Goal: Task Accomplishment & Management: Use online tool/utility

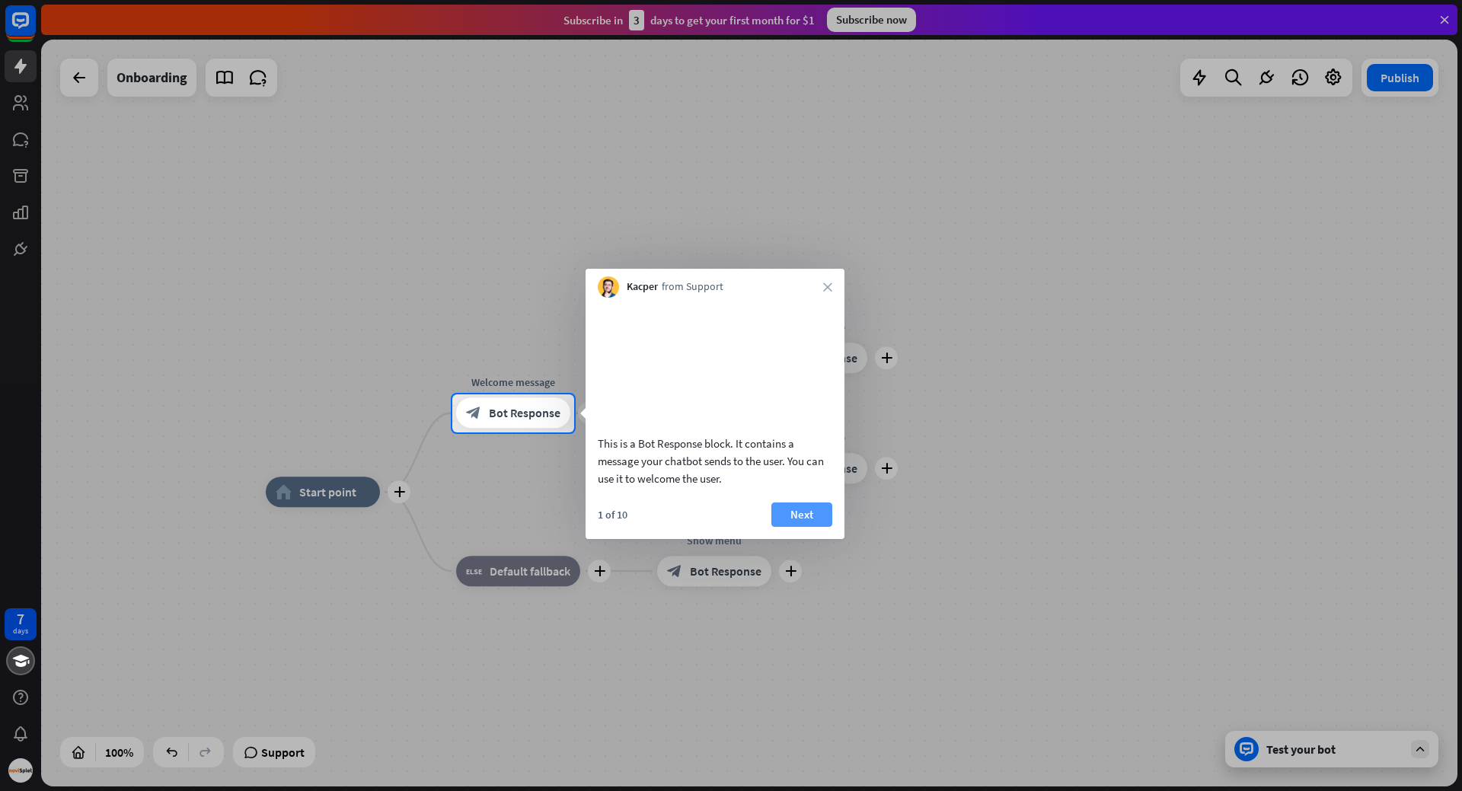
click at [817, 527] on button "Next" at bounding box center [801, 515] width 61 height 24
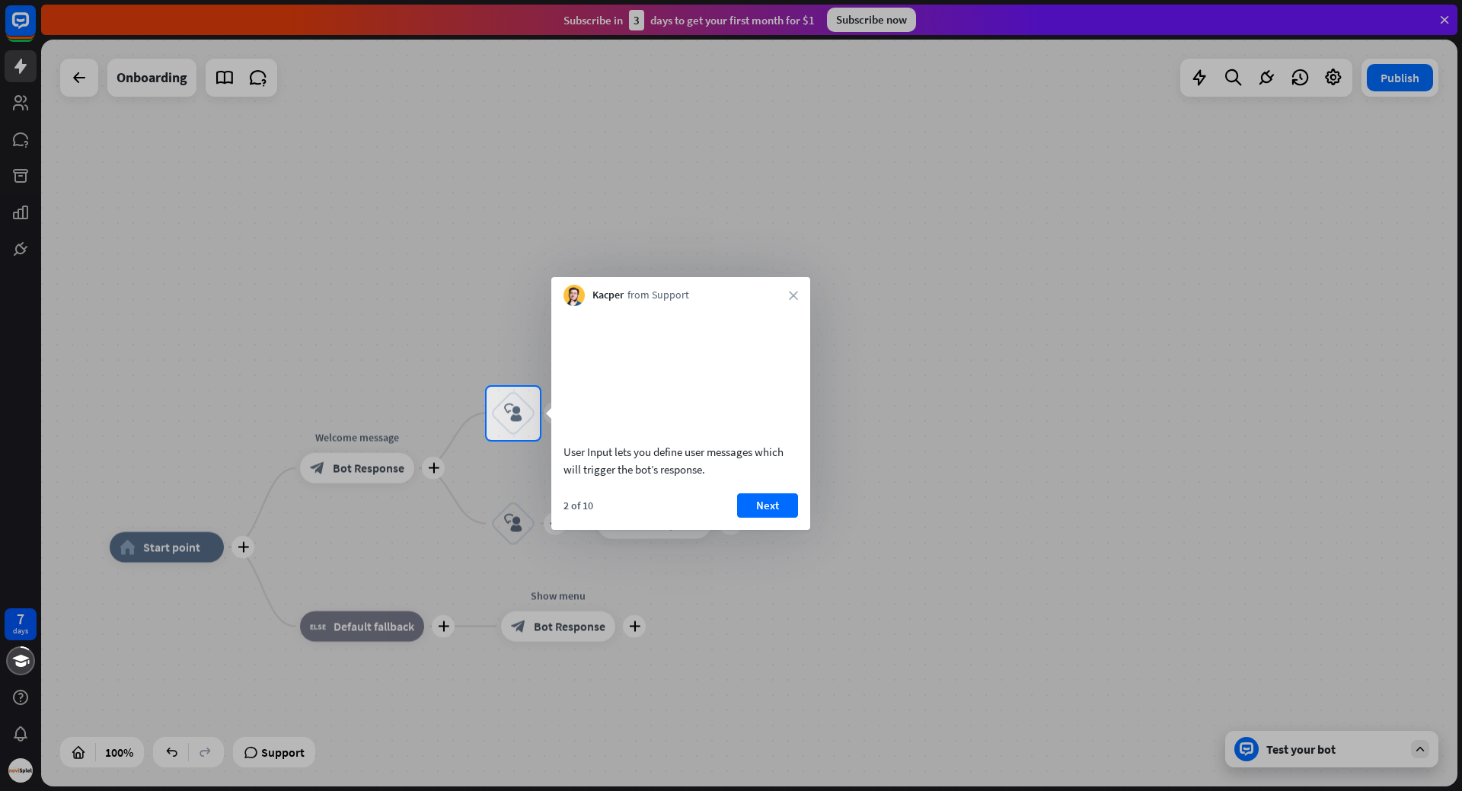
click at [817, 533] on div at bounding box center [731, 616] width 1462 height 352
click at [782, 518] on button "Next" at bounding box center [767, 505] width 61 height 24
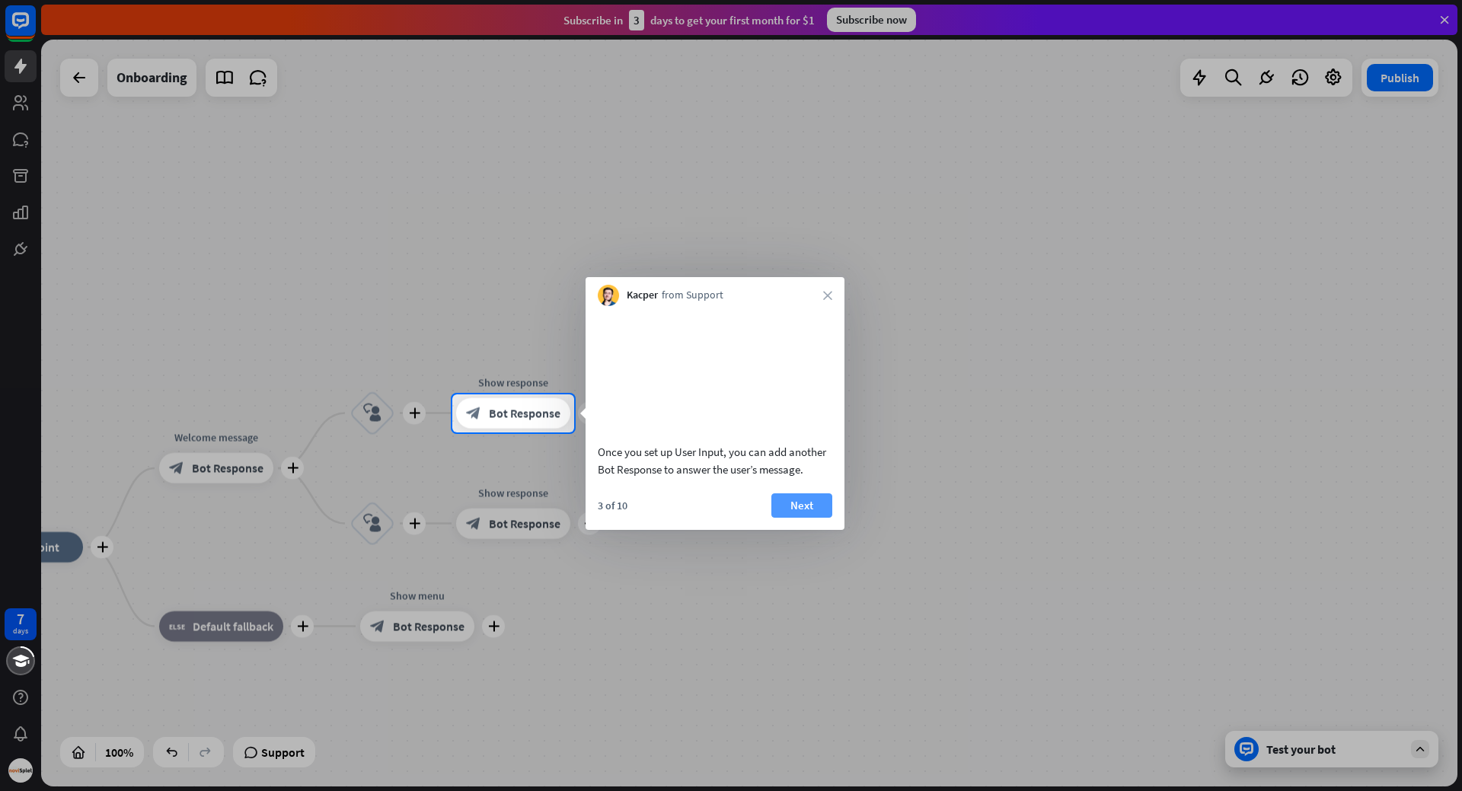
click at [800, 518] on button "Next" at bounding box center [801, 505] width 61 height 24
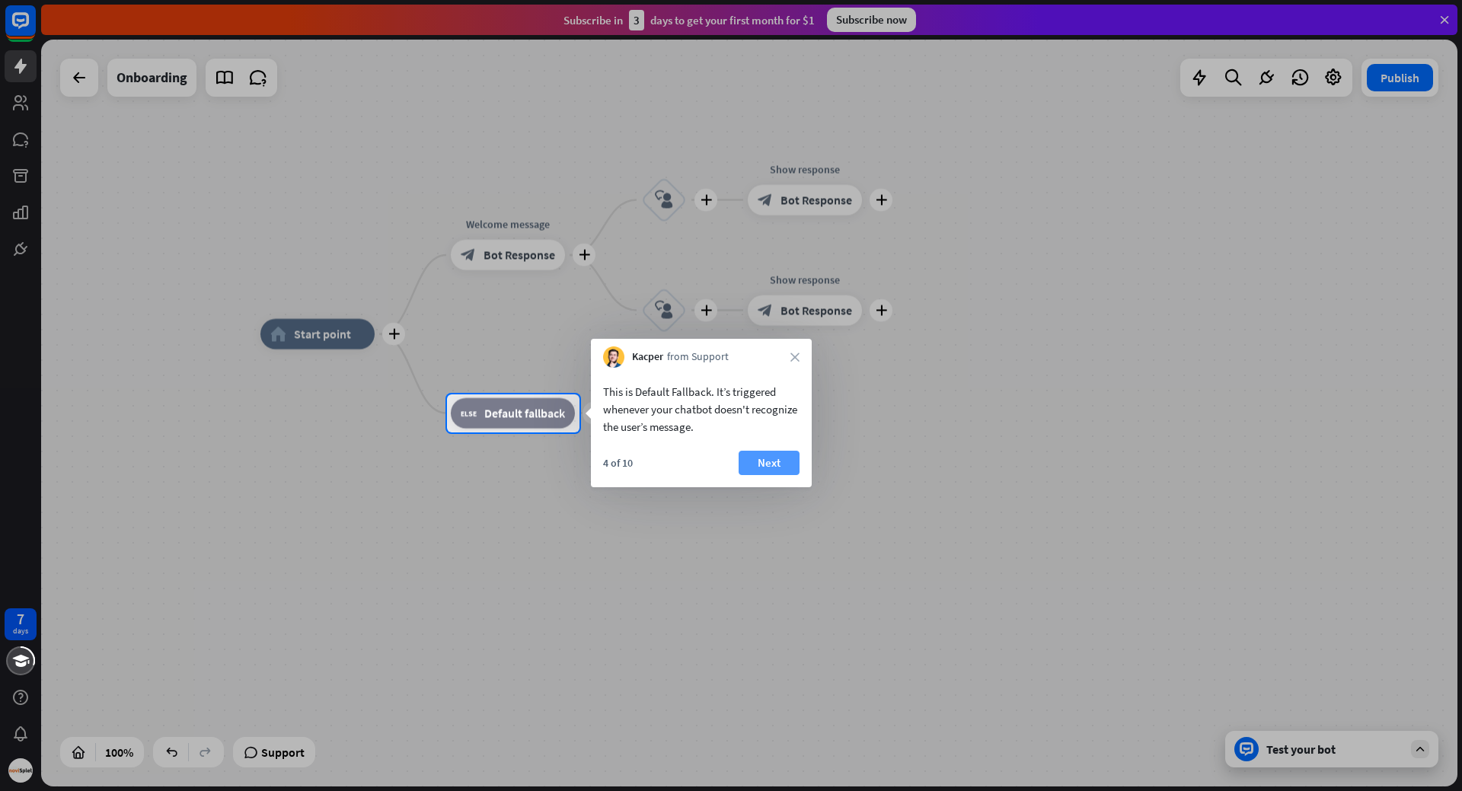
click at [777, 456] on button "Next" at bounding box center [769, 463] width 61 height 24
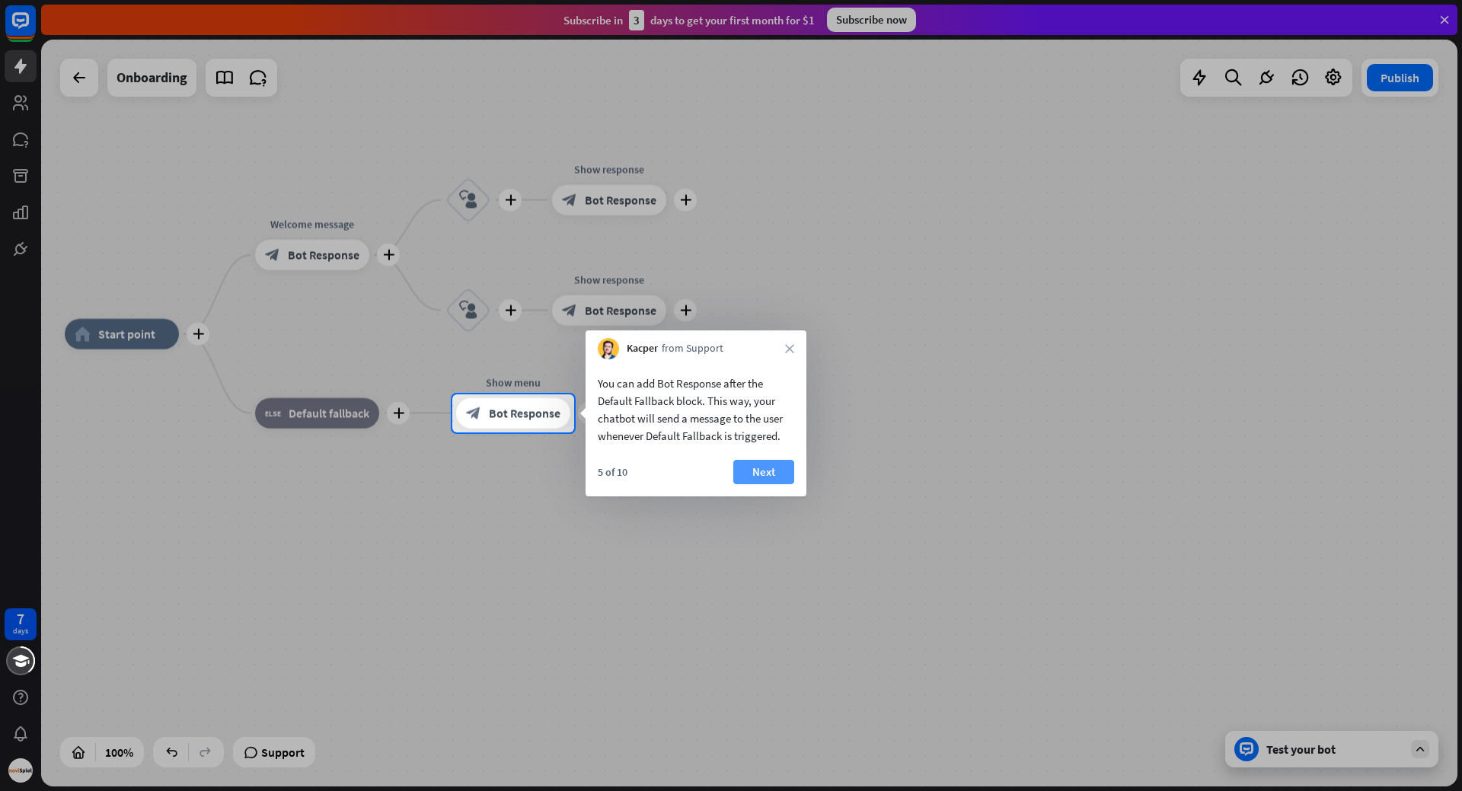
click at [774, 475] on button "Next" at bounding box center [763, 472] width 61 height 24
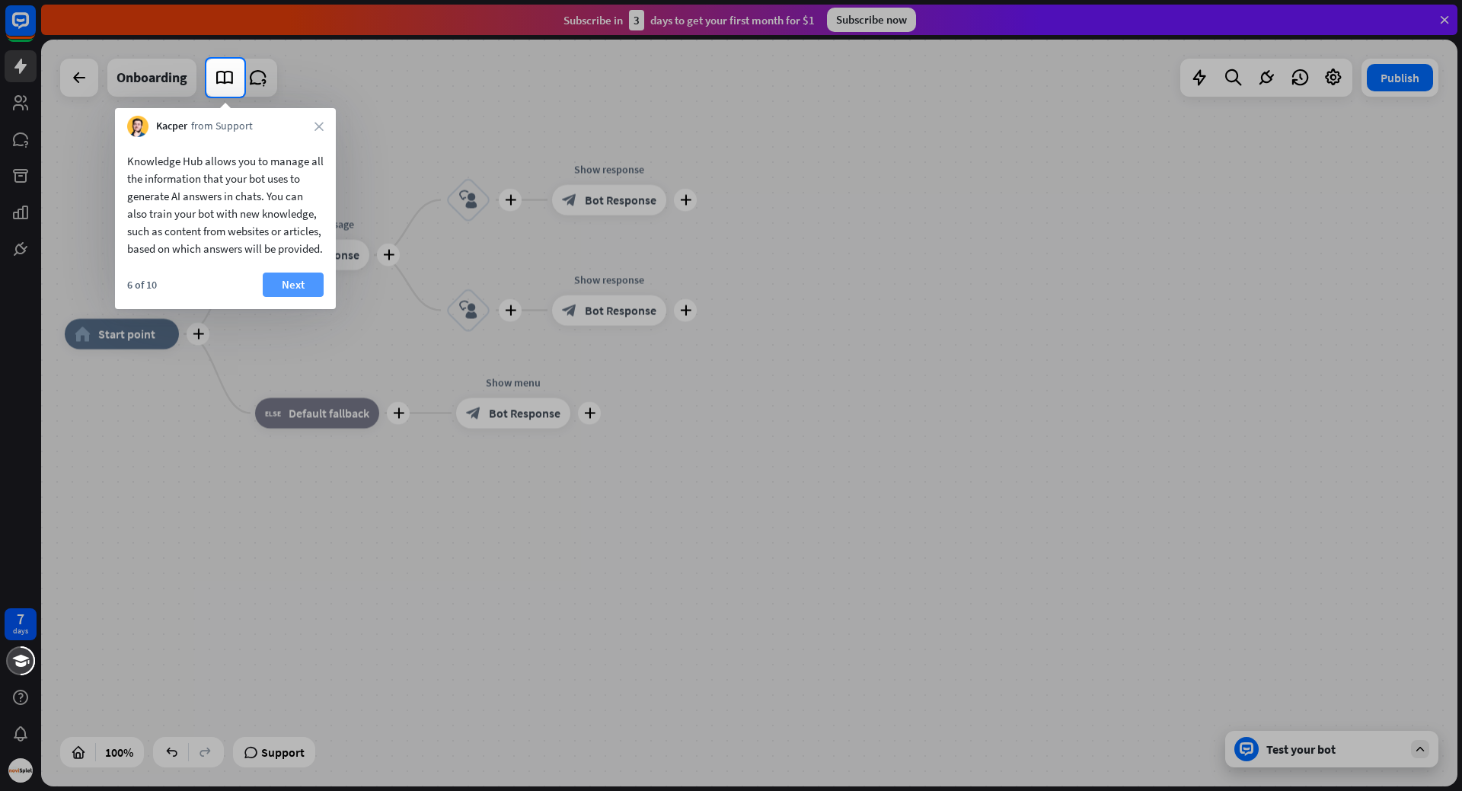
click at [302, 297] on button "Next" at bounding box center [293, 285] width 61 height 24
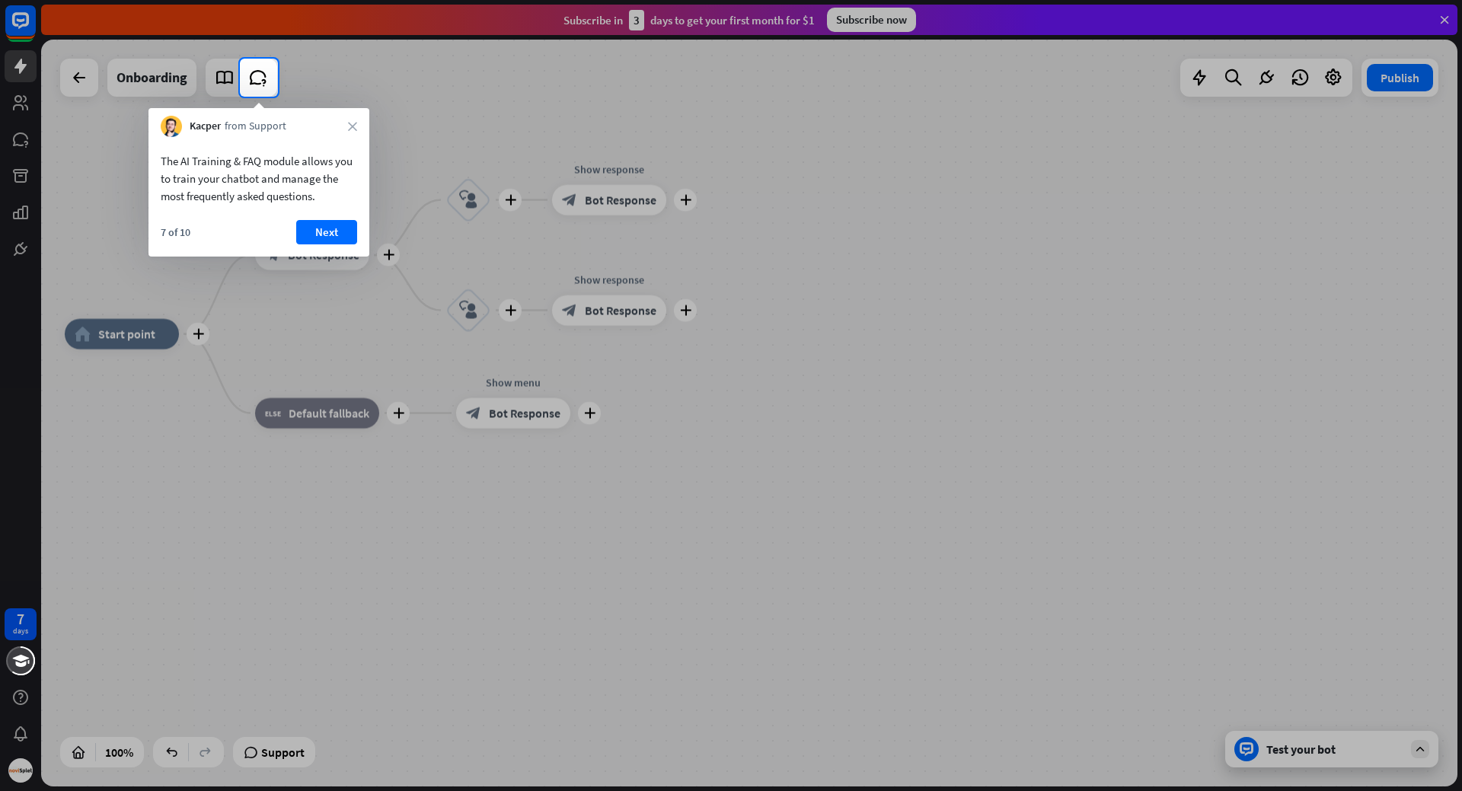
click at [317, 248] on div "7 of 10 Next" at bounding box center [258, 238] width 221 height 37
click at [321, 241] on button "Next" at bounding box center [326, 232] width 61 height 24
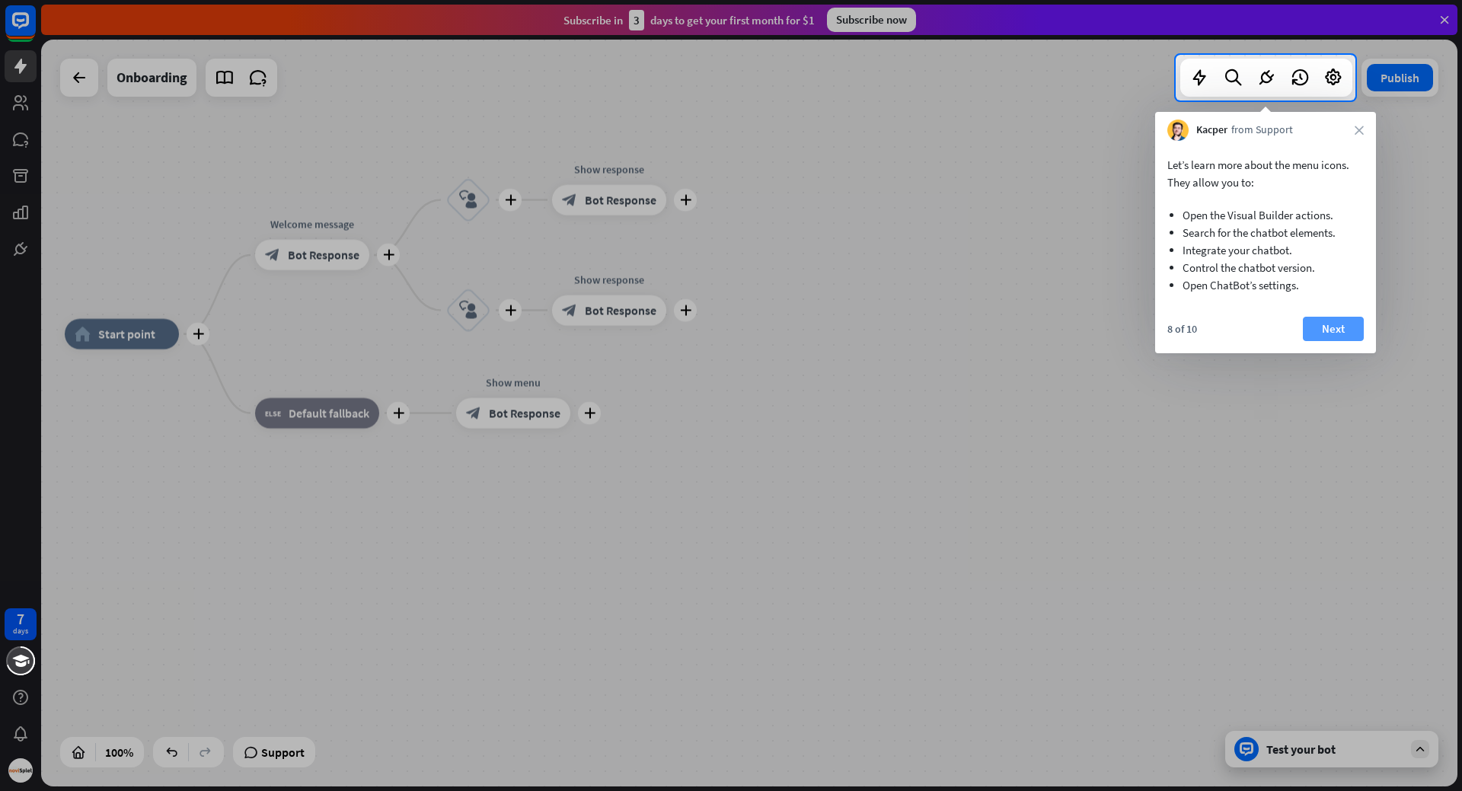
click at [1339, 336] on button "Next" at bounding box center [1333, 329] width 61 height 24
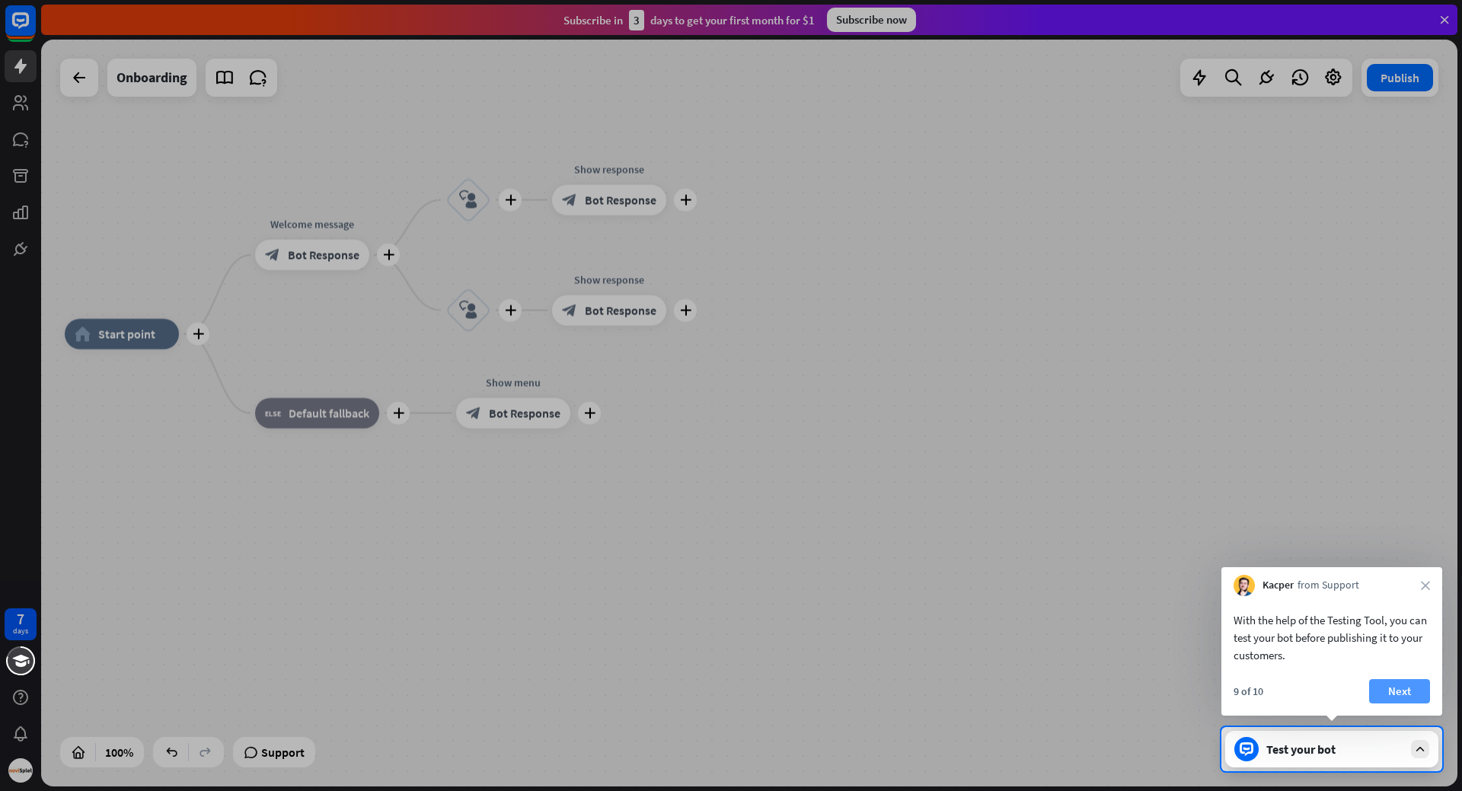
click at [1401, 695] on button "Next" at bounding box center [1399, 691] width 61 height 24
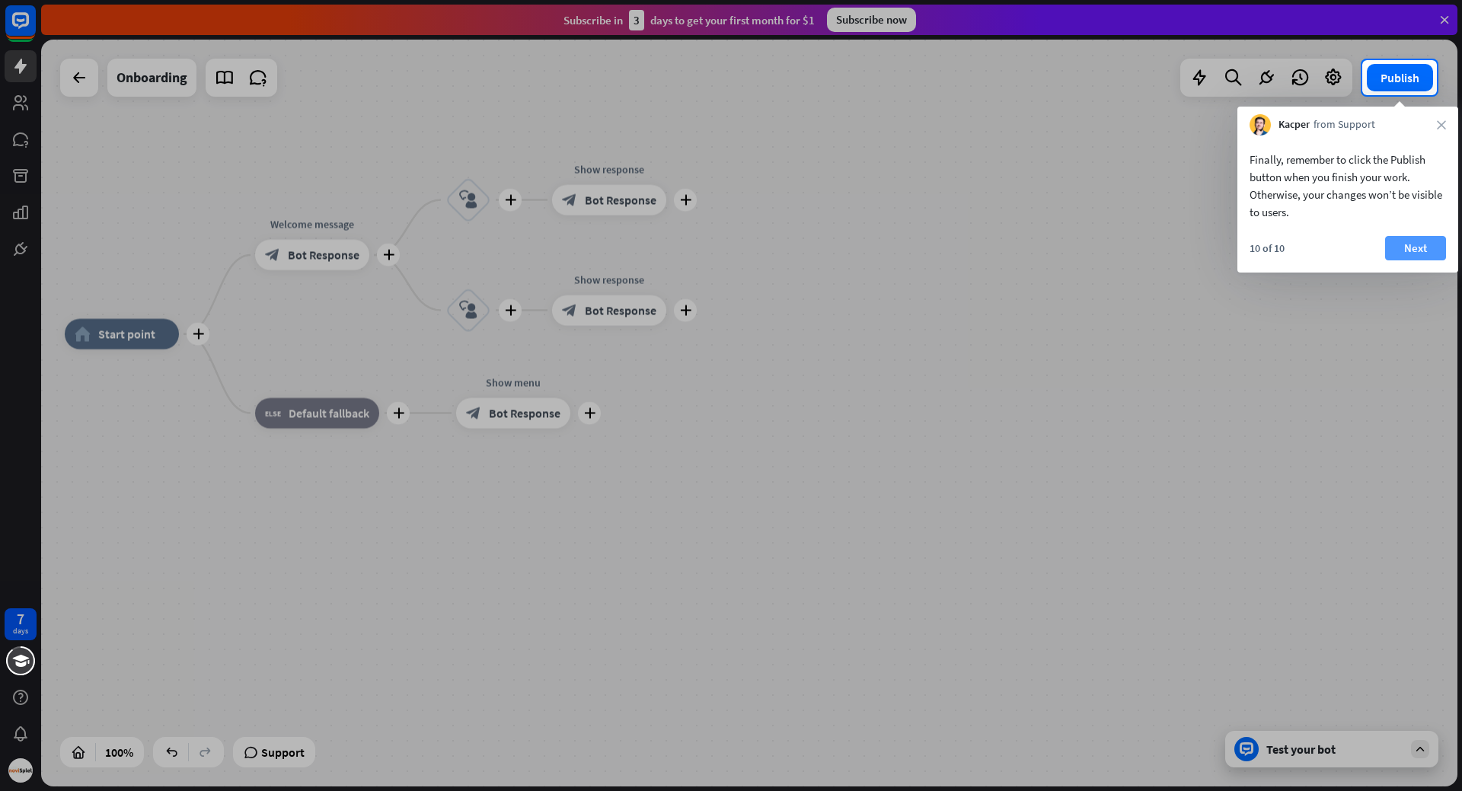
click at [1410, 254] on button "Next" at bounding box center [1415, 248] width 61 height 24
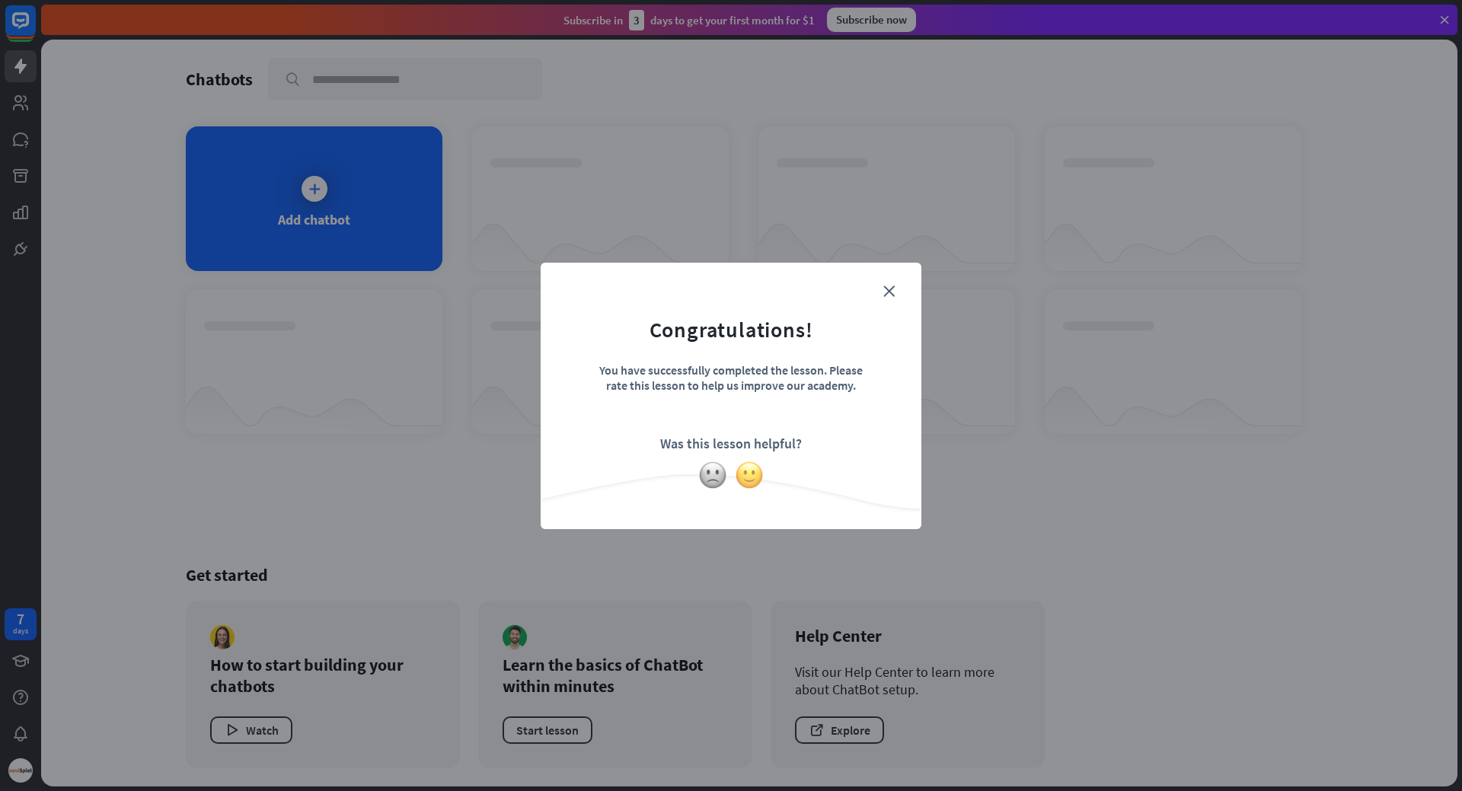
click at [752, 478] on img at bounding box center [749, 475] width 29 height 29
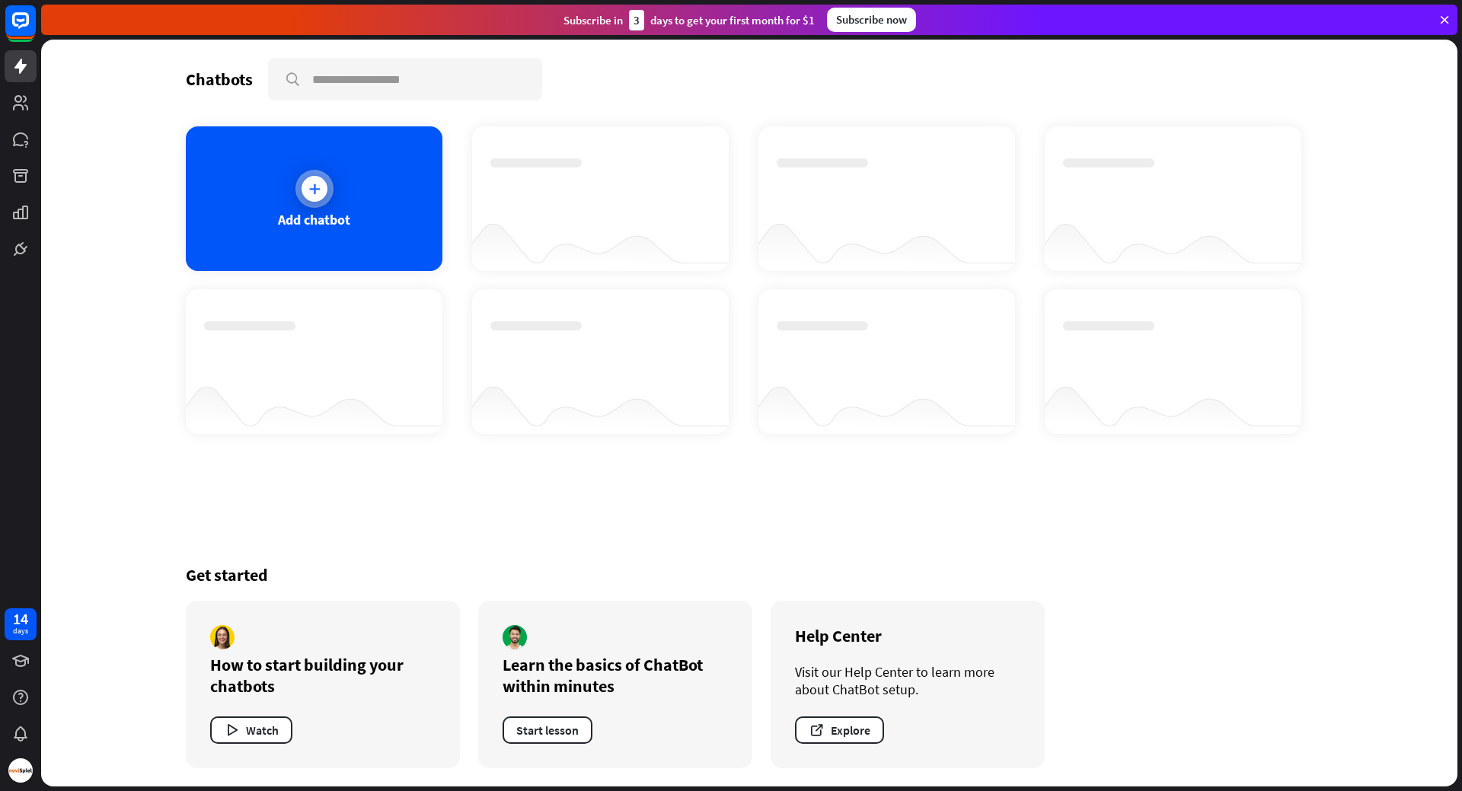
click at [319, 183] on icon at bounding box center [314, 188] width 15 height 15
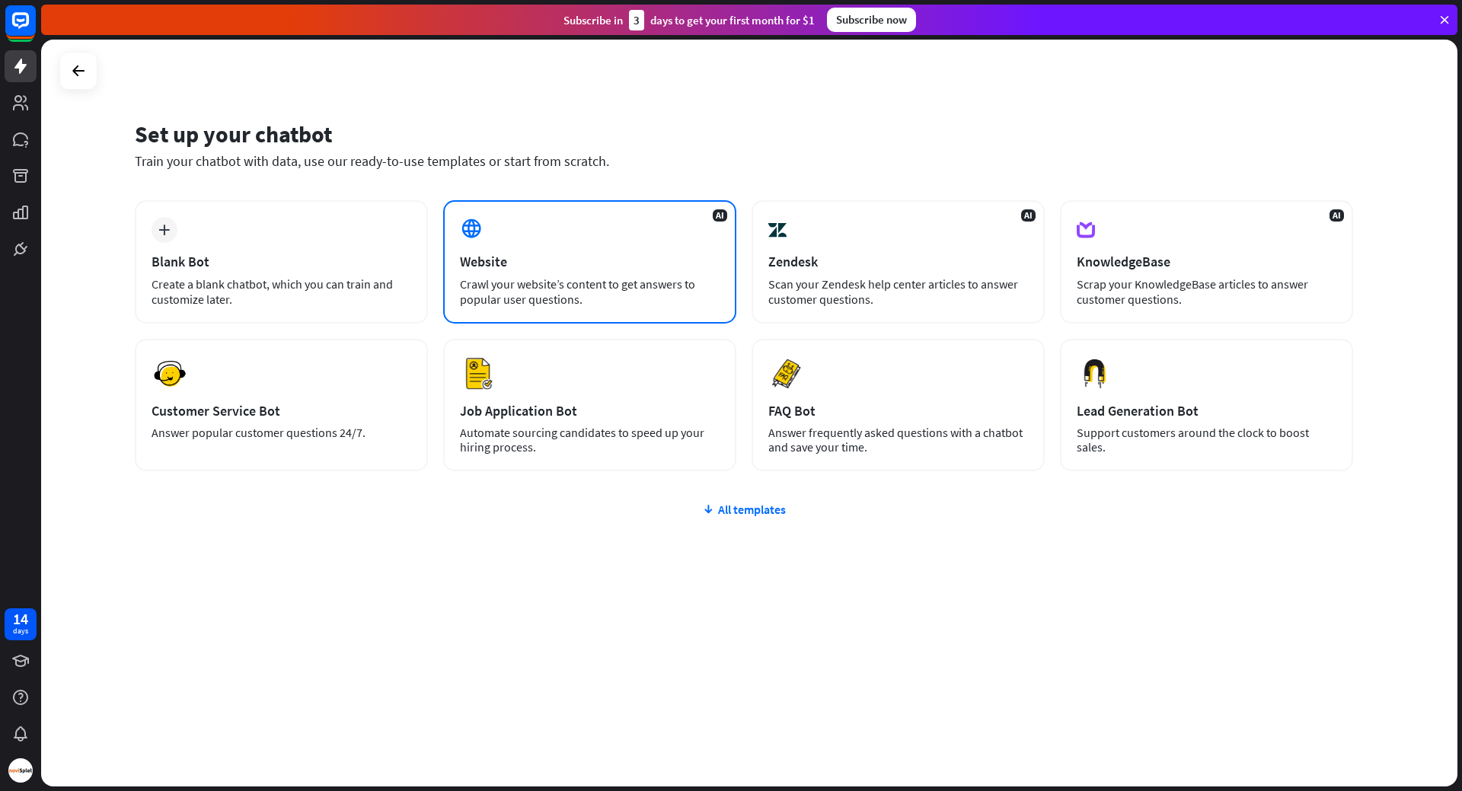
click at [563, 261] on div "Website" at bounding box center [590, 262] width 260 height 18
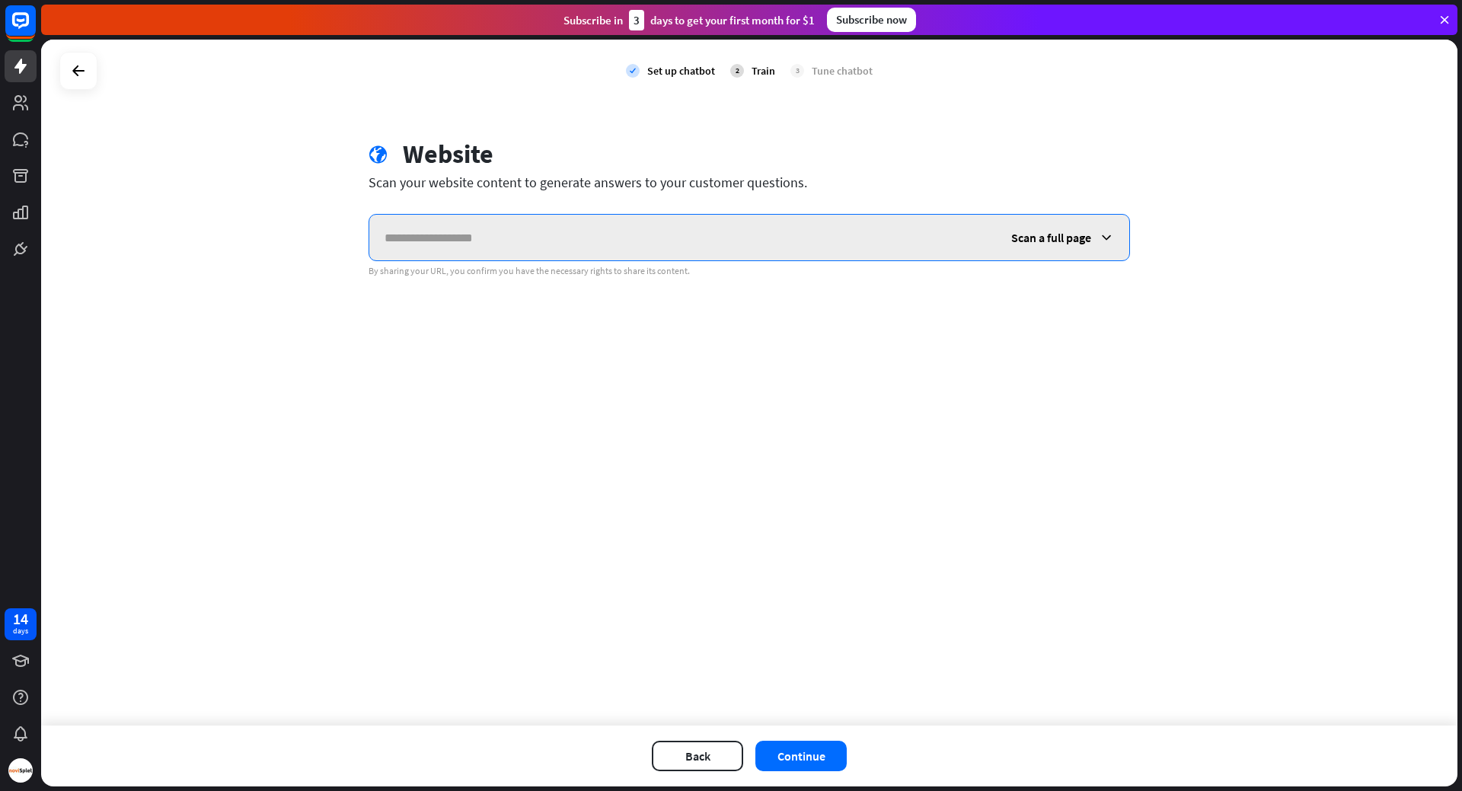
click at [600, 236] on input "text" at bounding box center [682, 238] width 627 height 46
paste input "**********"
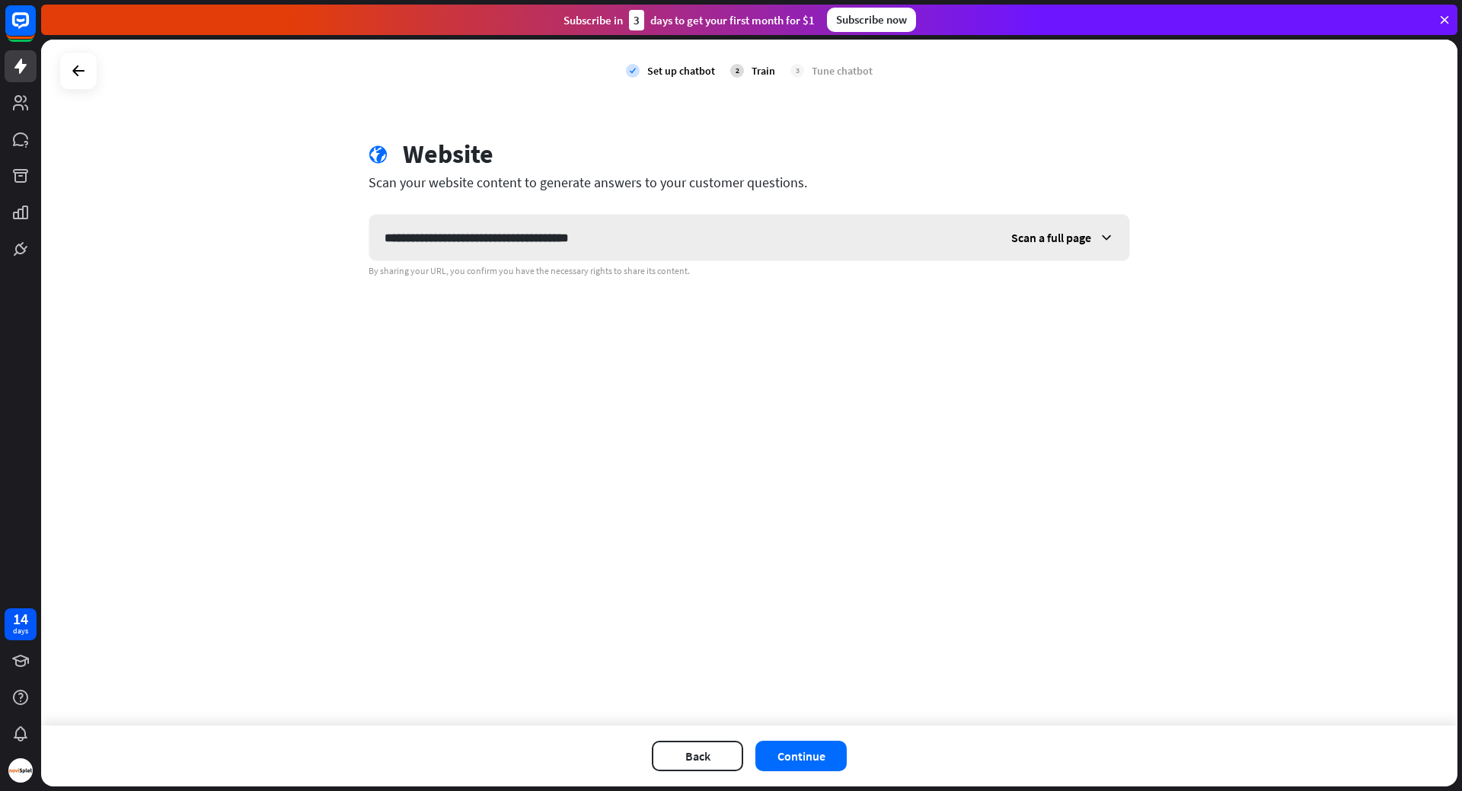
click at [1106, 238] on icon at bounding box center [1106, 237] width 15 height 15
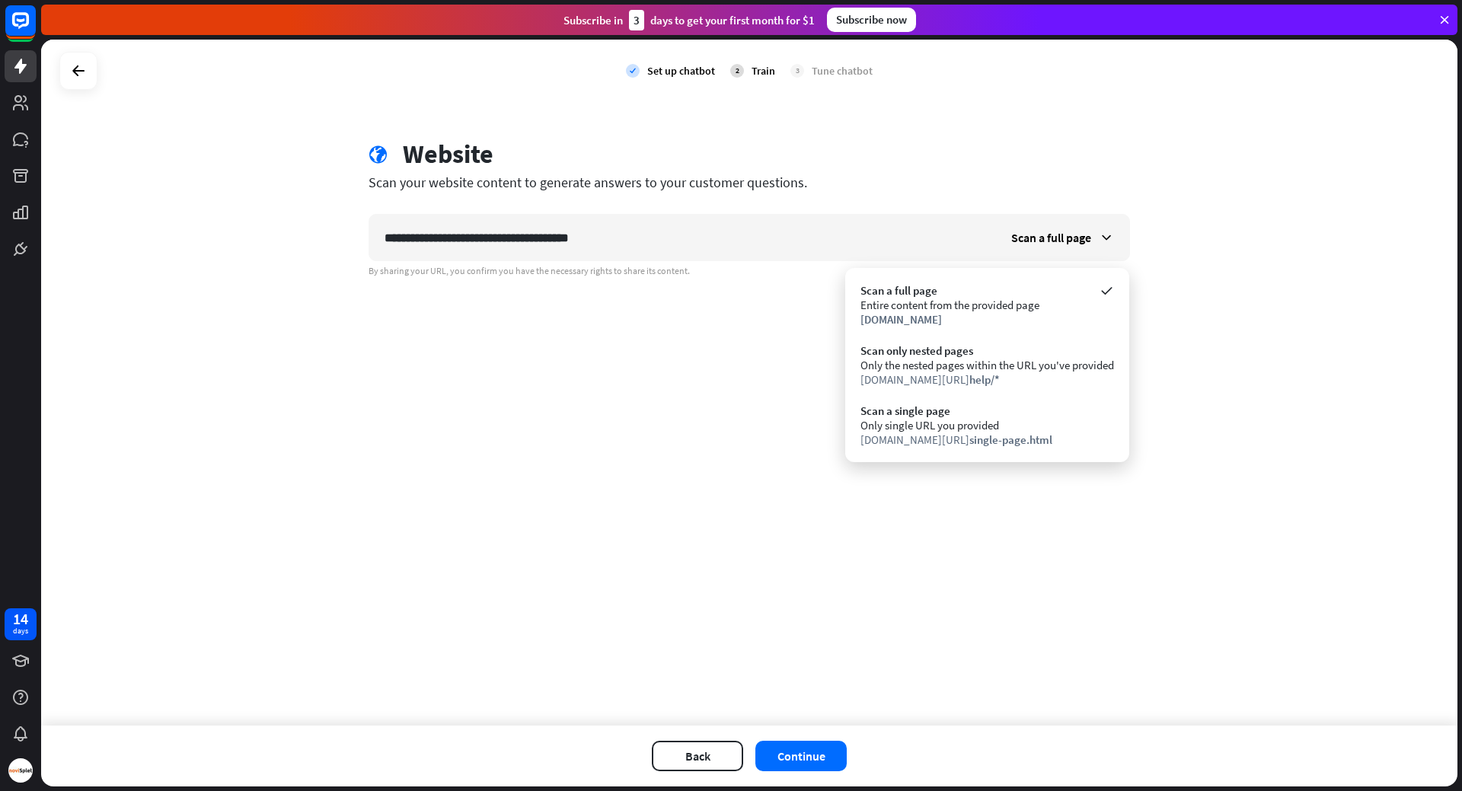
click at [1248, 324] on div "**********" at bounding box center [749, 383] width 1416 height 686
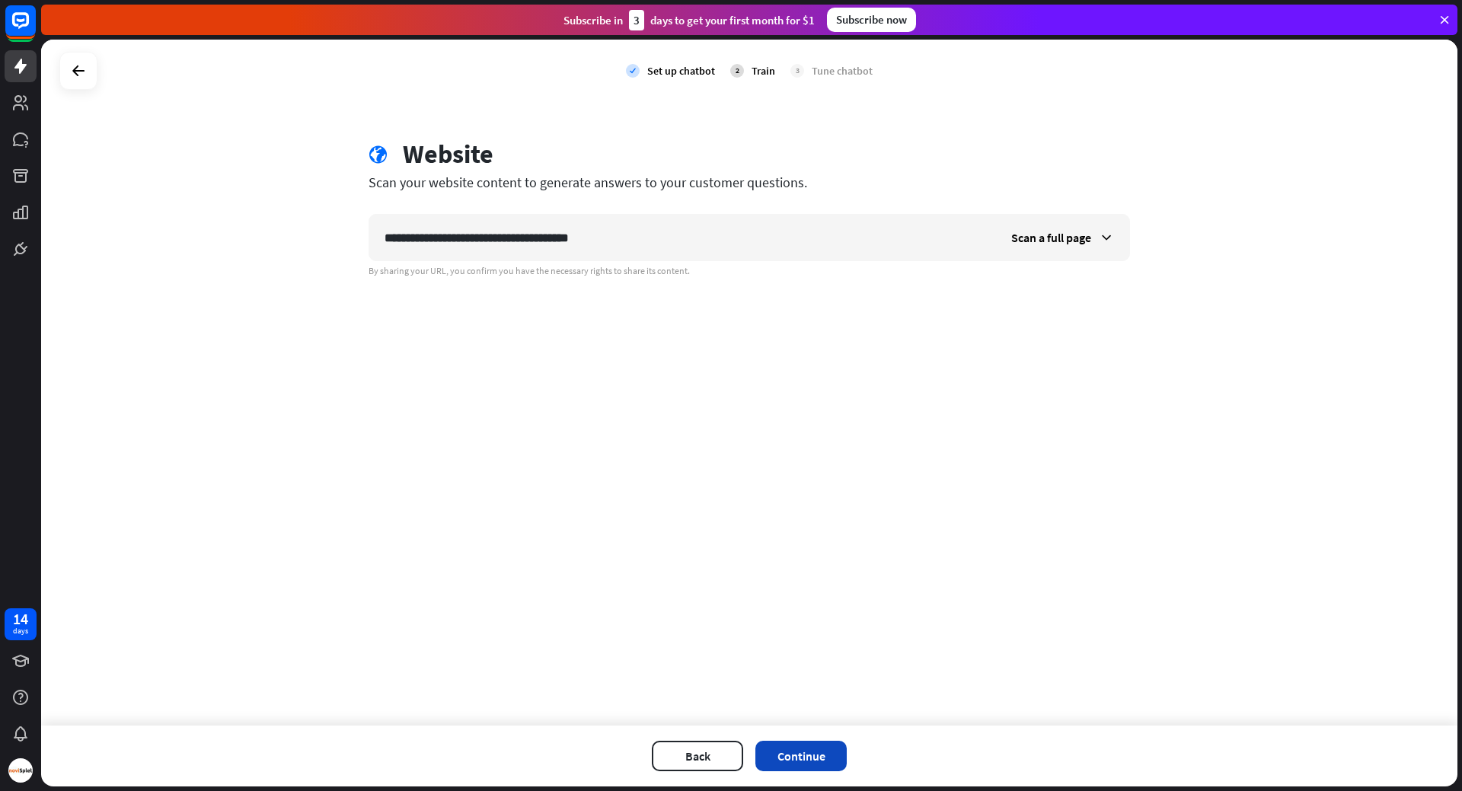
click at [809, 765] on button "Continue" at bounding box center [800, 756] width 91 height 30
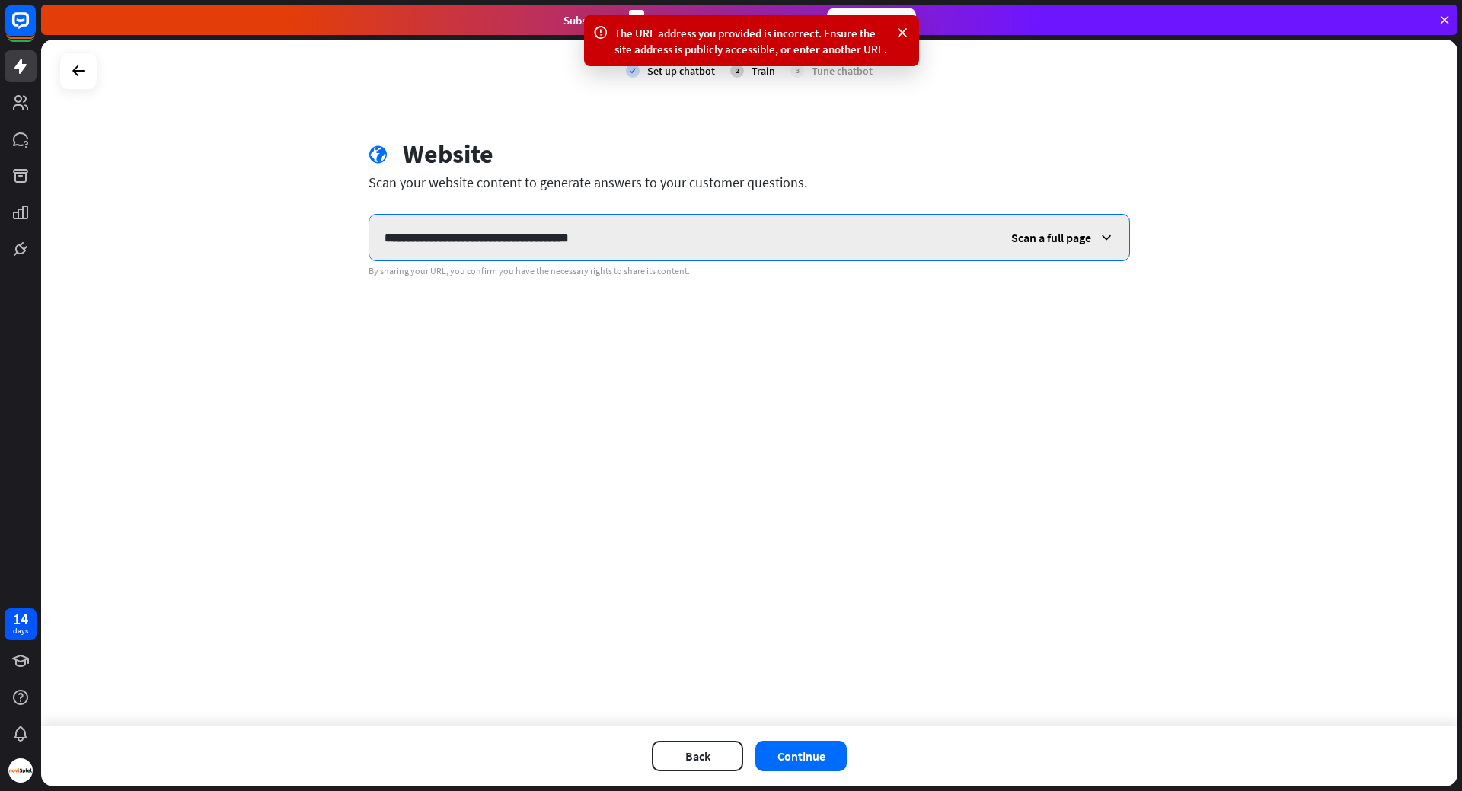
click at [662, 235] on input "**********" at bounding box center [682, 238] width 627 height 46
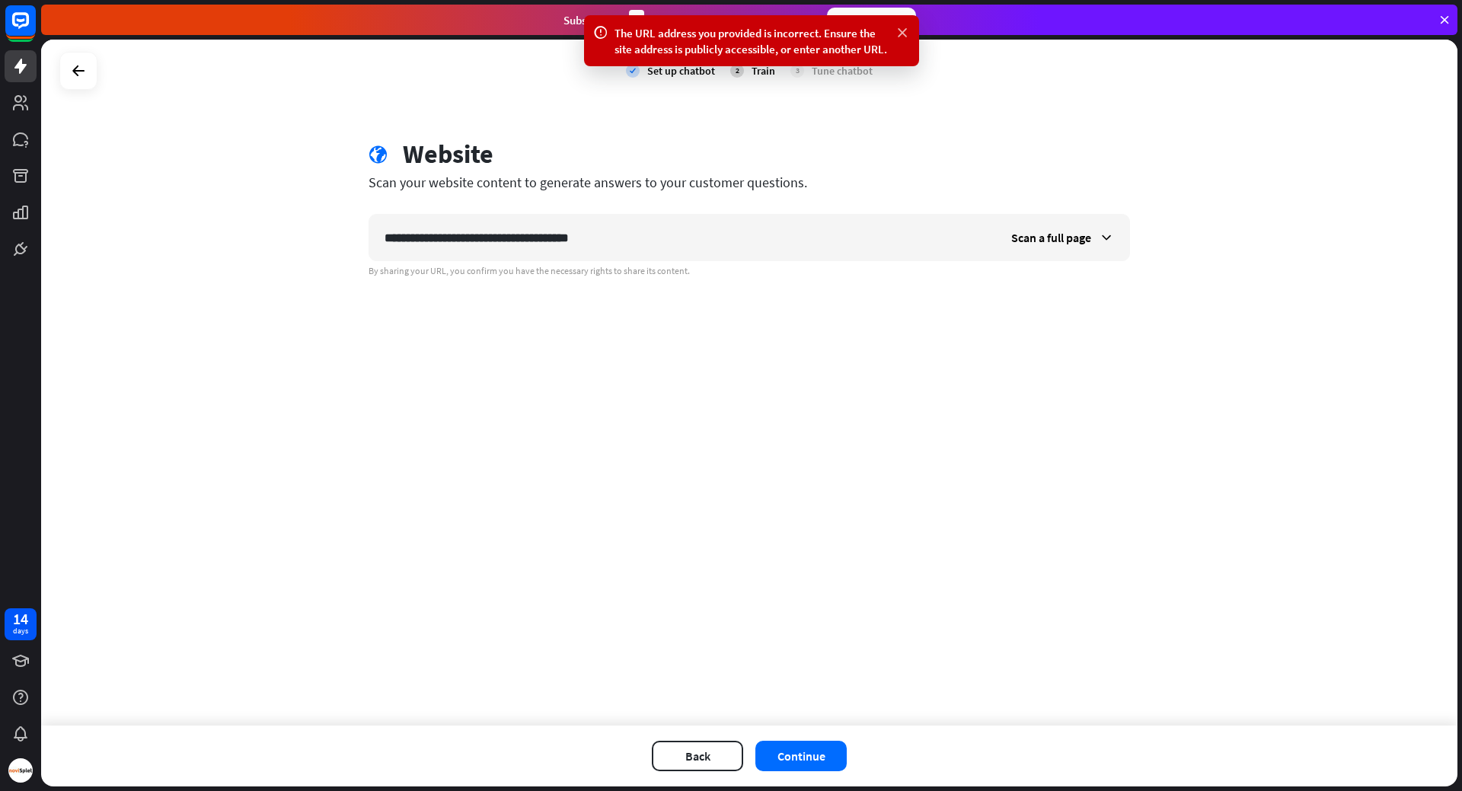
click at [902, 31] on icon at bounding box center [902, 33] width 15 height 16
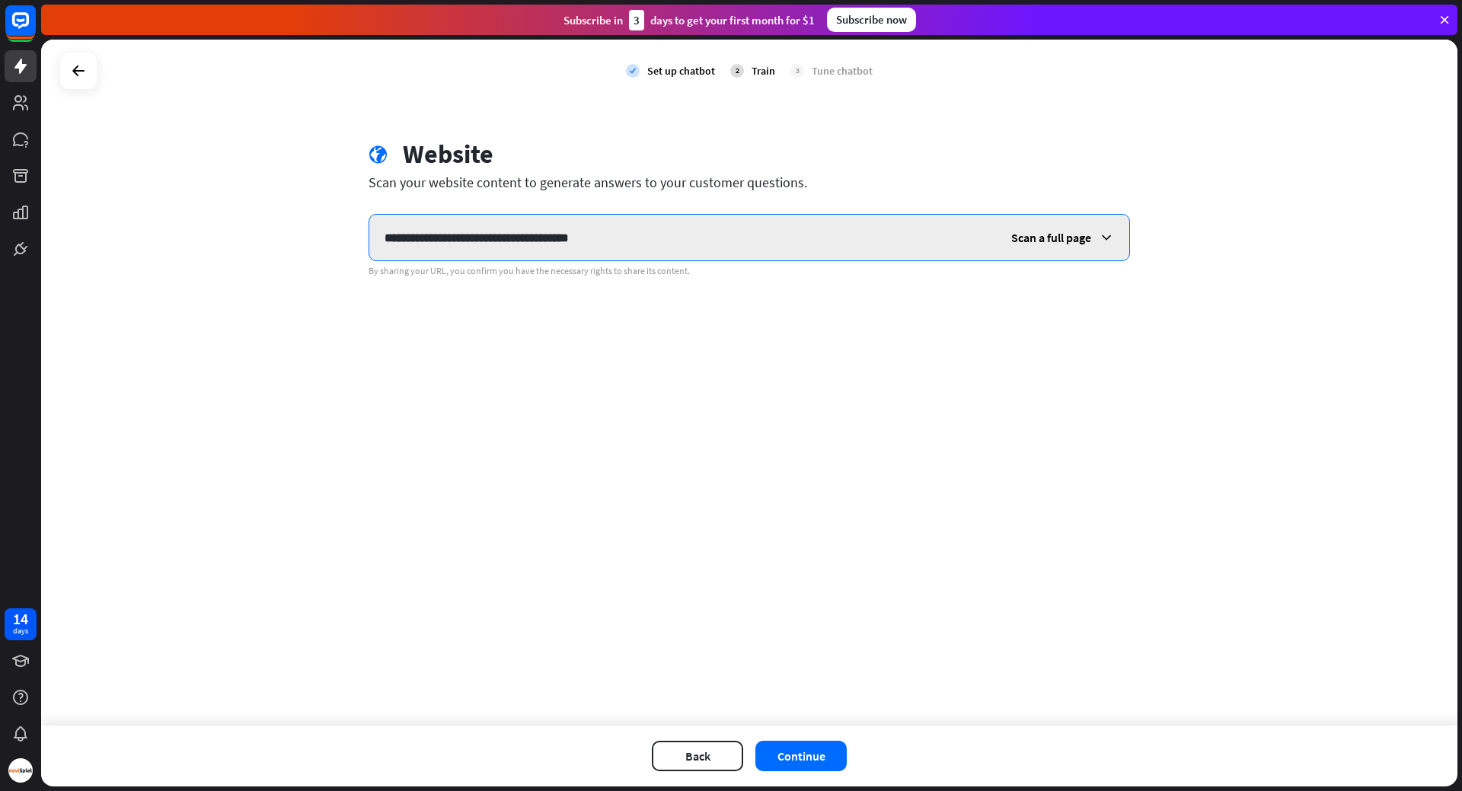
click at [820, 229] on input "**********" at bounding box center [682, 238] width 627 height 46
click at [583, 239] on input "**********" at bounding box center [682, 238] width 627 height 46
click at [727, 240] on input "**********" at bounding box center [682, 238] width 627 height 46
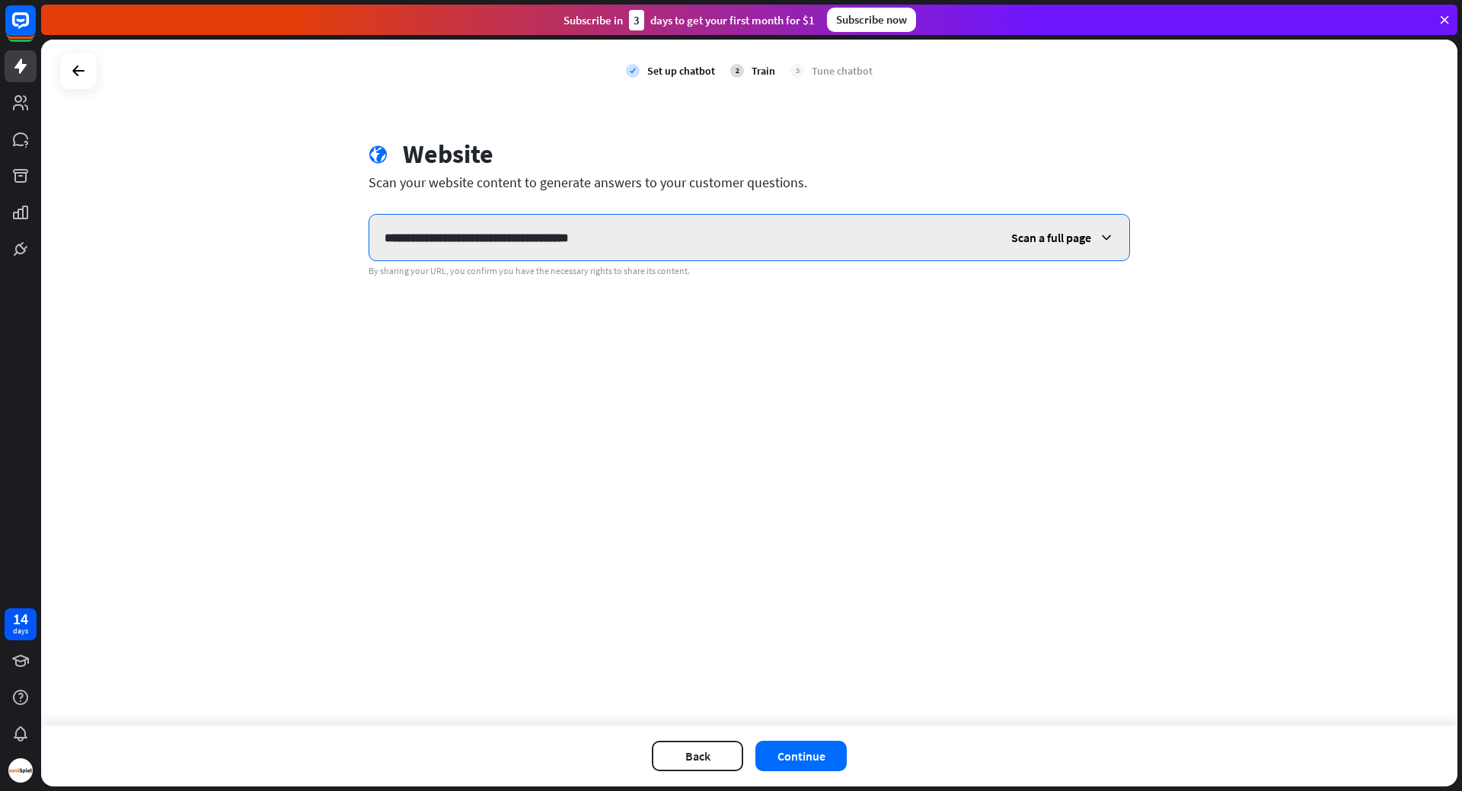
click at [688, 219] on input "**********" at bounding box center [682, 238] width 627 height 46
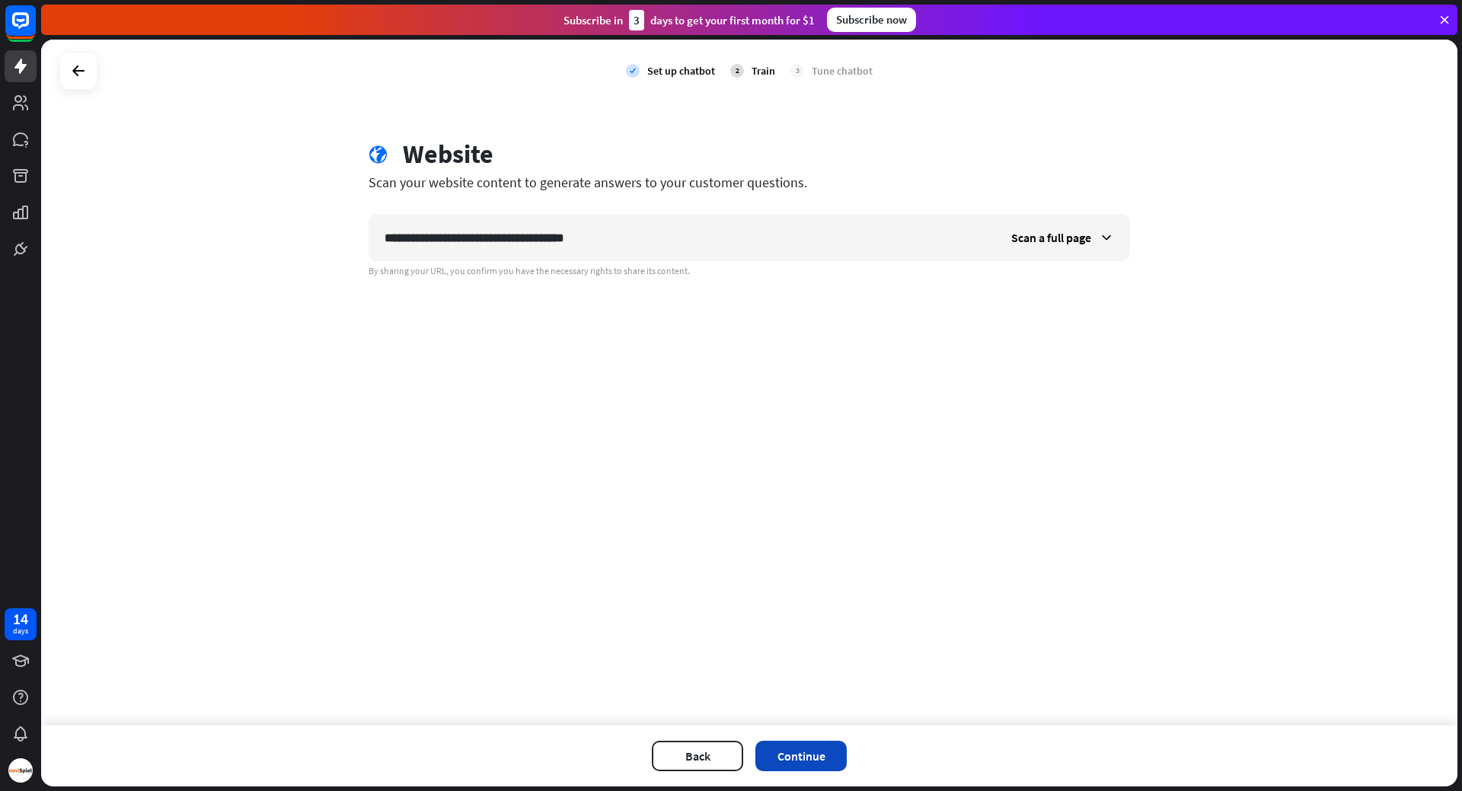
click at [819, 755] on button "Continue" at bounding box center [800, 756] width 91 height 30
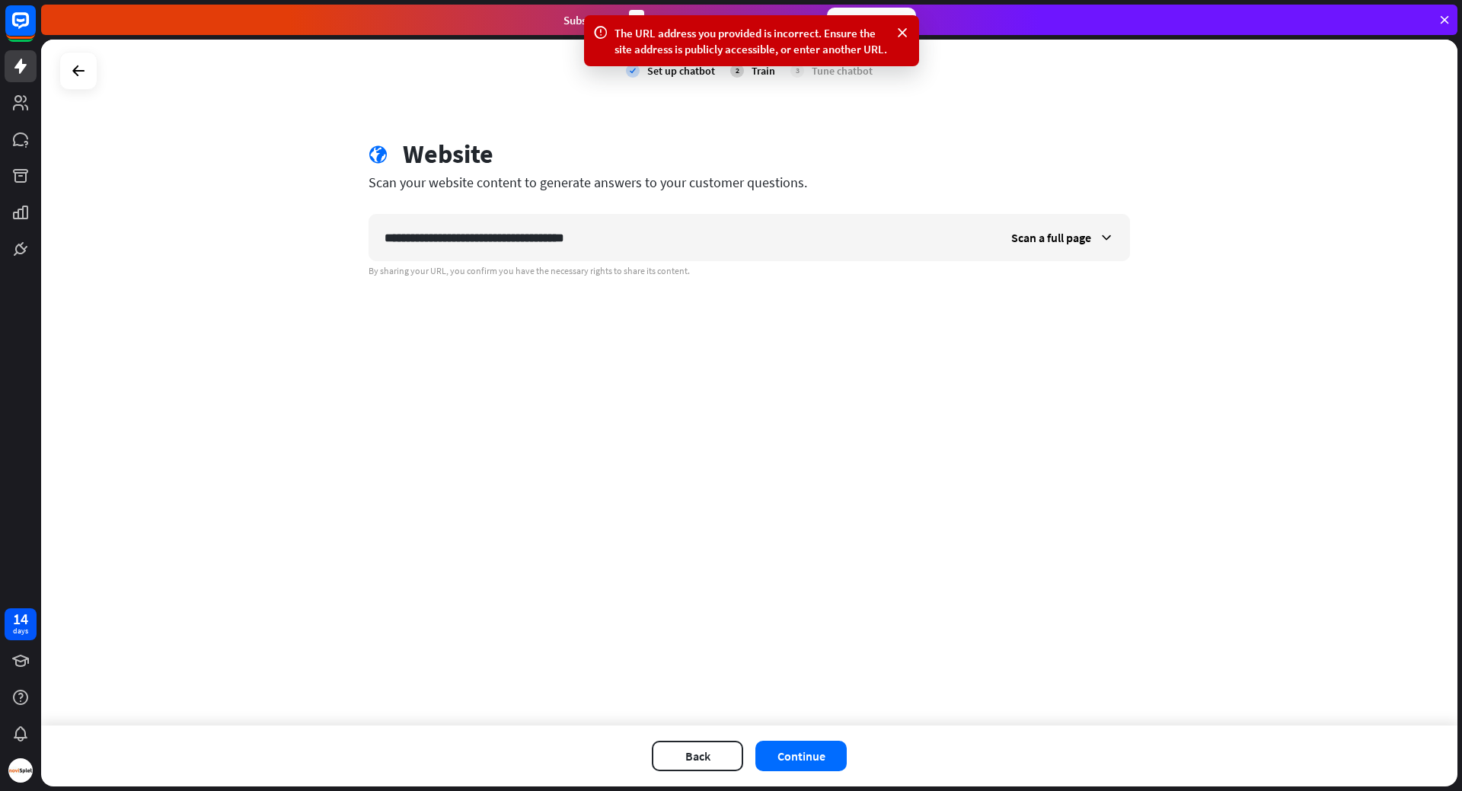
click at [760, 522] on div "**********" at bounding box center [749, 383] width 1416 height 686
click at [901, 30] on icon at bounding box center [902, 33] width 15 height 16
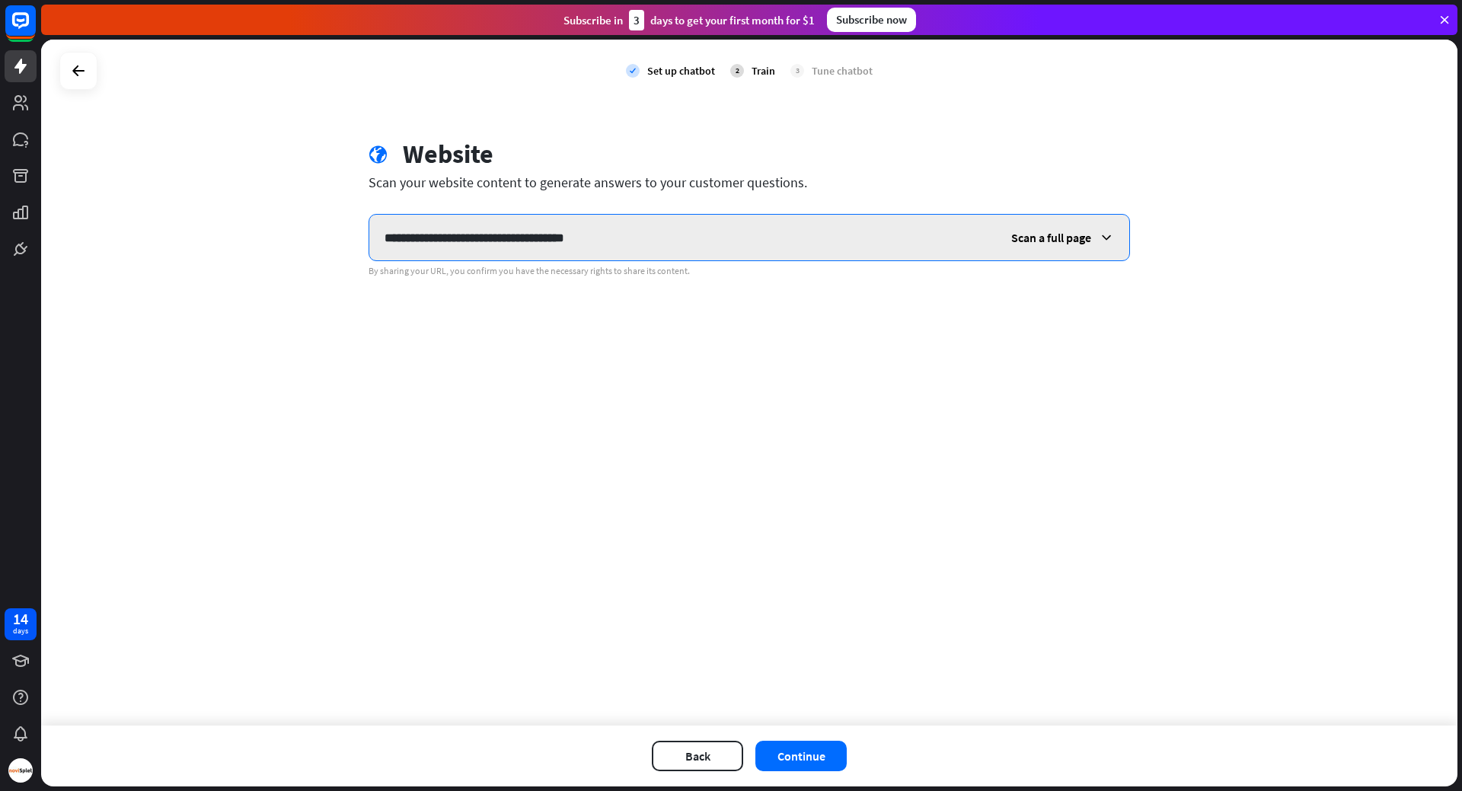
click at [615, 251] on input "**********" at bounding box center [682, 238] width 627 height 46
paste input "text"
type input "**********"
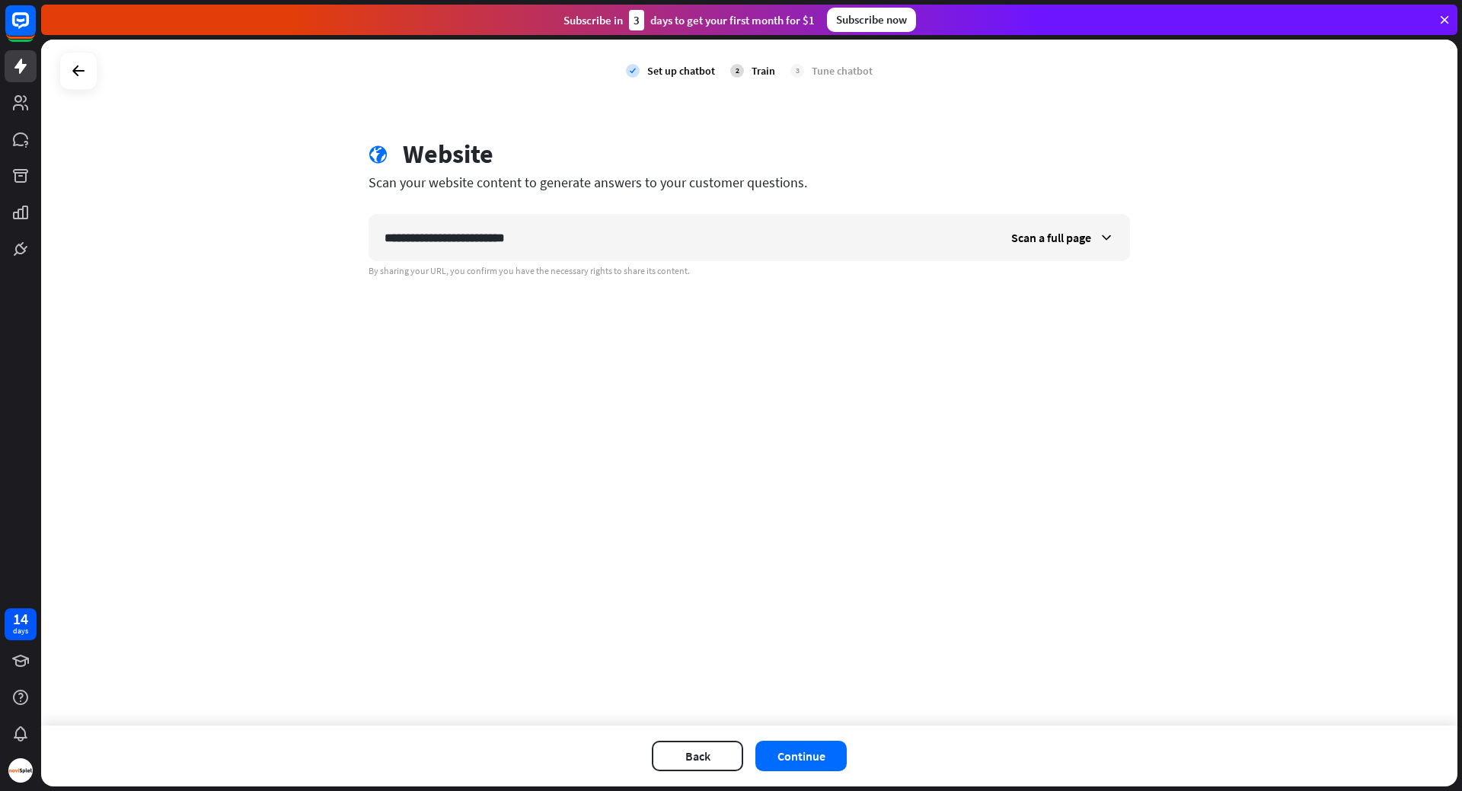
click at [949, 370] on div "**********" at bounding box center [749, 383] width 1416 height 686
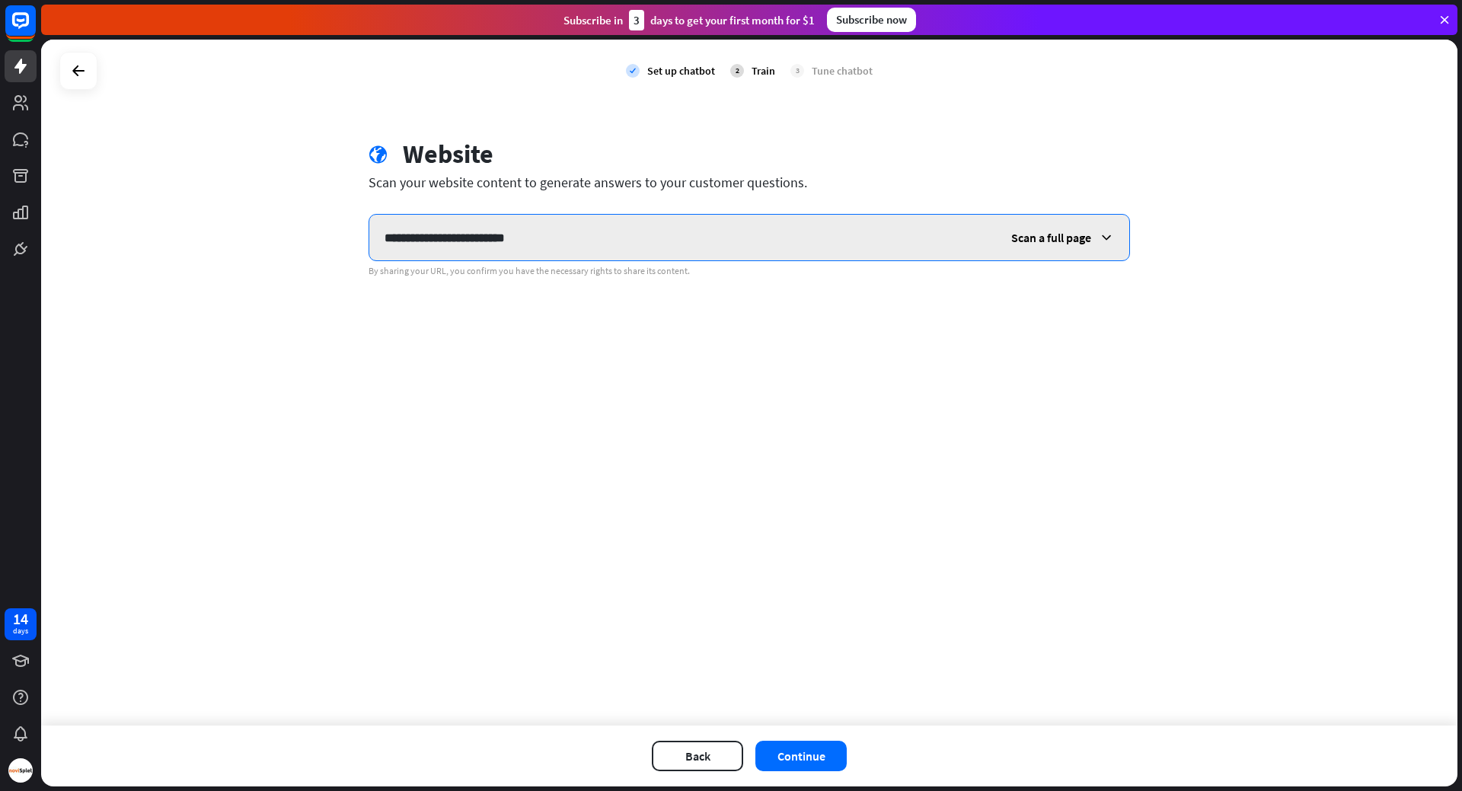
click at [608, 222] on input "**********" at bounding box center [682, 238] width 627 height 46
drag, startPoint x: 608, startPoint y: 222, endPoint x: 356, endPoint y: 229, distance: 252.9
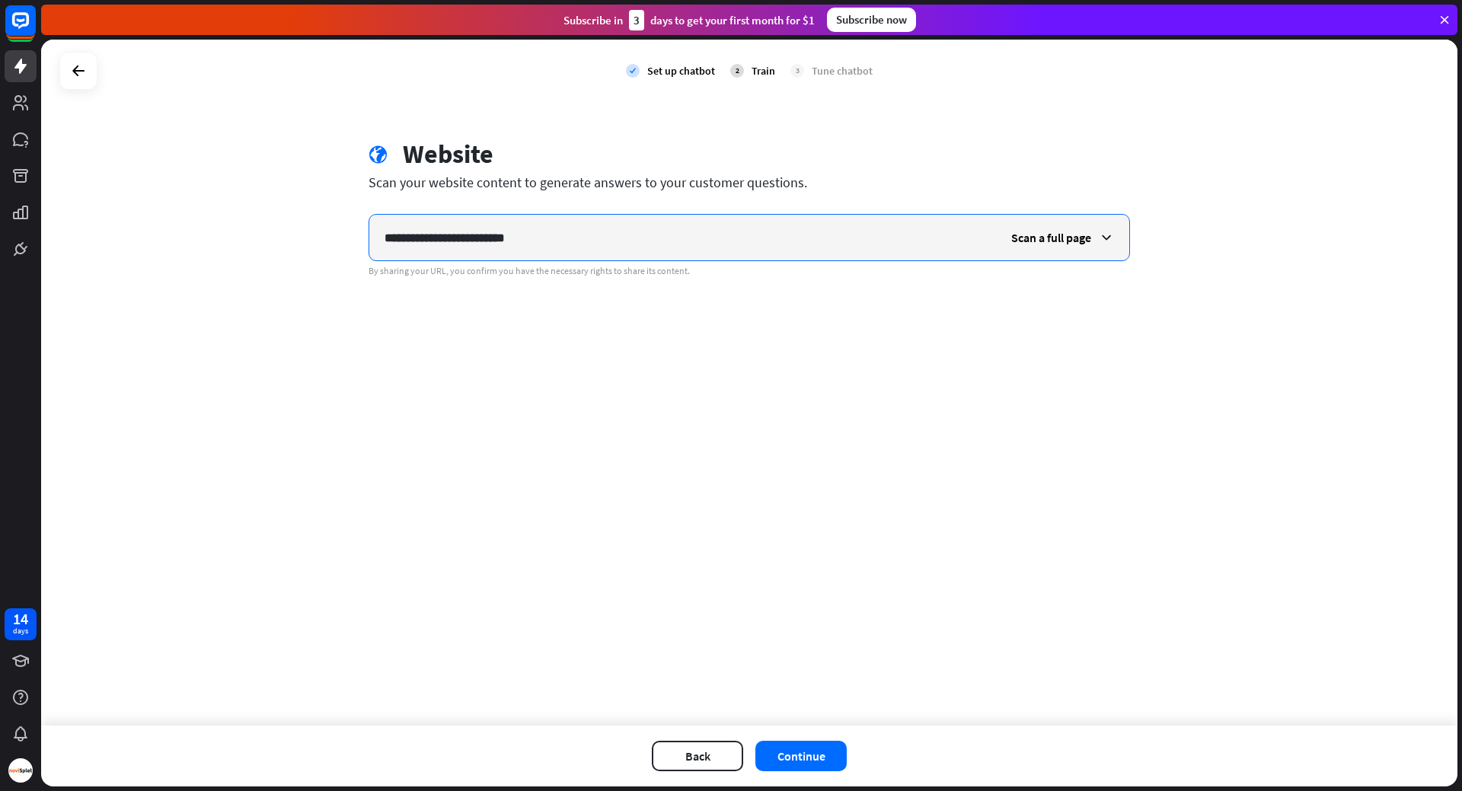
click at [356, 229] on div "**********" at bounding box center [749, 208] width 798 height 139
click at [394, 238] on input "**********" at bounding box center [682, 238] width 627 height 46
drag, startPoint x: 394, startPoint y: 238, endPoint x: 567, endPoint y: 236, distance: 172.9
click at [567, 236] on input "**********" at bounding box center [682, 238] width 627 height 46
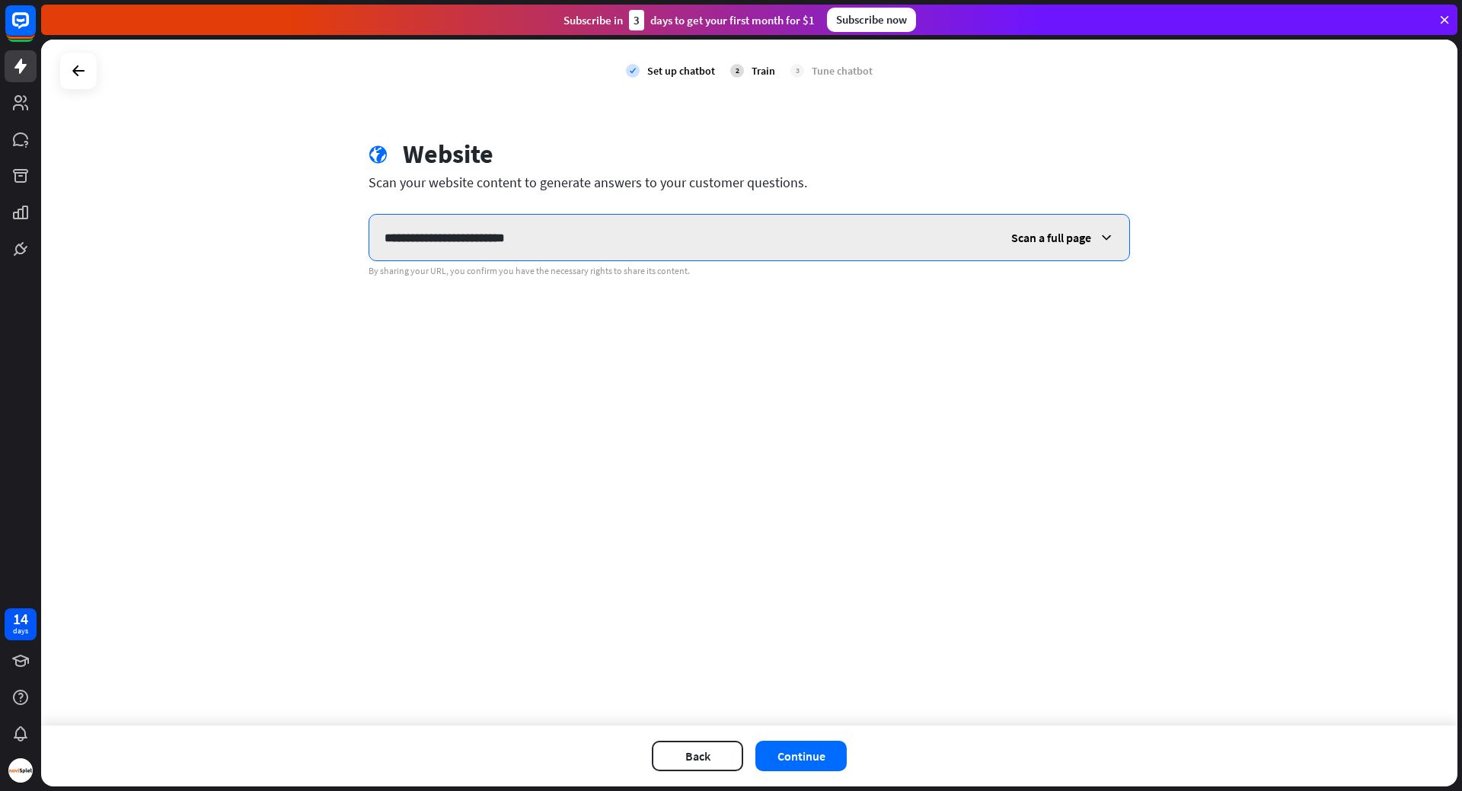
drag, startPoint x: 567, startPoint y: 236, endPoint x: 381, endPoint y: 237, distance: 186.6
click at [381, 237] on input "**********" at bounding box center [682, 238] width 627 height 46
drag, startPoint x: 381, startPoint y: 237, endPoint x: 533, endPoint y: 236, distance: 152.3
click at [533, 236] on input "**********" at bounding box center [682, 238] width 627 height 46
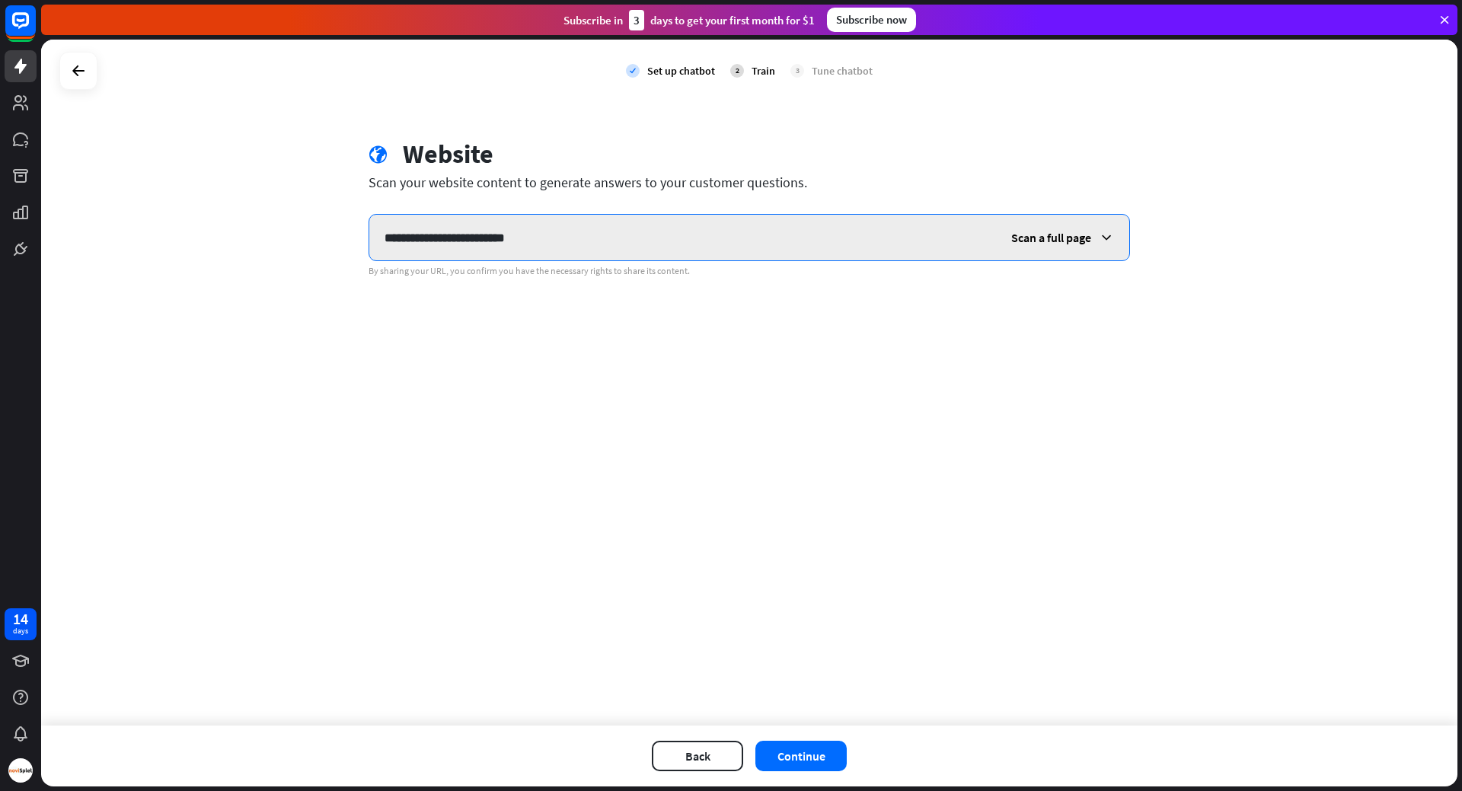
click at [533, 236] on input "**********" at bounding box center [682, 238] width 627 height 46
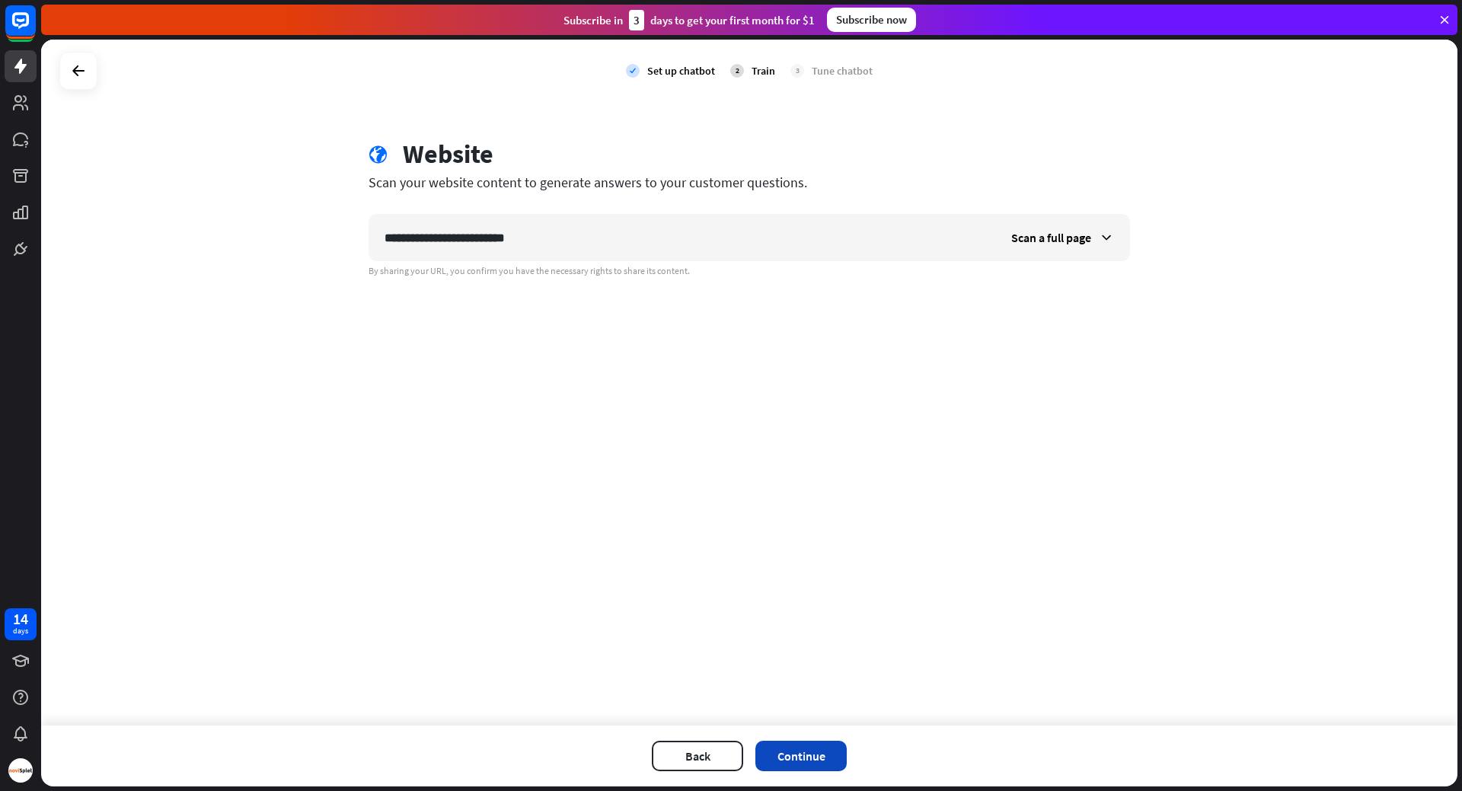
click at [815, 764] on button "Continue" at bounding box center [800, 756] width 91 height 30
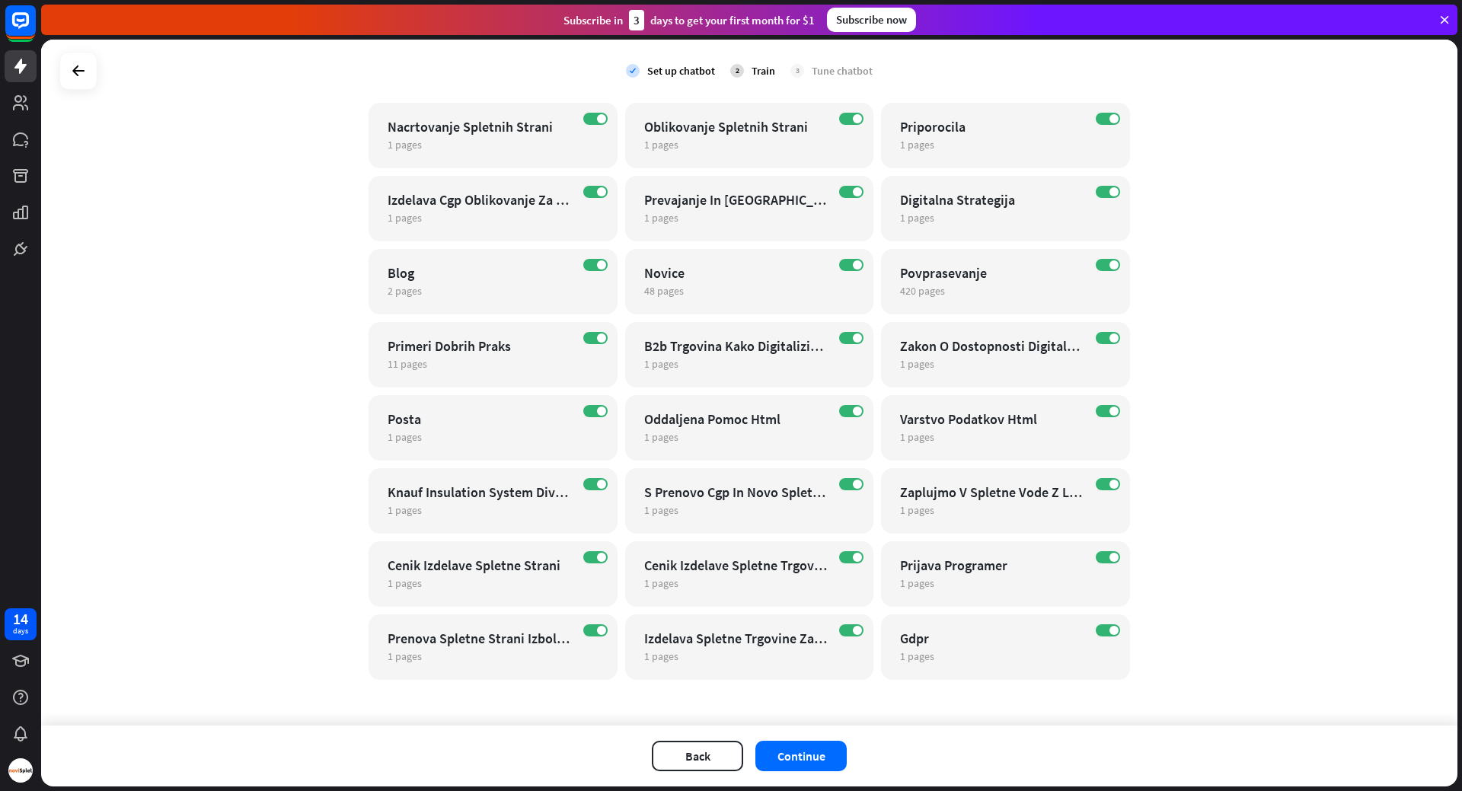
scroll to position [505, 0]
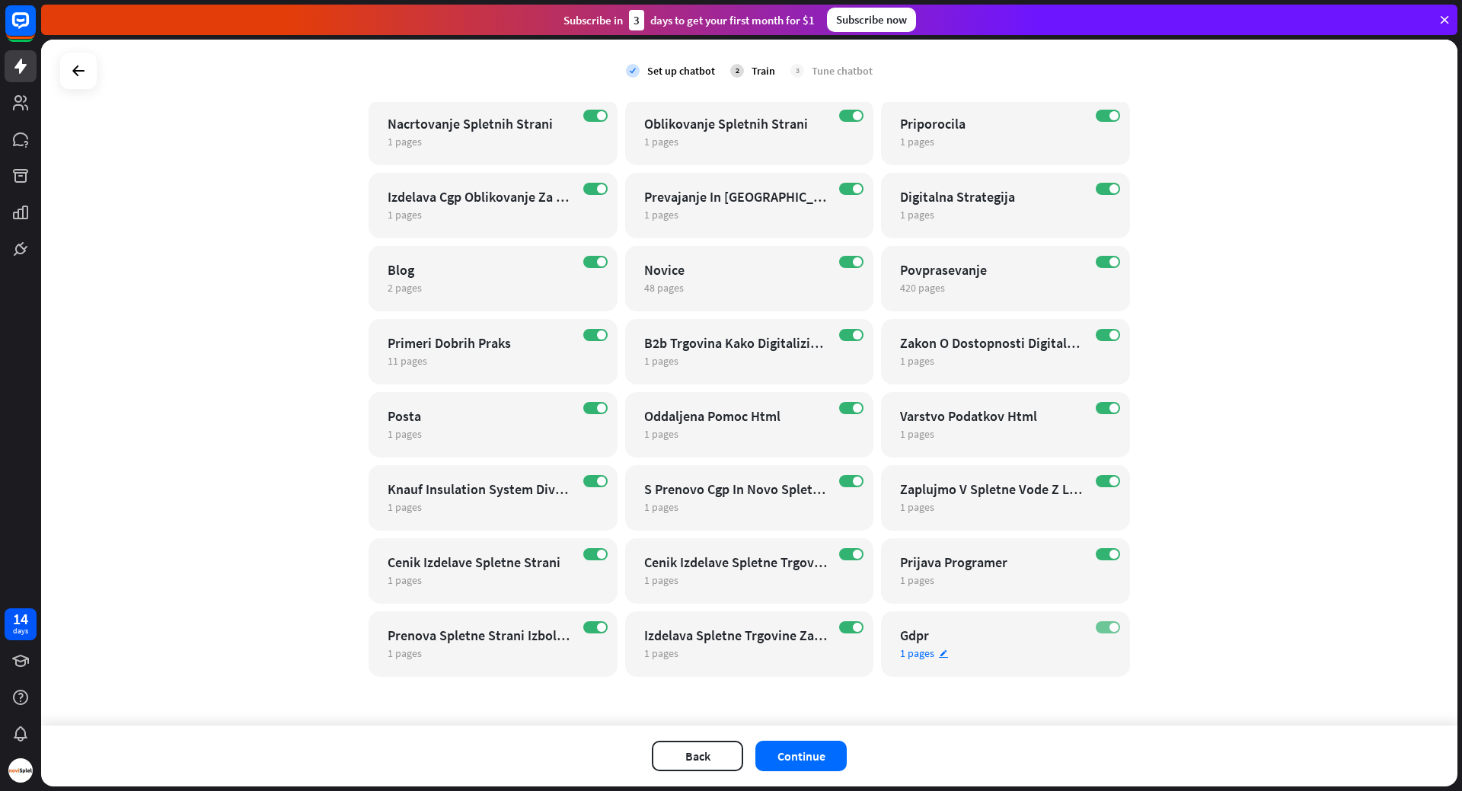
click at [1109, 626] on span at bounding box center [1113, 627] width 9 height 9
click at [1110, 627] on label "OFF" at bounding box center [1108, 627] width 24 height 12
click at [806, 752] on button "Continue" at bounding box center [800, 756] width 91 height 30
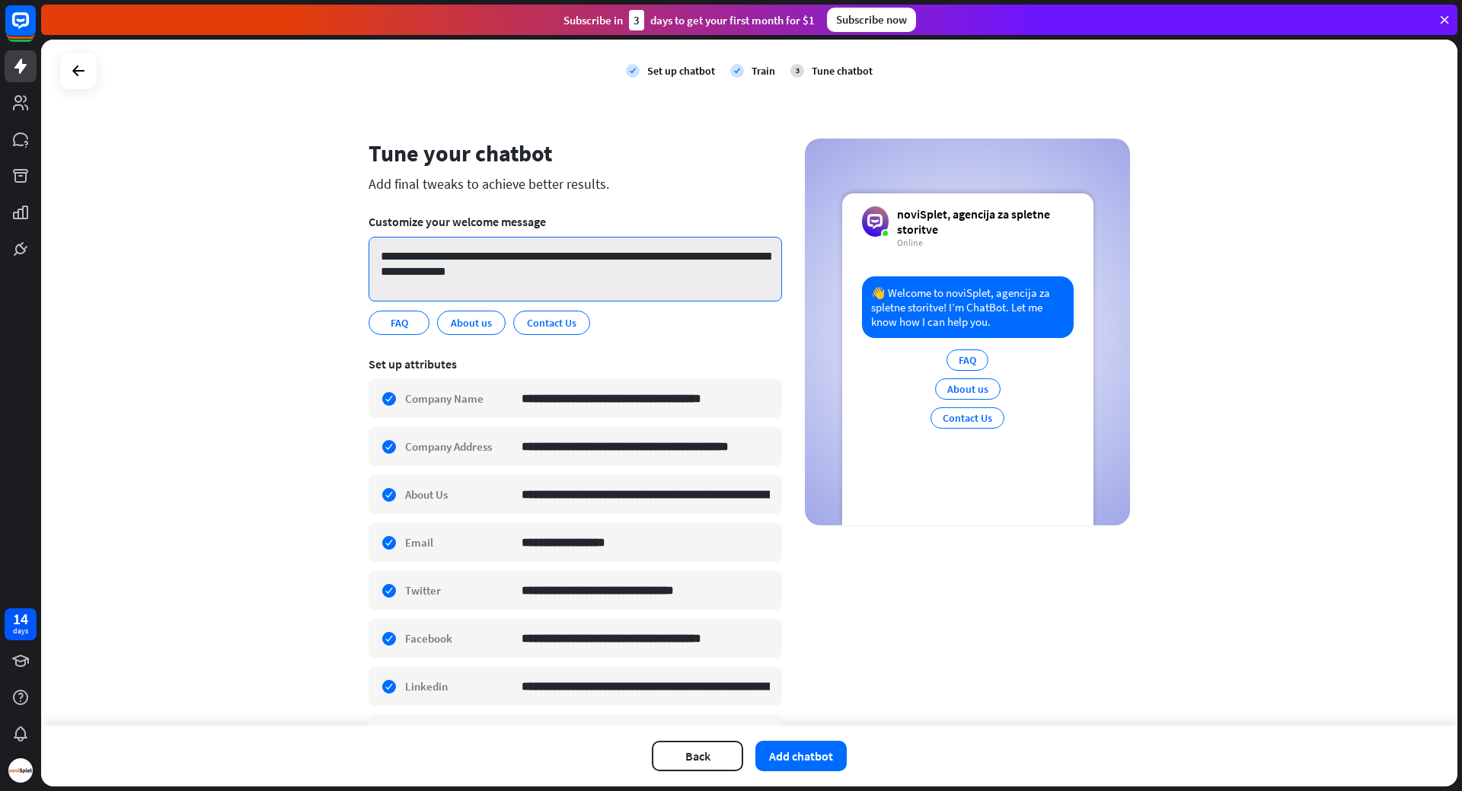
click at [472, 254] on textarea "**********" at bounding box center [575, 269] width 413 height 65
click at [420, 256] on textarea "**********" at bounding box center [575, 269] width 413 height 65
drag, startPoint x: 420, startPoint y: 256, endPoint x: 493, endPoint y: 274, distance: 76.1
click at [493, 274] on textarea "**********" at bounding box center [575, 269] width 413 height 65
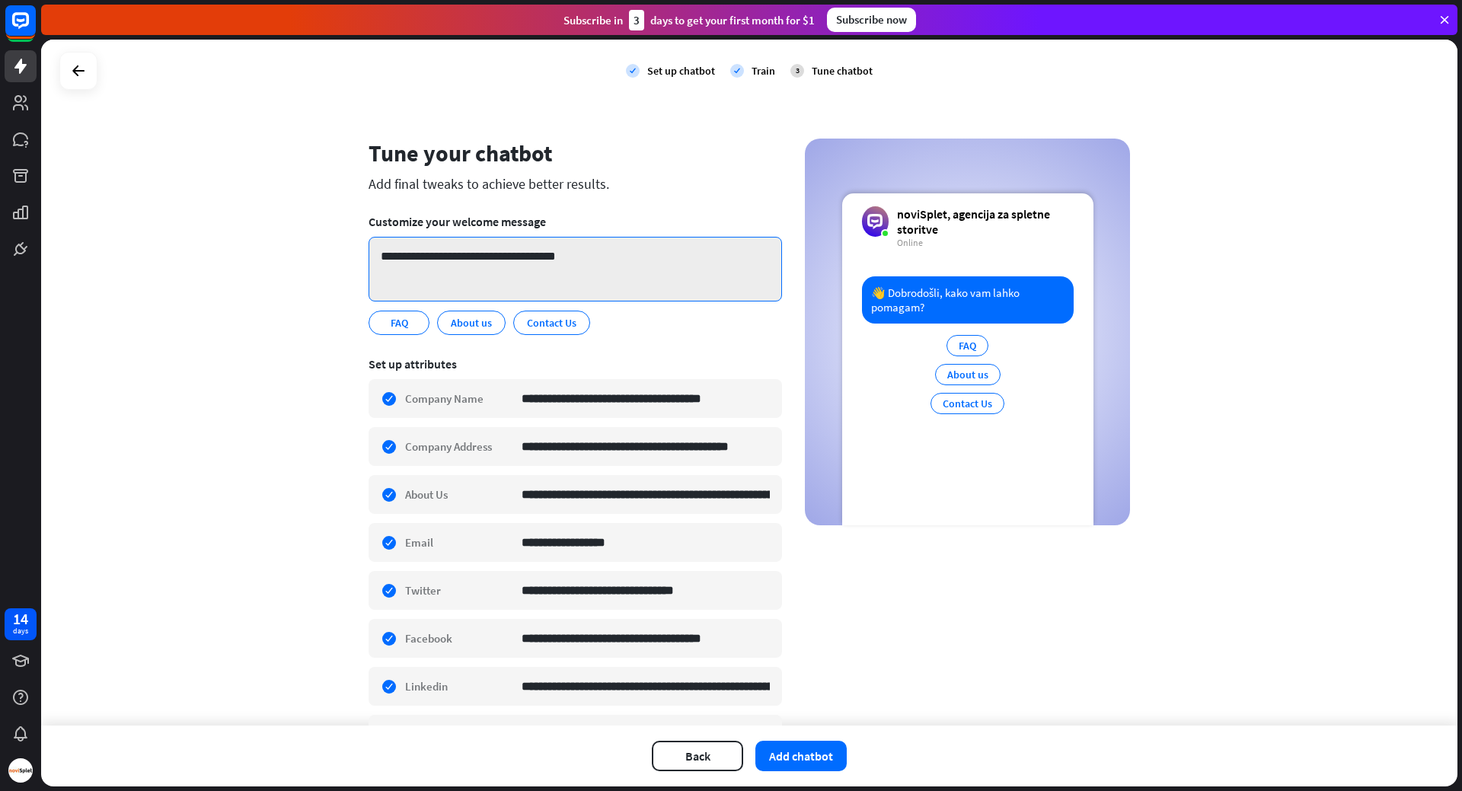
click at [418, 256] on textarea "**********" at bounding box center [575, 269] width 413 height 65
click at [419, 256] on textarea "**********" at bounding box center [575, 269] width 413 height 65
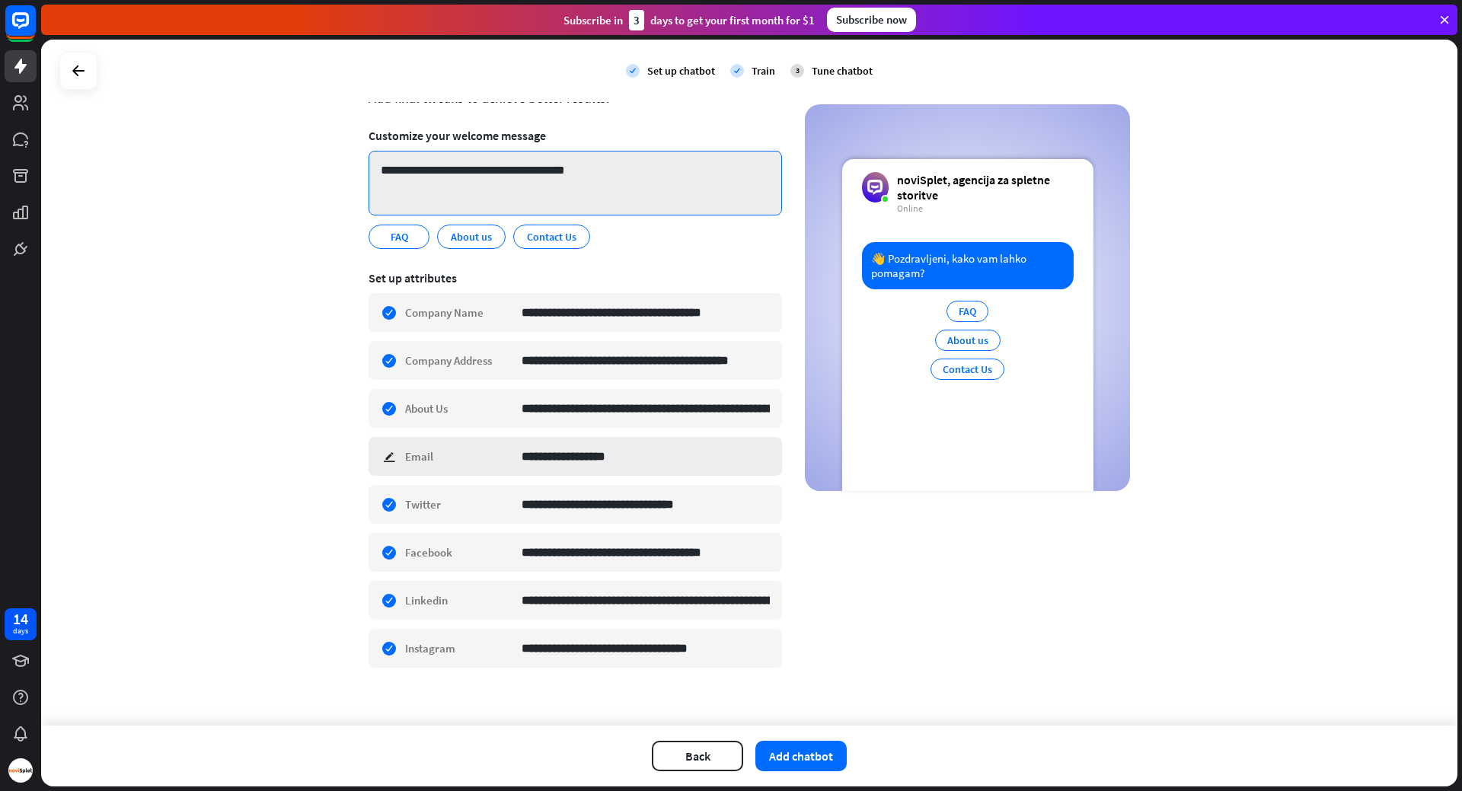
scroll to position [97, 0]
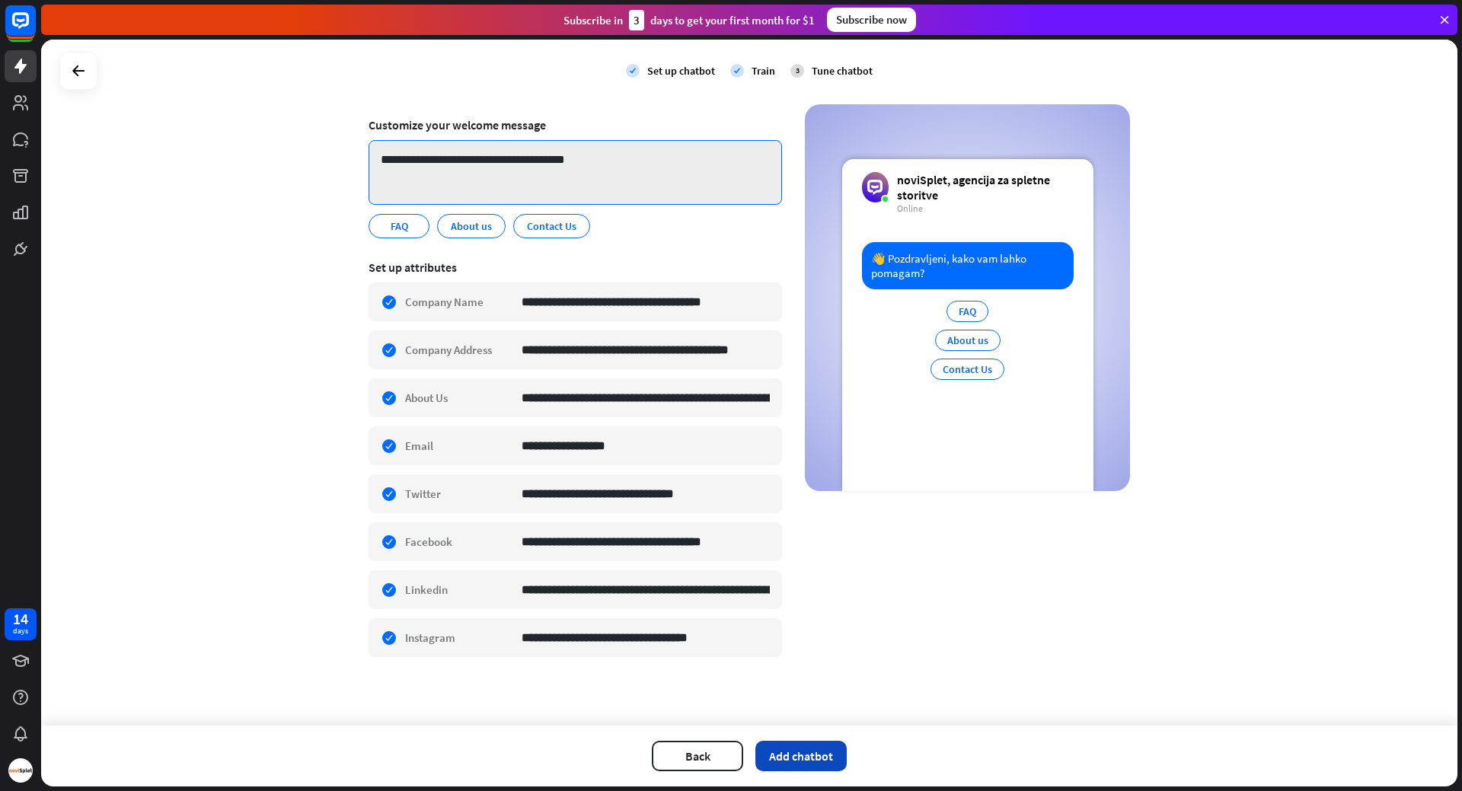
type textarea "**********"
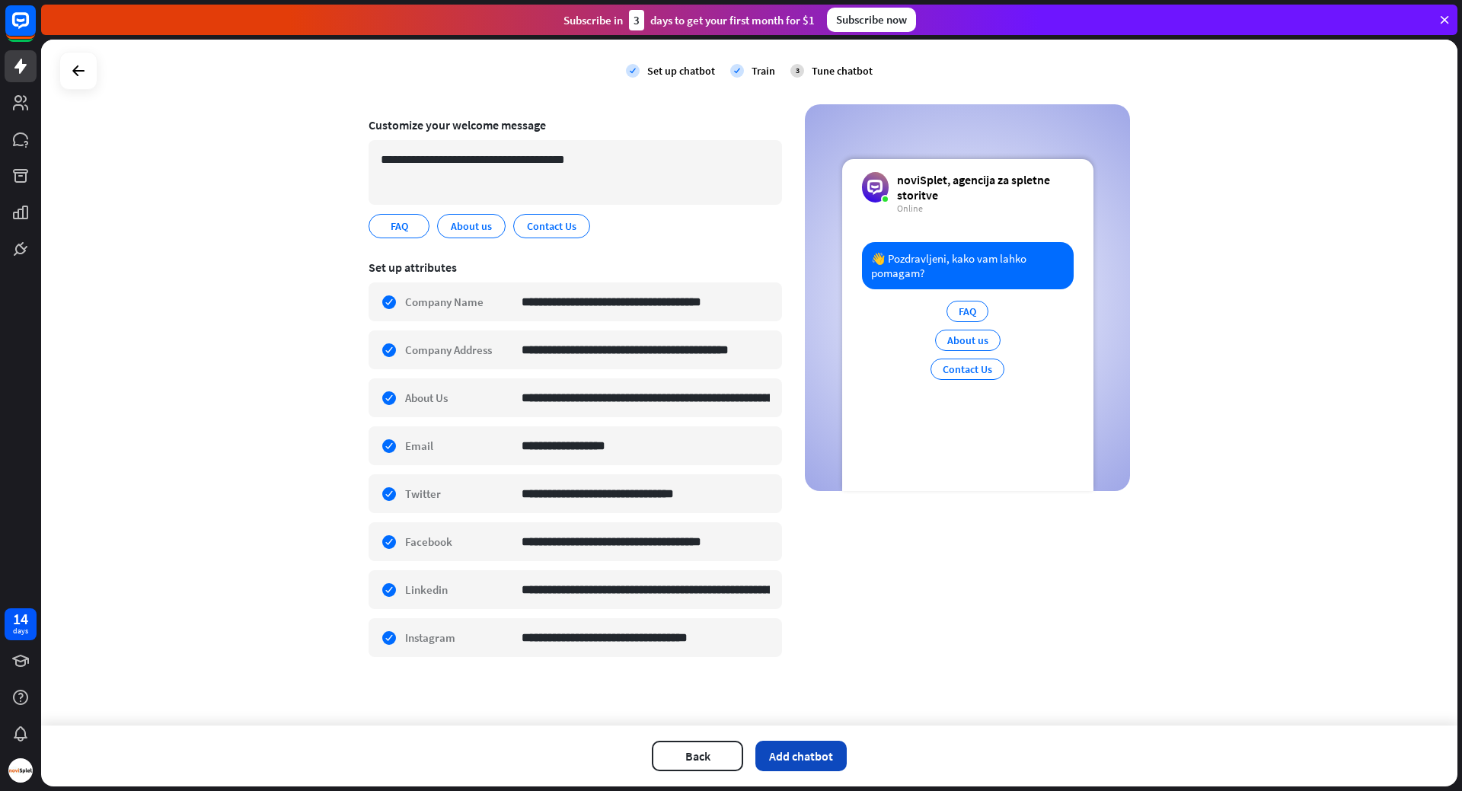
click at [784, 761] on button "Add chatbot" at bounding box center [800, 756] width 91 height 30
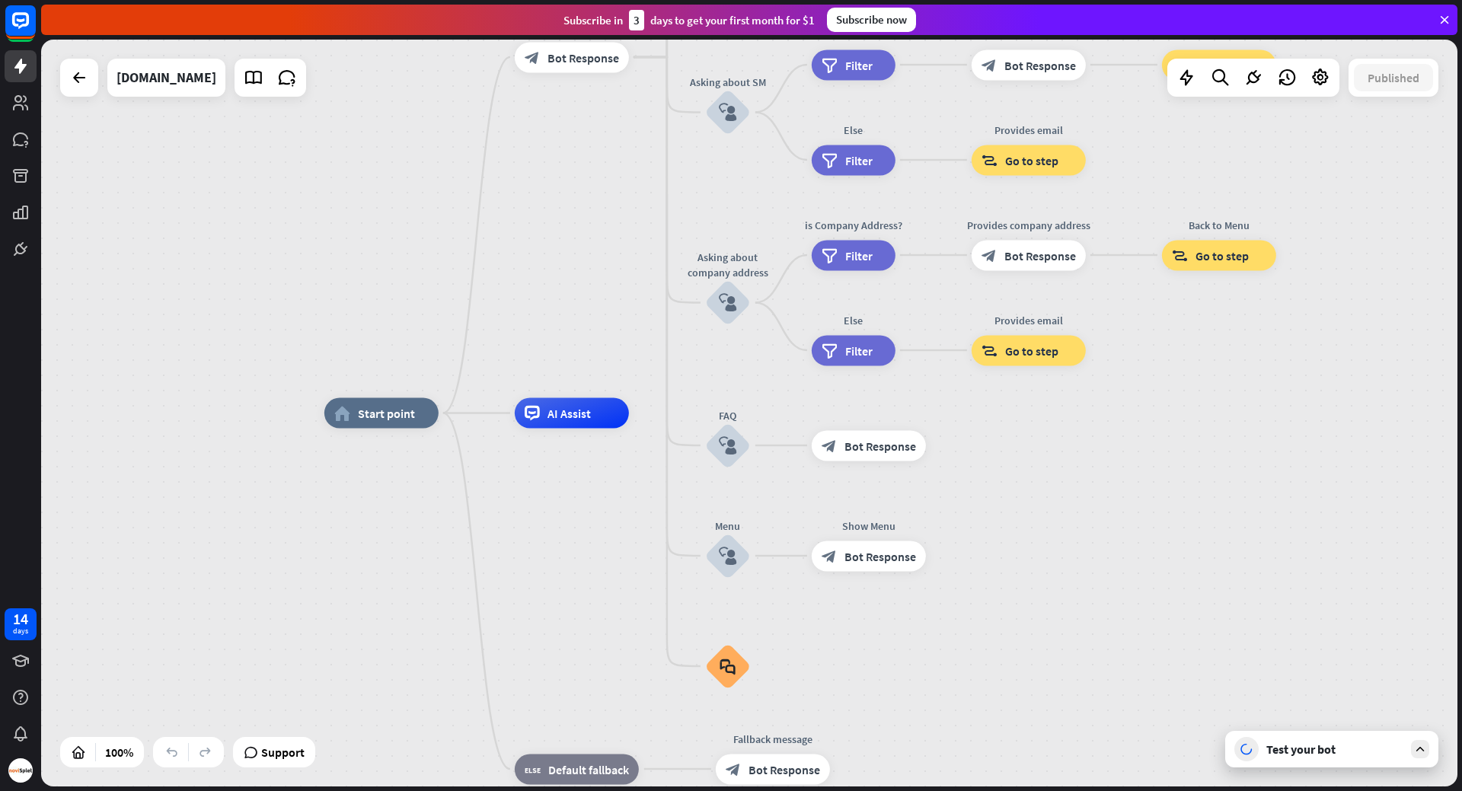
click at [1296, 752] on div "Test your bot" at bounding box center [1334, 749] width 137 height 15
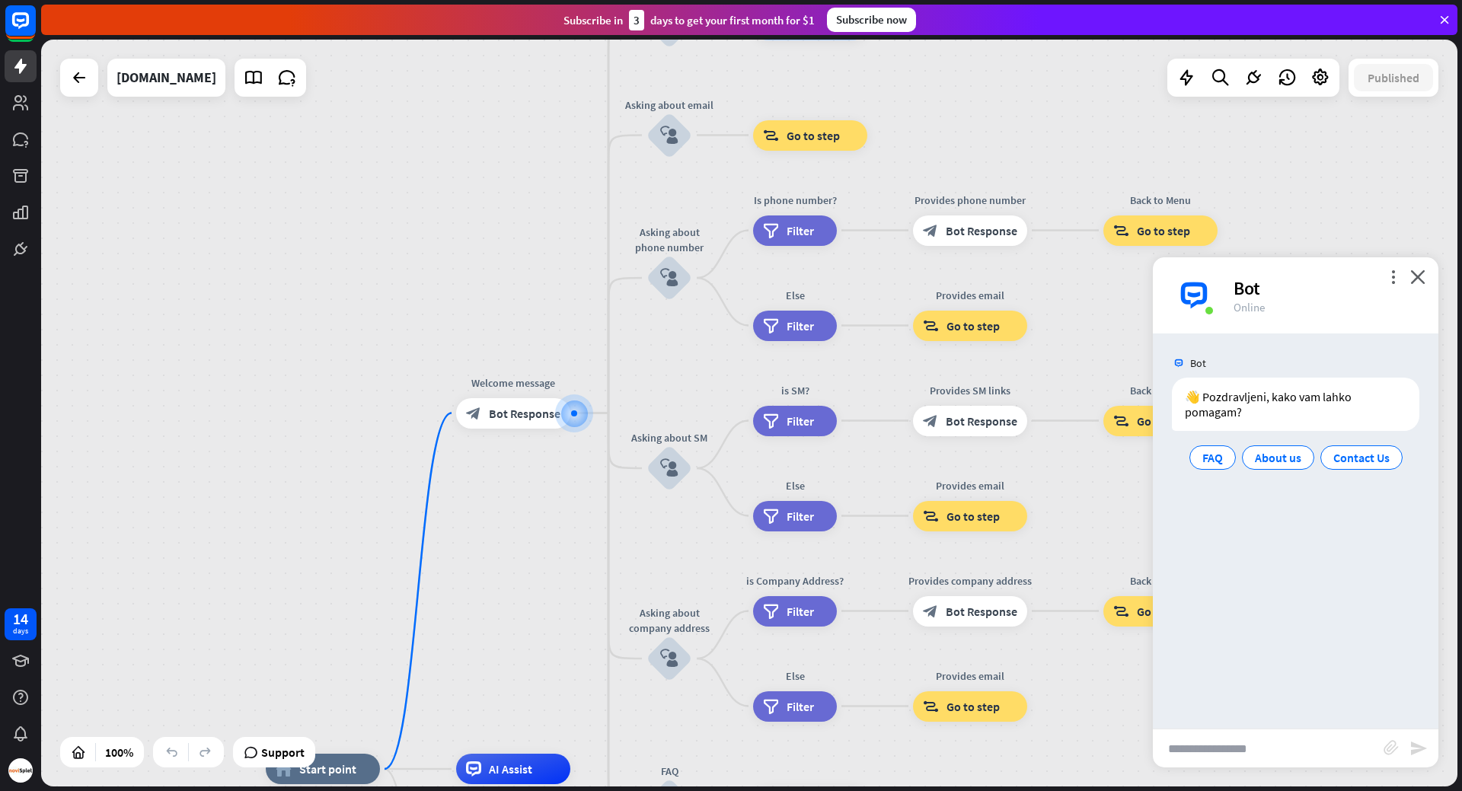
click at [1296, 752] on input "text" at bounding box center [1268, 748] width 231 height 38
type input "**********"
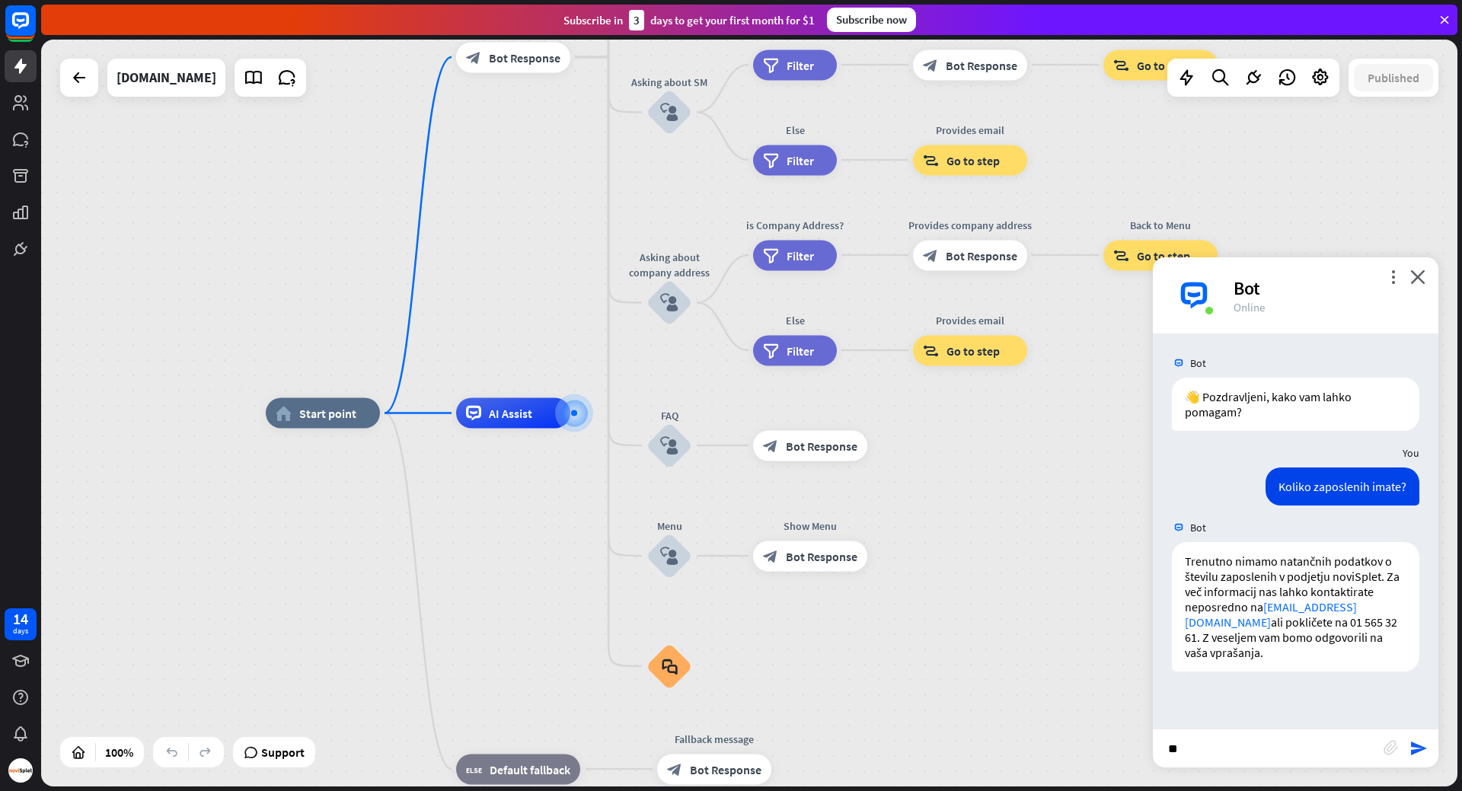
type input "*"
type input "**********"
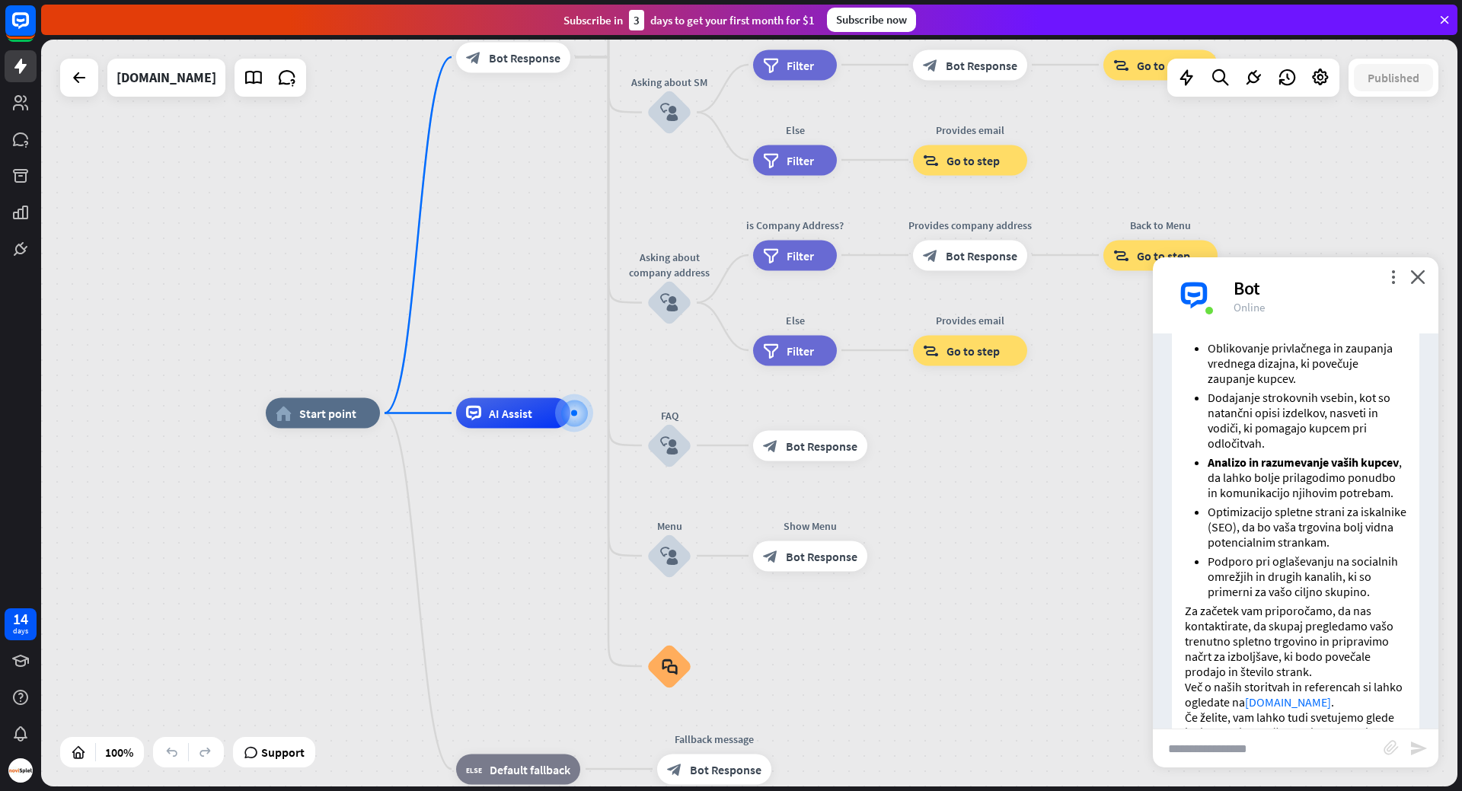
scroll to position [755, 0]
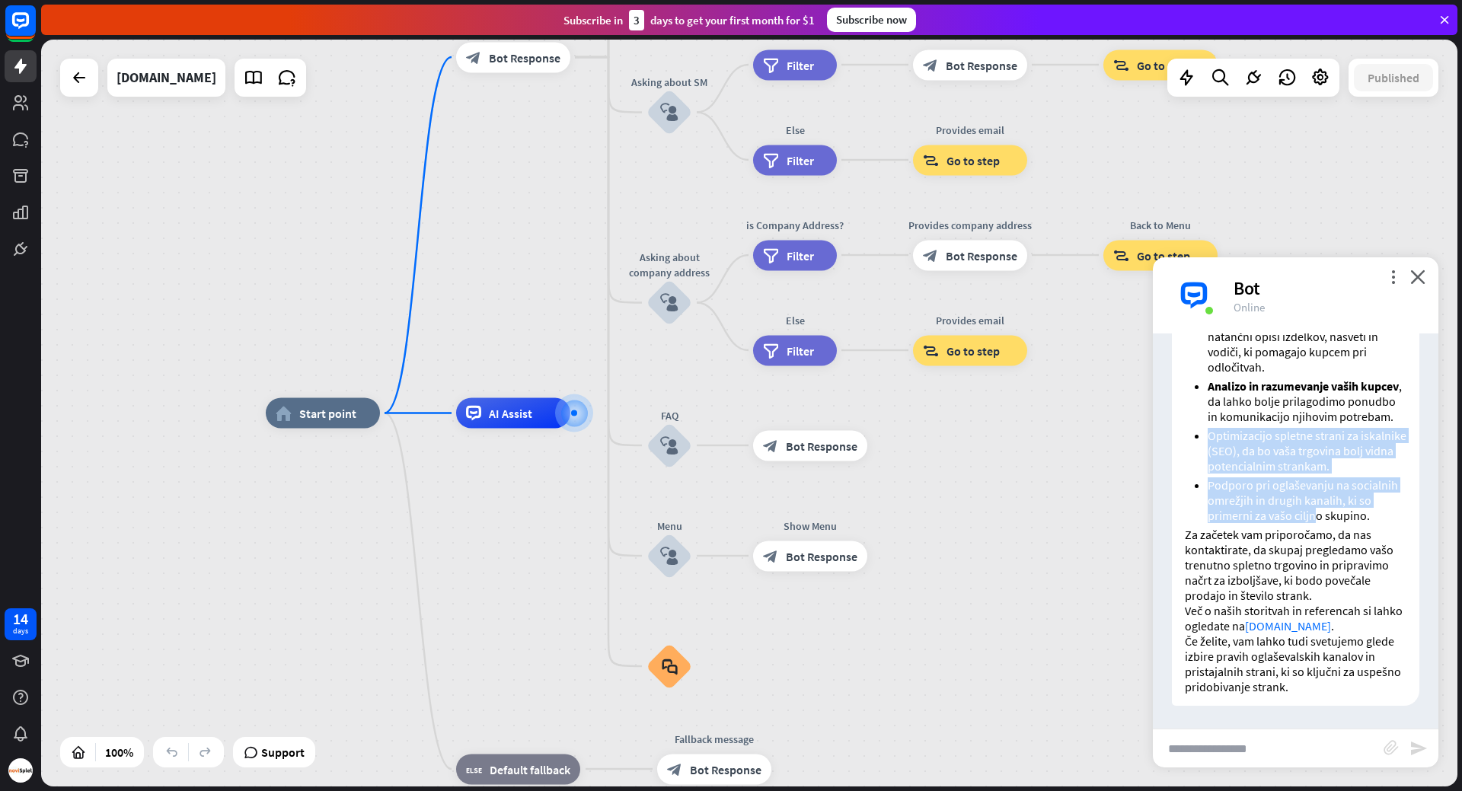
drag, startPoint x: 1211, startPoint y: 434, endPoint x: 1342, endPoint y: 508, distance: 150.4
click at [1342, 508] on ul "Prenovo spletne trgovine za izboljšanje uporabniške izkušnje, poenostavitev nak…" at bounding box center [1296, 322] width 222 height 404
click at [1342, 508] on li "Podporo pri oglaševanju na socialnih omrežjih in drugih kanalih, ki so primerni…" at bounding box center [1307, 500] width 199 height 46
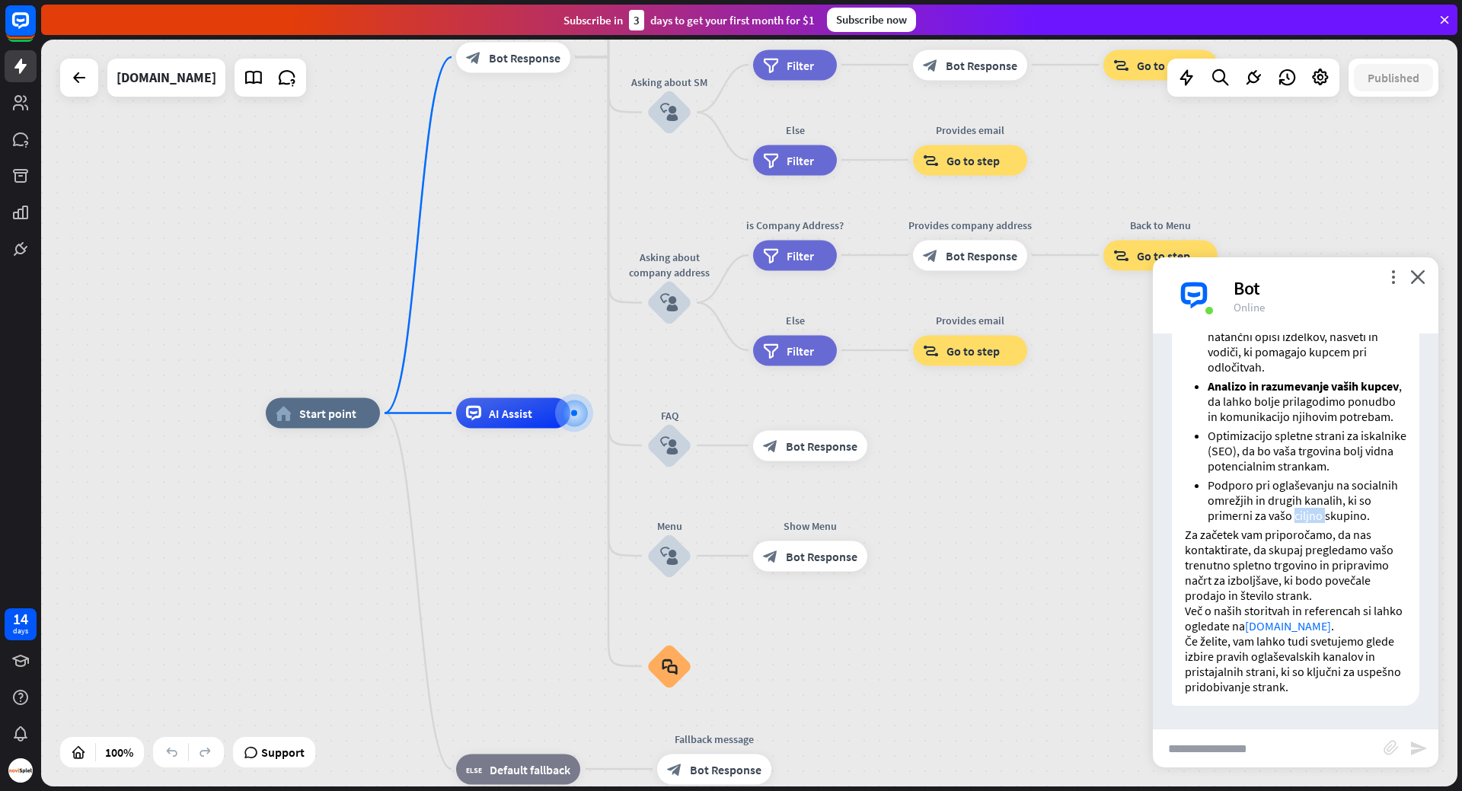
click at [1342, 508] on li "Podporo pri oglaševanju na socialnih omrežjih in drugih kanalih, ki so primerni…" at bounding box center [1307, 500] width 199 height 46
click at [1200, 538] on p "Za začetek vam priporočamo, da nas kontaktirate, da skupaj pregledamo vašo tren…" at bounding box center [1296, 565] width 222 height 76
drag, startPoint x: 1200, startPoint y: 538, endPoint x: 1344, endPoint y: 584, distance: 151.0
click at [1344, 584] on p "Za začetek vam priporočamo, da nas kontaktirate, da skupaj pregledamo vašo tren…" at bounding box center [1296, 565] width 222 height 76
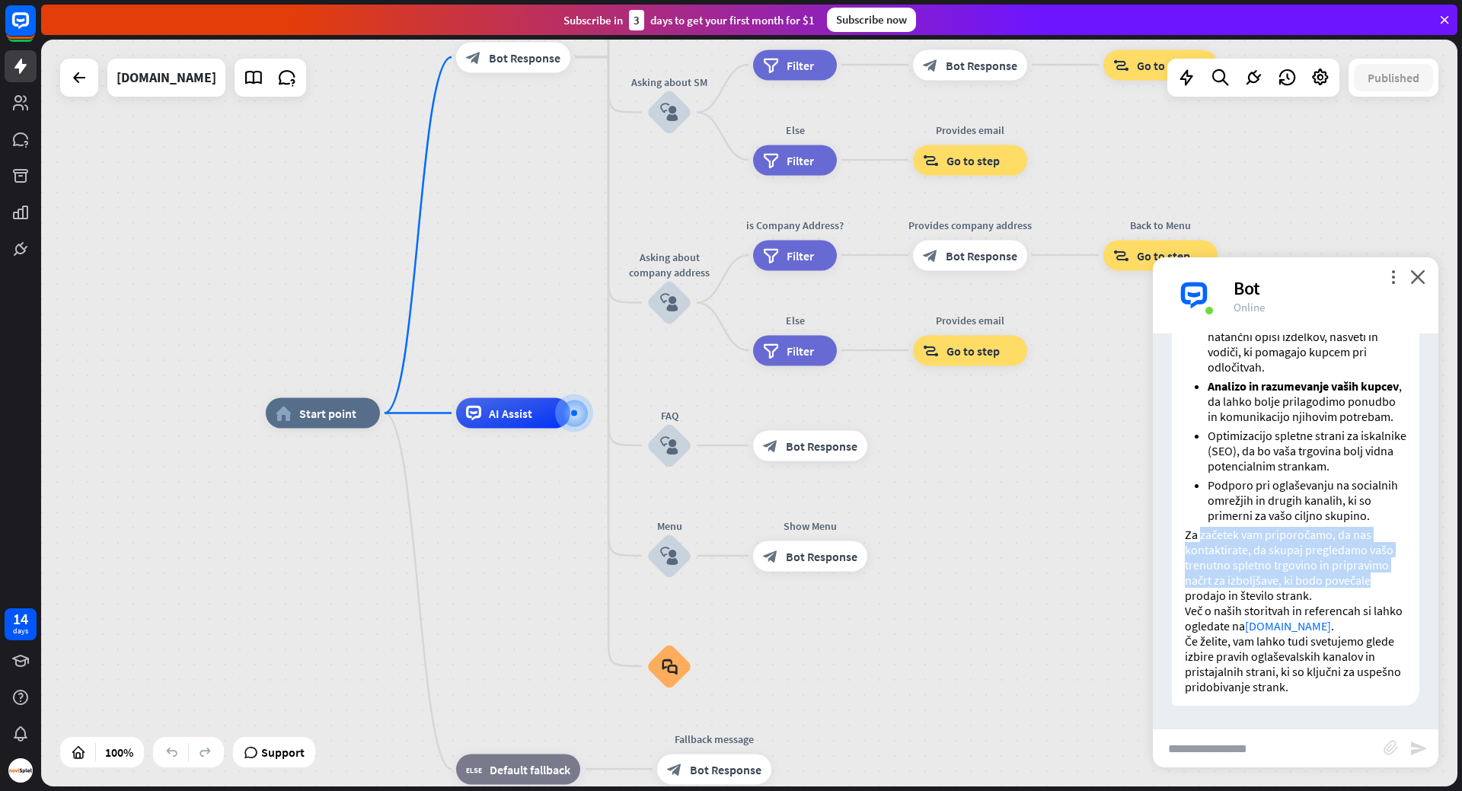
click at [1287, 578] on p "Za začetek vam priporočamo, da nas kontaktirate, da skupaj pregledamo vašo tren…" at bounding box center [1296, 565] width 222 height 76
click at [1221, 746] on input "text" at bounding box center [1268, 748] width 231 height 38
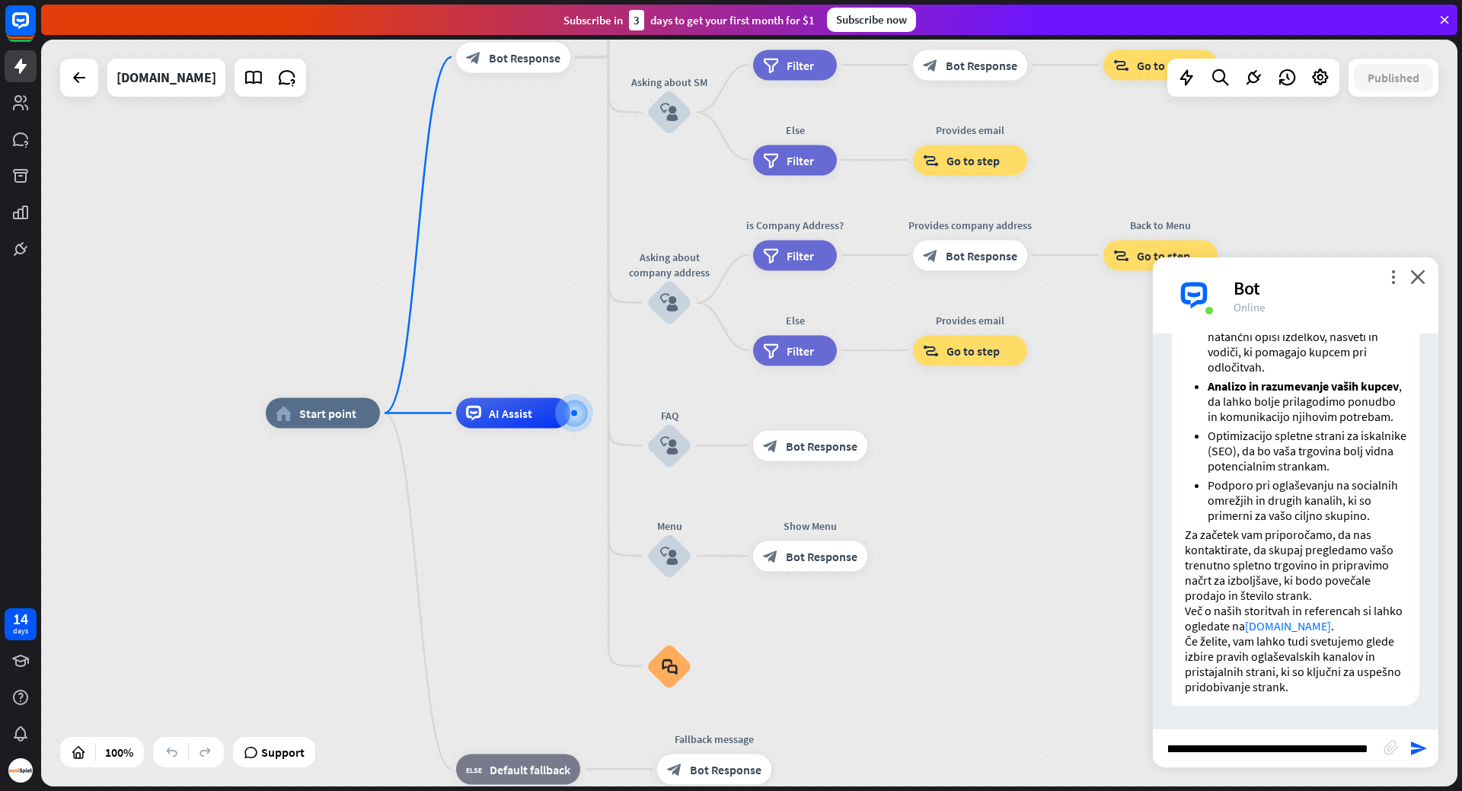
scroll to position [0, 62]
type input "**********"
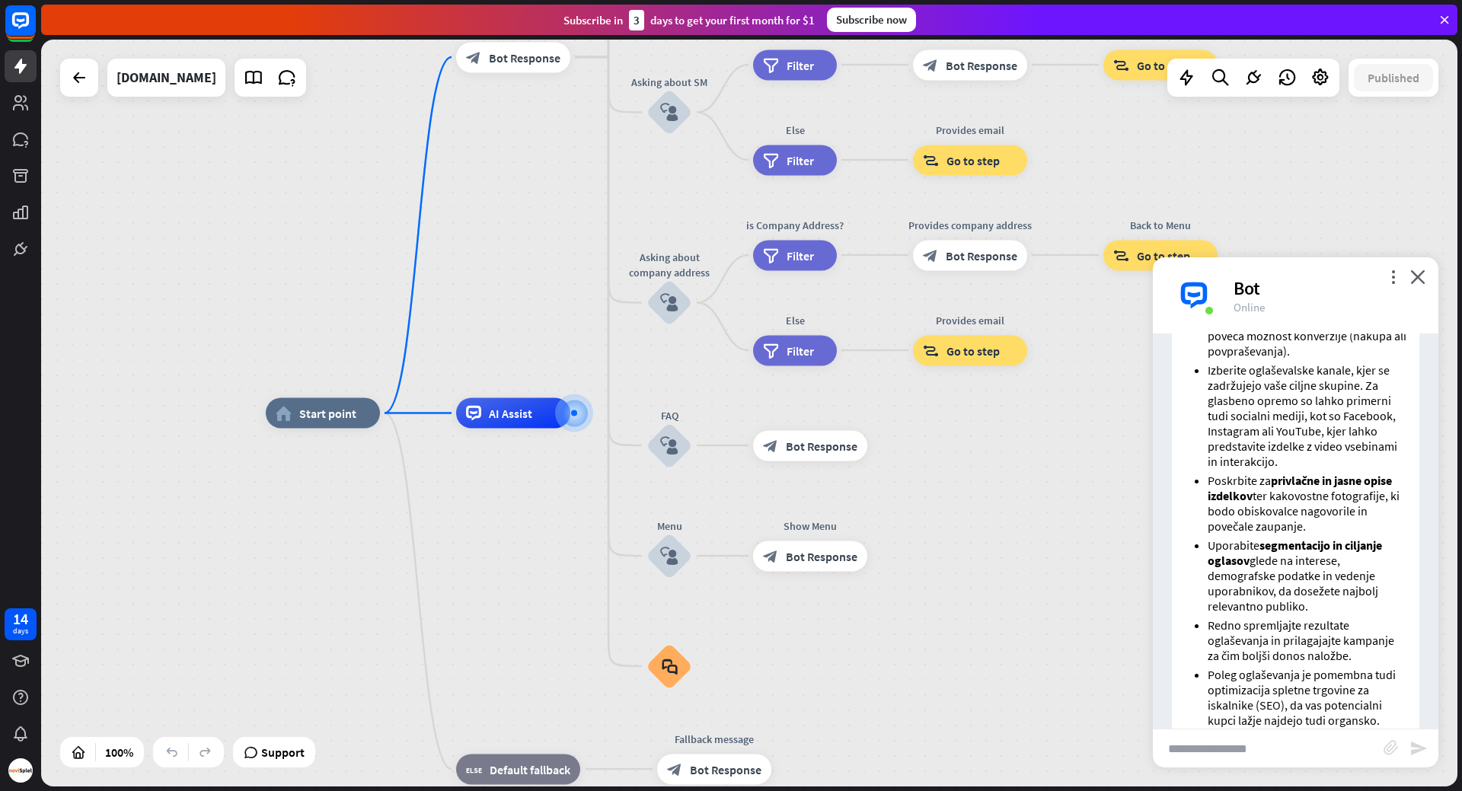
scroll to position [1585, 0]
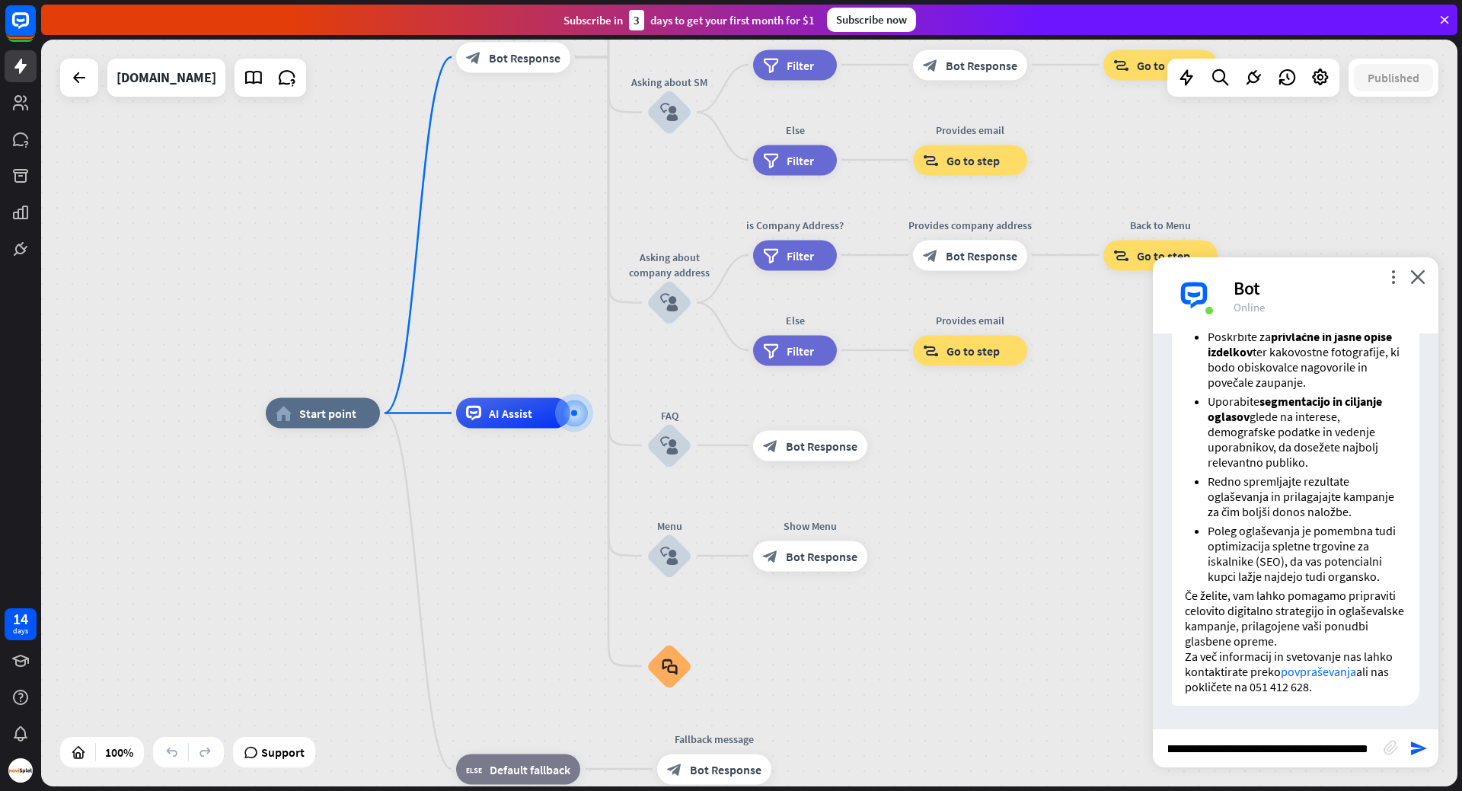
type input "**********"
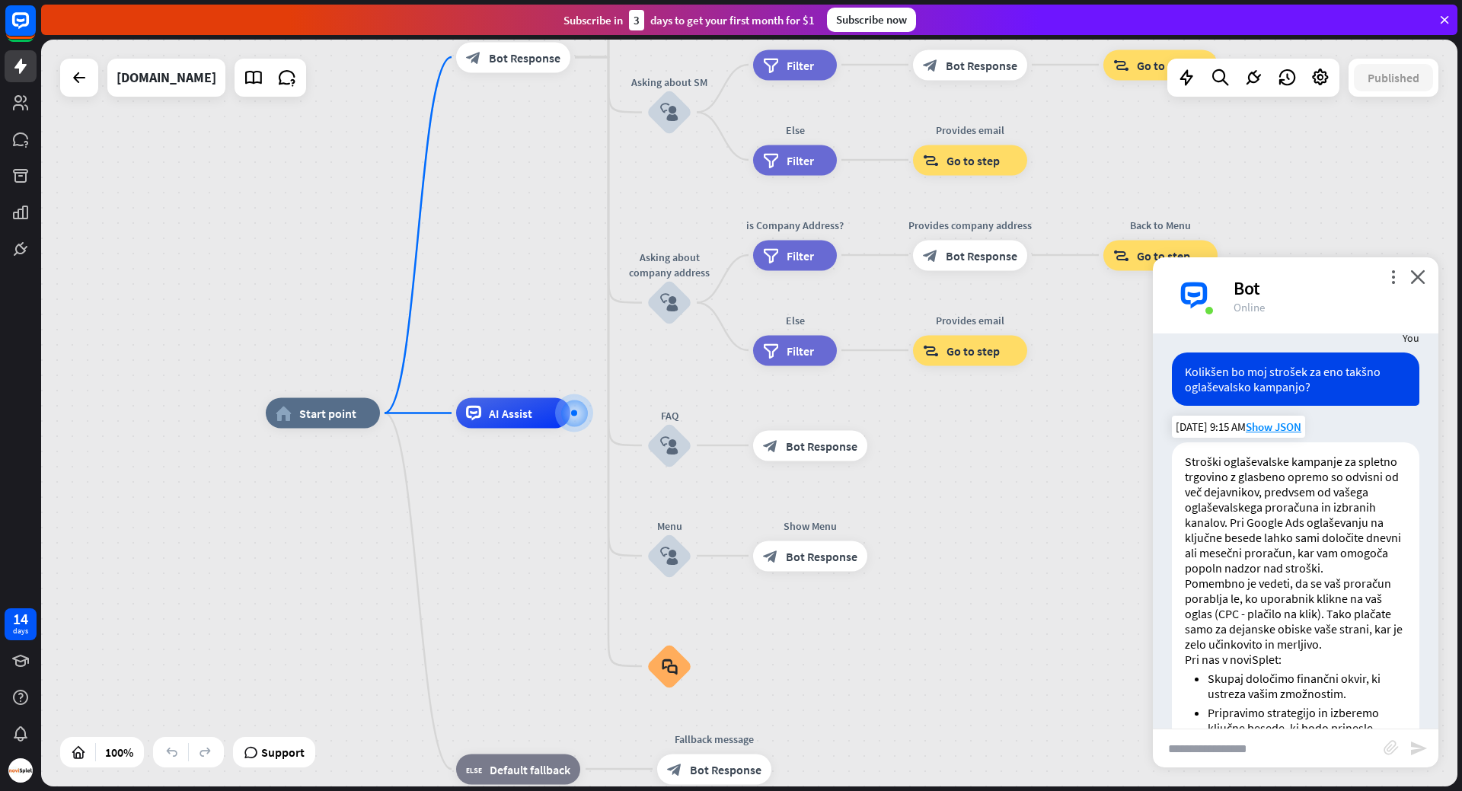
scroll to position [1967, 0]
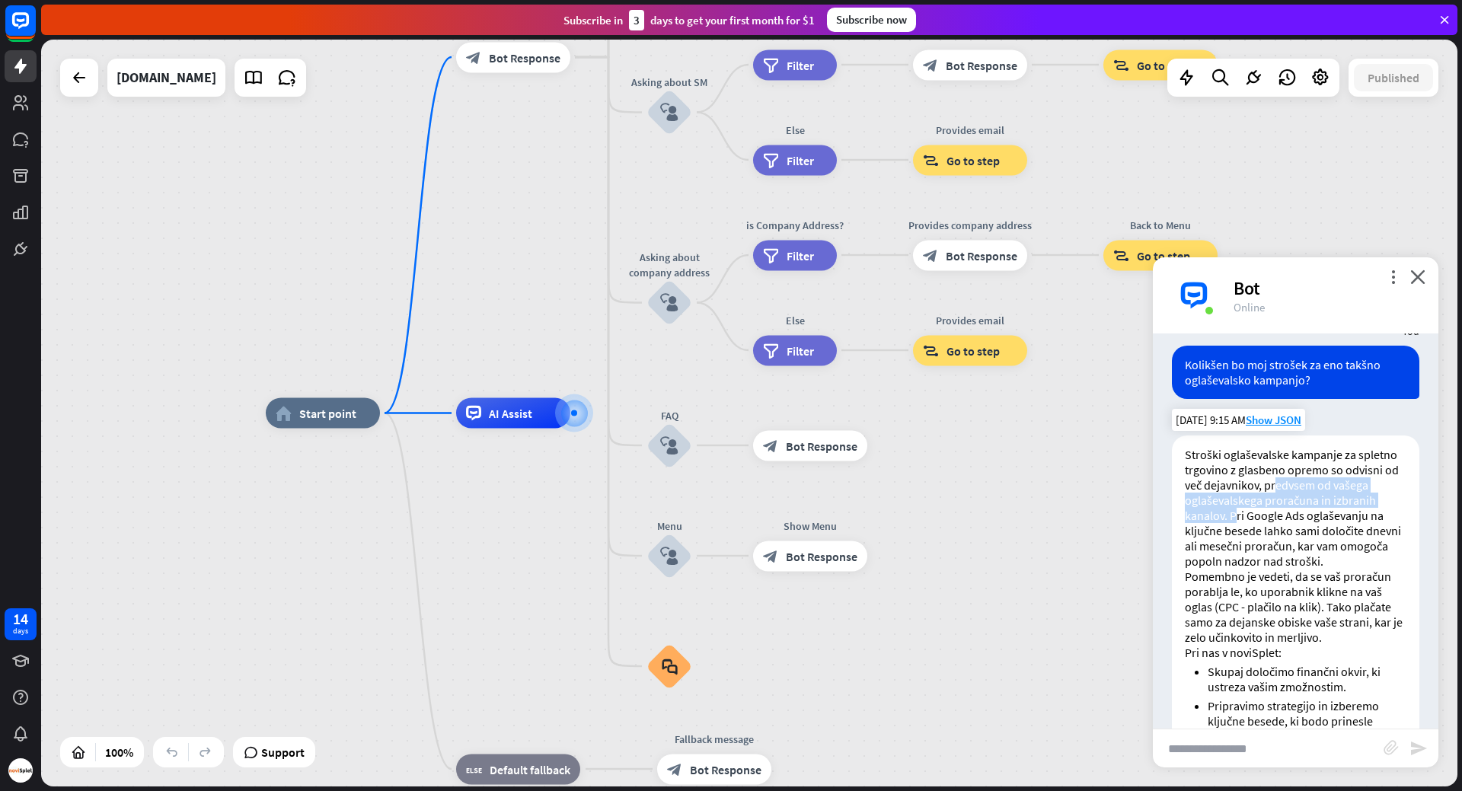
drag, startPoint x: 1290, startPoint y: 496, endPoint x: 1234, endPoint y: 532, distance: 67.2
click at [1234, 532] on p "Stroški oglaševalske kampanje za spletno trgovino z glasbeno opremo so odvisni …" at bounding box center [1296, 508] width 222 height 122
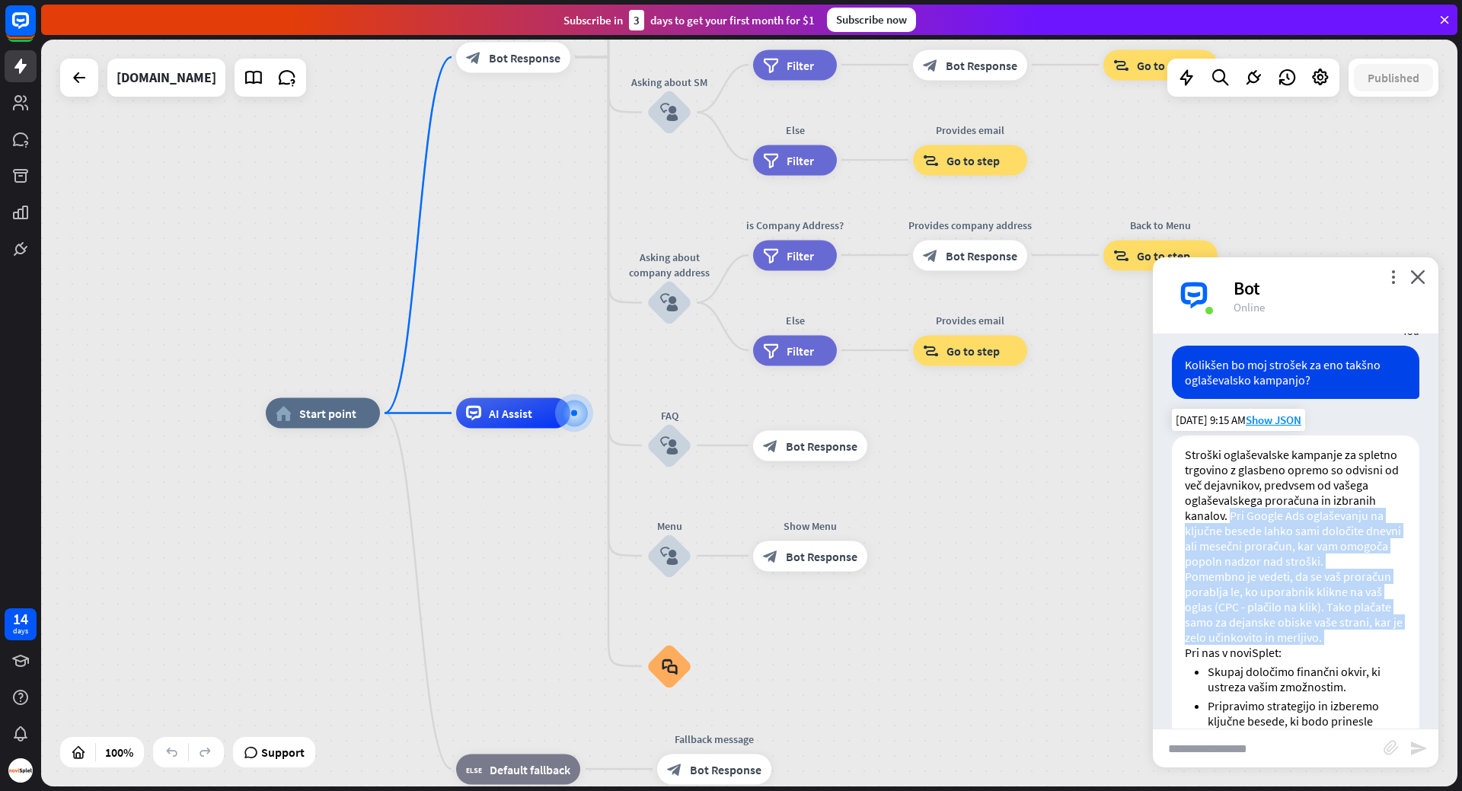
drag, startPoint x: 1234, startPoint y: 532, endPoint x: 1346, endPoint y: 659, distance: 169.3
click at [1346, 659] on div "Stroški oglaševalske kampanje za spletno trgovino z glasbeno opremo so odvisni …" at bounding box center [1295, 716] width 247 height 560
click at [1346, 645] on p "Pomembno je vedeti, da se vaš proračun porablja le, ko uporabnik klikne na vaš …" at bounding box center [1296, 607] width 222 height 76
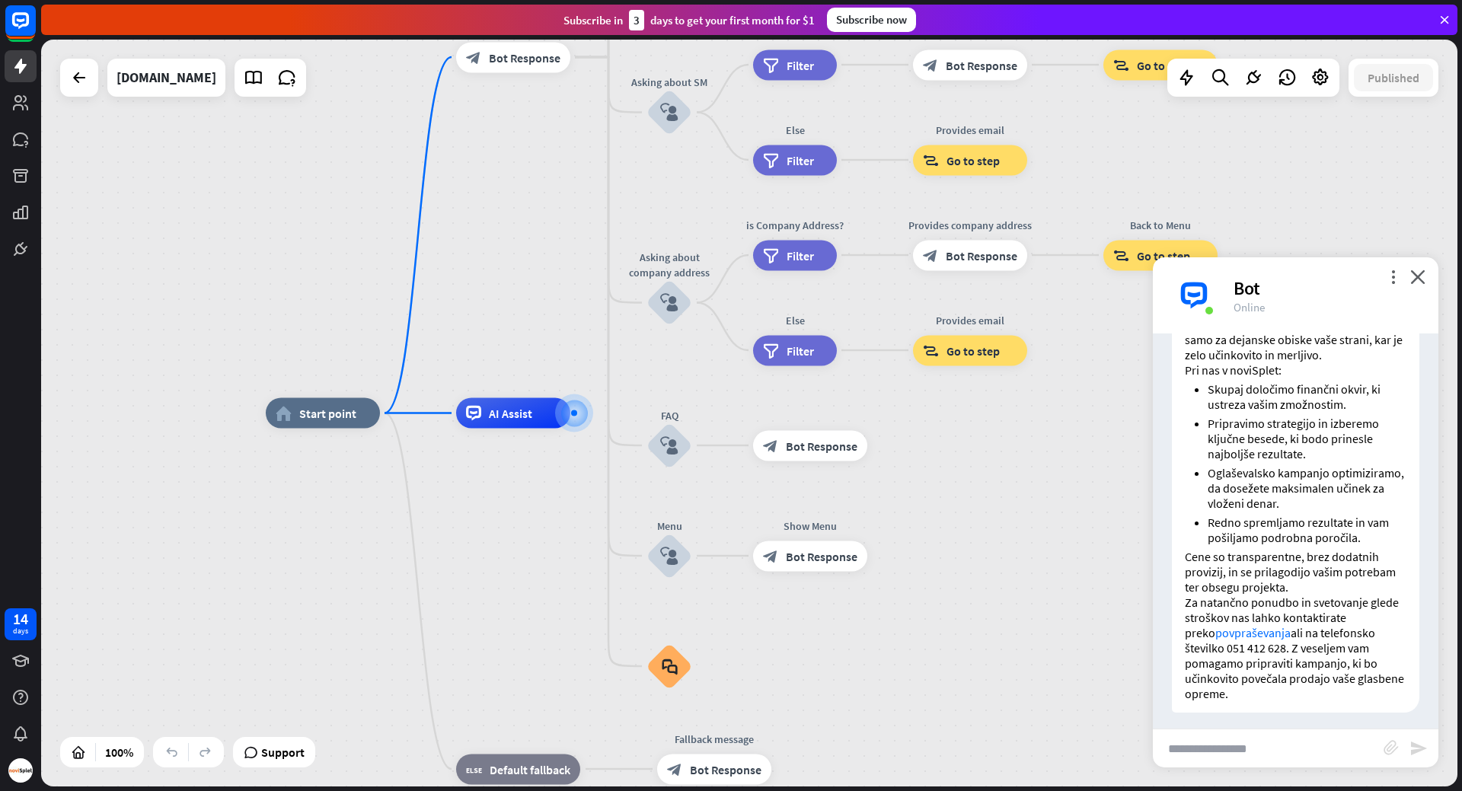
scroll to position [2271, 0]
click at [1285, 740] on input "text" at bounding box center [1268, 748] width 231 height 38
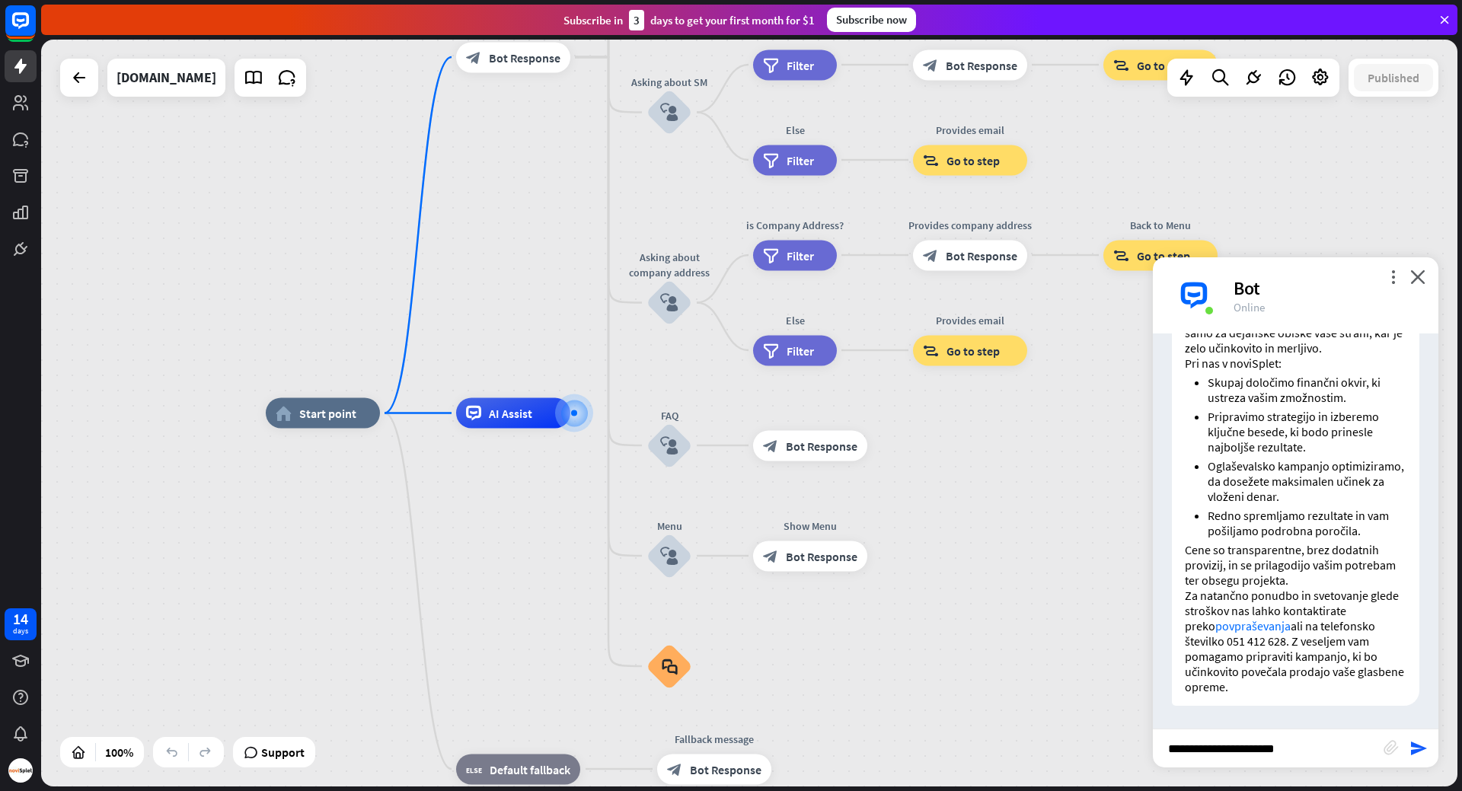
type input "**********"
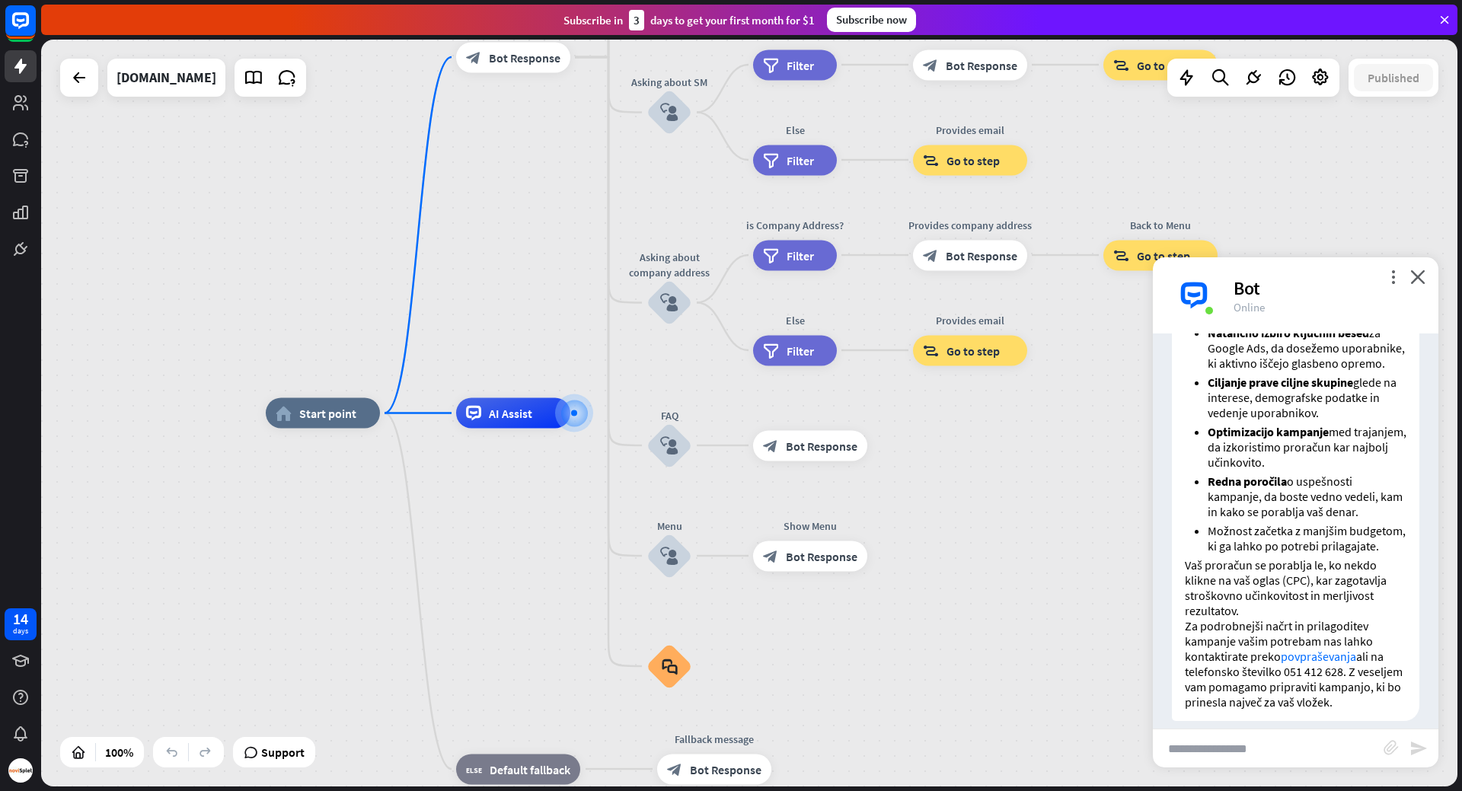
scroll to position [2915, 0]
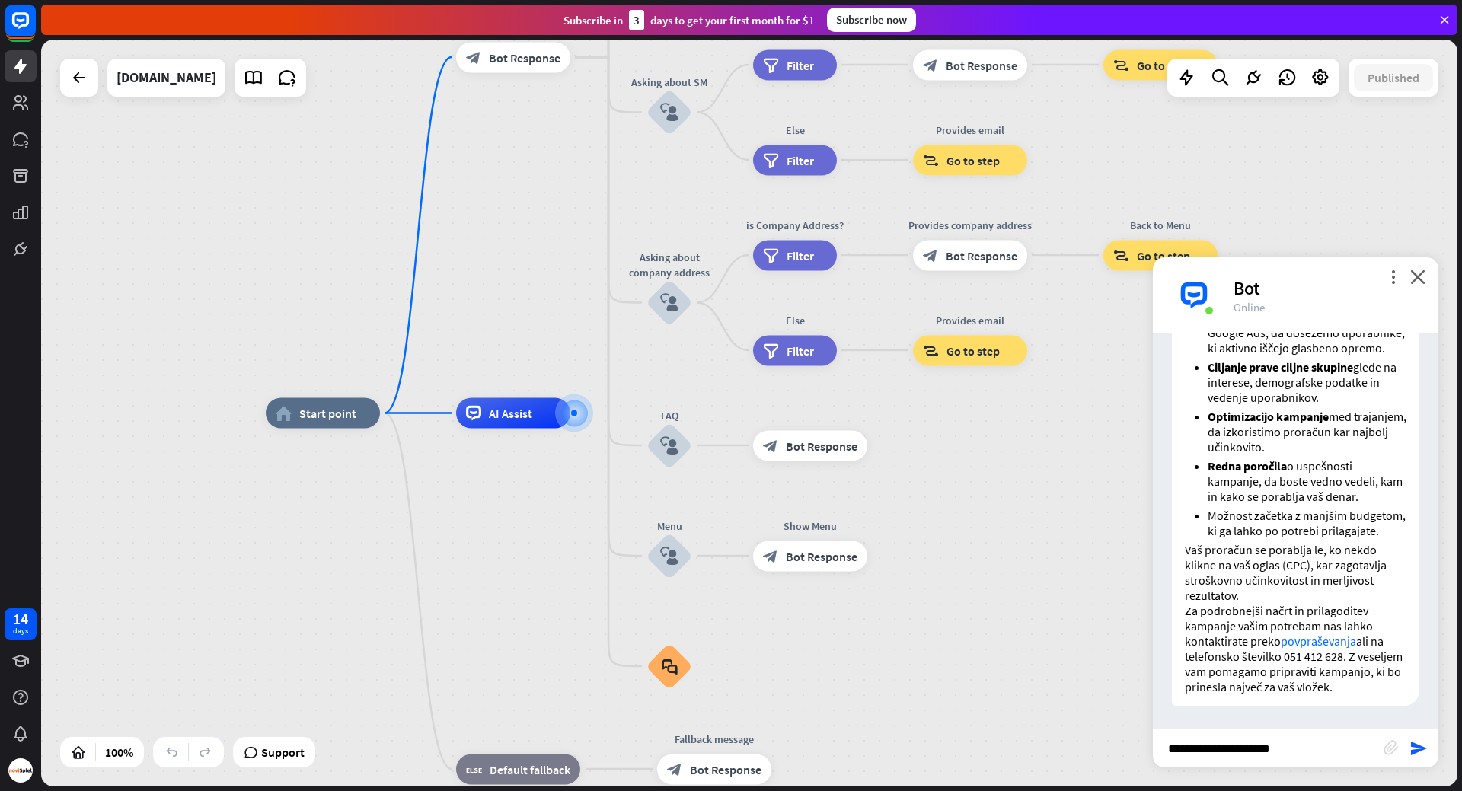
type input "**********"
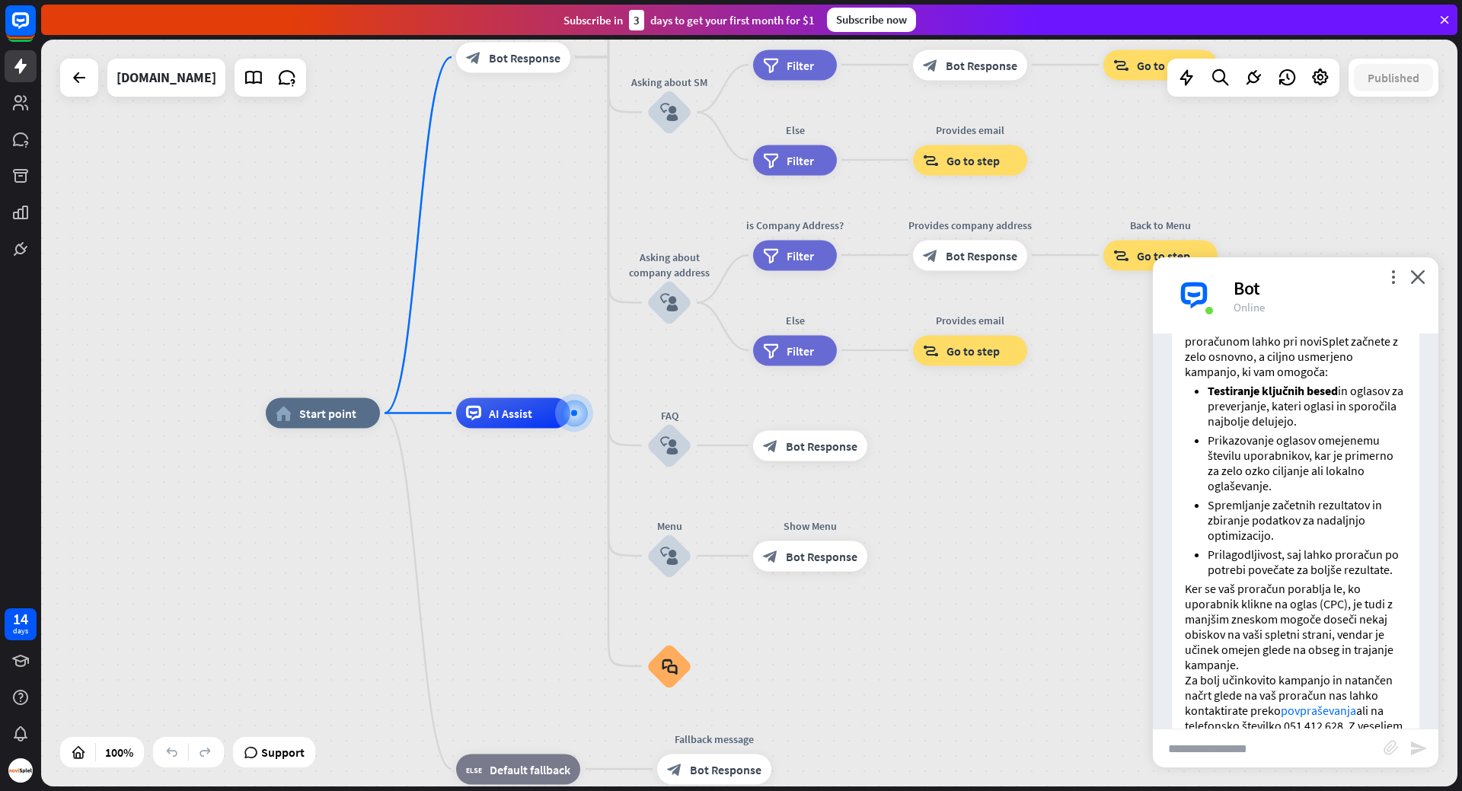
scroll to position [3297, 0]
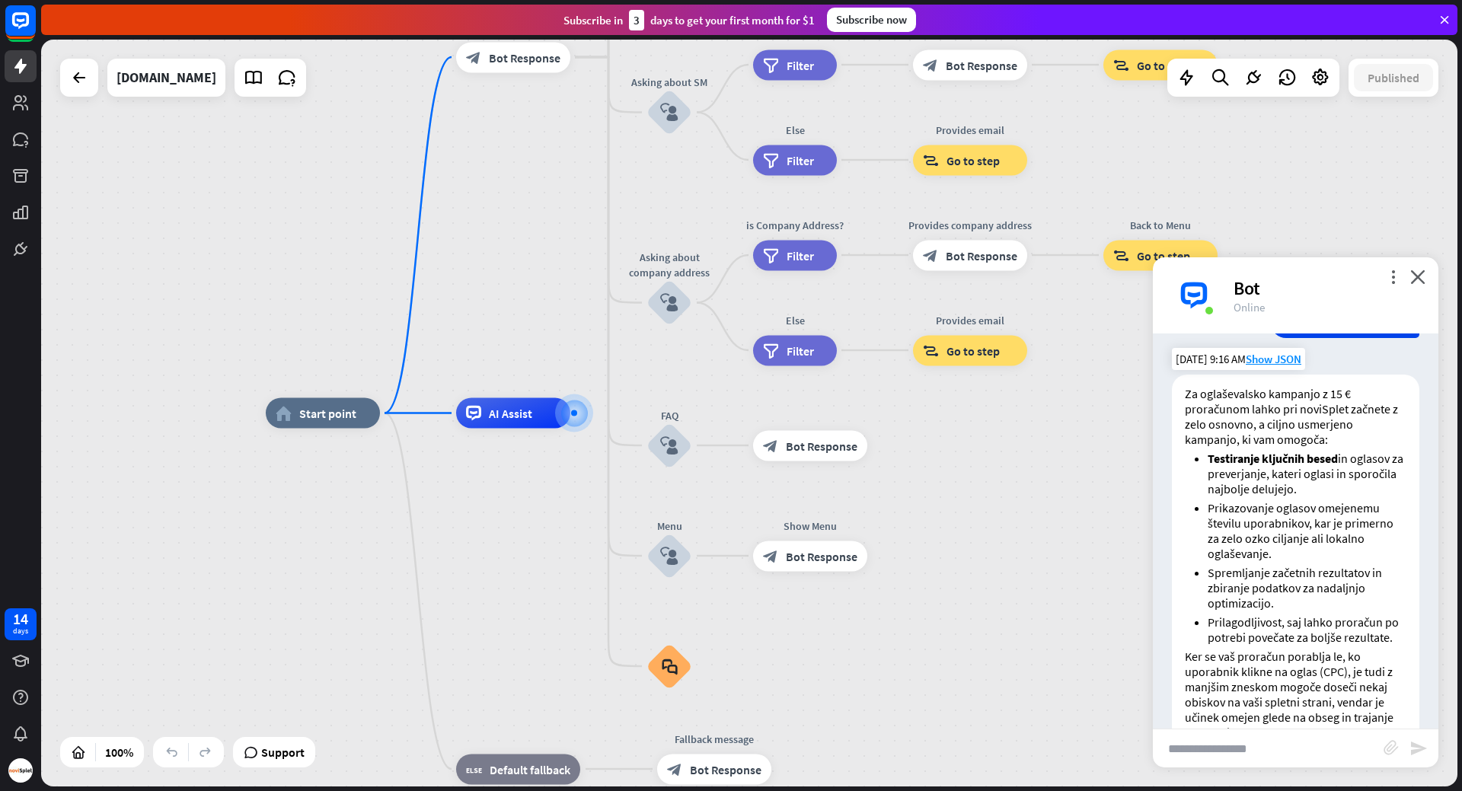
click at [1356, 447] on p "Za oglaševalsko kampanjo z 15 € proračunom lahko pri noviSplet začnete z zelo o…" at bounding box center [1296, 416] width 222 height 61
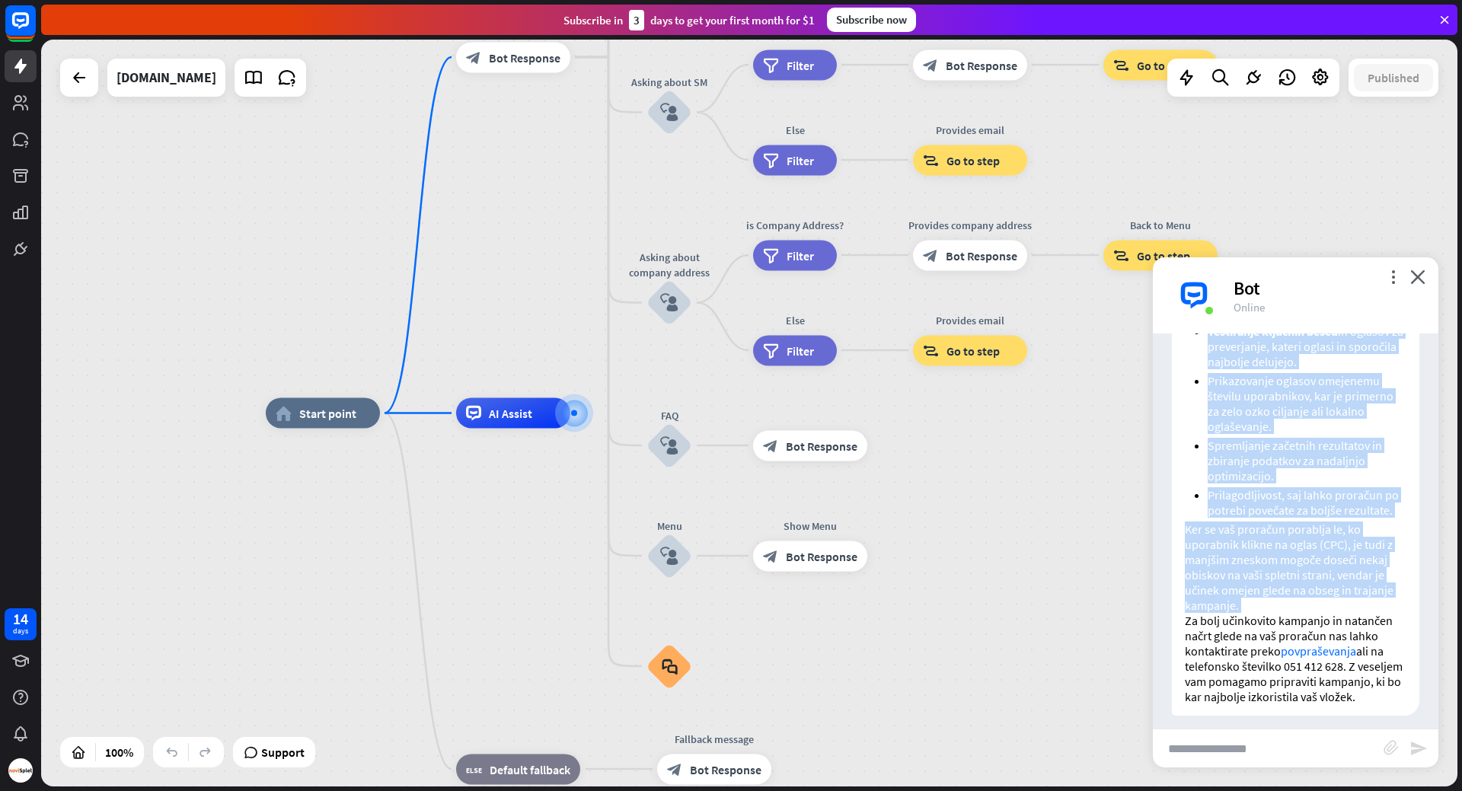
scroll to position [3449, 0]
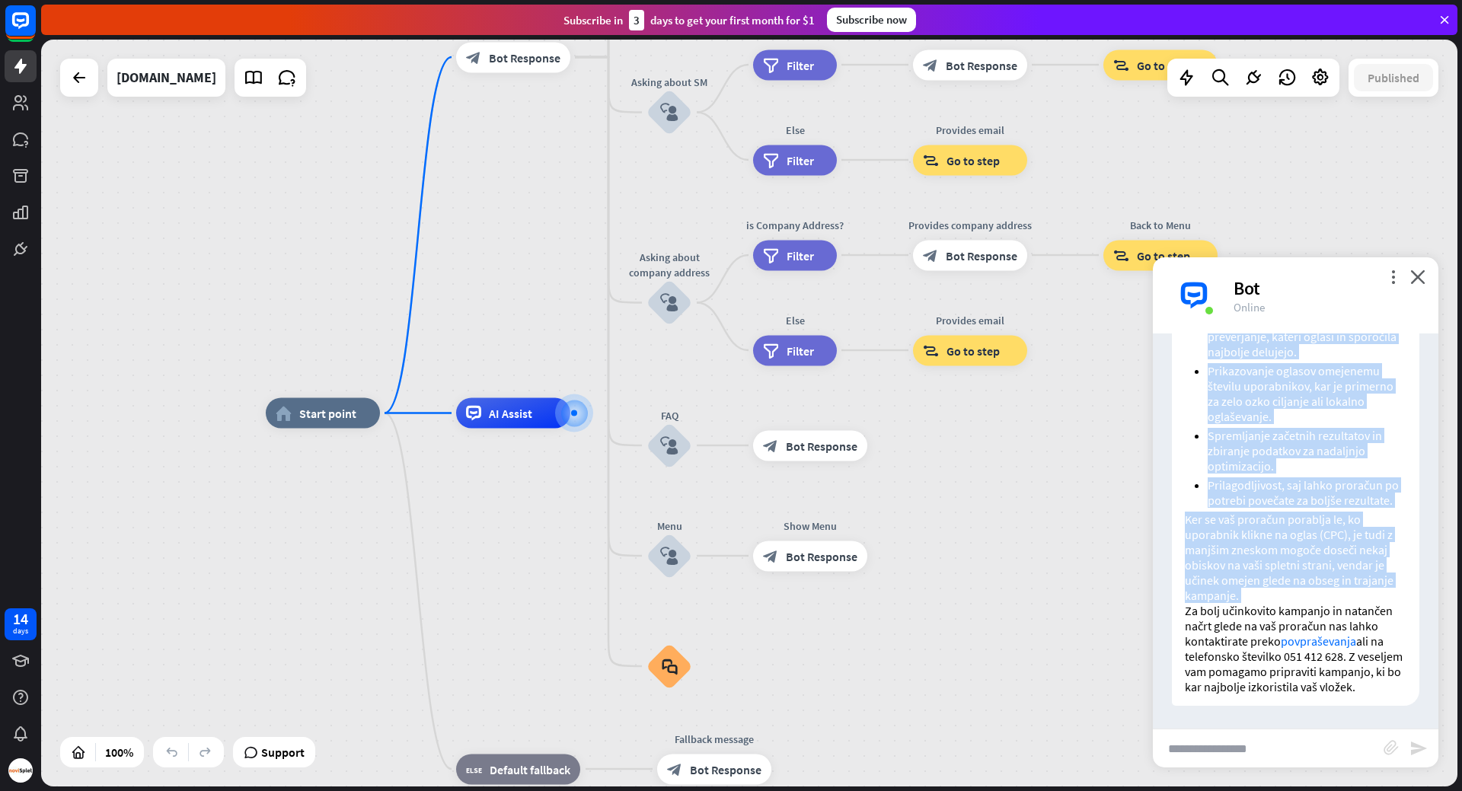
drag, startPoint x: 1356, startPoint y: 470, endPoint x: 1313, endPoint y: 590, distance: 127.6
click at [1313, 590] on div "Za oglaševalsko kampanjo z 15 € proračunom lahko pri noviSplet začnete z zelo o…" at bounding box center [1295, 472] width 247 height 468
click at [1297, 508] on li "Prilagodljivost, saj lahko proračun po potrebi povečate za boljše rezultate." at bounding box center [1307, 492] width 199 height 30
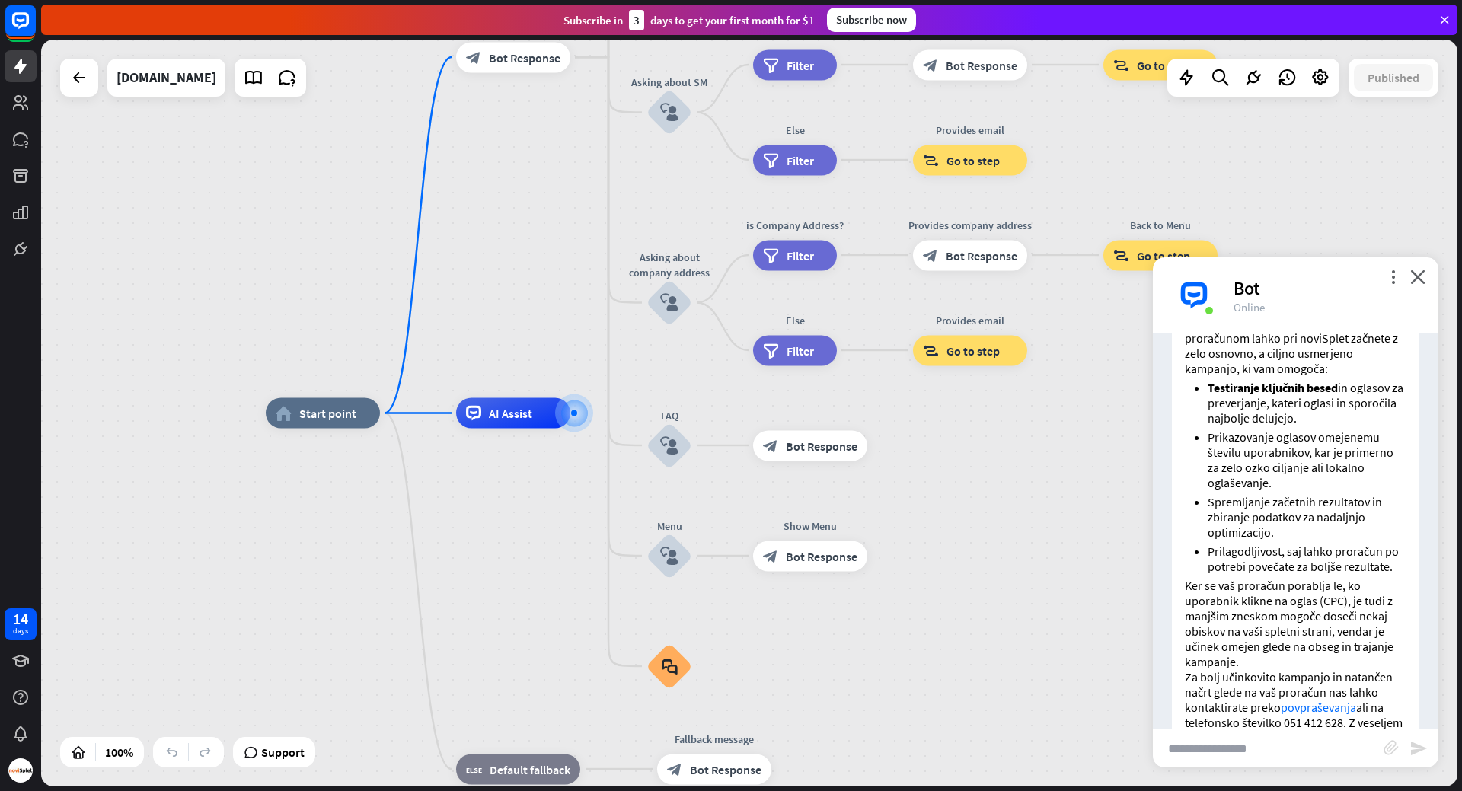
scroll to position [3525, 0]
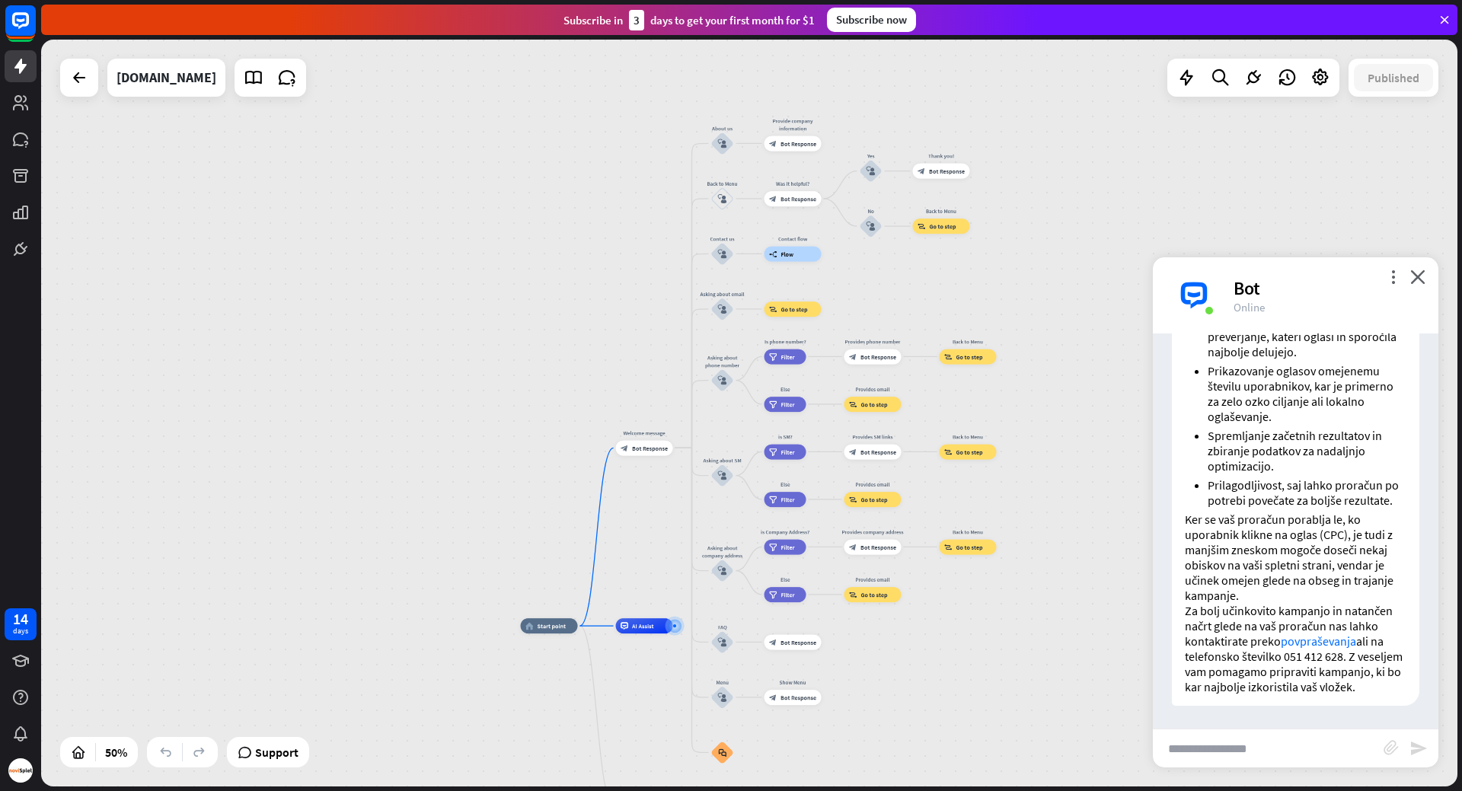
drag, startPoint x: 1061, startPoint y: 452, endPoint x: 946, endPoint y: 538, distance: 143.1
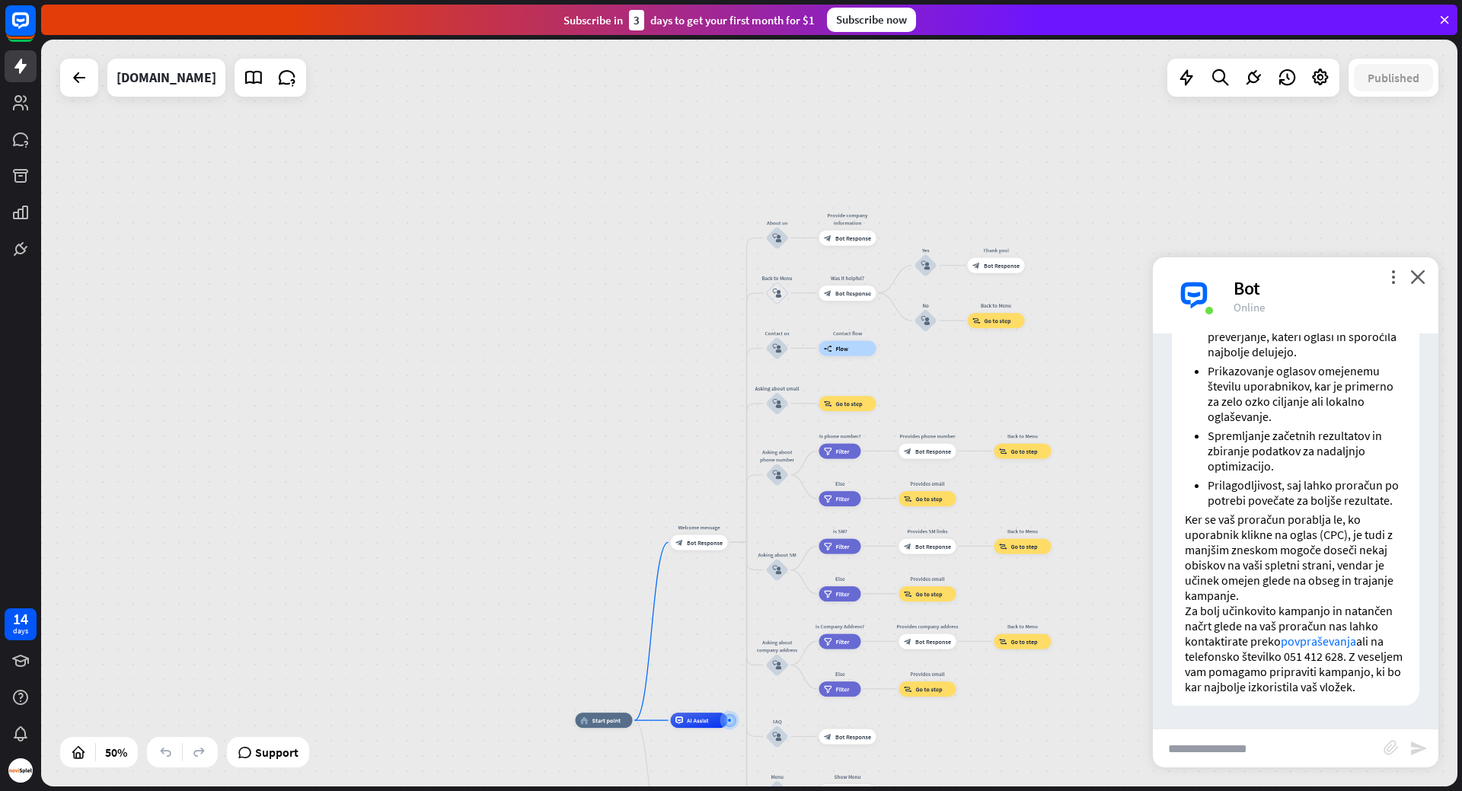
drag, startPoint x: 871, startPoint y: 258, endPoint x: 925, endPoint y: 362, distance: 116.8
click at [925, 362] on div "home_2 Start point Welcome message block_bot_response Bot Response About us blo…" at bounding box center [749, 413] width 1416 height 747
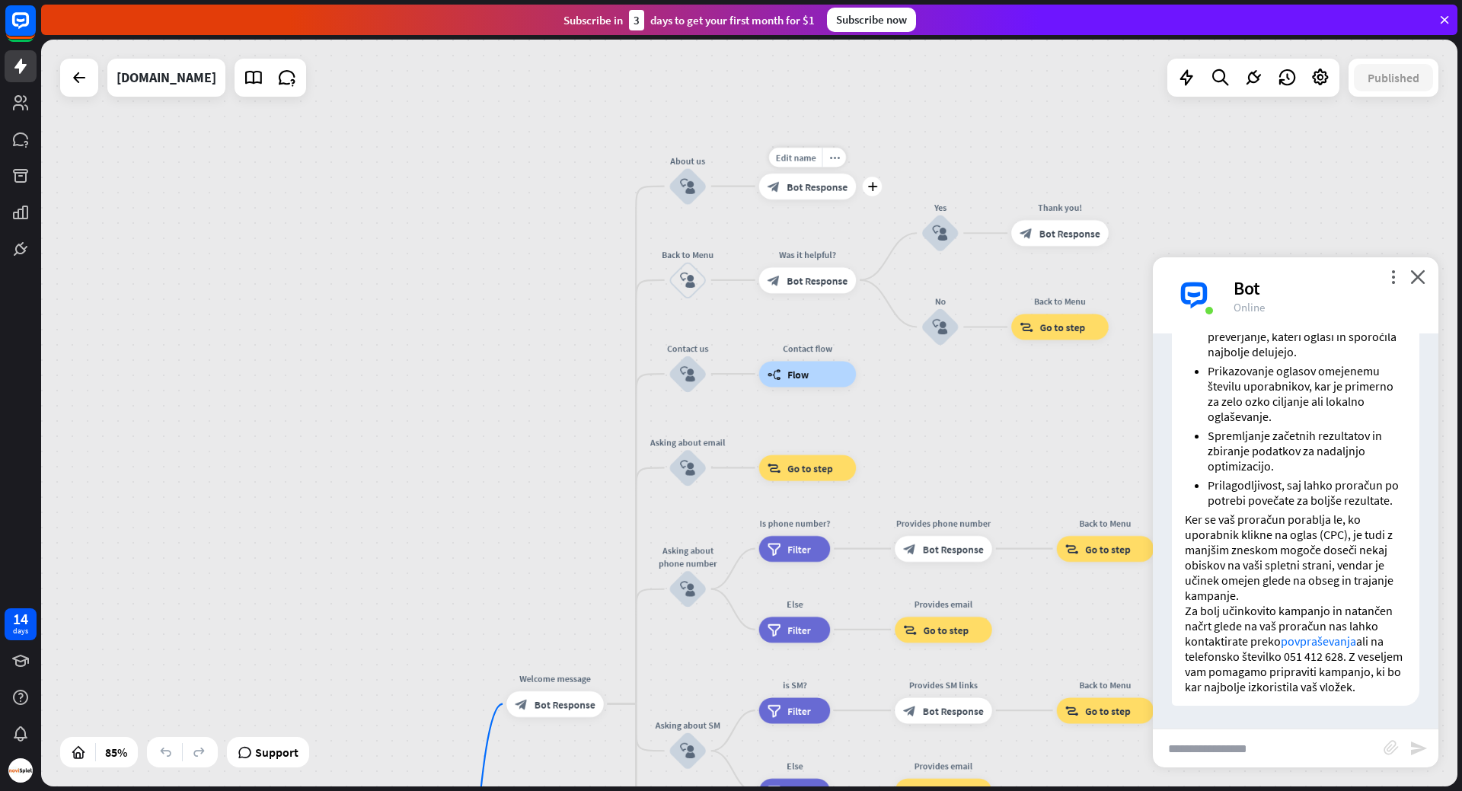
click at [818, 188] on span "Bot Response" at bounding box center [817, 186] width 61 height 13
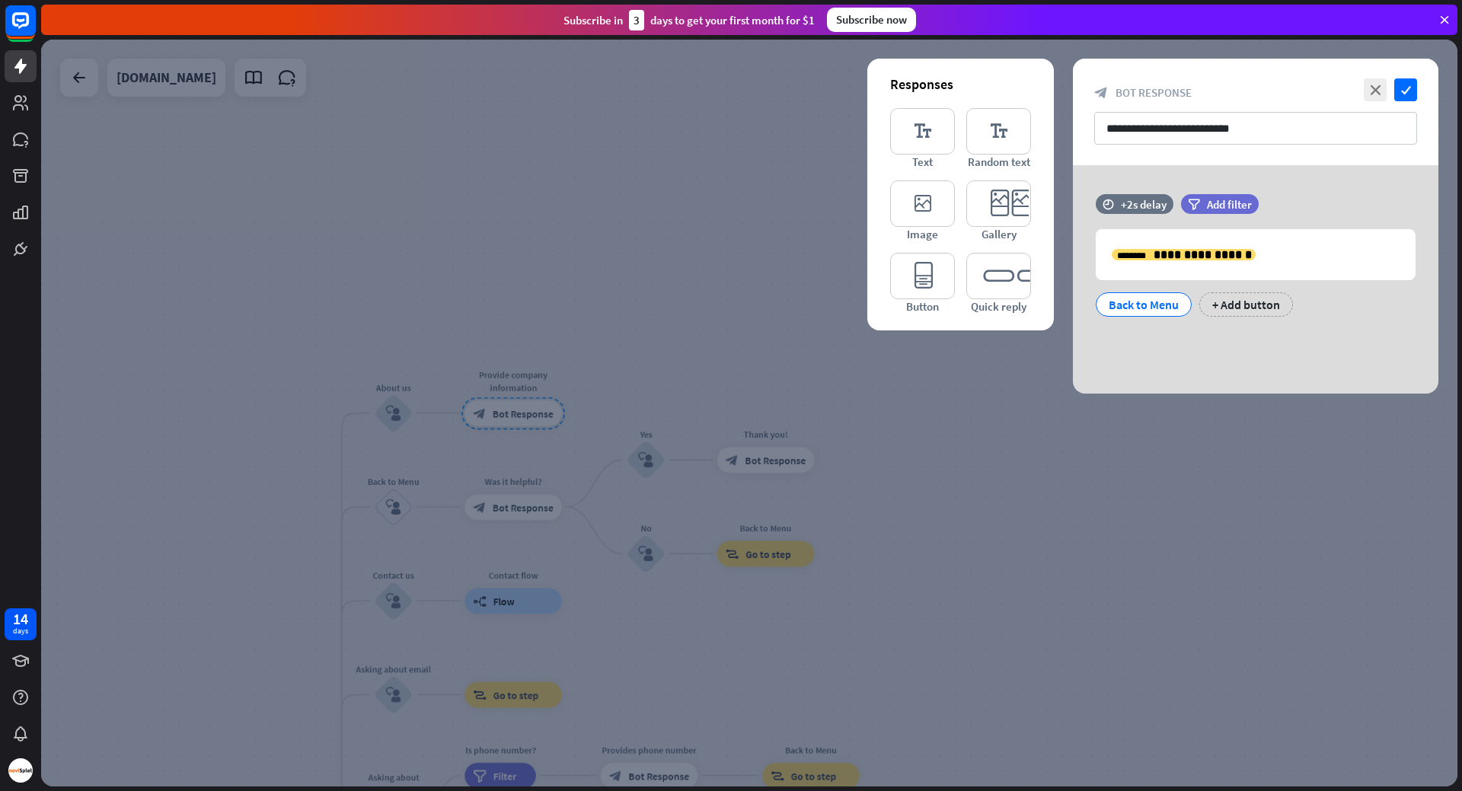
click at [714, 197] on div at bounding box center [749, 413] width 1416 height 747
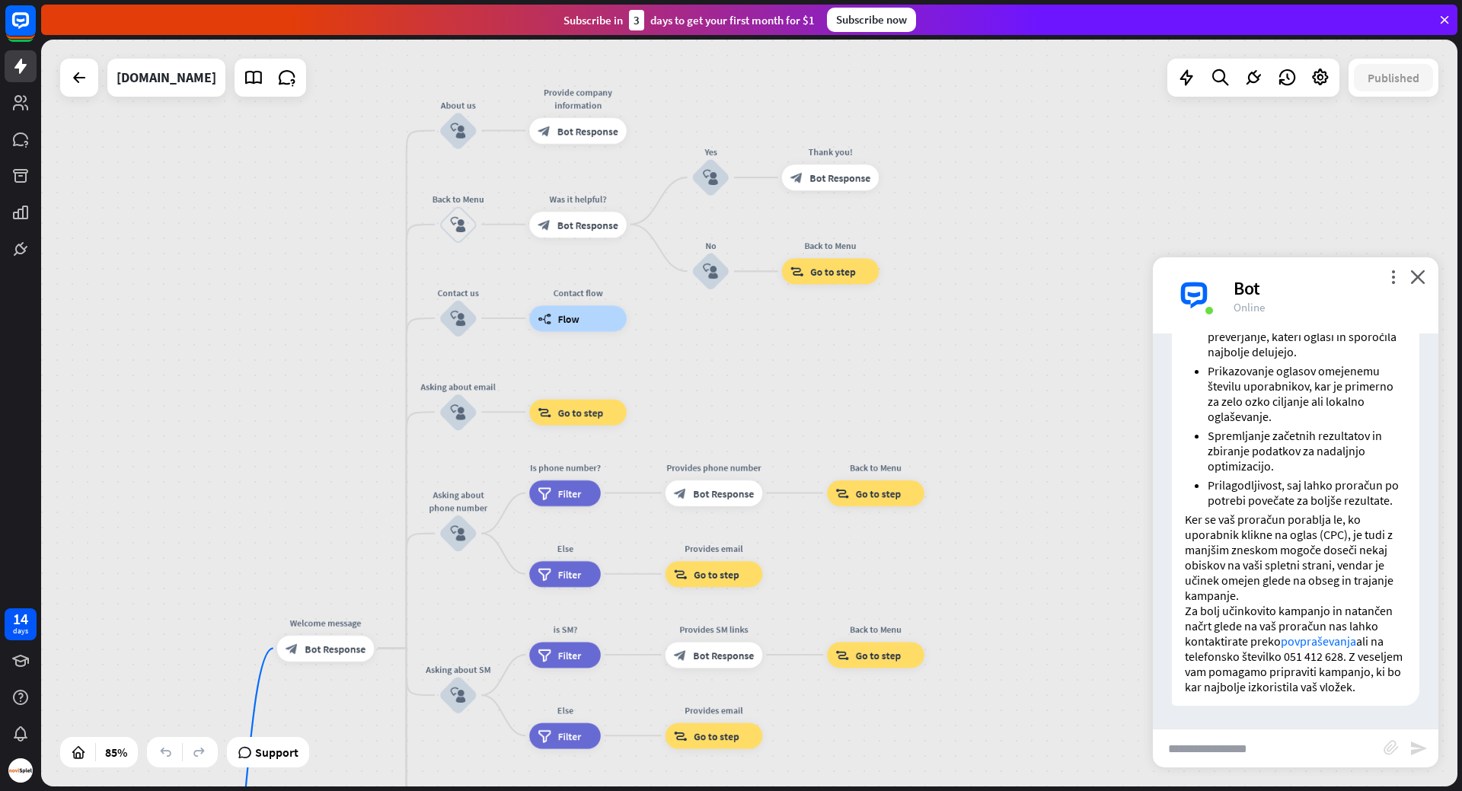
drag, startPoint x: 892, startPoint y: 600, endPoint x: 956, endPoint y: 317, distance: 290.5
click at [956, 317] on div "home_2 Start point Welcome message block_bot_response Bot Response About us blo…" at bounding box center [749, 413] width 1416 height 747
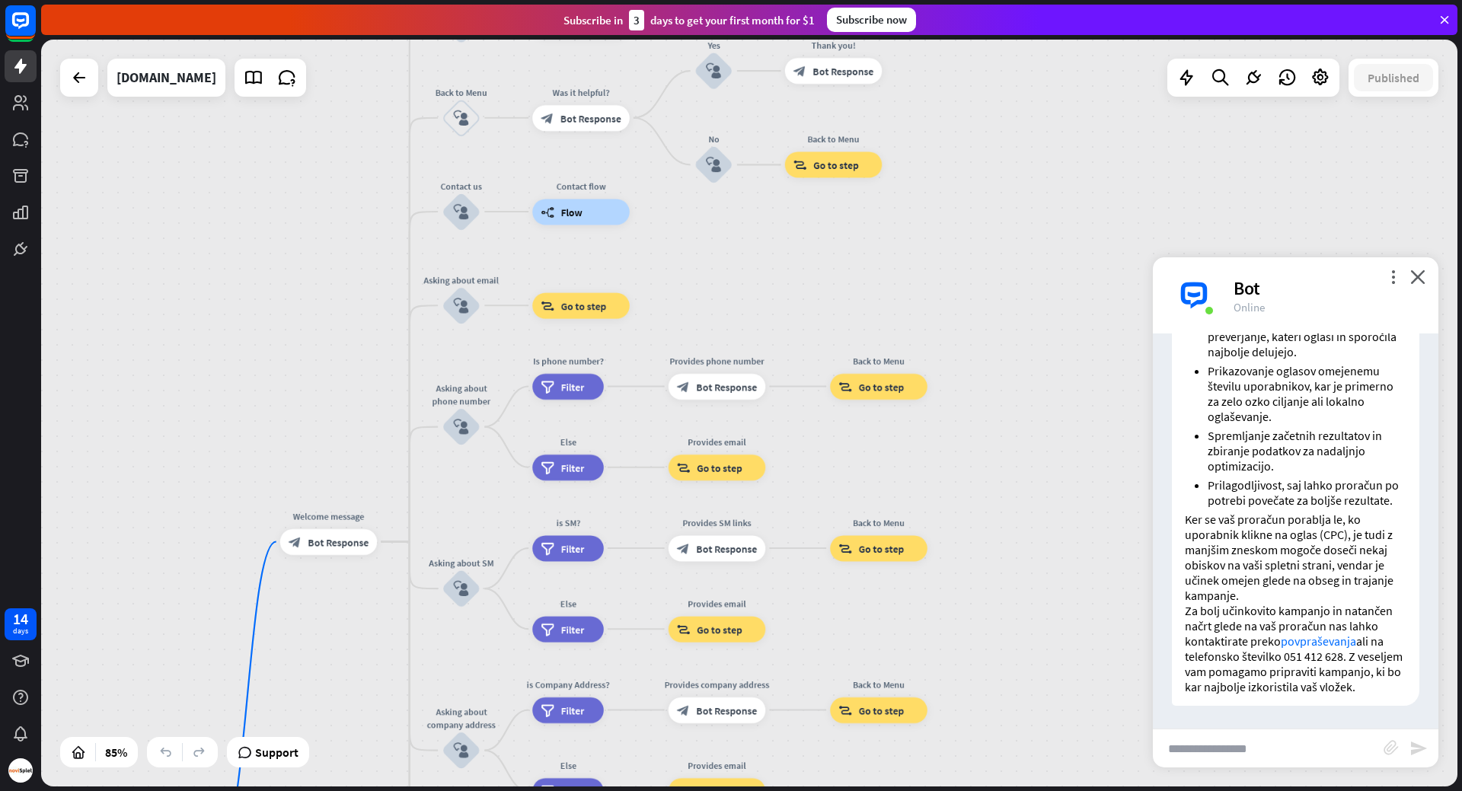
drag, startPoint x: 932, startPoint y: 410, endPoint x: 937, endPoint y: 254, distance: 156.9
click at [937, 254] on div "home_2 Start point Welcome message block_bot_response Bot Response About us blo…" at bounding box center [749, 413] width 1416 height 747
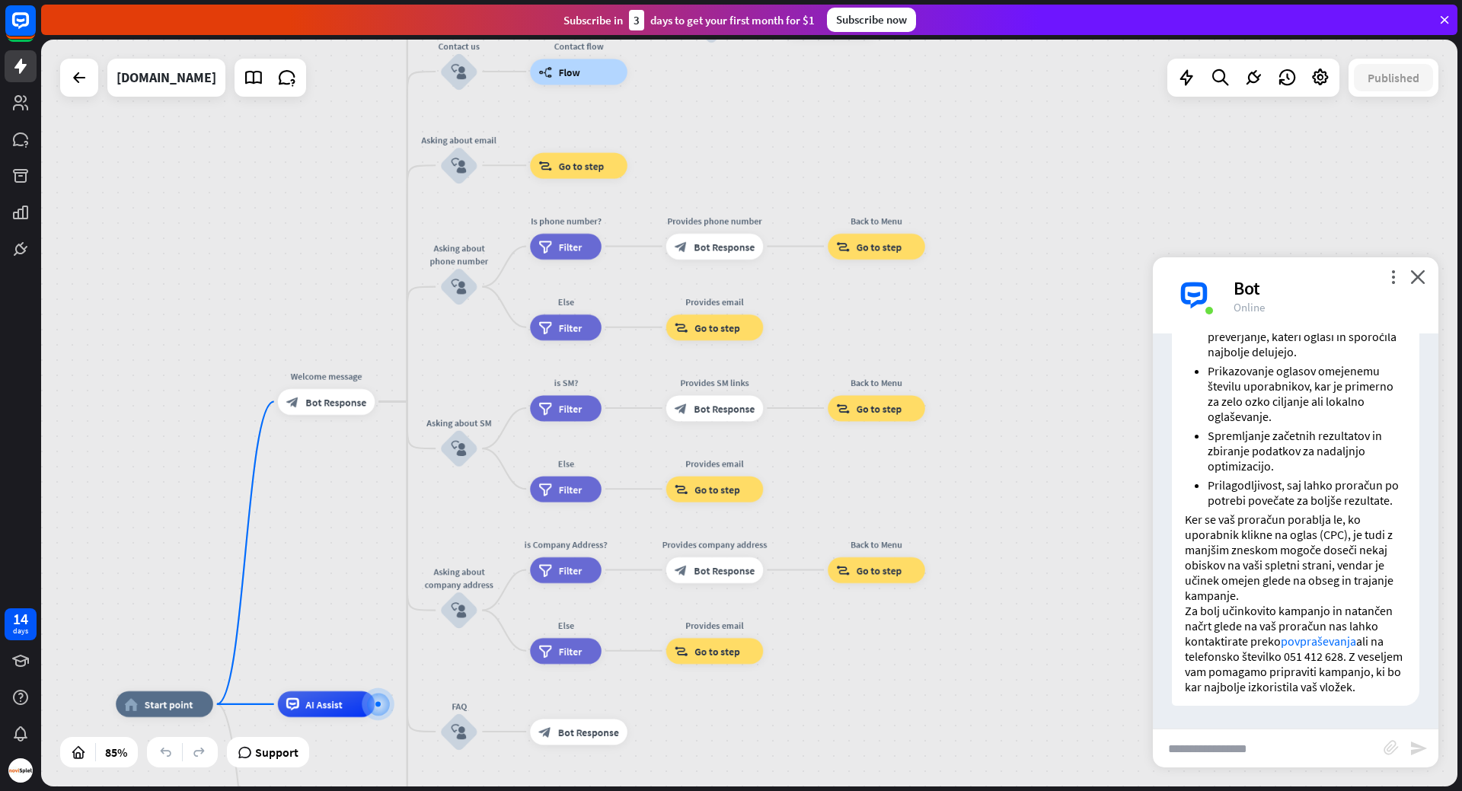
drag, startPoint x: 970, startPoint y: 461, endPoint x: 965, endPoint y: 341, distance: 120.4
click at [965, 341] on div "home_2 Start point Welcome message block_bot_response Bot Response About us blo…" at bounding box center [749, 413] width 1416 height 747
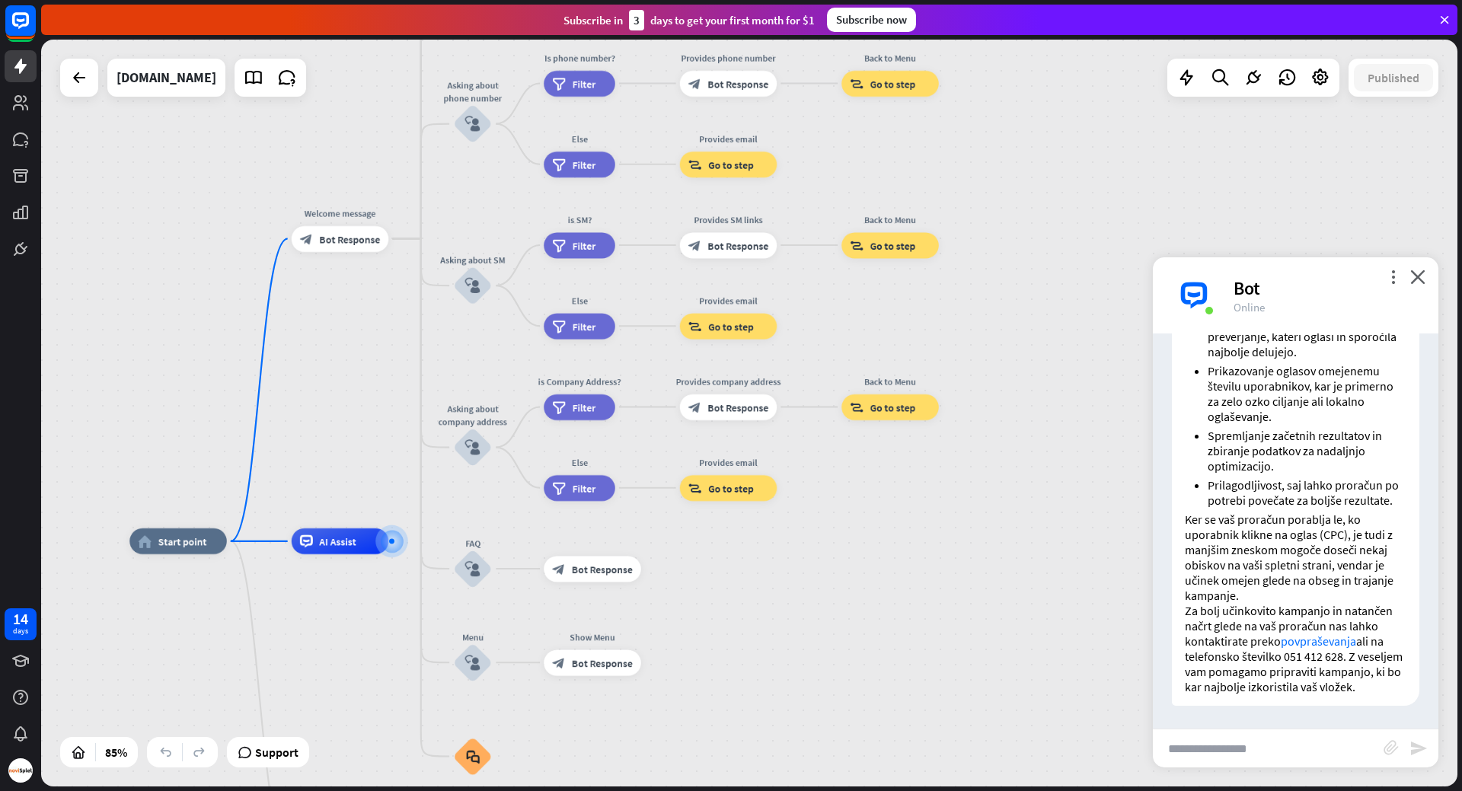
drag, startPoint x: 981, startPoint y: 513, endPoint x: 999, endPoint y: 349, distance: 164.7
click at [999, 346] on div "home_2 Start point Welcome message block_bot_response Bot Response About us blo…" at bounding box center [749, 413] width 1416 height 747
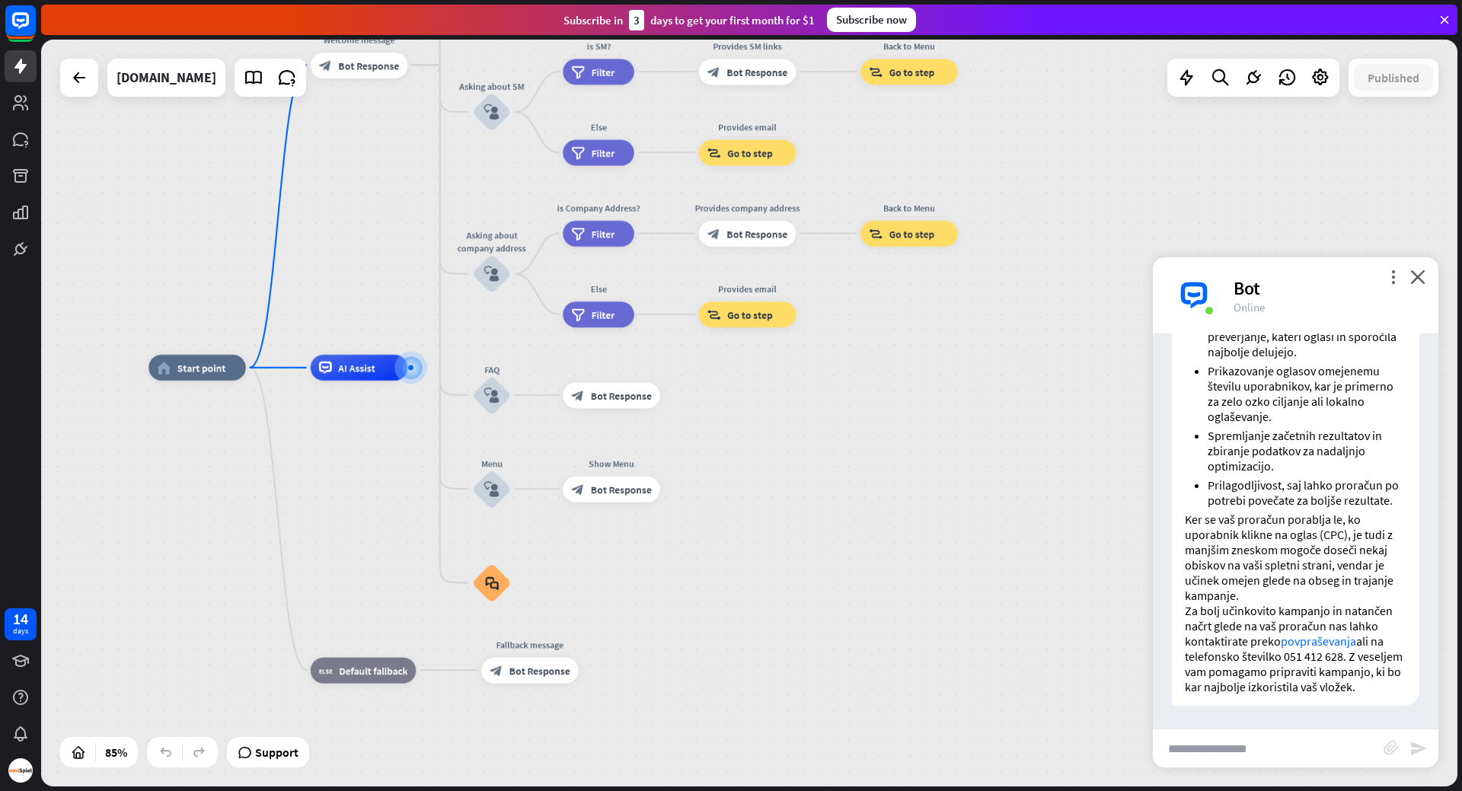
drag, startPoint x: 967, startPoint y: 528, endPoint x: 981, endPoint y: 384, distance: 145.4
click at [981, 384] on div "home_2 Start point Welcome message block_bot_response Bot Response About us blo…" at bounding box center [750, 685] width 1204 height 635
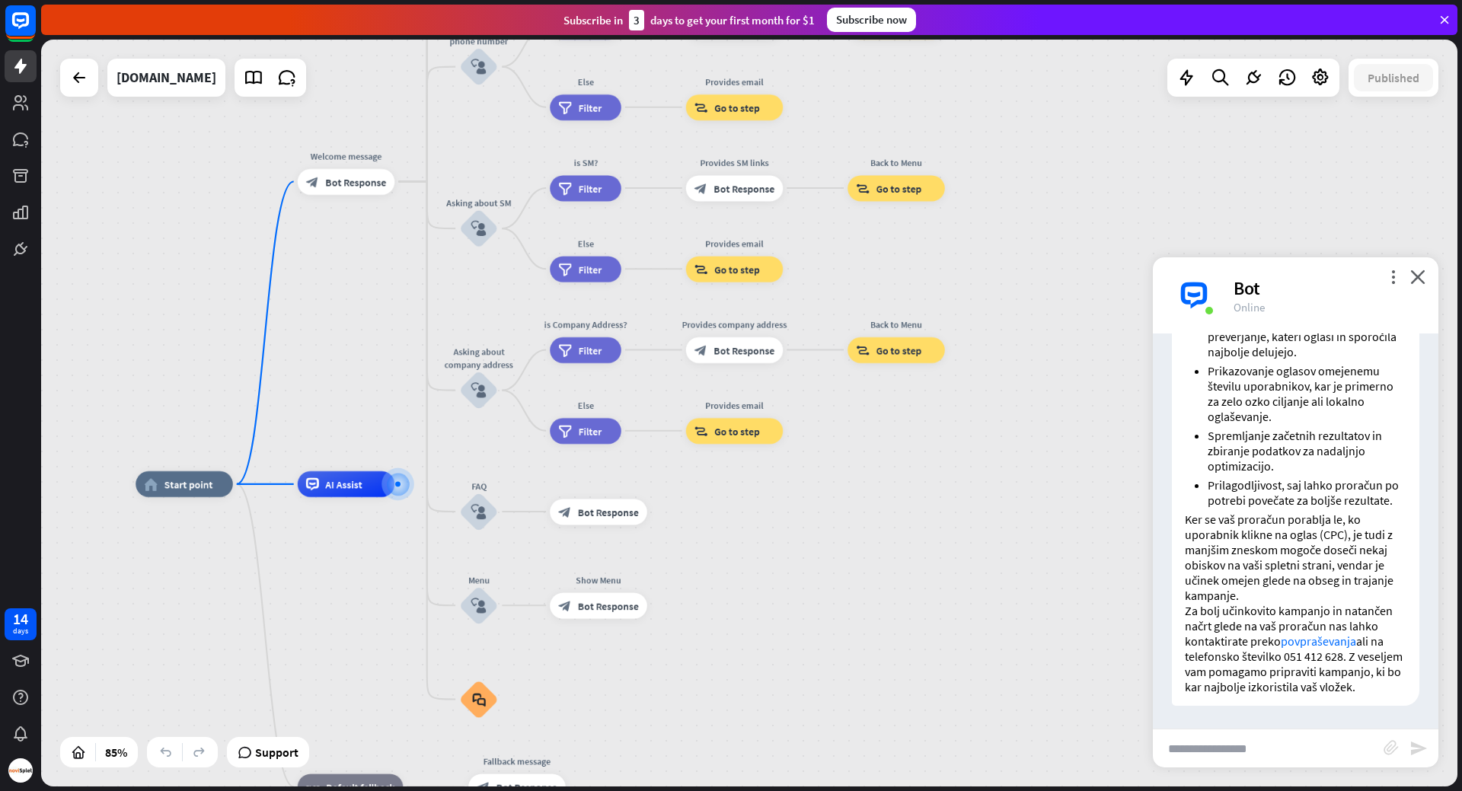
drag, startPoint x: 928, startPoint y: 382, endPoint x: 912, endPoint y: 530, distance: 148.6
click at [912, 530] on div "home_2 Start point Welcome message block_bot_response Bot Response About us blo…" at bounding box center [738, 801] width 1204 height 635
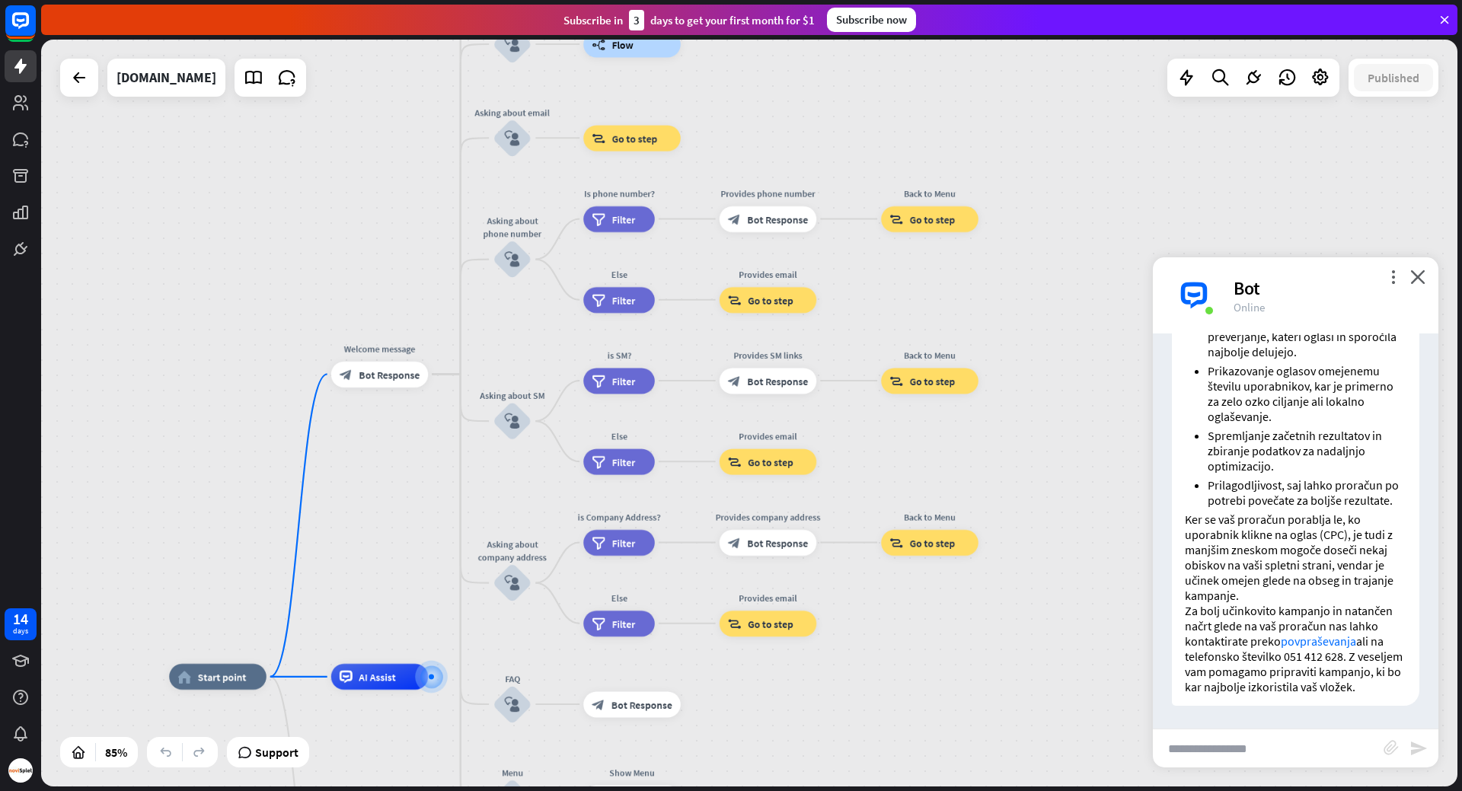
drag, startPoint x: 873, startPoint y: 296, endPoint x: 916, endPoint y: 510, distance: 218.3
click at [916, 510] on div "home_2 Start point Welcome message block_bot_response Bot Response About us blo…" at bounding box center [749, 413] width 1416 height 747
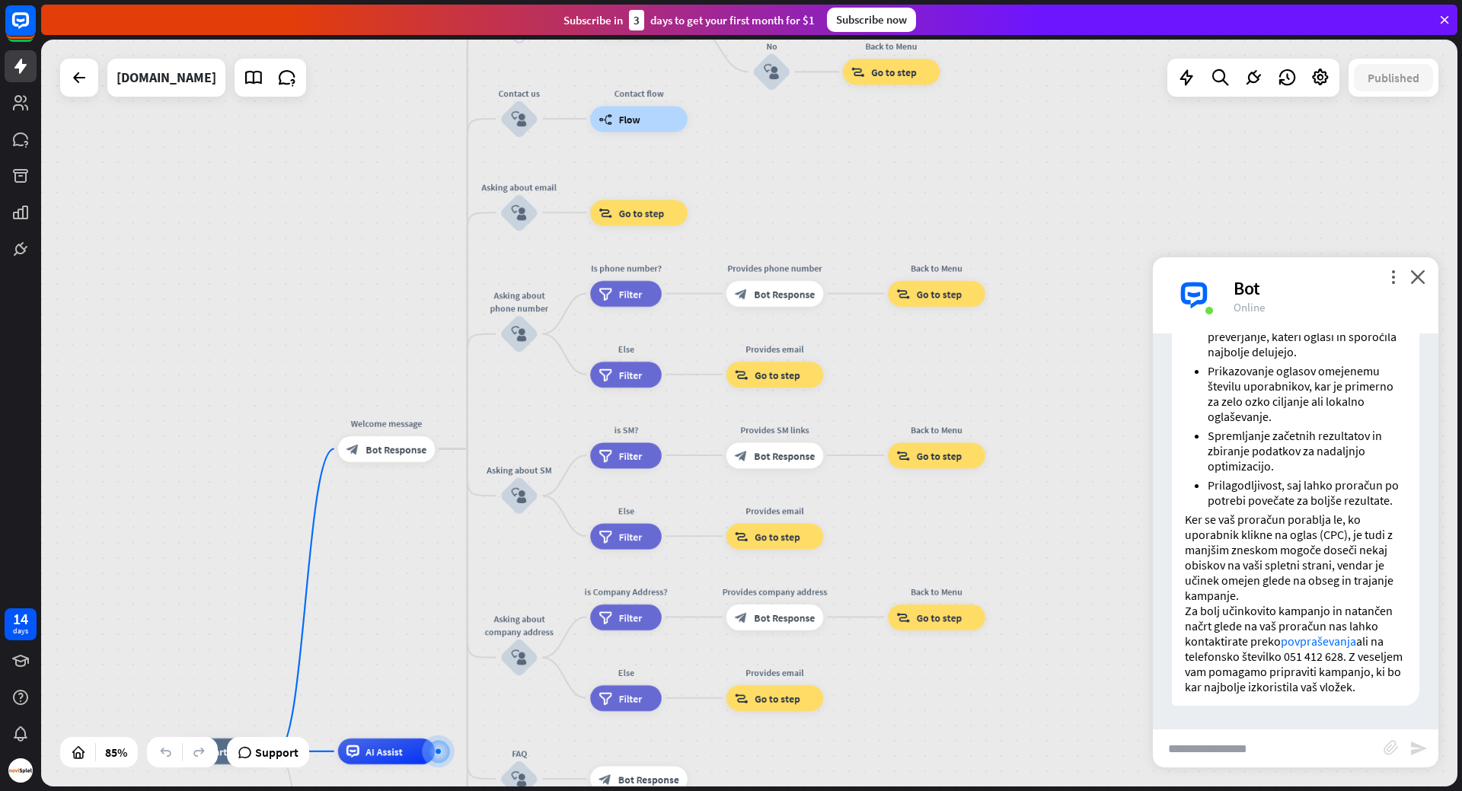
drag, startPoint x: 905, startPoint y: 322, endPoint x: 898, endPoint y: 342, distance: 20.7
click at [898, 342] on div "home_2 Start point Welcome message block_bot_response Bot Response About us blo…" at bounding box center [749, 413] width 1416 height 747
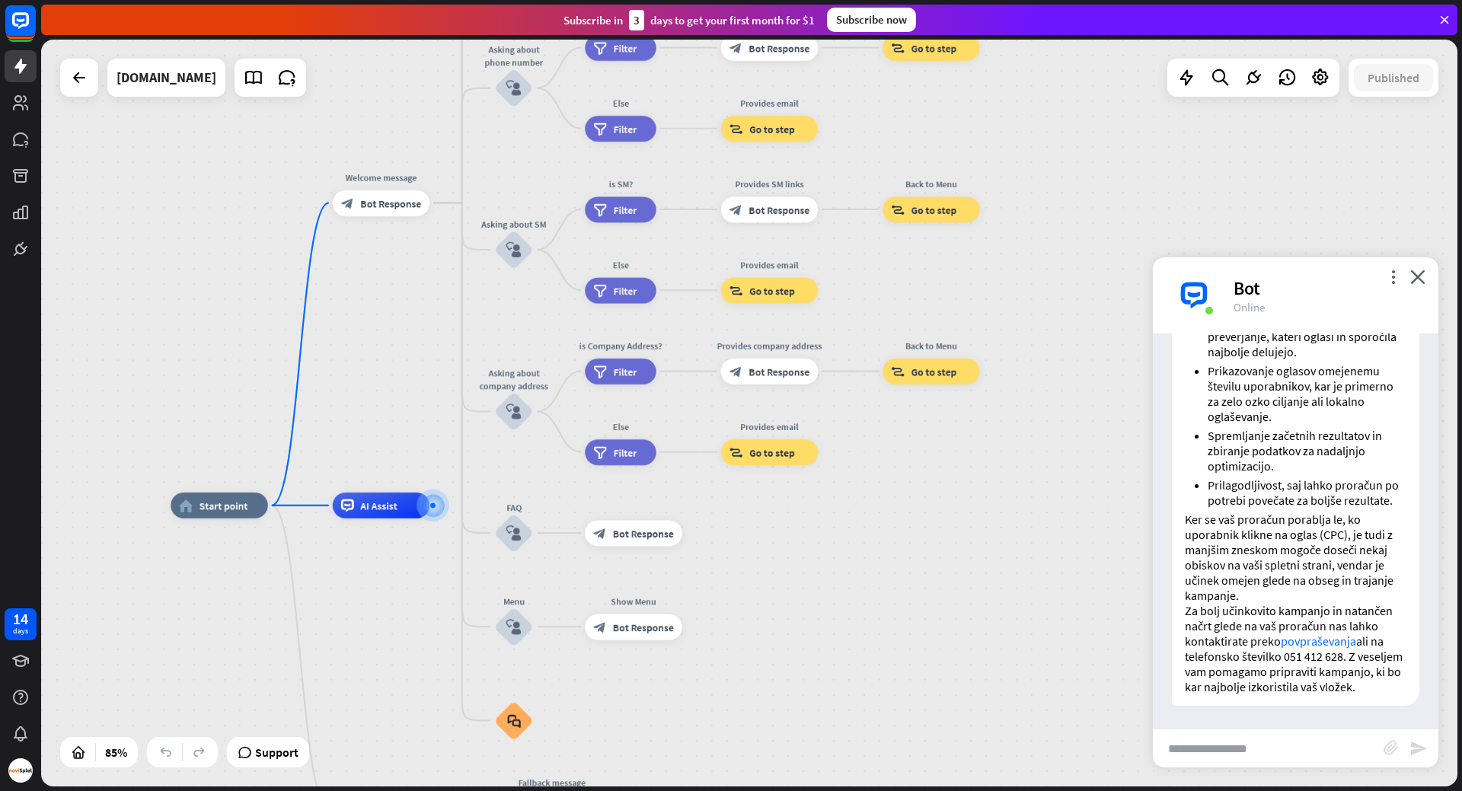
drag, startPoint x: 953, startPoint y: 546, endPoint x: 953, endPoint y: 315, distance: 230.7
click at [953, 315] on div "home_2 Start point Welcome message block_bot_response Bot Response About us blo…" at bounding box center [749, 413] width 1416 height 747
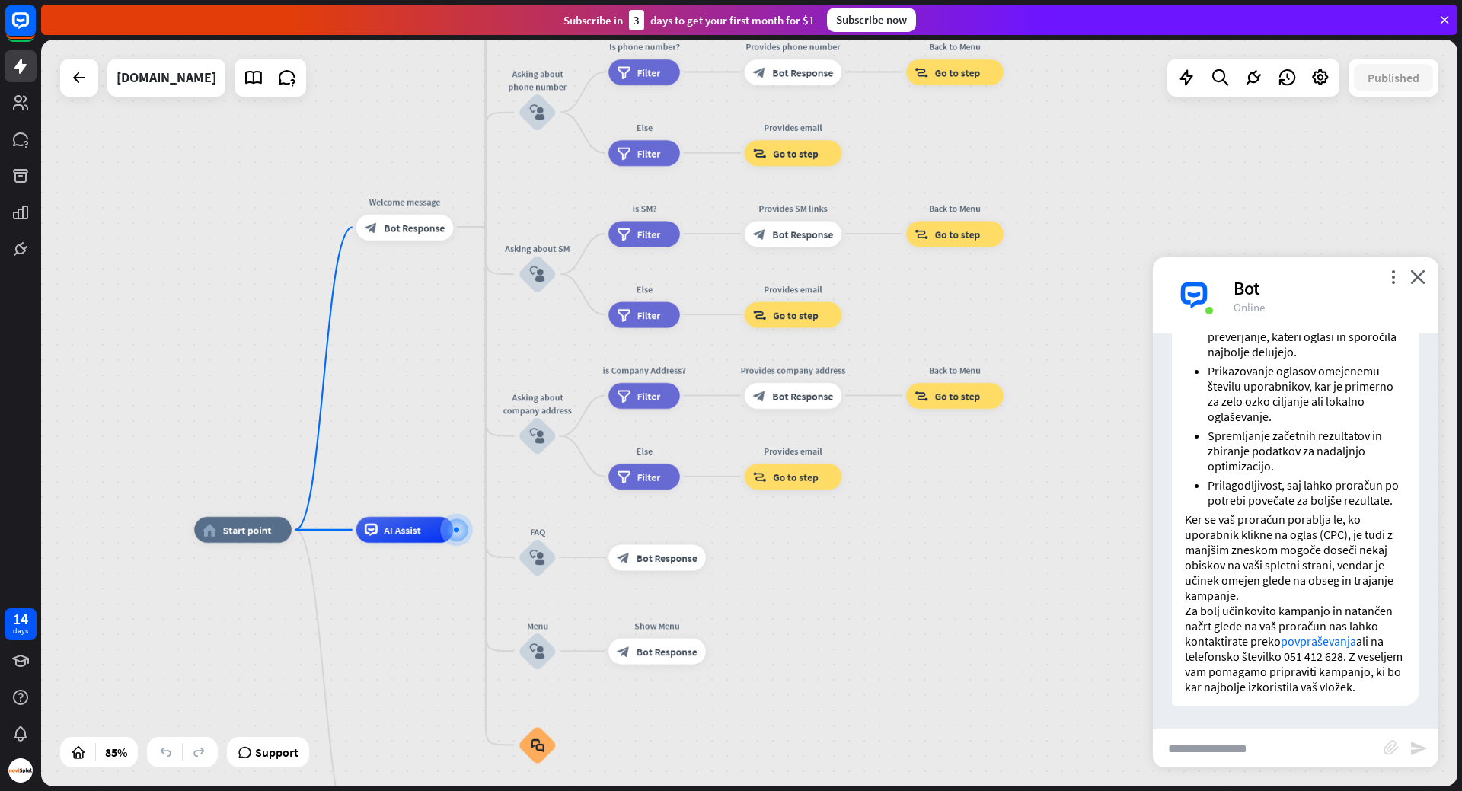
drag, startPoint x: 927, startPoint y: 502, endPoint x: 950, endPoint y: 526, distance: 33.9
click at [950, 526] on div "home_2 Start point Welcome message block_bot_response Bot Response About us blo…" at bounding box center [749, 413] width 1416 height 747
click at [399, 504] on span "Edit name" at bounding box center [392, 500] width 40 height 11
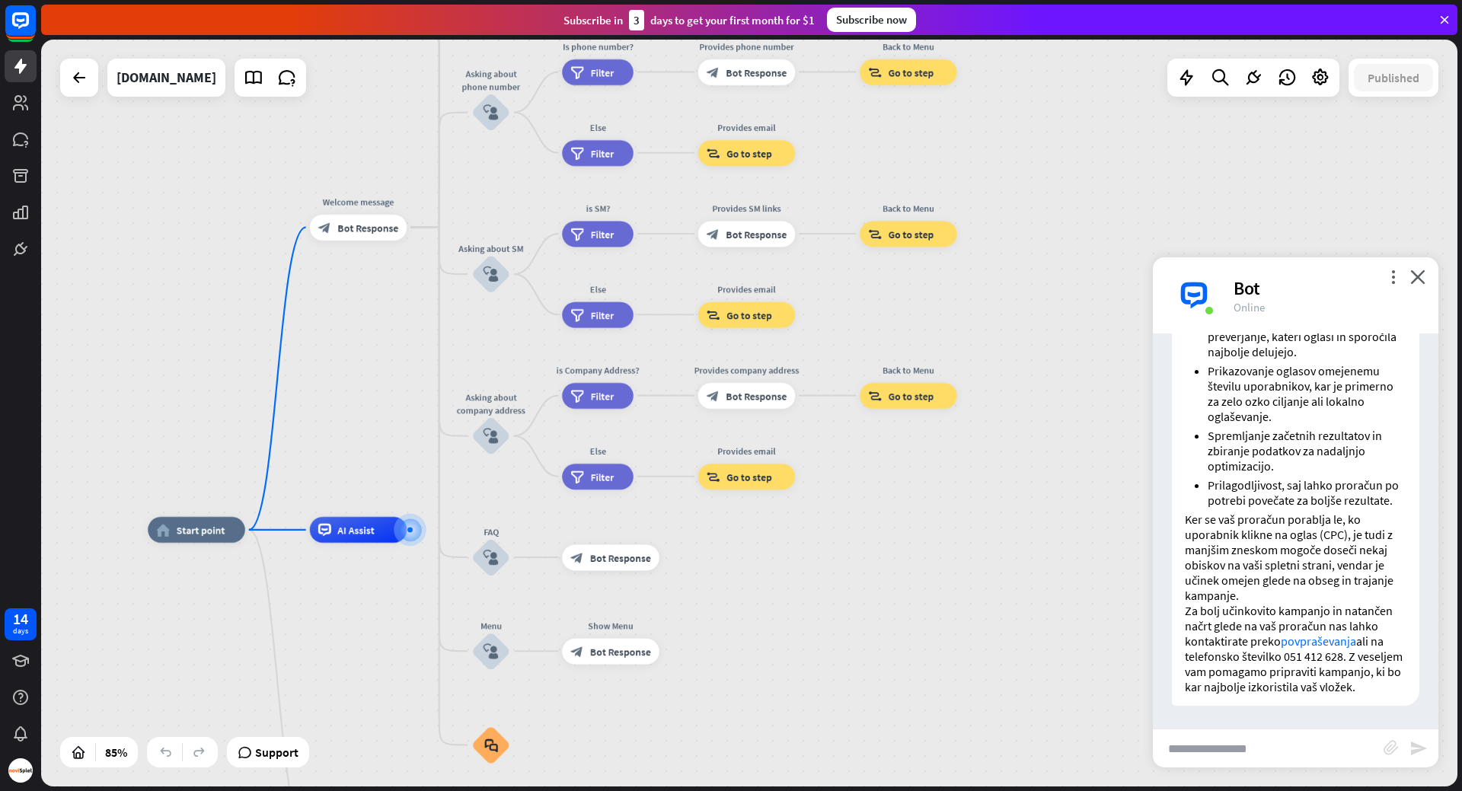
drag, startPoint x: 819, startPoint y: 600, endPoint x: 773, endPoint y: 600, distance: 46.4
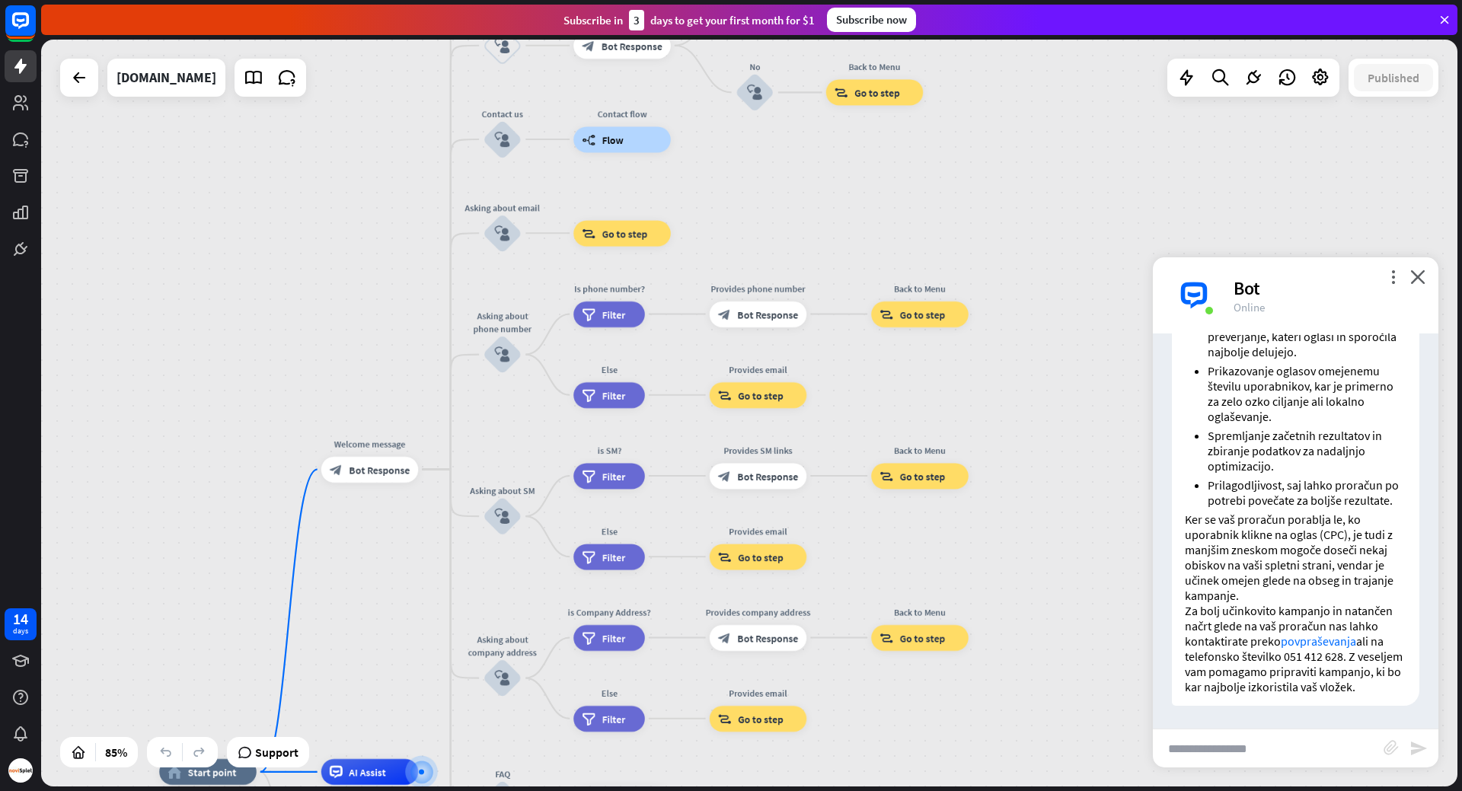
drag, startPoint x: 978, startPoint y: 309, endPoint x: 989, endPoint y: 551, distance: 242.4
click at [989, 551] on div "home_2 Start point Welcome message block_bot_response Bot Response About us blo…" at bounding box center [749, 413] width 1416 height 747
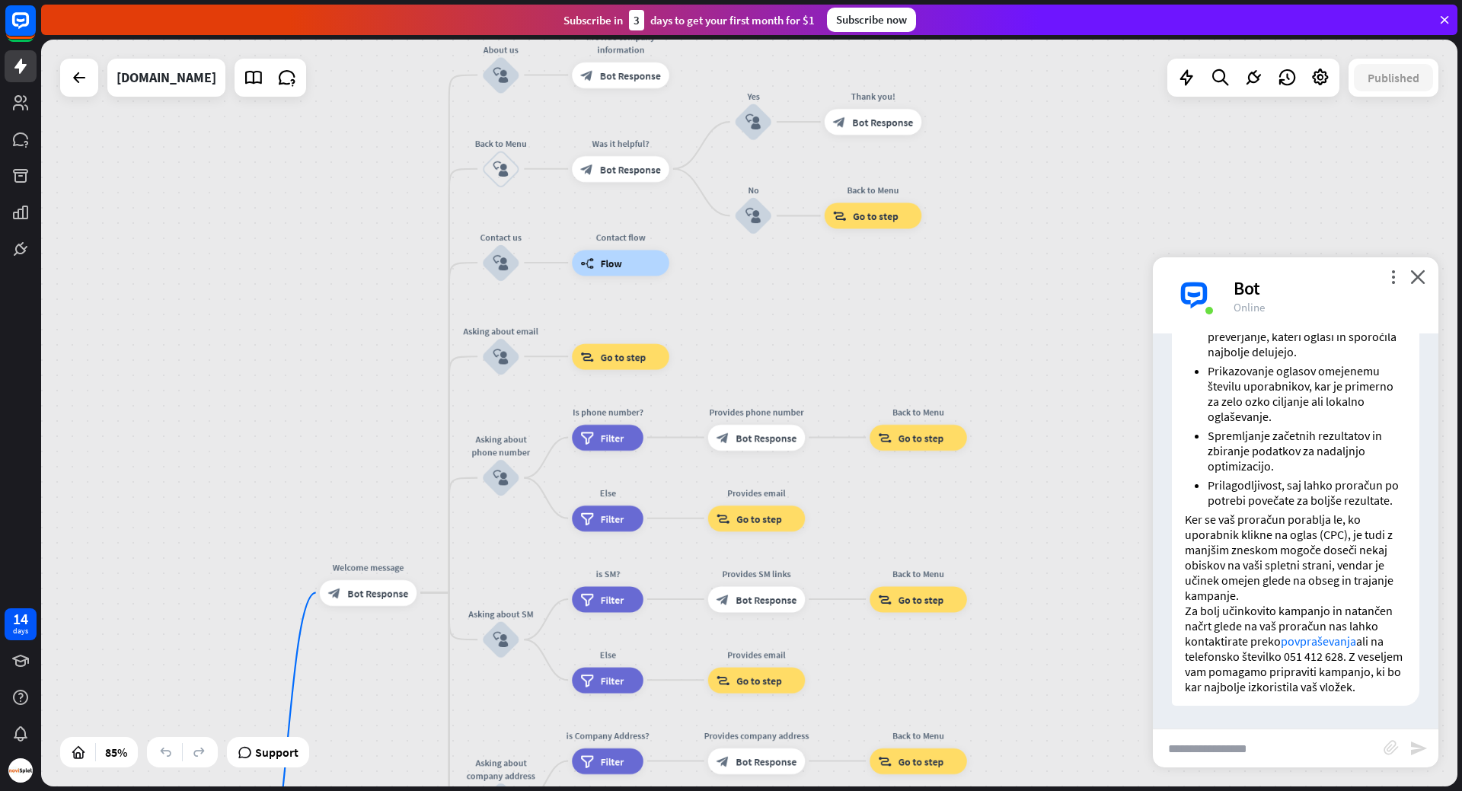
drag, startPoint x: 954, startPoint y: 392, endPoint x: 953, endPoint y: 515, distance: 123.4
click at [953, 515] on div "home_2 Start point Welcome message block_bot_response Bot Response About us blo…" at bounding box center [749, 413] width 1416 height 747
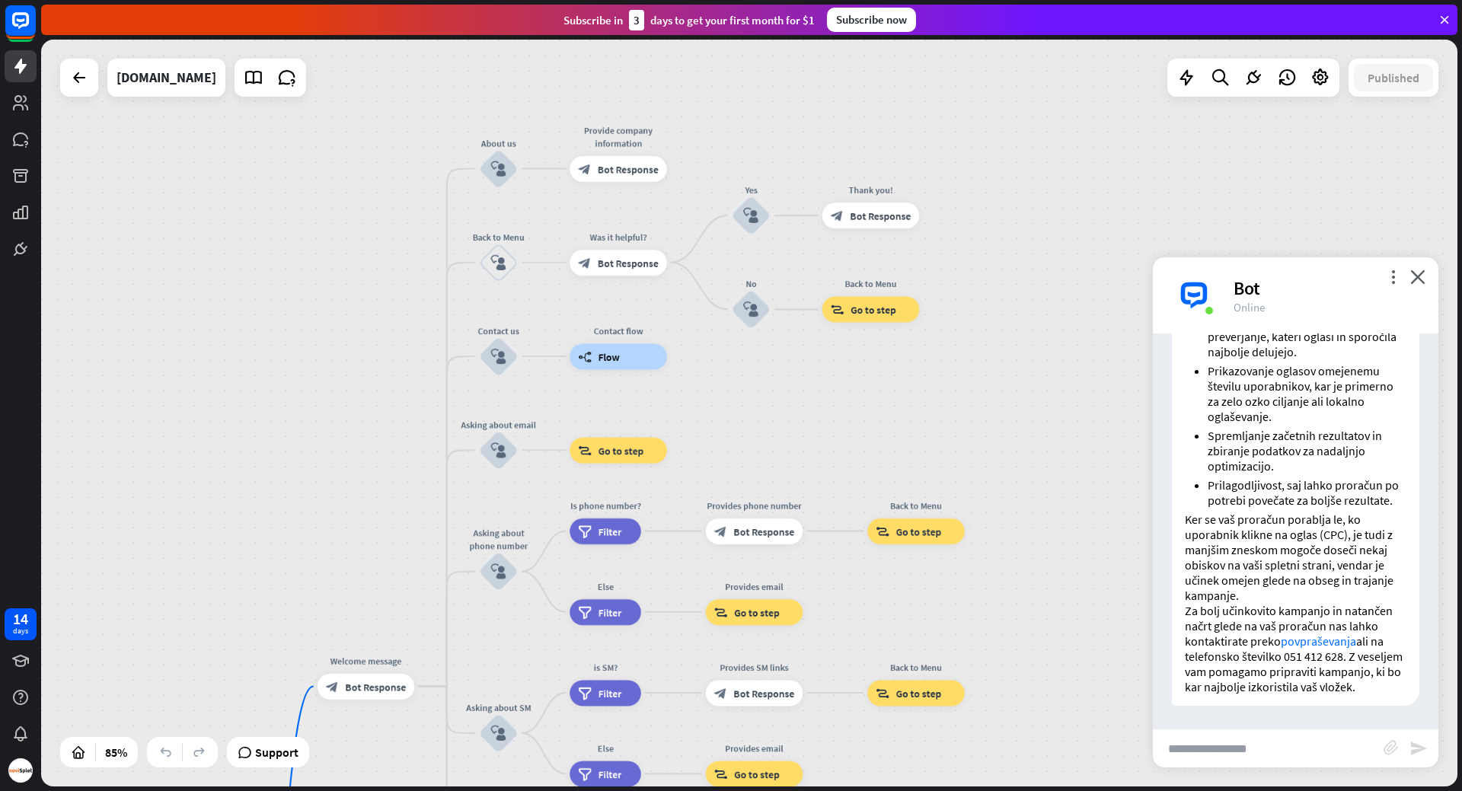
drag, startPoint x: 959, startPoint y: 327, endPoint x: 956, endPoint y: 493, distance: 165.2
click at [956, 493] on div "home_2 Start point Welcome message block_bot_response Bot Response About us blo…" at bounding box center [749, 413] width 1416 height 747
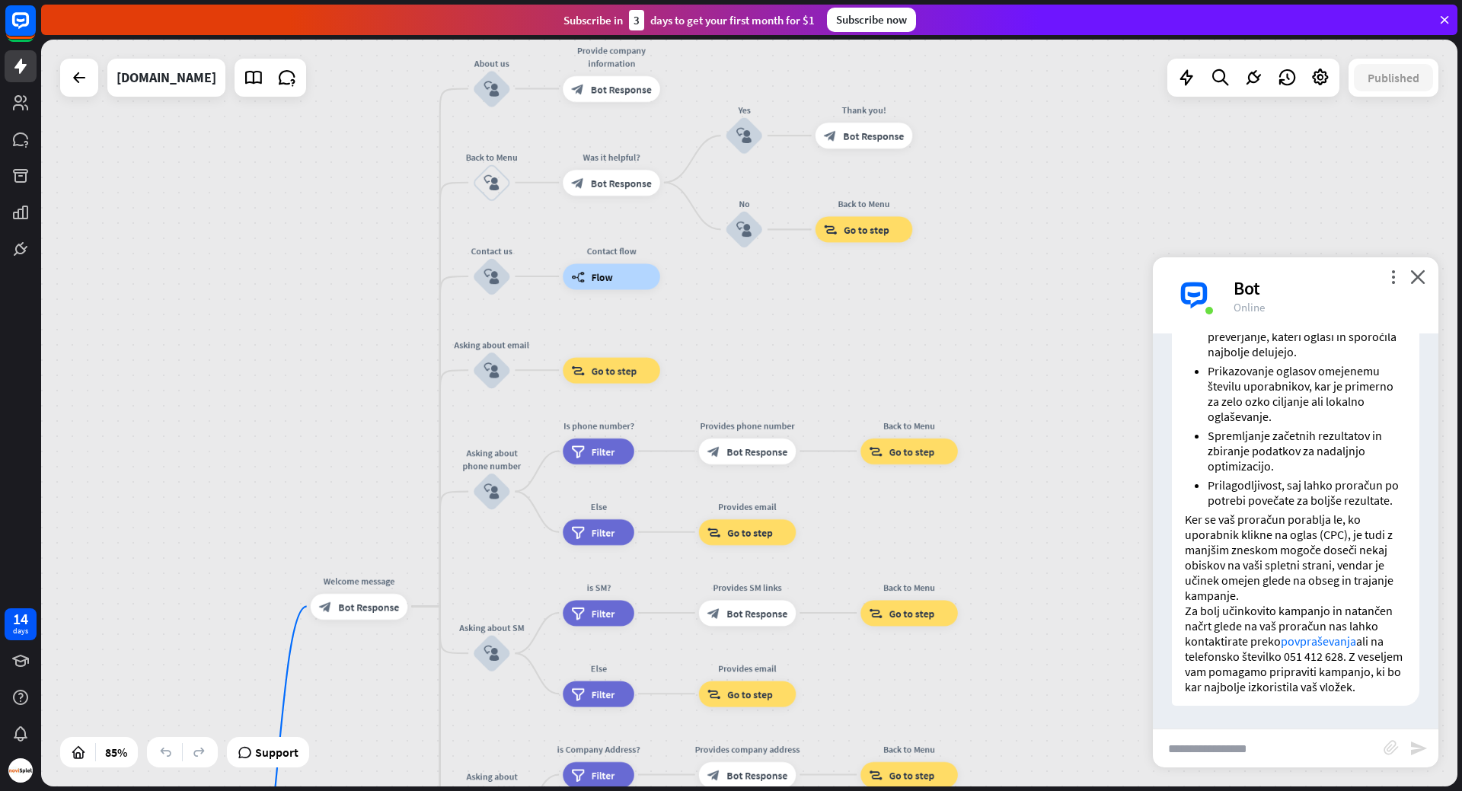
drag, startPoint x: 964, startPoint y: 517, endPoint x: 958, endPoint y: 350, distance: 166.9
click at [958, 350] on div "home_2 Start point Welcome message block_bot_response Bot Response About us blo…" at bounding box center [749, 413] width 1416 height 747
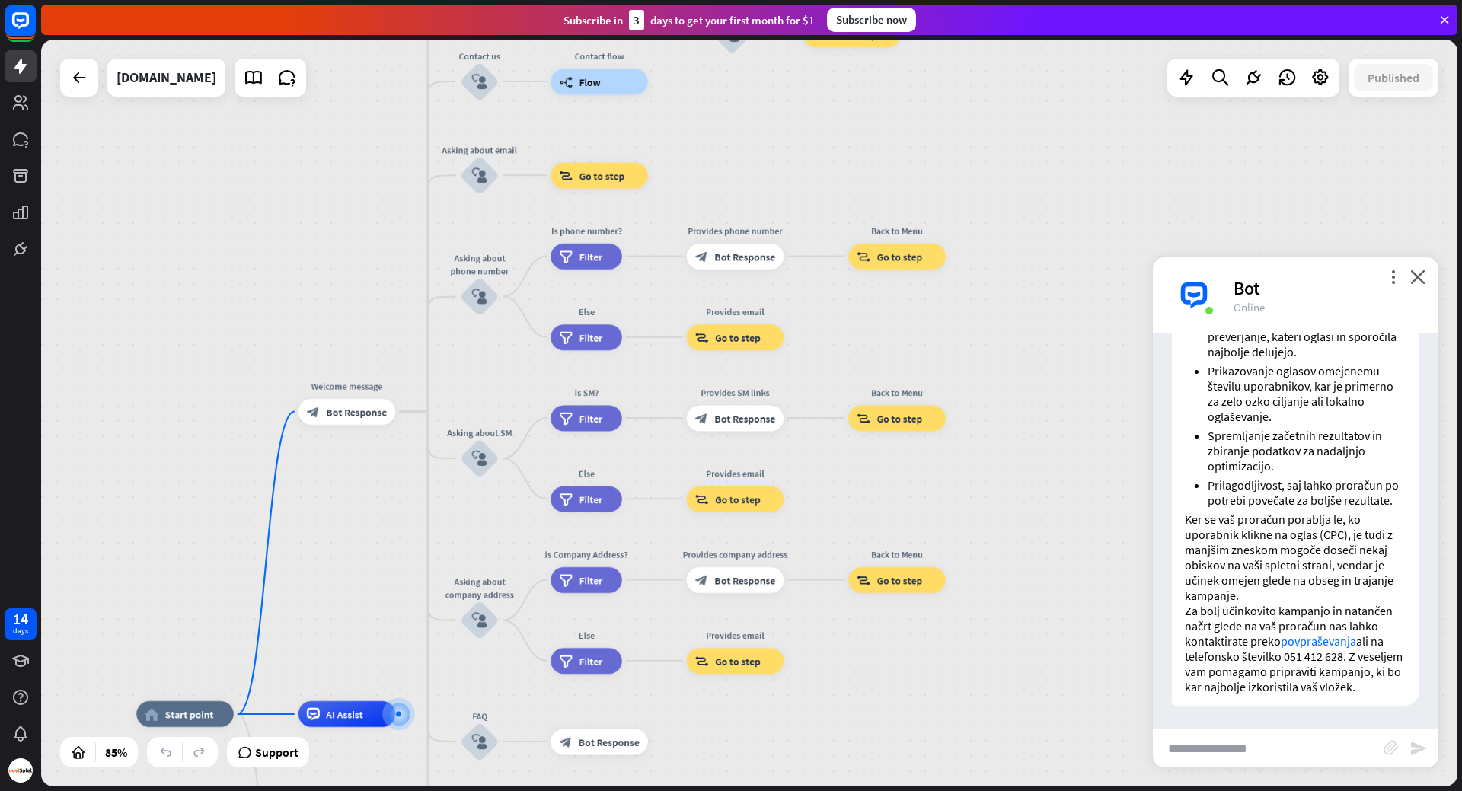
drag, startPoint x: 971, startPoint y: 528, endPoint x: 959, endPoint y: 343, distance: 184.7
click at [959, 343] on div "home_2 Start point Welcome message block_bot_response Bot Response About us blo…" at bounding box center [749, 413] width 1416 height 747
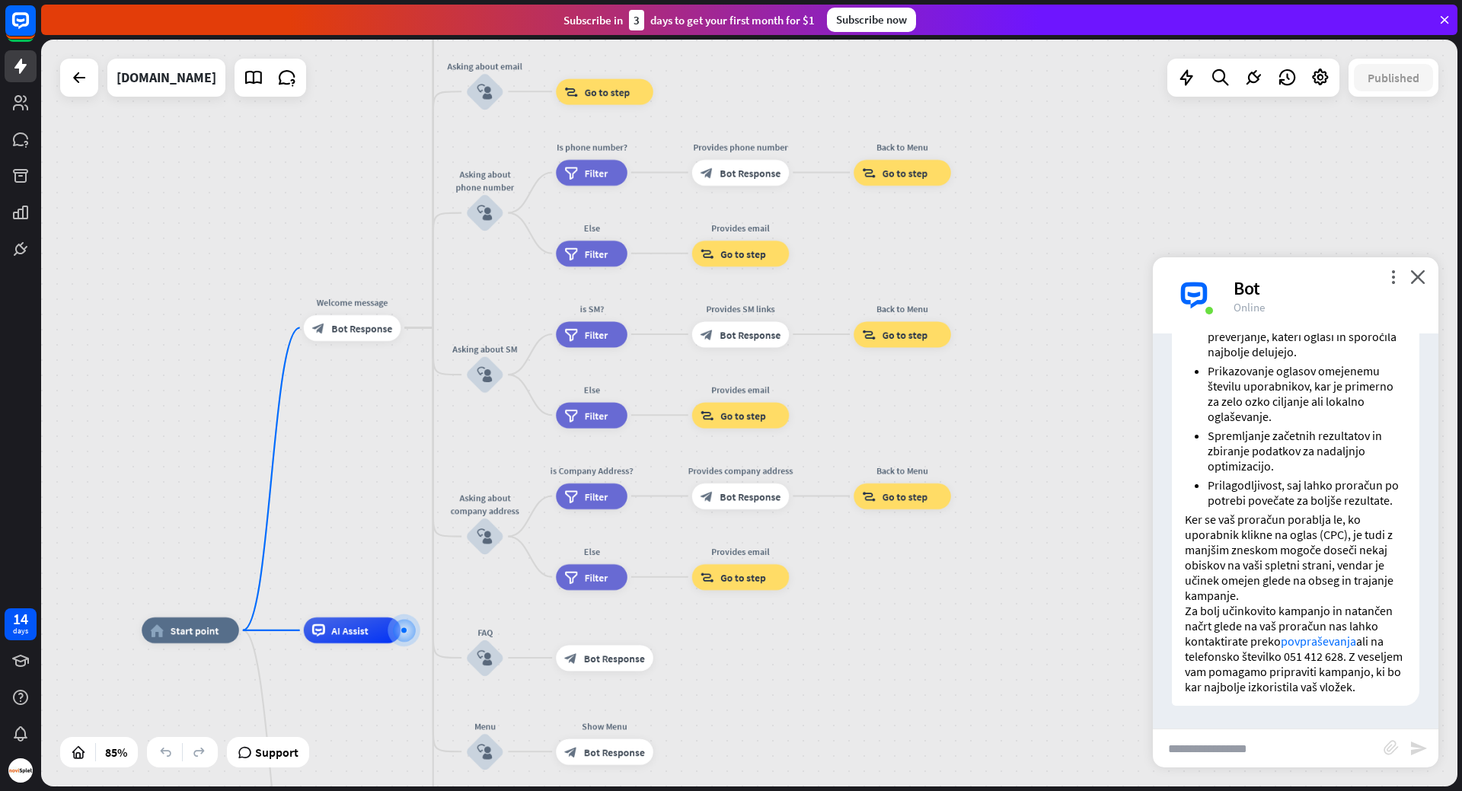
drag, startPoint x: 936, startPoint y: 507, endPoint x: 941, endPoint y: 423, distance: 83.9
click at [941, 423] on div "home_2 Start point Welcome message block_bot_response Bot Response About us blo…" at bounding box center [749, 413] width 1416 height 747
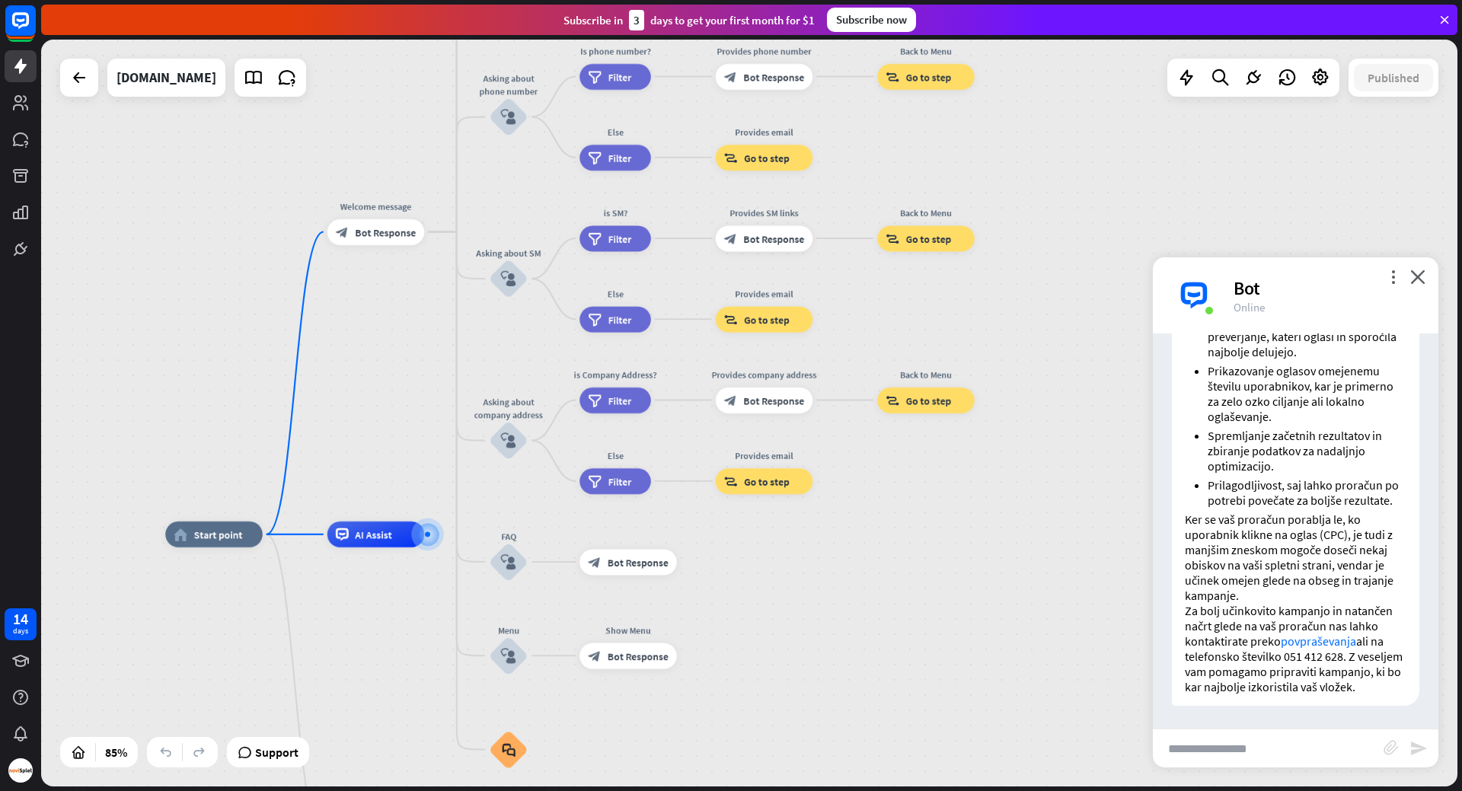
drag, startPoint x: 863, startPoint y: 592, endPoint x: 889, endPoint y: 503, distance: 93.7
click at [889, 503] on div "home_2 Start point Welcome message block_bot_response Bot Response About us blo…" at bounding box center [749, 413] width 1416 height 747
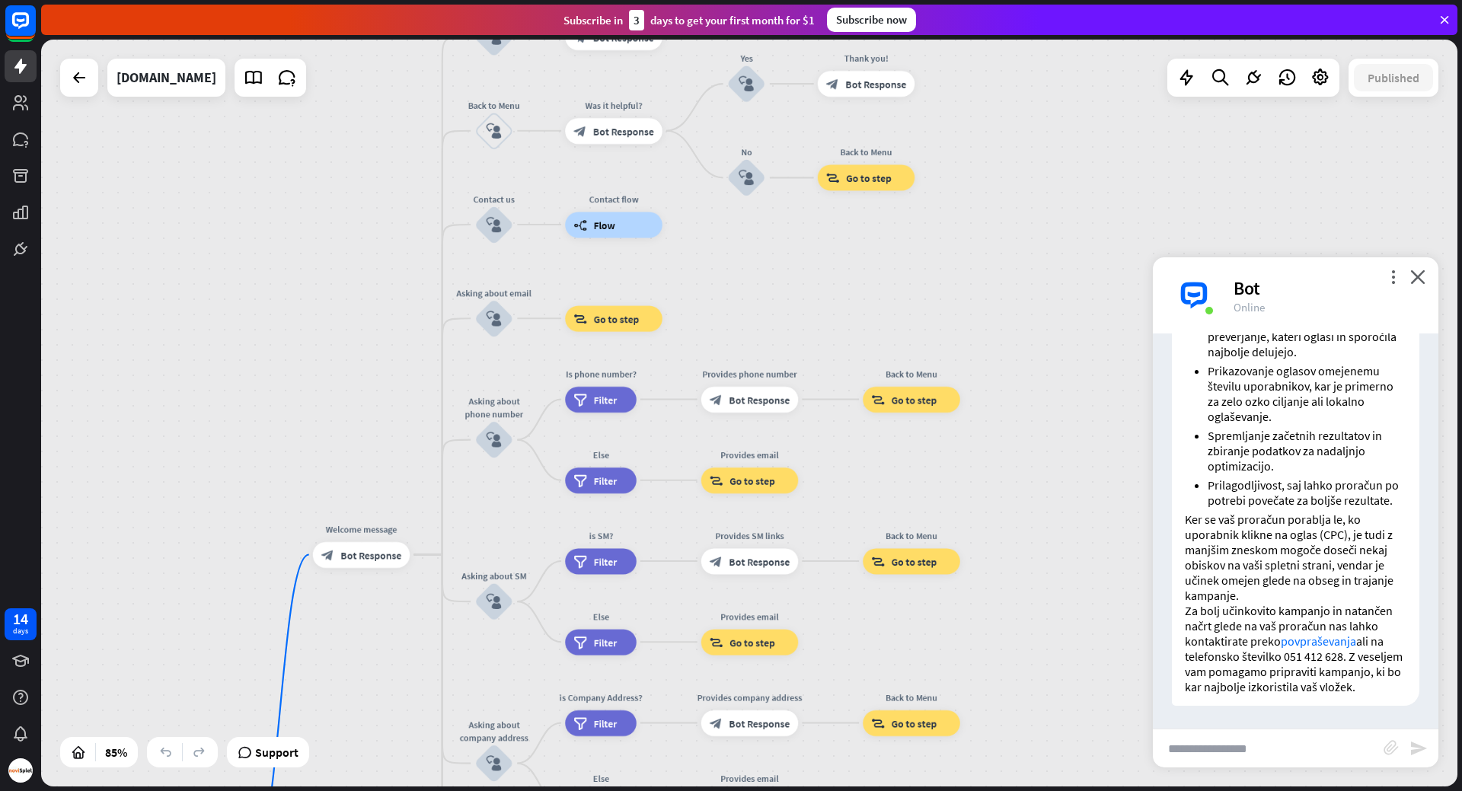
drag, startPoint x: 853, startPoint y: 278, endPoint x: 837, endPoint y: 610, distance: 332.4
click at [837, 610] on div "home_2 Start point Welcome message block_bot_response Bot Response About us blo…" at bounding box center [749, 413] width 1416 height 747
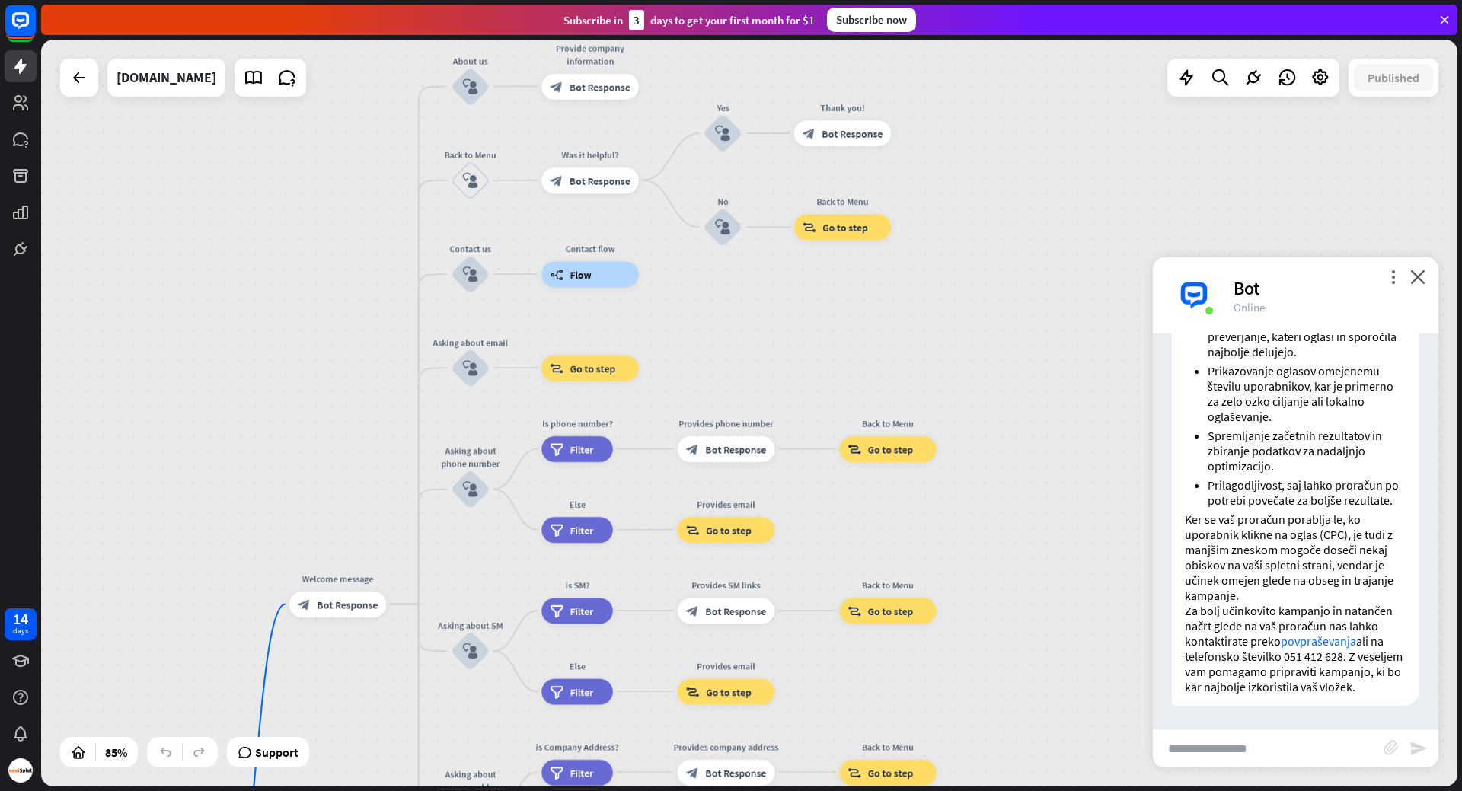
drag, startPoint x: 1008, startPoint y: 200, endPoint x: 986, endPoint y: 241, distance: 46.0
click at [986, 241] on div "home_2 Start point Welcome message block_bot_response Bot Response About us blo…" at bounding box center [749, 413] width 1416 height 747
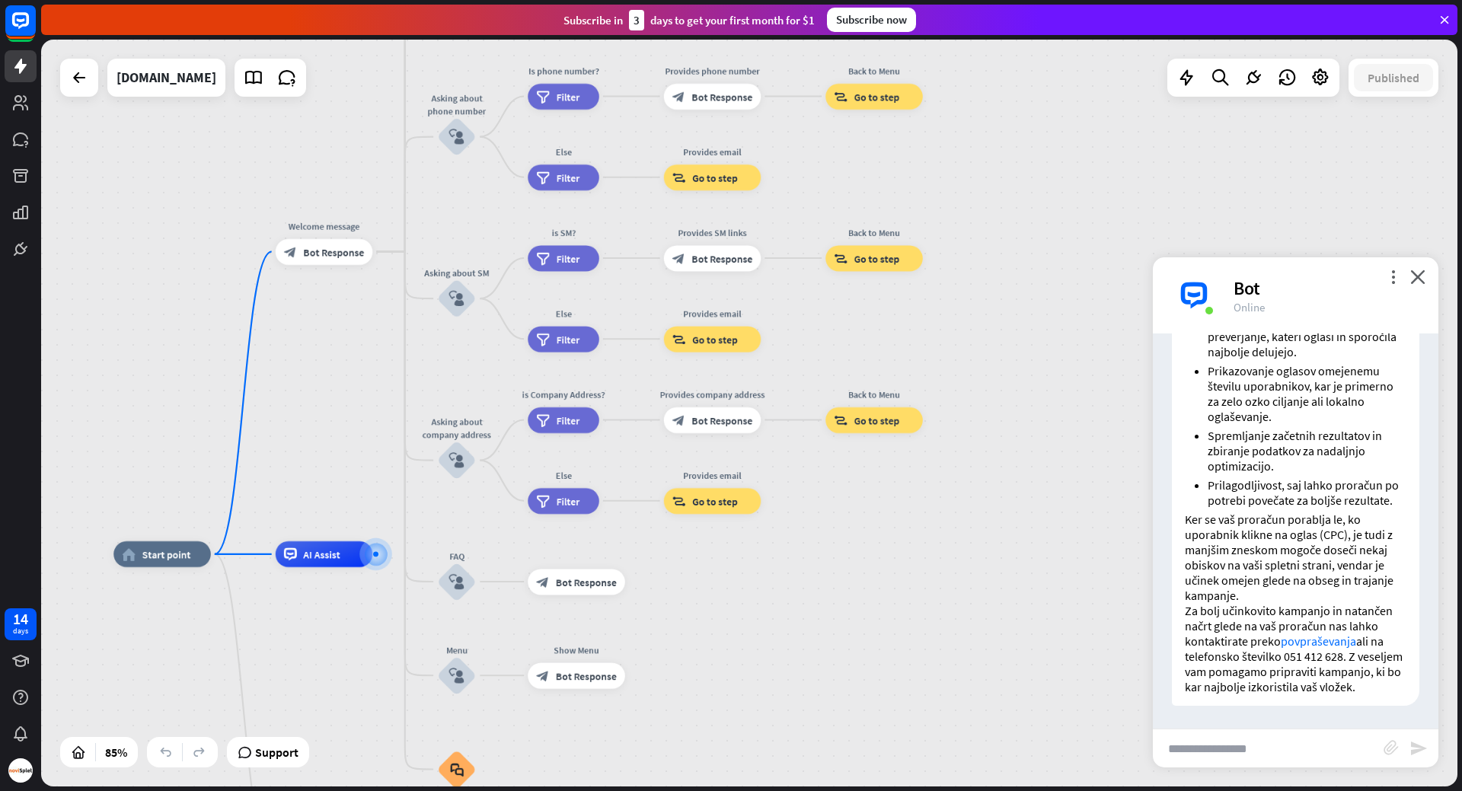
drag, startPoint x: 979, startPoint y: 528, endPoint x: 965, endPoint y: 170, distance: 358.9
click at [965, 170] on div "home_2 Start point Welcome message block_bot_response Bot Response About us blo…" at bounding box center [749, 413] width 1416 height 747
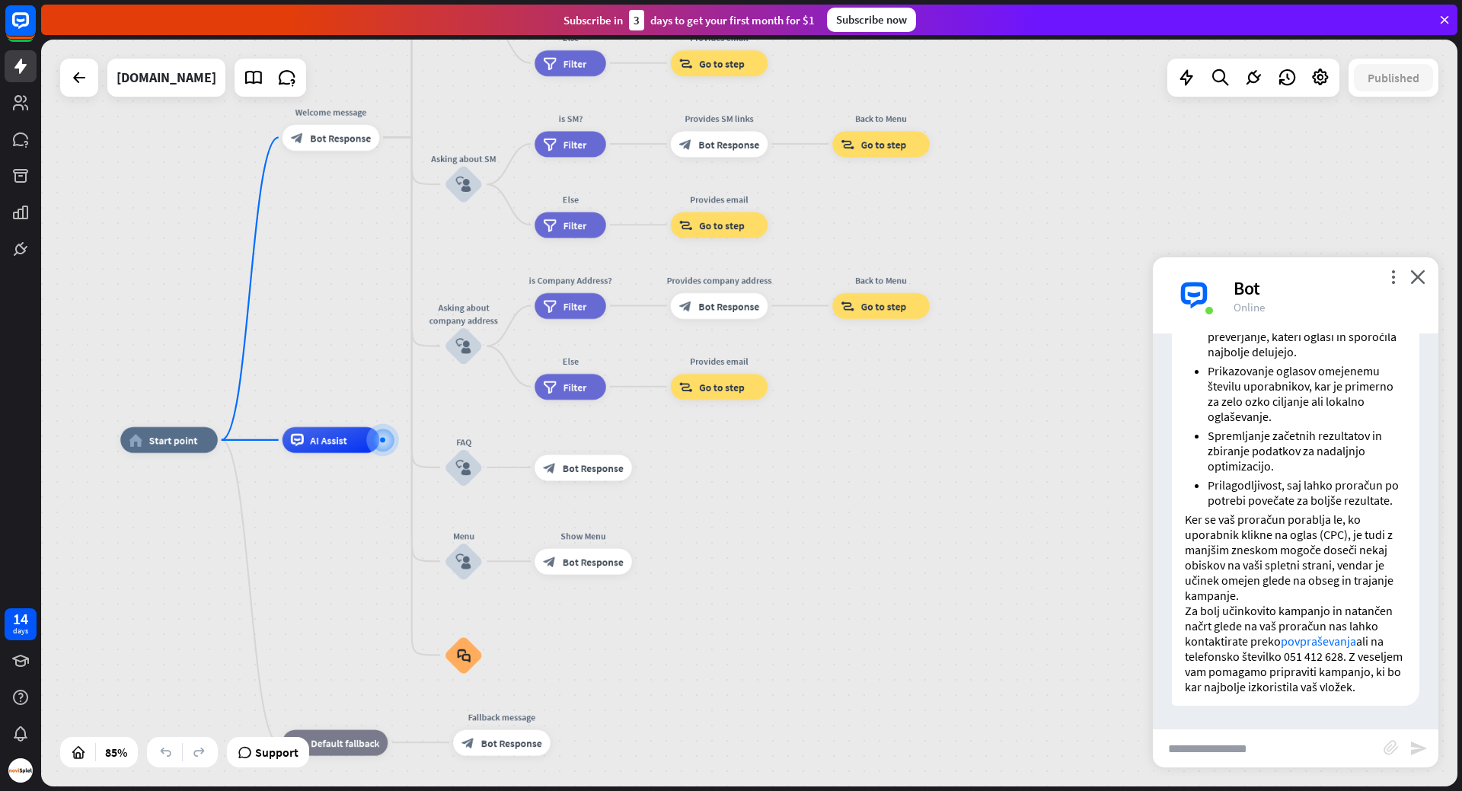
drag, startPoint x: 957, startPoint y: 349, endPoint x: 964, endPoint y: 241, distance: 108.3
click at [964, 241] on div "home_2 Start point Welcome message block_bot_response Bot Response About us blo…" at bounding box center [749, 413] width 1416 height 747
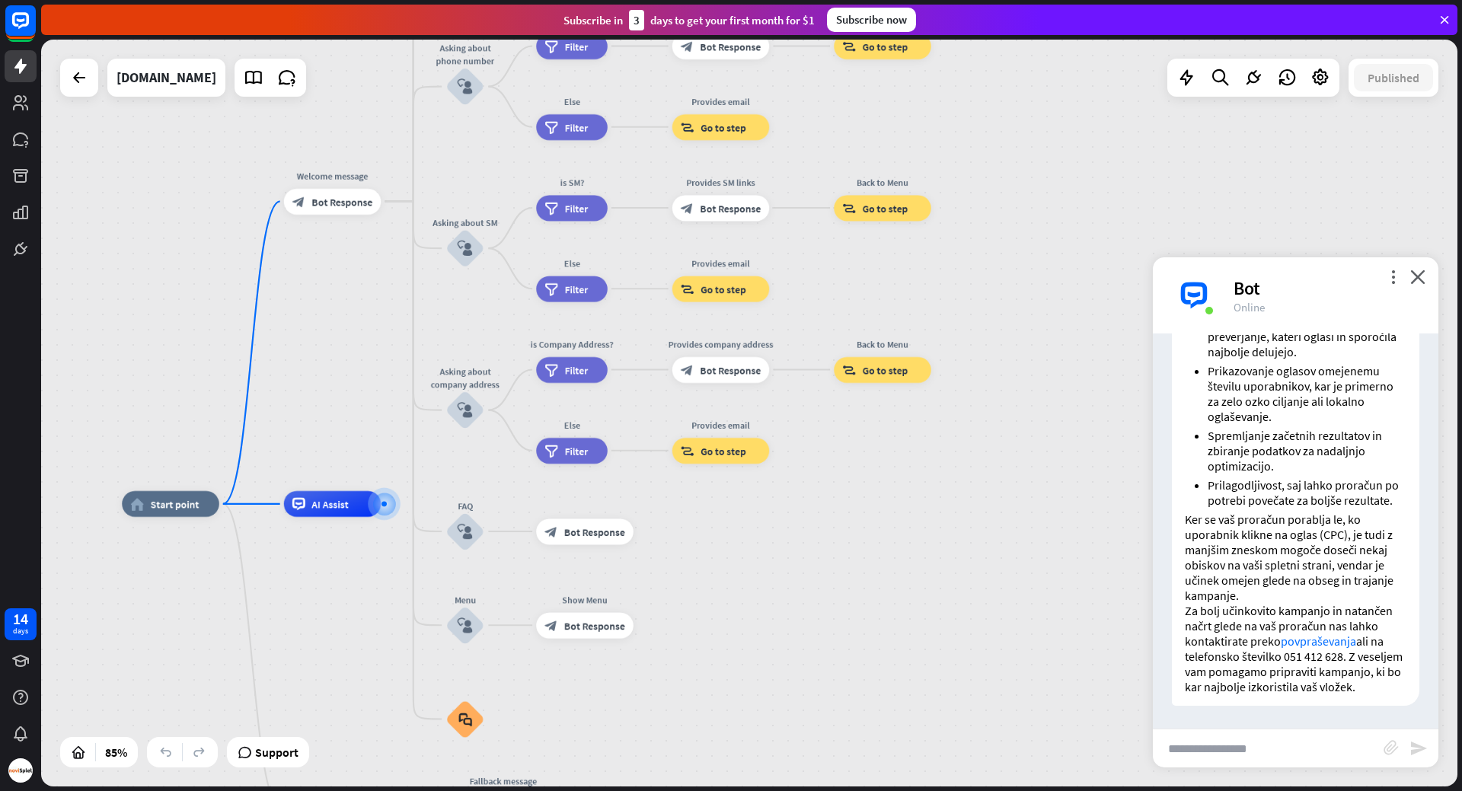
drag, startPoint x: 964, startPoint y: 241, endPoint x: 964, endPoint y: 310, distance: 69.3
click at [964, 310] on div "home_2 Start point Welcome message block_bot_response Bot Response About us blo…" at bounding box center [749, 413] width 1416 height 747
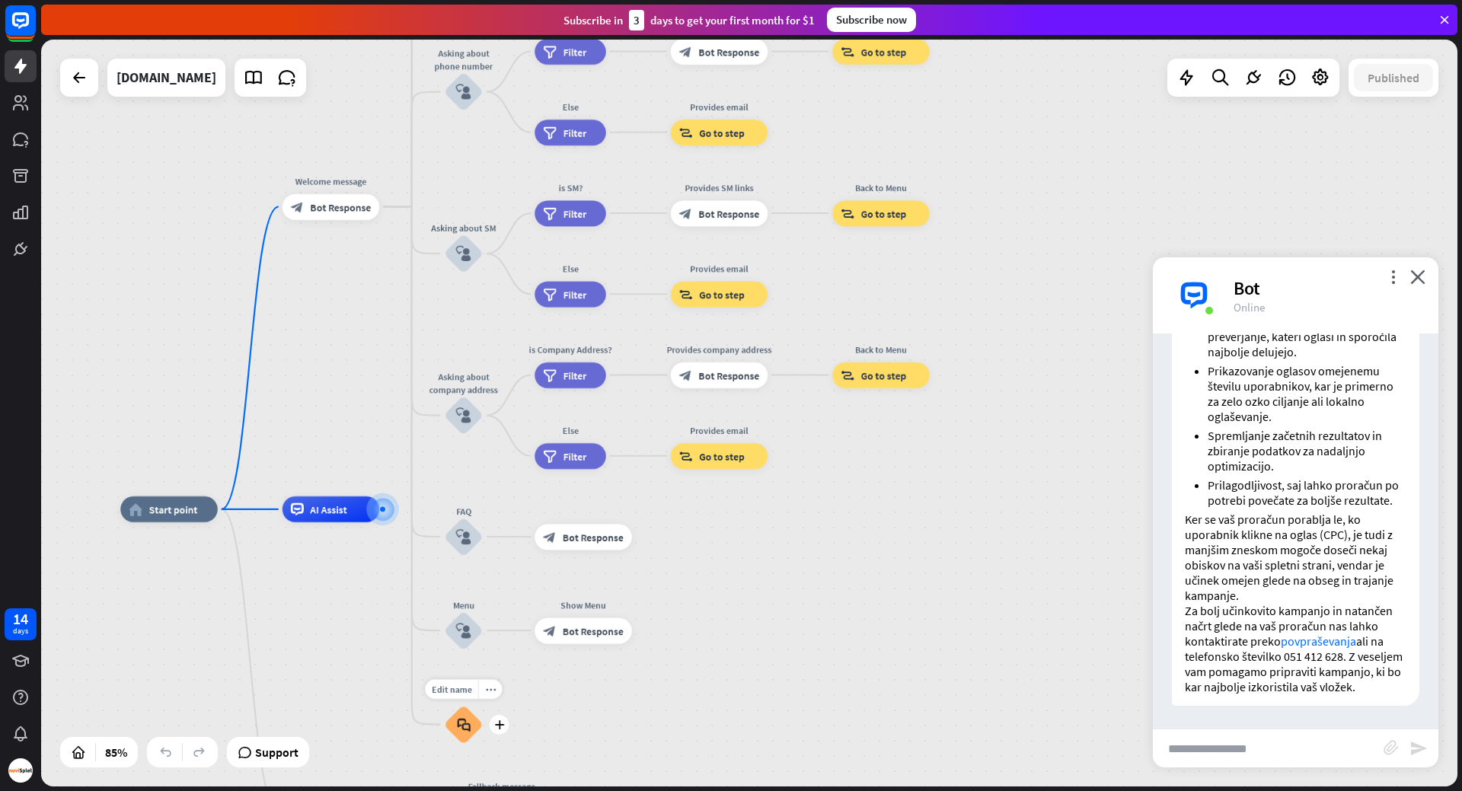
click at [468, 726] on icon "block_faq" at bounding box center [464, 724] width 14 height 14
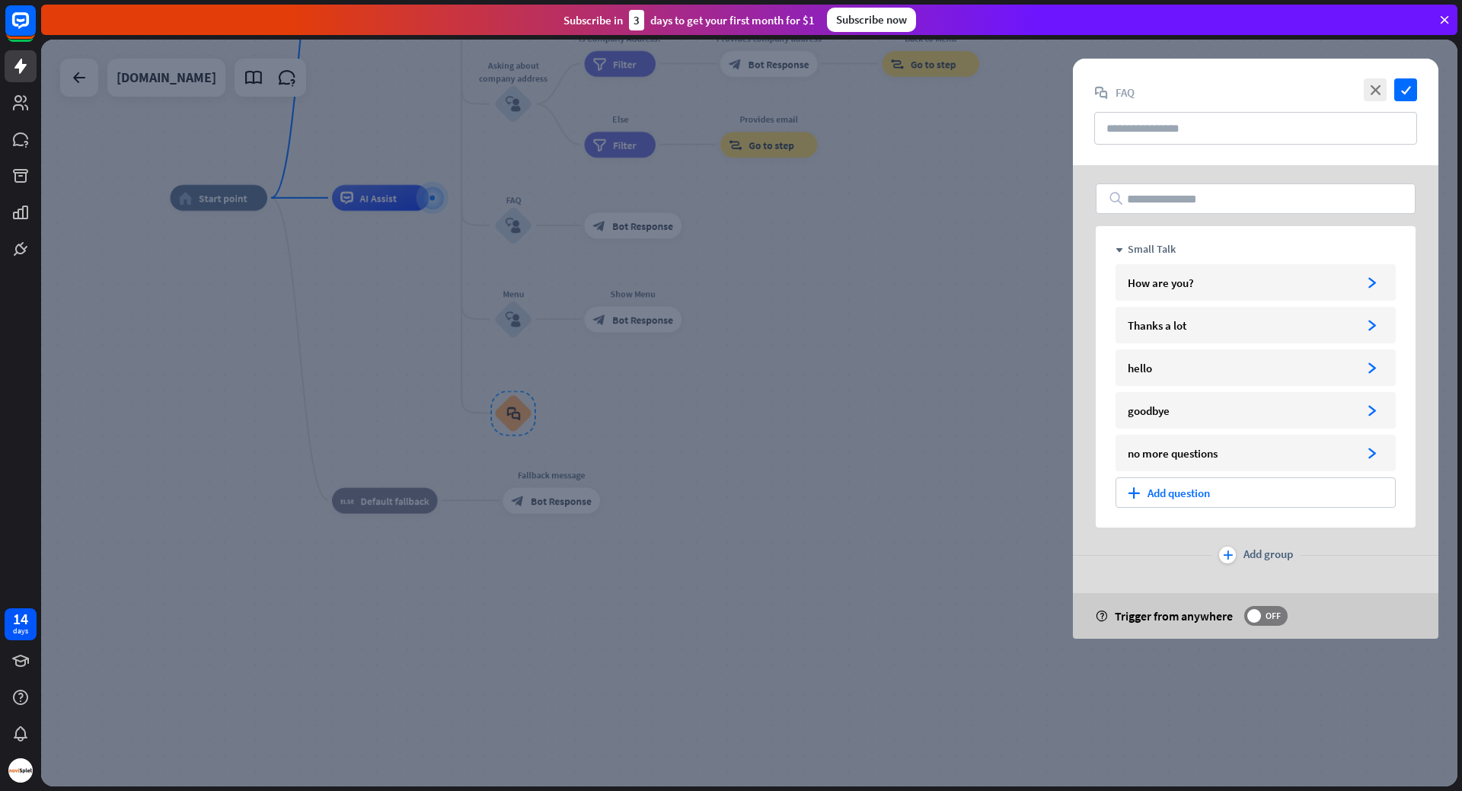
click at [814, 415] on div at bounding box center [749, 413] width 1416 height 747
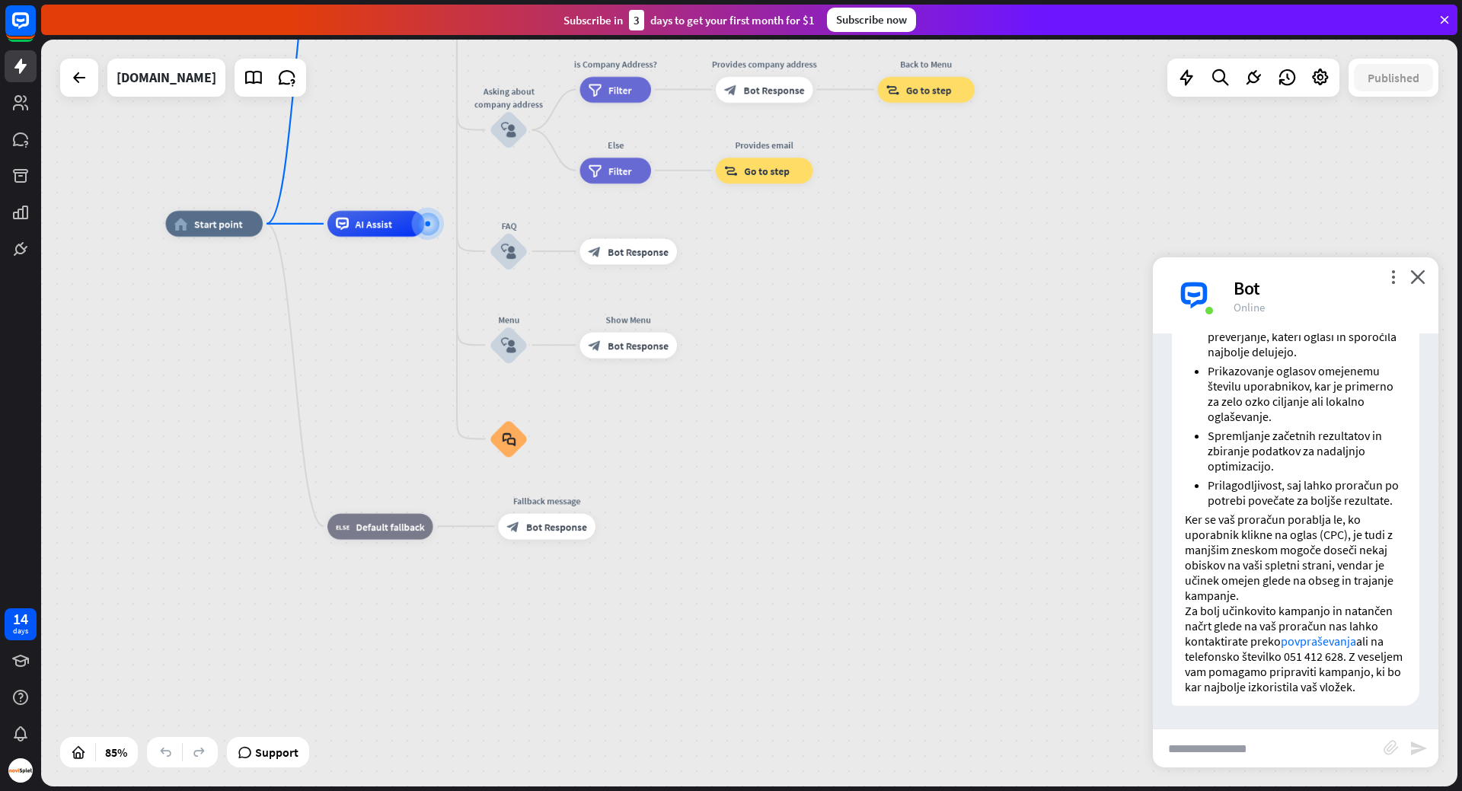
drag, startPoint x: 846, startPoint y: 335, endPoint x: 820, endPoint y: 609, distance: 275.3
click at [820, 608] on div "home_2 Start point Welcome message block_bot_response Bot Response About us blo…" at bounding box center [768, 541] width 1204 height 635
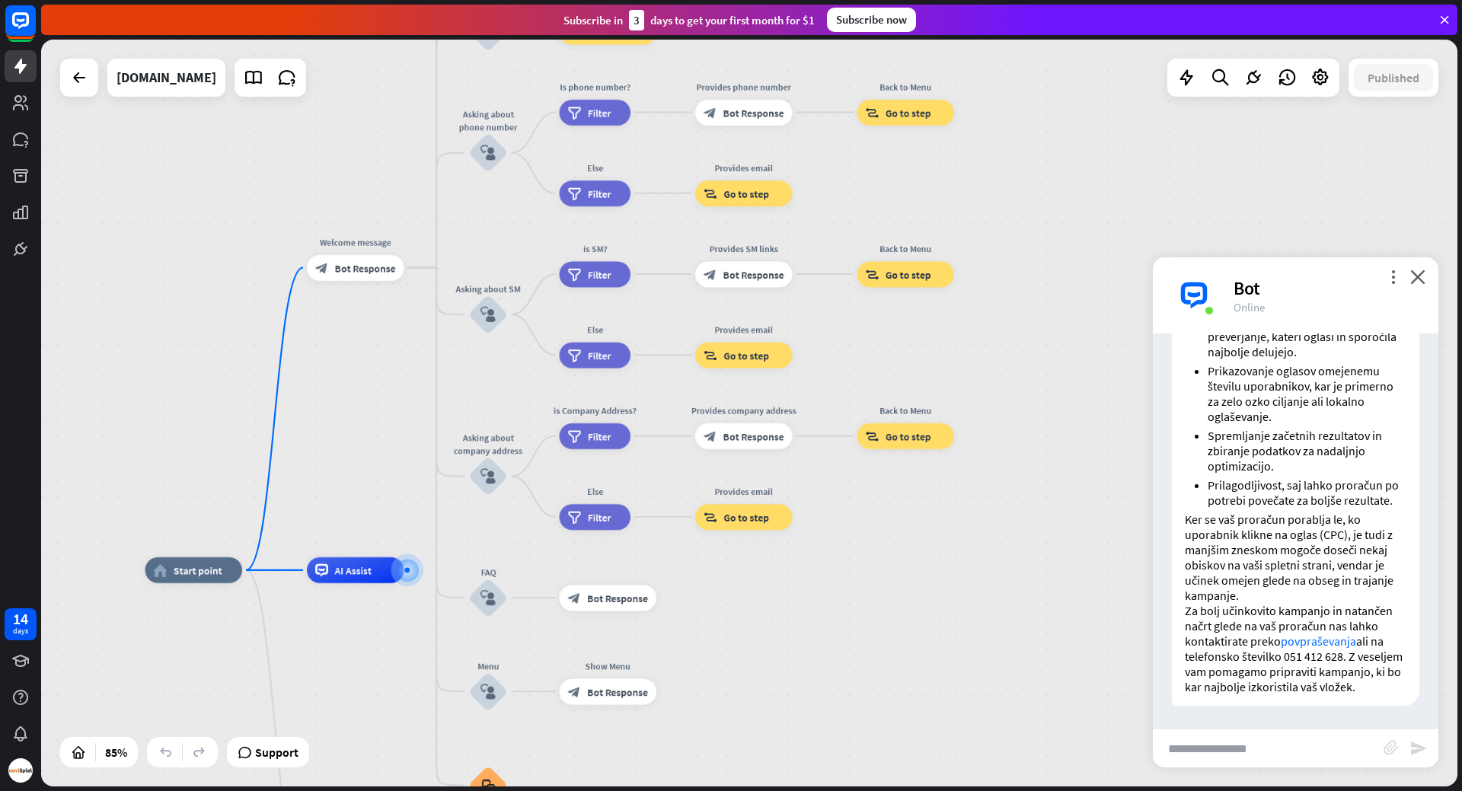
drag, startPoint x: 946, startPoint y: 426, endPoint x: 943, endPoint y: 570, distance: 143.2
click at [943, 570] on div "home_2 Start point Welcome message block_bot_response Bot Response About us blo…" at bounding box center [749, 413] width 1416 height 747
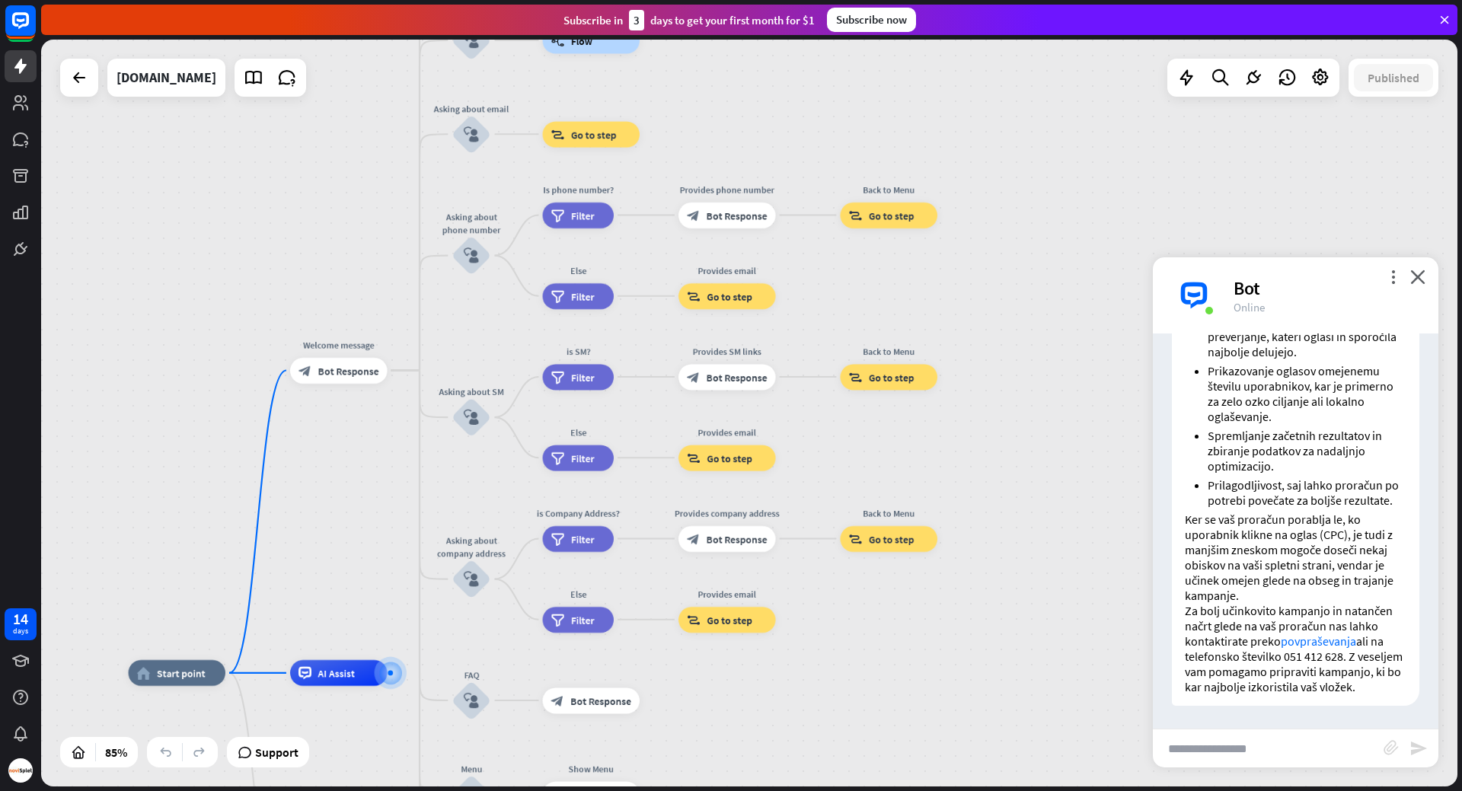
drag, startPoint x: 994, startPoint y: 392, endPoint x: 981, endPoint y: 452, distance: 61.4
click at [981, 452] on div "home_2 Start point Welcome message block_bot_response Bot Response About us blo…" at bounding box center [749, 413] width 1416 height 747
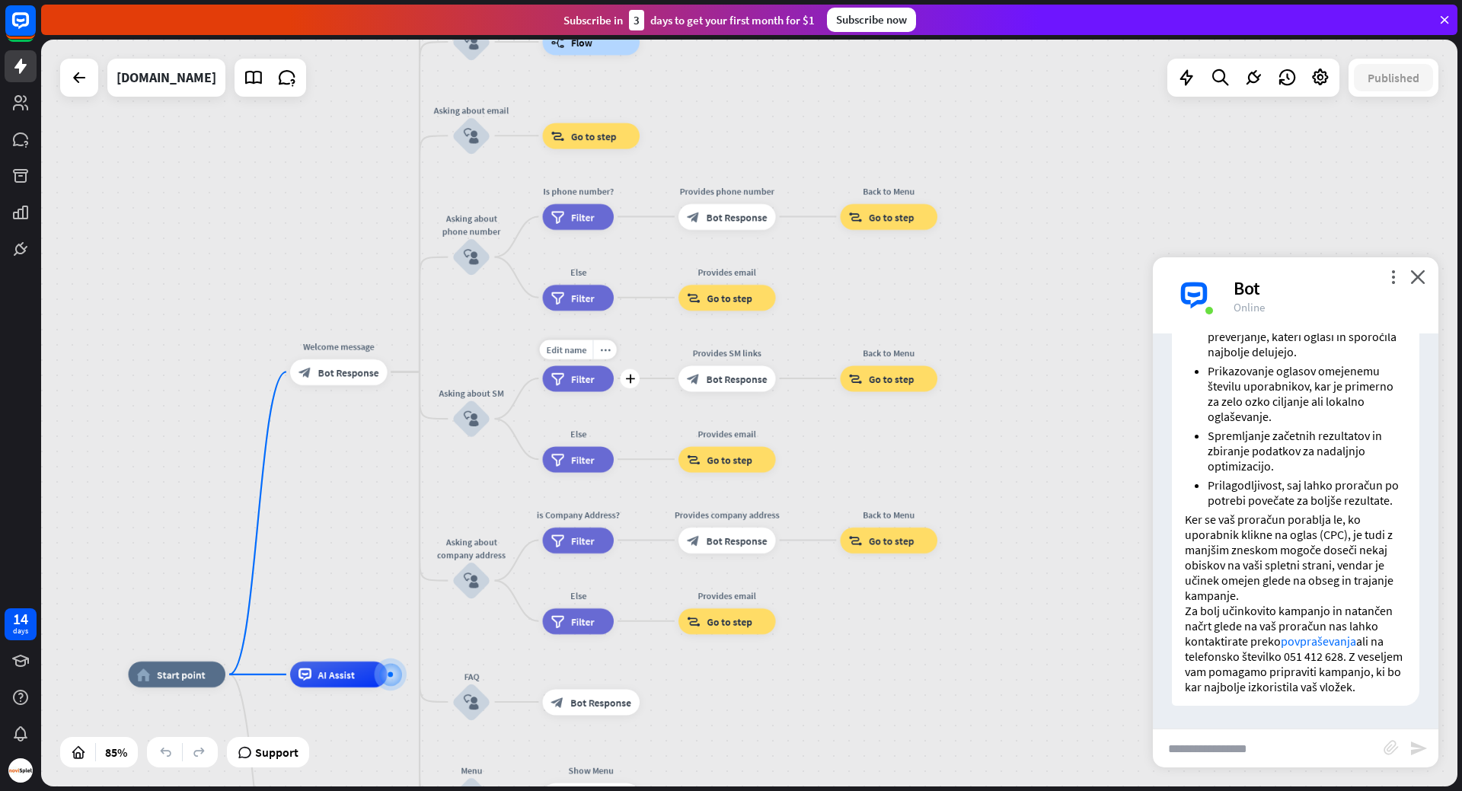
click at [589, 377] on span "Filter" at bounding box center [583, 378] width 24 height 13
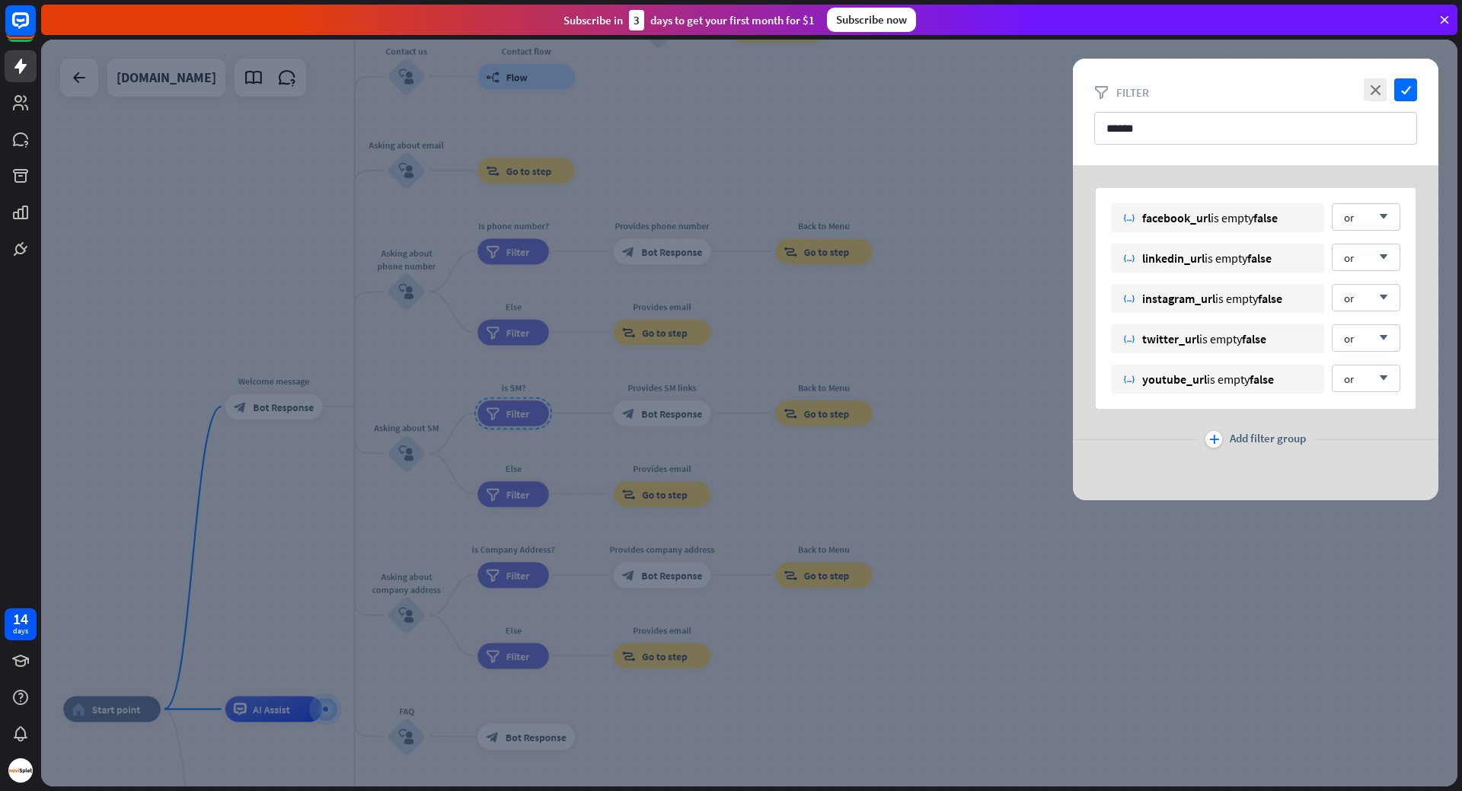
click at [1025, 334] on div at bounding box center [749, 413] width 1416 height 747
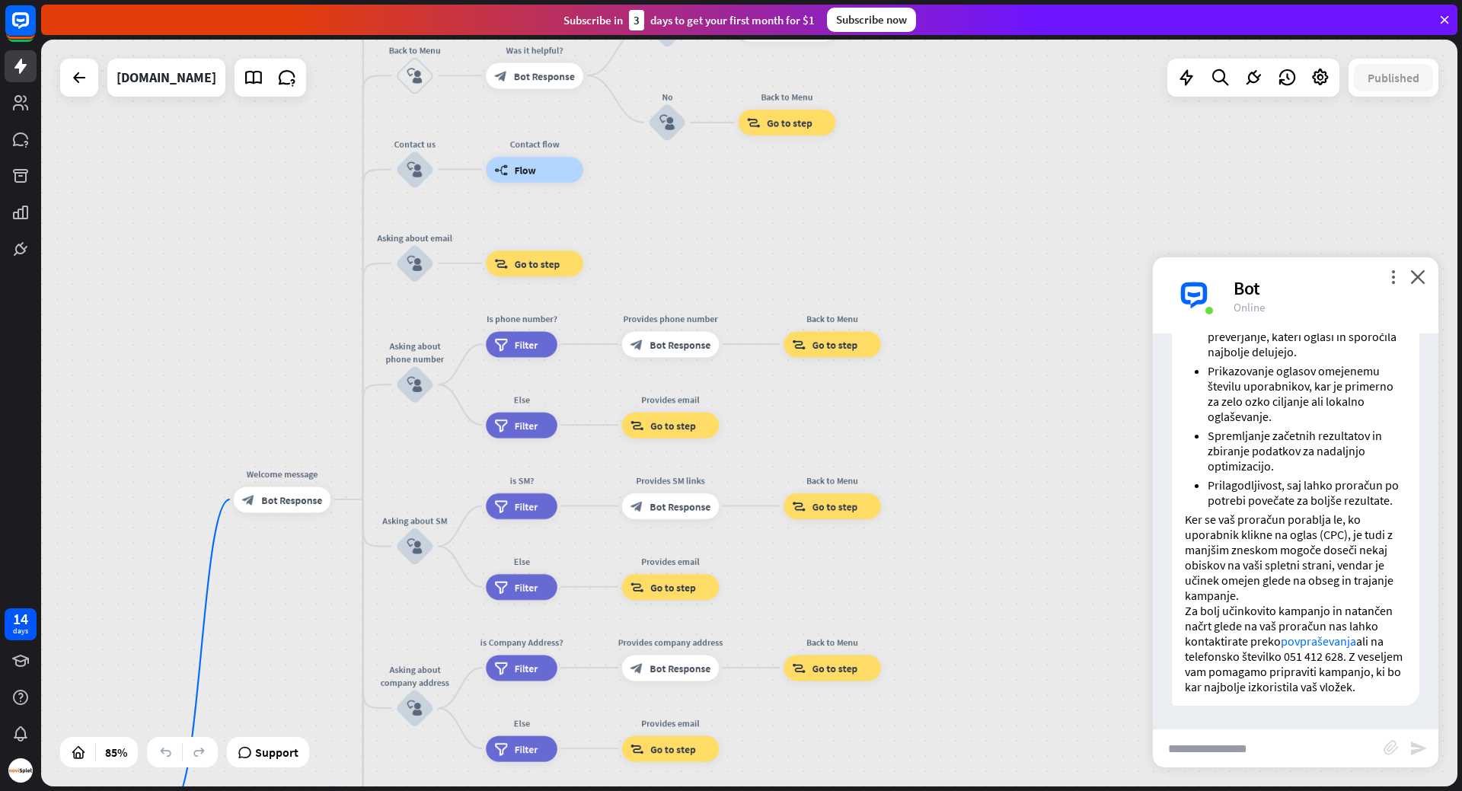
drag, startPoint x: 934, startPoint y: 292, endPoint x: 943, endPoint y: 385, distance: 93.3
click at [943, 385] on div "home_2 Start point Welcome message block_bot_response Bot Response About us blo…" at bounding box center [749, 413] width 1416 height 747
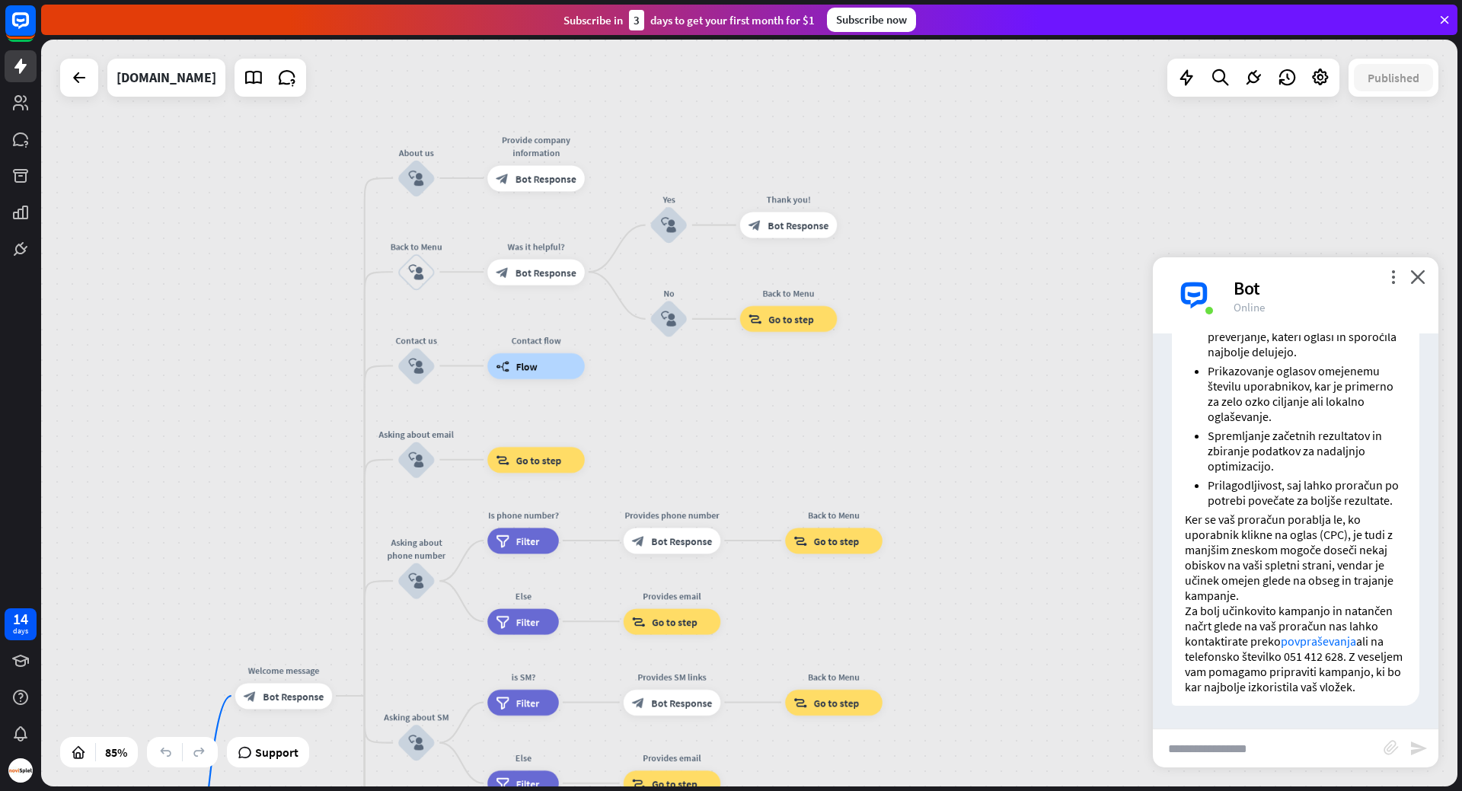
drag, startPoint x: 934, startPoint y: 293, endPoint x: 936, endPoint y: 490, distance: 196.5
click at [936, 490] on div "home_2 Start point Welcome message block_bot_response Bot Response About us blo…" at bounding box center [749, 413] width 1416 height 747
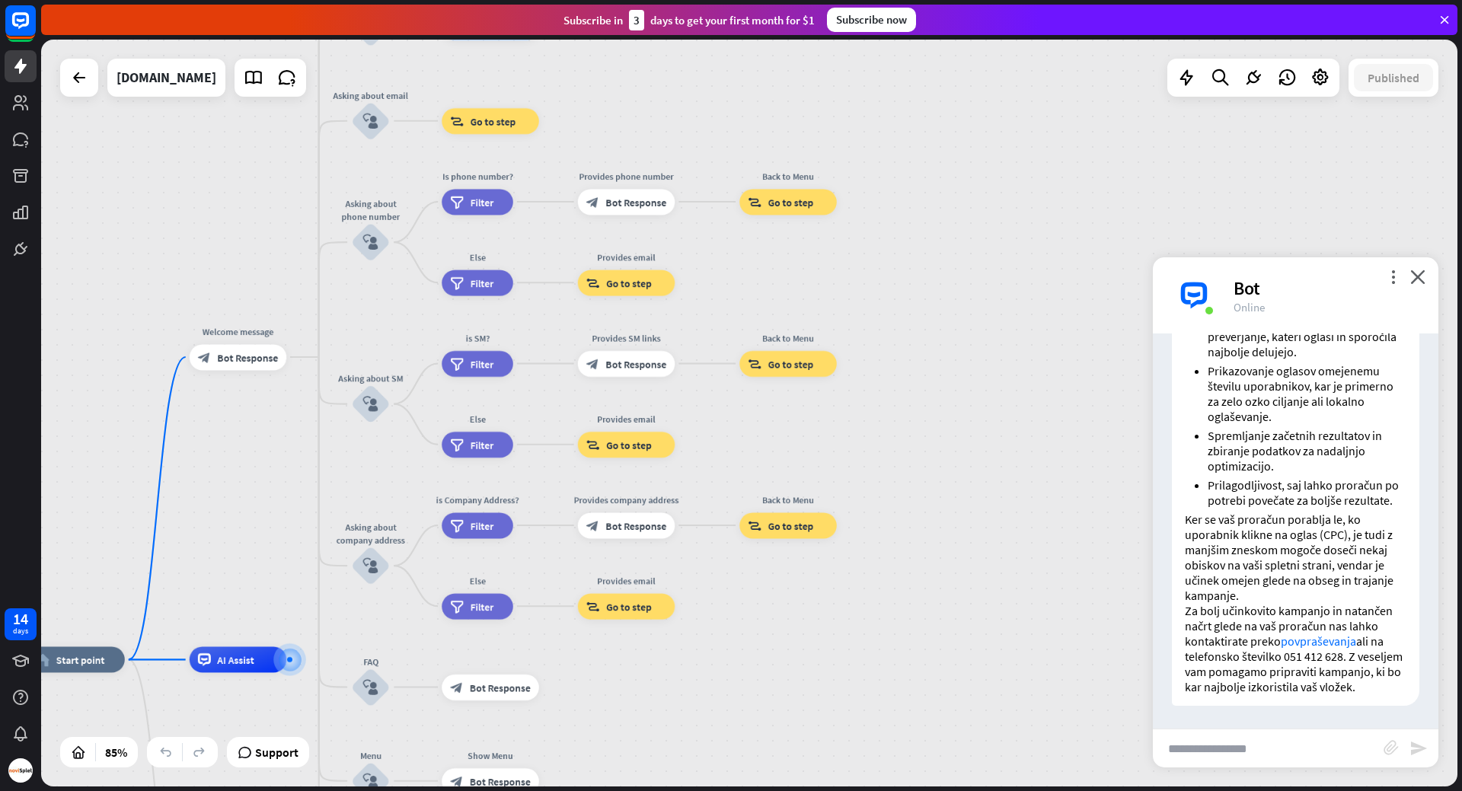
drag, startPoint x: 959, startPoint y: 450, endPoint x: 912, endPoint y: 108, distance: 345.0
click at [912, 110] on div "home_2 Start point Welcome message block_bot_response Bot Response About us blo…" at bounding box center [749, 413] width 1416 height 747
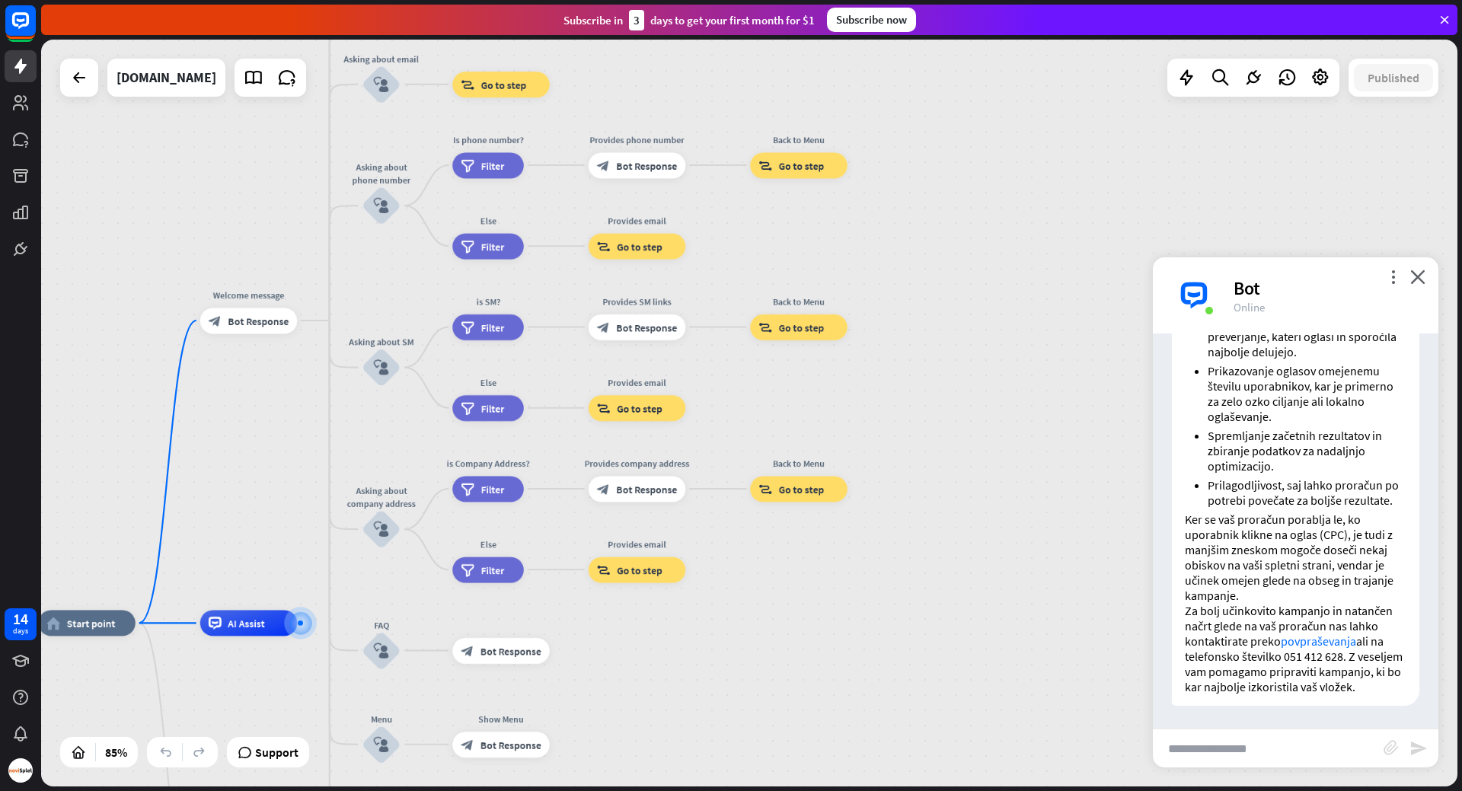
drag, startPoint x: 981, startPoint y: 381, endPoint x: 1021, endPoint y: 203, distance: 182.7
click at [1025, 191] on div "home_2 Start point Welcome message block_bot_response Bot Response About us blo…" at bounding box center [749, 413] width 1416 height 747
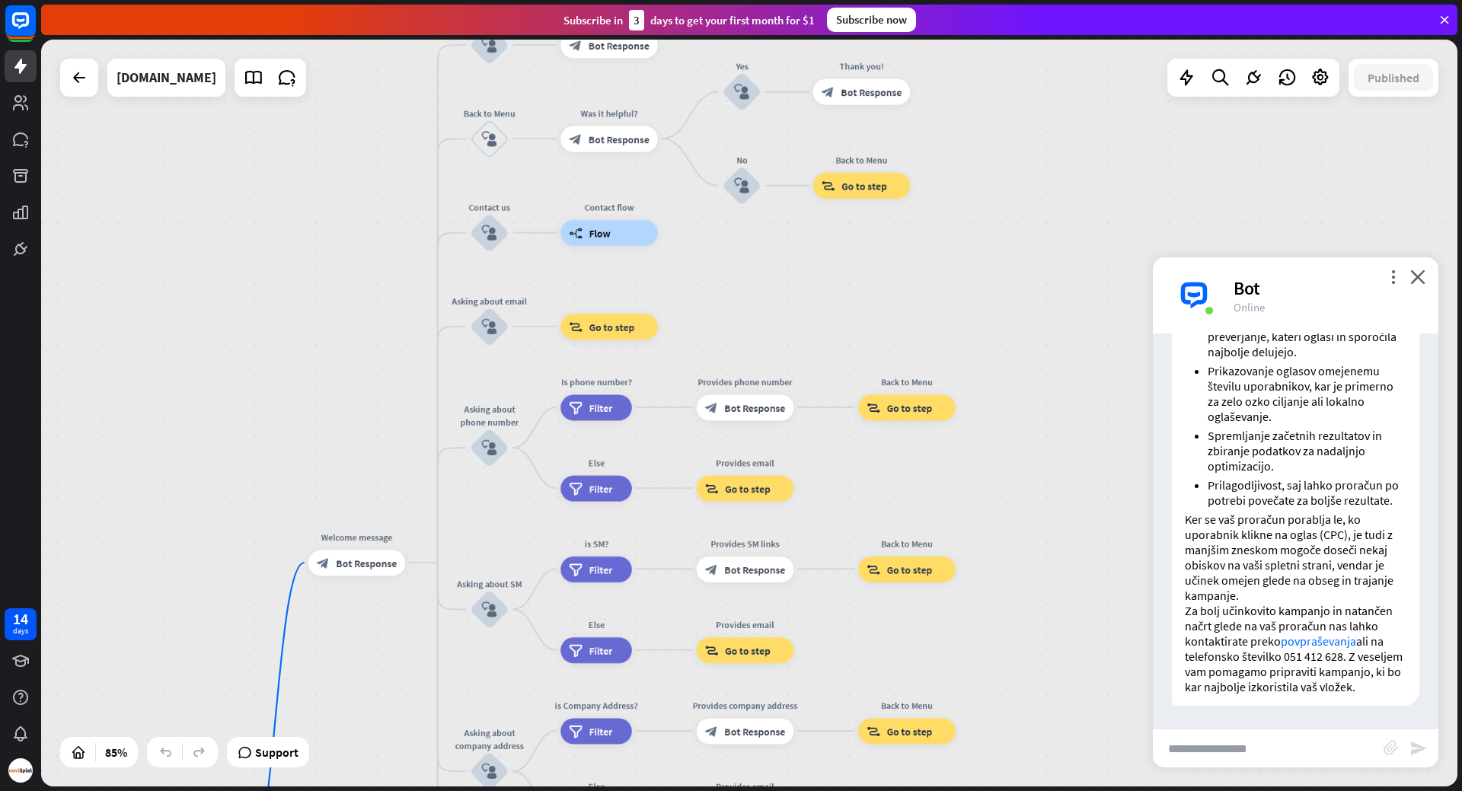
drag, startPoint x: 301, startPoint y: 324, endPoint x: 360, endPoint y: 701, distance: 381.6
click at [359, 707] on div "home_2 Start point Welcome message block_bot_response Bot Response About us blo…" at bounding box center [749, 413] width 1416 height 747
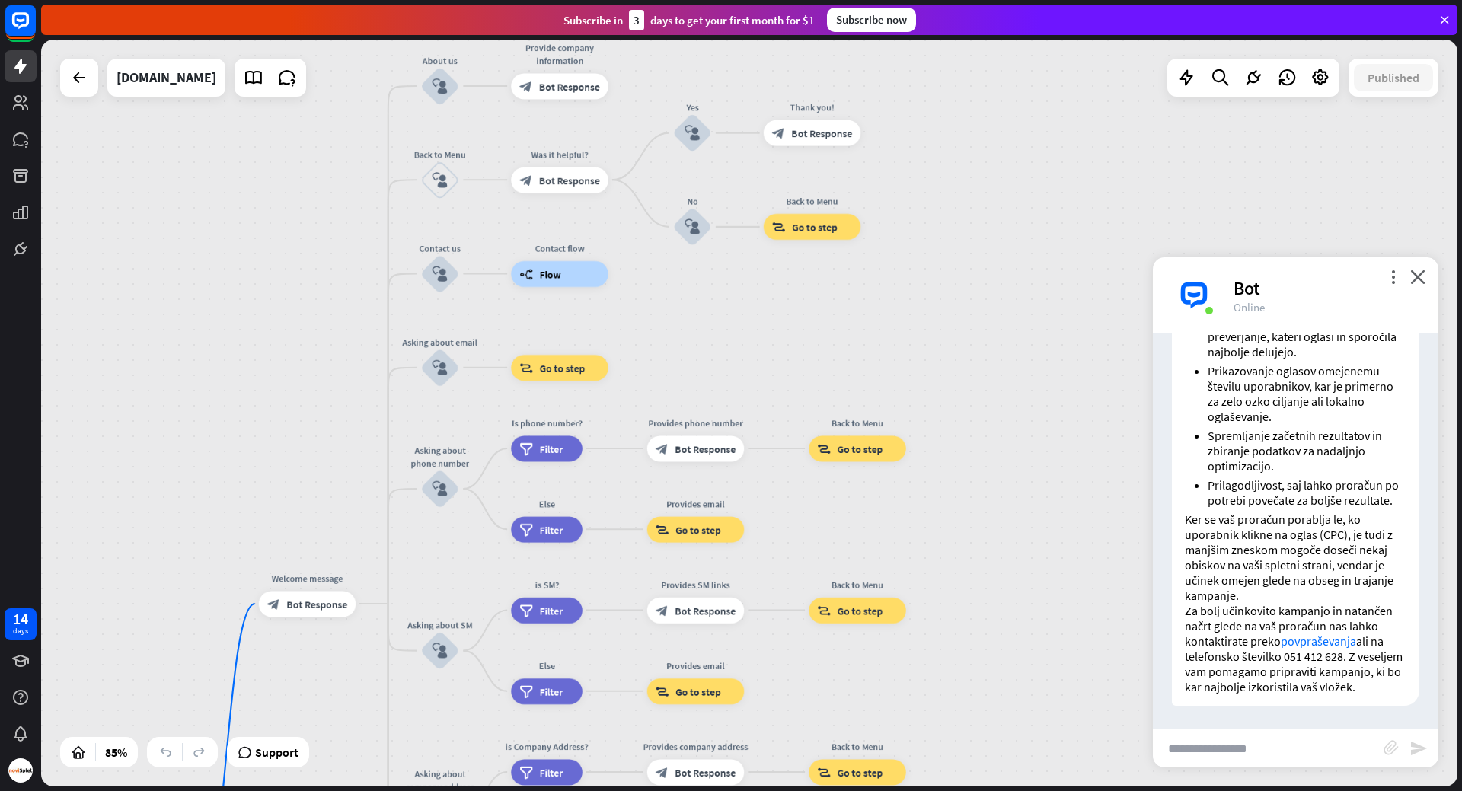
drag, startPoint x: 343, startPoint y: 400, endPoint x: 365, endPoint y: 287, distance: 114.7
click at [319, 306] on div "home_2 Start point Welcome message block_bot_response Bot Response About us blo…" at bounding box center [749, 413] width 1416 height 747
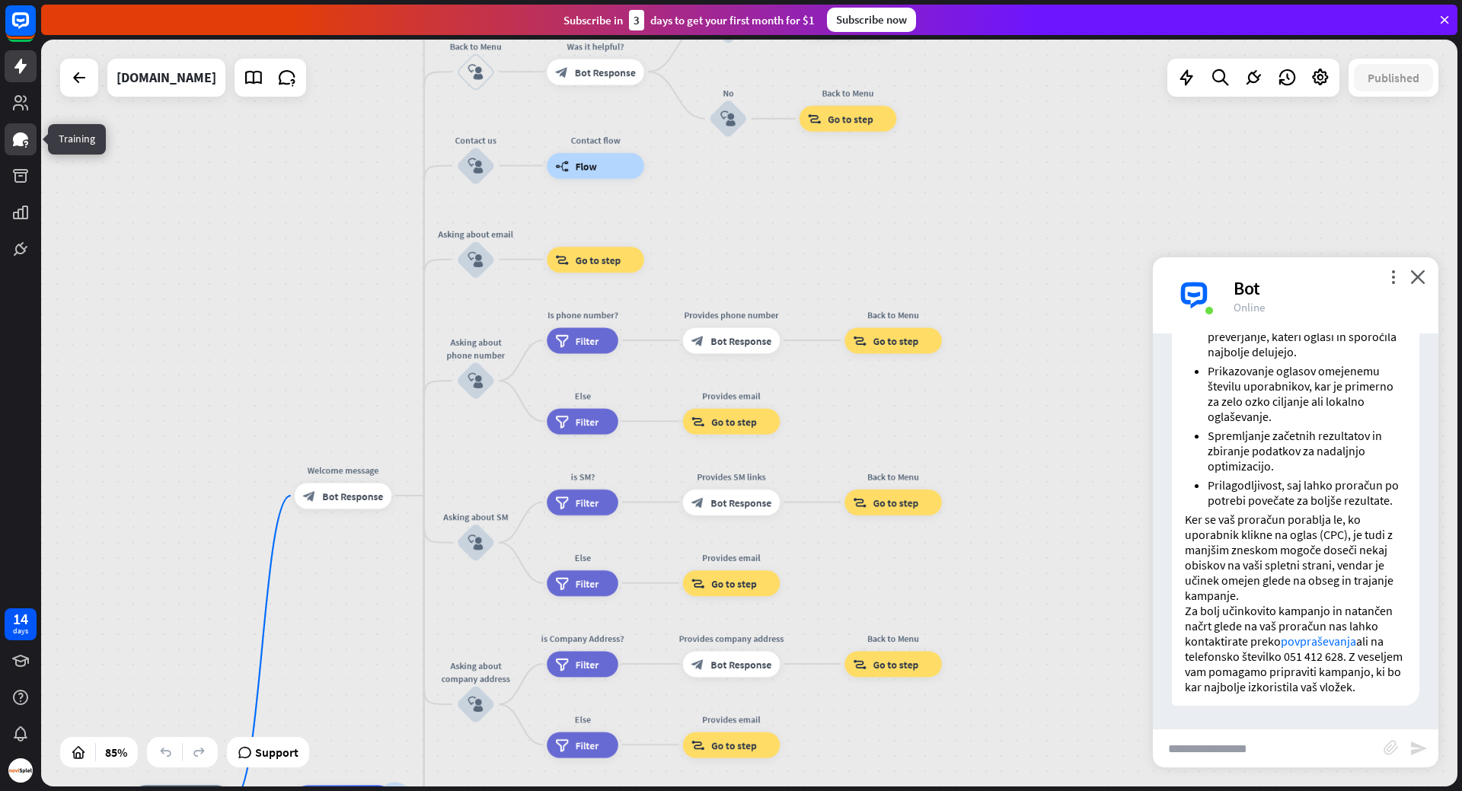
click at [21, 143] on icon at bounding box center [20, 139] width 15 height 14
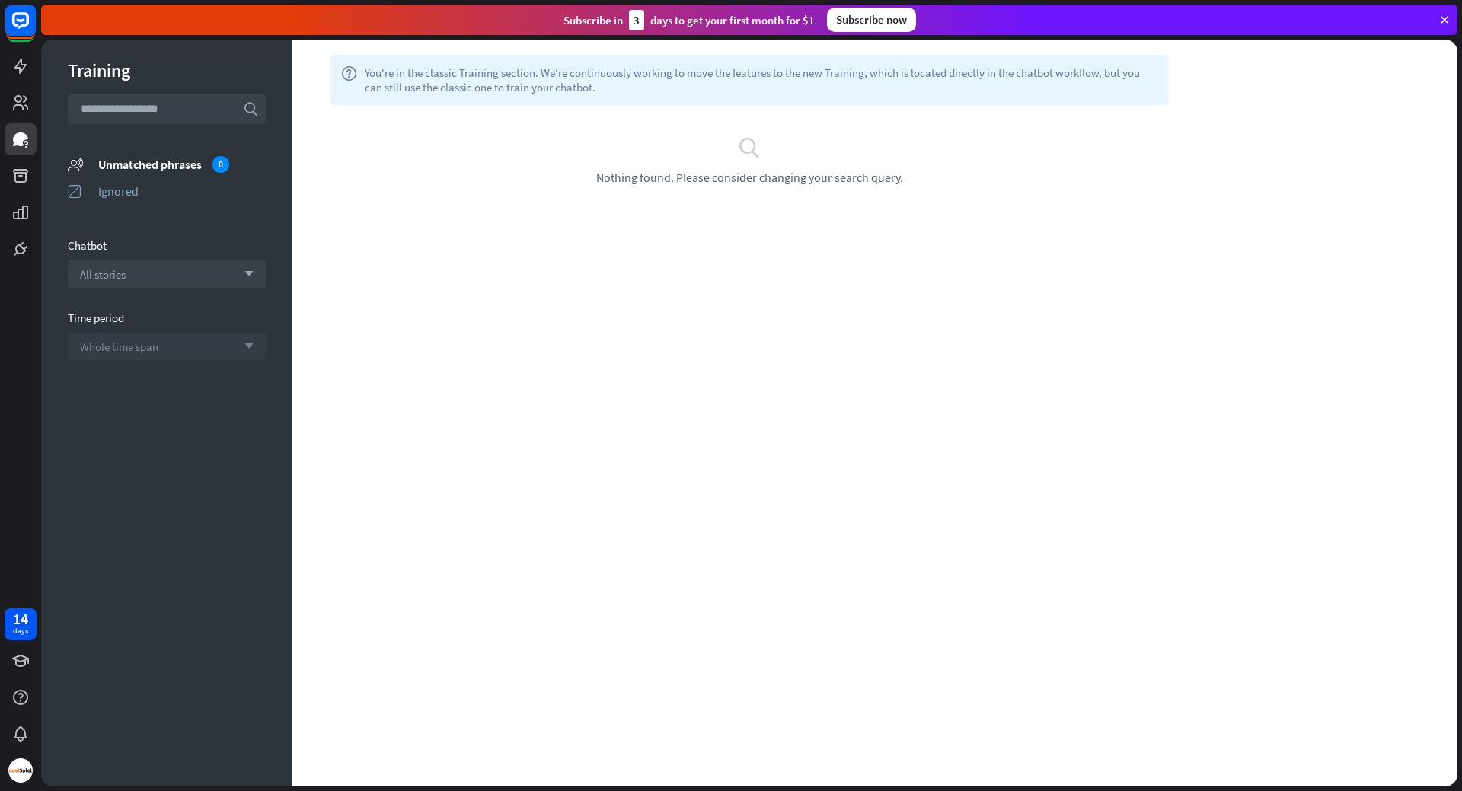
click at [211, 339] on div "Whole time span arrow_down" at bounding box center [167, 346] width 198 height 27
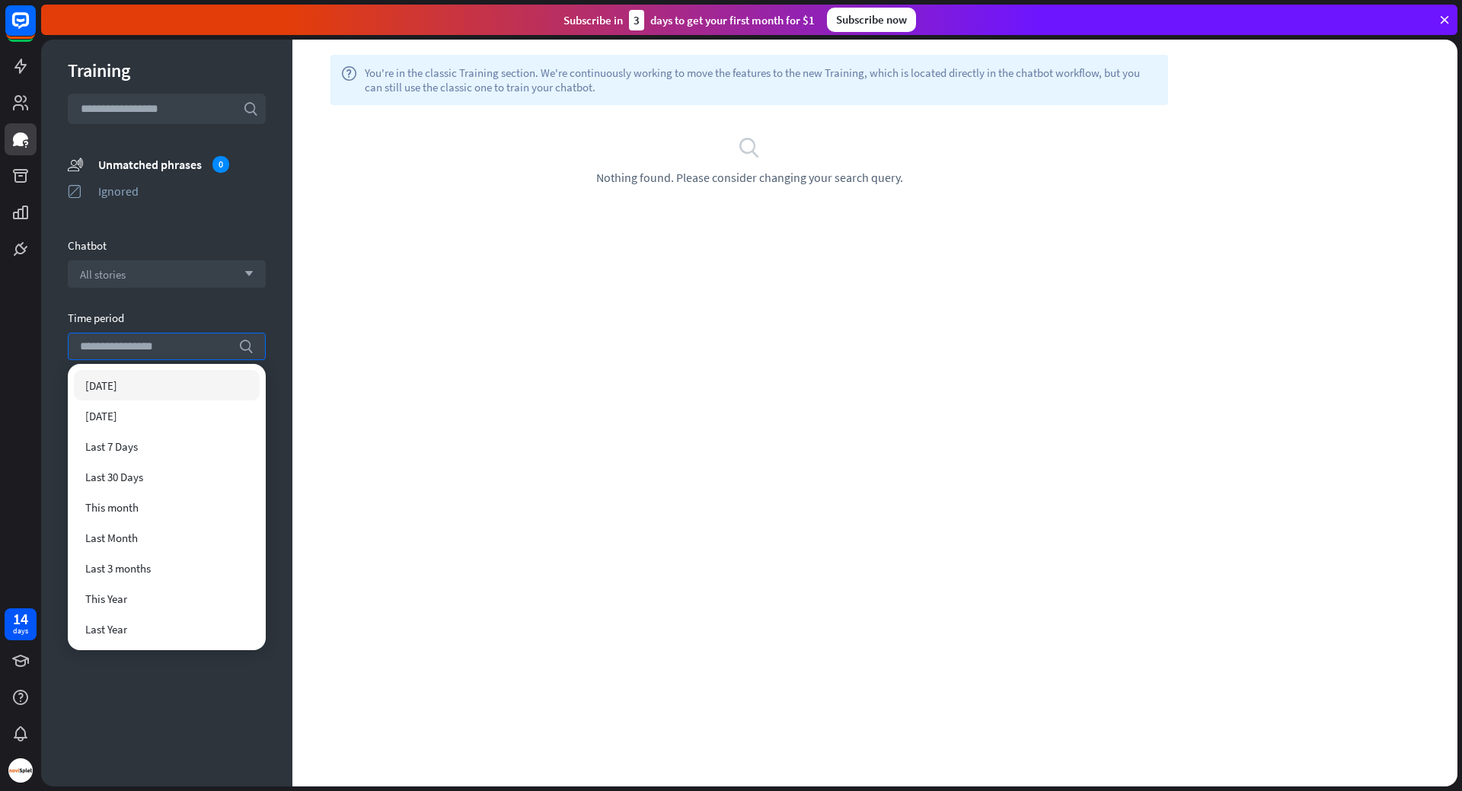
click at [123, 382] on div "[DATE]" at bounding box center [167, 385] width 186 height 30
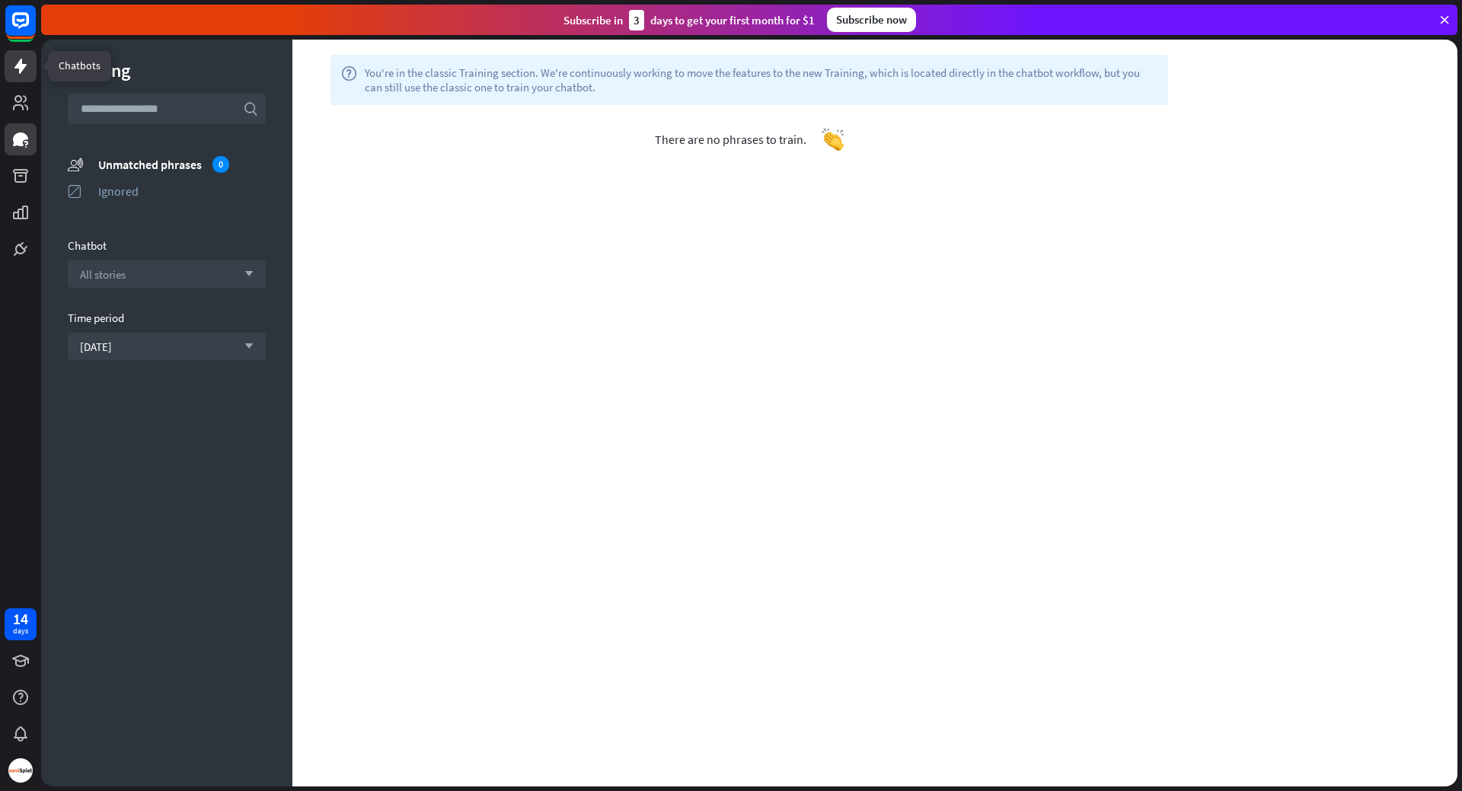
click at [28, 58] on icon at bounding box center [20, 66] width 18 height 18
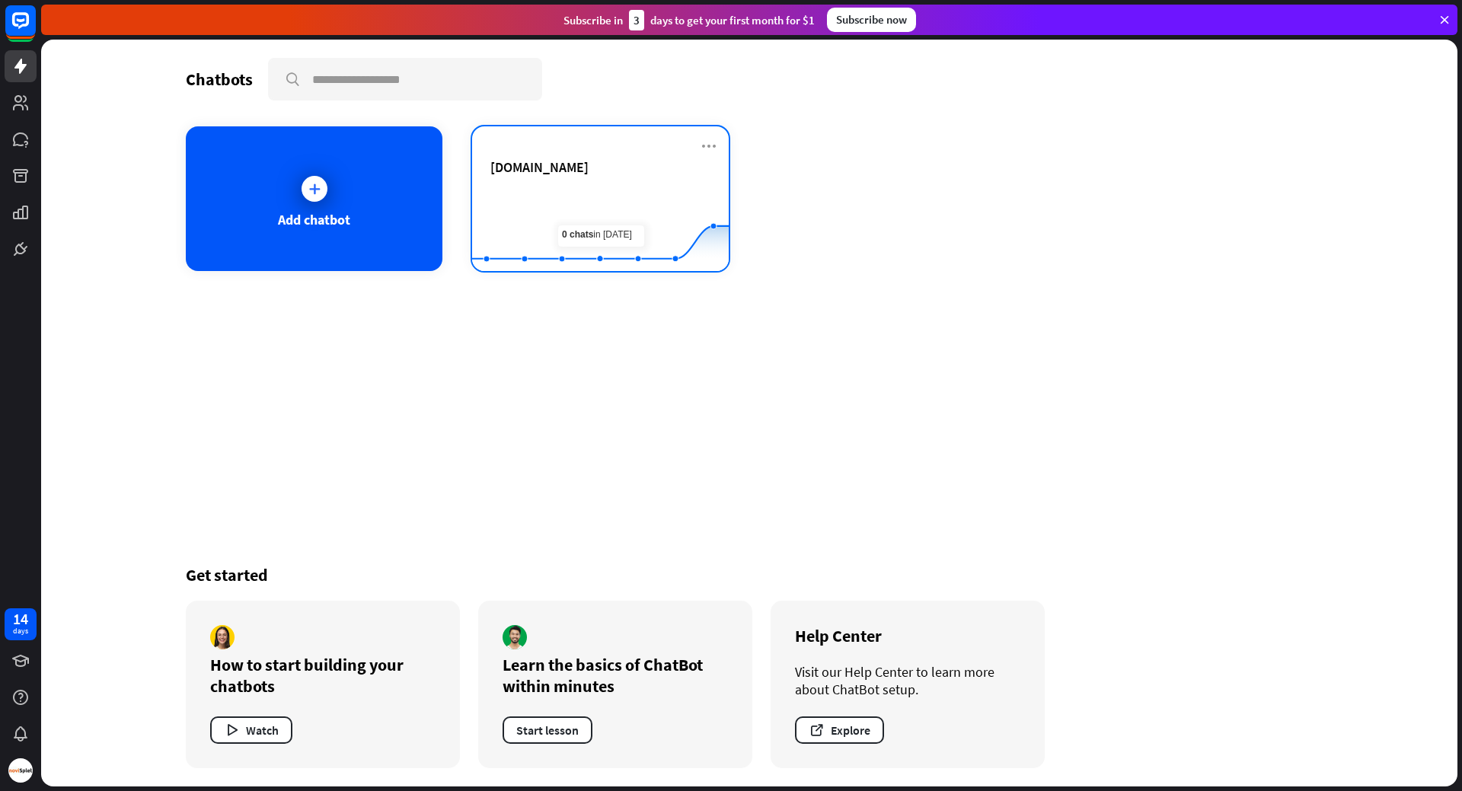
click at [574, 187] on rect at bounding box center [600, 233] width 257 height 95
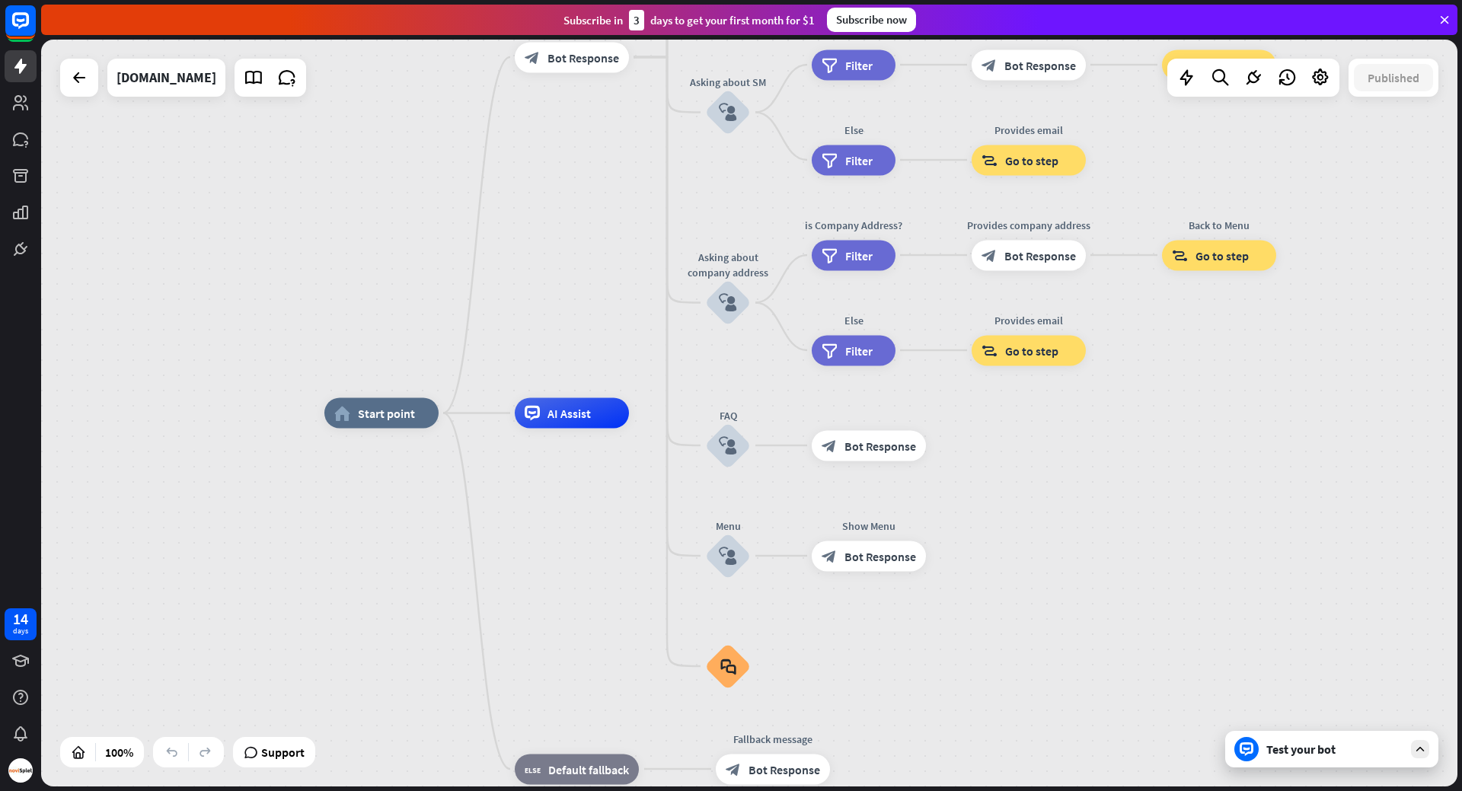
click at [1429, 749] on div "Test your bot" at bounding box center [1331, 749] width 213 height 37
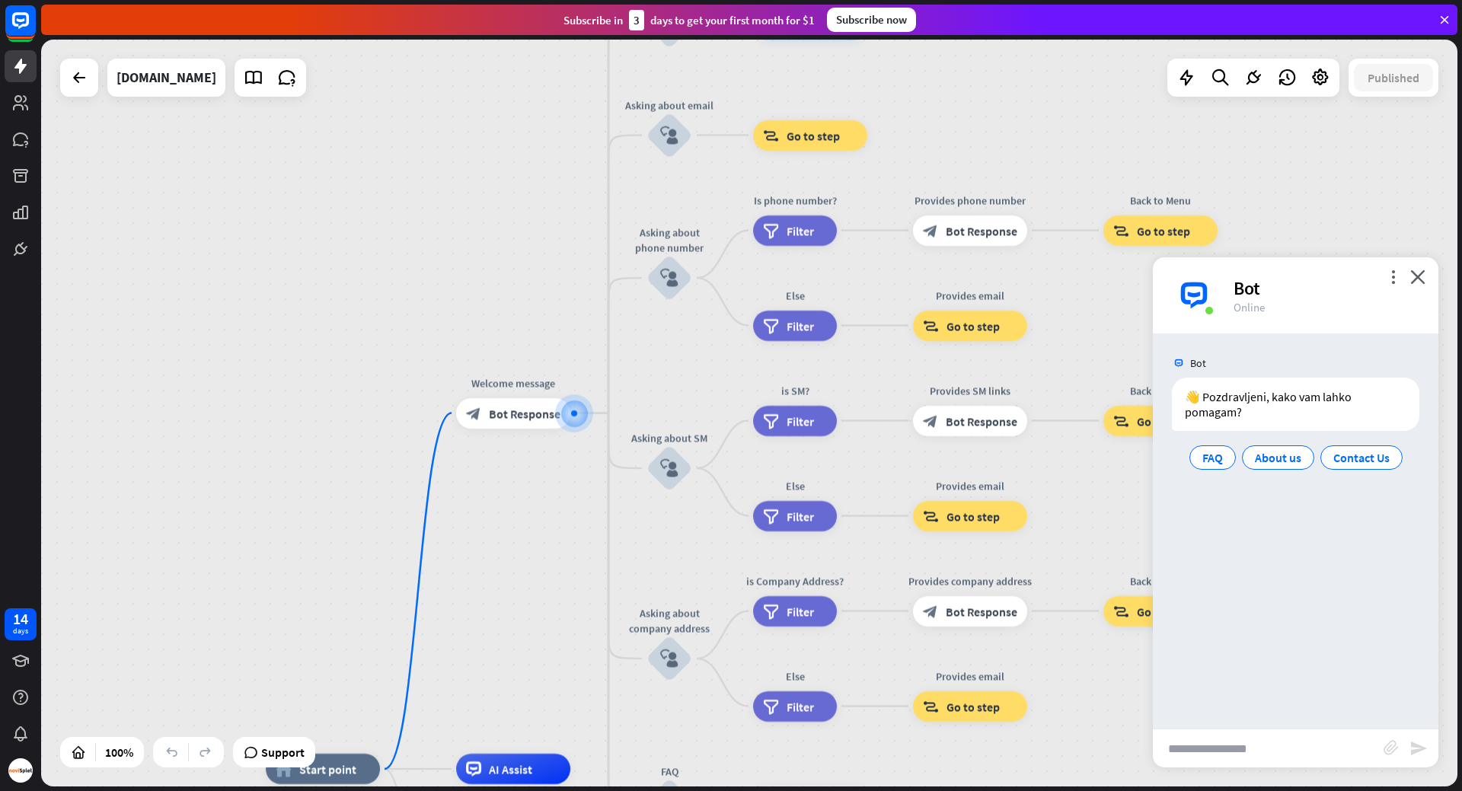
click at [1422, 269] on div "more_vert close Bot Online" at bounding box center [1296, 295] width 286 height 76
click at [1419, 277] on icon "close" at bounding box center [1417, 277] width 15 height 14
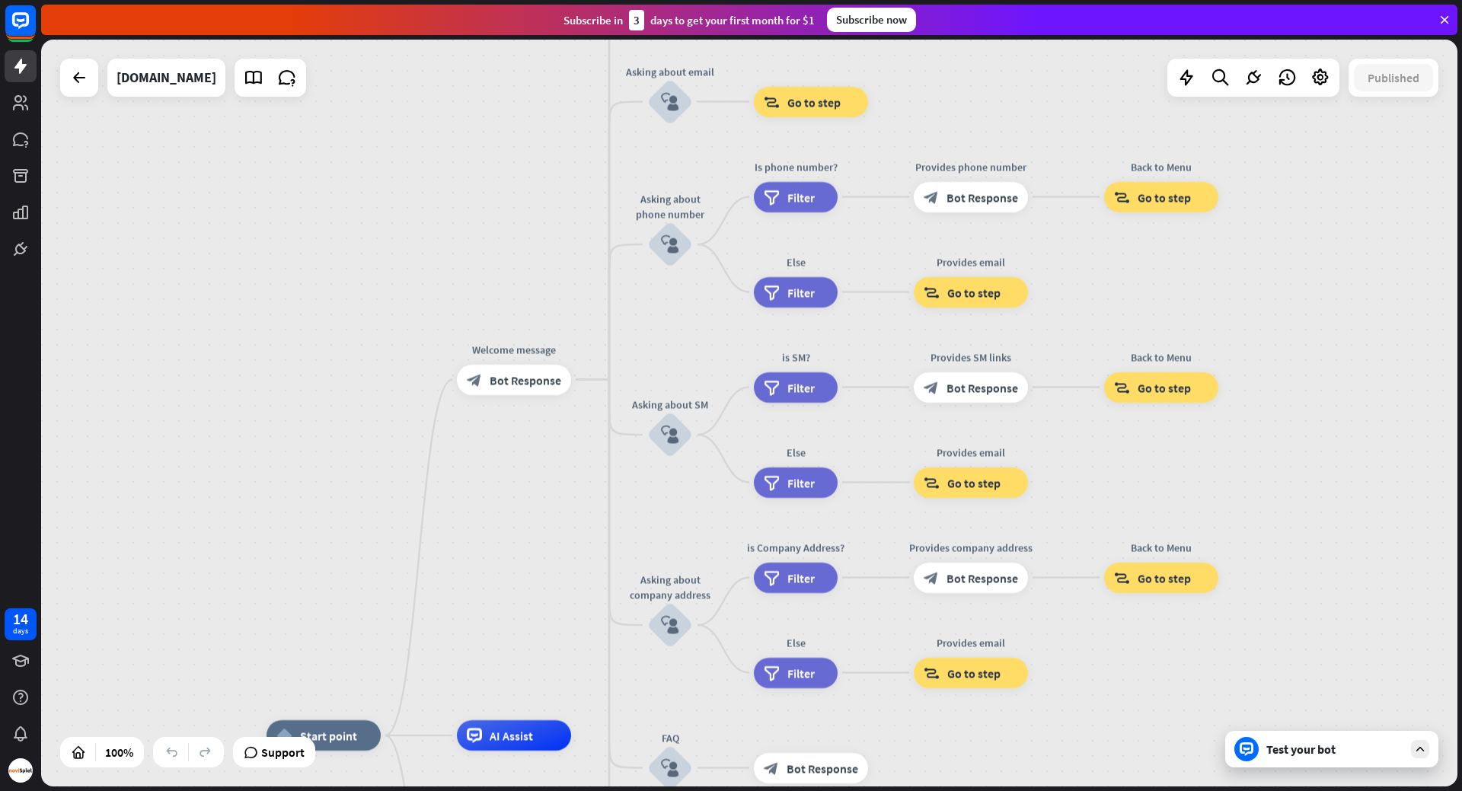
drag, startPoint x: 1329, startPoint y: 511, endPoint x: 1330, endPoint y: 477, distance: 33.5
click at [1330, 477] on div "home_2 Start point Welcome message block_bot_response Bot Response About us blo…" at bounding box center [749, 413] width 1416 height 747
click at [17, 209] on icon at bounding box center [20, 212] width 18 height 18
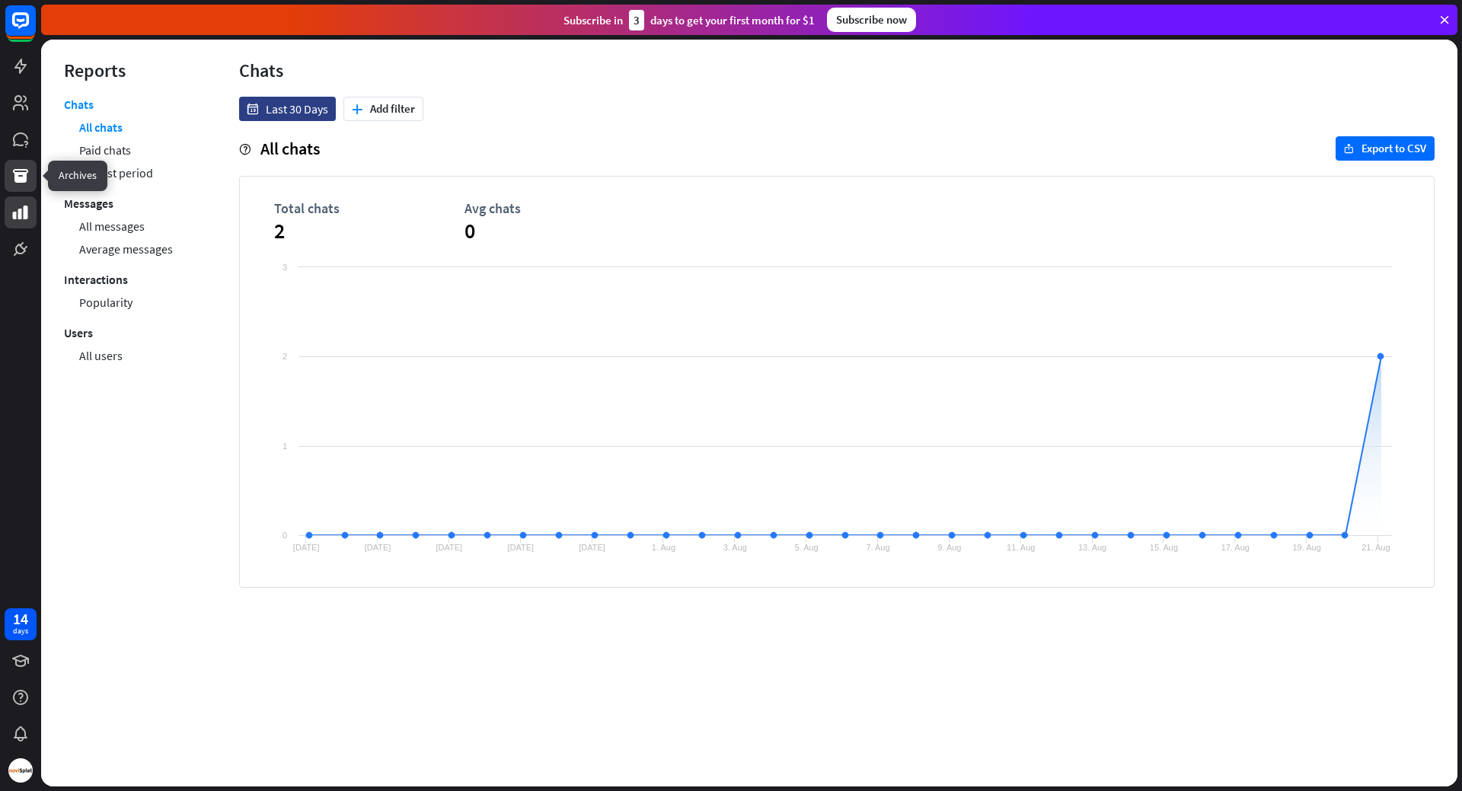
click at [18, 167] on icon at bounding box center [20, 176] width 18 height 18
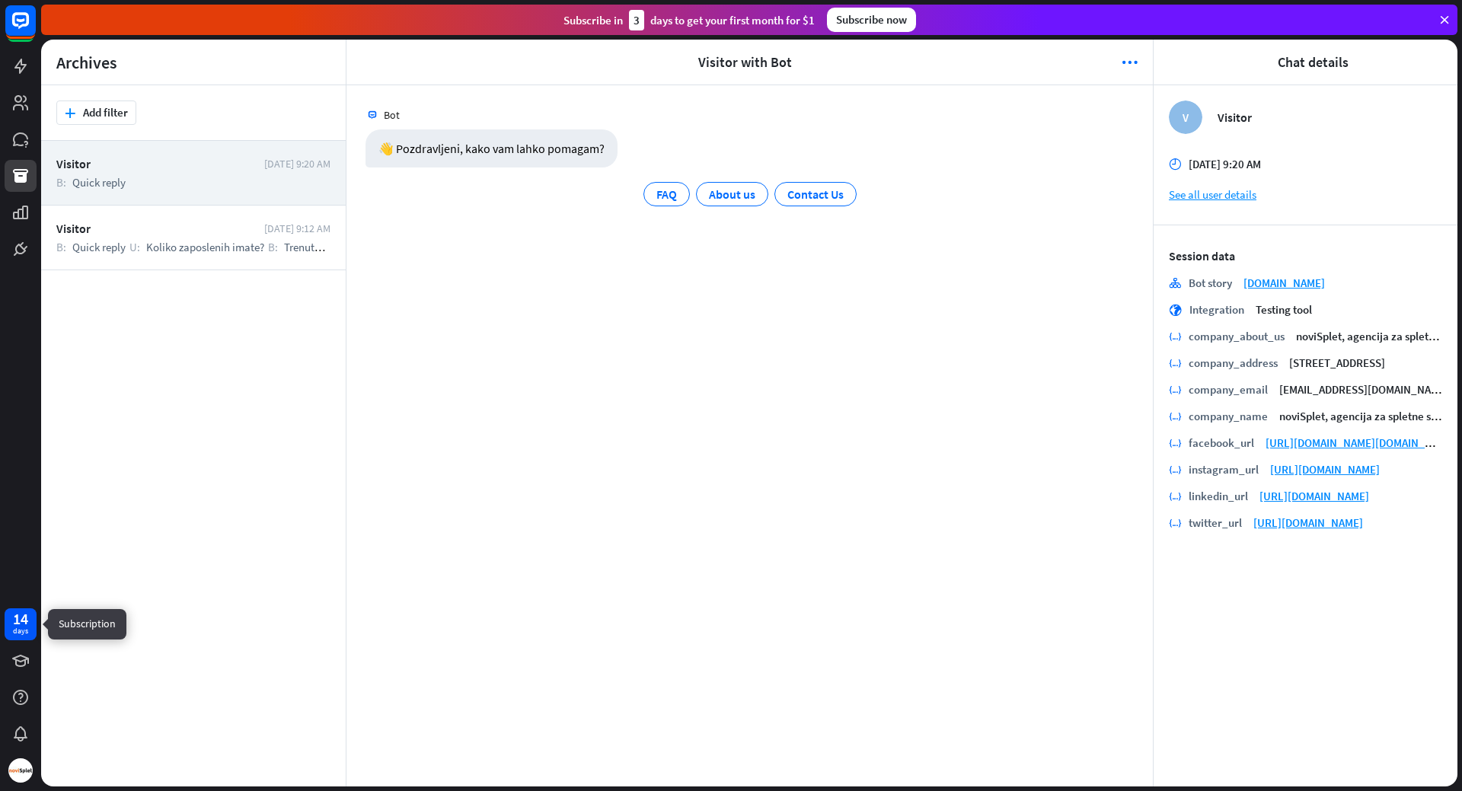
click at [22, 624] on div "14" at bounding box center [20, 619] width 15 height 14
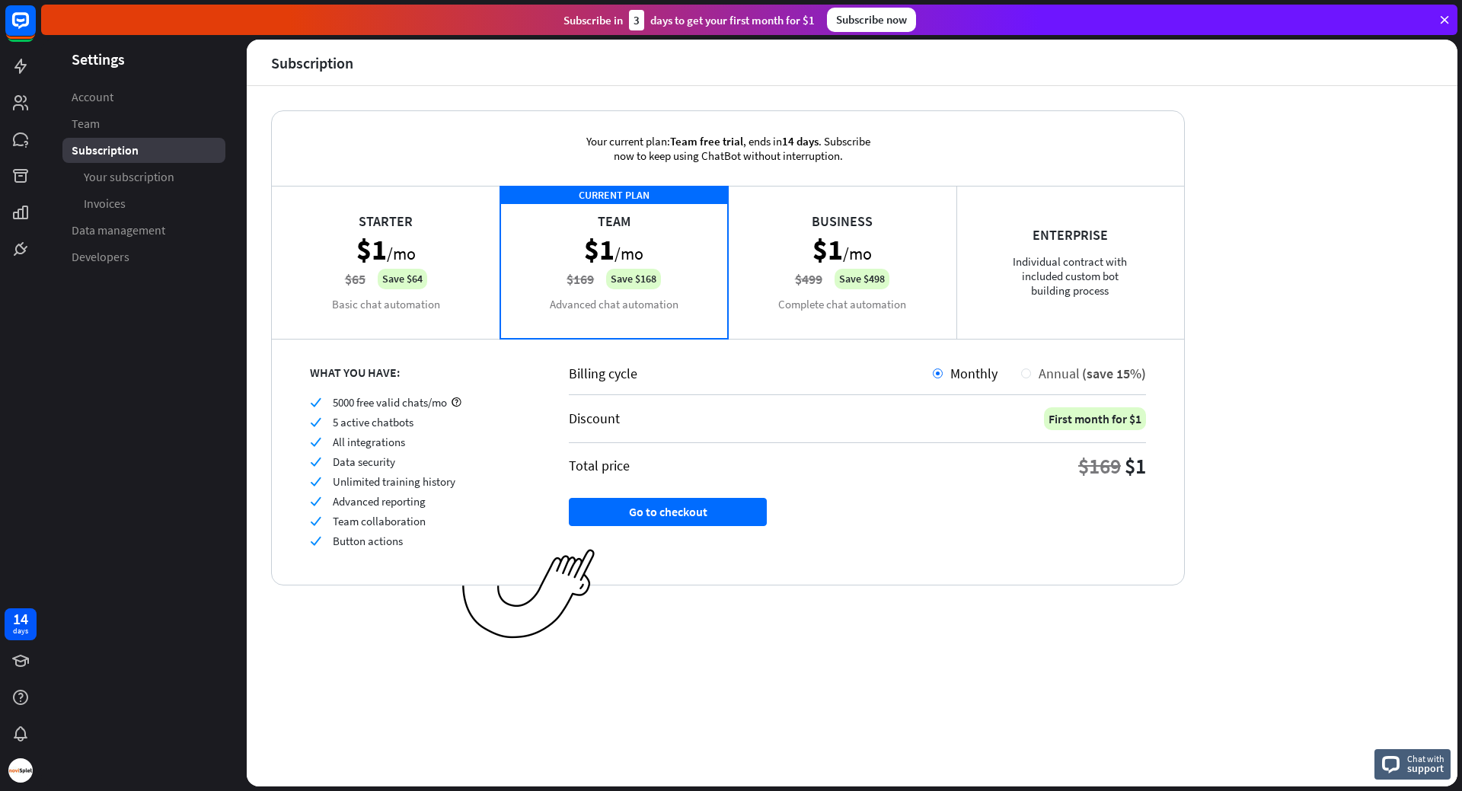
click at [1026, 374] on div at bounding box center [1026, 374] width 10 height 10
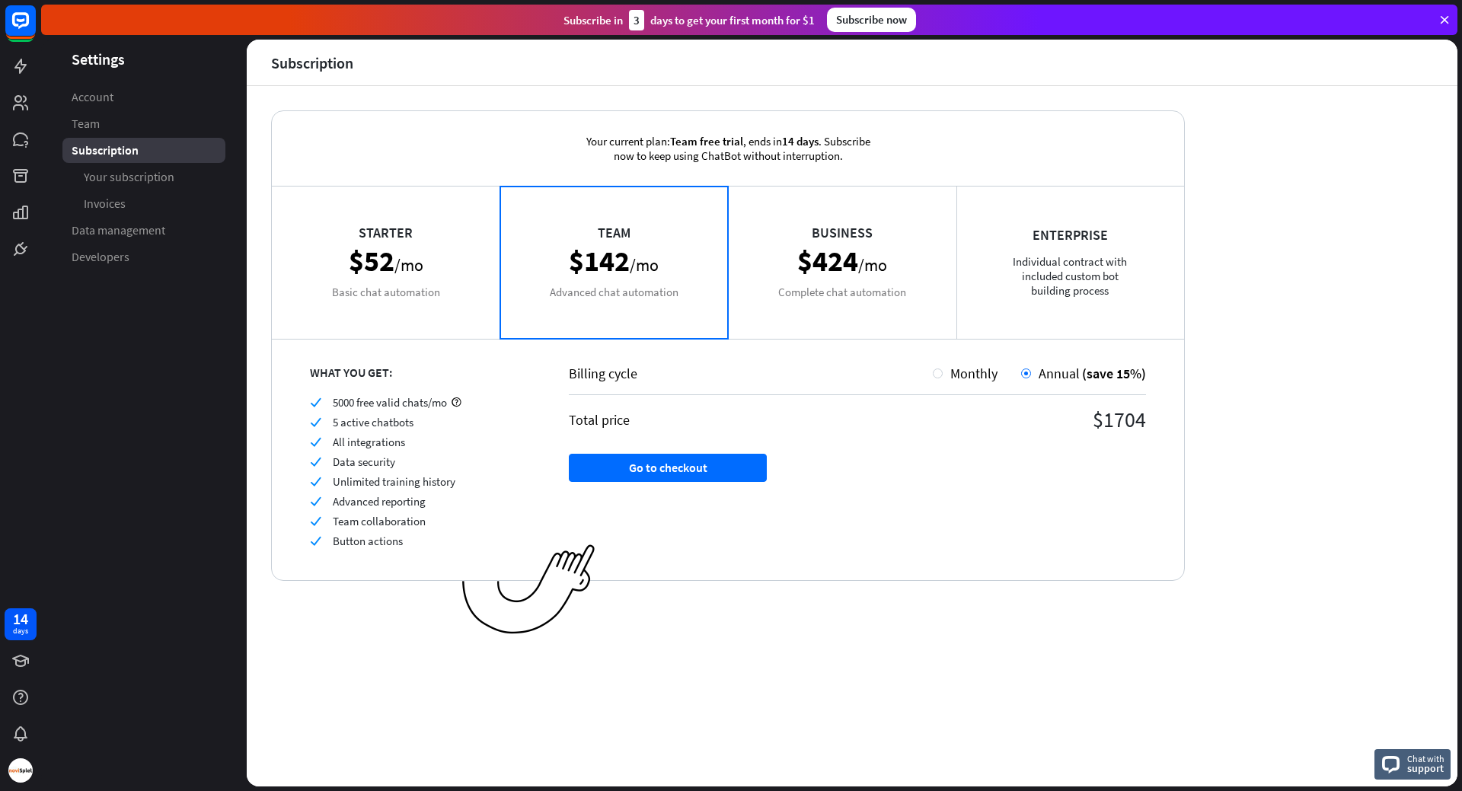
click at [441, 295] on div "Starter $52 /mo Basic chat automation" at bounding box center [386, 262] width 228 height 152
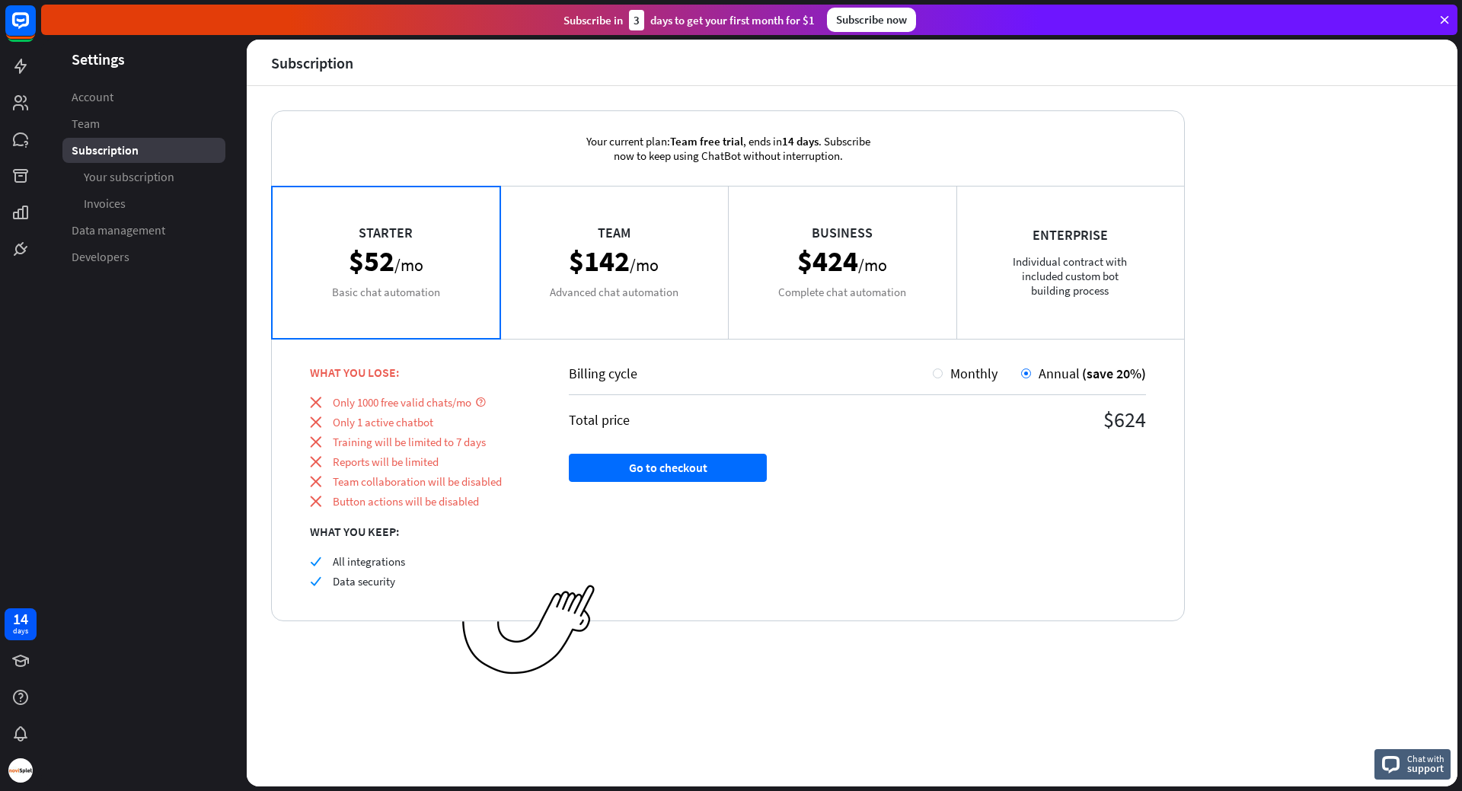
click at [564, 295] on div "Team $142 /mo Advanced chat automation" at bounding box center [614, 262] width 228 height 152
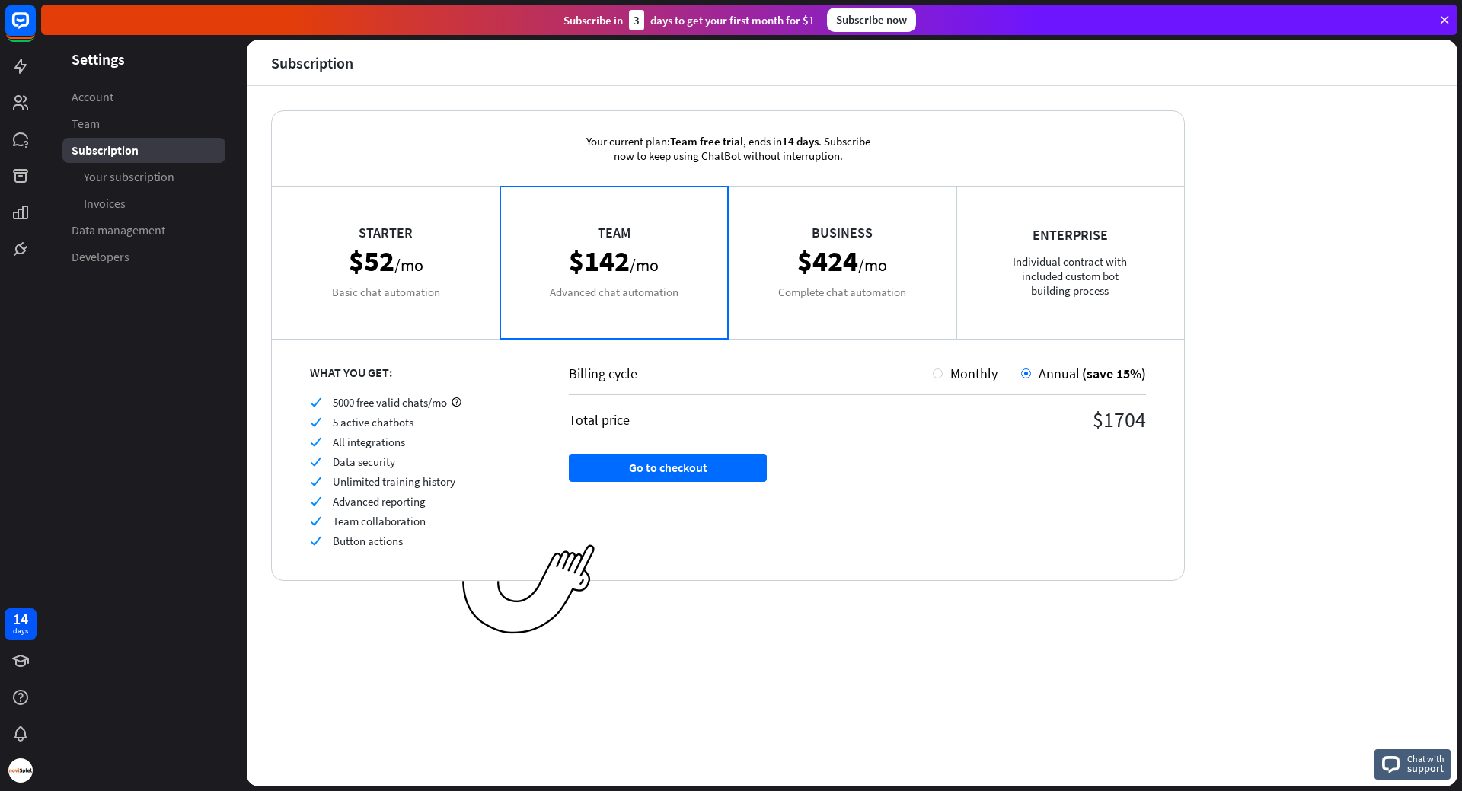
click at [461, 295] on div "Starter $52 /mo Basic chat automation" at bounding box center [386, 262] width 228 height 152
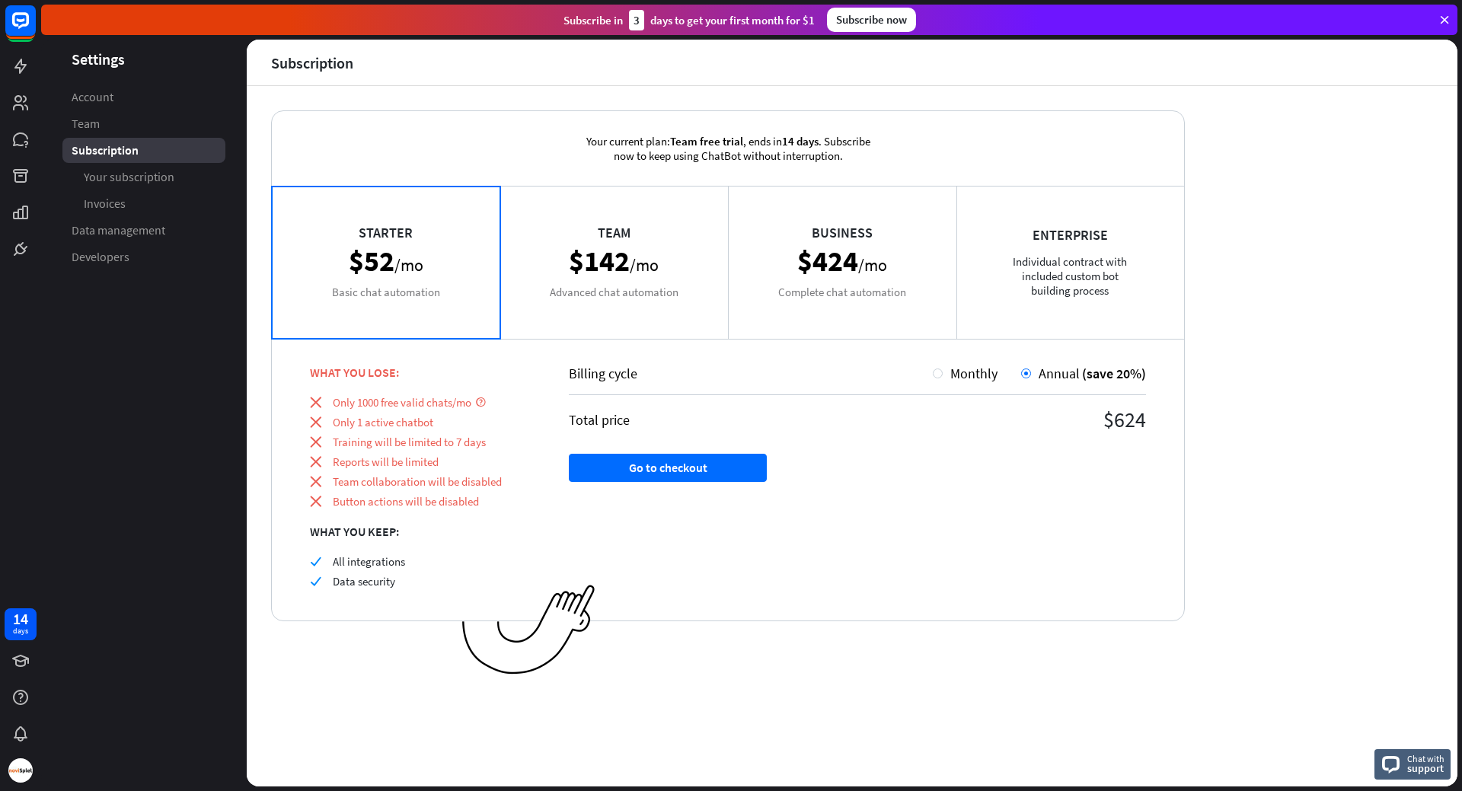
click at [552, 295] on div "Team $142 /mo Advanced chat automation" at bounding box center [614, 262] width 228 height 152
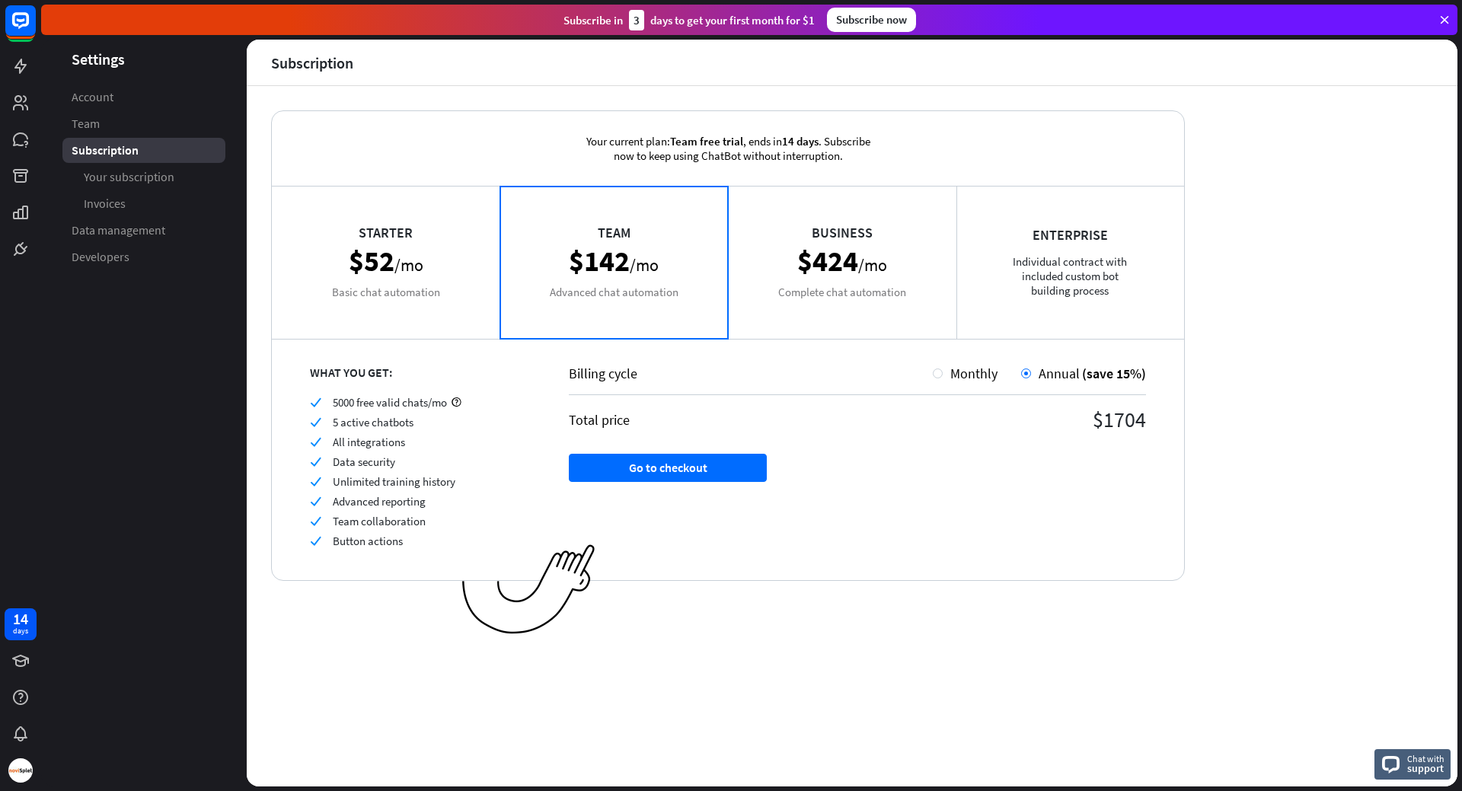
click at [388, 270] on div "Starter $52 /mo Basic chat automation" at bounding box center [386, 262] width 228 height 152
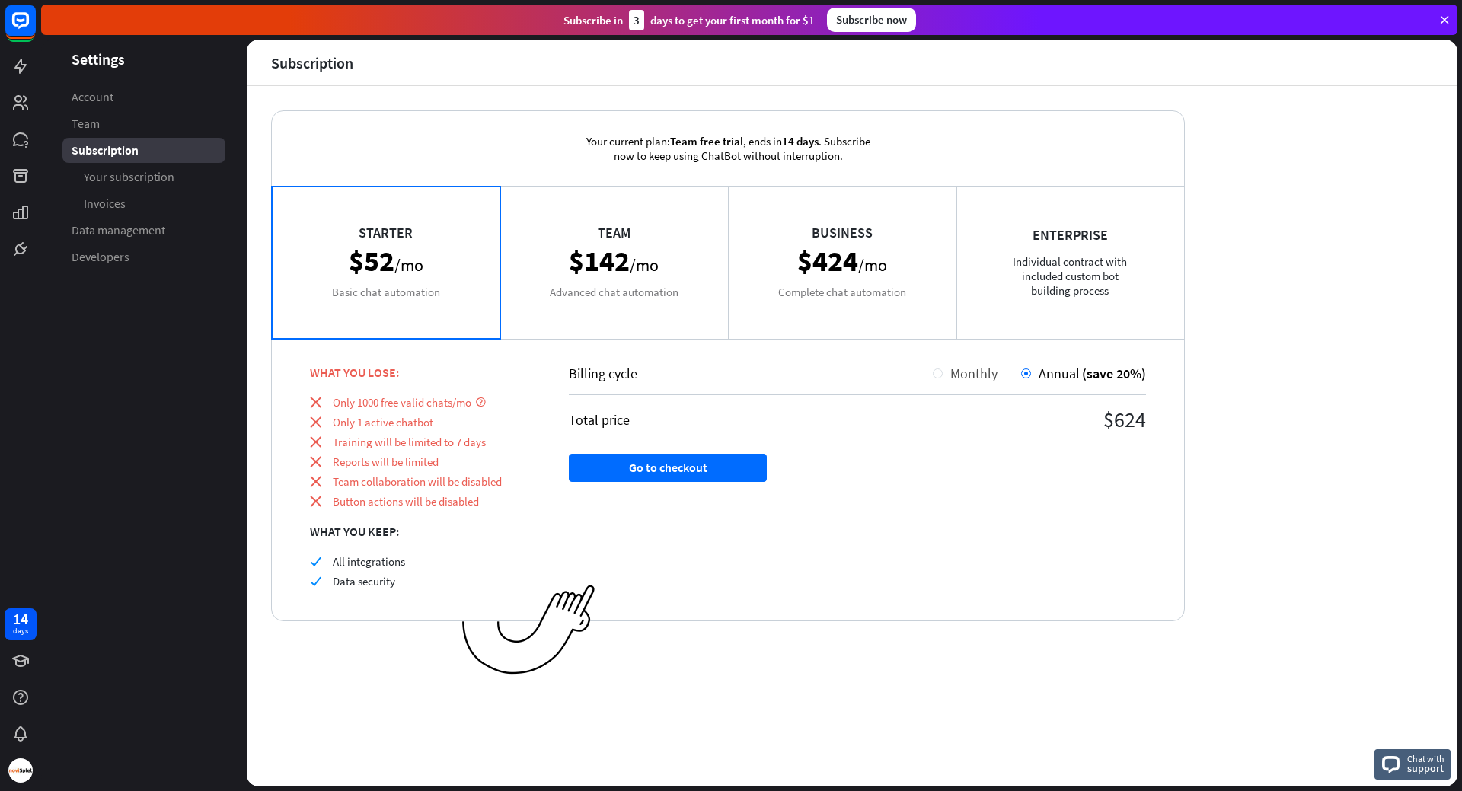
click at [939, 378] on div "Monthly" at bounding box center [965, 374] width 65 height 18
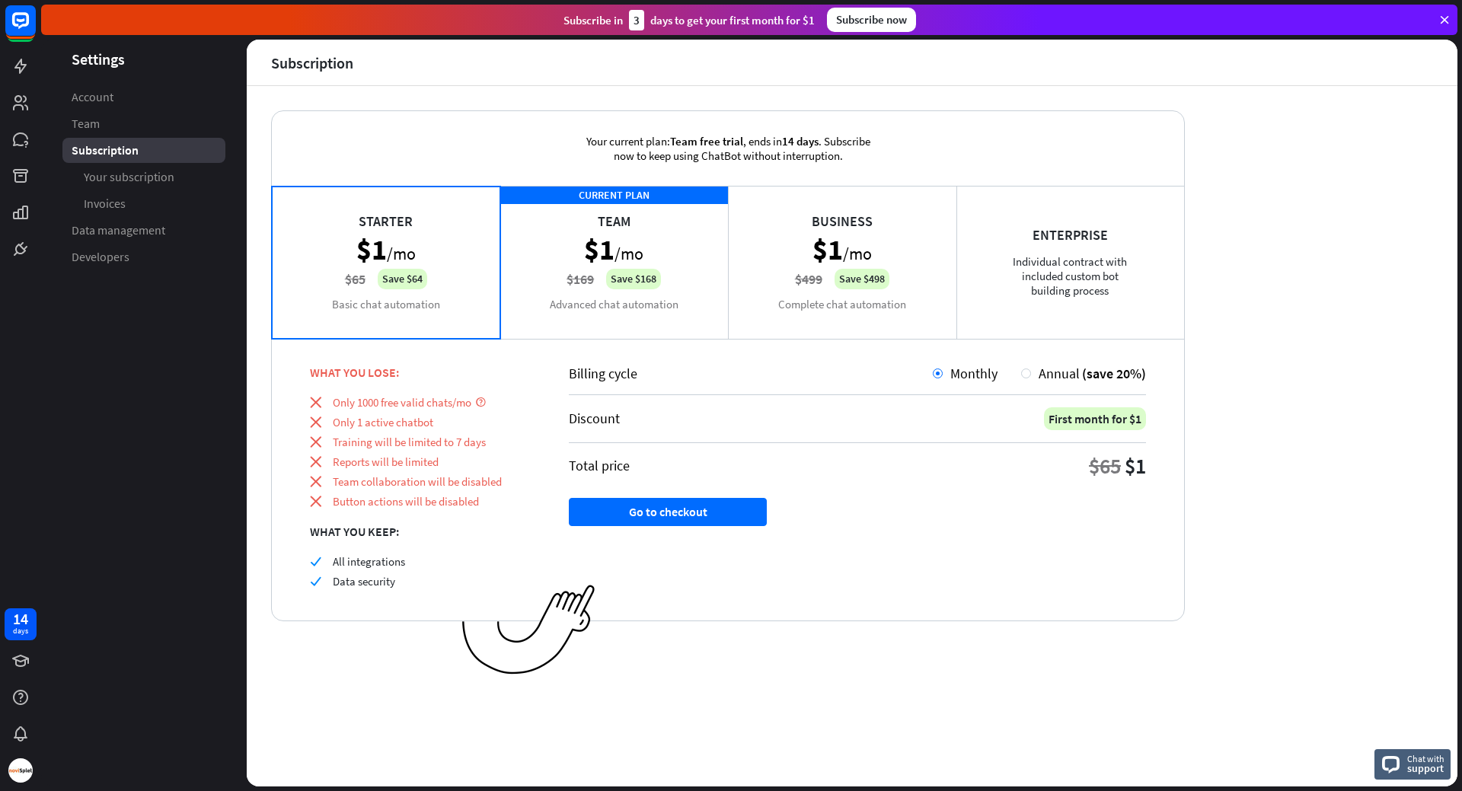
click at [688, 307] on div "CURRENT PLAN Team $1 /mo $169 Save $168 Advanced chat automation" at bounding box center [614, 262] width 228 height 152
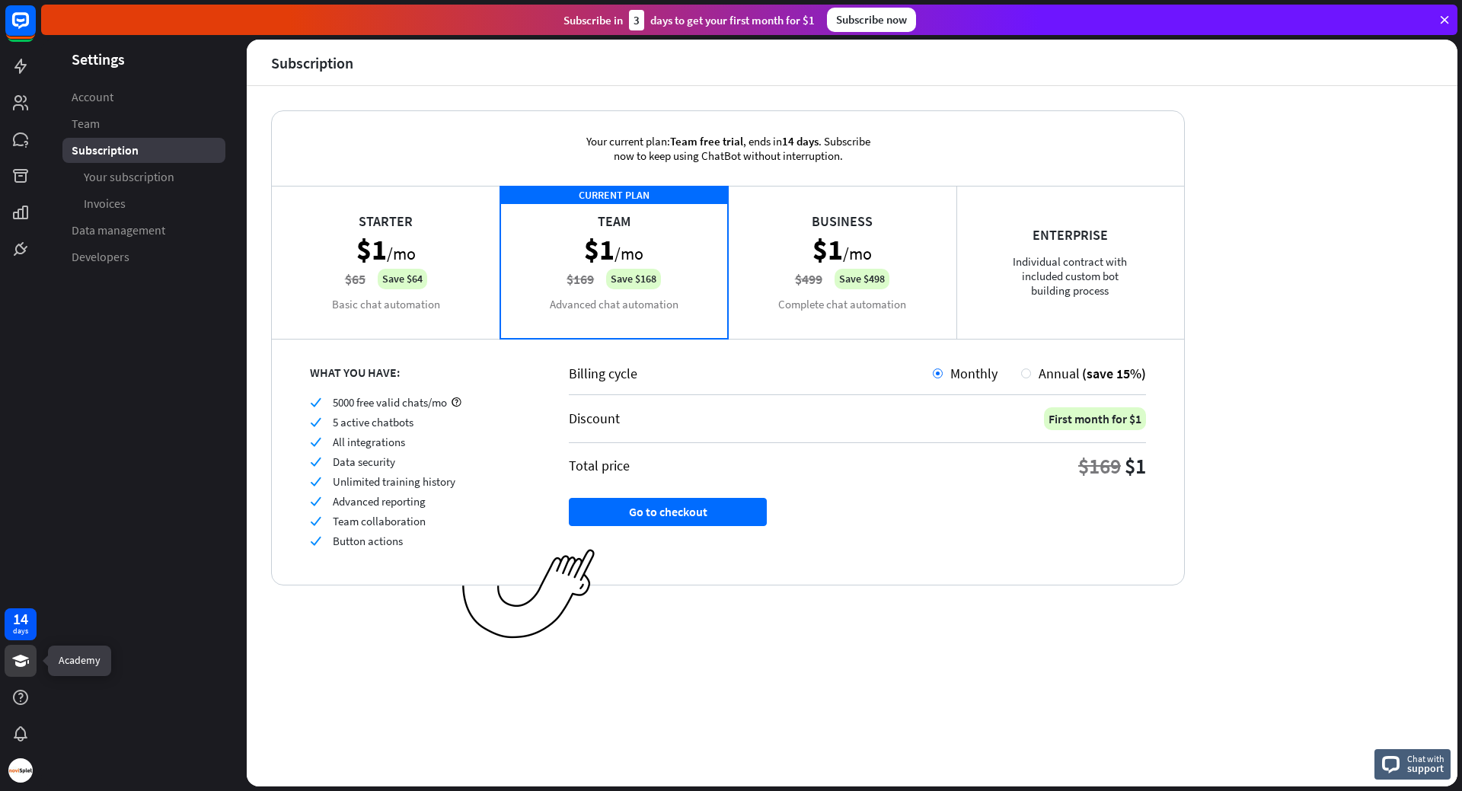
click at [13, 668] on icon at bounding box center [20, 661] width 18 height 18
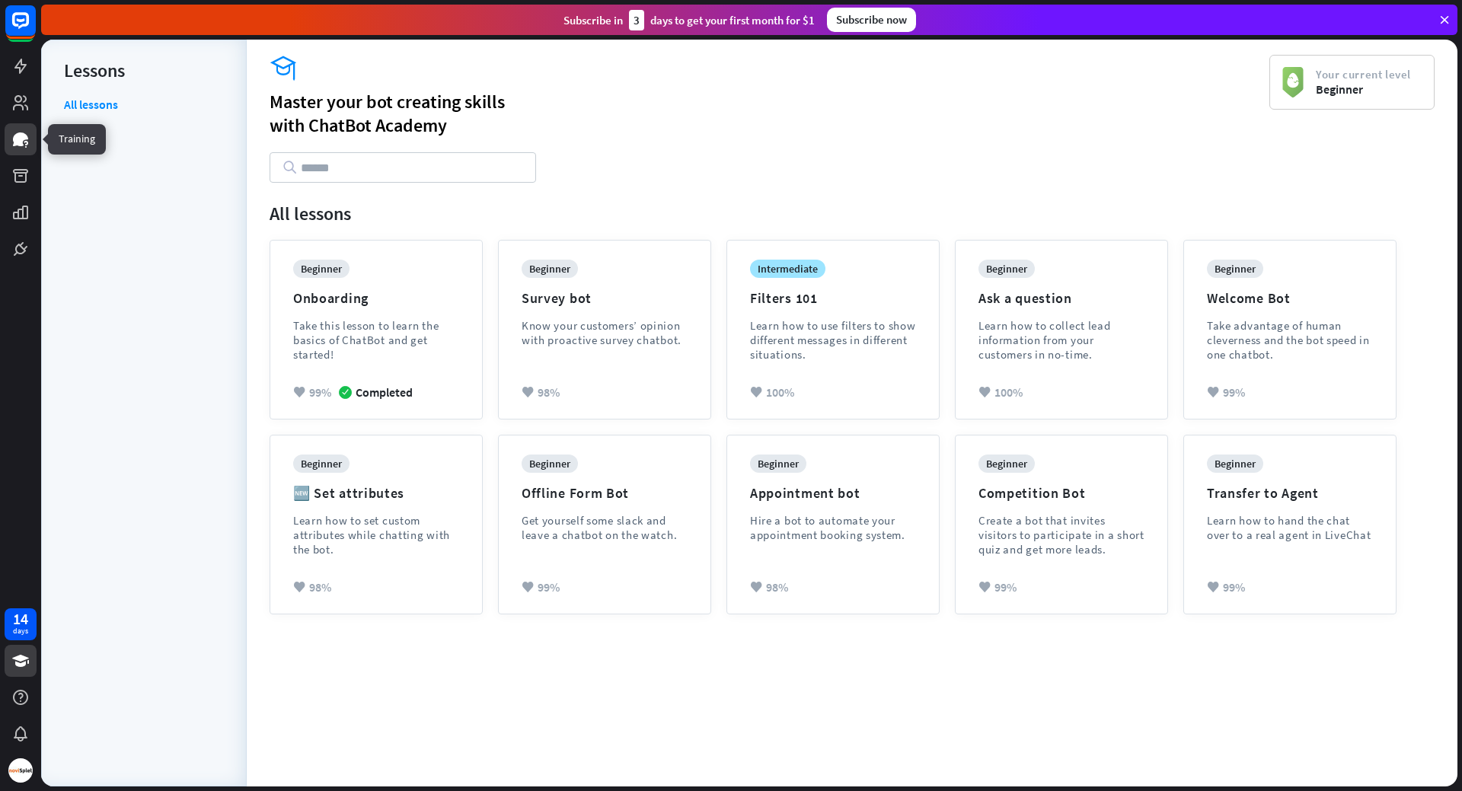
click at [23, 131] on icon at bounding box center [20, 139] width 18 height 18
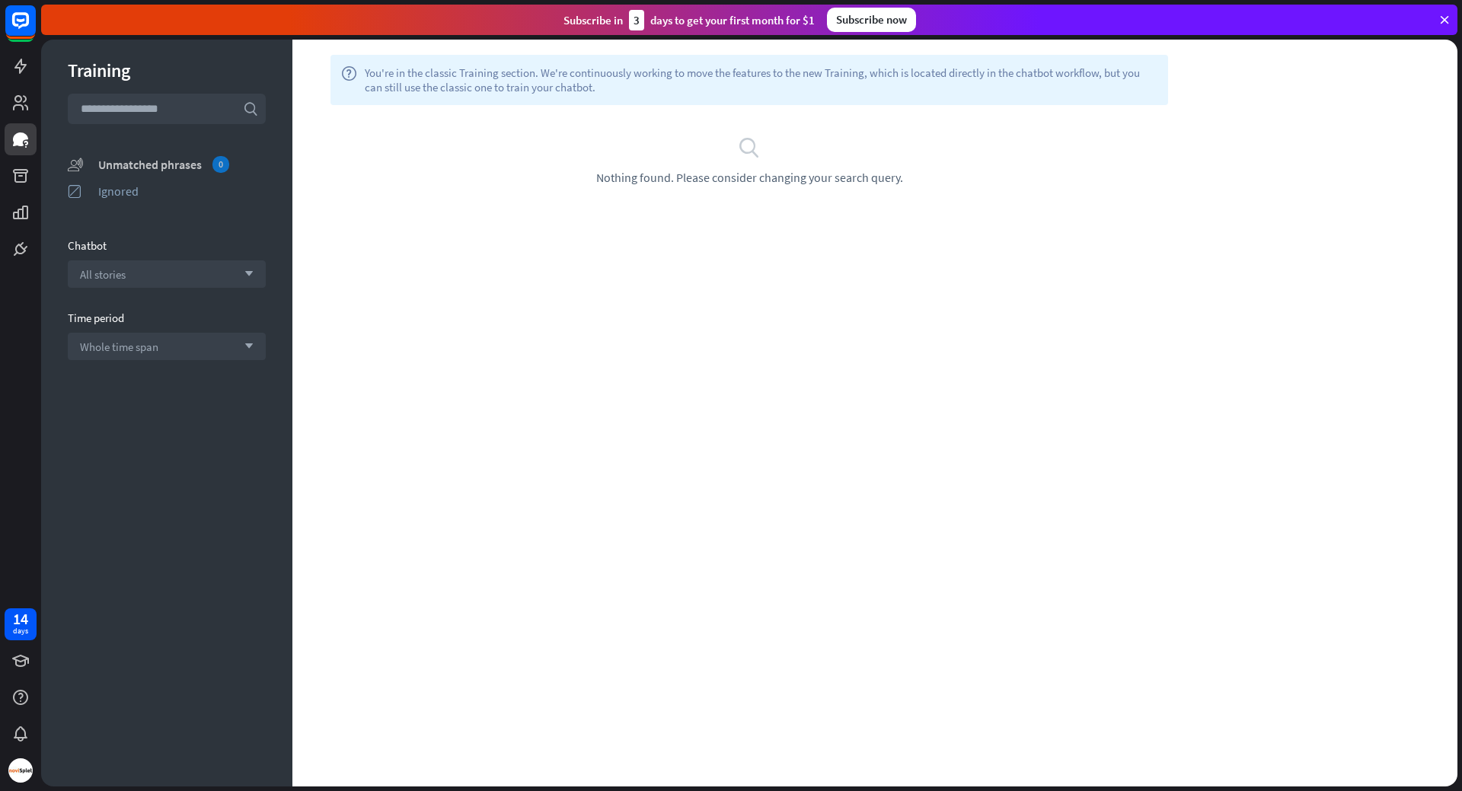
click at [184, 164] on div "Unmatched phrases 0" at bounding box center [182, 164] width 168 height 17
click at [152, 101] on input "text" at bounding box center [167, 109] width 198 height 30
click at [340, 130] on div "search Nothing found. Please consider changing your search query." at bounding box center [749, 160] width 914 height 110
click at [24, 66] on icon at bounding box center [20, 66] width 12 height 15
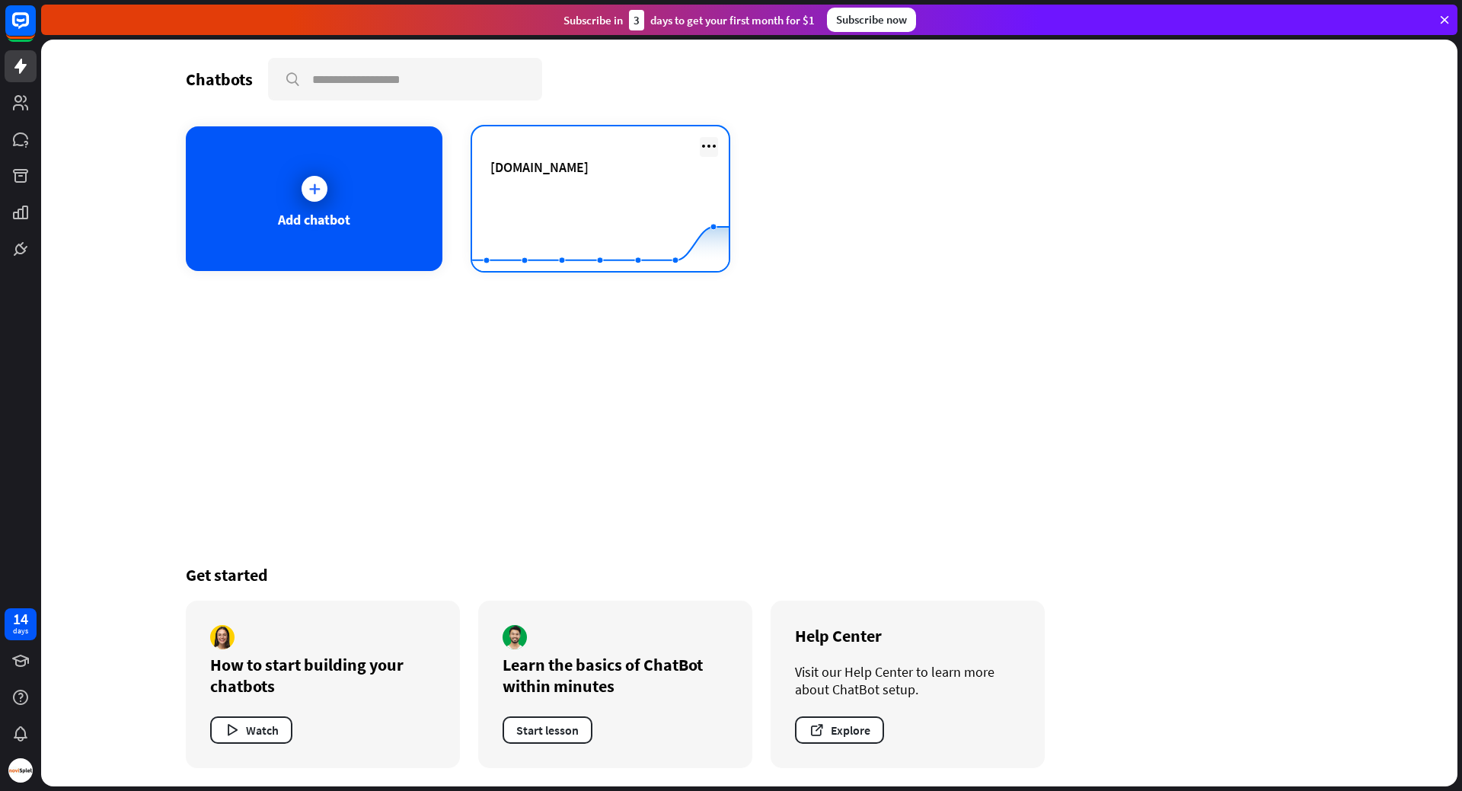
click at [705, 145] on icon at bounding box center [709, 146] width 18 height 18
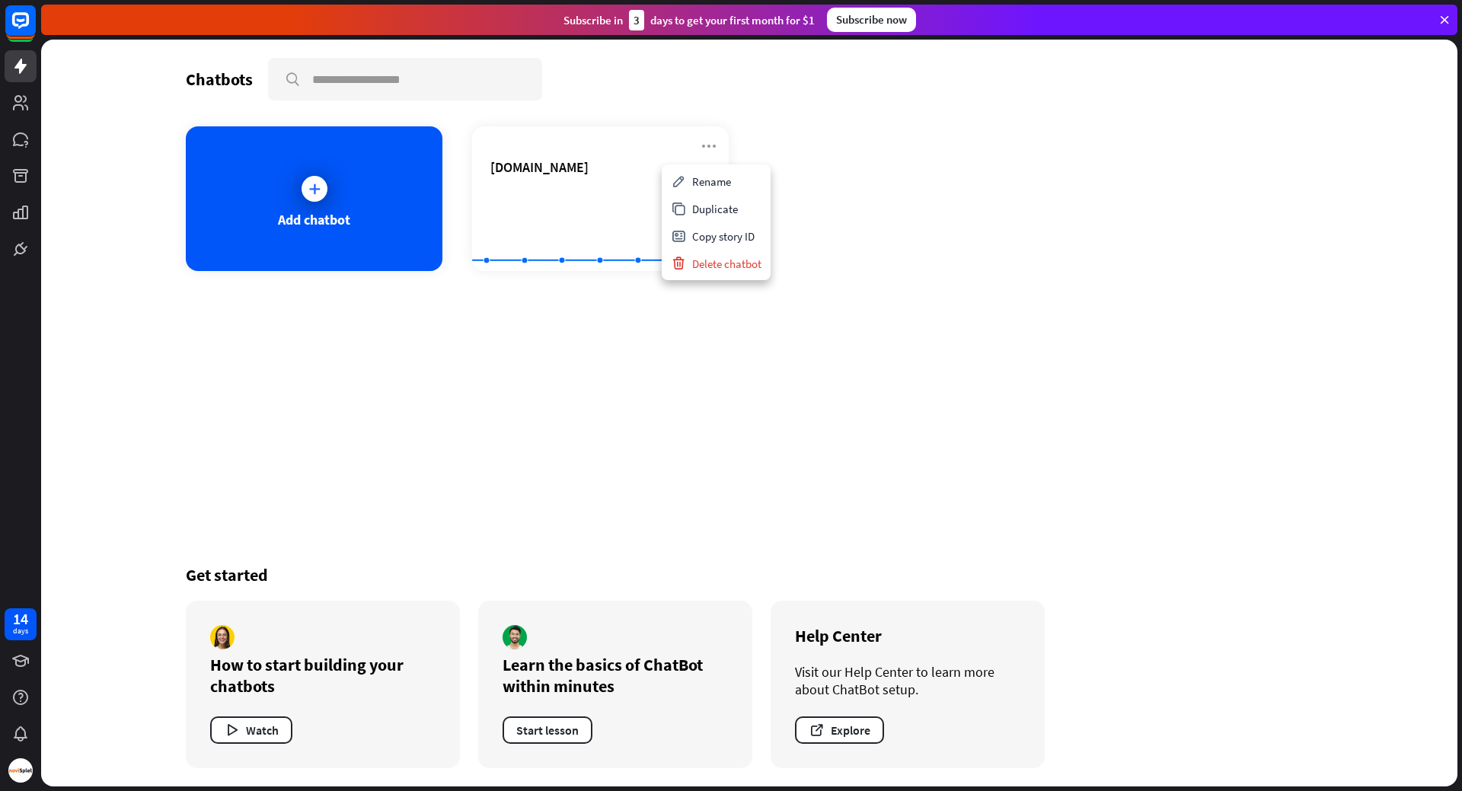
click at [600, 377] on div "Chatbots search Add chatbot [DOMAIN_NAME] Created with Highcharts 10.1.0 0 2 4 …" at bounding box center [749, 413] width 1218 height 747
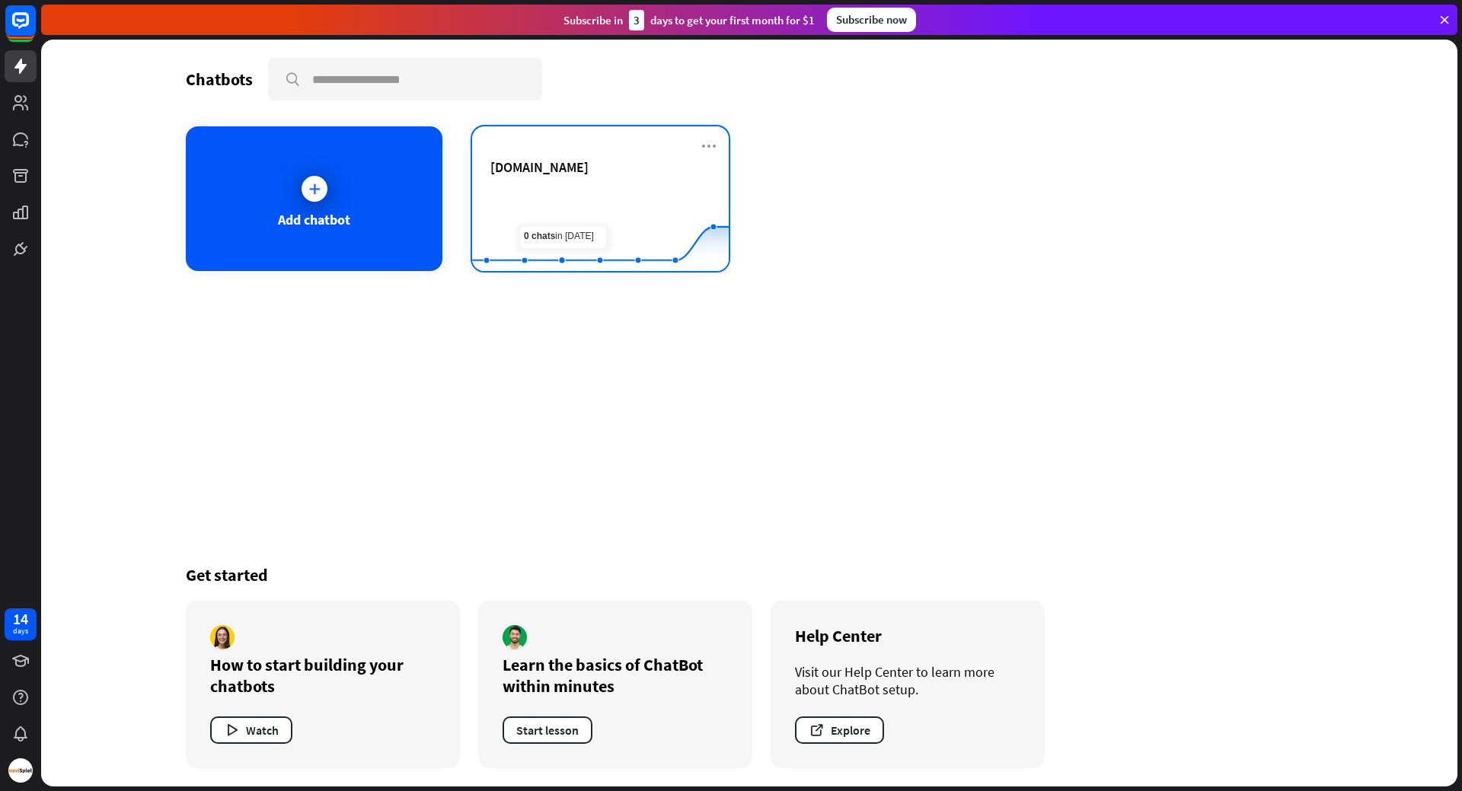
click at [541, 169] on span "[DOMAIN_NAME]" at bounding box center [539, 167] width 98 height 18
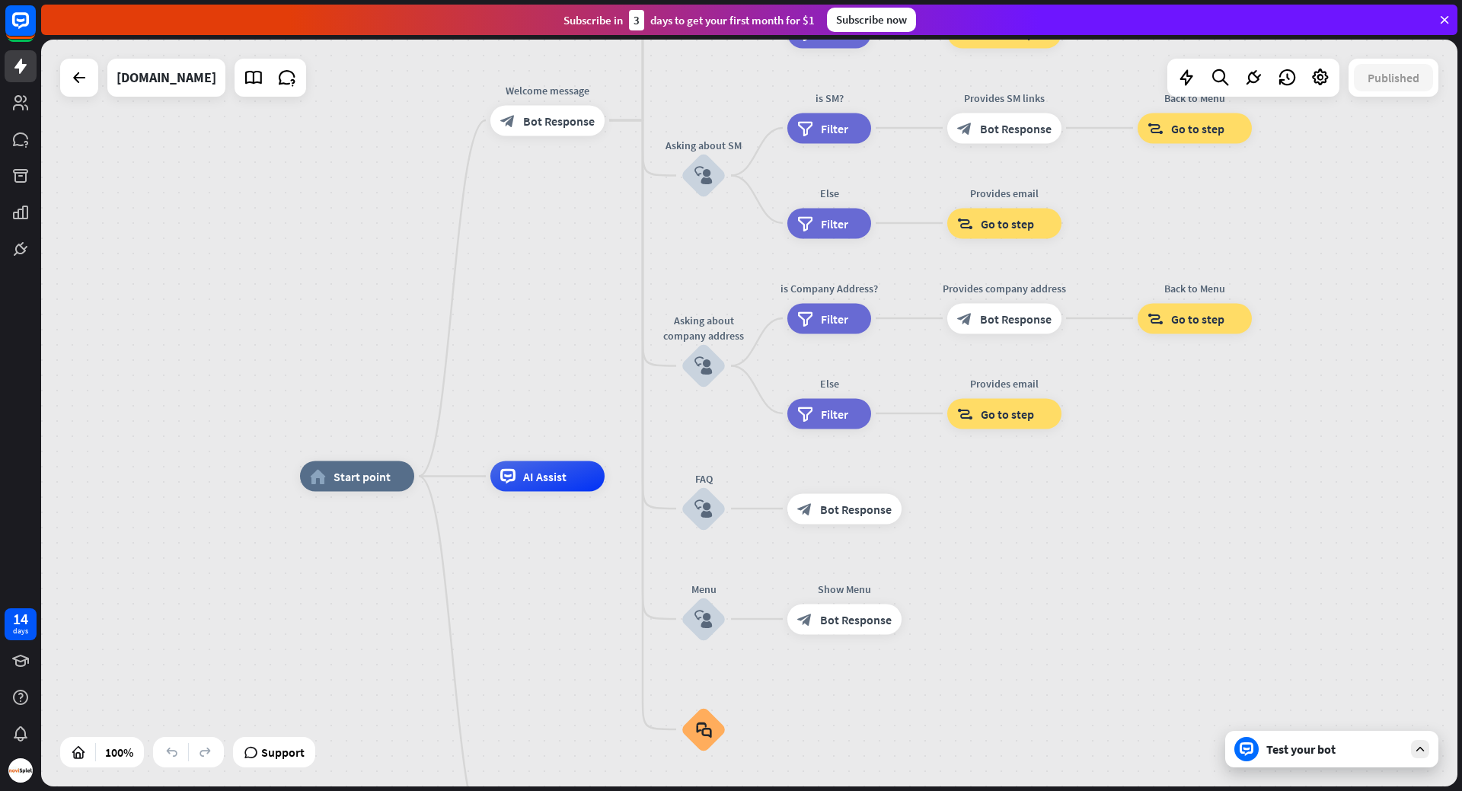
drag, startPoint x: 392, startPoint y: 314, endPoint x: 368, endPoint y: 377, distance: 67.7
click at [368, 377] on div "home_2 Start point Welcome message block_bot_response Bot Response About us blo…" at bounding box center [749, 413] width 1416 height 747
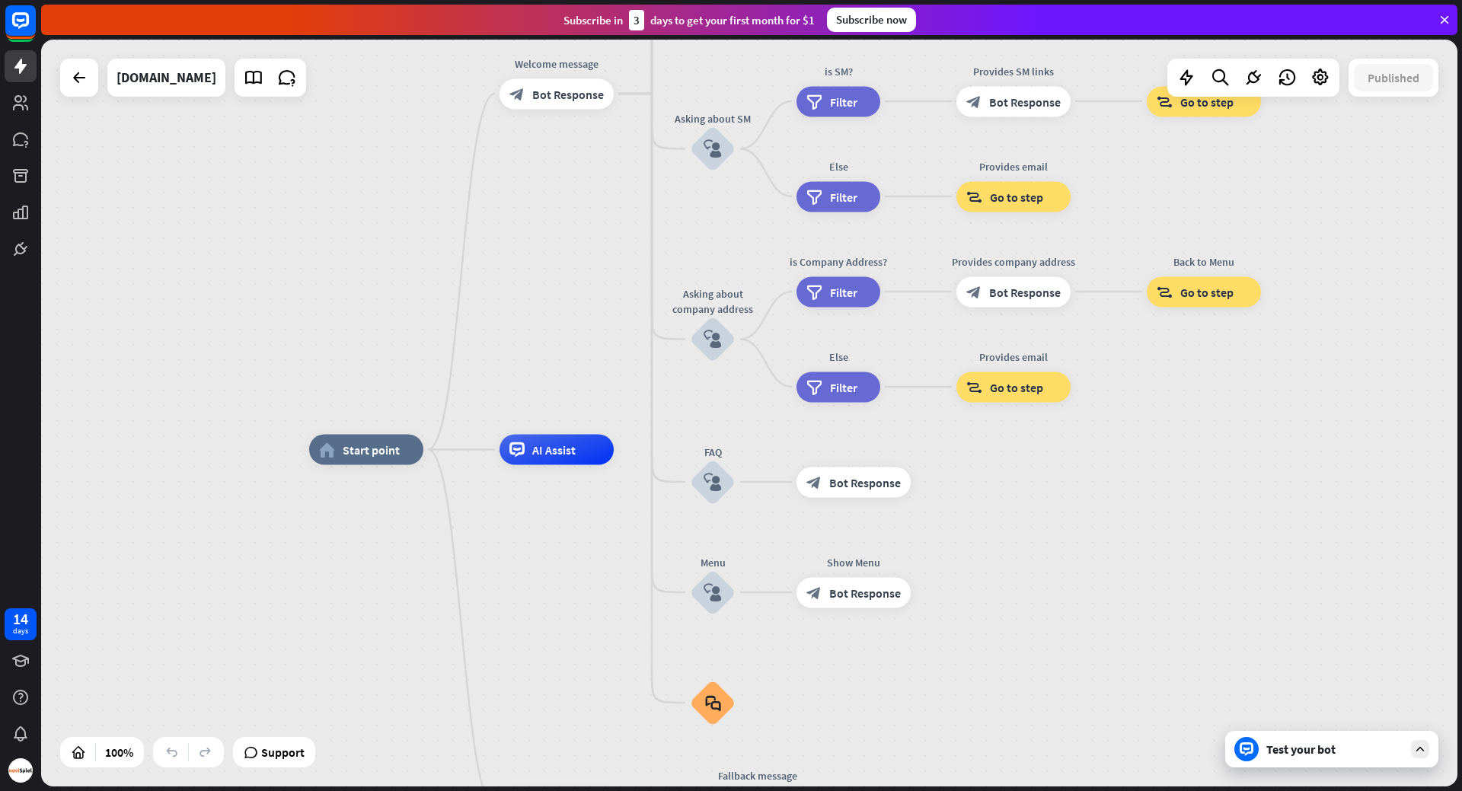
drag, startPoint x: 374, startPoint y: 358, endPoint x: 381, endPoint y: 346, distance: 13.7
click at [381, 346] on div "home_2 Start point Welcome message block_bot_response Bot Response About us blo…" at bounding box center [749, 413] width 1416 height 747
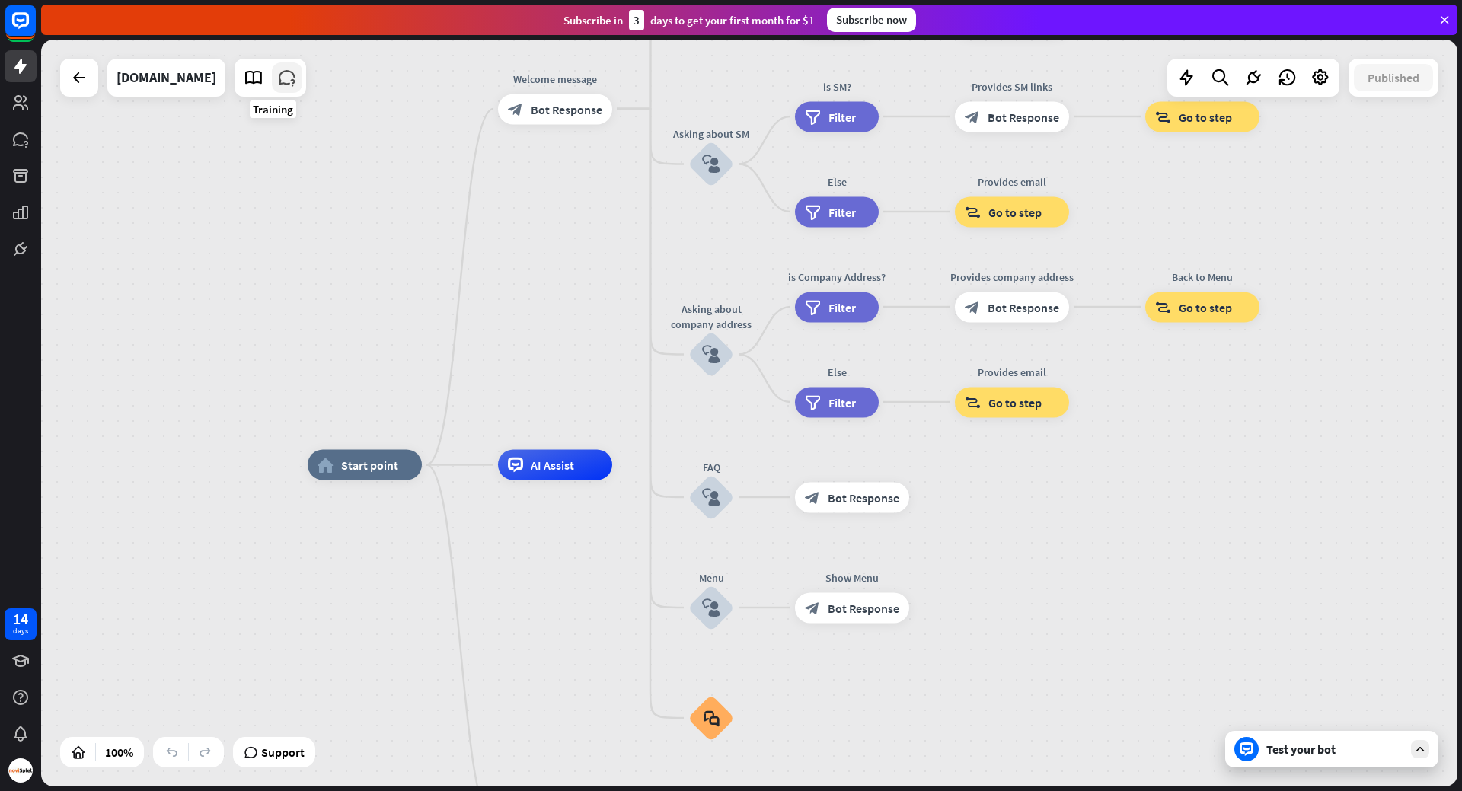
click at [277, 74] on icon at bounding box center [287, 78] width 20 height 20
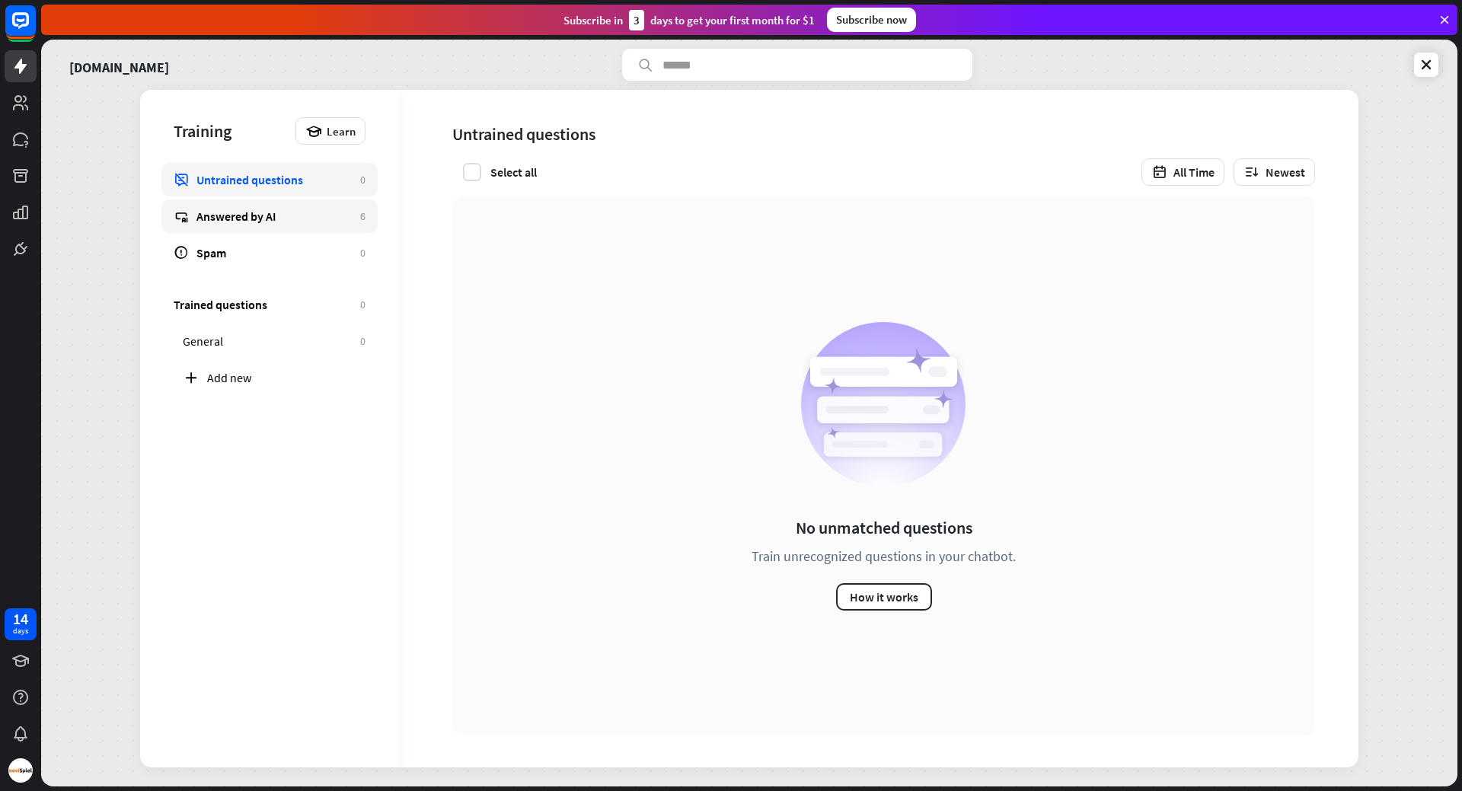
click at [250, 215] on div "Answered by AI" at bounding box center [274, 216] width 156 height 15
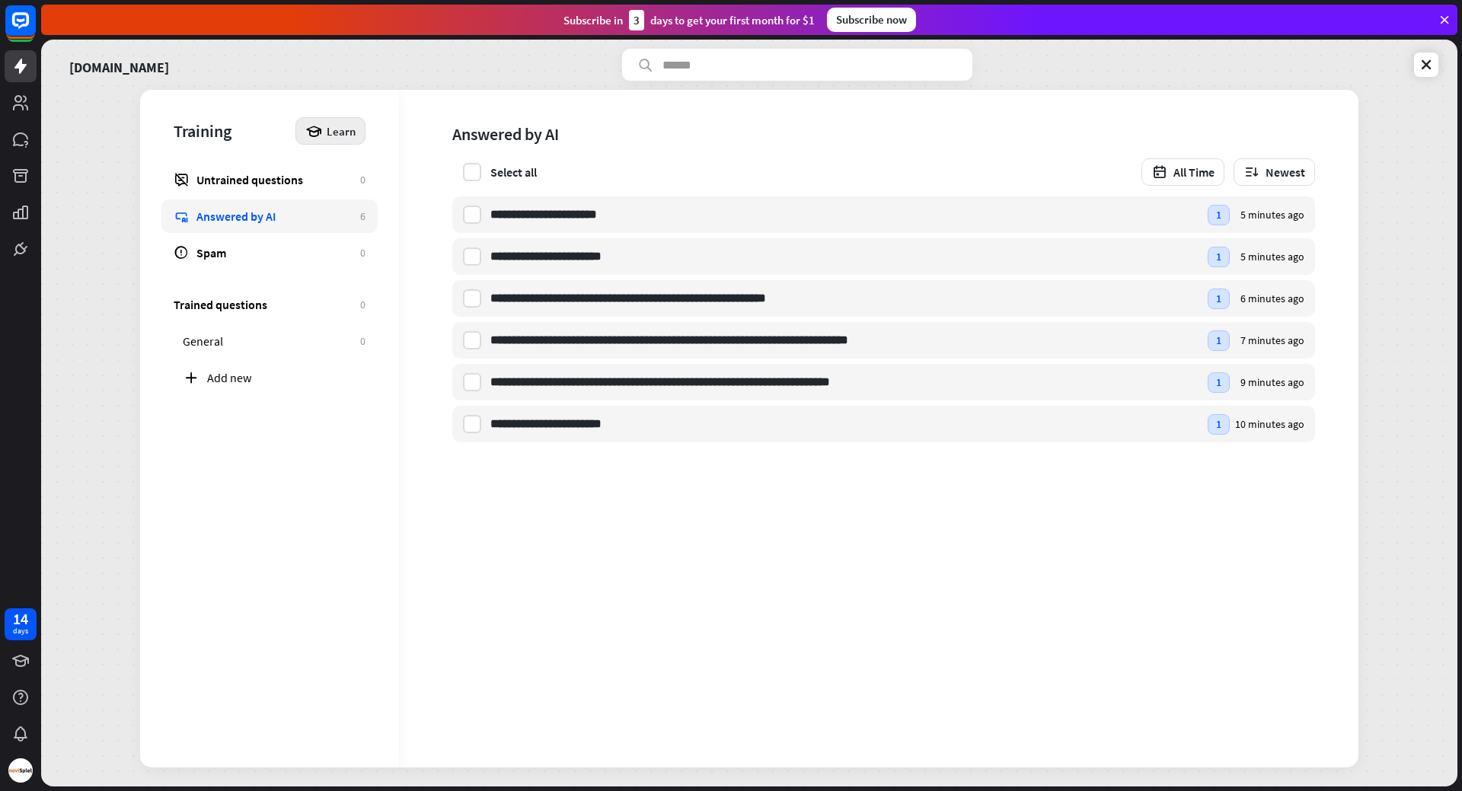
click at [349, 129] on span "Learn" at bounding box center [341, 131] width 29 height 14
click at [356, 170] on div "Get started with Training" at bounding box center [378, 173] width 139 height 30
click at [1031, 200] on div "close" at bounding box center [731, 395] width 1462 height 791
click at [671, 66] on input "text" at bounding box center [797, 65] width 350 height 32
click at [483, 71] on div "[DOMAIN_NAME]" at bounding box center [749, 65] width 1378 height 32
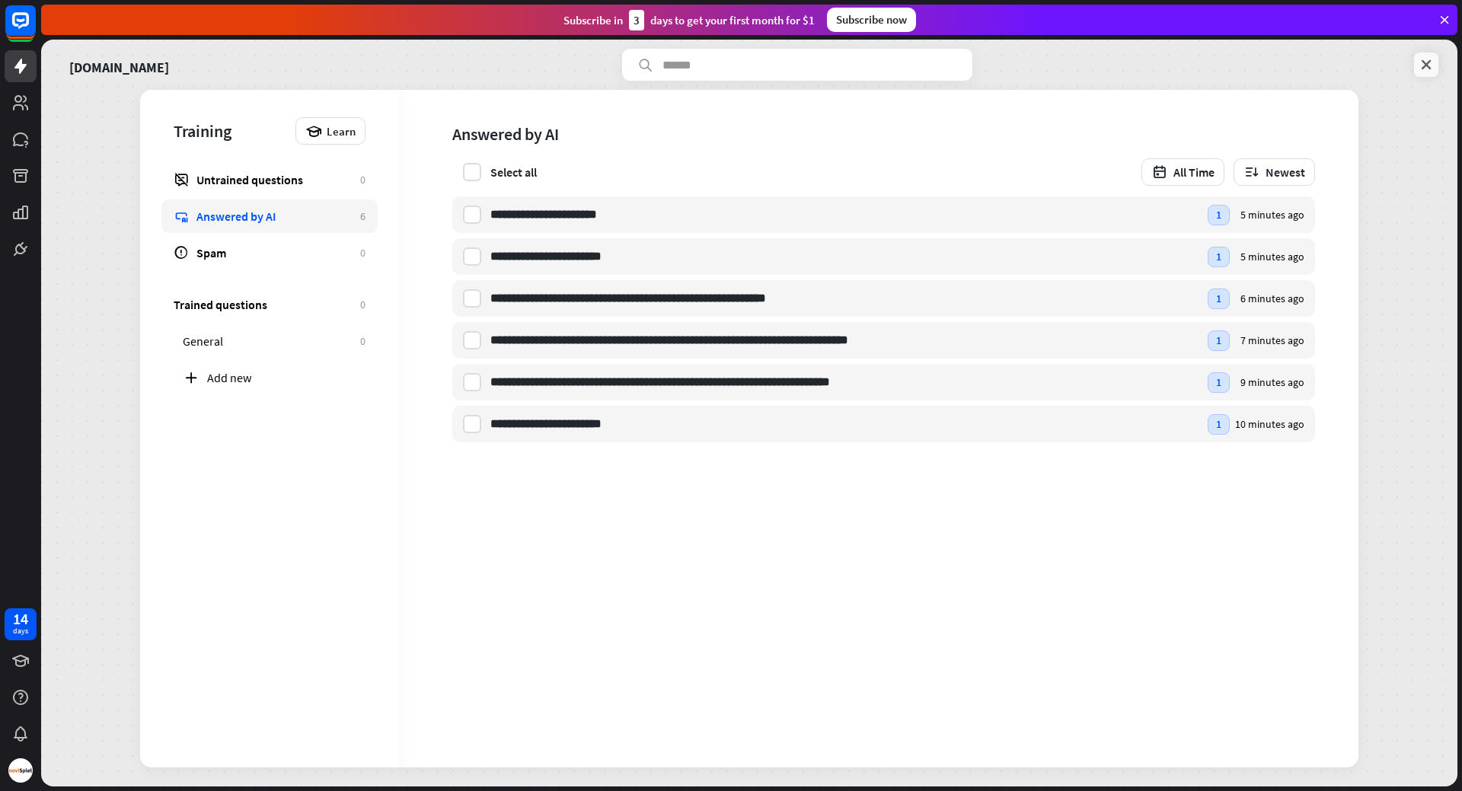
click at [1431, 66] on icon at bounding box center [1426, 64] width 15 height 15
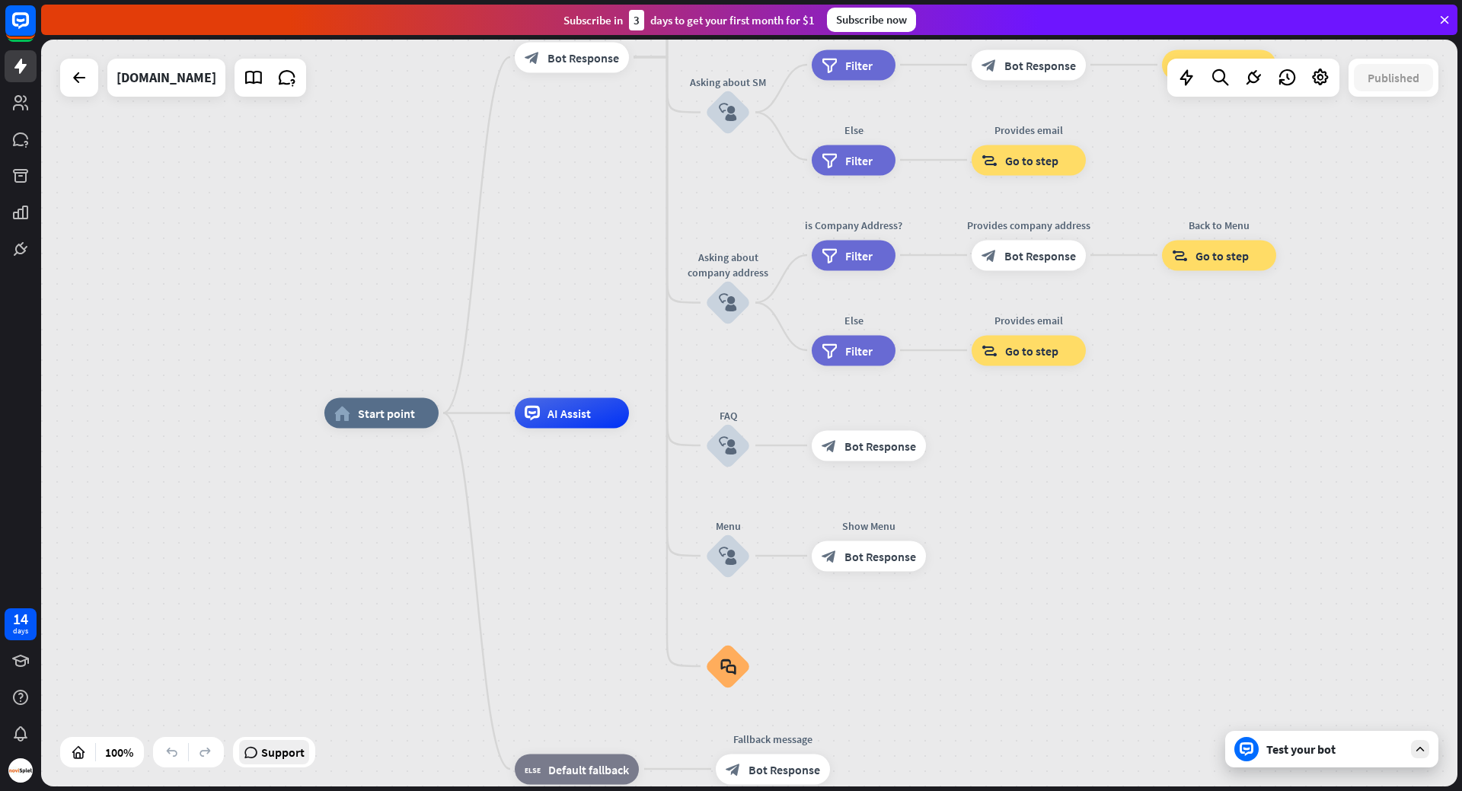
click at [260, 758] on div "Support" at bounding box center [274, 752] width 70 height 24
click at [1409, 241] on div "home_2 Start point Welcome message block_bot_response Bot Response About us blo…" at bounding box center [749, 413] width 1416 height 747
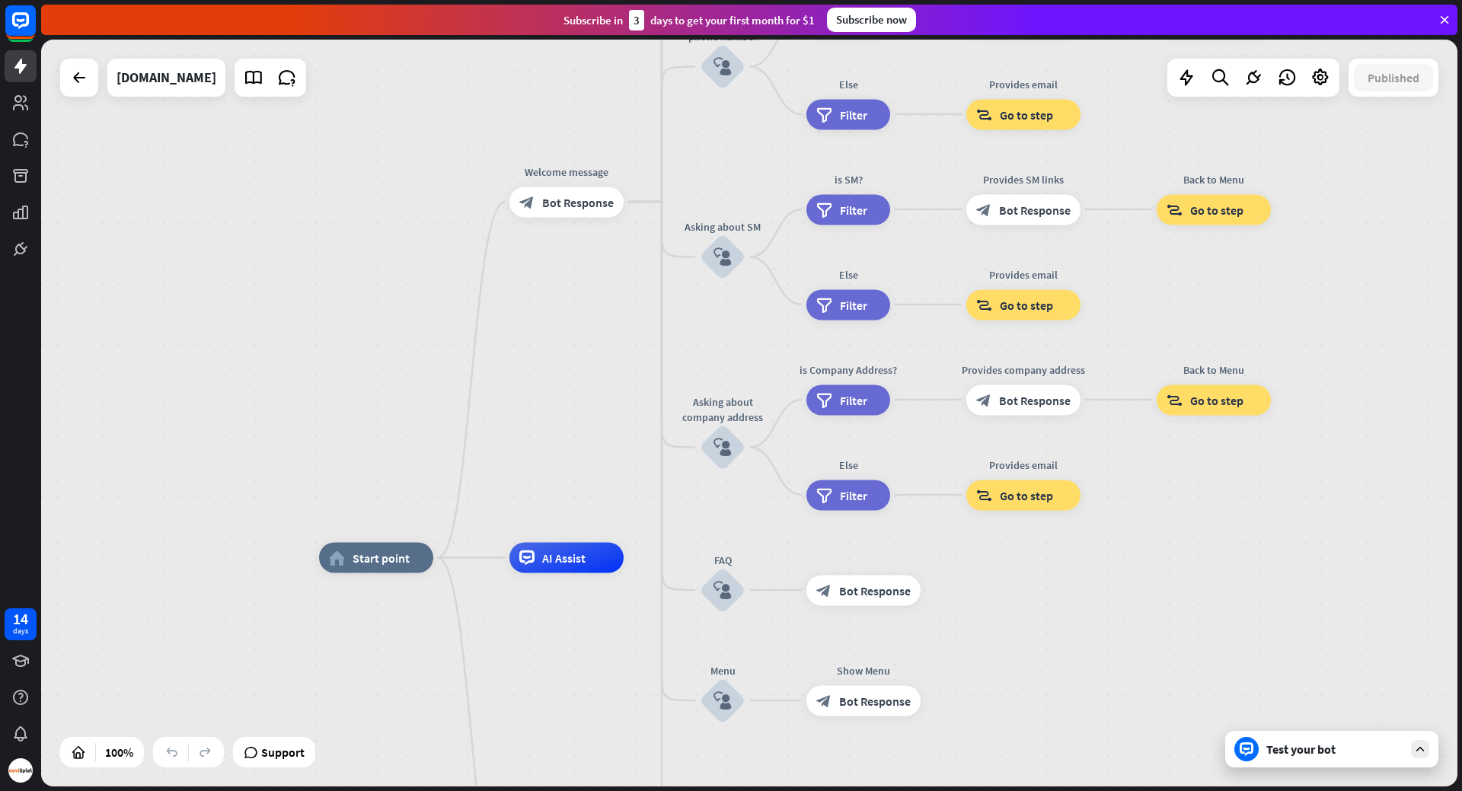
drag, startPoint x: 1381, startPoint y: 238, endPoint x: 1376, endPoint y: 383, distance: 144.8
click at [1376, 383] on div "home_2 Start point Welcome message block_bot_response Bot Response About us blo…" at bounding box center [749, 413] width 1416 height 747
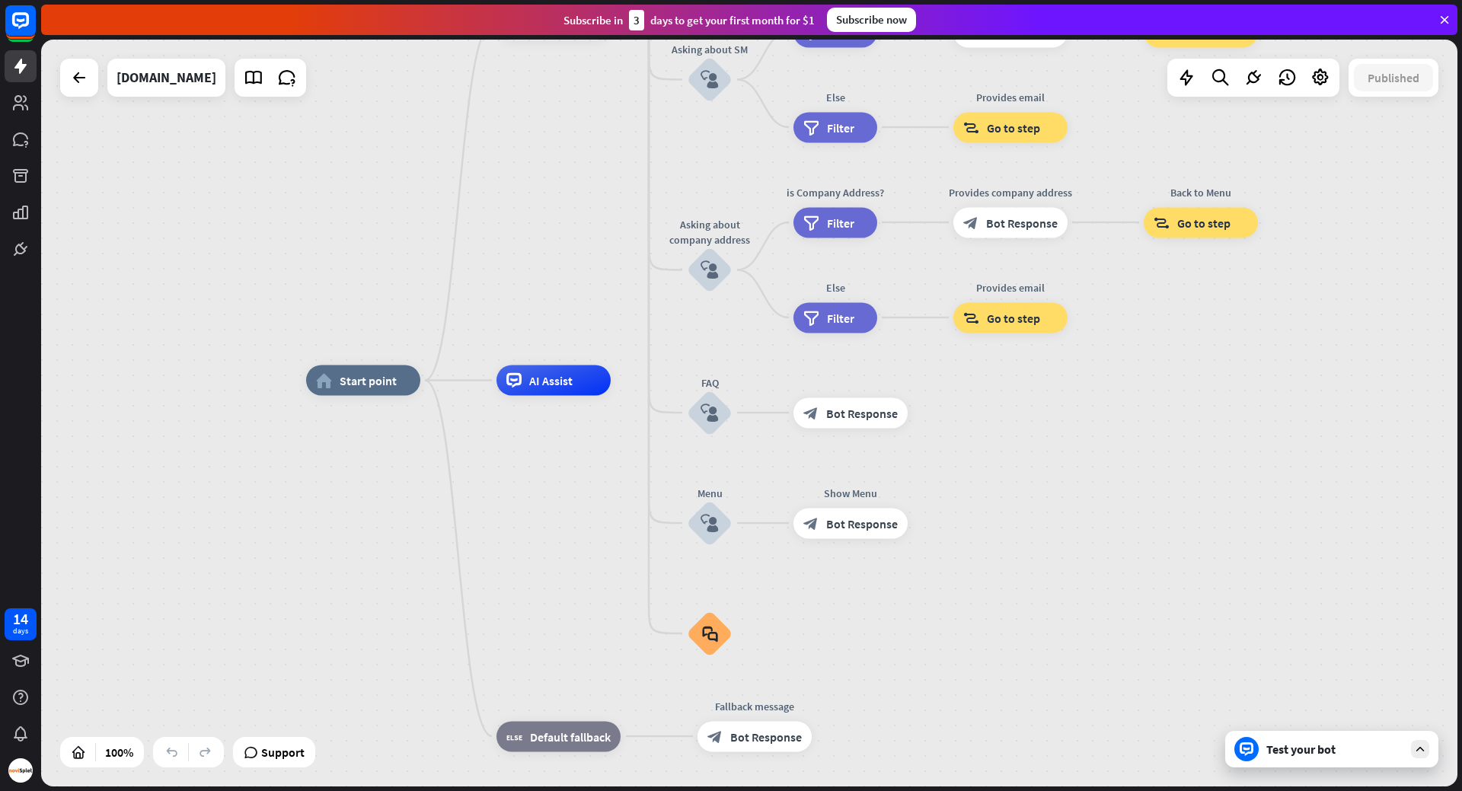
drag, startPoint x: 381, startPoint y: 462, endPoint x: 368, endPoint y: 285, distance: 177.9
click at [368, 285] on div "home_2 Start point Welcome message block_bot_response Bot Response About us blo…" at bounding box center [749, 413] width 1416 height 747
click at [1318, 74] on icon at bounding box center [1320, 78] width 20 height 20
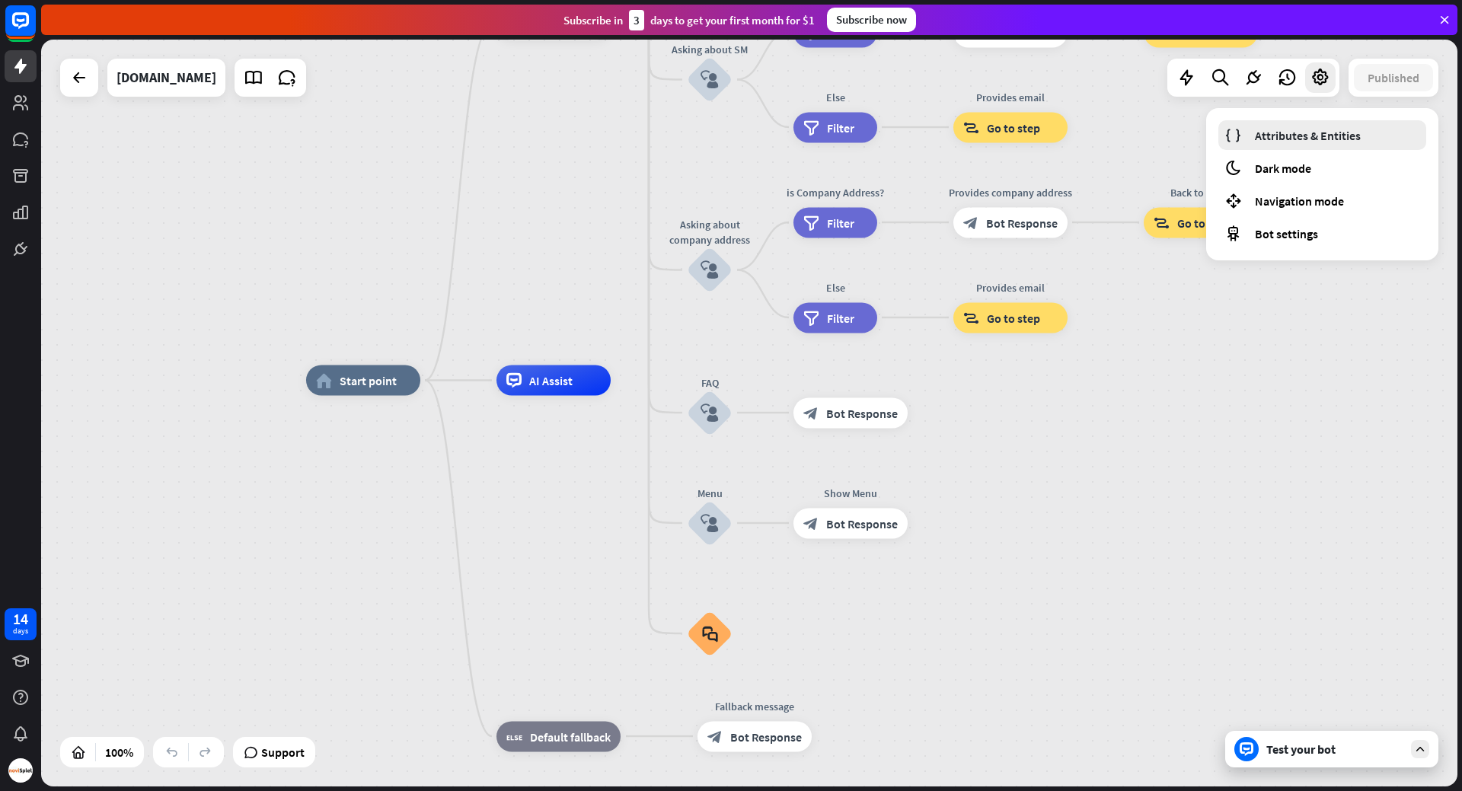
click at [1301, 135] on span "Attributes & Entities" at bounding box center [1308, 135] width 106 height 15
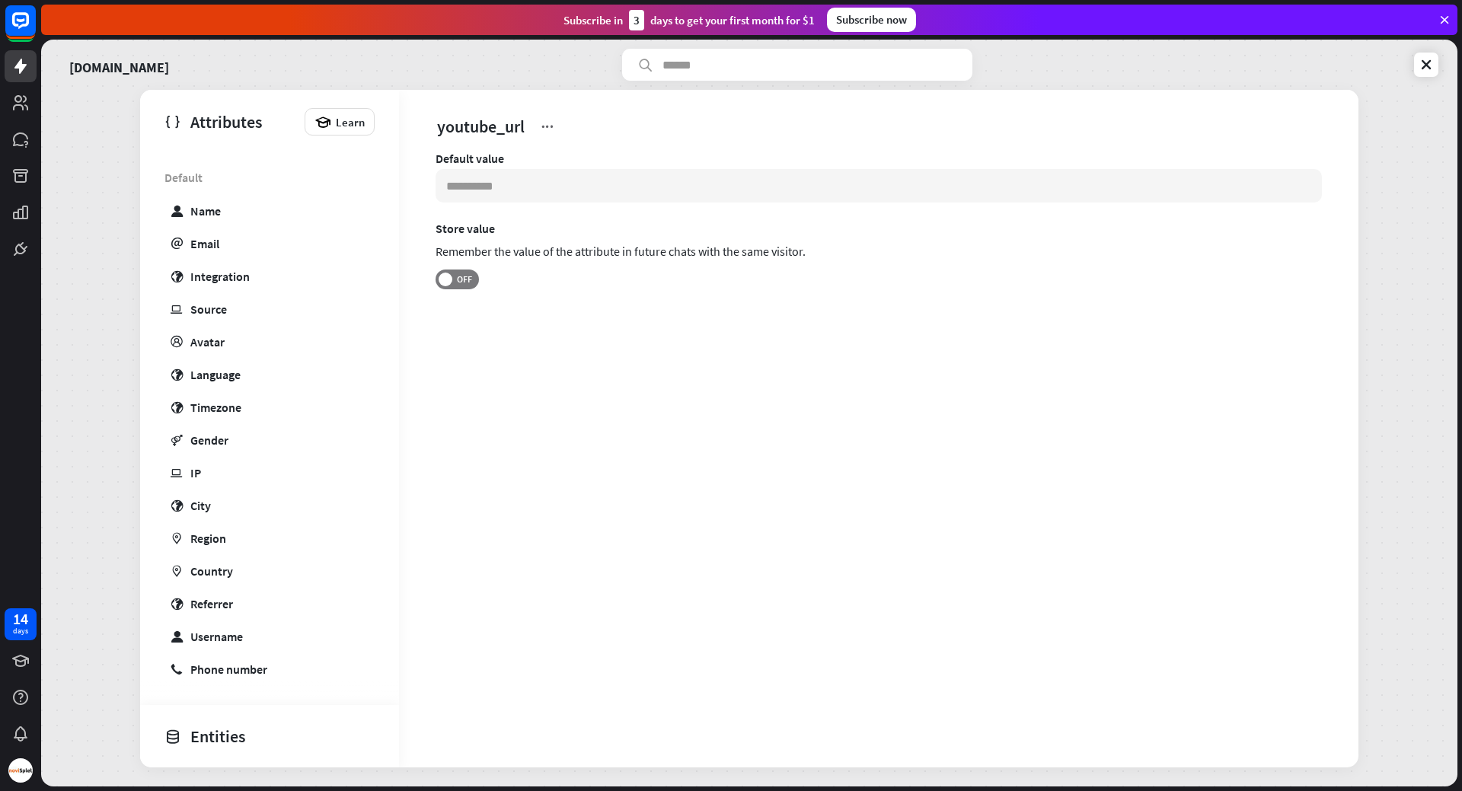
scroll to position [404, 0]
drag, startPoint x: 273, startPoint y: 731, endPoint x: 256, endPoint y: 728, distance: 17.8
click at [266, 730] on div "Entities" at bounding box center [265, 736] width 203 height 26
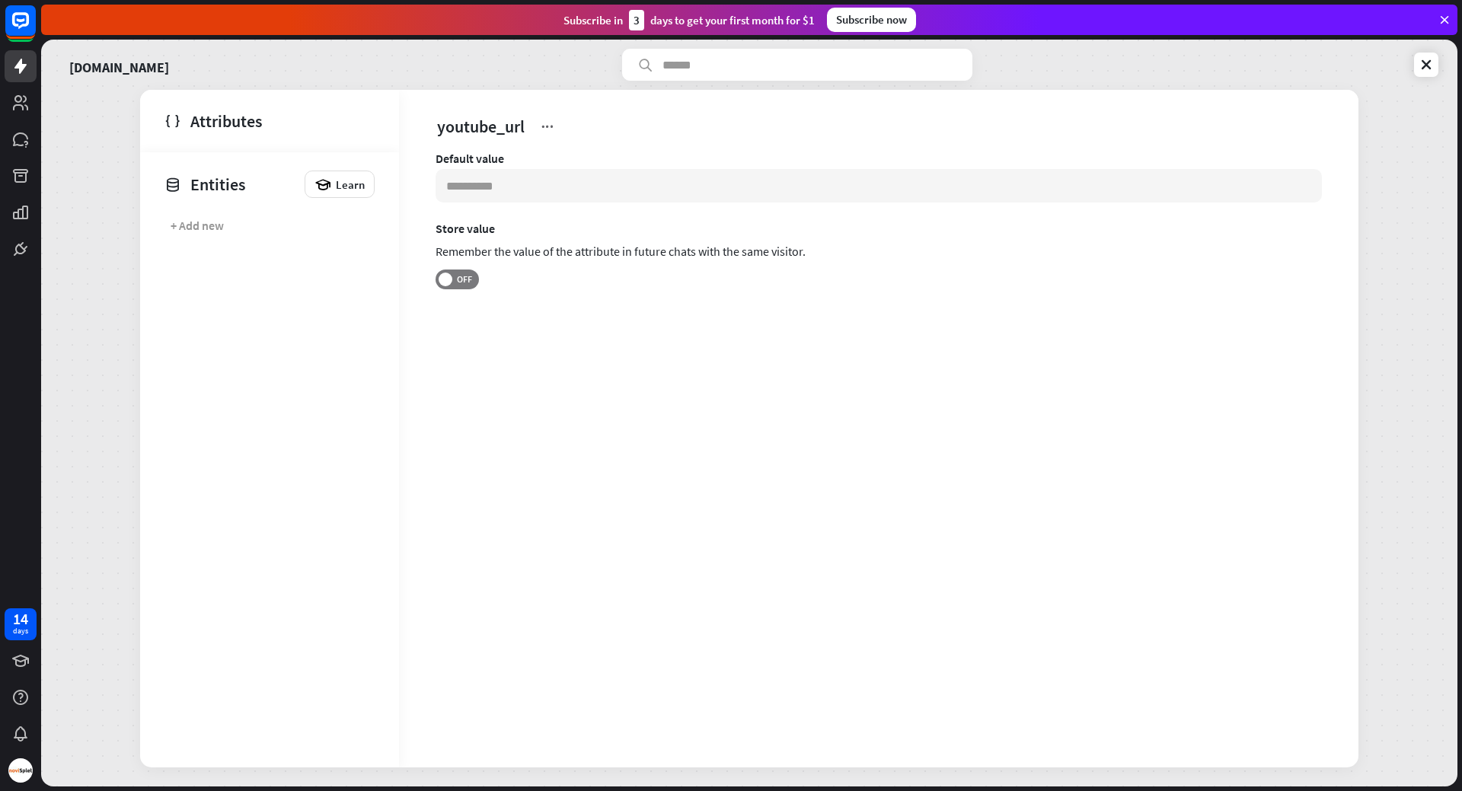
scroll to position [0, 0]
click at [215, 228] on div "+ Add new" at bounding box center [197, 225] width 53 height 15
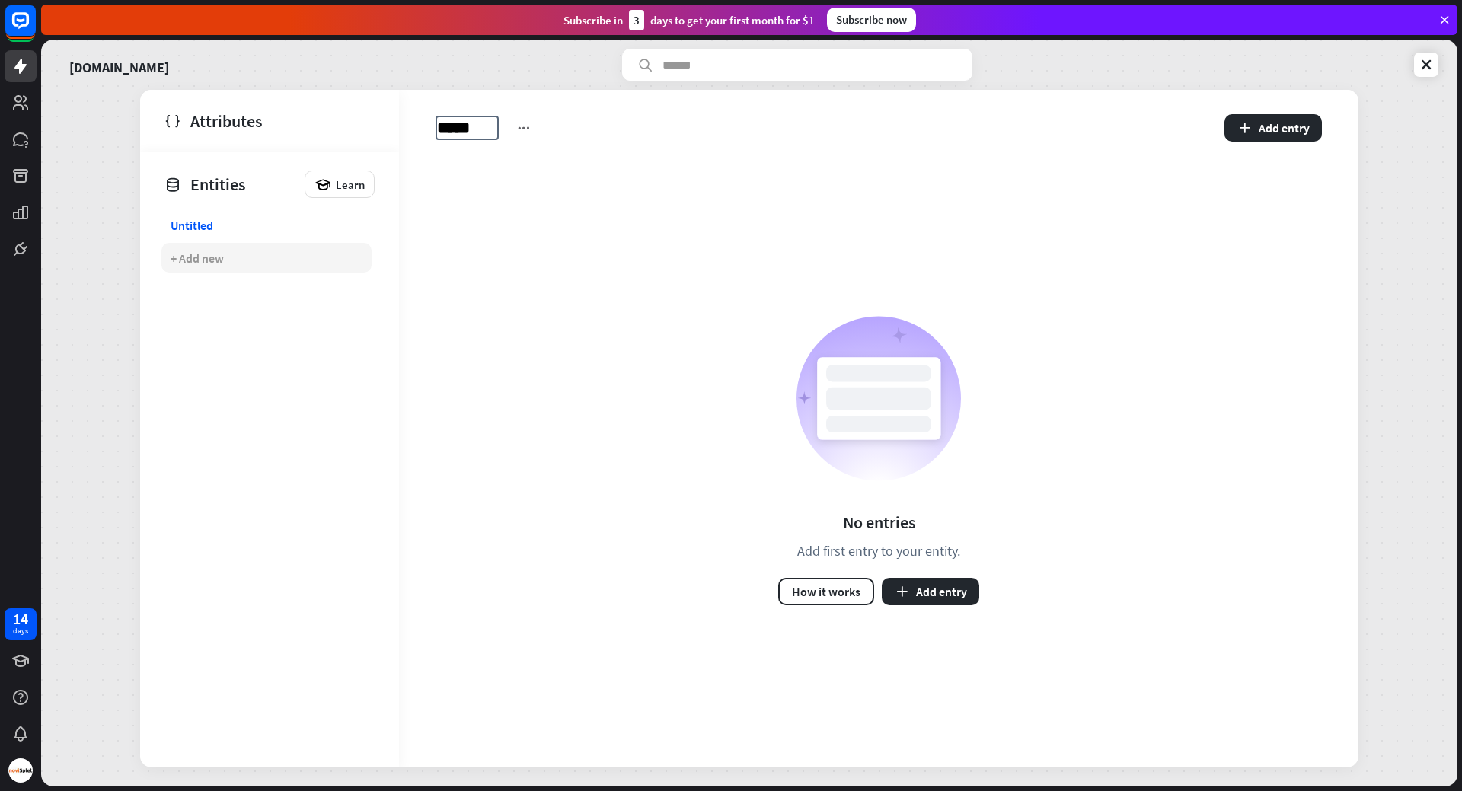
type input "******"
click at [1266, 123] on button "Add entry" at bounding box center [1272, 127] width 97 height 27
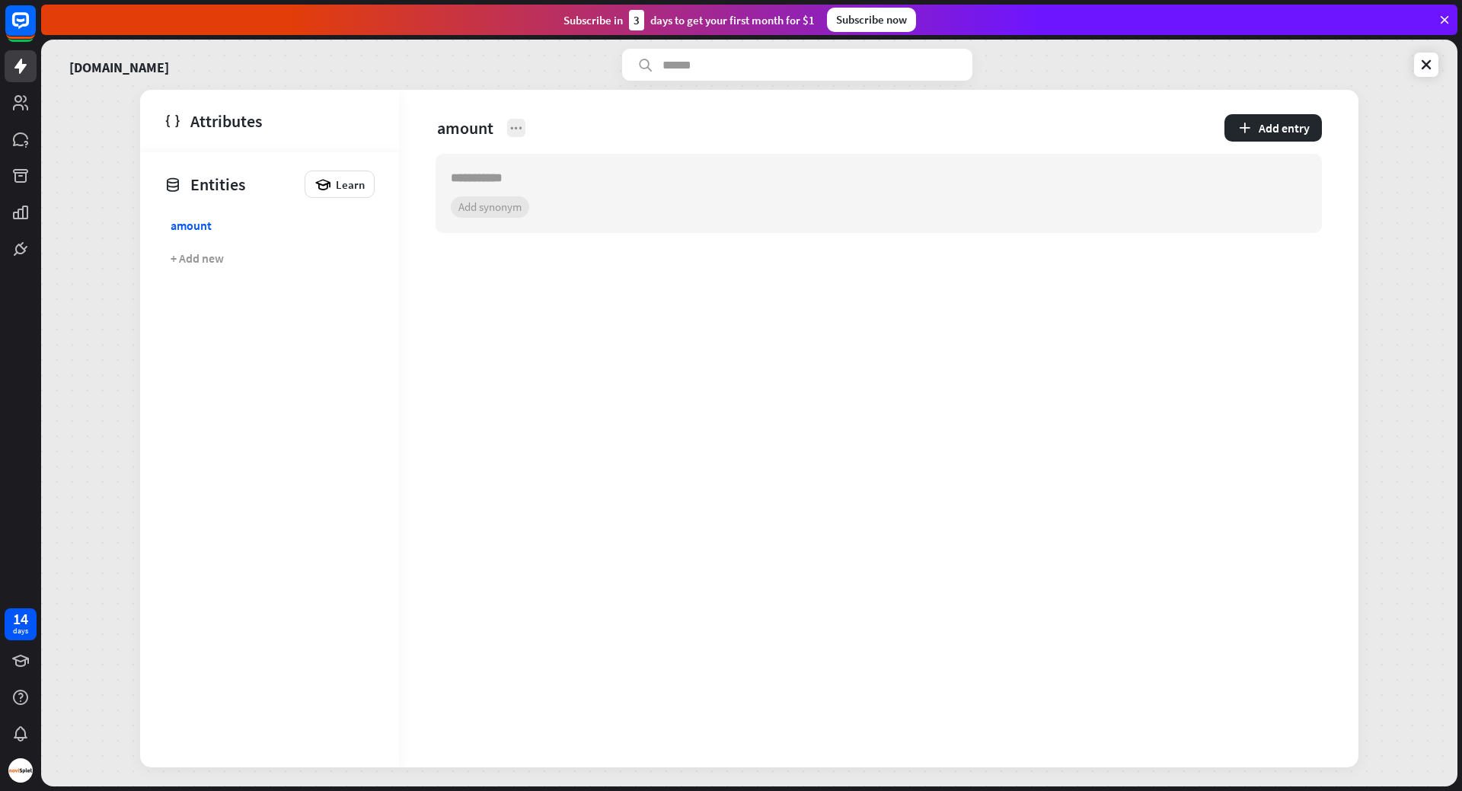
click at [521, 124] on icon at bounding box center [516, 127] width 15 height 15
drag, startPoint x: 898, startPoint y: 136, endPoint x: 916, endPoint y: 136, distance: 18.3
click at [904, 136] on div "amount" at bounding box center [792, 128] width 713 height 24
click at [505, 210] on section "+ 0 synonyms Add synonym" at bounding box center [879, 206] width 856 height 21
click at [538, 178] on input "text" at bounding box center [865, 178] width 828 height 18
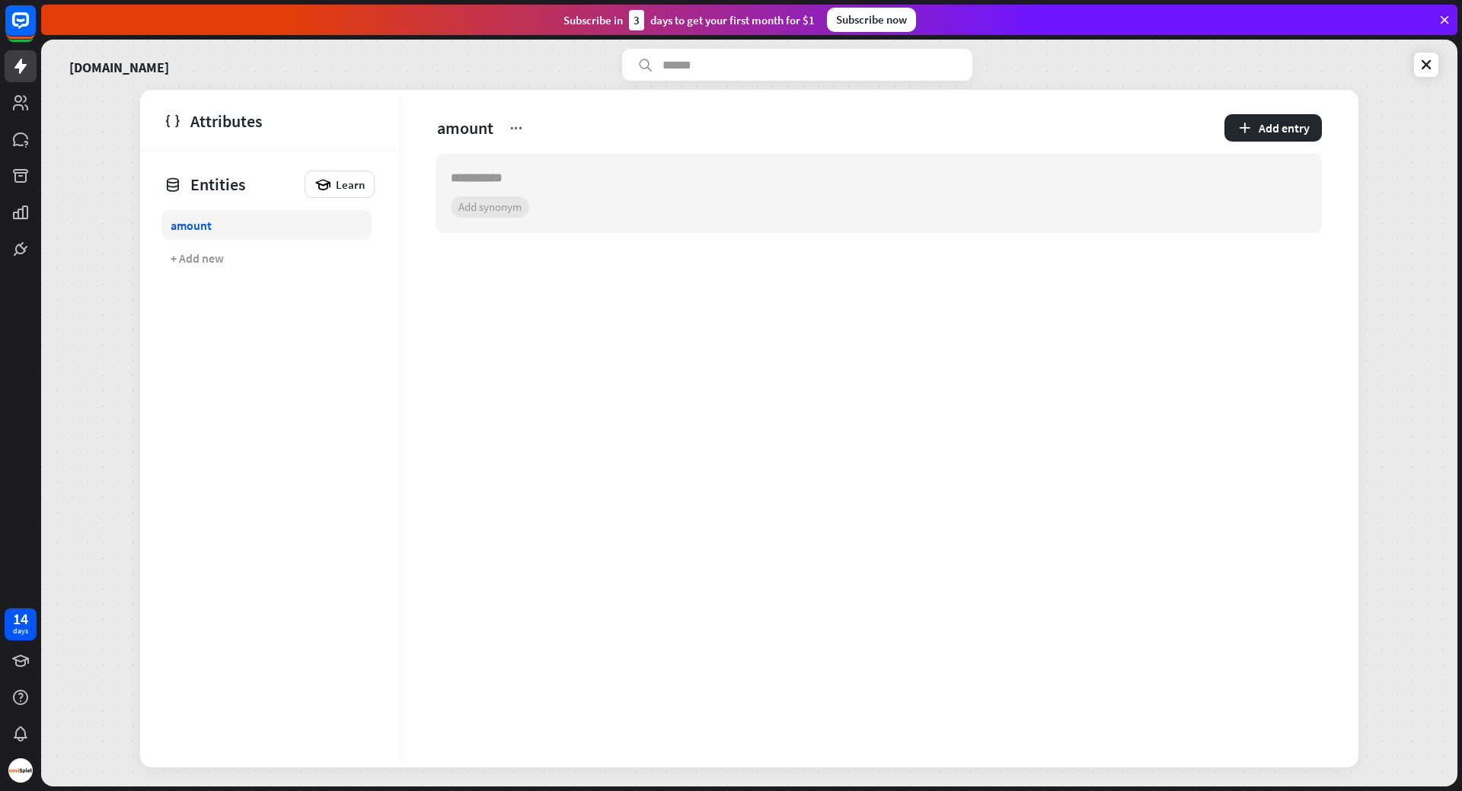
click at [174, 223] on div "amount" at bounding box center [191, 225] width 41 height 15
click at [200, 181] on div "Entities" at bounding box center [230, 184] width 132 height 26
click at [522, 134] on icon at bounding box center [516, 127] width 15 height 15
click at [754, 186] on input "text" at bounding box center [865, 178] width 828 height 18
click at [503, 211] on section "+ 0 synonyms Add synonym" at bounding box center [879, 206] width 856 height 21
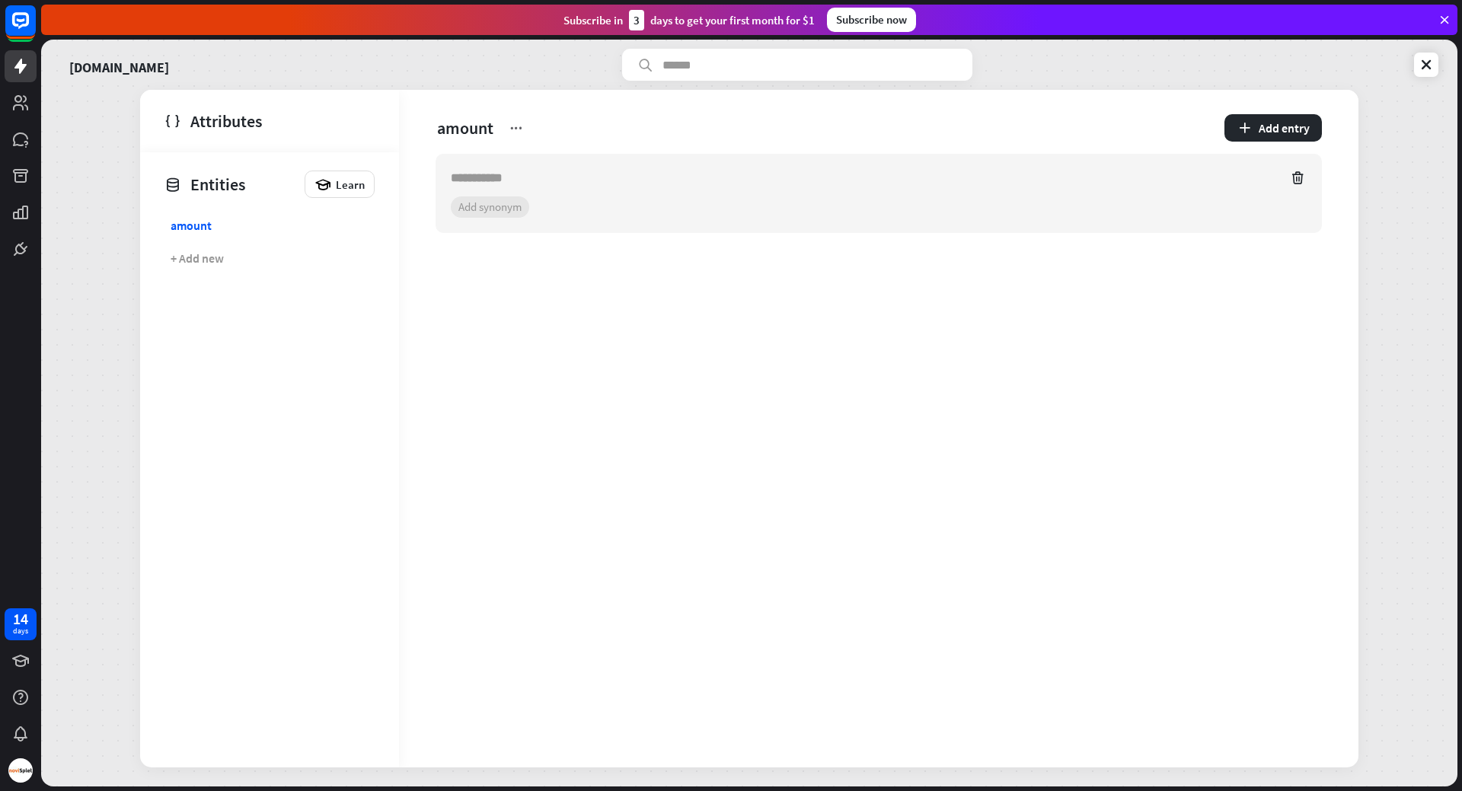
click at [515, 179] on input "text" at bounding box center [865, 178] width 828 height 18
click at [500, 208] on section "+ 0 synonyms Add synonym" at bounding box center [879, 206] width 856 height 21
click at [520, 180] on input "text" at bounding box center [865, 178] width 828 height 18
type input "******"
click at [216, 222] on link "amount" at bounding box center [266, 225] width 210 height 30
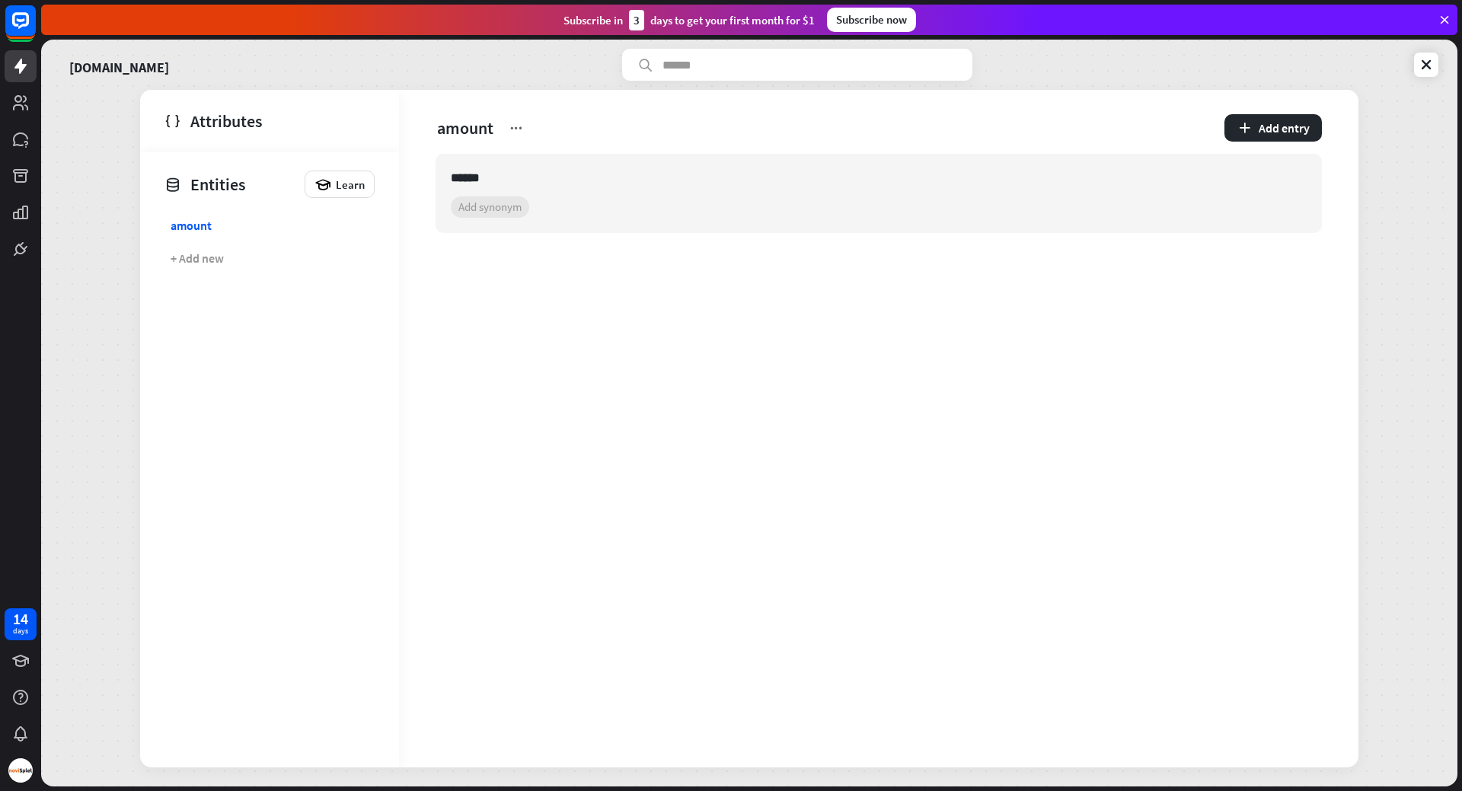
click at [230, 185] on div "Entities" at bounding box center [230, 184] width 132 height 26
click at [206, 227] on div "amount" at bounding box center [191, 225] width 41 height 15
drag, startPoint x: 212, startPoint y: 225, endPoint x: 841, endPoint y: 260, distance: 630.6
click at [841, 260] on div "****** + 0 synonyms Add synonym" at bounding box center [878, 221] width 959 height 135
click at [499, 177] on input "******" at bounding box center [865, 178] width 828 height 18
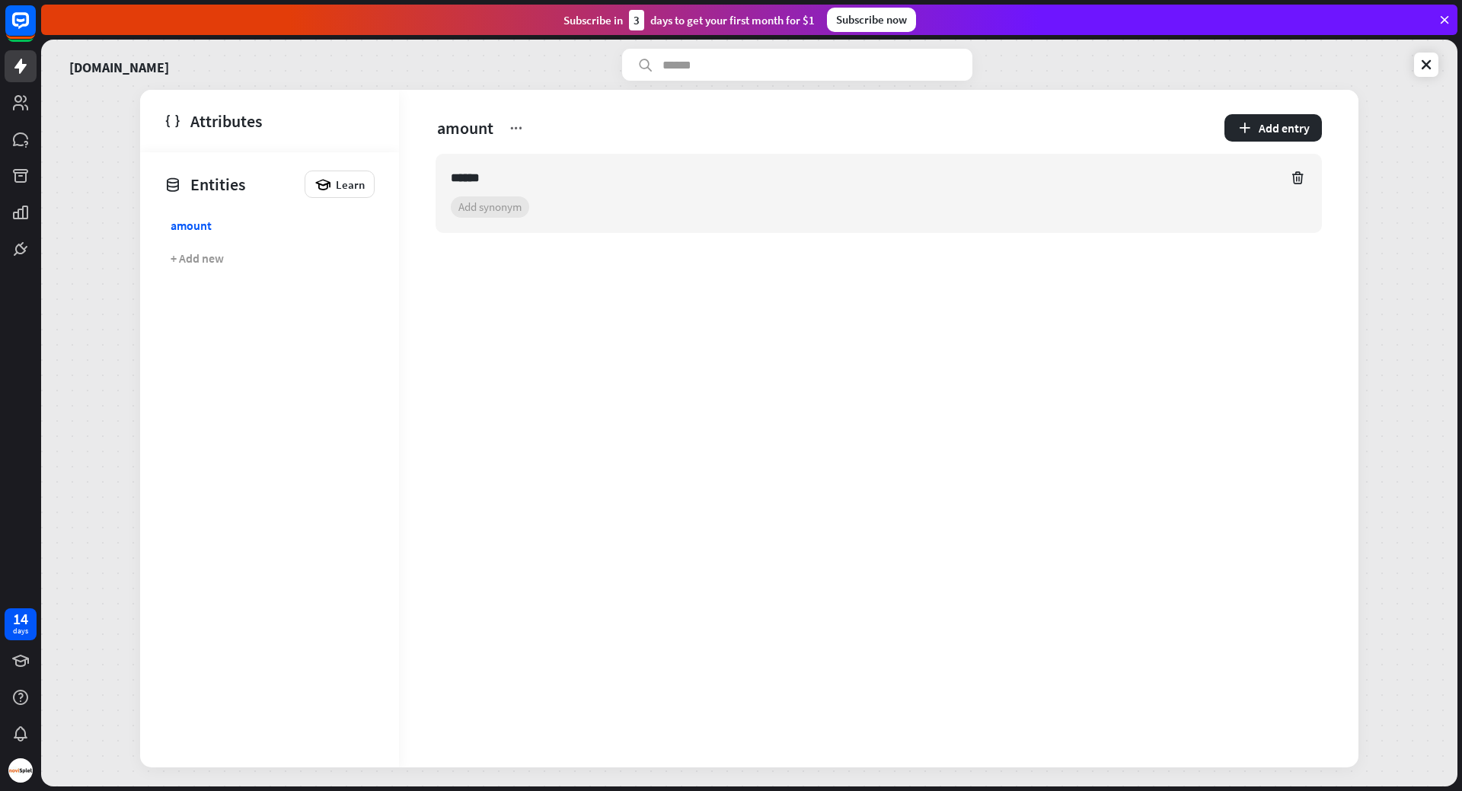
click at [499, 177] on input "******" at bounding box center [865, 178] width 828 height 18
click at [600, 314] on div "amount Add entry + 0 synonyms Add synonym" at bounding box center [878, 429] width 959 height 678
click at [1270, 132] on button "Add entry" at bounding box center [1272, 127] width 97 height 27
click at [518, 123] on icon at bounding box center [516, 127] width 15 height 15
click at [488, 275] on div "+ 0 synonyms Add synonym" at bounding box center [878, 221] width 959 height 135
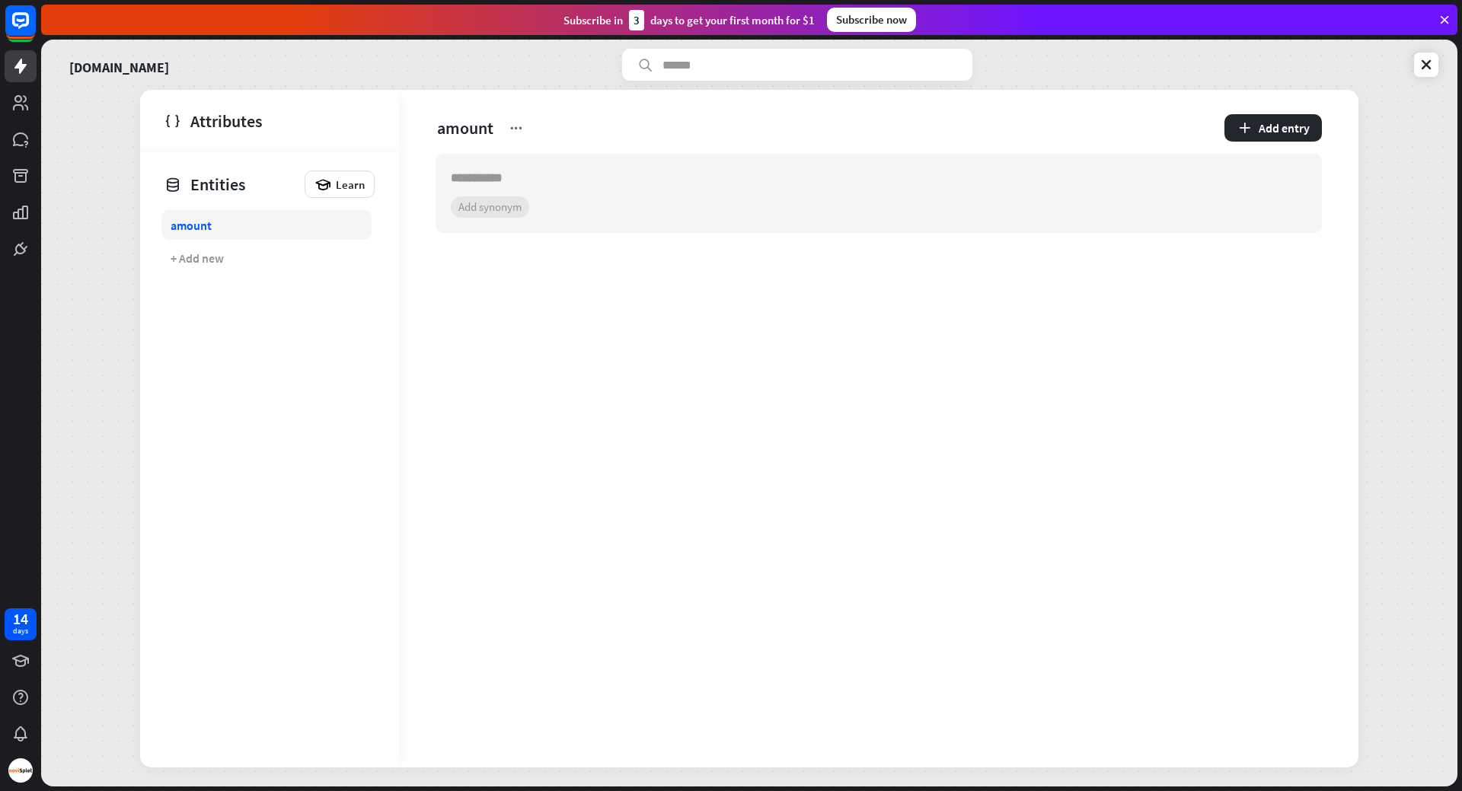
click at [192, 221] on div "amount" at bounding box center [191, 225] width 41 height 15
drag, startPoint x: 192, startPoint y: 221, endPoint x: 244, endPoint y: 183, distance: 64.3
click at [244, 183] on div "Entities" at bounding box center [230, 184] width 132 height 26
click at [208, 255] on div "+ Add new" at bounding box center [197, 258] width 53 height 15
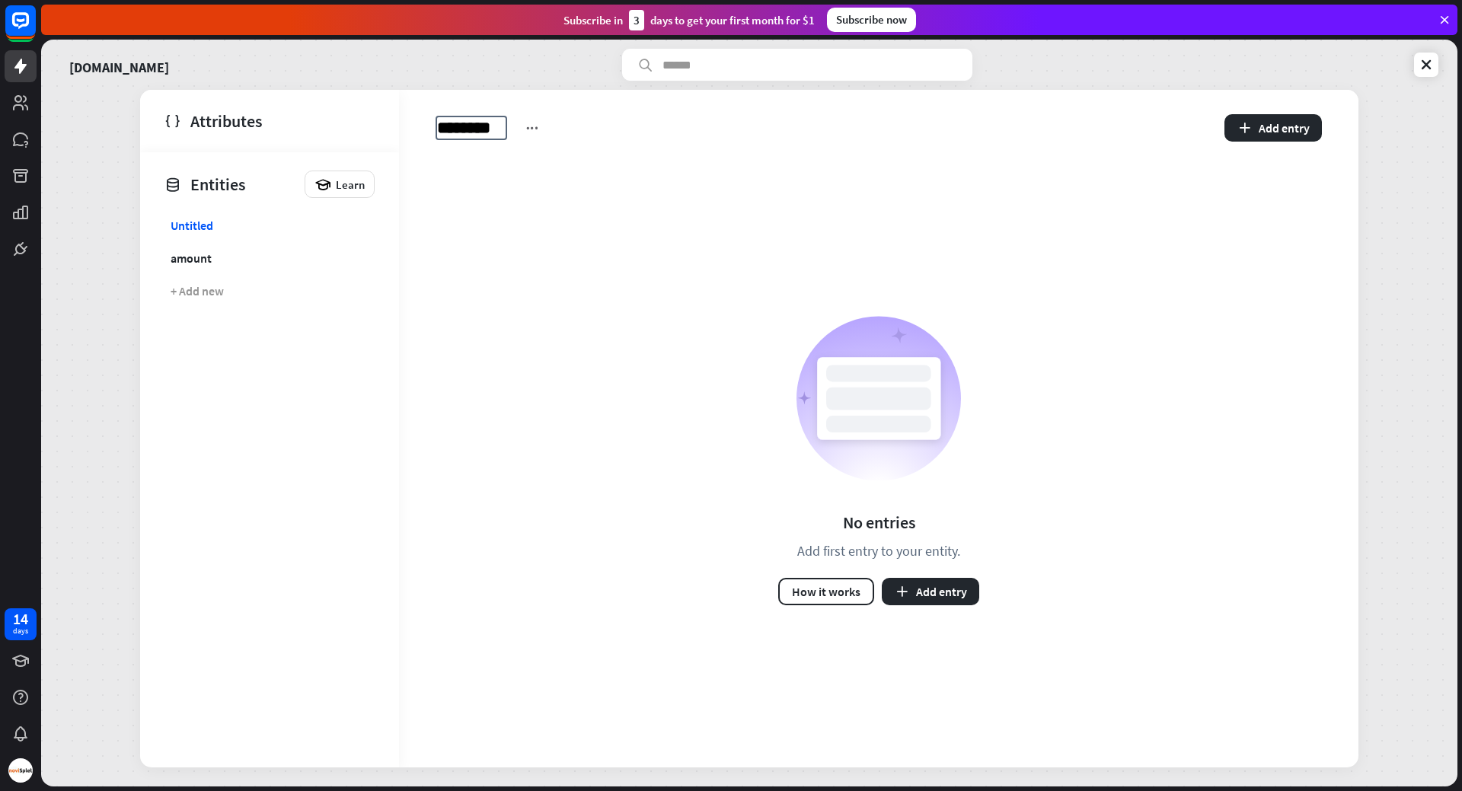
click at [541, 126] on div "Untitled.. ********" at bounding box center [792, 128] width 713 height 24
click at [462, 123] on span "********" at bounding box center [472, 128] width 72 height 24
click at [462, 123] on input "********" at bounding box center [471, 127] width 69 height 21
click at [861, 603] on button "How it works" at bounding box center [826, 591] width 96 height 27
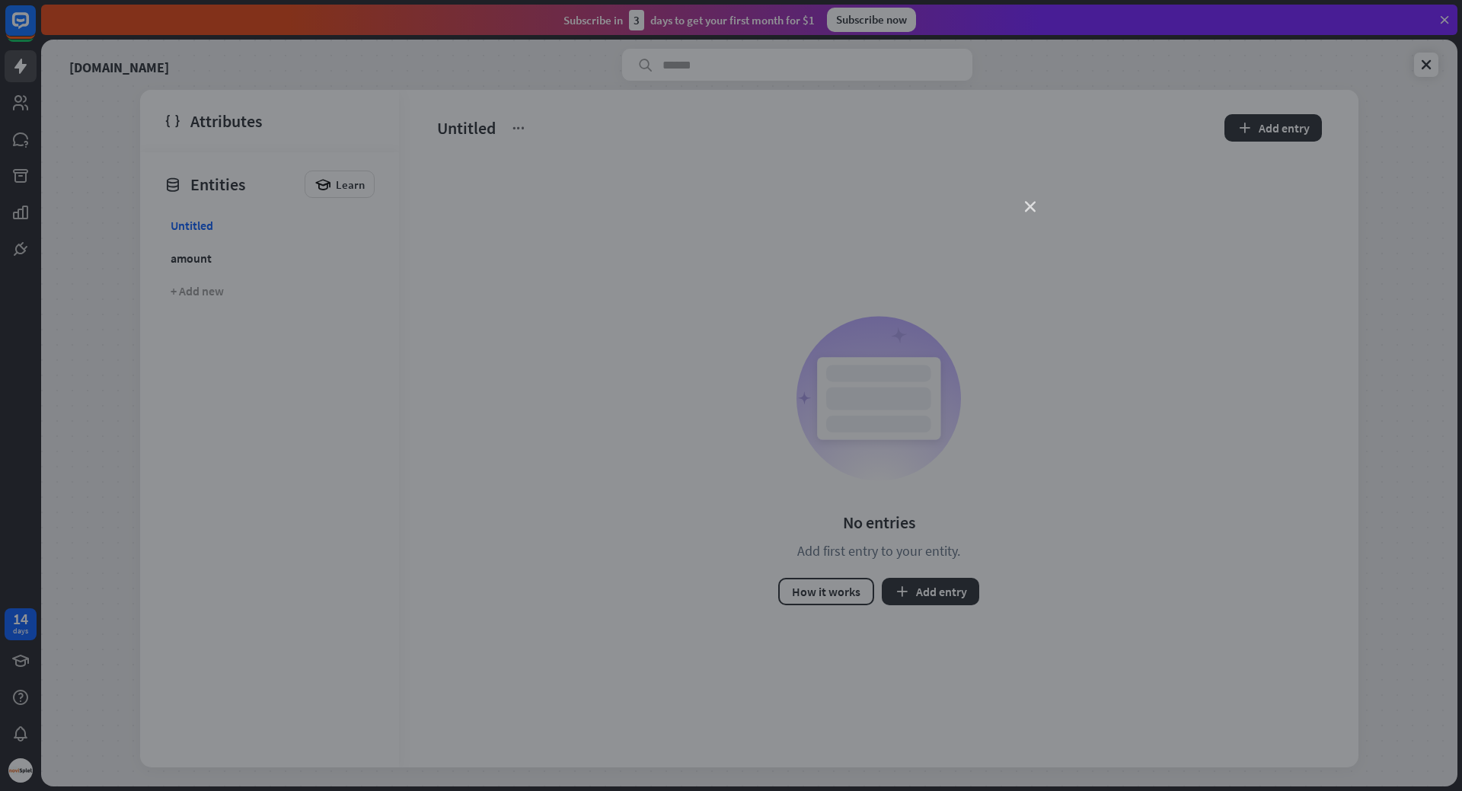
click at [1032, 209] on icon "close" at bounding box center [1030, 207] width 11 height 11
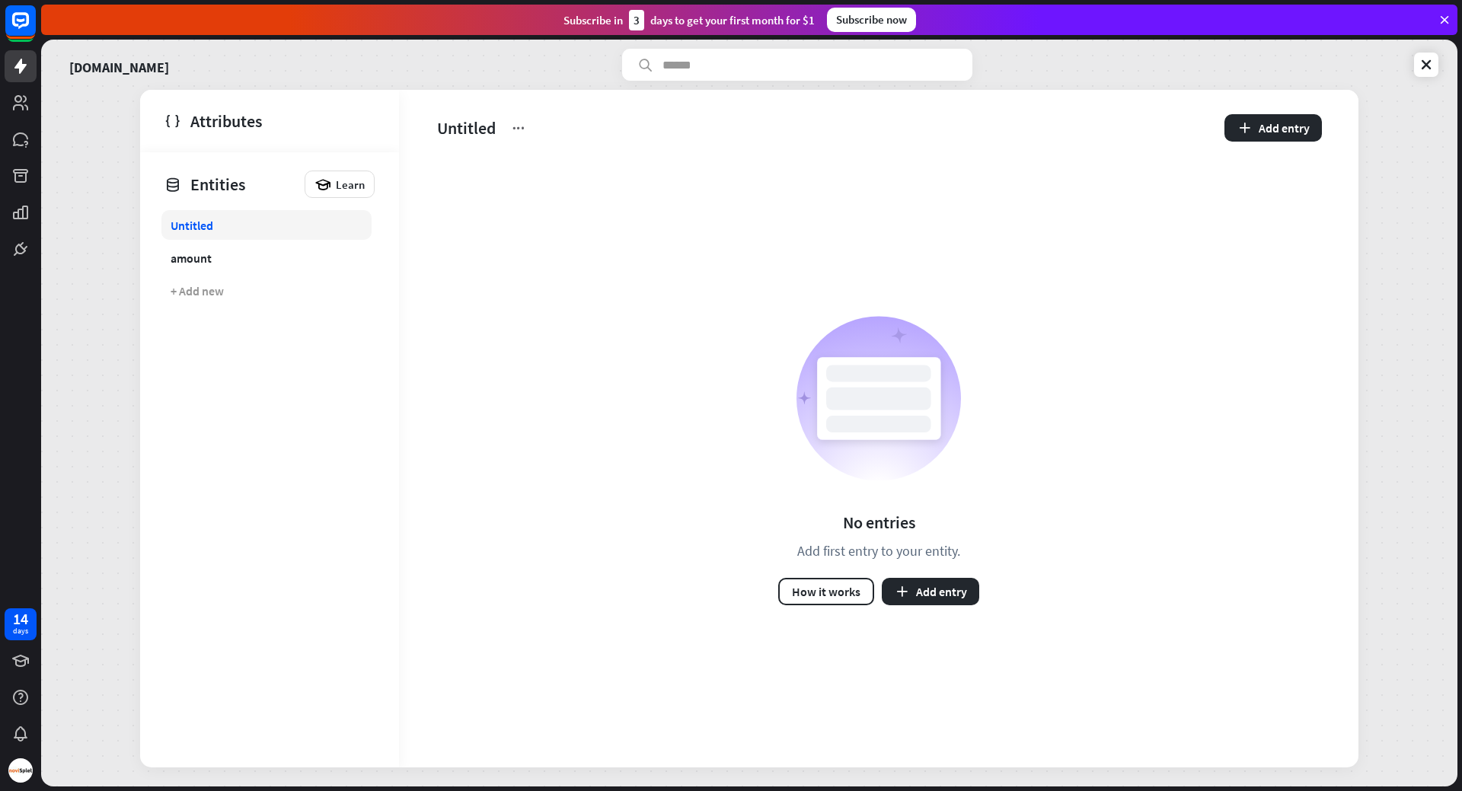
click at [320, 228] on link "Untitled" at bounding box center [266, 225] width 210 height 30
drag, startPoint x: 320, startPoint y: 228, endPoint x: 283, endPoint y: 231, distance: 36.7
click at [283, 231] on link "Untitled" at bounding box center [266, 225] width 210 height 30
click at [254, 260] on link "amount" at bounding box center [266, 258] width 210 height 30
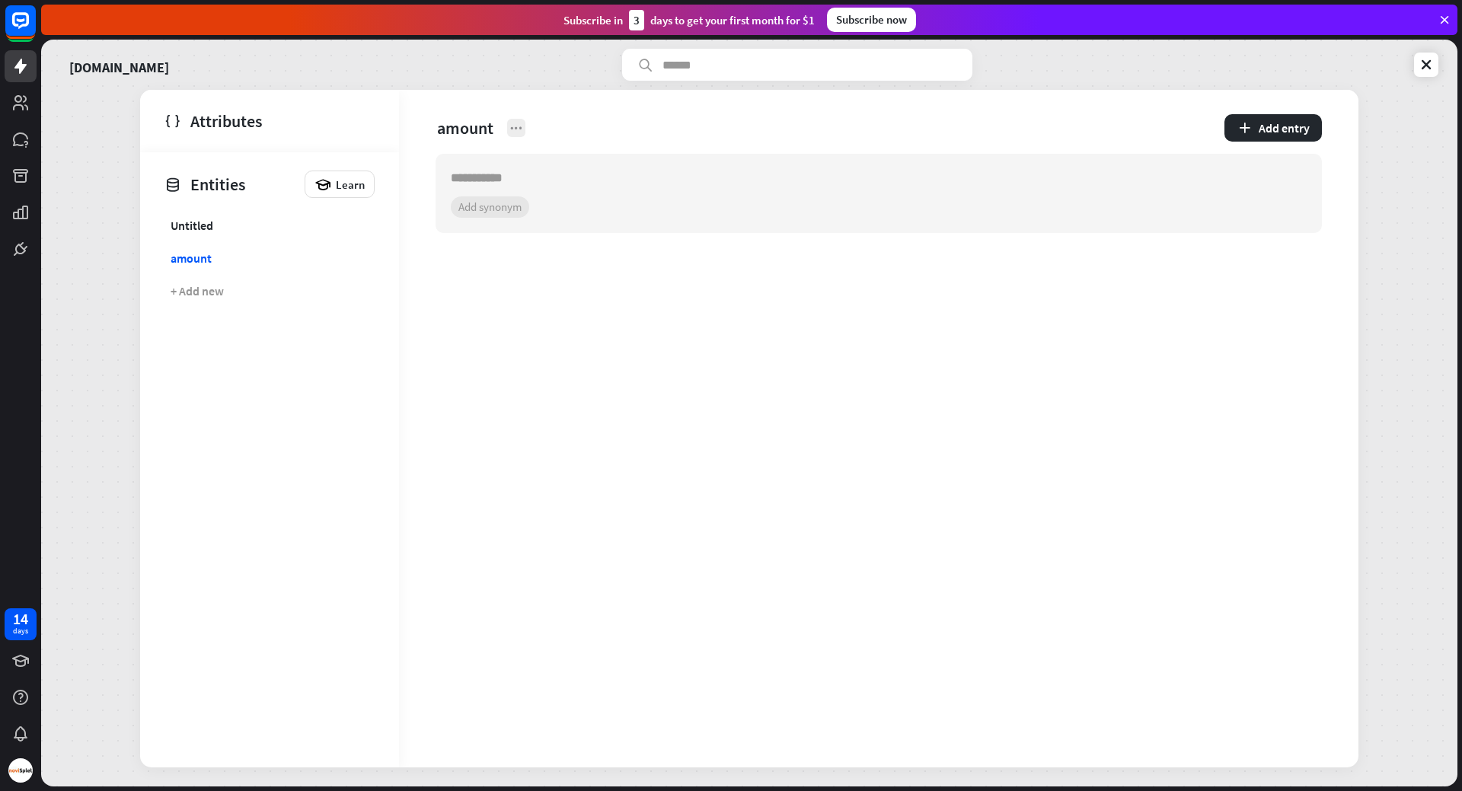
click at [519, 123] on icon at bounding box center [516, 127] width 15 height 15
click at [269, 229] on link "Untitled" at bounding box center [266, 225] width 210 height 30
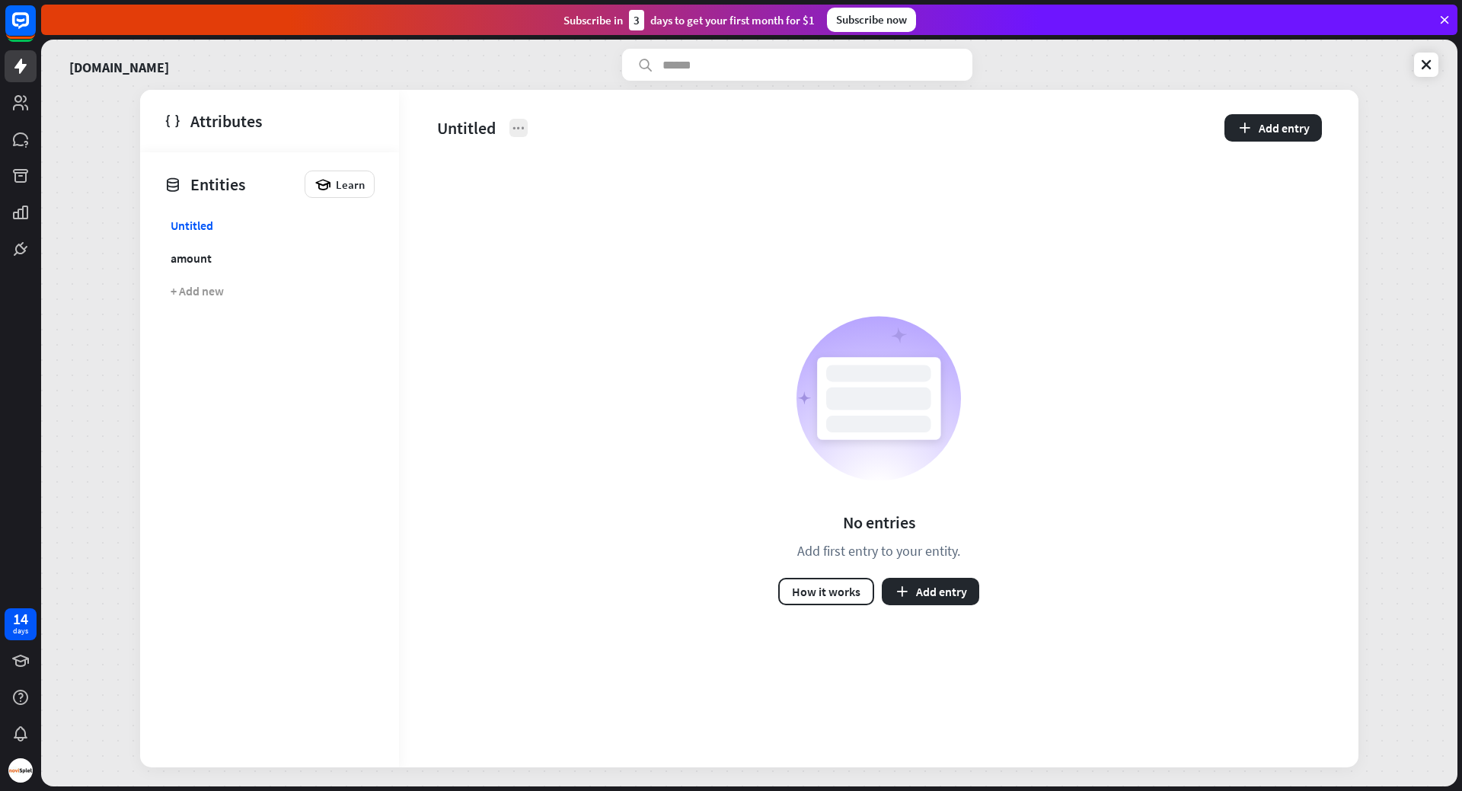
click at [522, 129] on icon at bounding box center [518, 127] width 15 height 15
click at [537, 197] on icon at bounding box center [529, 195] width 15 height 15
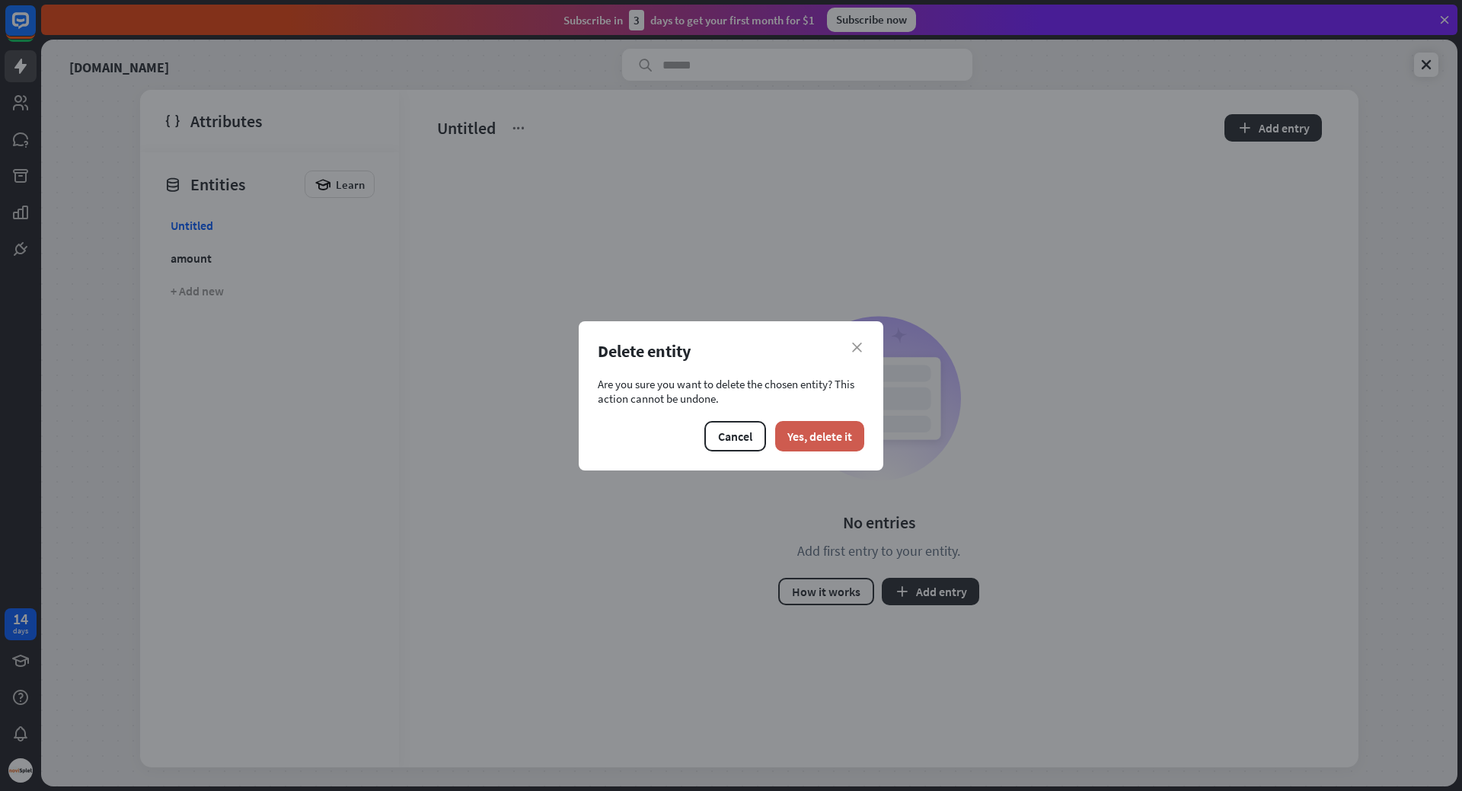
click at [838, 429] on button "Yes, delete it" at bounding box center [819, 436] width 89 height 30
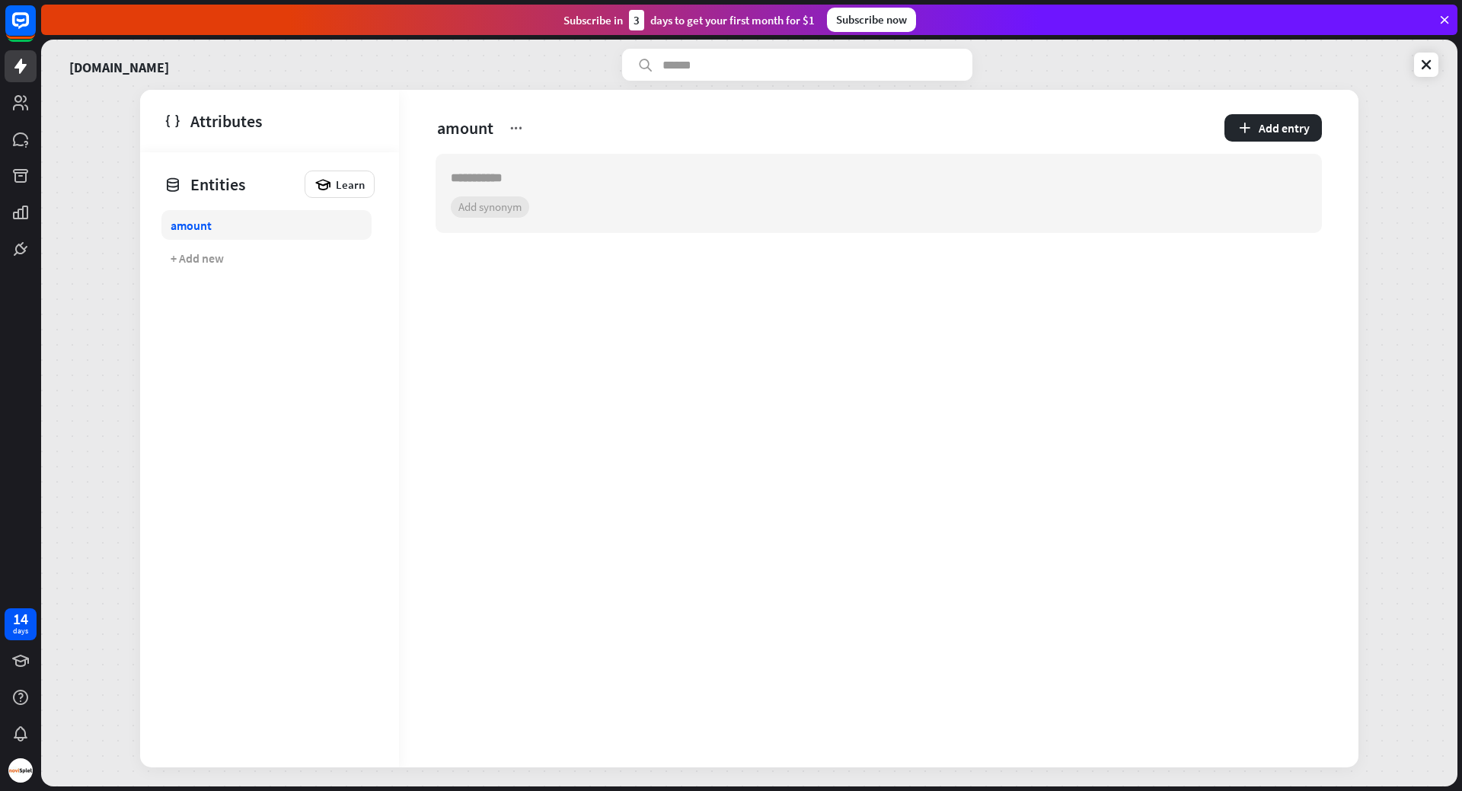
click at [216, 235] on link "amount" at bounding box center [266, 225] width 210 height 30
click at [524, 124] on icon at bounding box center [516, 127] width 15 height 15
click at [541, 158] on div "Rename" at bounding box center [549, 166] width 60 height 30
type input "******"
click at [602, 125] on div "amount.. ******" at bounding box center [792, 128] width 713 height 24
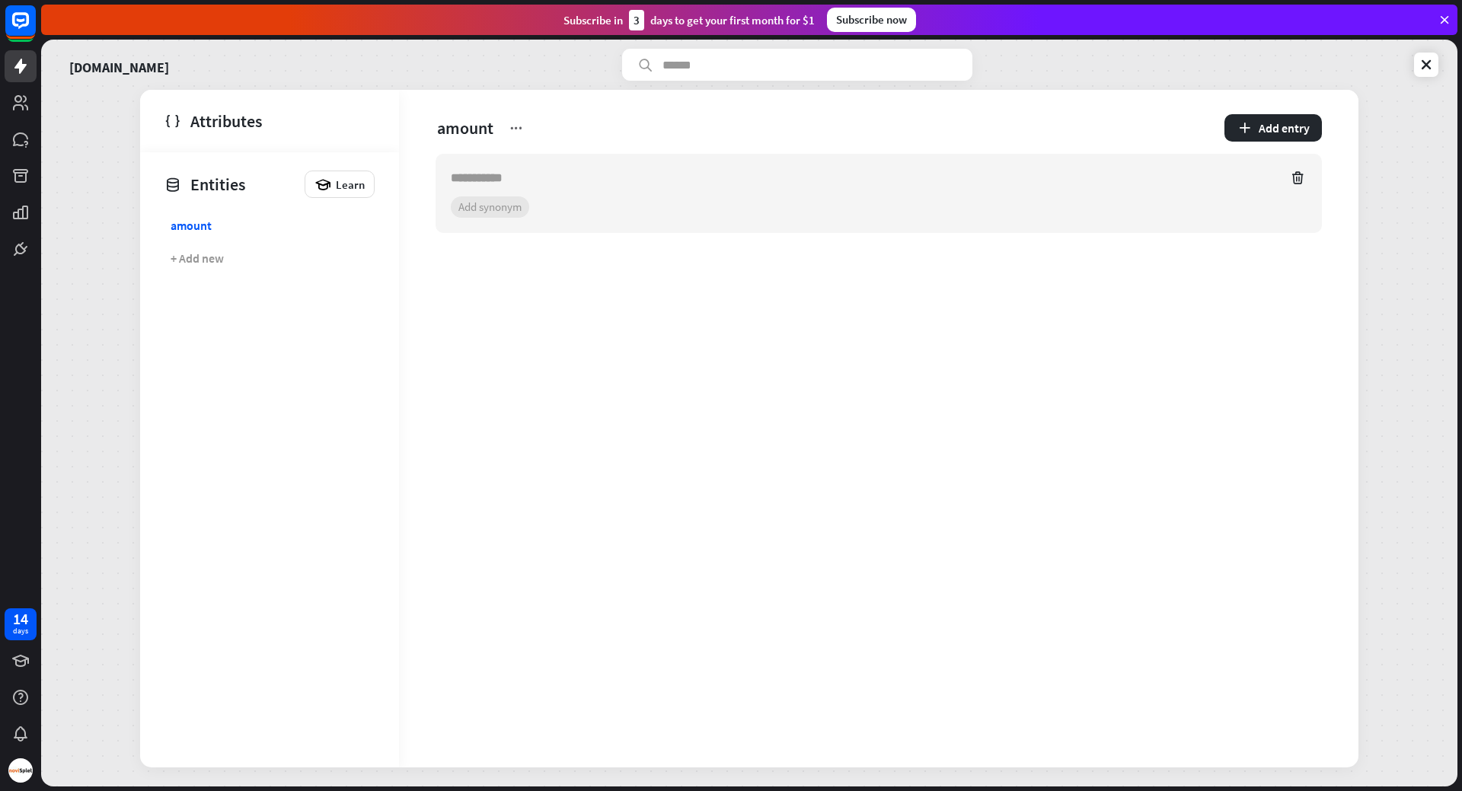
click at [523, 174] on input "text" at bounding box center [865, 178] width 828 height 18
drag, startPoint x: 1441, startPoint y: 75, endPoint x: 1432, endPoint y: 69, distance: 11.0
click at [1440, 75] on div "[DOMAIN_NAME] Attributes Learn Custom youtube_url company_phone_number instagra…" at bounding box center [749, 413] width 1416 height 747
click at [1430, 66] on icon at bounding box center [1426, 64] width 15 height 15
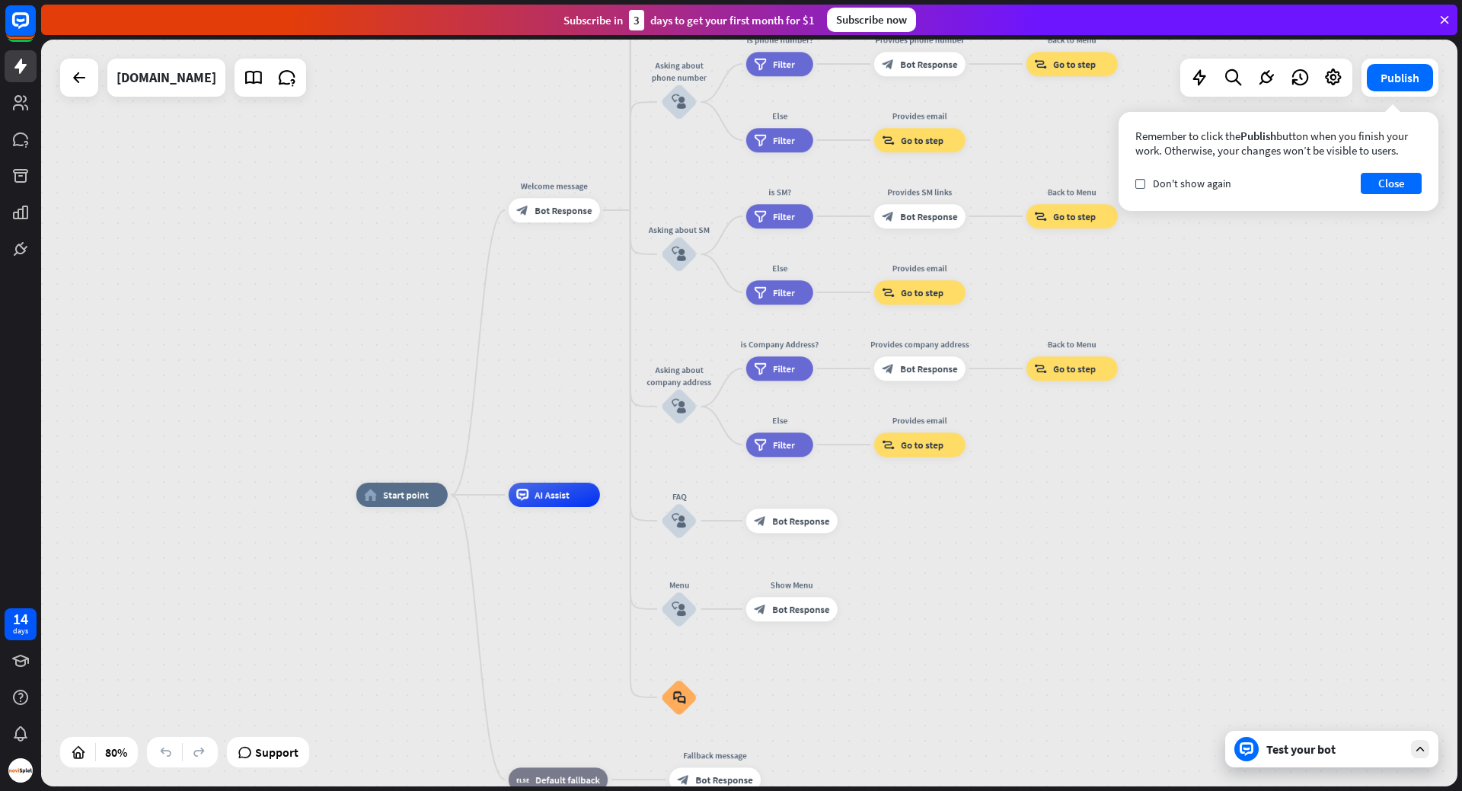
drag, startPoint x: 1095, startPoint y: 177, endPoint x: 1020, endPoint y: 298, distance: 142.2
click at [1020, 298] on div "home_2 Start point Welcome message block_bot_response Bot Response About us blo…" at bounding box center [749, 413] width 1416 height 747
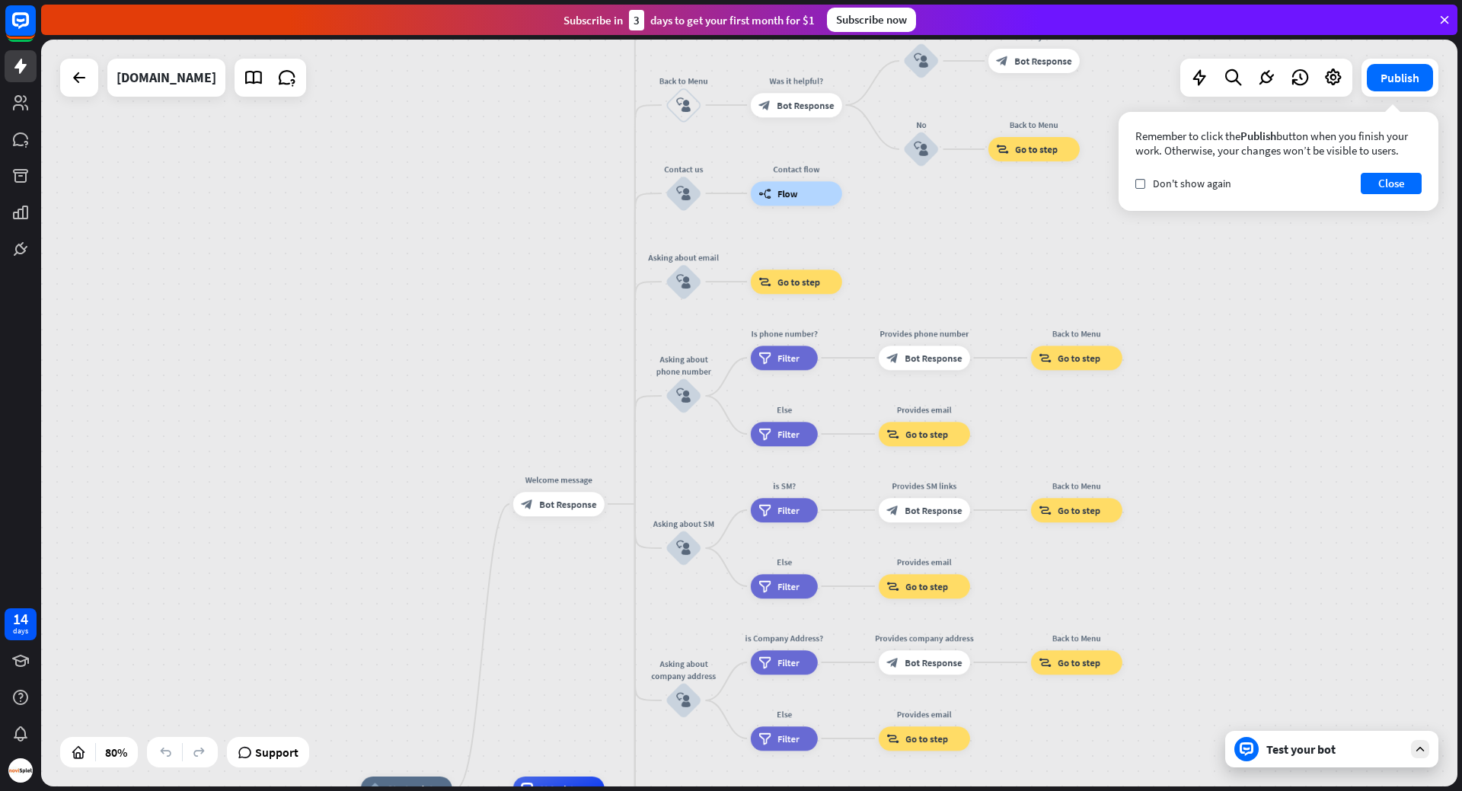
drag, startPoint x: 992, startPoint y: 177, endPoint x: 997, endPoint y: 471, distance: 293.9
click at [997, 471] on div "home_2 Start point Welcome message block_bot_response Bot Response About us blo…" at bounding box center [749, 413] width 1416 height 747
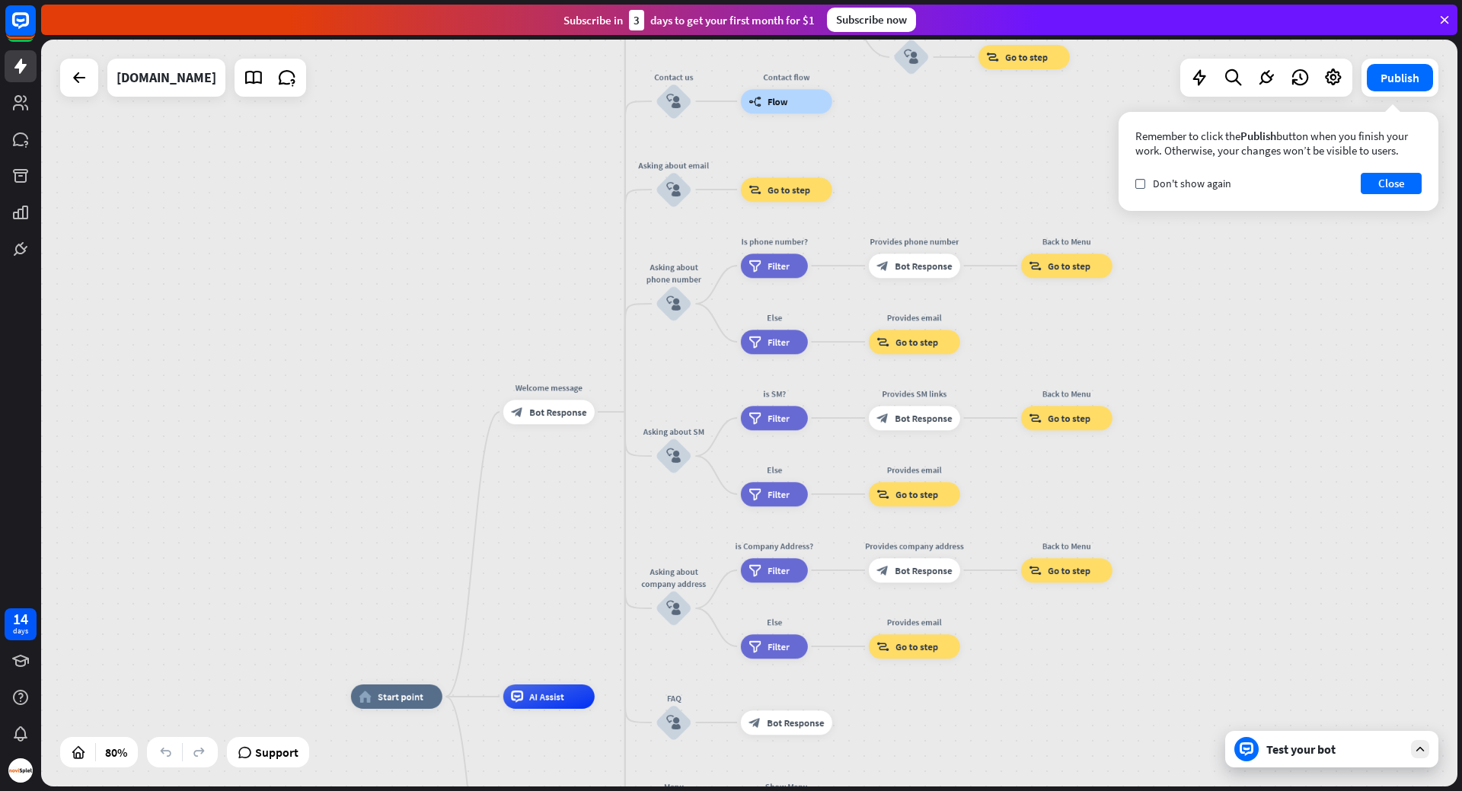
drag, startPoint x: 977, startPoint y: 305, endPoint x: 959, endPoint y: 160, distance: 146.5
click at [962, 128] on div "home_2 Start point Welcome message block_bot_response Bot Response About us blo…" at bounding box center [749, 413] width 1416 height 747
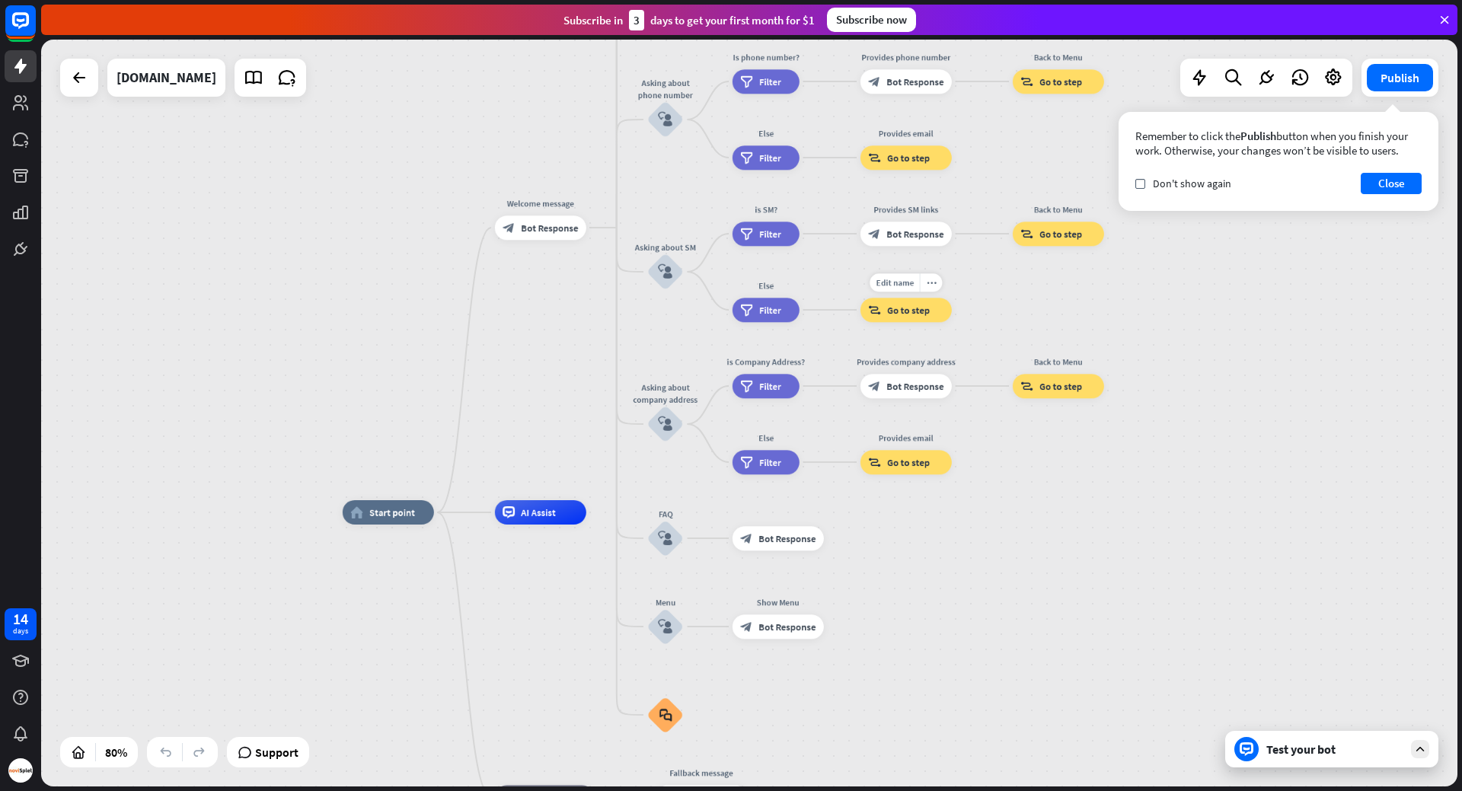
drag, startPoint x: 984, startPoint y: 453, endPoint x: 975, endPoint y: 284, distance: 169.2
click at [952, 298] on div "Edit name more_horiz block_goto Go to step" at bounding box center [905, 310] width 91 height 24
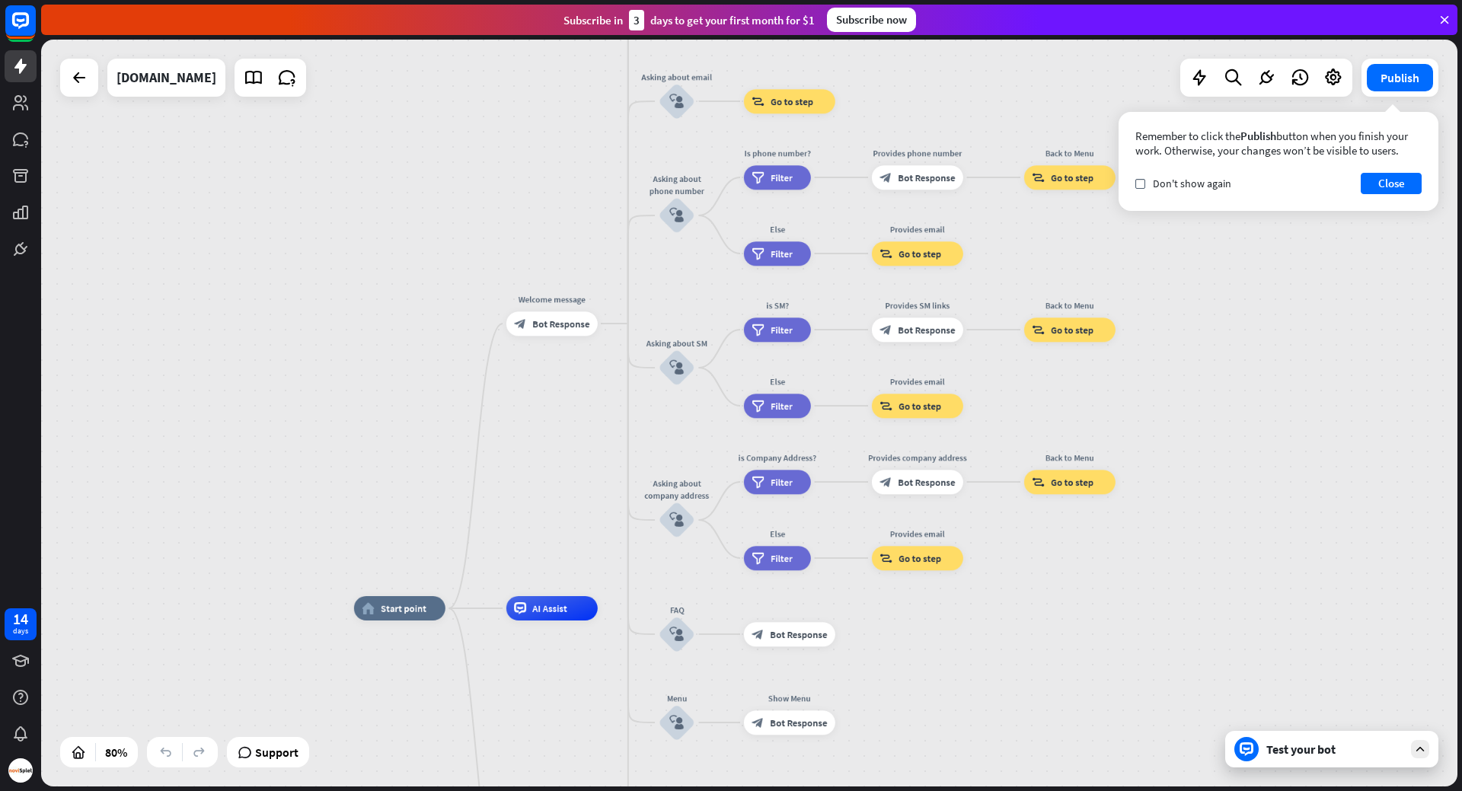
drag, startPoint x: 1009, startPoint y: 291, endPoint x: 1020, endPoint y: 387, distance: 96.6
click at [1020, 387] on div "home_2 Start point Welcome message block_bot_response Bot Response About us blo…" at bounding box center [749, 413] width 1416 height 747
click at [1294, 752] on div "Test your bot" at bounding box center [1334, 749] width 137 height 15
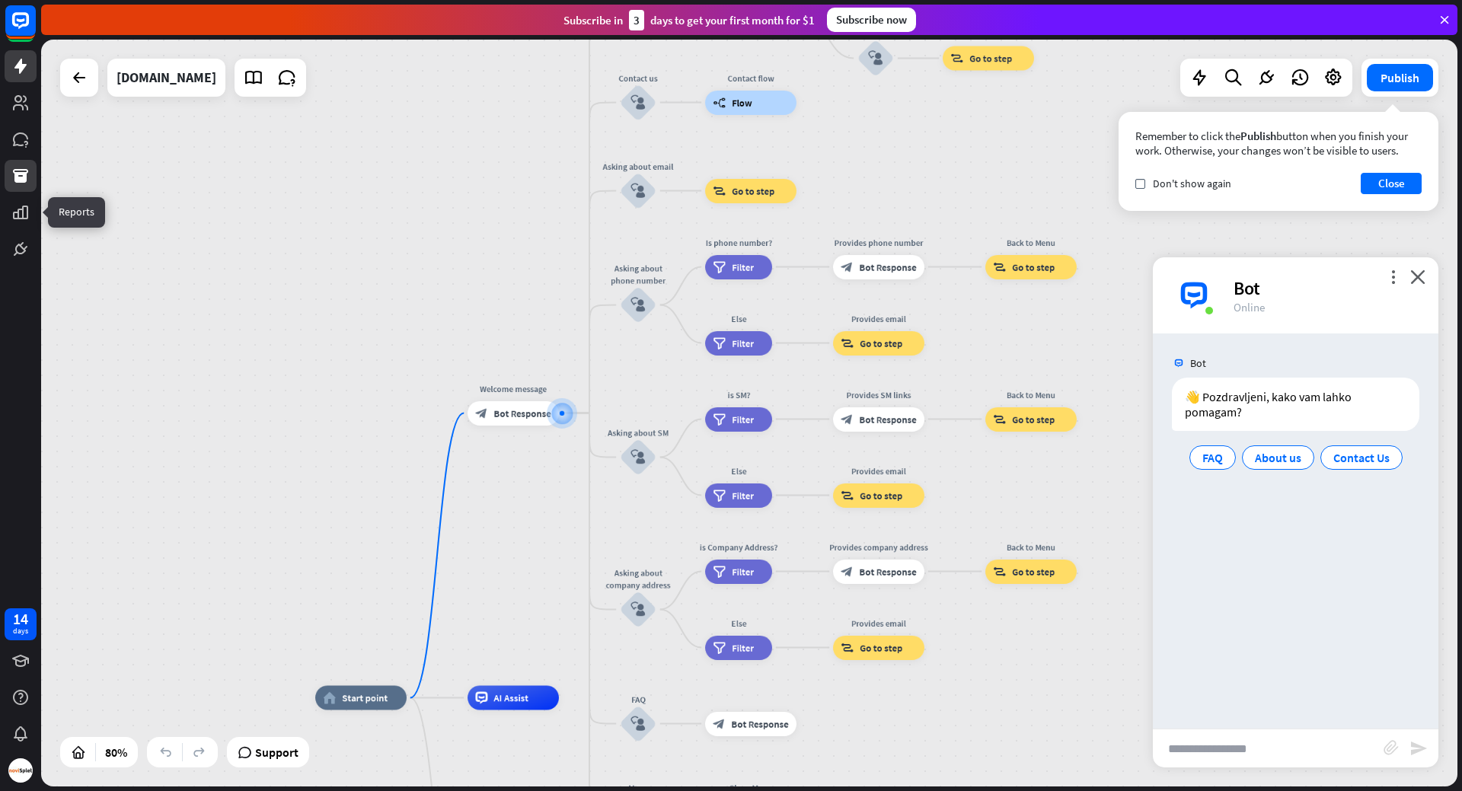
click at [19, 161] on link at bounding box center [21, 176] width 32 height 32
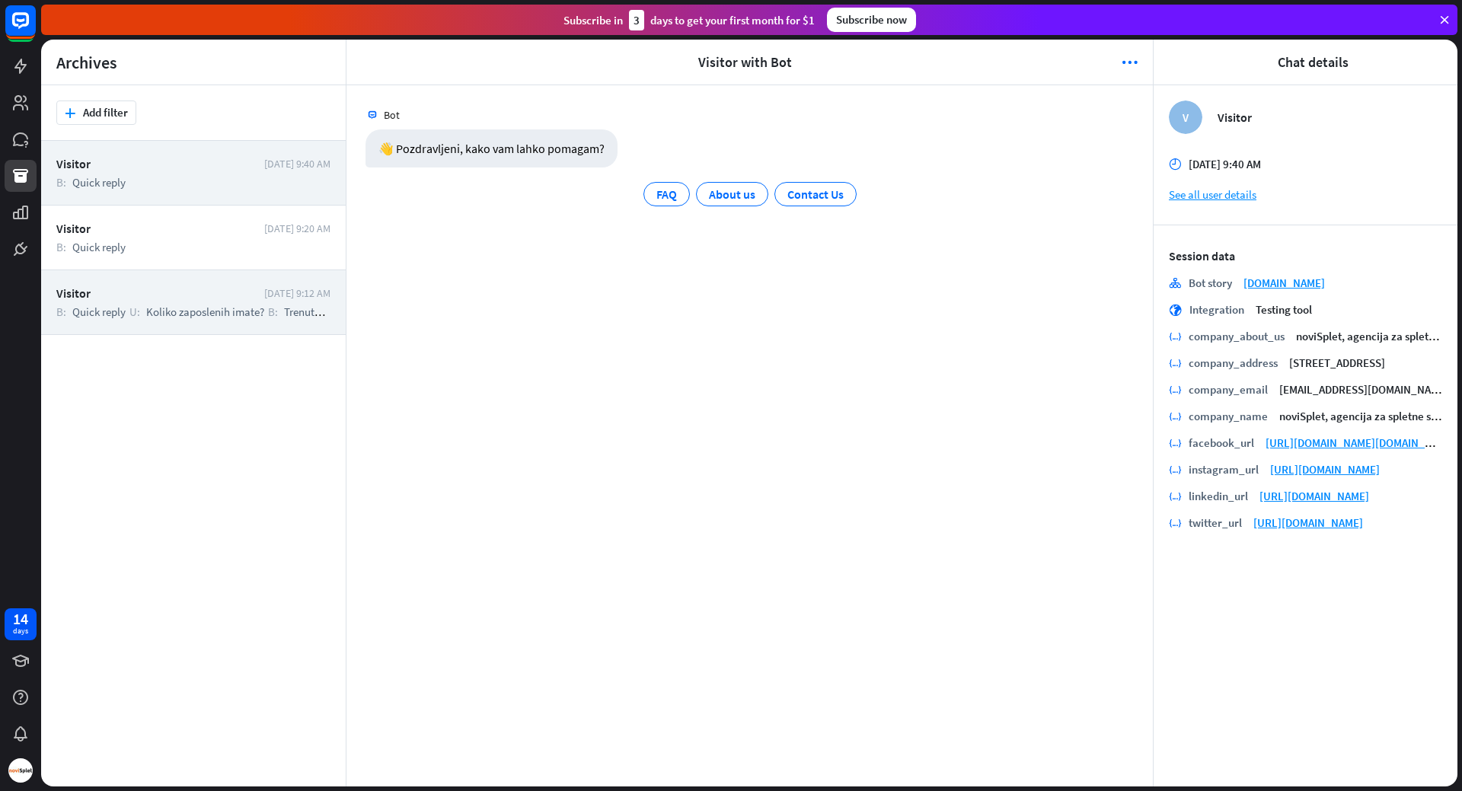
click at [164, 294] on div "Visitor" at bounding box center [156, 293] width 200 height 15
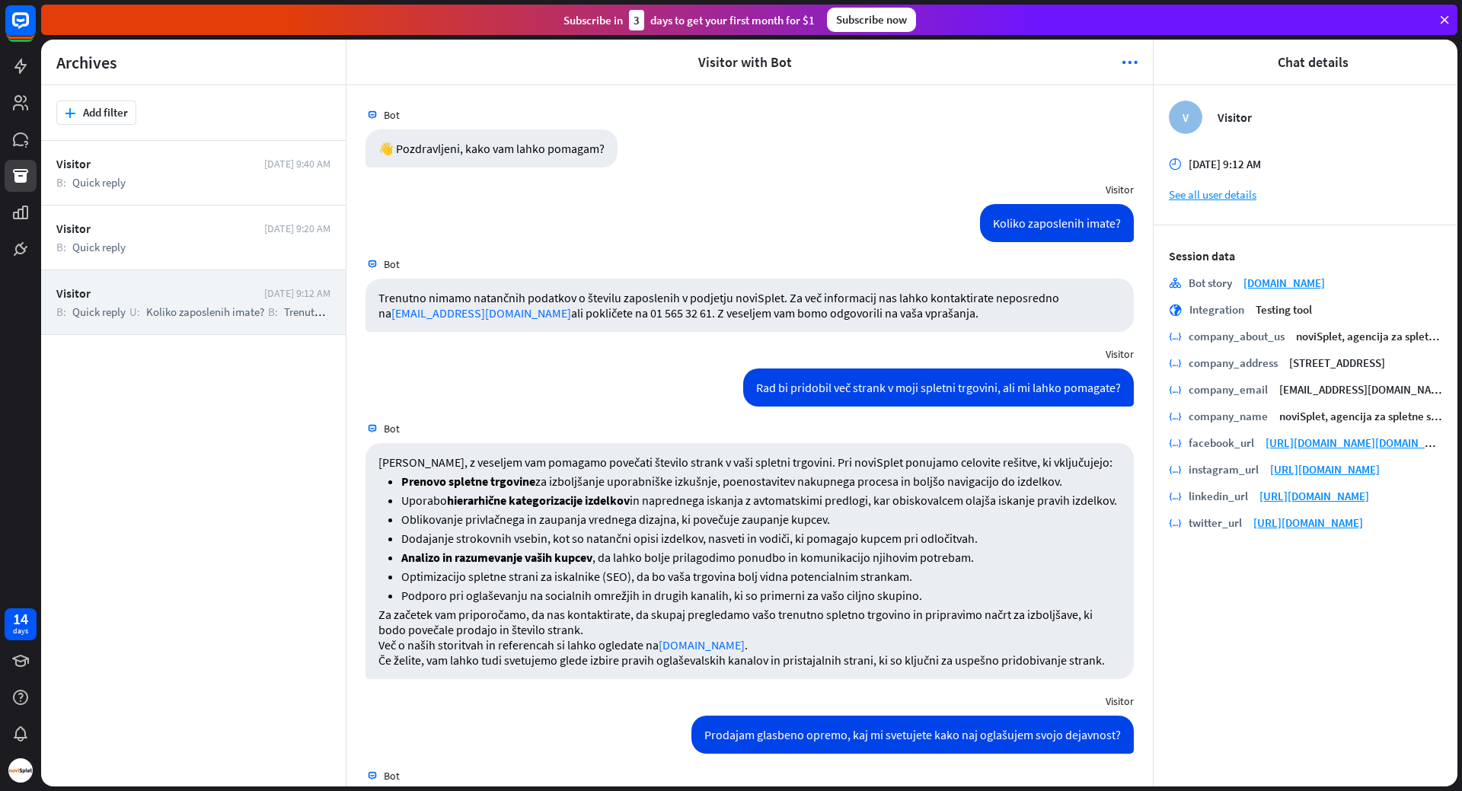
scroll to position [1224, 0]
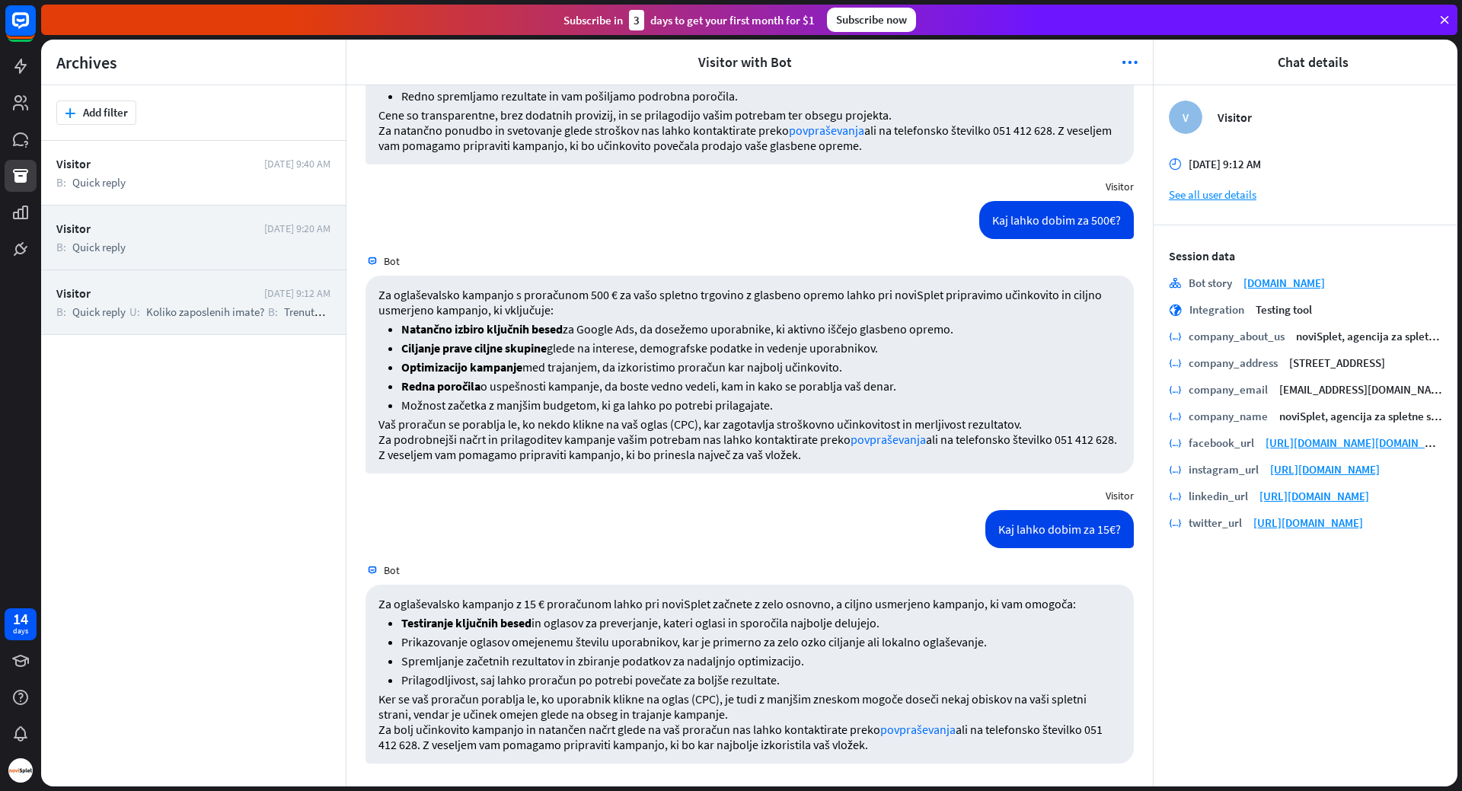
click at [168, 234] on div "Visitor" at bounding box center [156, 228] width 200 height 15
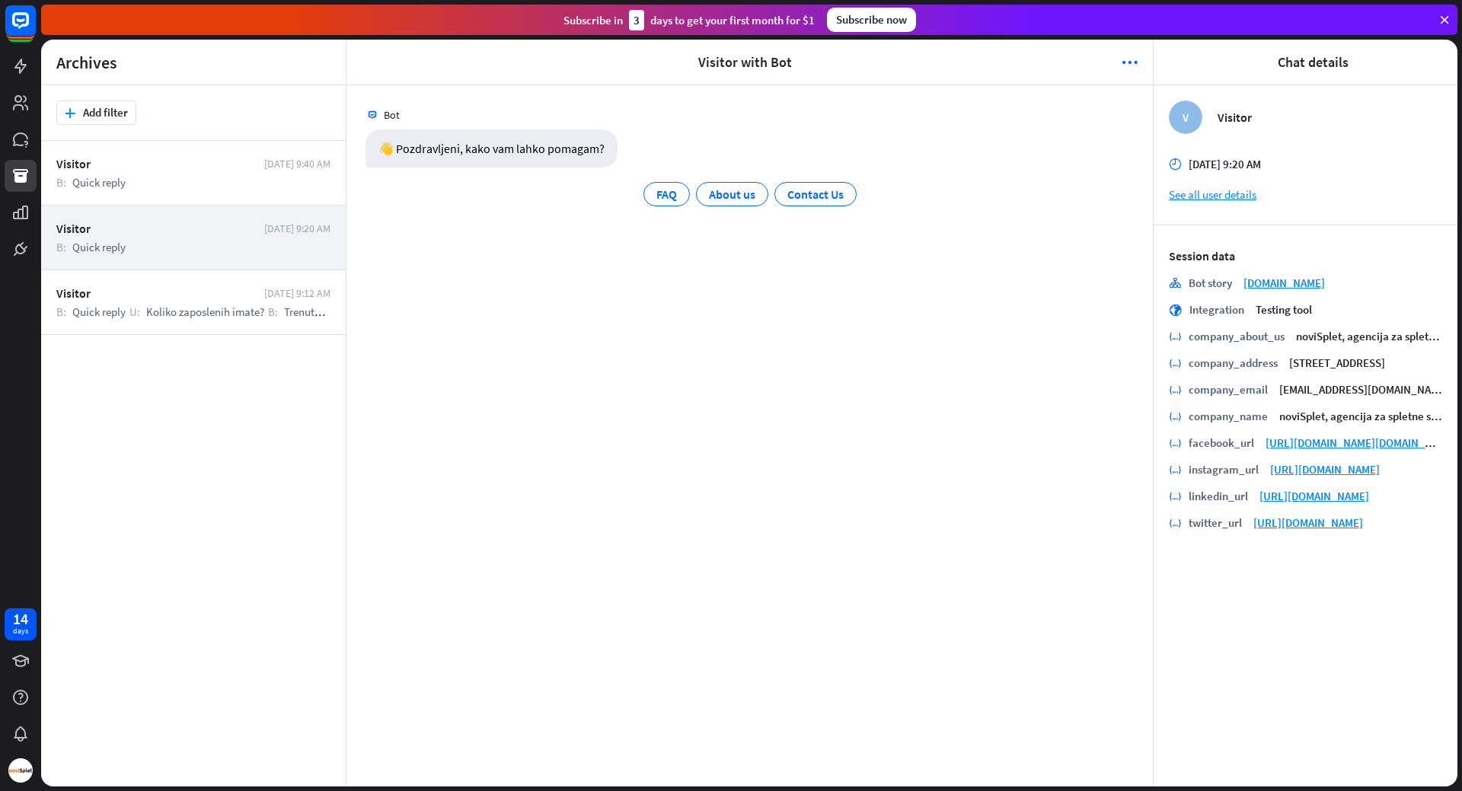
click at [182, 174] on div "Visitor [DATE] 9:40 AM B: Quick reply" at bounding box center [193, 173] width 305 height 65
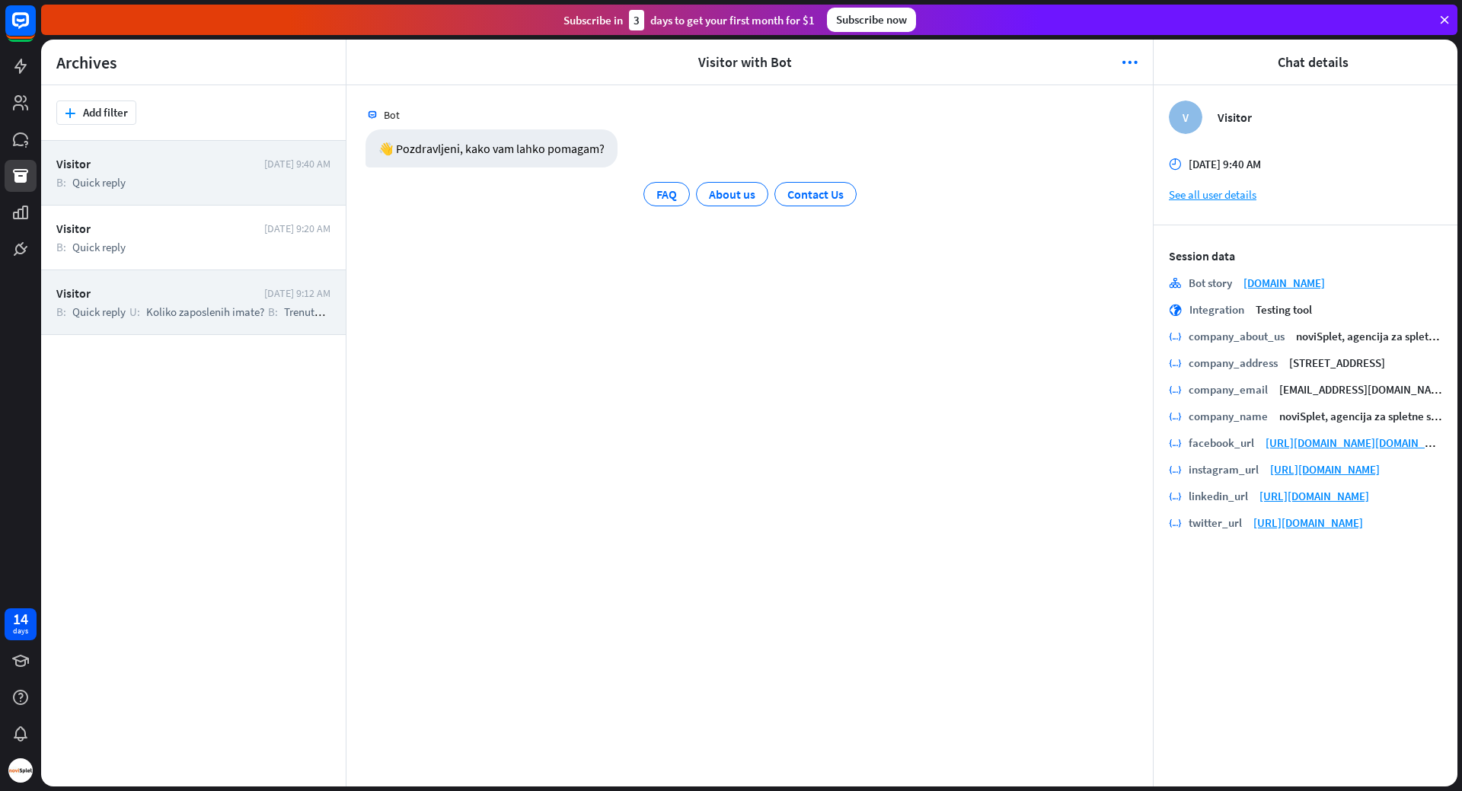
click at [173, 308] on span "Koliko zaposlenih imate?" at bounding box center [205, 312] width 118 height 14
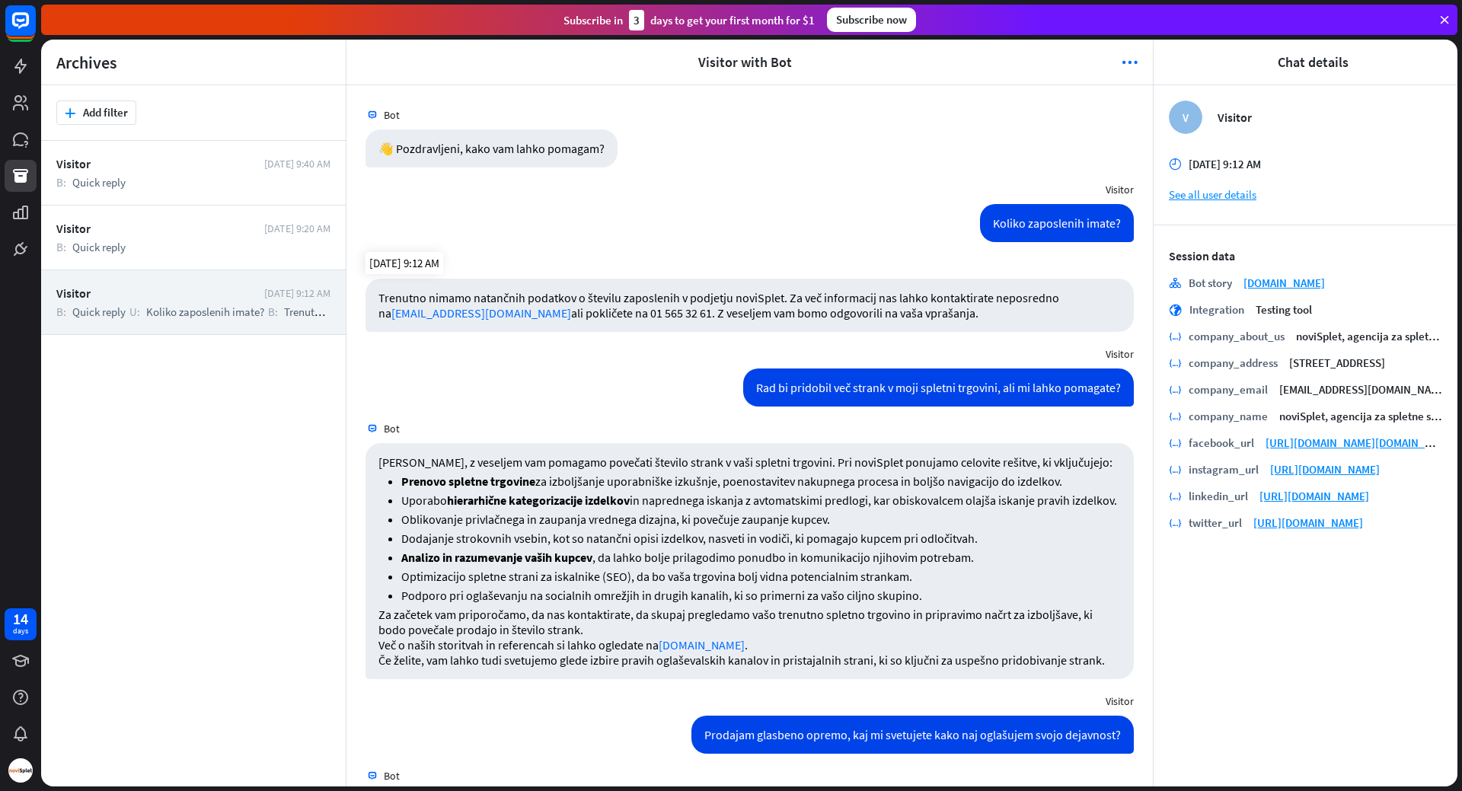
drag, startPoint x: 908, startPoint y: 314, endPoint x: 738, endPoint y: 297, distance: 170.7
click at [738, 297] on p "Trenutno nimamo natančnih podatkov o številu zaposlenih v podjetju noviSplet. Z…" at bounding box center [749, 305] width 742 height 30
click at [661, 396] on div "Rad bi pridobil več strank v moji spletni trgovini, ali mi lahko pomagate? [DAT…" at bounding box center [749, 392] width 806 height 46
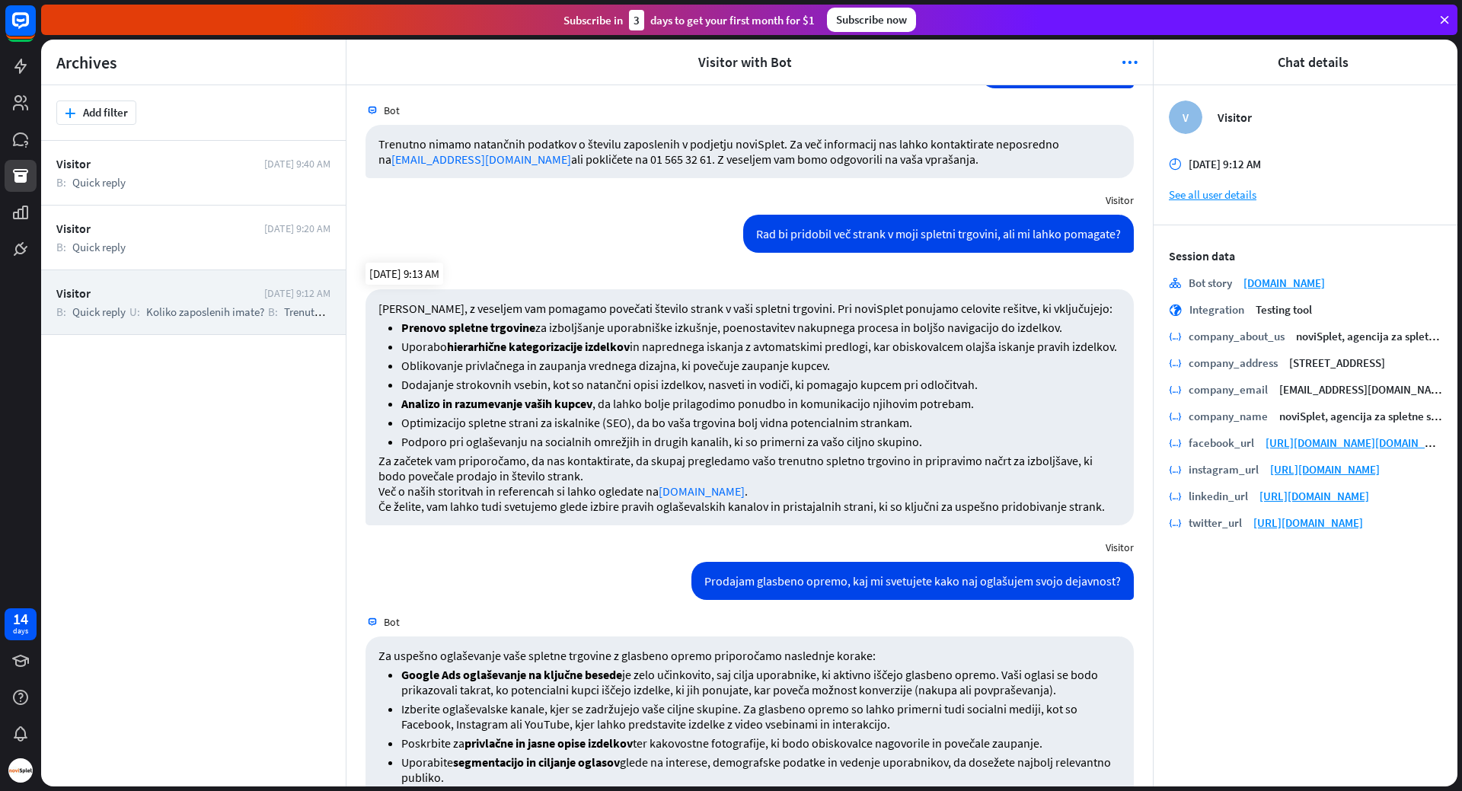
scroll to position [152, 0]
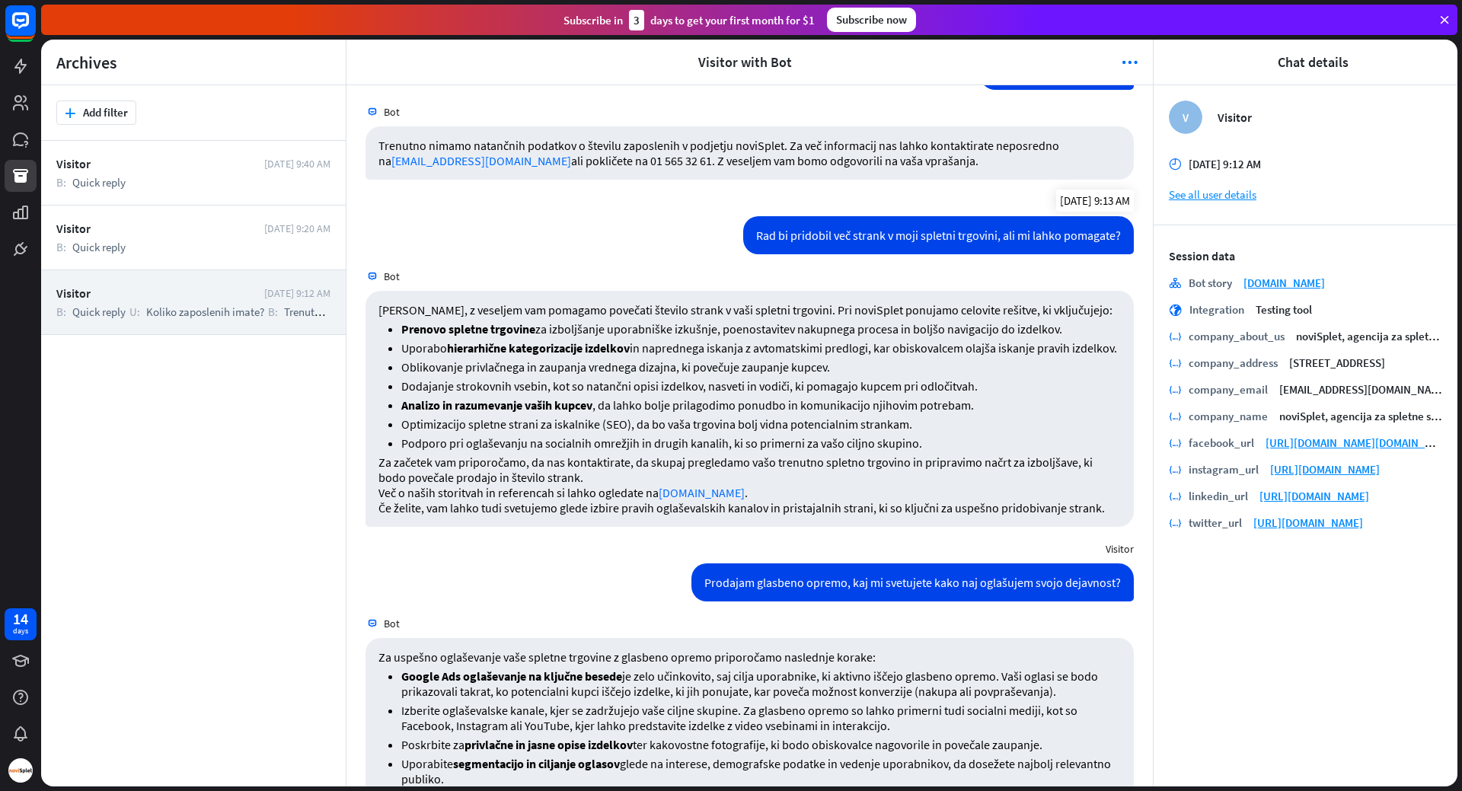
click at [756, 238] on div "Rad bi pridobil več strank v moji spletni trgovini, ali mi lahko pomagate?" at bounding box center [938, 235] width 391 height 38
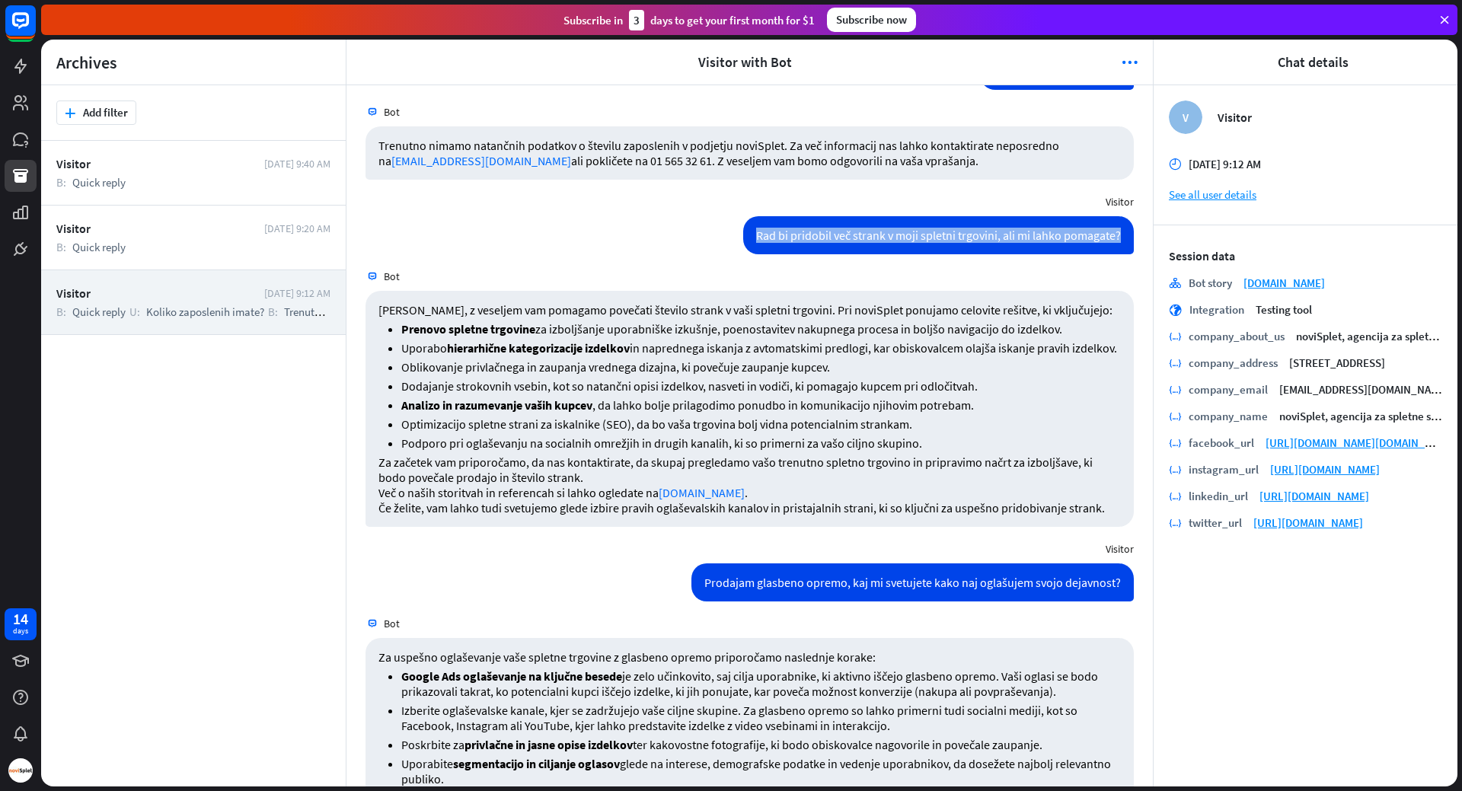
drag, startPoint x: 756, startPoint y: 238, endPoint x: 1122, endPoint y: 235, distance: 366.3
click at [1122, 235] on div "Rad bi pridobil več strank v moji spletni trgovini, ali mi lahko pomagate? [DAT…" at bounding box center [749, 239] width 806 height 46
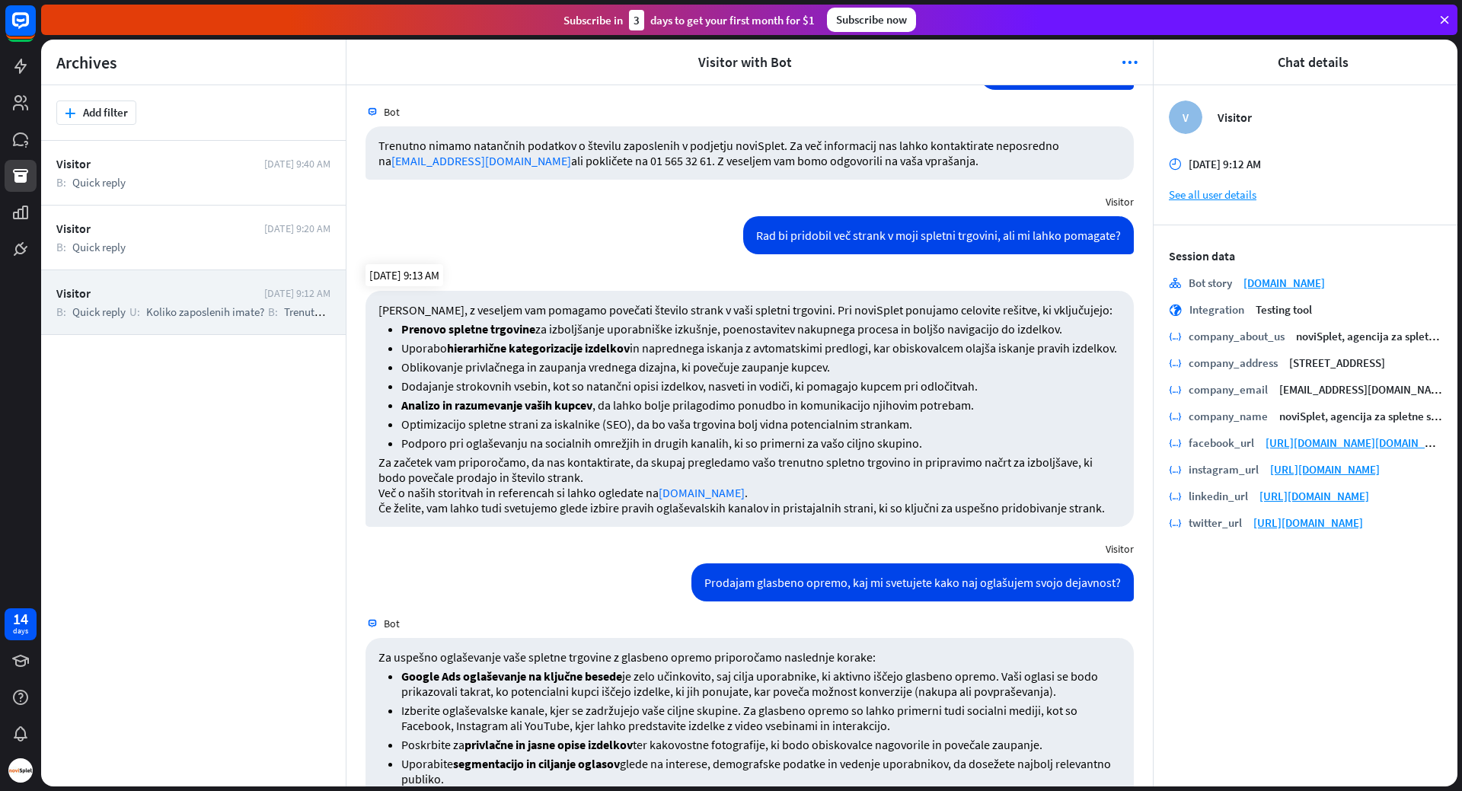
click at [403, 317] on p "[PERSON_NAME], z veseljem vam pomagamo povečati število strank v vaši spletni t…" at bounding box center [749, 309] width 742 height 15
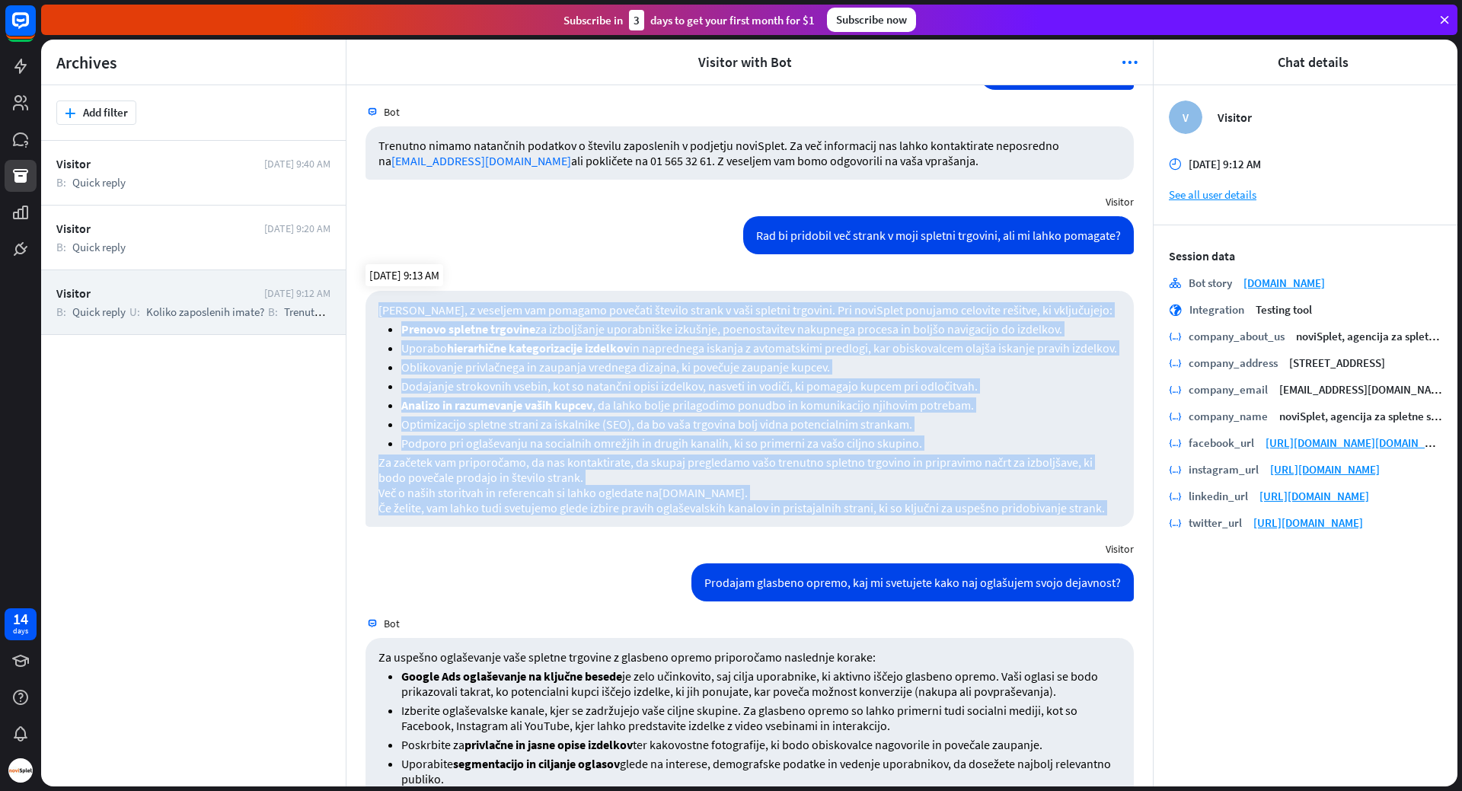
drag, startPoint x: 403, startPoint y: 317, endPoint x: 527, endPoint y: 525, distance: 242.8
click at [527, 525] on div "[PERSON_NAME], z veseljem vam pomagamo povečati število strank v vaši spletni t…" at bounding box center [749, 409] width 768 height 236
click at [527, 515] on p "Če želite, vam lahko tudi svetujemo glede izbire pravih oglaševalskih kanalov i…" at bounding box center [749, 507] width 742 height 15
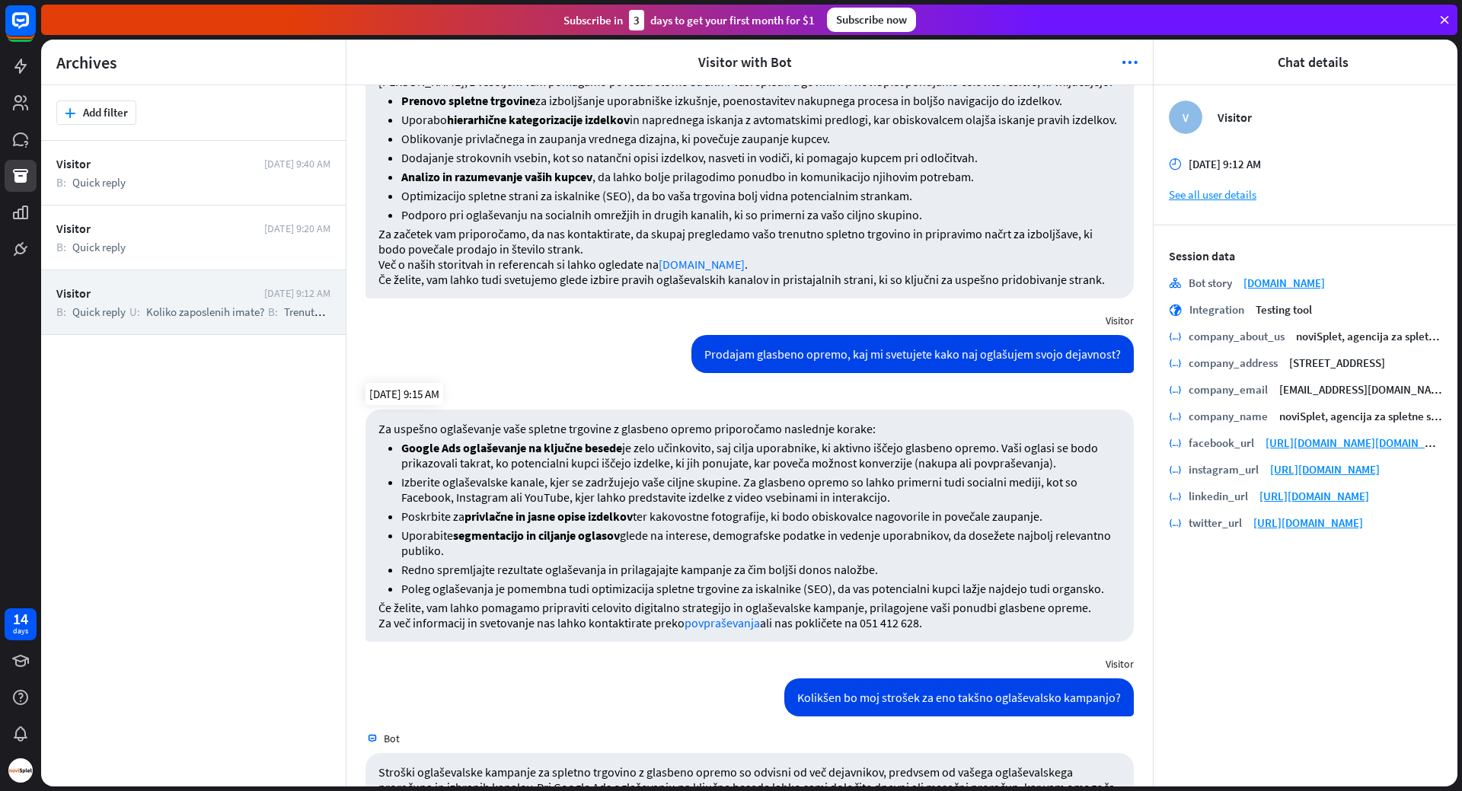
scroll to position [457, 0]
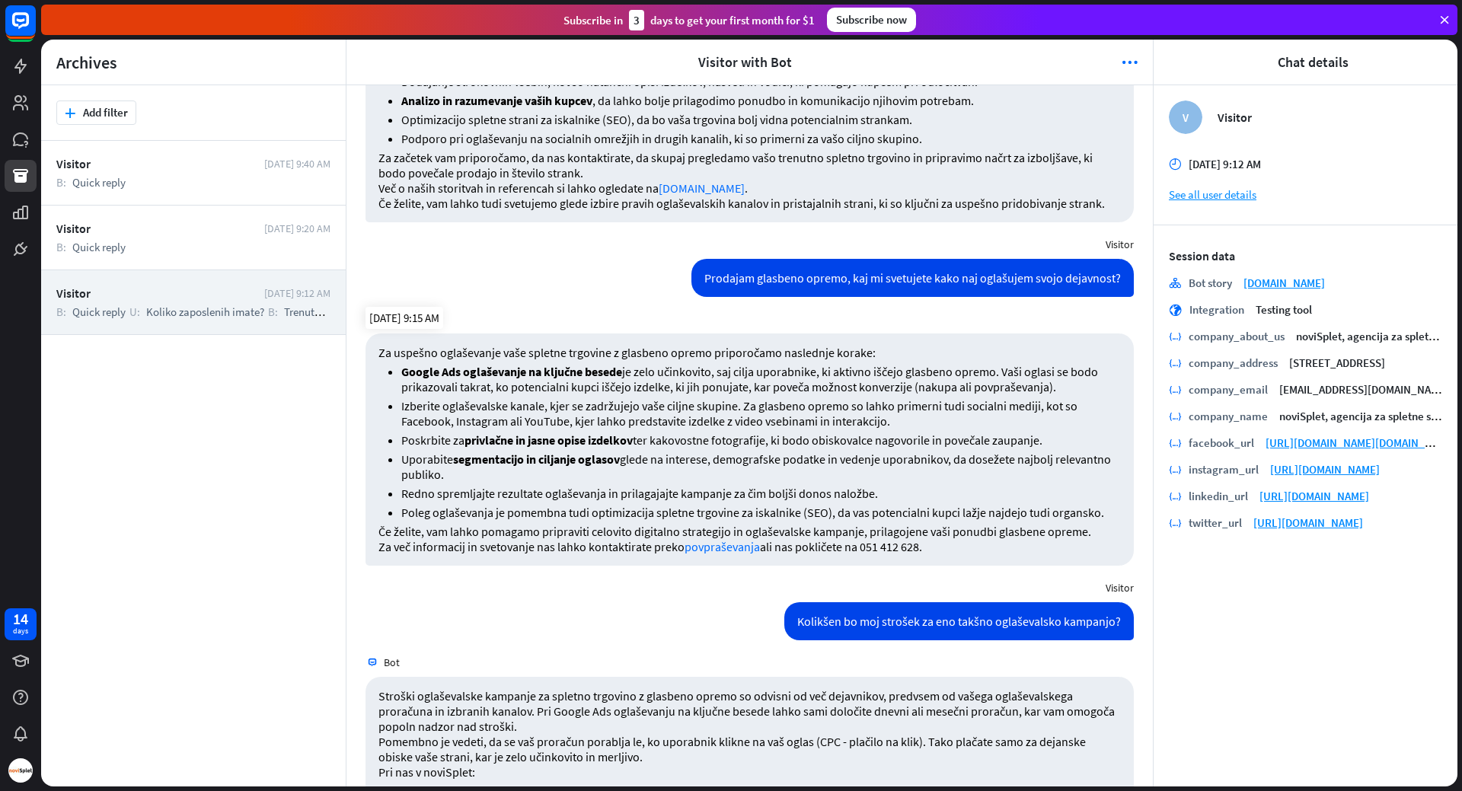
drag, startPoint x: 410, startPoint y: 426, endPoint x: 650, endPoint y: 493, distance: 249.8
click at [656, 494] on ul "Google Ads oglaševanje na ključne besede je zelo učinkovito, saj cilja uporabni…" at bounding box center [749, 442] width 742 height 156
click at [650, 482] on p "Uporabite segmentacijo in ciljanje oglasov glede na interese, demografske podat…" at bounding box center [761, 467] width 720 height 30
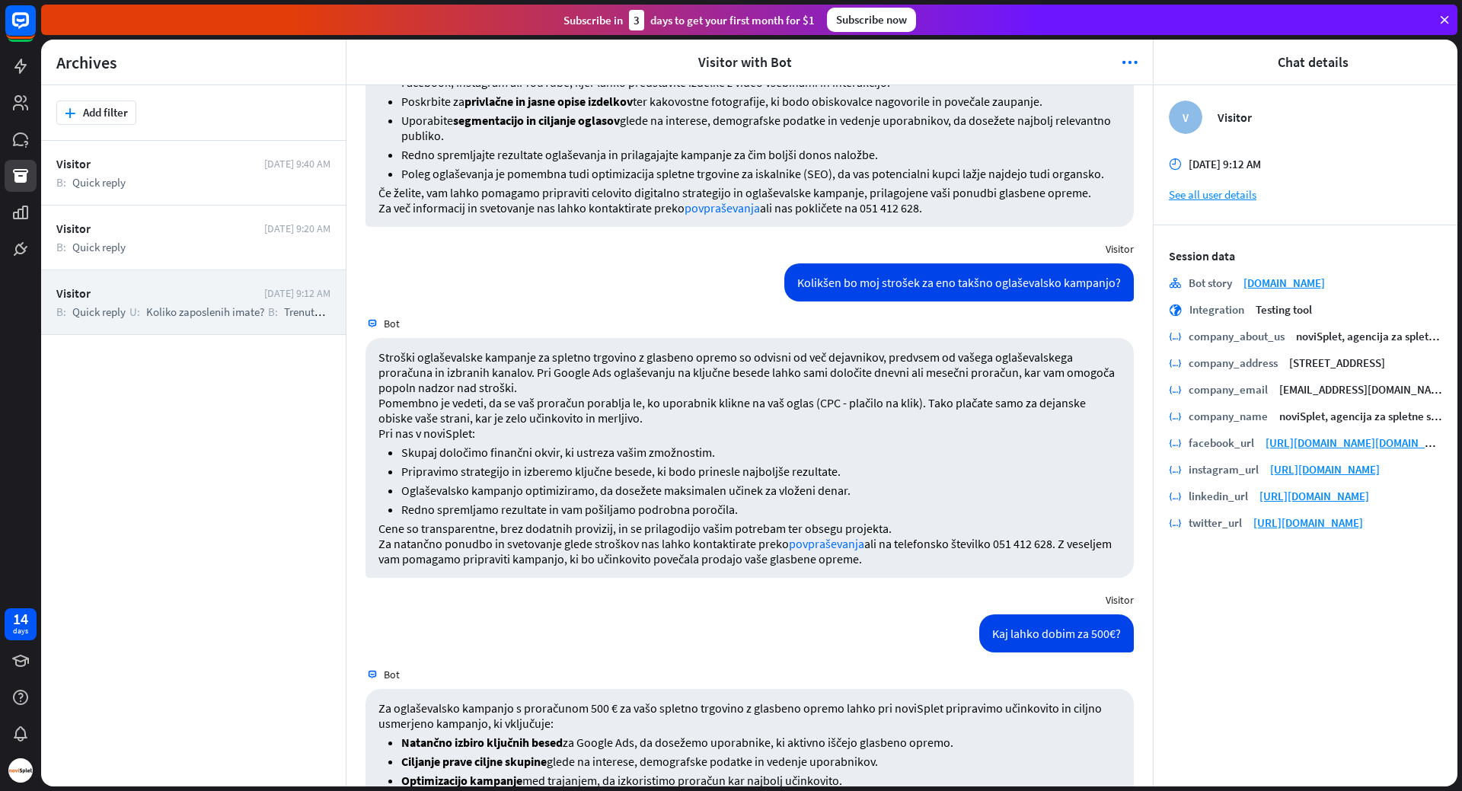
scroll to position [838, 0]
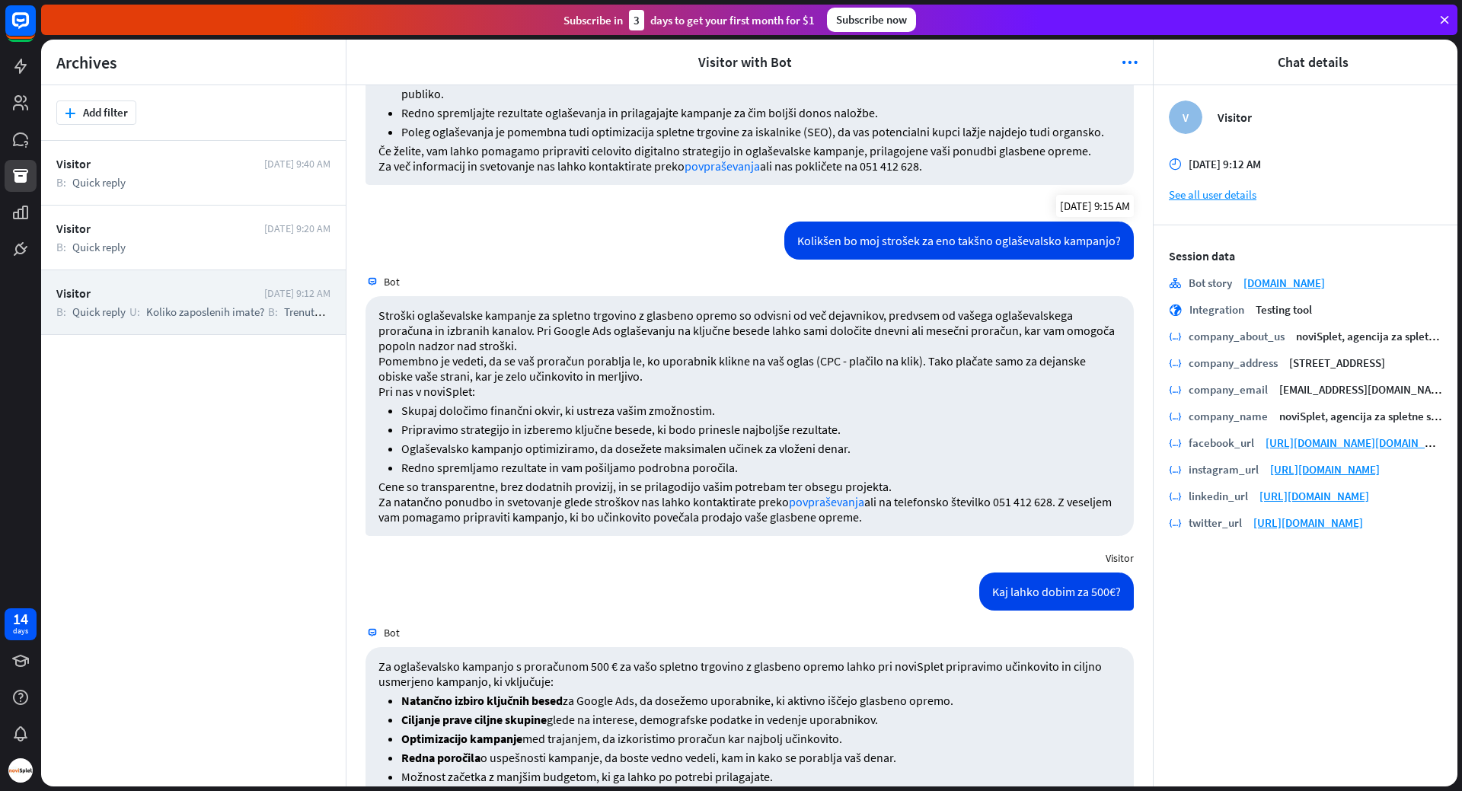
click at [801, 251] on div "Kolikšen bo moj strošek za eno takšno oglaševalsko kampanjo?" at bounding box center [958, 241] width 349 height 38
drag, startPoint x: 801, startPoint y: 251, endPoint x: 1110, endPoint y: 257, distance: 309.2
click at [1110, 257] on div "Kolikšen bo moj strošek za eno takšno oglaševalsko kampanjo?" at bounding box center [958, 241] width 349 height 38
click at [1103, 257] on div "Kolikšen bo moj strošek za eno takšno oglaševalsko kampanjo?" at bounding box center [958, 241] width 349 height 38
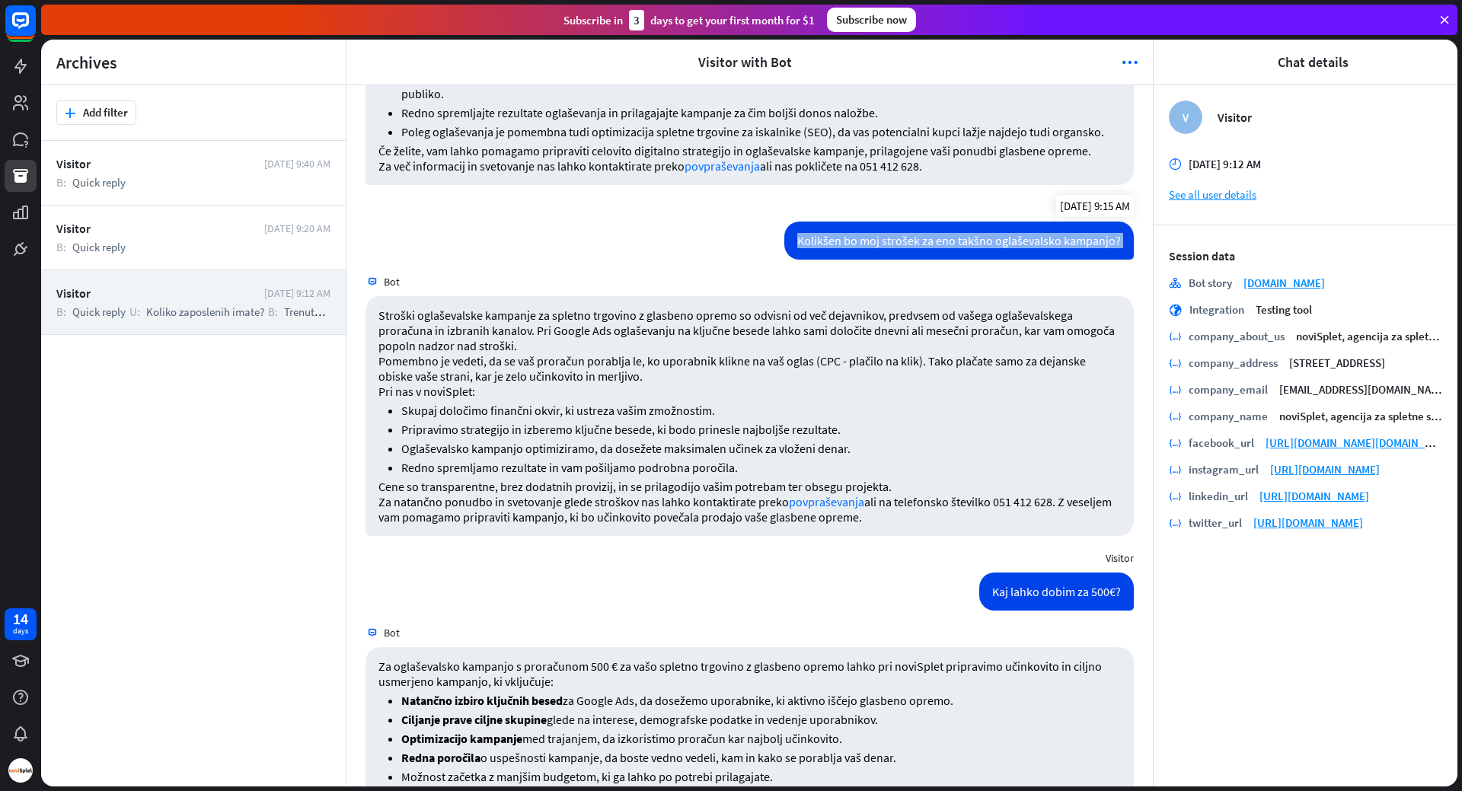
click at [1103, 257] on div "Kolikšen bo moj strošek za eno takšno oglaševalsko kampanjo?" at bounding box center [958, 241] width 349 height 38
click at [373, 334] on div "Stroški oglaševalske kampanje za spletno trgovino z glasbeno opremo so odvisni …" at bounding box center [749, 416] width 768 height 240
click at [382, 334] on p "Stroški oglaševalske kampanje za spletno trgovino z glasbeno opremo so odvisni …" at bounding box center [749, 331] width 742 height 46
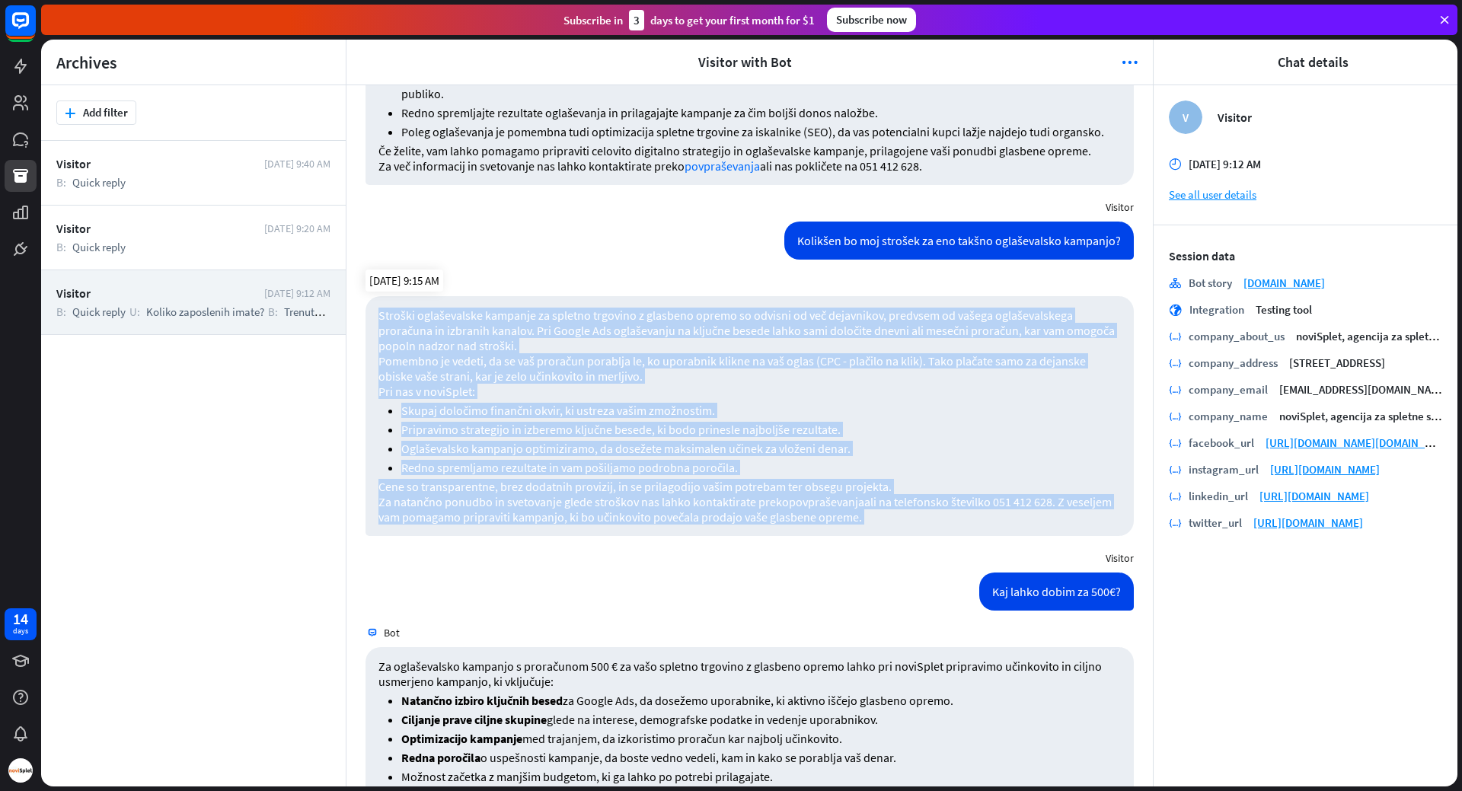
drag, startPoint x: 382, startPoint y: 334, endPoint x: 672, endPoint y: 520, distance: 344.3
click at [672, 520] on div "Stroški oglaševalske kampanje za spletno trgovino z glasbeno opremo so odvisni …" at bounding box center [749, 416] width 768 height 240
click at [672, 520] on p "Za natančno ponudbo in svetovanje glede stroškov nas lahko kontaktirate preko p…" at bounding box center [749, 509] width 742 height 30
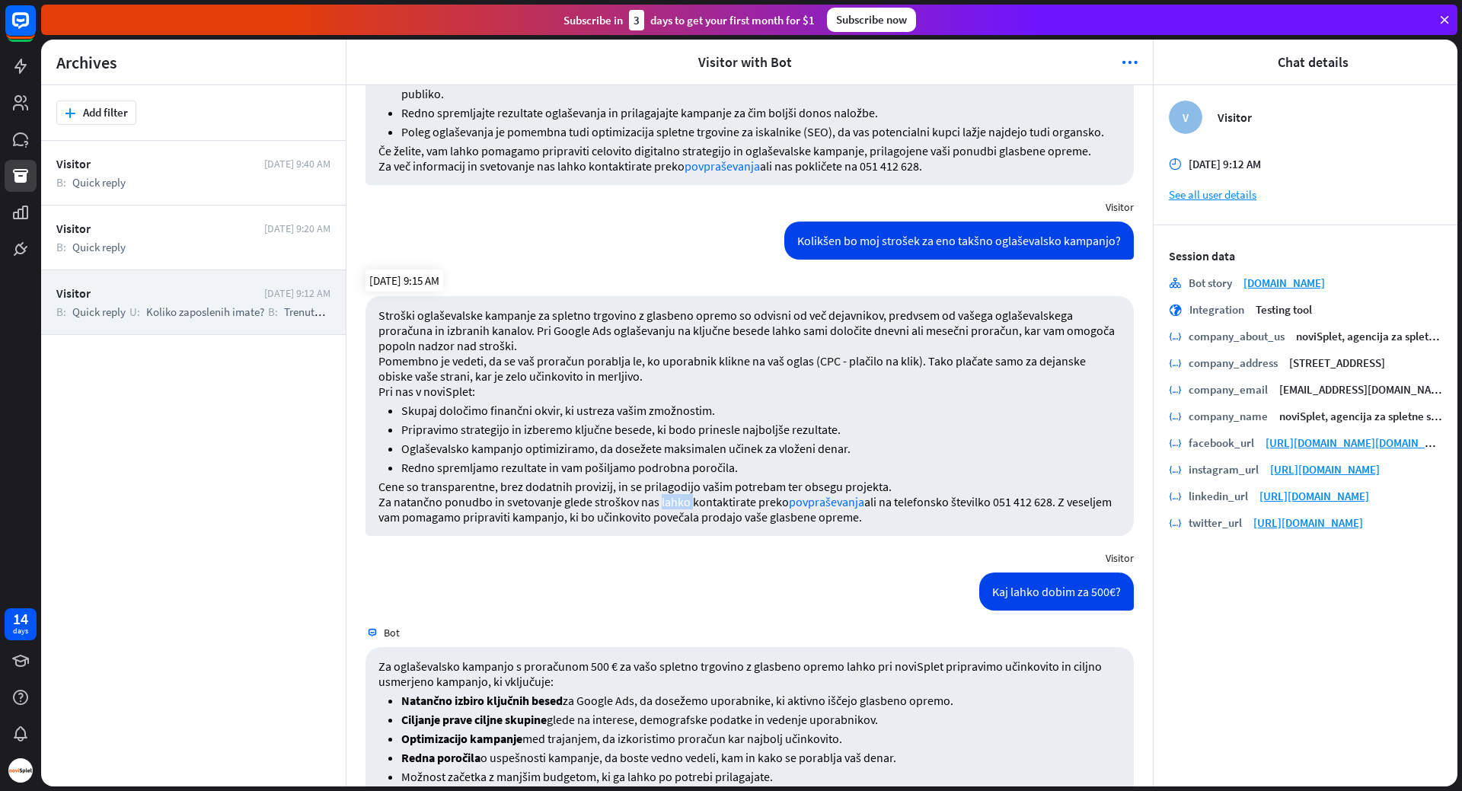
click at [672, 520] on p "Za natančno ponudbo in svetovanje glede stroškov nas lahko kontaktirate preko p…" at bounding box center [749, 509] width 742 height 30
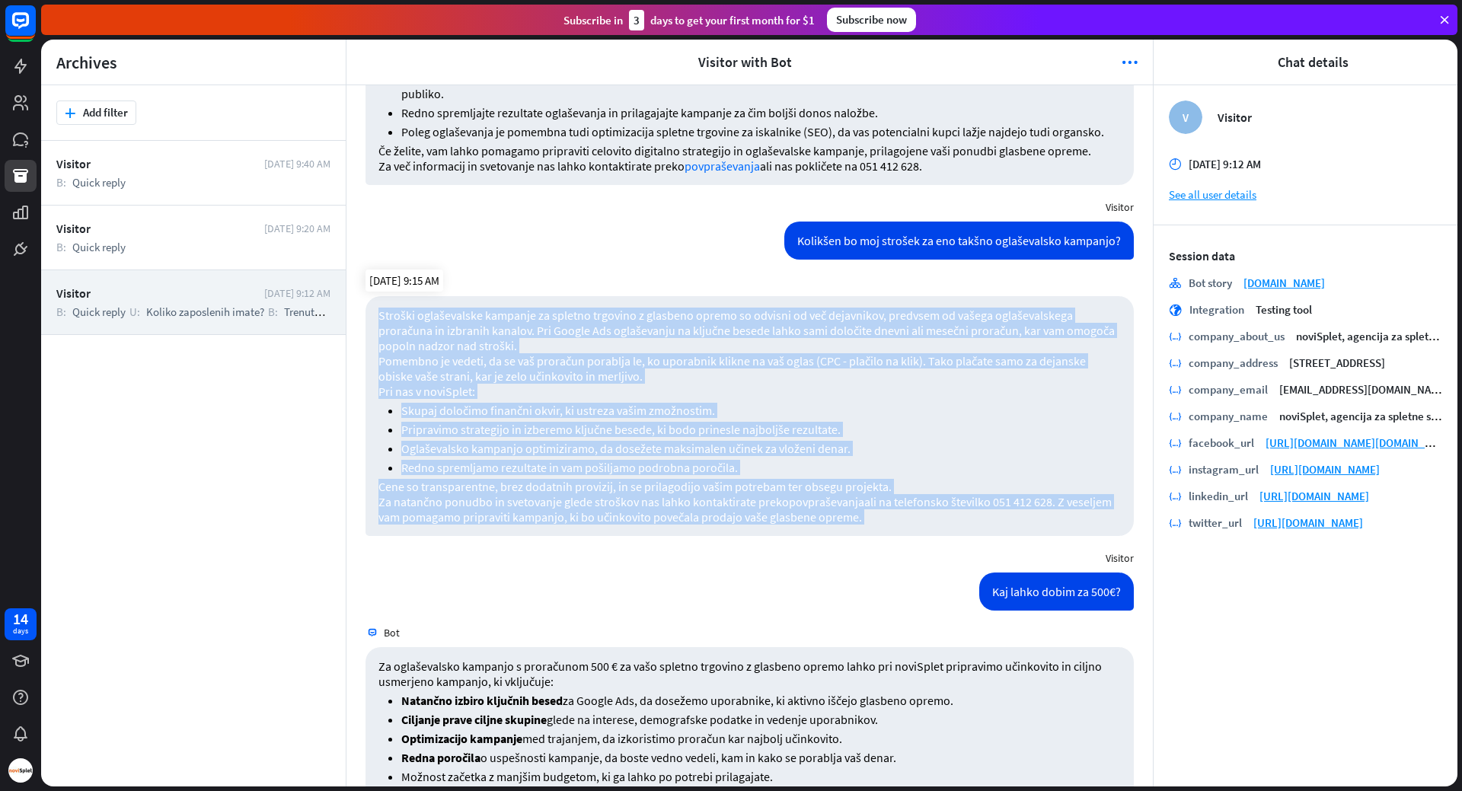
drag, startPoint x: 672, startPoint y: 520, endPoint x: 501, endPoint y: 328, distance: 256.7
click at [501, 328] on div "Stroški oglaševalske kampanje za spletno trgovino z glasbeno opremo so odvisni …" at bounding box center [749, 416] width 768 height 240
click at [501, 328] on p "Stroški oglaševalske kampanje za spletno trgovino z glasbeno opremo so odvisni …" at bounding box center [749, 331] width 742 height 46
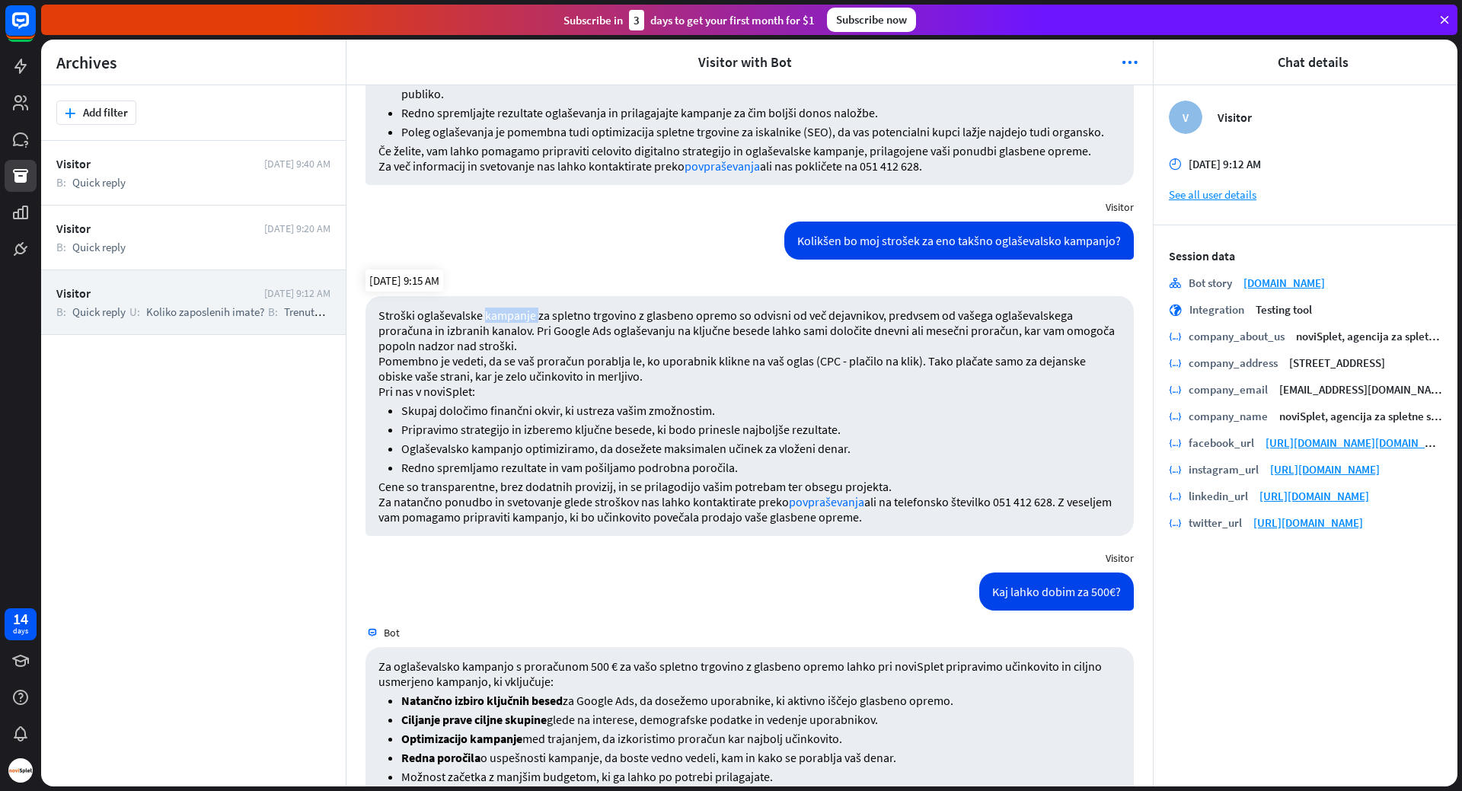
click at [501, 328] on p "Stroški oglaševalske kampanje za spletno trgovino z glasbeno opremo so odvisni …" at bounding box center [749, 331] width 742 height 46
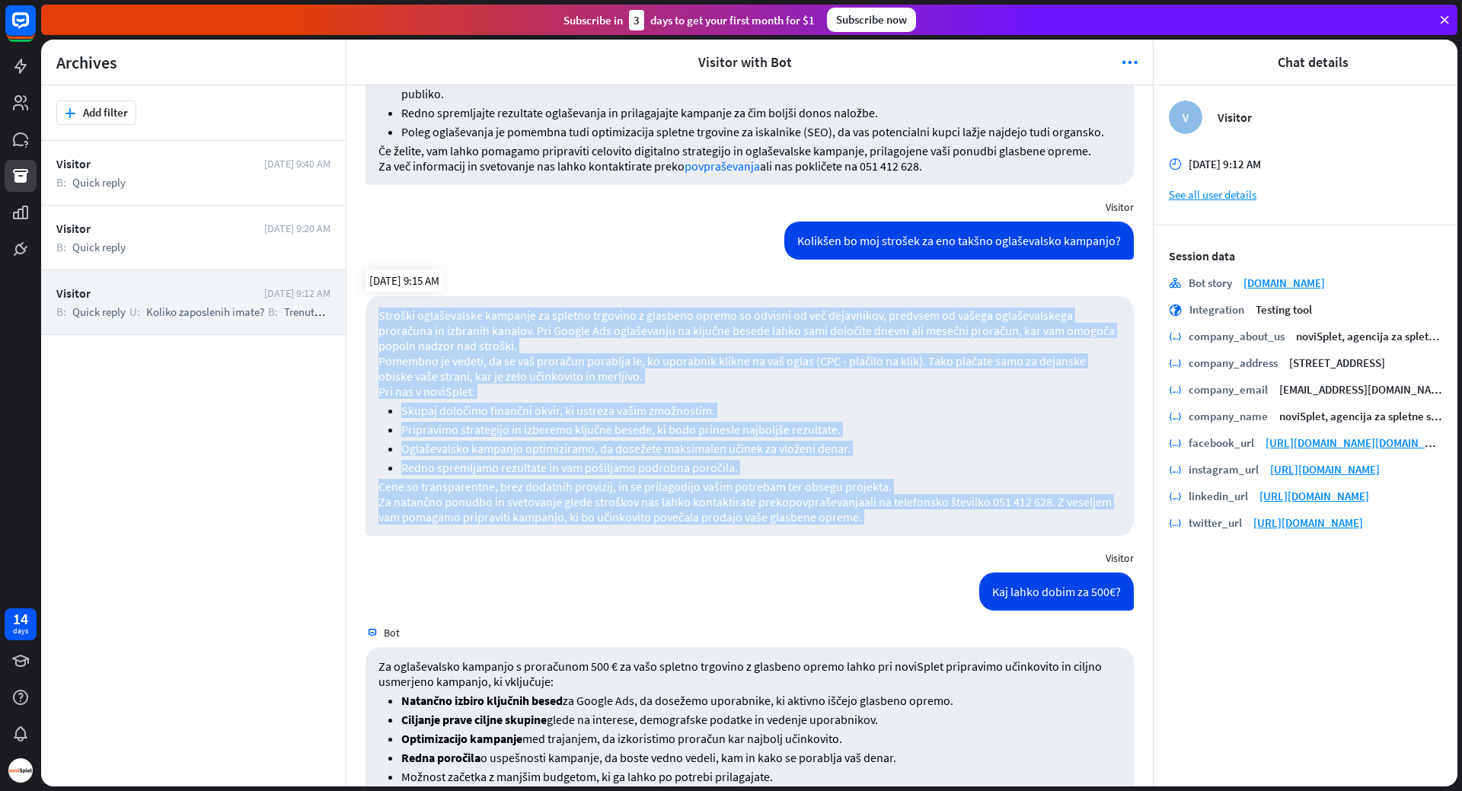
drag, startPoint x: 501, startPoint y: 328, endPoint x: 582, endPoint y: 512, distance: 201.2
click at [582, 512] on div "Stroški oglaševalske kampanje za spletno trgovino z glasbeno opremo so odvisni …" at bounding box center [749, 416] width 768 height 240
click at [582, 512] on p "Za natančno ponudbo in svetovanje glede stroškov nas lahko kontaktirate preko p…" at bounding box center [749, 509] width 742 height 30
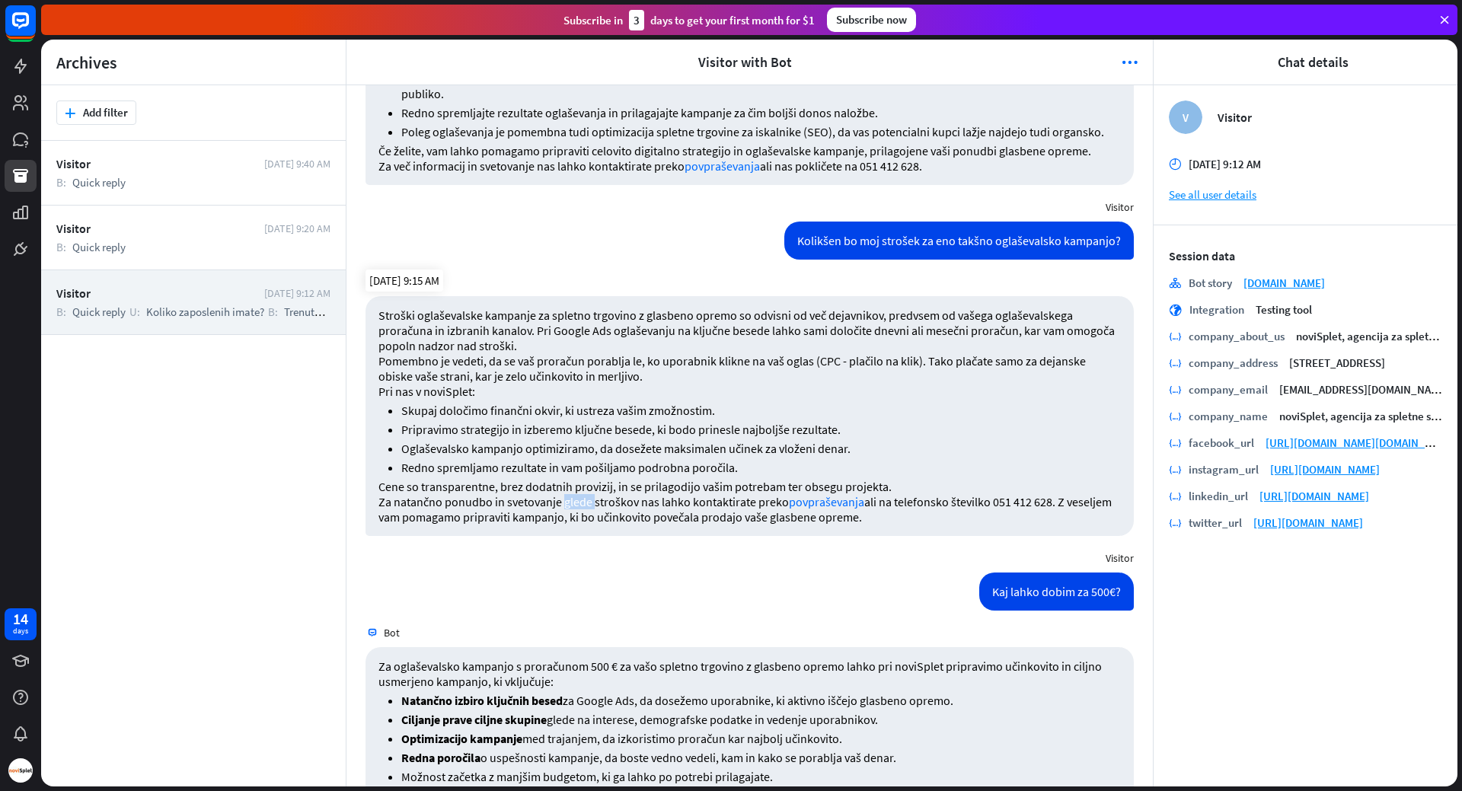
click at [582, 512] on p "Za natančno ponudbo in svetovanje glede stroškov nas lahko kontaktirate preko p…" at bounding box center [749, 509] width 742 height 30
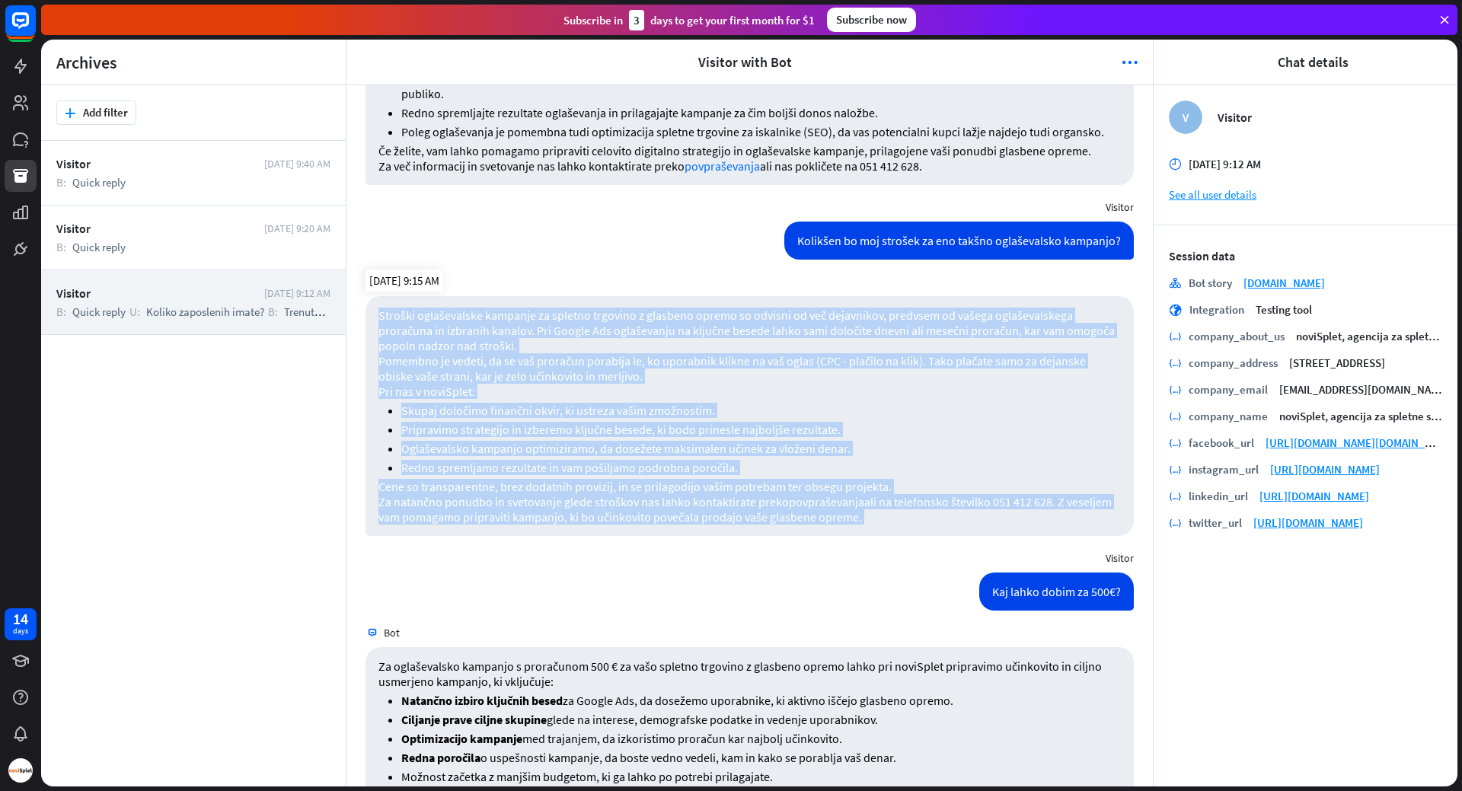
drag, startPoint x: 582, startPoint y: 512, endPoint x: 515, endPoint y: 348, distance: 177.3
click at [515, 348] on div "Stroški oglaševalske kampanje za spletno trgovino z glasbeno opremo so odvisni …" at bounding box center [749, 416] width 768 height 240
click at [515, 348] on p "Stroški oglaševalske kampanje za spletno trgovino z glasbeno opremo so odvisni …" at bounding box center [749, 331] width 742 height 46
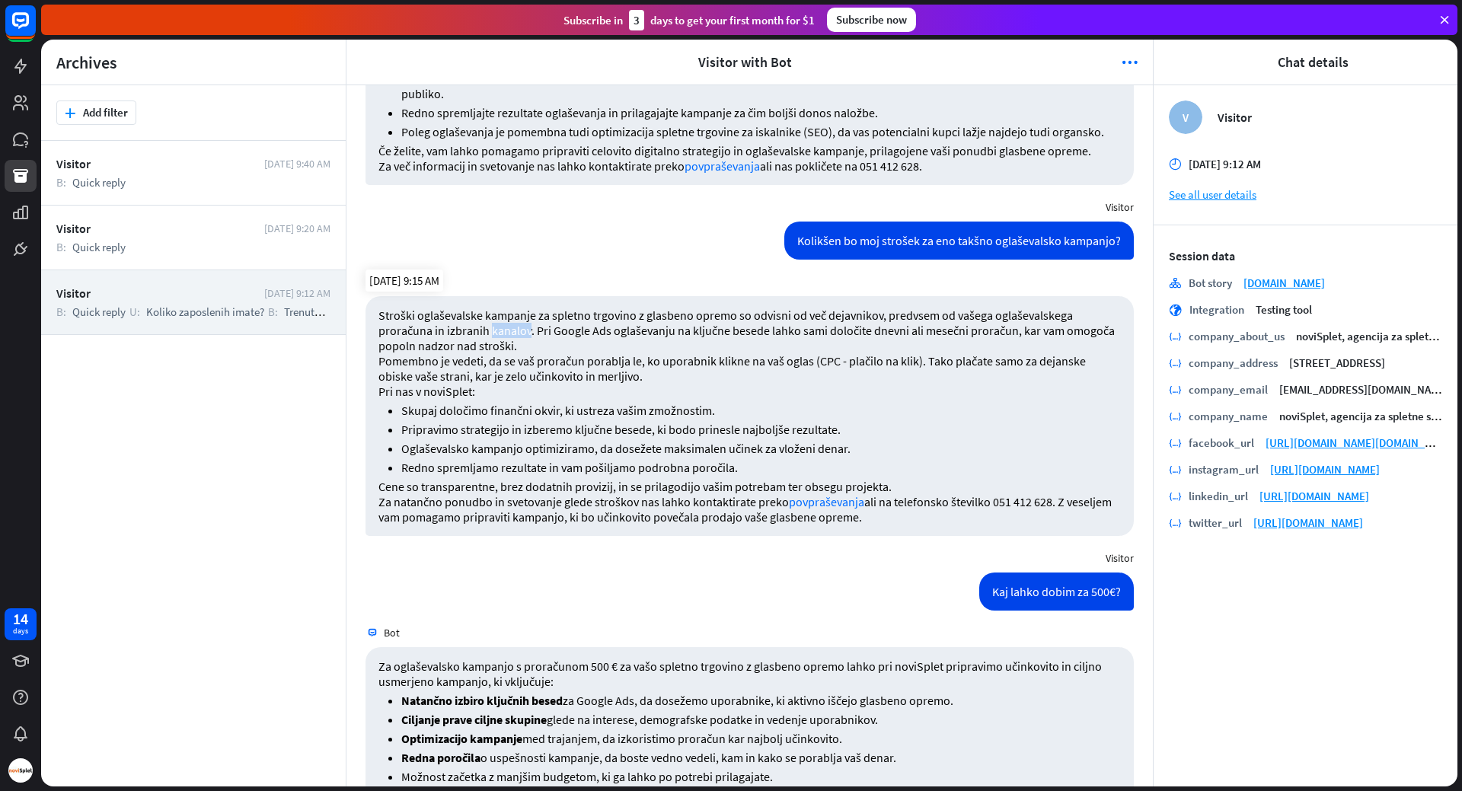
click at [515, 348] on p "Stroški oglaševalske kampanje za spletno trgovino z glasbeno opremo so odvisni …" at bounding box center [749, 331] width 742 height 46
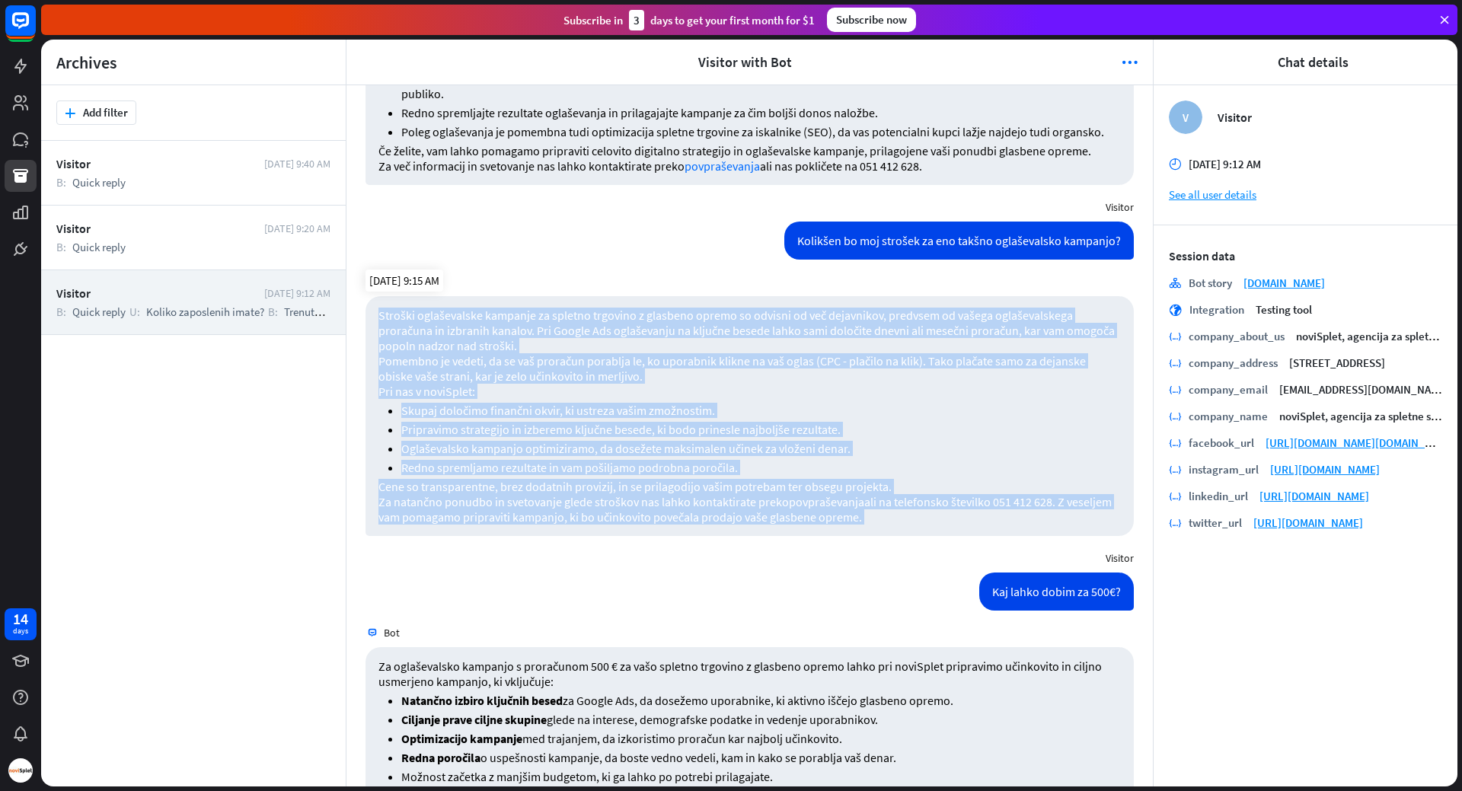
drag, startPoint x: 515, startPoint y: 348, endPoint x: 577, endPoint y: 526, distance: 188.5
click at [577, 526] on div "Stroški oglaševalske kampanje za spletno trgovino z glasbeno opremo so odvisni …" at bounding box center [749, 416] width 768 height 240
click at [577, 525] on p "Za natančno ponudbo in svetovanje glede stroškov nas lahko kontaktirate preko p…" at bounding box center [749, 509] width 742 height 30
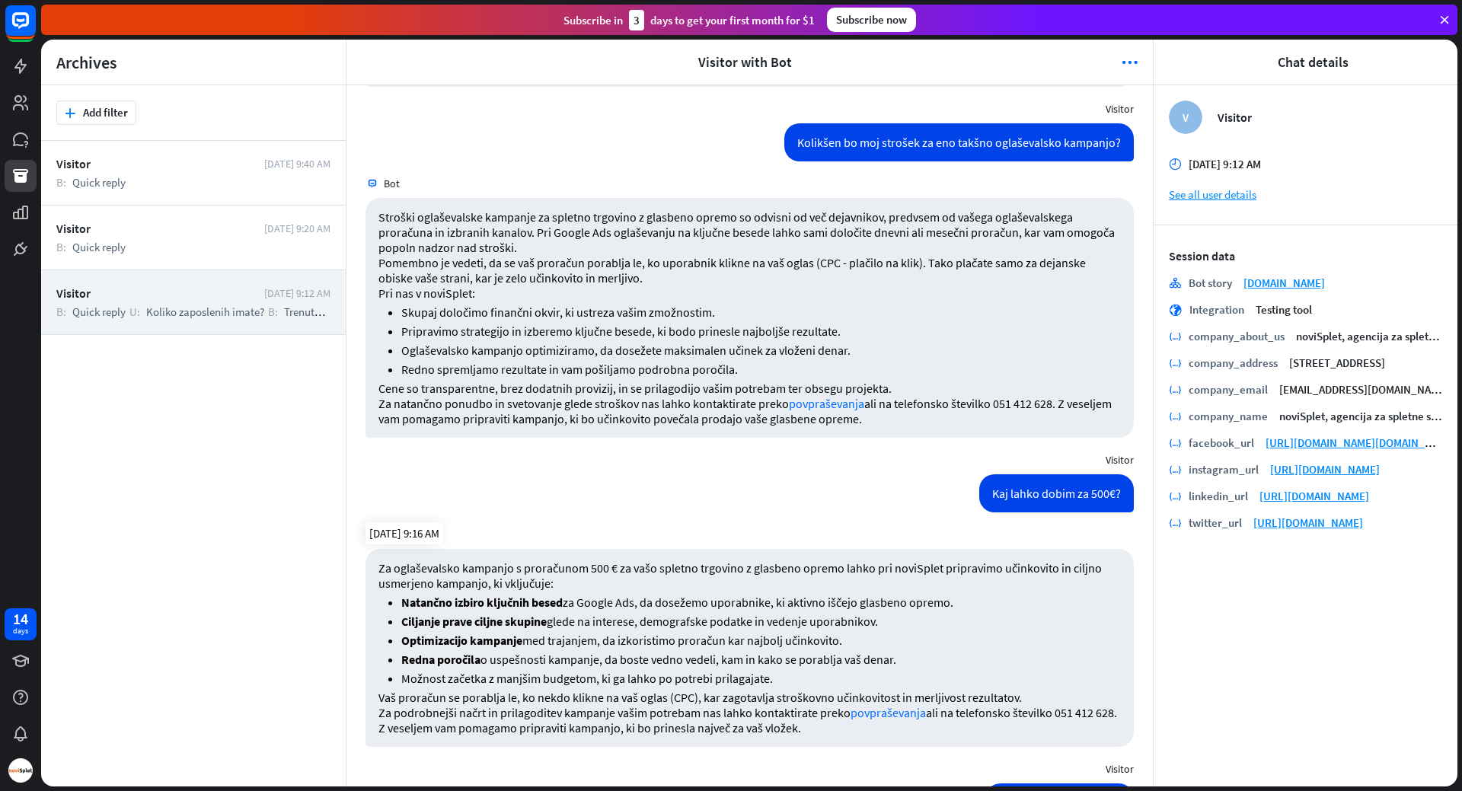
scroll to position [1224, 0]
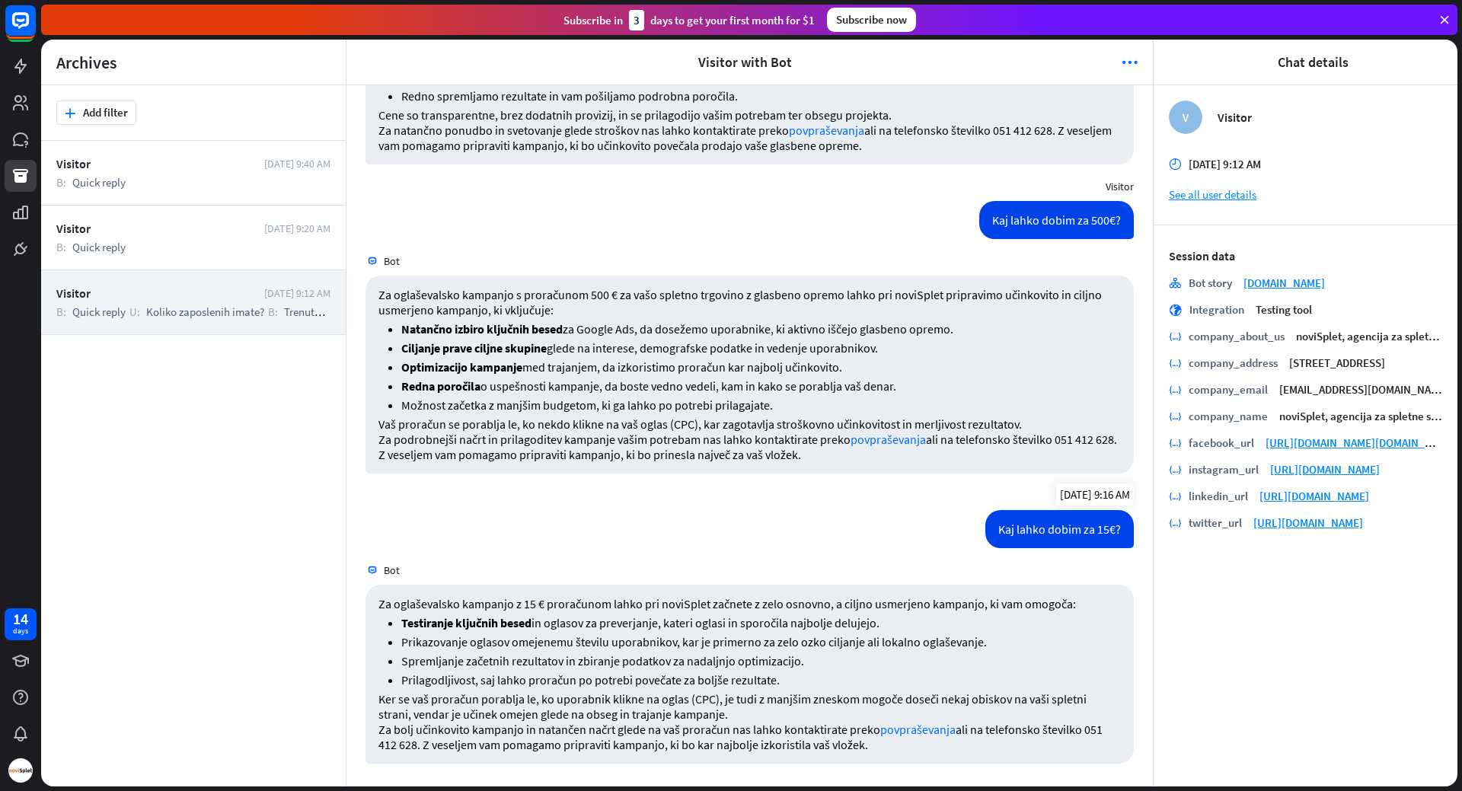
click at [992, 533] on div "Kaj lahko dobim za 15€?" at bounding box center [1059, 529] width 148 height 38
drag, startPoint x: 992, startPoint y: 533, endPoint x: 1106, endPoint y: 530, distance: 114.3
click at [1106, 530] on div "Kaj lahko dobim za 15€?" at bounding box center [1059, 529] width 148 height 38
click at [416, 608] on p "Za oglaševalsko kampanjo z 15 € proračunom lahko pri noviSplet začnete z zelo o…" at bounding box center [749, 603] width 742 height 15
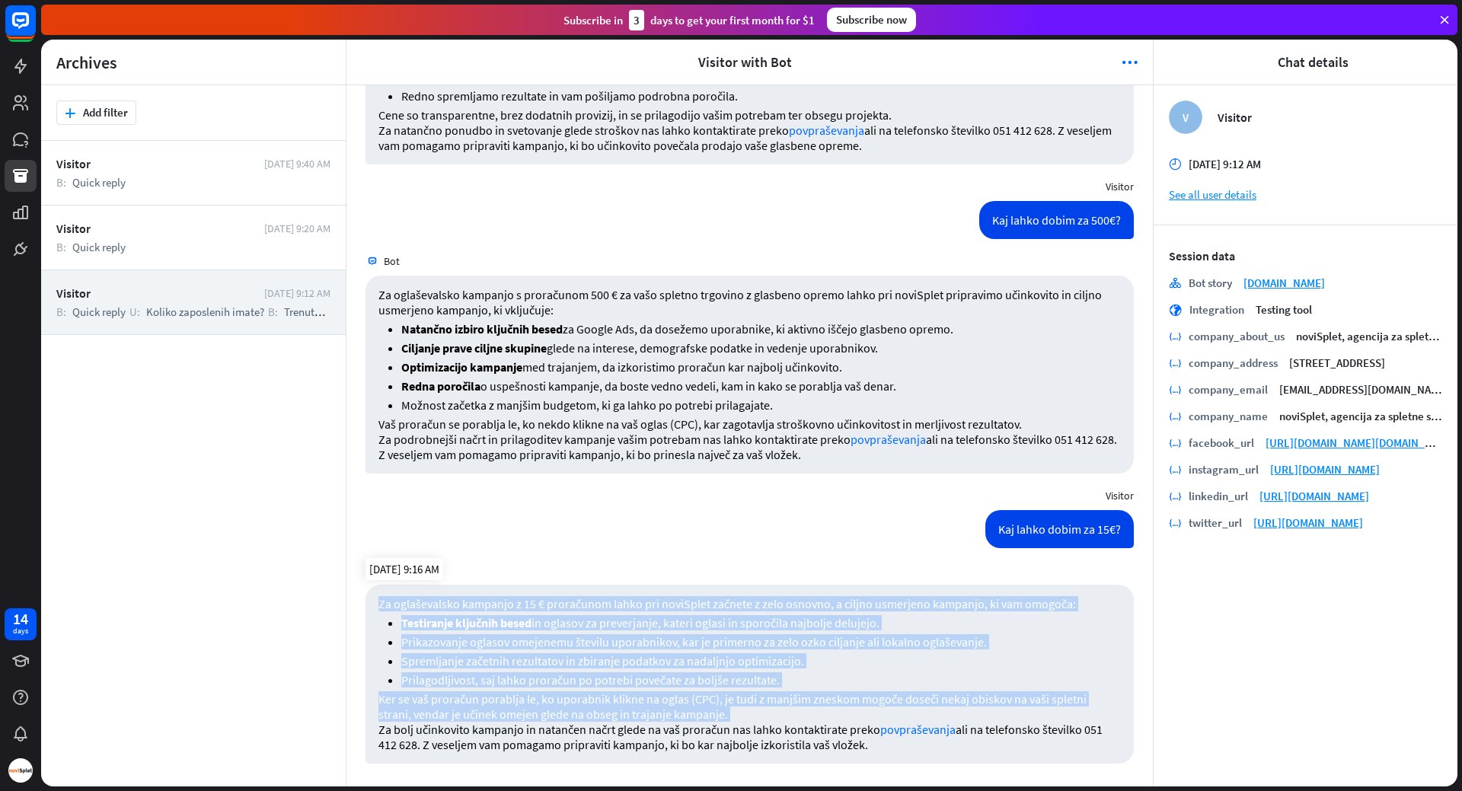
drag, startPoint x: 416, startPoint y: 608, endPoint x: 727, endPoint y: 690, distance: 322.1
click at [727, 690] on div "Za oglaševalsko kampanjo z 15 € proračunom lahko pri noviSplet začnete z zelo o…" at bounding box center [749, 674] width 768 height 179
click at [747, 659] on li "Spremljanje začetnih rezultatov in zbiranje podatkov za nadaljnjo optimizacijo." at bounding box center [761, 660] width 720 height 15
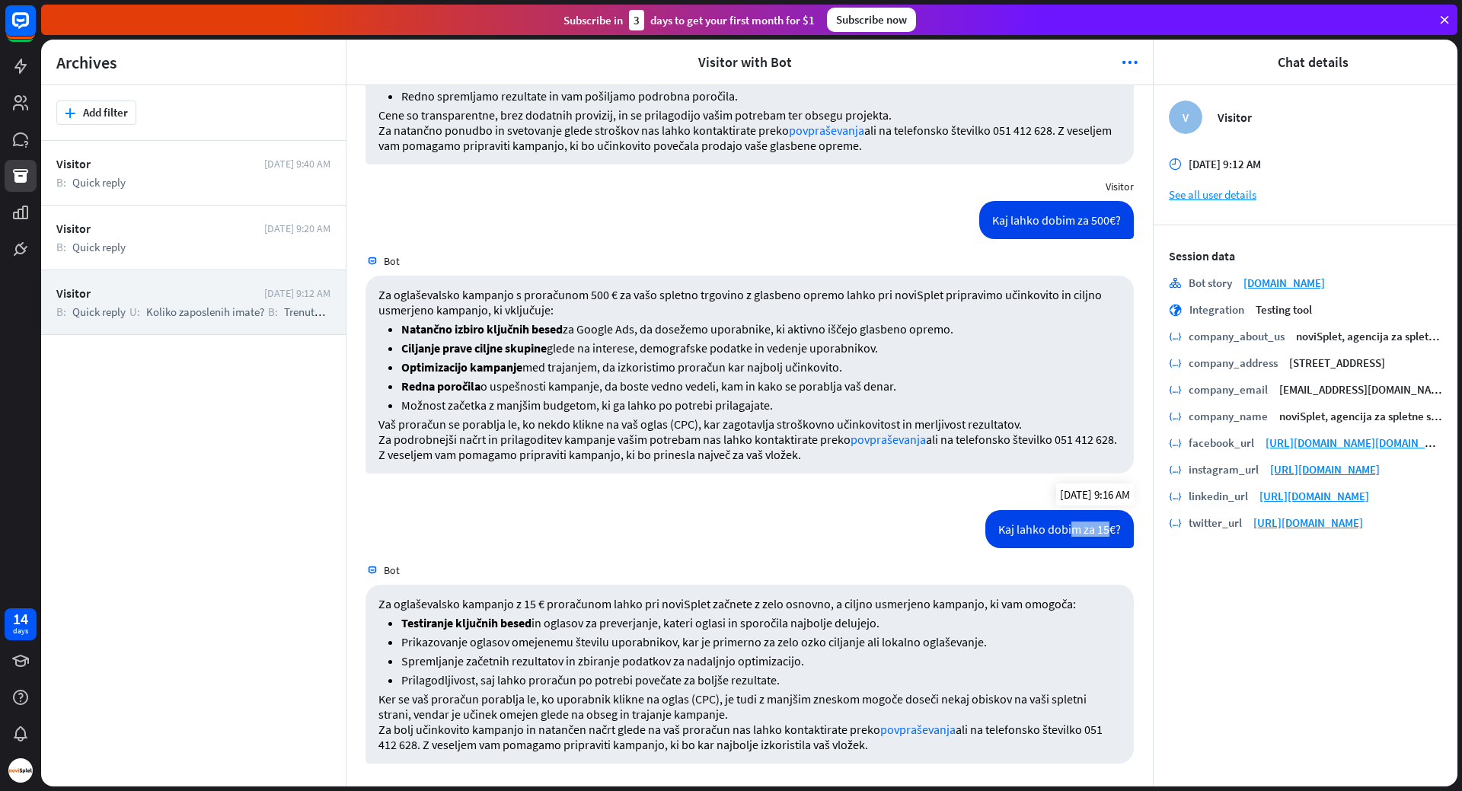
drag, startPoint x: 1099, startPoint y: 530, endPoint x: 1061, endPoint y: 529, distance: 38.1
click at [1061, 529] on div "Kaj lahko dobim za 15€?" at bounding box center [1059, 529] width 148 height 38
click at [370, 569] on img at bounding box center [372, 570] width 14 height 14
click at [16, 148] on link at bounding box center [21, 139] width 32 height 32
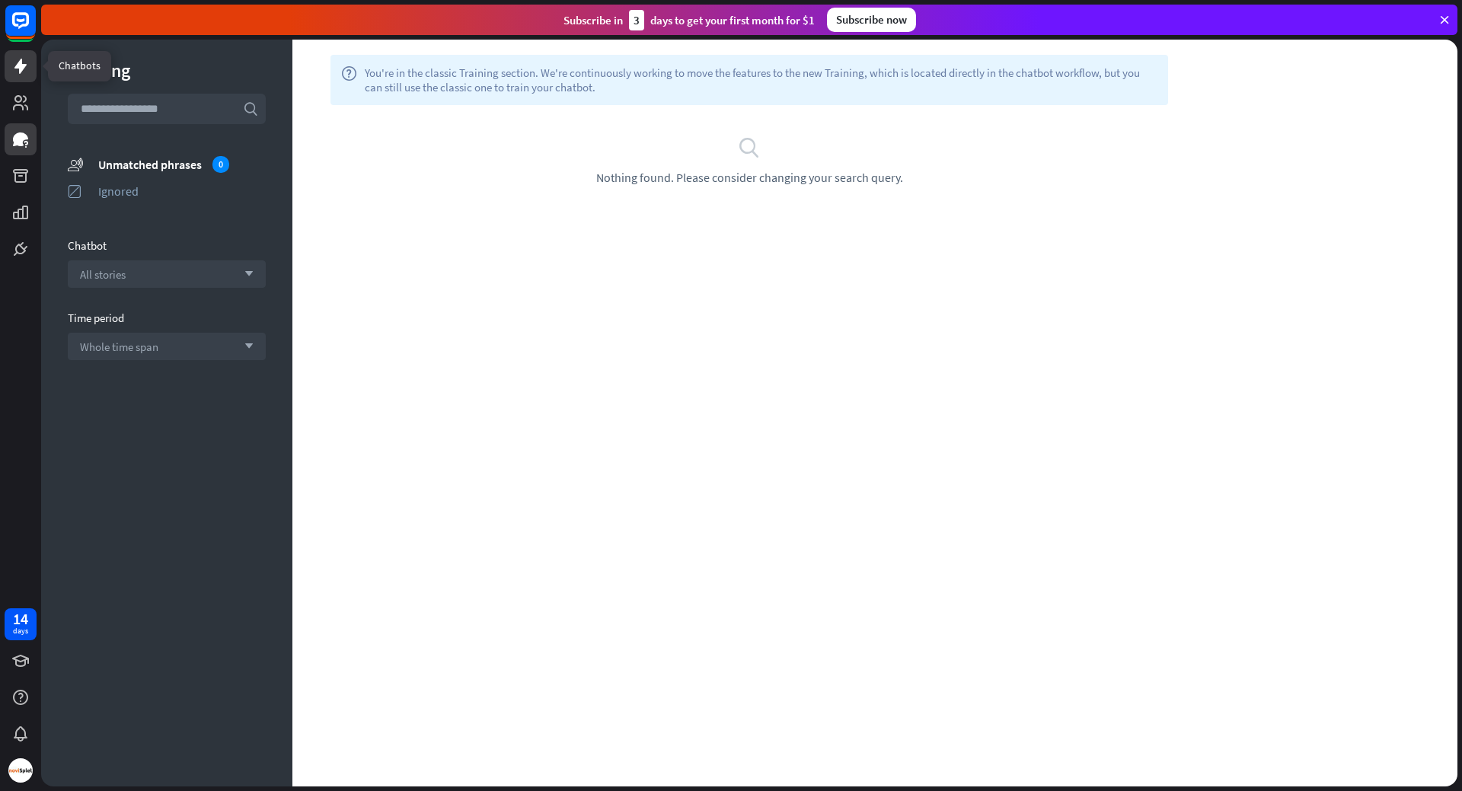
click at [16, 64] on icon at bounding box center [20, 66] width 18 height 18
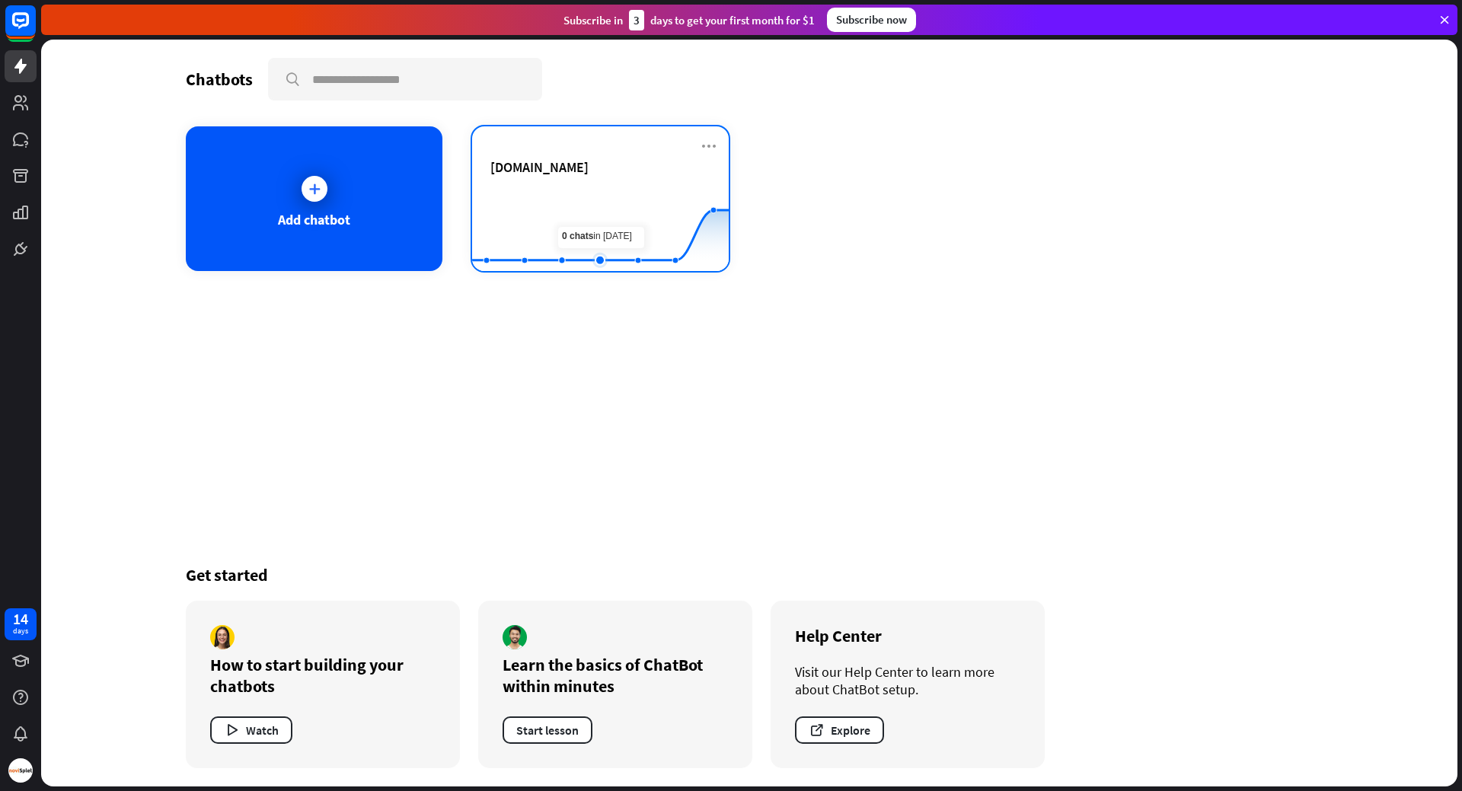
click at [582, 203] on rect at bounding box center [600, 233] width 257 height 95
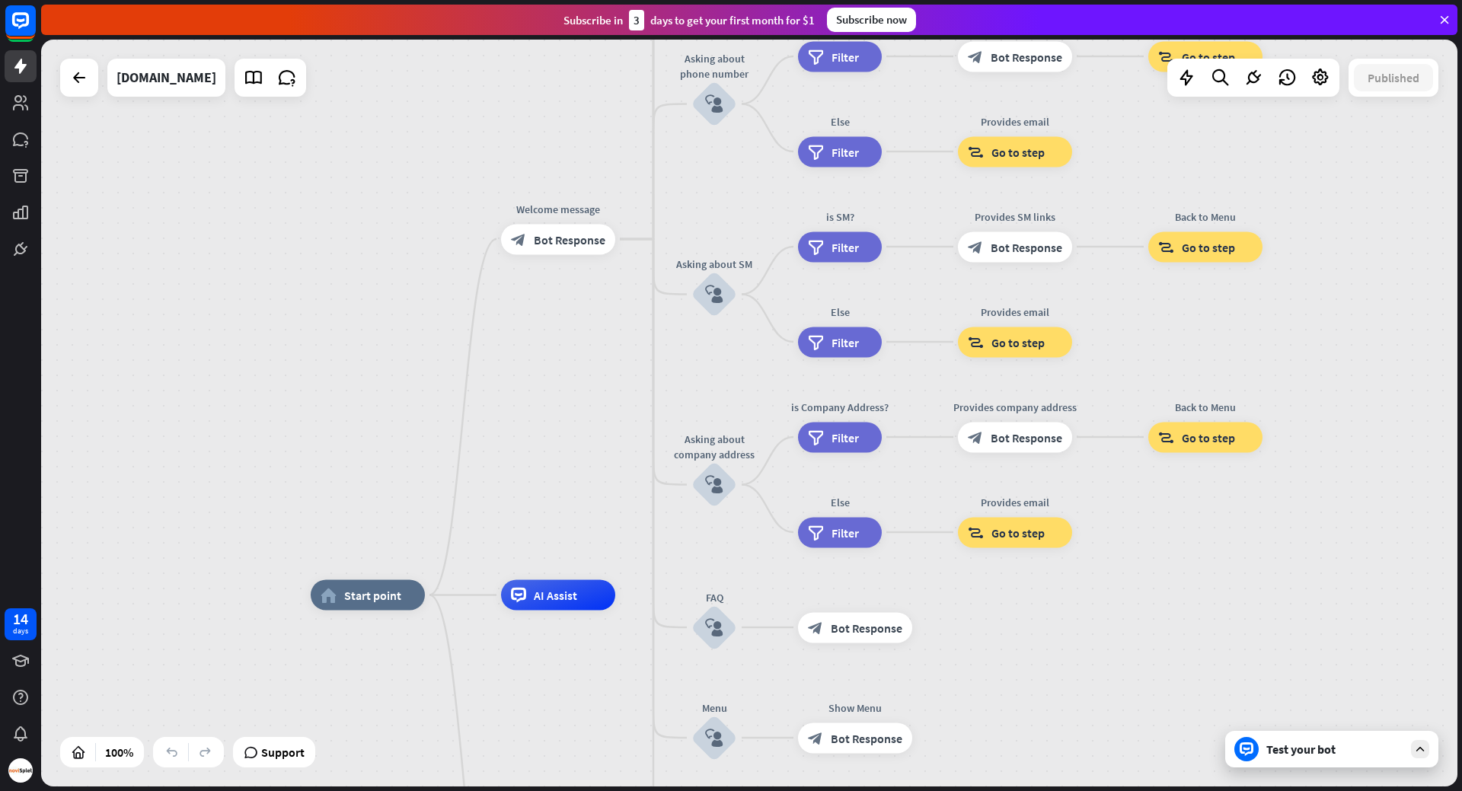
drag, startPoint x: 1001, startPoint y: 455, endPoint x: 988, endPoint y: 637, distance: 182.5
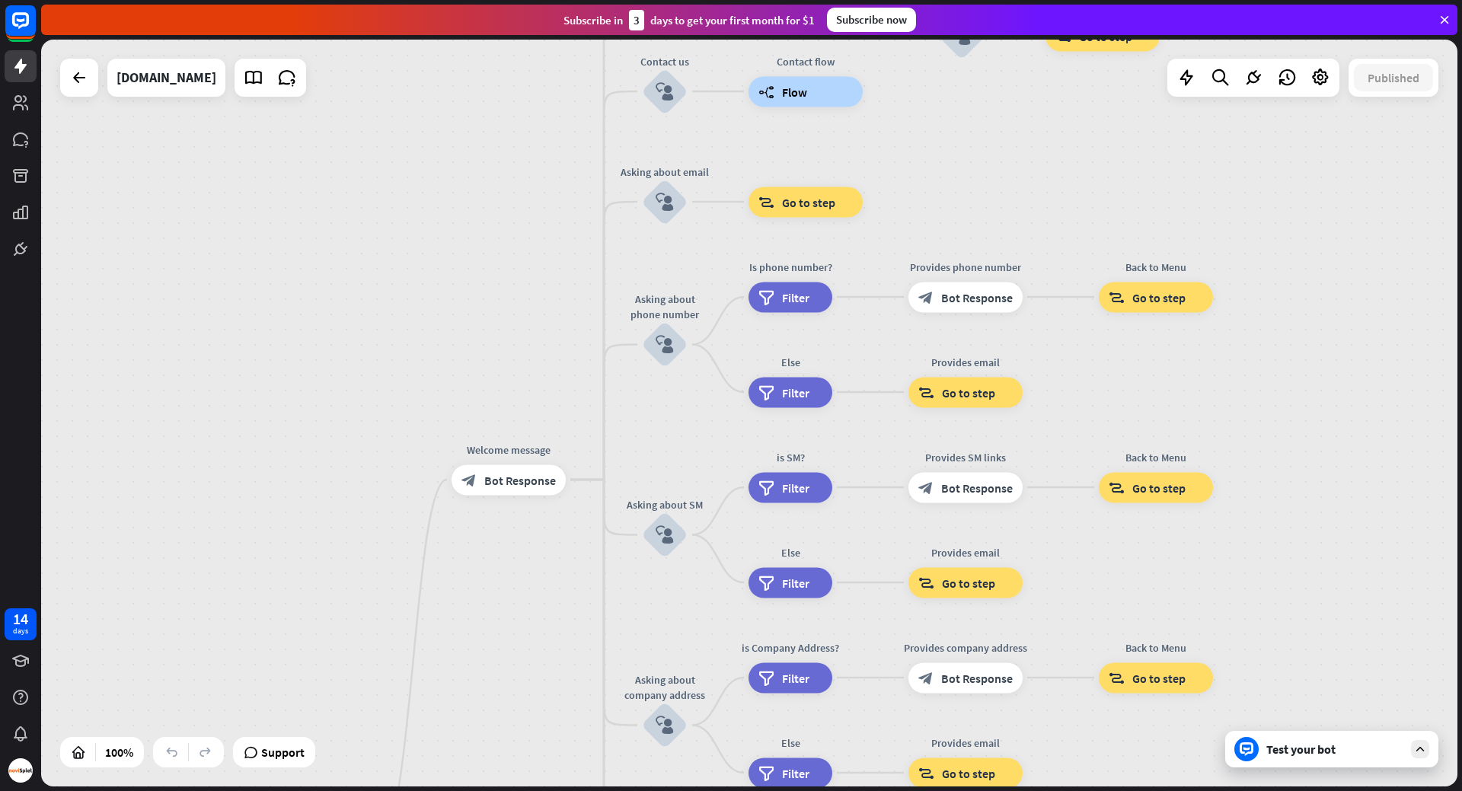
drag, startPoint x: 712, startPoint y: 208, endPoint x: 662, endPoint y: 448, distance: 245.6
click at [662, 448] on div "home_2 Start point Welcome message block_bot_response Bot Response About us blo…" at bounding box center [749, 413] width 1416 height 747
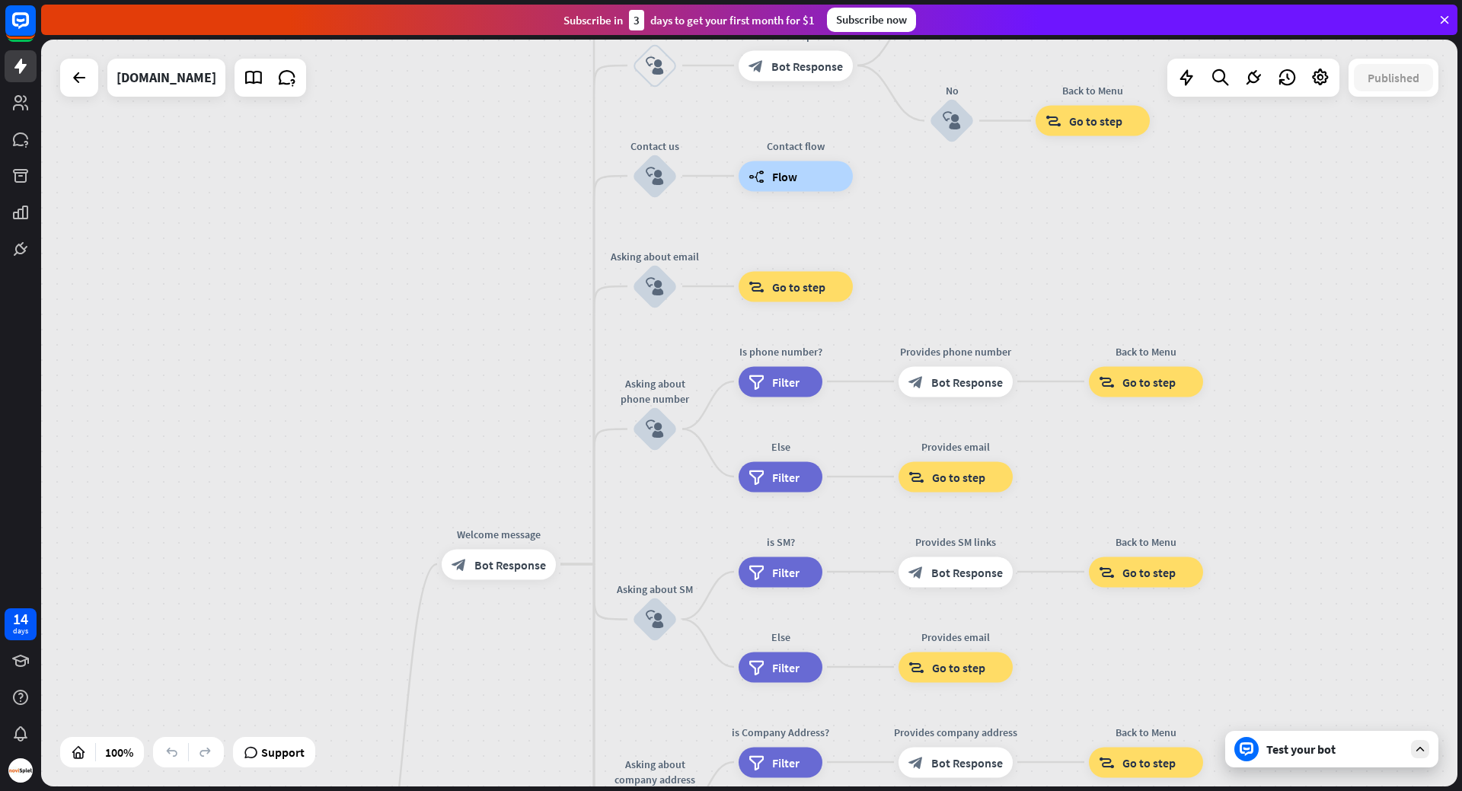
drag, startPoint x: 705, startPoint y: 276, endPoint x: 695, endPoint y: 361, distance: 85.1
click at [695, 361] on div "home_2 Start point Welcome message block_bot_response Bot Response About us blo…" at bounding box center [749, 413] width 1416 height 747
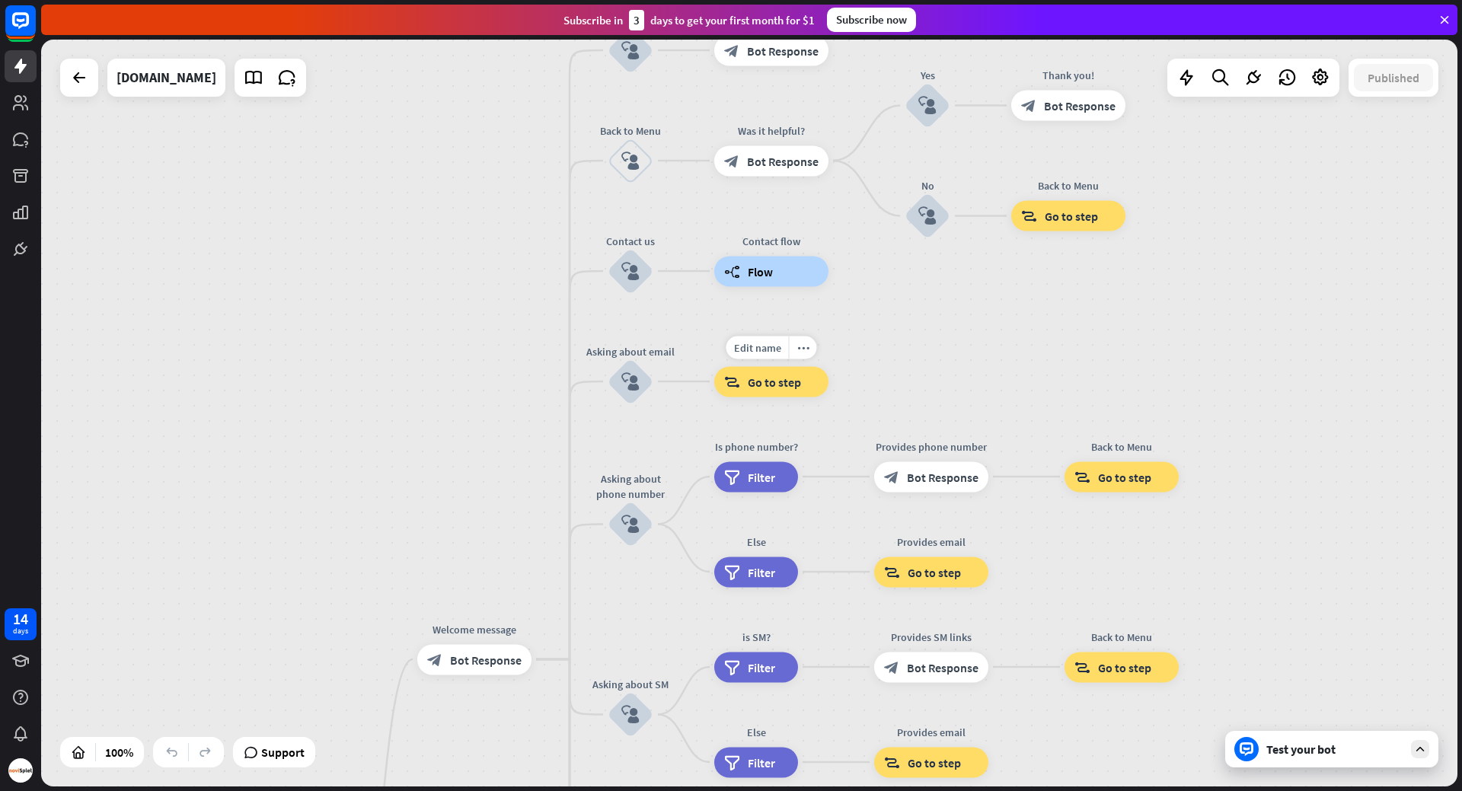
drag, startPoint x: 721, startPoint y: 263, endPoint x: 697, endPoint y: 343, distance: 83.4
click at [714, 366] on div "Edit name more_horiz block_goto Go to step" at bounding box center [771, 381] width 114 height 30
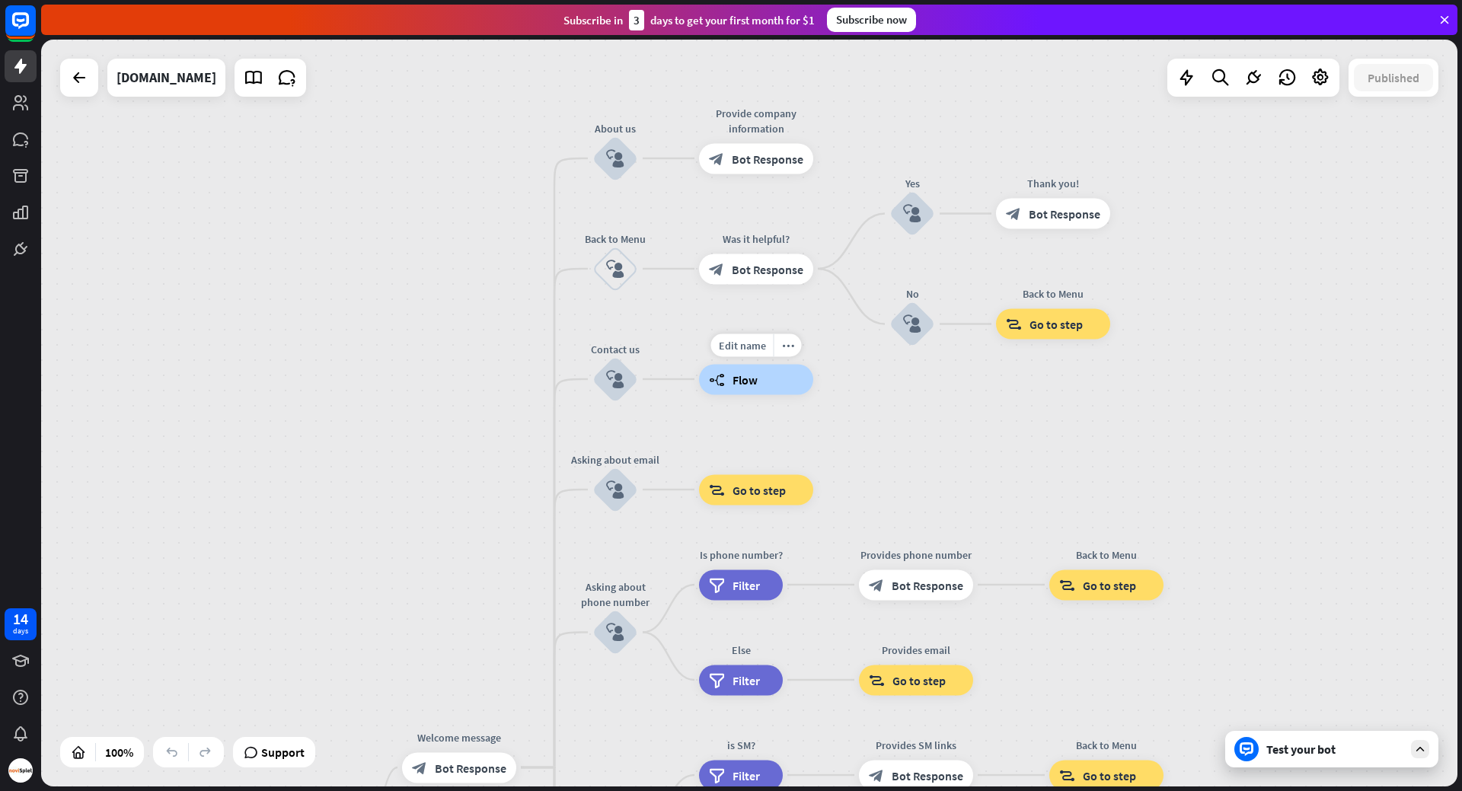
drag, startPoint x: 697, startPoint y: 234, endPoint x: 682, endPoint y: 342, distance: 109.2
click at [699, 364] on div "Edit name more_horiz builder_tree Flow" at bounding box center [756, 379] width 114 height 30
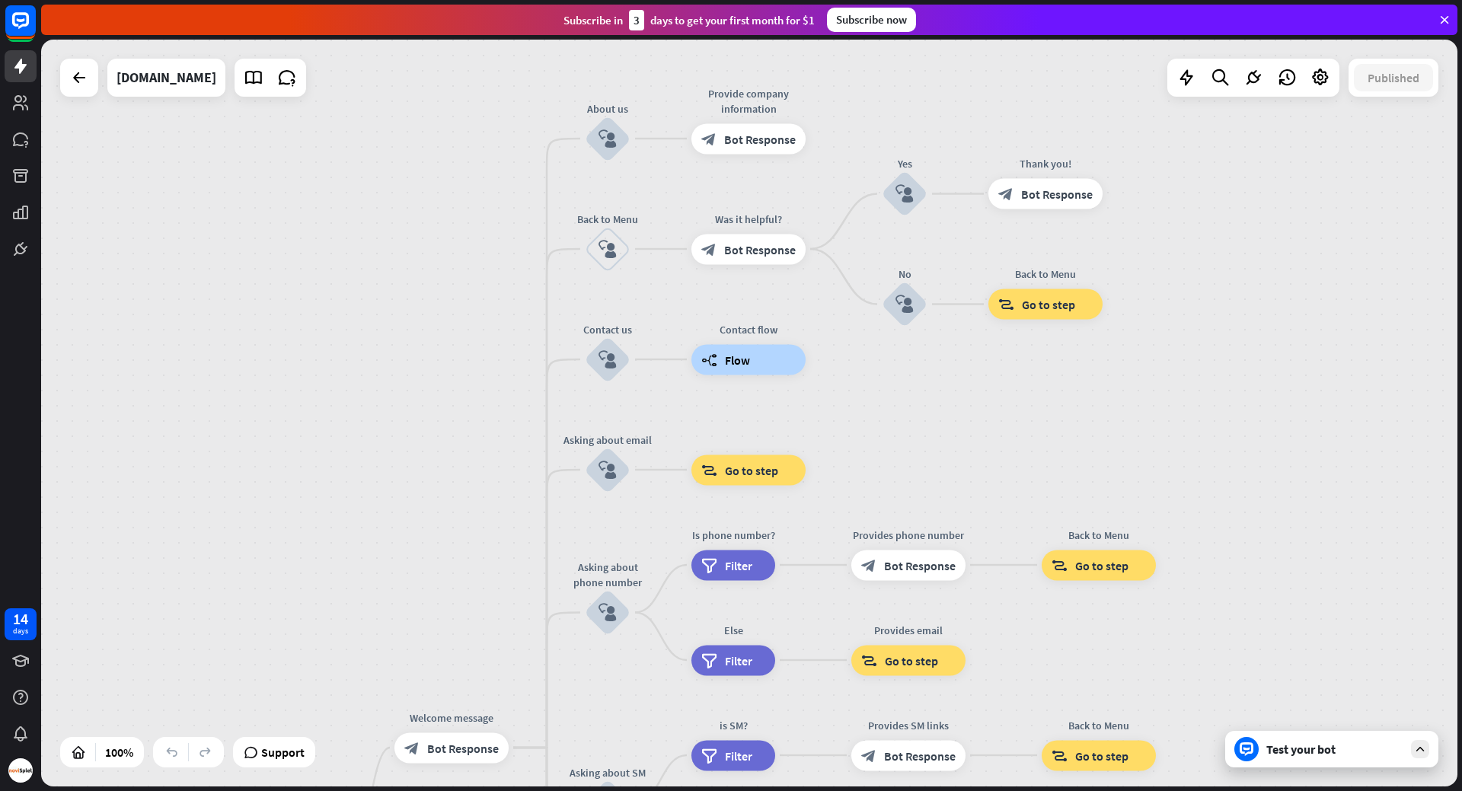
drag, startPoint x: 451, startPoint y: 452, endPoint x: 443, endPoint y: 432, distance: 21.2
click at [443, 432] on div "home_2 Start point Welcome message block_bot_response Bot Response About us blo…" at bounding box center [749, 413] width 1416 height 747
click at [757, 146] on span "Bot Response" at bounding box center [760, 138] width 72 height 15
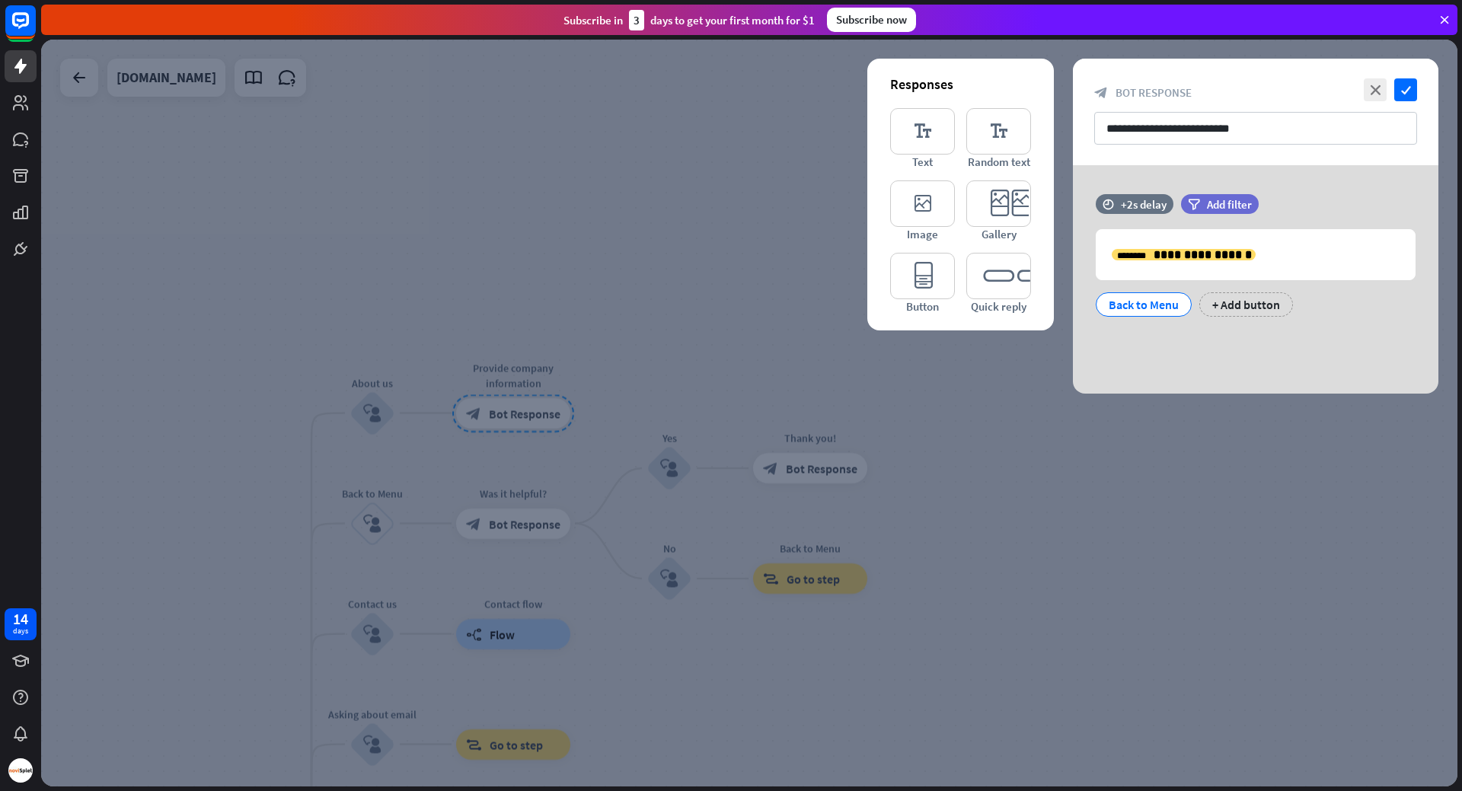
click at [740, 303] on div at bounding box center [749, 413] width 1416 height 747
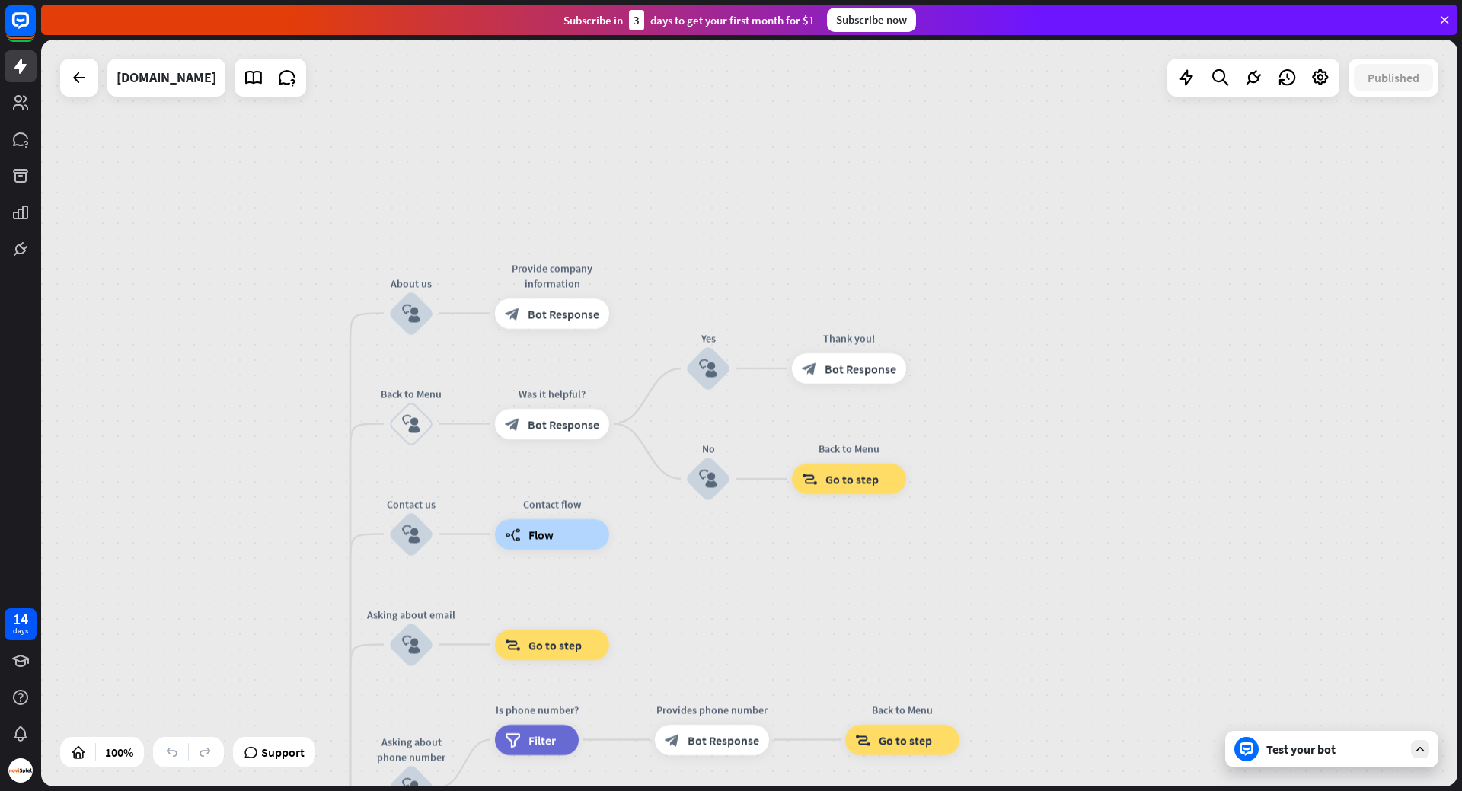
drag, startPoint x: 734, startPoint y: 321, endPoint x: 812, endPoint y: 162, distance: 176.7
click at [812, 125] on div "home_2 Start point Welcome message block_bot_response Bot Response About us blo…" at bounding box center [749, 413] width 1416 height 747
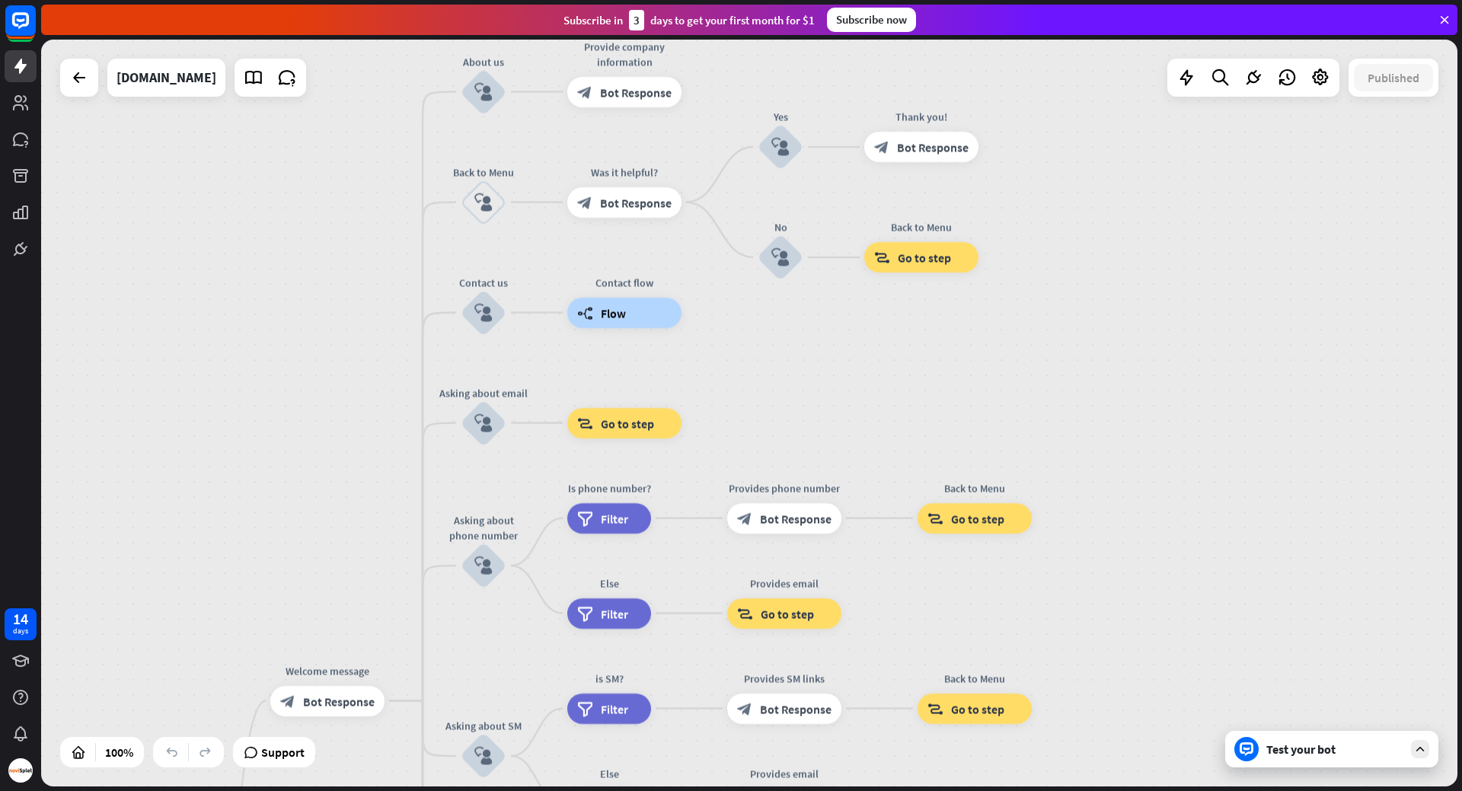
drag, startPoint x: 812, startPoint y: 470, endPoint x: 873, endPoint y: 251, distance: 227.6
click at [873, 251] on div "home_2 Start point Welcome message block_bot_response Bot Response About us blo…" at bounding box center [749, 413] width 1416 height 747
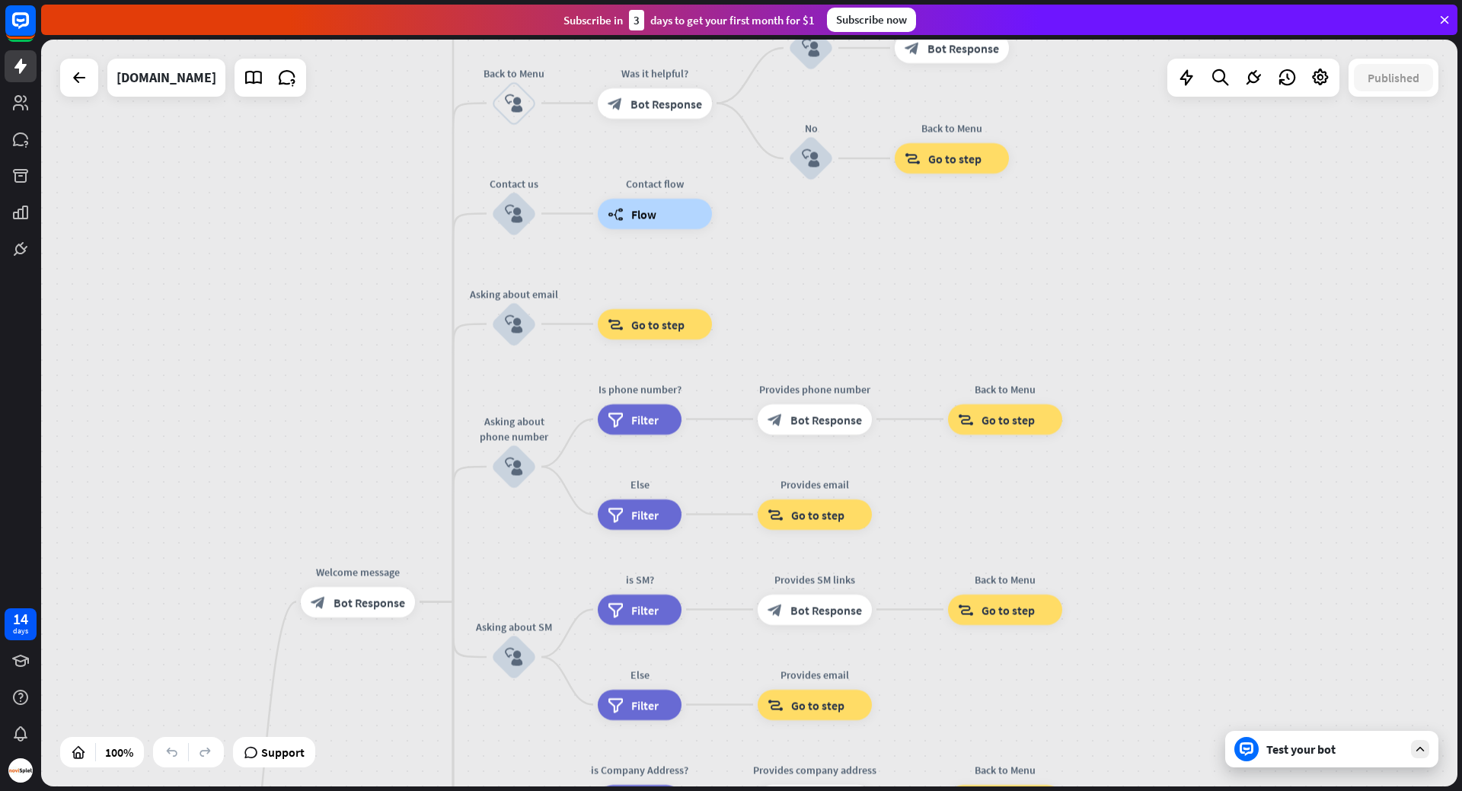
drag, startPoint x: 887, startPoint y: 333, endPoint x: 899, endPoint y: 180, distance: 153.5
click at [899, 180] on div "home_2 Start point Welcome message block_bot_response Bot Response About us blo…" at bounding box center [749, 413] width 1416 height 747
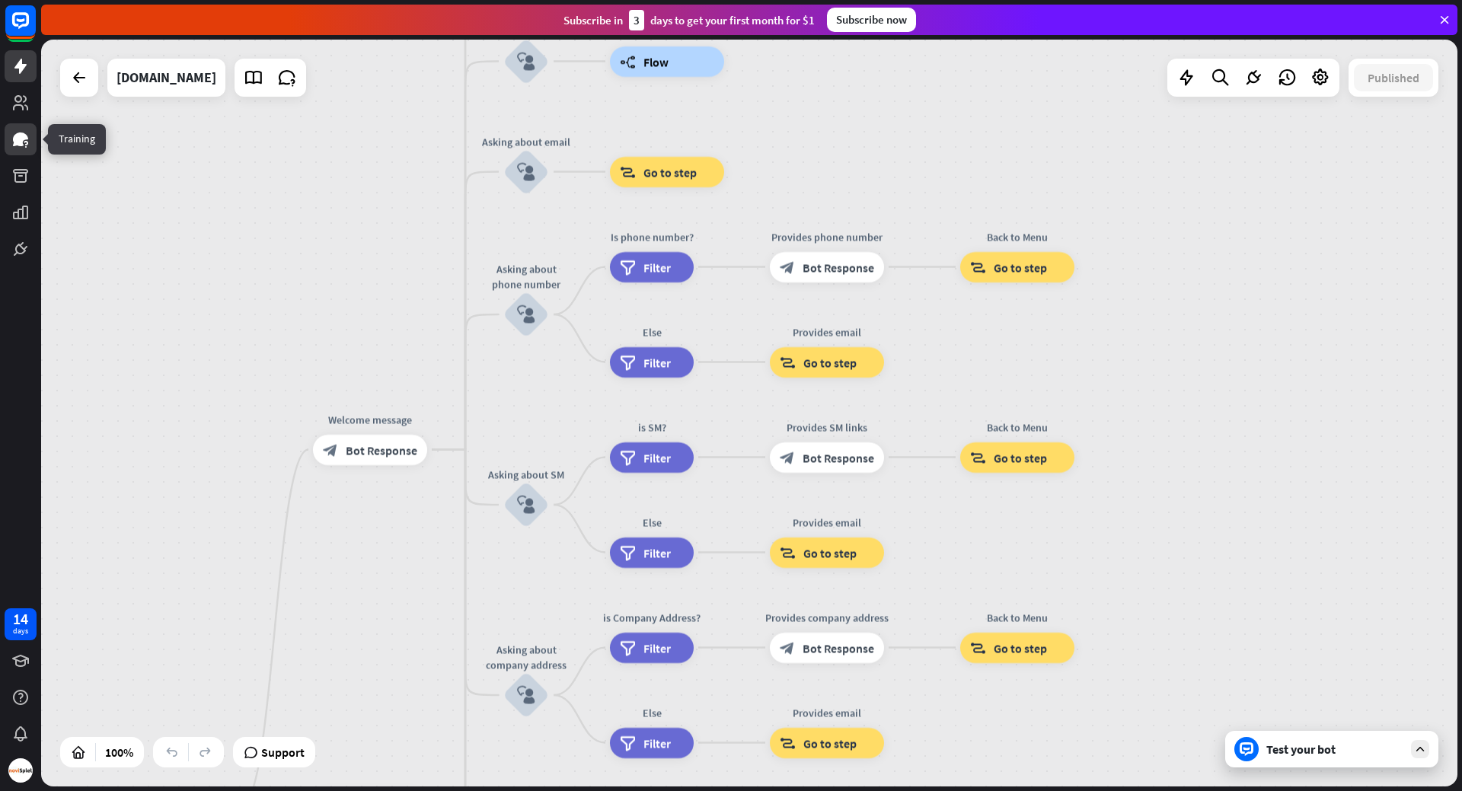
click at [20, 146] on icon at bounding box center [20, 139] width 18 height 18
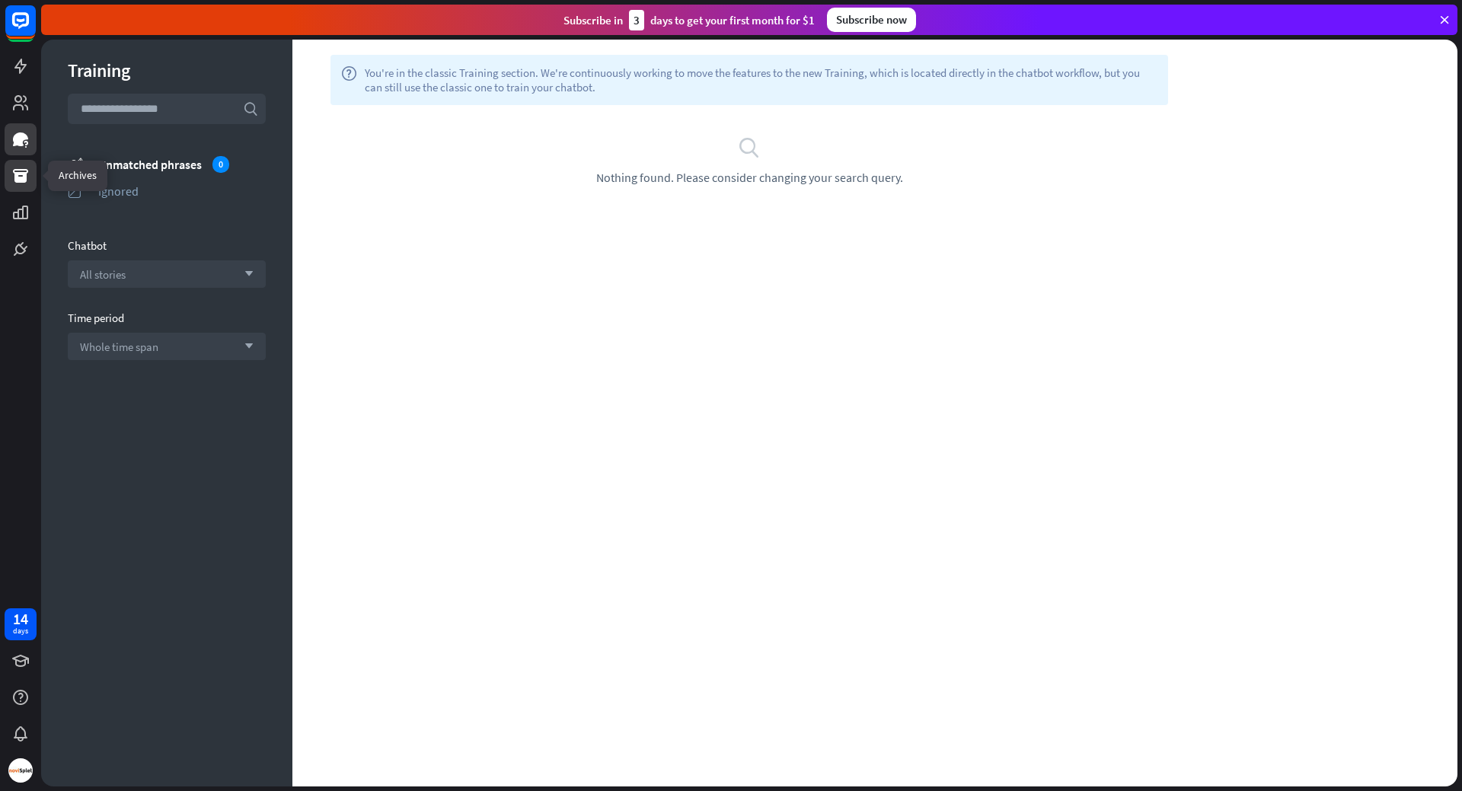
click at [11, 175] on icon at bounding box center [20, 176] width 18 height 18
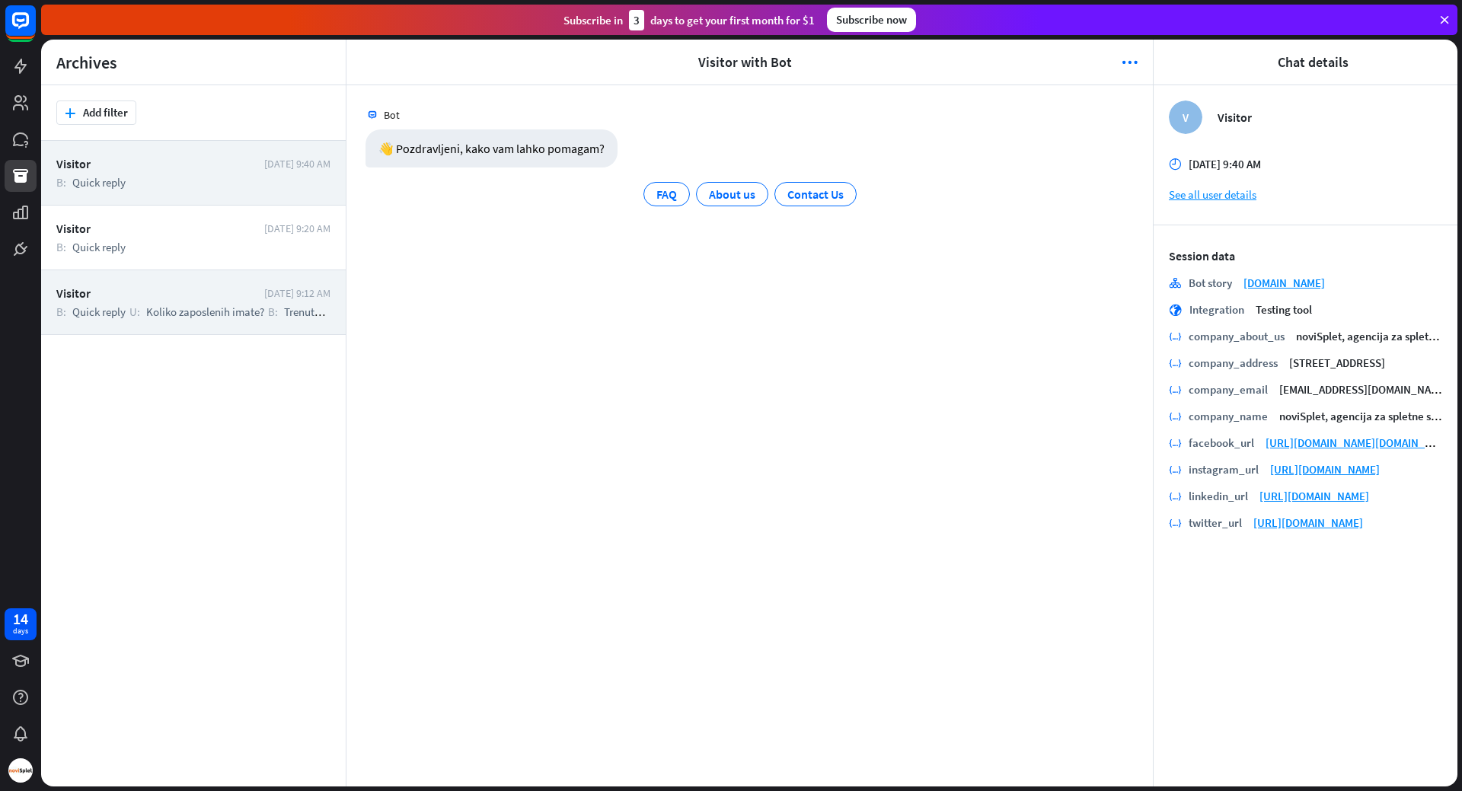
click at [167, 308] on span "Koliko zaposlenih imate?" at bounding box center [205, 312] width 118 height 14
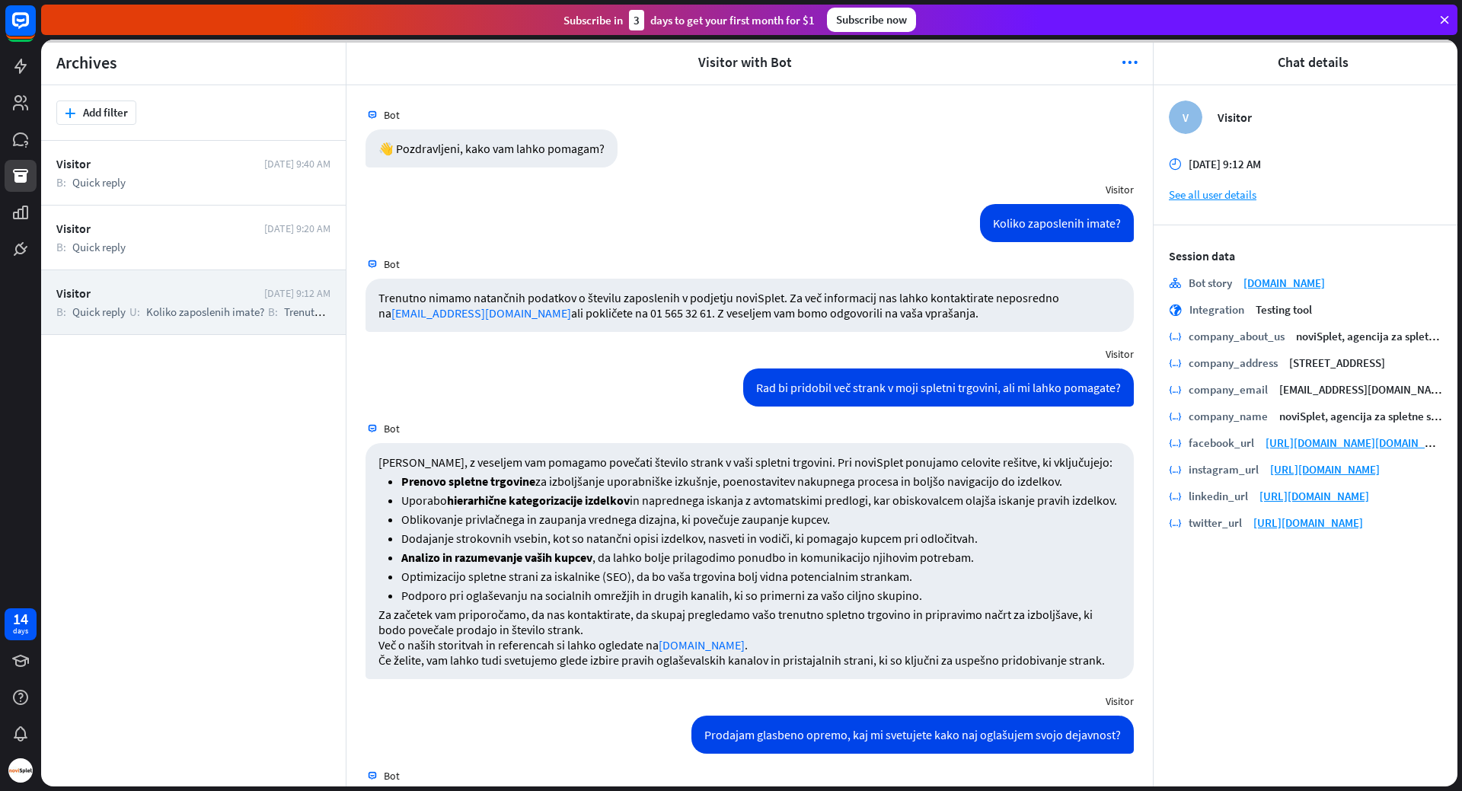
scroll to position [1224, 0]
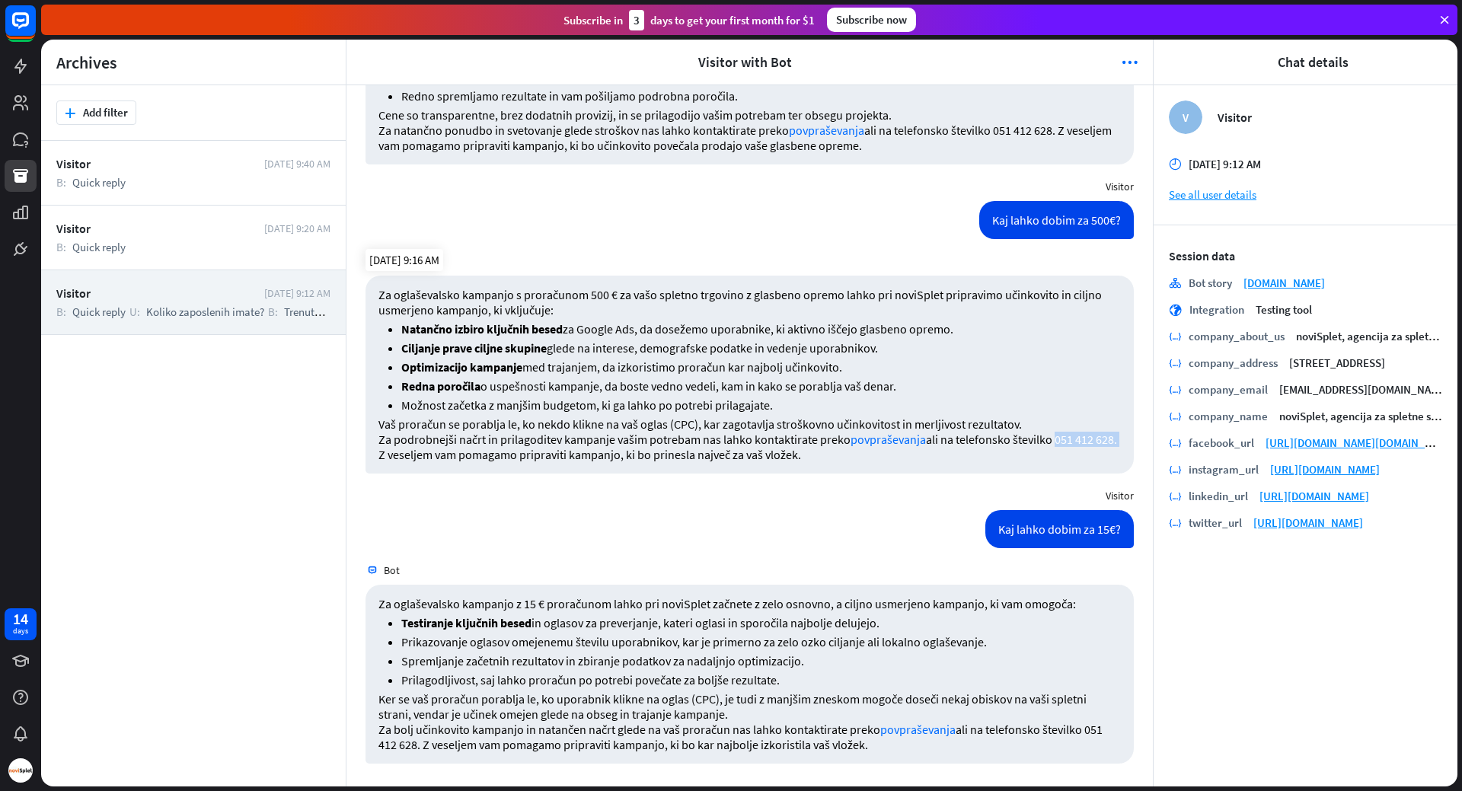
drag, startPoint x: 1049, startPoint y: 442, endPoint x: 398, endPoint y: 458, distance: 651.2
click at [398, 458] on p "Za podrobnejši načrt in prilagoditev kampanje vašim potrebam nas lahko kontakti…" at bounding box center [749, 447] width 742 height 30
click at [1056, 439] on p "Za podrobnejši načrt in prilagoditev kampanje vašim potrebam nas lahko kontakti…" at bounding box center [749, 447] width 742 height 30
drag, startPoint x: 1056, startPoint y: 439, endPoint x: 386, endPoint y: 456, distance: 670.3
click at [386, 456] on p "Za podrobnejši načrt in prilagoditev kampanje vašim potrebam nas lahko kontakti…" at bounding box center [749, 447] width 742 height 30
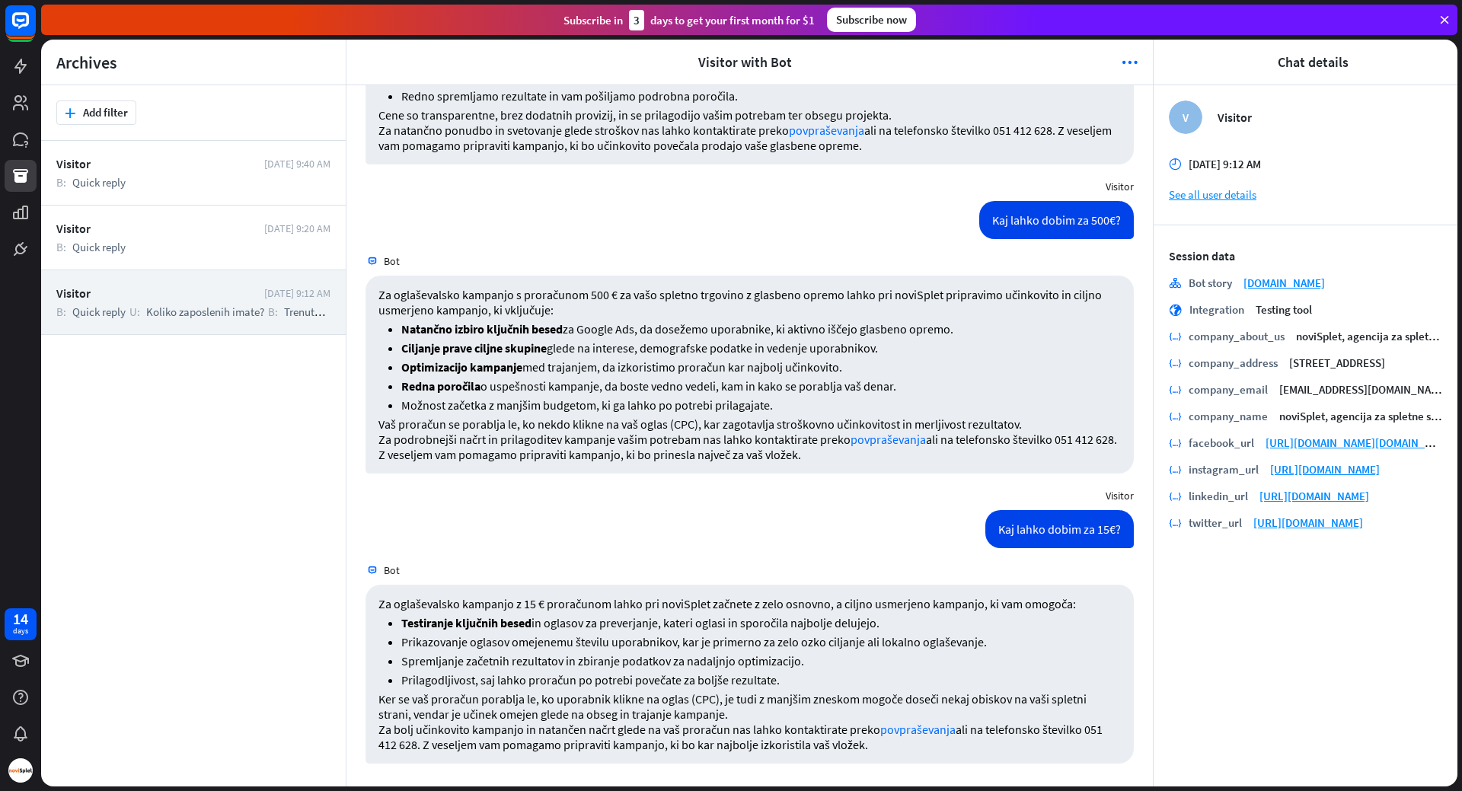
click at [547, 543] on div "Kaj lahko dobim za 15€? [DATE] 9:16 AM" at bounding box center [749, 533] width 806 height 46
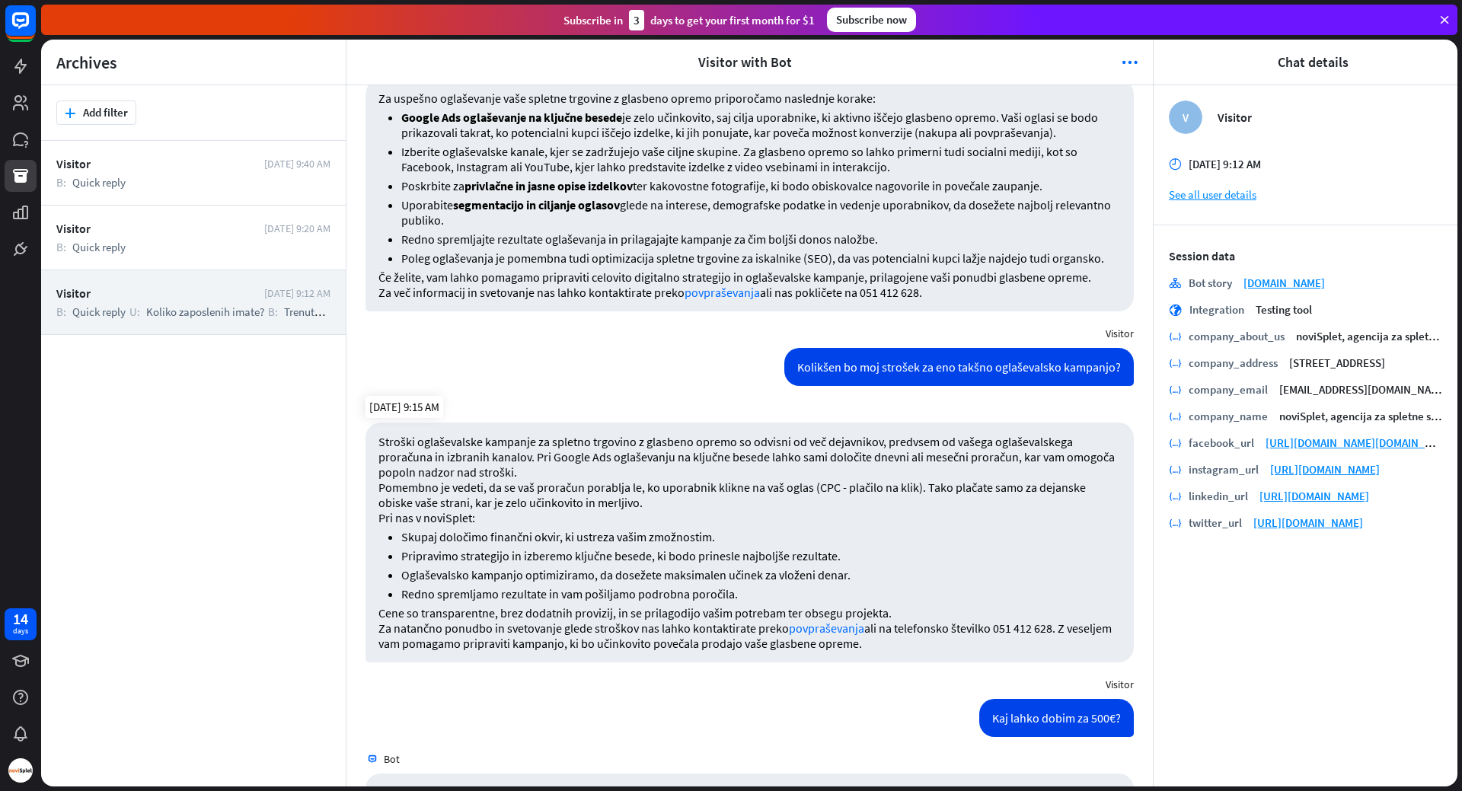
scroll to position [1066, 0]
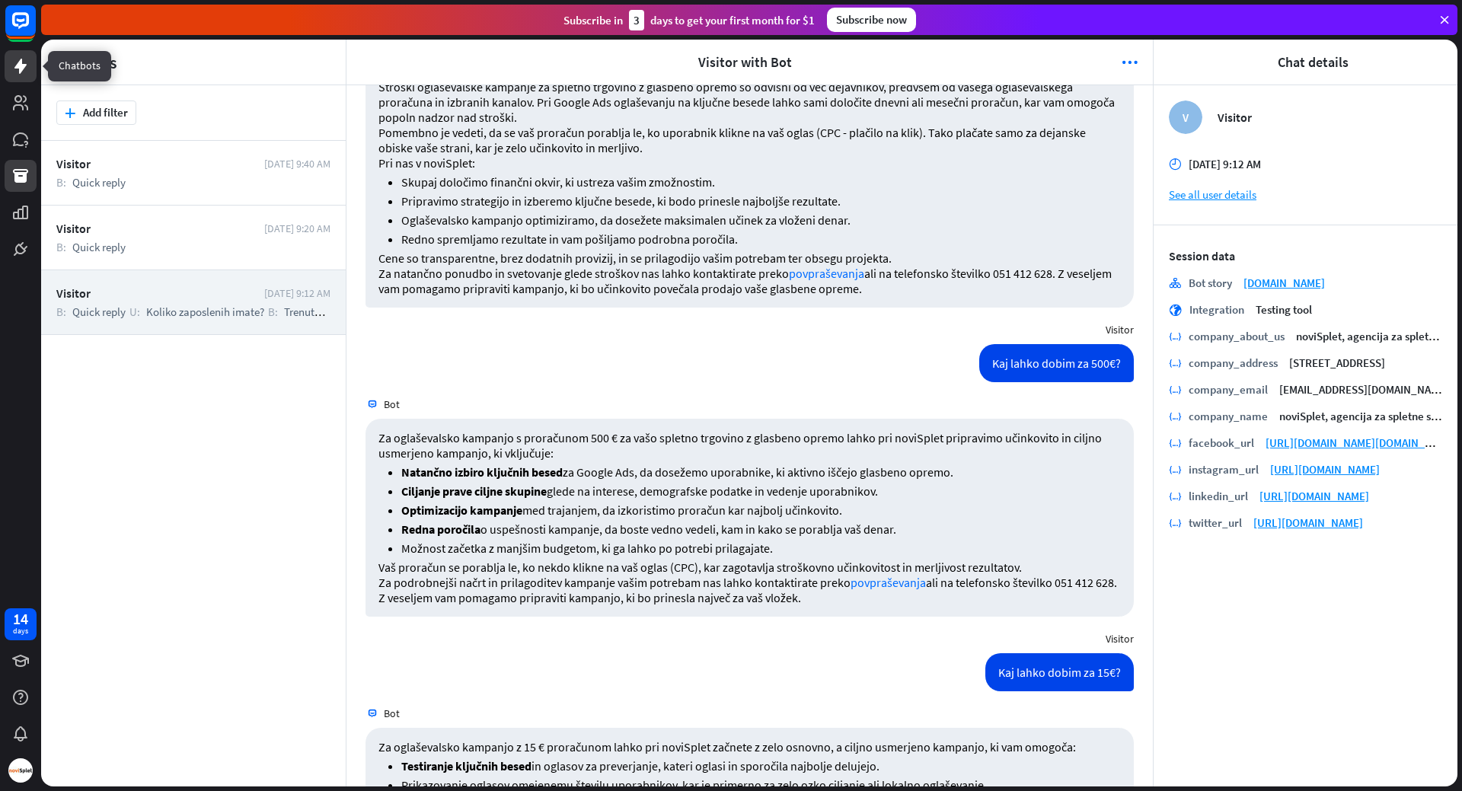
click at [17, 53] on link at bounding box center [21, 66] width 32 height 32
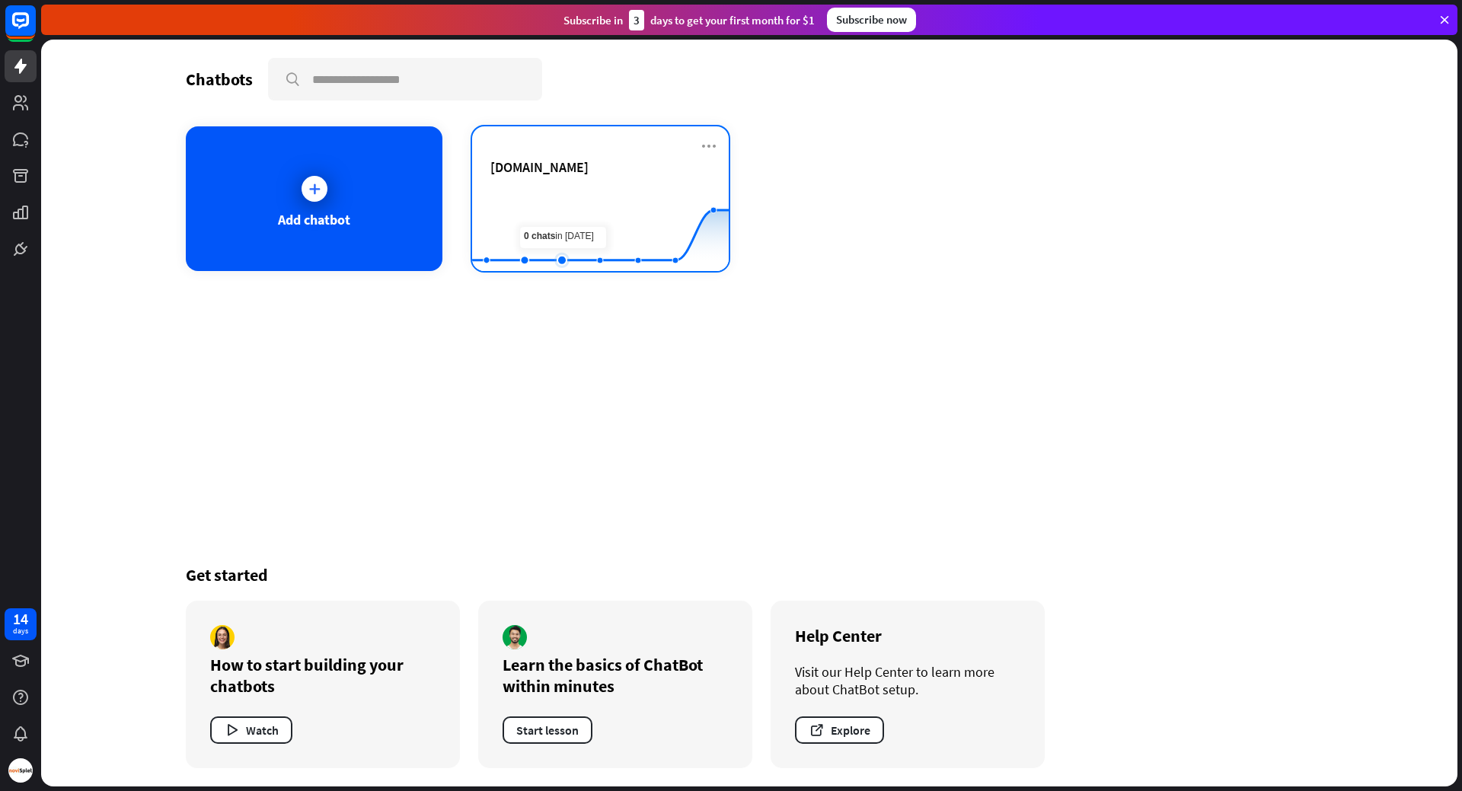
click at [566, 196] on rect at bounding box center [600, 233] width 257 height 95
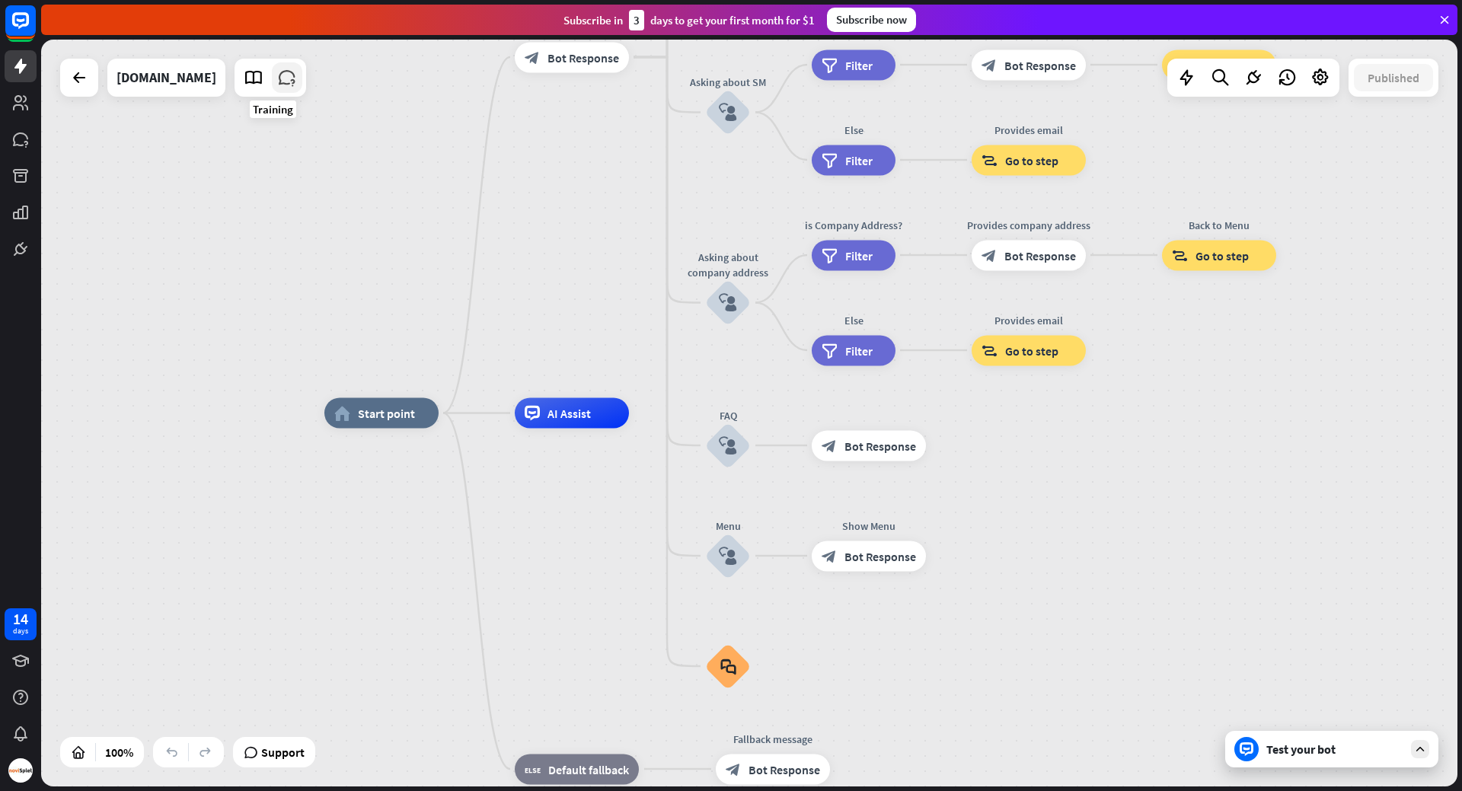
click at [277, 78] on icon at bounding box center [287, 78] width 20 height 20
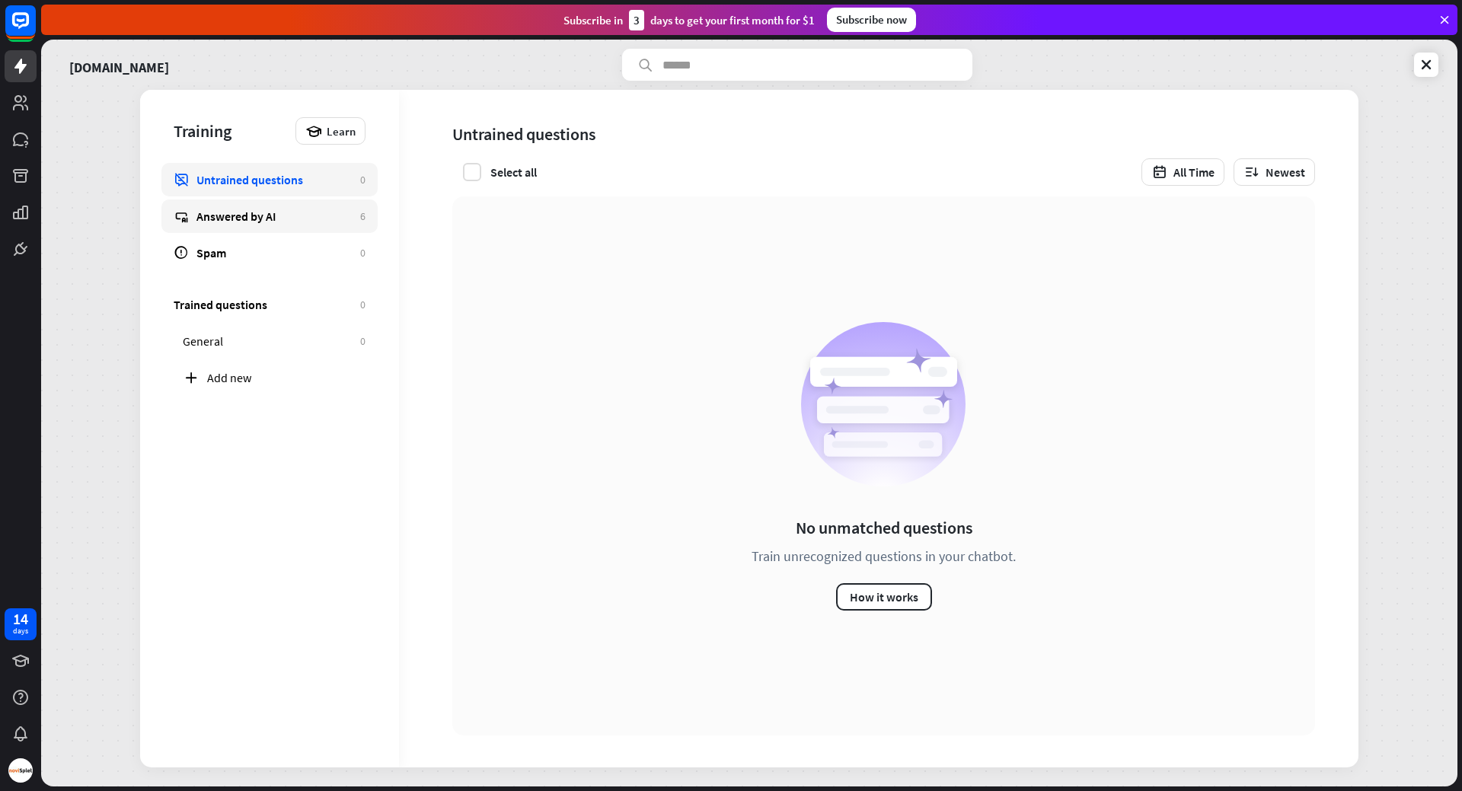
click at [260, 222] on div "Answered by AI" at bounding box center [274, 216] width 156 height 15
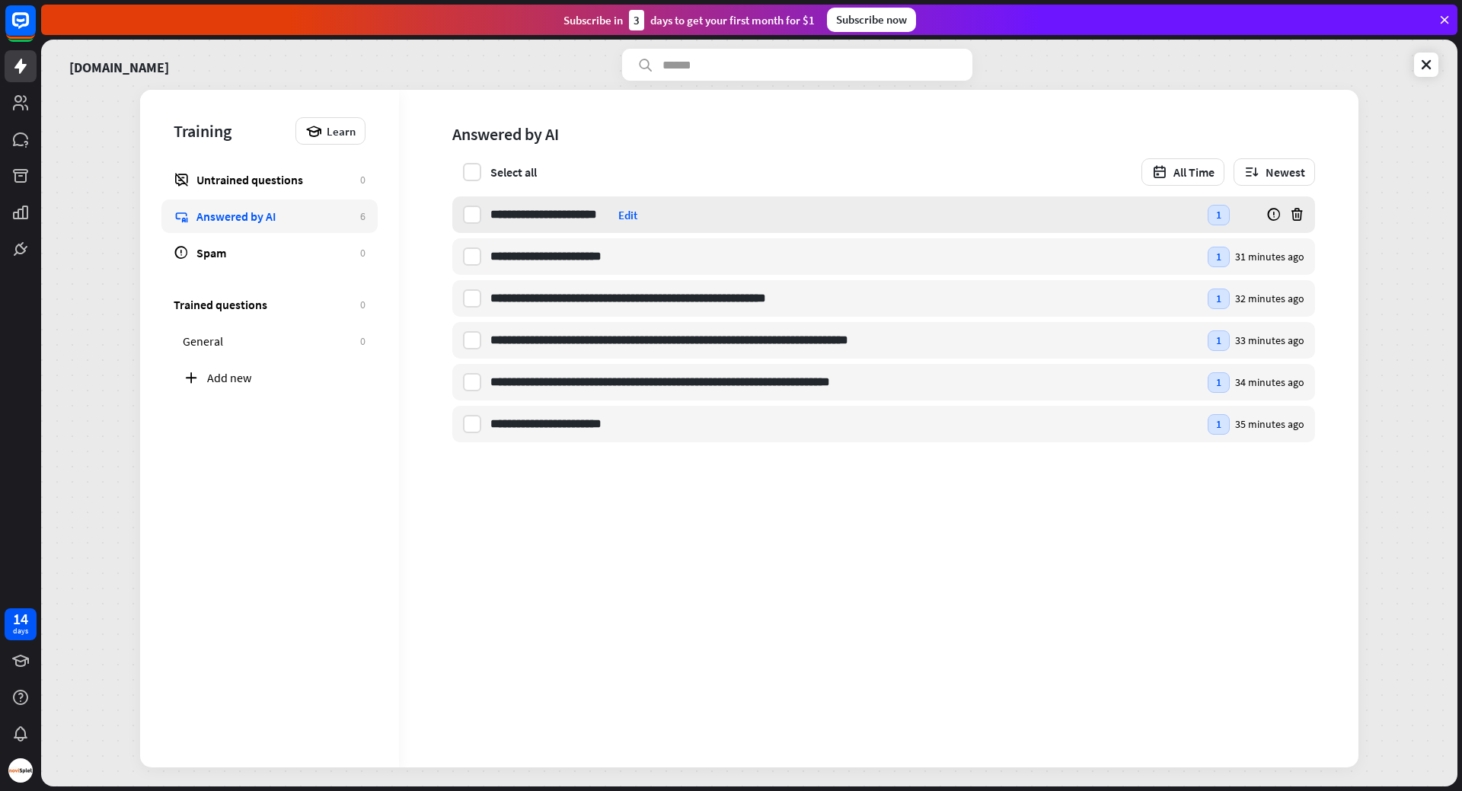
click at [634, 216] on div "Edit" at bounding box center [627, 215] width 19 height 14
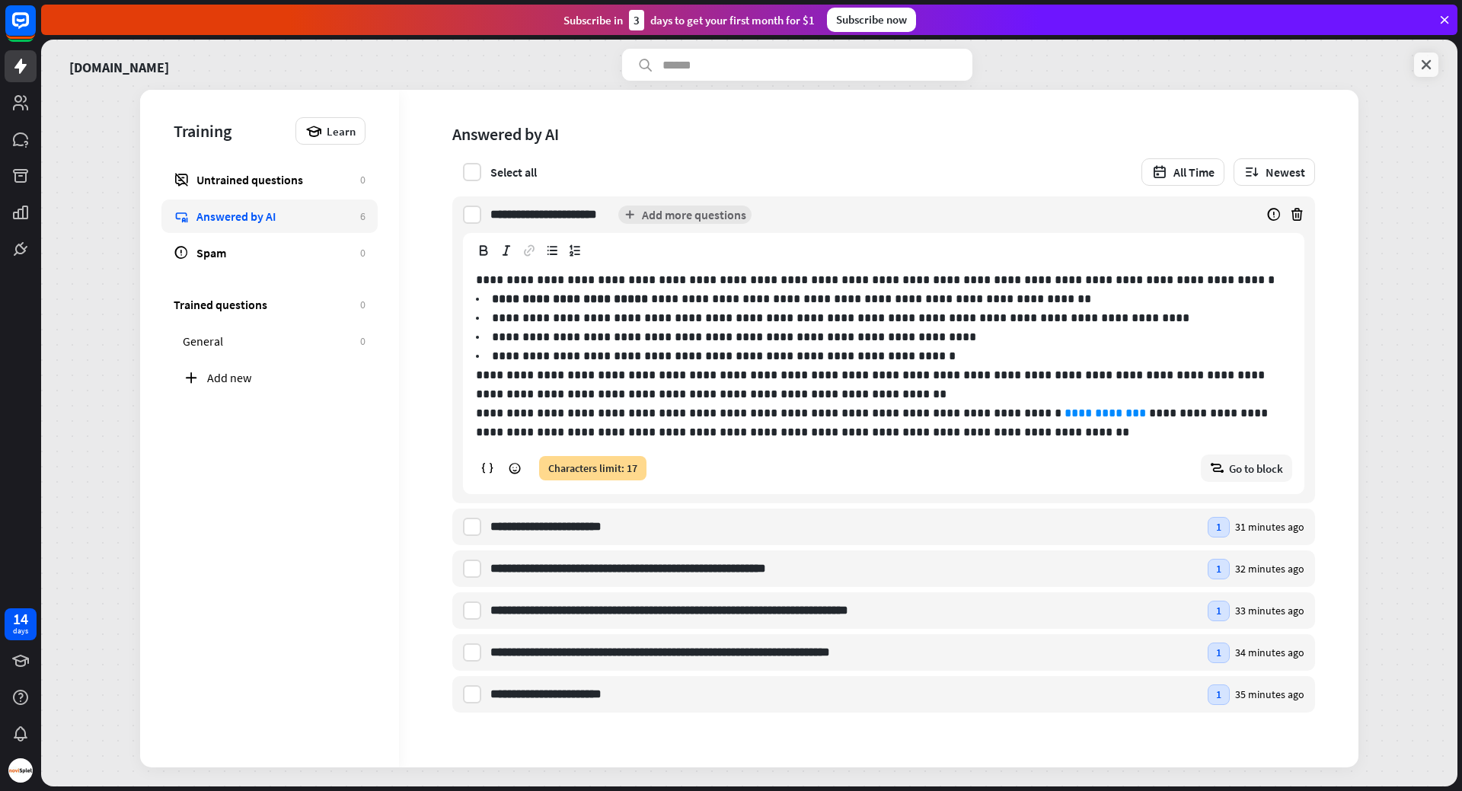
click at [1426, 67] on icon at bounding box center [1426, 64] width 15 height 15
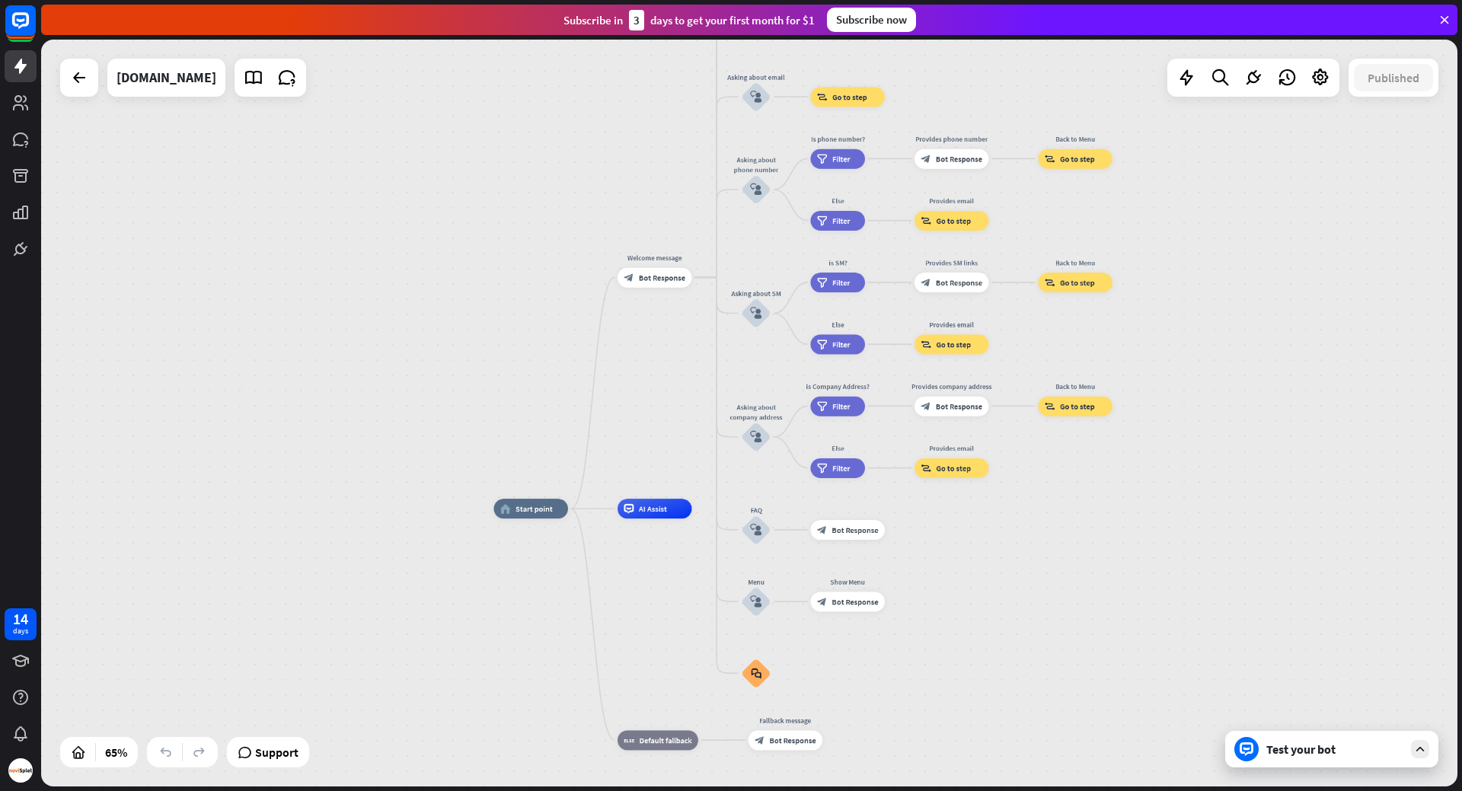
drag, startPoint x: 490, startPoint y: 187, endPoint x: 597, endPoint y: 336, distance: 183.8
click at [600, 345] on div "home_2 Start point Welcome message block_bot_response Bot Response About us blo…" at bounding box center [749, 413] width 1416 height 747
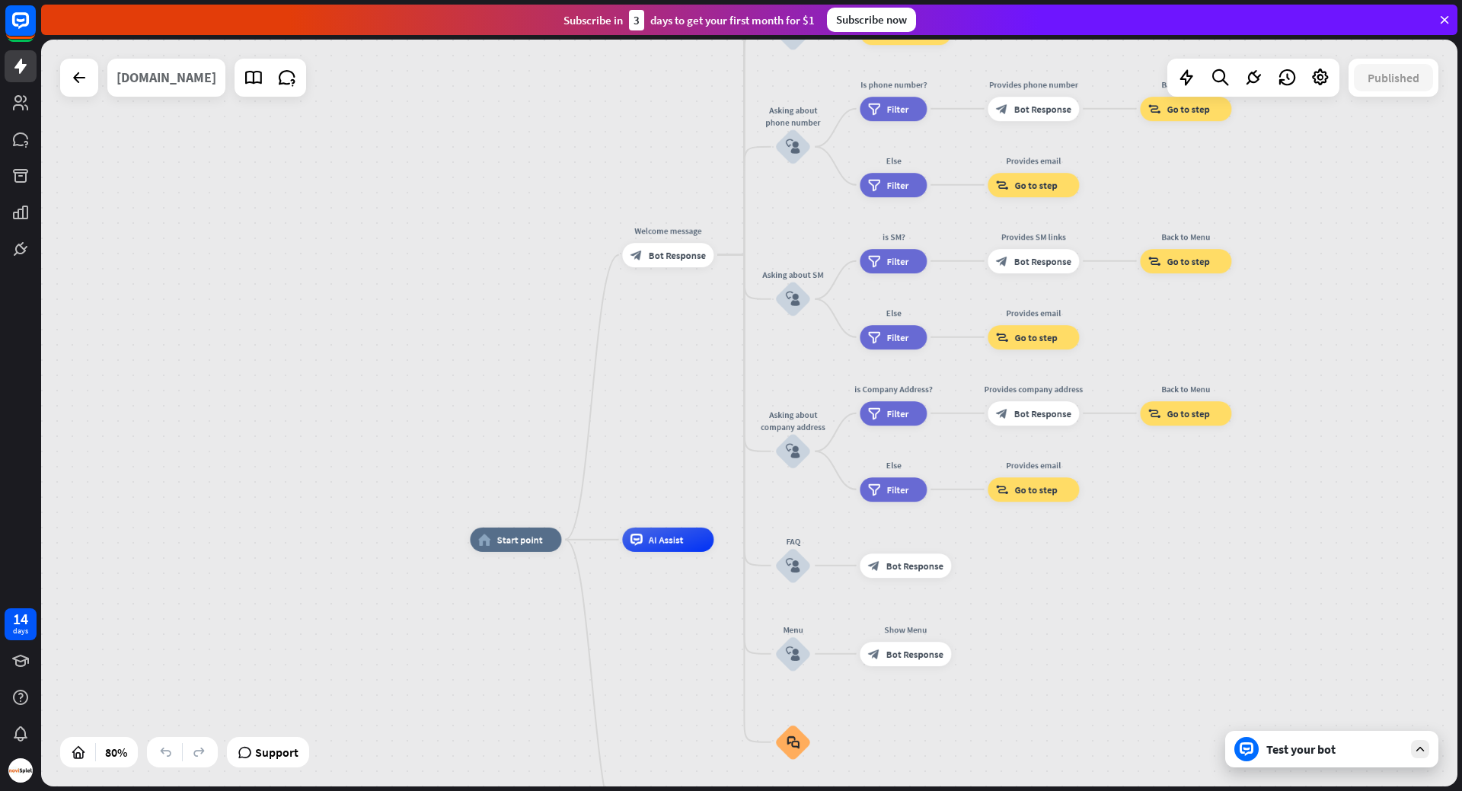
click at [186, 75] on div "[DOMAIN_NAME]" at bounding box center [166, 78] width 100 height 38
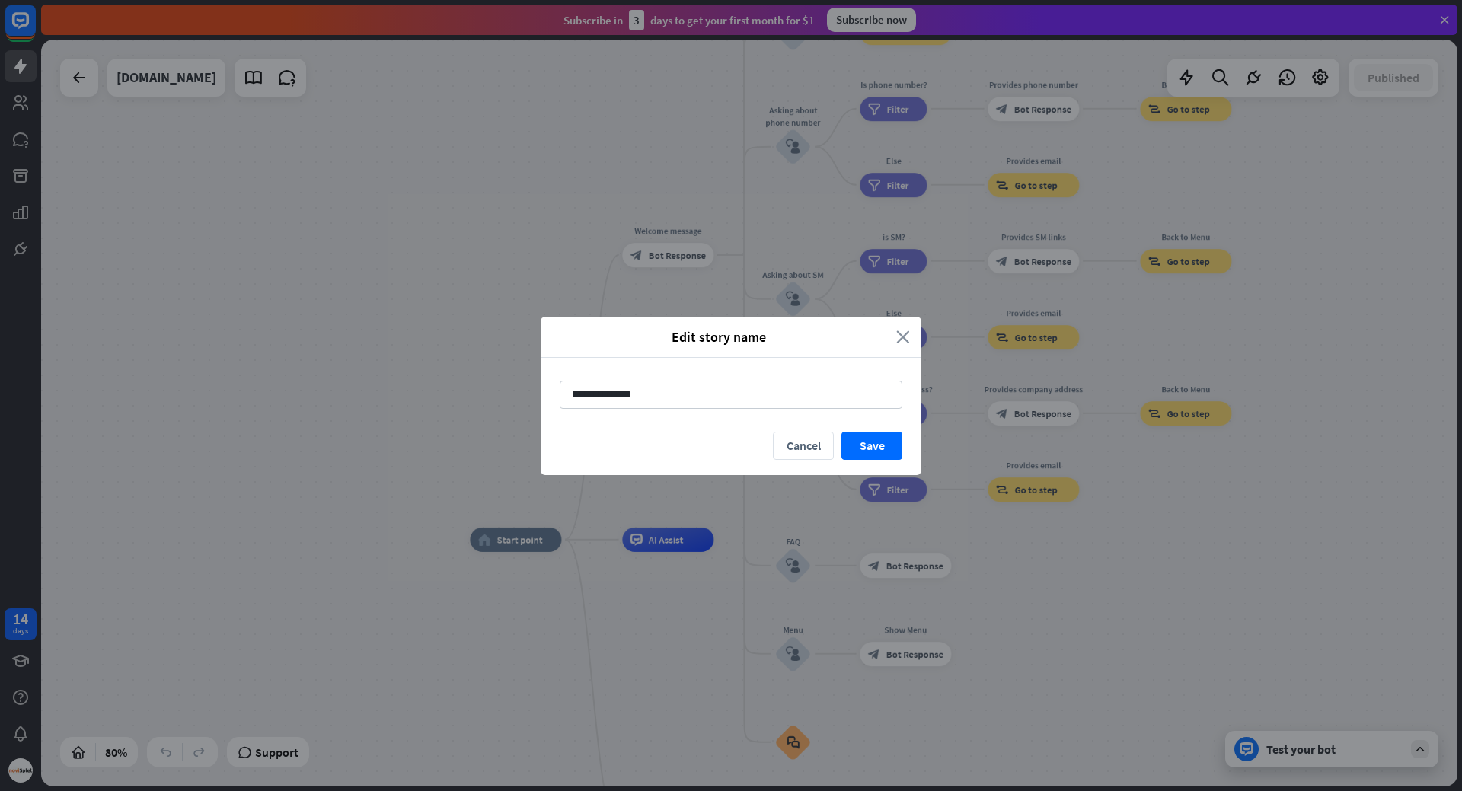
click at [905, 338] on icon "close" at bounding box center [903, 337] width 14 height 18
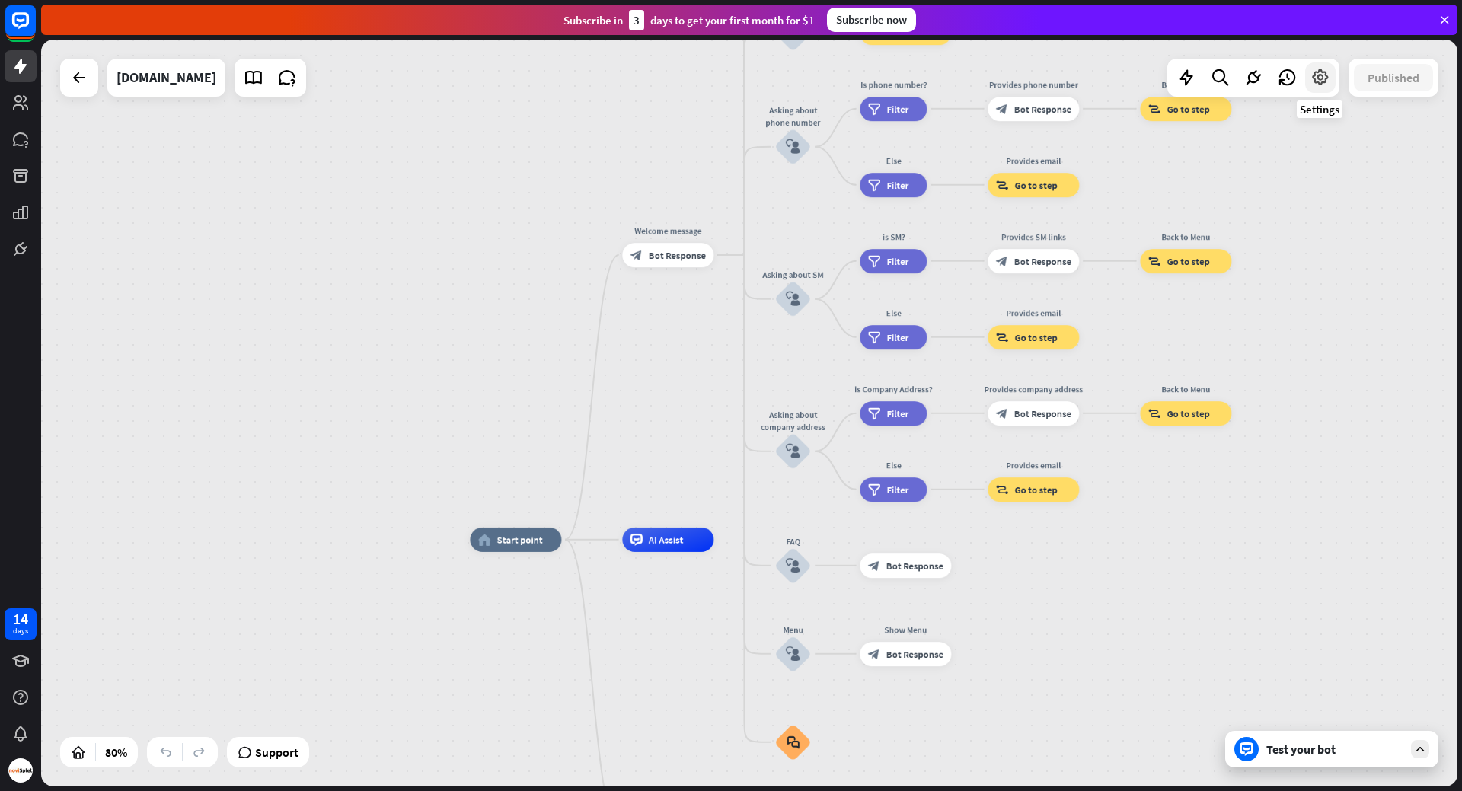
click at [1316, 76] on icon at bounding box center [1320, 78] width 20 height 20
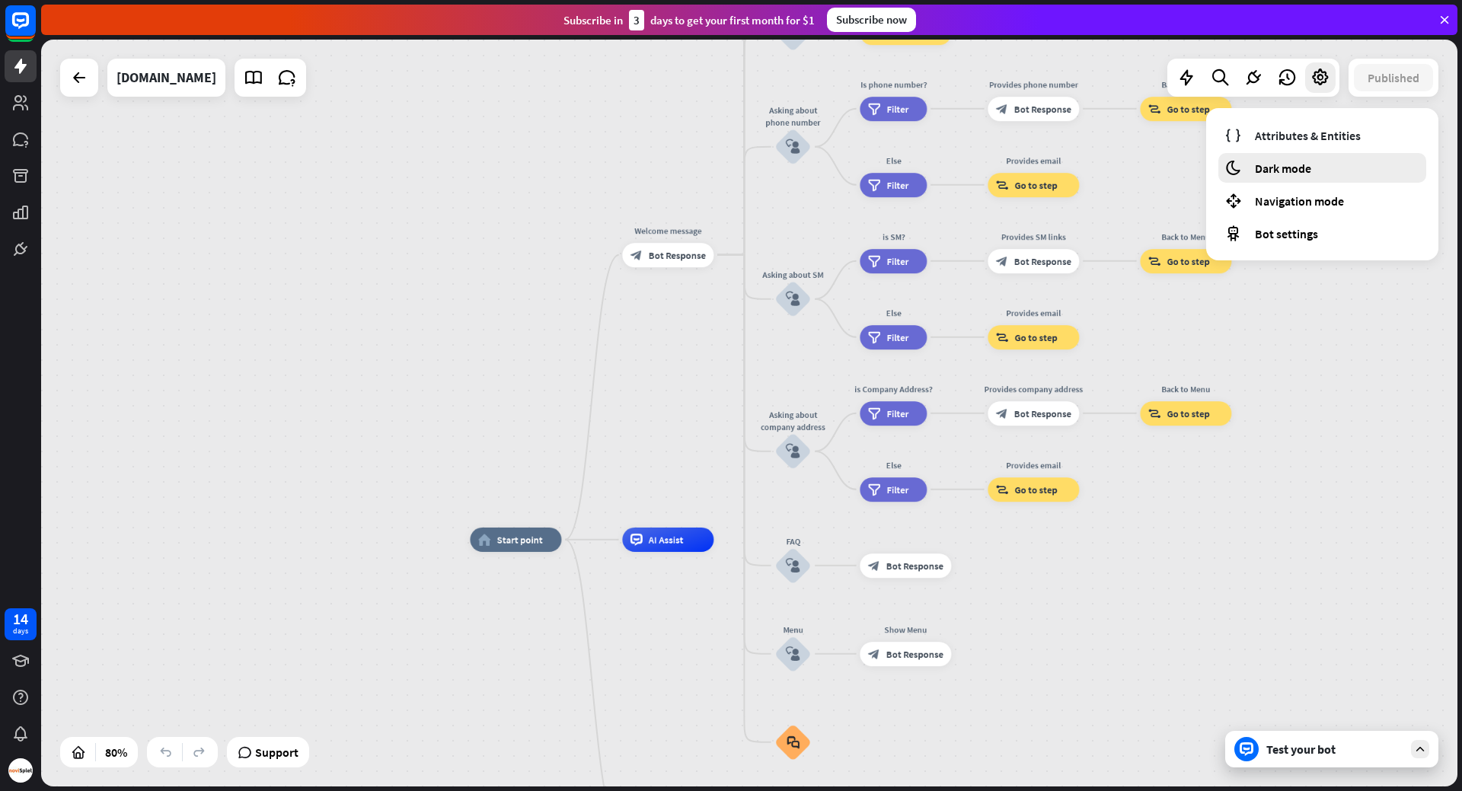
click at [1311, 173] on span "Dark mode" at bounding box center [1283, 168] width 56 height 15
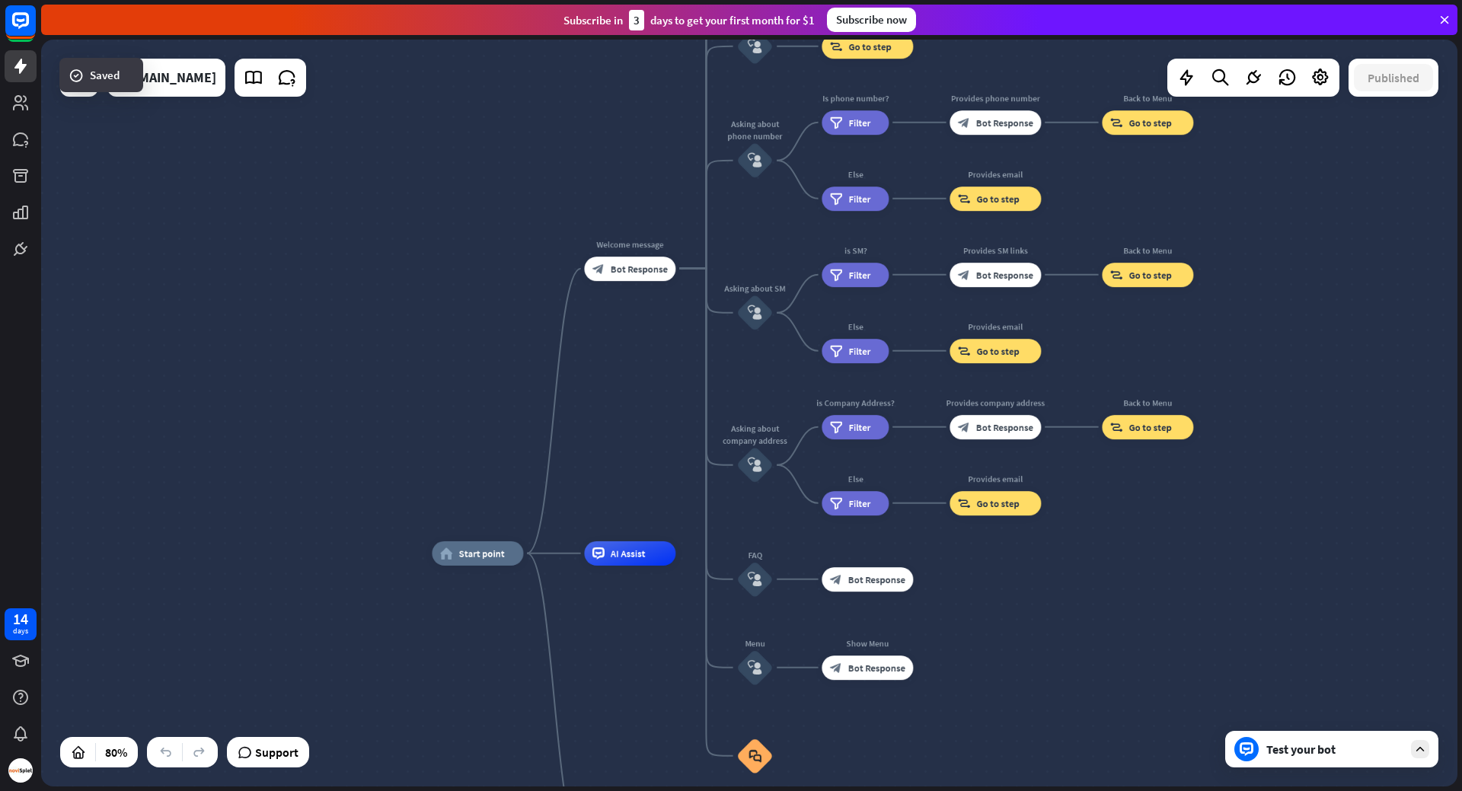
drag, startPoint x: 1325, startPoint y: 207, endPoint x: 1281, endPoint y: 222, distance: 46.5
click at [1281, 222] on div "home_2 Start point Welcome message block_bot_response Bot Response About us blo…" at bounding box center [749, 413] width 1416 height 747
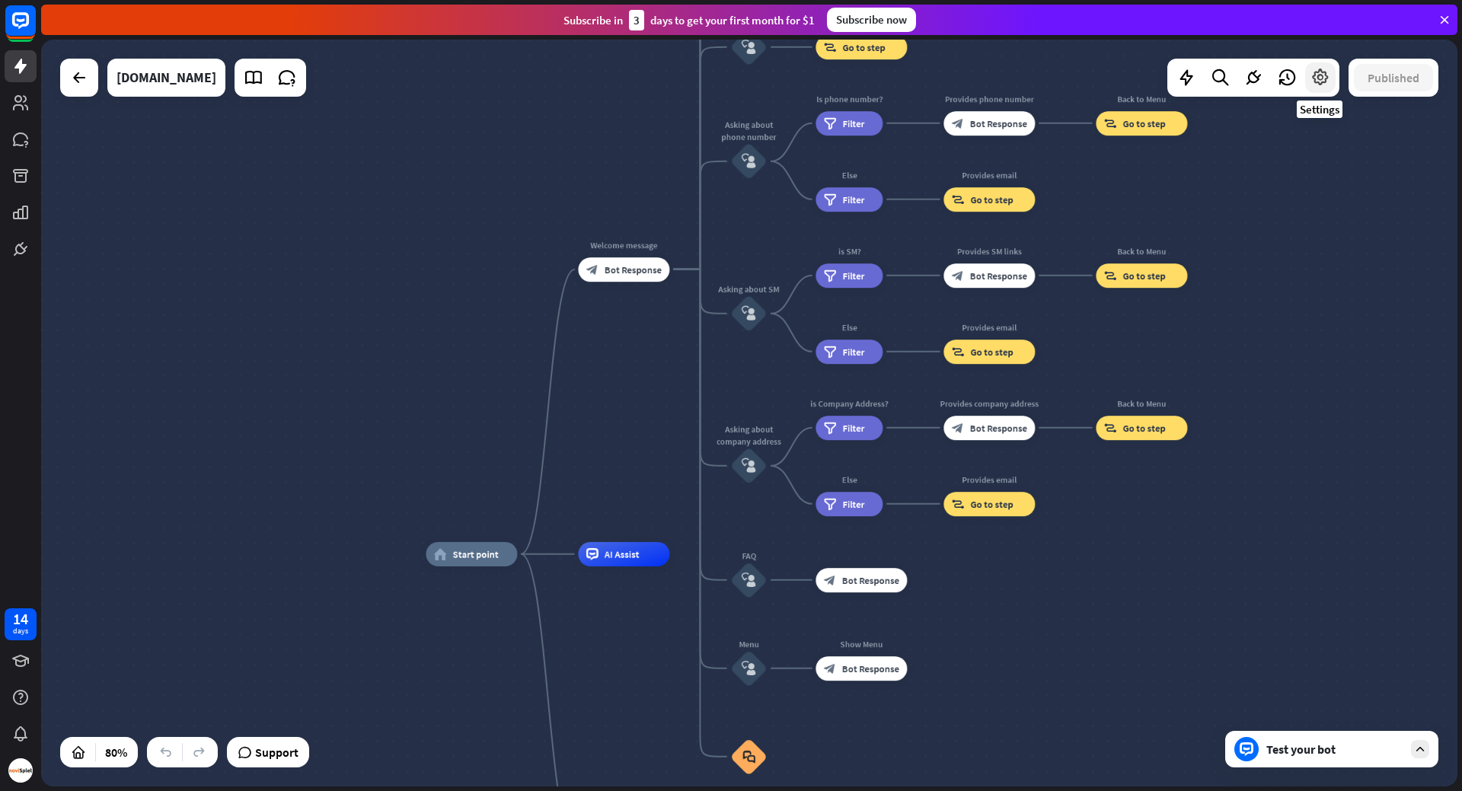
click at [1322, 80] on icon at bounding box center [1320, 78] width 20 height 20
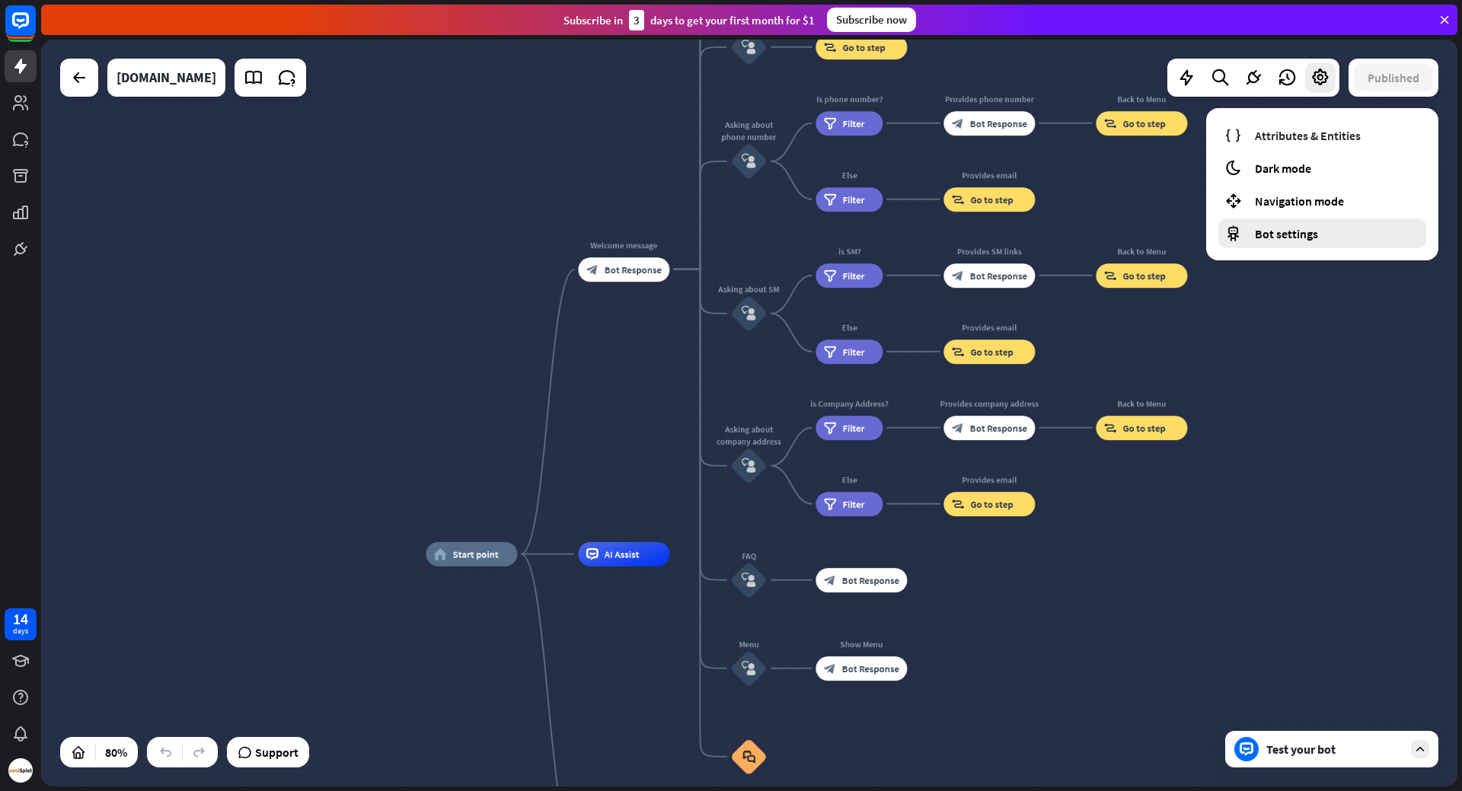
click at [1300, 228] on span "Bot settings" at bounding box center [1286, 233] width 63 height 15
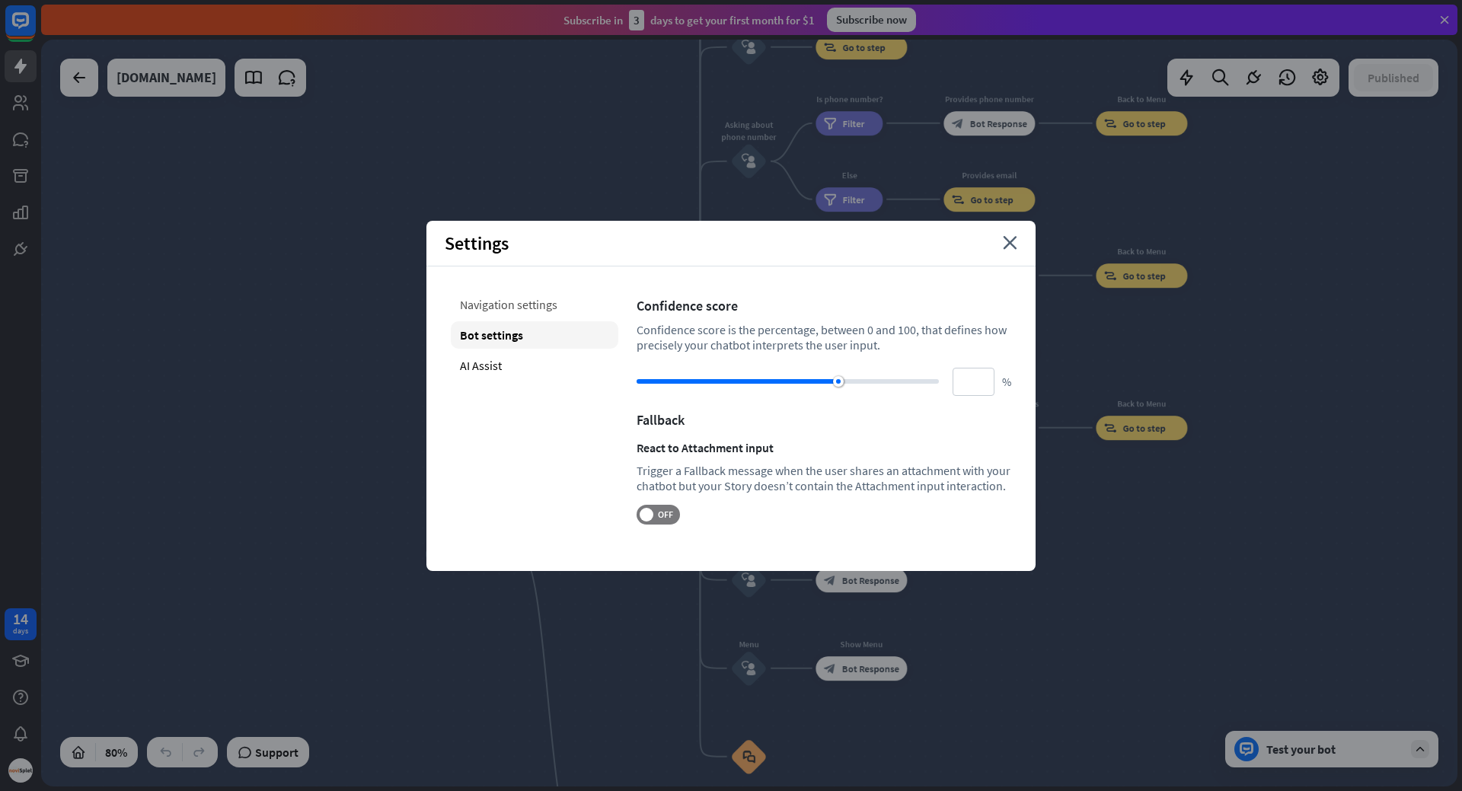
click at [484, 310] on div "Navigation settings" at bounding box center [535, 304] width 168 height 27
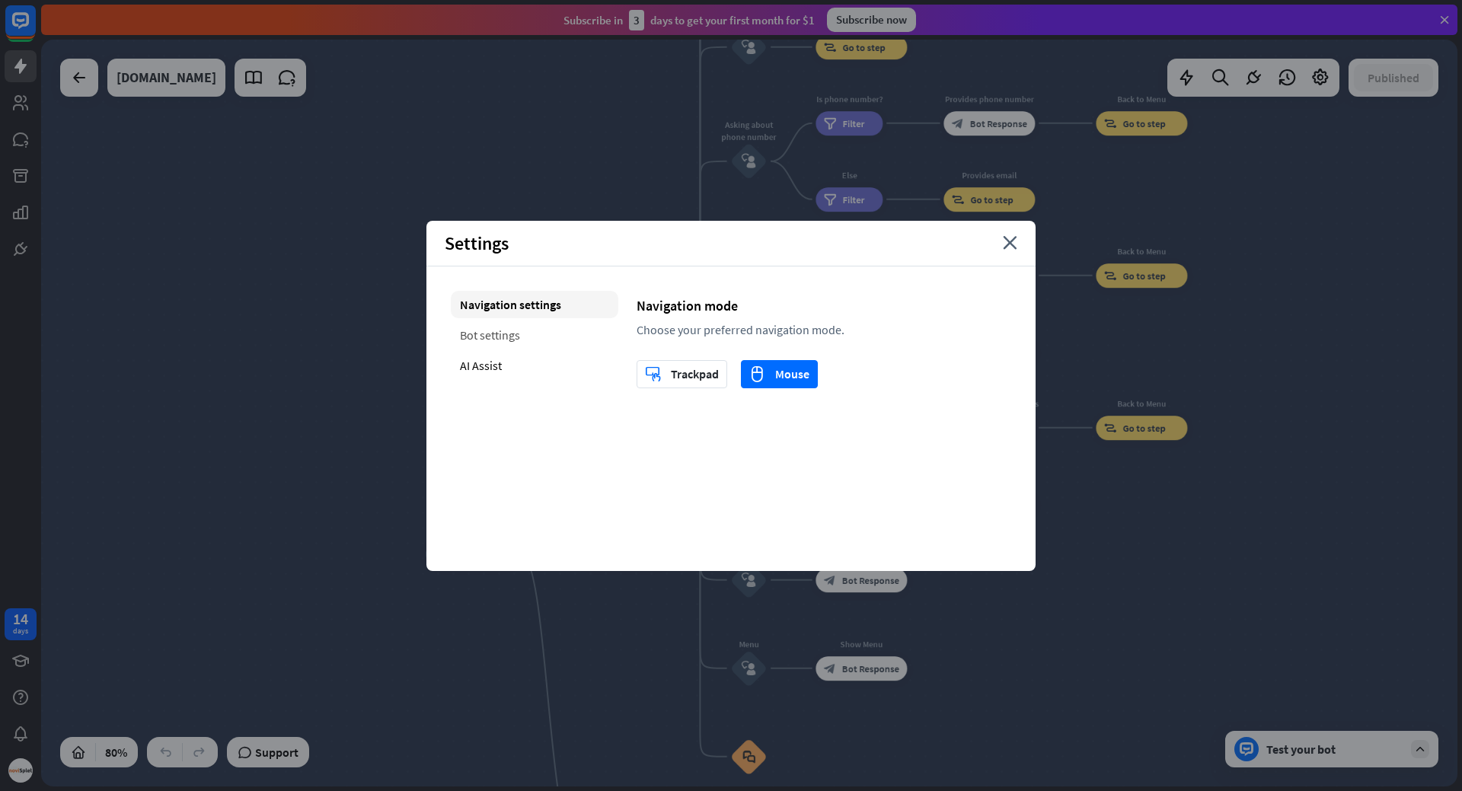
click at [495, 322] on div "Bot settings" at bounding box center [535, 334] width 168 height 27
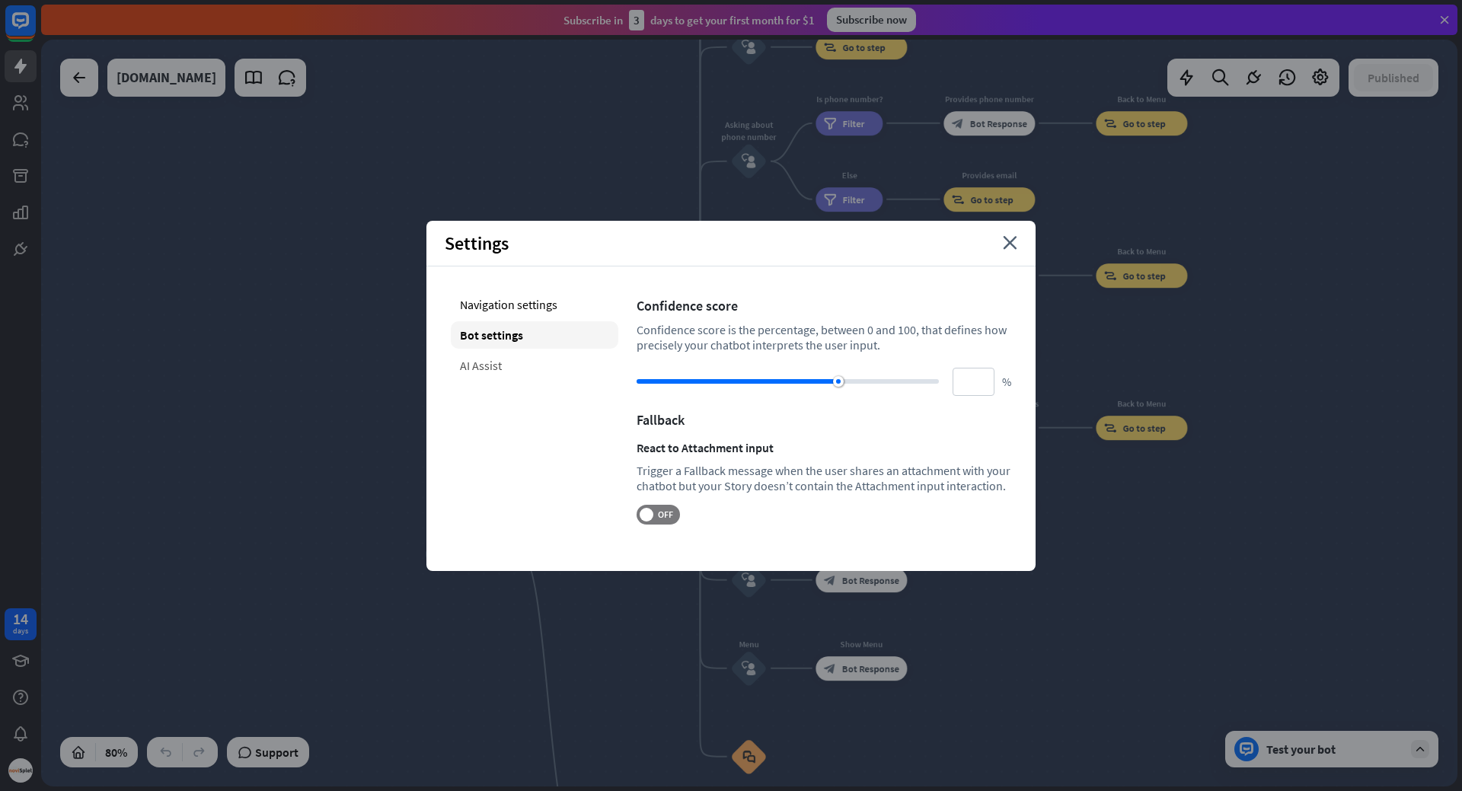
click at [506, 369] on div "AI Assist" at bounding box center [535, 365] width 168 height 27
type input "**"
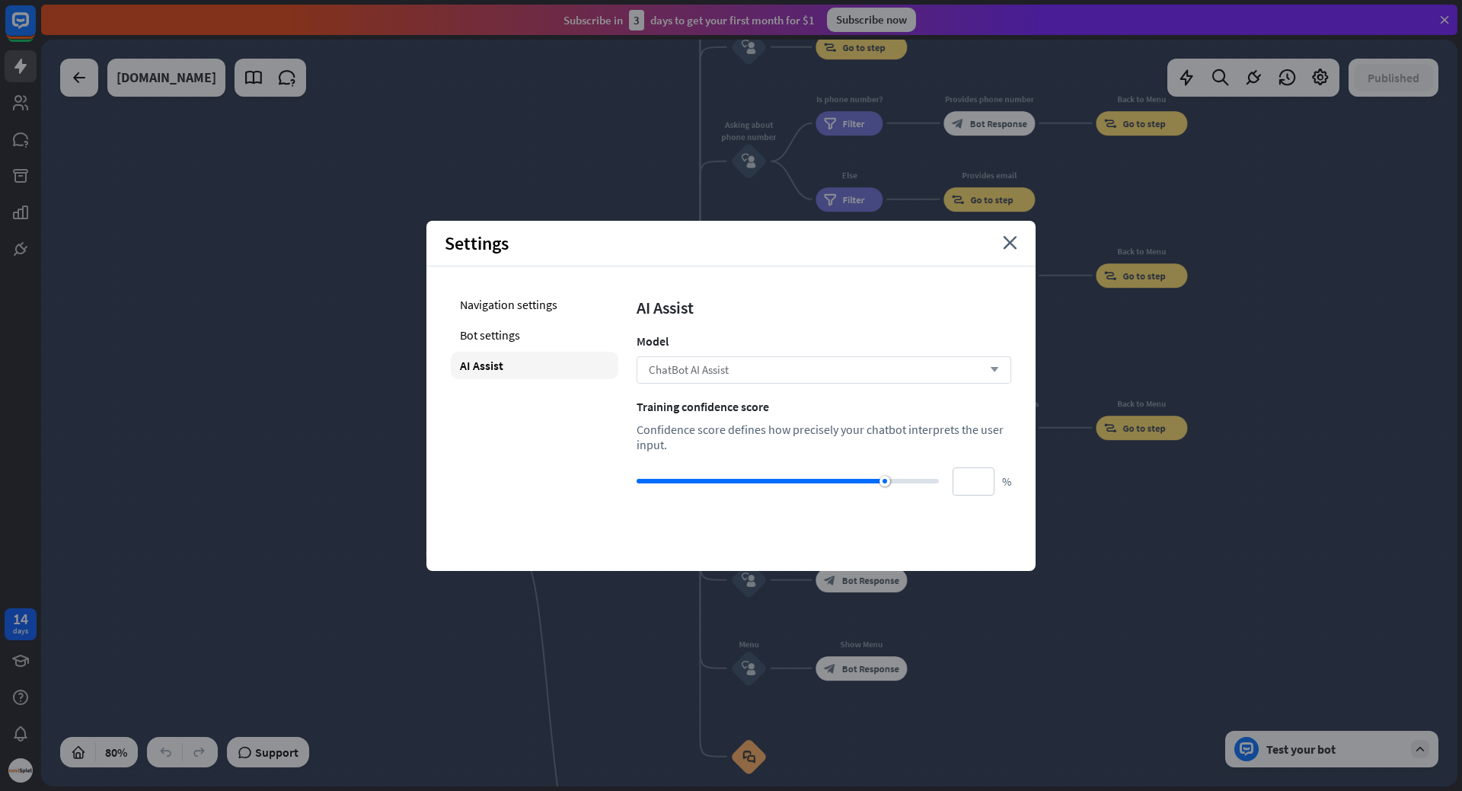
click at [993, 372] on icon "arrow_down" at bounding box center [990, 369] width 17 height 9
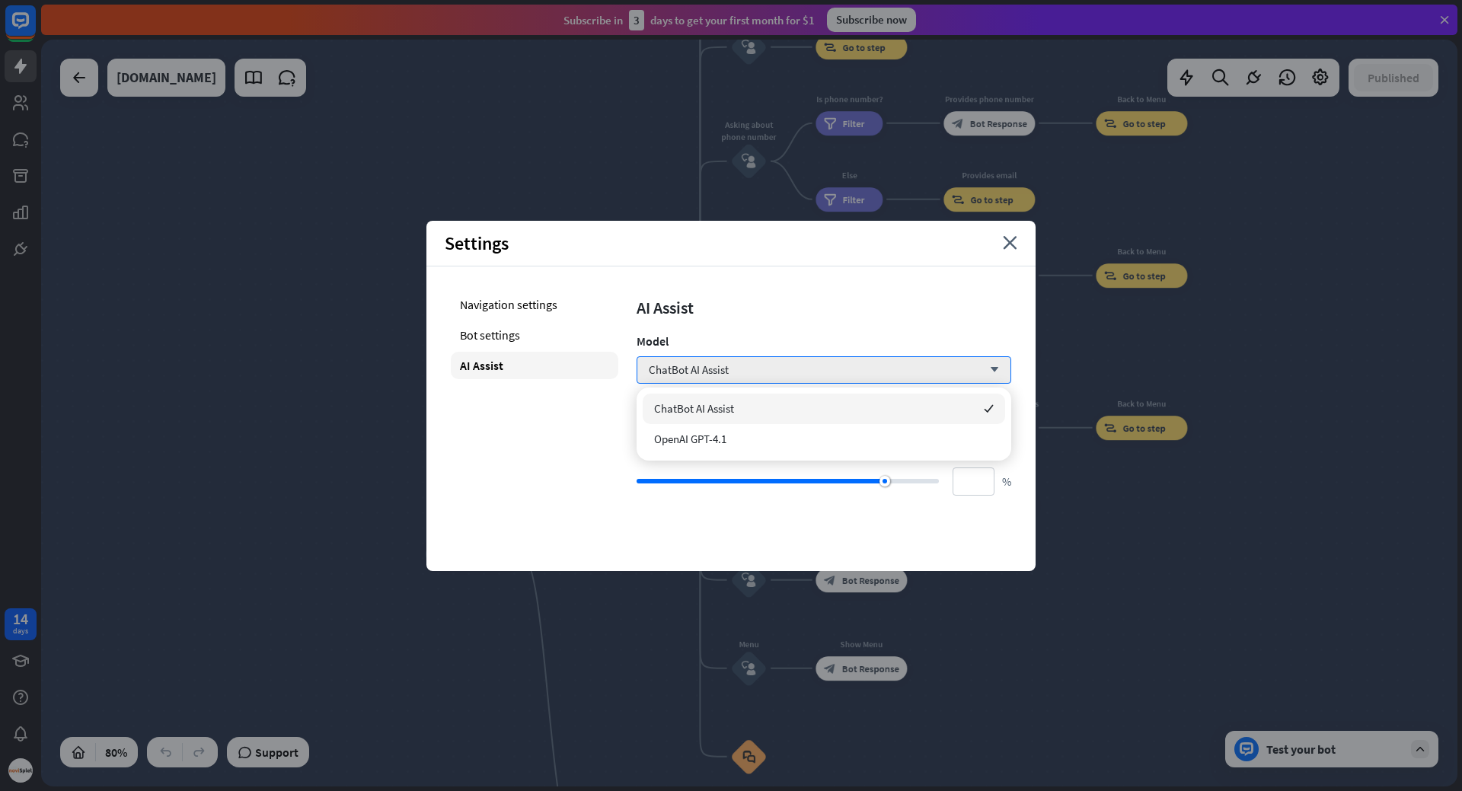
click at [971, 314] on div "AI Assist" at bounding box center [824, 307] width 375 height 21
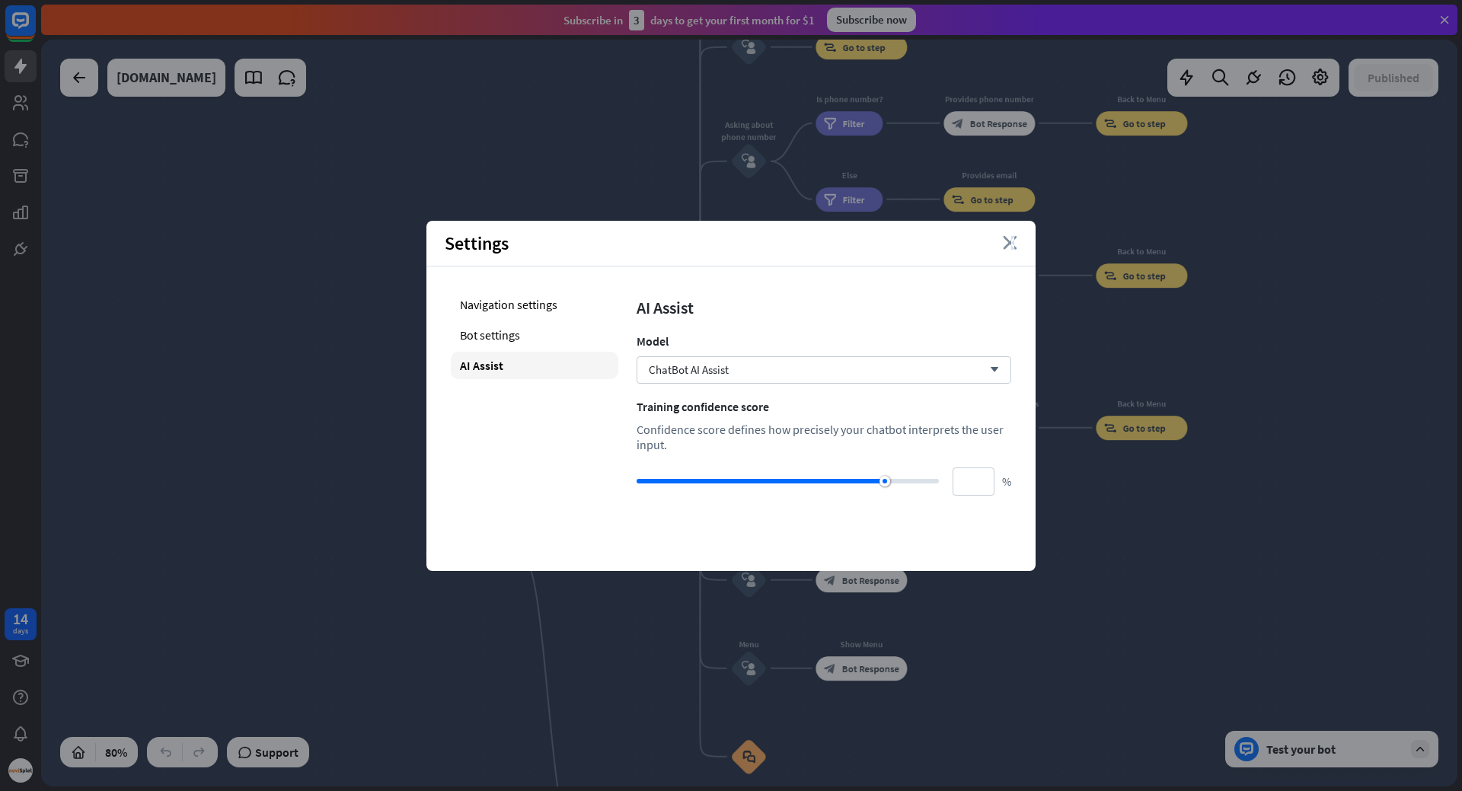
click at [1012, 242] on icon "close" at bounding box center [1010, 243] width 14 height 14
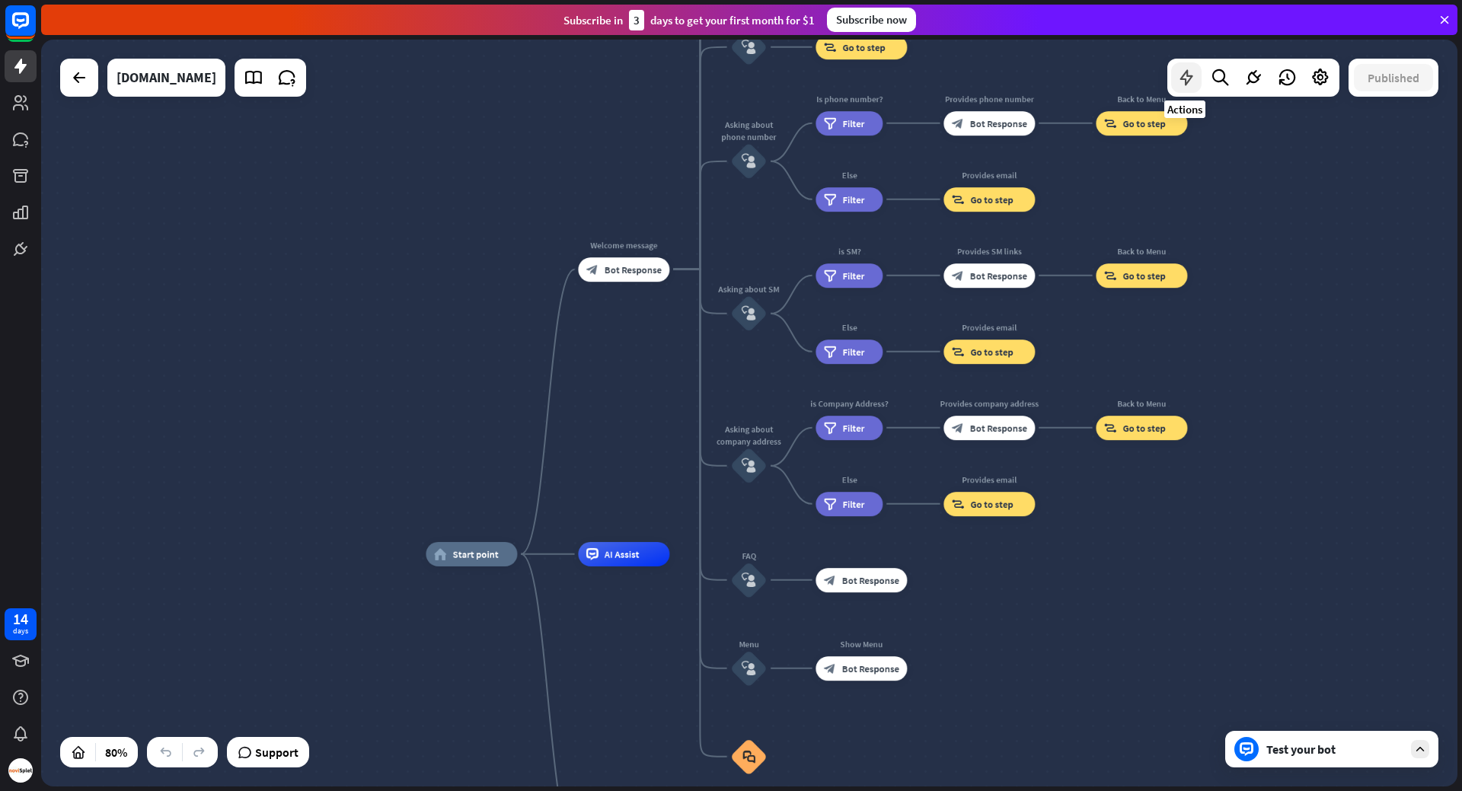
click at [1186, 78] on icon at bounding box center [1186, 78] width 20 height 20
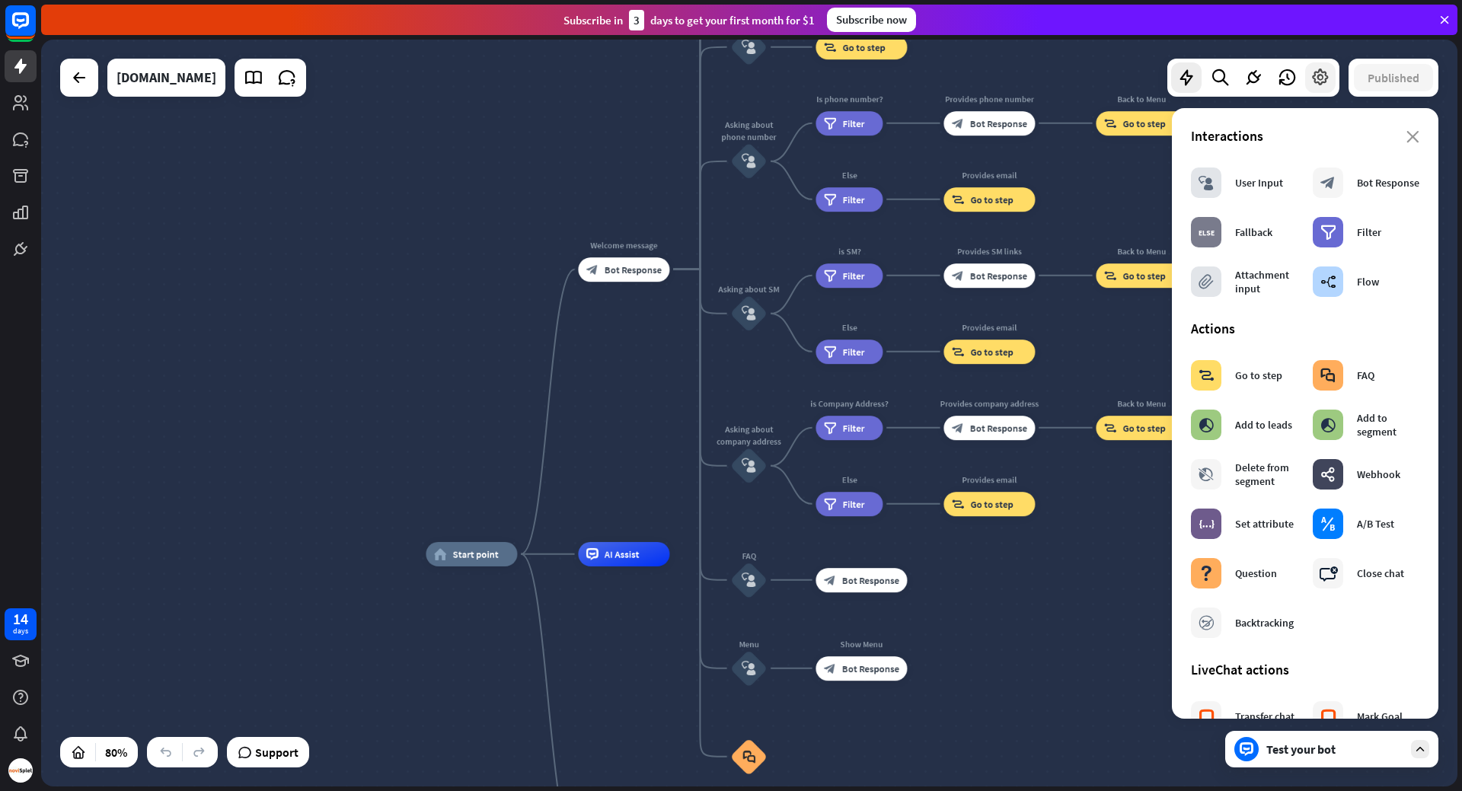
click at [1326, 88] on div at bounding box center [1320, 77] width 30 height 30
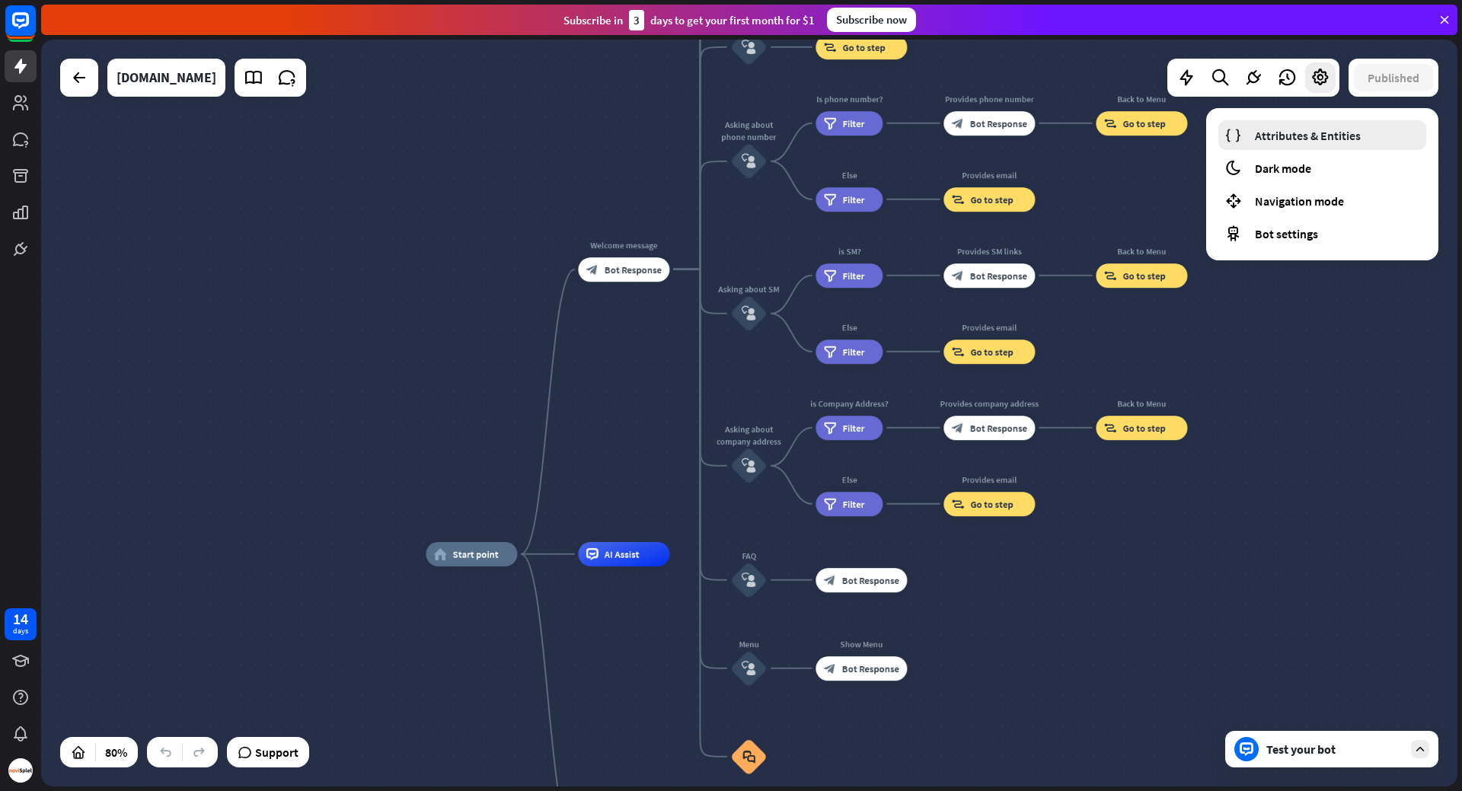
click at [1318, 135] on span "Attributes & Entities" at bounding box center [1308, 135] width 106 height 15
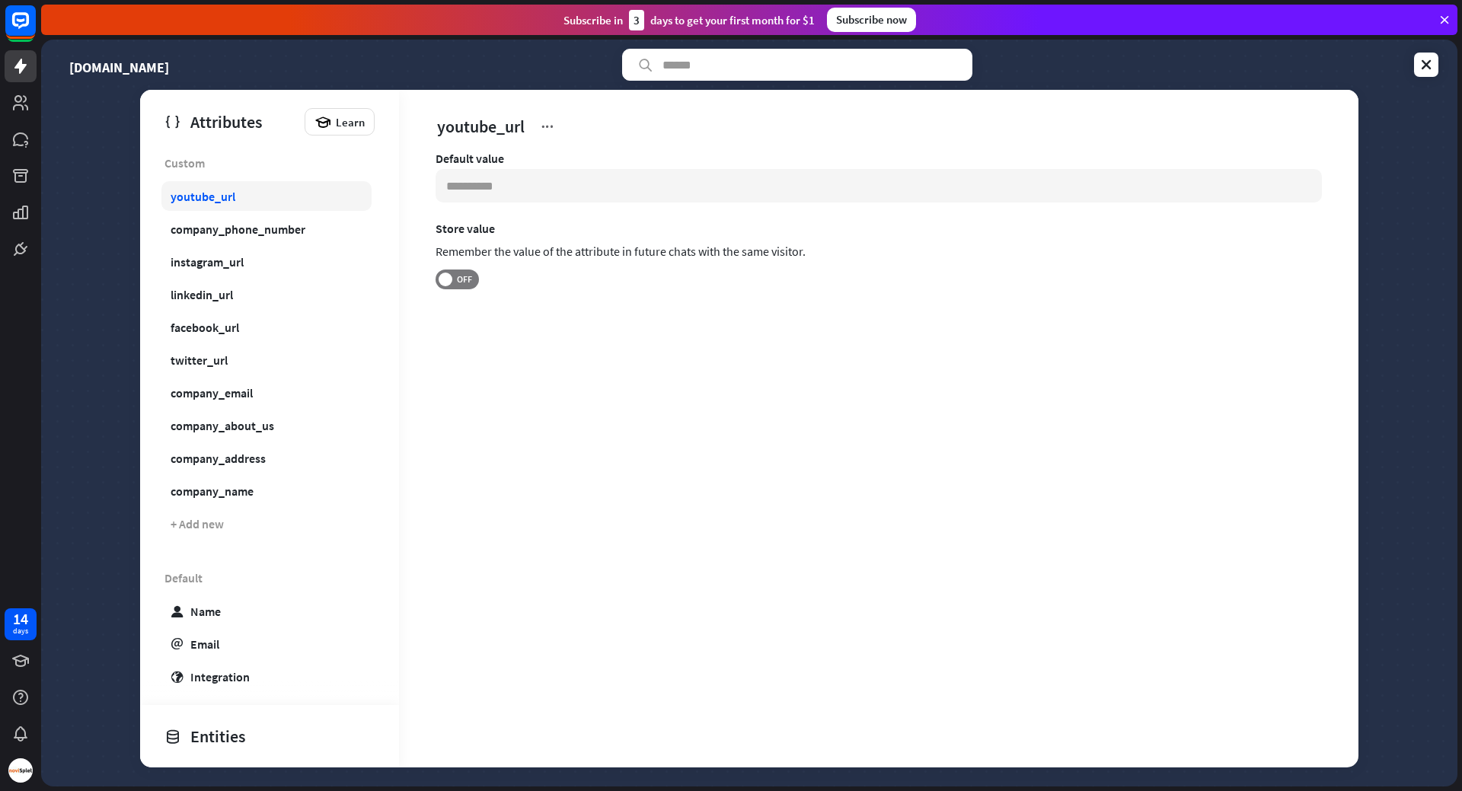
click at [260, 186] on link "youtube_url" at bounding box center [266, 196] width 210 height 30
click at [257, 231] on div "company_phone_number" at bounding box center [238, 229] width 135 height 15
click at [251, 262] on link "instagram_url" at bounding box center [266, 262] width 210 height 30
click at [249, 286] on link "linkedin_url" at bounding box center [266, 294] width 210 height 30
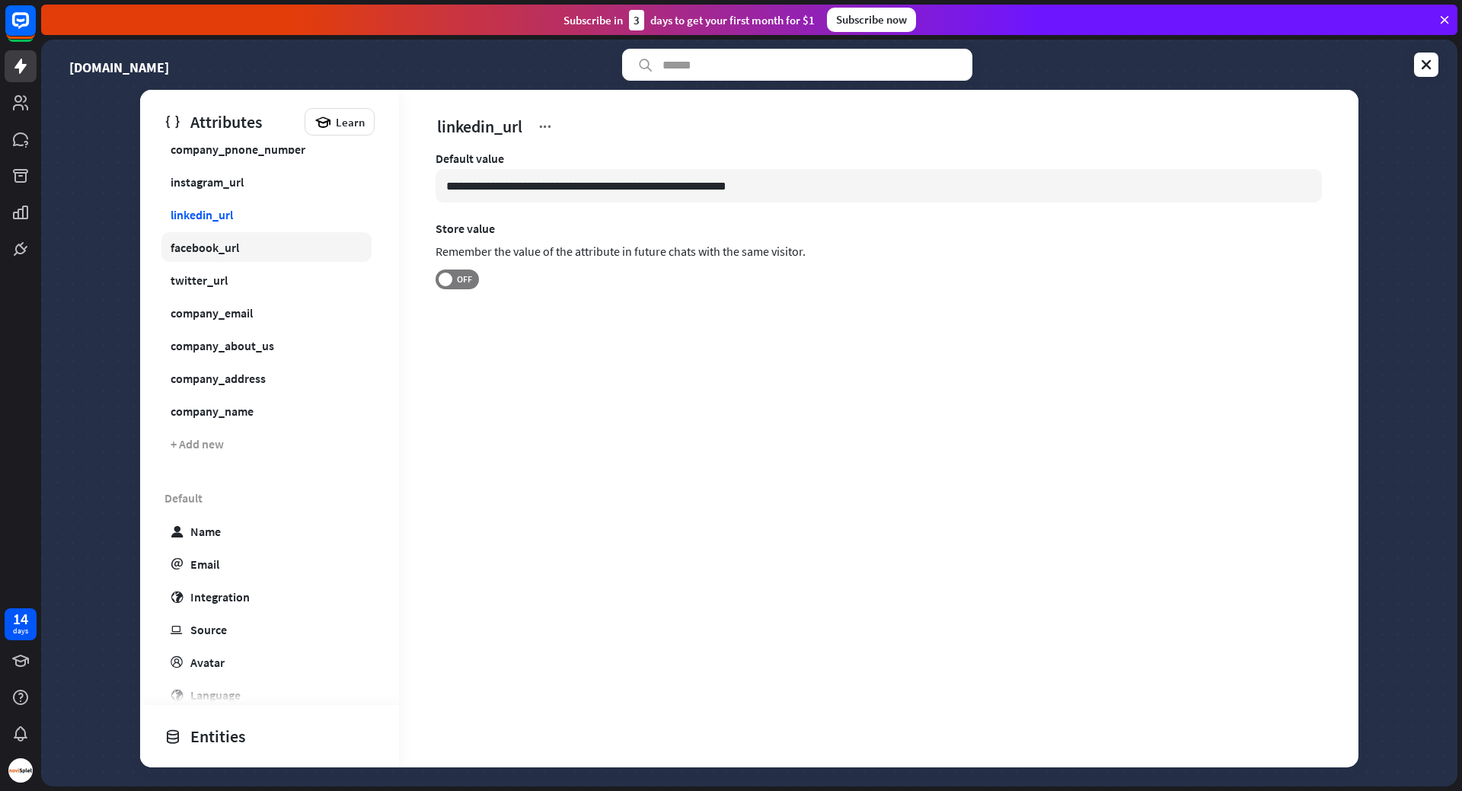
scroll to position [76, 0]
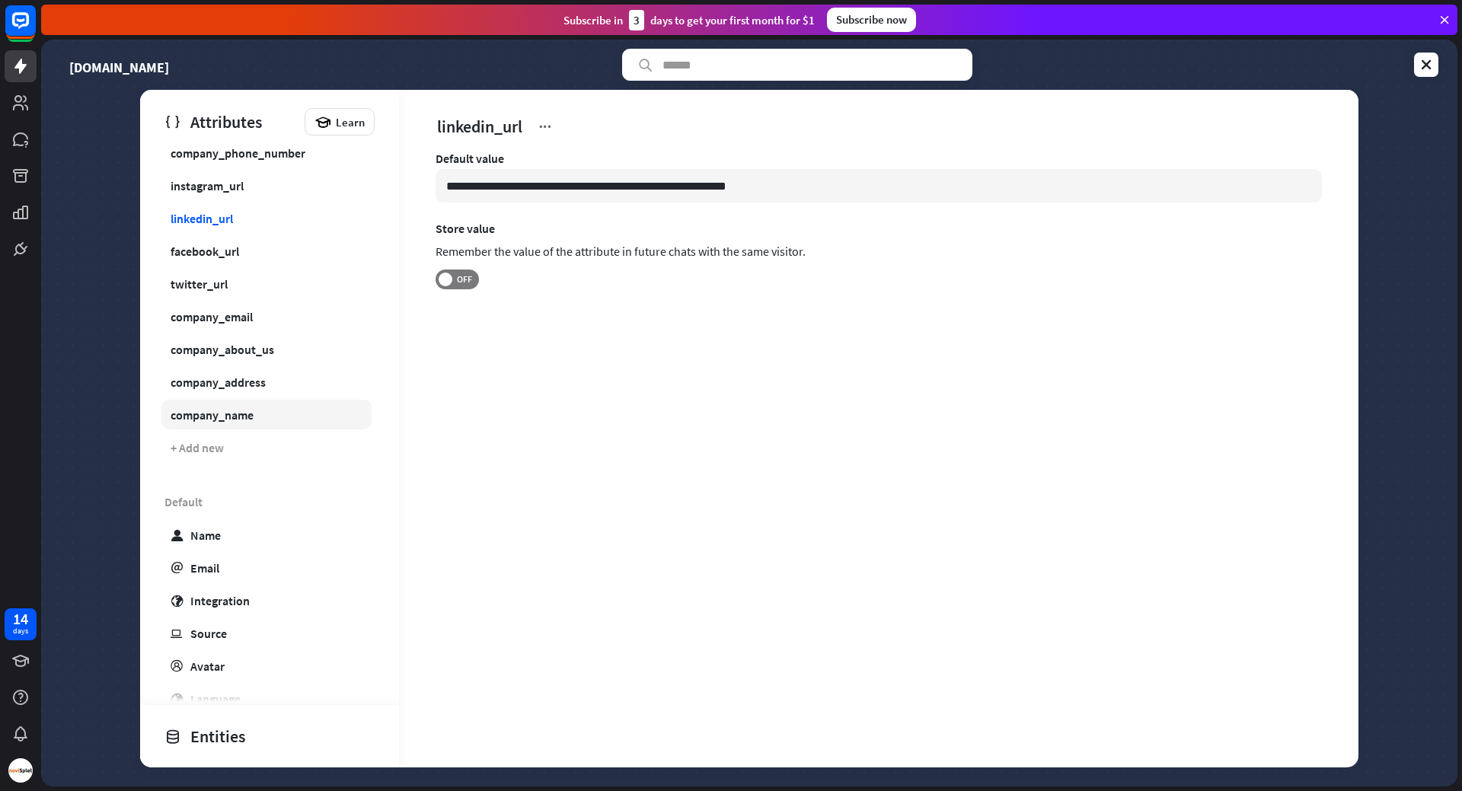
click at [259, 412] on link "company_name" at bounding box center [266, 415] width 210 height 30
click at [253, 384] on div "company_address" at bounding box center [218, 382] width 95 height 15
click at [449, 190] on input "**********" at bounding box center [879, 186] width 886 height 34
drag, startPoint x: 449, startPoint y: 190, endPoint x: 488, endPoint y: 185, distance: 39.1
click at [488, 185] on input "**********" at bounding box center [879, 186] width 886 height 34
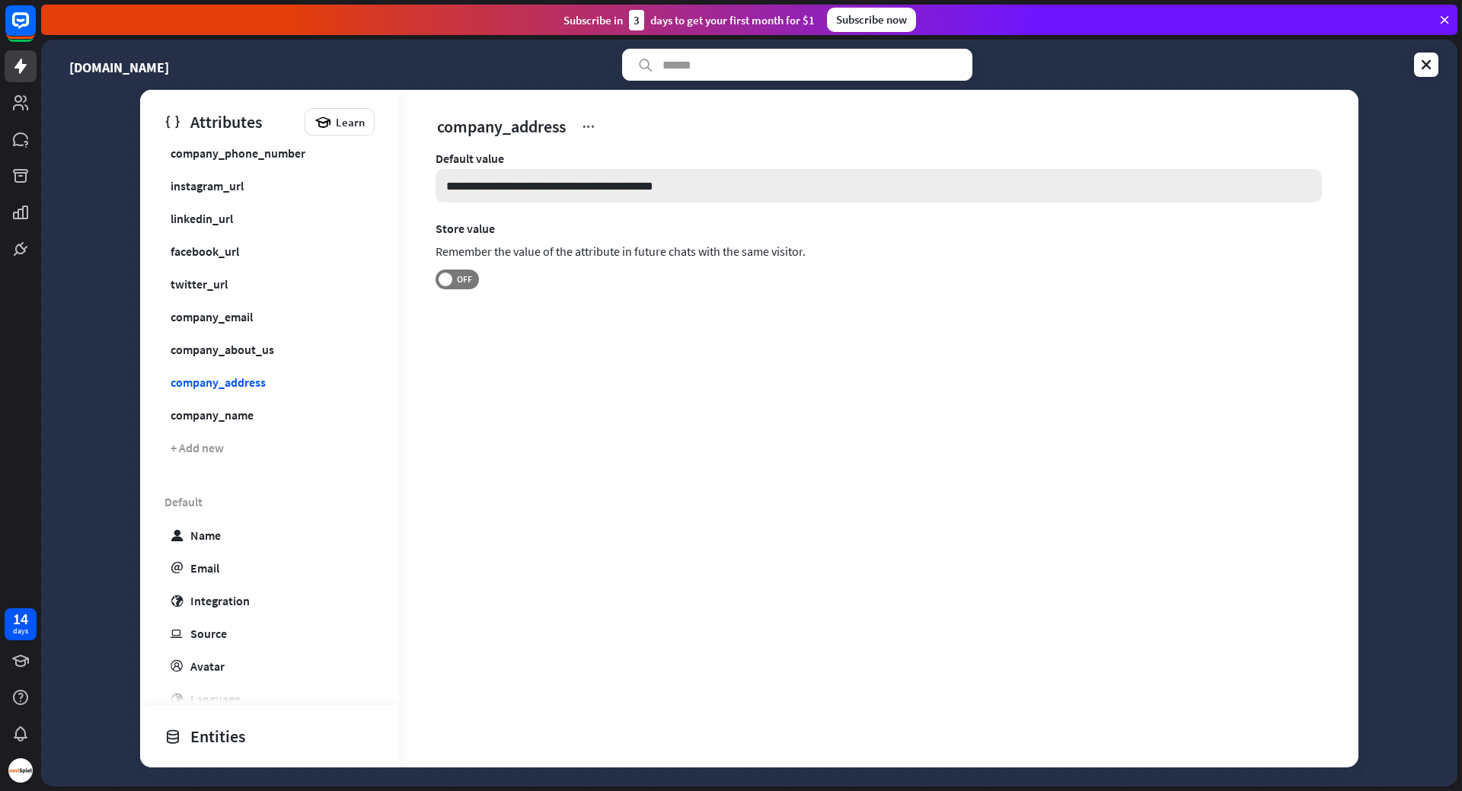
click at [714, 186] on input "**********" at bounding box center [879, 186] width 886 height 34
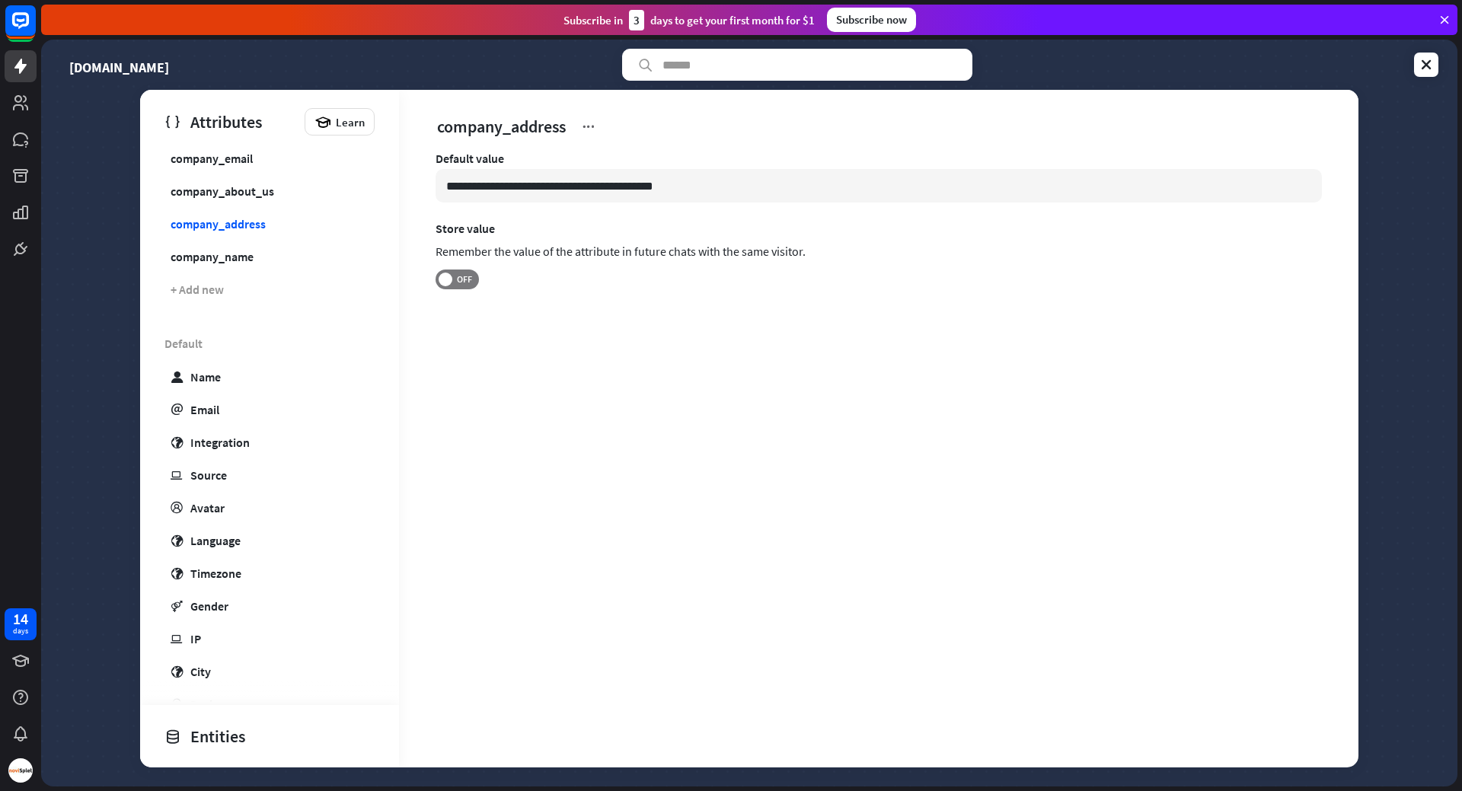
scroll to position [305, 0]
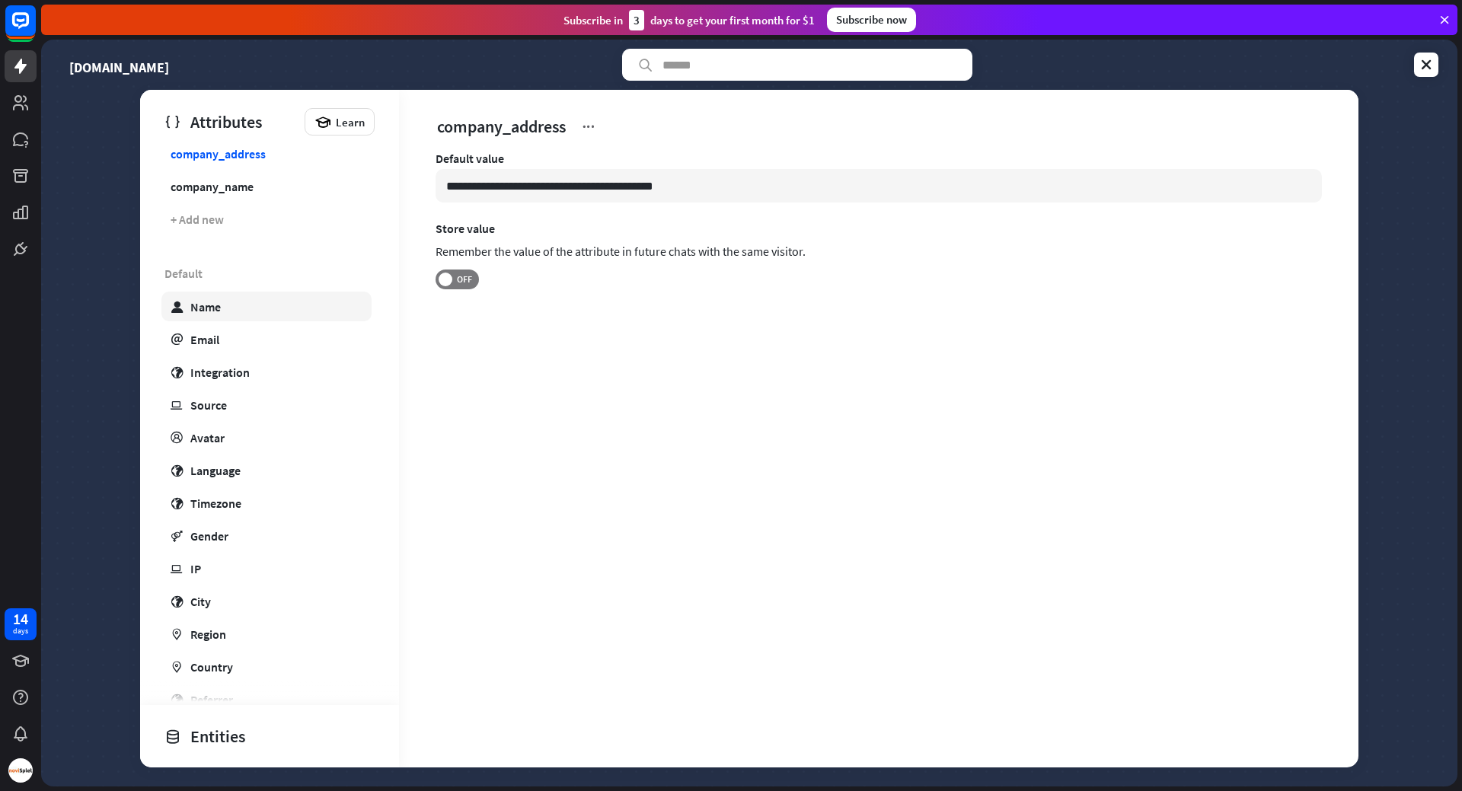
click at [237, 302] on link "user Name" at bounding box center [266, 307] width 210 height 30
type input "*******"
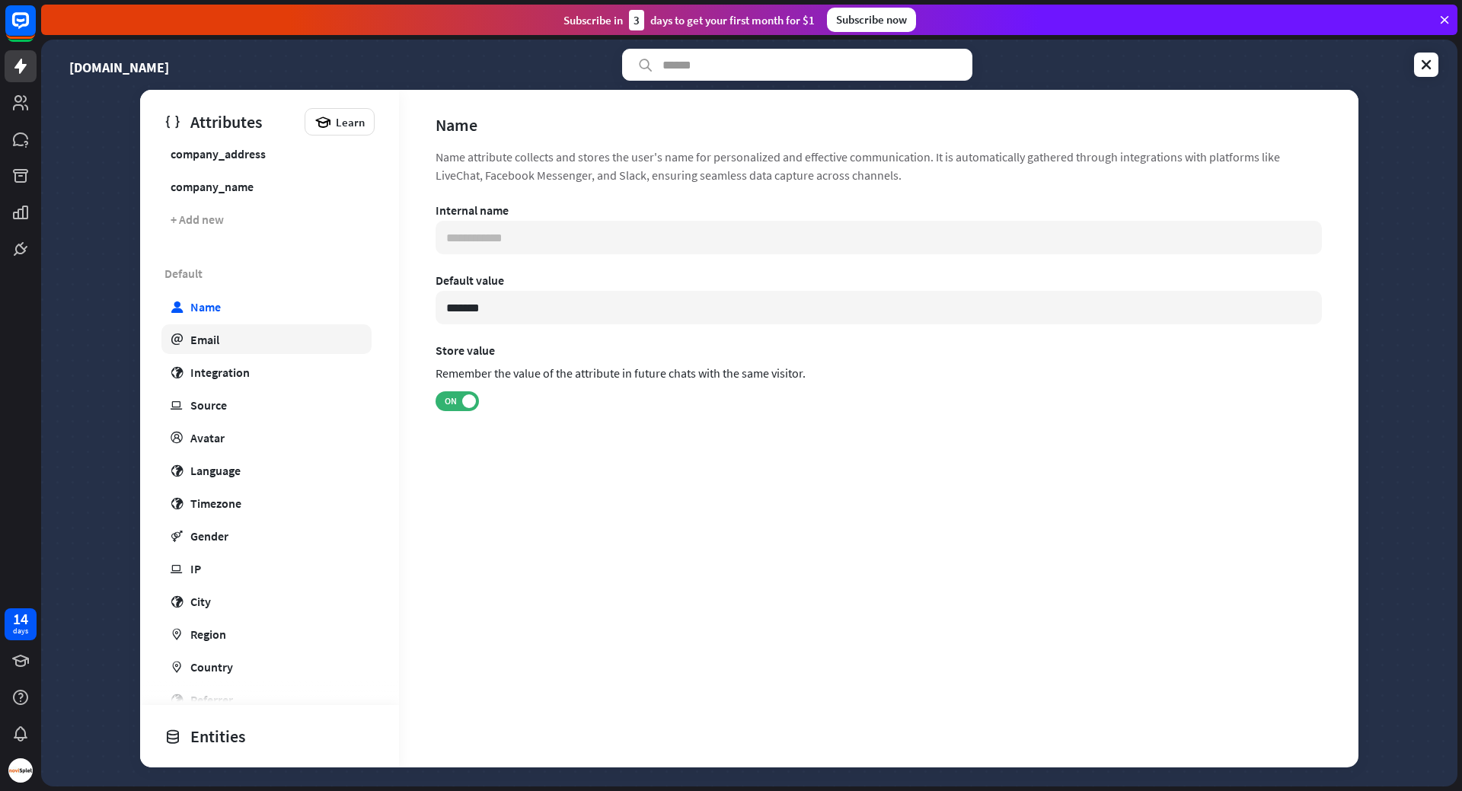
click at [228, 340] on link "email Email" at bounding box center [266, 339] width 210 height 30
type input "**********"
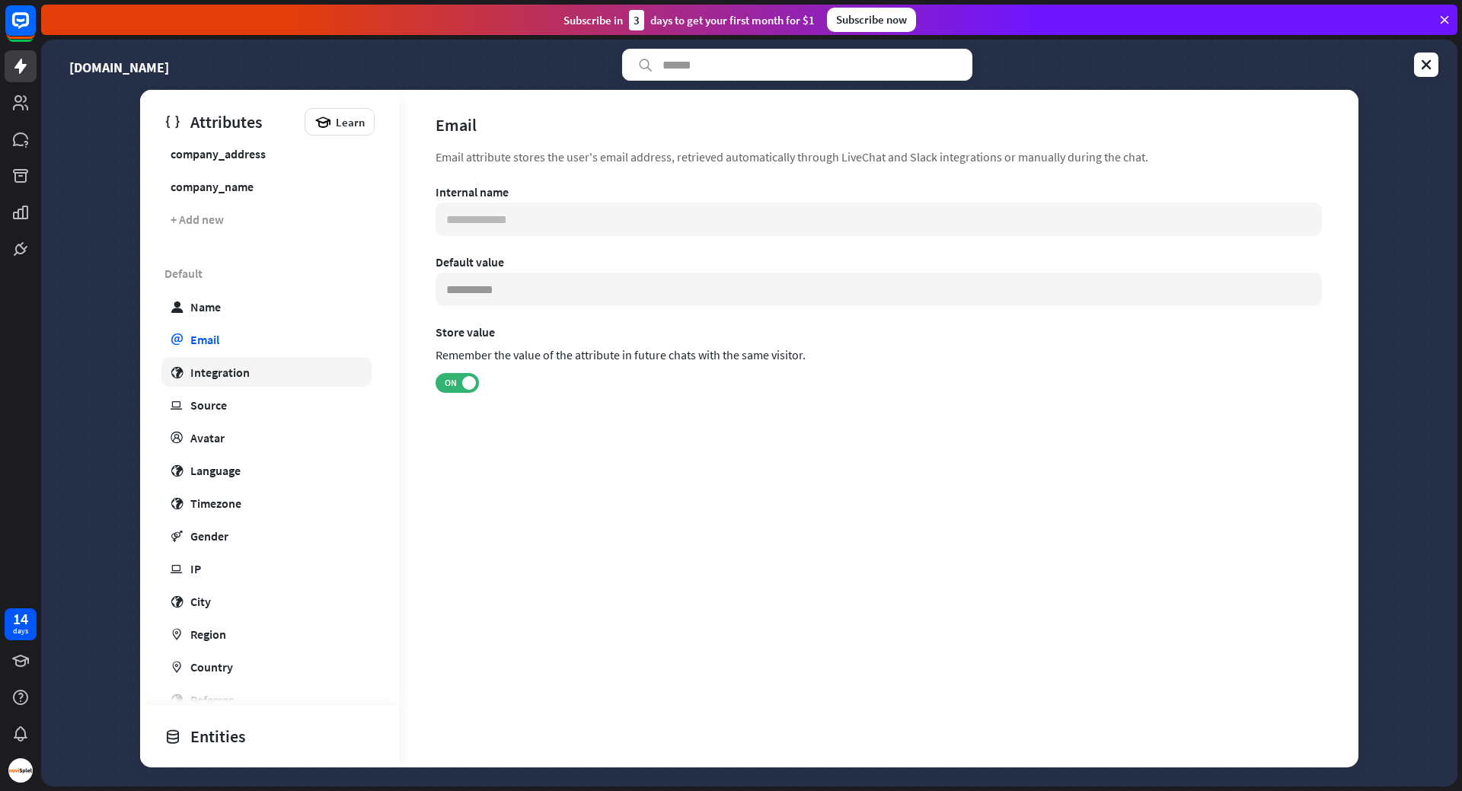
click at [239, 370] on div "Integration" at bounding box center [219, 372] width 59 height 15
type input "***"
type input "**********"
click at [244, 403] on link "ip Source" at bounding box center [266, 405] width 210 height 30
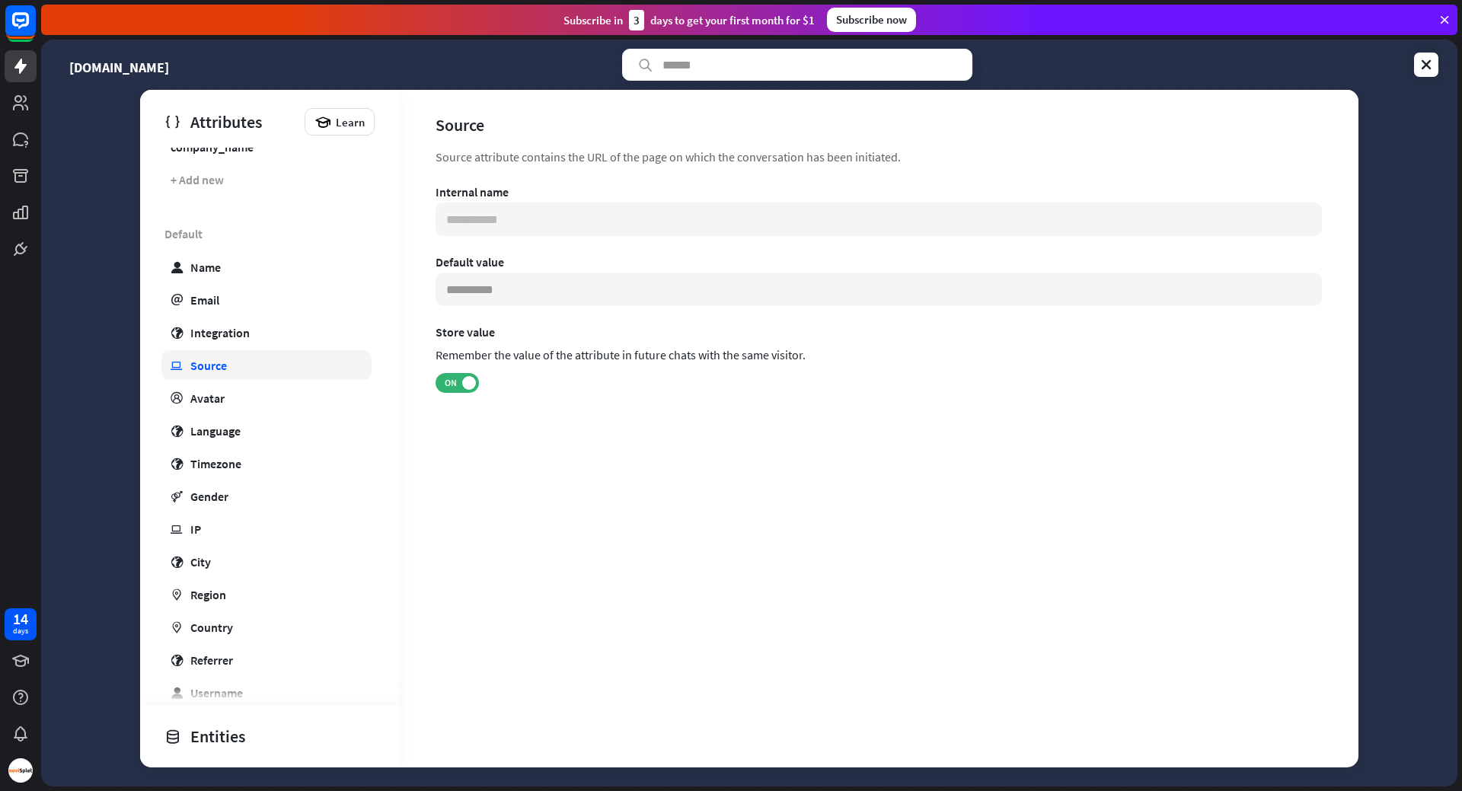
scroll to position [381, 0]
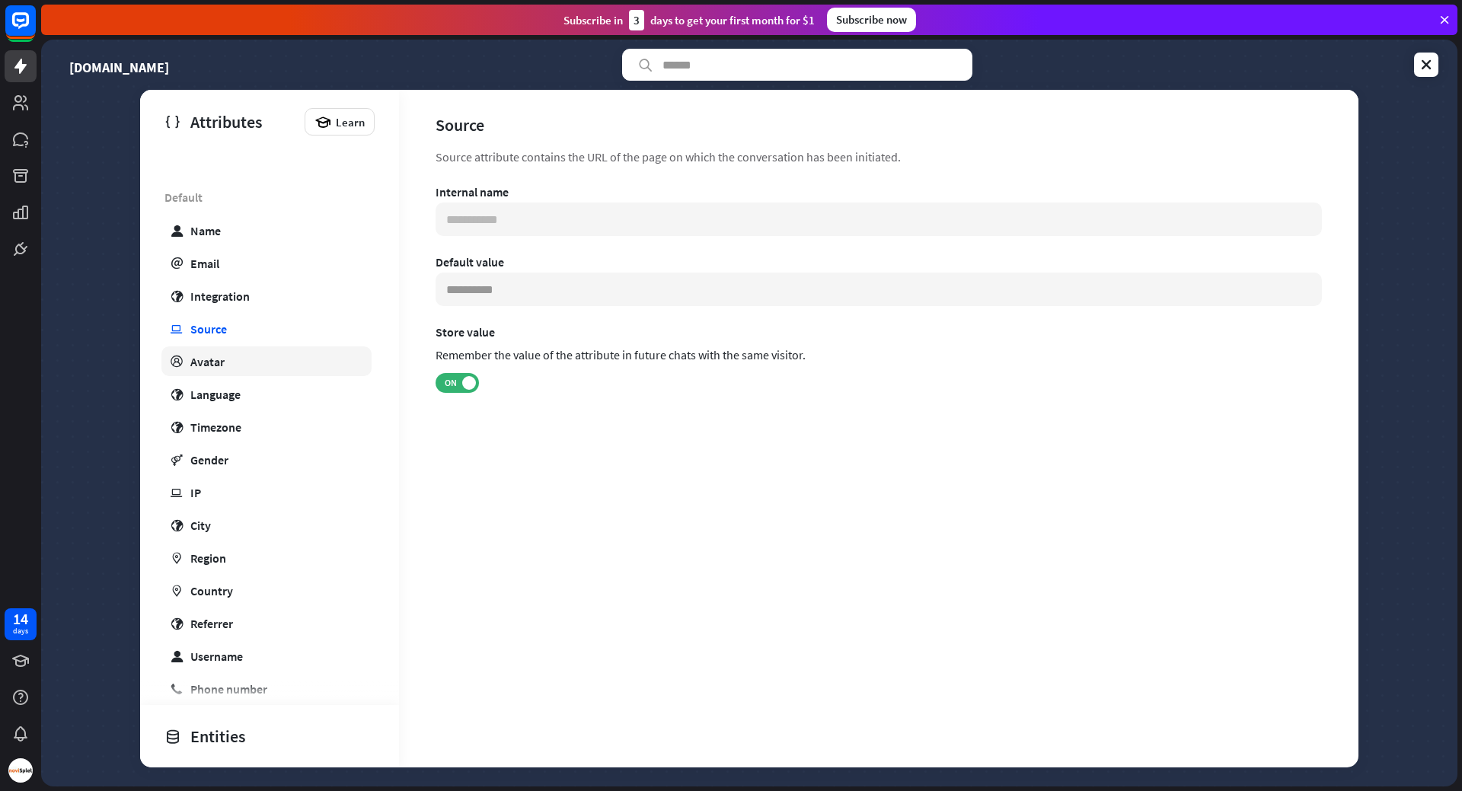
click at [246, 359] on link "profile Avatar" at bounding box center [266, 361] width 210 height 30
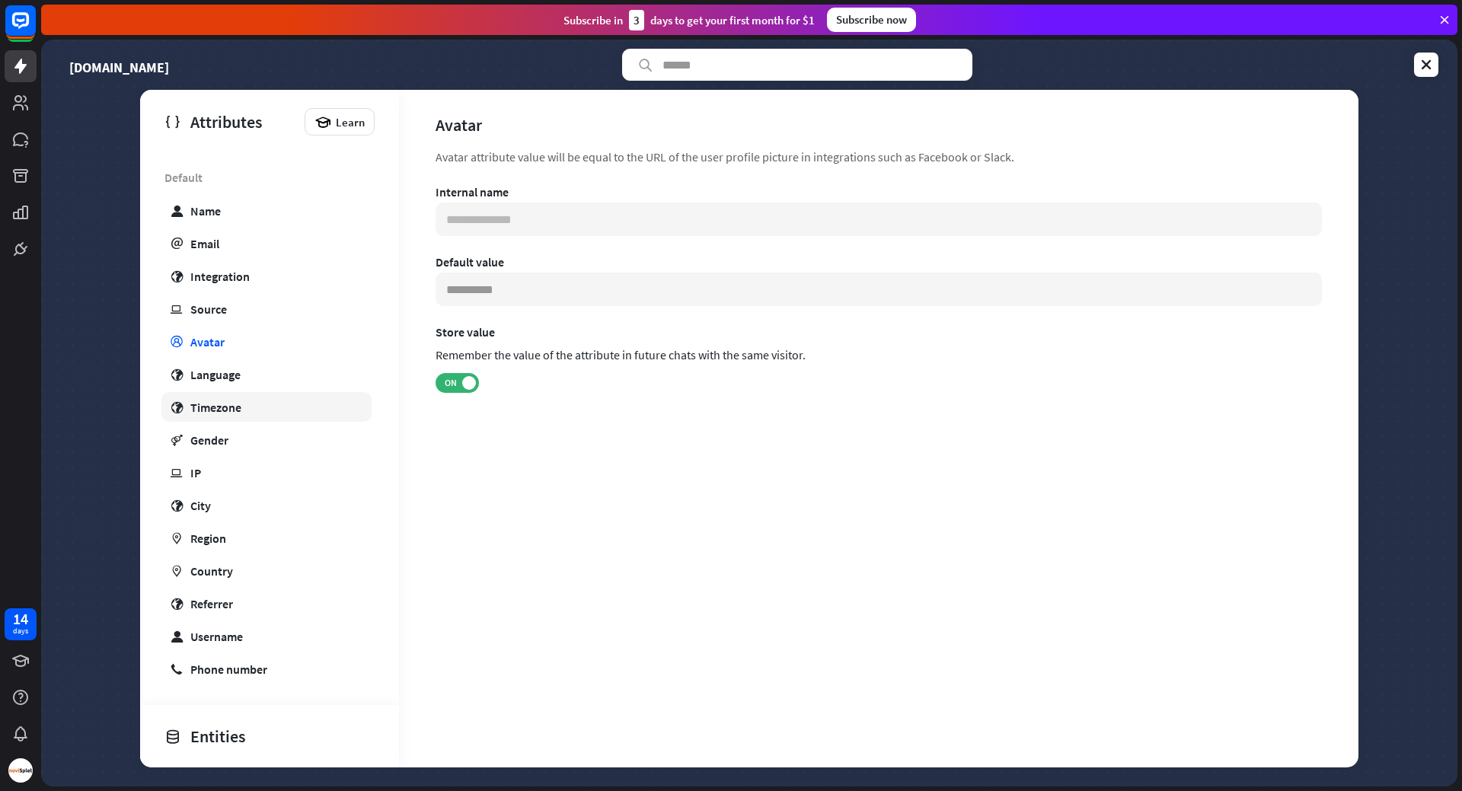
scroll to position [404, 0]
click at [246, 476] on link "ip IP" at bounding box center [266, 470] width 210 height 30
type input "**********"
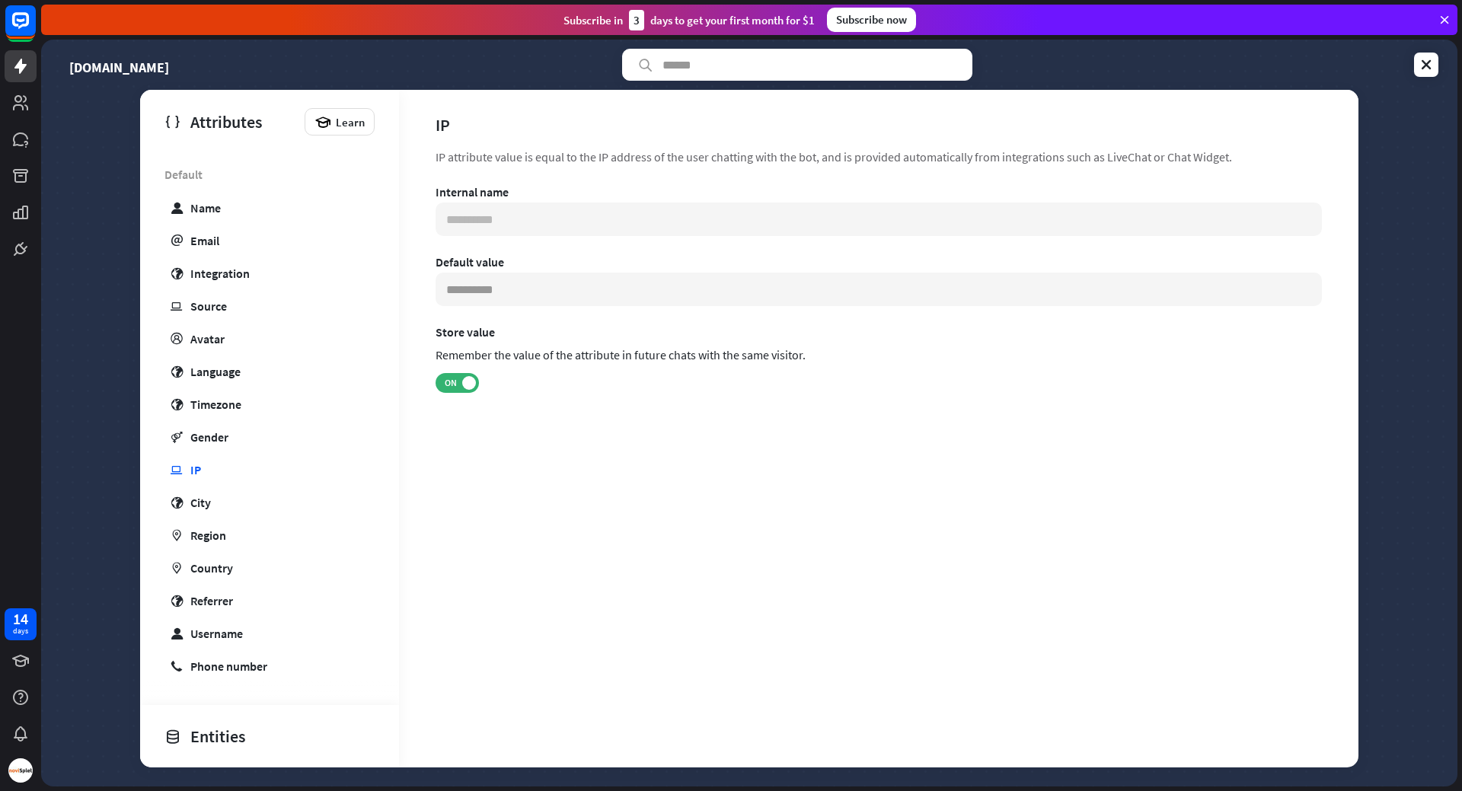
click at [250, 727] on div "Entities" at bounding box center [265, 736] width 203 height 26
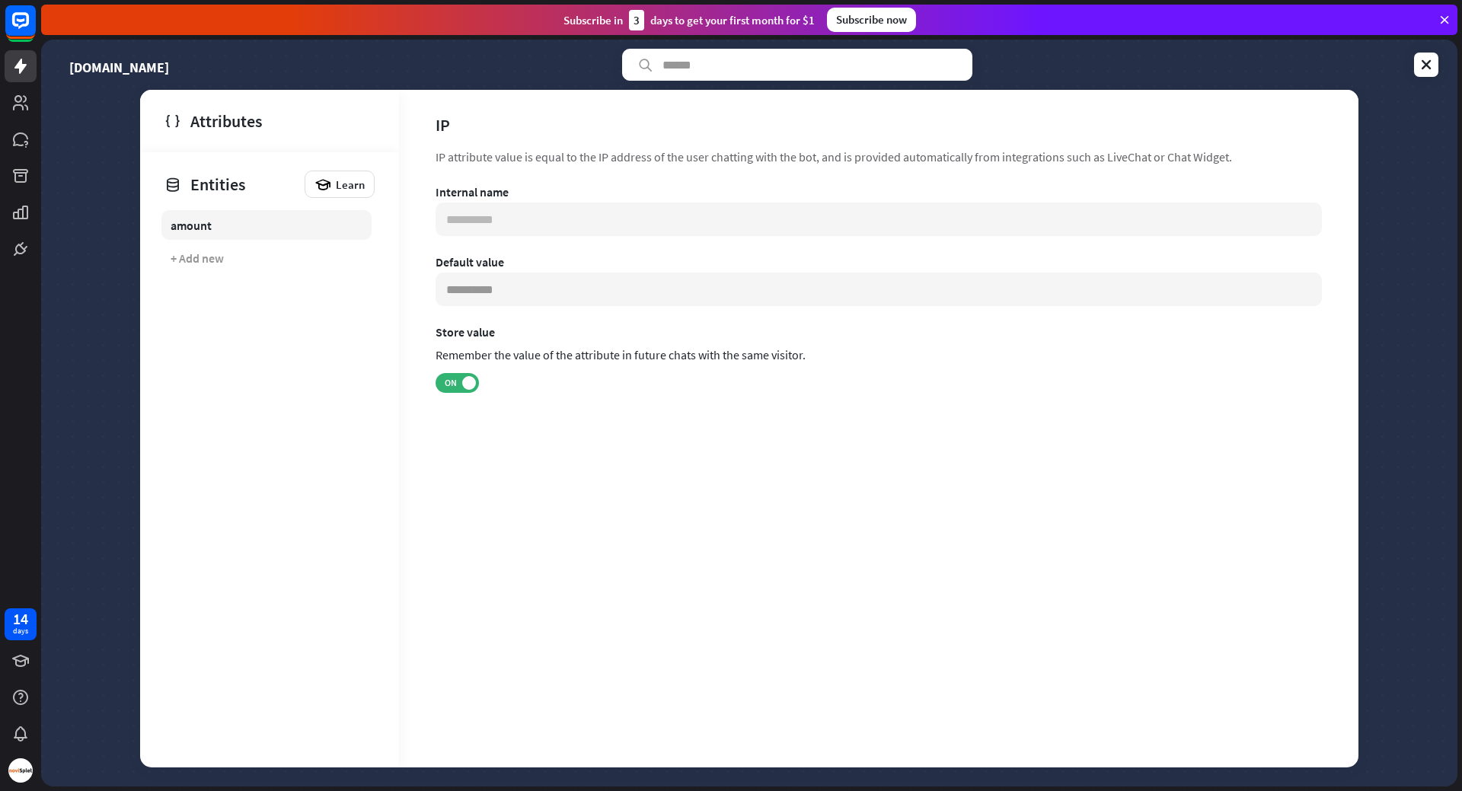
click at [226, 219] on link "amount" at bounding box center [266, 225] width 210 height 30
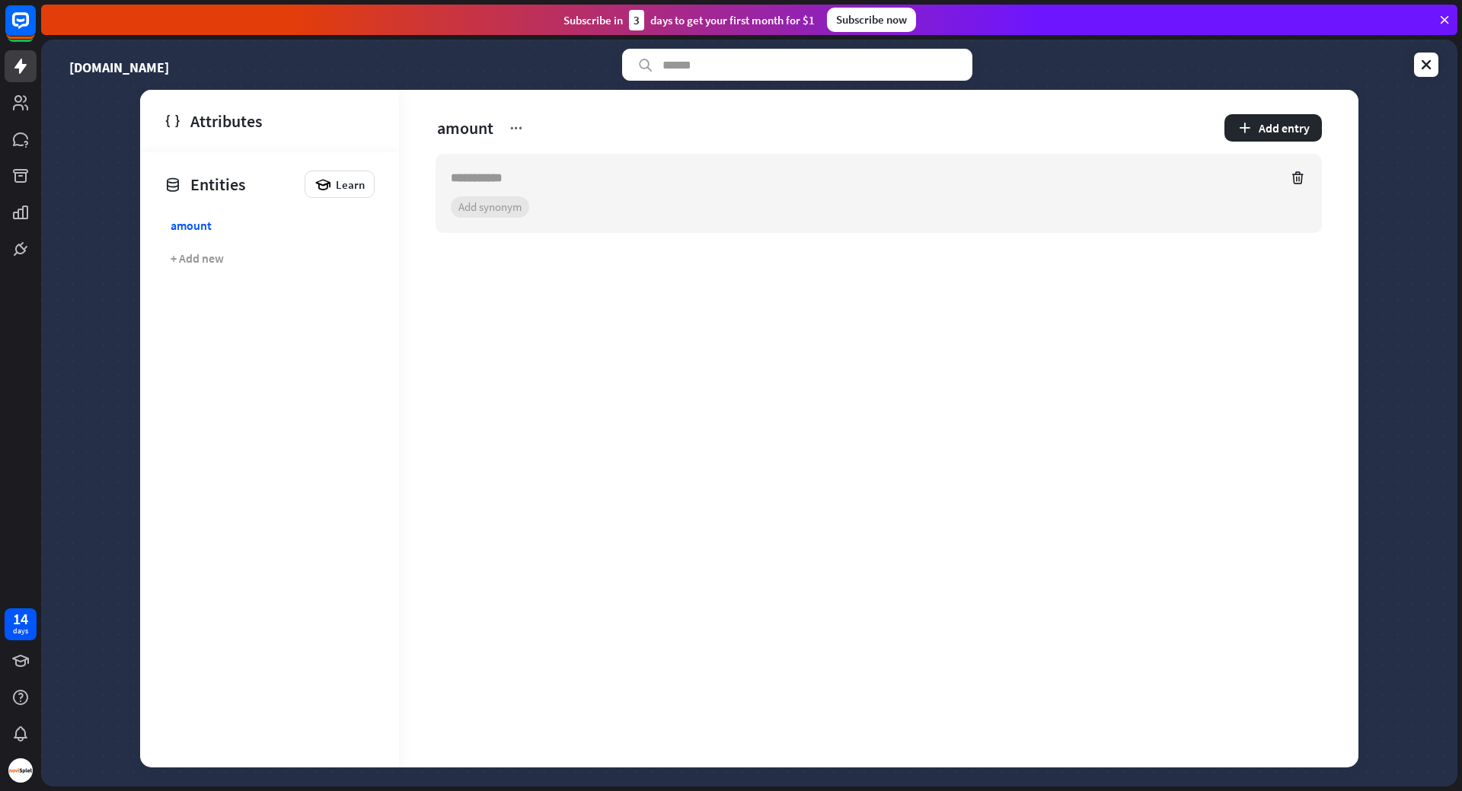
click at [553, 194] on article "+ 0 synonyms Add synonym" at bounding box center [879, 193] width 886 height 79
click at [554, 182] on input "text" at bounding box center [865, 178] width 828 height 18
paste input "**********"
type input "**********"
click at [506, 205] on section "+ 0 synonyms Add synonym" at bounding box center [879, 206] width 856 height 21
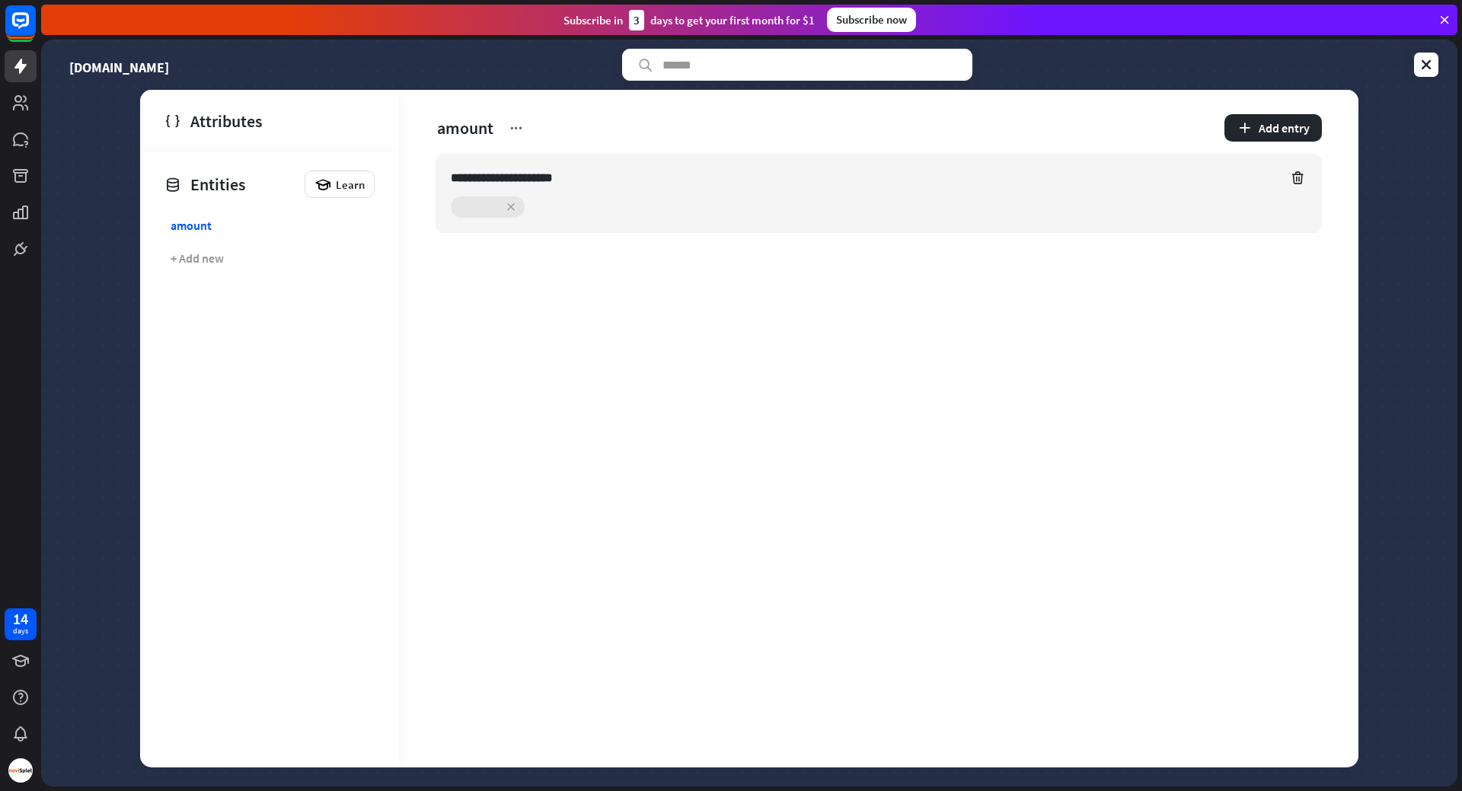
click at [627, 199] on section "+ 0 synonyms Add synonym" at bounding box center [879, 206] width 856 height 21
click at [506, 211] on section "+ 0 synonyms Add synonym" at bounding box center [879, 206] width 856 height 21
type input "********"
click at [469, 208] on input "********" at bounding box center [478, 206] width 54 height 21
click at [586, 212] on section "+ 0 synonyms ******** Add synonym" at bounding box center [879, 206] width 856 height 21
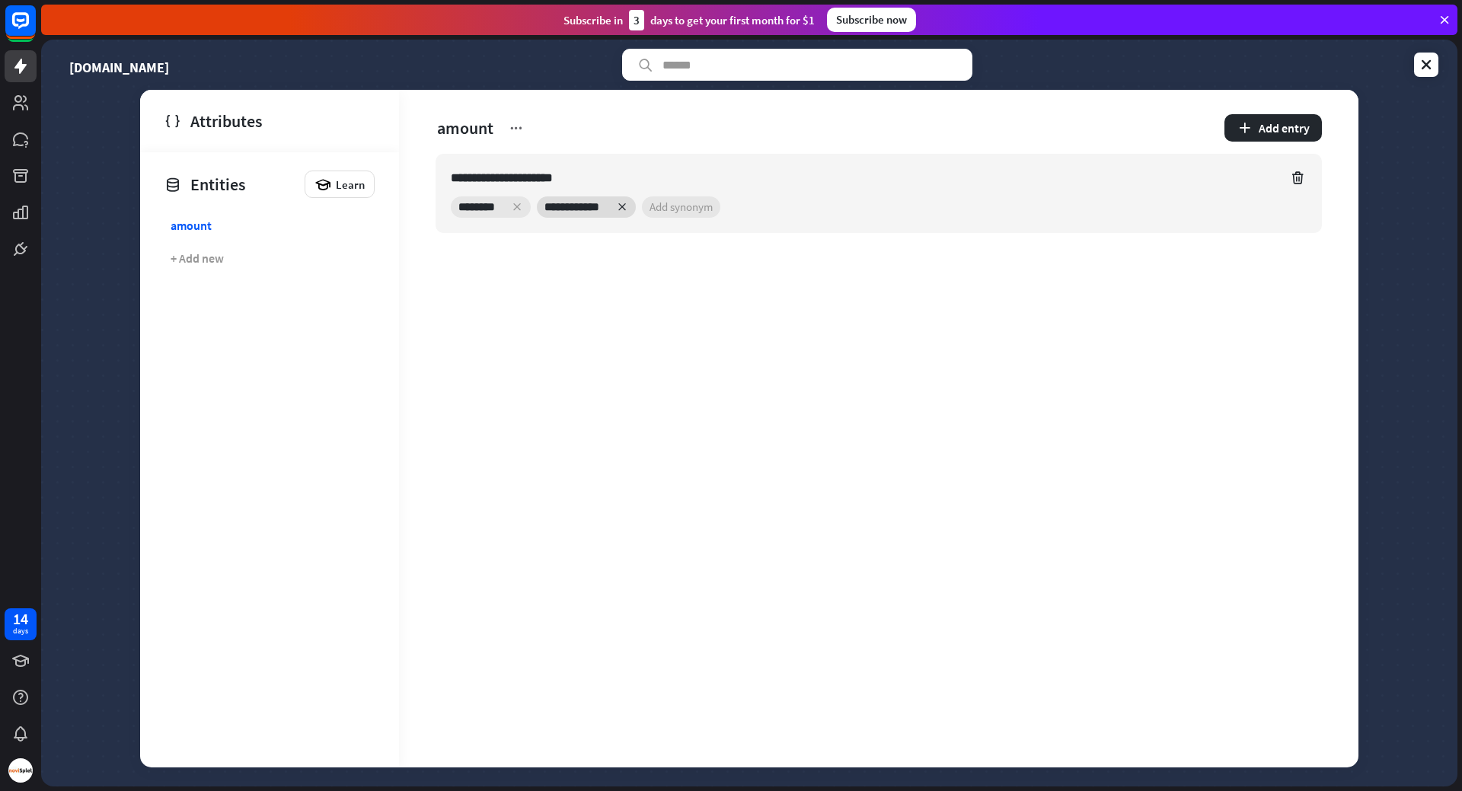
drag, startPoint x: 580, startPoint y: 209, endPoint x: 615, endPoint y: 206, distance: 35.2
click at [615, 206] on div "**********" at bounding box center [586, 206] width 99 height 21
type input "*******"
click at [470, 206] on input "********" at bounding box center [478, 206] width 54 height 21
drag, startPoint x: 478, startPoint y: 208, endPoint x: 513, endPoint y: 205, distance: 35.2
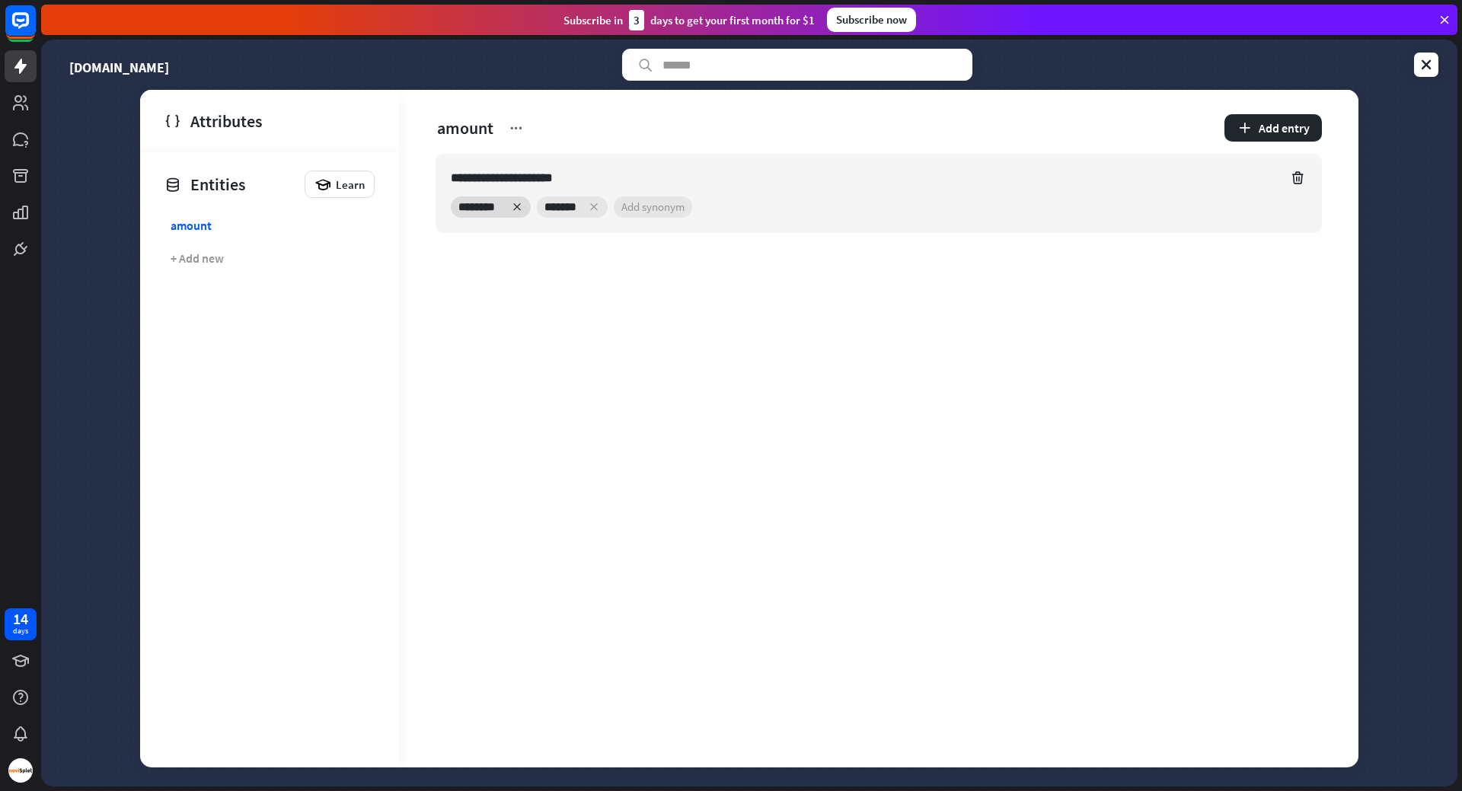
click at [513, 205] on div "********" at bounding box center [491, 206] width 80 height 21
type input "***"
drag, startPoint x: 533, startPoint y: 199, endPoint x: 525, endPoint y: 203, distance: 8.9
click at [525, 203] on input "*******" at bounding box center [531, 206] width 45 height 21
type input "*******"
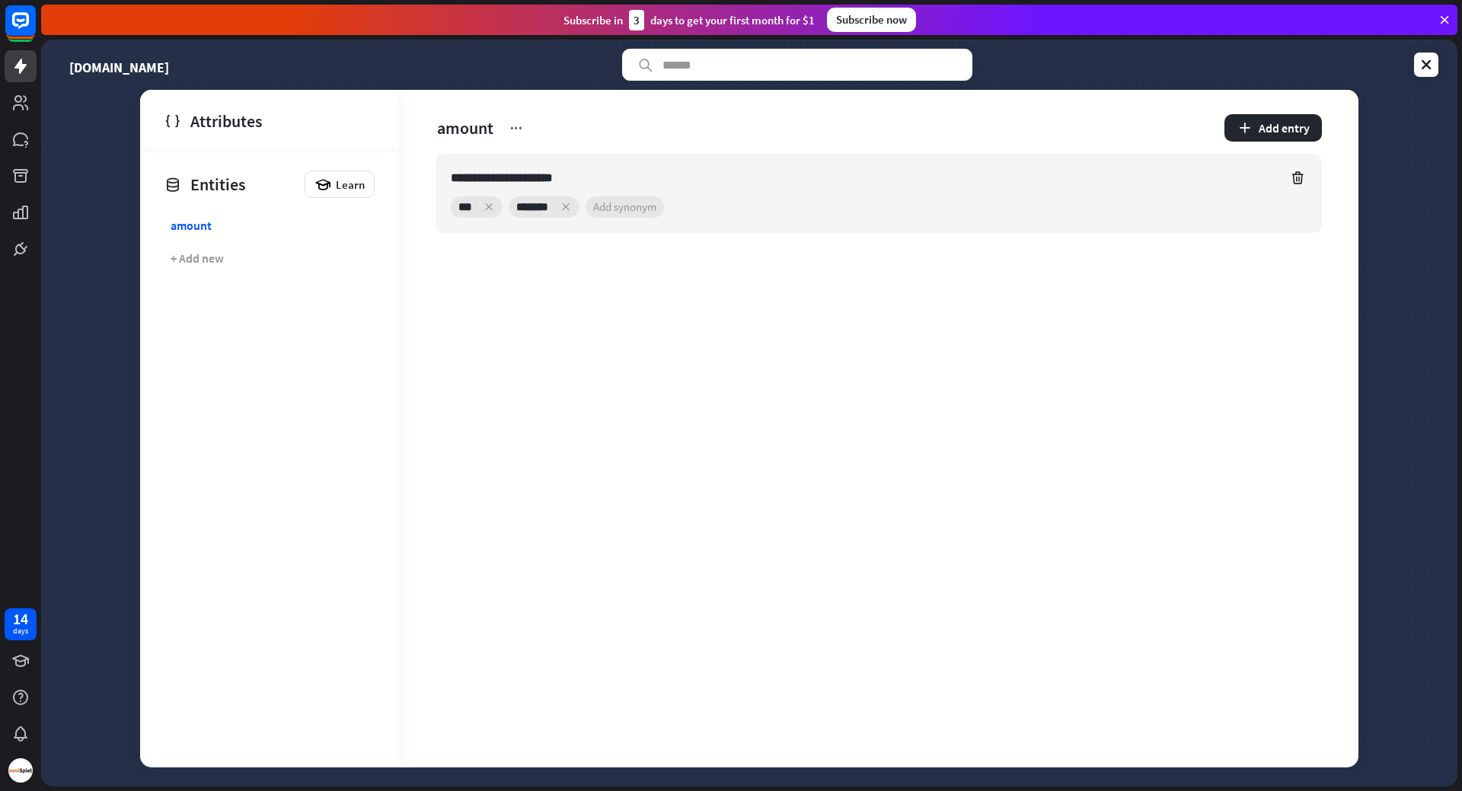
click at [617, 208] on section "+ 0 synonyms *** ******* Add synonym" at bounding box center [879, 206] width 856 height 21
type input "*******"
click at [898, 291] on div "**********" at bounding box center [878, 429] width 959 height 678
click at [709, 209] on section "+ 0 synonyms *** ******* ******* Add synonym" at bounding box center [879, 206] width 856 height 21
type input "****"
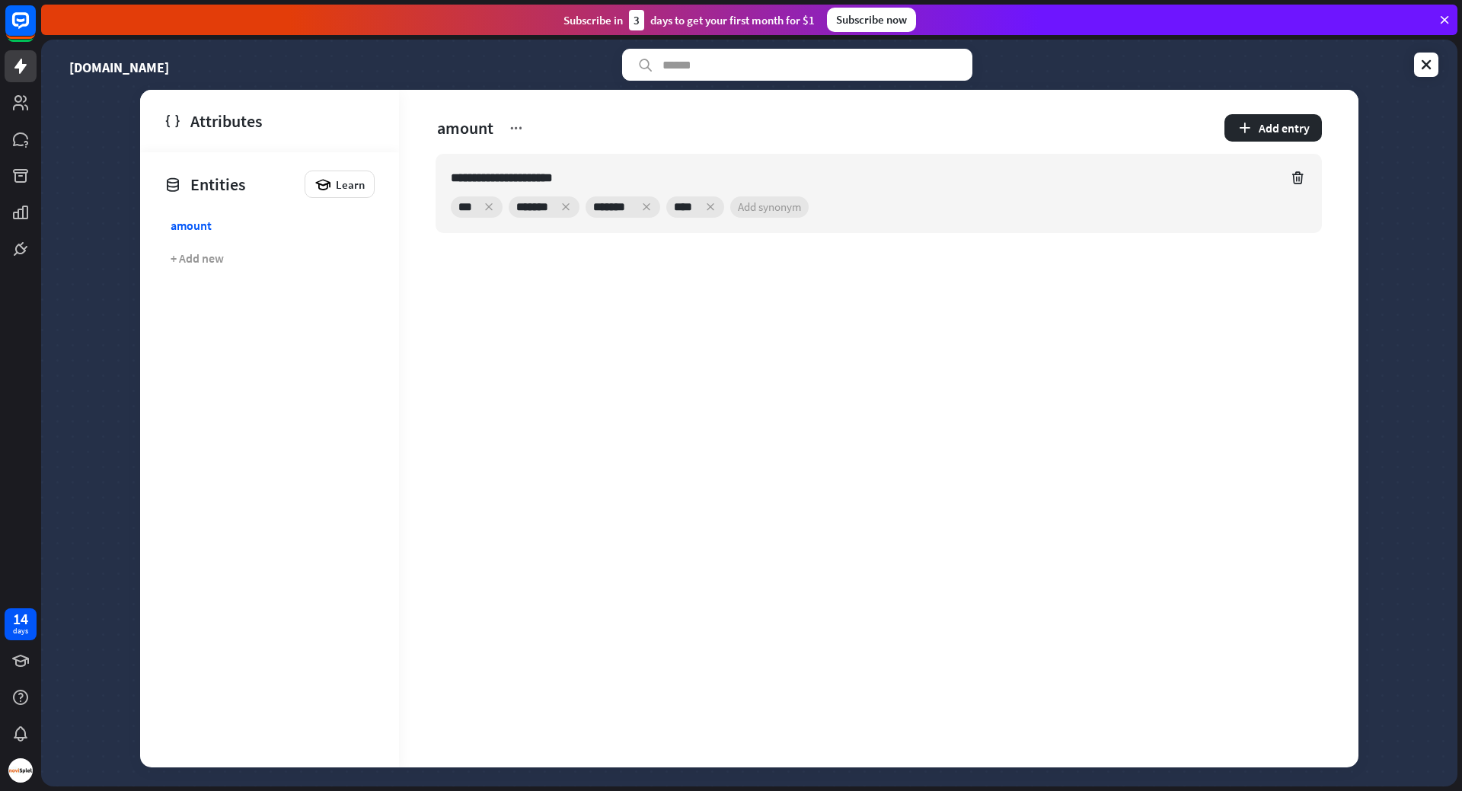
click at [807, 279] on div "**********" at bounding box center [878, 221] width 959 height 135
click at [1429, 62] on icon at bounding box center [1426, 64] width 15 height 15
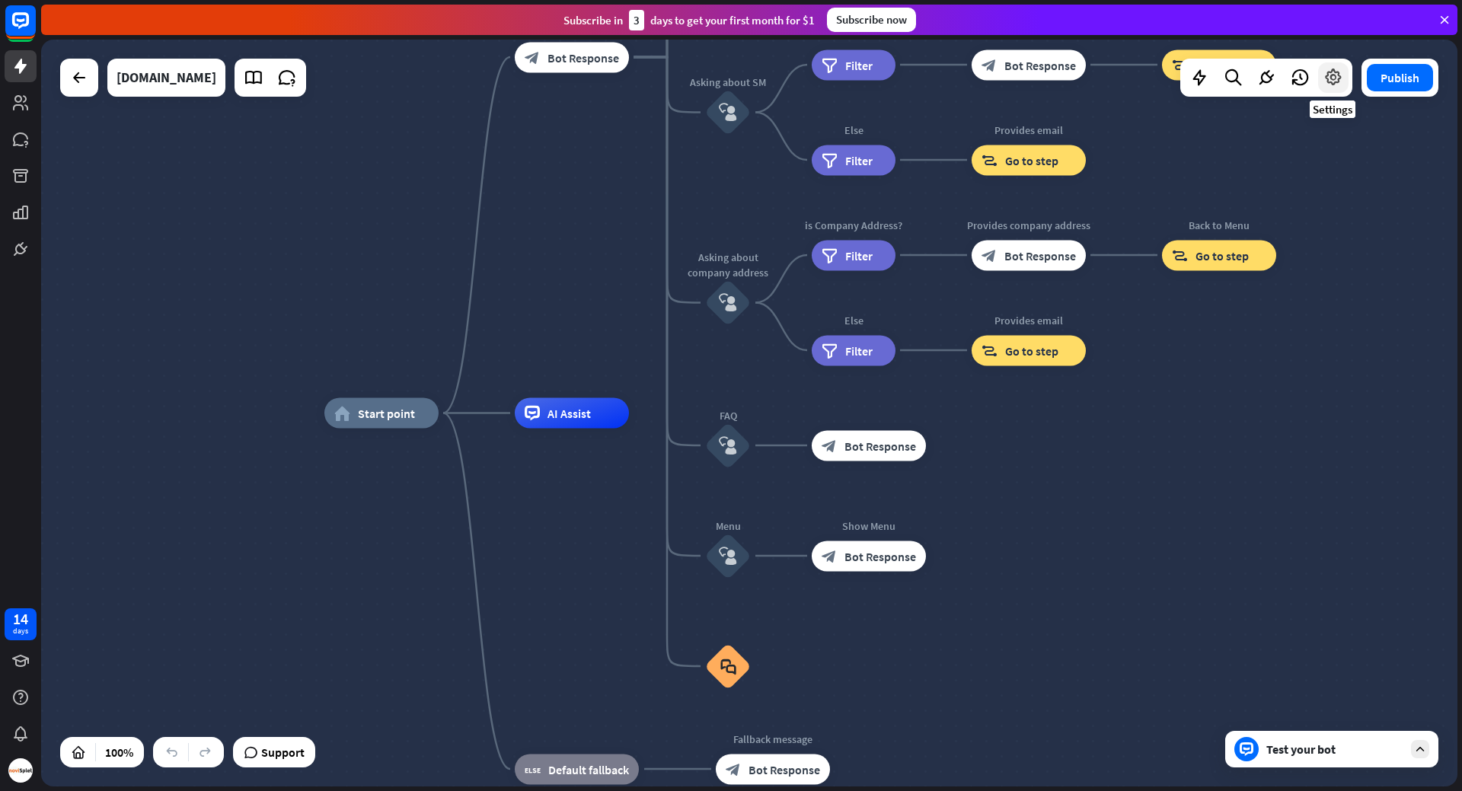
click at [1338, 80] on icon at bounding box center [1333, 78] width 20 height 20
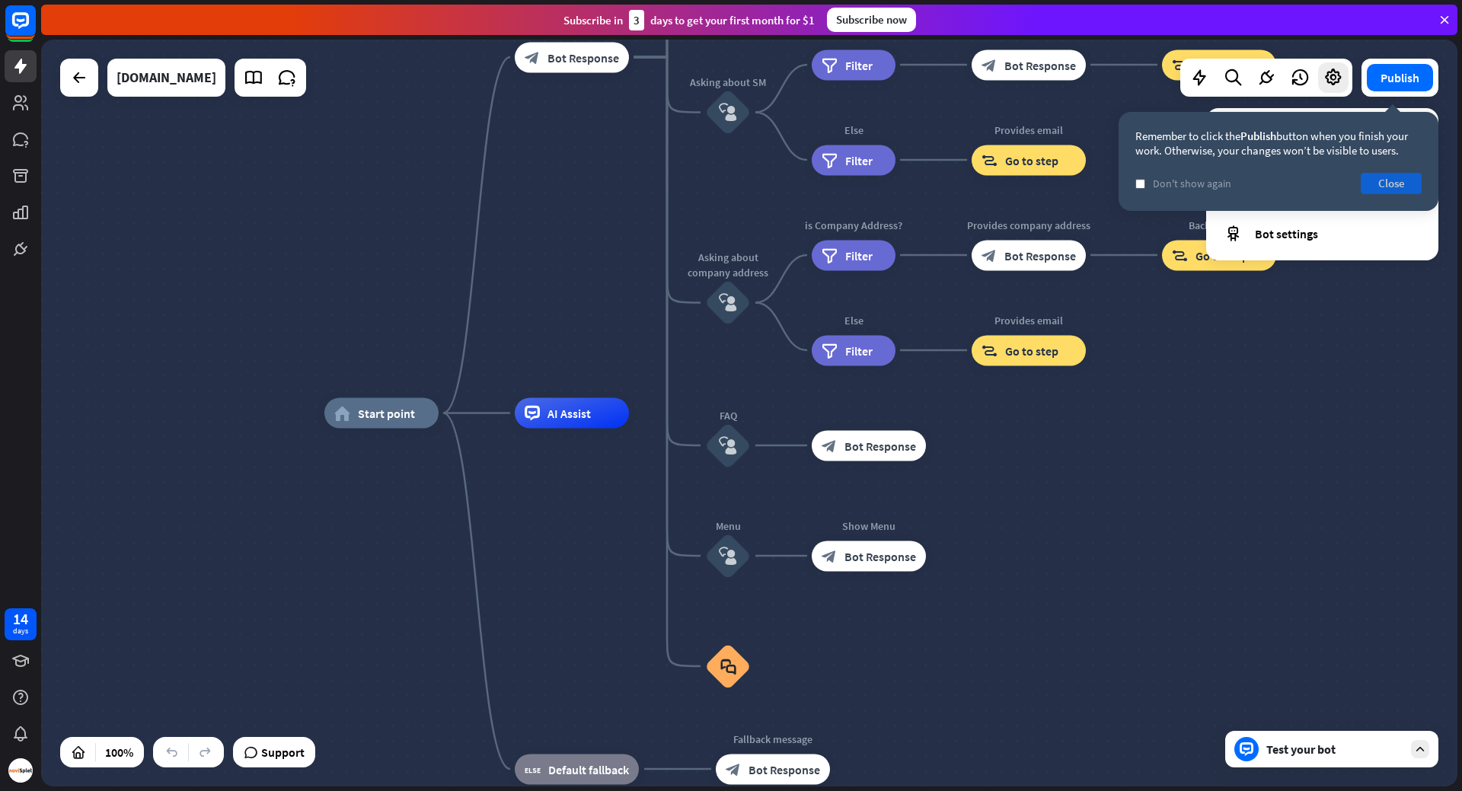
click at [1393, 183] on button "Close" at bounding box center [1391, 183] width 61 height 21
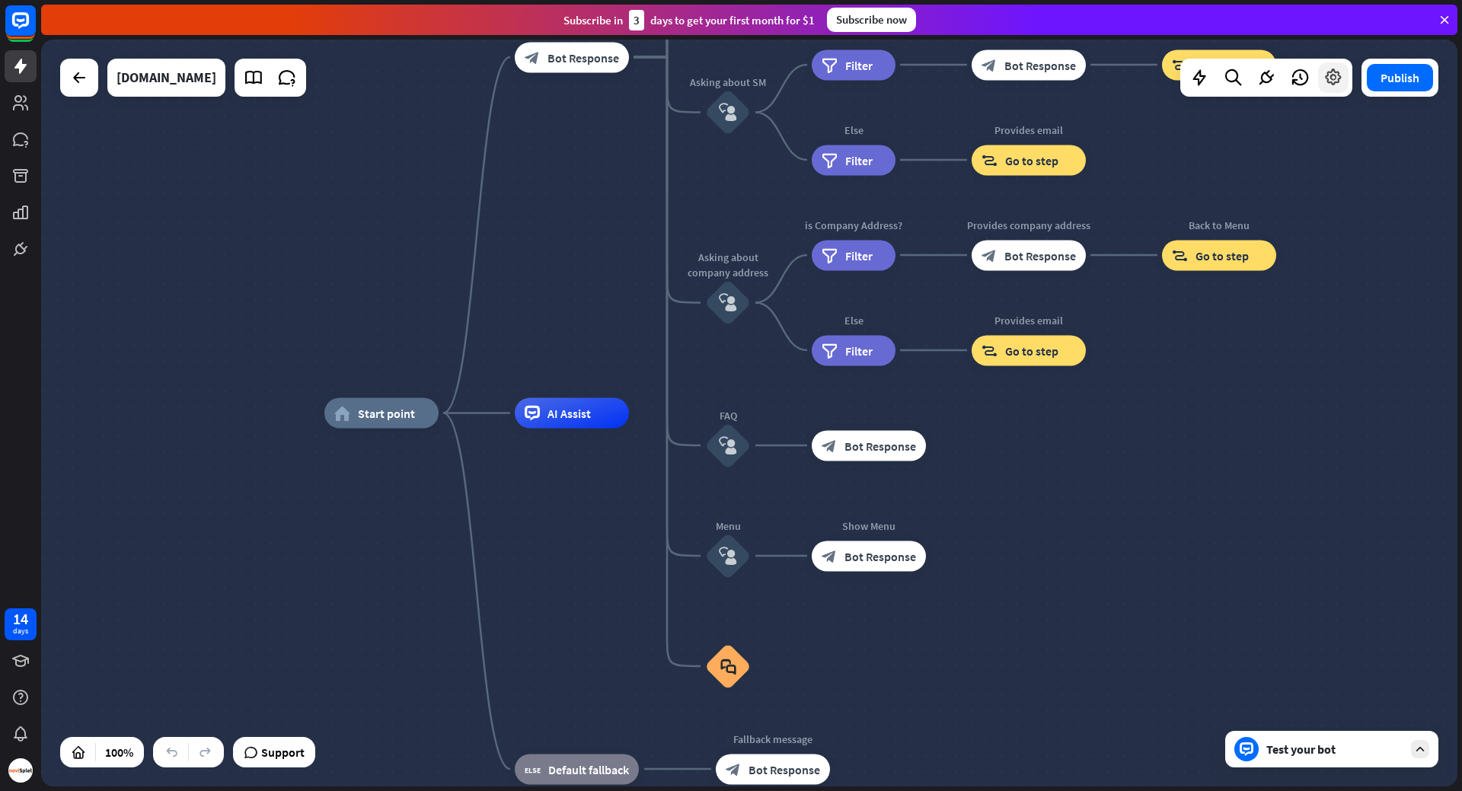
click at [1332, 83] on icon at bounding box center [1333, 78] width 20 height 20
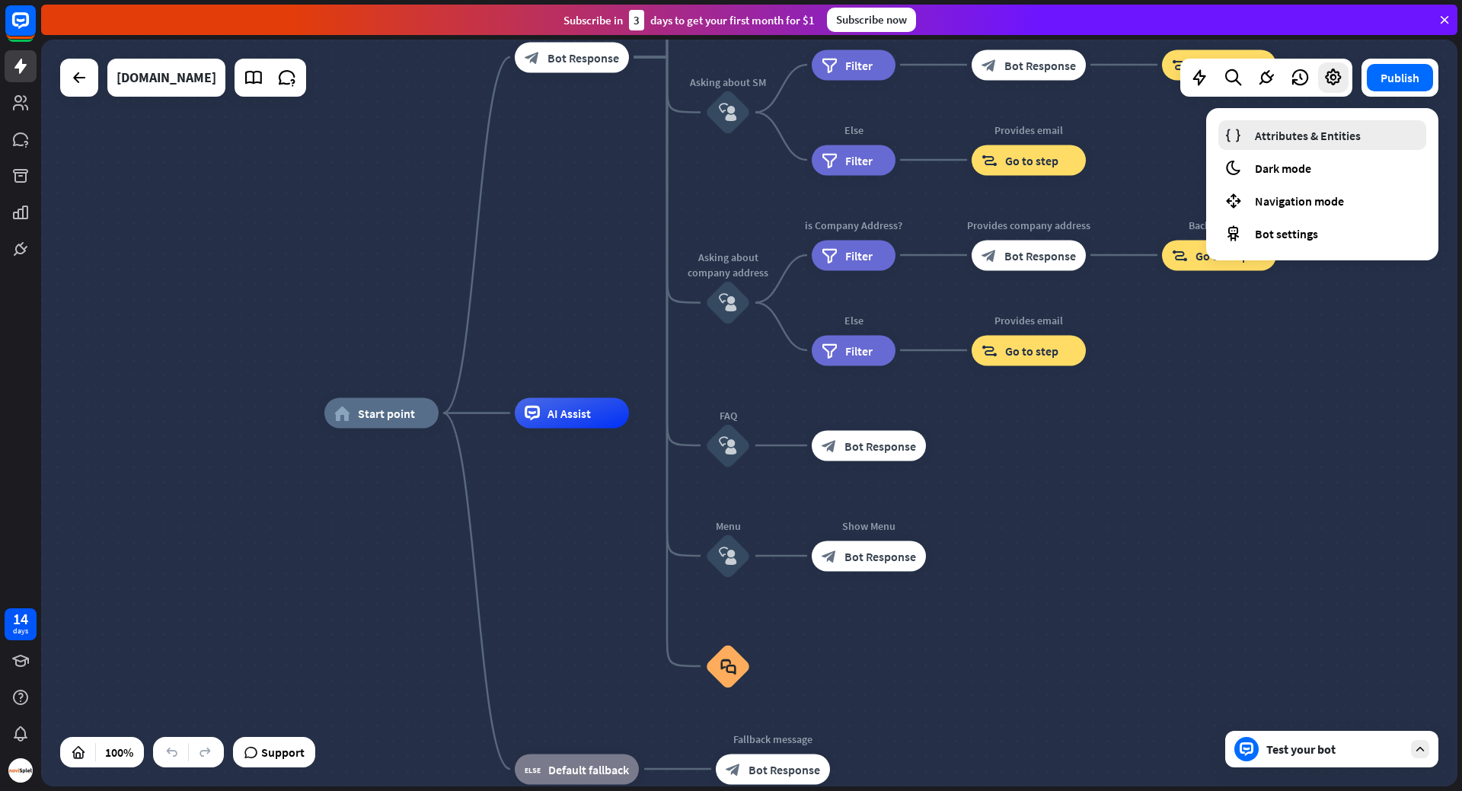
click at [1295, 135] on span "Attributes & Entities" at bounding box center [1308, 135] width 106 height 15
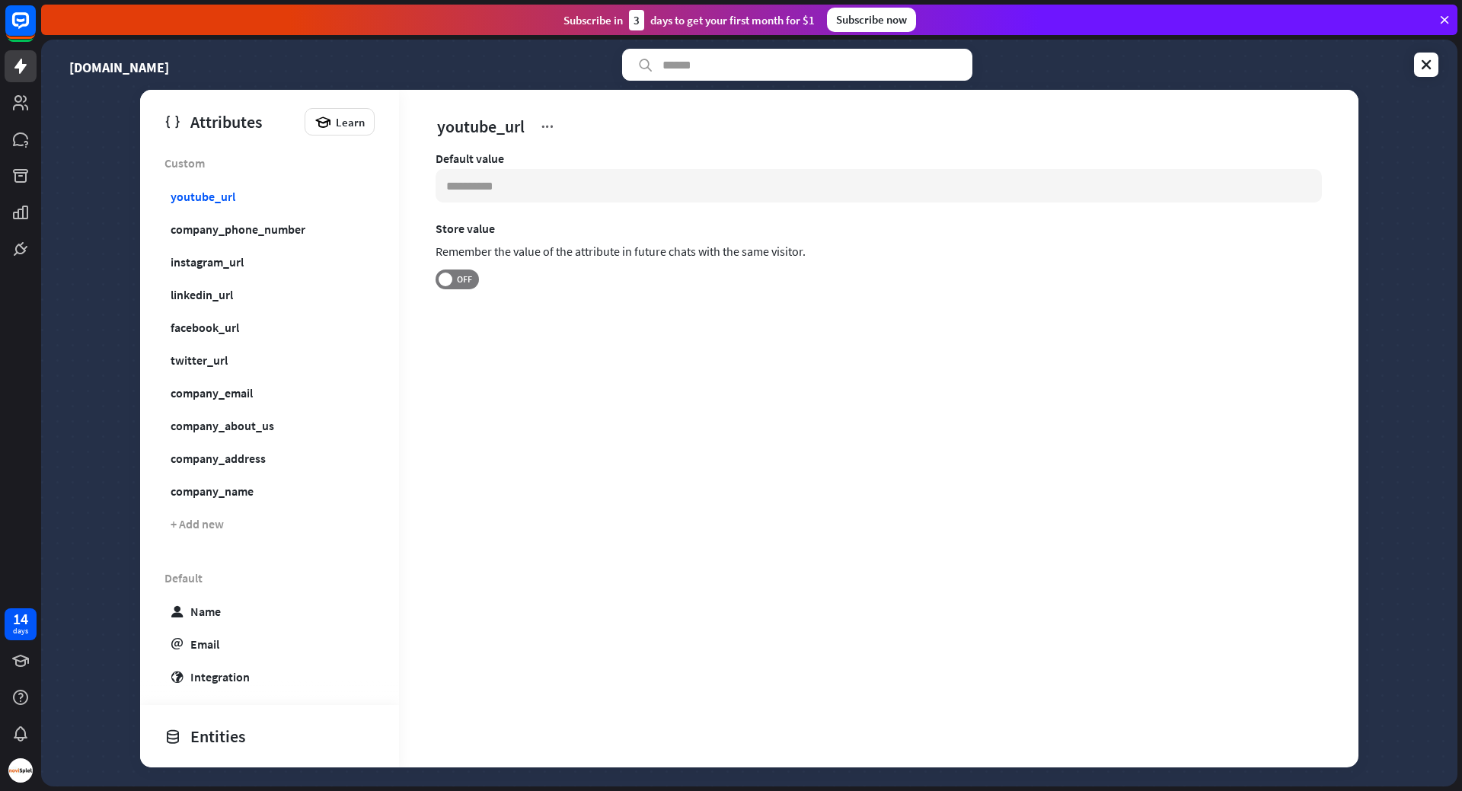
click at [238, 731] on div "Entities" at bounding box center [265, 736] width 203 height 26
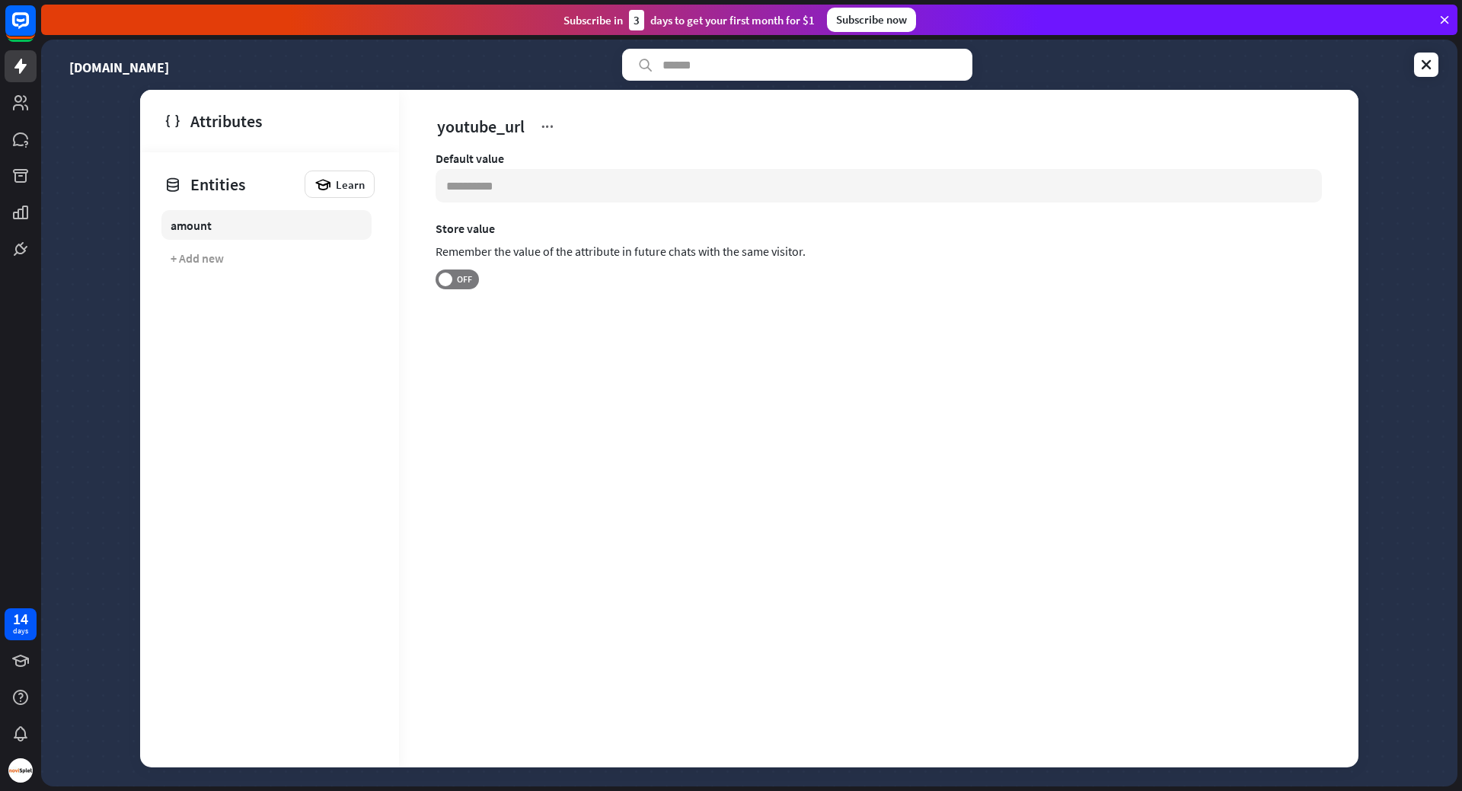
click at [207, 231] on div "amount" at bounding box center [191, 225] width 41 height 15
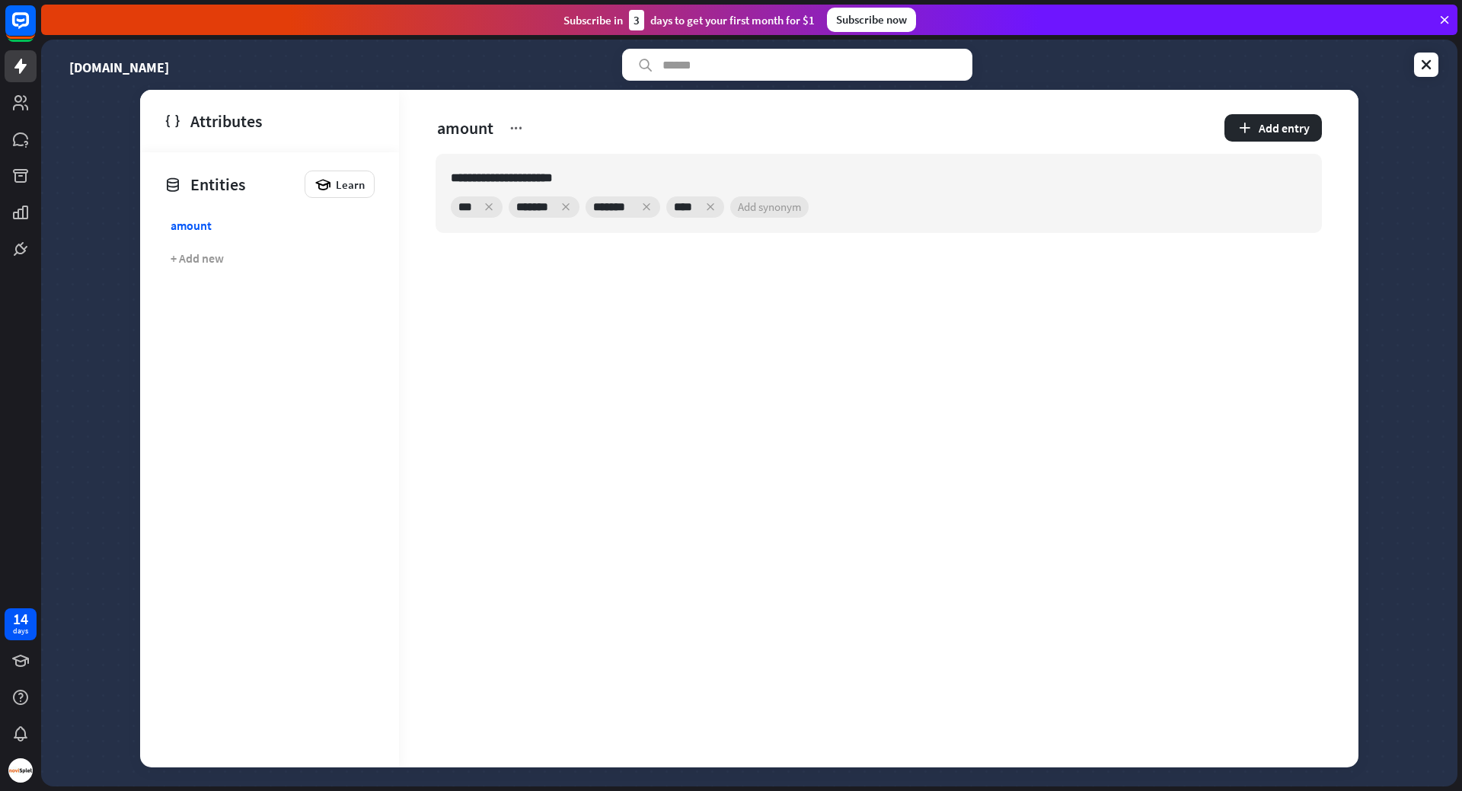
click at [271, 119] on div "Attributes" at bounding box center [265, 121] width 203 height 26
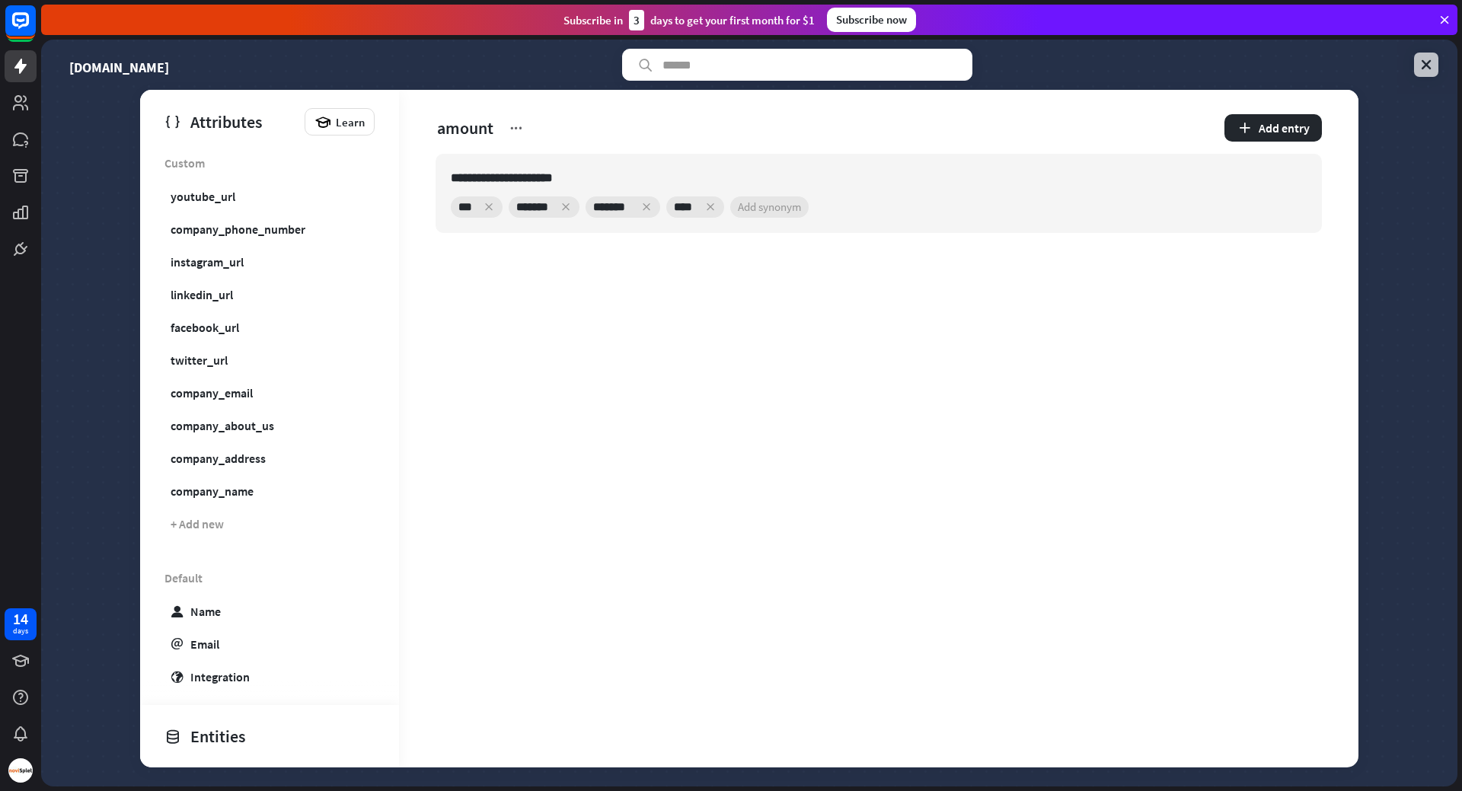
click at [1424, 65] on icon at bounding box center [1426, 64] width 15 height 15
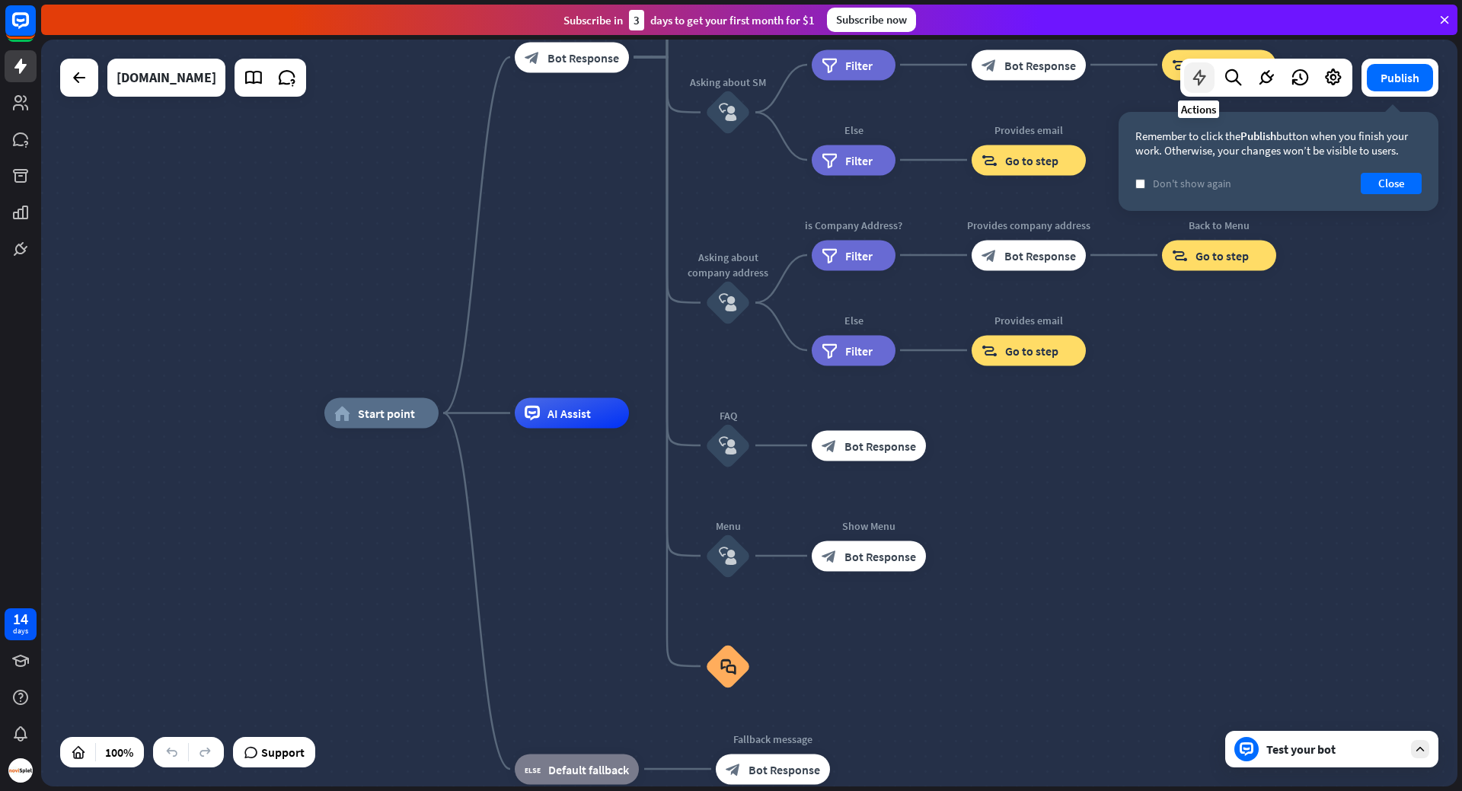
click at [1186, 81] on div at bounding box center [1199, 77] width 30 height 30
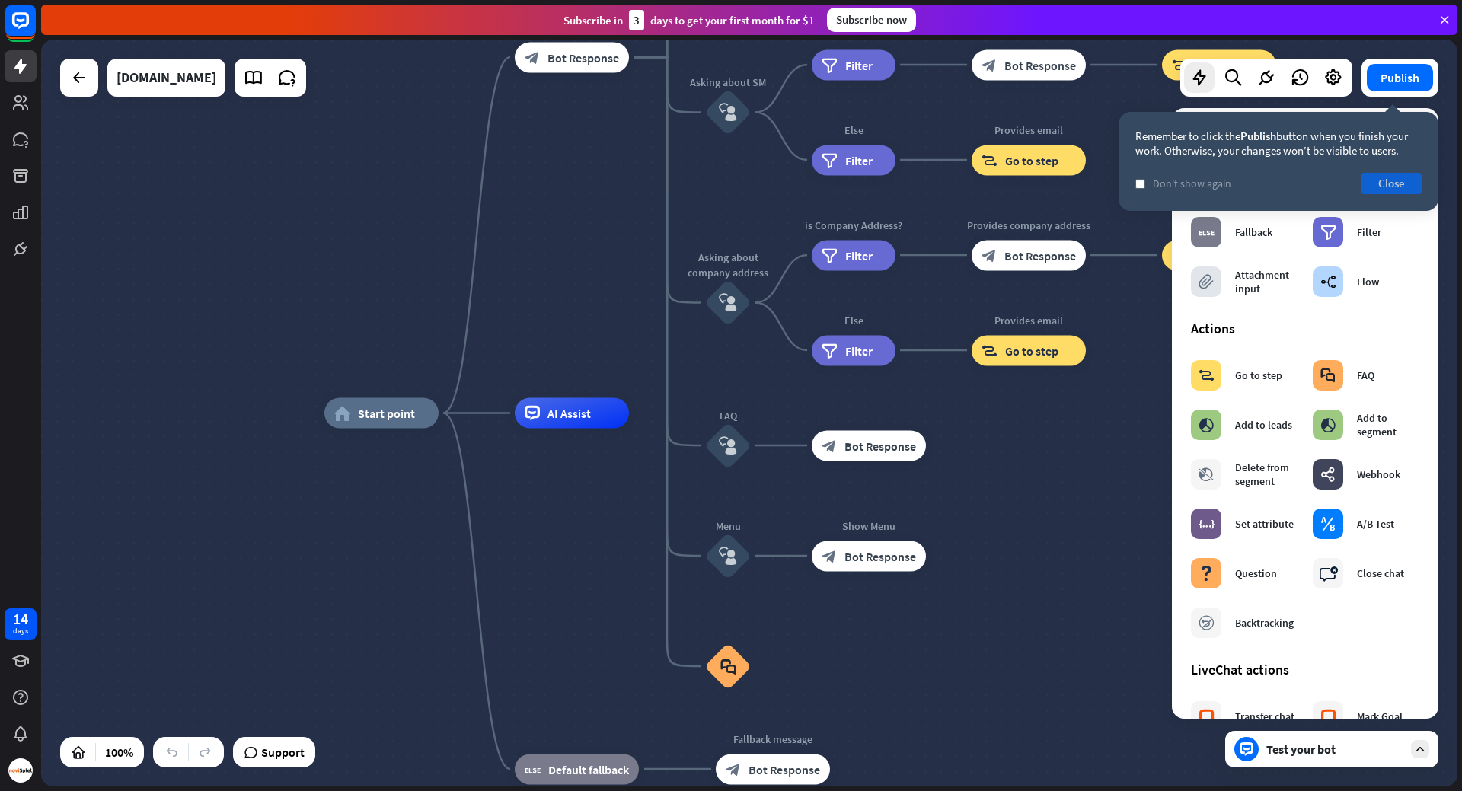
click at [1394, 184] on button "Close" at bounding box center [1391, 183] width 61 height 21
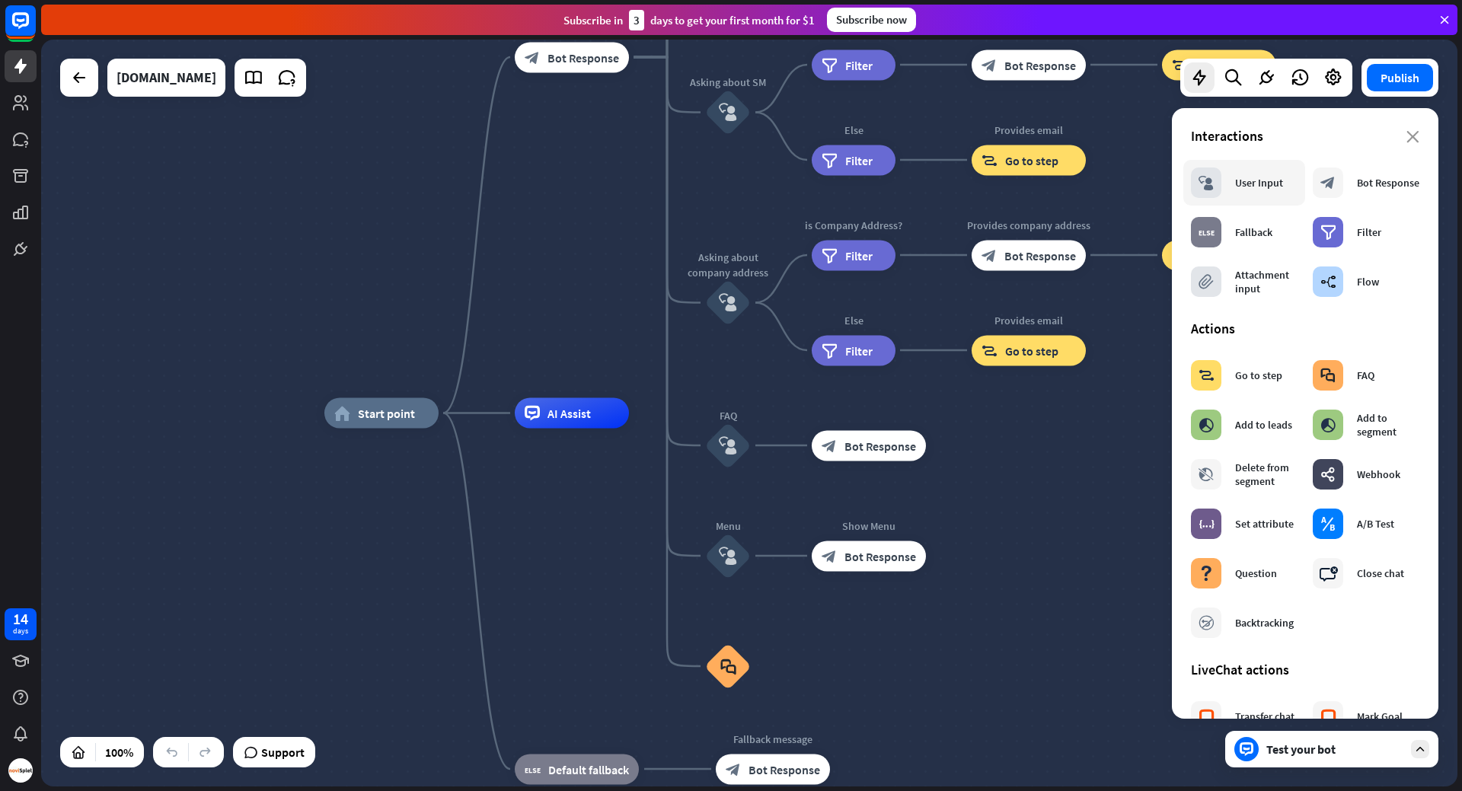
click at [1248, 185] on div "User Input" at bounding box center [1259, 183] width 48 height 14
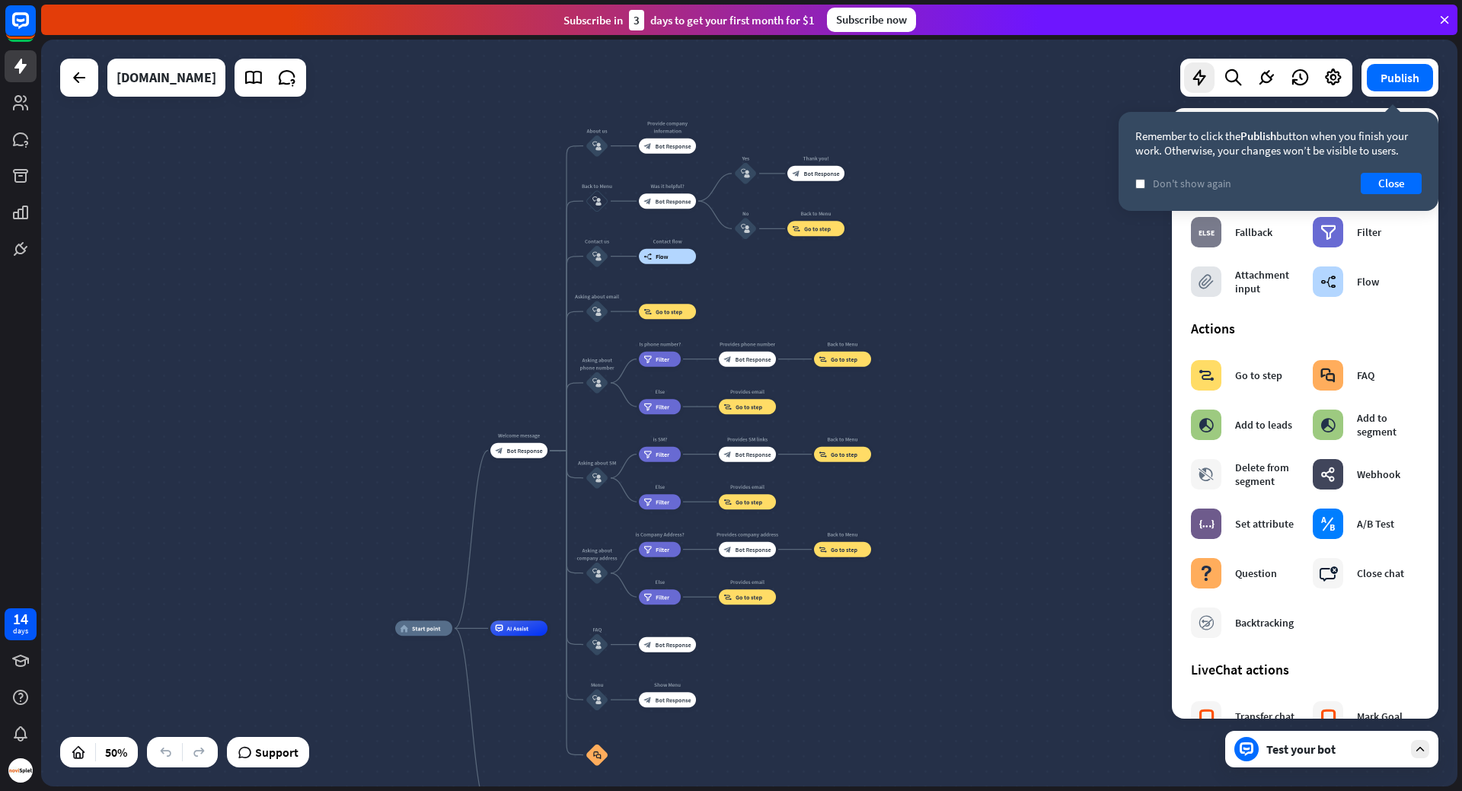
drag, startPoint x: 565, startPoint y: 369, endPoint x: 512, endPoint y: 504, distance: 144.9
click at [512, 504] on div "home_2 Start point Welcome message block_bot_response Bot Response About us blo…" at bounding box center [749, 413] width 1416 height 747
click at [1401, 180] on div "Remember to click the Publish button when you finish your work. Otherwise, your…" at bounding box center [1279, 161] width 320 height 99
click at [1400, 180] on button "Close" at bounding box center [1391, 183] width 61 height 21
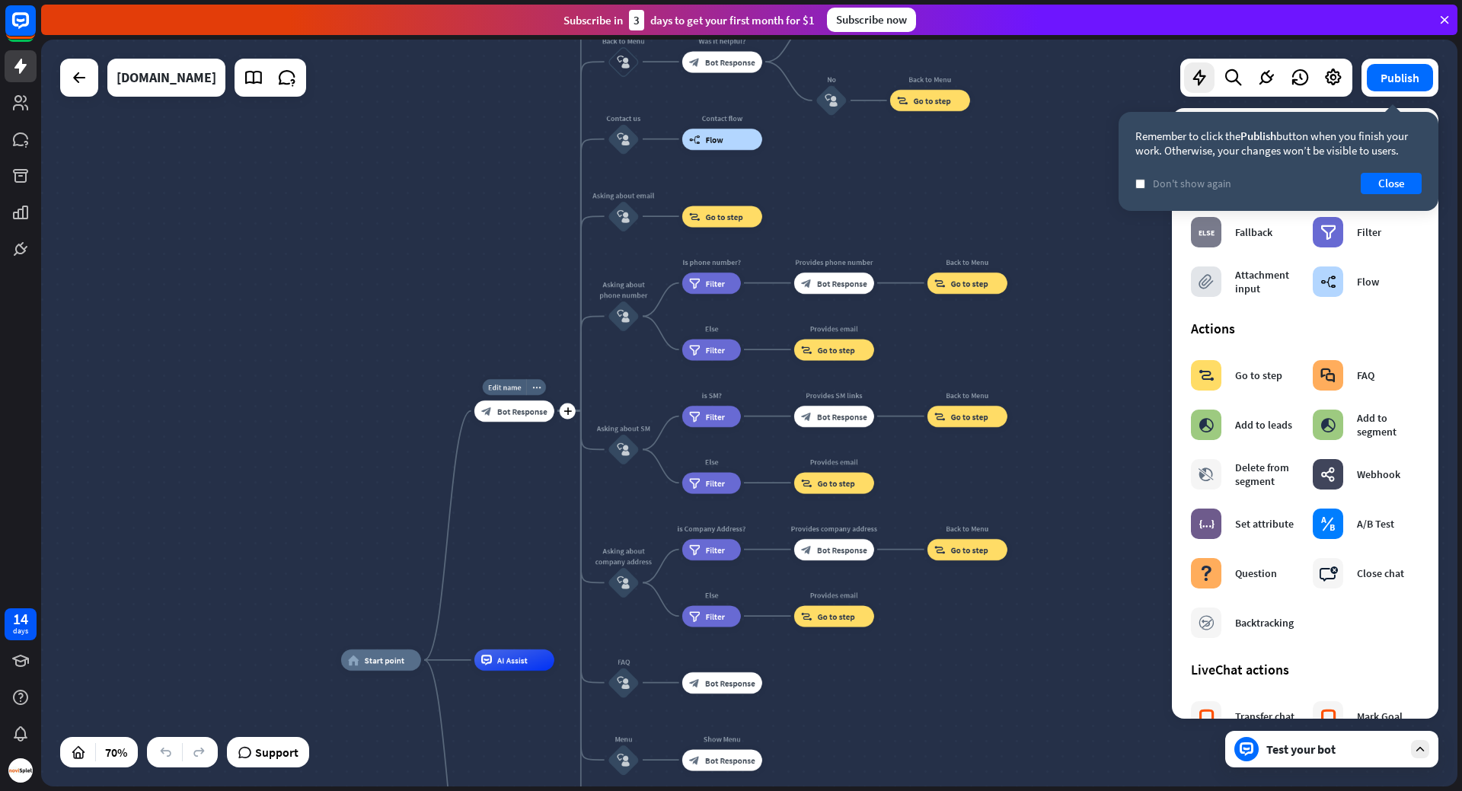
click at [535, 413] on span "Bot Response" at bounding box center [522, 411] width 50 height 11
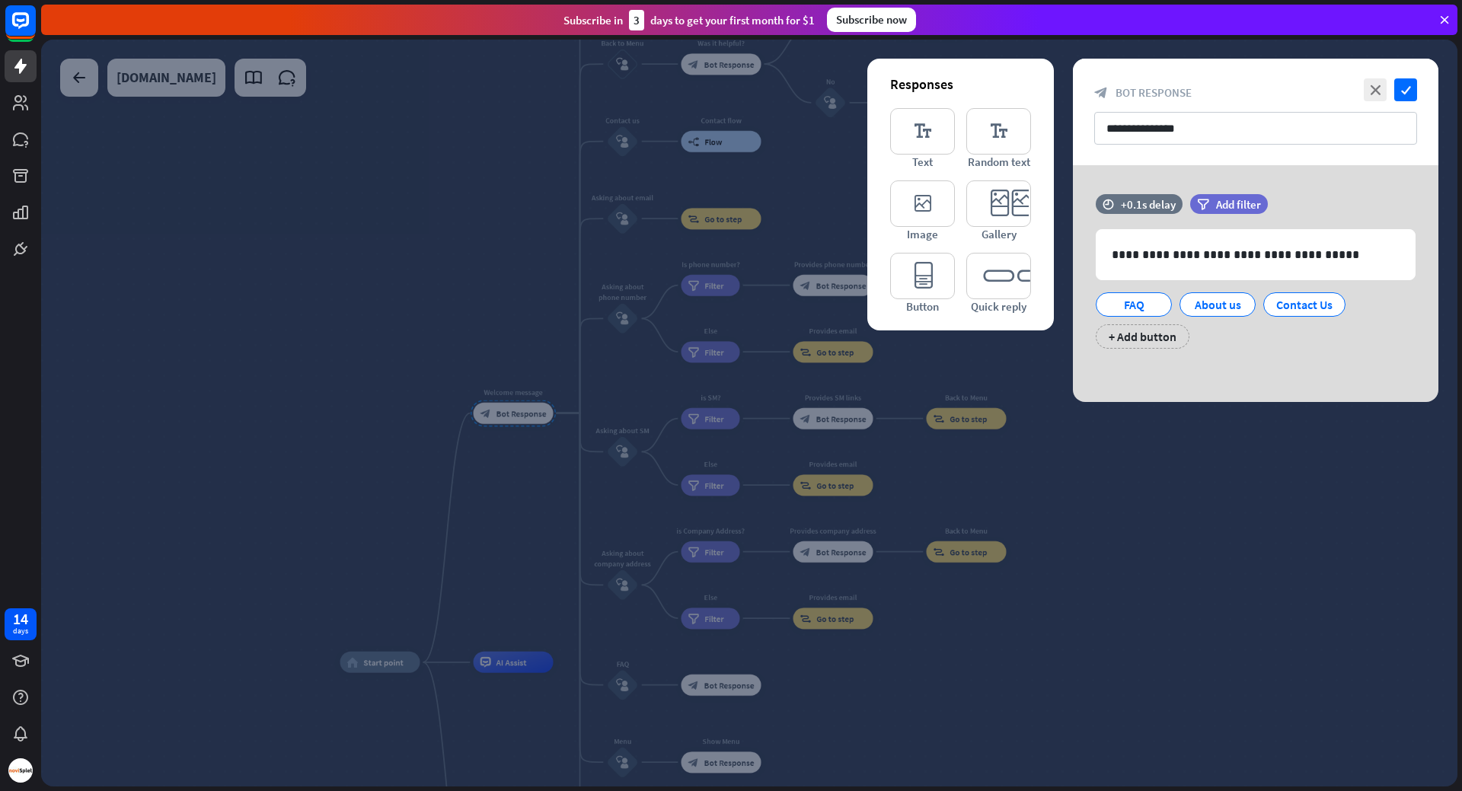
click at [536, 426] on div at bounding box center [749, 413] width 1416 height 747
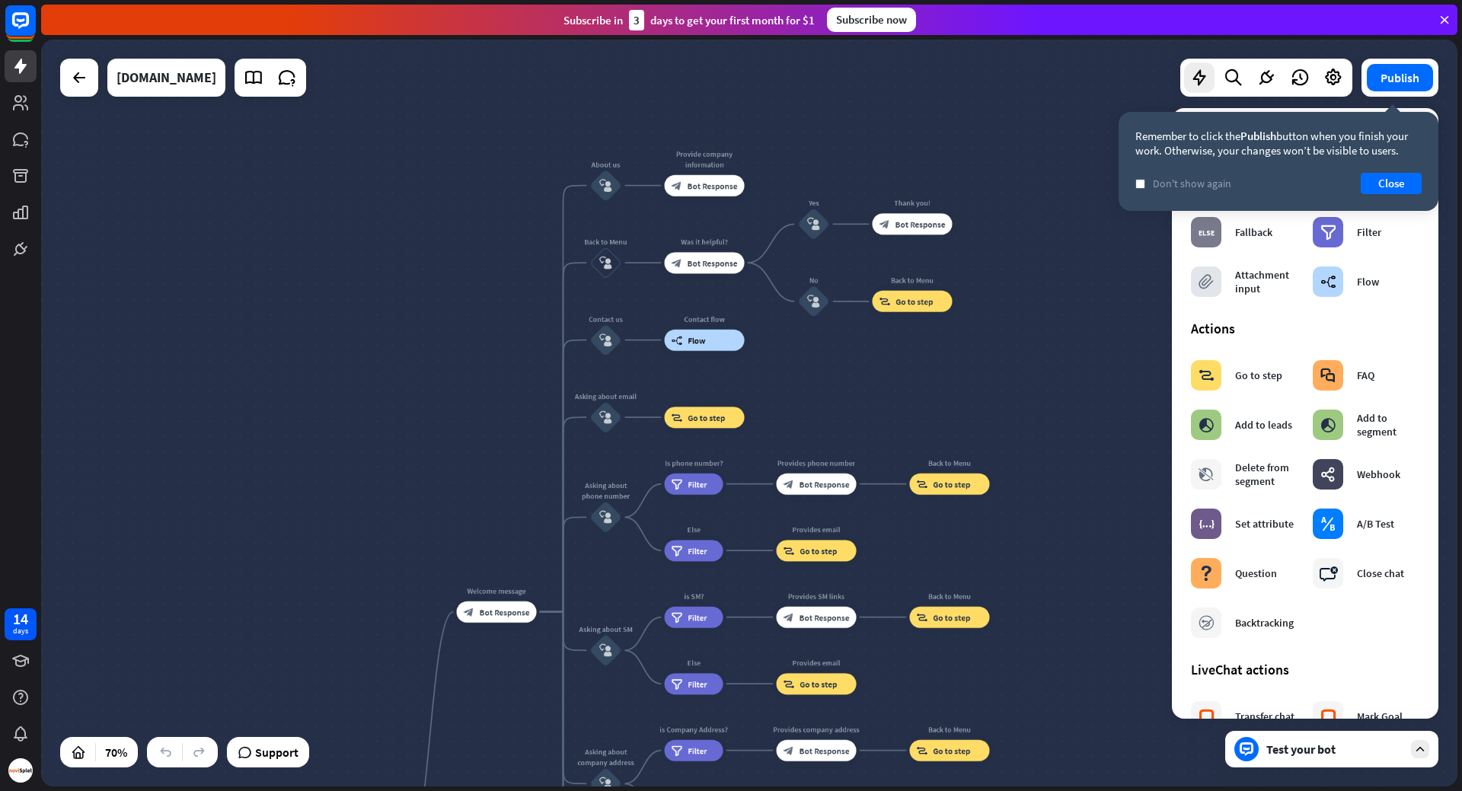
drag, startPoint x: 531, startPoint y: 318, endPoint x: 512, endPoint y: 528, distance: 211.0
click at [512, 528] on div "home_2 Start point Welcome message block_bot_response Bot Response About us blo…" at bounding box center [749, 413] width 1416 height 747
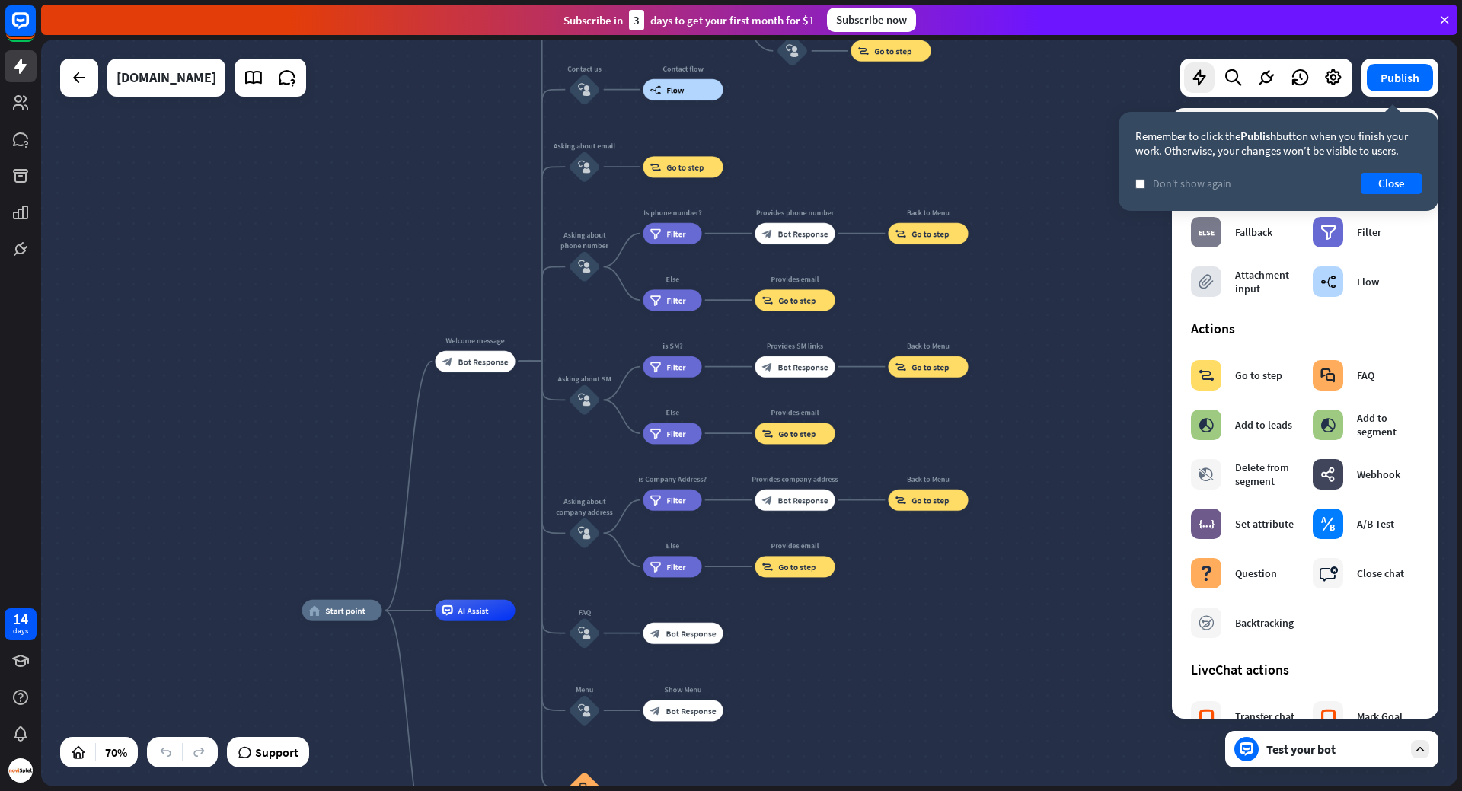
drag, startPoint x: 824, startPoint y: 441, endPoint x: 823, endPoint y: 77, distance: 364.0
click at [823, 77] on div "home_2 Start point Welcome message block_bot_response Bot Response About us blo…" at bounding box center [749, 413] width 1416 height 747
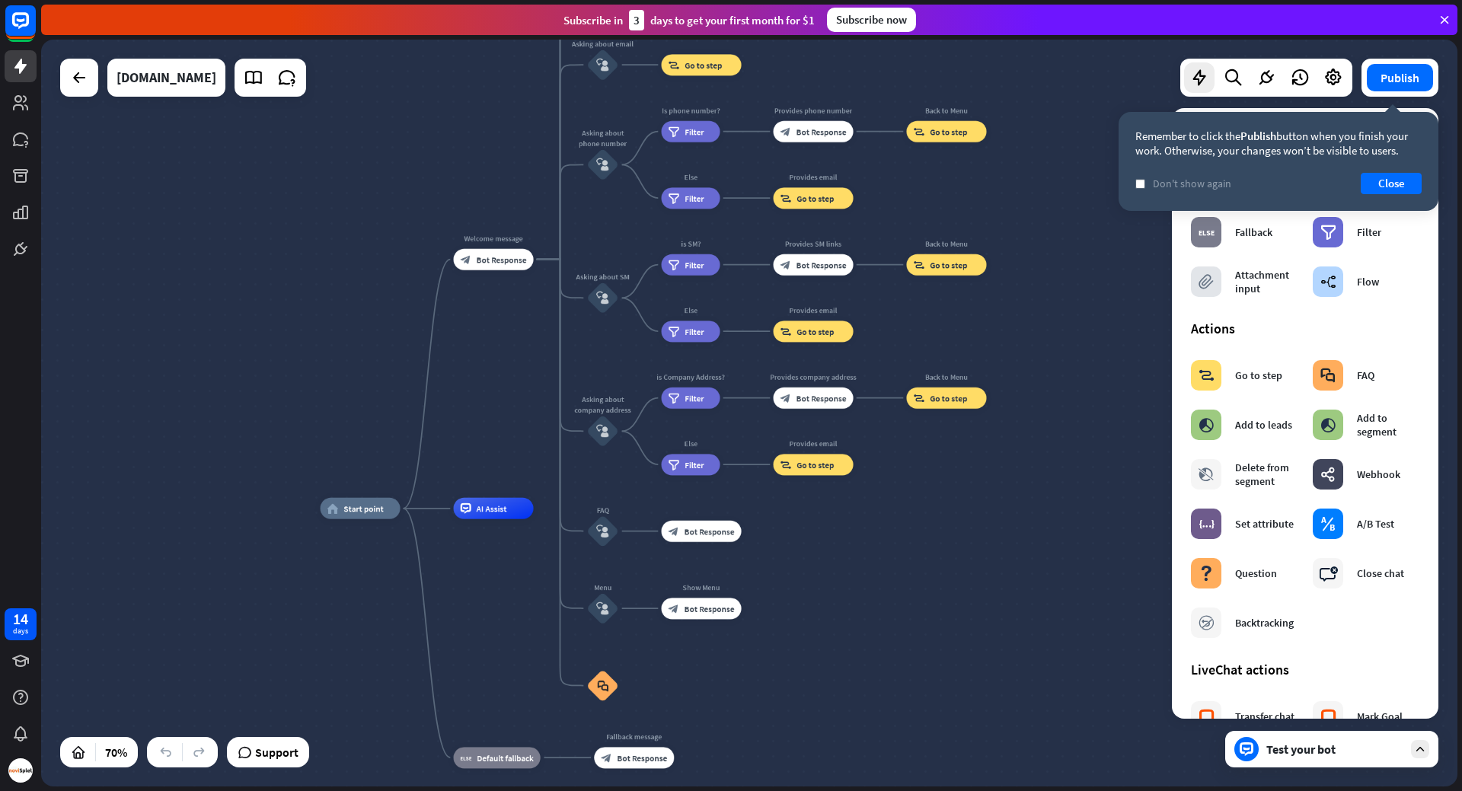
click at [863, 570] on div "home_2 Start point Welcome message block_bot_response Bot Response About us blo…" at bounding box center [816, 770] width 991 height 523
click at [720, 612] on span "Bot Response" at bounding box center [710, 608] width 50 height 11
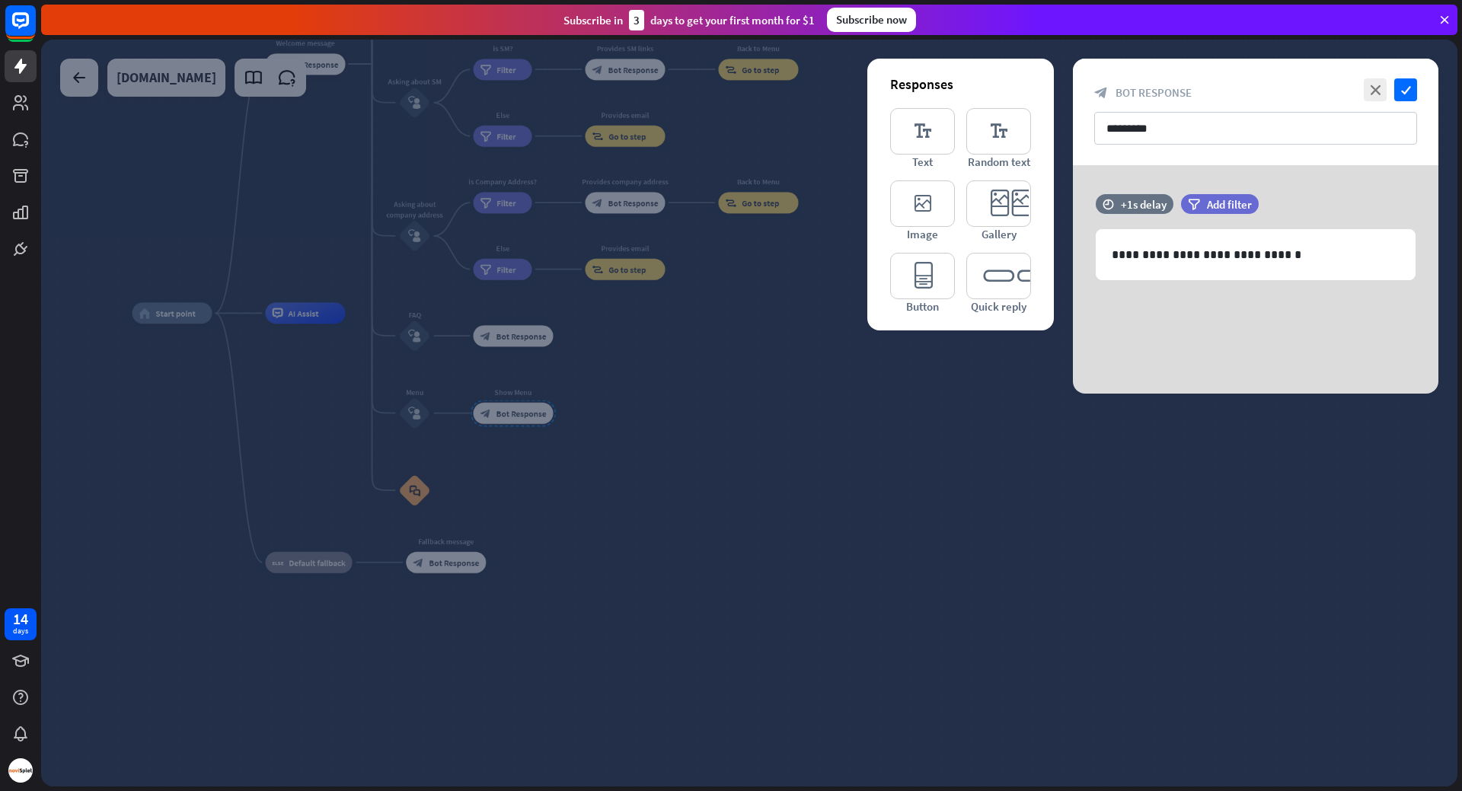
click at [690, 470] on div at bounding box center [749, 413] width 1416 height 747
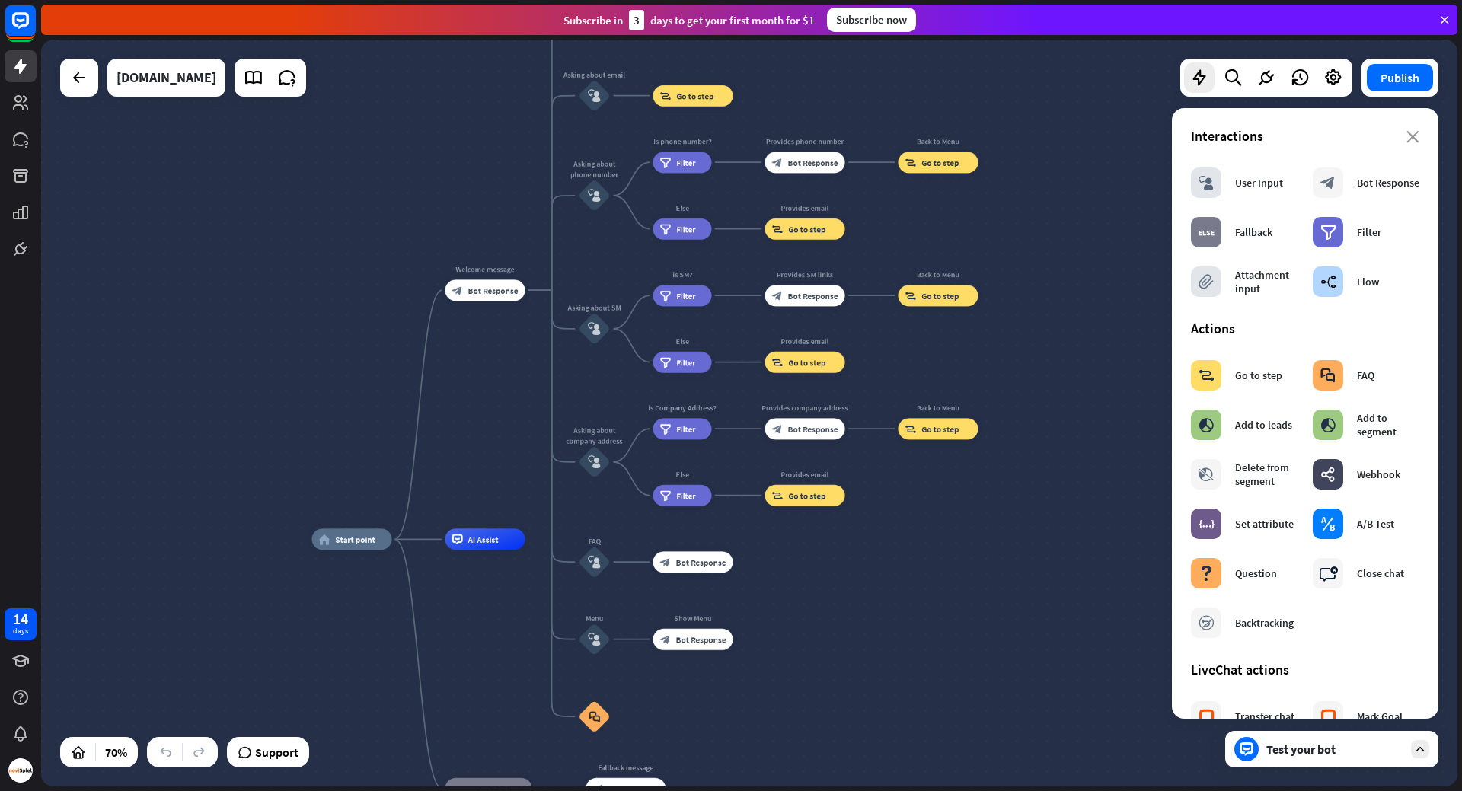
drag, startPoint x: 675, startPoint y: 378, endPoint x: 854, endPoint y: 604, distance: 288.8
click at [854, 604] on div "home_2 Start point Welcome message block_bot_response Bot Response About us blo…" at bounding box center [807, 800] width 991 height 523
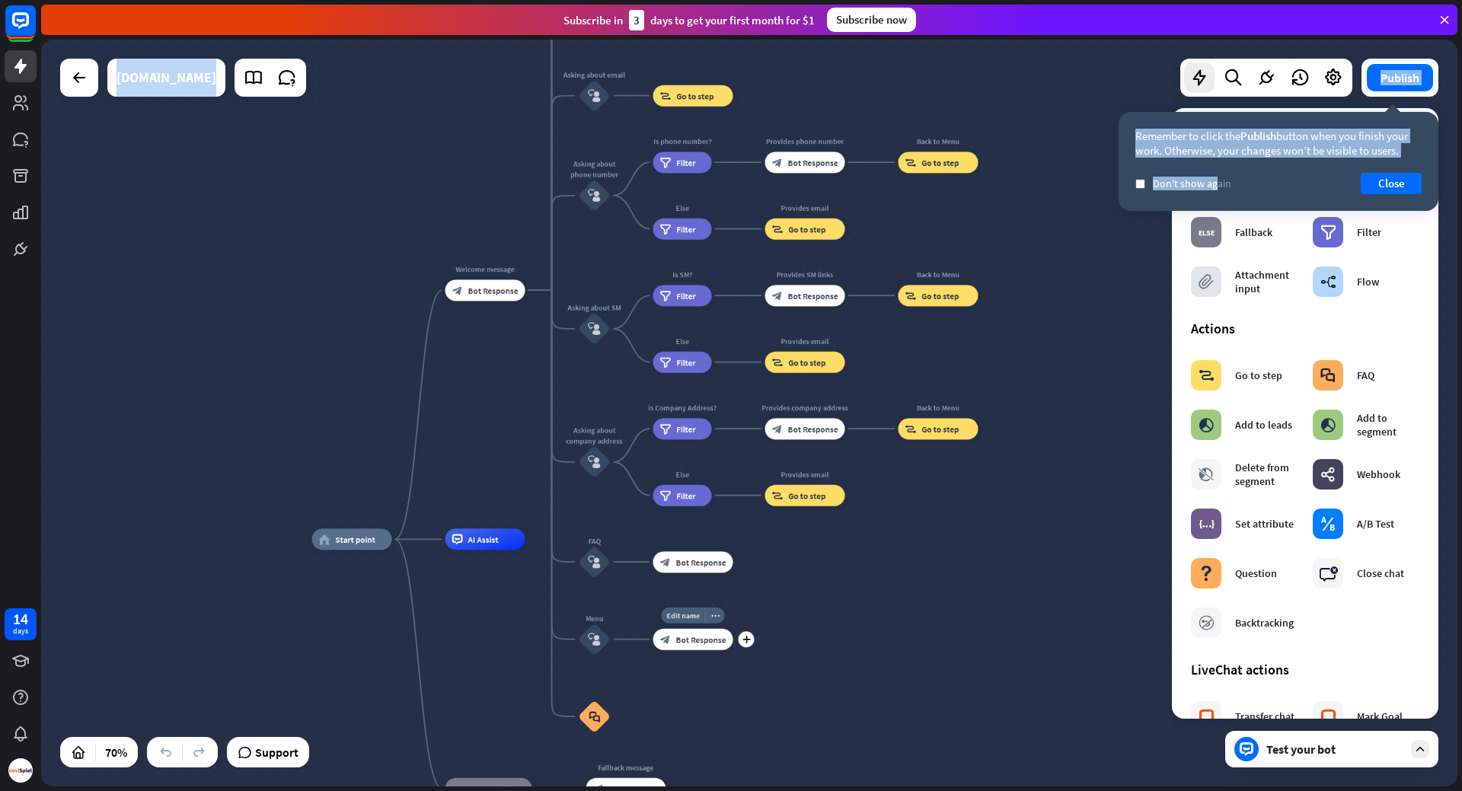
click at [727, 638] on div "home_2 Start point Welcome message block_bot_response Bot Response About us blo…" at bounding box center [749, 413] width 1416 height 747
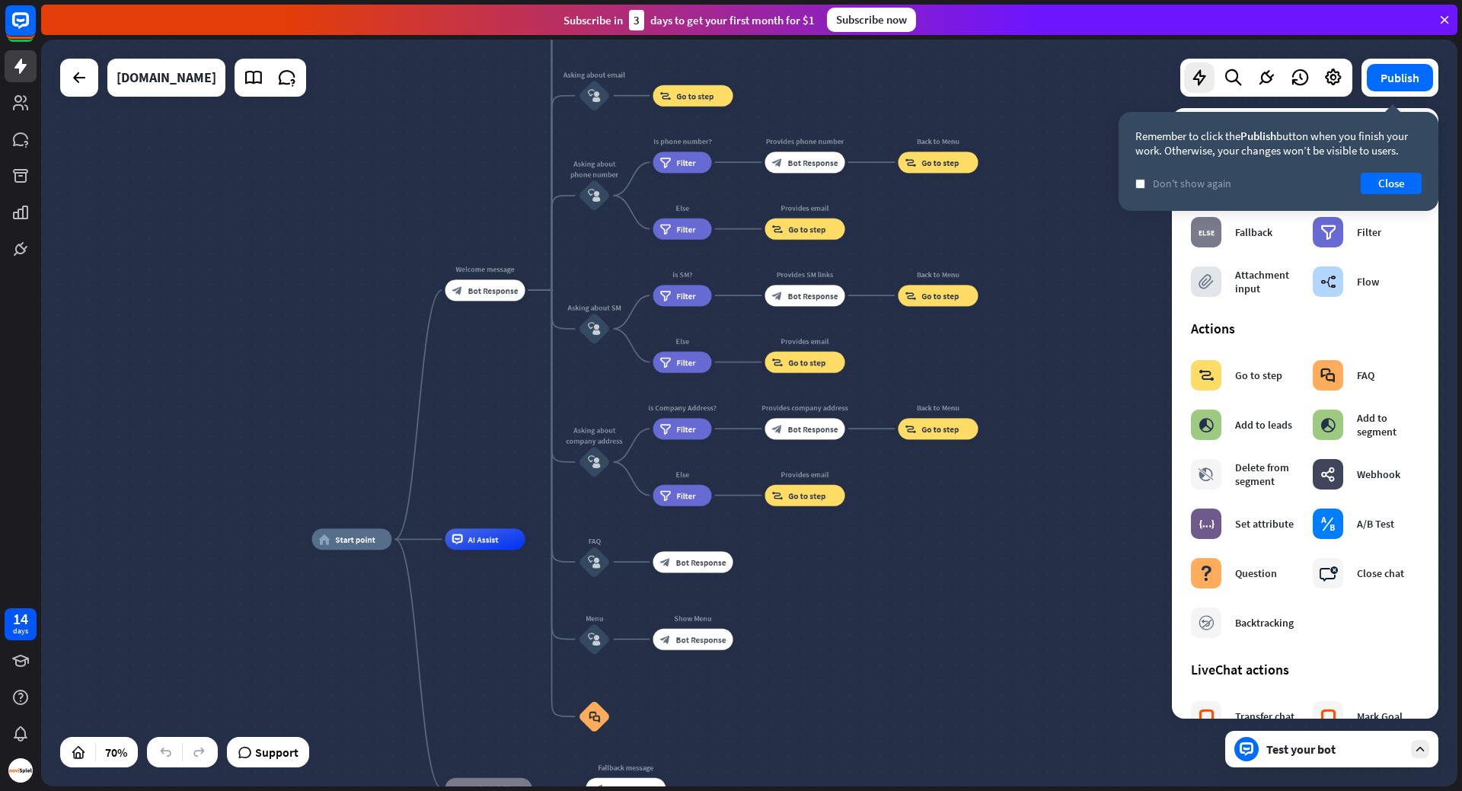
click at [1270, 184] on div "check Don't show again Close" at bounding box center [1278, 183] width 286 height 21
click at [1391, 178] on button "Close" at bounding box center [1391, 183] width 61 height 21
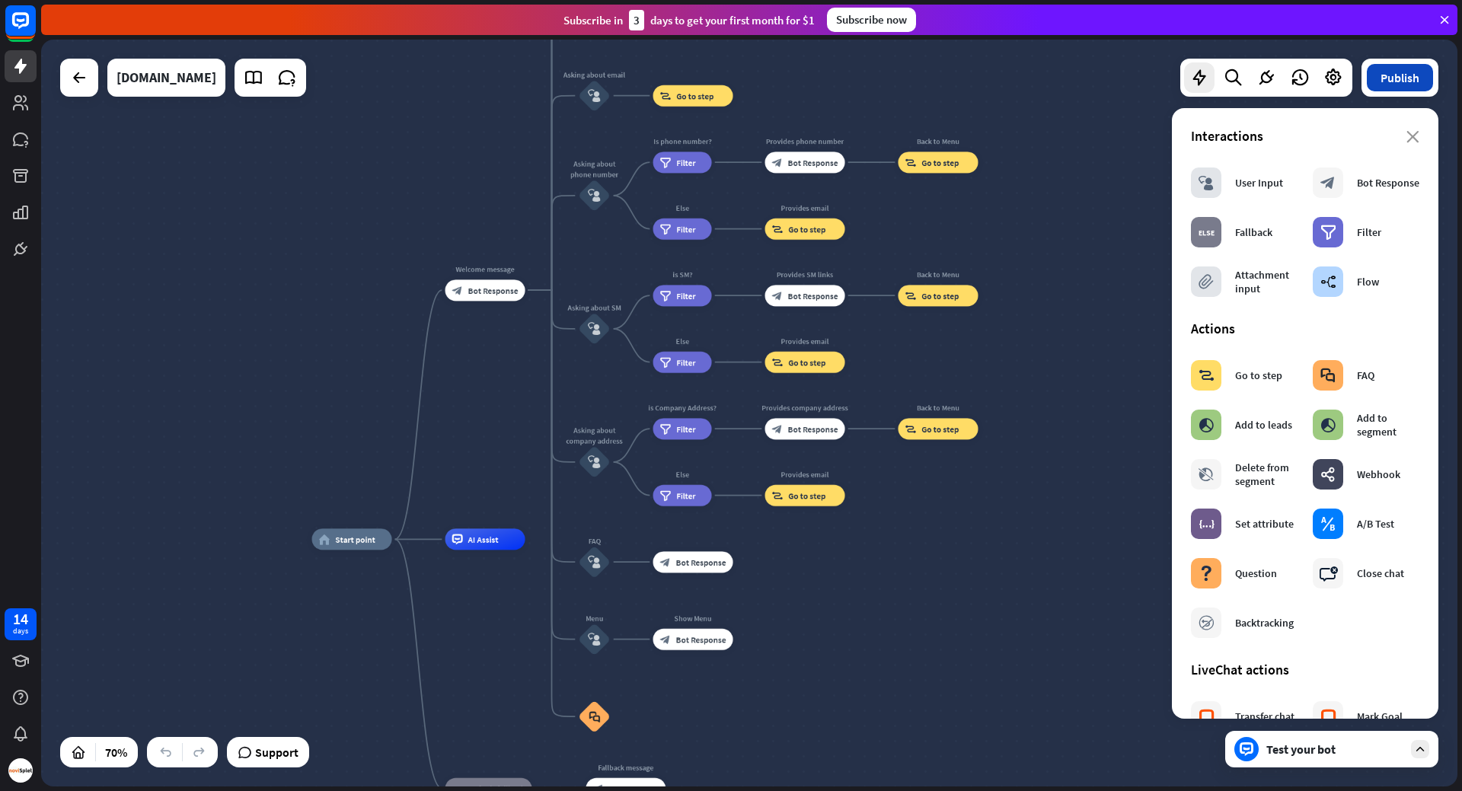
click at [1402, 78] on button "Publish" at bounding box center [1400, 77] width 66 height 27
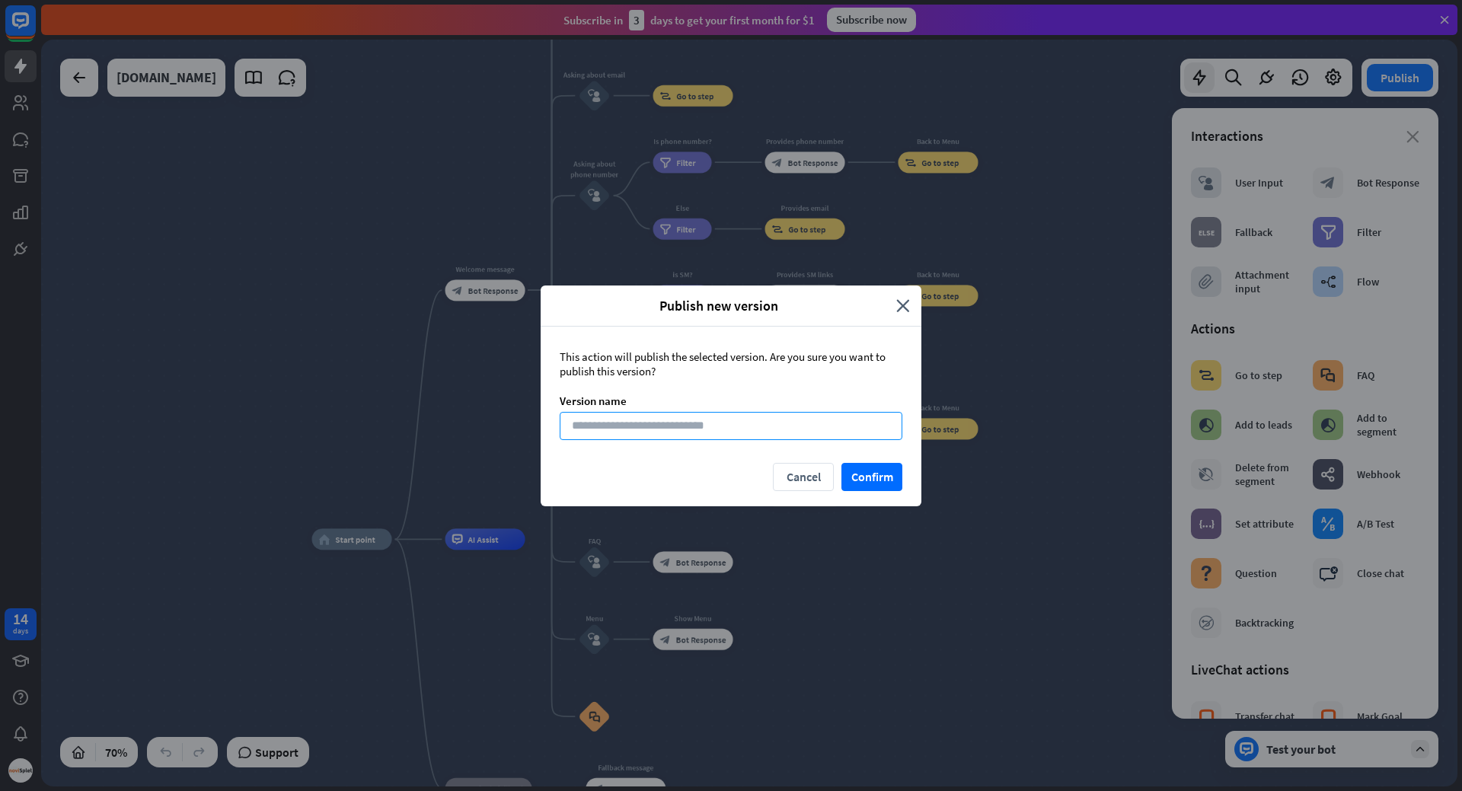
click at [659, 420] on input at bounding box center [731, 426] width 343 height 28
type input "**"
click at [885, 473] on button "Confirm" at bounding box center [871, 477] width 61 height 28
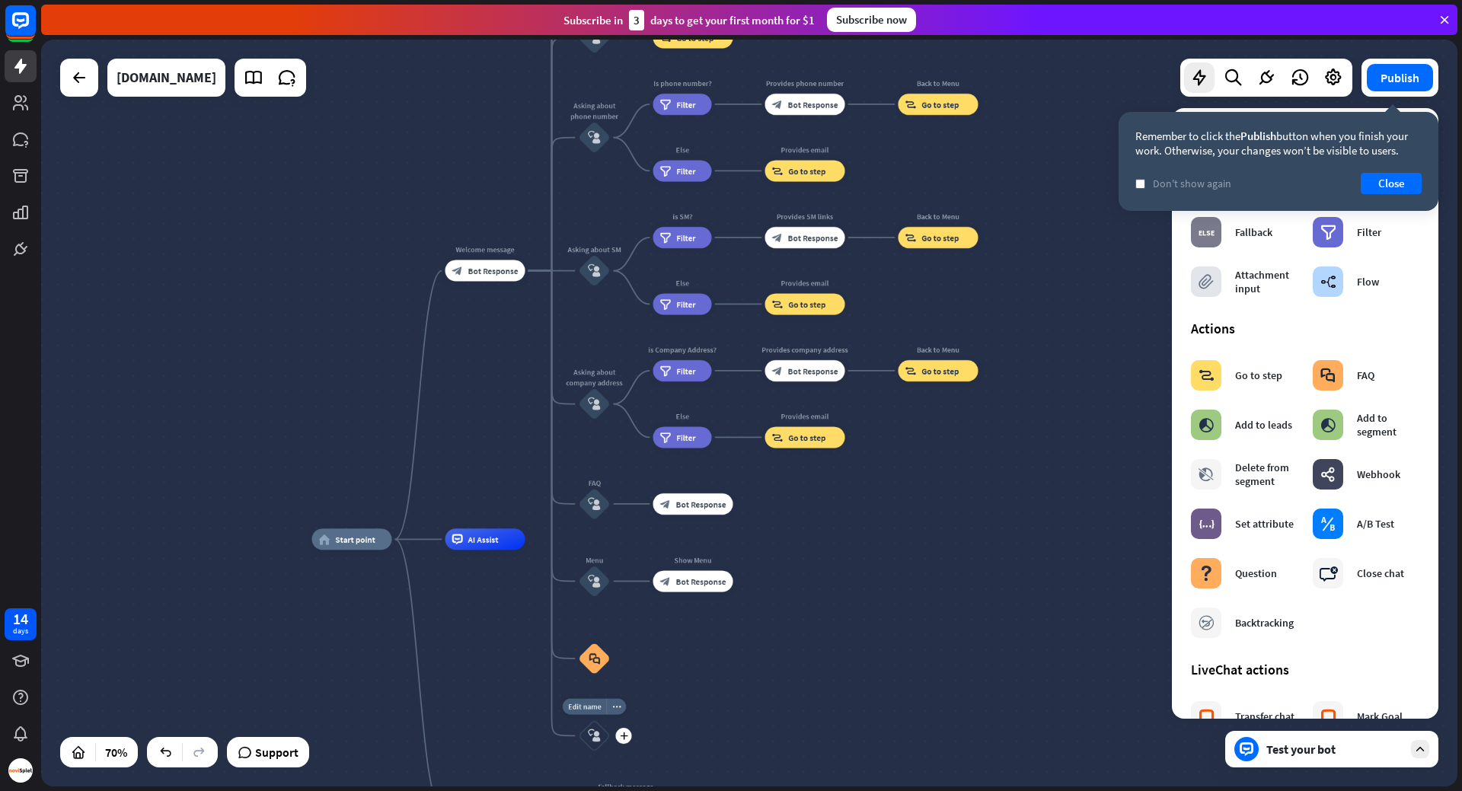
click at [597, 739] on icon "block_user_input" at bounding box center [594, 735] width 13 height 13
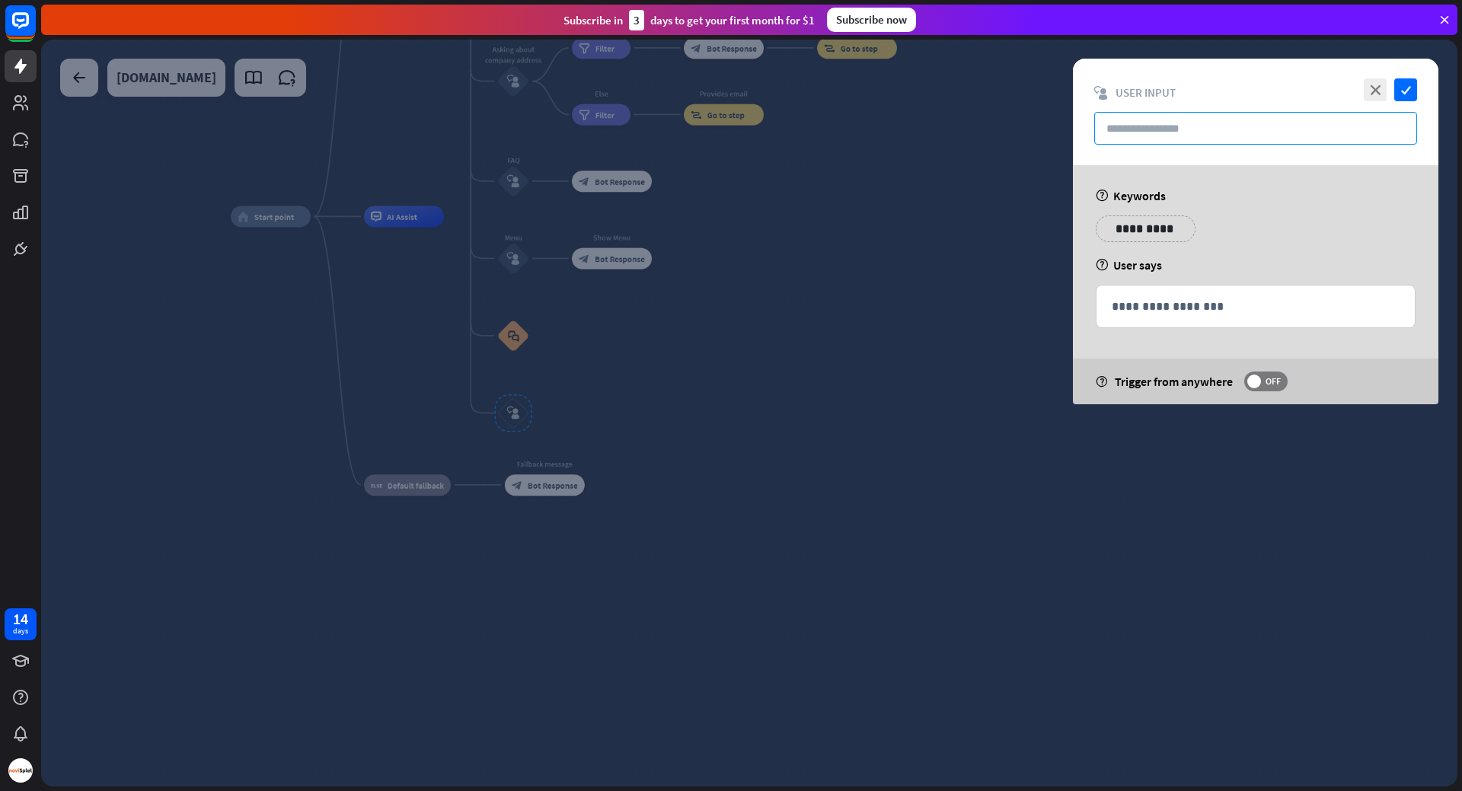
click at [1170, 130] on input "text" at bounding box center [1255, 128] width 323 height 33
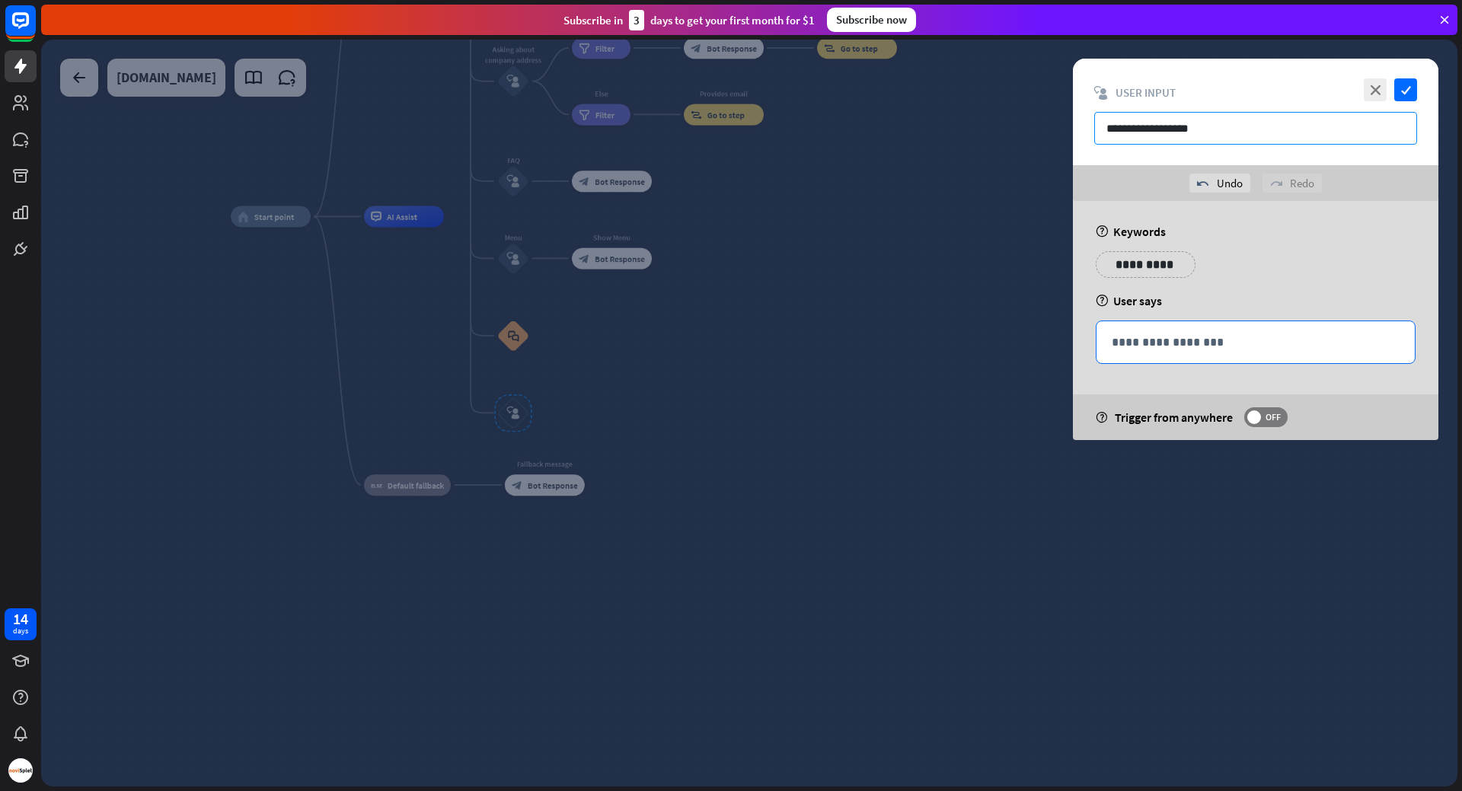
type input "**********"
click at [1216, 345] on p "**********" at bounding box center [1256, 342] width 288 height 19
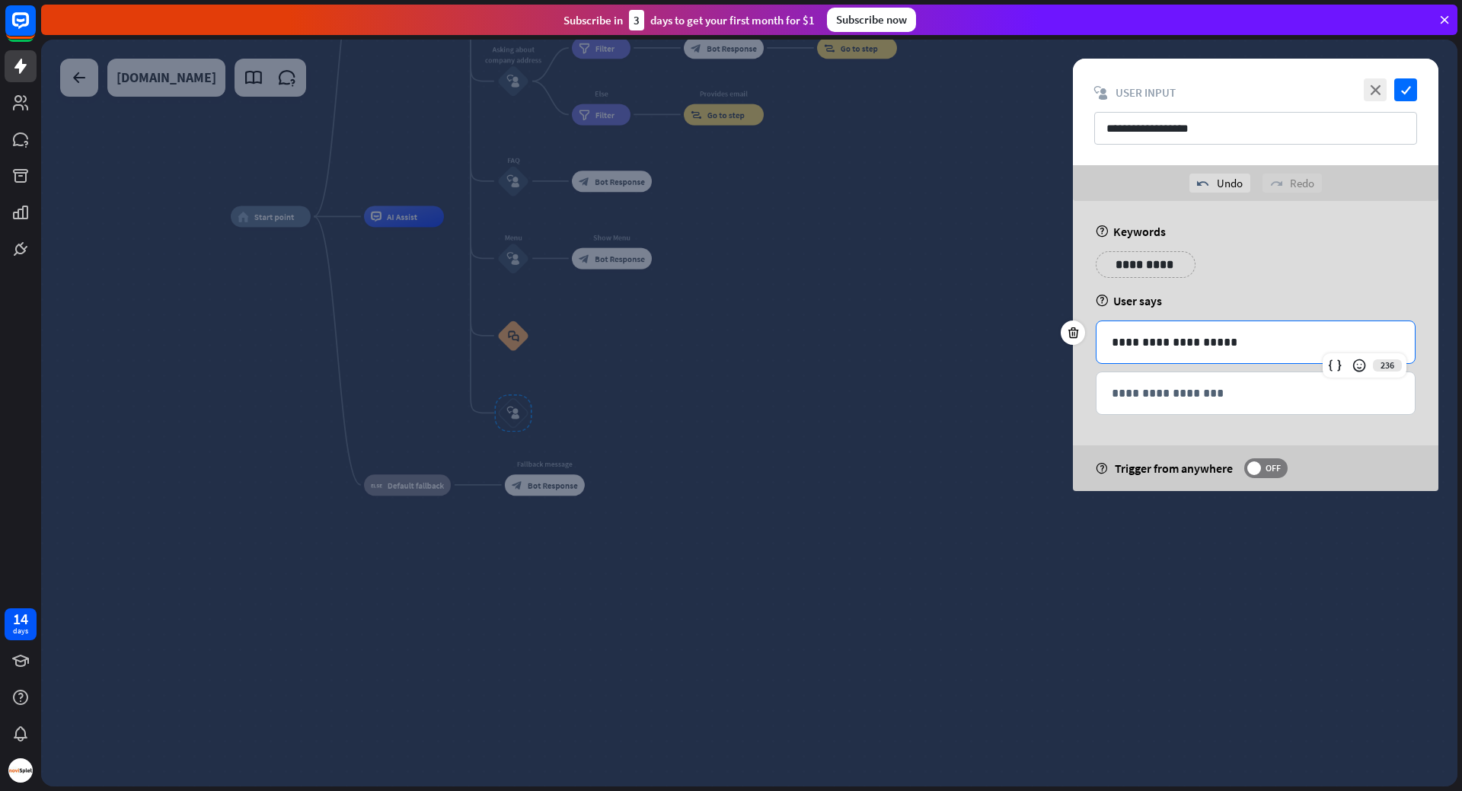
click at [1173, 340] on p "**********" at bounding box center [1256, 342] width 288 height 19
click at [1218, 406] on div "**********" at bounding box center [1255, 393] width 318 height 42
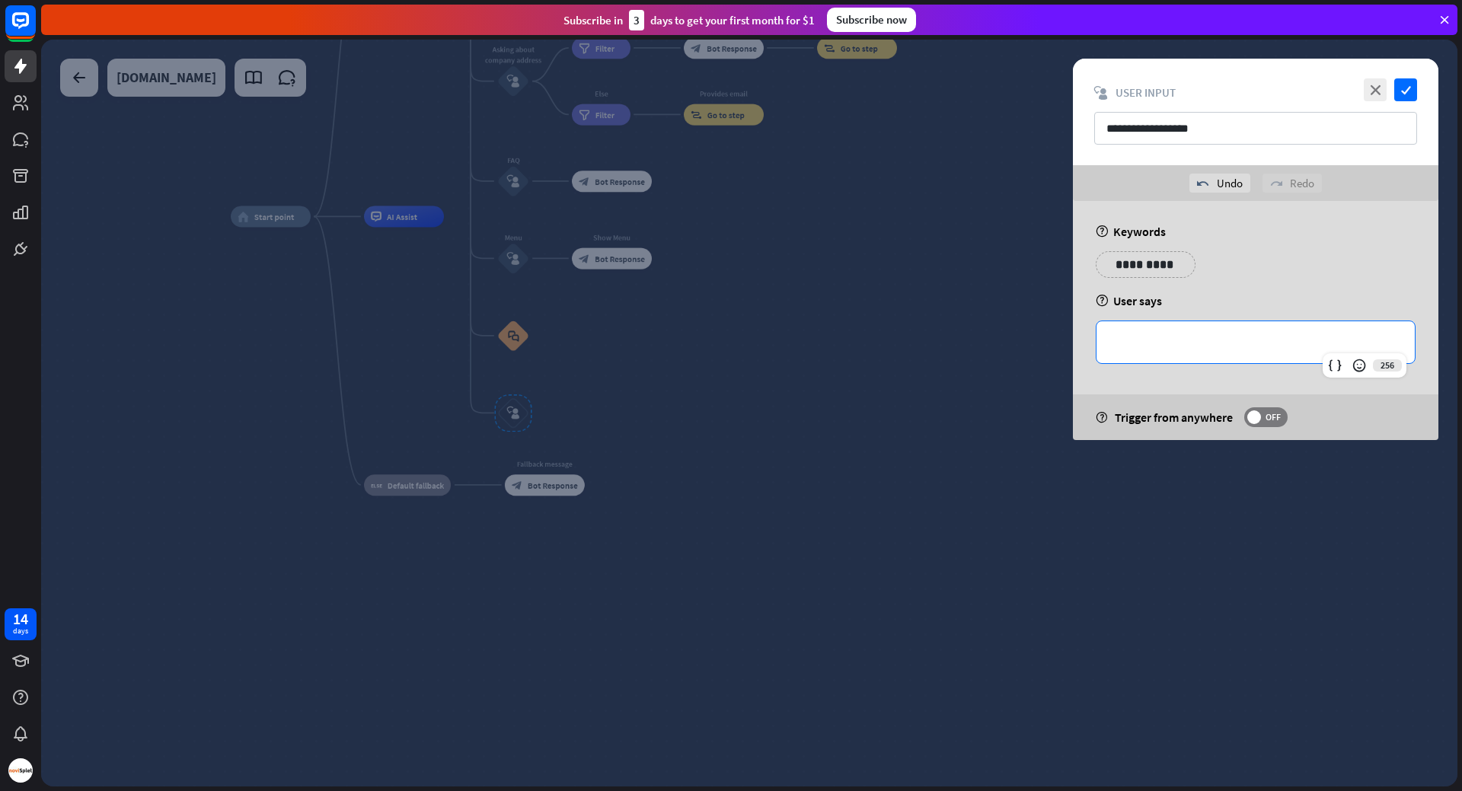
click at [1217, 347] on p "**********" at bounding box center [1256, 342] width 288 height 19
click at [1225, 180] on div "undo Undo" at bounding box center [1219, 183] width 61 height 19
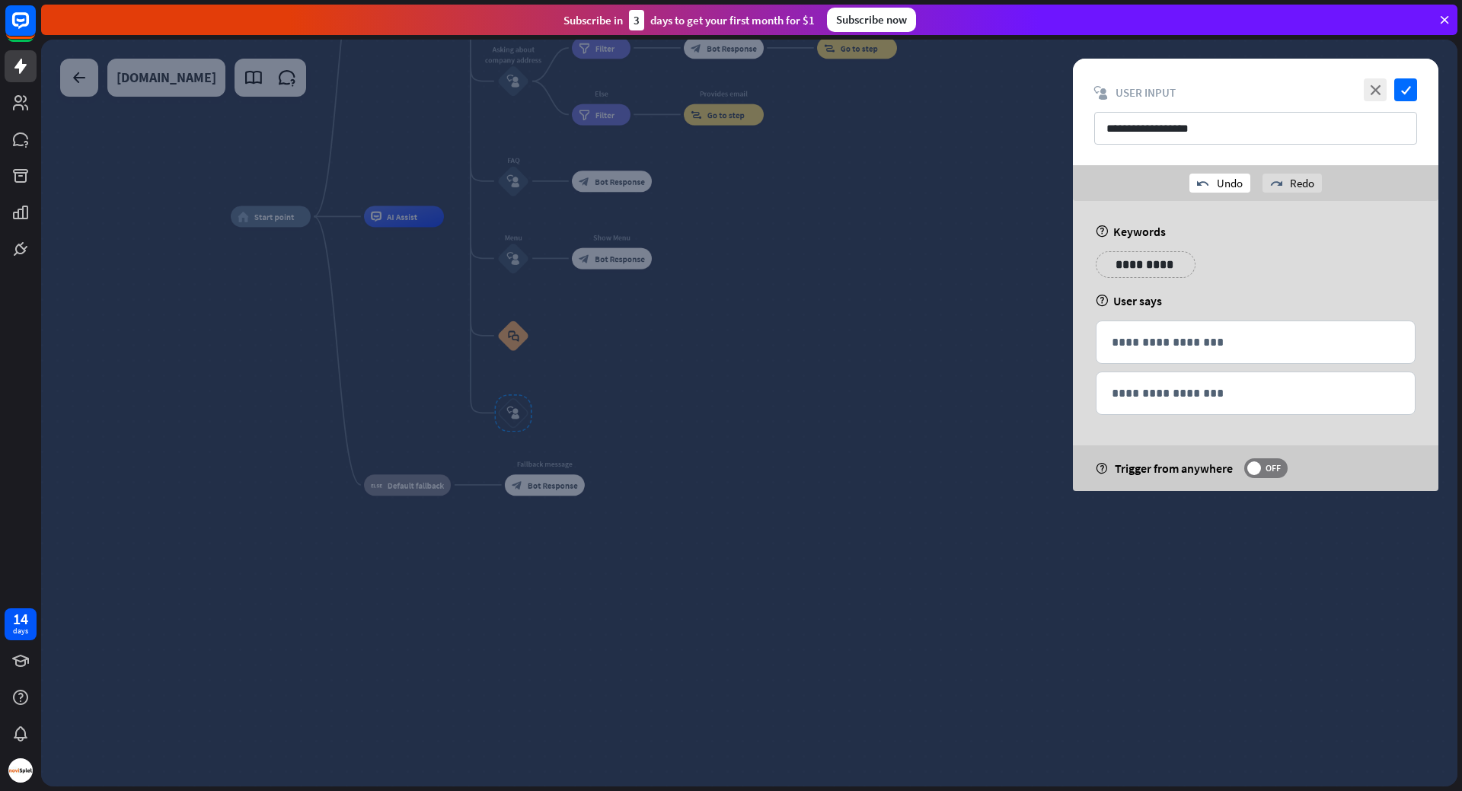
click at [1225, 180] on div "undo Undo" at bounding box center [1219, 183] width 61 height 19
click at [1250, 361] on div "**********" at bounding box center [1255, 342] width 318 height 42
click at [1265, 473] on span "OFF" at bounding box center [1273, 468] width 24 height 12
click at [1422, 96] on div "**********" at bounding box center [1255, 112] width 365 height 107
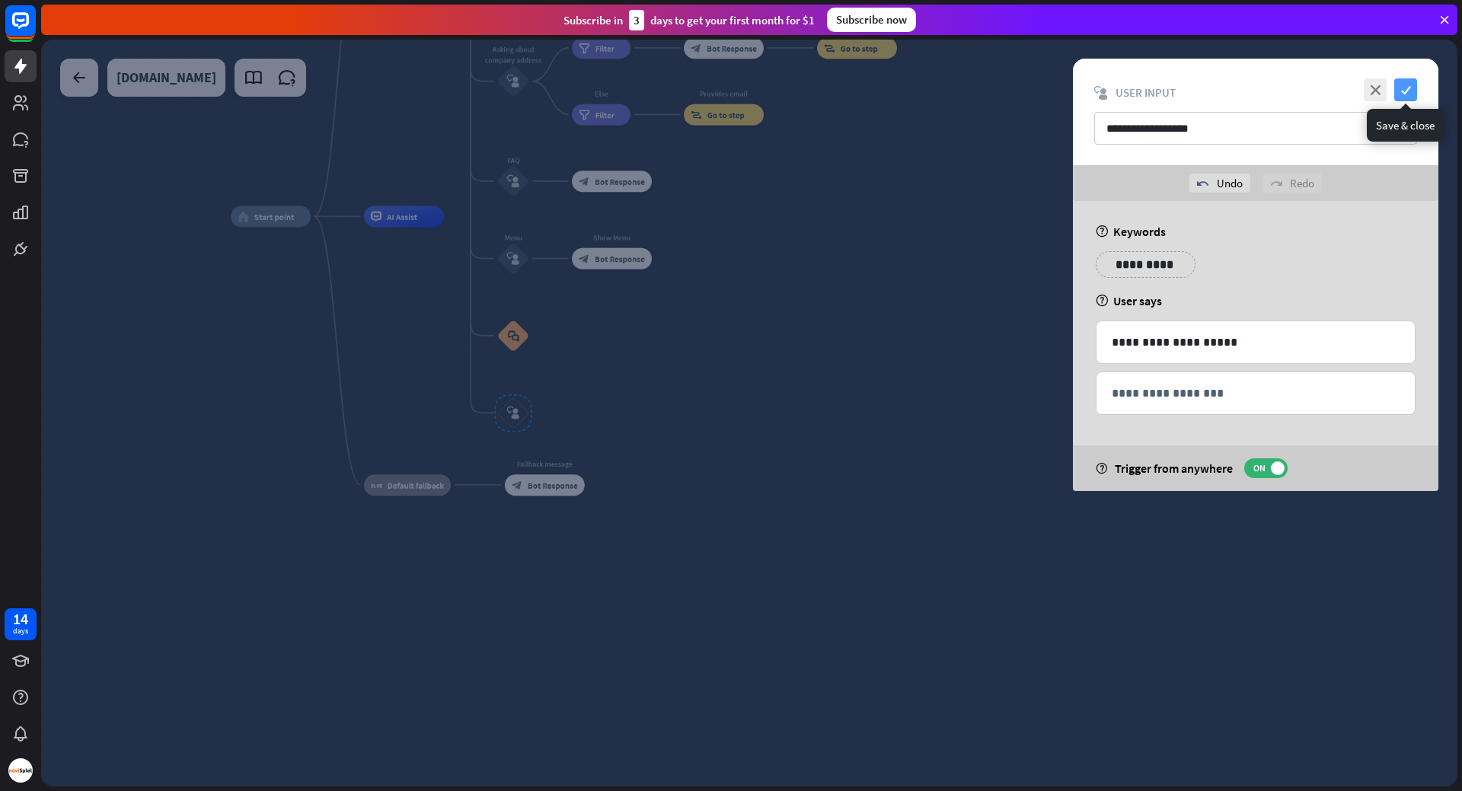
click at [1403, 95] on icon "check" at bounding box center [1405, 89] width 23 height 23
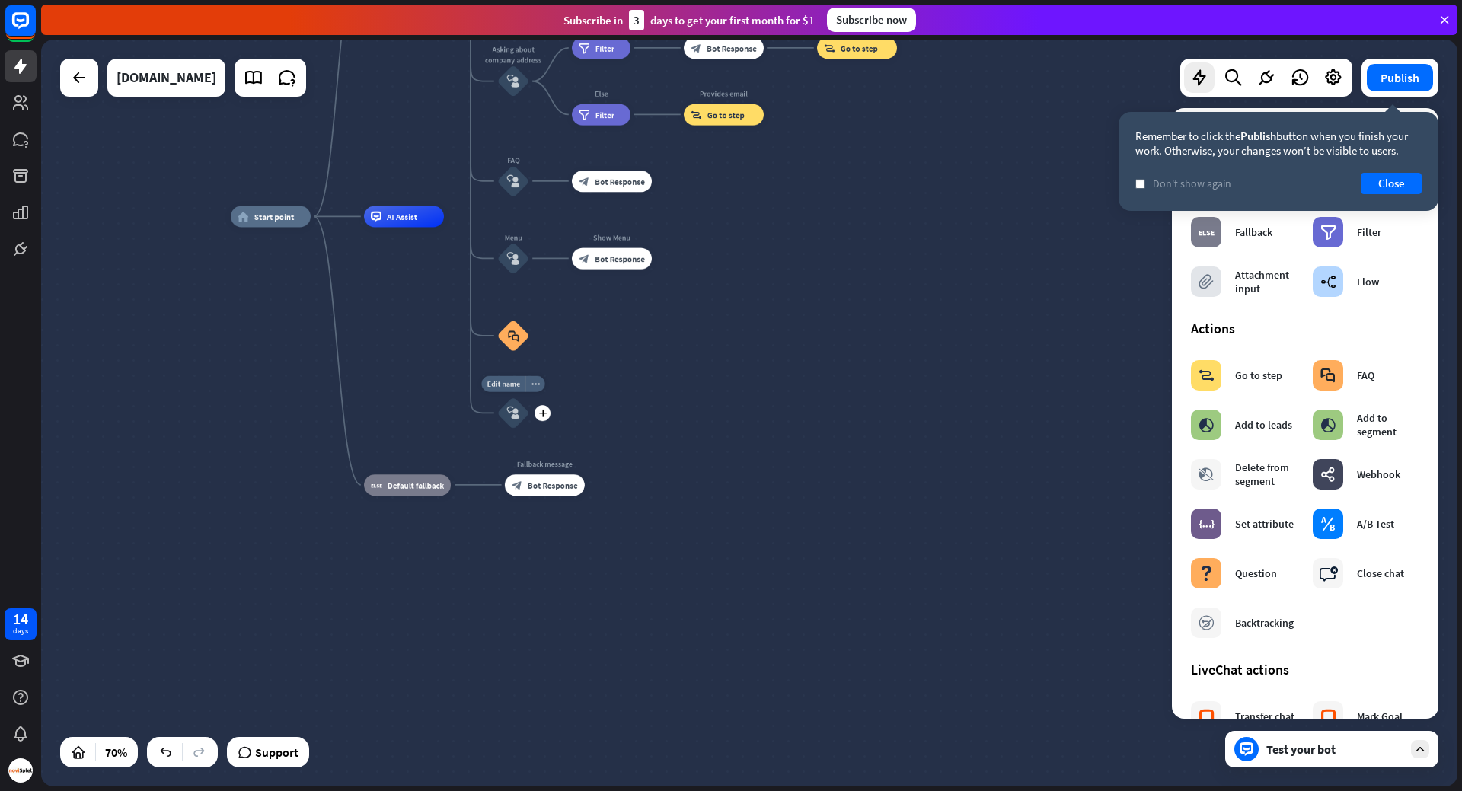
click at [515, 416] on icon "block_user_input" at bounding box center [513, 413] width 13 height 13
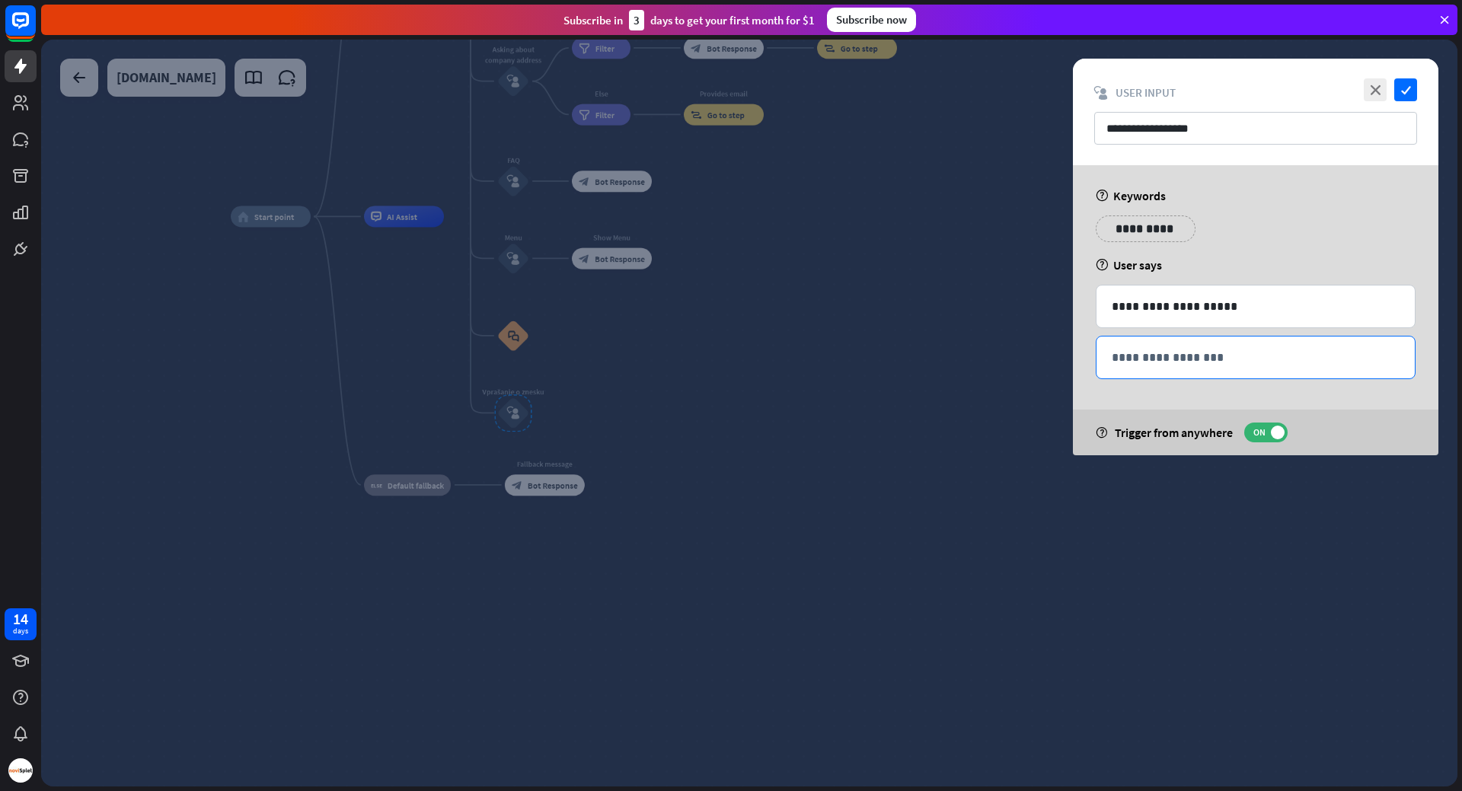
click at [1218, 352] on p "**********" at bounding box center [1256, 357] width 288 height 19
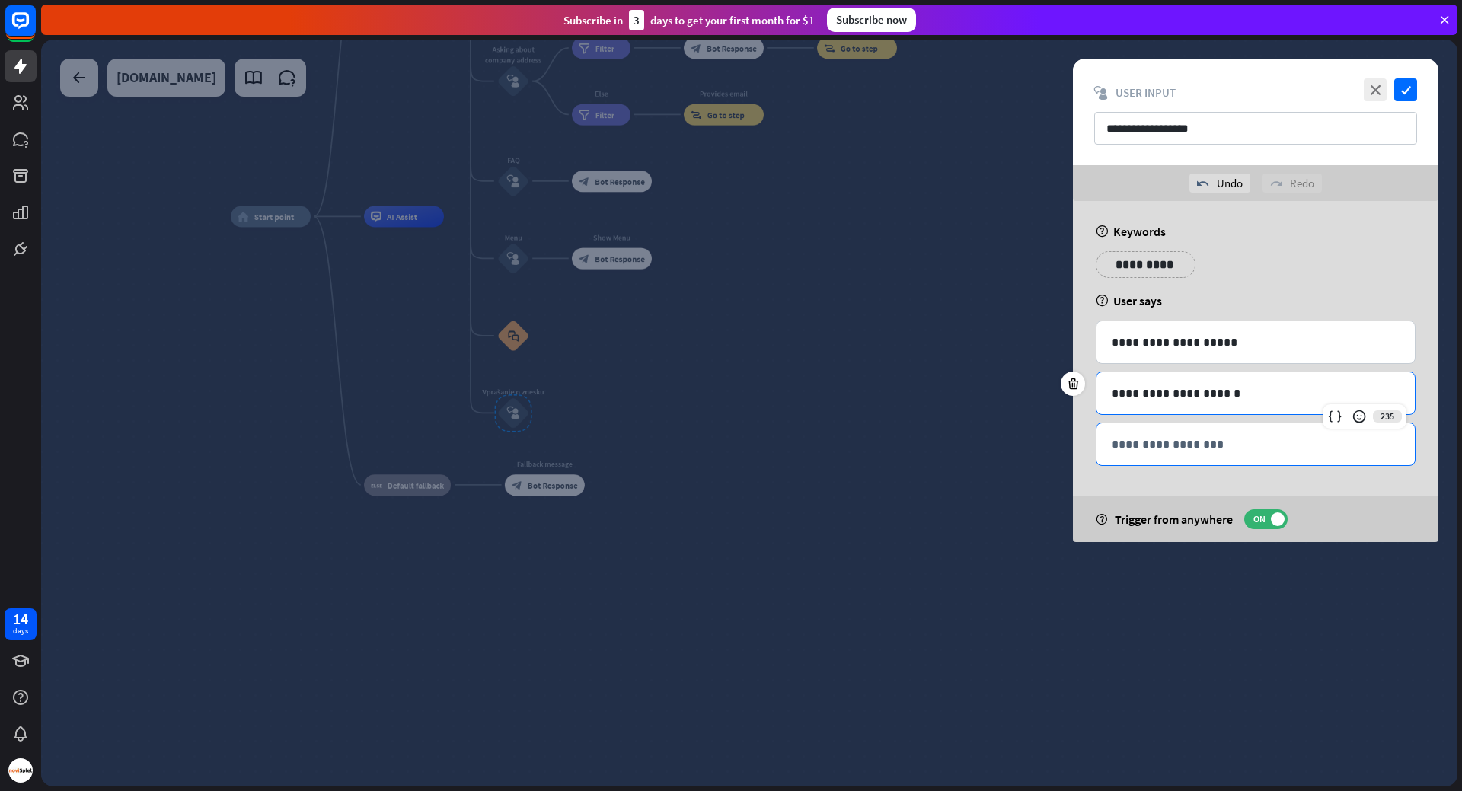
click at [1221, 440] on p "**********" at bounding box center [1256, 444] width 288 height 19
click at [1406, 92] on icon "check" at bounding box center [1405, 89] width 23 height 23
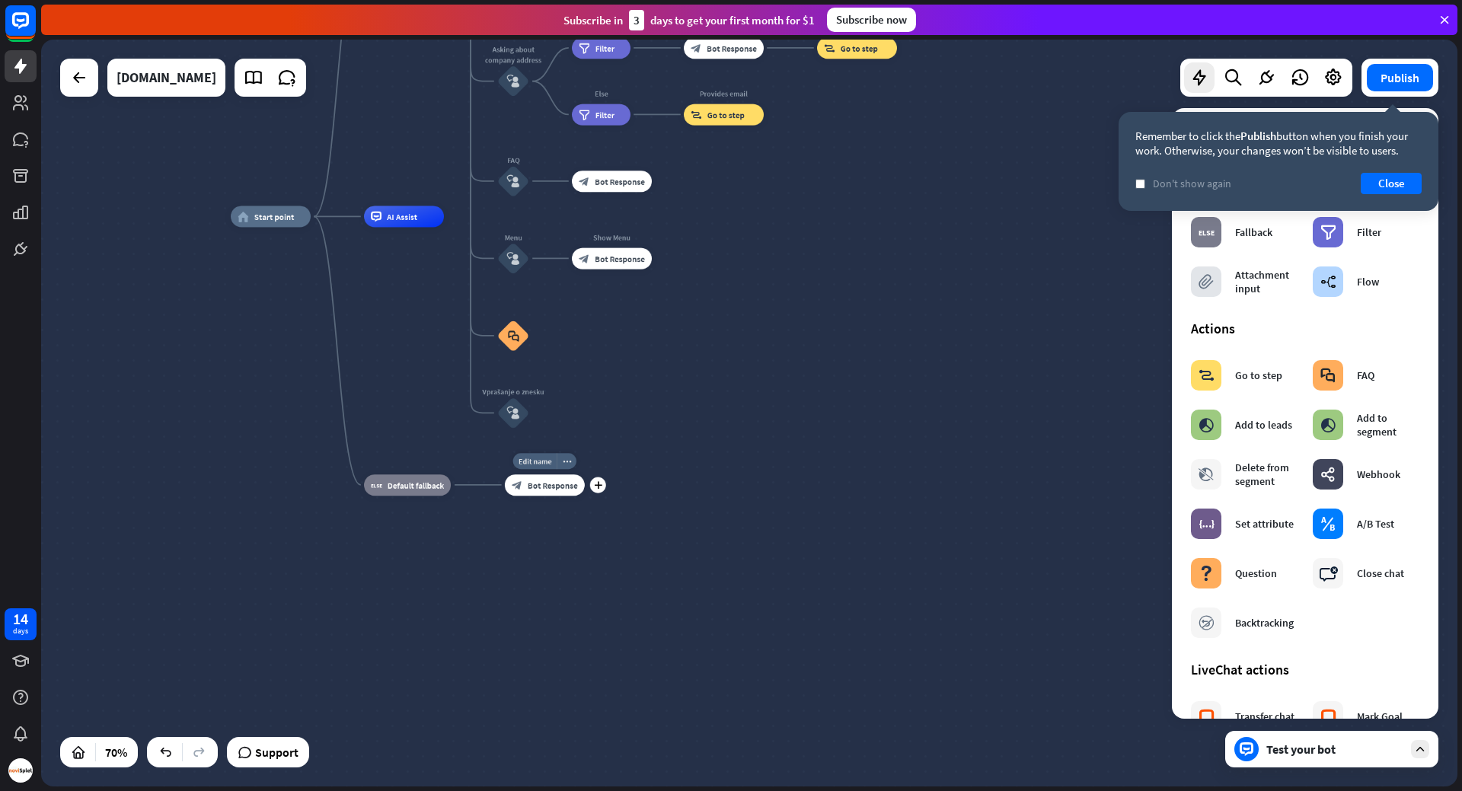
click at [554, 496] on div "block_bot_response Bot Response" at bounding box center [545, 484] width 80 height 21
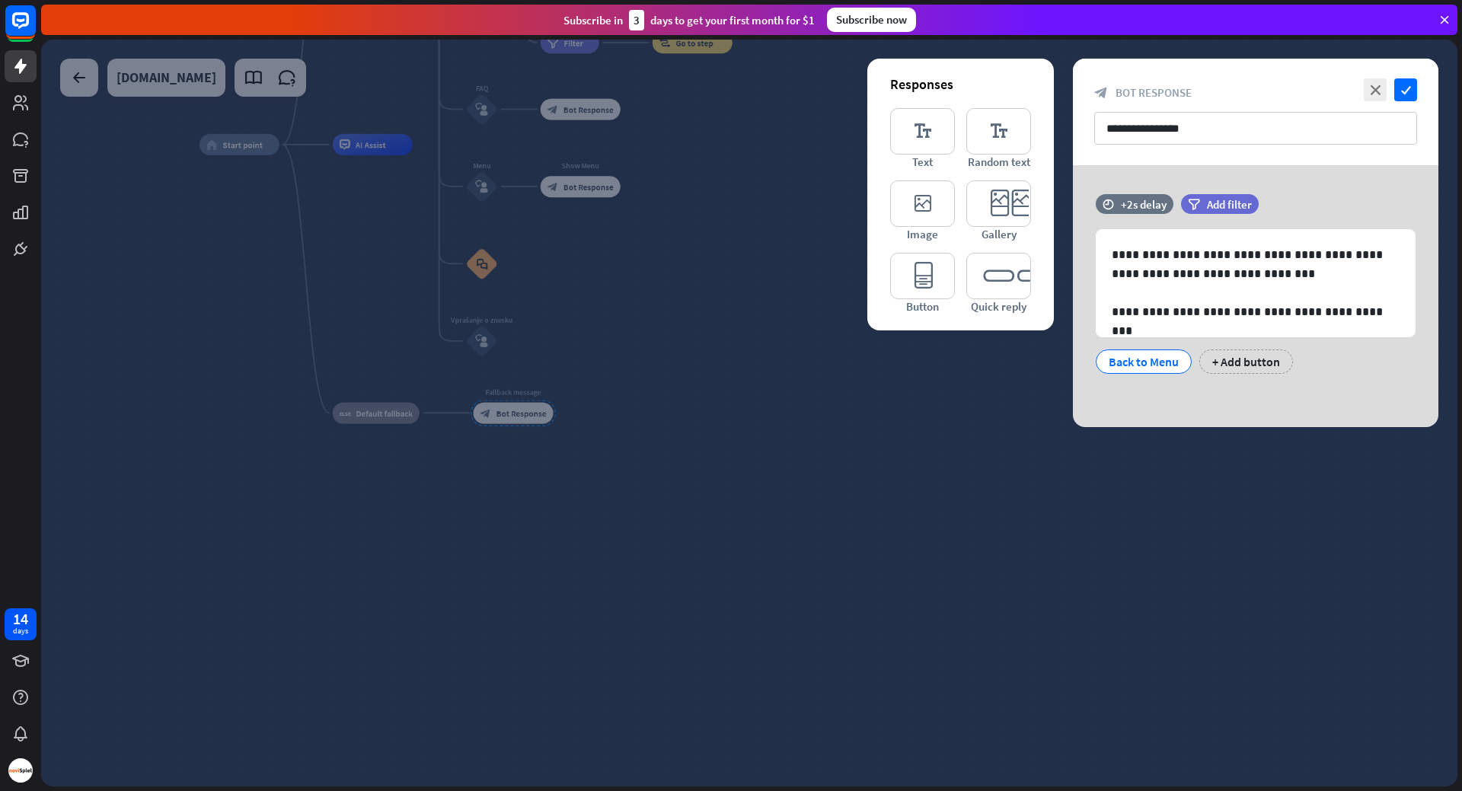
click at [516, 324] on div at bounding box center [749, 413] width 1416 height 747
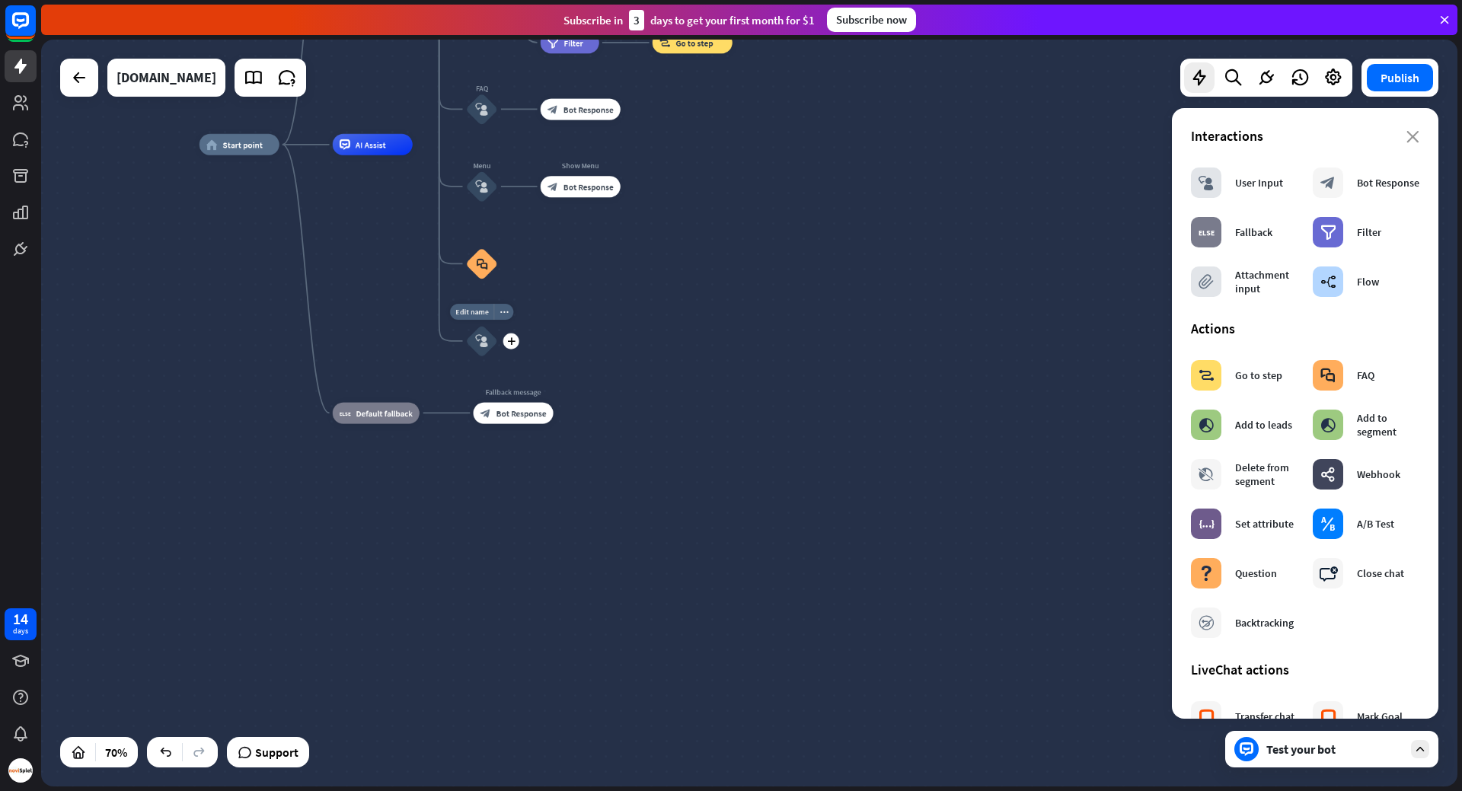
click at [489, 340] on div "block_user_input" at bounding box center [482, 341] width 32 height 32
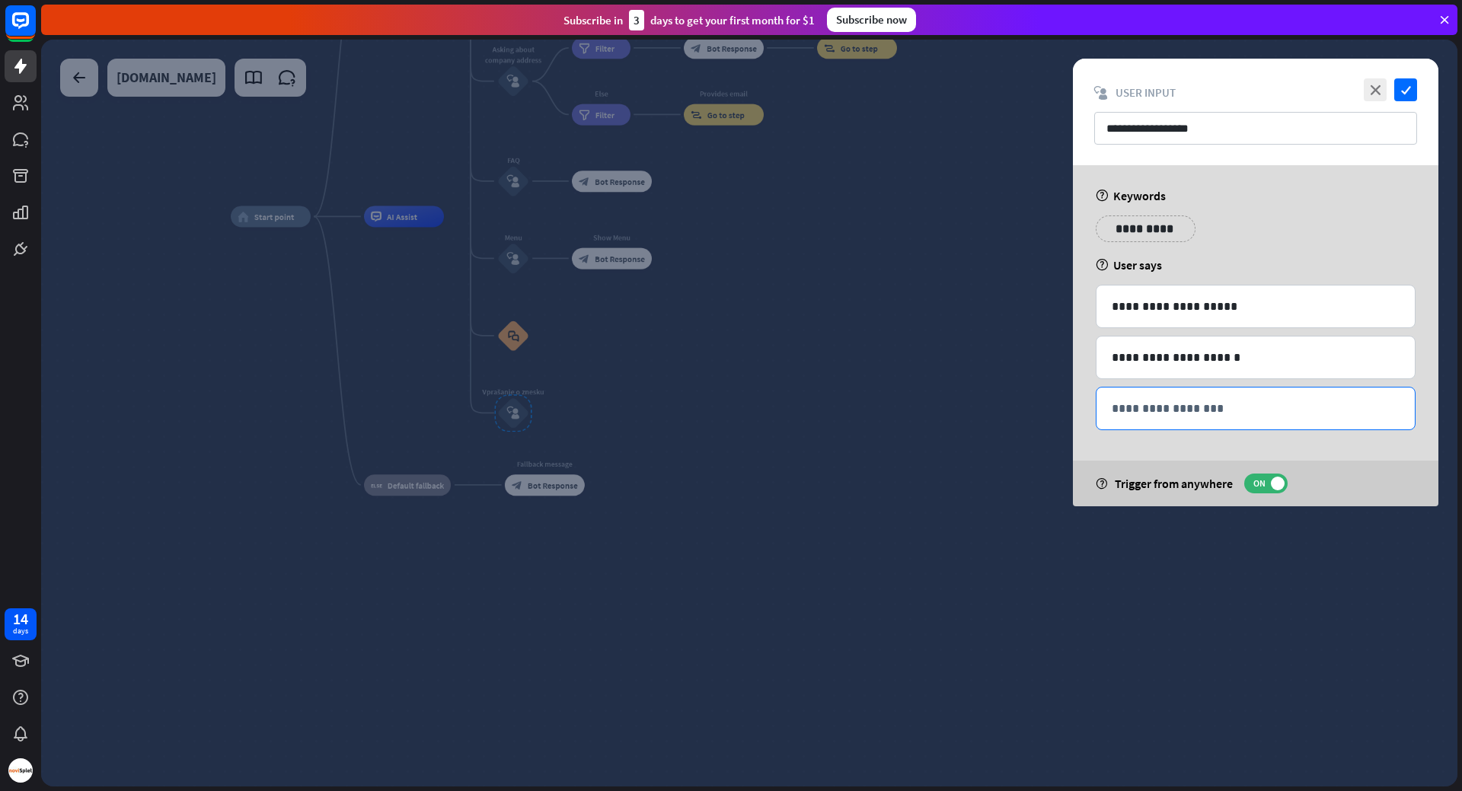
click at [1205, 415] on p "**********" at bounding box center [1256, 408] width 288 height 19
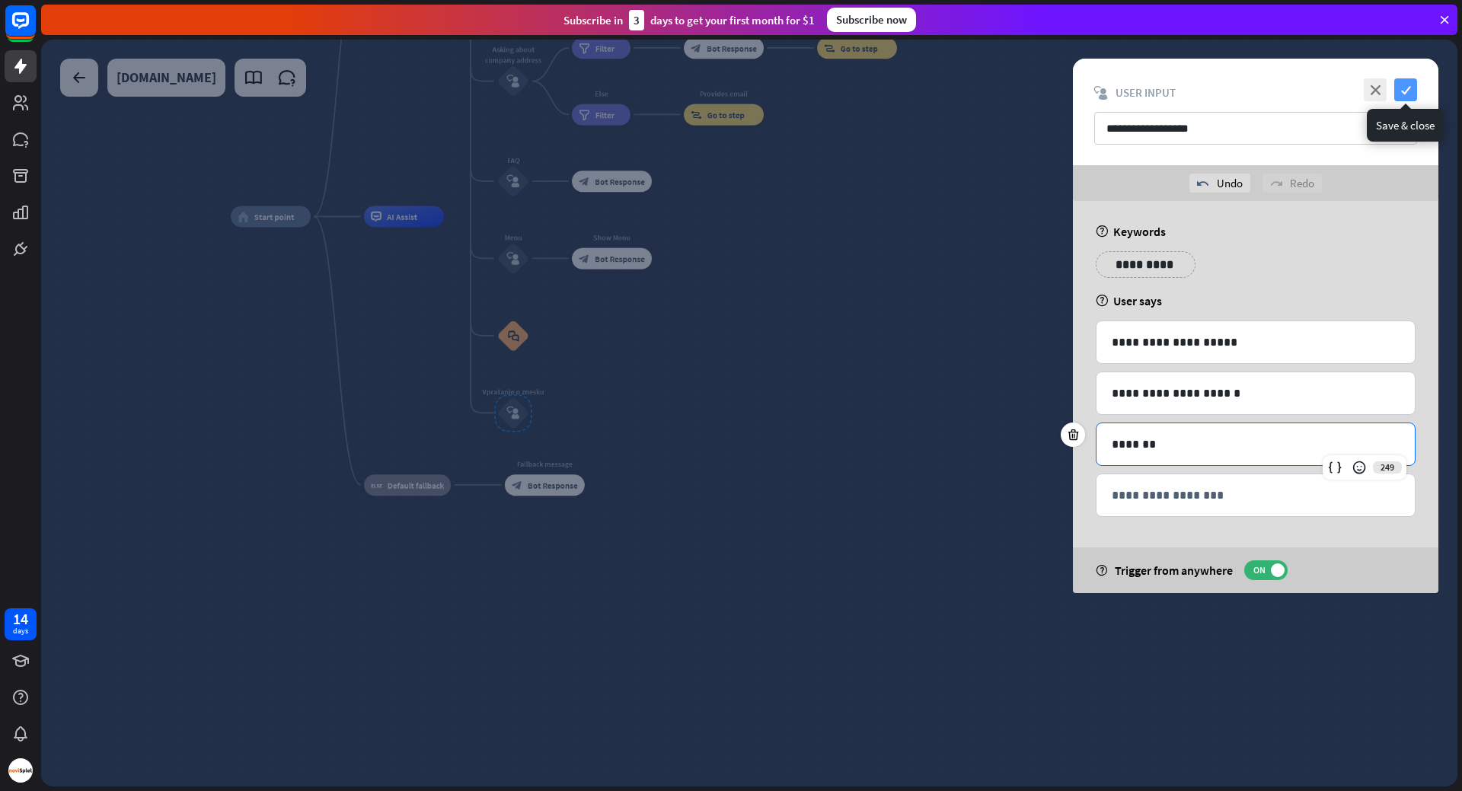
click at [1403, 97] on icon "check" at bounding box center [1405, 89] width 23 height 23
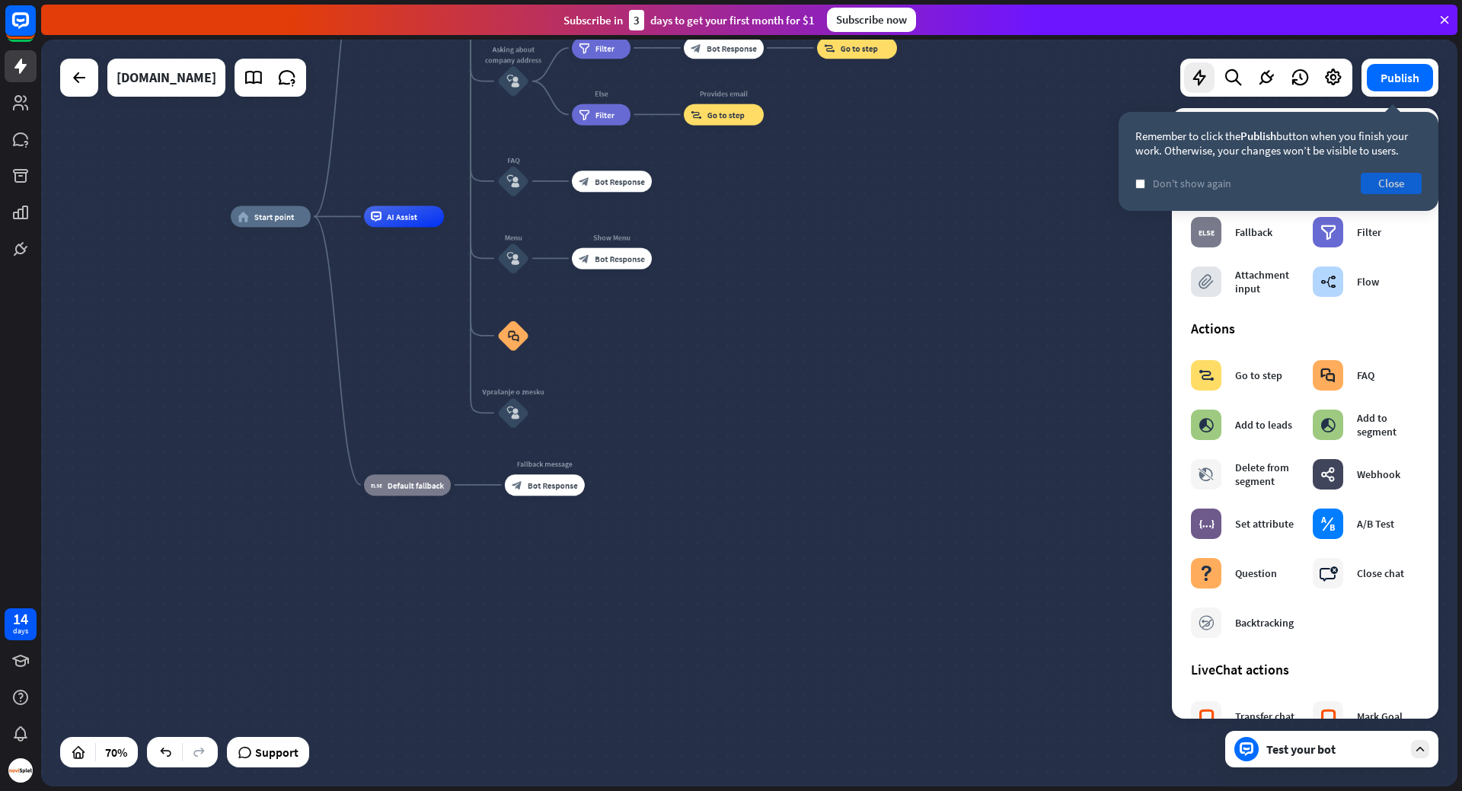
click at [1380, 190] on button "Close" at bounding box center [1391, 183] width 61 height 21
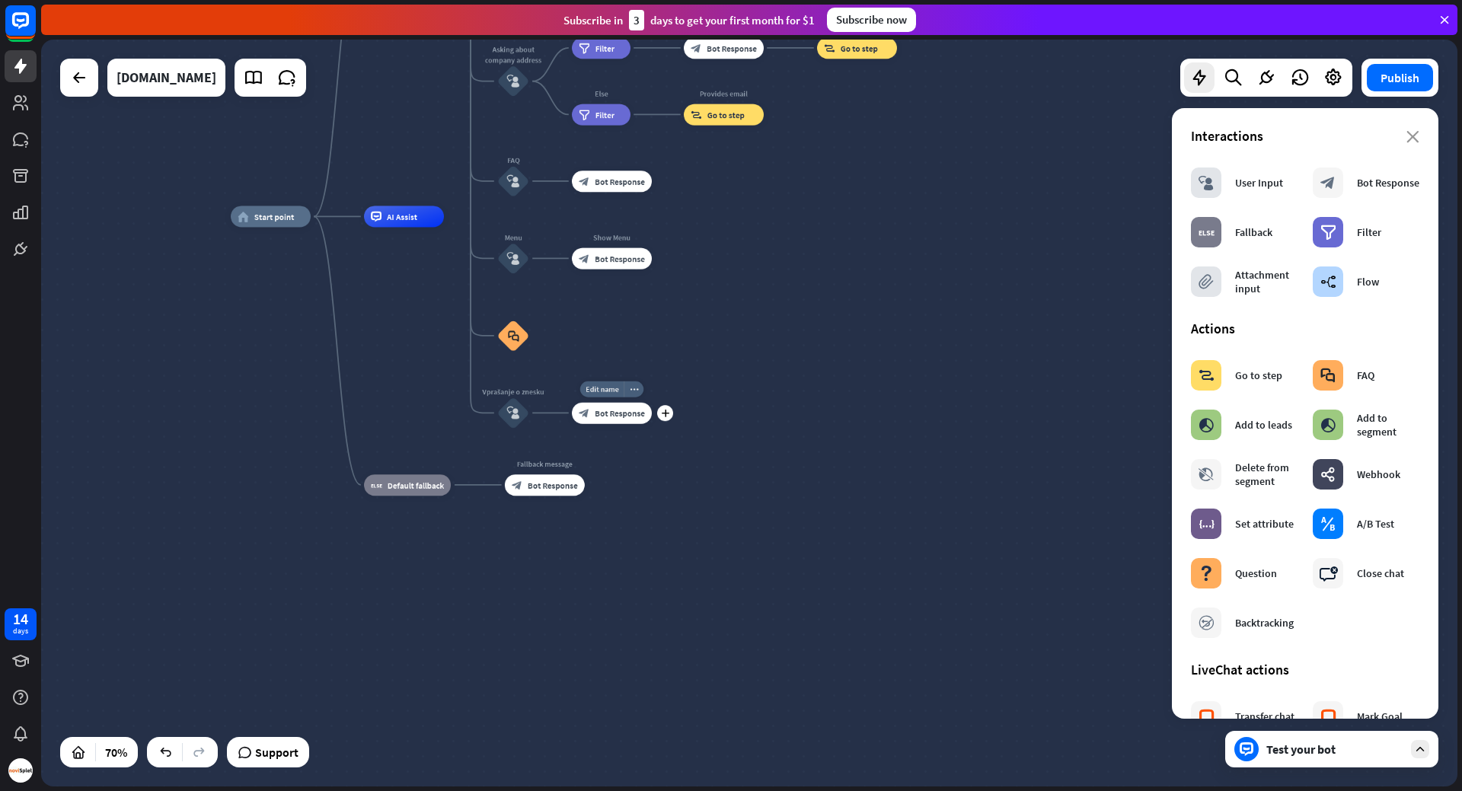
click at [607, 411] on span "Bot Response" at bounding box center [620, 412] width 50 height 11
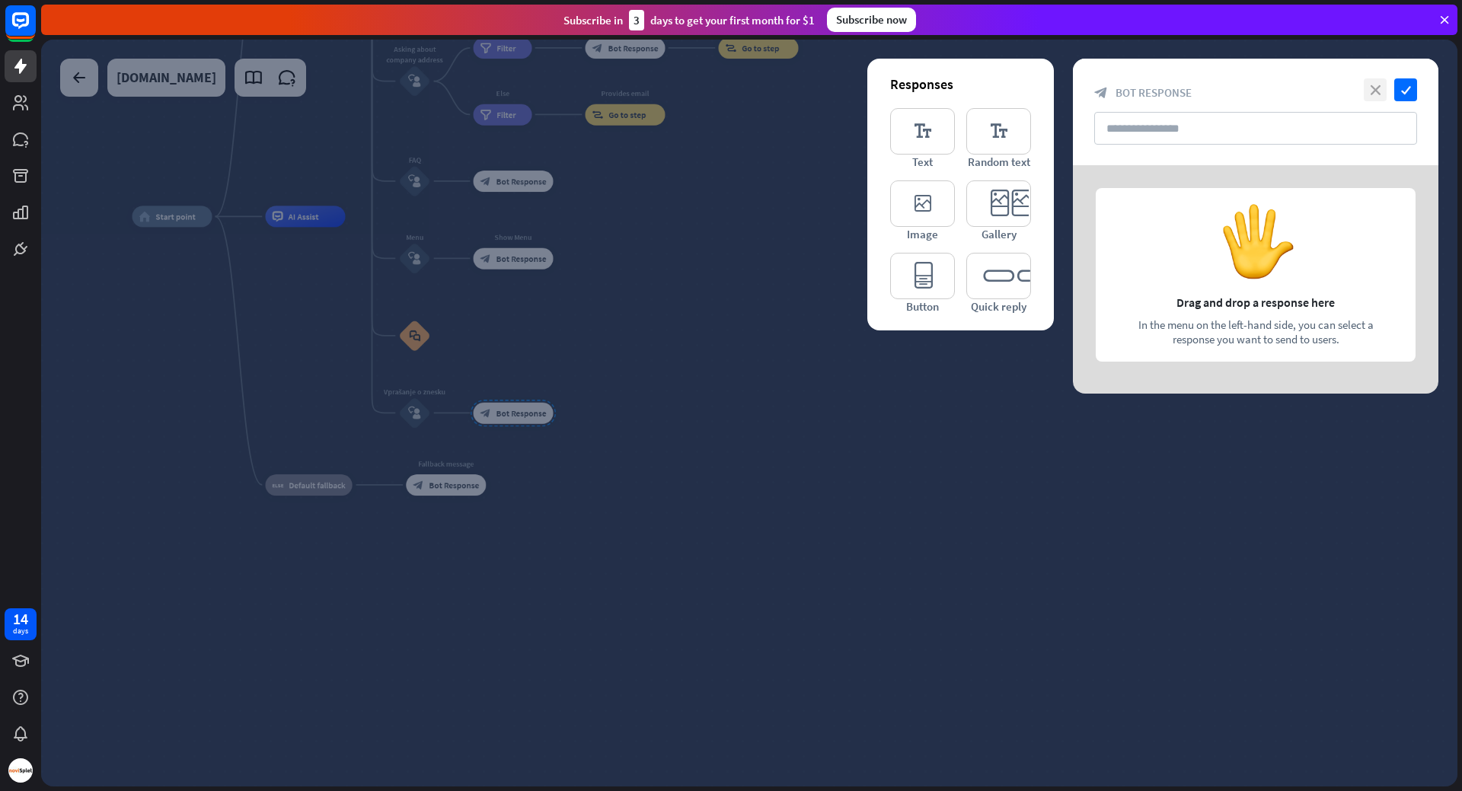
click at [1374, 89] on icon "close" at bounding box center [1375, 89] width 23 height 23
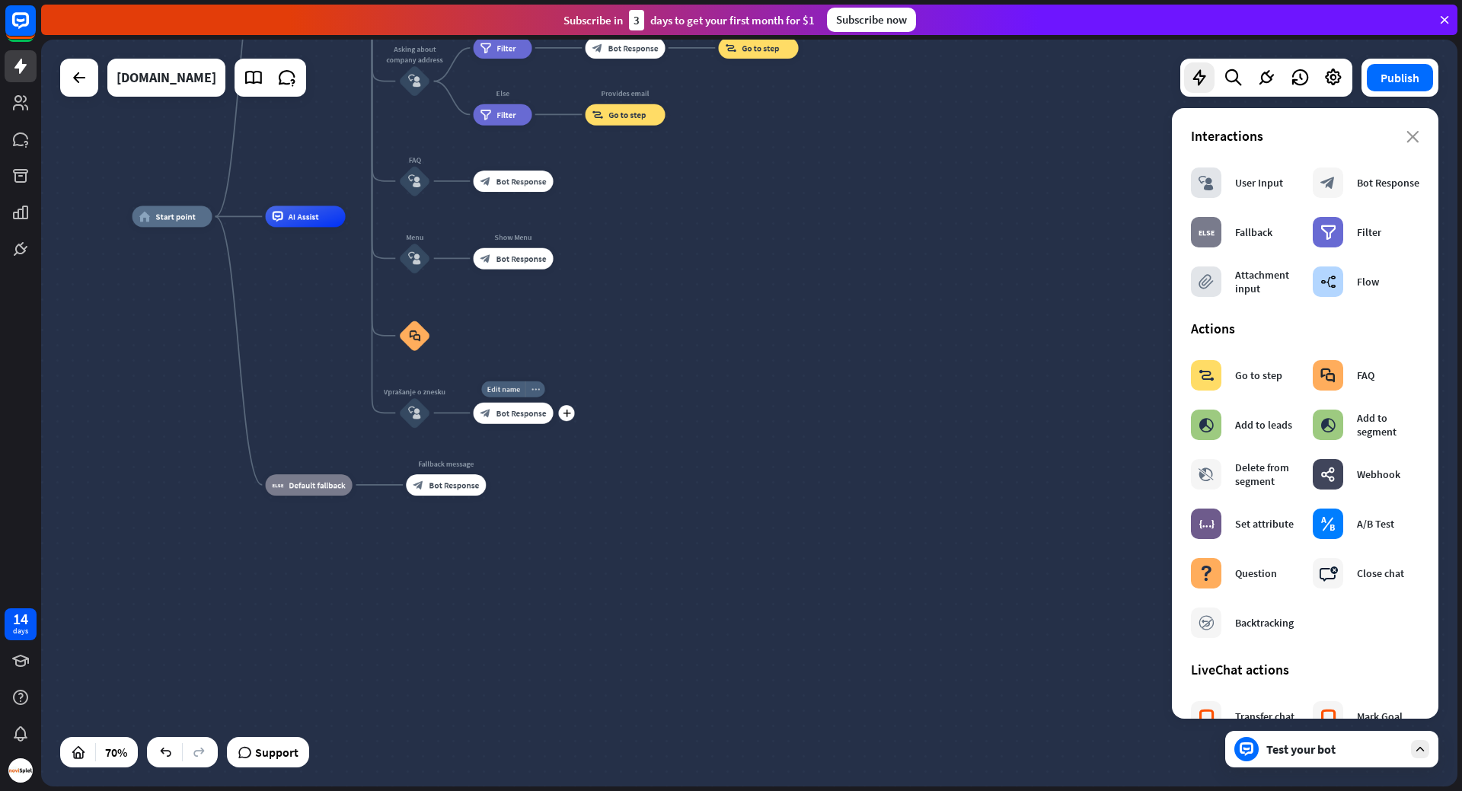
click at [540, 388] on div "more_horiz" at bounding box center [535, 389] width 20 height 16
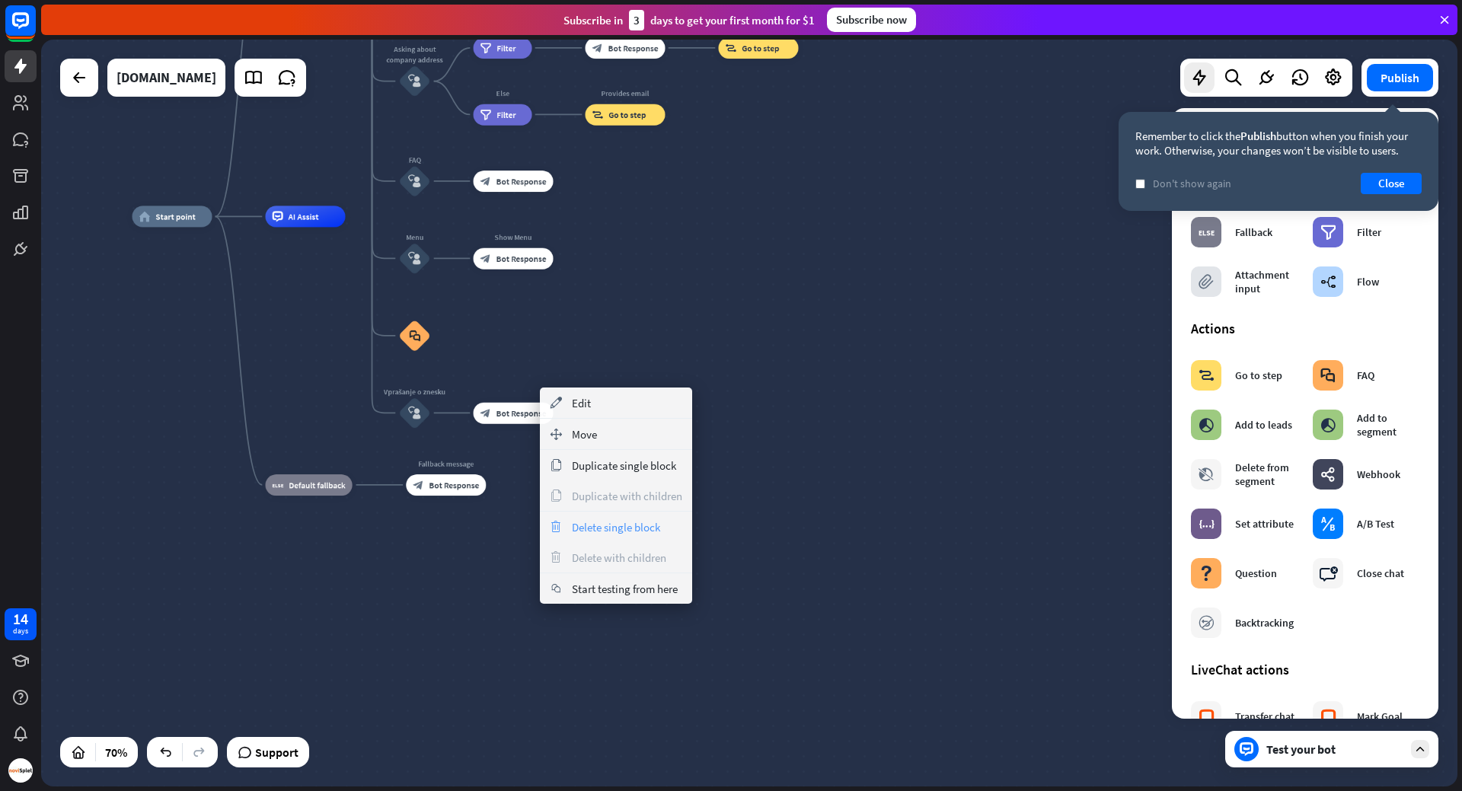
click at [653, 525] on span "Delete single block" at bounding box center [616, 527] width 88 height 14
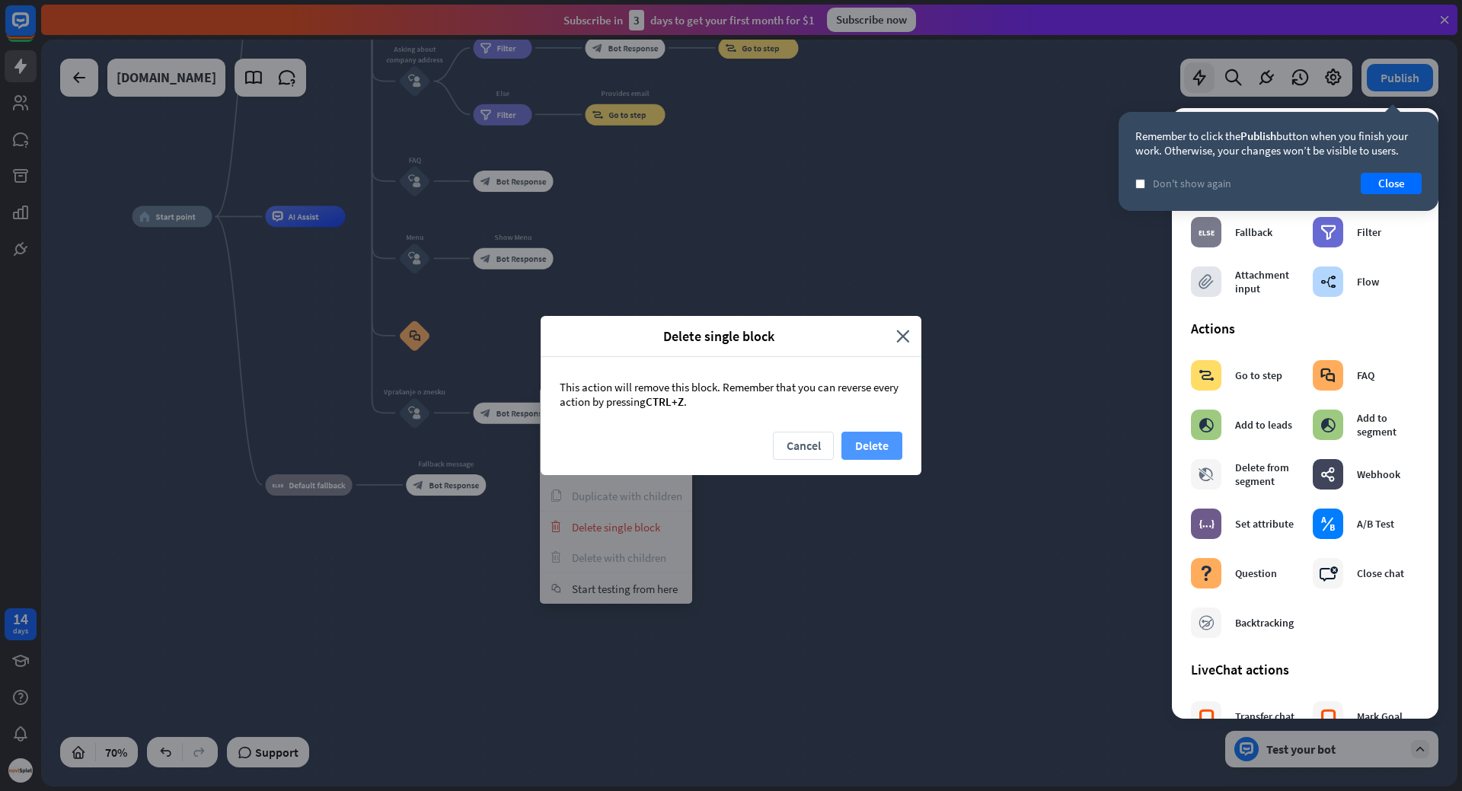
click at [875, 438] on button "Delete" at bounding box center [871, 446] width 61 height 28
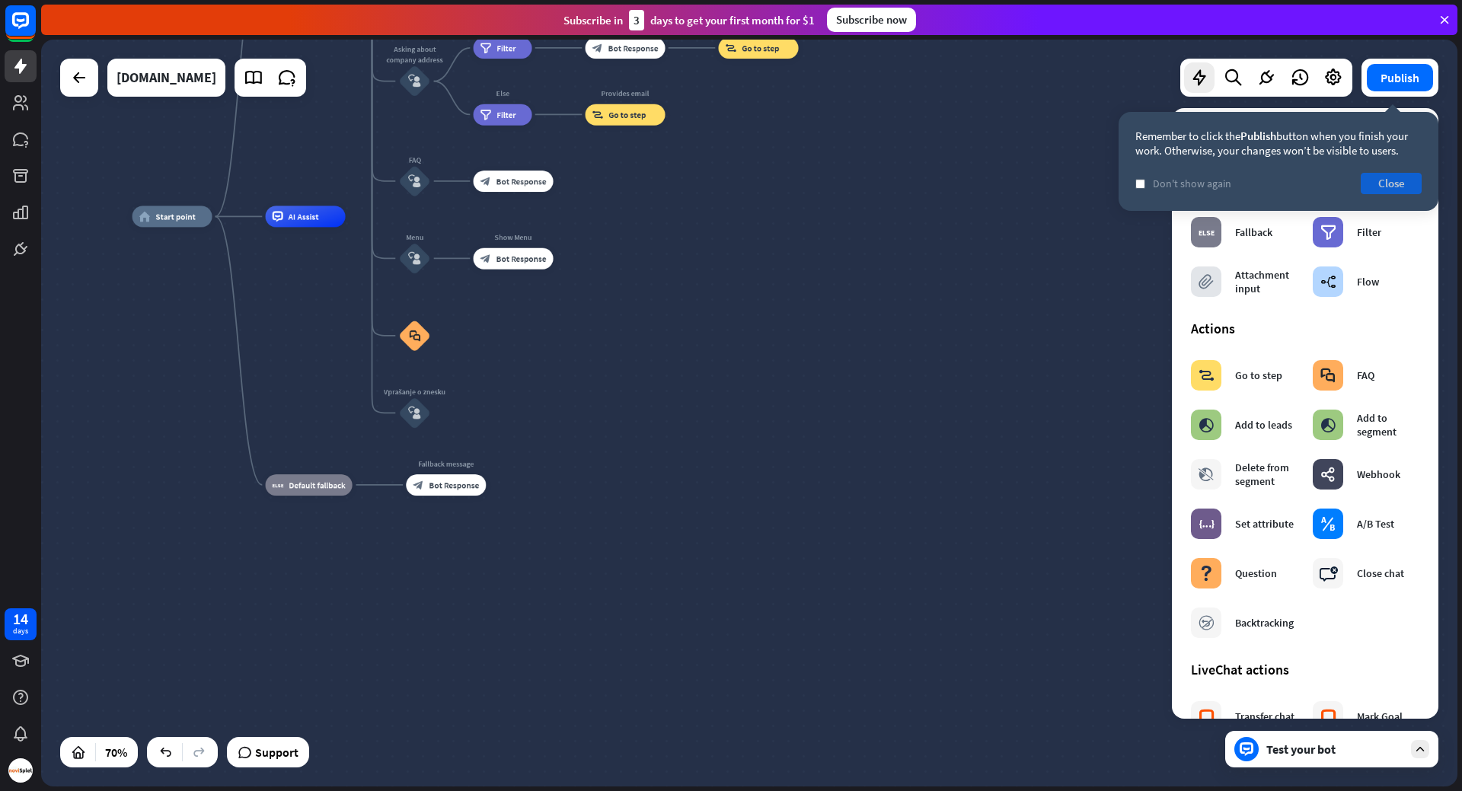
click at [1397, 186] on button "Close" at bounding box center [1391, 183] width 61 height 21
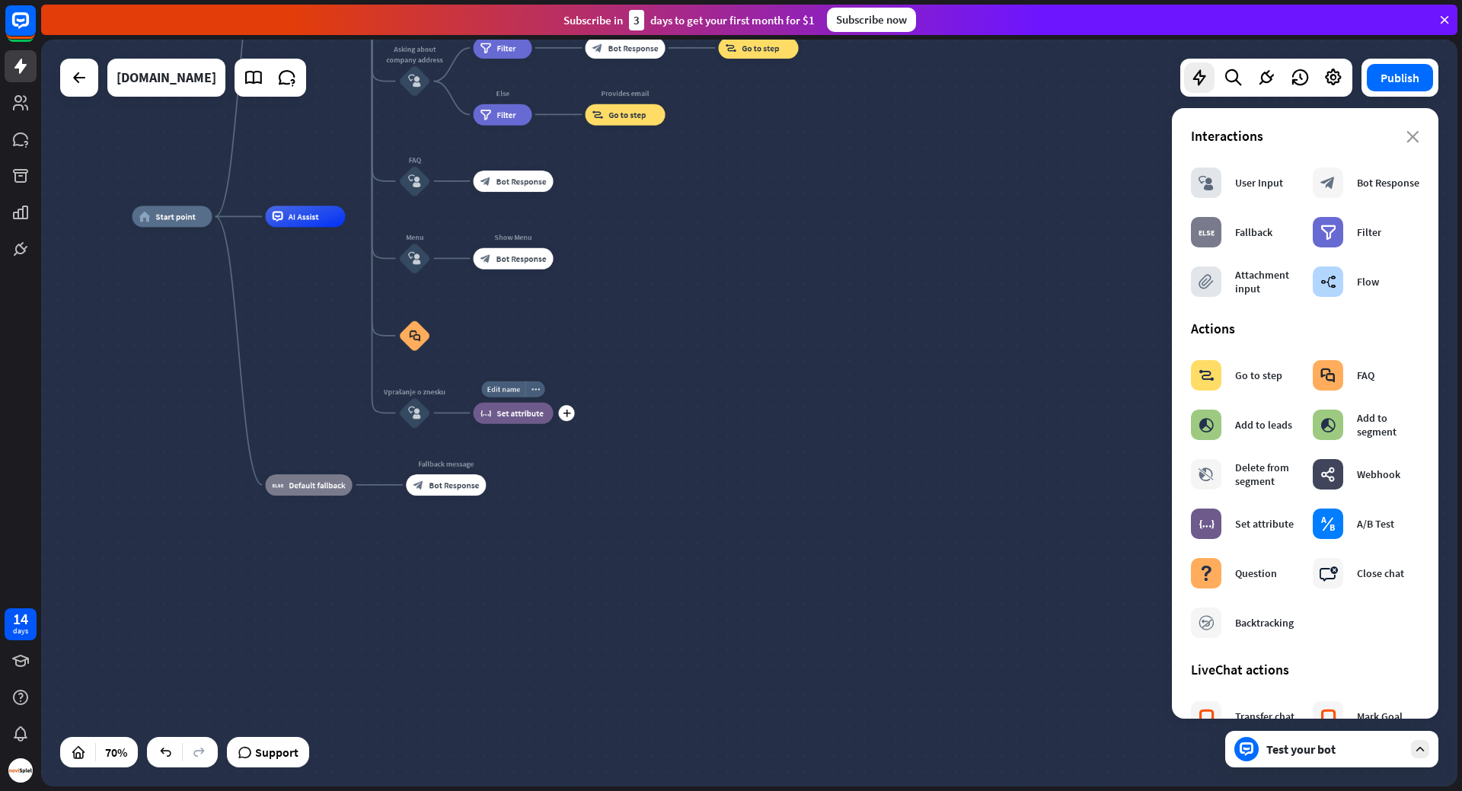
click at [498, 411] on span "Set attribute" at bounding box center [519, 412] width 47 height 11
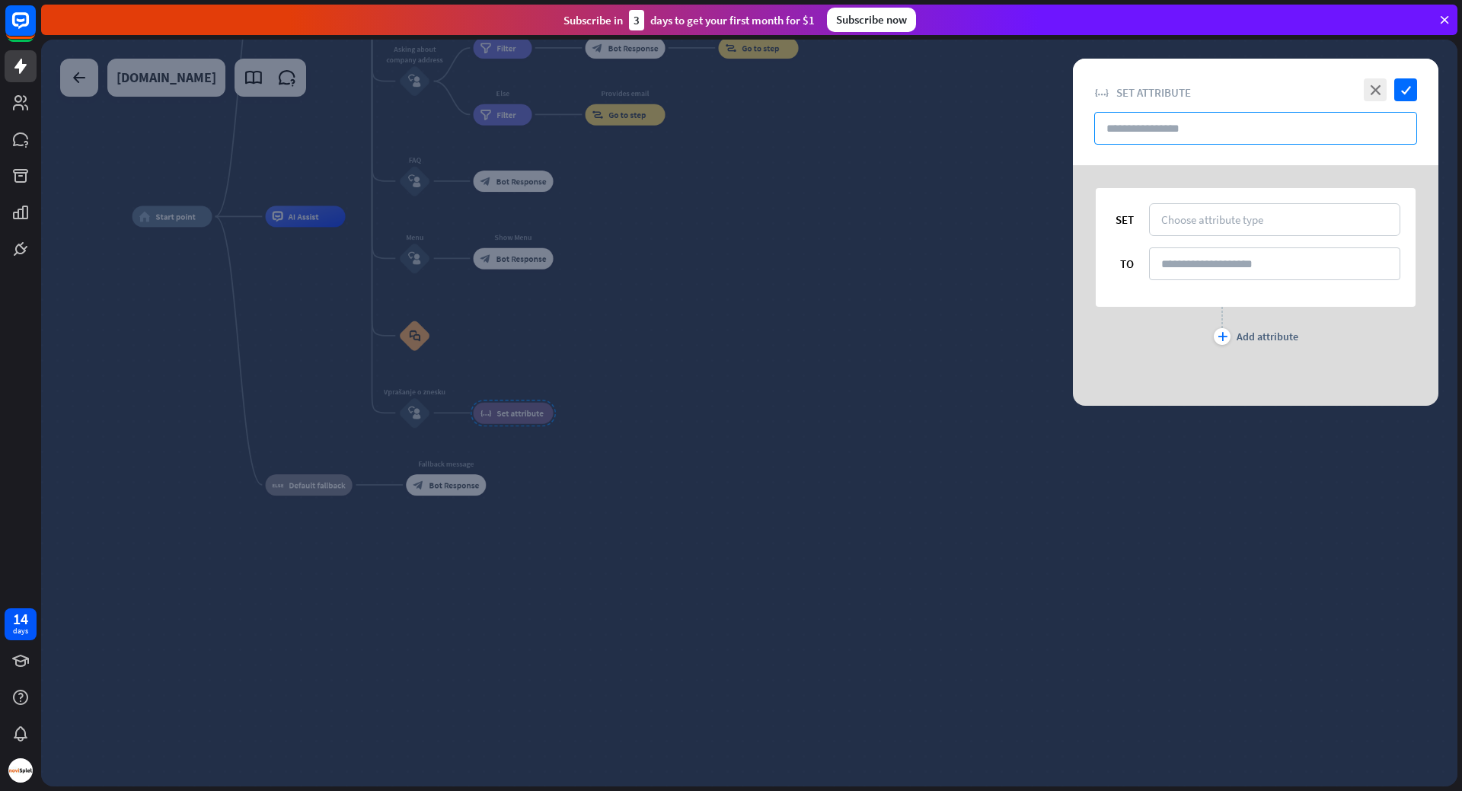
click at [1189, 129] on input "text" at bounding box center [1255, 128] width 323 height 33
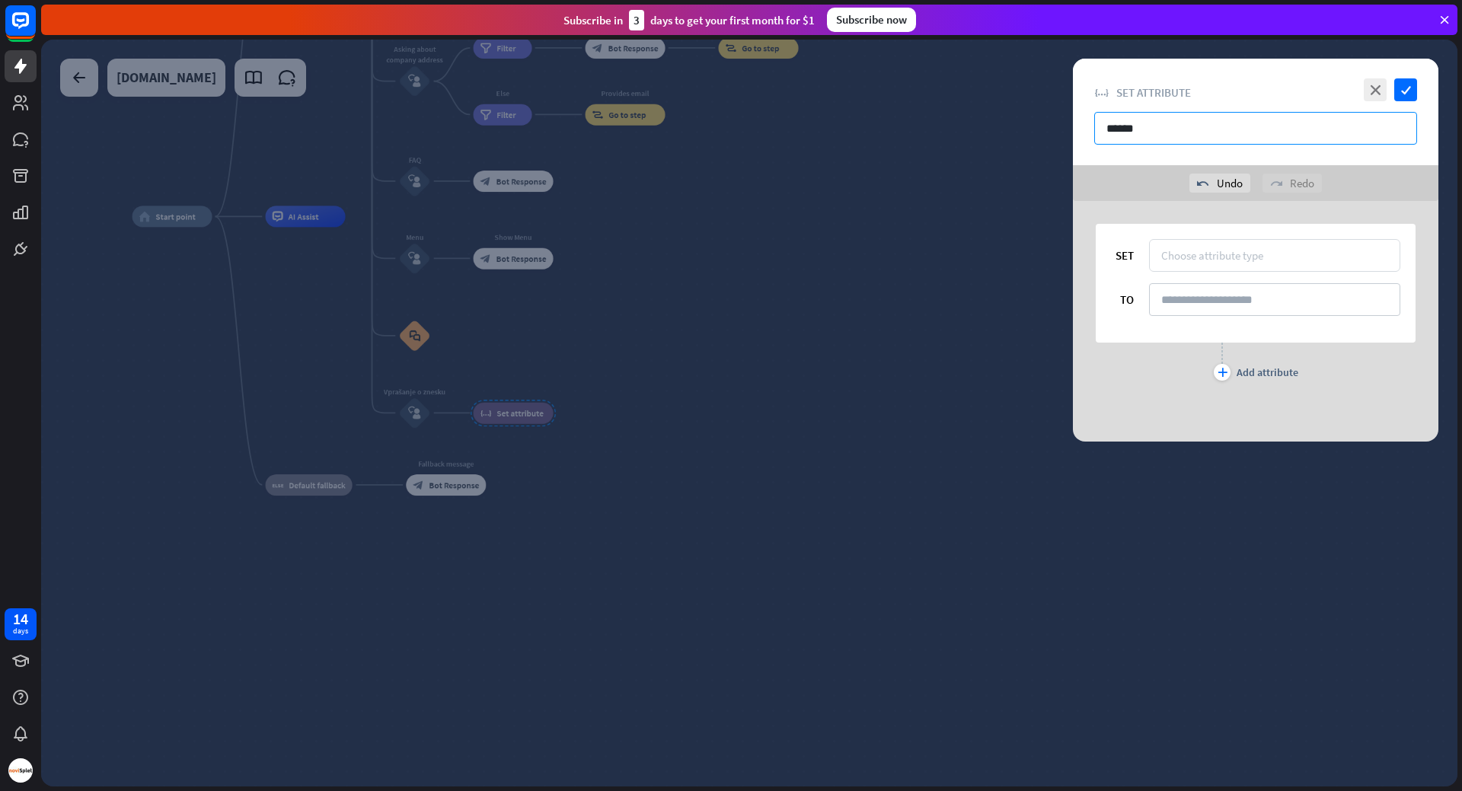
type input "******"
click at [1248, 258] on div "Choose attribute type" at bounding box center [1212, 255] width 102 height 14
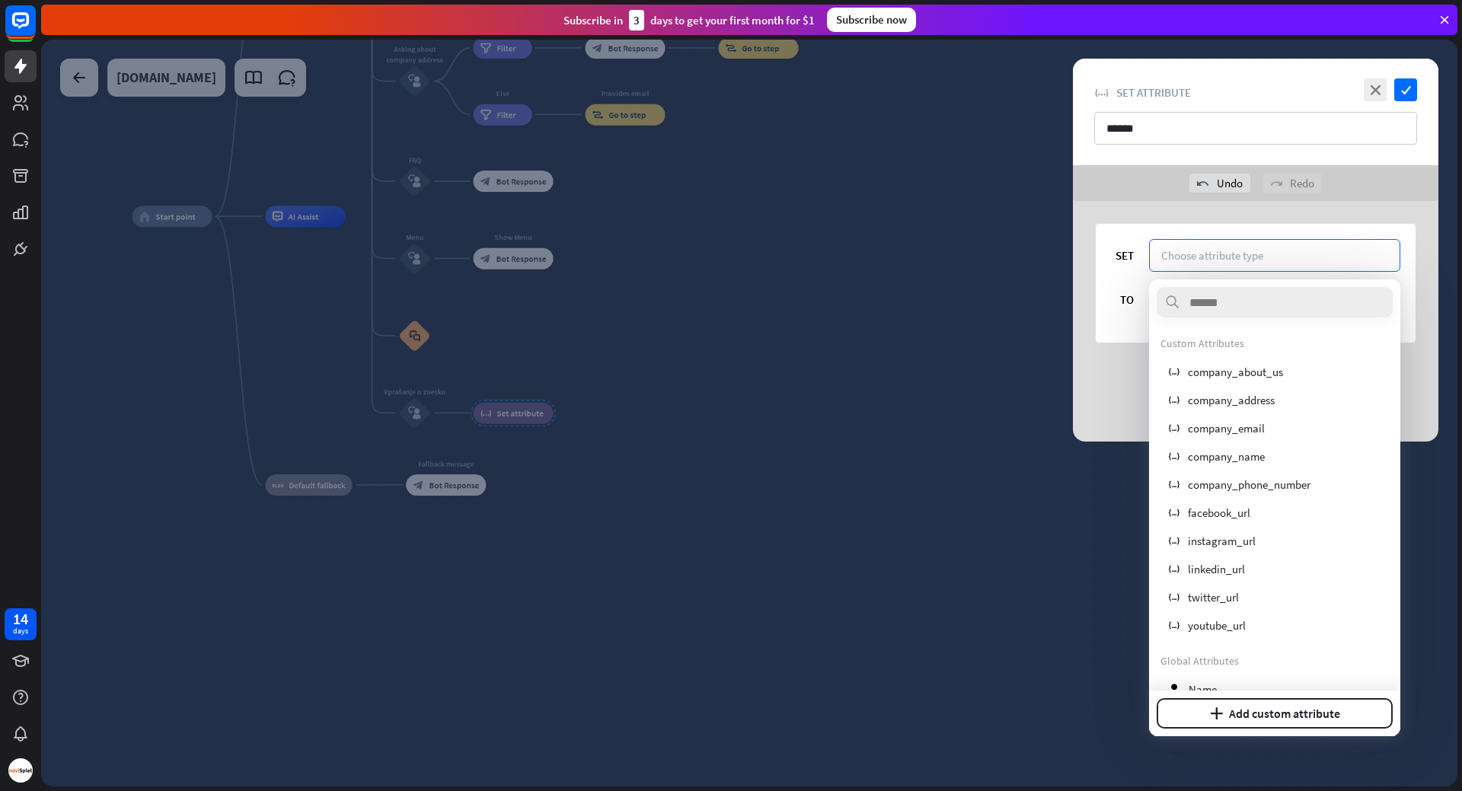
click at [1128, 355] on div "plus Add attribute" at bounding box center [1255, 362] width 365 height 38
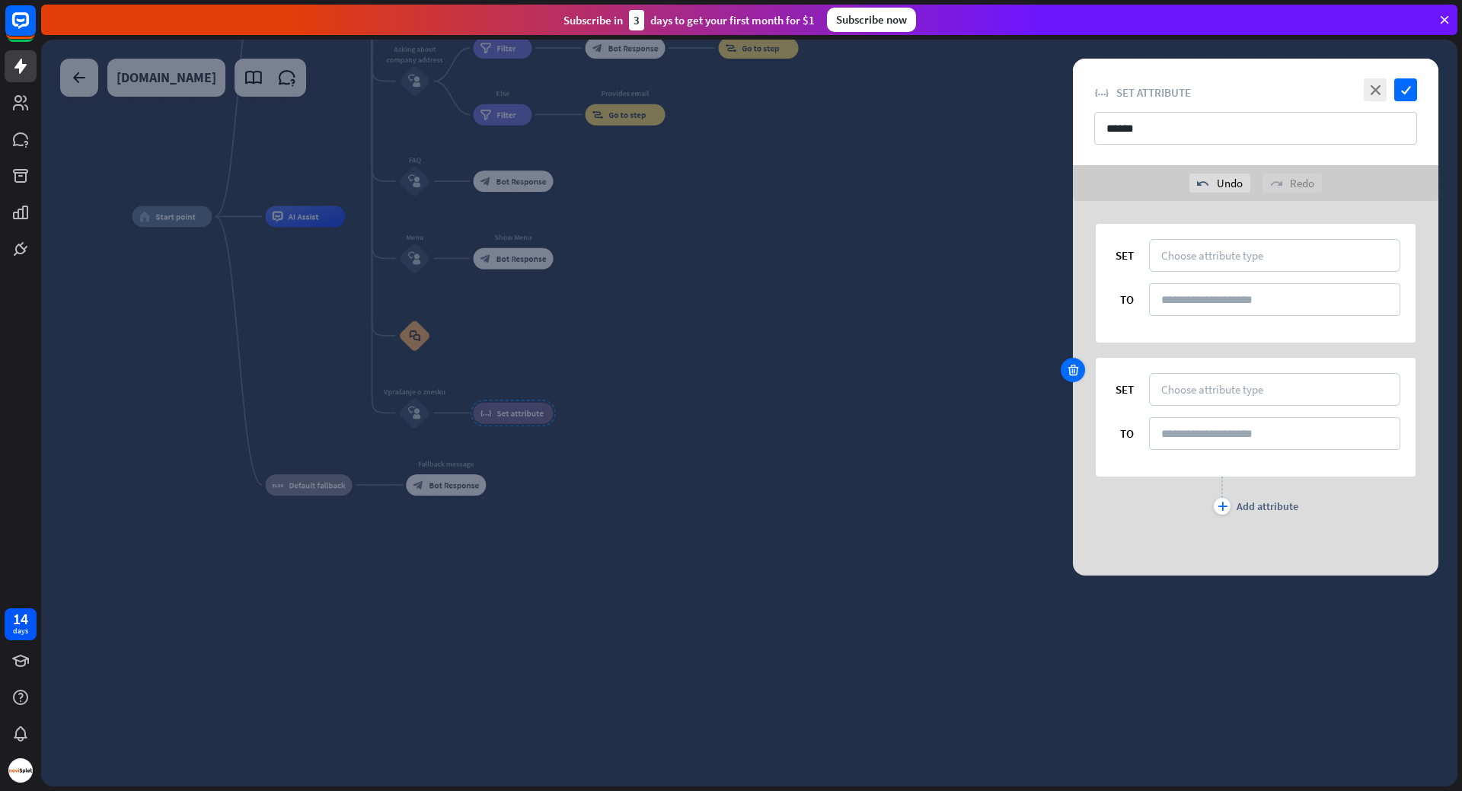
click at [1080, 373] on div at bounding box center [1073, 370] width 24 height 24
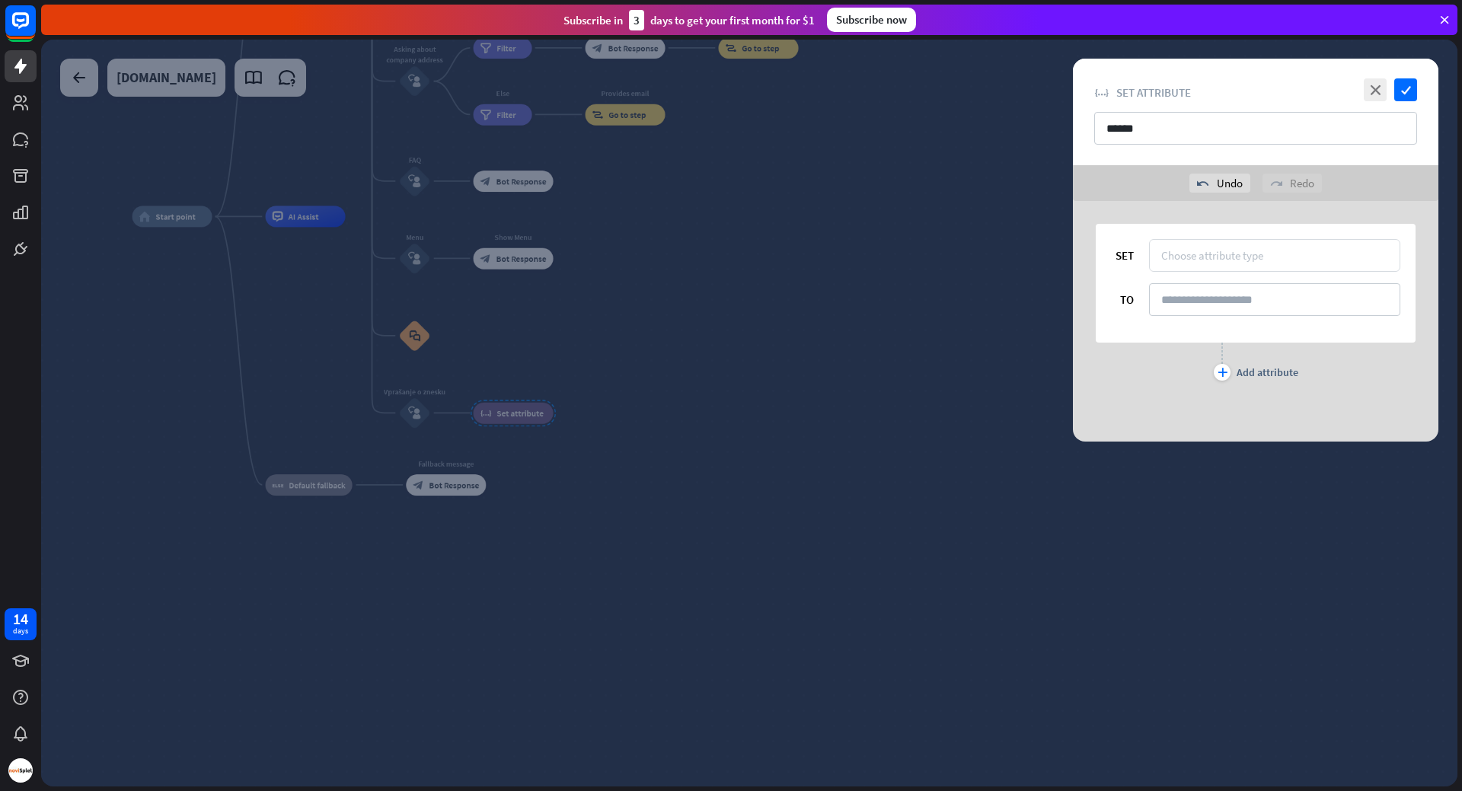
click at [1209, 251] on div "Choose attribute type" at bounding box center [1212, 255] width 102 height 14
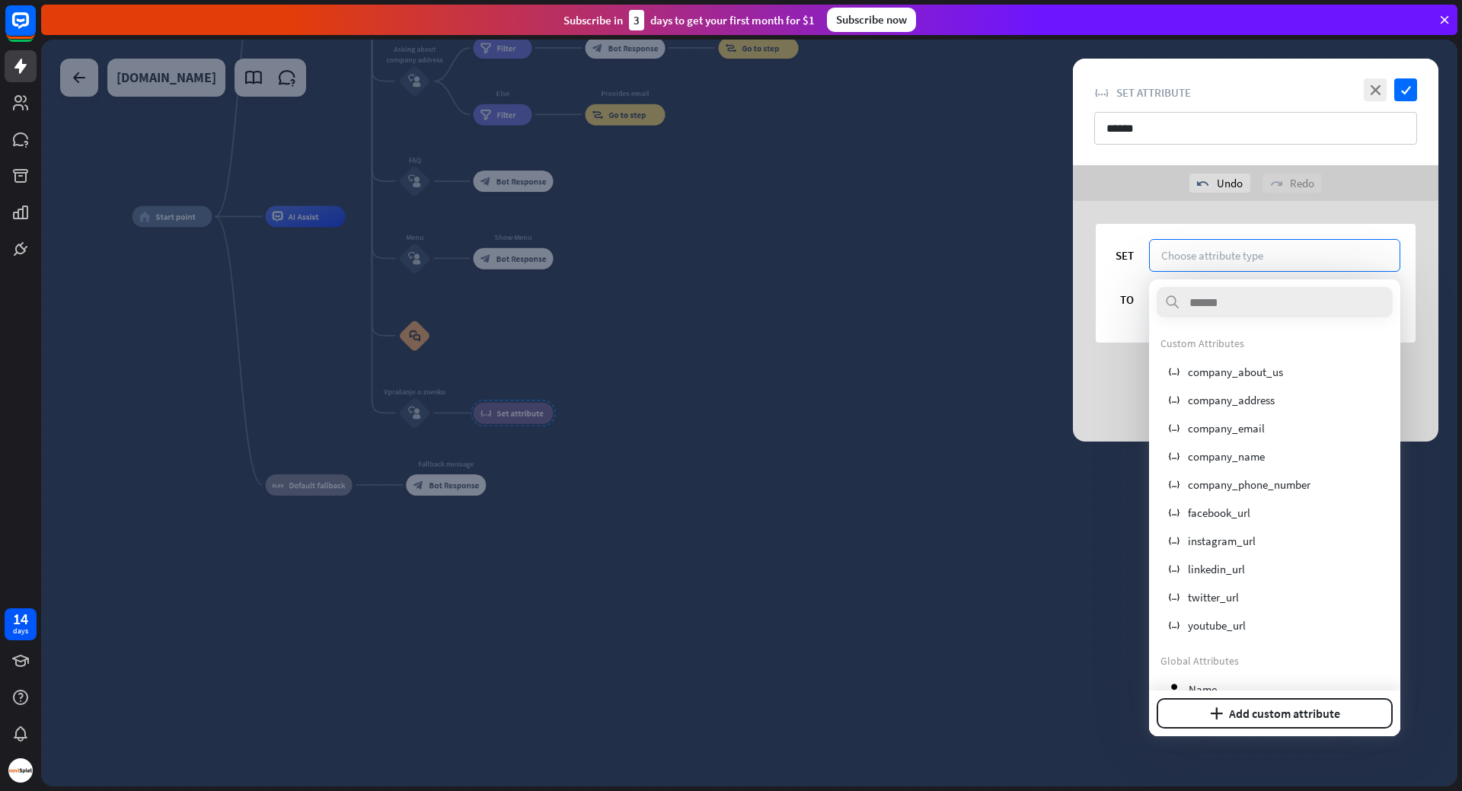
click at [1104, 373] on div "plus Add attribute" at bounding box center [1255, 362] width 365 height 38
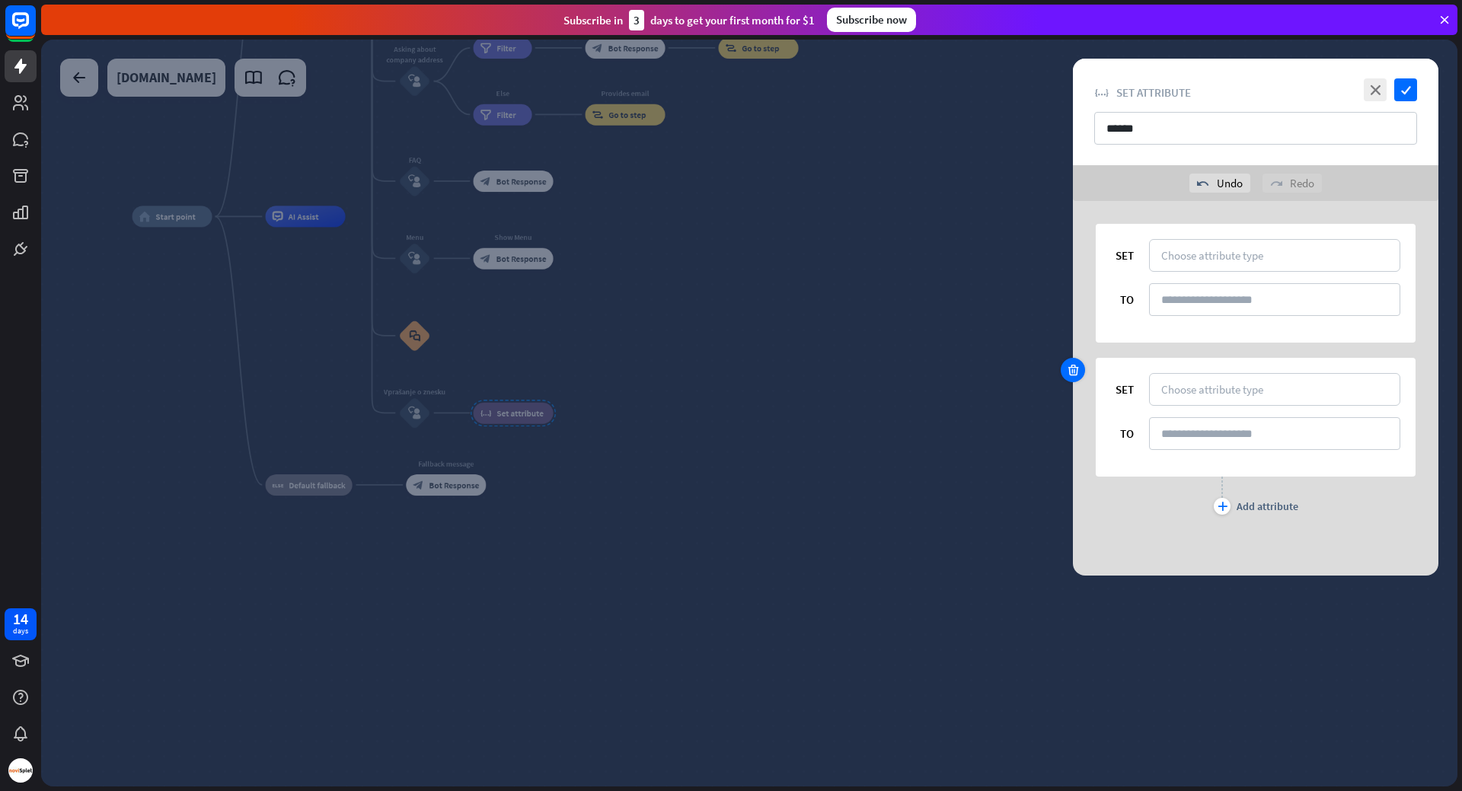
click at [1075, 376] on icon at bounding box center [1073, 370] width 14 height 14
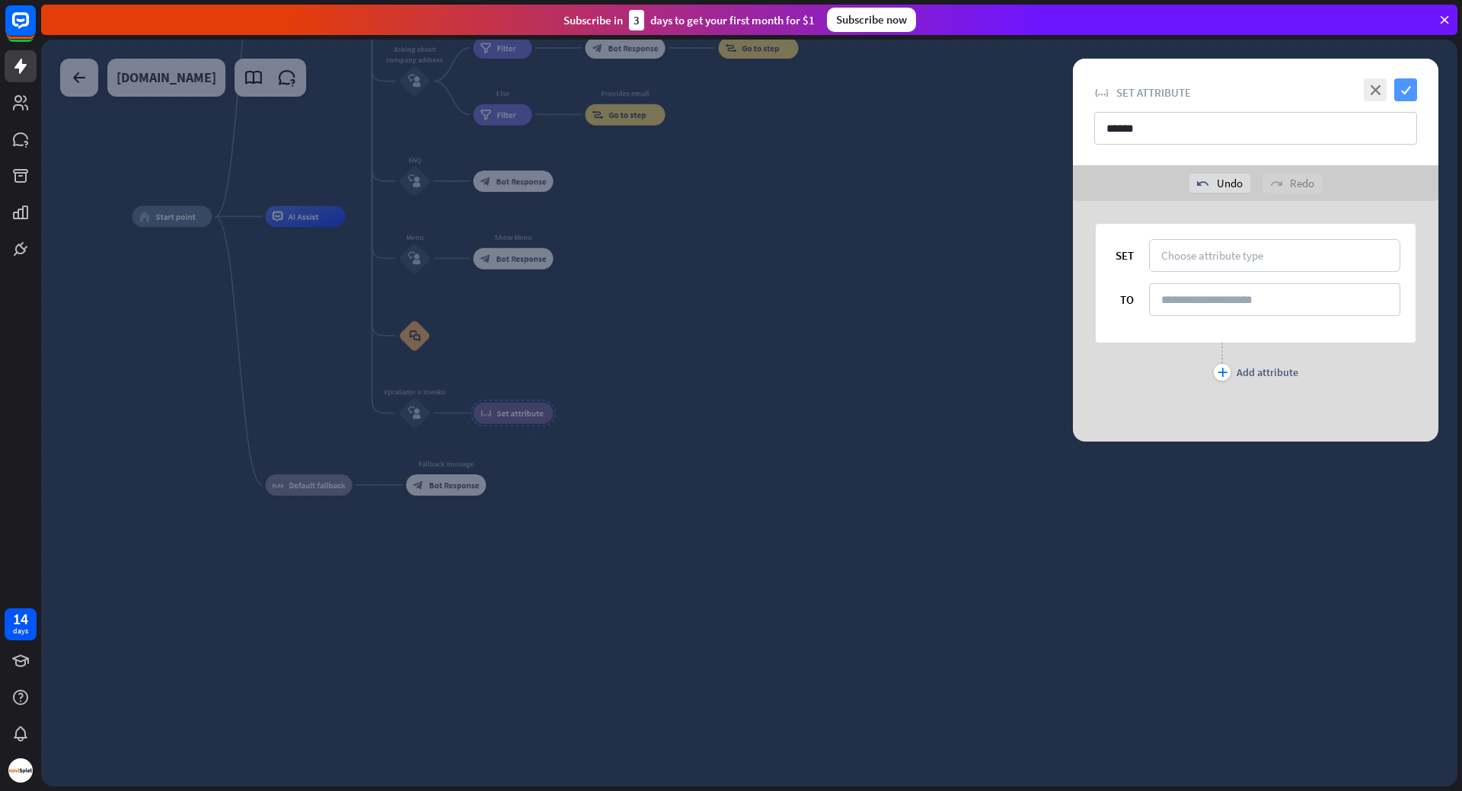
click at [1405, 89] on icon "check" at bounding box center [1405, 89] width 23 height 23
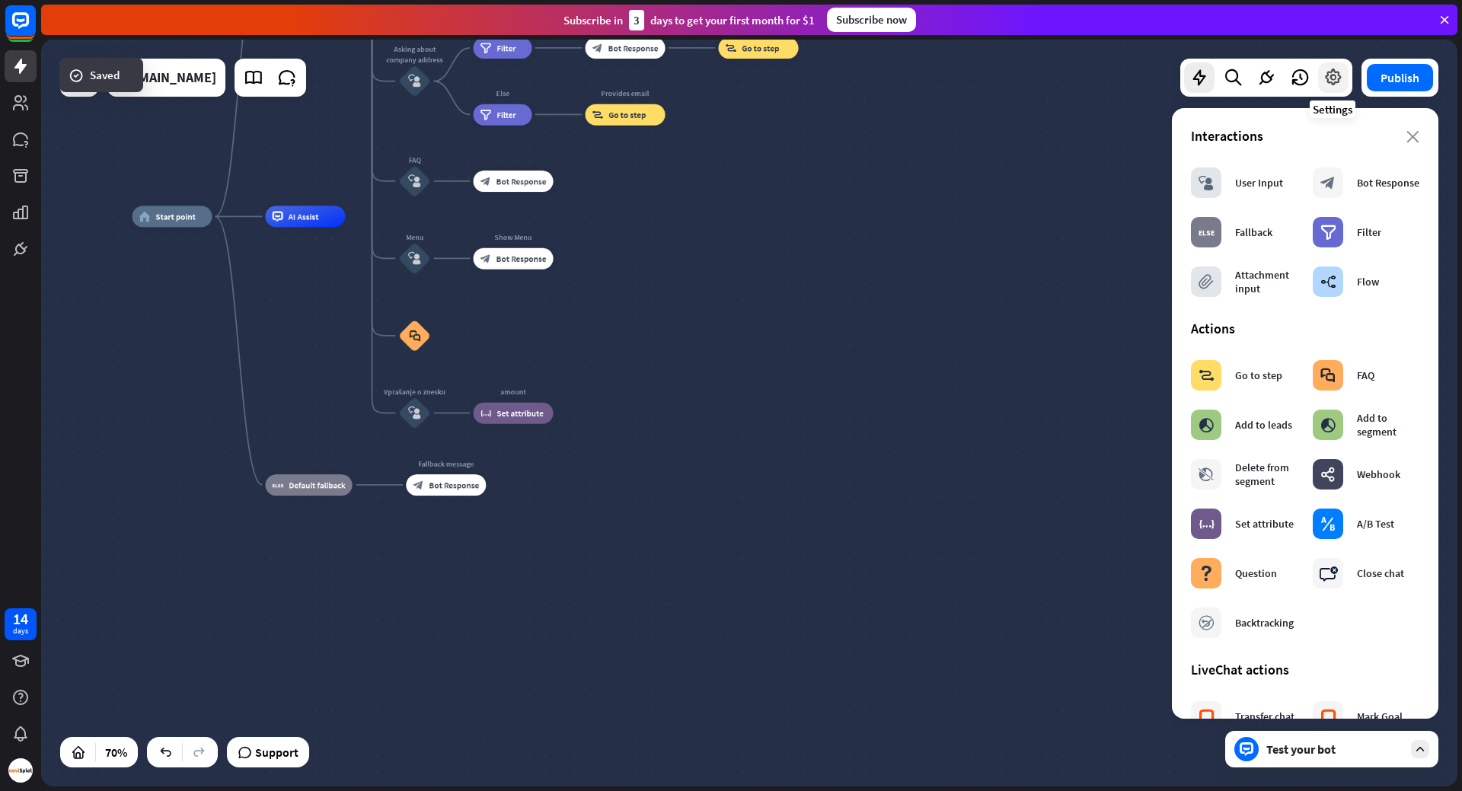
click at [1335, 85] on icon at bounding box center [1333, 78] width 20 height 20
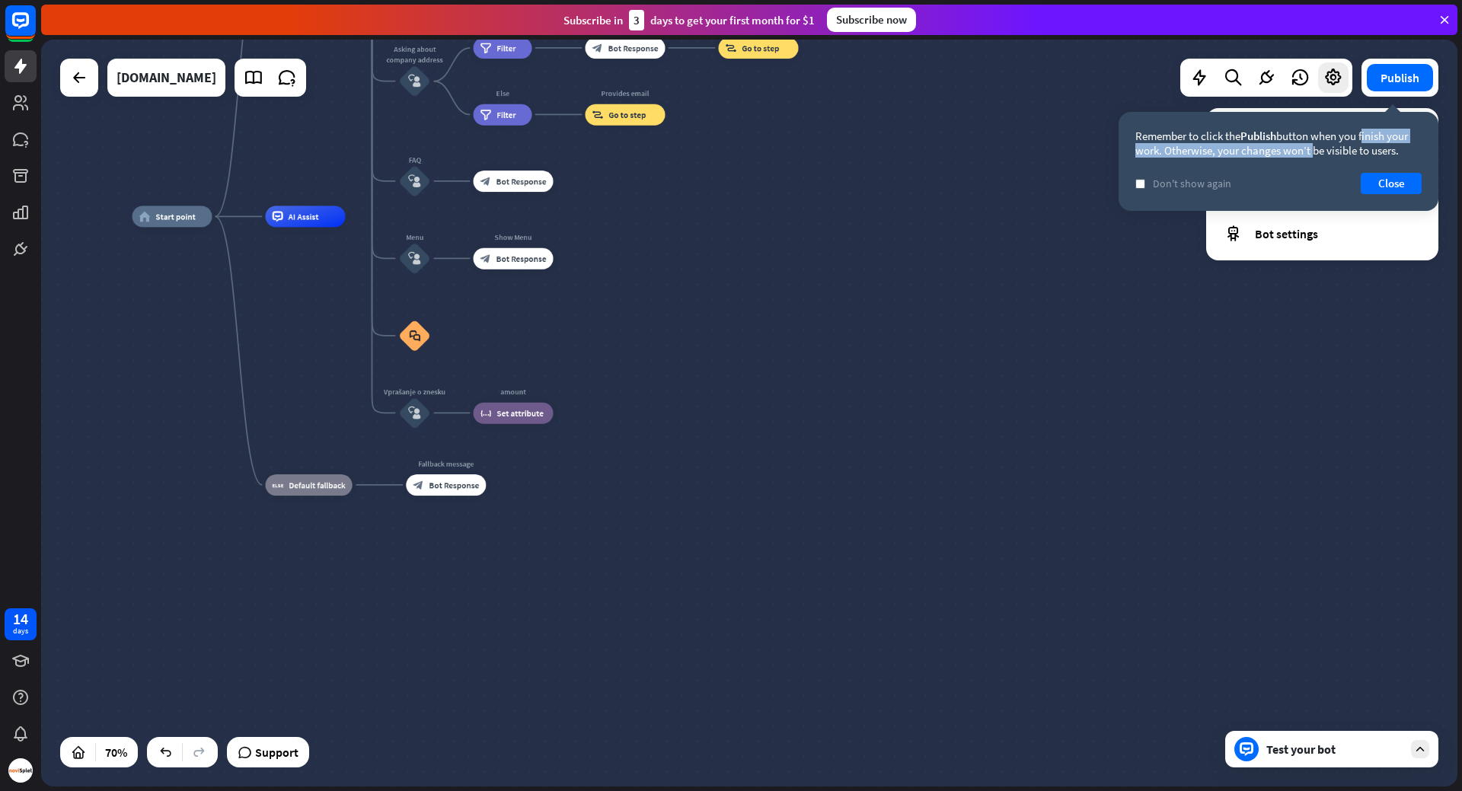
click at [1302, 140] on div "Remember to click the Publish button when you finish your work. Otherwise, your…" at bounding box center [1278, 143] width 286 height 29
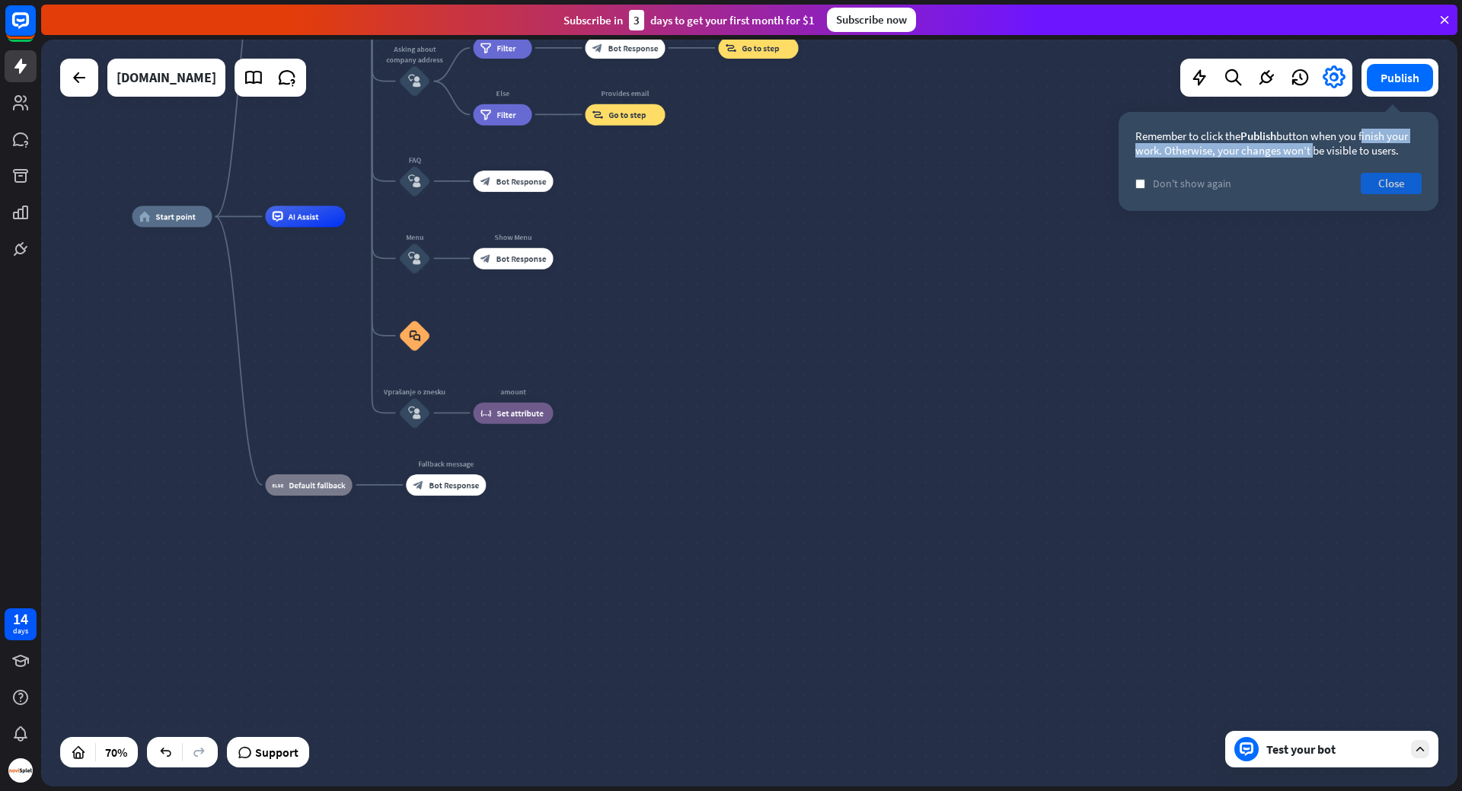
click at [1373, 177] on button "Close" at bounding box center [1391, 183] width 61 height 21
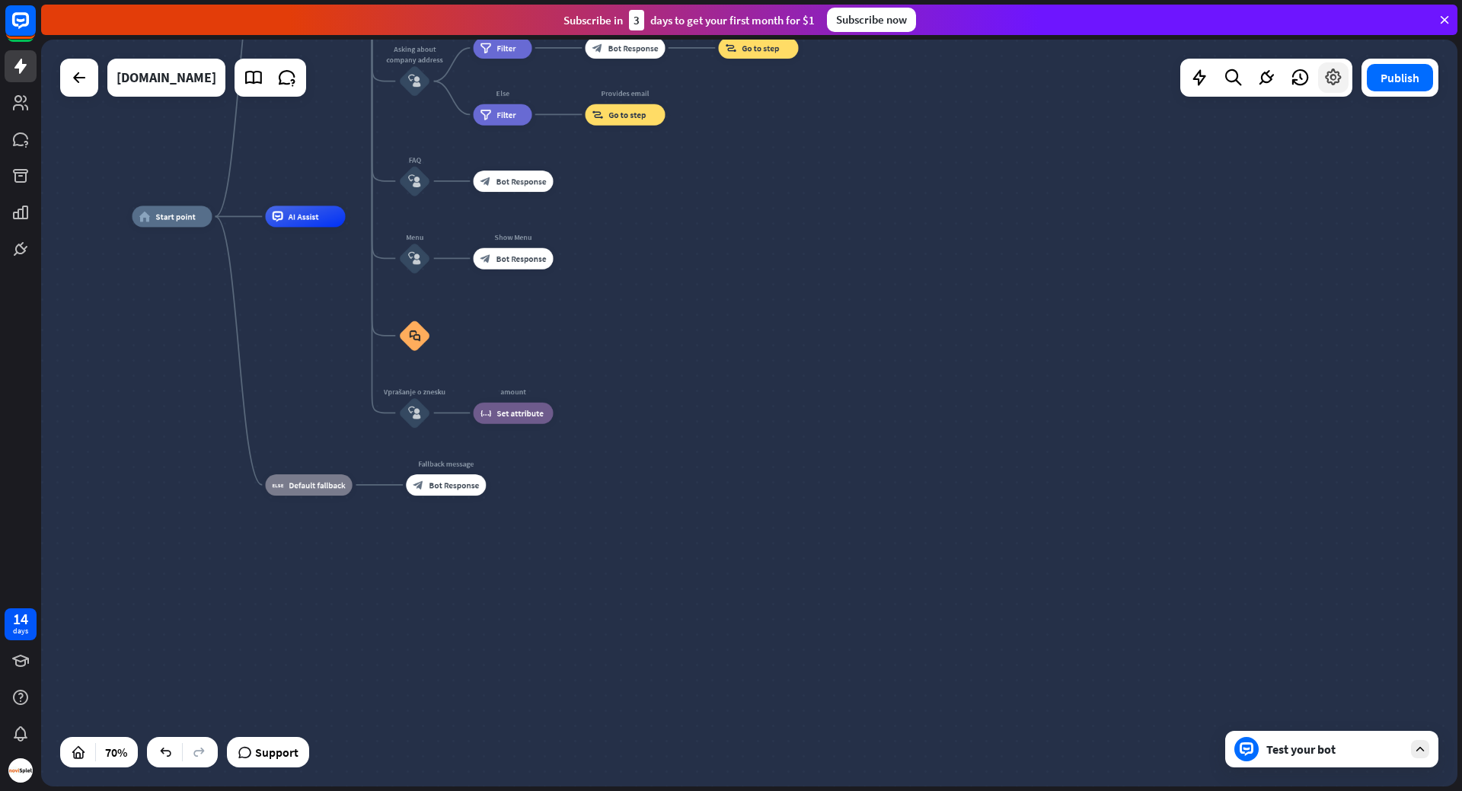
click at [1341, 75] on icon at bounding box center [1333, 78] width 20 height 20
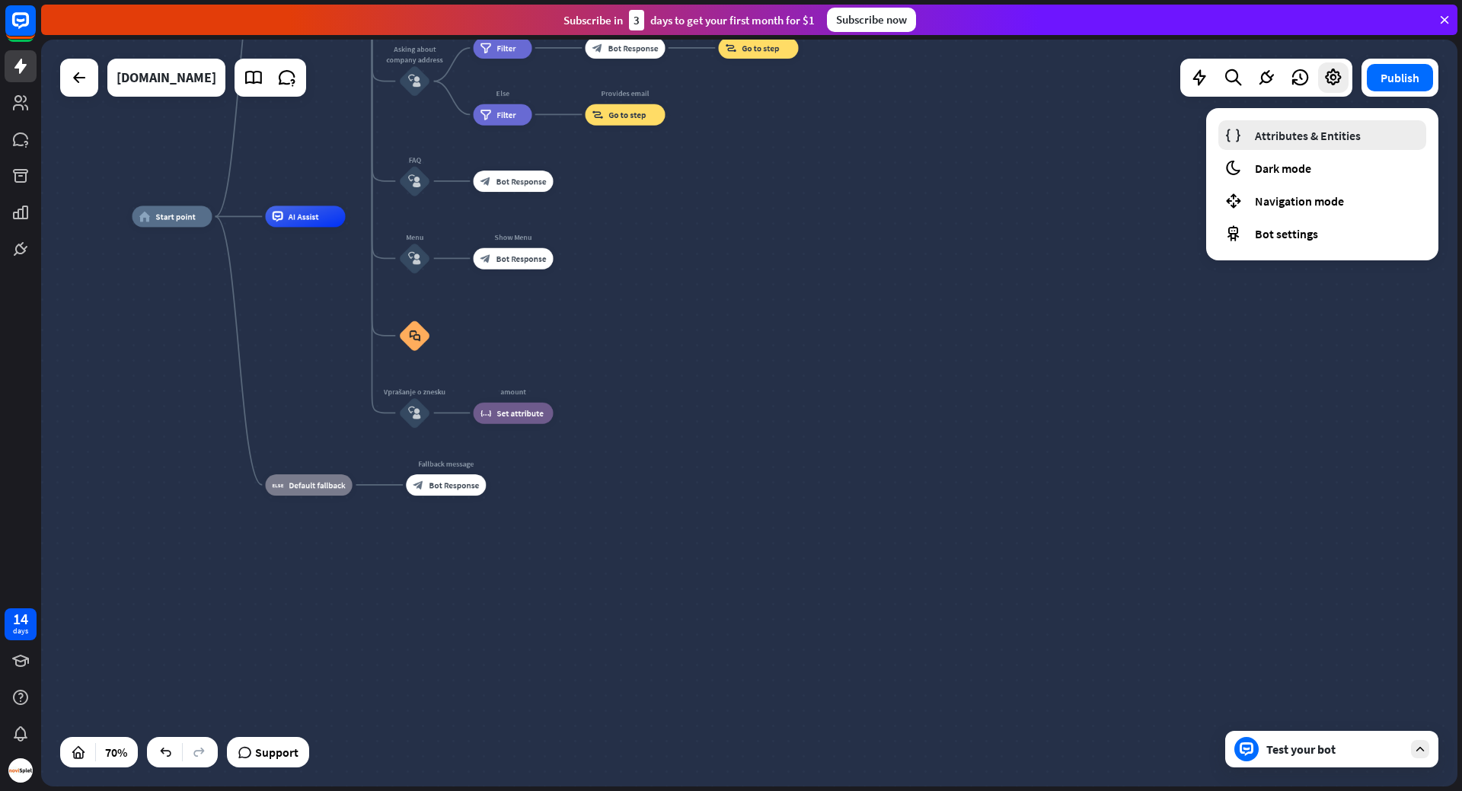
click at [1307, 130] on span "Attributes & Entities" at bounding box center [1308, 135] width 106 height 15
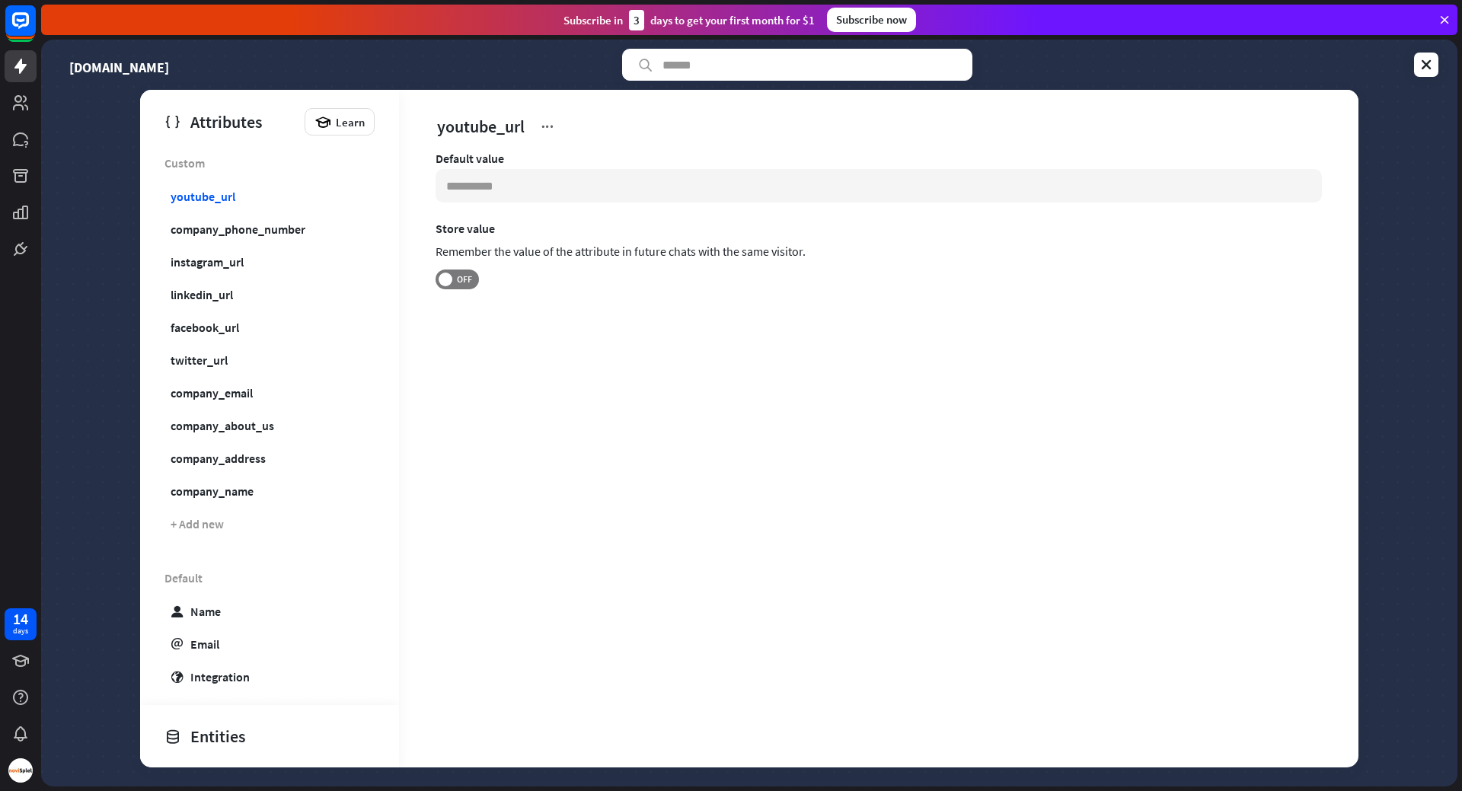
click at [168, 120] on icon at bounding box center [172, 121] width 17 height 17
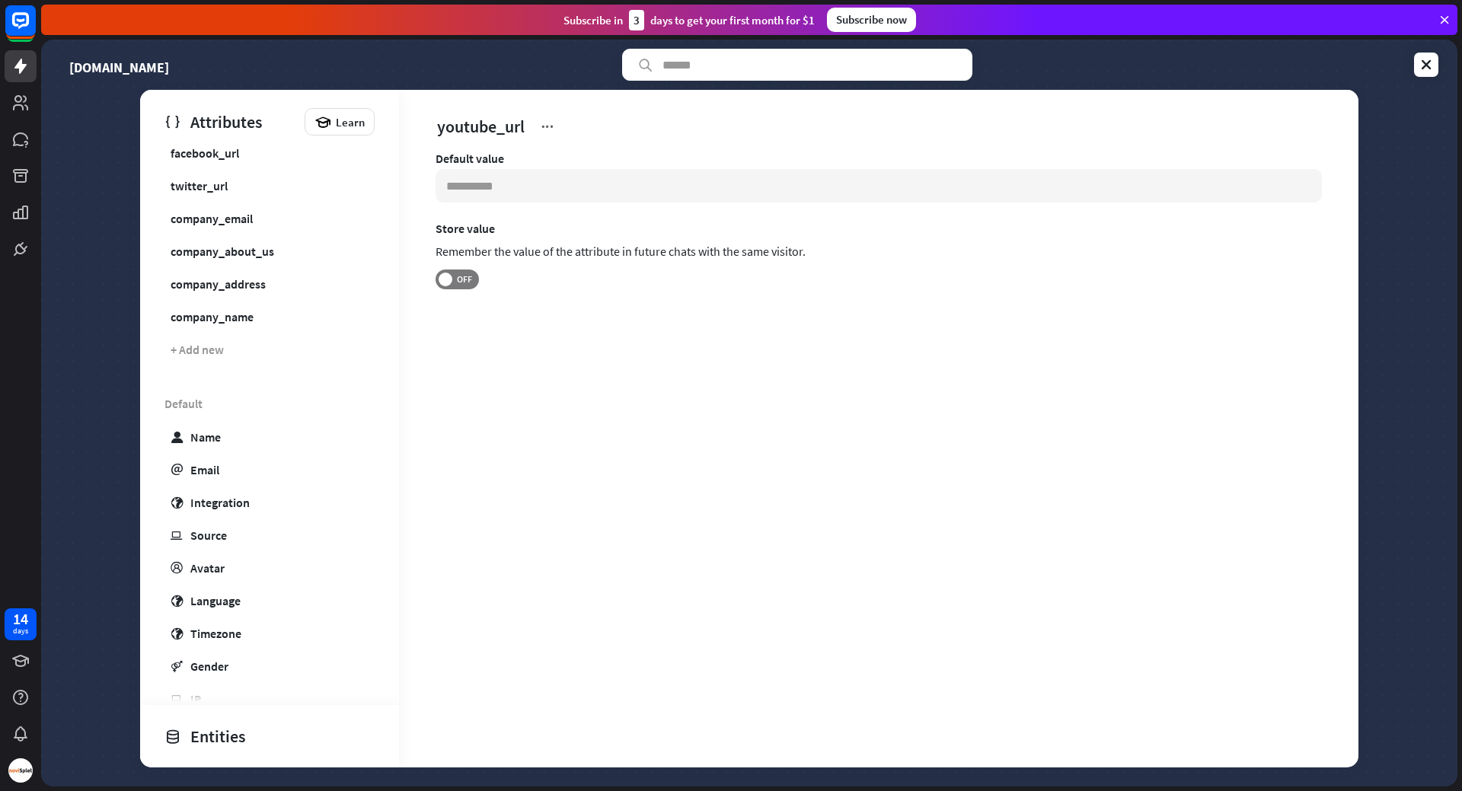
scroll to position [404, 0]
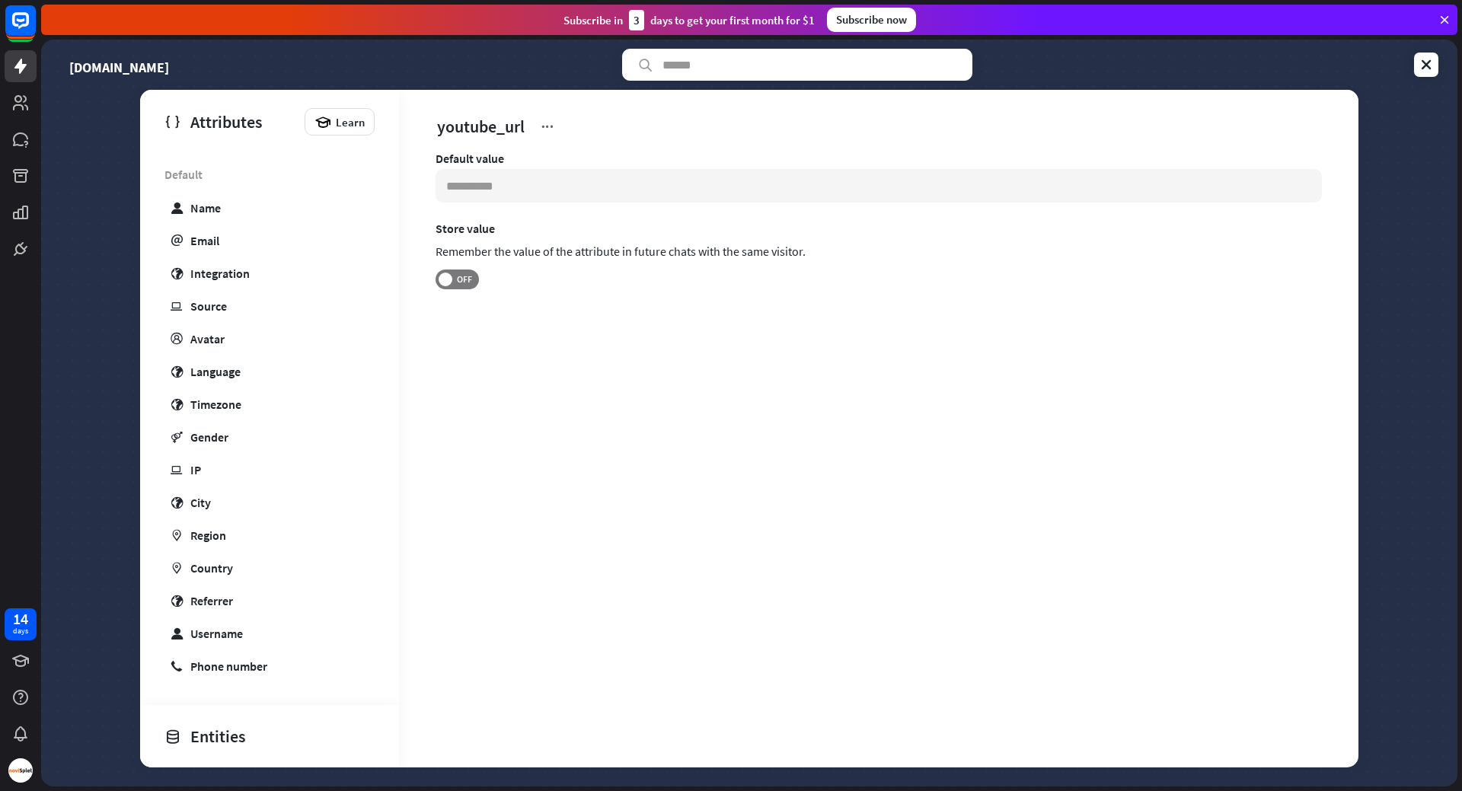
click at [254, 748] on div "Entities" at bounding box center [265, 736] width 203 height 26
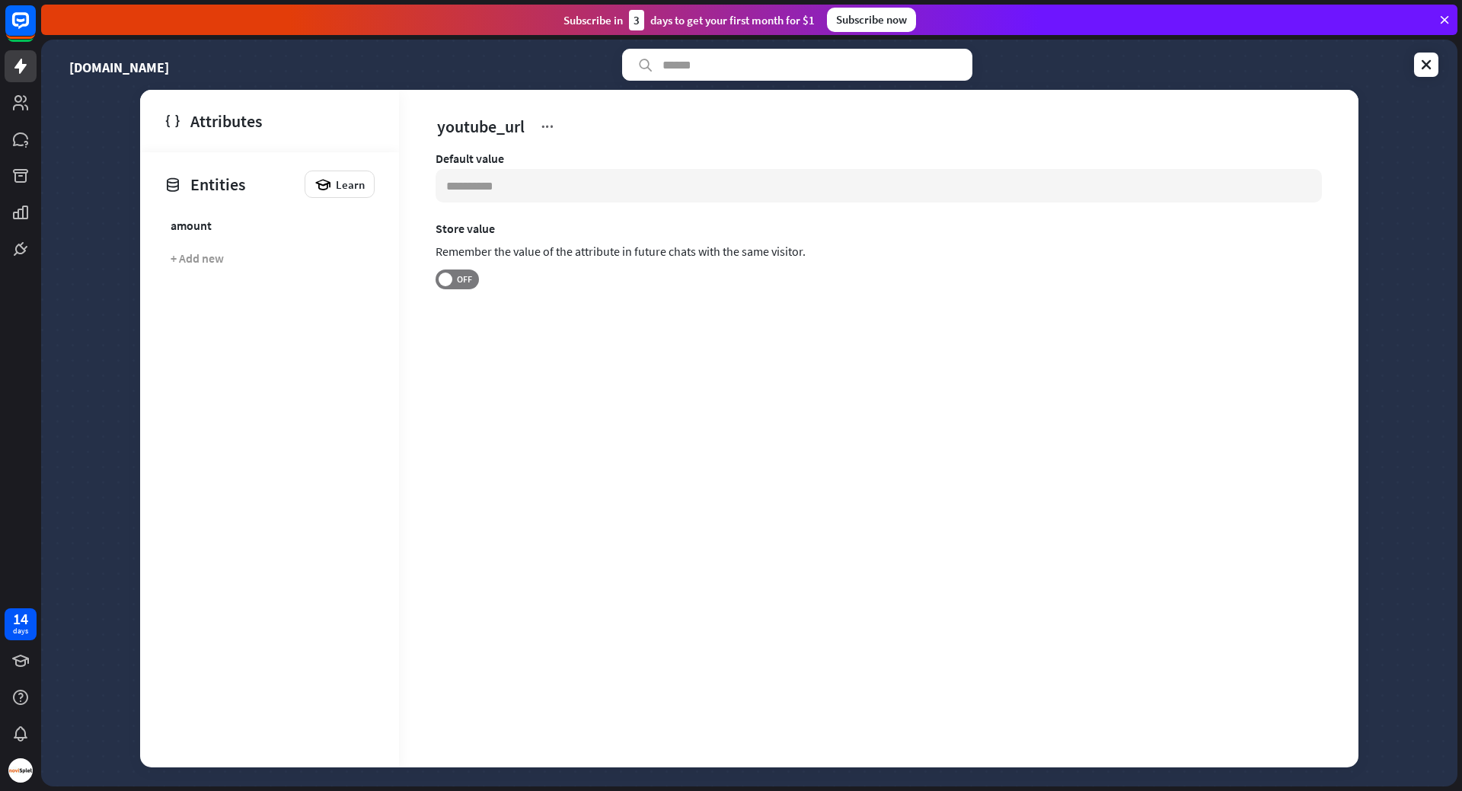
click at [214, 128] on div "Attributes" at bounding box center [265, 121] width 203 height 26
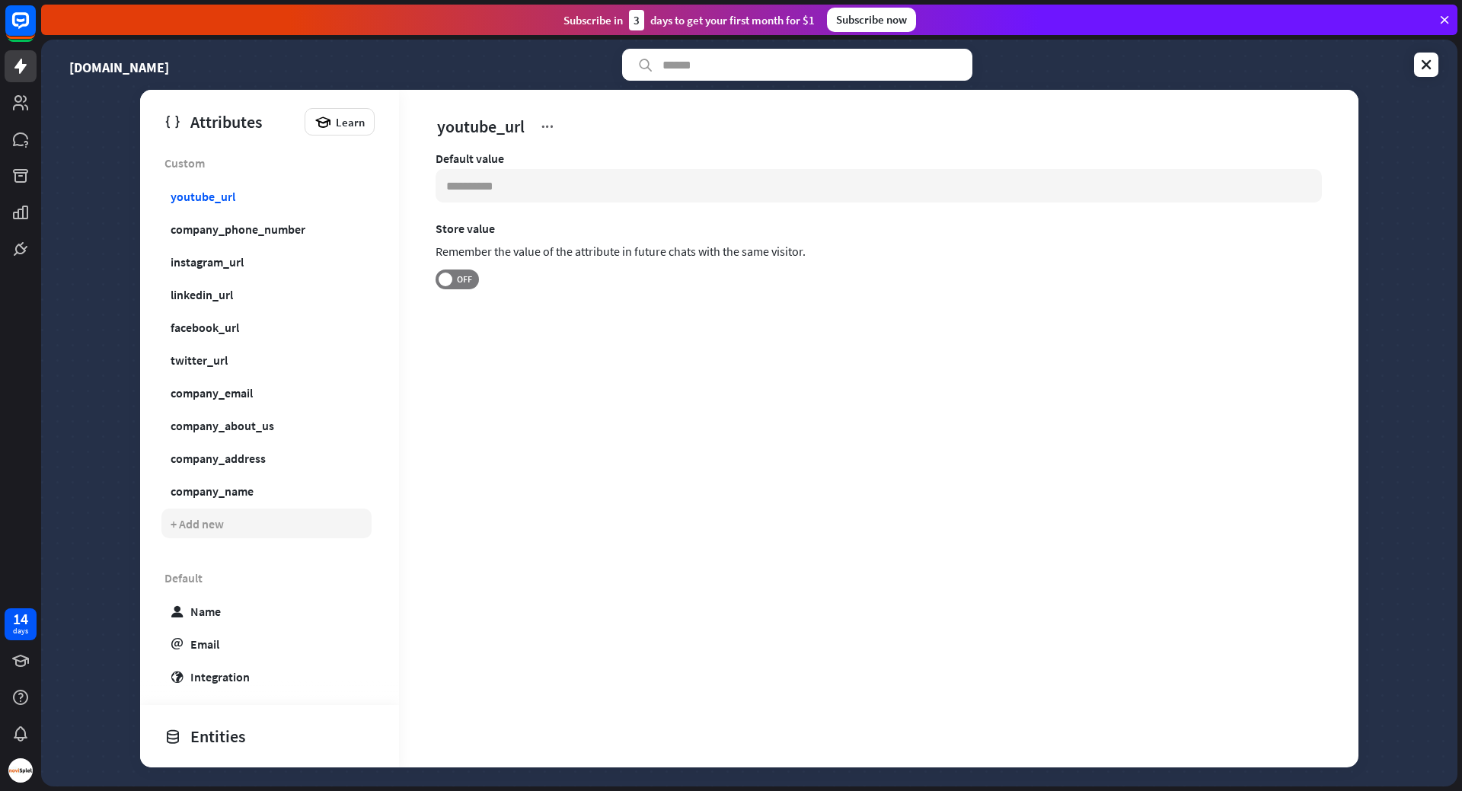
click at [215, 521] on div "+ Add new" at bounding box center [197, 523] width 53 height 15
type input "******"
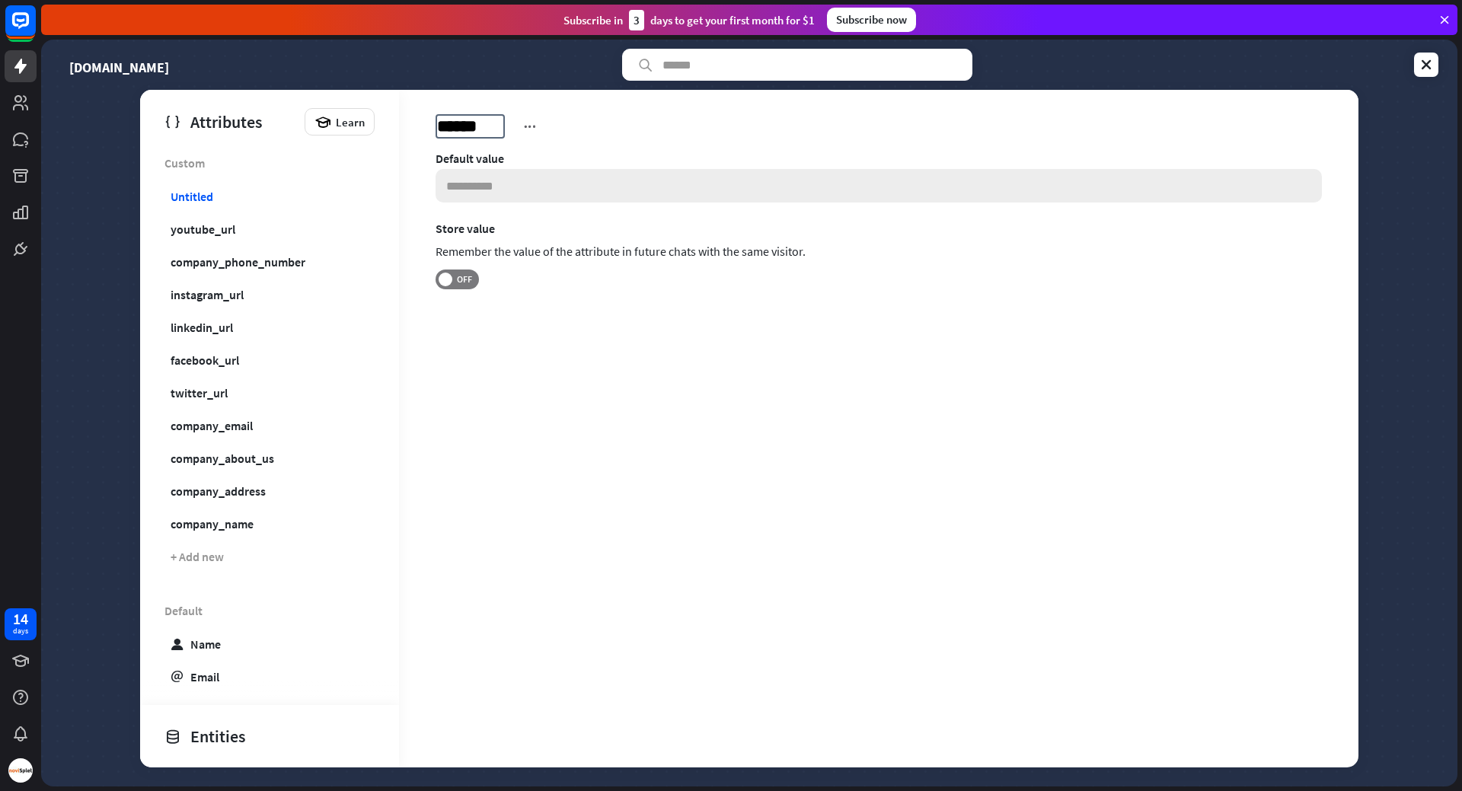
click at [605, 171] on input at bounding box center [879, 186] width 886 height 34
click at [469, 280] on span "OFF" at bounding box center [464, 279] width 24 height 12
click at [456, 282] on span "ON" at bounding box center [451, 279] width 24 height 12
click at [1419, 74] on link at bounding box center [1426, 65] width 24 height 24
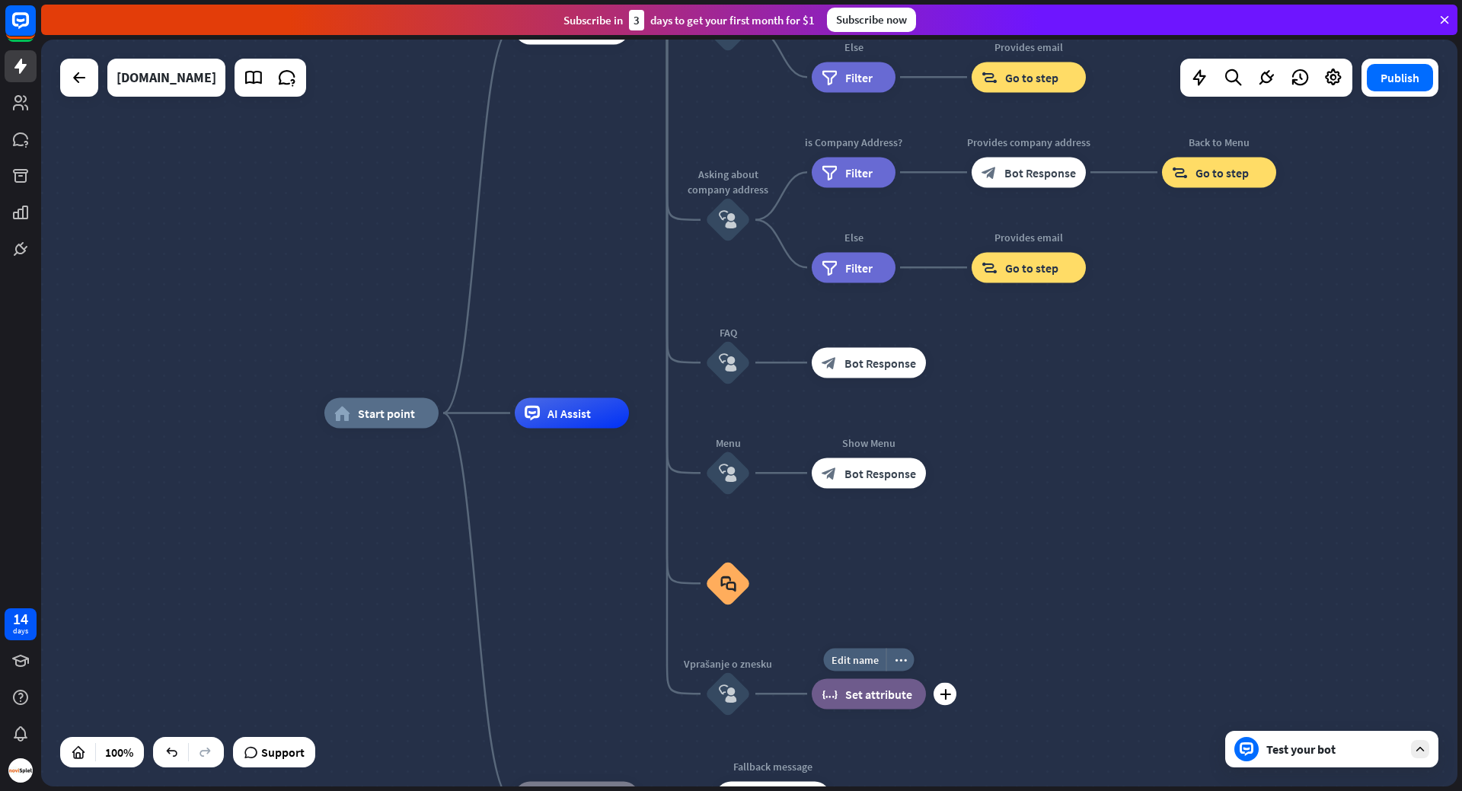
click at [905, 693] on span "Set attribute" at bounding box center [878, 693] width 67 height 15
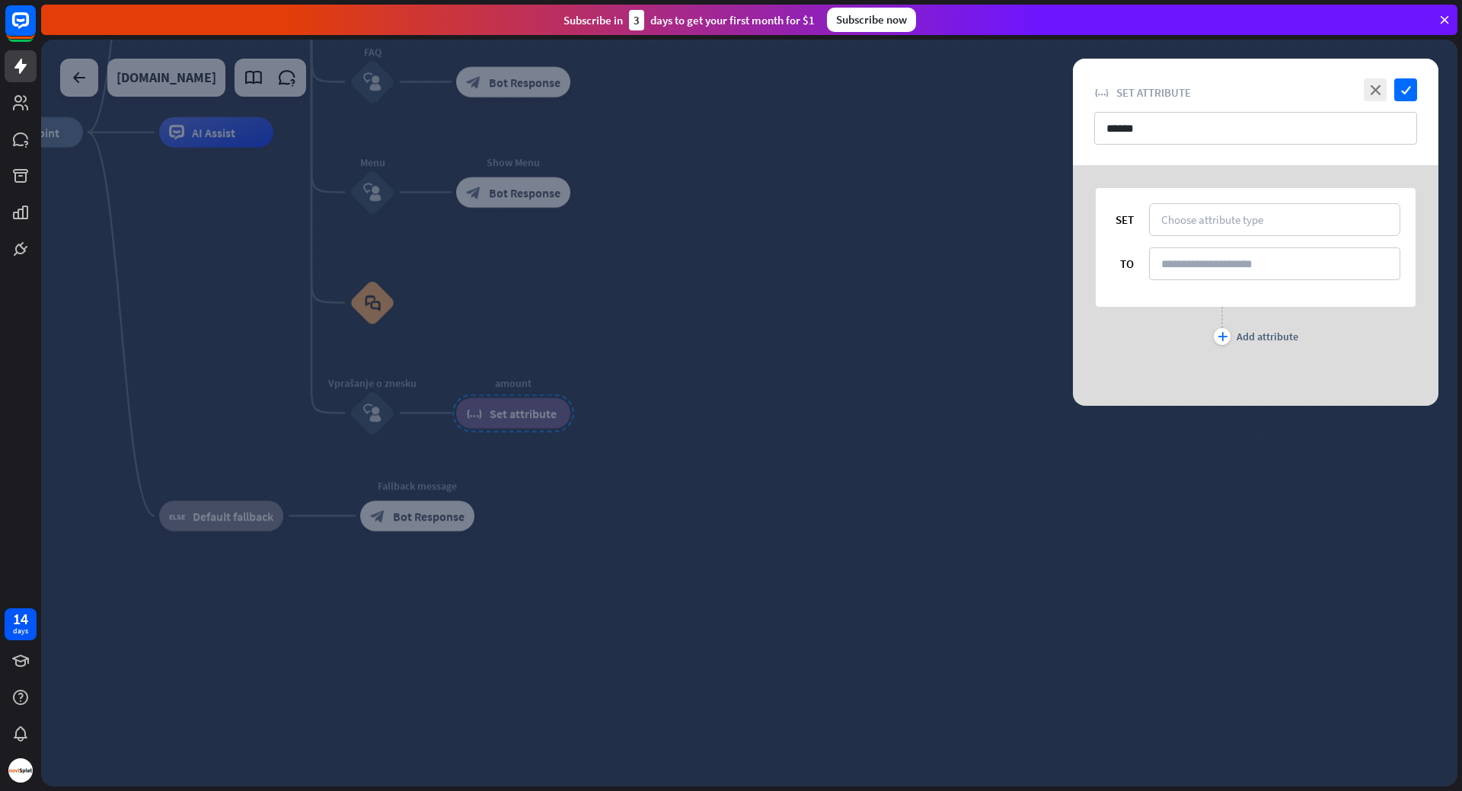
click at [1191, 199] on div "SET Choose attribute type TO" at bounding box center [1256, 247] width 320 height 119
click at [1191, 214] on div "Choose attribute type" at bounding box center [1212, 219] width 102 height 14
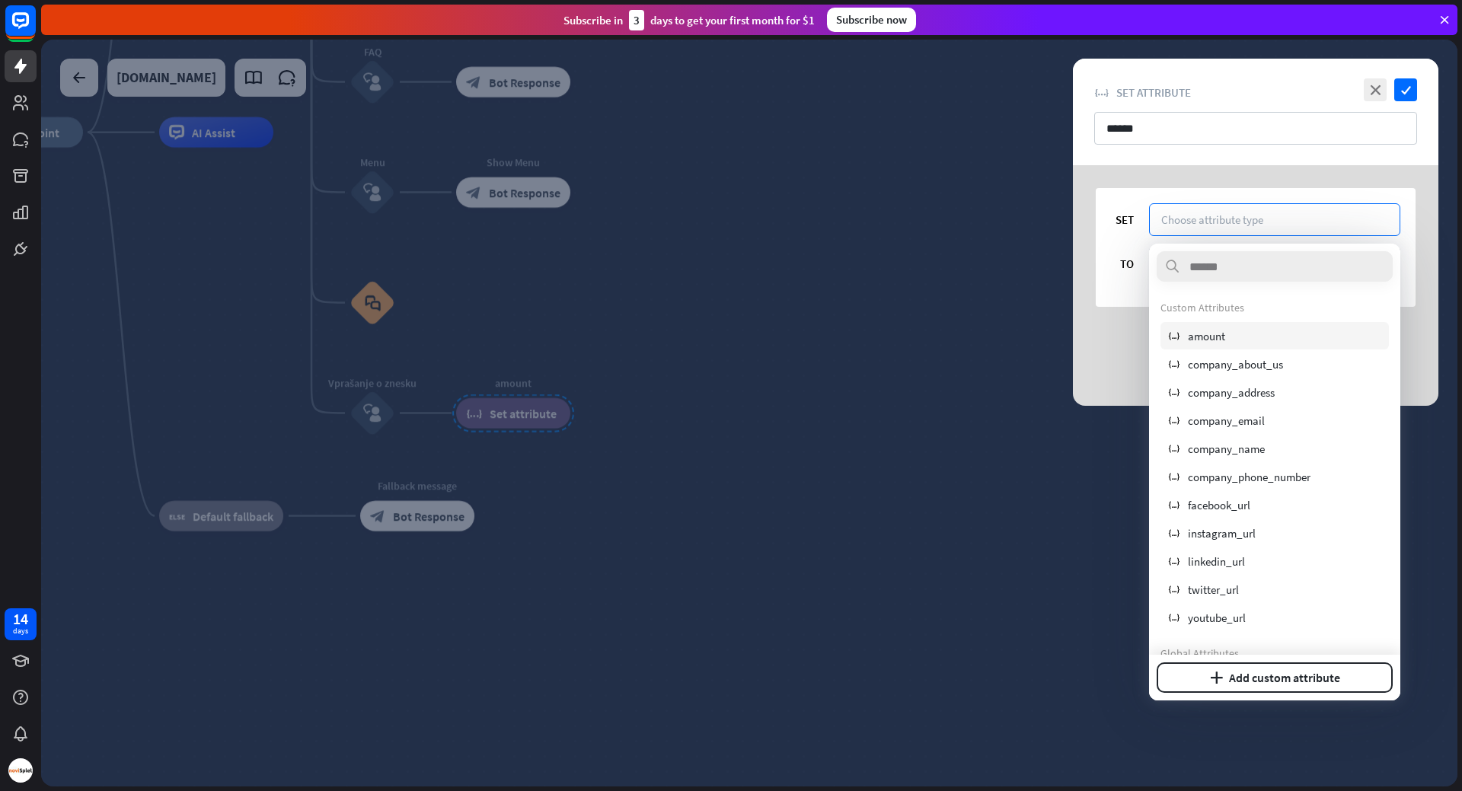
click at [1211, 334] on span "amount" at bounding box center [1206, 336] width 37 height 14
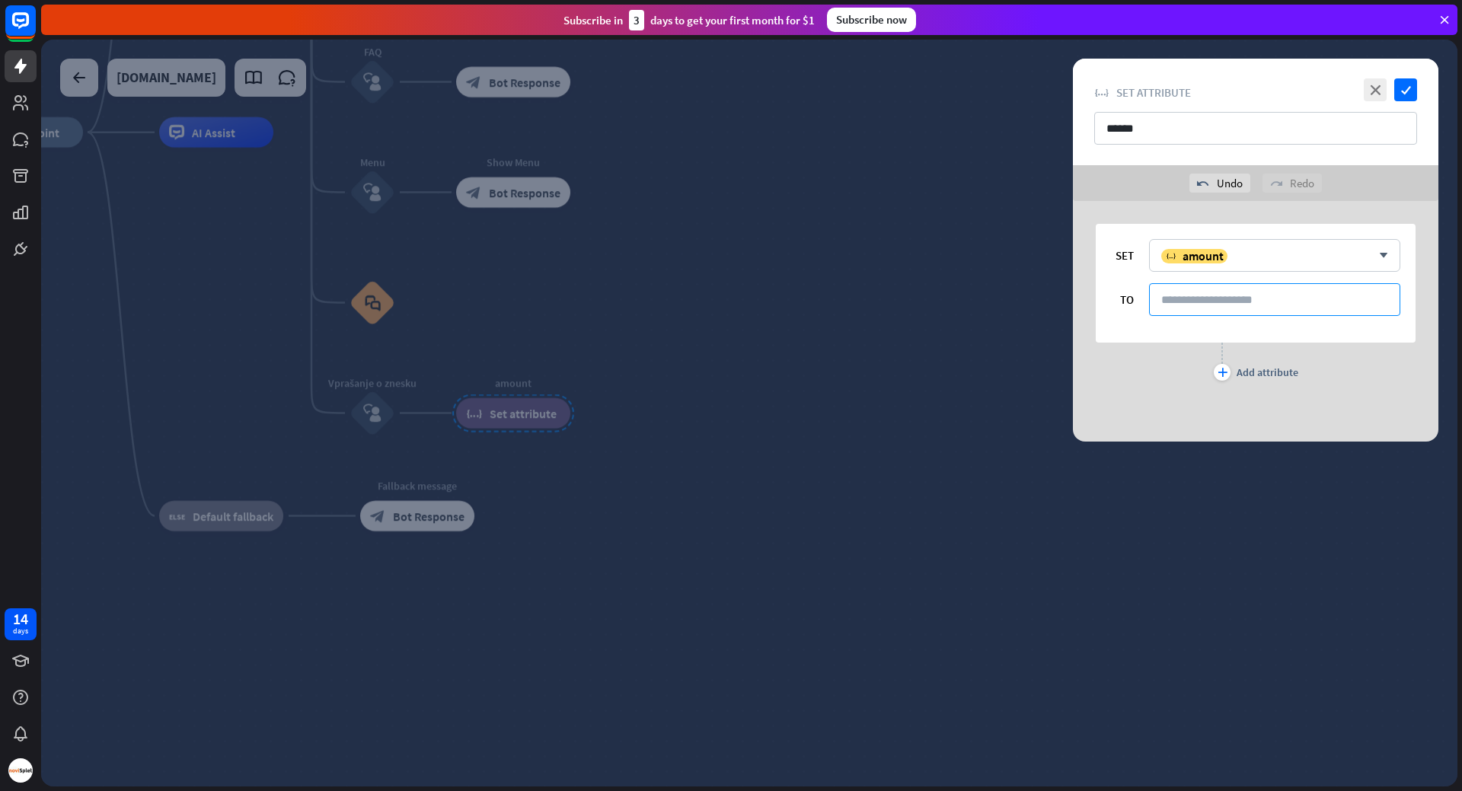
click at [1203, 303] on input at bounding box center [1274, 299] width 251 height 33
type input "**********"
click at [1406, 91] on icon "check" at bounding box center [1405, 89] width 23 height 23
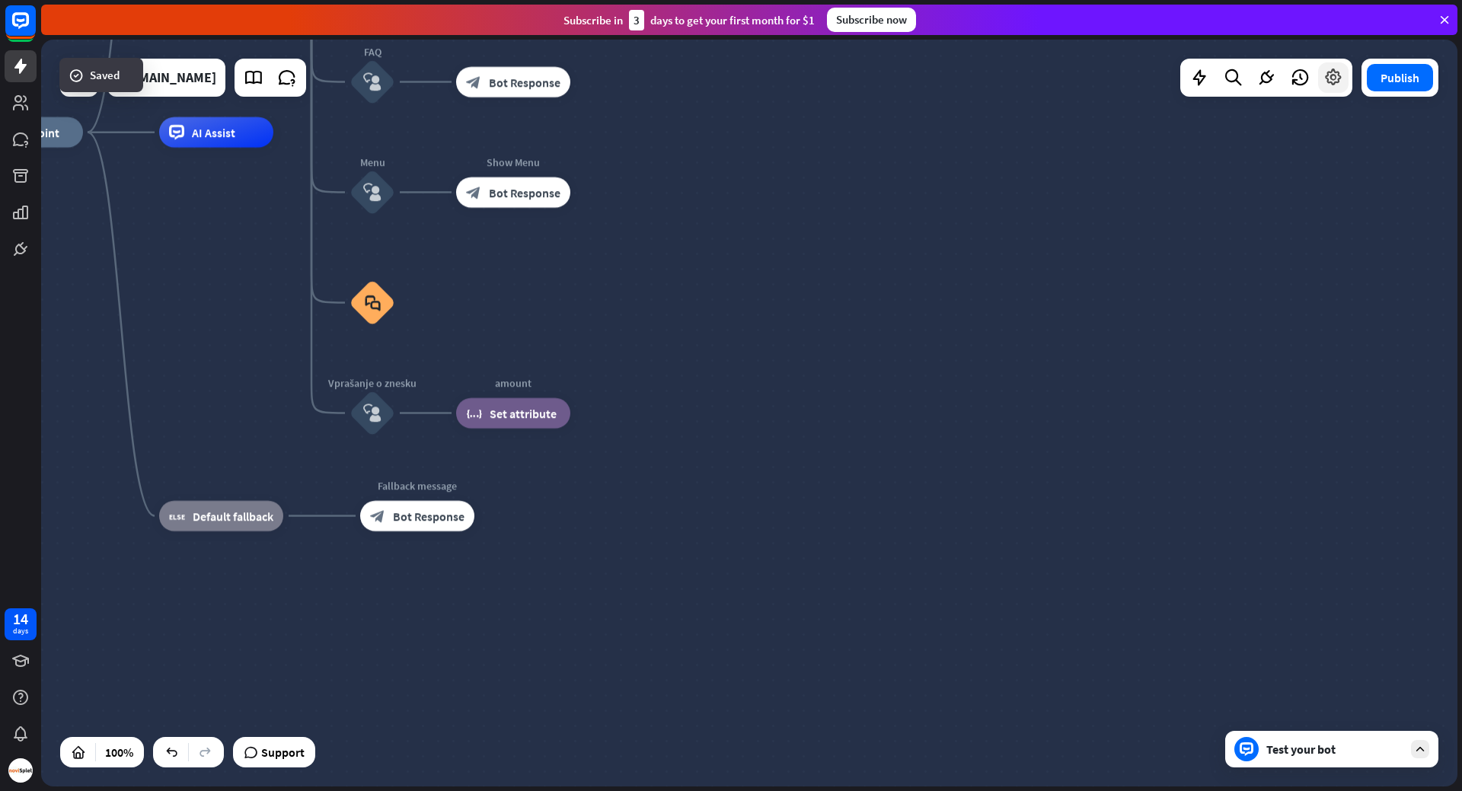
click at [1333, 87] on icon at bounding box center [1333, 78] width 20 height 20
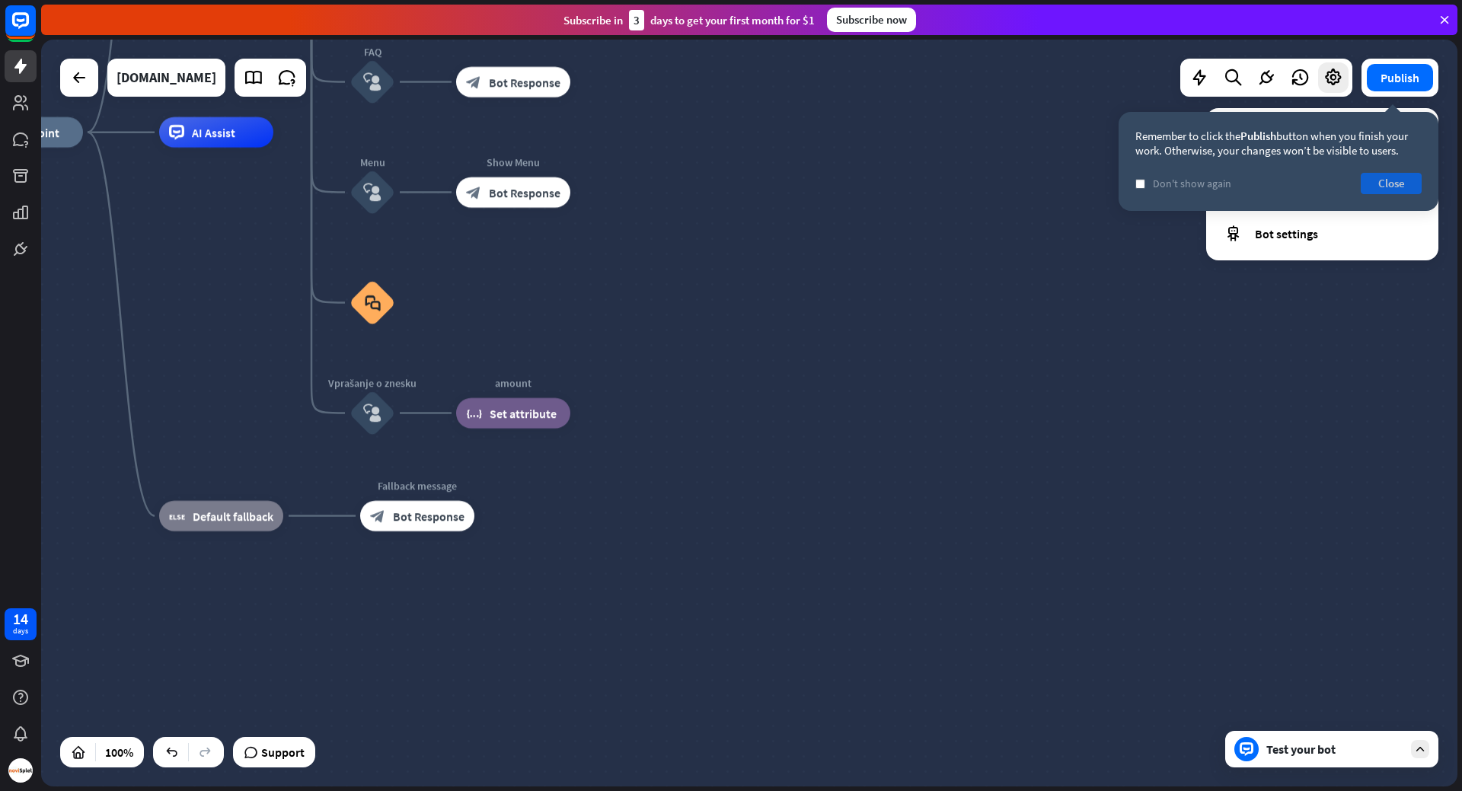
click at [1397, 181] on button "Close" at bounding box center [1391, 183] width 61 height 21
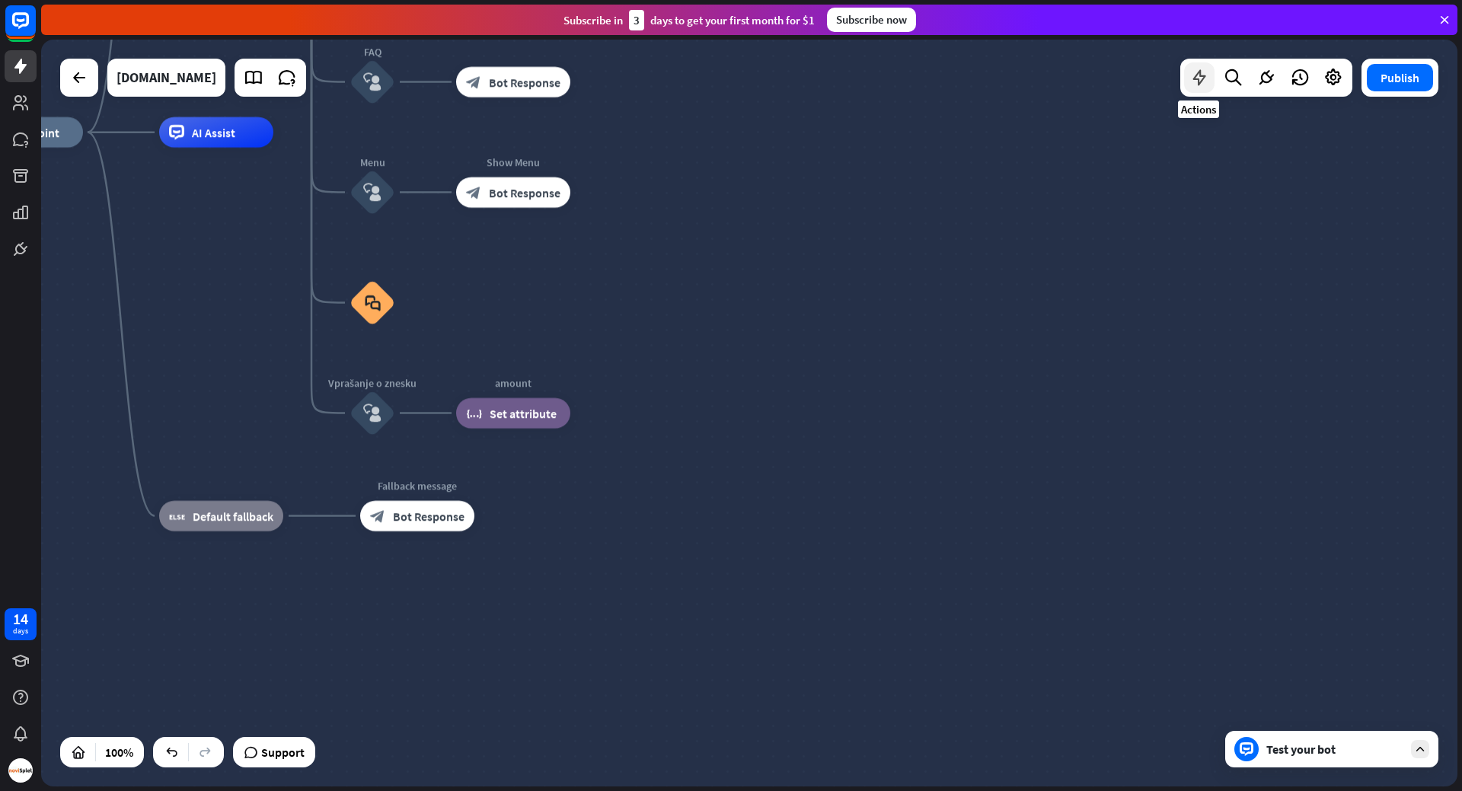
click at [1203, 74] on icon at bounding box center [1199, 78] width 20 height 20
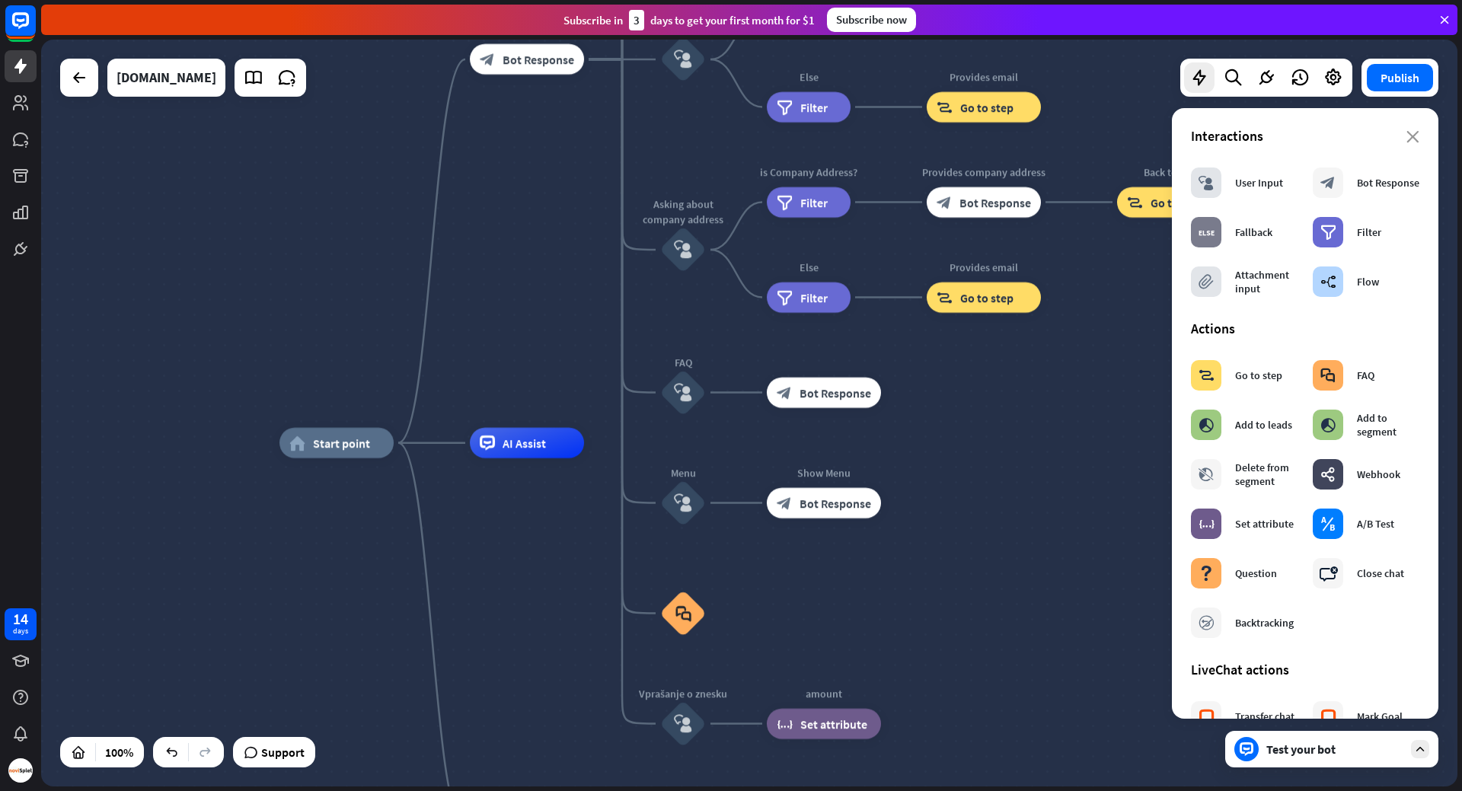
drag, startPoint x: 443, startPoint y: 290, endPoint x: 754, endPoint y: 601, distance: 439.3
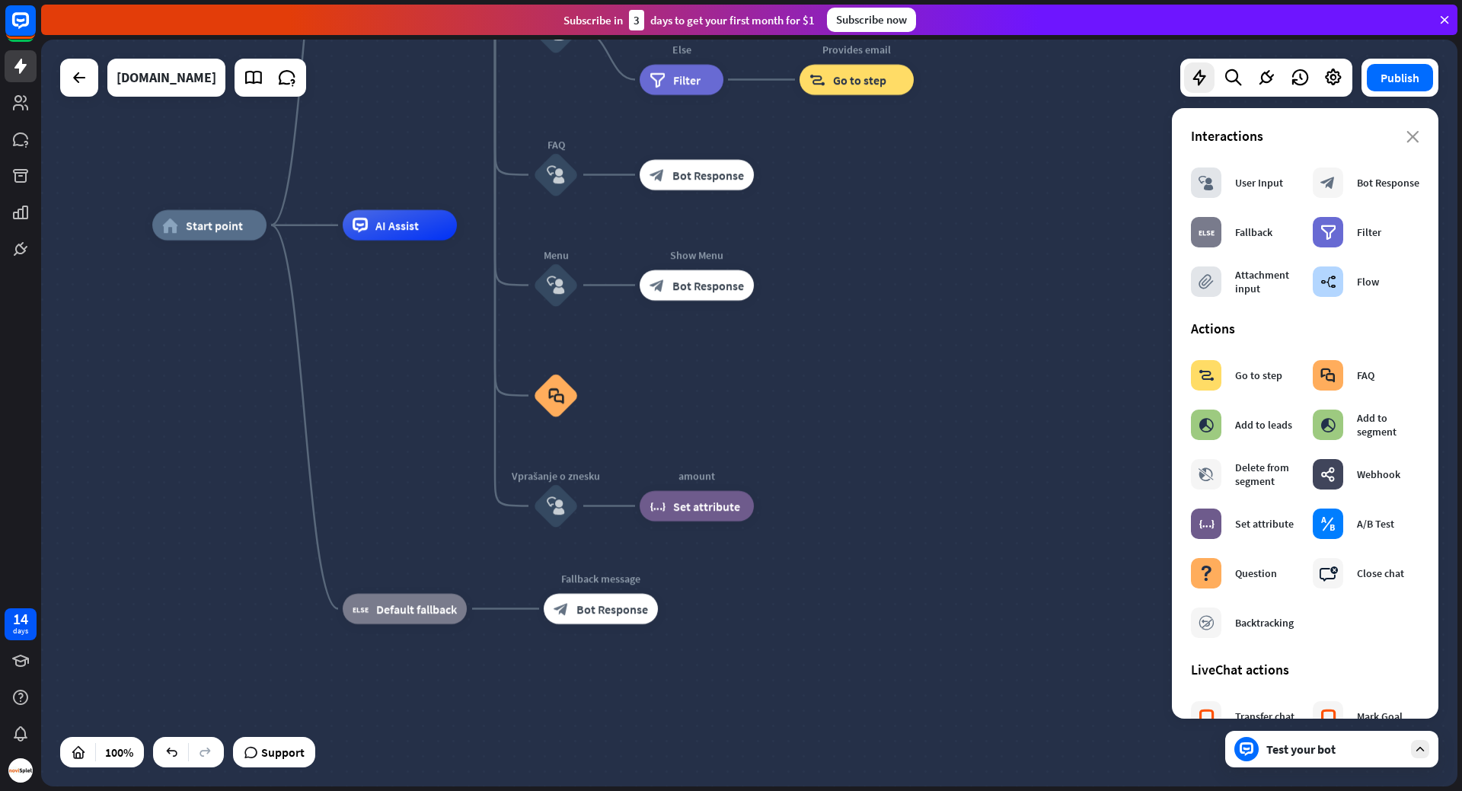
drag, startPoint x: 1004, startPoint y: 529, endPoint x: 876, endPoint y: 311, distance: 252.2
click at [876, 311] on div "home_2 Start point Welcome message block_bot_response Bot Response About us blo…" at bounding box center [860, 598] width 1416 height 747
click at [886, 505] on span "Filter" at bounding box center [876, 506] width 27 height 15
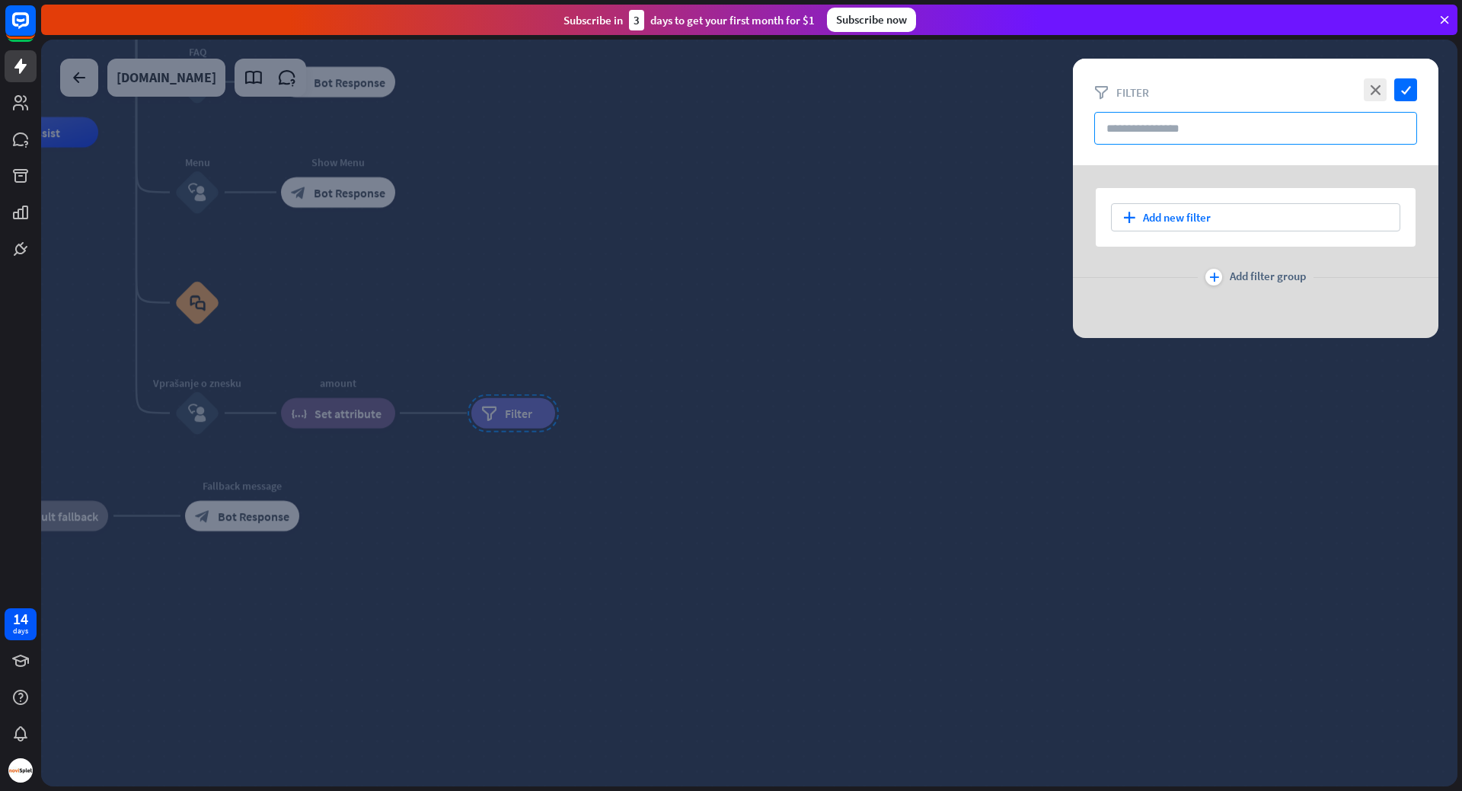
click at [1140, 125] on input "text" at bounding box center [1255, 128] width 323 height 33
click at [1189, 215] on div "plus Add new filter" at bounding box center [1255, 217] width 289 height 28
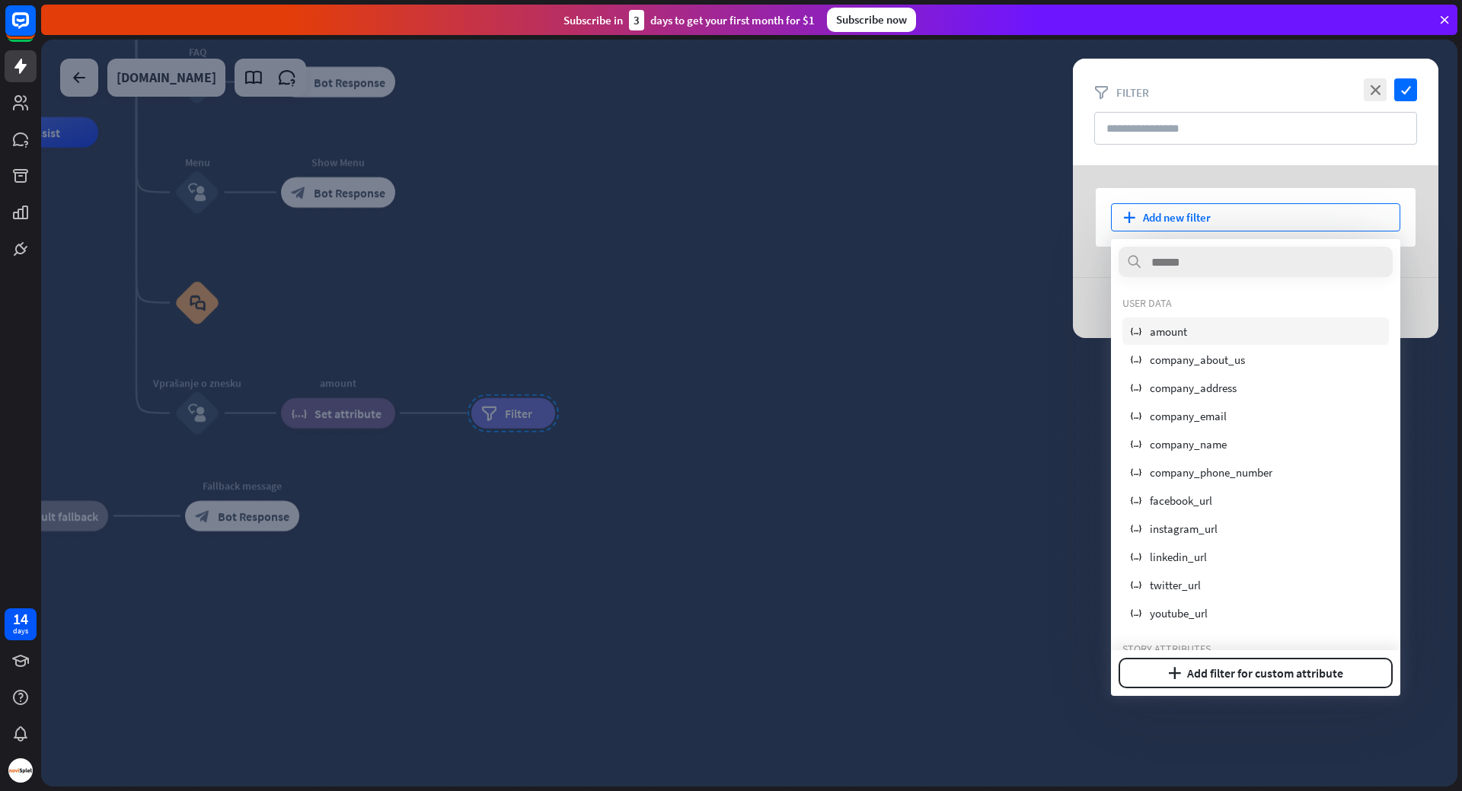
click at [1208, 337] on div "variable amount" at bounding box center [1255, 331] width 266 height 27
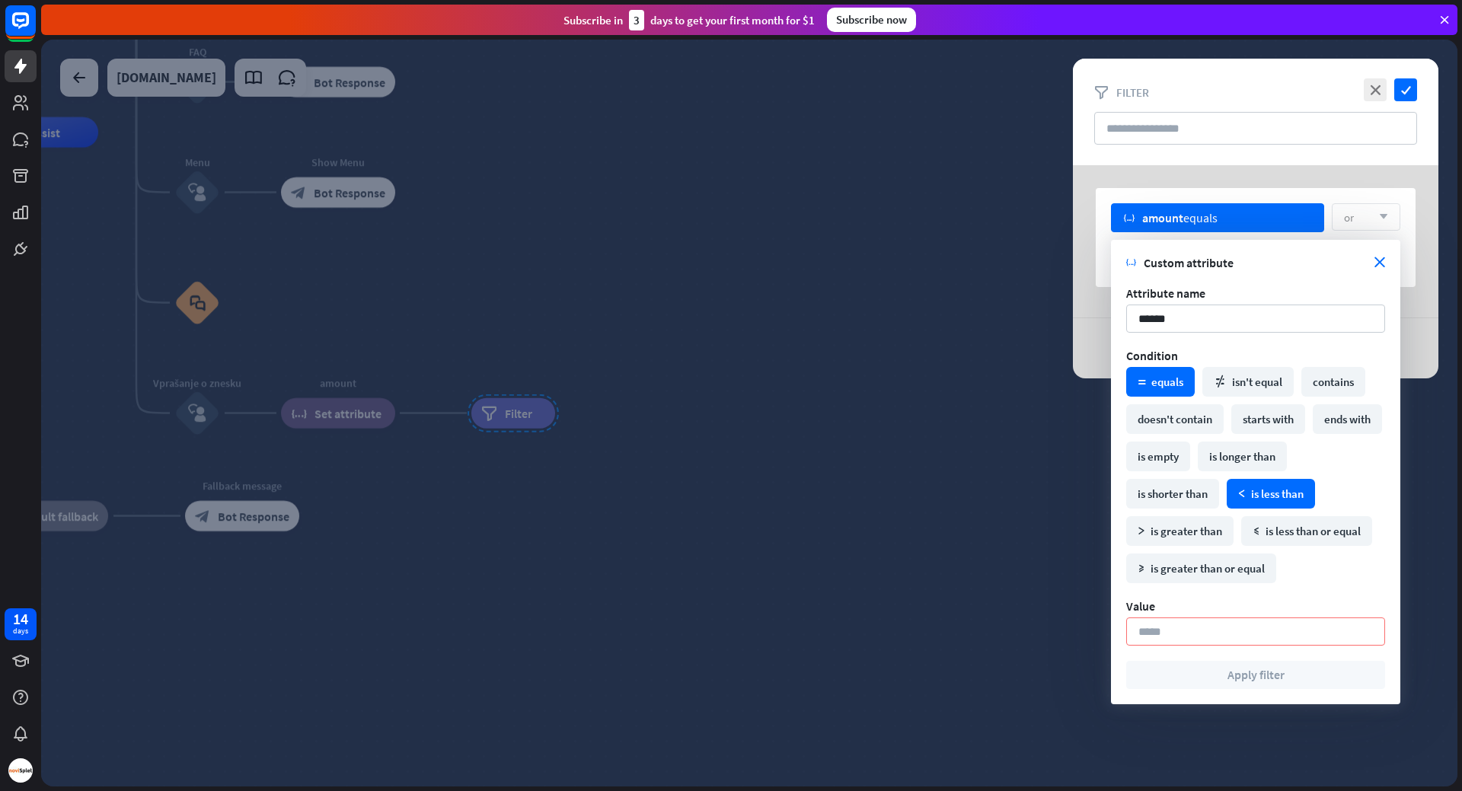
click at [1284, 497] on div "math_less is less than" at bounding box center [1271, 494] width 88 height 30
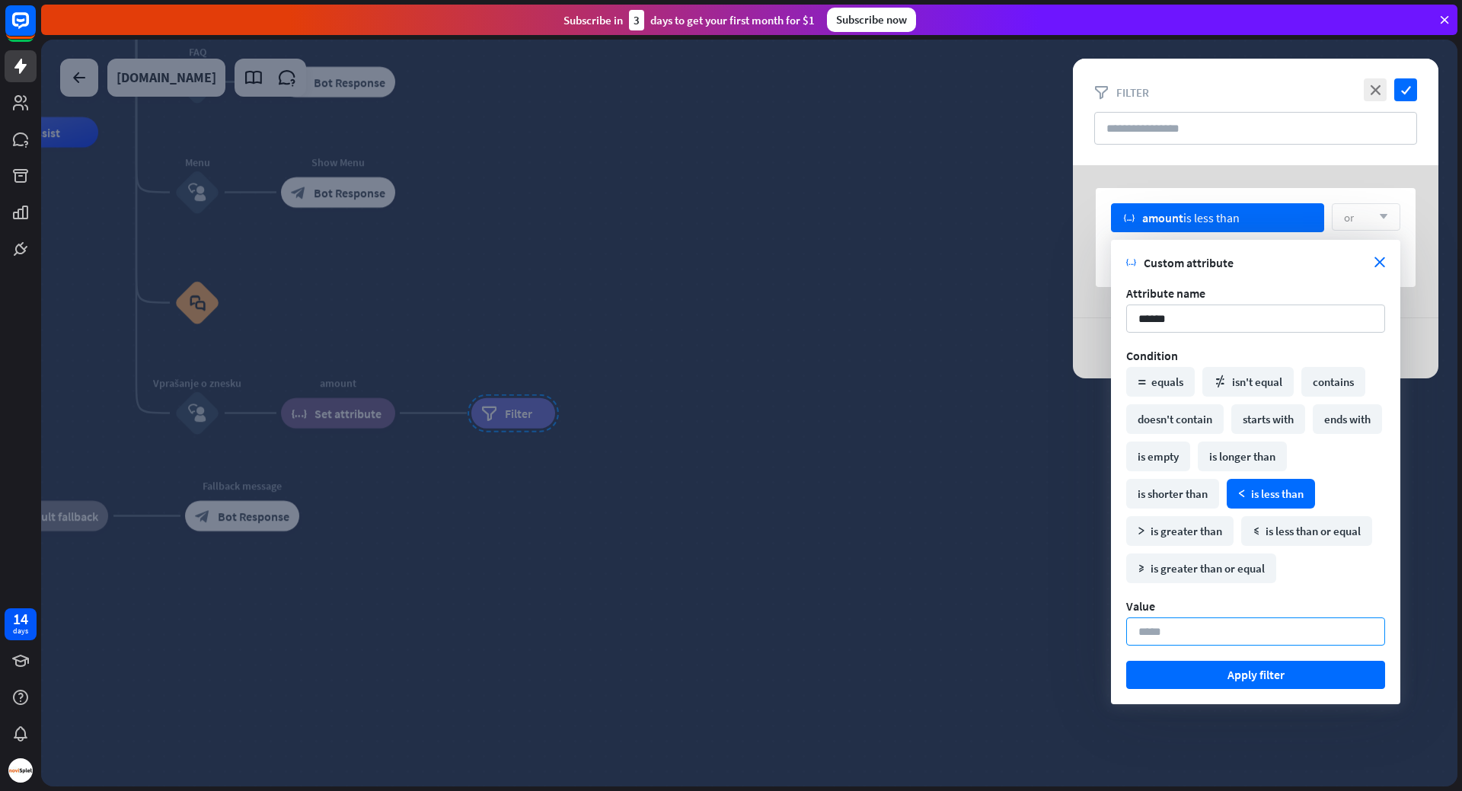
click at [1214, 623] on input "*" at bounding box center [1255, 632] width 259 height 28
type input "***"
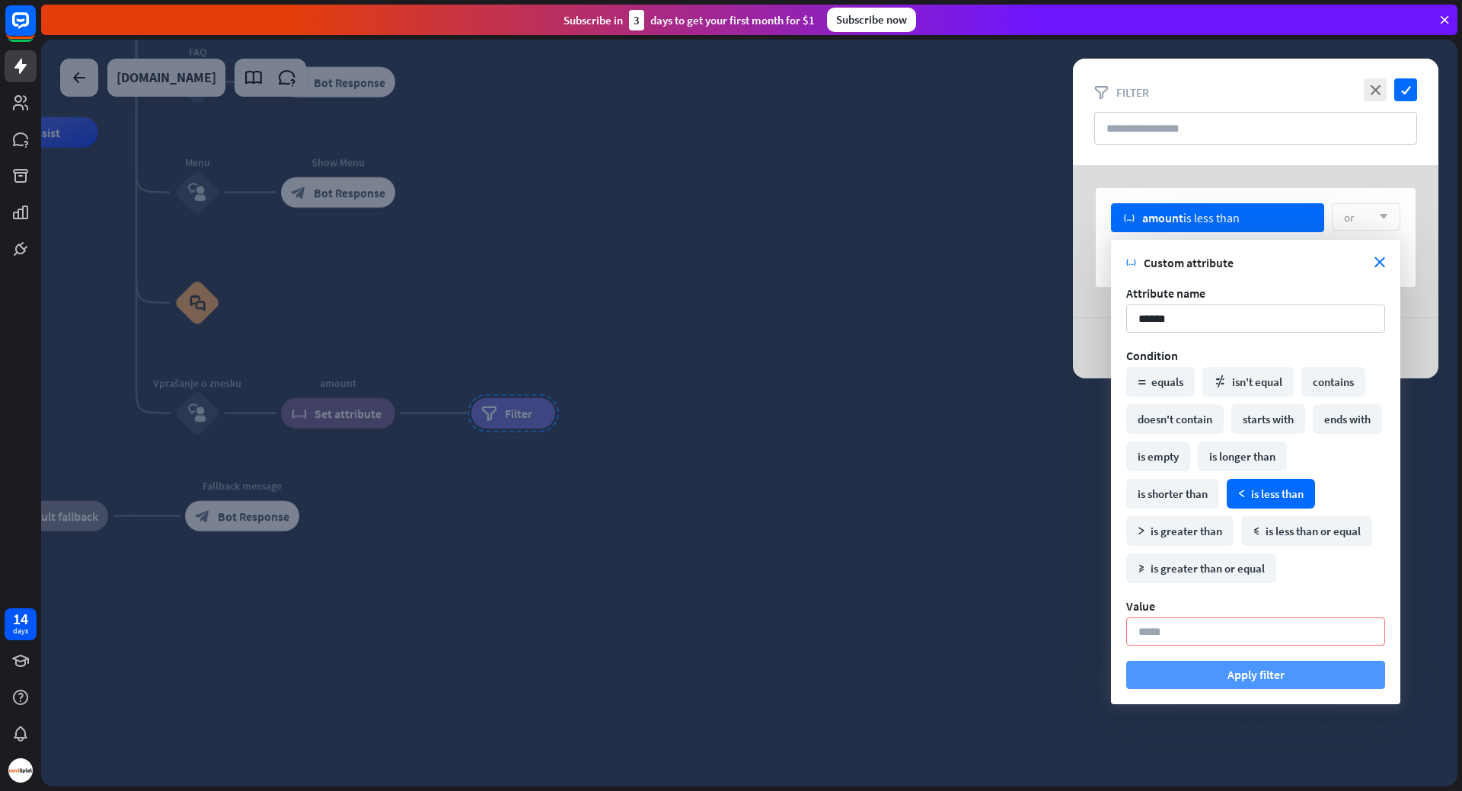
click at [1255, 670] on button "Apply filter" at bounding box center [1255, 675] width 259 height 28
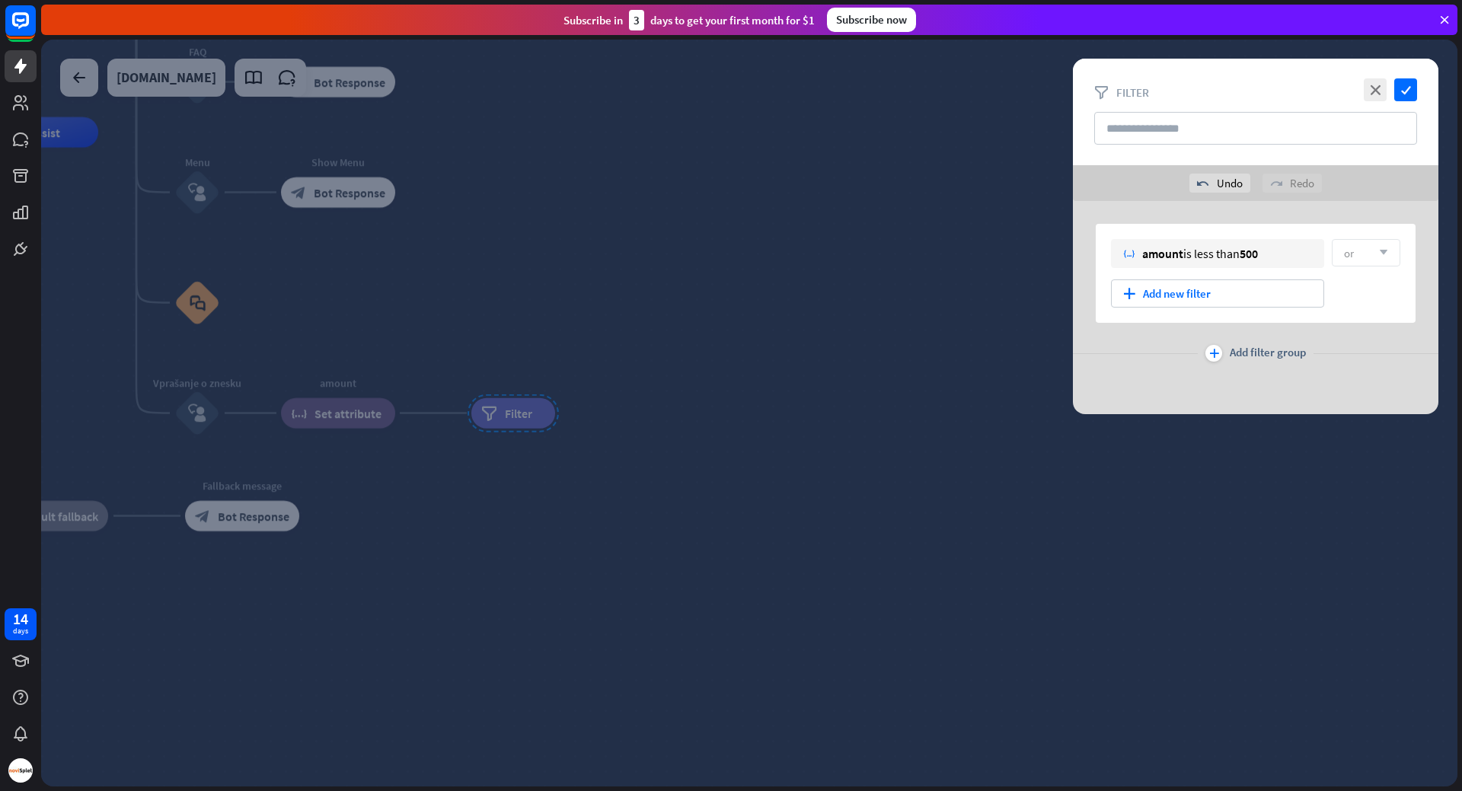
click at [1172, 110] on div "close check filter Filter" at bounding box center [1255, 112] width 365 height 107
click at [1177, 126] on input "text" at bounding box center [1255, 128] width 323 height 33
type input "**********"
click at [1408, 85] on icon "check" at bounding box center [1405, 89] width 23 height 23
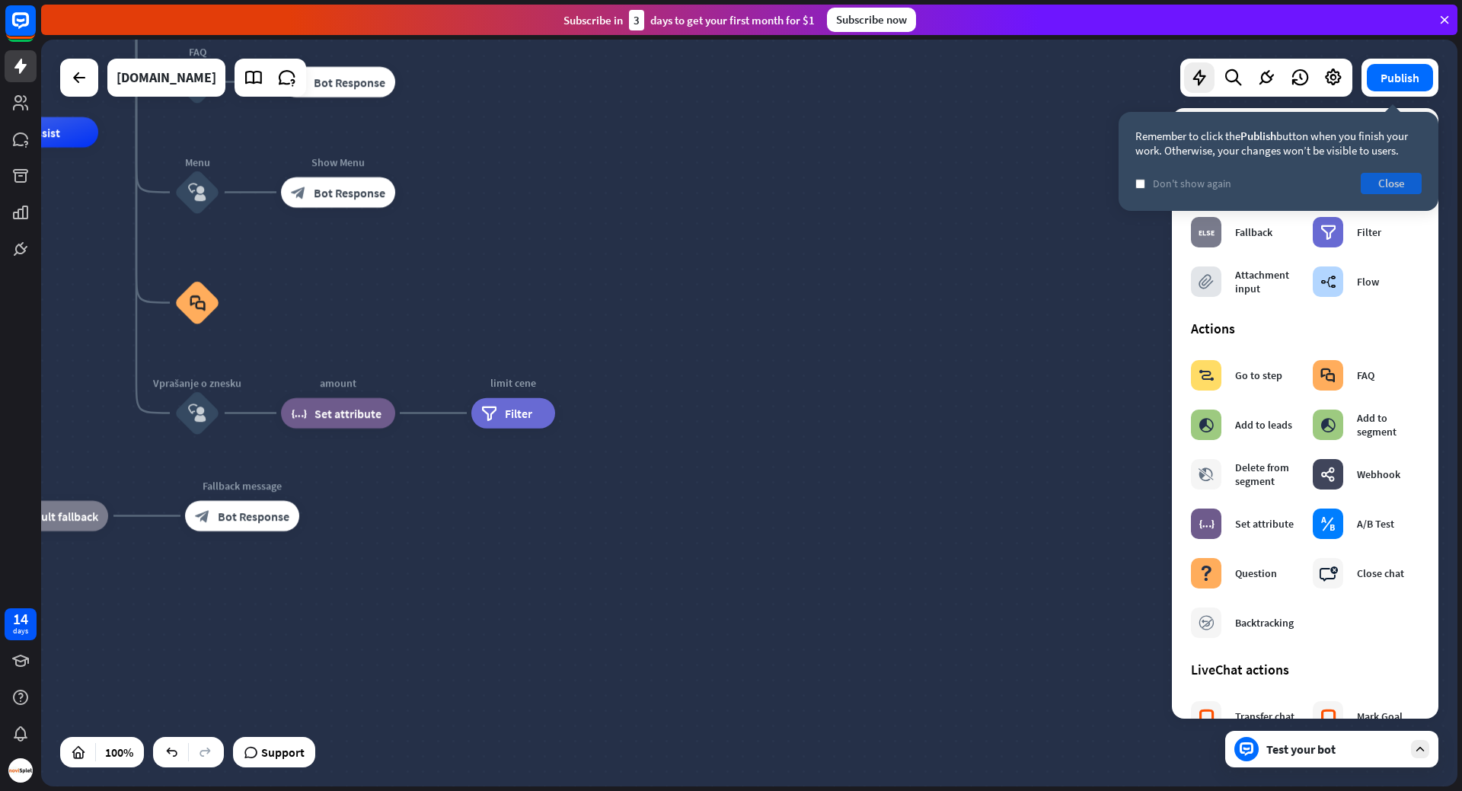
click at [1372, 180] on button "Close" at bounding box center [1391, 183] width 61 height 21
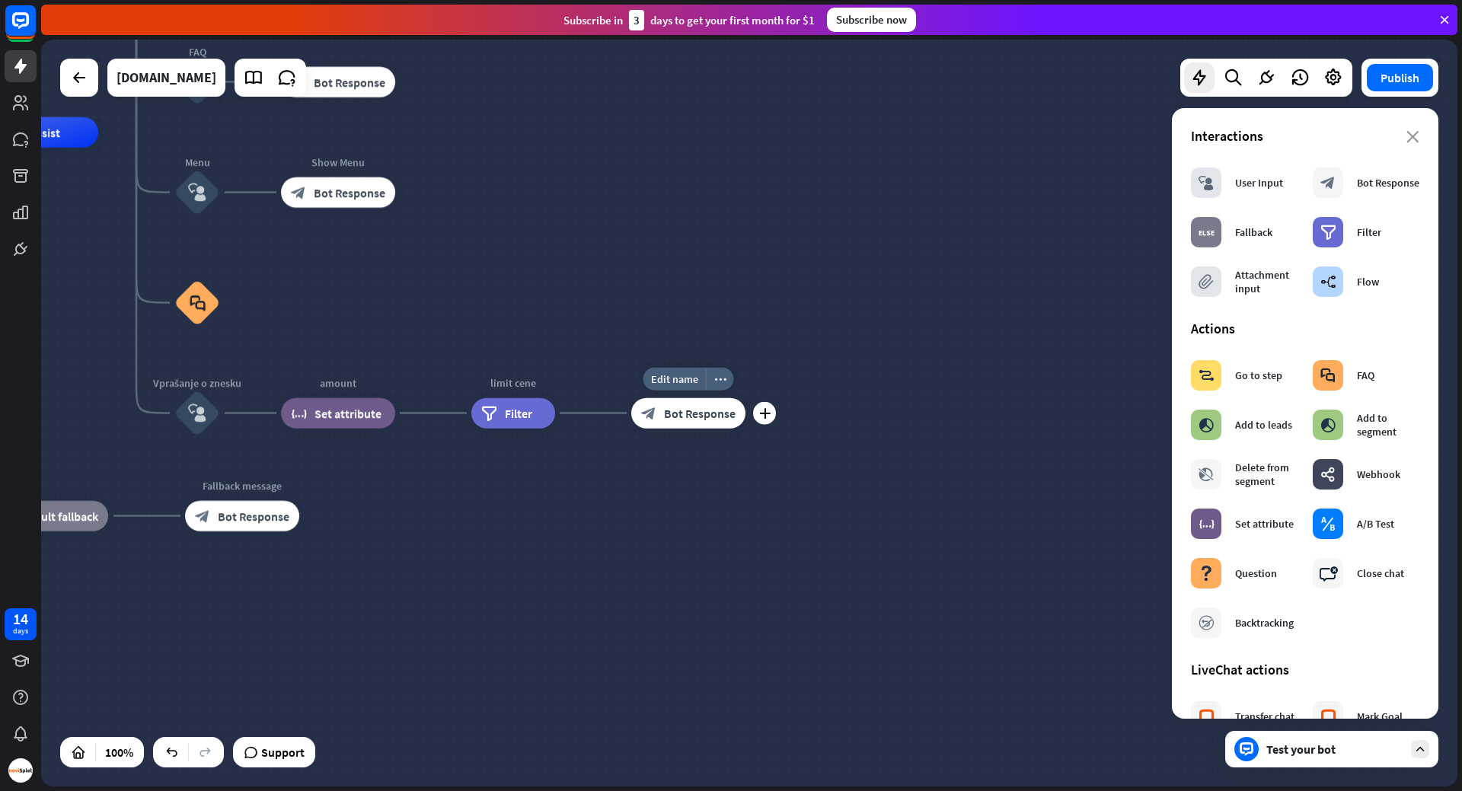
click at [707, 416] on span "Bot Response" at bounding box center [700, 413] width 72 height 15
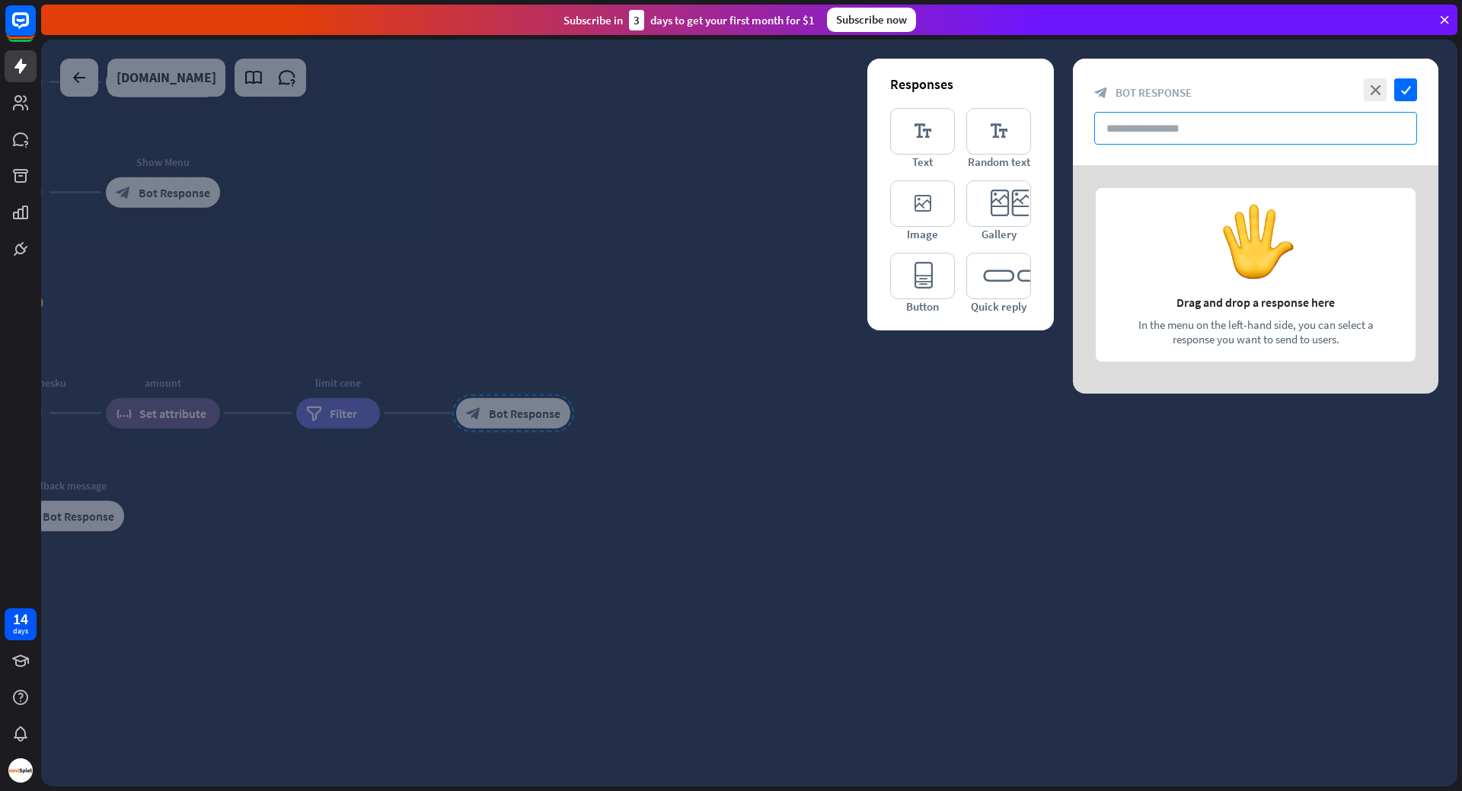
click at [1151, 136] on input "text" at bounding box center [1255, 128] width 323 height 33
click at [926, 110] on icon "editor_text" at bounding box center [922, 131] width 65 height 46
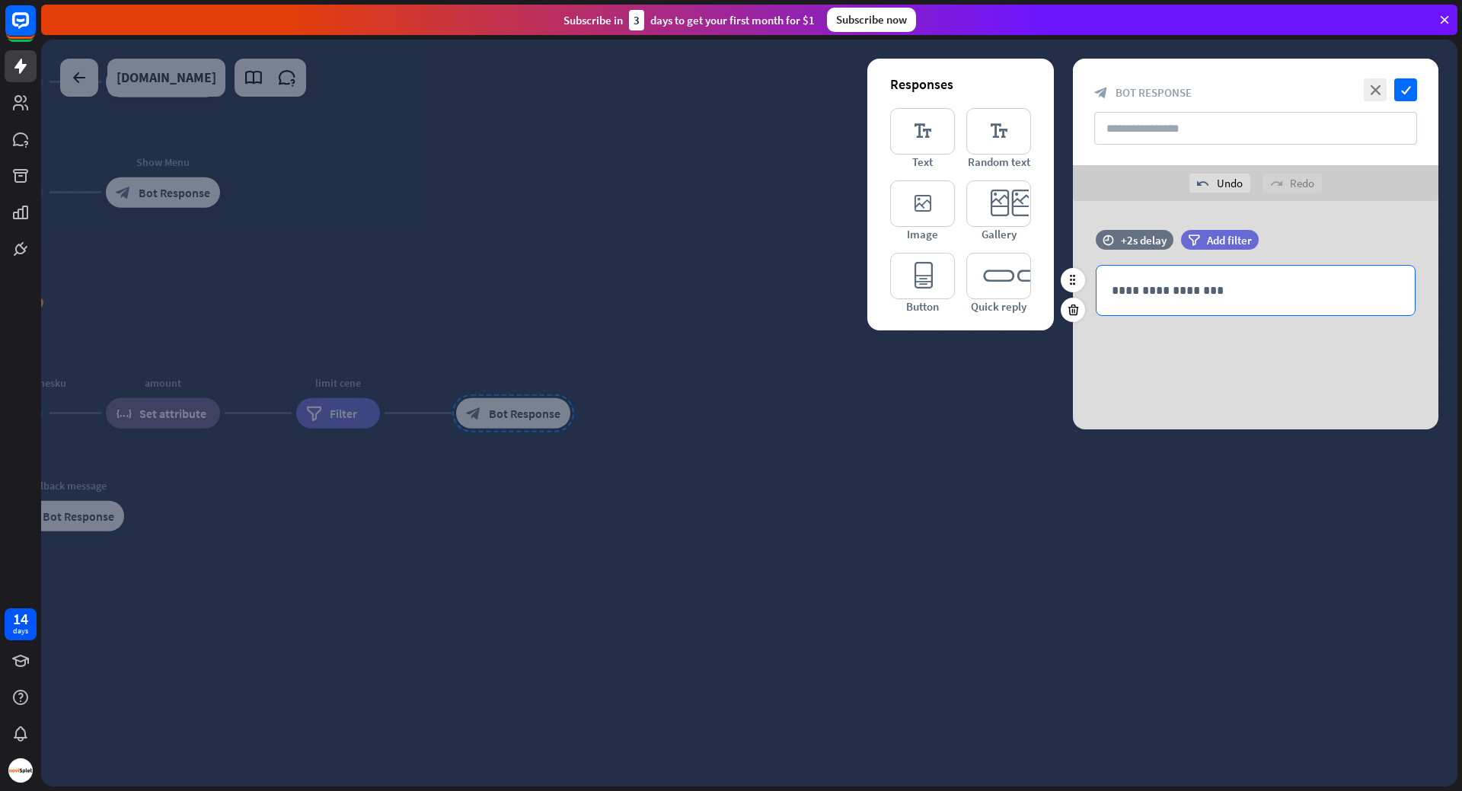
click at [1195, 287] on p "**********" at bounding box center [1256, 290] width 288 height 19
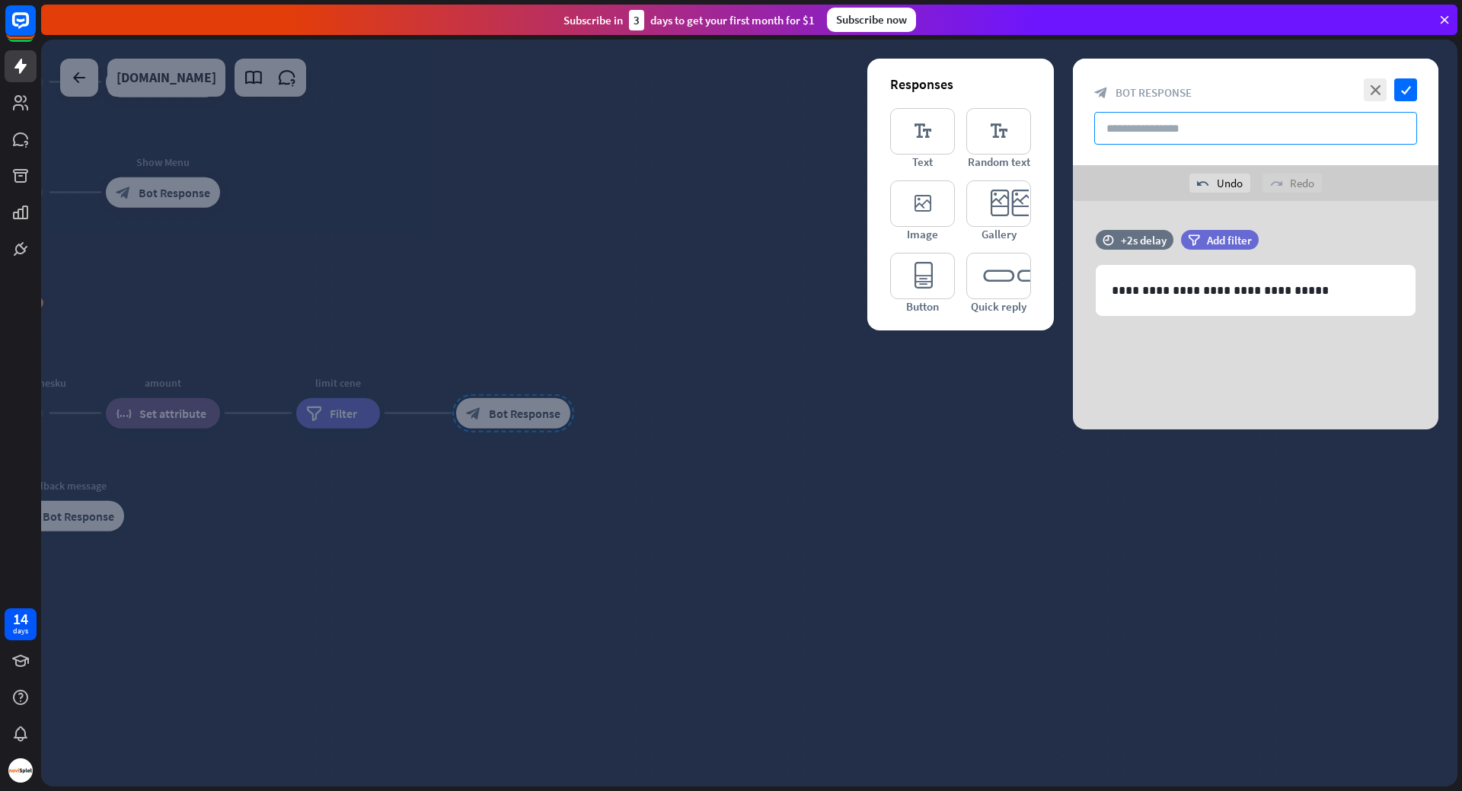
click at [1135, 130] on input "text" at bounding box center [1255, 128] width 323 height 33
type input "**********"
click at [1409, 87] on icon "check" at bounding box center [1405, 89] width 23 height 23
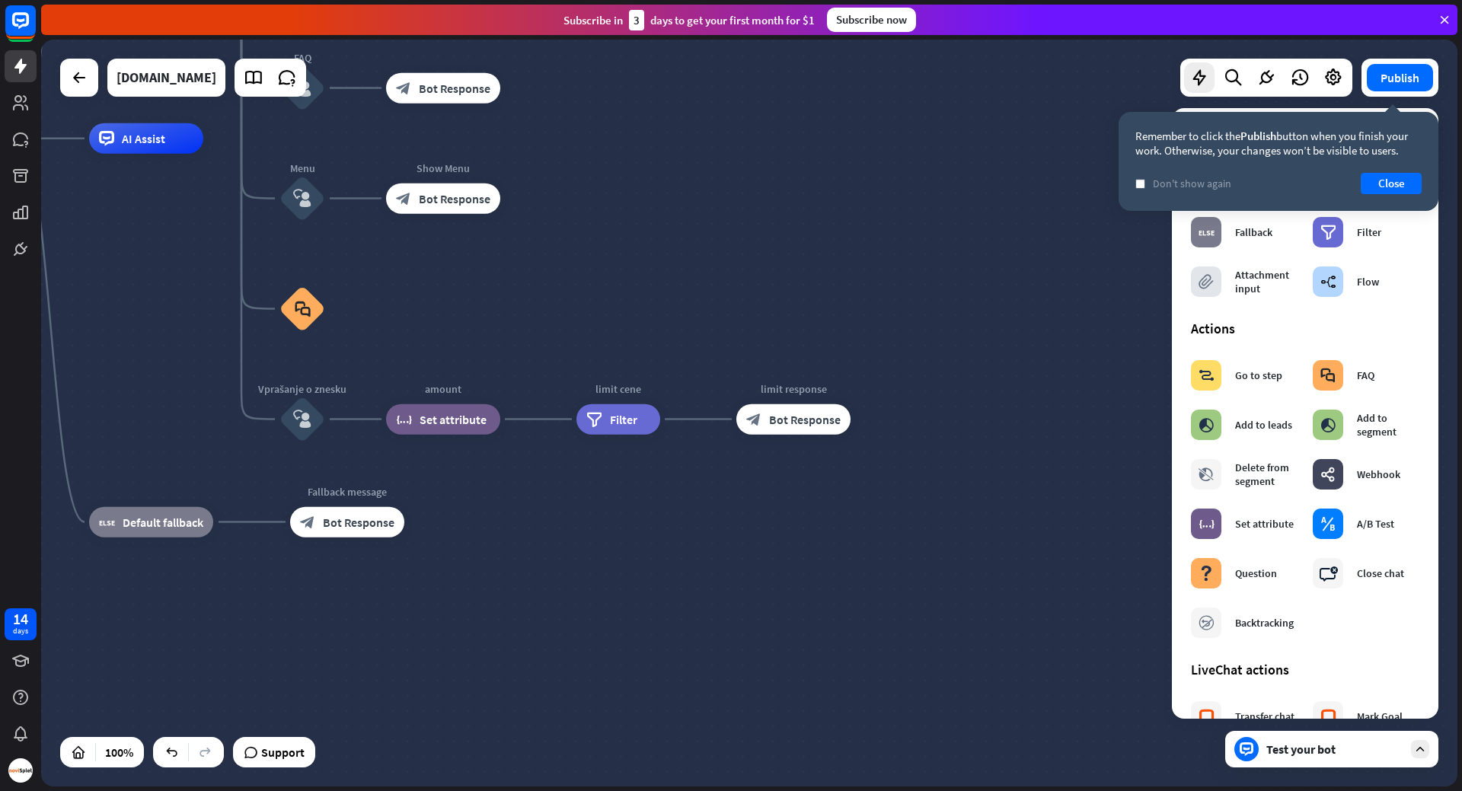
drag, startPoint x: 393, startPoint y: 242, endPoint x: 669, endPoint y: 250, distance: 276.5
click at [669, 250] on div "home_2 Start point Welcome message block_bot_response Bot Response About us blo…" at bounding box center [607, 512] width 1416 height 747
click at [1384, 184] on button "Close" at bounding box center [1391, 183] width 61 height 21
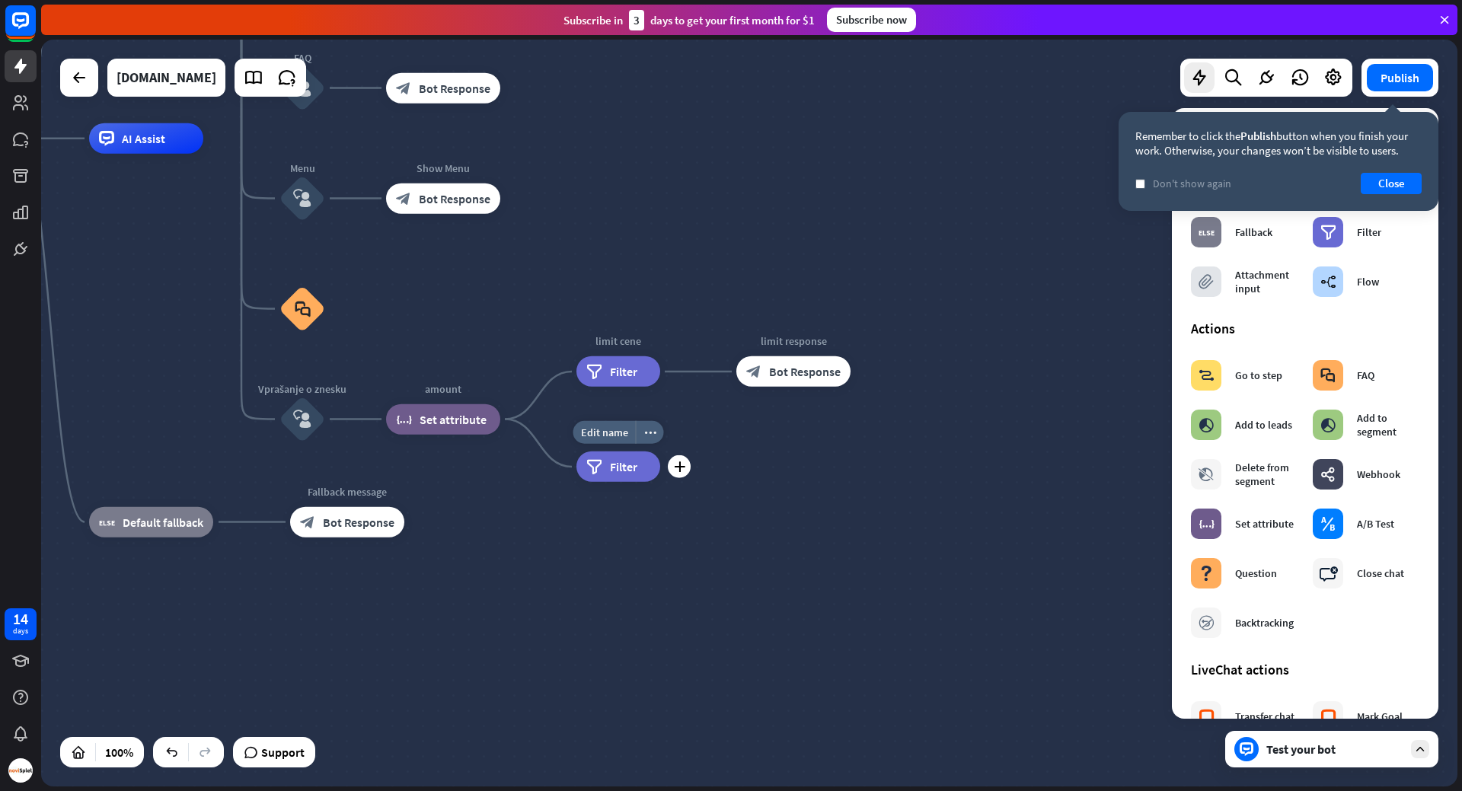
click at [615, 475] on div "filter Filter" at bounding box center [618, 467] width 84 height 30
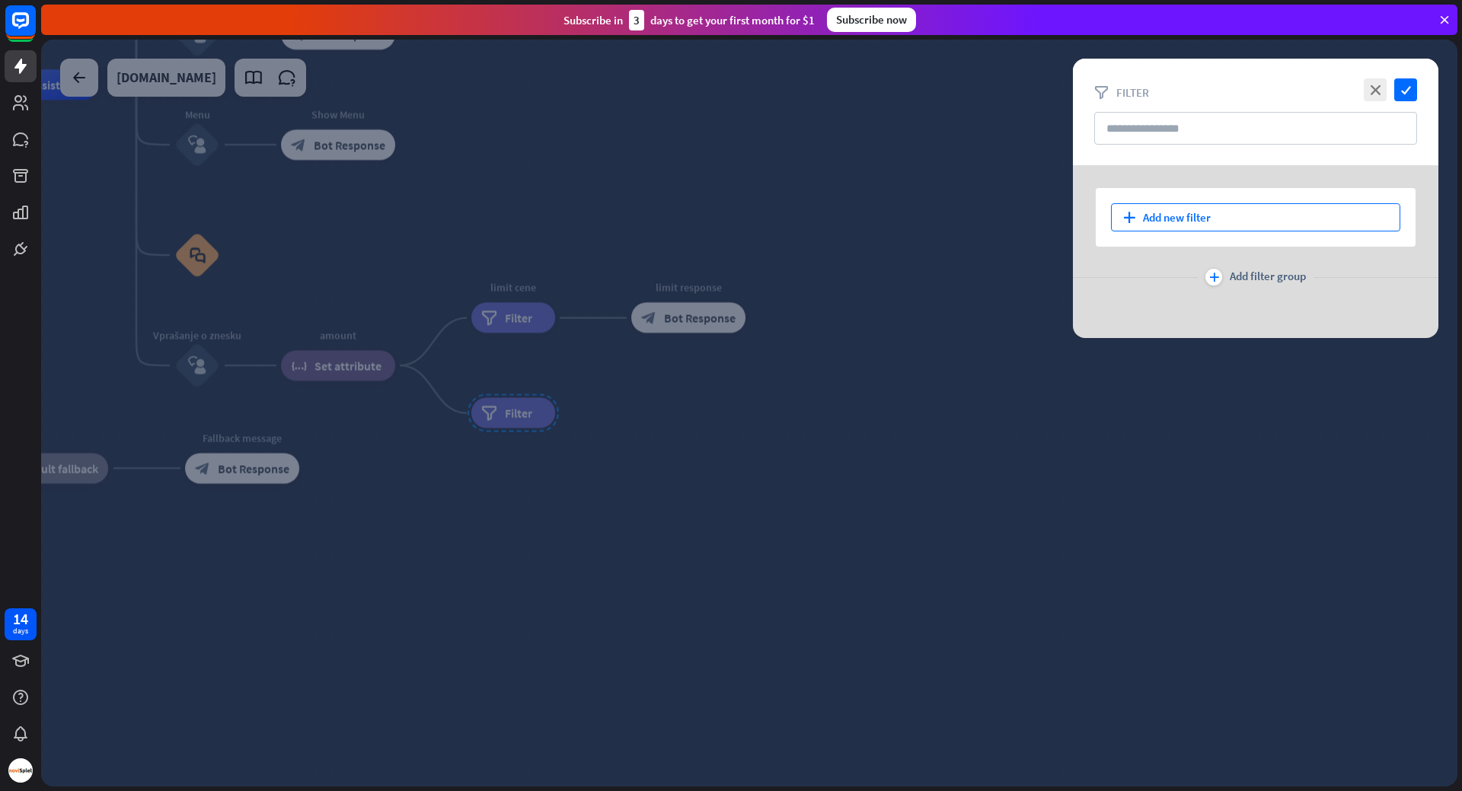
click at [1179, 215] on div "plus Add new filter" at bounding box center [1255, 217] width 289 height 28
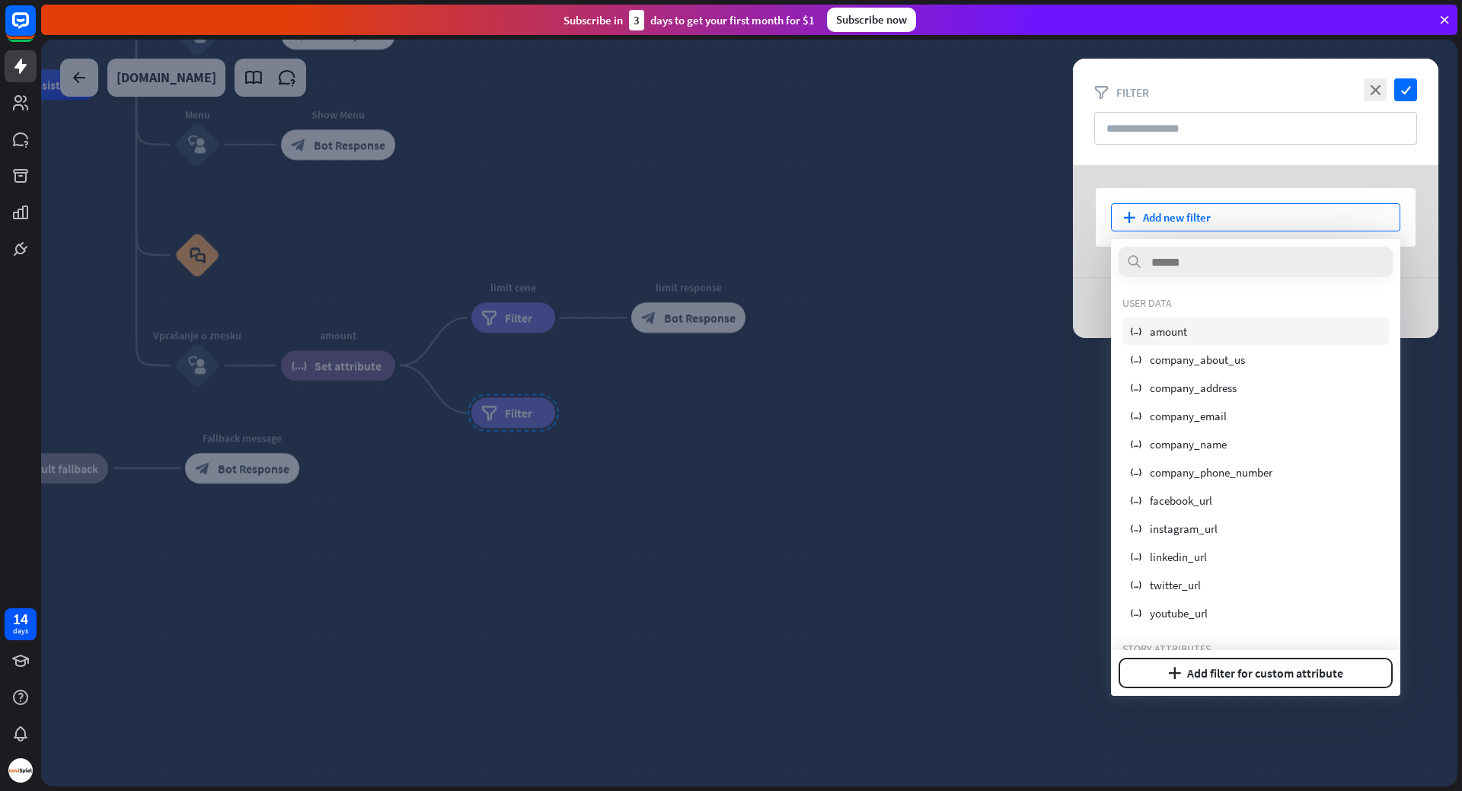
click at [1188, 331] on div "variable amount" at bounding box center [1255, 331] width 266 height 27
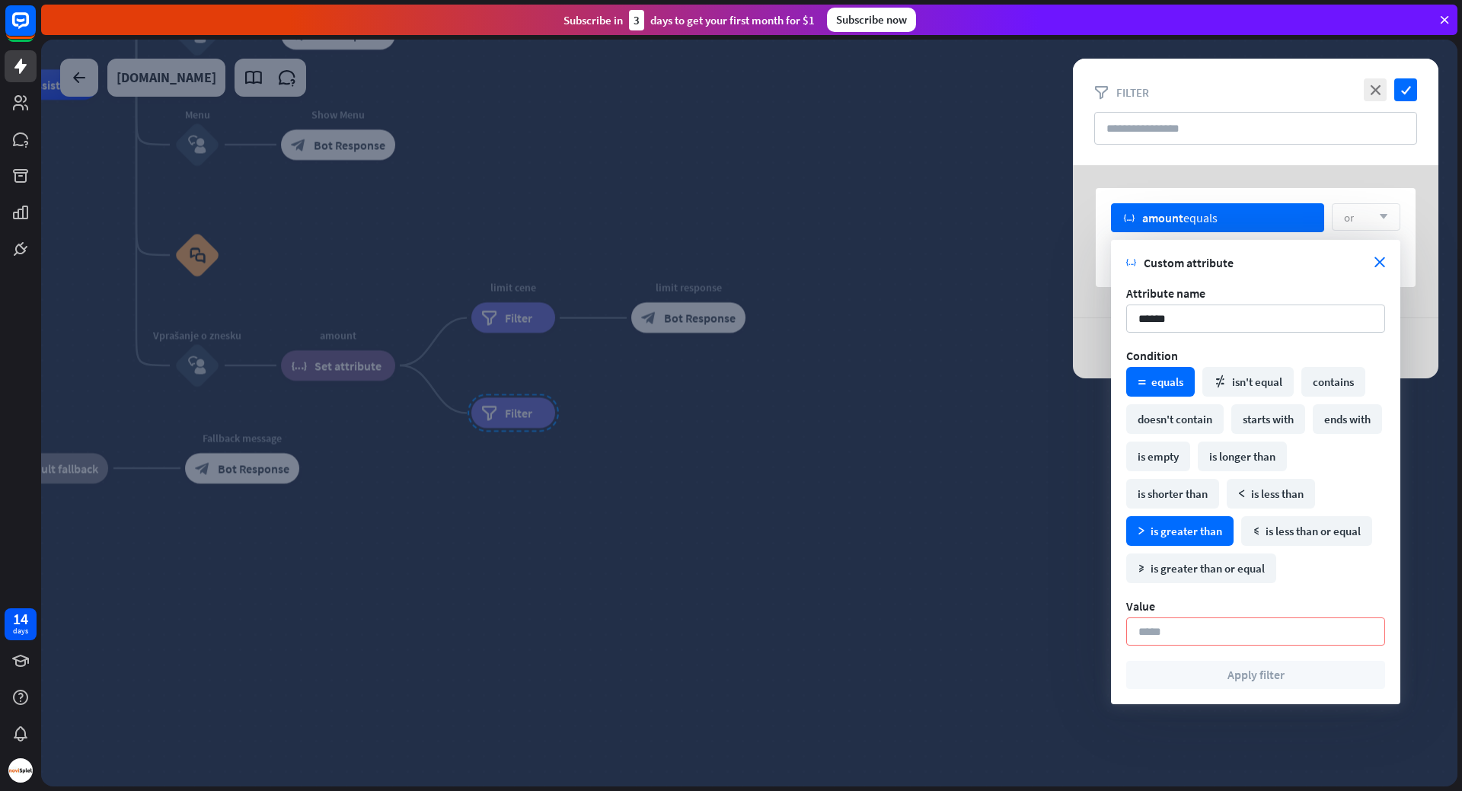
click at [1194, 528] on div "math_greater is greater than" at bounding box center [1179, 531] width 107 height 30
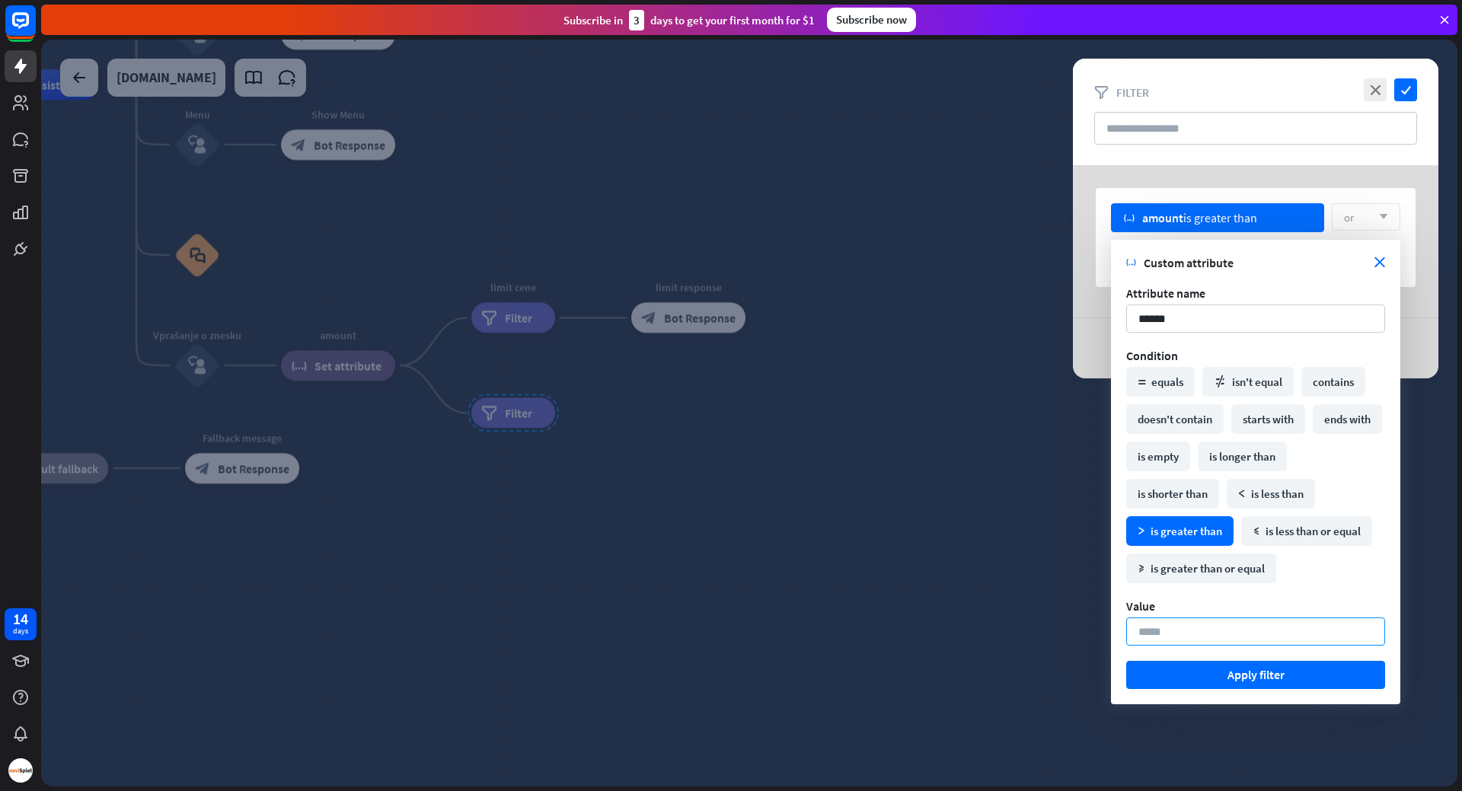
click at [1221, 635] on input "*" at bounding box center [1255, 632] width 259 height 28
type input "***"
click at [1189, 576] on div "math_greater_or_equal is greater than or equal" at bounding box center [1201, 569] width 150 height 30
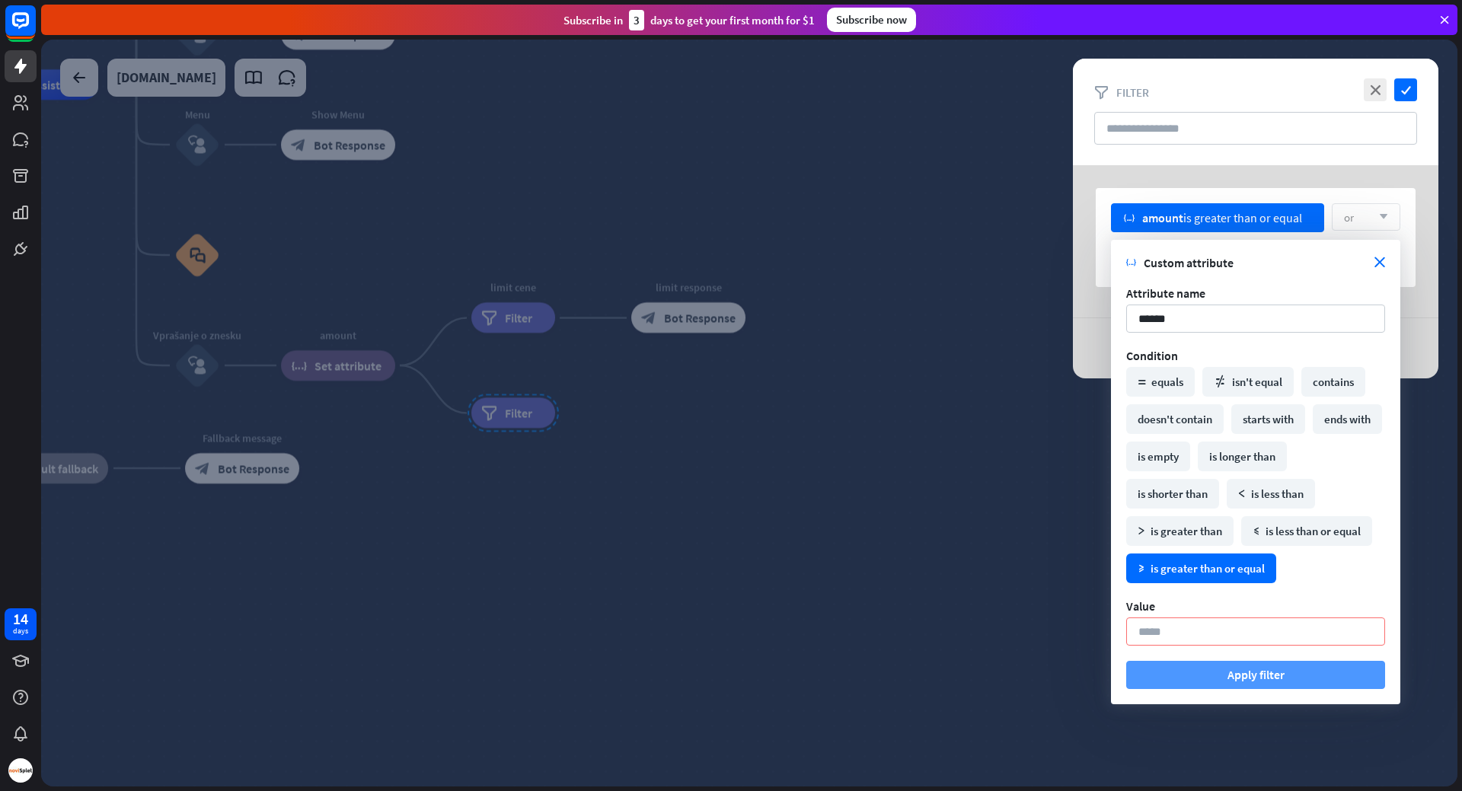
click at [1320, 669] on button "Apply filter" at bounding box center [1255, 675] width 259 height 28
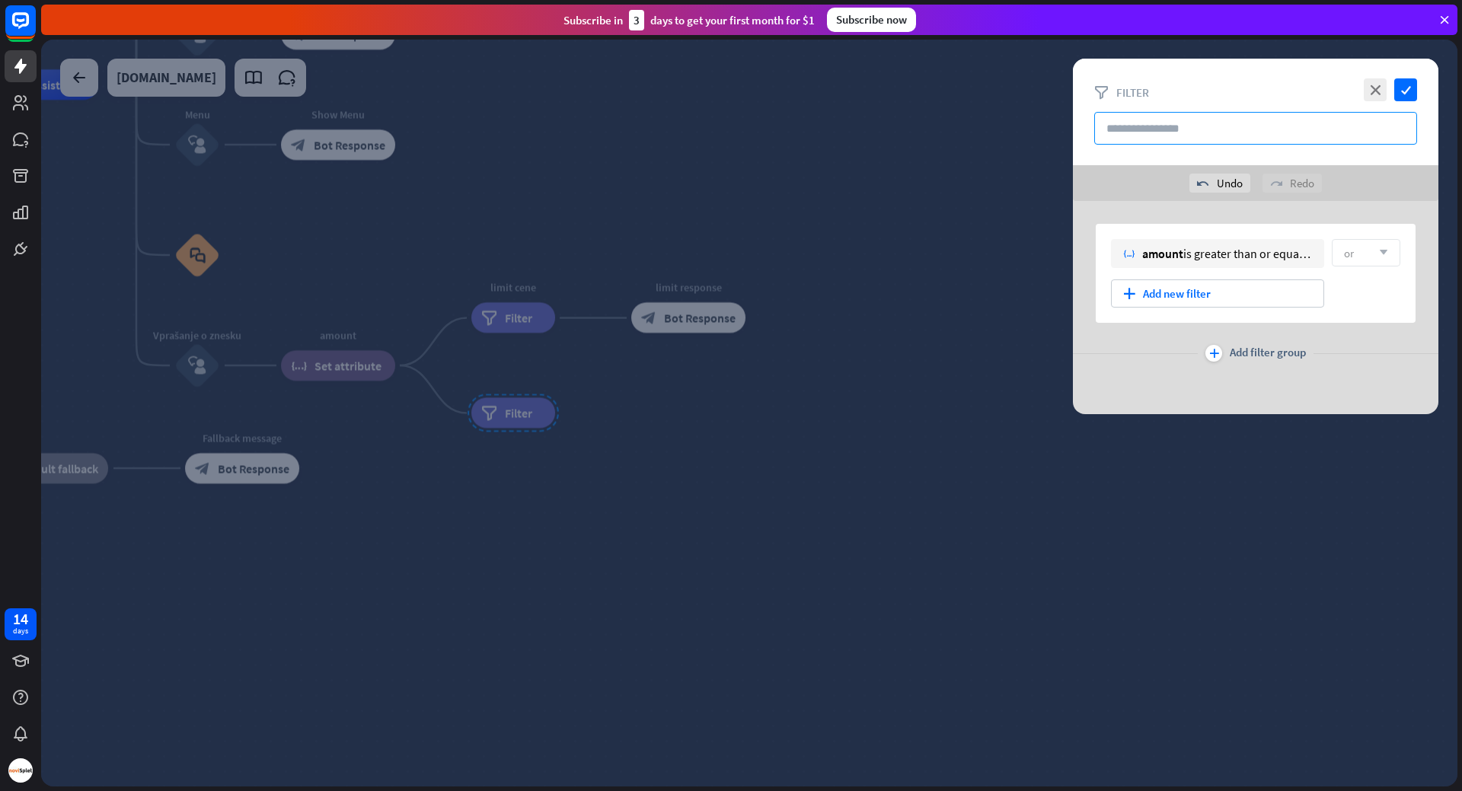
click at [1213, 120] on input "text" at bounding box center [1255, 128] width 323 height 33
type input "*"
type input "**********"
click at [1403, 91] on icon "check" at bounding box center [1405, 89] width 23 height 23
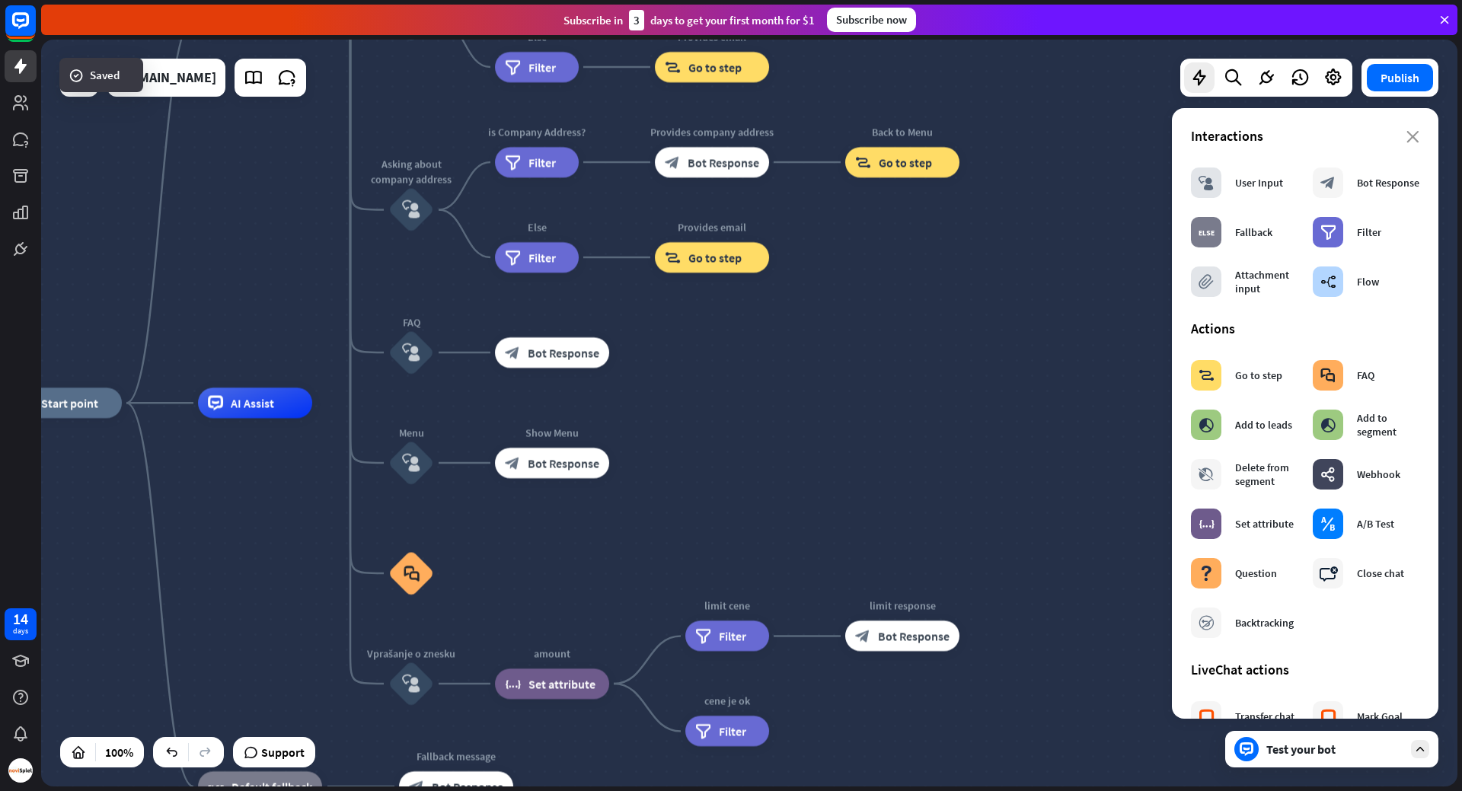
drag, startPoint x: 571, startPoint y: 177, endPoint x: 785, endPoint y: 495, distance: 383.5
click at [785, 495] on div "home_2 Start point Welcome message block_bot_response Bot Response About us blo…" at bounding box center [716, 776] width 1416 height 747
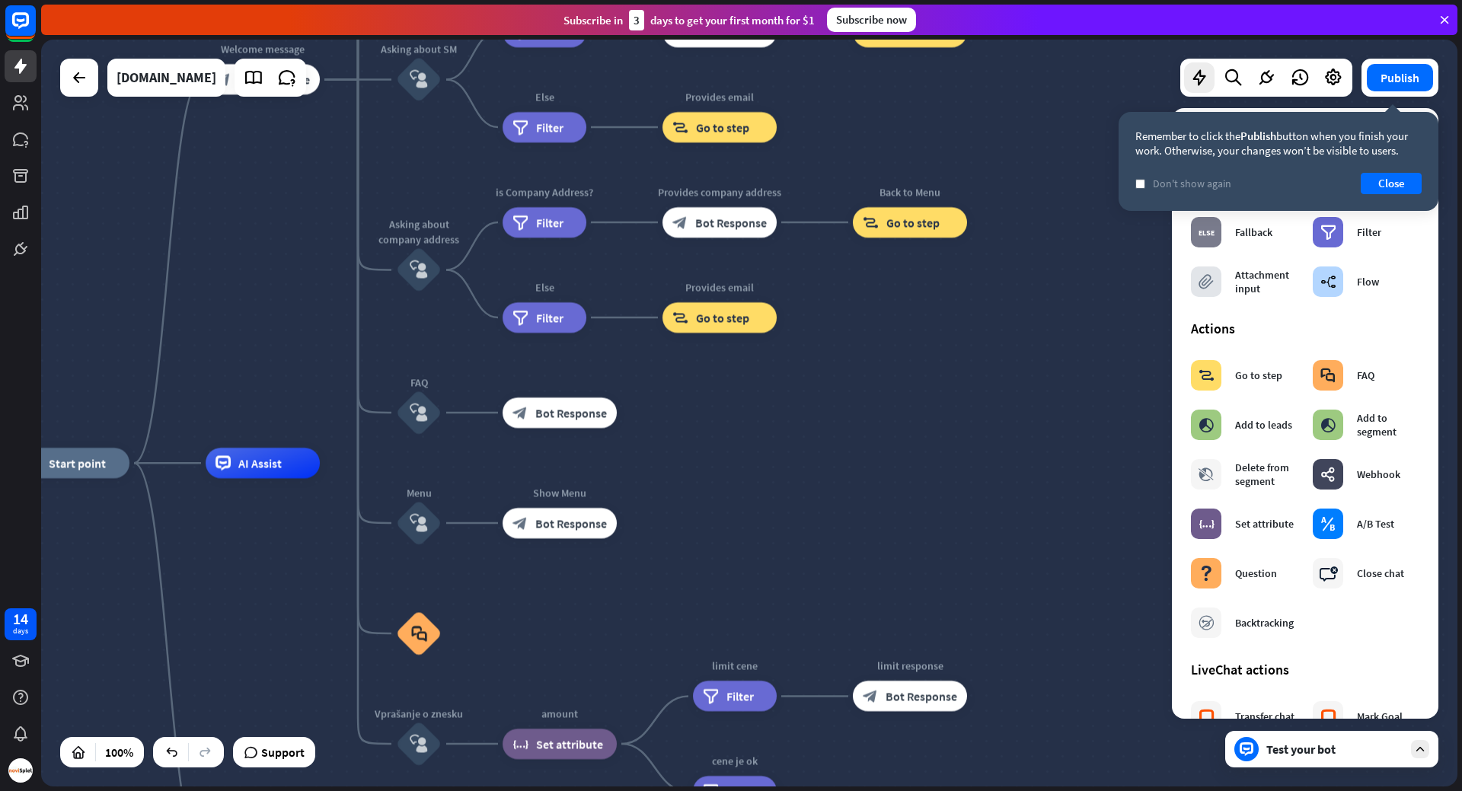
drag, startPoint x: 909, startPoint y: 464, endPoint x: 917, endPoint y: 525, distance: 60.6
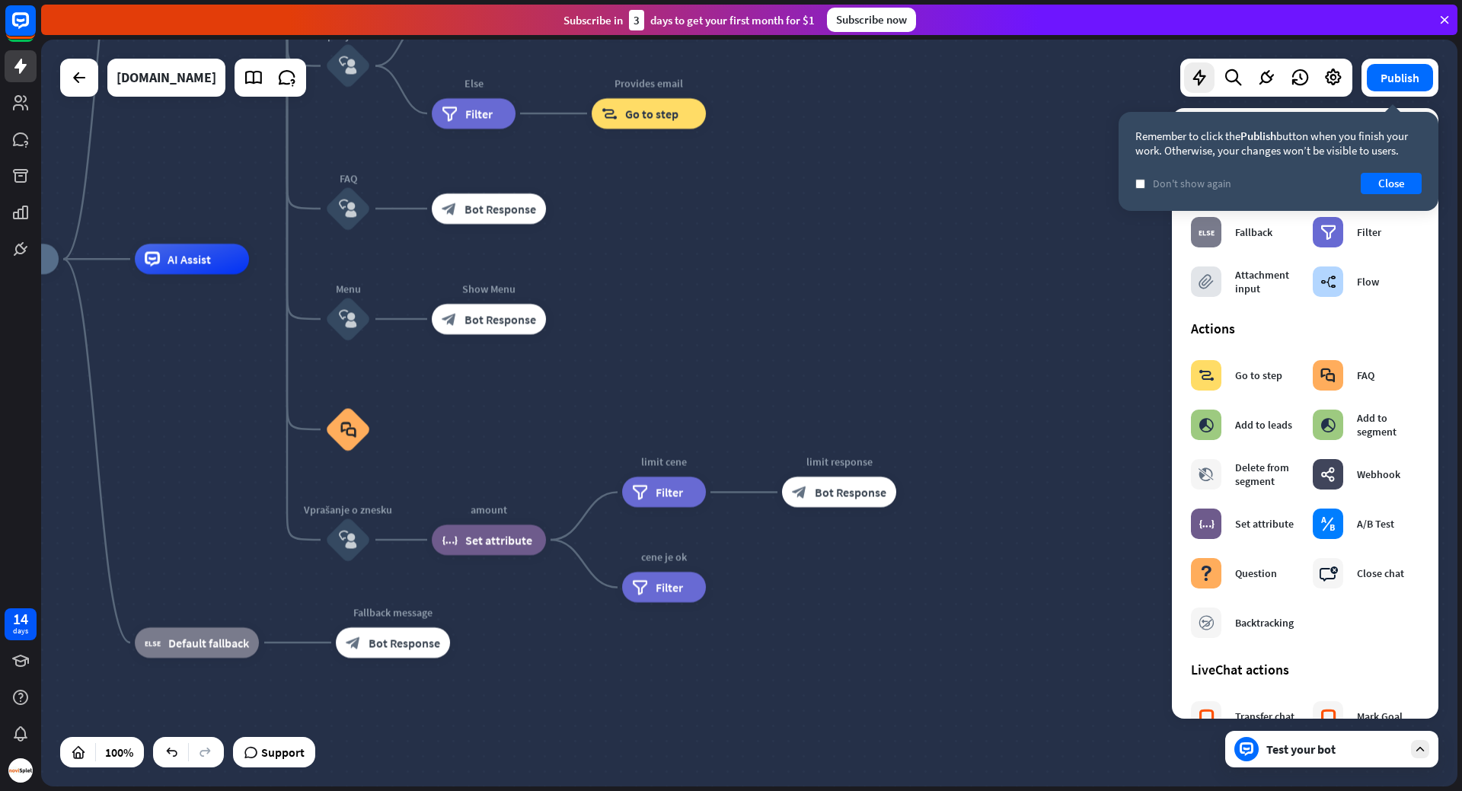
drag, startPoint x: 883, startPoint y: 346, endPoint x: 812, endPoint y: 140, distance: 217.7
click at [812, 141] on div "home_2 Start point Welcome message block_bot_response Bot Response About us blo…" at bounding box center [749, 413] width 1416 height 747
click at [1386, 180] on button "Close" at bounding box center [1391, 183] width 61 height 21
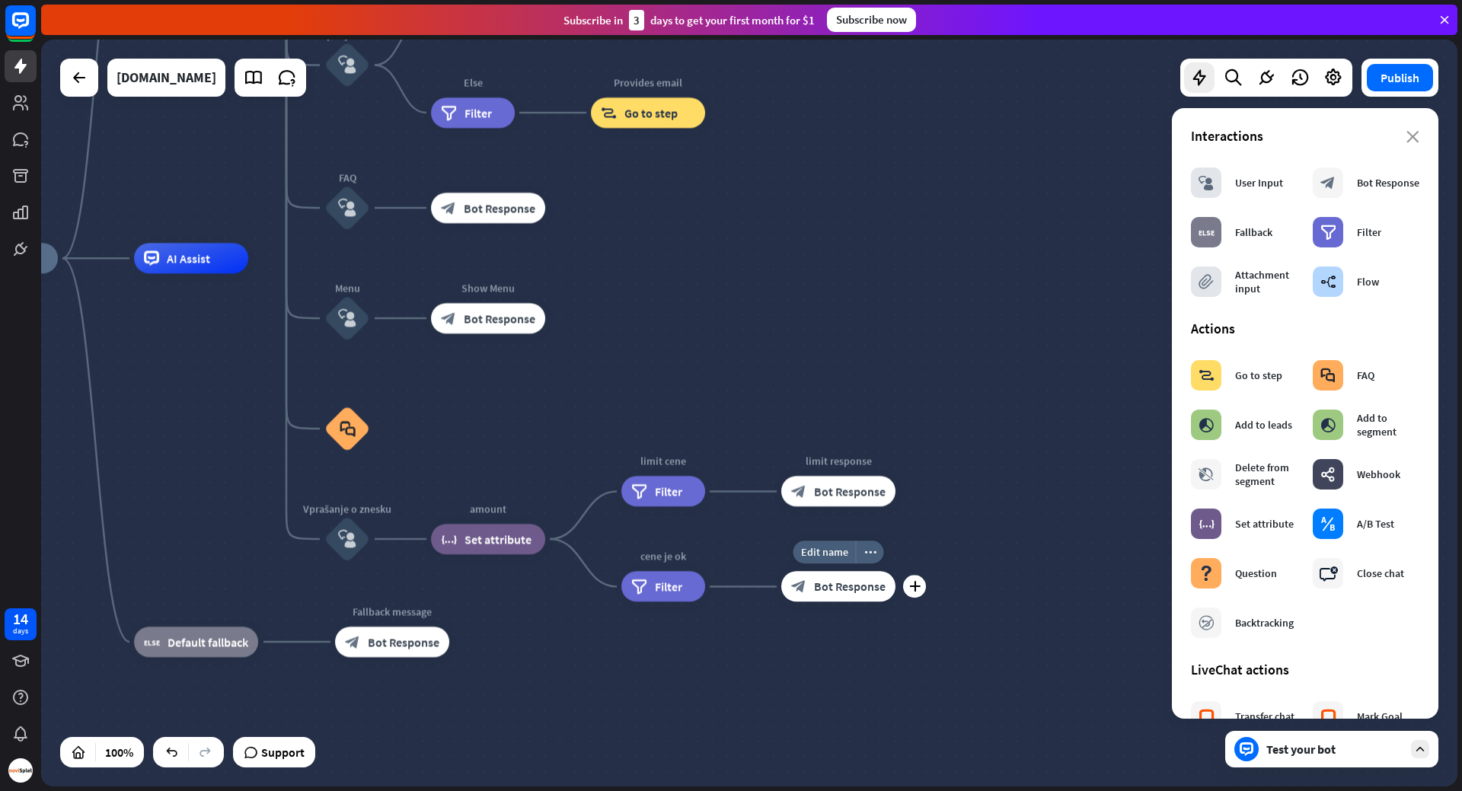
click at [835, 582] on span "Bot Response" at bounding box center [850, 586] width 72 height 15
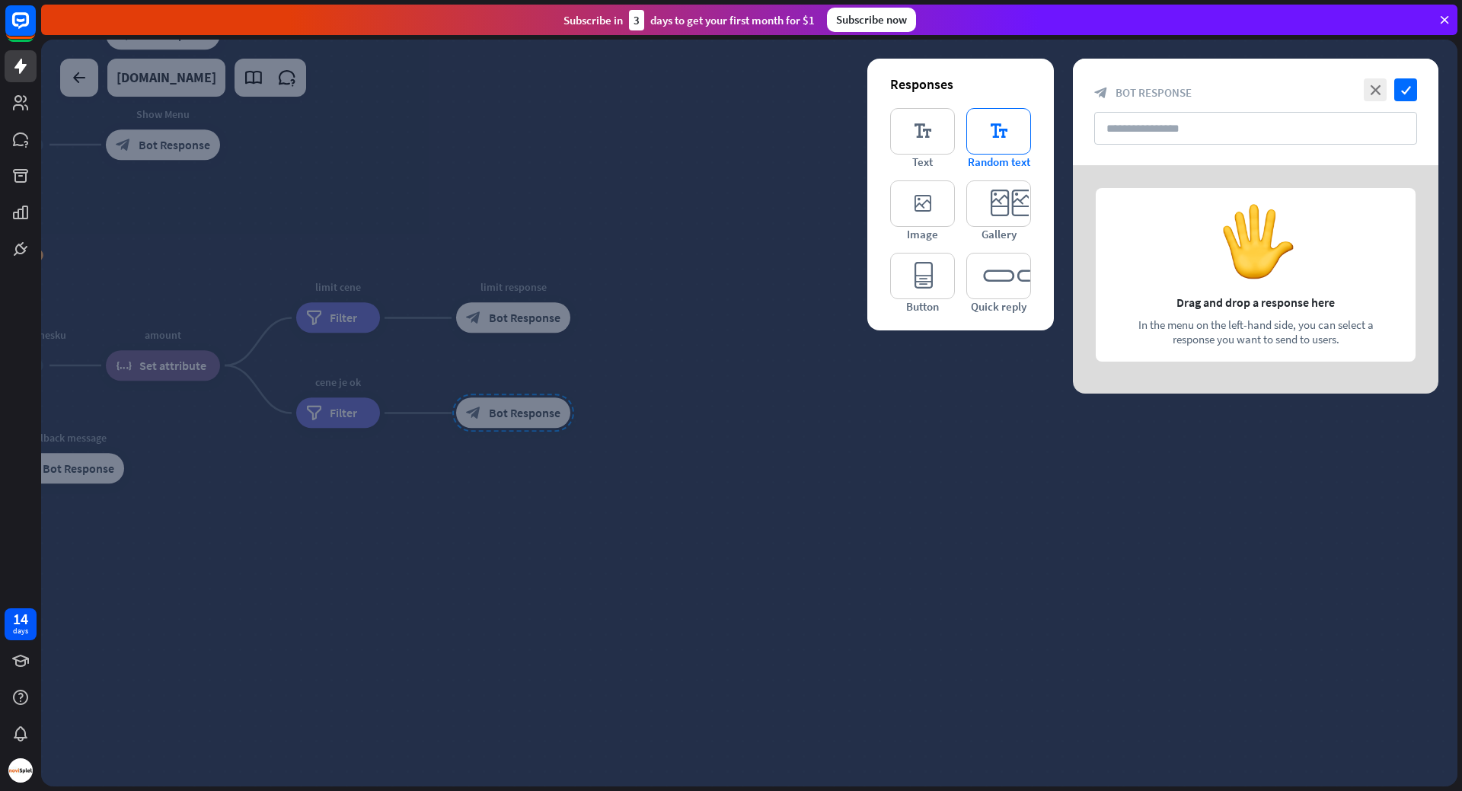
click at [997, 124] on icon "editor_text" at bounding box center [998, 131] width 65 height 46
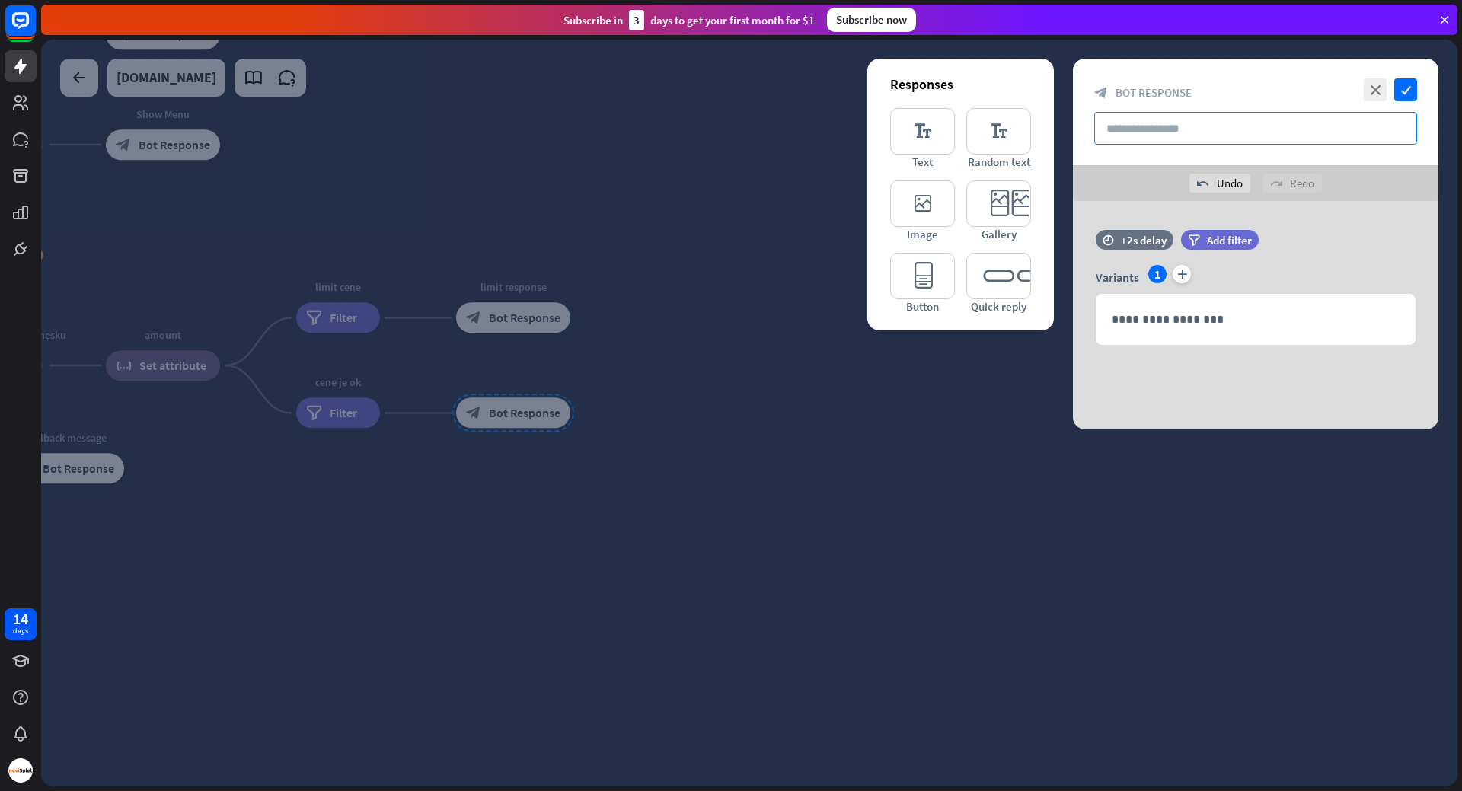
click at [1182, 129] on input "text" at bounding box center [1255, 128] width 323 height 33
type input "********"
click at [1408, 88] on icon "check" at bounding box center [1405, 89] width 23 height 23
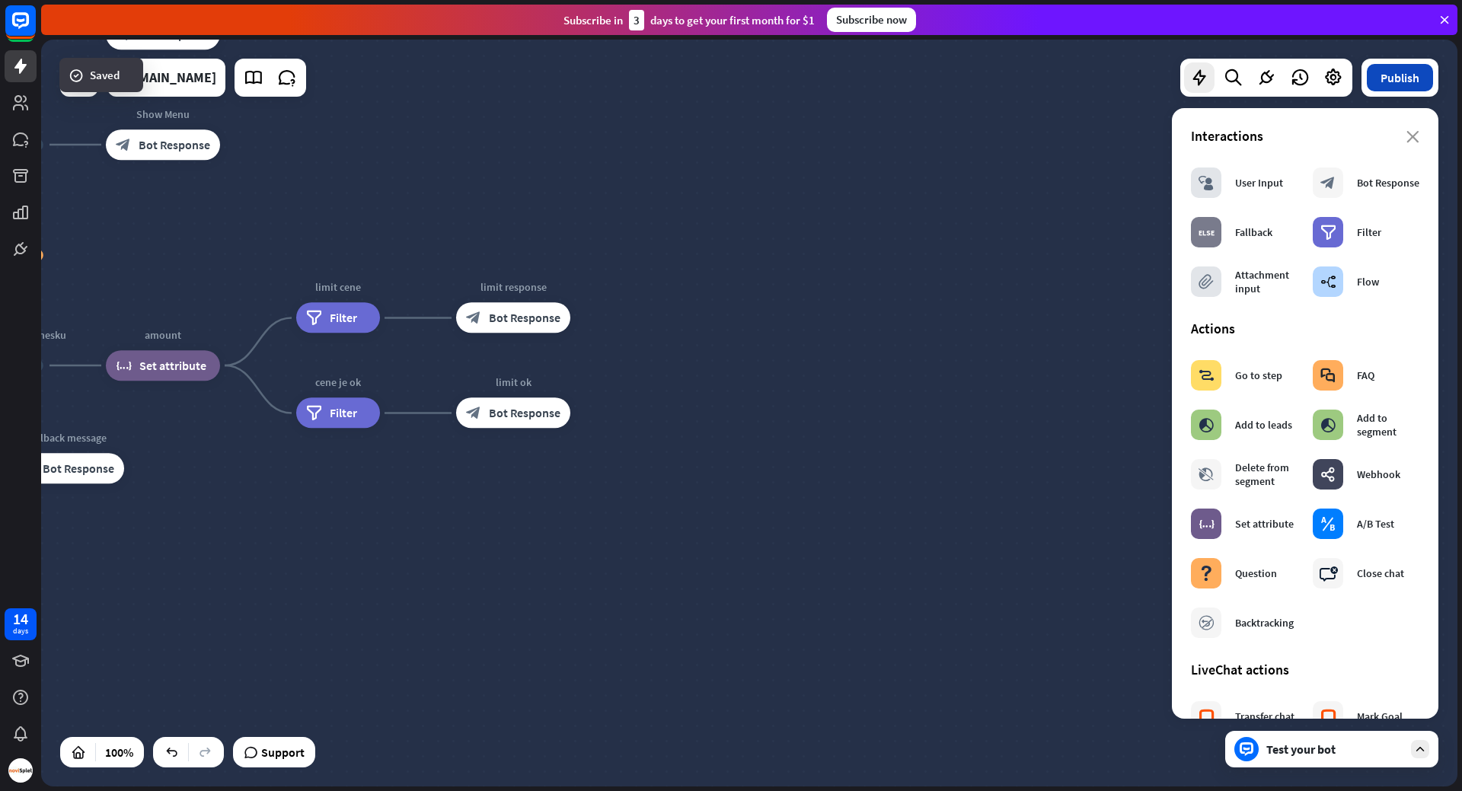
click at [1387, 77] on button "Publish" at bounding box center [1400, 77] width 66 height 27
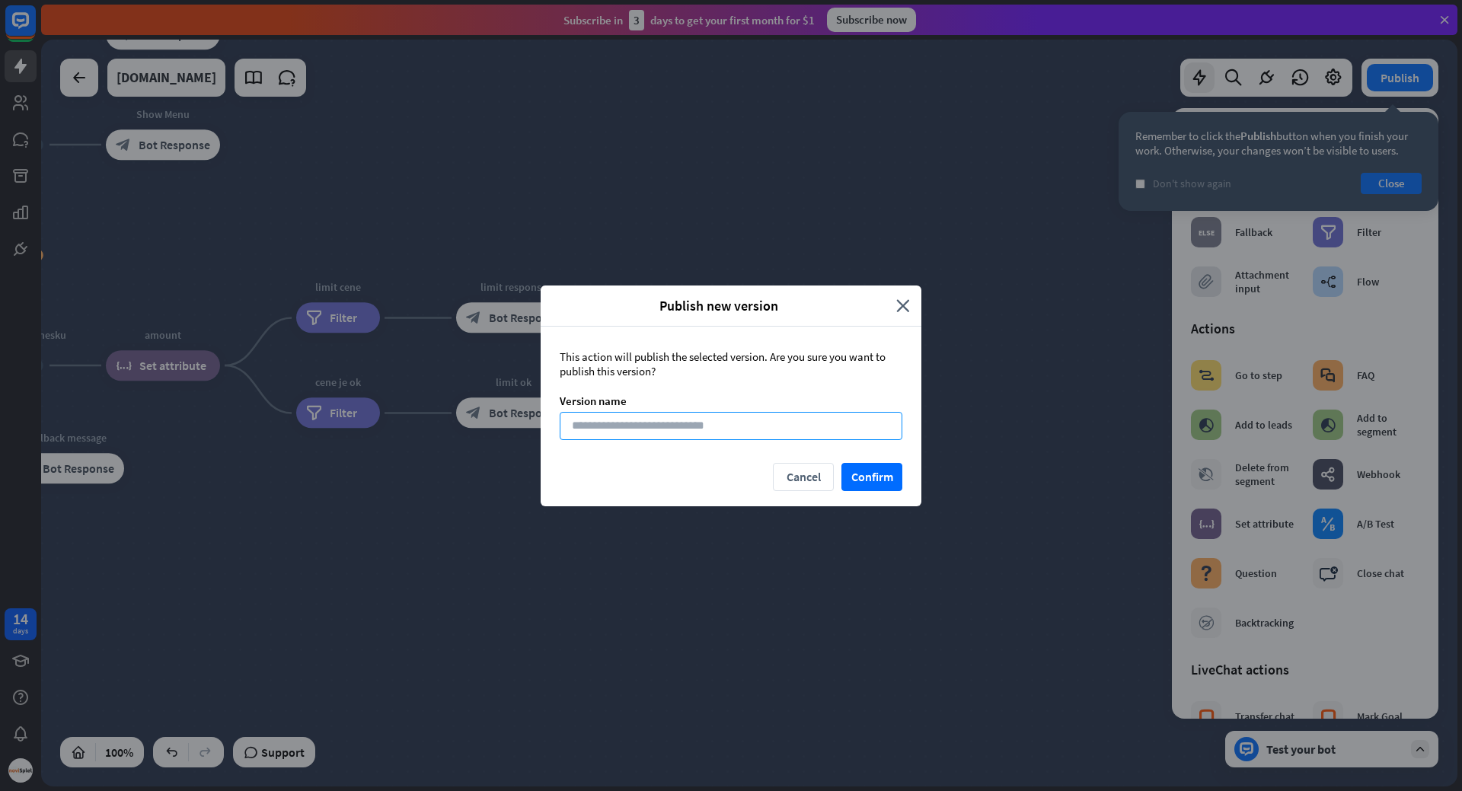
click at [713, 426] on input at bounding box center [731, 426] width 343 height 28
type input "***"
click at [868, 473] on button "Confirm" at bounding box center [871, 477] width 61 height 28
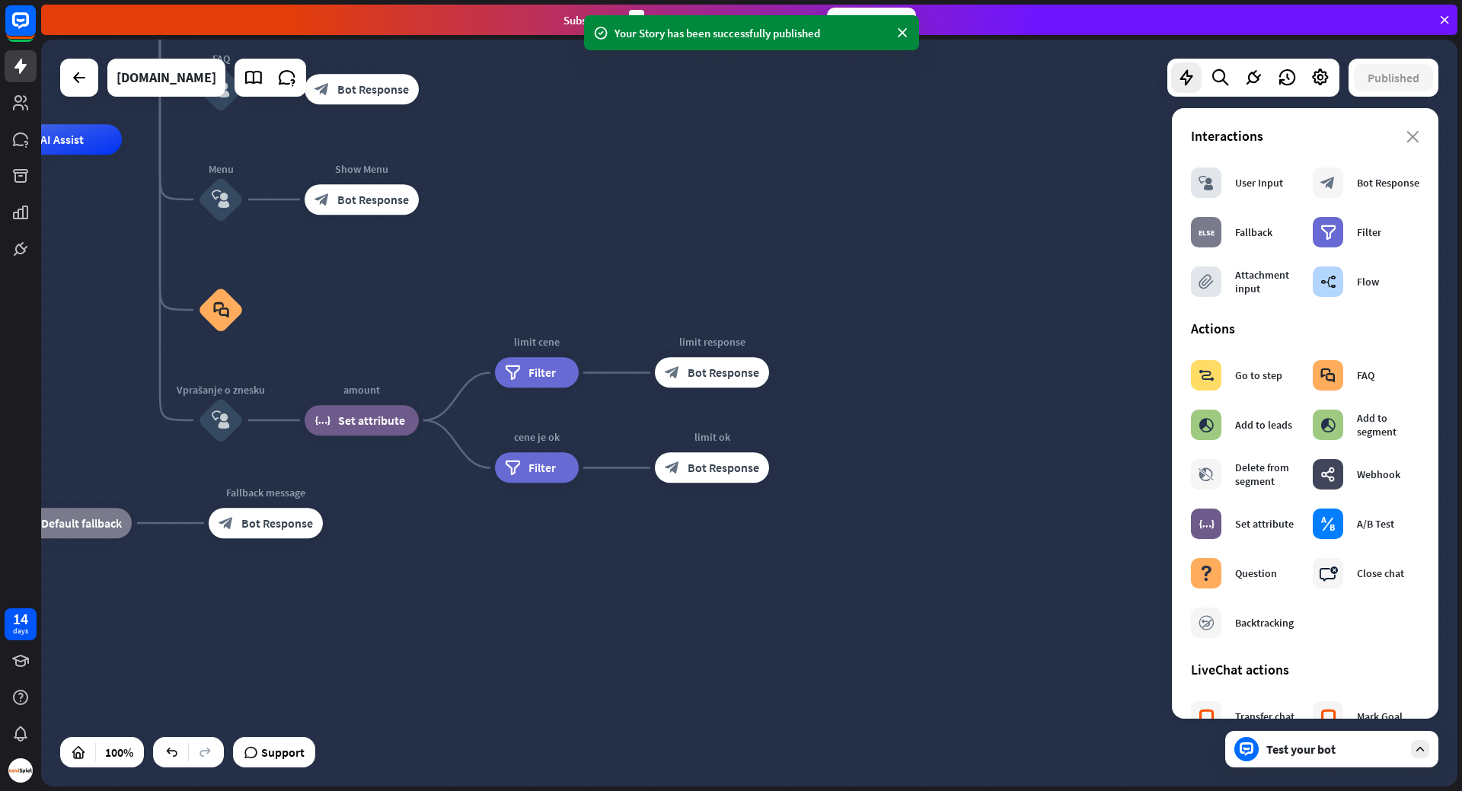
drag, startPoint x: 659, startPoint y: 231, endPoint x: 854, endPoint y: 289, distance: 202.4
click at [854, 289] on div "home_2 Start point Welcome message block_bot_response Bot Response About us blo…" at bounding box center [525, 512] width 1416 height 747
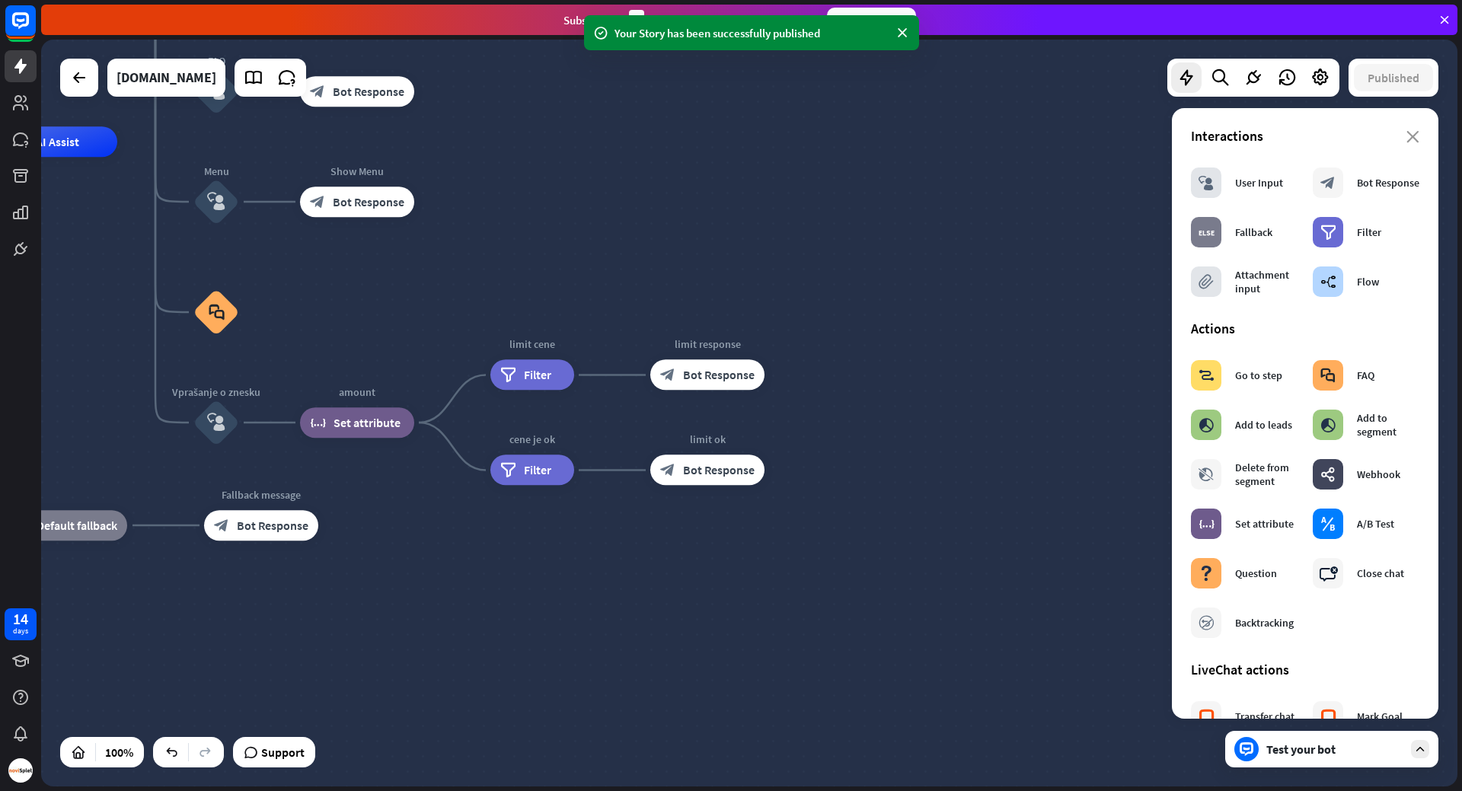
click at [1329, 753] on div "Test your bot" at bounding box center [1334, 749] width 137 height 15
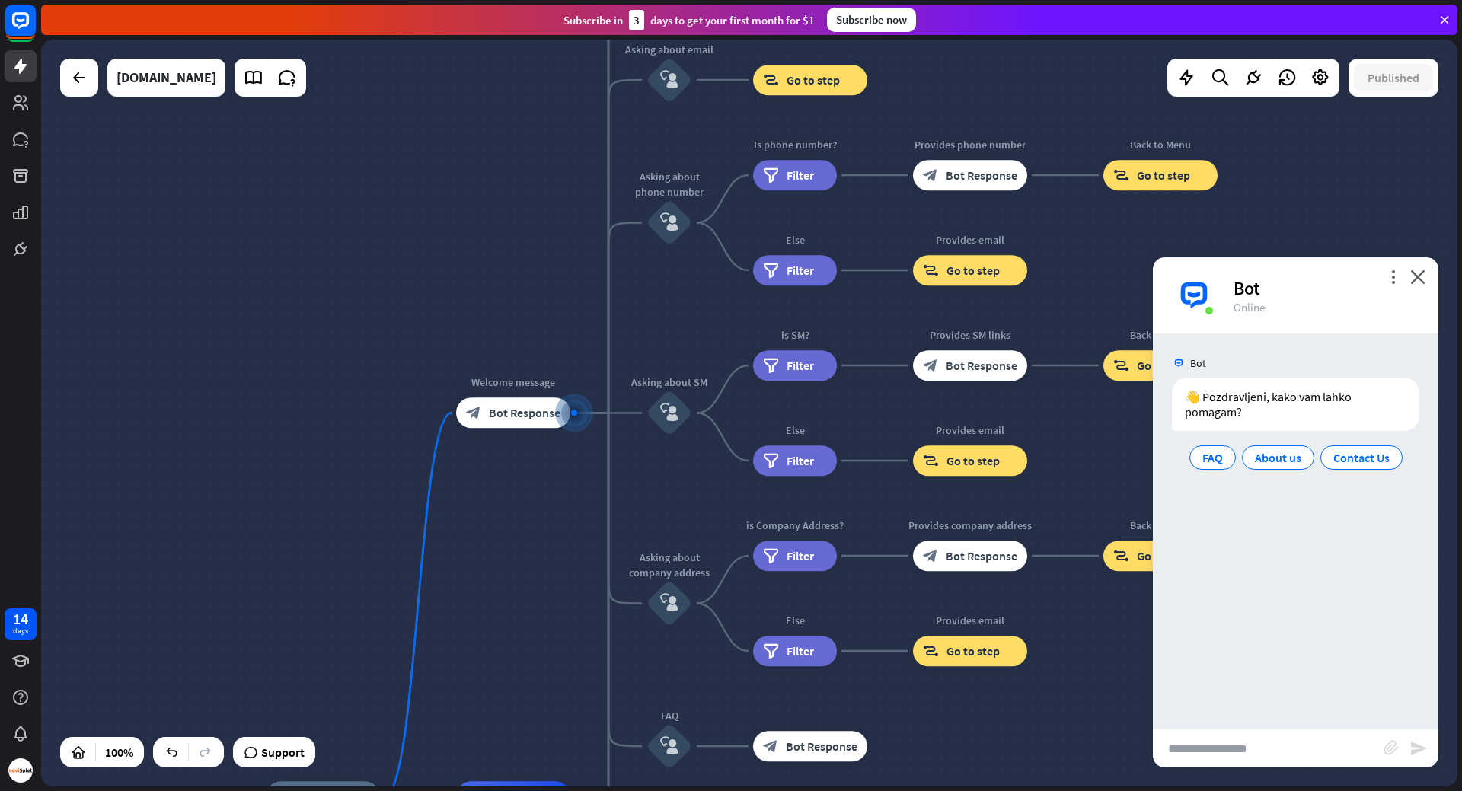
click at [1321, 748] on input "text" at bounding box center [1268, 748] width 231 height 38
click at [1424, 274] on icon "close" at bounding box center [1417, 277] width 15 height 14
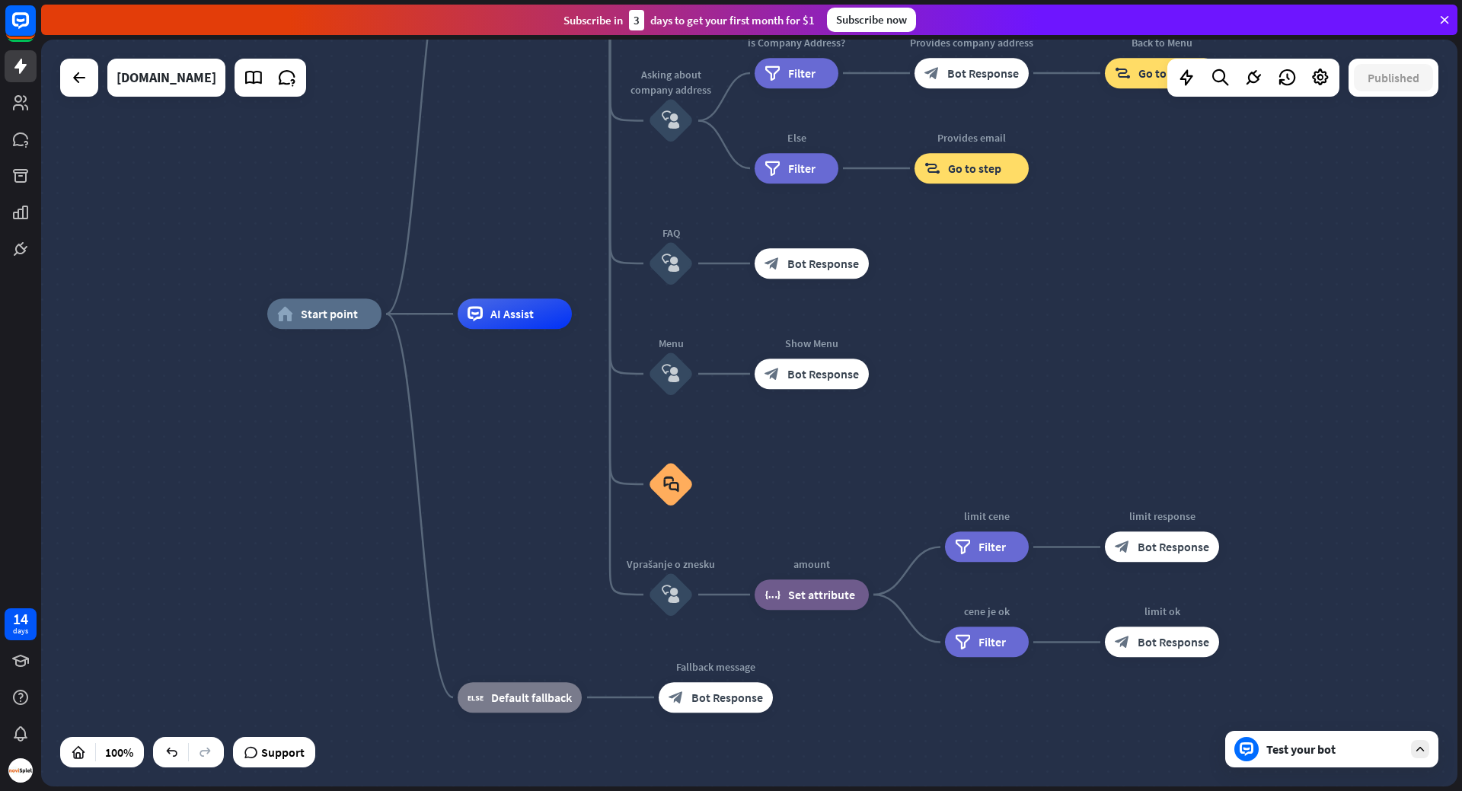
drag, startPoint x: 1090, startPoint y: 740, endPoint x: 1091, endPoint y: 257, distance: 482.7
click at [1091, 257] on div "home_2 Start point Welcome message block_bot_response Bot Response About us blo…" at bounding box center [749, 413] width 1416 height 747
click at [681, 601] on div "block_user_input" at bounding box center [671, 595] width 46 height 46
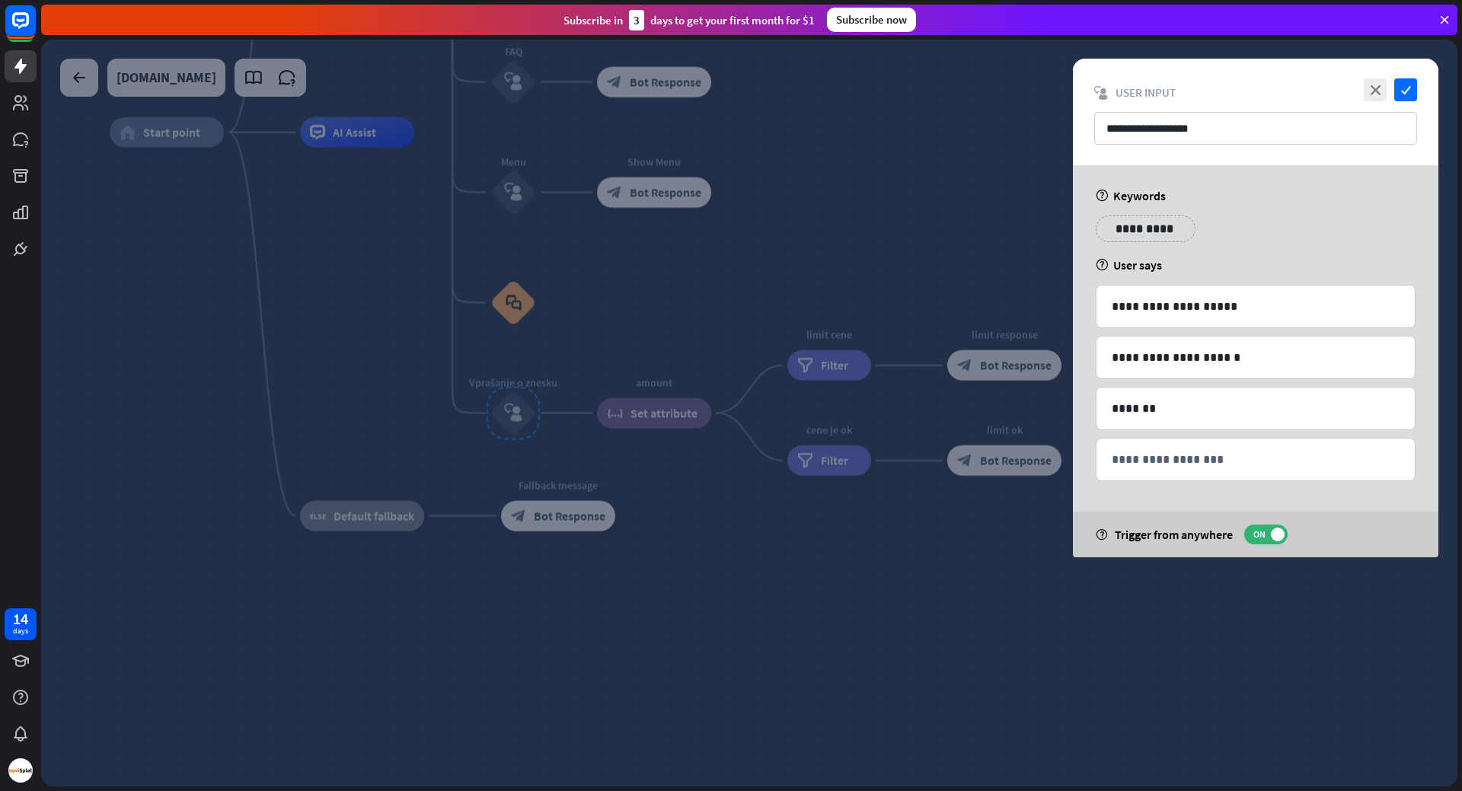
click at [870, 268] on div at bounding box center [749, 413] width 1416 height 747
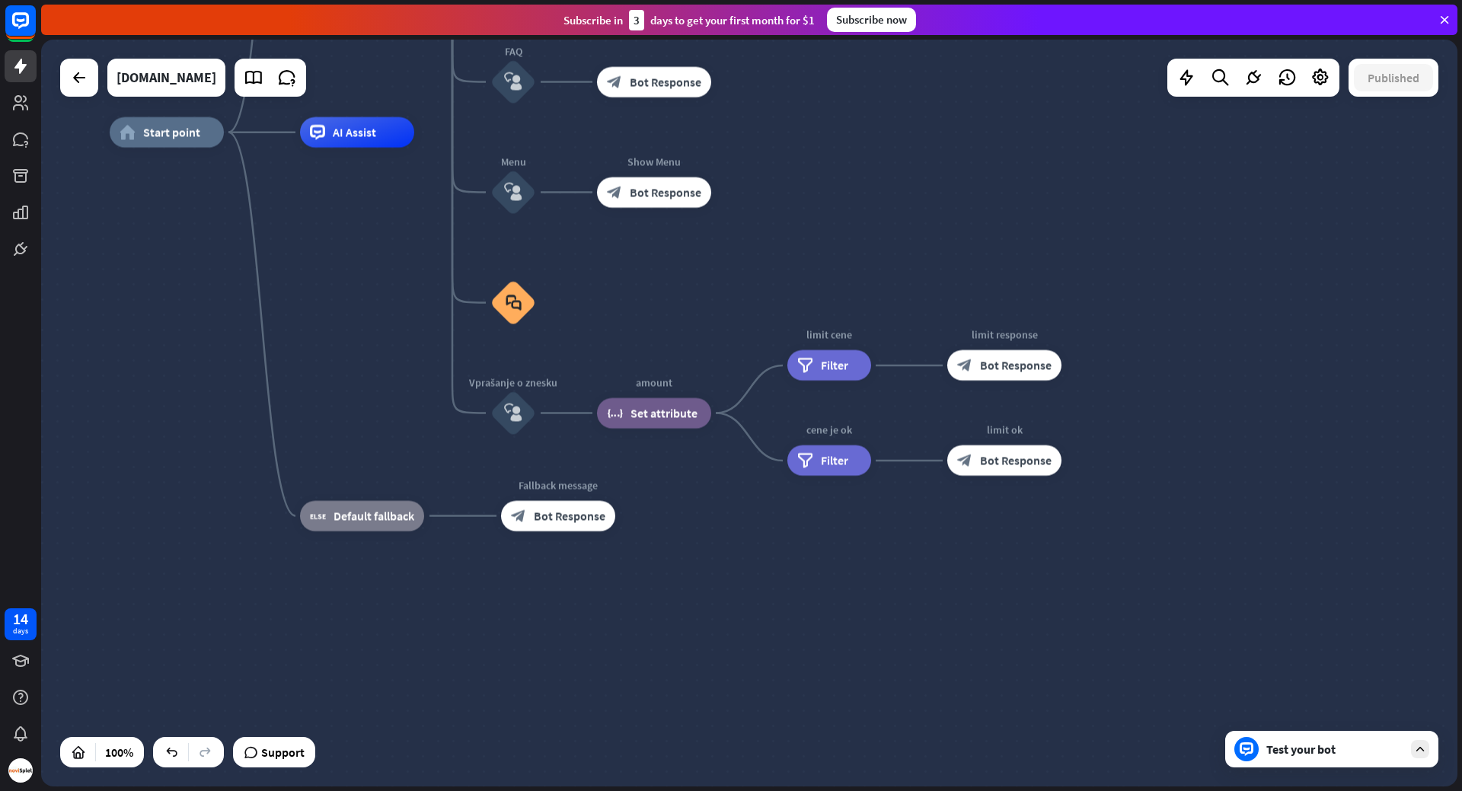
click at [1342, 745] on div "Test your bot" at bounding box center [1334, 749] width 137 height 15
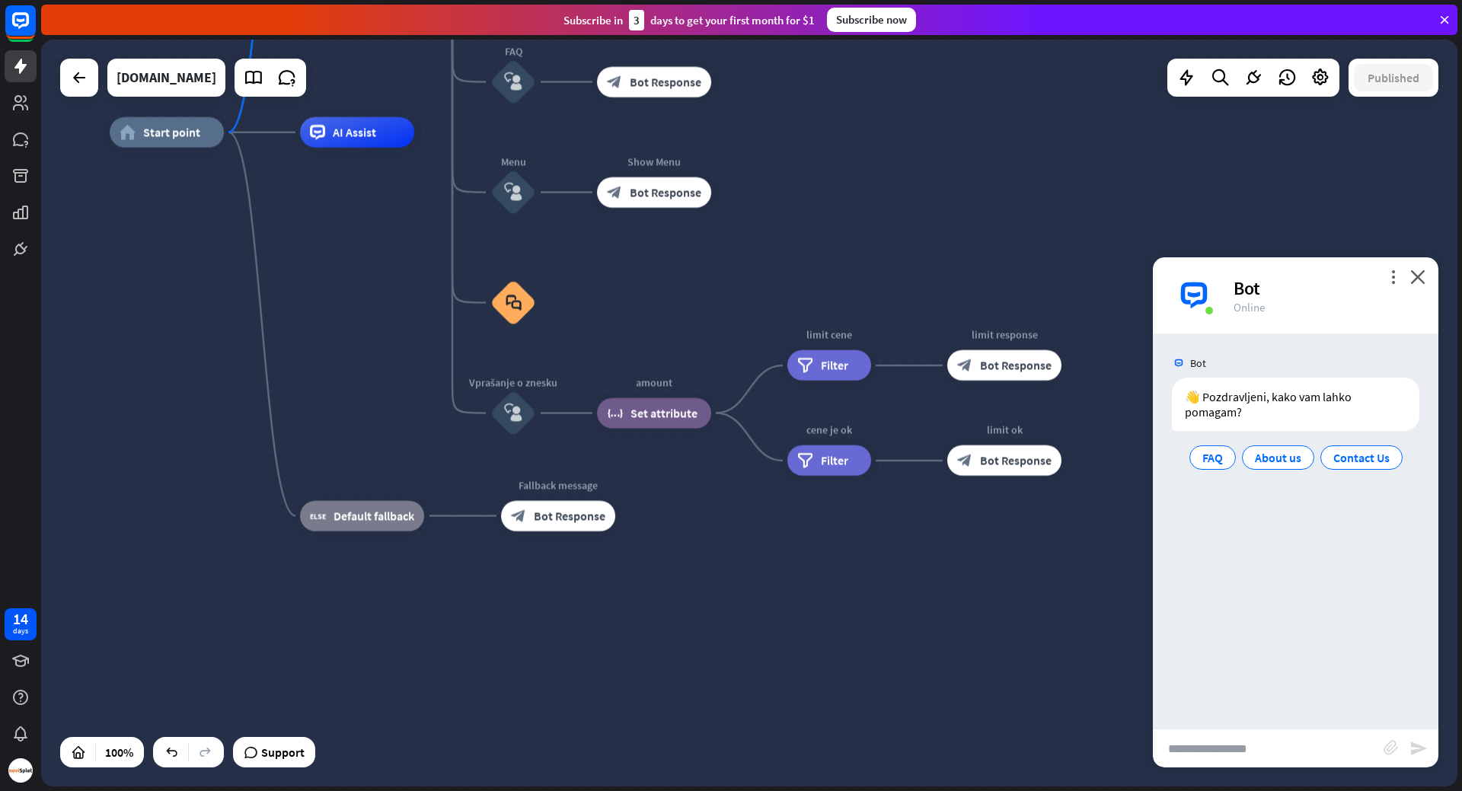
click at [1256, 739] on input "text" at bounding box center [1268, 748] width 231 height 38
type input "**********"
click at [1417, 749] on icon "send" at bounding box center [1418, 748] width 18 height 18
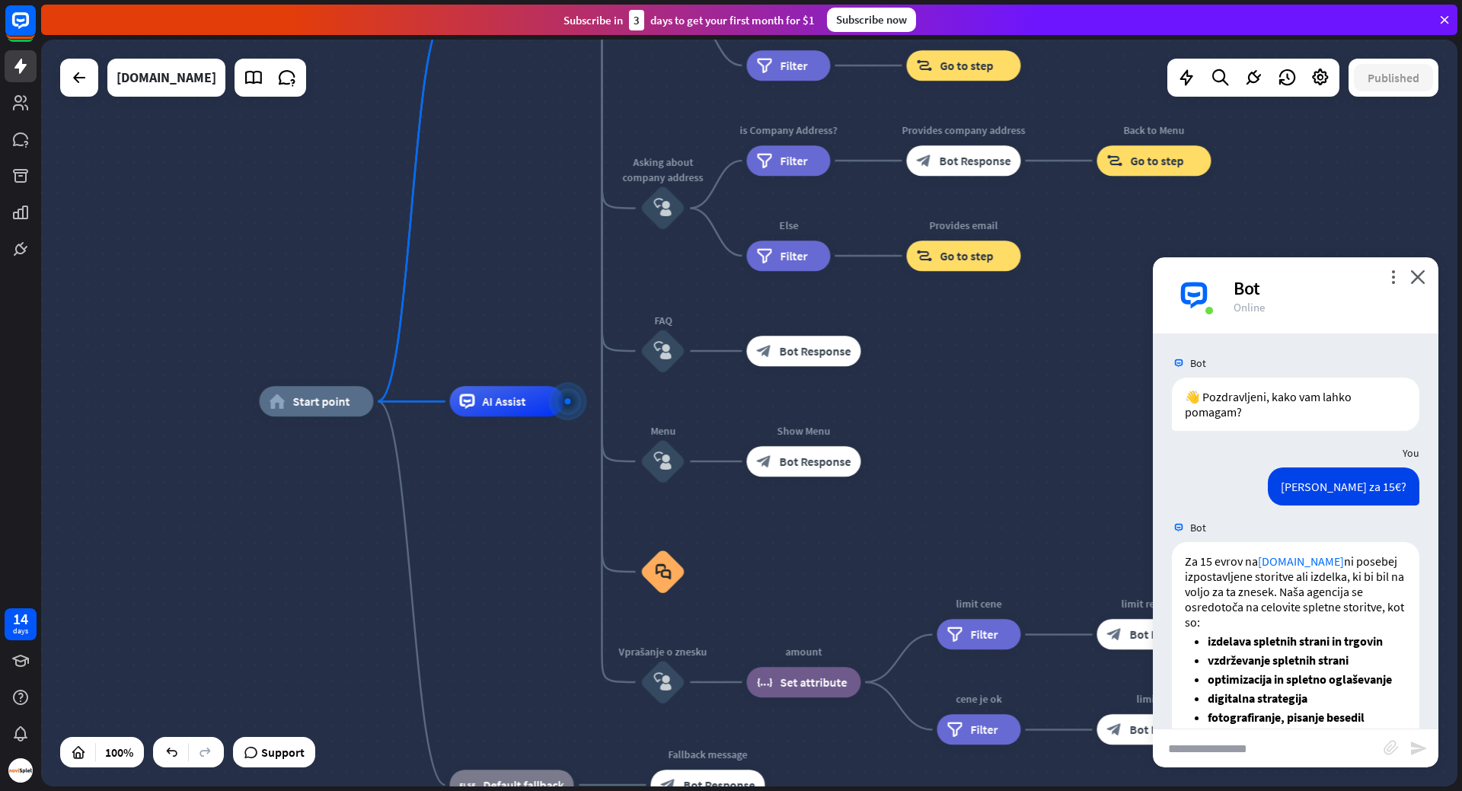
scroll to position [160, 0]
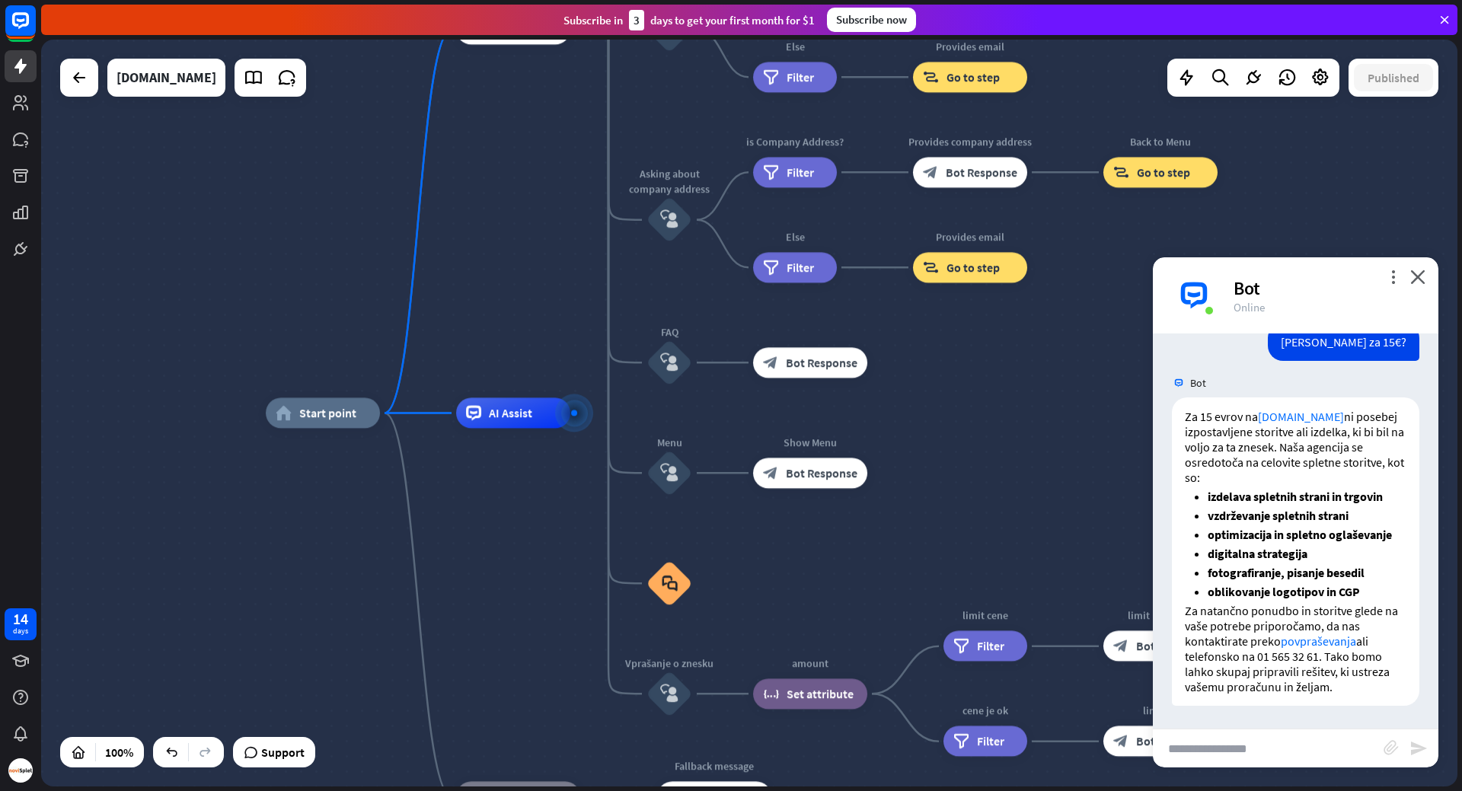
click at [1308, 752] on input "text" at bounding box center [1268, 748] width 231 height 38
type input "**********"
click at [1419, 754] on icon "send" at bounding box center [1418, 748] width 18 height 18
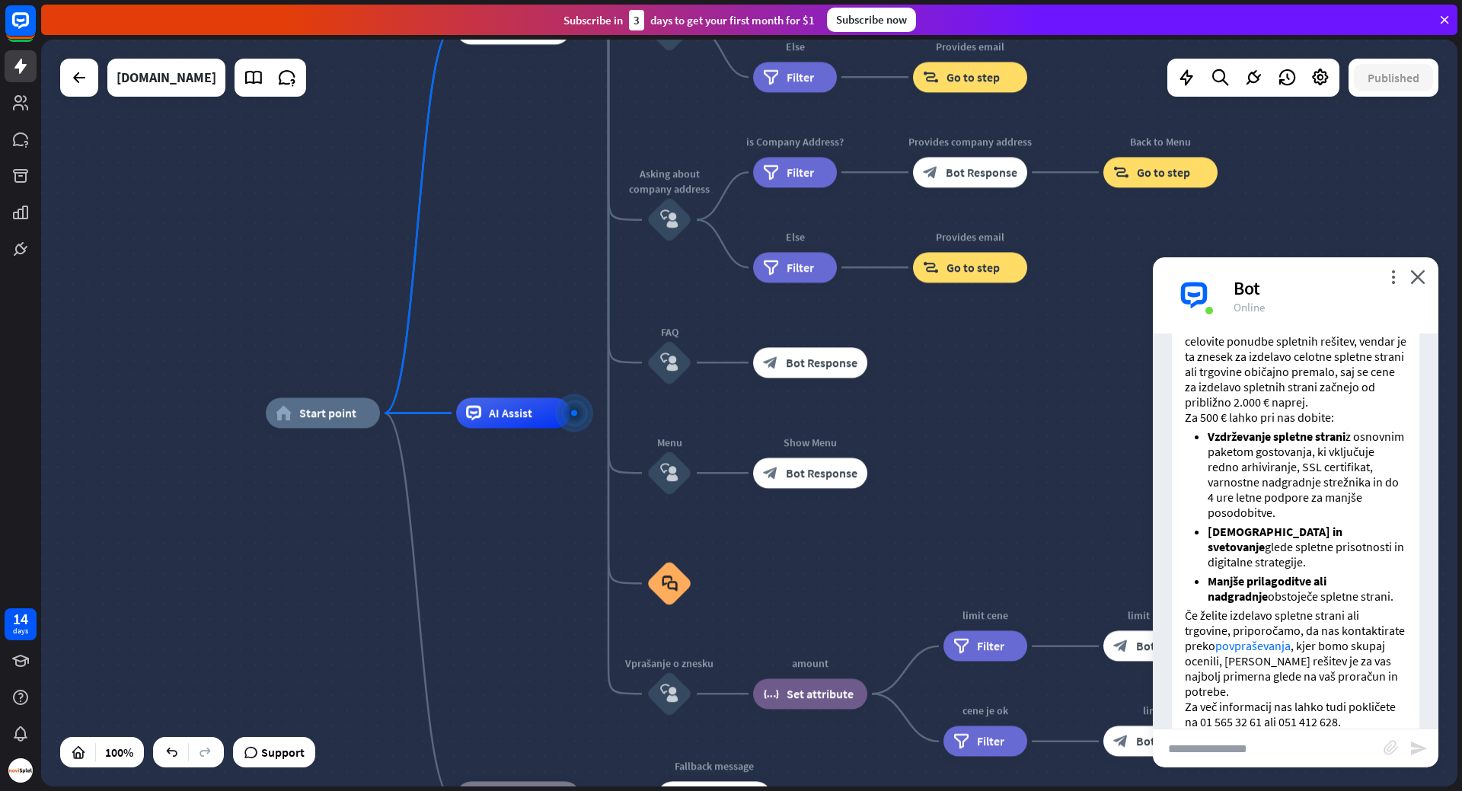
scroll to position [705, 0]
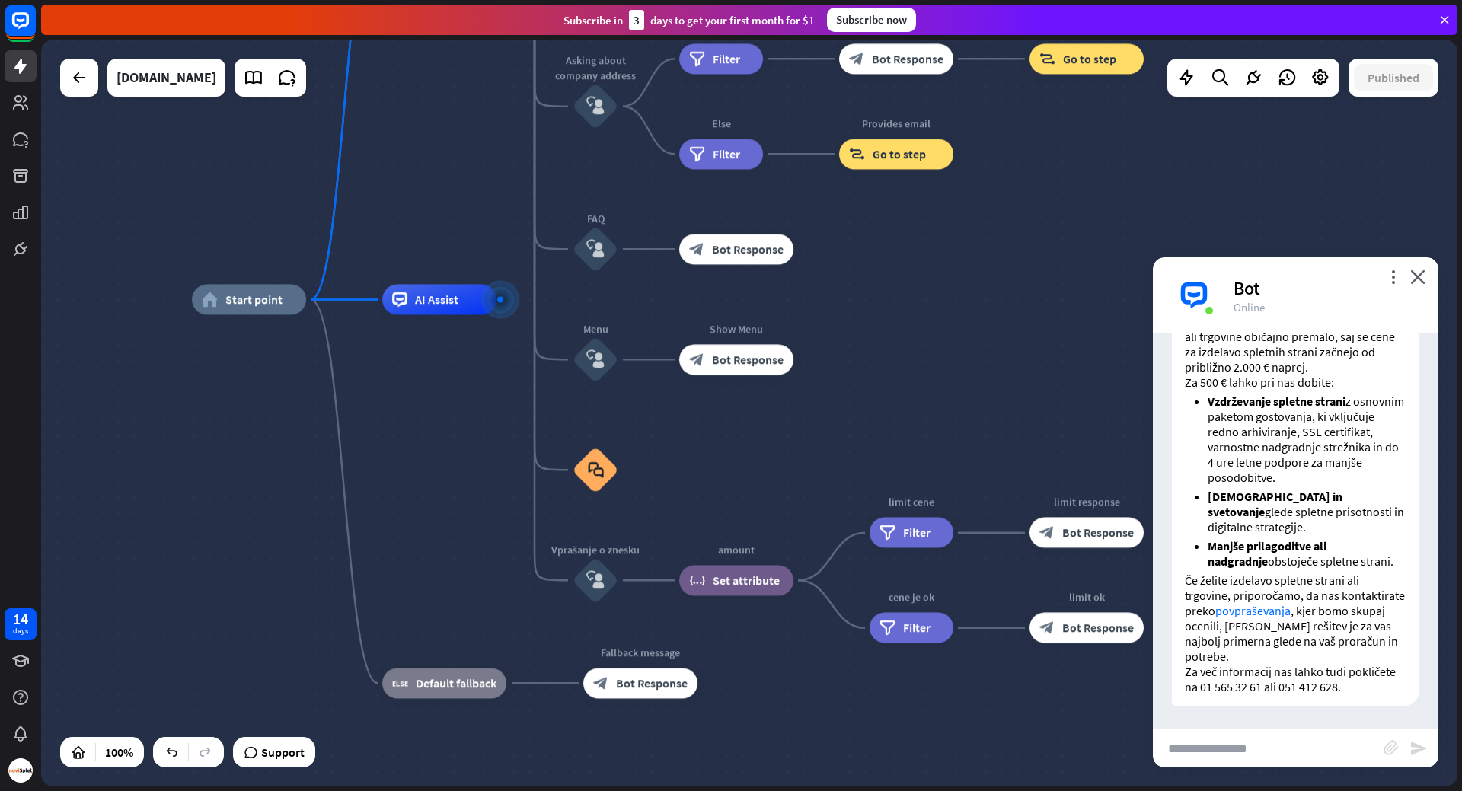
drag, startPoint x: 1091, startPoint y: 579, endPoint x: 1017, endPoint y: 465, distance: 135.4
click at [1017, 465] on div "home_2 Start point Welcome message block_bot_response Bot Response About us blo…" at bounding box center [900, 673] width 1416 height 747
click at [627, 541] on icon "more_horiz" at bounding box center [627, 538] width 12 height 11
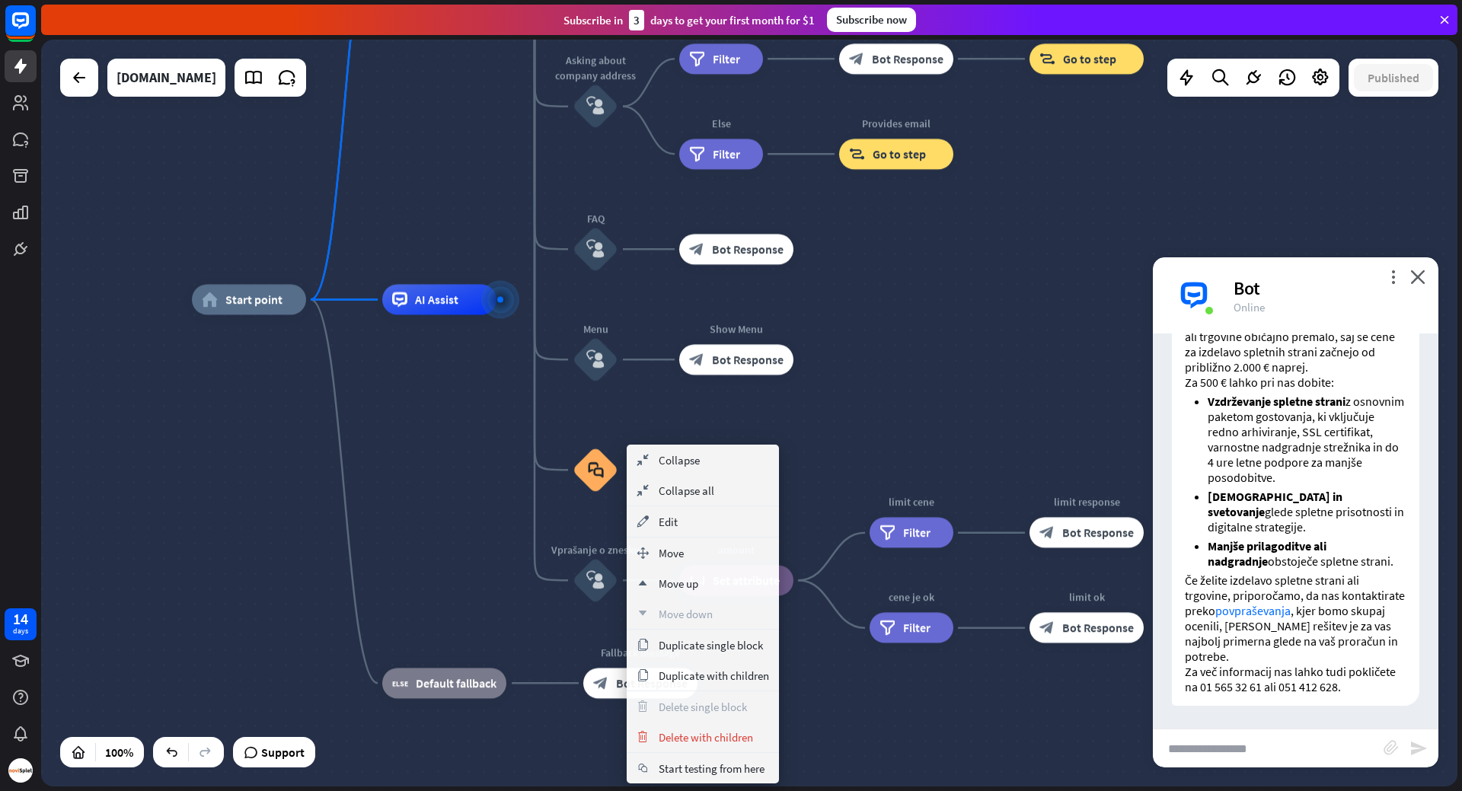
click at [834, 416] on div "home_2 Start point Welcome message block_bot_response Bot Response About us blo…" at bounding box center [900, 673] width 1416 height 747
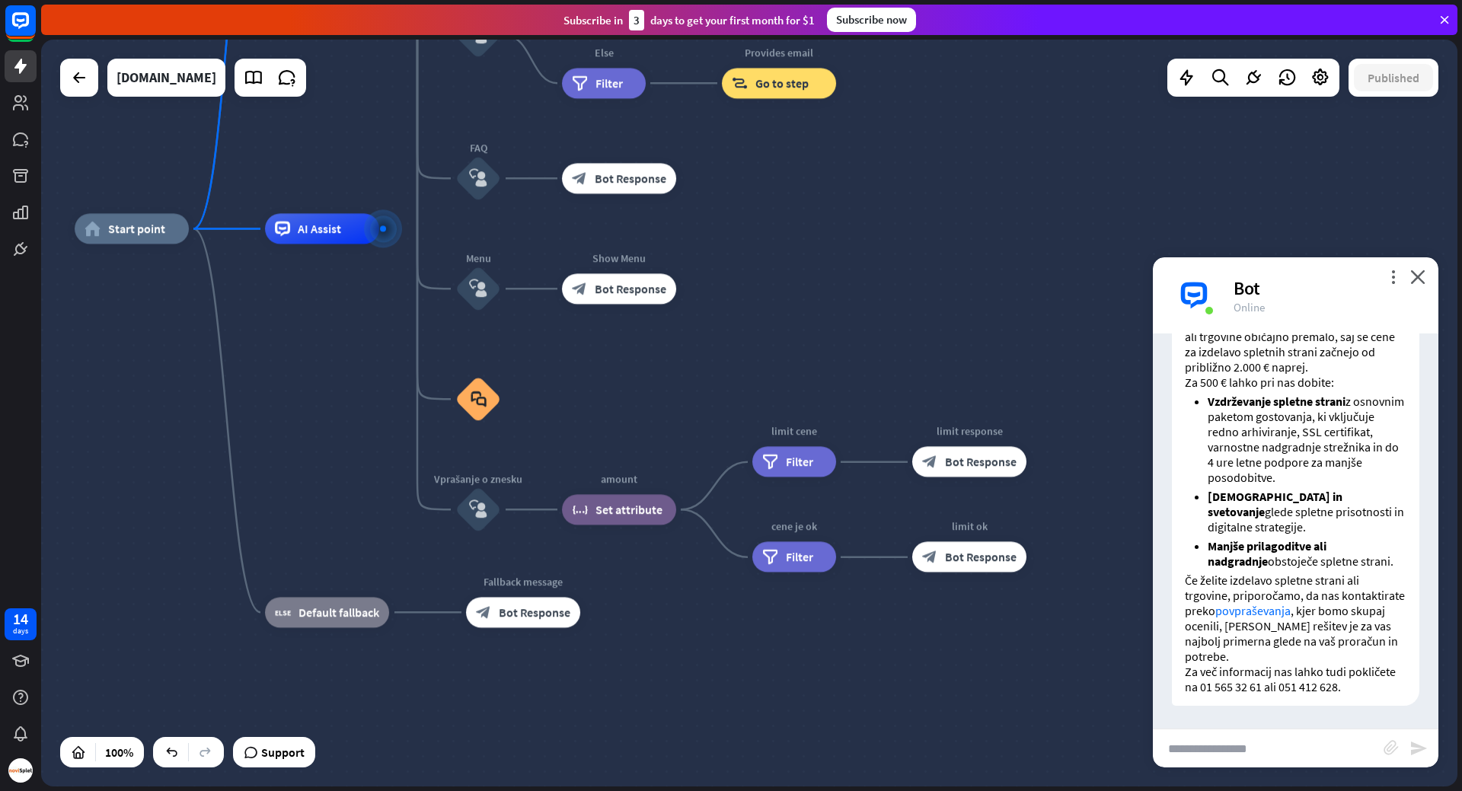
drag, startPoint x: 1038, startPoint y: 423, endPoint x: 921, endPoint y: 352, distance: 137.0
click at [921, 352] on div "home_2 Start point Welcome message block_bot_response Bot Response About us blo…" at bounding box center [783, 602] width 1416 height 747
click at [1249, 758] on input "text" at bounding box center [1268, 748] width 231 height 38
type input "**********"
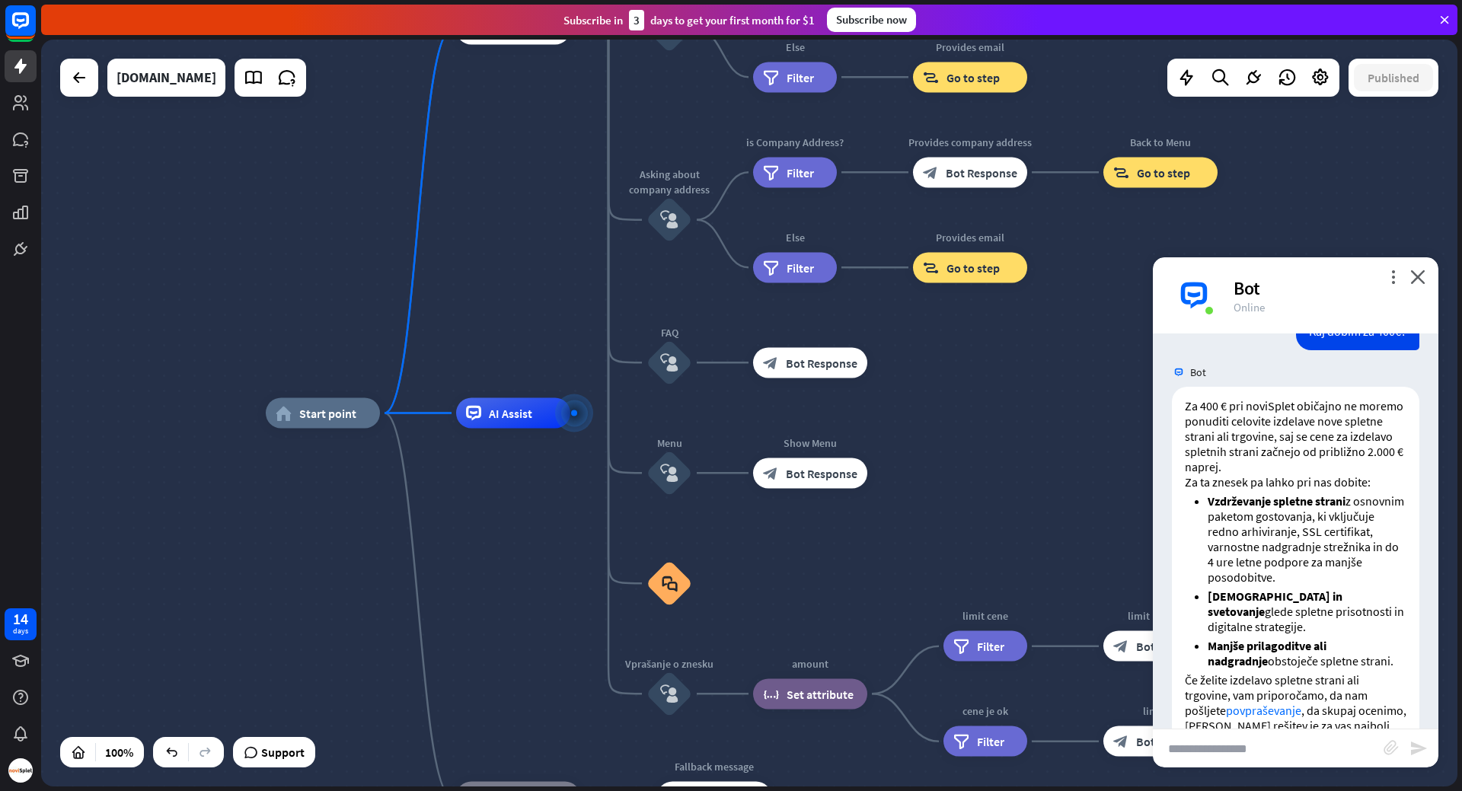
scroll to position [1220, 0]
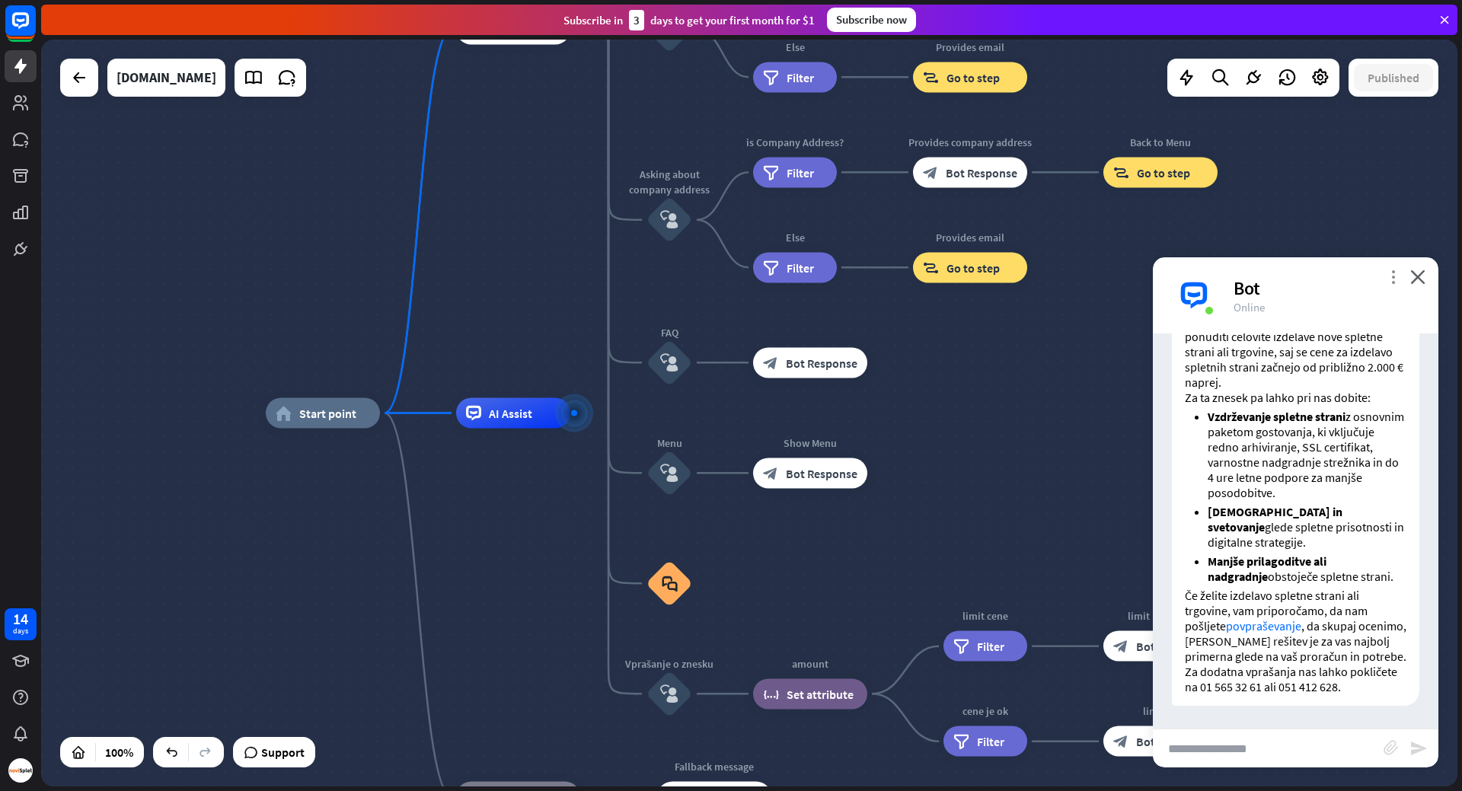
click at [1389, 273] on icon "more_vert" at bounding box center [1393, 277] width 14 height 14
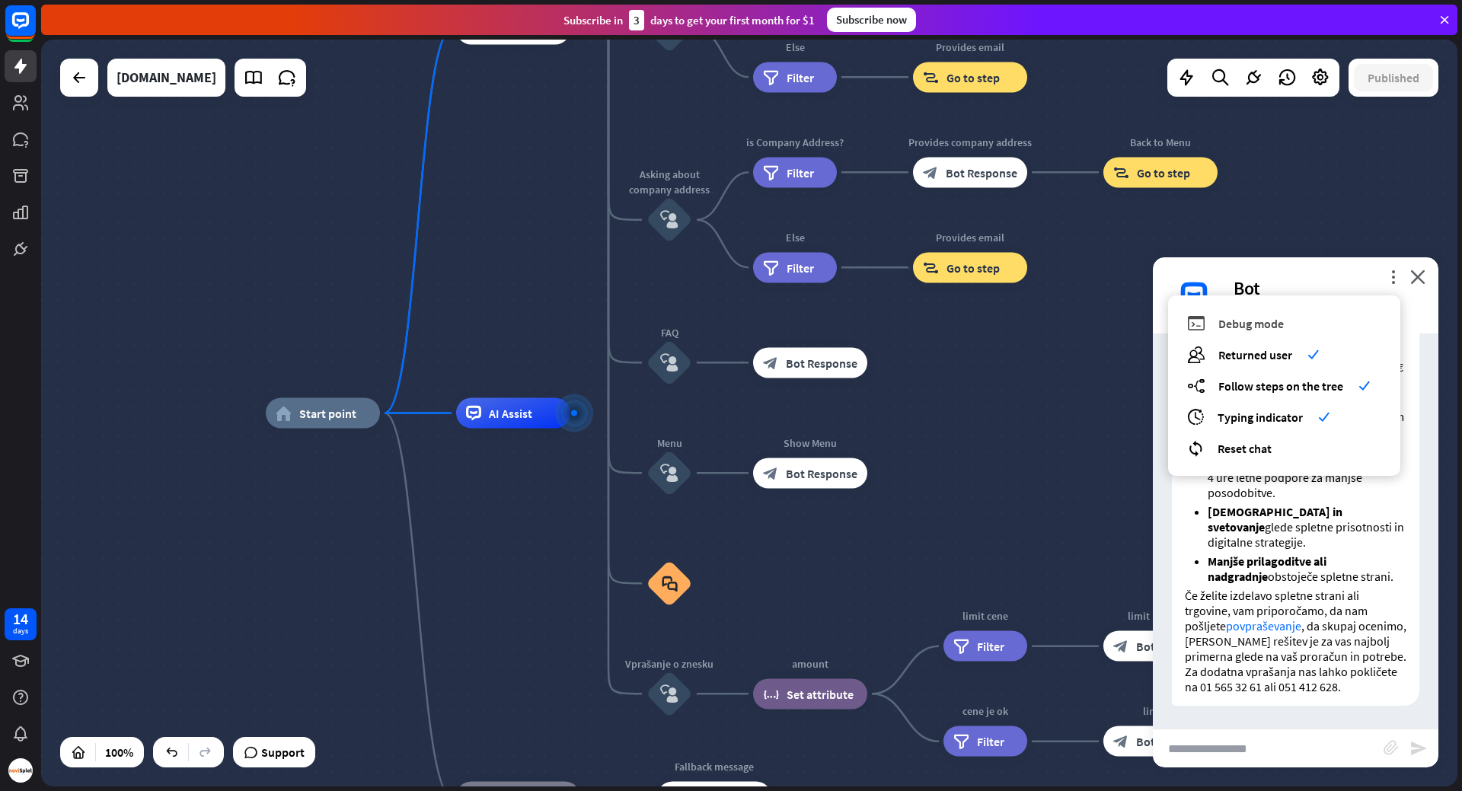
click at [1316, 314] on div "debug Debug mode" at bounding box center [1284, 323] width 194 height 18
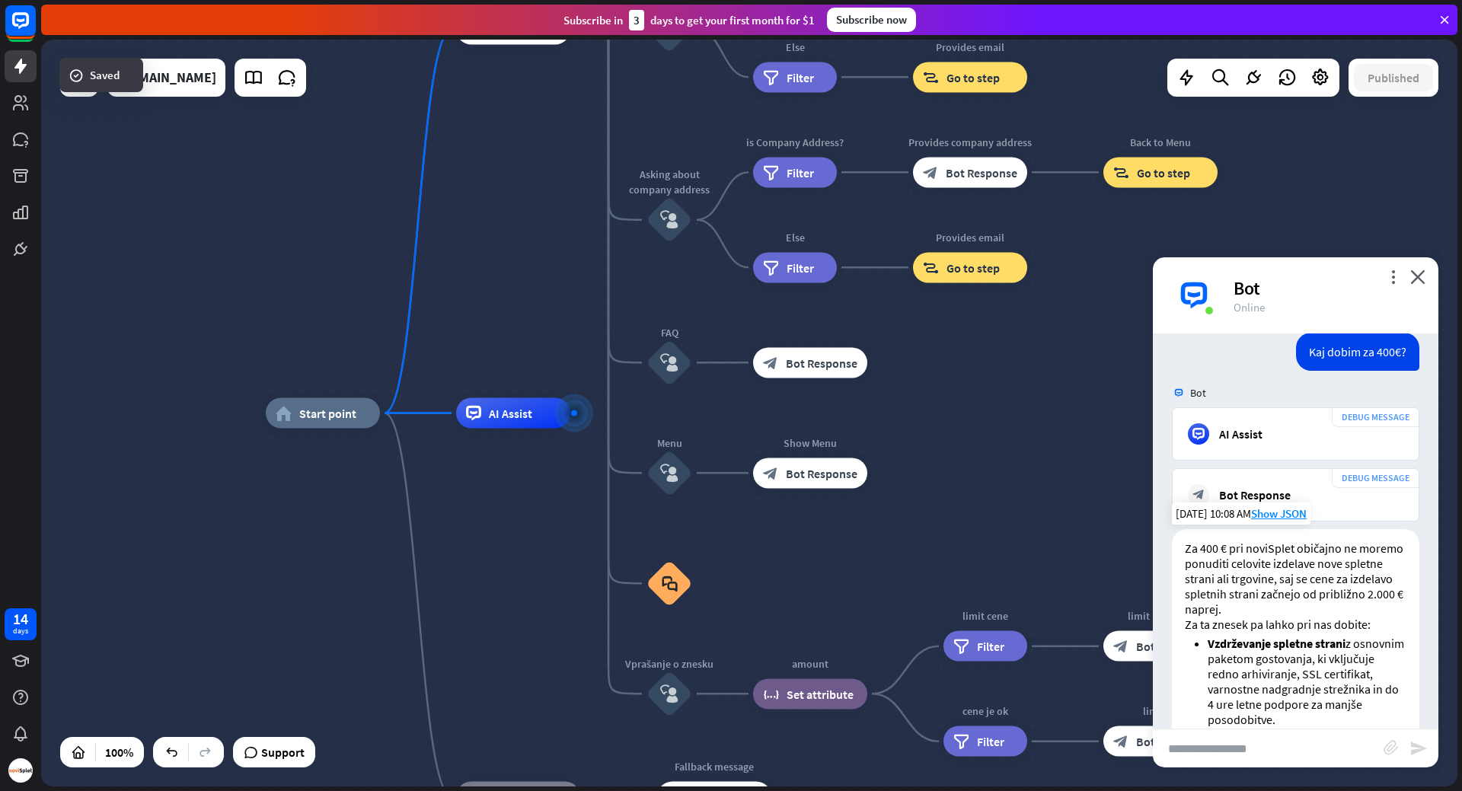
scroll to position [1610, 0]
click at [1312, 442] on div "AI Assist" at bounding box center [1295, 435] width 215 height 21
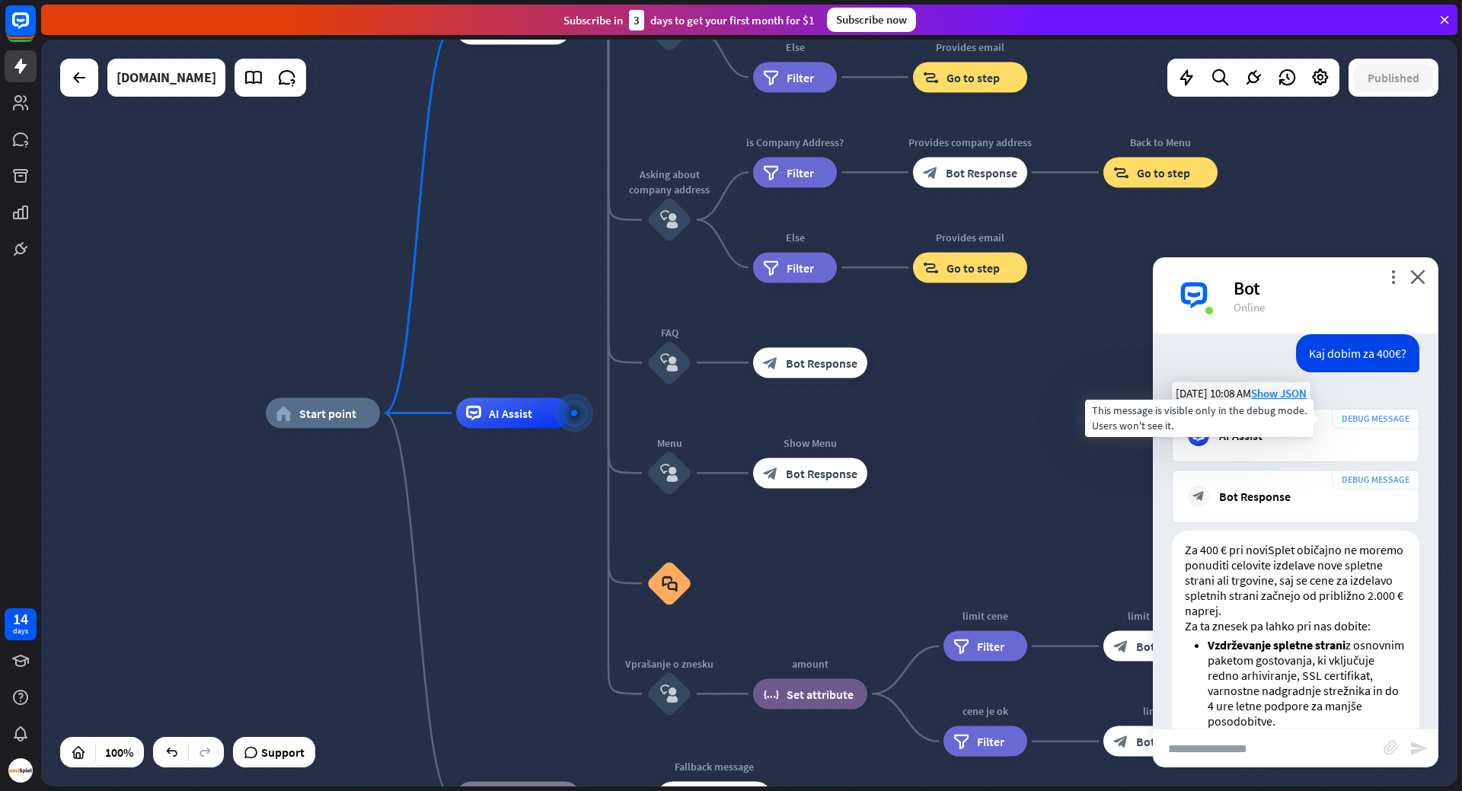
click at [1346, 419] on div "DEBUG MESSAGE" at bounding box center [1376, 419] width 88 height 20
click at [1202, 438] on icon at bounding box center [1198, 435] width 12 height 12
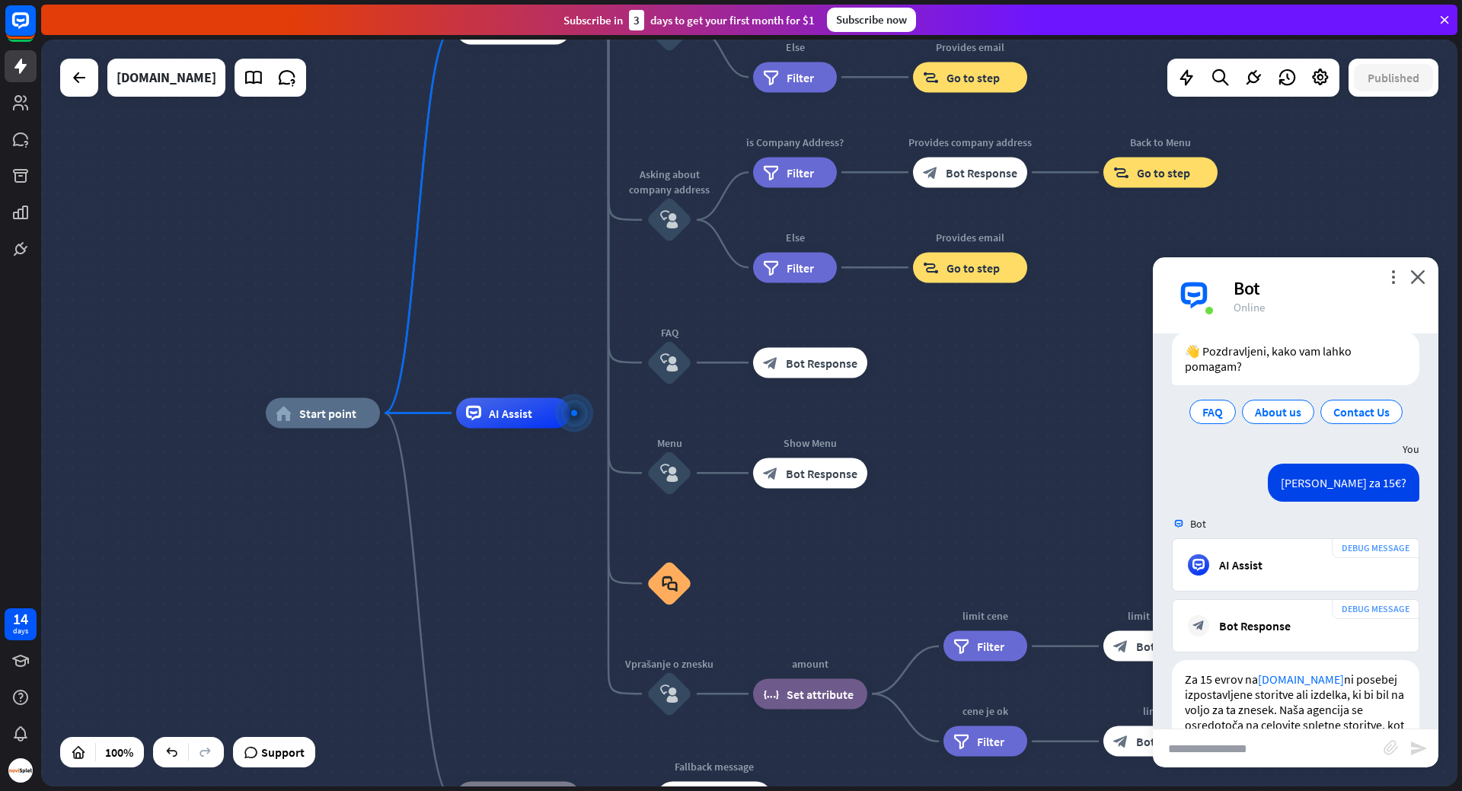
scroll to position [305, 0]
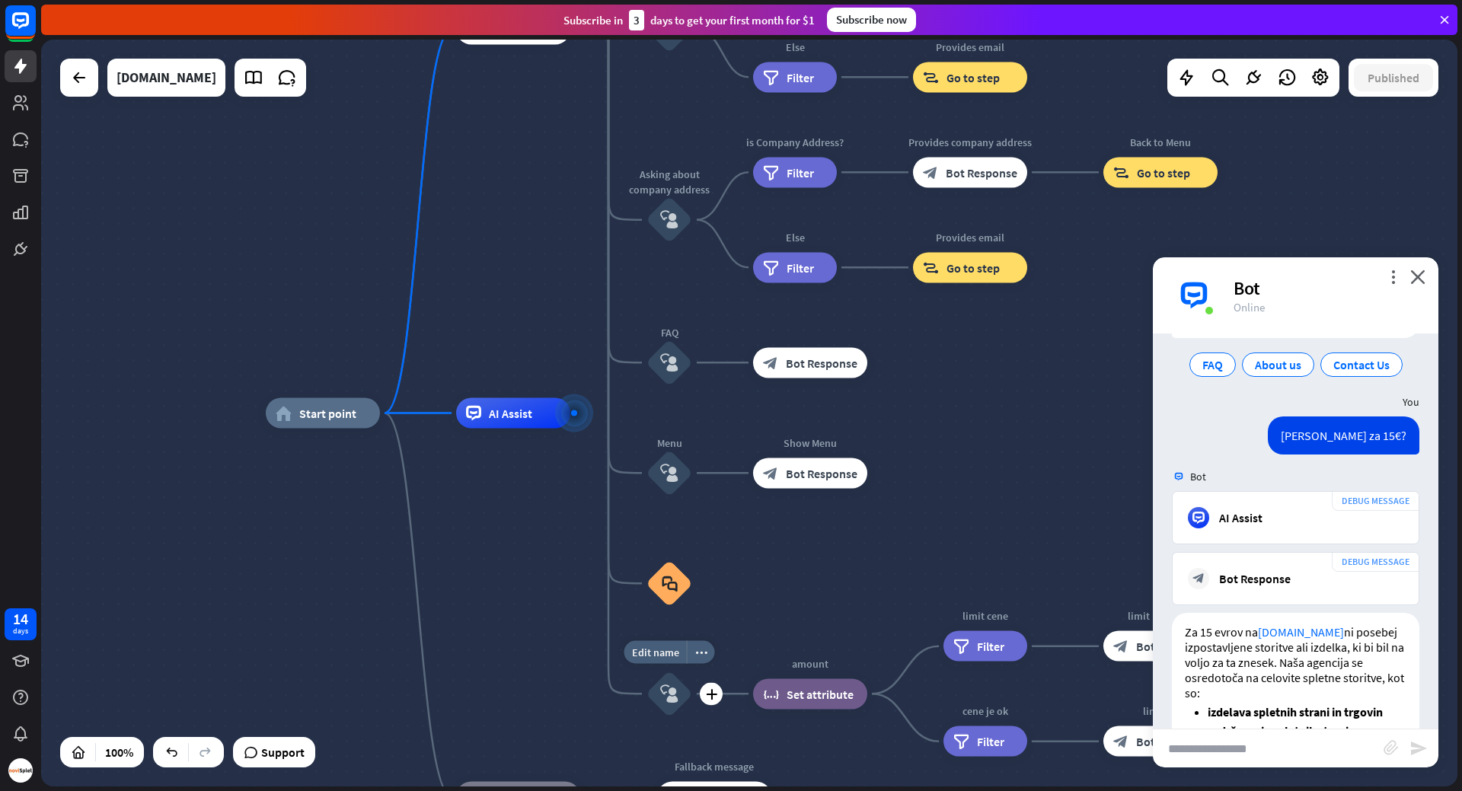
click at [669, 705] on div "block_user_input" at bounding box center [669, 694] width 46 height 46
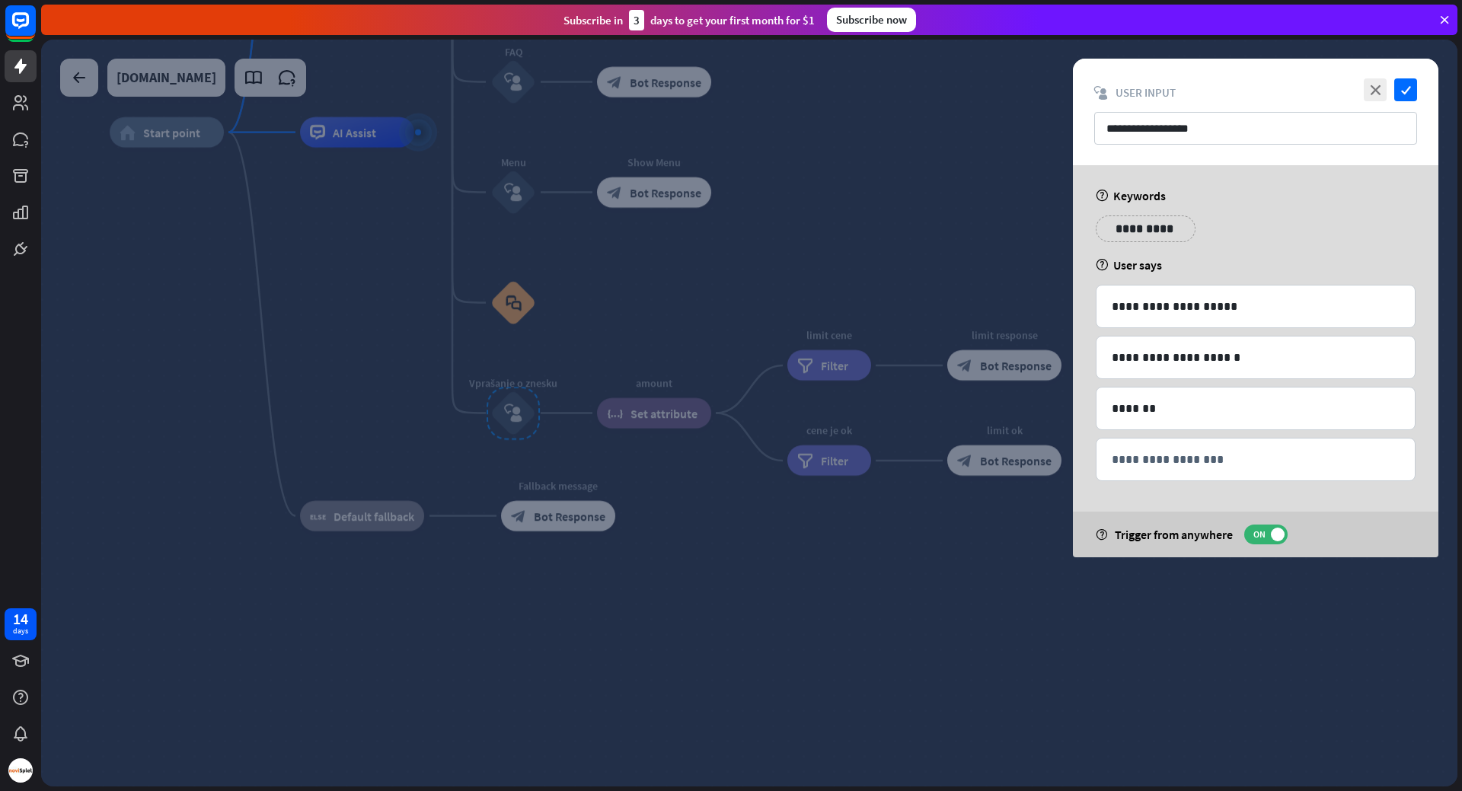
click at [739, 308] on div at bounding box center [749, 413] width 1416 height 747
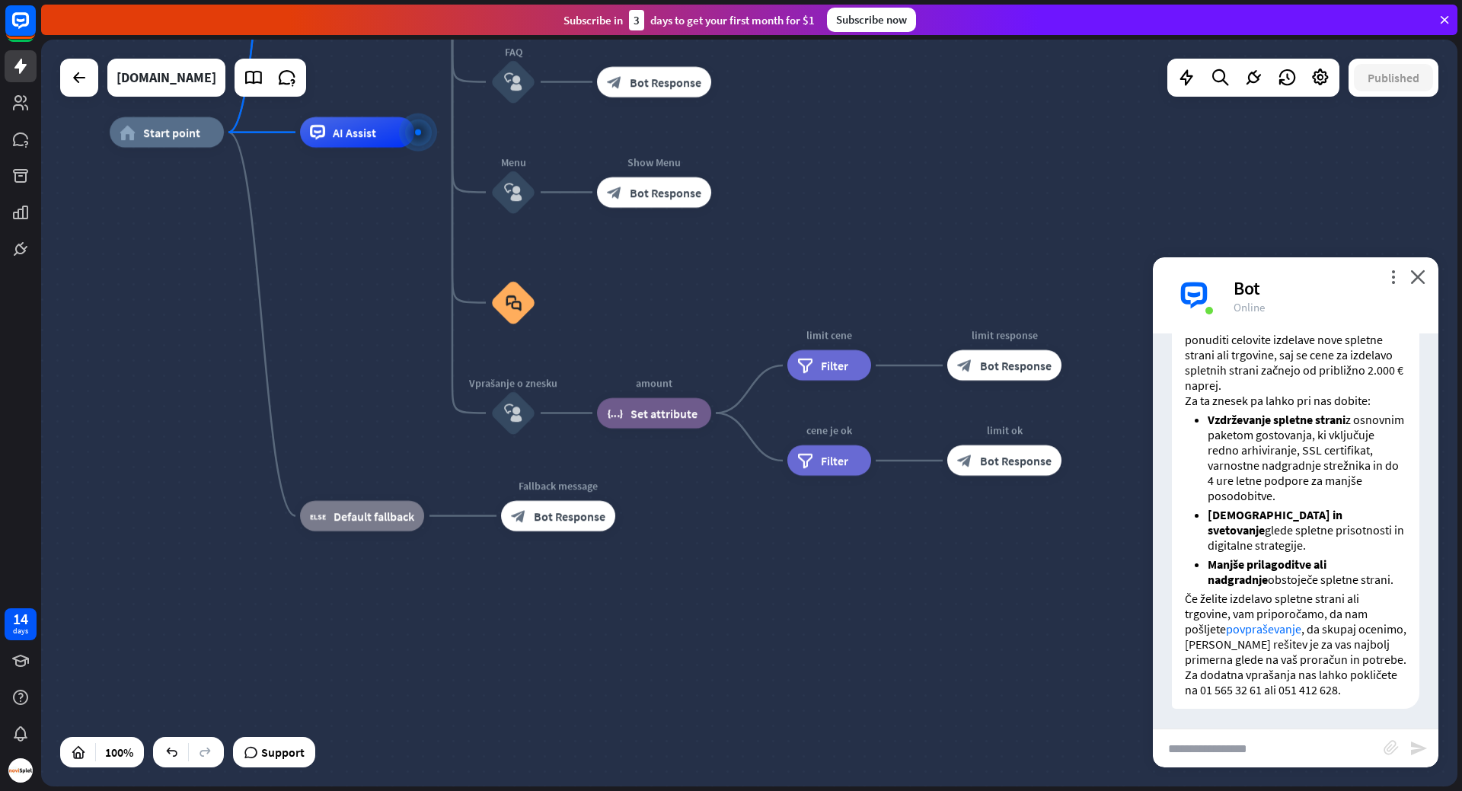
scroll to position [1839, 0]
click at [1329, 742] on input "text" at bounding box center [1268, 748] width 231 height 38
type input "**********"
click at [1425, 743] on icon "send" at bounding box center [1418, 748] width 18 height 18
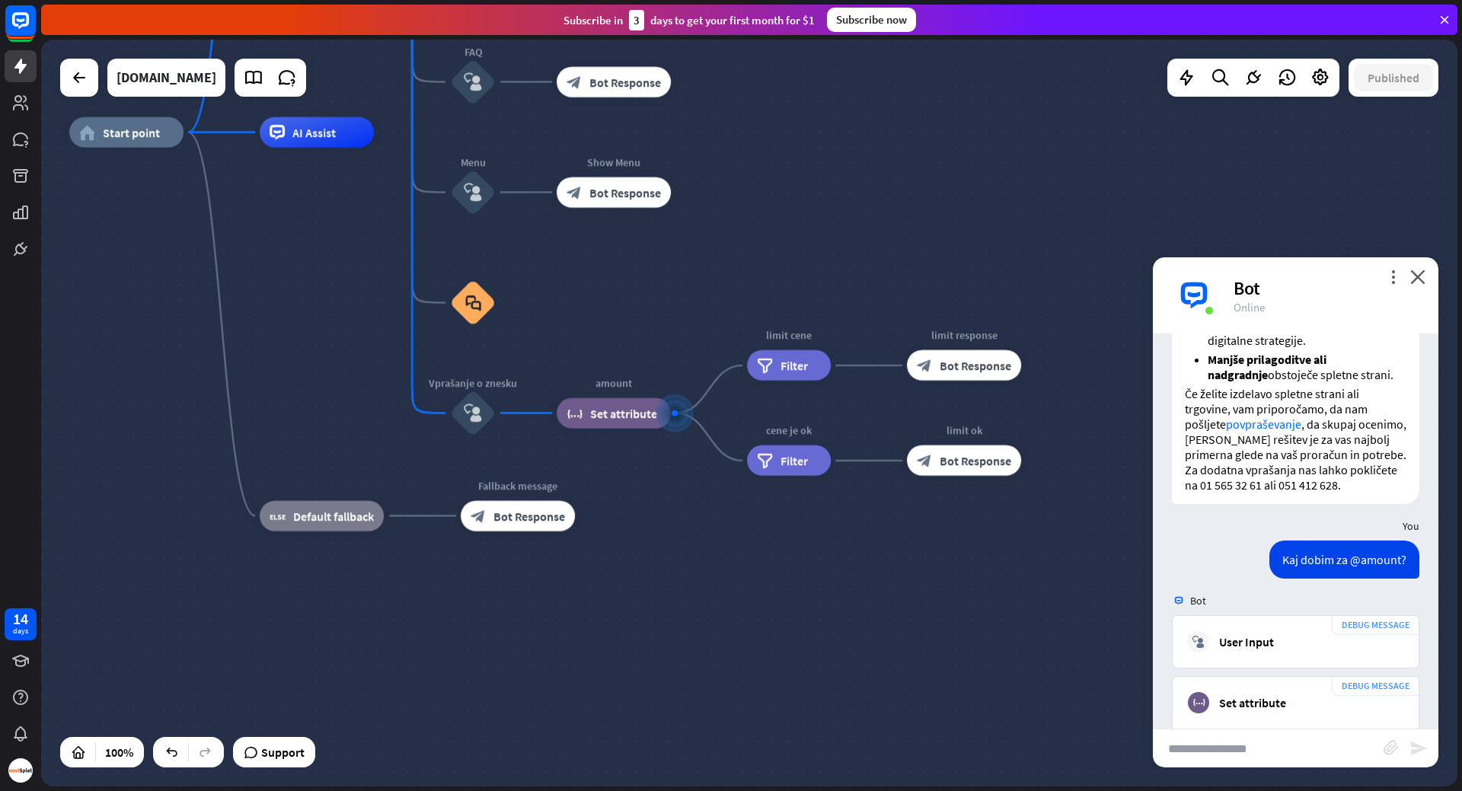
scroll to position [2091, 0]
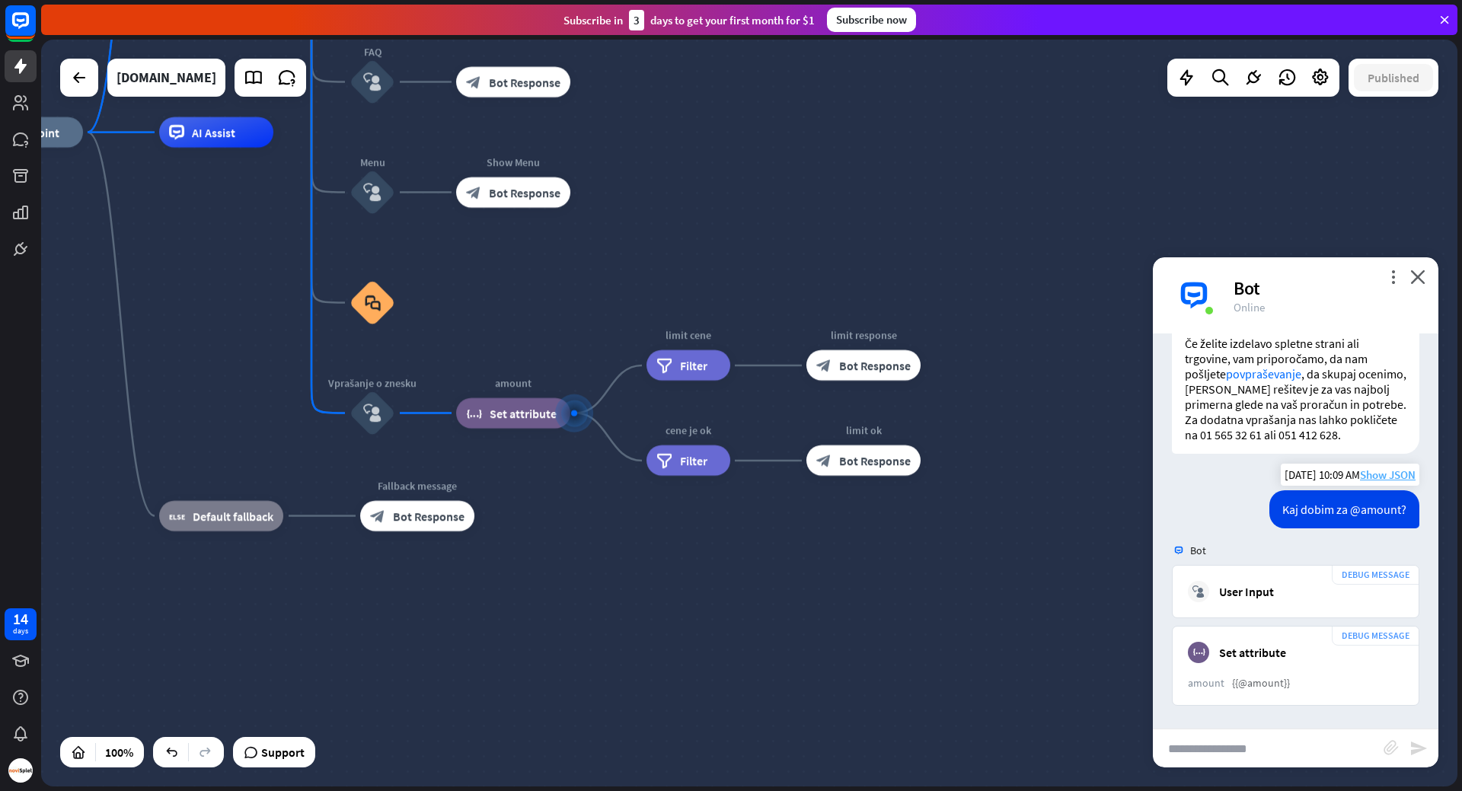
click at [1387, 479] on span "Show JSON" at bounding box center [1388, 475] width 56 height 14
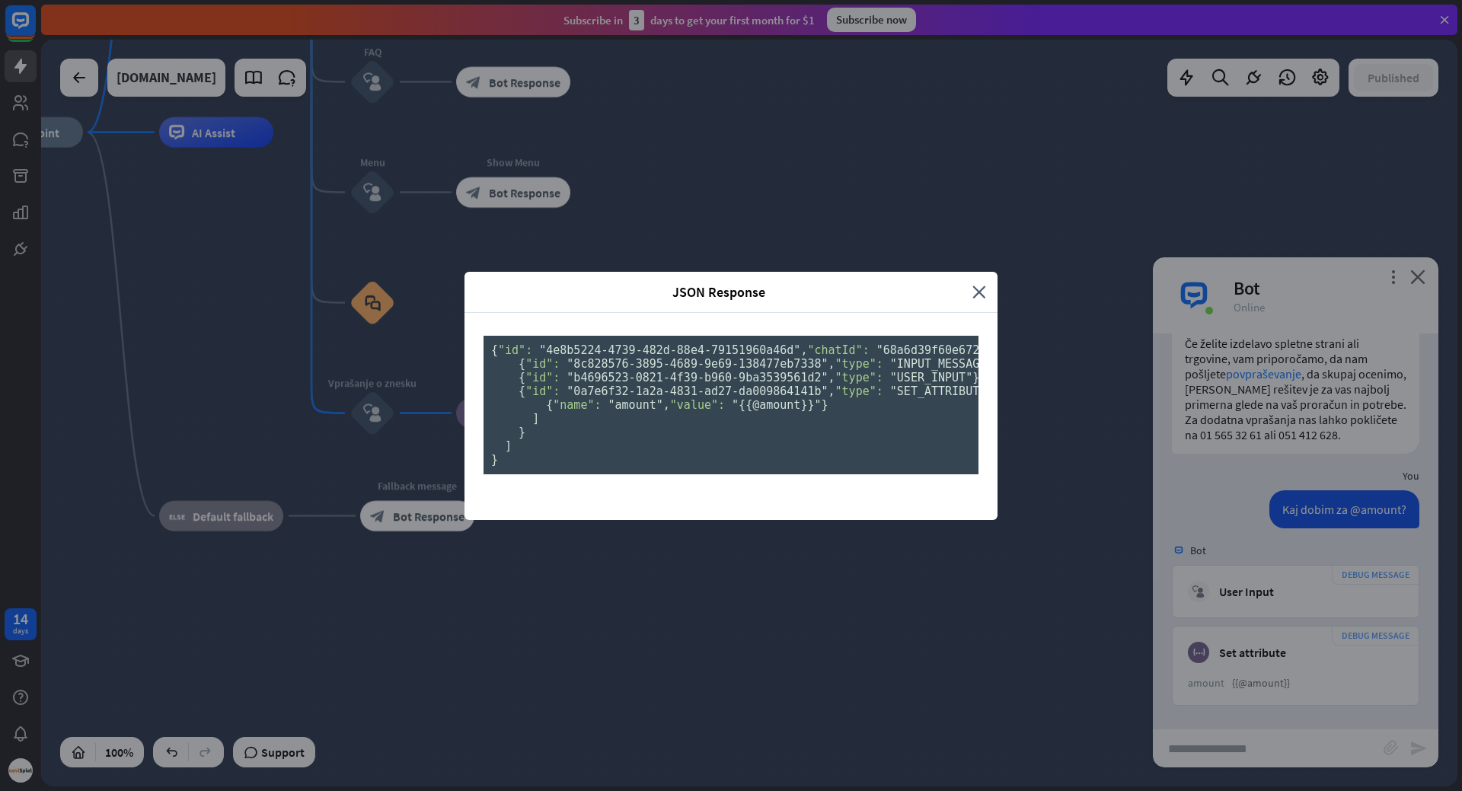
scroll to position [0, 0]
click at [972, 283] on icon "close" at bounding box center [979, 292] width 14 height 18
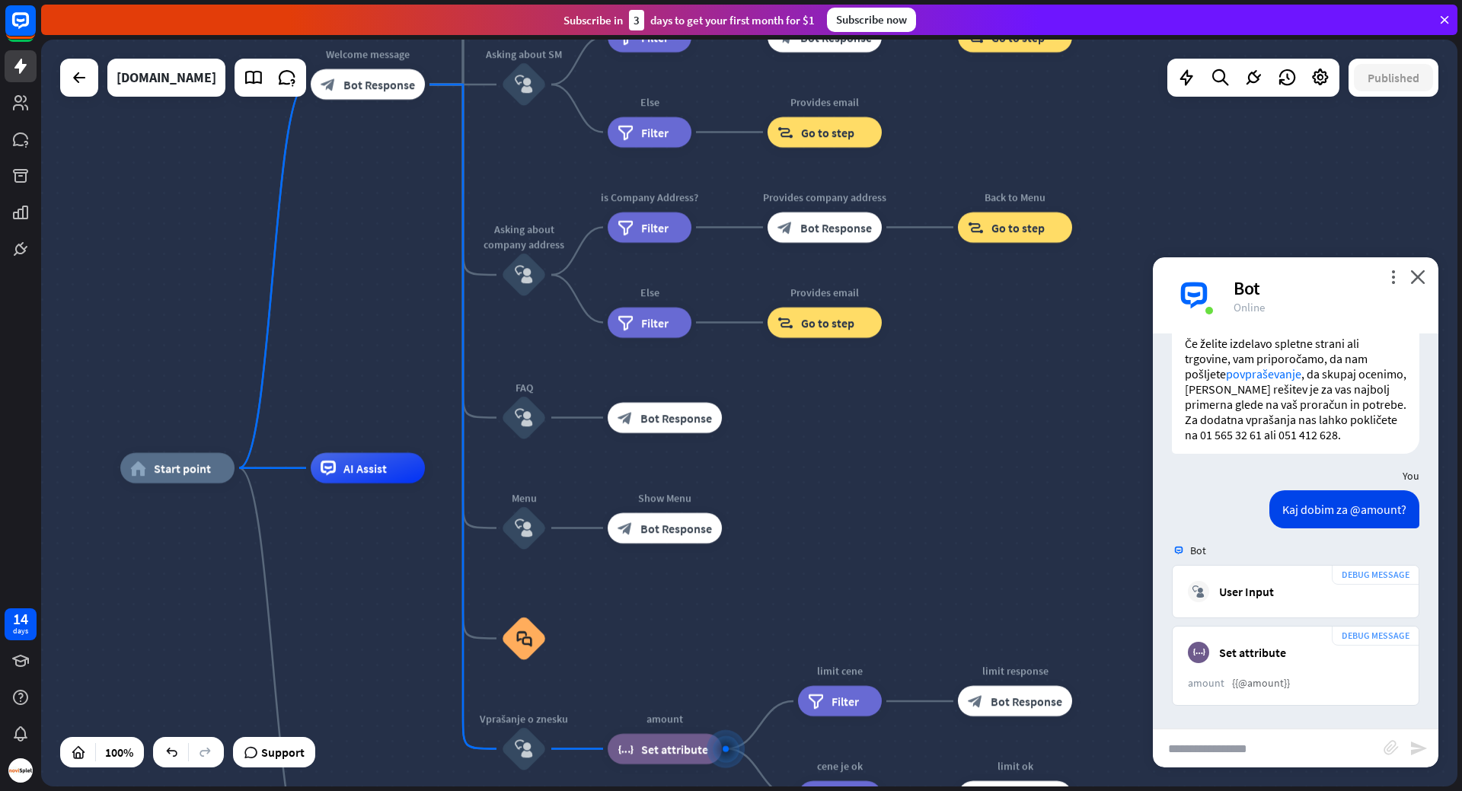
drag, startPoint x: 688, startPoint y: 145, endPoint x: 831, endPoint y: 490, distance: 373.7
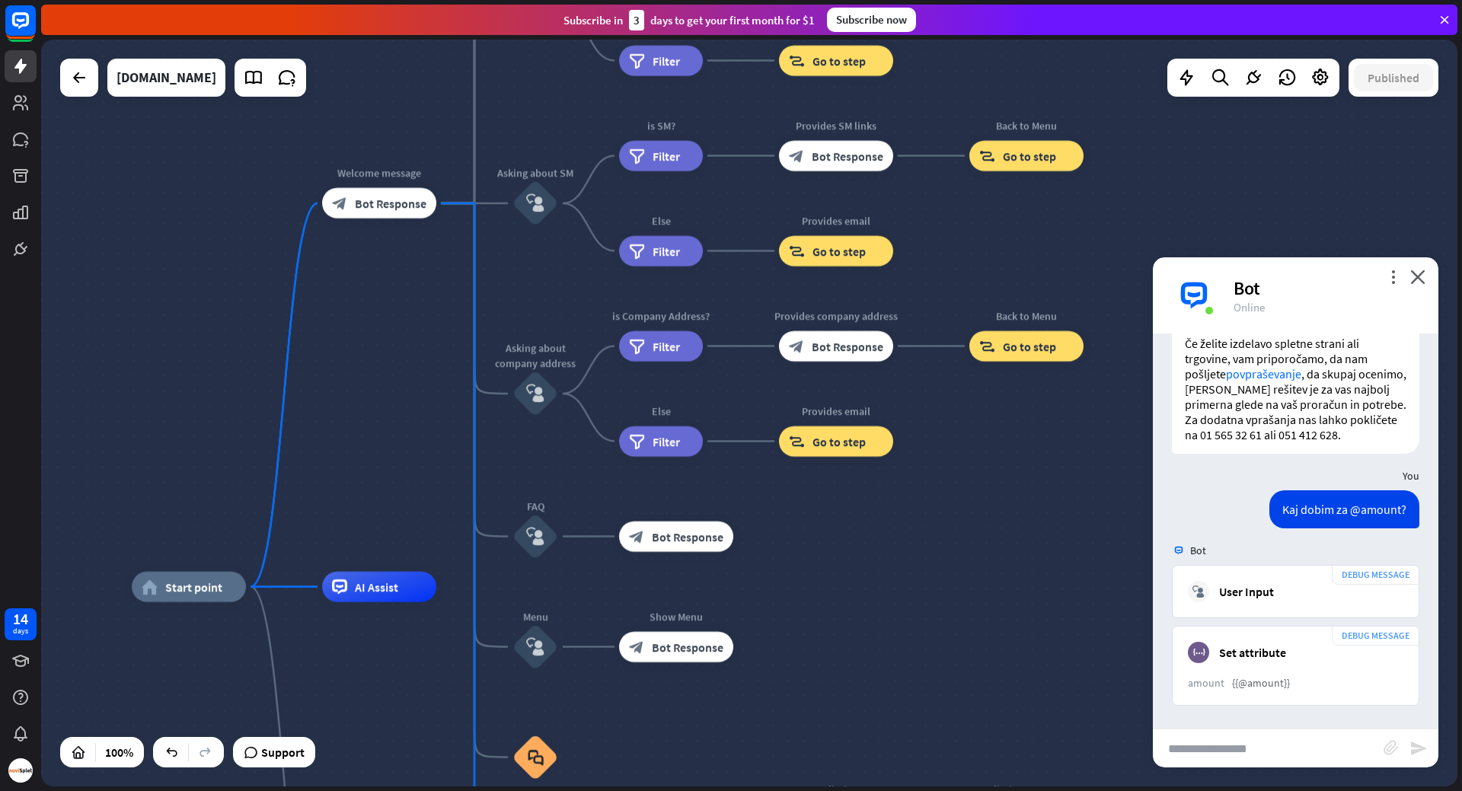
drag, startPoint x: 892, startPoint y: 429, endPoint x: 902, endPoint y: 530, distance: 101.7
click at [902, 530] on div "home_2 Start point Welcome message block_bot_response Bot Response About us blo…" at bounding box center [749, 413] width 1416 height 747
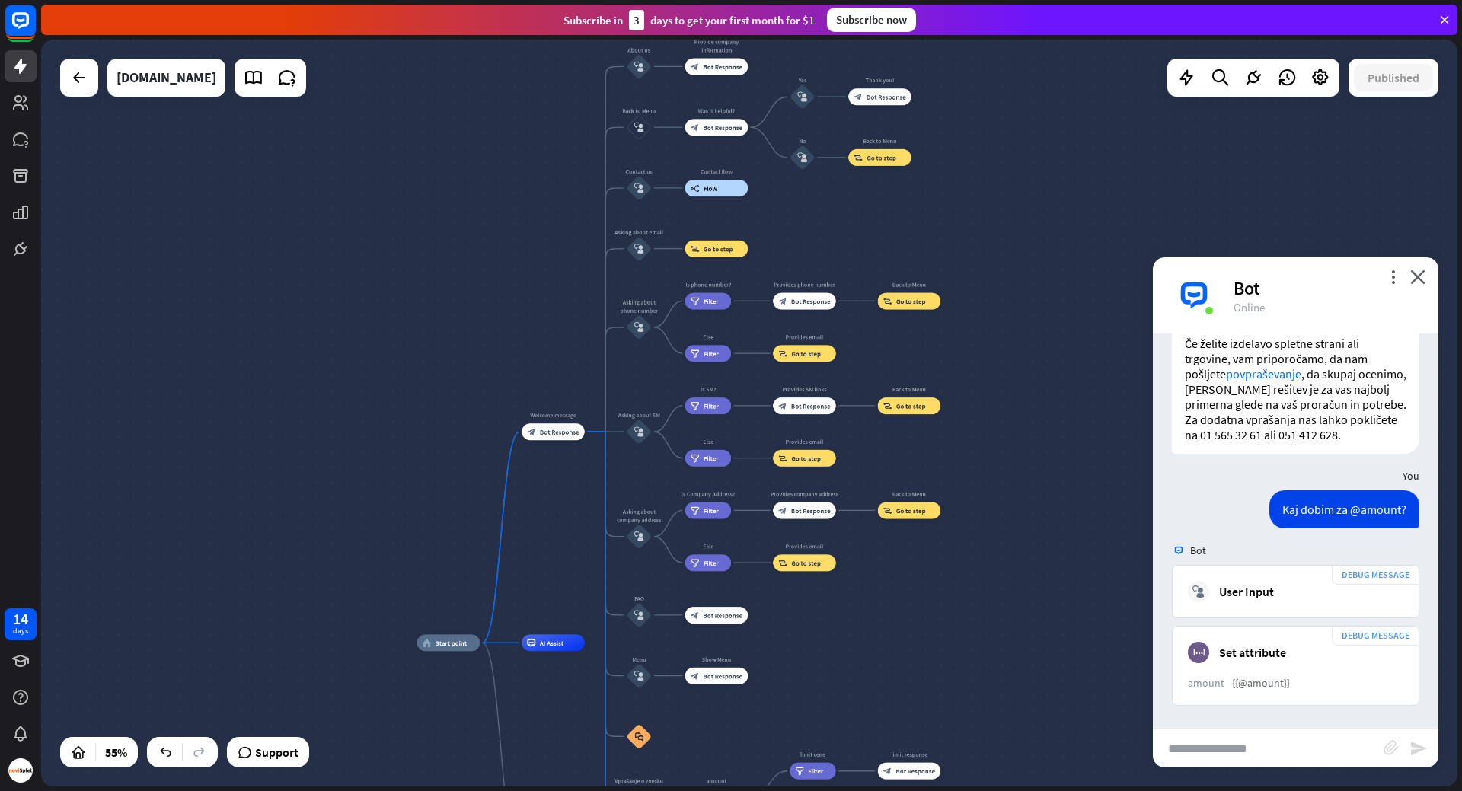
drag, startPoint x: 1008, startPoint y: 278, endPoint x: 949, endPoint y: 365, distance: 105.2
click at [949, 365] on div "home_2 Start point Welcome message block_bot_response Bot Response About us blo…" at bounding box center [749, 413] width 1416 height 747
click at [1291, 752] on input "text" at bounding box center [1268, 748] width 231 height 38
type input "**********"
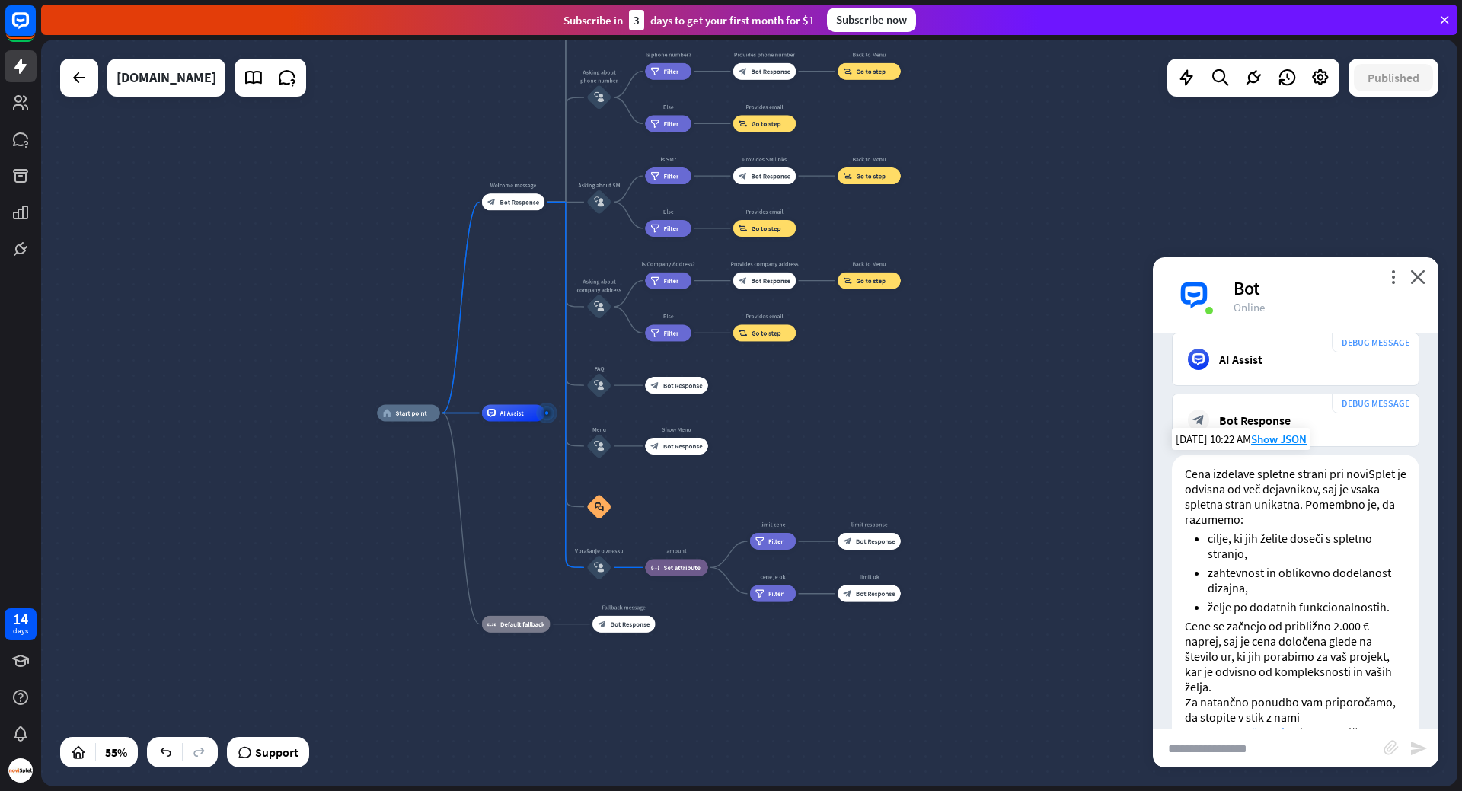
scroll to position [2651, 0]
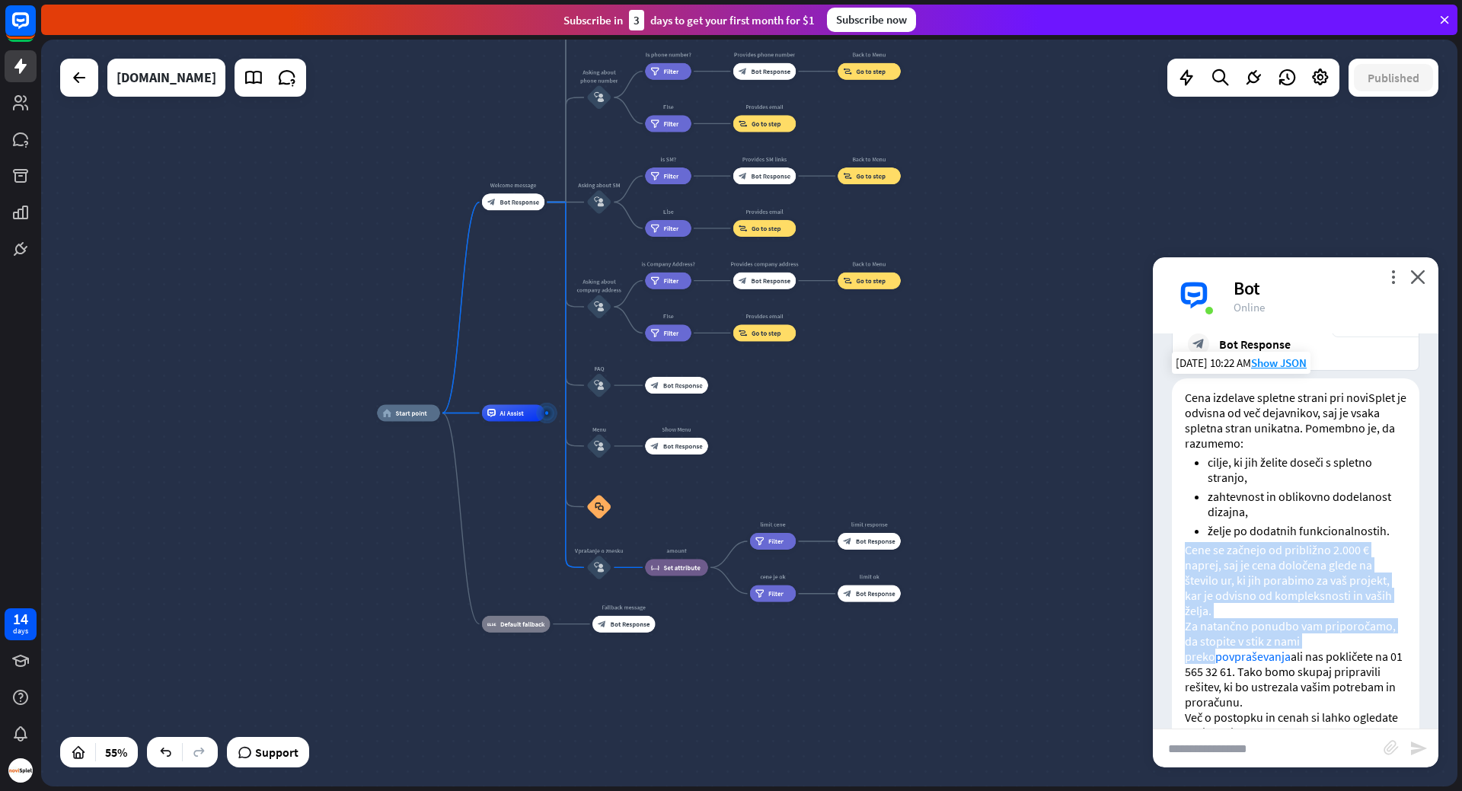
drag, startPoint x: 1182, startPoint y: 554, endPoint x: 1352, endPoint y: 639, distance: 189.7
click at [1352, 639] on div "Cena izdelave spletne strani pri noviSplet je odvisna od več dejavnikov, saj je…" at bounding box center [1295, 572] width 247 height 388
click at [1341, 613] on p "Cene se začnejo od približno 2.000 € naprej, saj je cena določena glede na štev…" at bounding box center [1296, 580] width 222 height 76
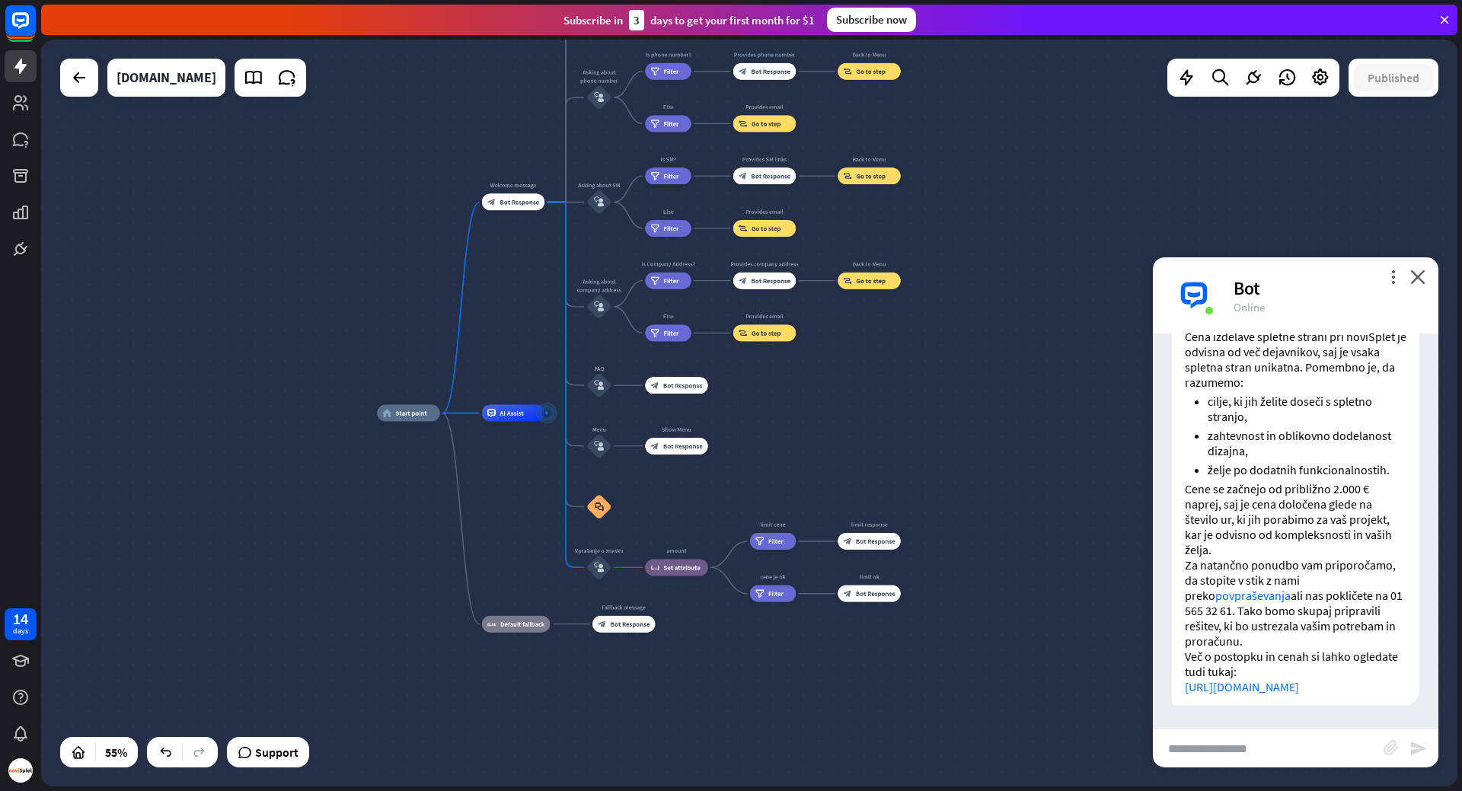
scroll to position [2727, 0]
click at [1275, 738] on input "text" at bounding box center [1268, 748] width 231 height 38
type input "**********"
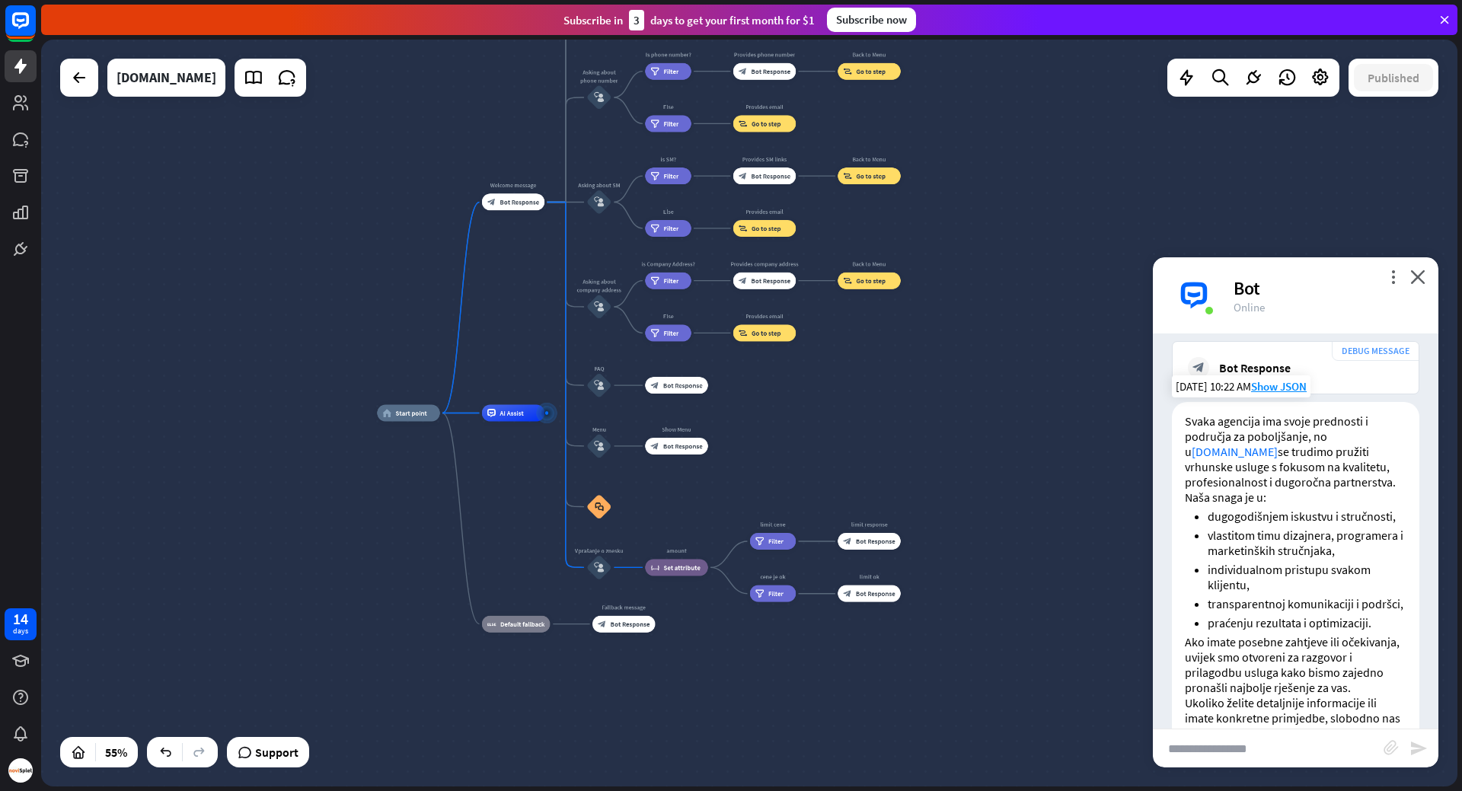
scroll to position [3280, 0]
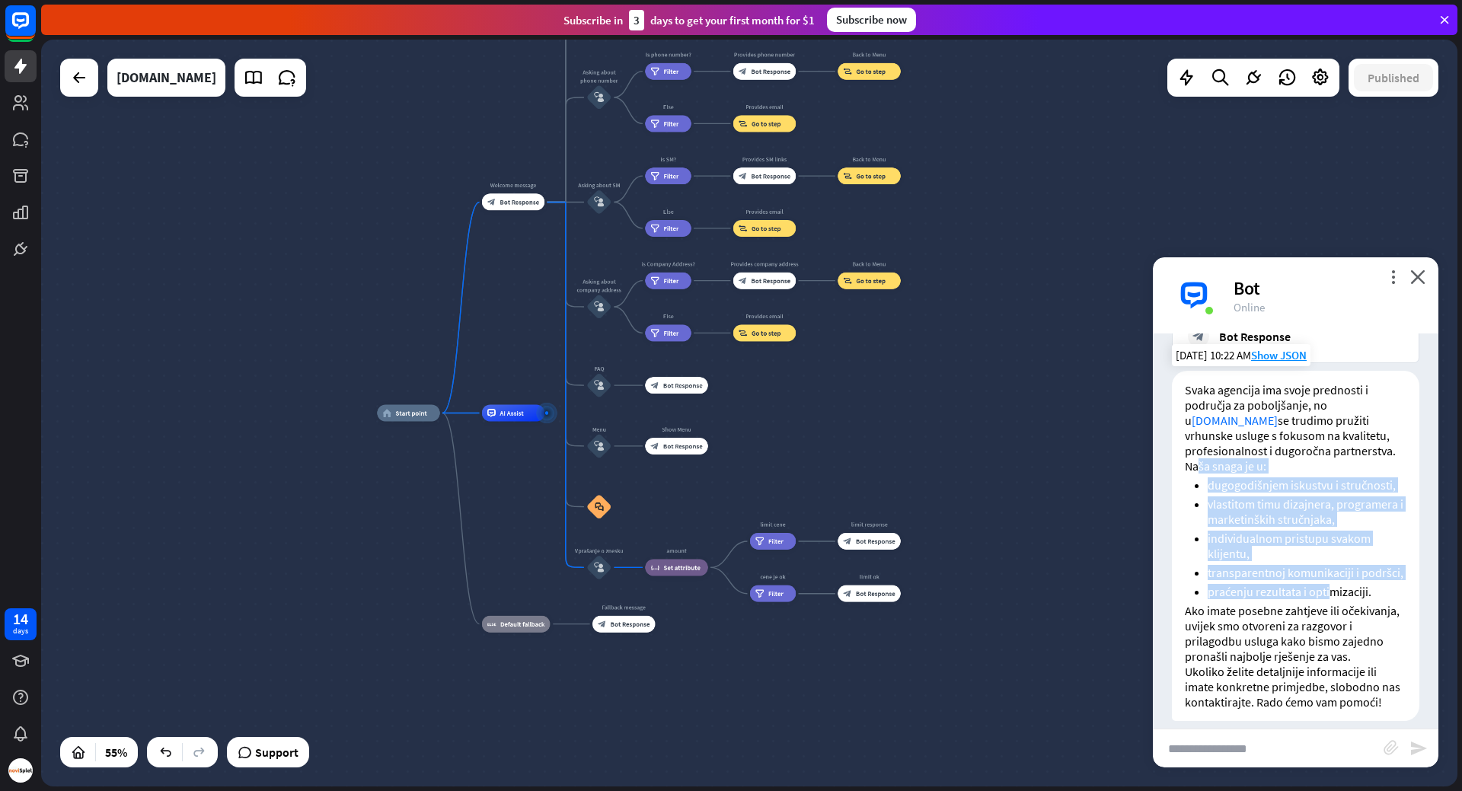
drag, startPoint x: 1195, startPoint y: 485, endPoint x: 1326, endPoint y: 630, distance: 196.2
click at [1326, 630] on div "Svaka agencija ima svoje prednosti i područja za poboljšanje, no u [DOMAIN_NAME…" at bounding box center [1295, 546] width 247 height 350
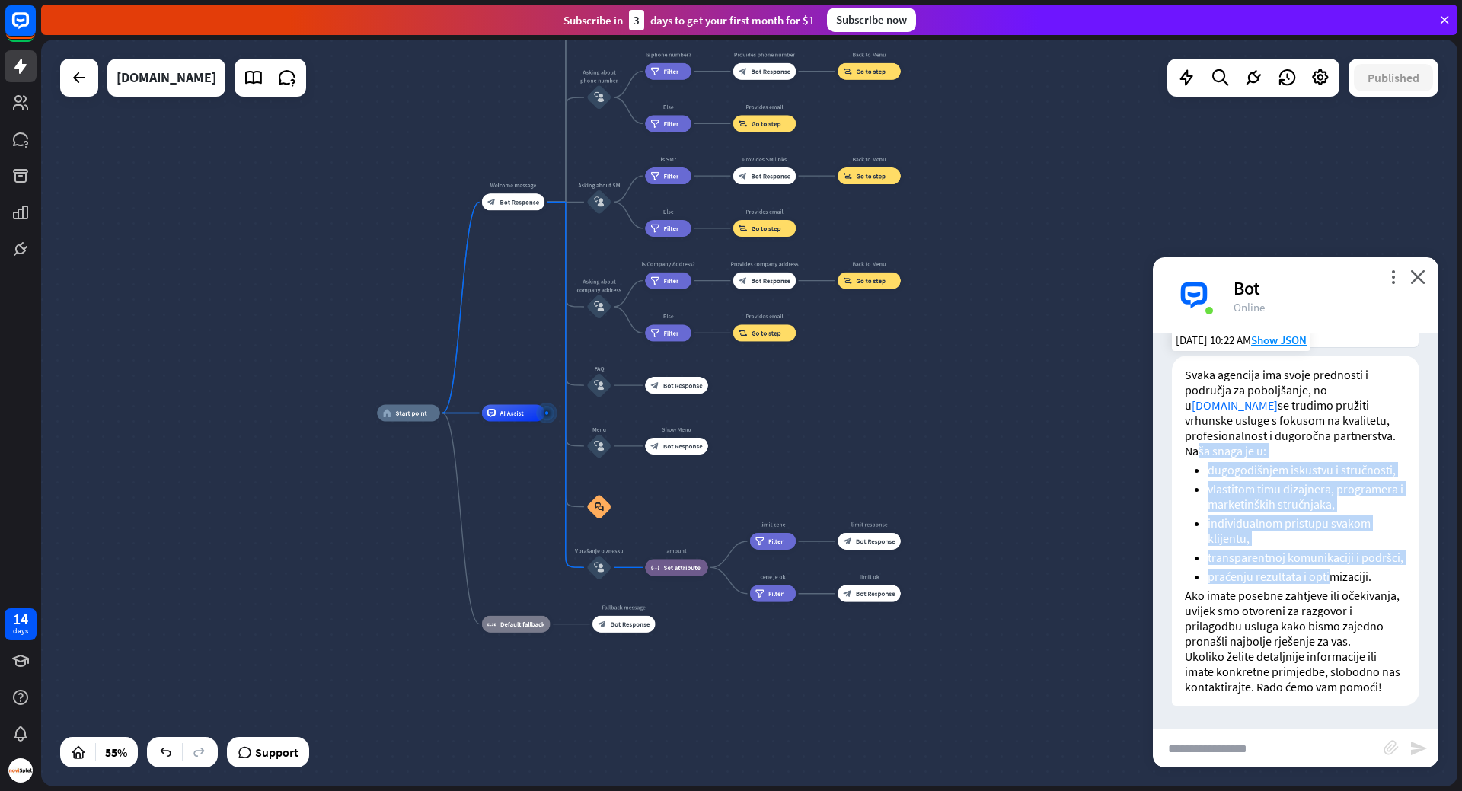
click at [1295, 550] on li "transparentnoj komunikaciji i podršci," at bounding box center [1307, 557] width 199 height 15
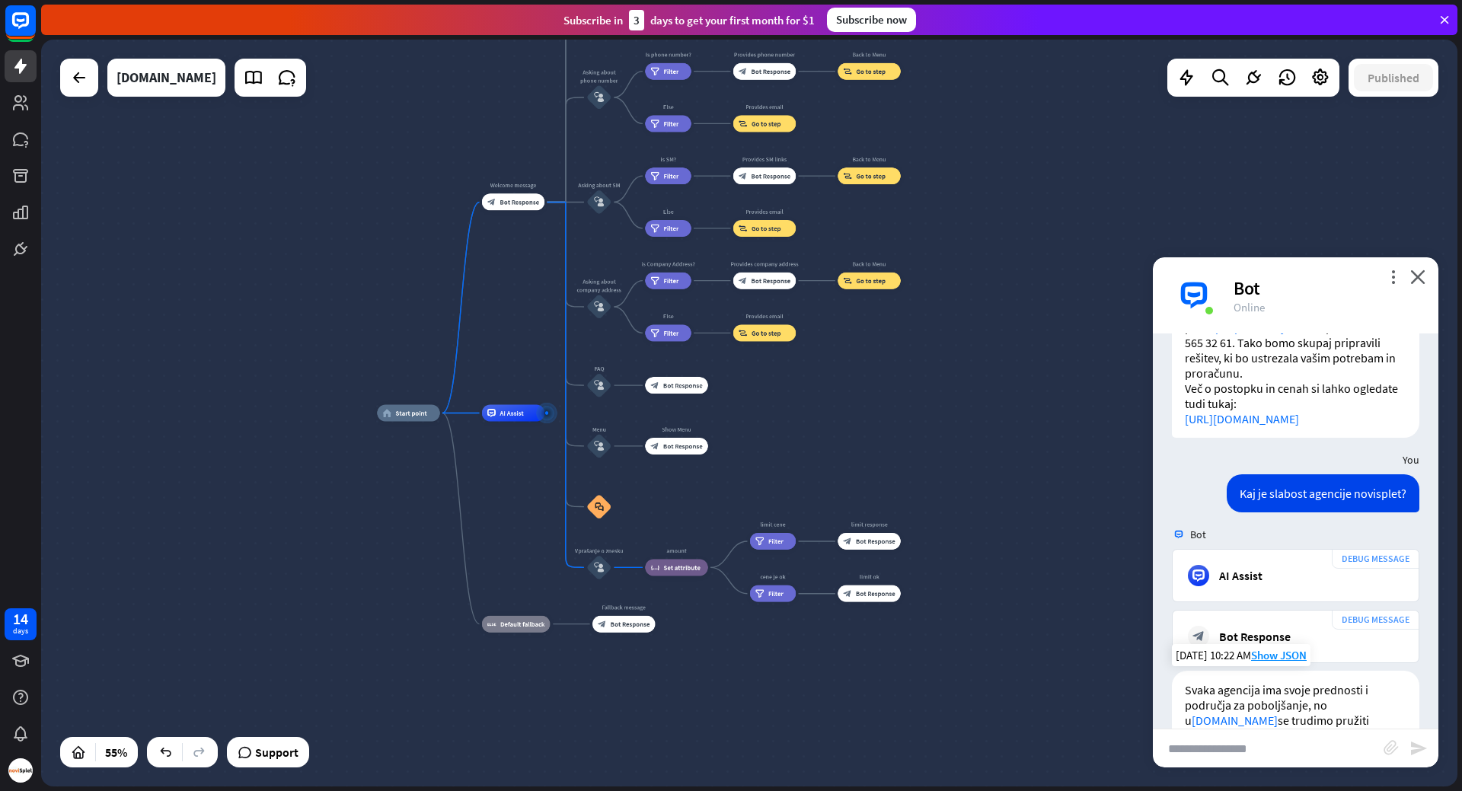
scroll to position [2976, 0]
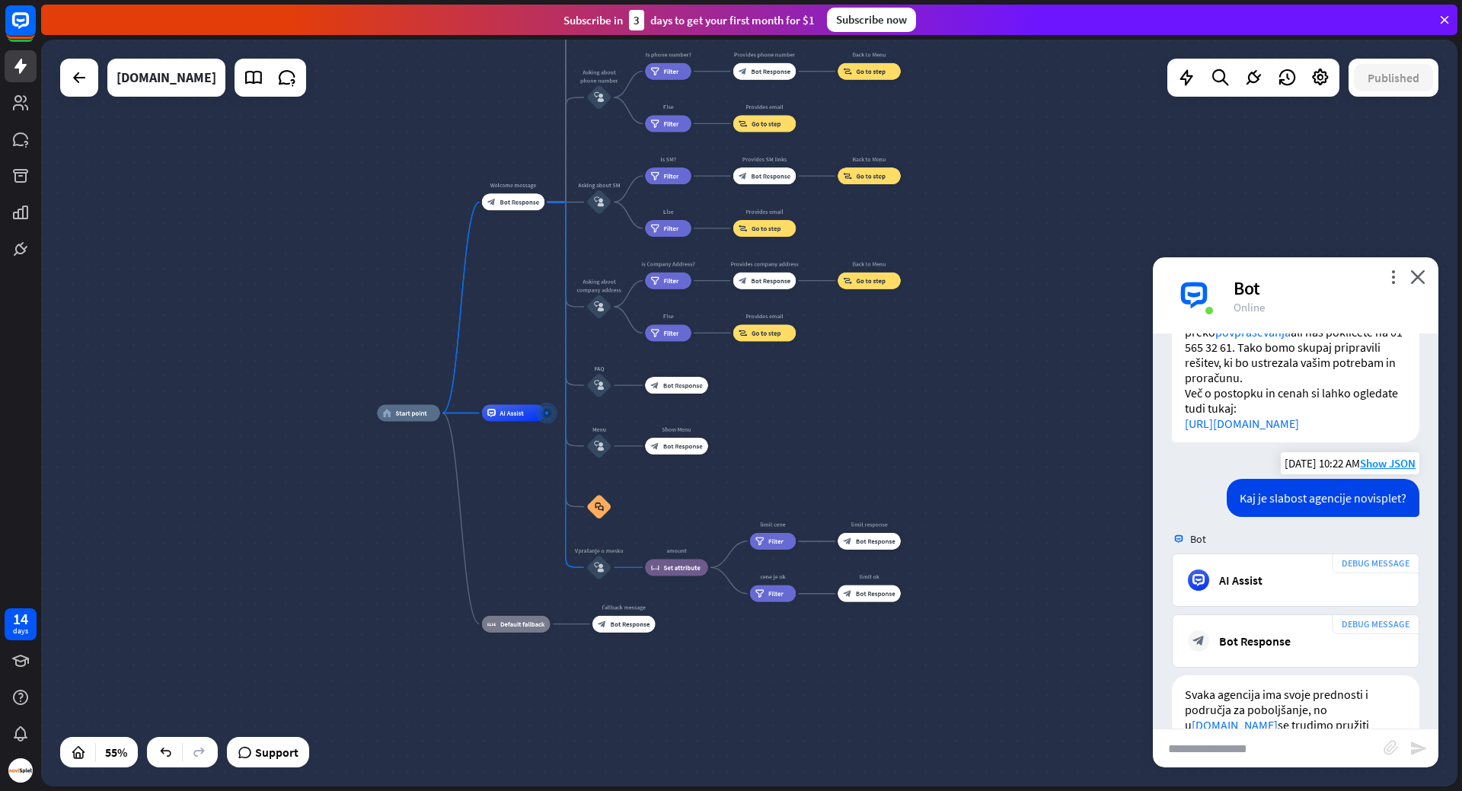
click at [1278, 516] on div "Kaj je slabost agencije novisplet?" at bounding box center [1323, 498] width 193 height 38
drag, startPoint x: 1278, startPoint y: 516, endPoint x: 1291, endPoint y: 514, distance: 13.9
click at [1291, 514] on div "Kaj je slabost agencije novisplet?" at bounding box center [1323, 498] width 193 height 38
drag, startPoint x: 1256, startPoint y: 516, endPoint x: 1301, endPoint y: 512, distance: 45.2
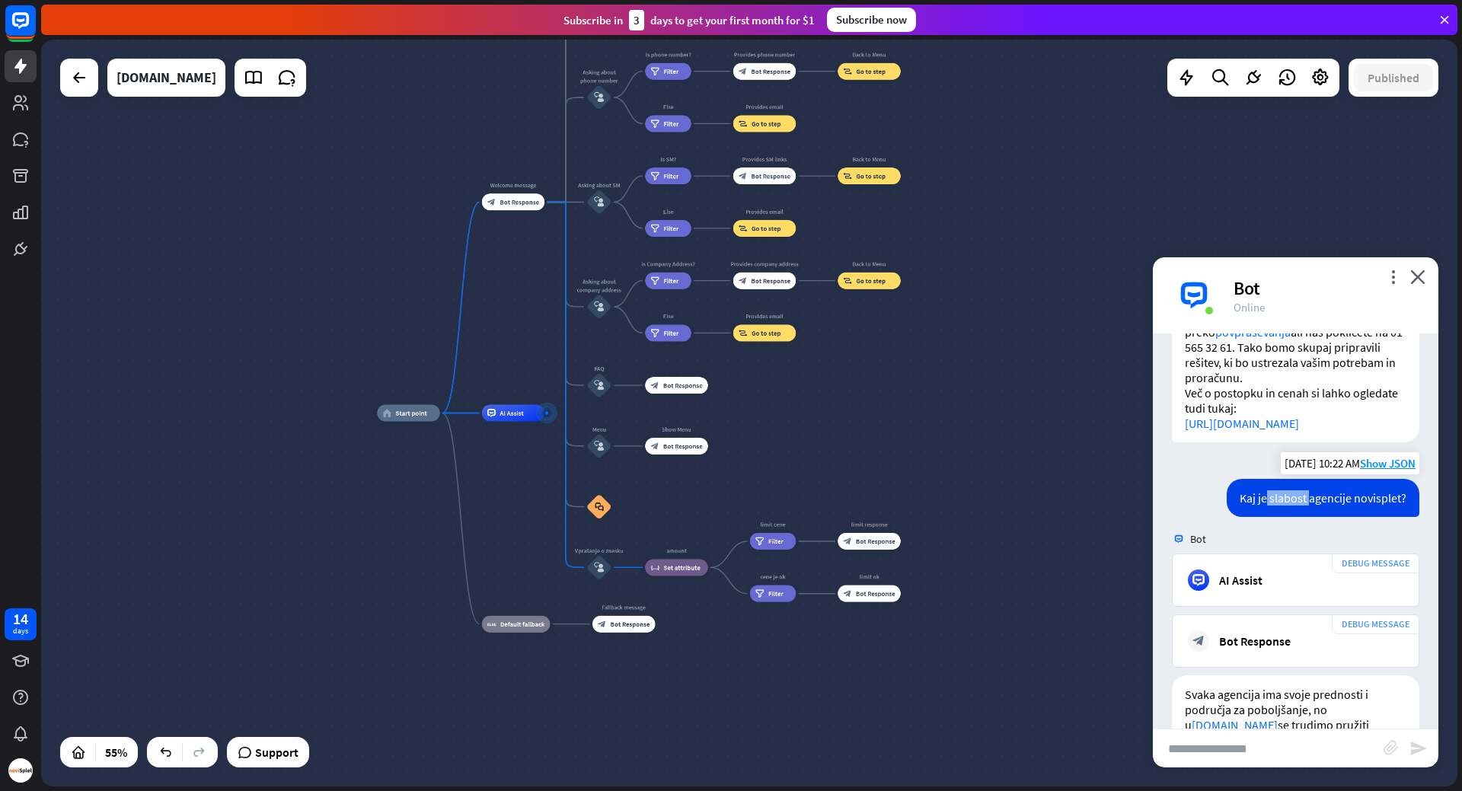
click at [1301, 512] on div "Kaj je slabost agencije novisplet?" at bounding box center [1323, 498] width 193 height 38
click at [1290, 514] on div "Kaj je slabost agencije novisplet?" at bounding box center [1323, 498] width 193 height 38
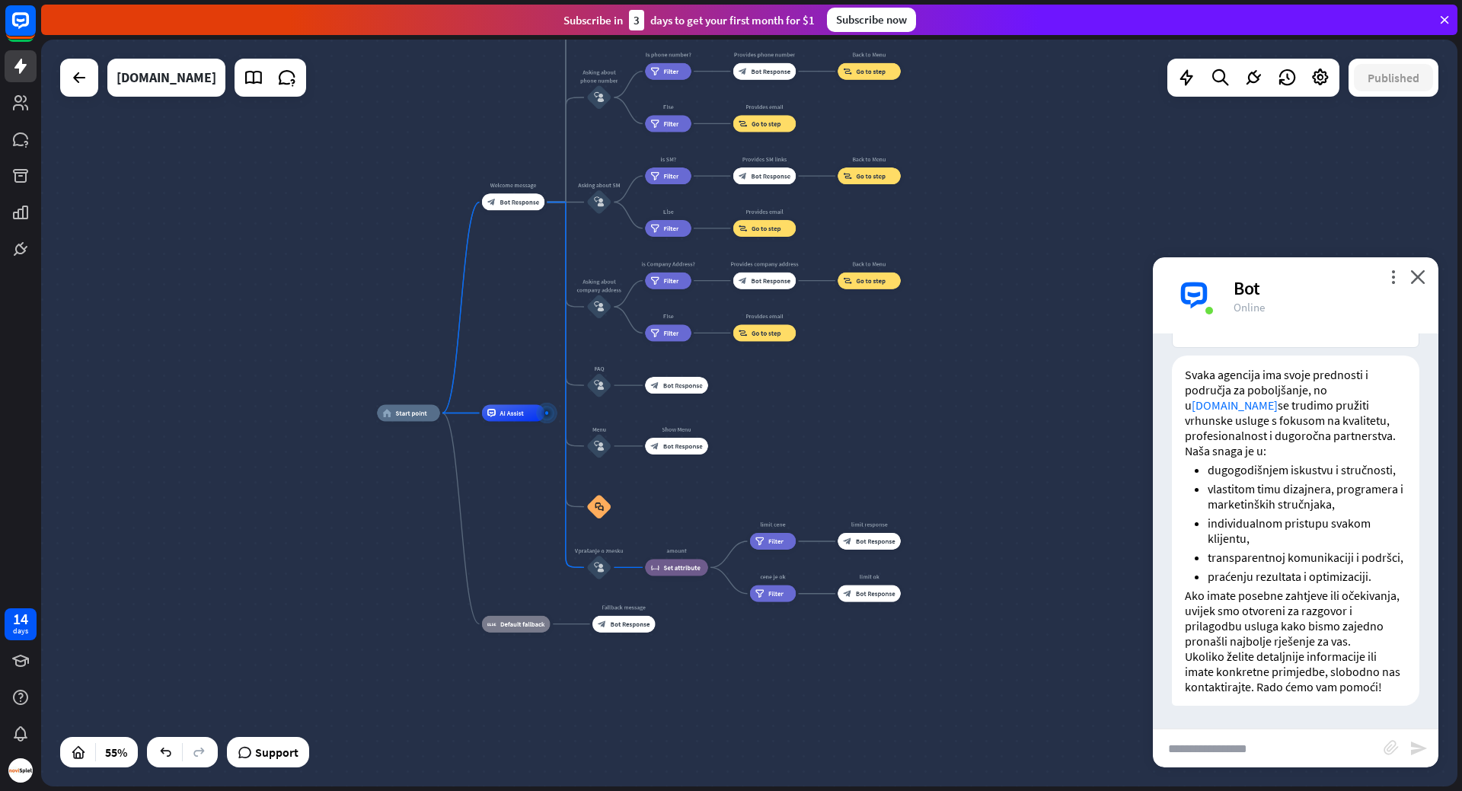
scroll to position [3280, 0]
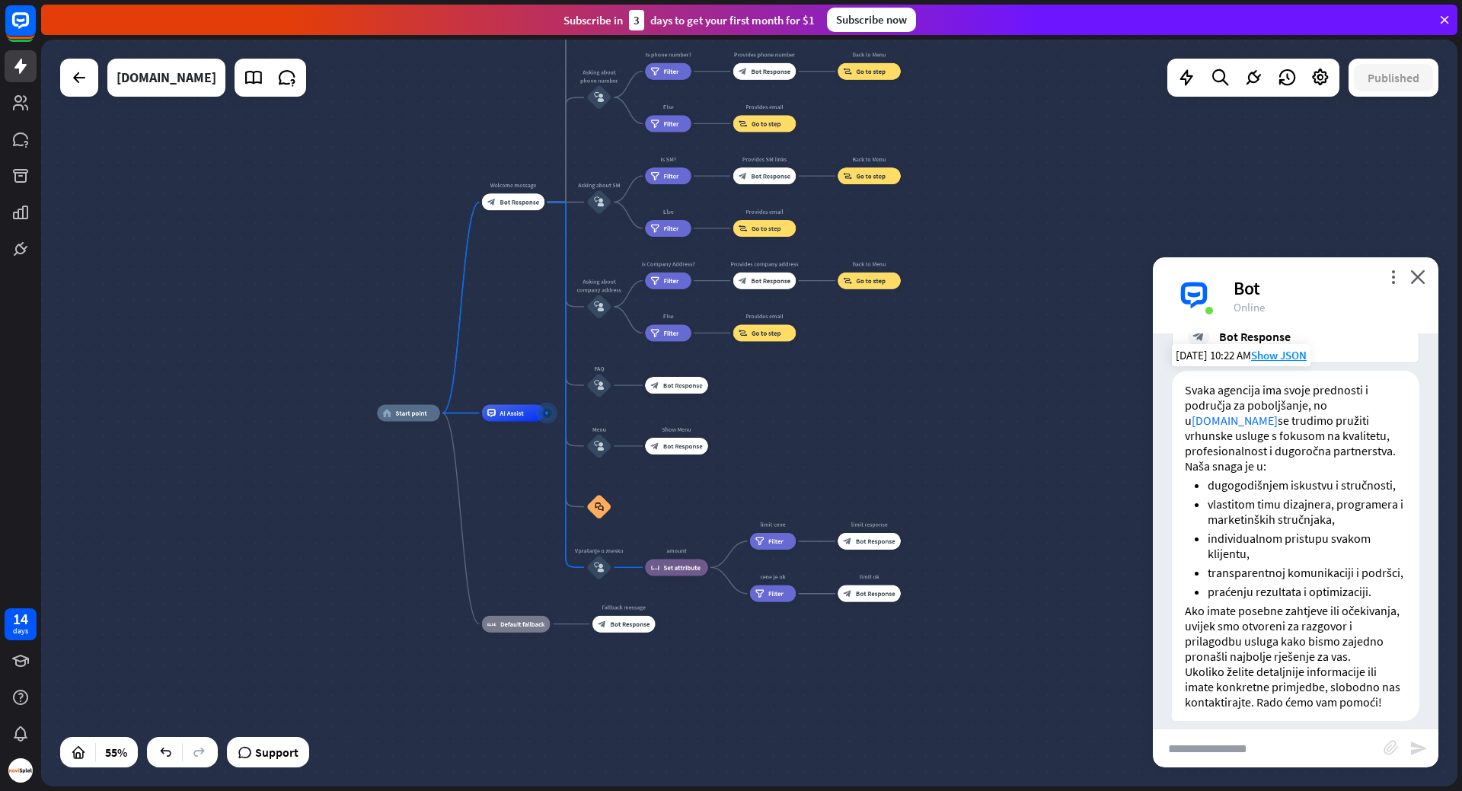
click at [1207, 404] on p "Svaka agencija ima svoje prednosti i područja za poboljšanje, no u [DOMAIN_NAME…" at bounding box center [1296, 427] width 222 height 91
drag, startPoint x: 1207, startPoint y: 404, endPoint x: 1317, endPoint y: 481, distance: 134.4
click at [1317, 474] on p "Svaka agencija ima svoje prednosti i područja za poboljšanje, no u [DOMAIN_NAME…" at bounding box center [1296, 427] width 222 height 91
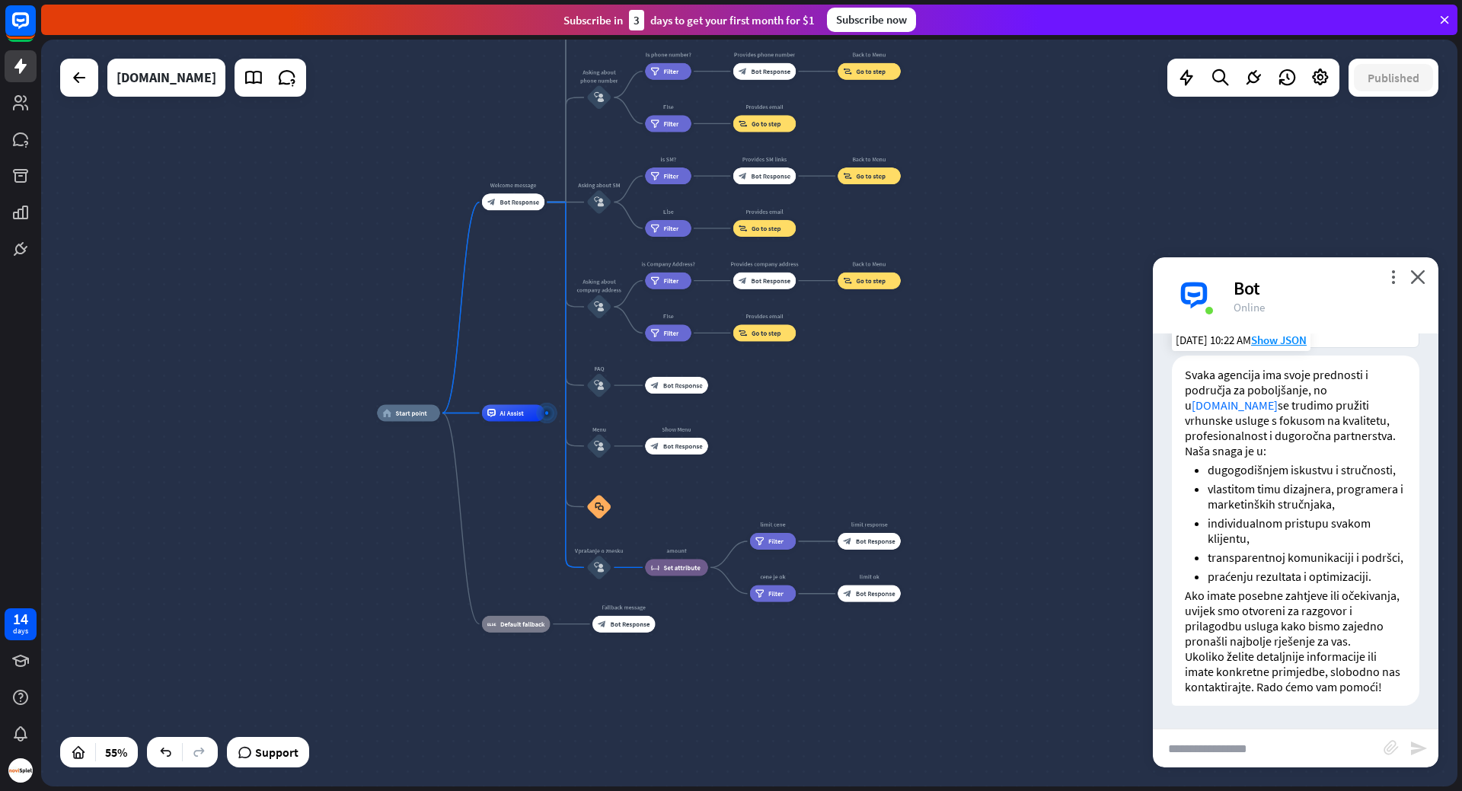
scroll to position [3356, 0]
click at [1300, 743] on input "text" at bounding box center [1268, 748] width 231 height 38
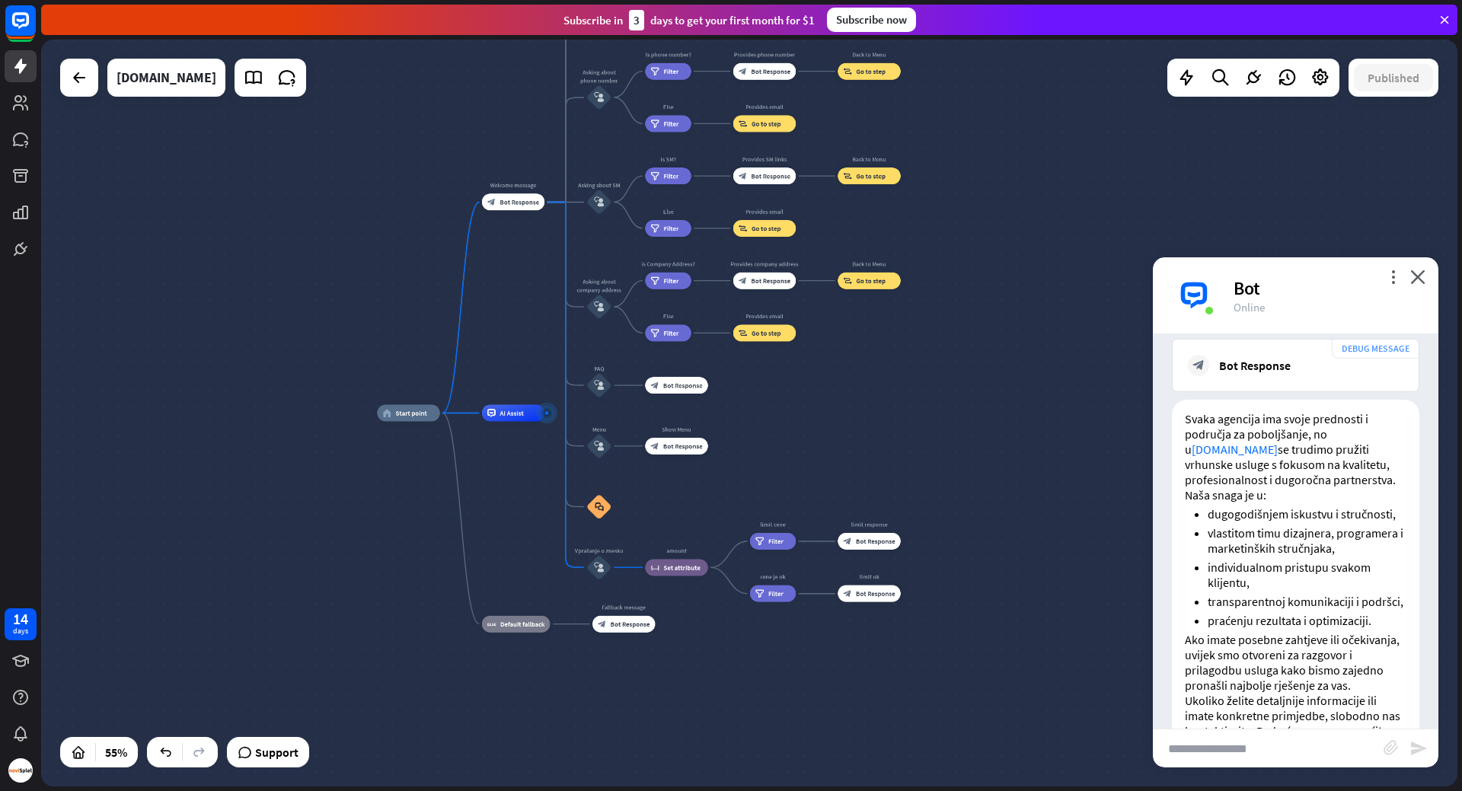
scroll to position [3280, 0]
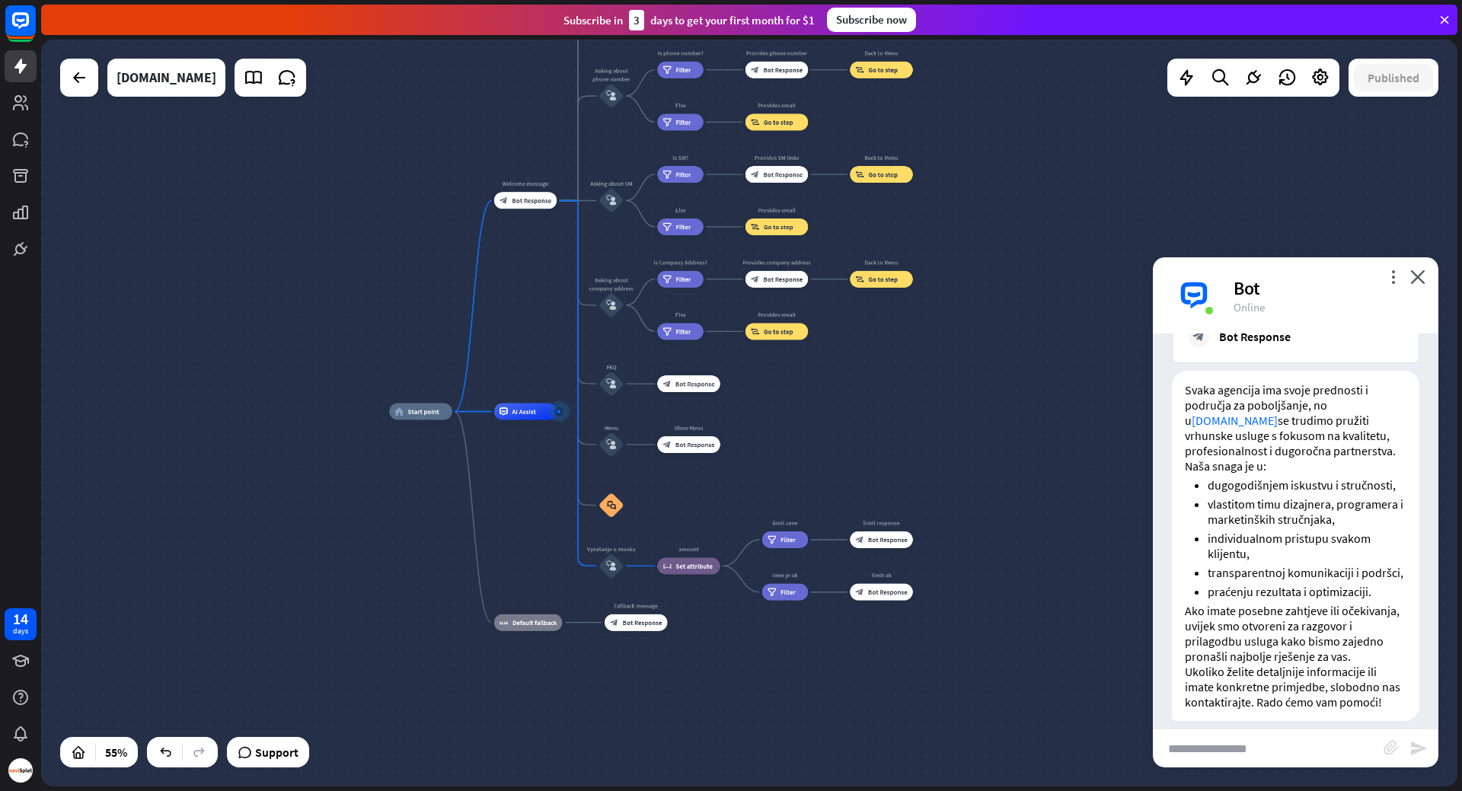
drag, startPoint x: 796, startPoint y: 439, endPoint x: 809, endPoint y: 438, distance: 12.3
click at [809, 438] on div "home_2 Start point Welcome message block_bot_response Bot Response About us blo…" at bounding box center [778, 617] width 779 height 411
click at [611, 573] on div "block_user_input" at bounding box center [610, 566] width 25 height 25
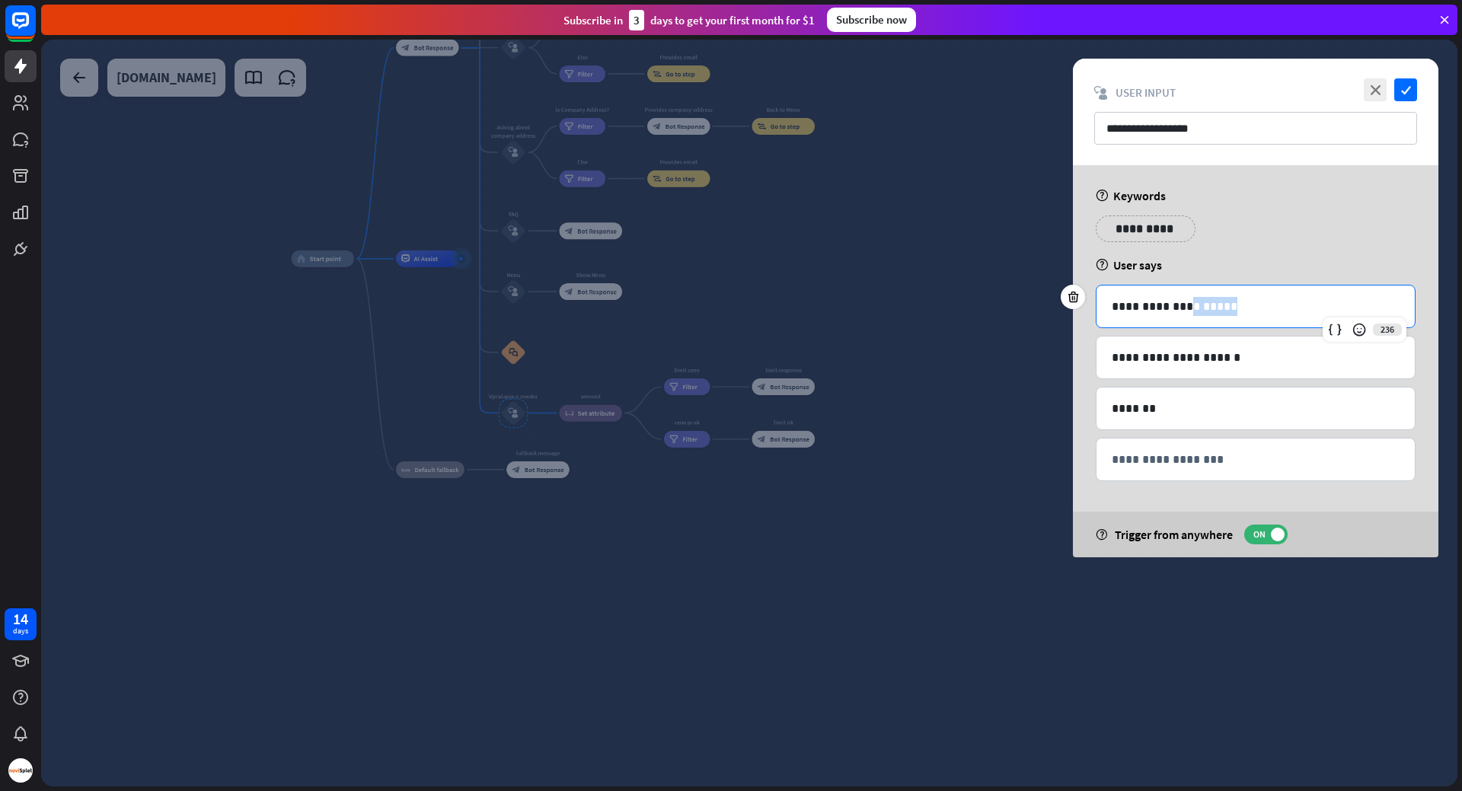
drag, startPoint x: 1182, startPoint y: 308, endPoint x: 1257, endPoint y: 303, distance: 75.6
click at [1257, 303] on p "**********" at bounding box center [1256, 306] width 288 height 19
click at [1254, 246] on div "**********" at bounding box center [1255, 234] width 329 height 38
click at [1372, 87] on icon "close" at bounding box center [1375, 89] width 23 height 23
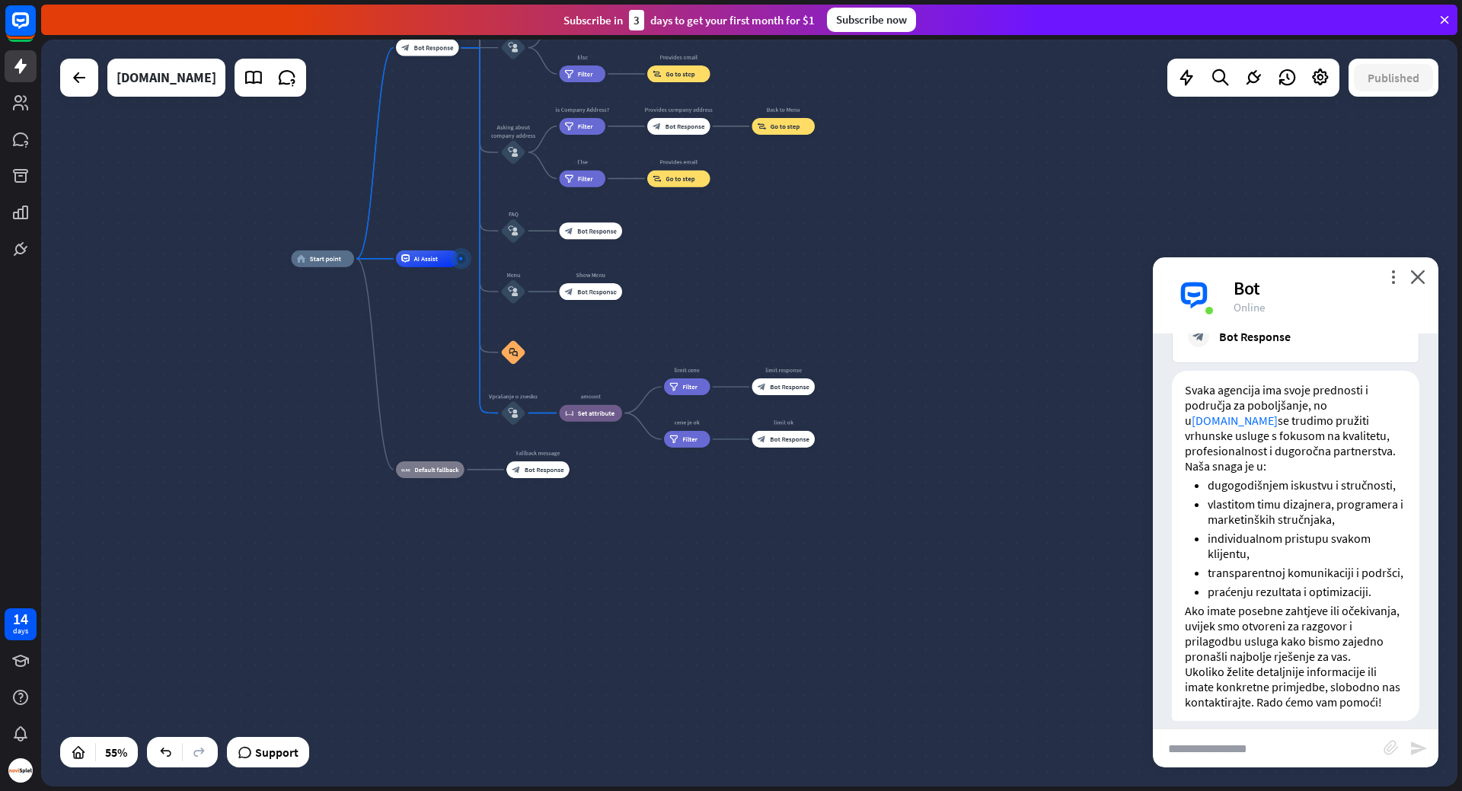
scroll to position [3341, 0]
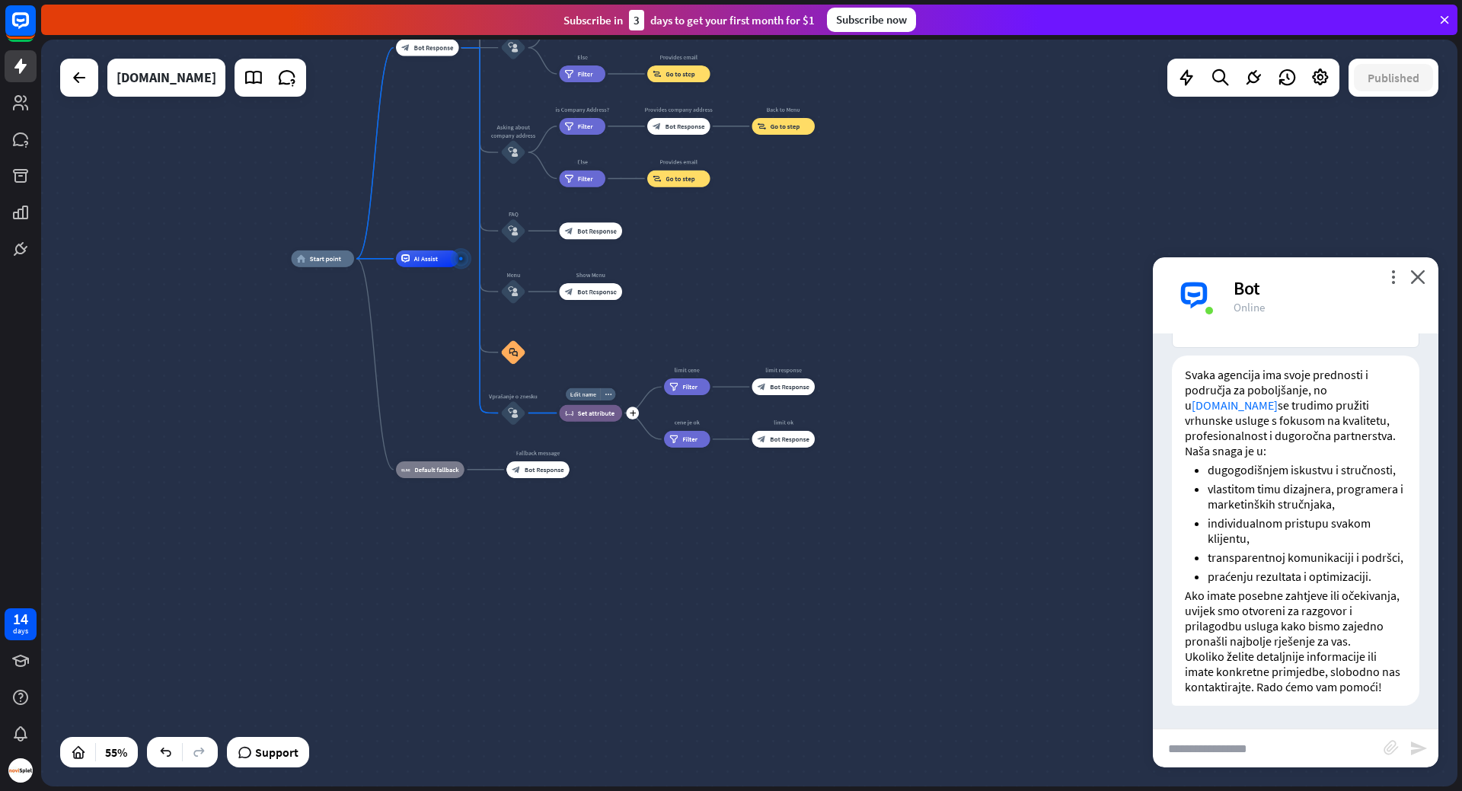
click at [575, 422] on div "Edit name more_horiz plus block_set_attribute Set attribute" at bounding box center [591, 413] width 63 height 17
click at [682, 391] on div "filter Filter" at bounding box center [687, 386] width 46 height 17
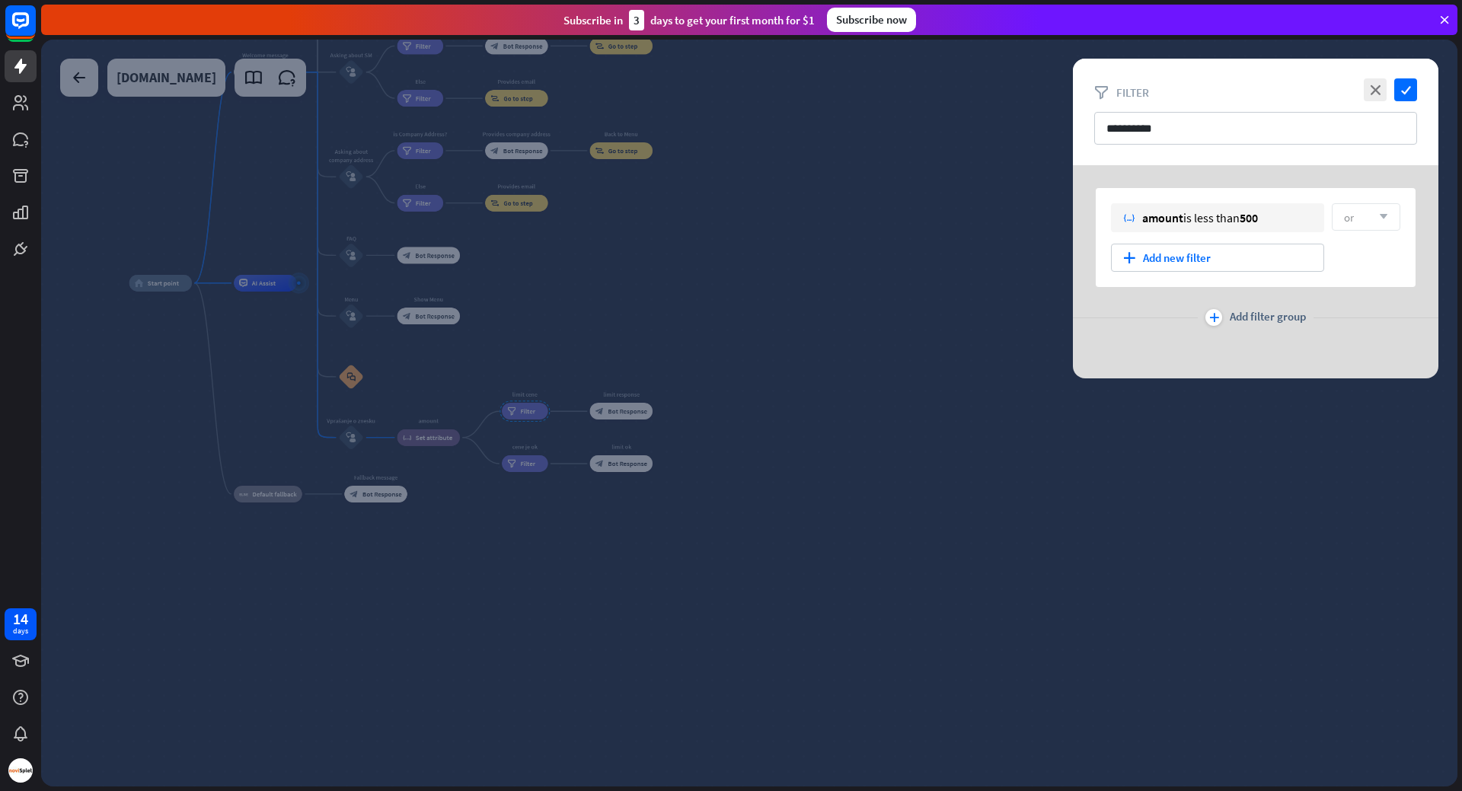
click at [806, 362] on div at bounding box center [749, 413] width 1416 height 747
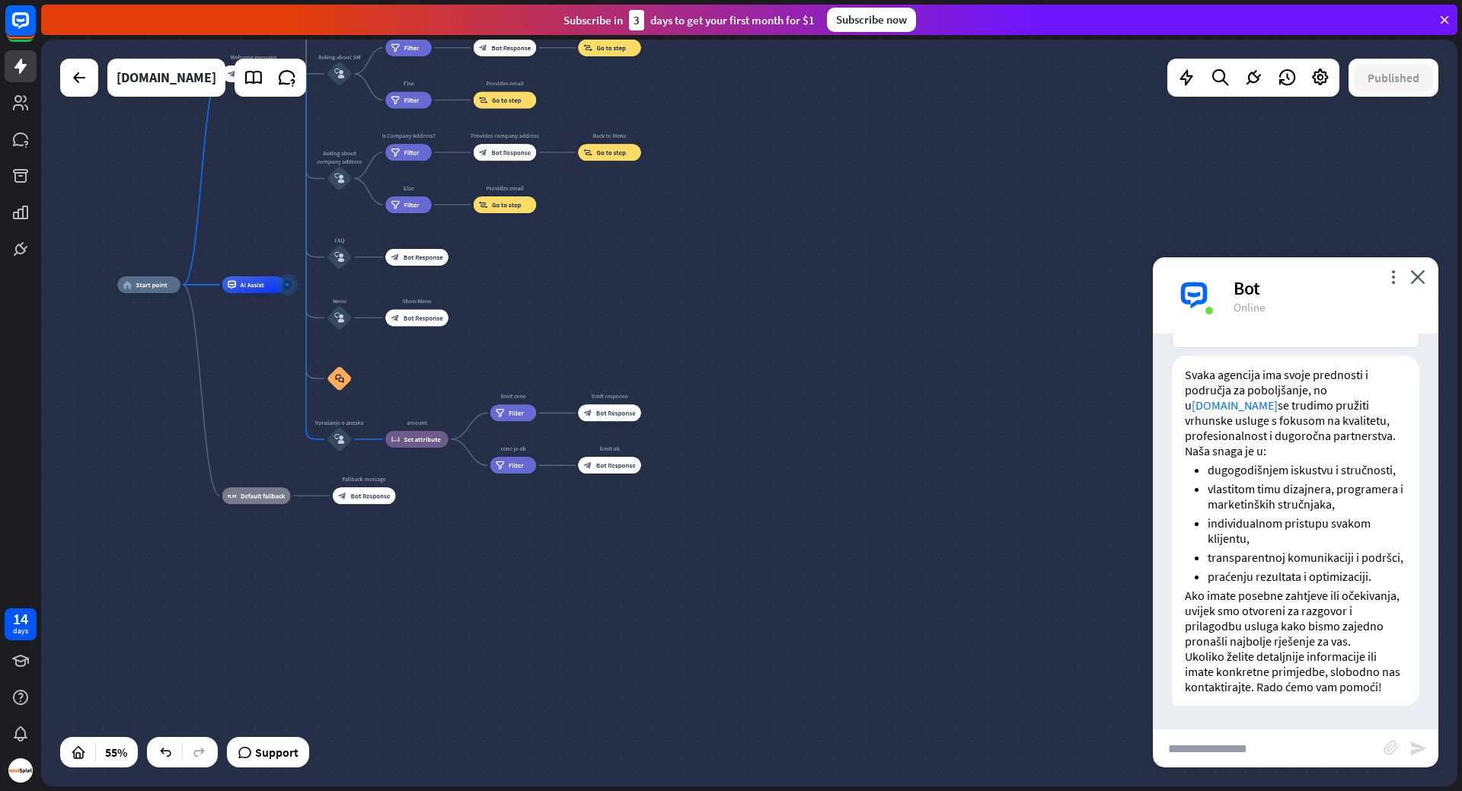
scroll to position [3356, 0]
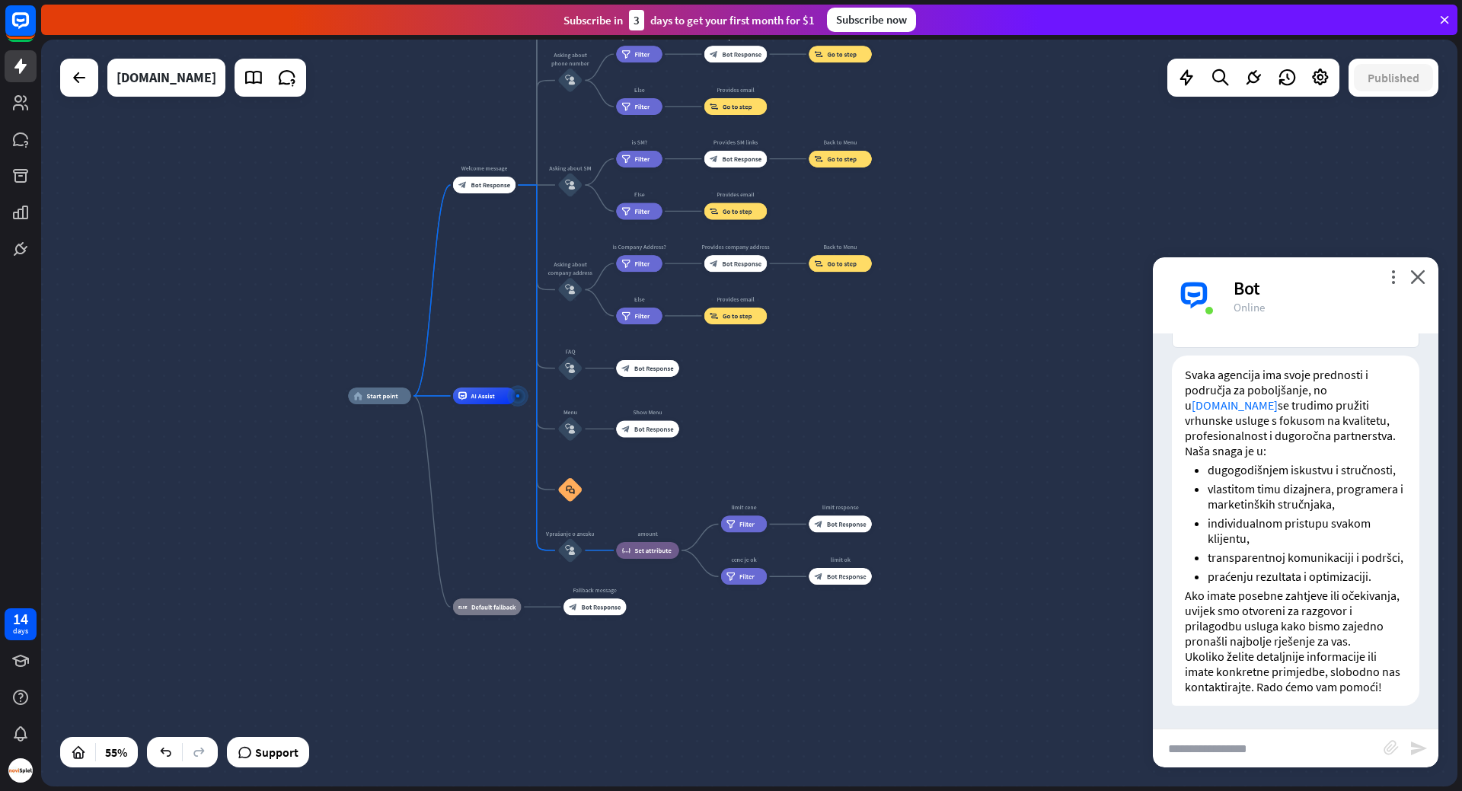
drag, startPoint x: 588, startPoint y: 298, endPoint x: 803, endPoint y: 415, distance: 245.3
click at [803, 415] on div "home_2 Start point Welcome message block_bot_response Bot Response About us blo…" at bounding box center [737, 601] width 779 height 411
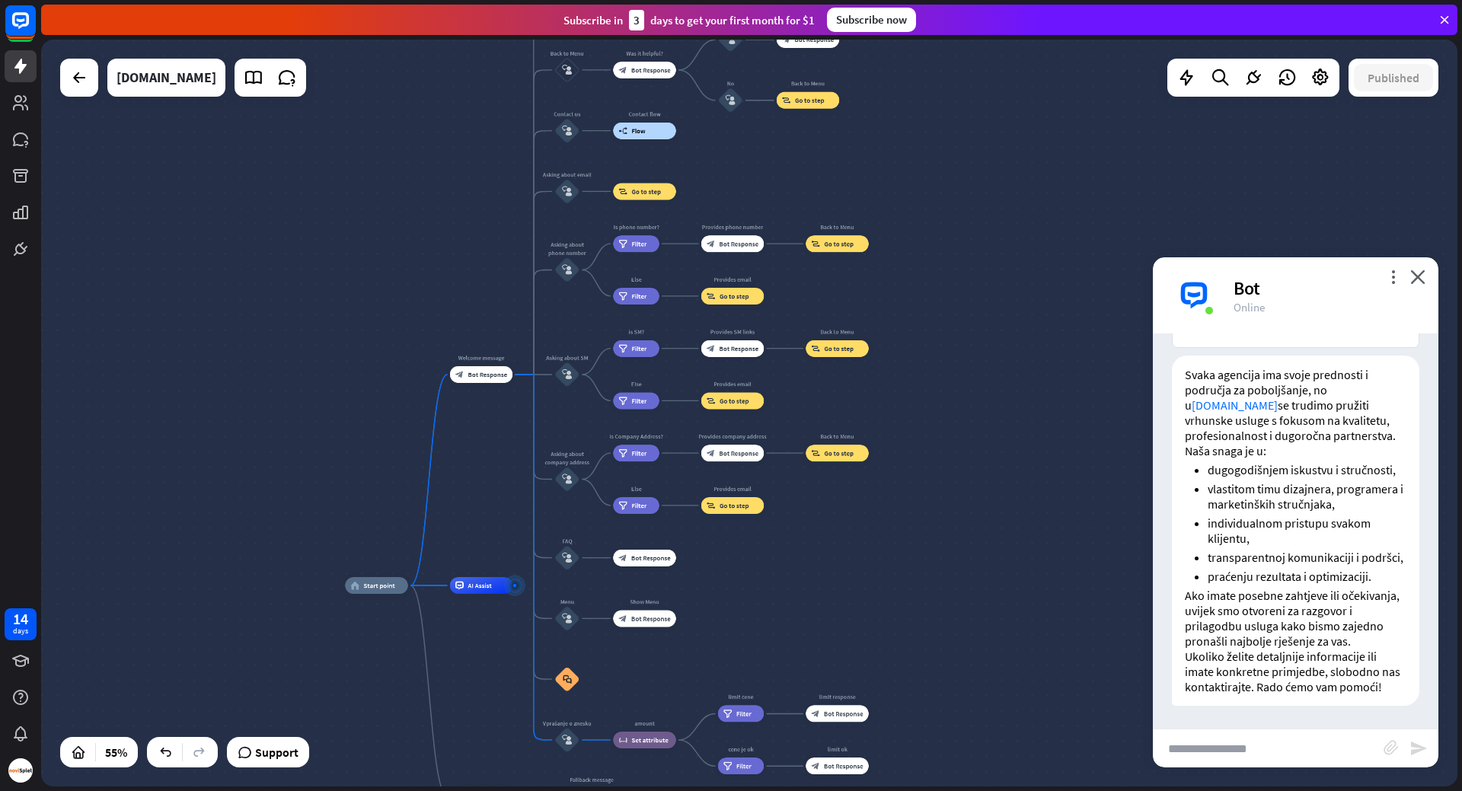
drag, startPoint x: 967, startPoint y: 184, endPoint x: 974, endPoint y: 414, distance: 230.1
click at [974, 414] on div "home_2 Start point Welcome message block_bot_response Bot Response About us blo…" at bounding box center [749, 413] width 1416 height 747
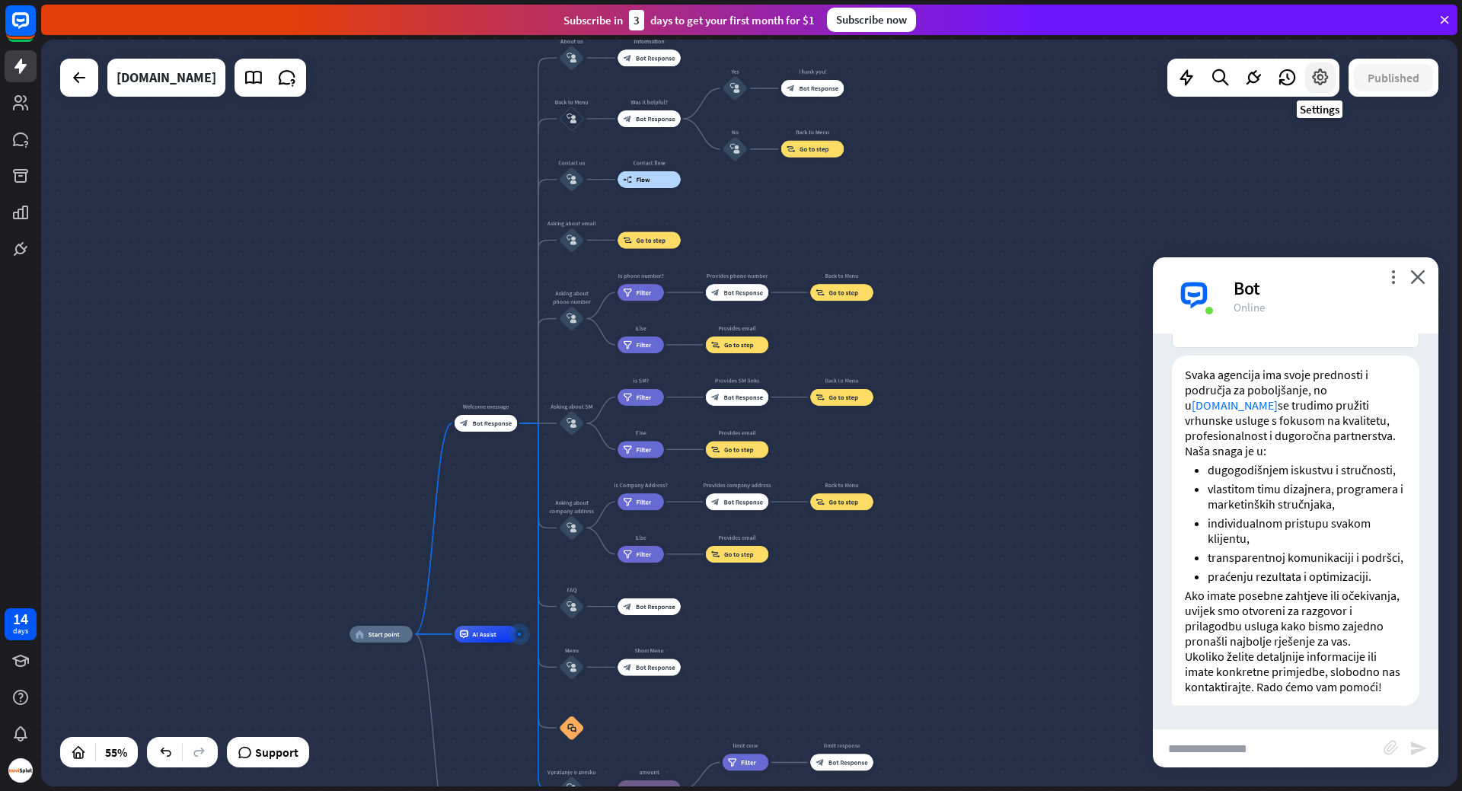
click at [1315, 84] on icon at bounding box center [1320, 78] width 20 height 20
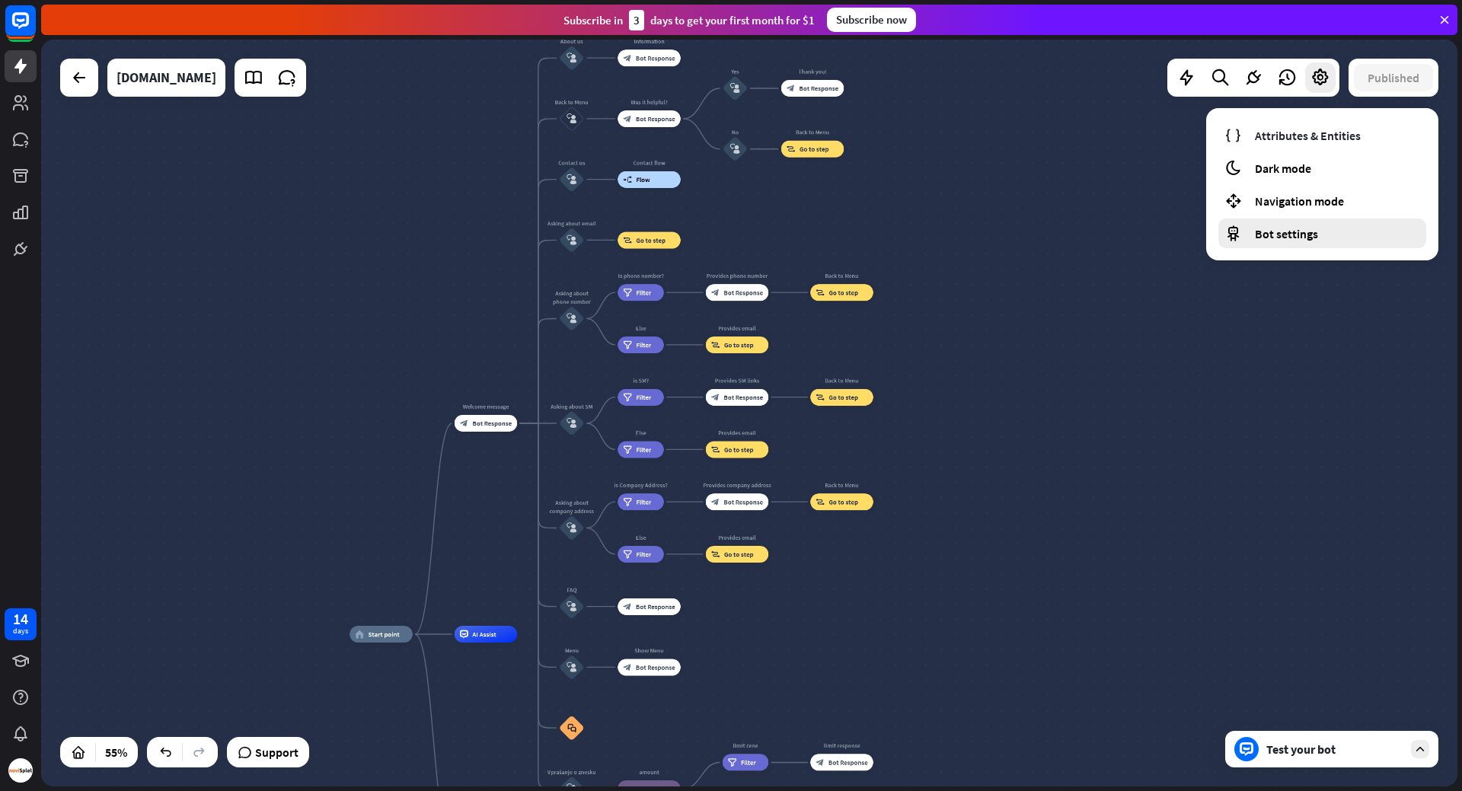
click at [1269, 234] on span "Bot settings" at bounding box center [1286, 233] width 63 height 15
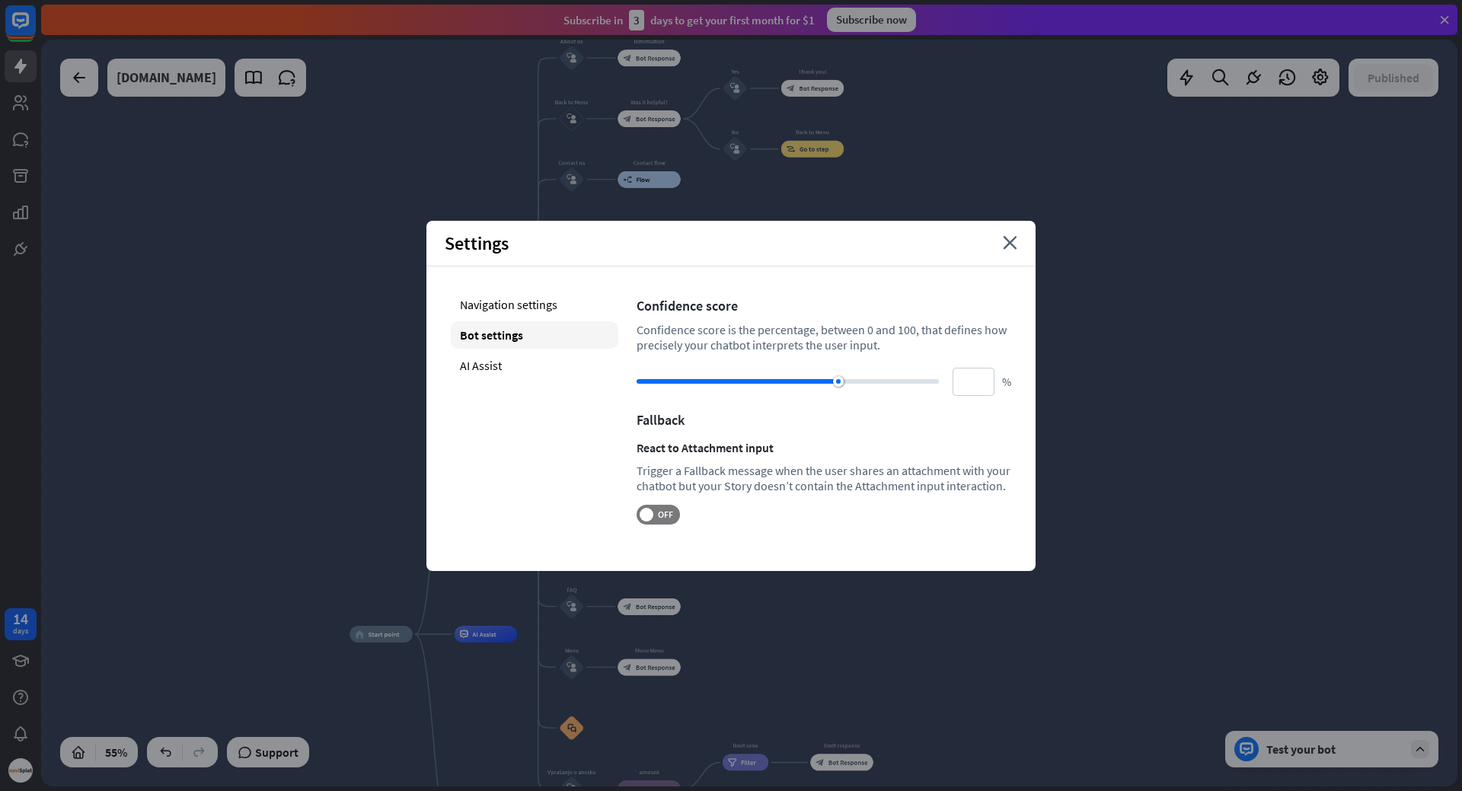
click at [1012, 232] on div "Settings close" at bounding box center [730, 244] width 609 height 46
click at [1009, 244] on icon "close" at bounding box center [1010, 243] width 14 height 14
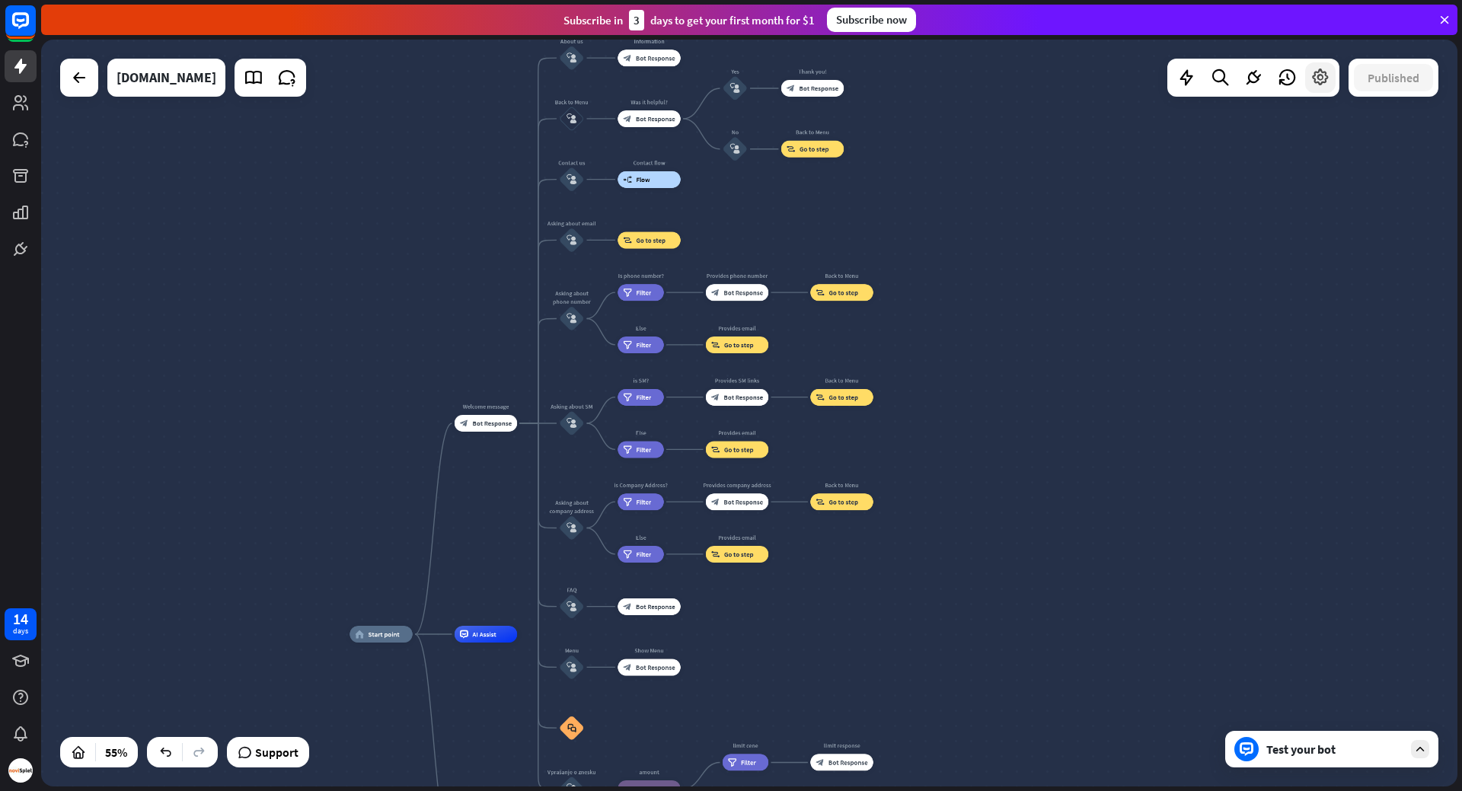
click at [1310, 77] on icon at bounding box center [1320, 78] width 20 height 20
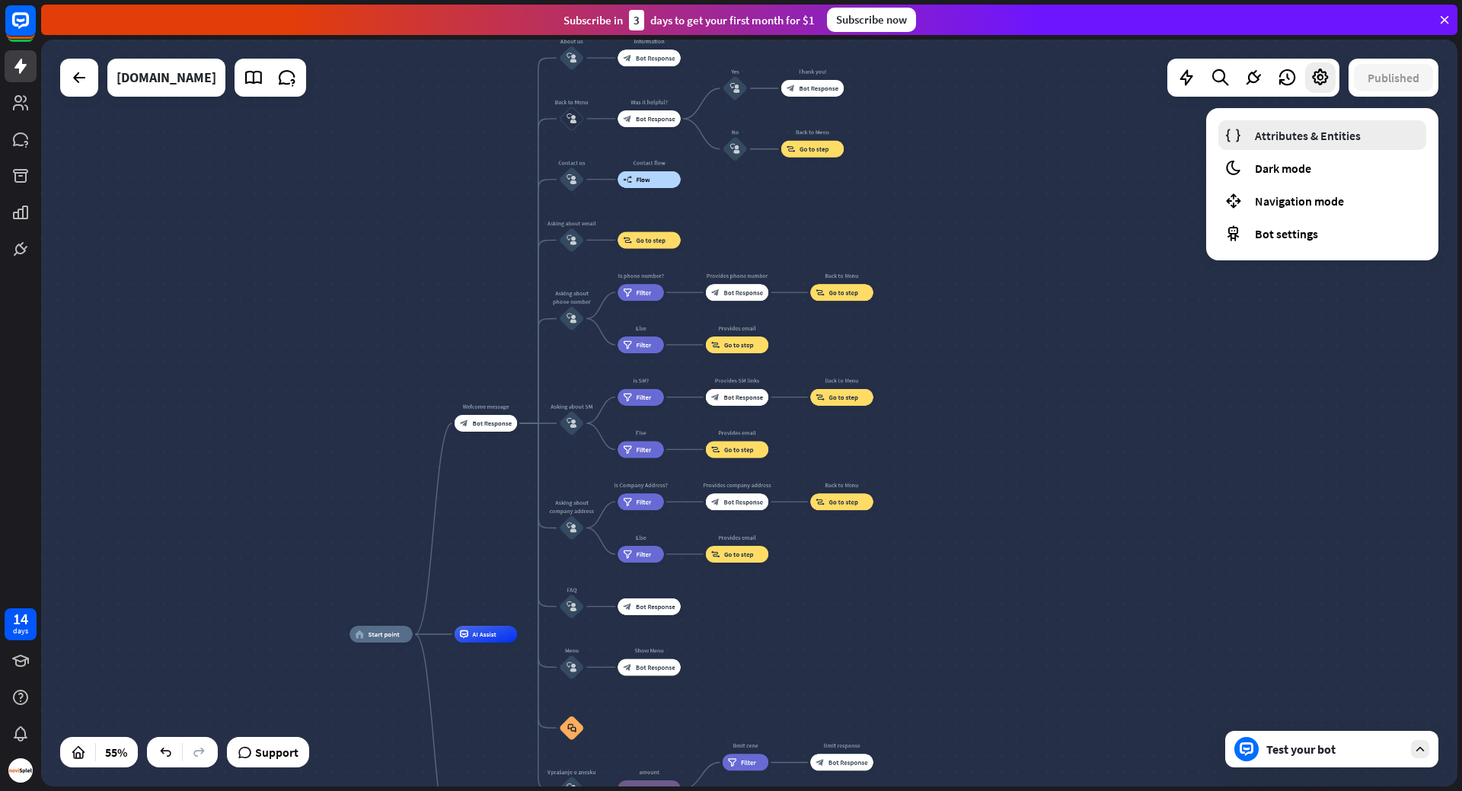
click at [1292, 134] on span "Attributes & Entities" at bounding box center [1308, 135] width 106 height 15
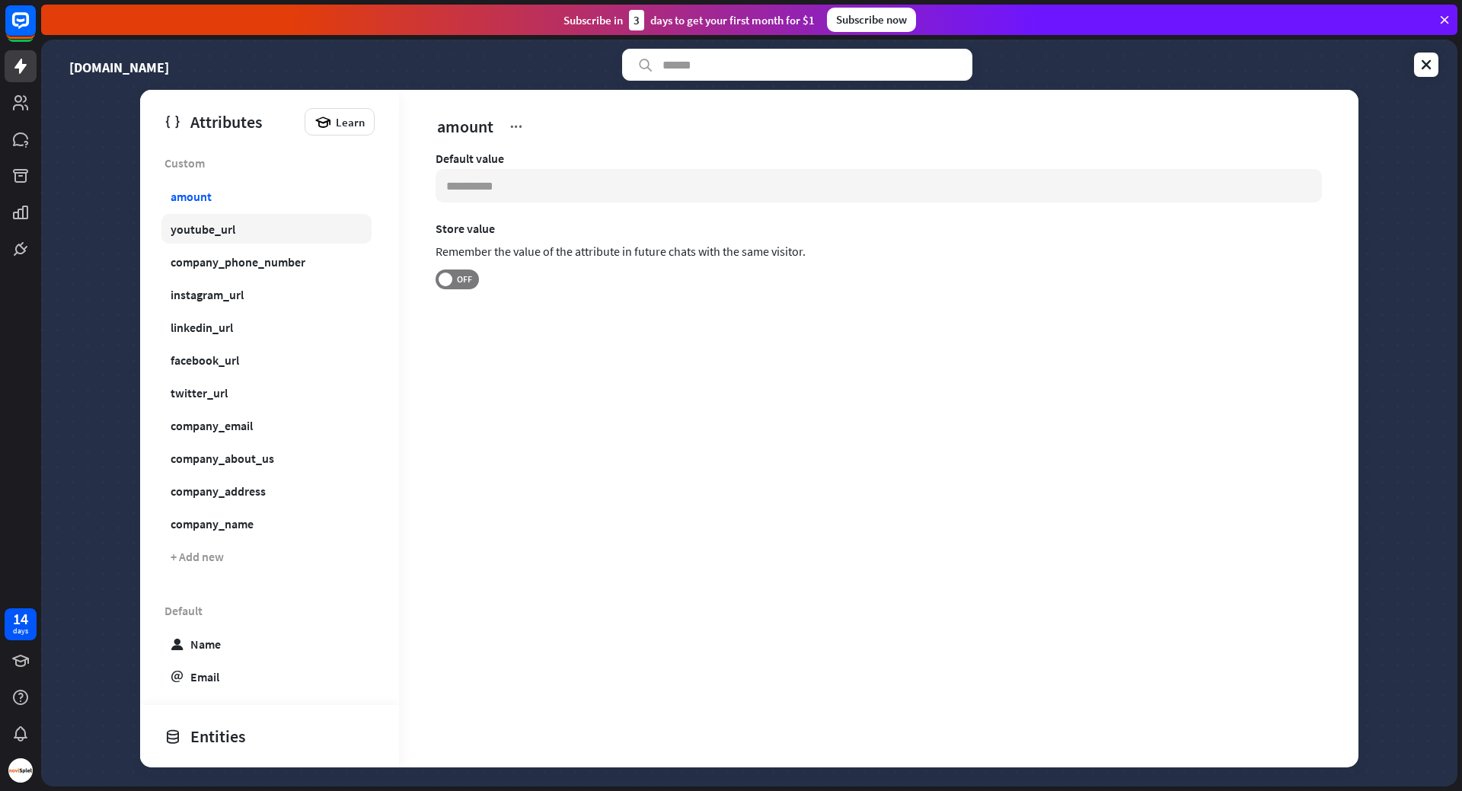
click at [228, 232] on div "youtube_url" at bounding box center [203, 229] width 65 height 15
click at [232, 295] on div "instagram_url" at bounding box center [207, 294] width 73 height 15
drag, startPoint x: 708, startPoint y: 186, endPoint x: 435, endPoint y: 199, distance: 273.7
click at [435, 199] on div "**********" at bounding box center [878, 252] width 959 height 203
click at [678, 190] on input "**********" at bounding box center [879, 186] width 886 height 34
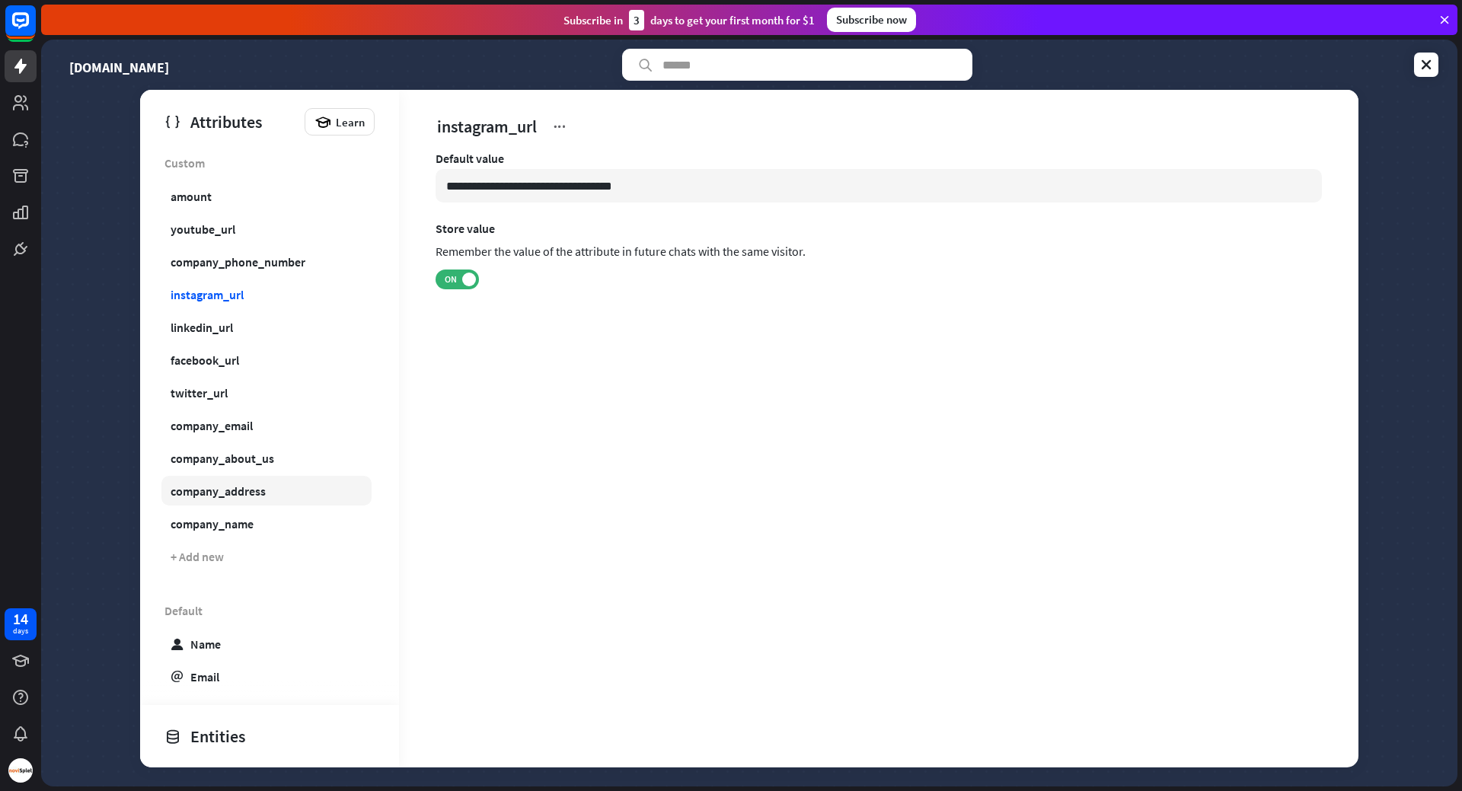
click at [230, 499] on link "company_address" at bounding box center [266, 491] width 210 height 30
click at [464, 188] on input "**********" at bounding box center [879, 186] width 886 height 34
drag, startPoint x: 464, startPoint y: 188, endPoint x: 526, endPoint y: 184, distance: 62.6
click at [526, 184] on input "**********" at bounding box center [879, 186] width 886 height 34
click at [771, 180] on input "**********" at bounding box center [879, 186] width 886 height 34
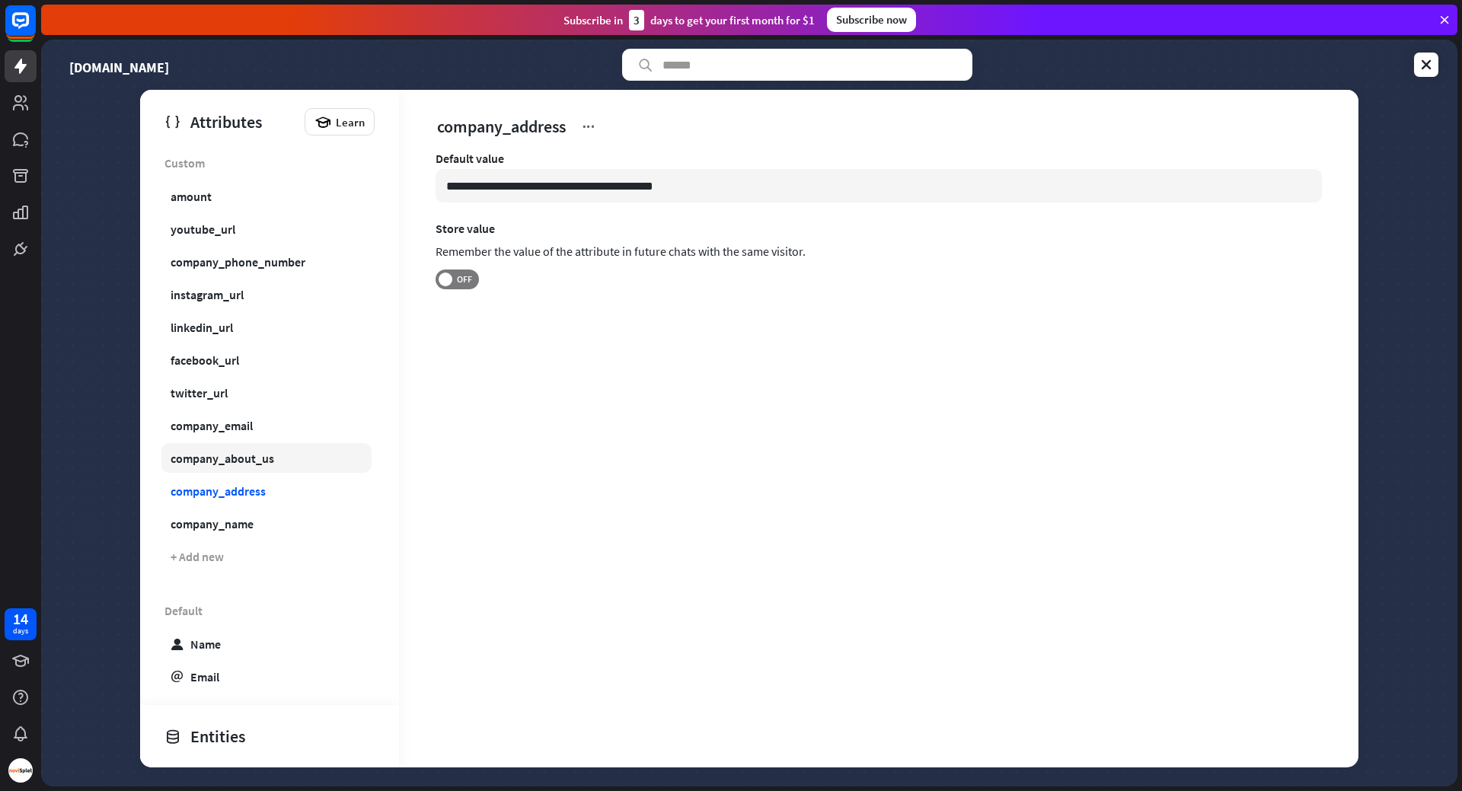
click at [258, 455] on div "company_about_us" at bounding box center [223, 458] width 104 height 15
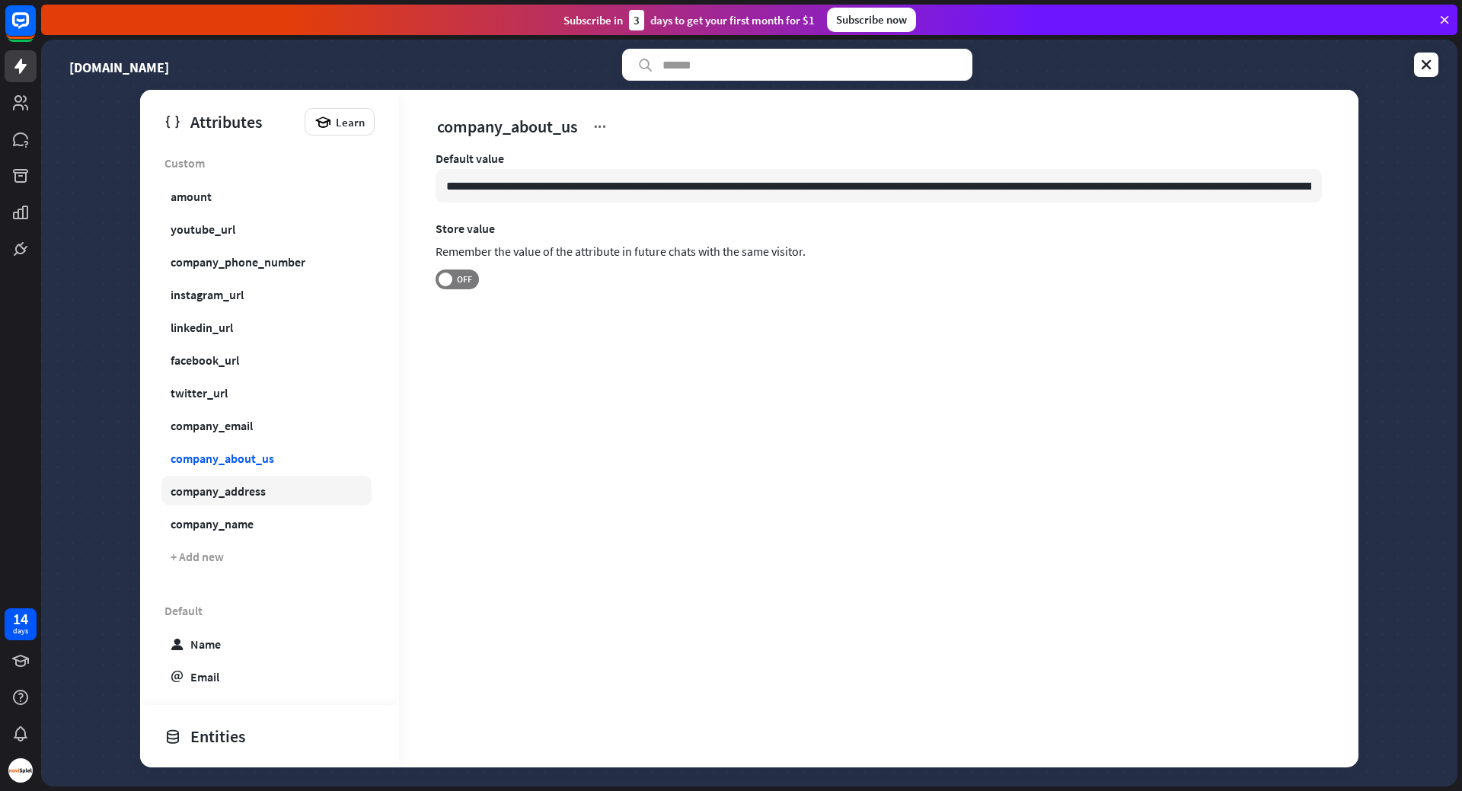
click at [242, 479] on link "company_address" at bounding box center [266, 491] width 210 height 30
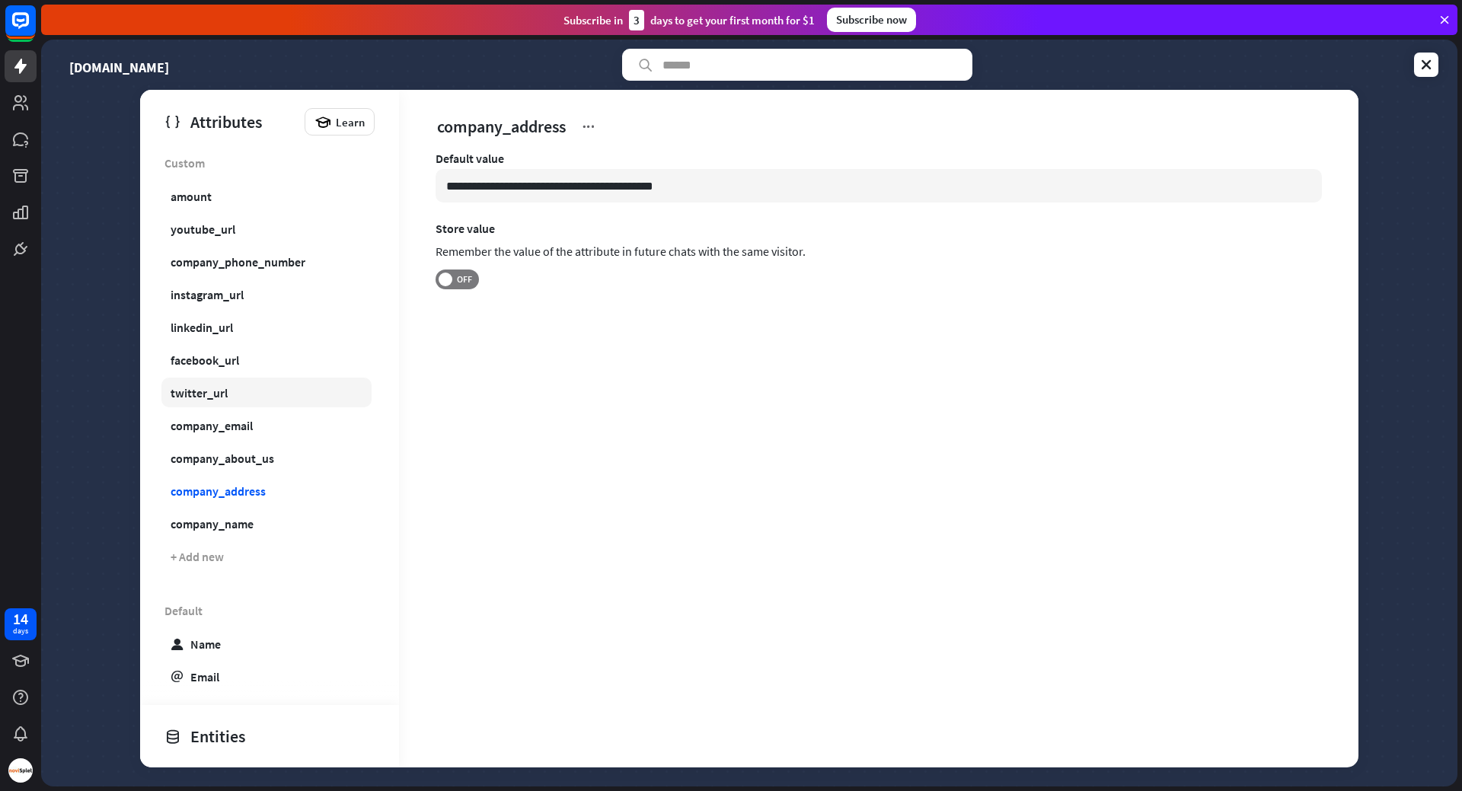
click at [226, 388] on div "twitter_url" at bounding box center [199, 392] width 57 height 15
click at [236, 356] on div "facebook_url" at bounding box center [205, 360] width 69 height 15
click at [250, 301] on link "instagram_url" at bounding box center [266, 294] width 210 height 30
click at [253, 524] on div "company_name" at bounding box center [212, 523] width 83 height 15
type input "**********"
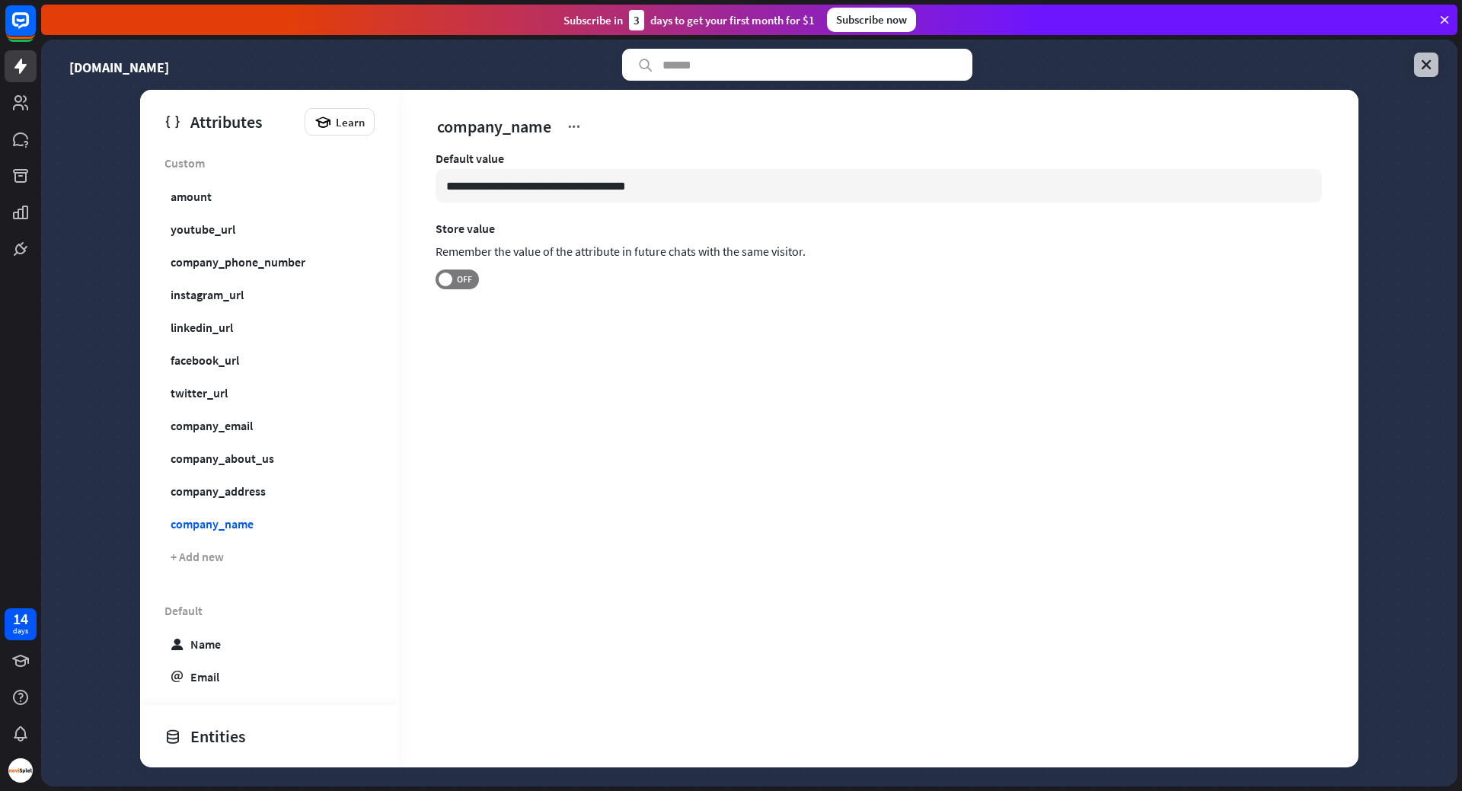
click at [1425, 60] on icon at bounding box center [1426, 64] width 15 height 15
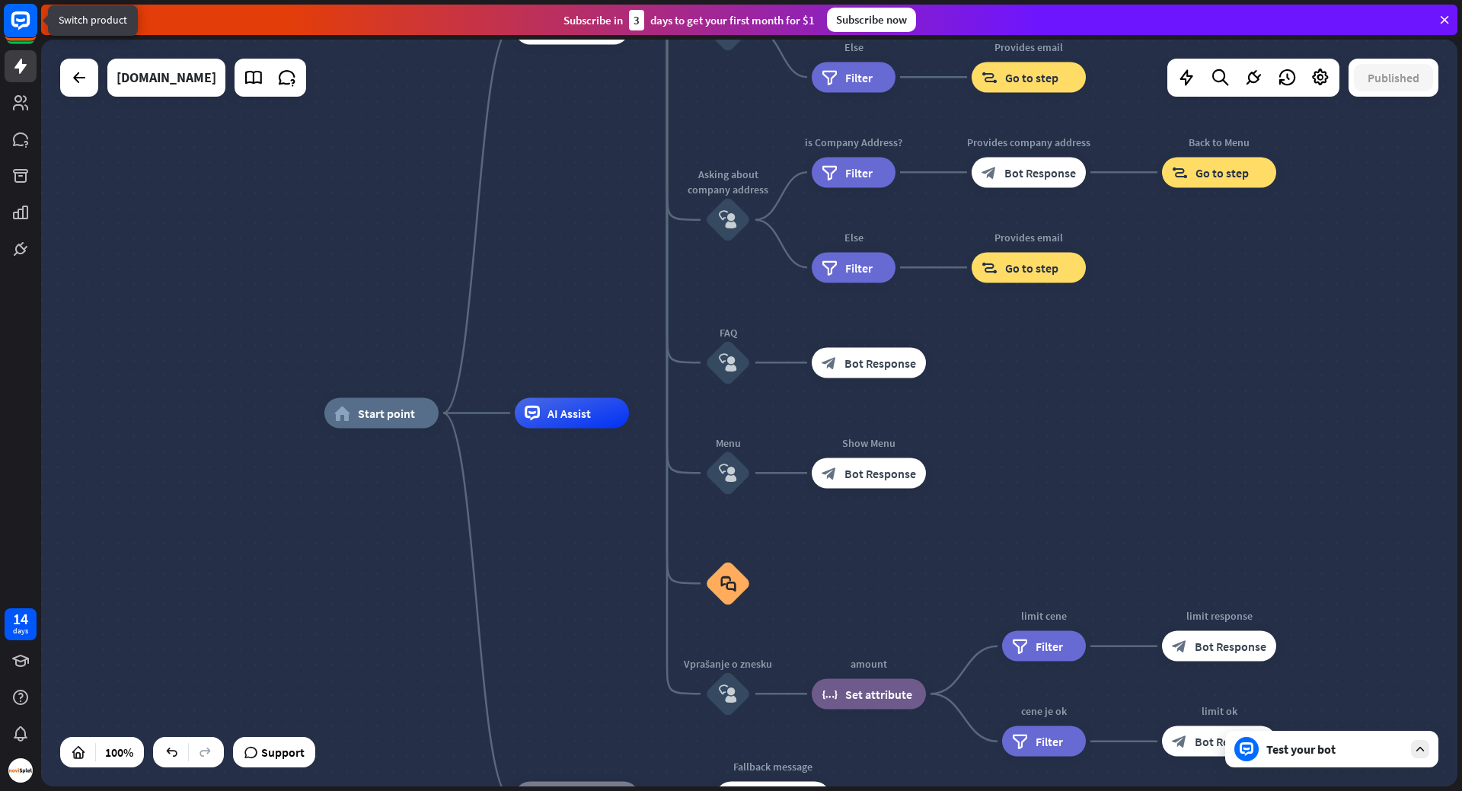
click at [30, 21] on rect at bounding box center [21, 21] width 34 height 34
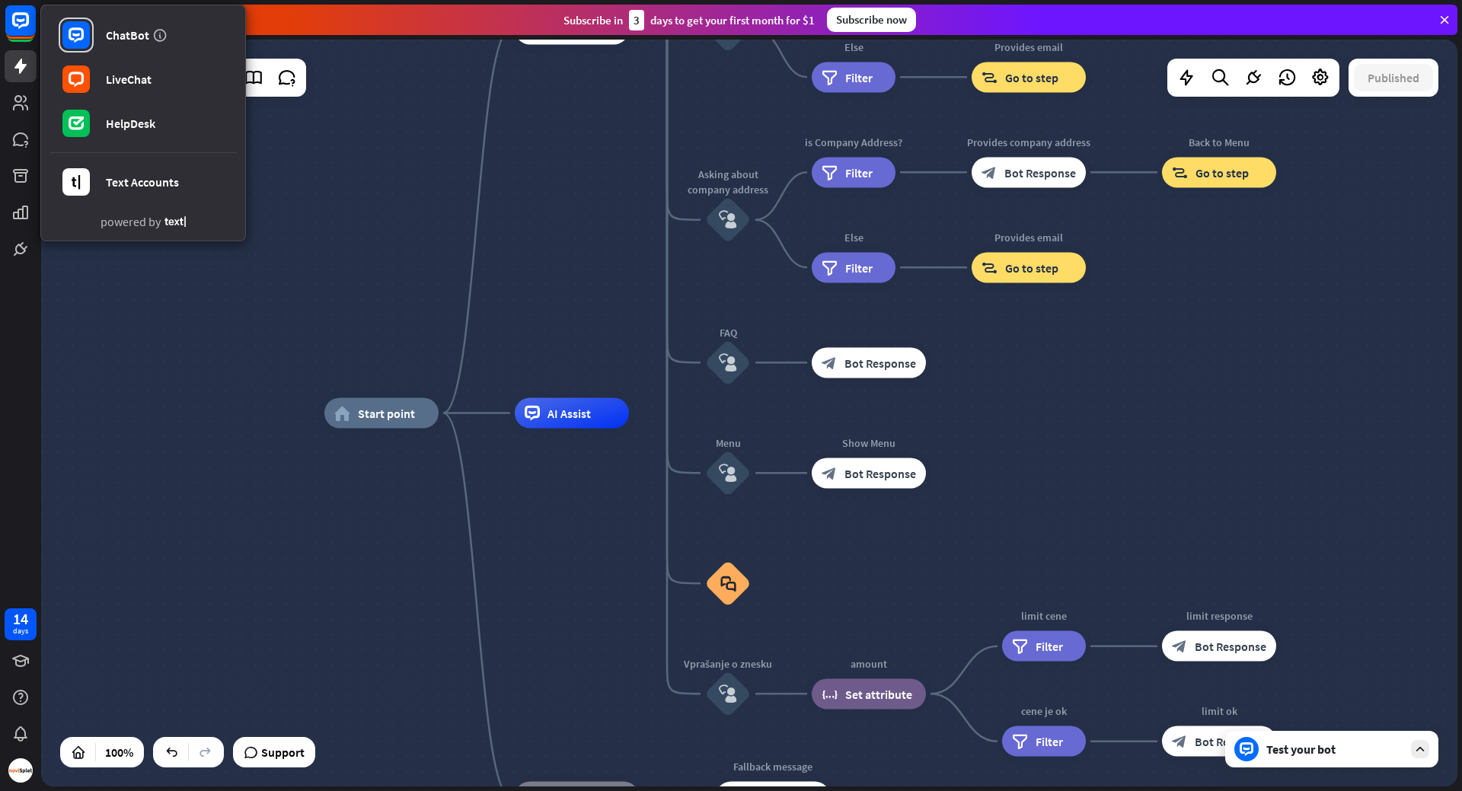
click at [451, 203] on div "home_2 Start point Welcome message block_bot_response Bot Response About us blo…" at bounding box center [749, 413] width 1416 height 747
click at [399, 240] on div "home_2 Start point Welcome message block_bot_response Bot Response About us blo…" at bounding box center [749, 413] width 1416 height 747
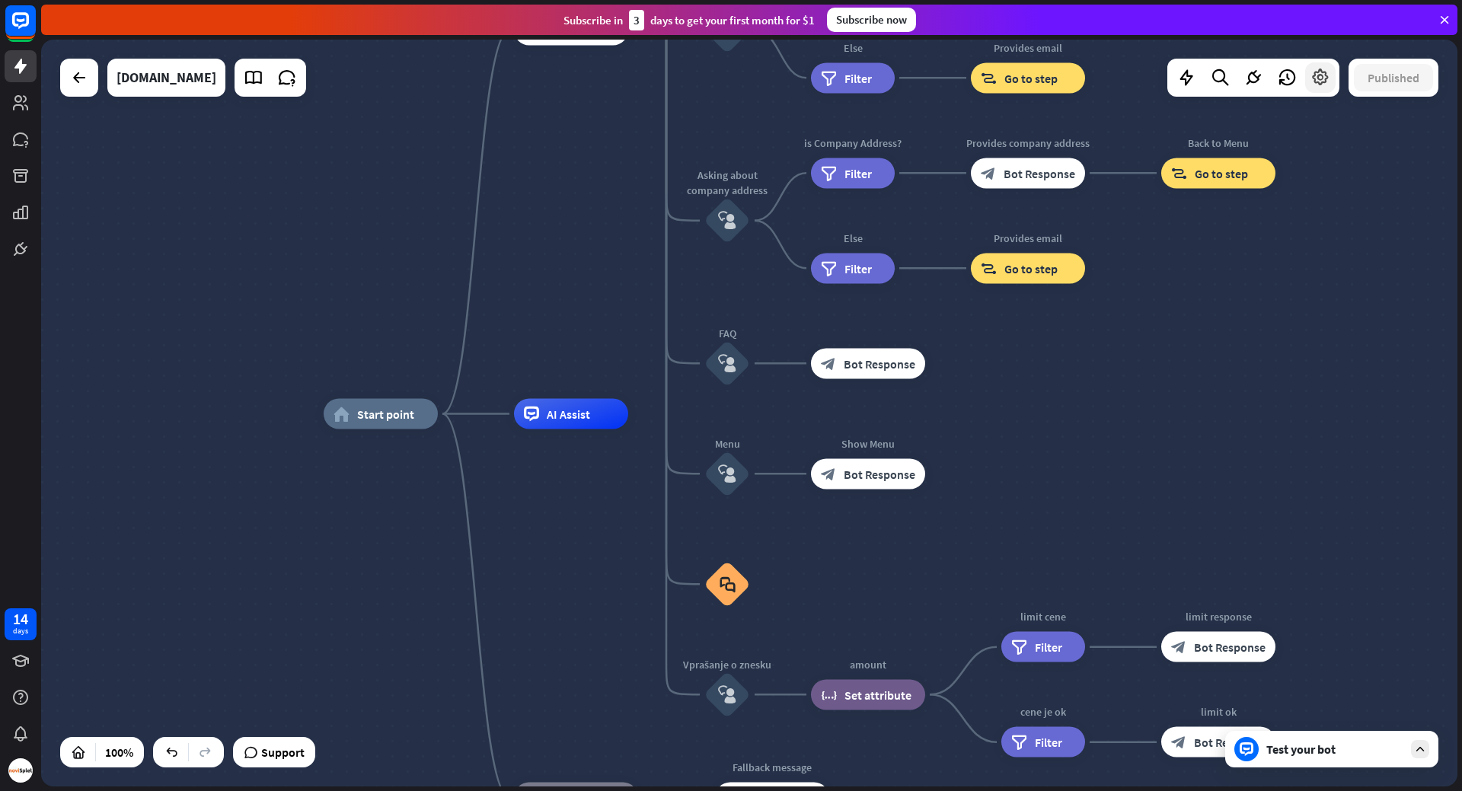
click at [1311, 66] on div at bounding box center [1320, 77] width 30 height 30
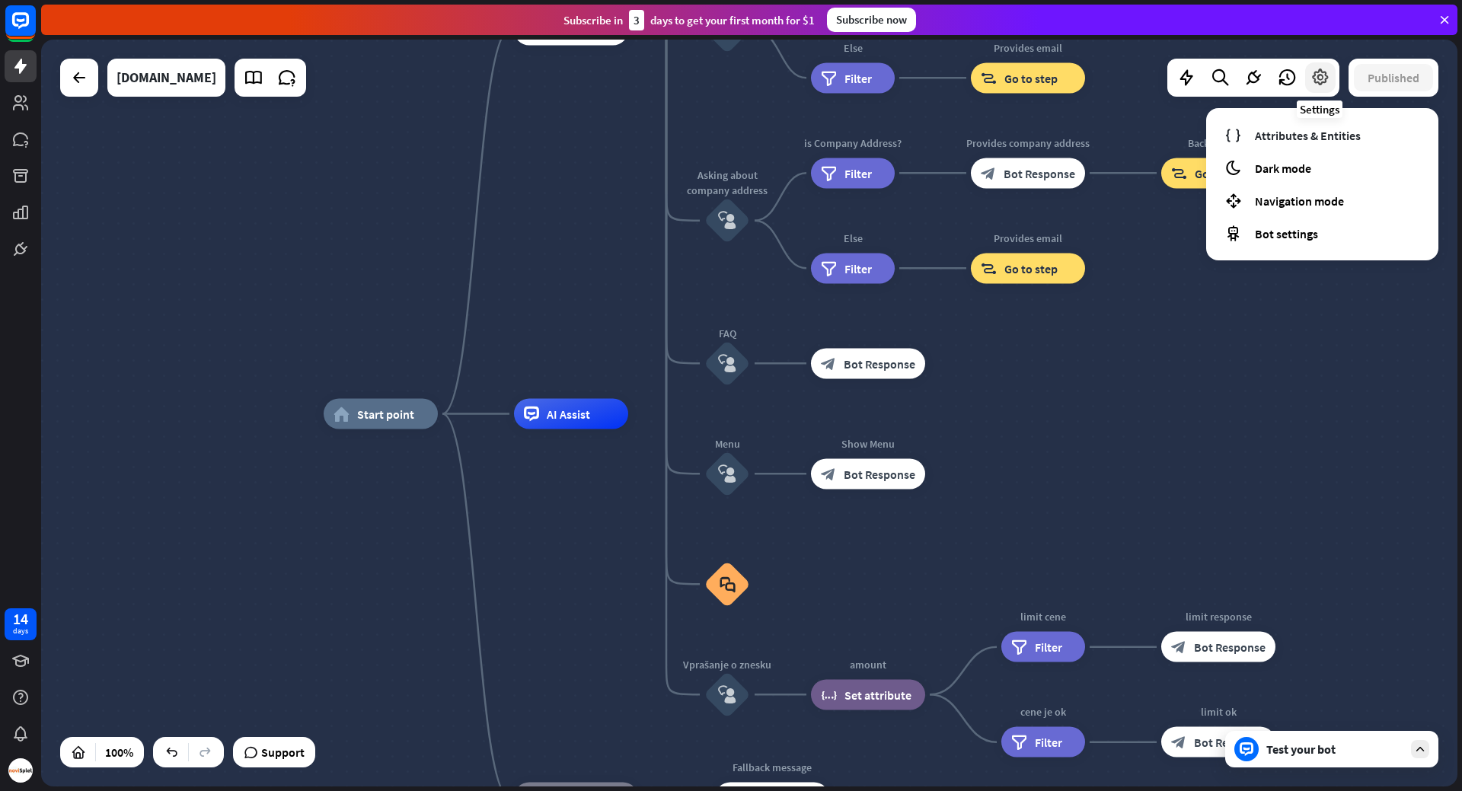
click at [1320, 78] on icon at bounding box center [1320, 78] width 20 height 20
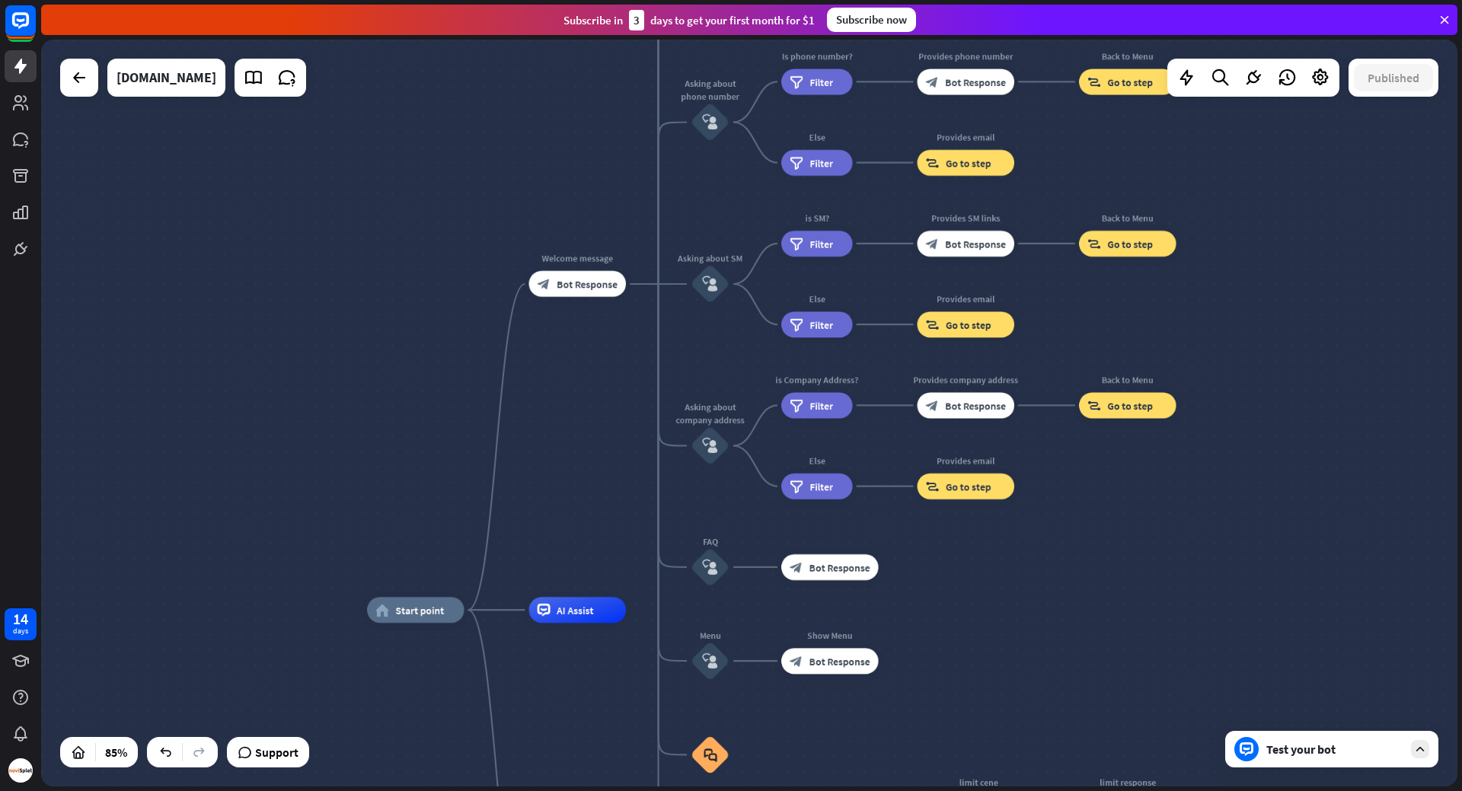
drag, startPoint x: 1258, startPoint y: 326, endPoint x: 1160, endPoint y: 536, distance: 231.7
click at [1160, 536] on div "home_2 Start point Welcome message block_bot_response Bot Response About us blo…" at bounding box center [749, 413] width 1416 height 747
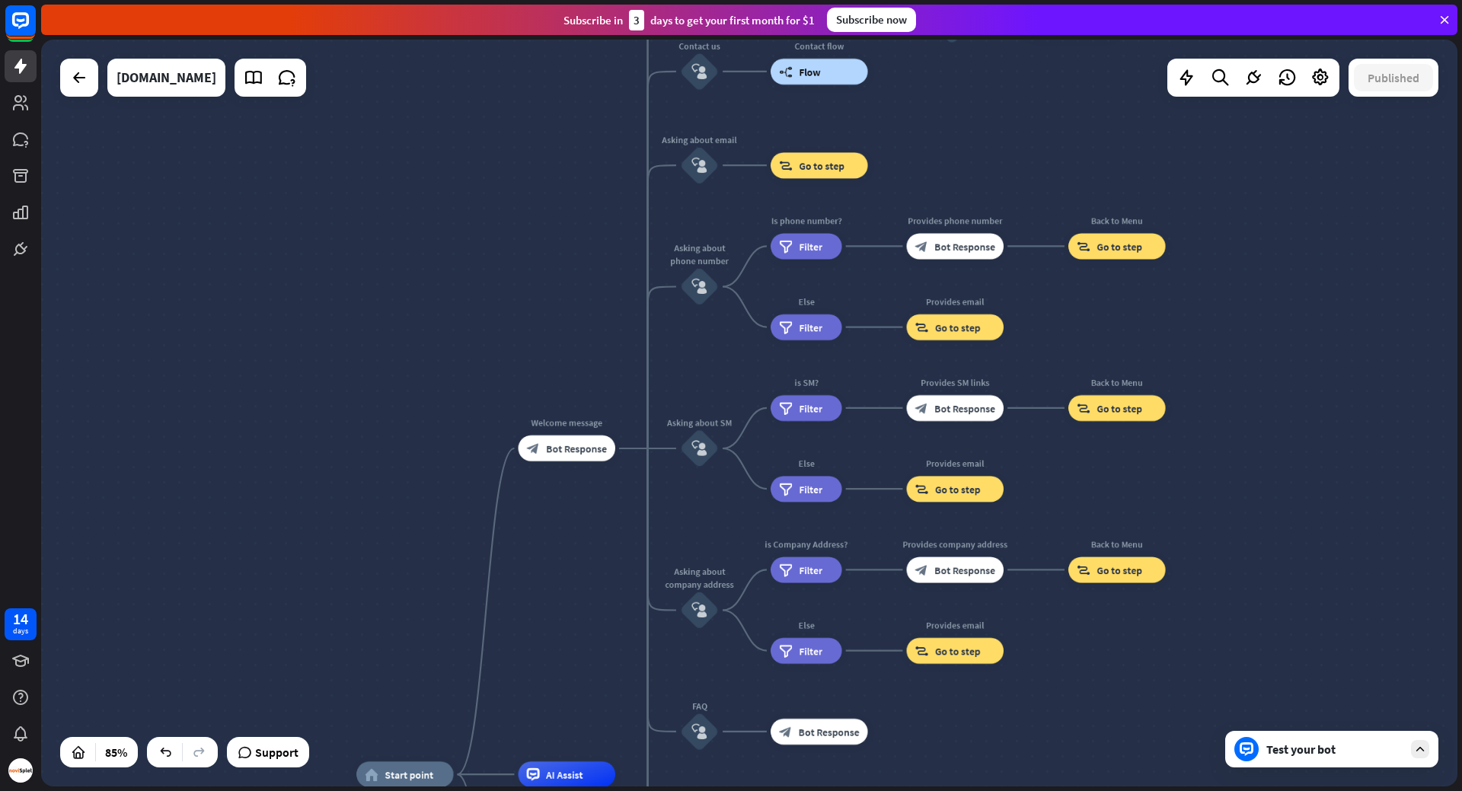
drag, startPoint x: 1281, startPoint y: 295, endPoint x: 1270, endPoint y: 505, distance: 209.7
click at [1272, 509] on div "home_2 Start point Welcome message block_bot_response Bot Response About us blo…" at bounding box center [749, 413] width 1416 height 747
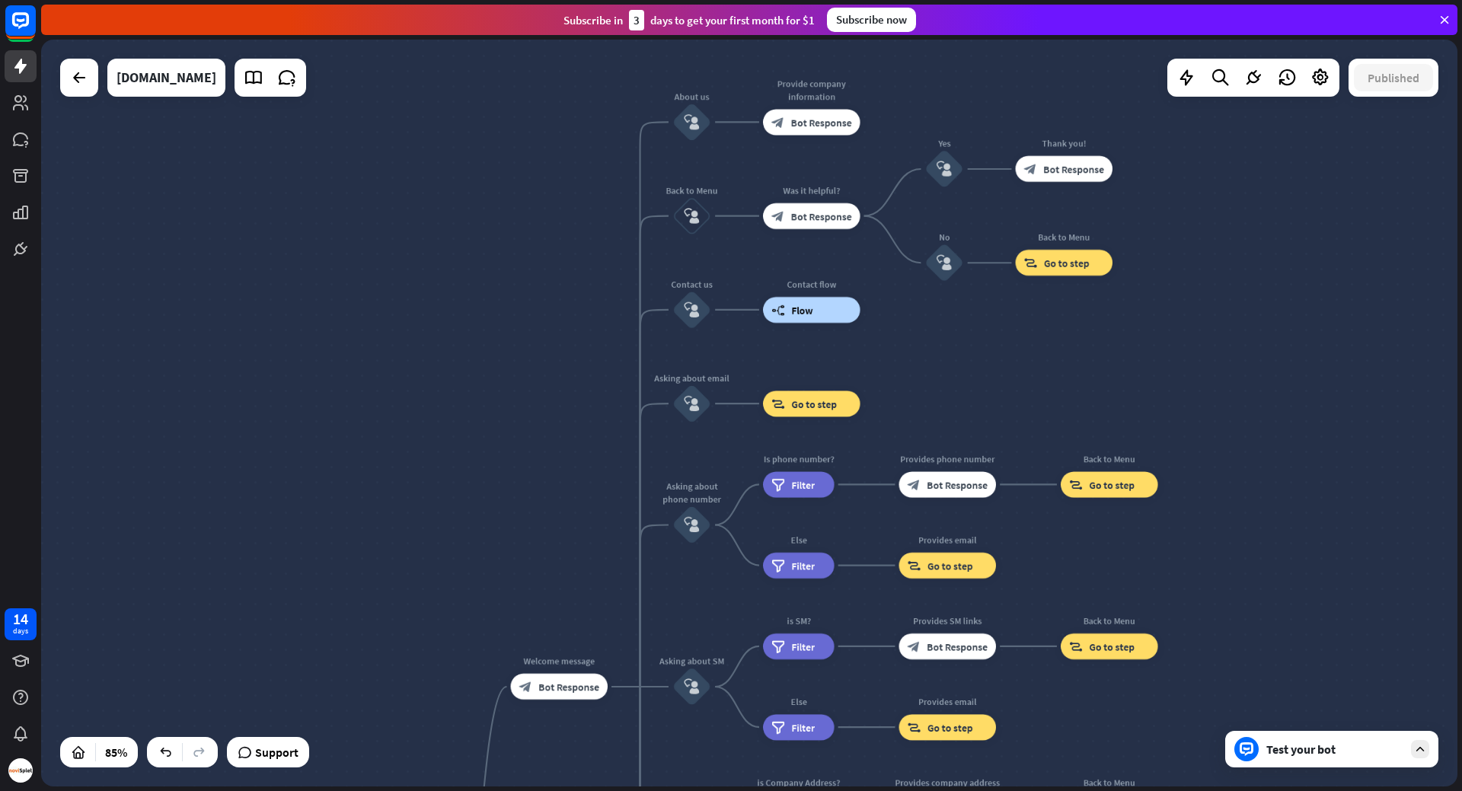
drag, startPoint x: 1198, startPoint y: 215, endPoint x: 1195, endPoint y: 351, distance: 135.6
click at [1195, 351] on div "home_2 Start point Welcome message block_bot_response Bot Response About us blo…" at bounding box center [749, 413] width 1416 height 747
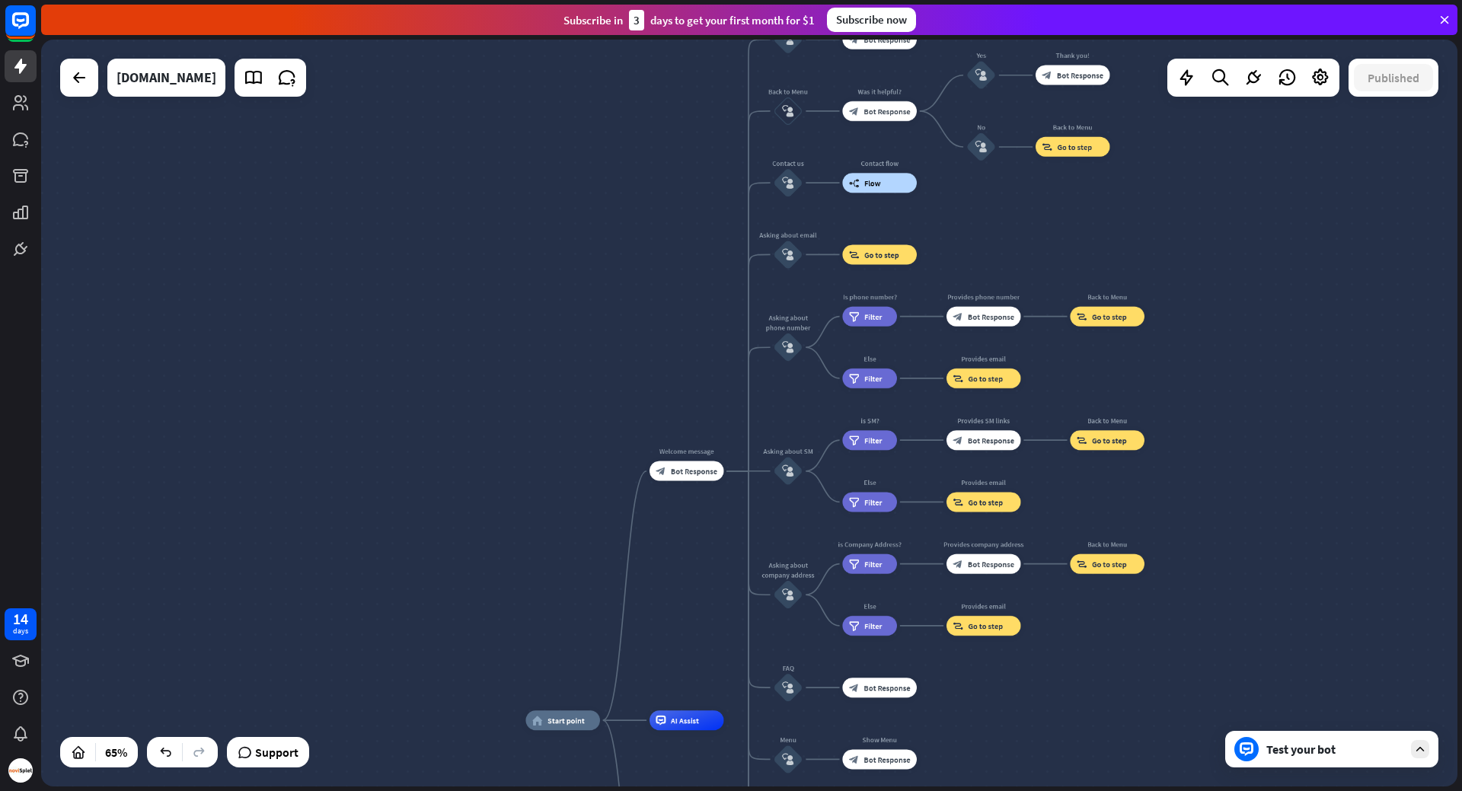
drag, startPoint x: 1248, startPoint y: 509, endPoint x: 1219, endPoint y: 231, distance: 278.7
click at [1219, 231] on div "home_2 Start point Welcome message block_bot_response Bot Response About us blo…" at bounding box center [749, 413] width 1416 height 747
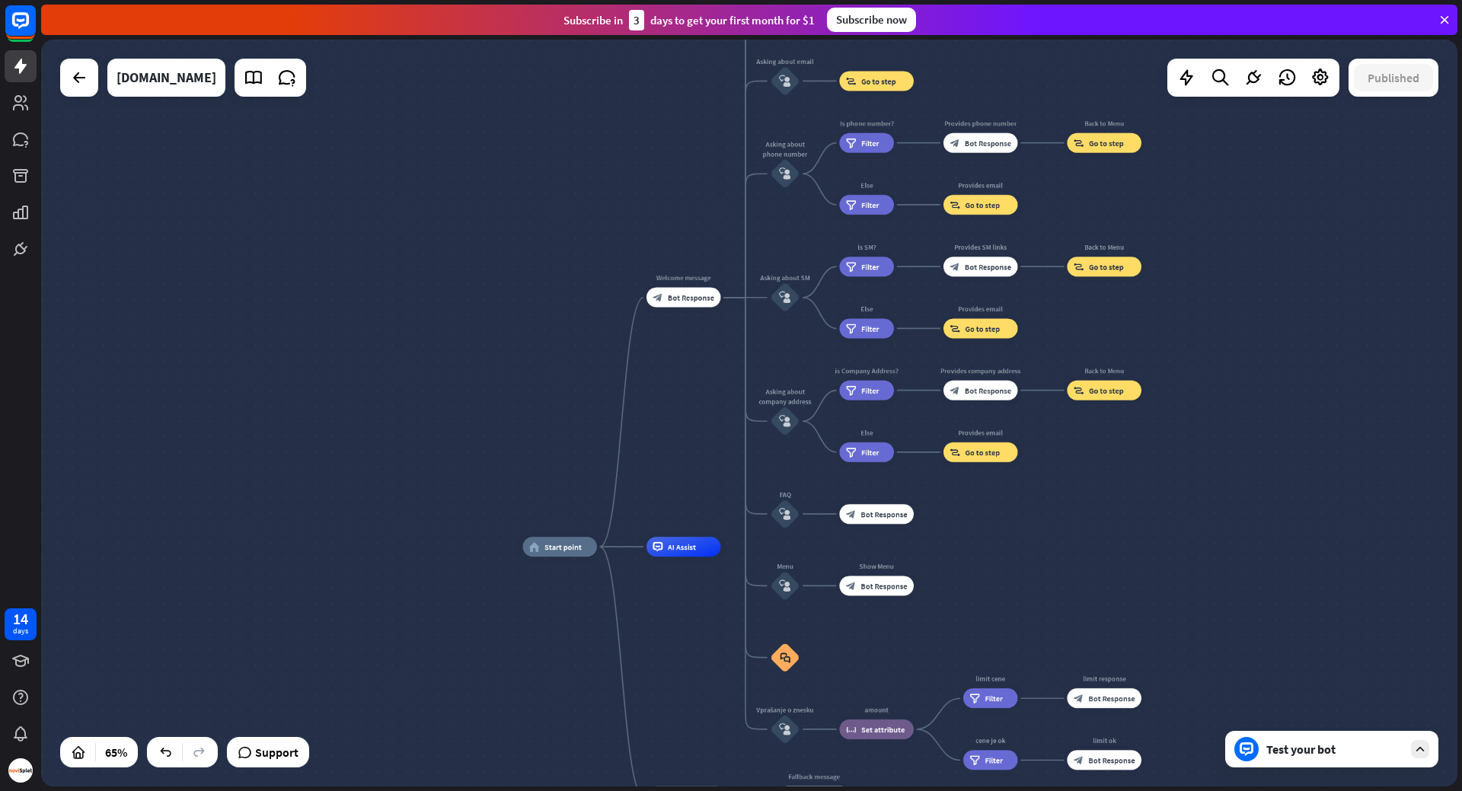
drag, startPoint x: 1192, startPoint y: 472, endPoint x: 934, endPoint y: 359, distance: 282.0
click at [1189, 468] on div "home_2 Start point Welcome message block_bot_response Bot Response About us blo…" at bounding box center [749, 413] width 1416 height 747
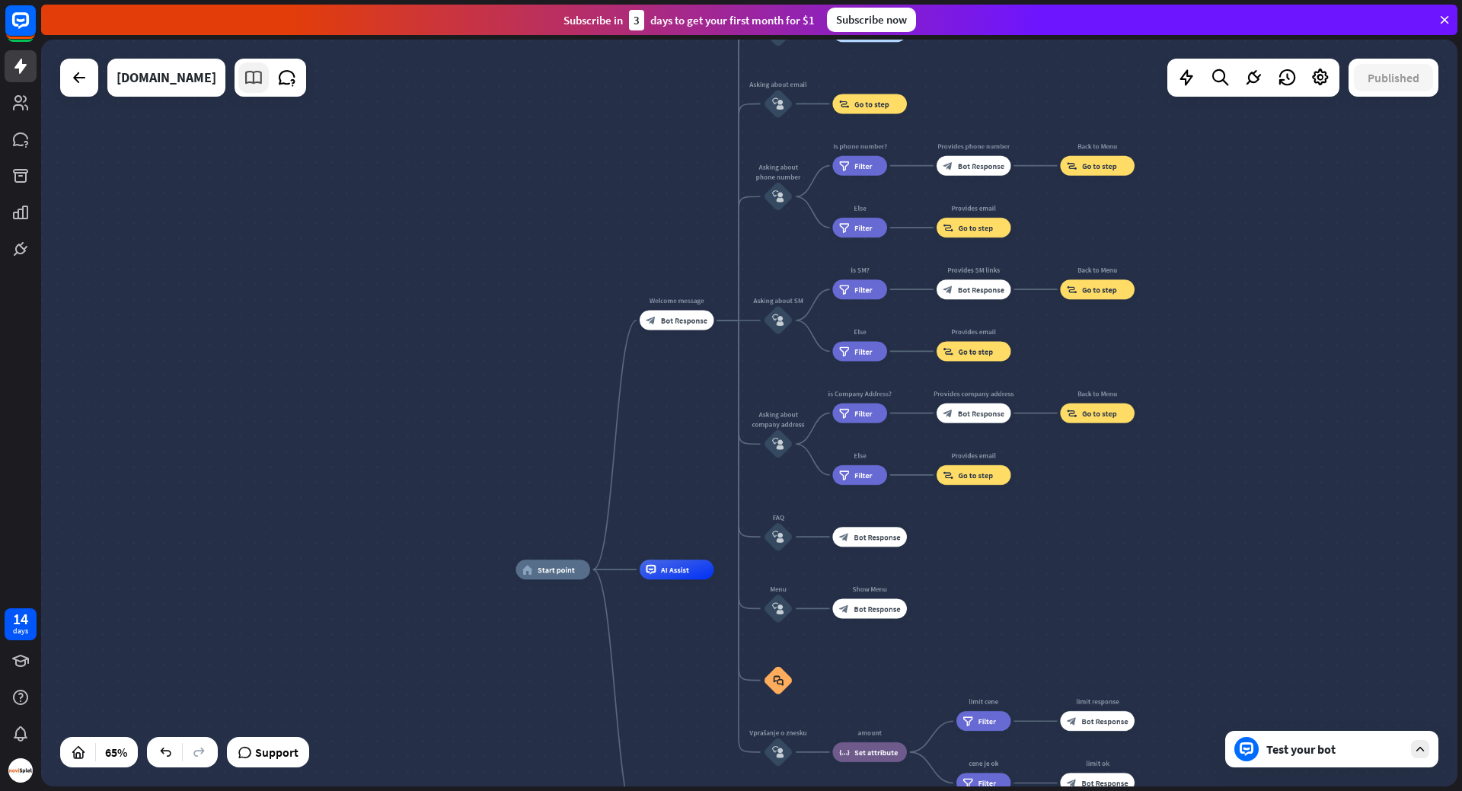
click at [244, 78] on icon at bounding box center [254, 78] width 20 height 20
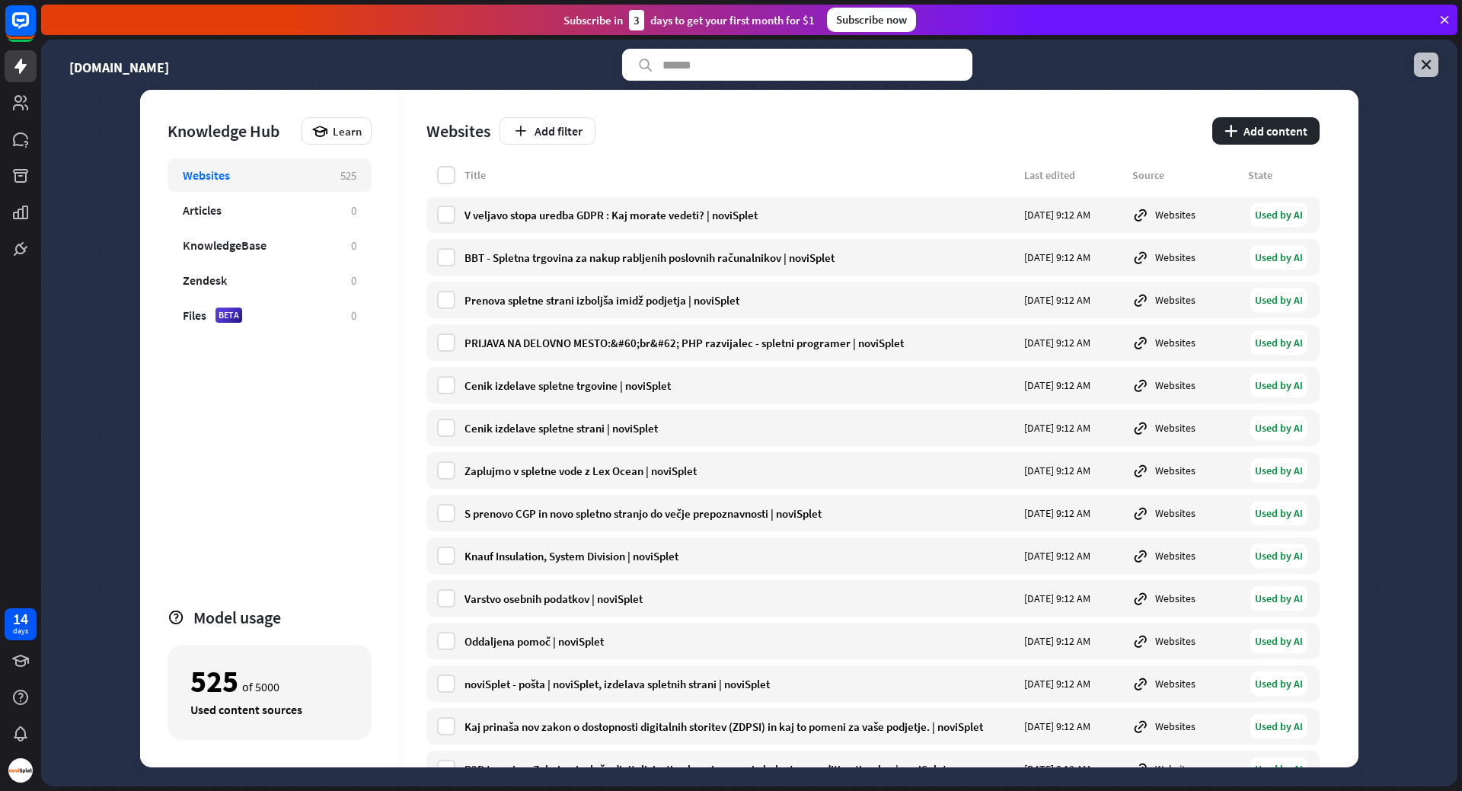
click at [1421, 62] on icon at bounding box center [1426, 64] width 15 height 15
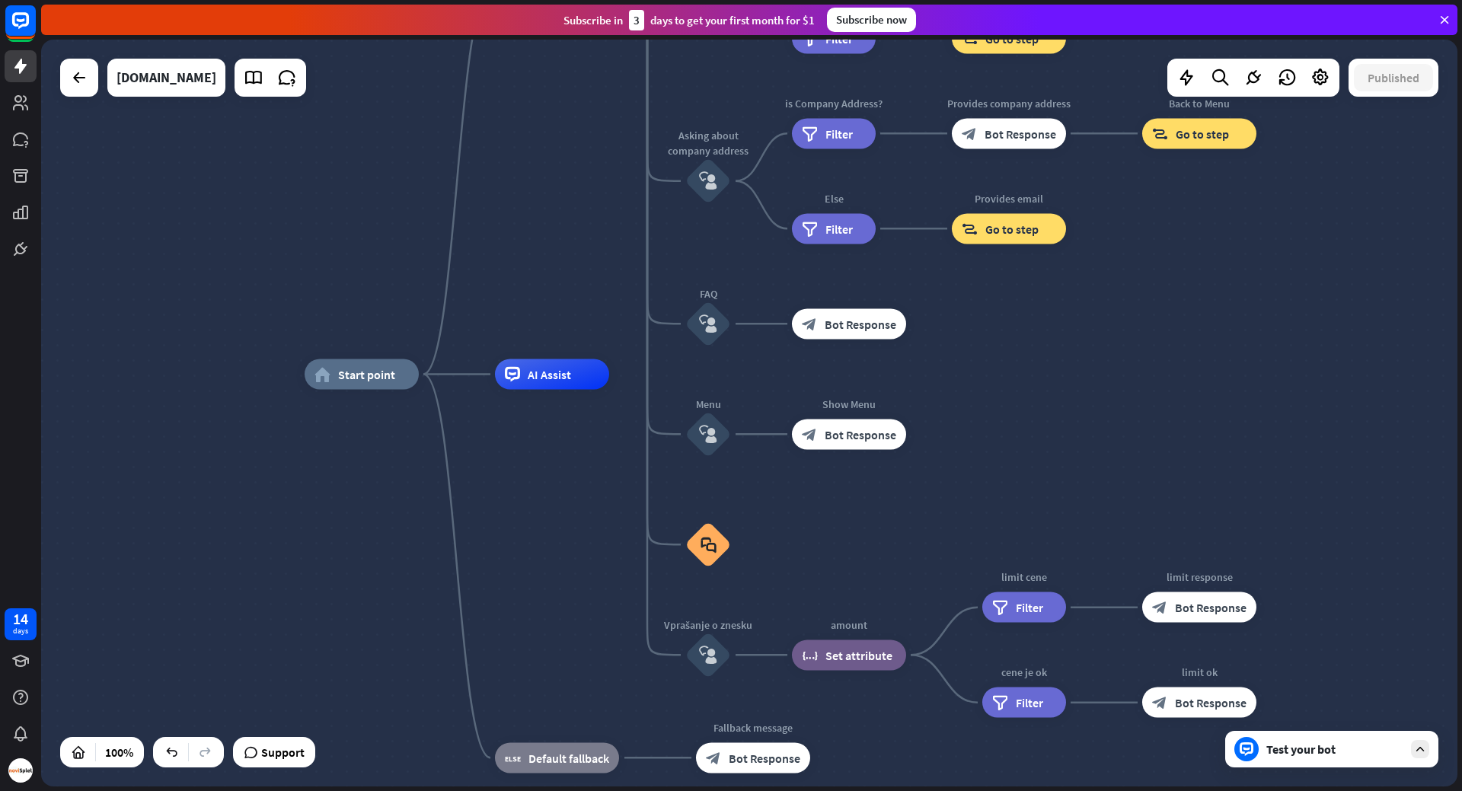
drag, startPoint x: 1202, startPoint y: 436, endPoint x: 1183, endPoint y: 401, distance: 39.9
click at [1183, 401] on div "home_2 Start point Welcome message block_bot_response Bot Response About us blo…" at bounding box center [1013, 748] width 1416 height 747
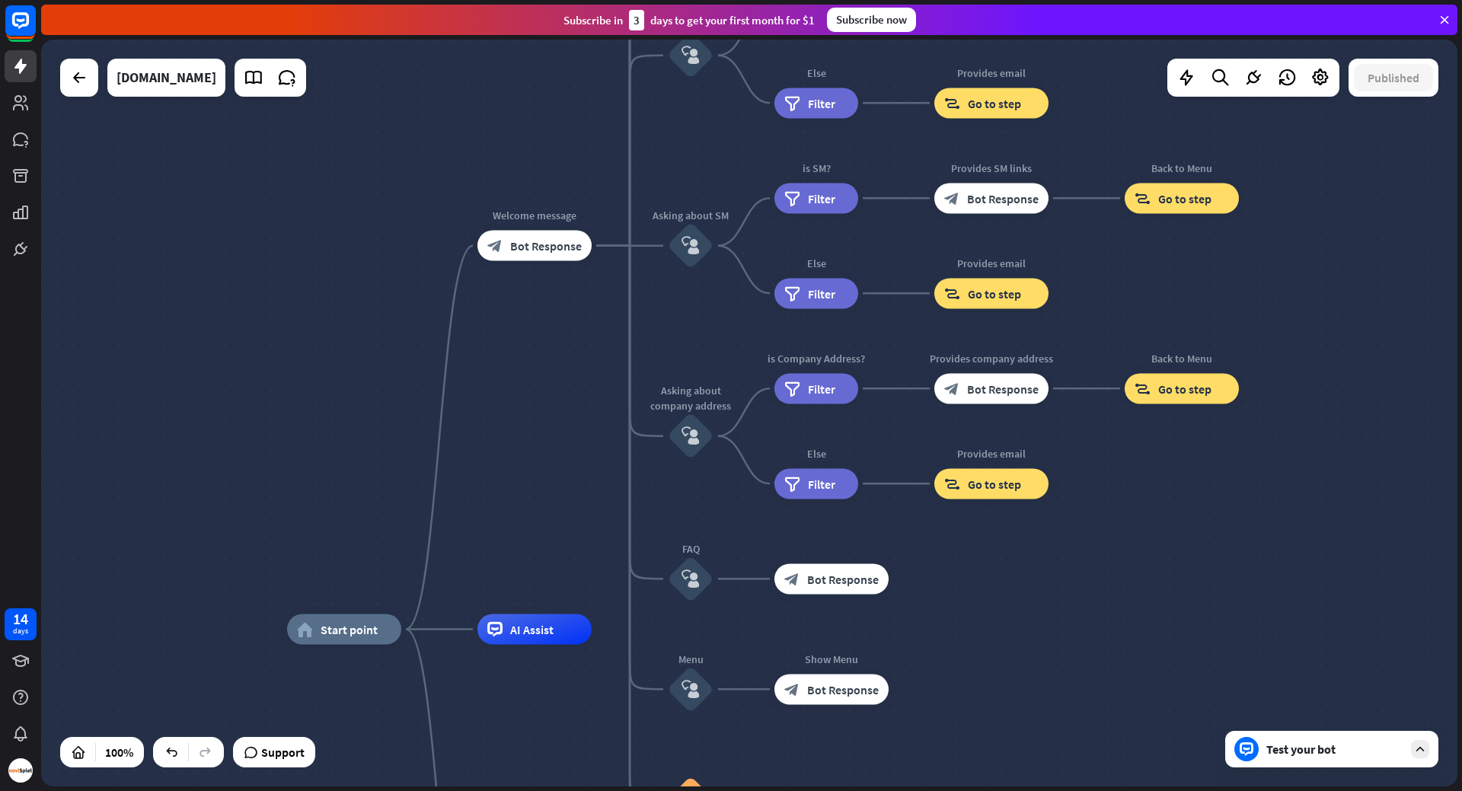
drag, startPoint x: 570, startPoint y: 233, endPoint x: 552, endPoint y: 484, distance: 251.9
click at [552, 484] on div "home_2 Start point Welcome message block_bot_response Bot Response About us blo…" at bounding box center [749, 413] width 1416 height 747
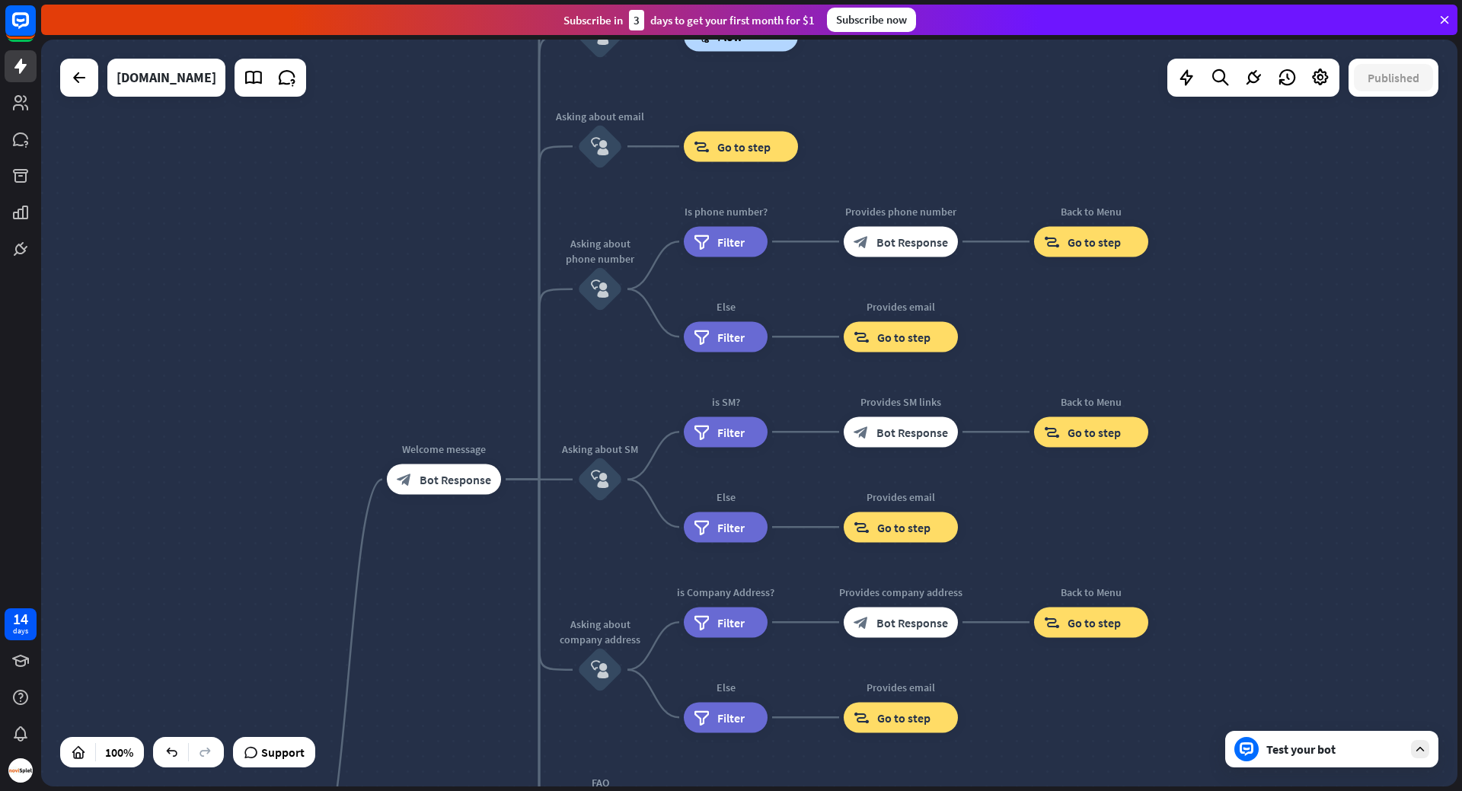
drag, startPoint x: 534, startPoint y: 124, endPoint x: 440, endPoint y: 370, distance: 263.2
click at [440, 370] on div "home_2 Start point Welcome message block_bot_response Bot Response About us blo…" at bounding box center [749, 413] width 1416 height 747
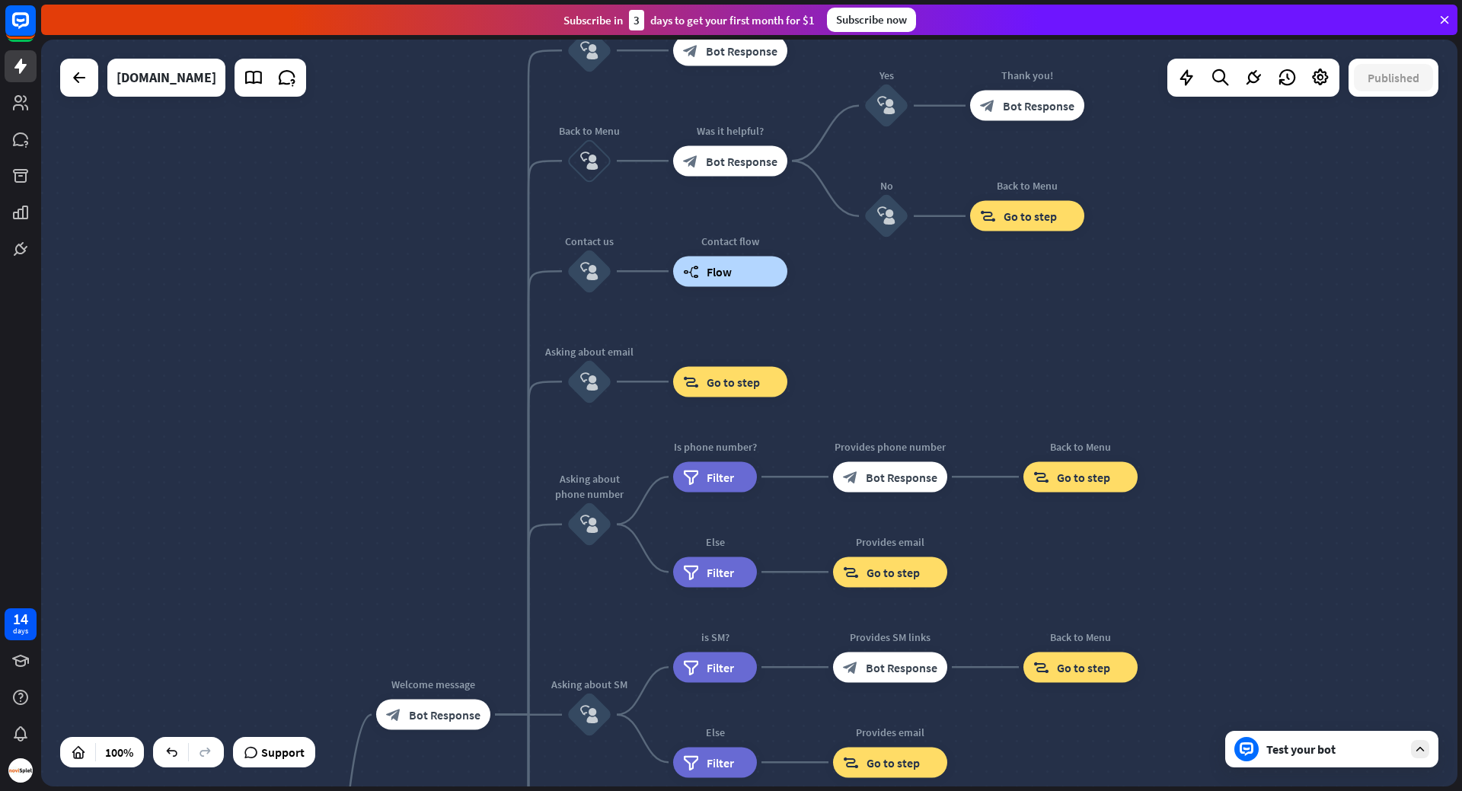
drag, startPoint x: 1017, startPoint y: 146, endPoint x: 1017, endPoint y: 388, distance: 242.1
click at [1009, 389] on div "home_2 Start point Welcome message block_bot_response Bot Response About us blo…" at bounding box center [749, 413] width 1416 height 747
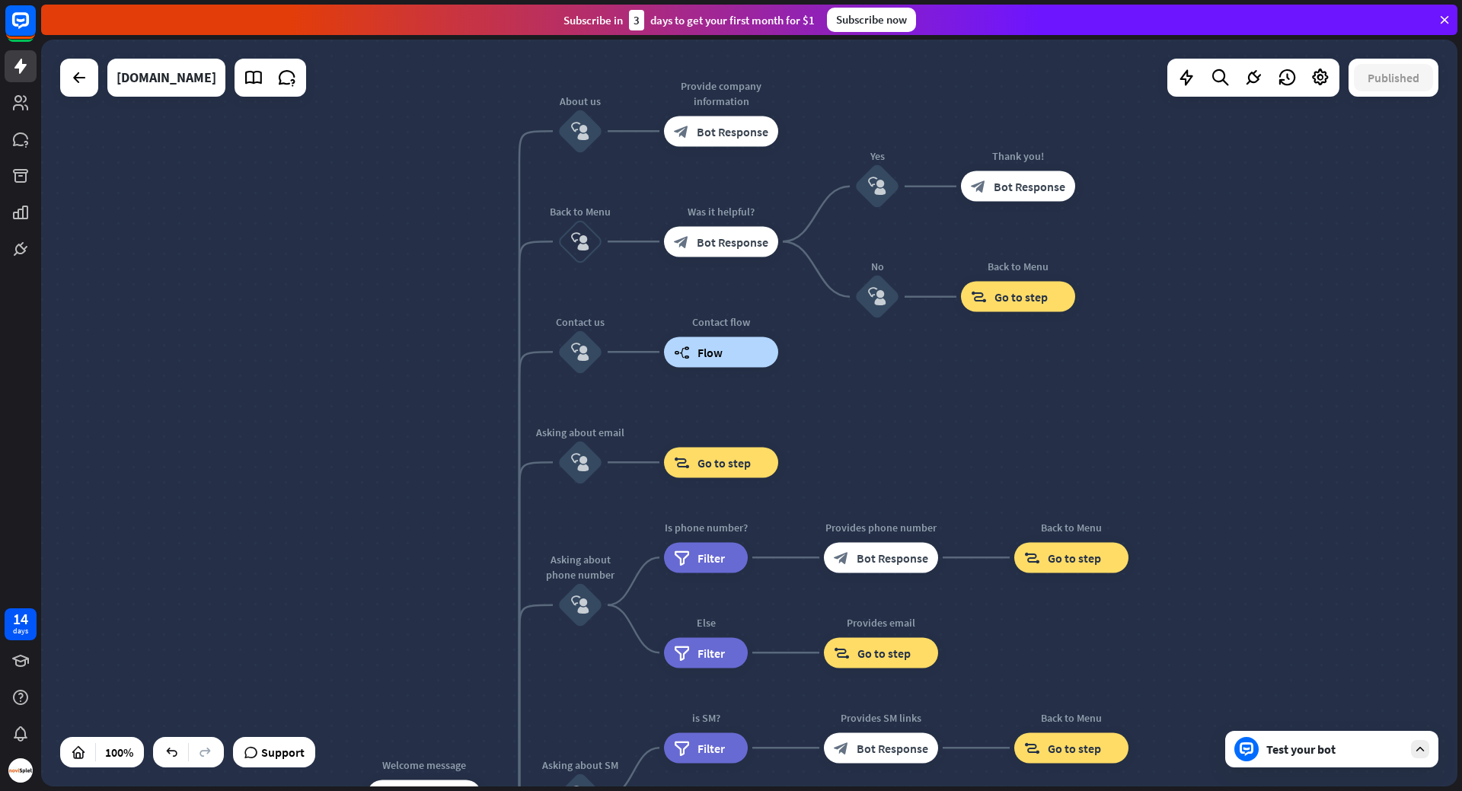
drag, startPoint x: 1234, startPoint y: 242, endPoint x: 1223, endPoint y: 279, distance: 38.8
click at [1224, 279] on div "home_2 Start point Welcome message block_bot_response Bot Response About us blo…" at bounding box center [749, 413] width 1416 height 747
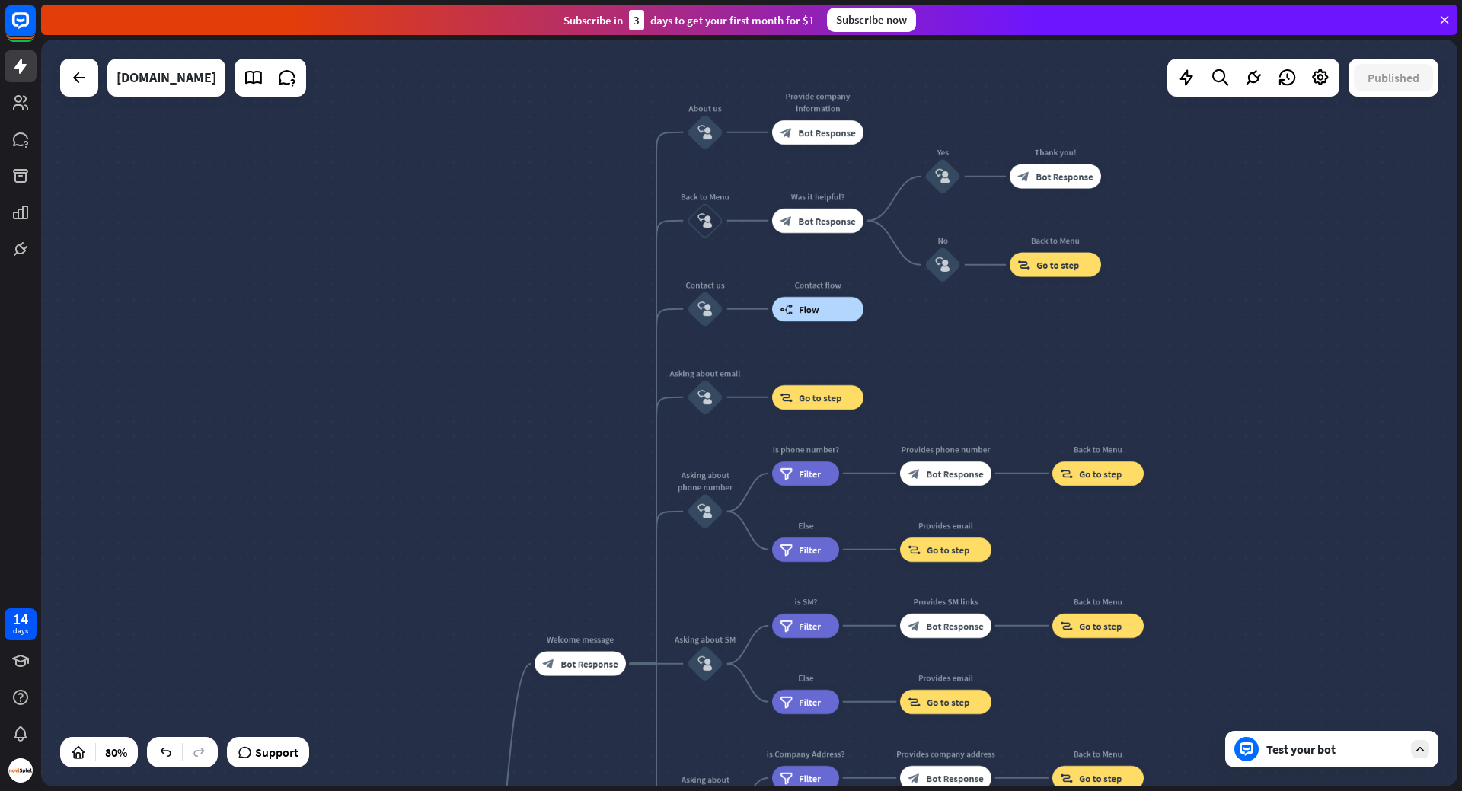
drag, startPoint x: 1245, startPoint y: 458, endPoint x: 1185, endPoint y: 212, distance: 253.9
click at [1185, 212] on div "home_2 Start point Welcome message block_bot_response Bot Response About us blo…" at bounding box center [749, 413] width 1416 height 747
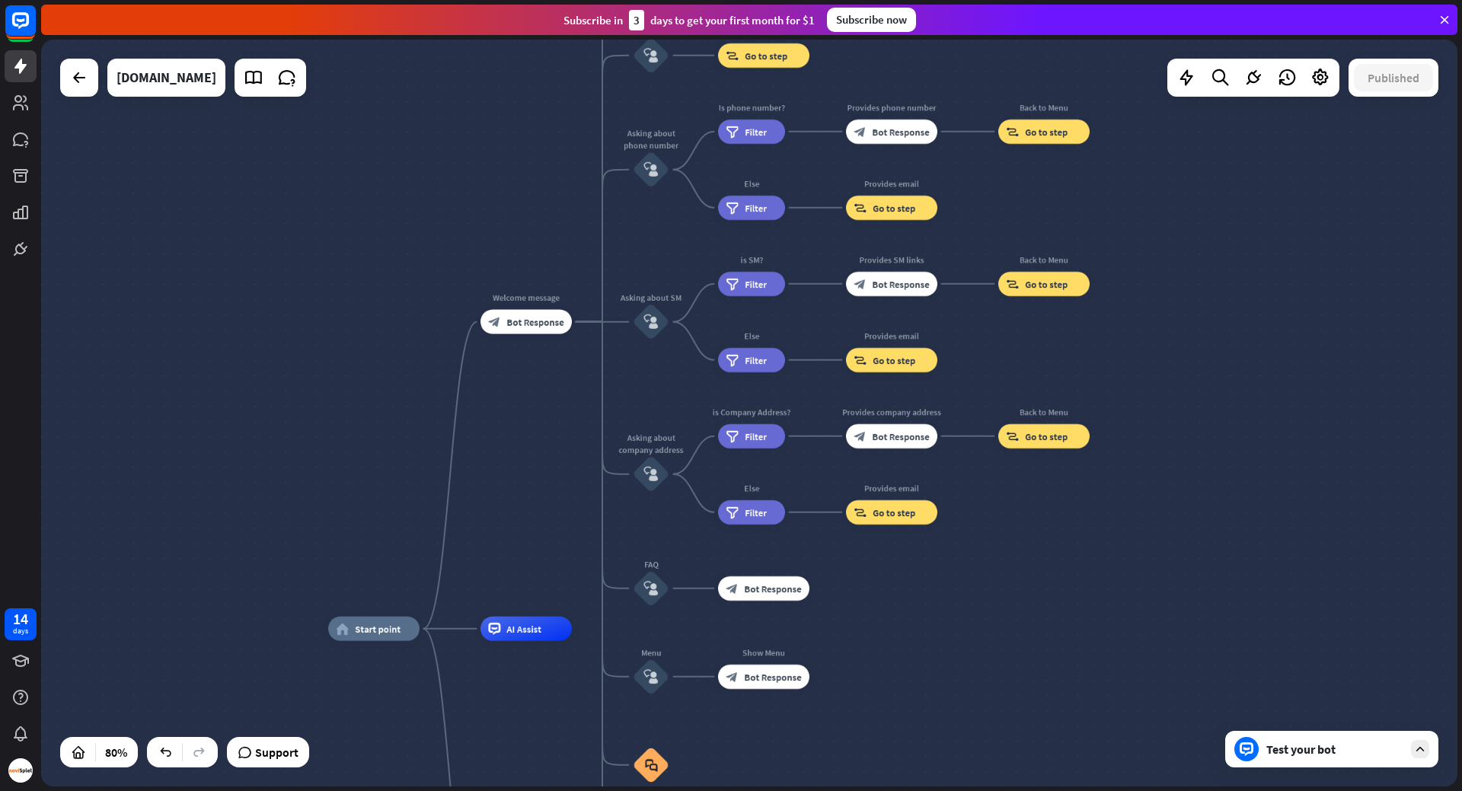
drag, startPoint x: 1178, startPoint y: 472, endPoint x: 1184, endPoint y: 269, distance: 203.4
click at [1184, 269] on div "home_2 Start point Welcome message block_bot_response Bot Response About us blo…" at bounding box center [749, 413] width 1416 height 747
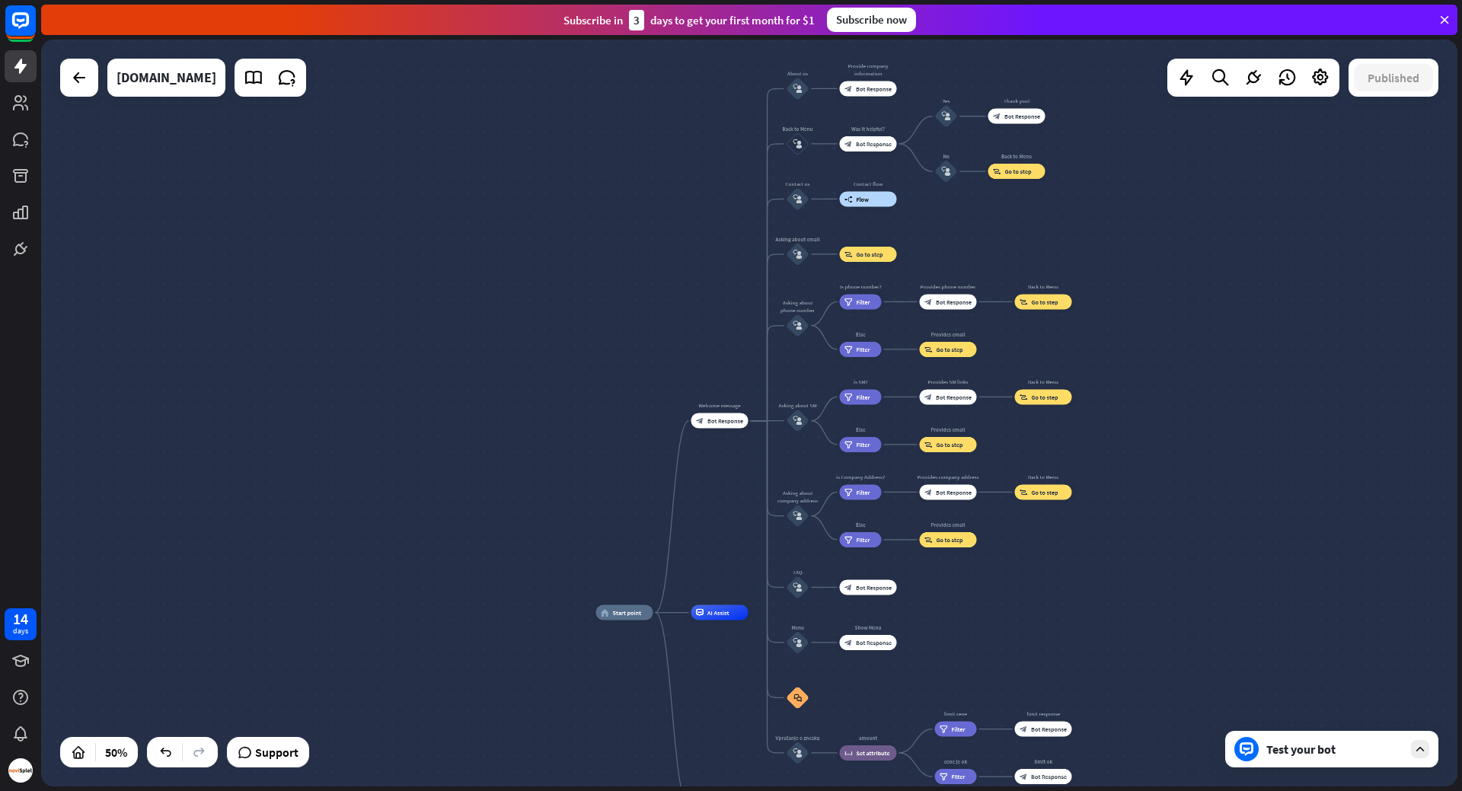
drag, startPoint x: 1186, startPoint y: 244, endPoint x: 1135, endPoint y: 428, distance: 190.5
click at [1135, 428] on div "home_2 Start point Welcome message block_bot_response Bot Response About us blo…" at bounding box center [749, 413] width 1416 height 747
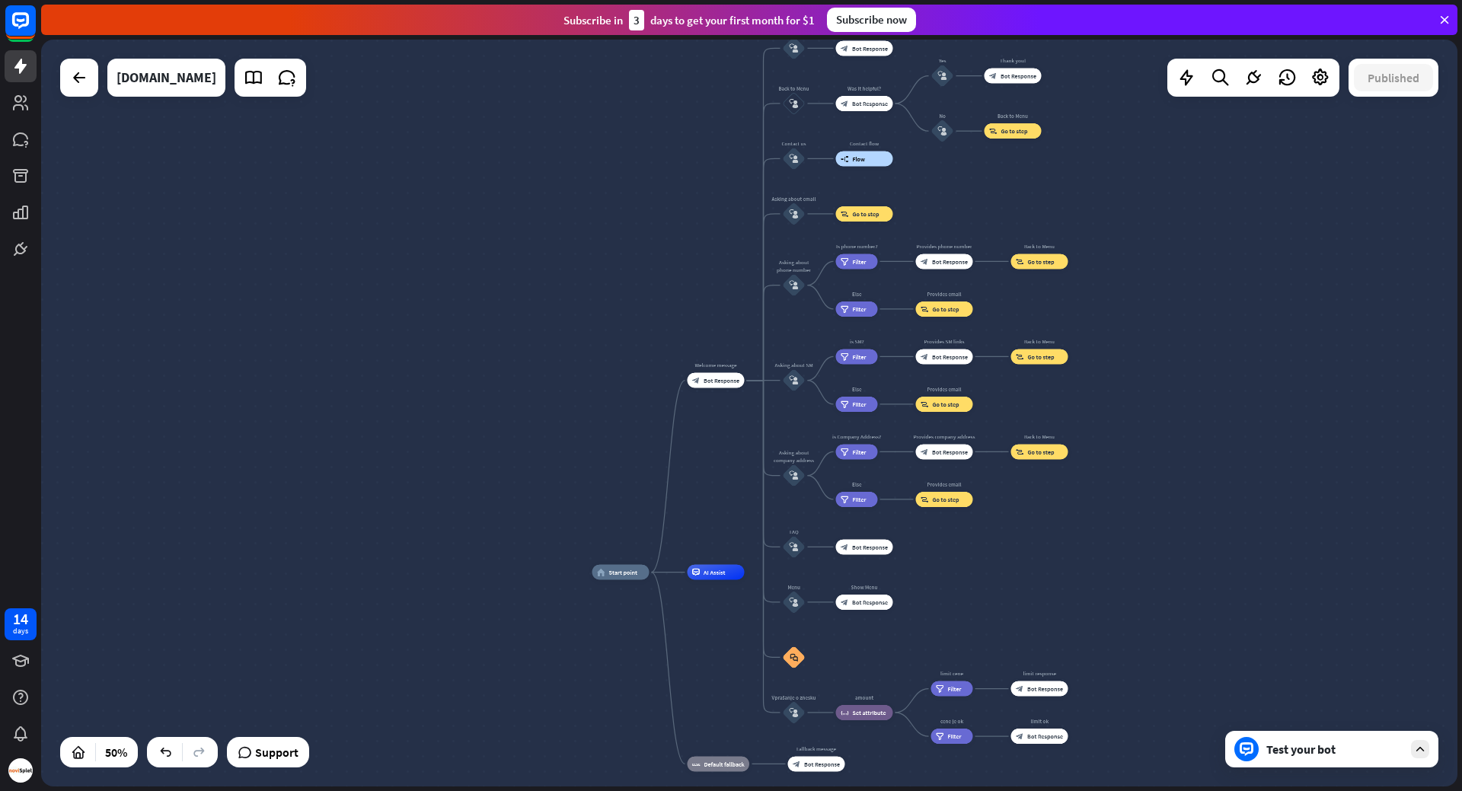
drag, startPoint x: 1135, startPoint y: 428, endPoint x: 1131, endPoint y: 388, distance: 40.5
click at [1131, 388] on div "home_2 Start point Welcome message block_bot_response Bot Response About us blo…" at bounding box center [749, 413] width 1416 height 747
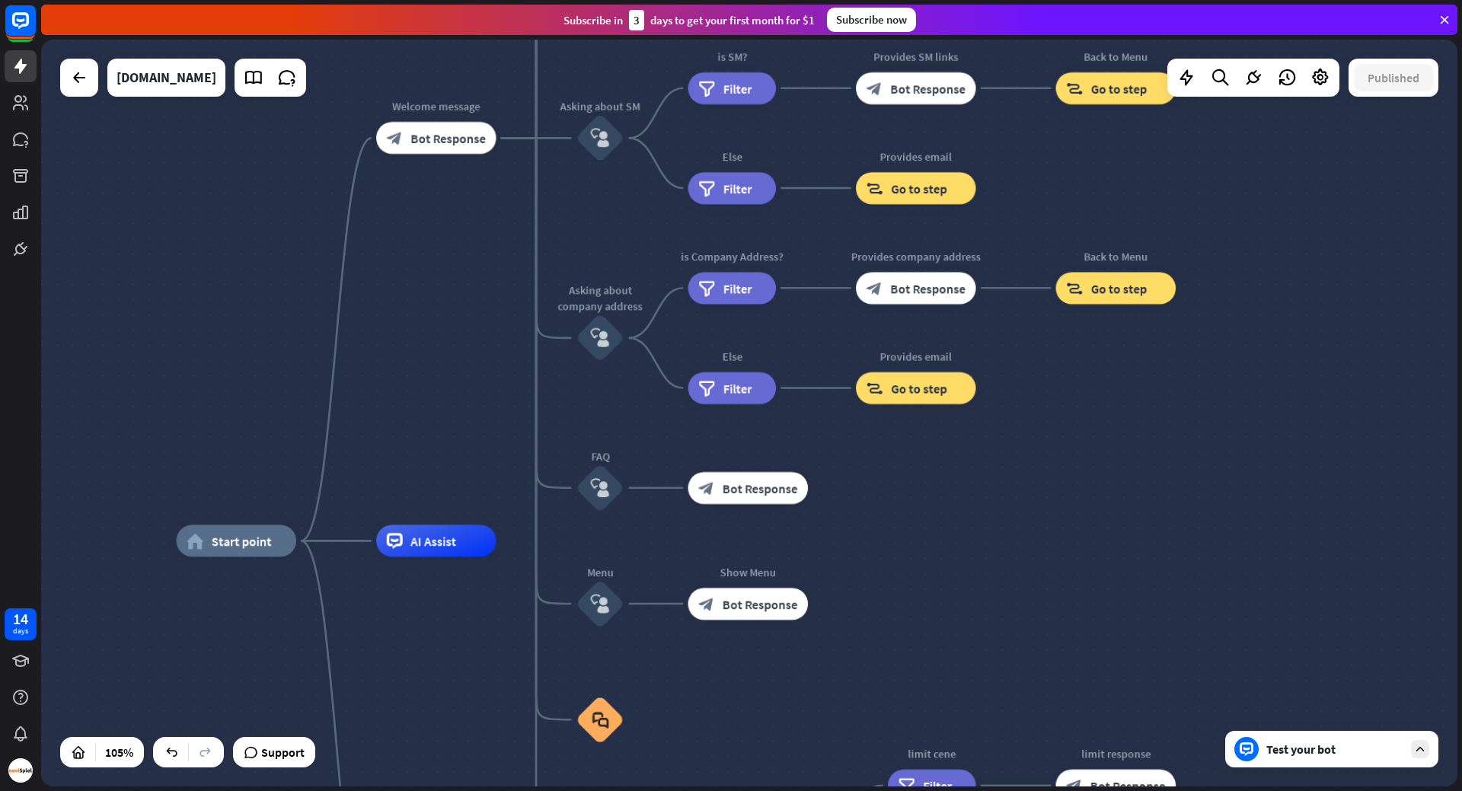
drag, startPoint x: 917, startPoint y: 404, endPoint x: 1080, endPoint y: 174, distance: 281.2
click at [1084, 163] on div "home_2 Start point Welcome message block_bot_response Bot Response About us blo…" at bounding box center [749, 413] width 1416 height 747
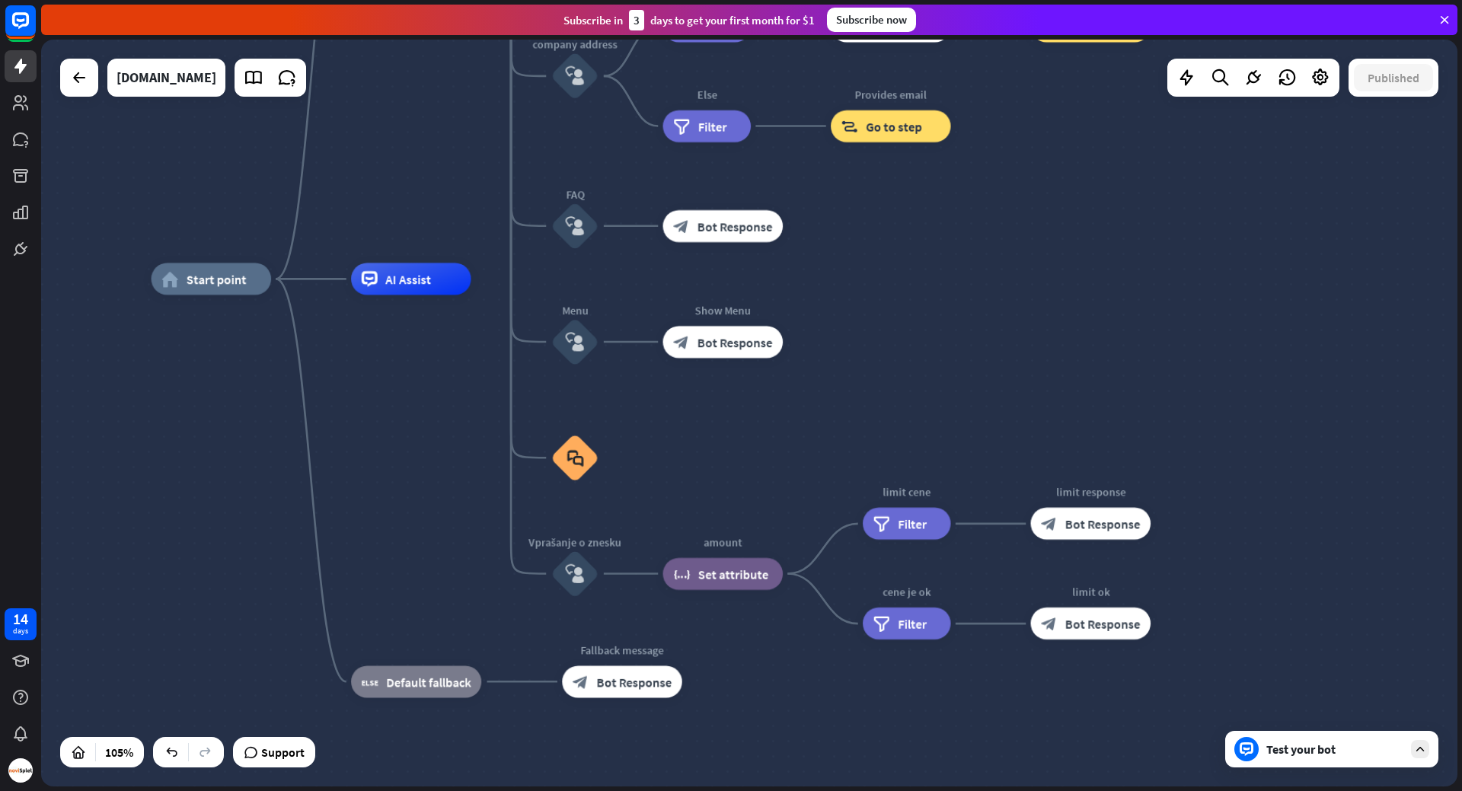
drag, startPoint x: 1093, startPoint y: 442, endPoint x: 1068, endPoint y: 180, distance: 262.4
click at [1068, 180] on div "home_2 Start point Welcome message block_bot_response Bot Response About us blo…" at bounding box center [749, 413] width 1416 height 747
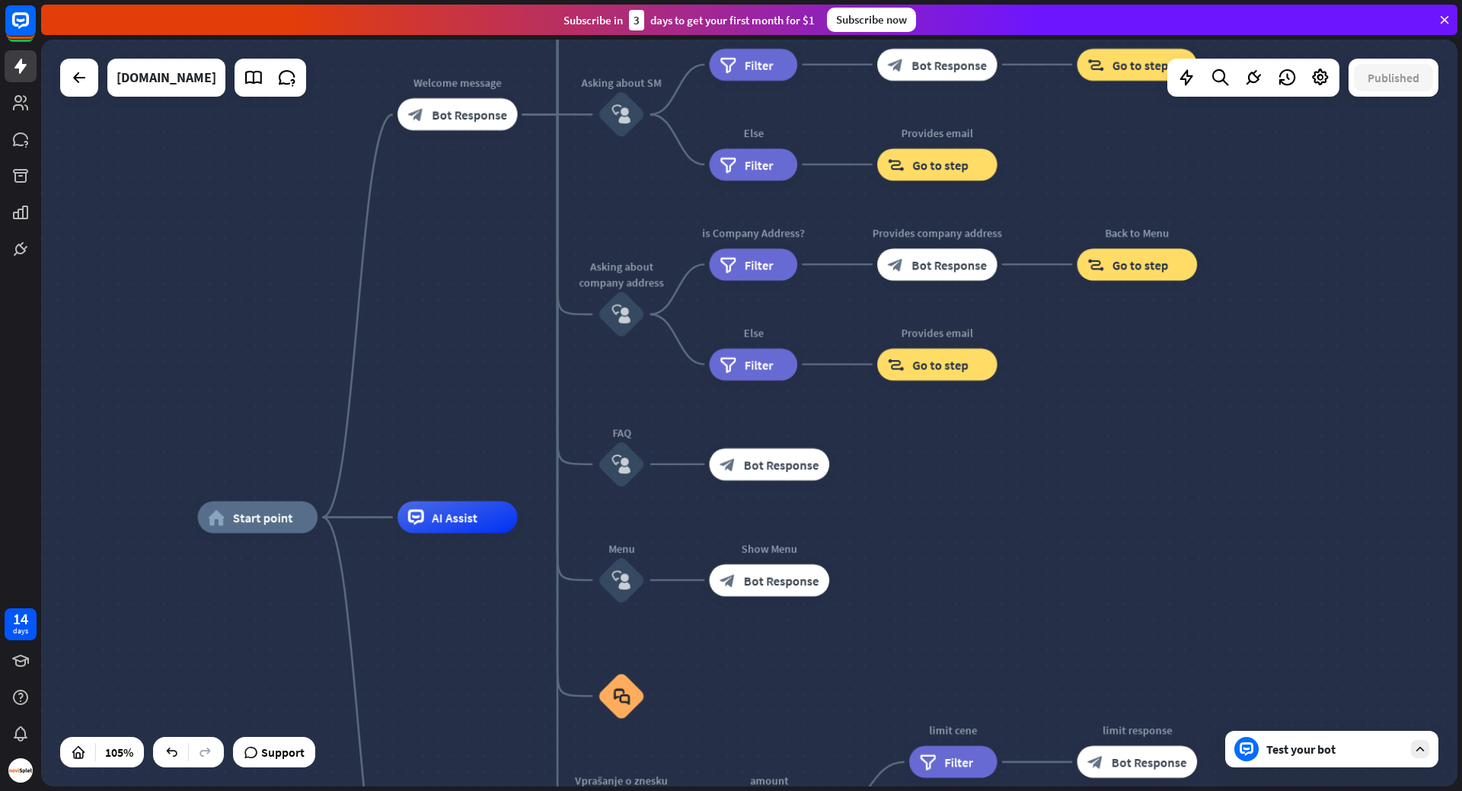
drag, startPoint x: 1052, startPoint y: 242, endPoint x: 1070, endPoint y: 448, distance: 207.2
click at [1070, 448] on div "home_2 Start point Welcome message block_bot_response Bot Response About us blo…" at bounding box center [749, 413] width 1416 height 747
click at [1317, 78] on icon at bounding box center [1320, 78] width 20 height 20
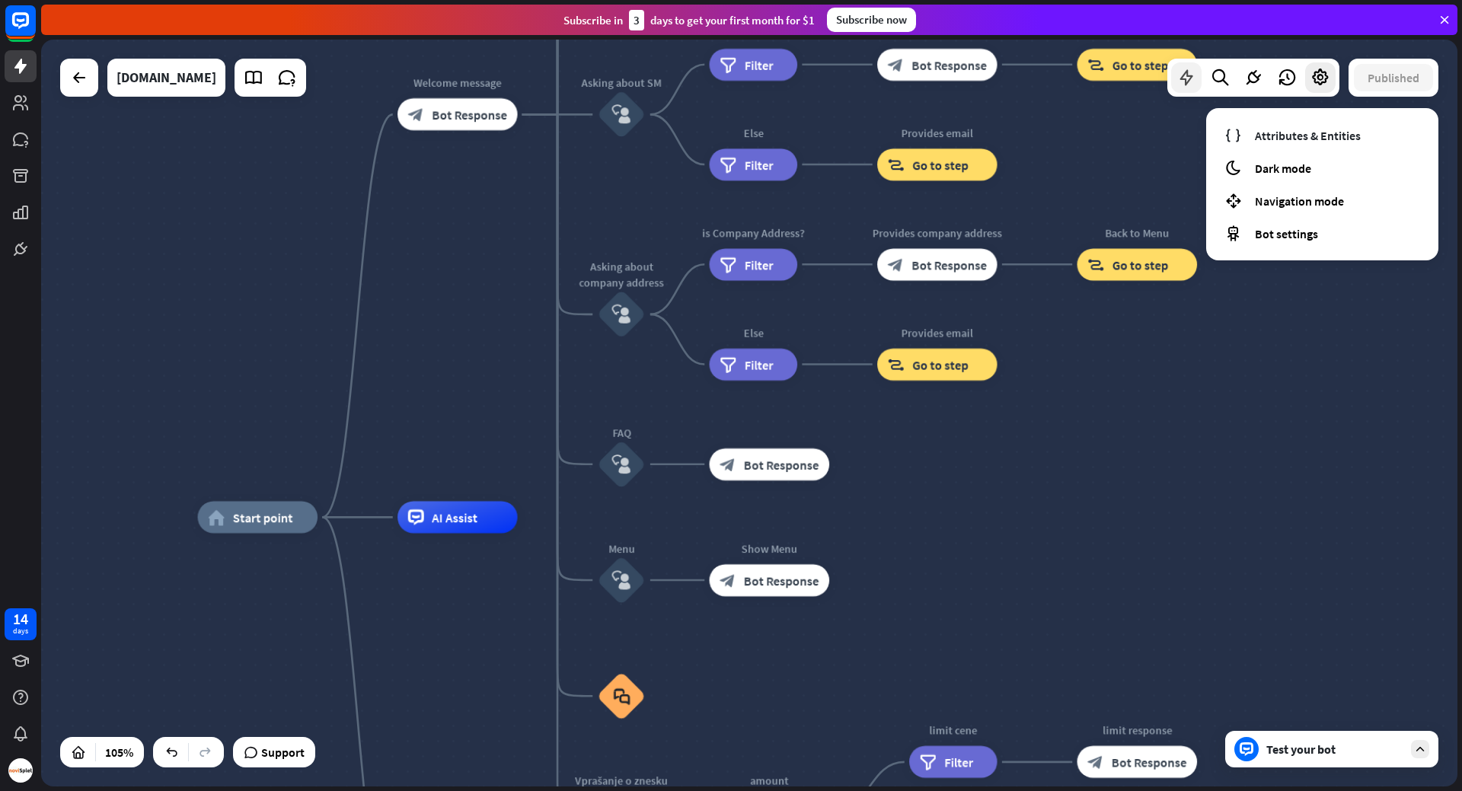
click at [1188, 72] on icon at bounding box center [1186, 78] width 20 height 20
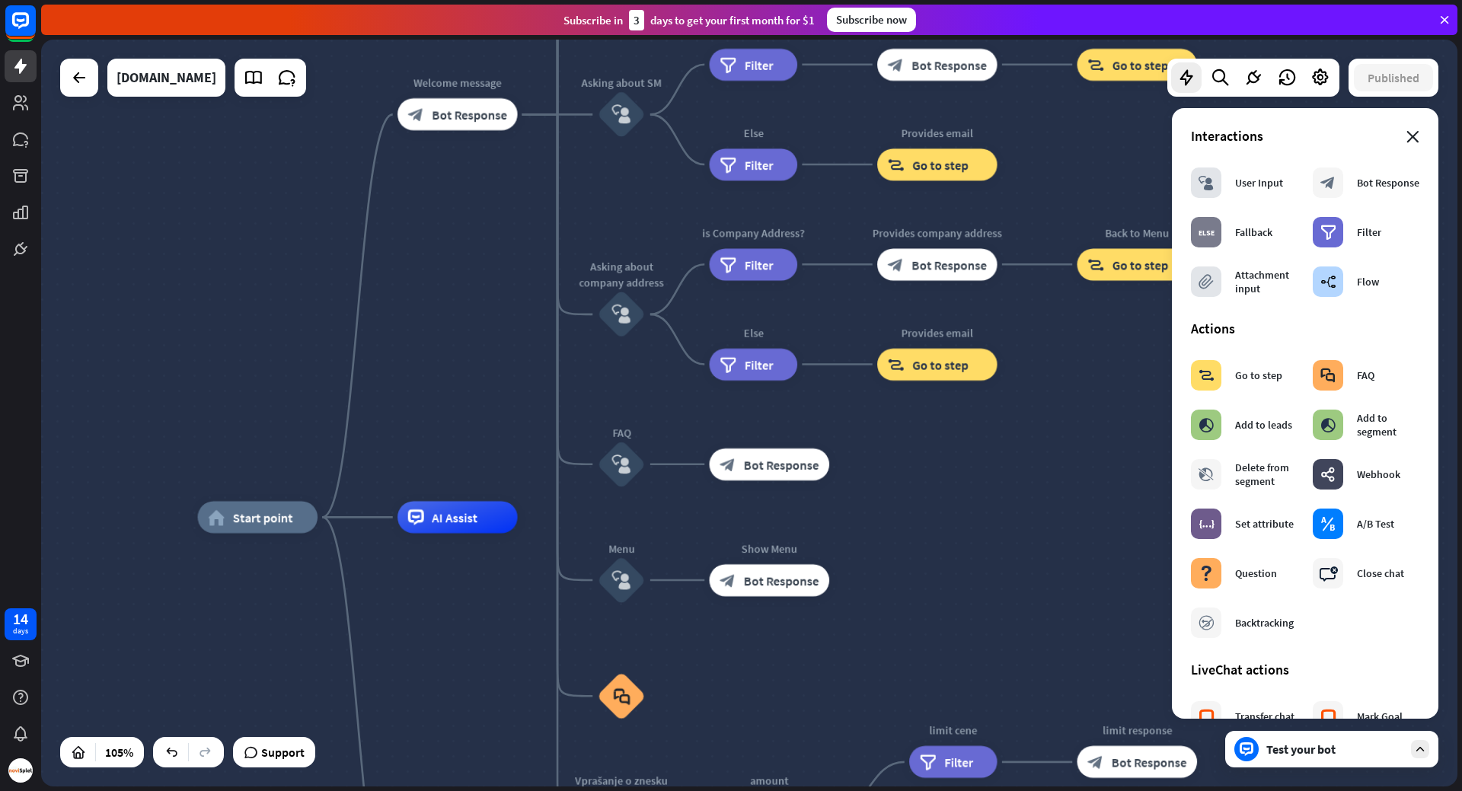
click at [1406, 136] on icon "close" at bounding box center [1412, 137] width 13 height 12
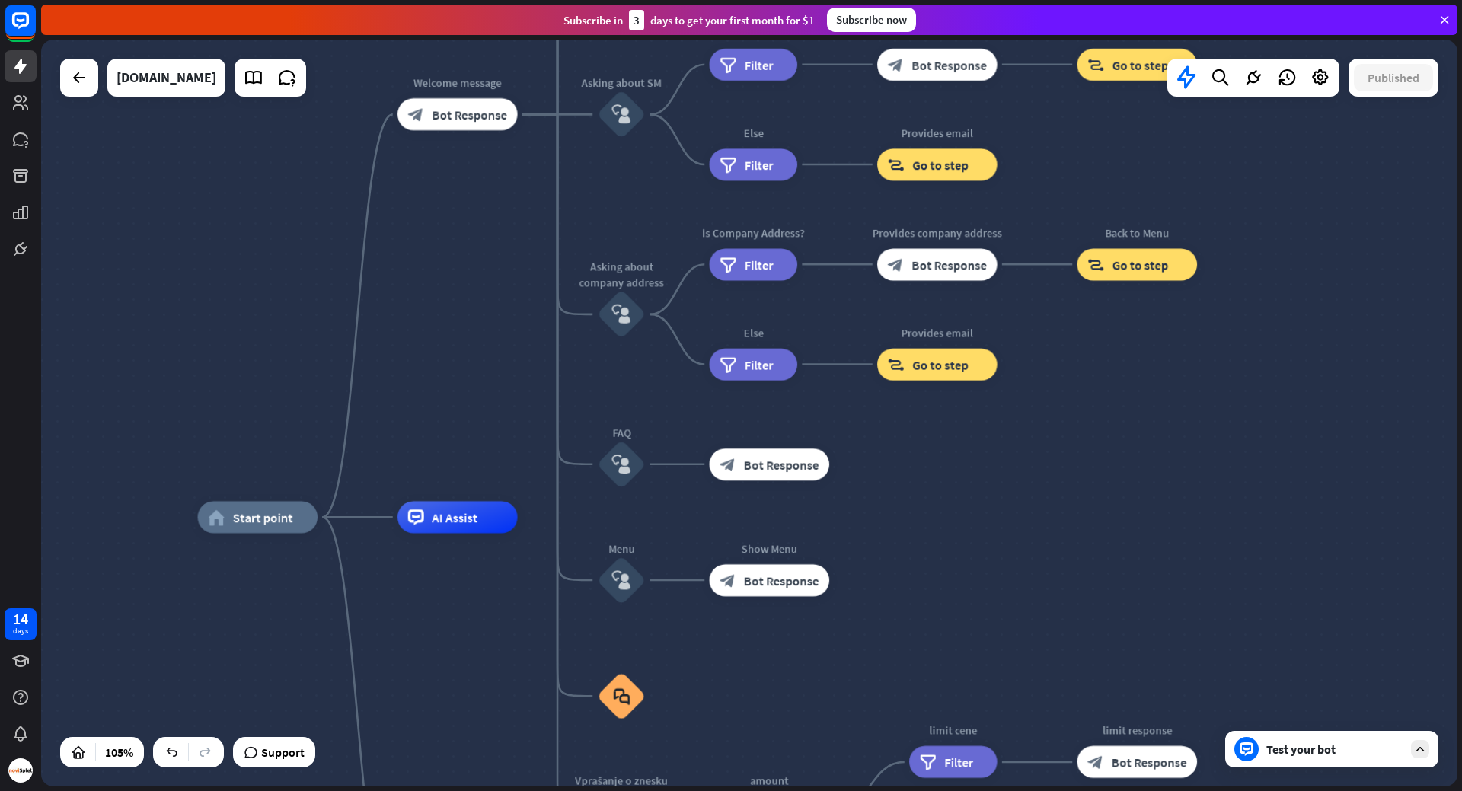
click at [1286, 270] on div "home_2 Start point Welcome message block_bot_response Bot Response About us blo…" at bounding box center [749, 413] width 1416 height 747
click at [285, 477] on icon "more_horiz" at bounding box center [290, 481] width 13 height 12
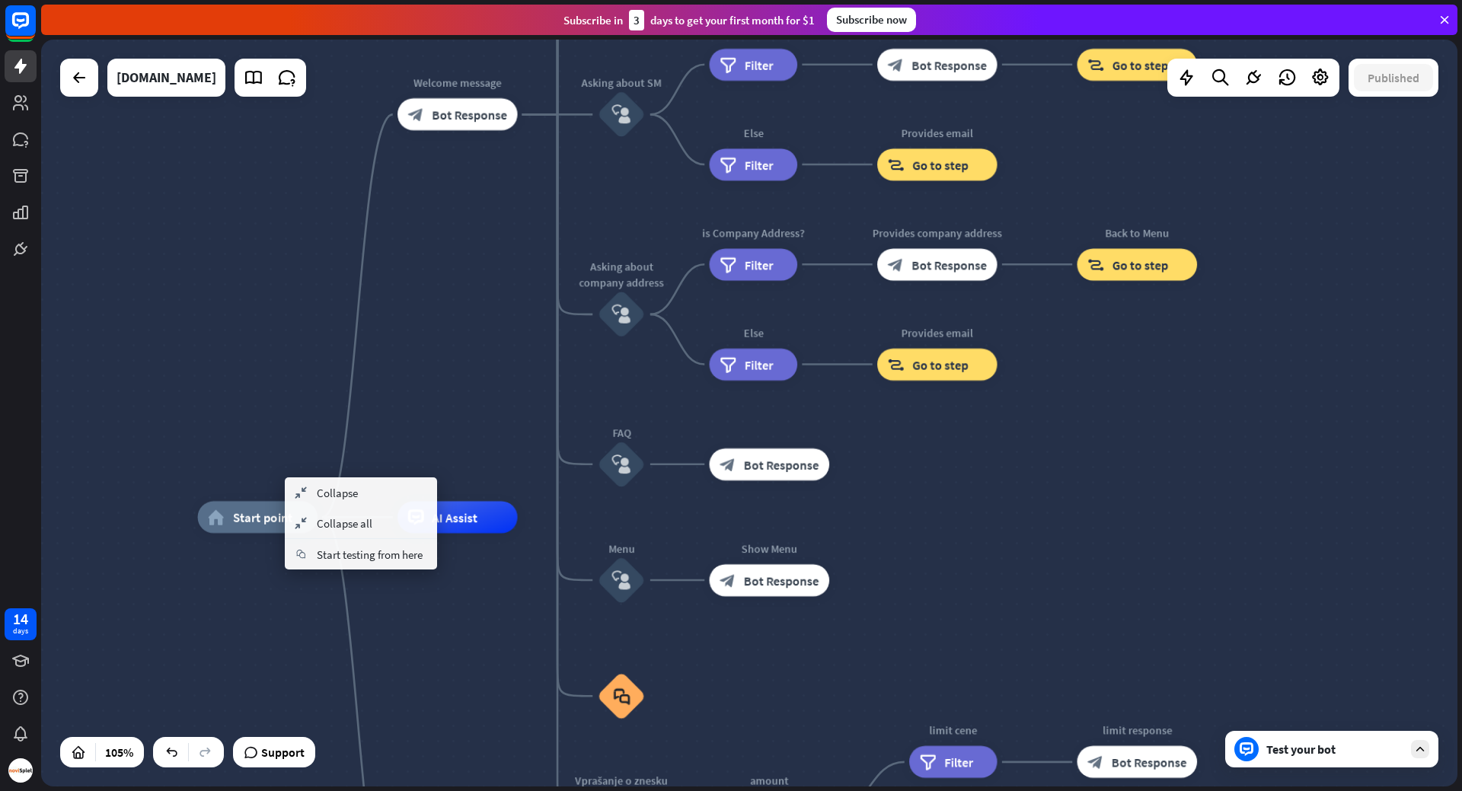
click at [273, 332] on div "home_2 Start point Welcome message block_bot_response Bot Response About us blo…" at bounding box center [749, 413] width 1416 height 747
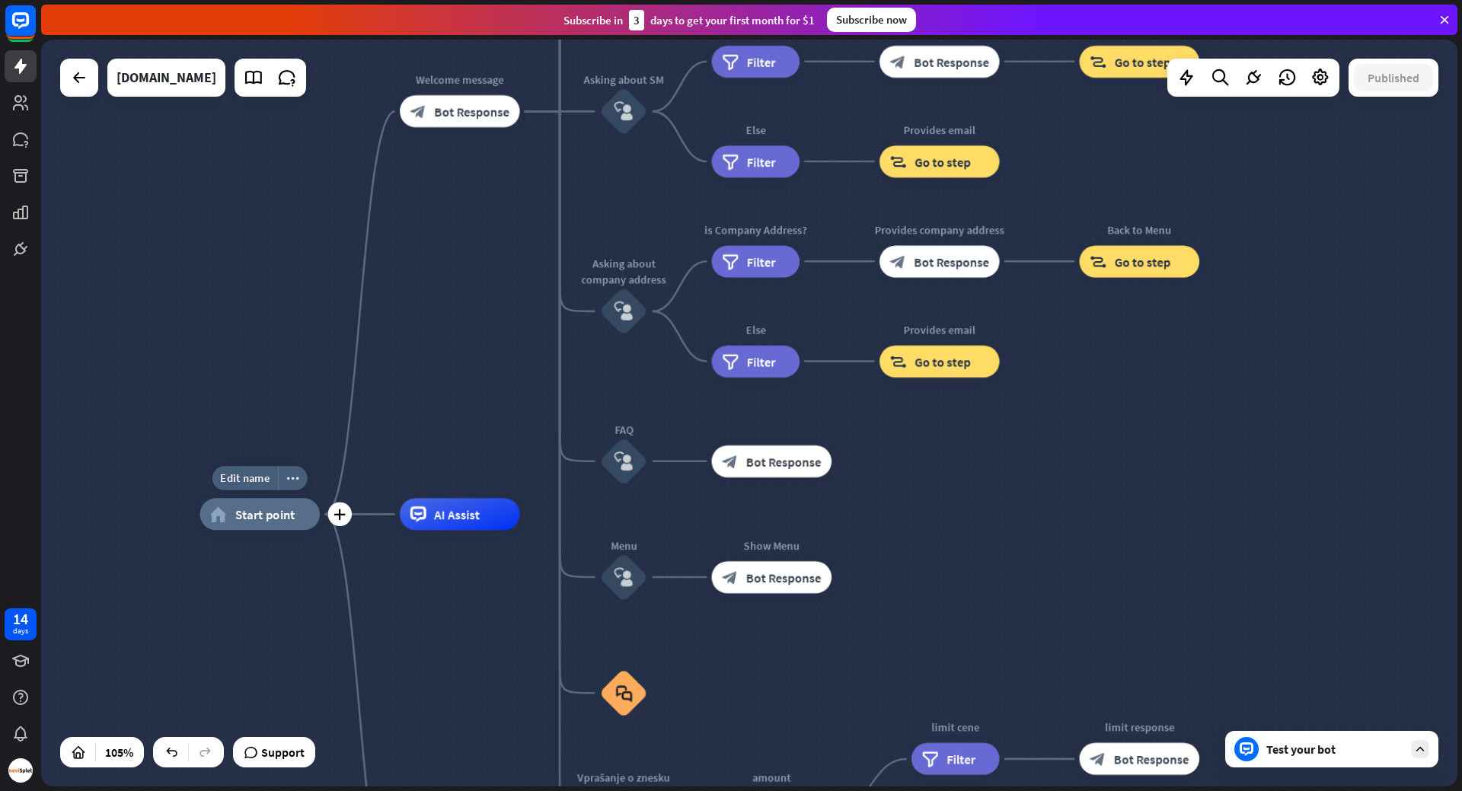
click at [299, 516] on div "home_2 Start point" at bounding box center [260, 514] width 120 height 32
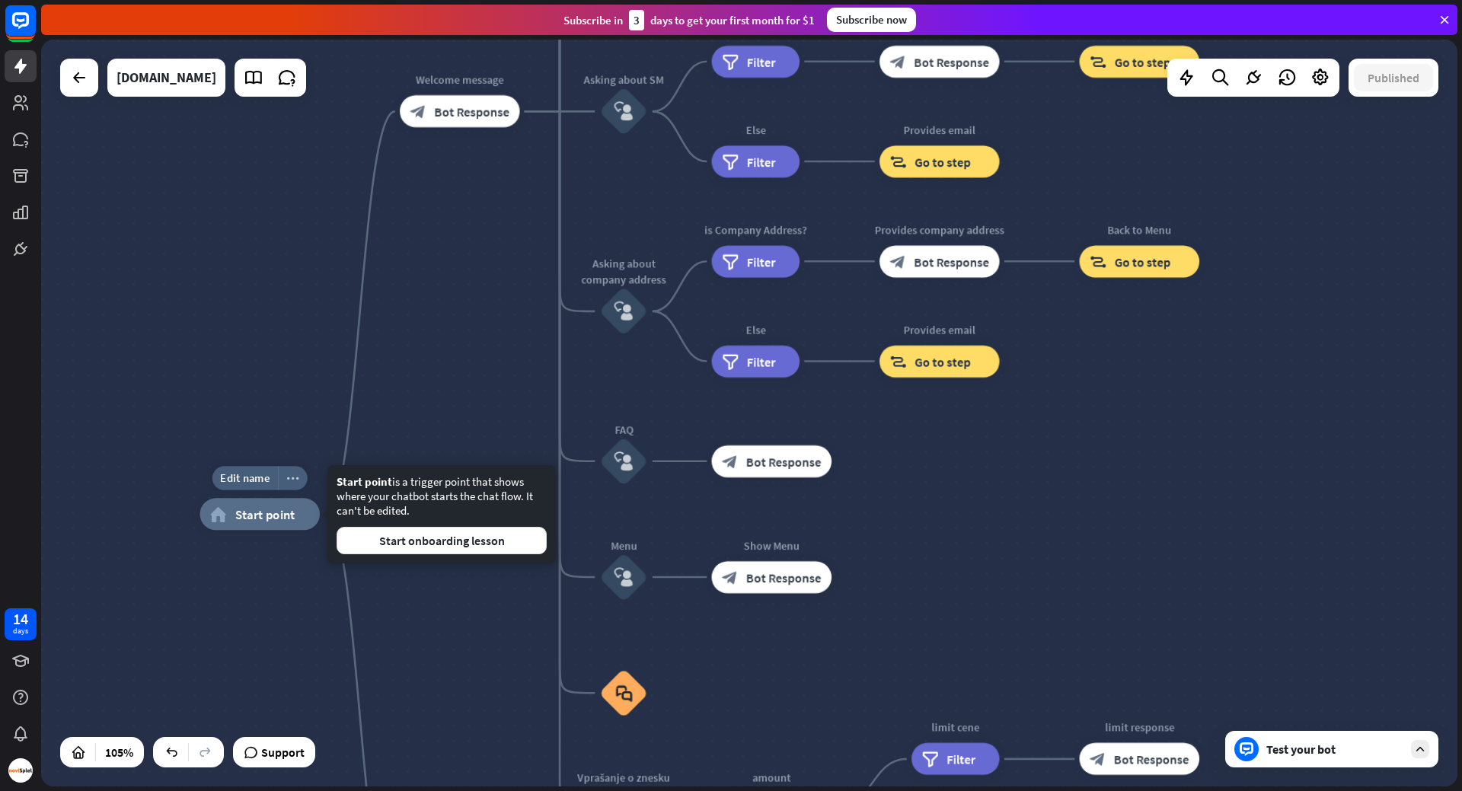
click at [292, 479] on icon "more_horiz" at bounding box center [292, 478] width 13 height 12
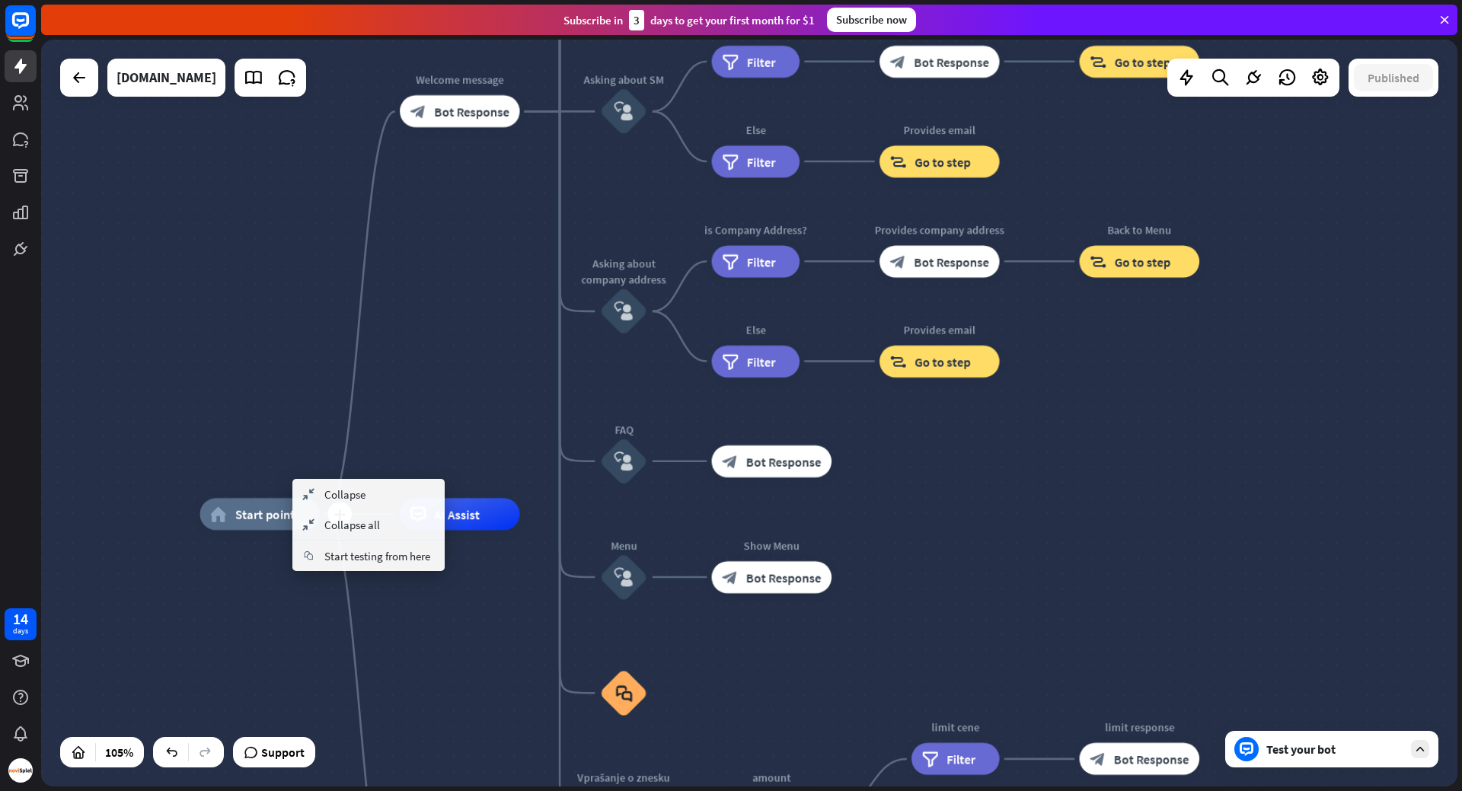
click at [249, 515] on span "Start point" at bounding box center [265, 514] width 60 height 16
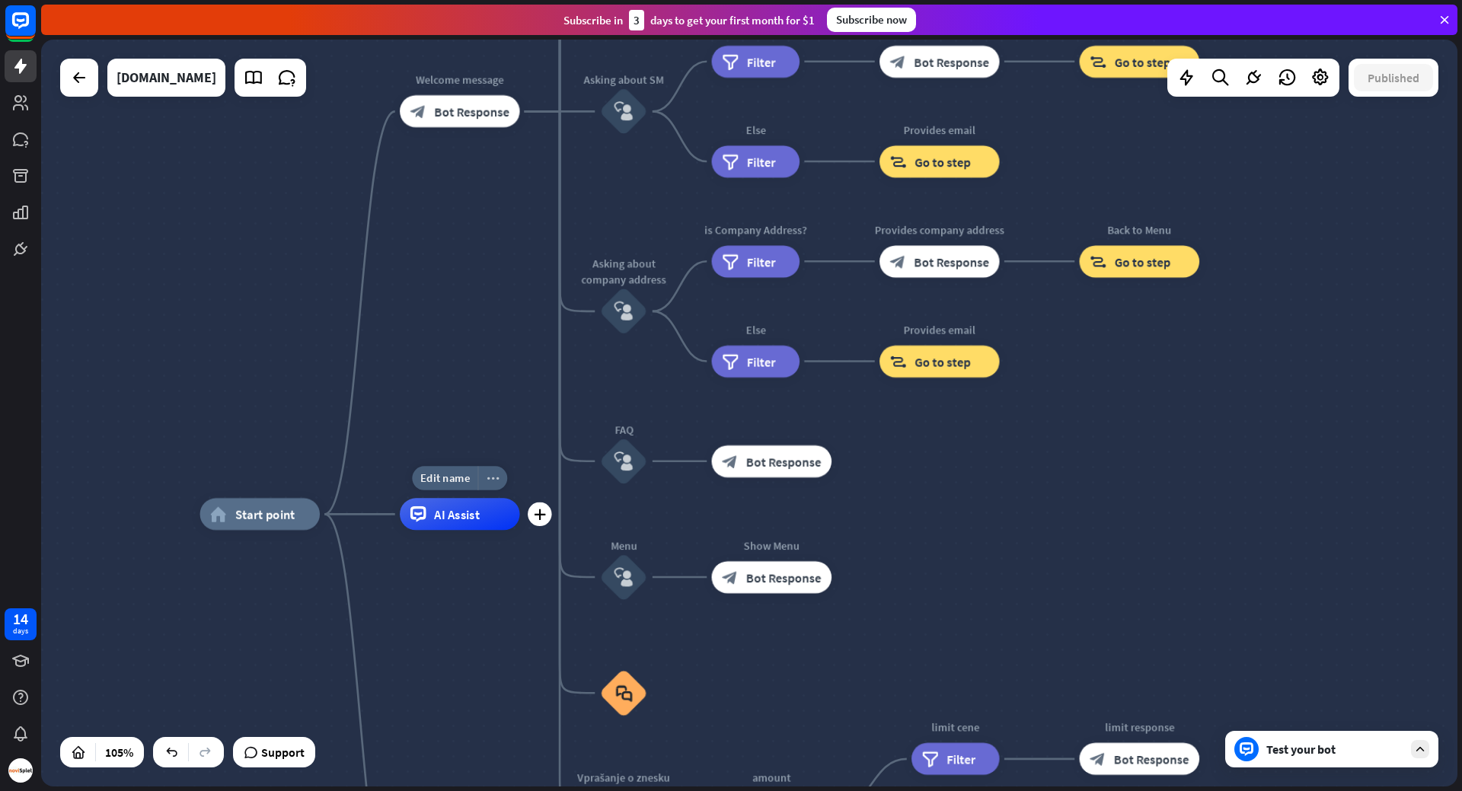
click at [497, 480] on icon "more_horiz" at bounding box center [493, 478] width 13 height 12
click at [455, 375] on div "home_2 Start point Welcome message block_bot_response Bot Response About us blo…" at bounding box center [749, 413] width 1416 height 747
click at [17, 62] on icon at bounding box center [20, 66] width 18 height 18
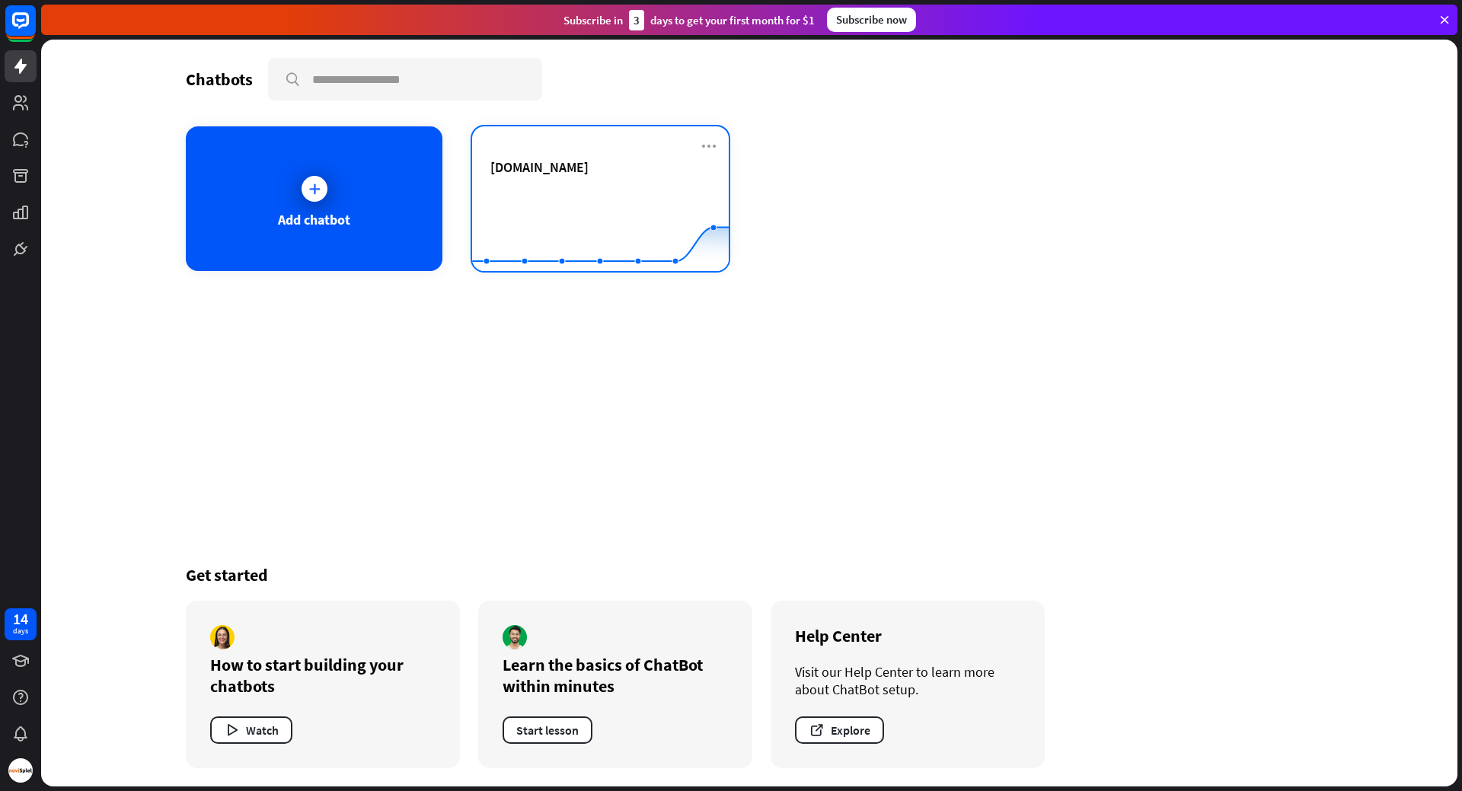
click at [718, 142] on div "[DOMAIN_NAME] Created with Highcharts 10.1.0 0 5 10" at bounding box center [600, 198] width 257 height 145
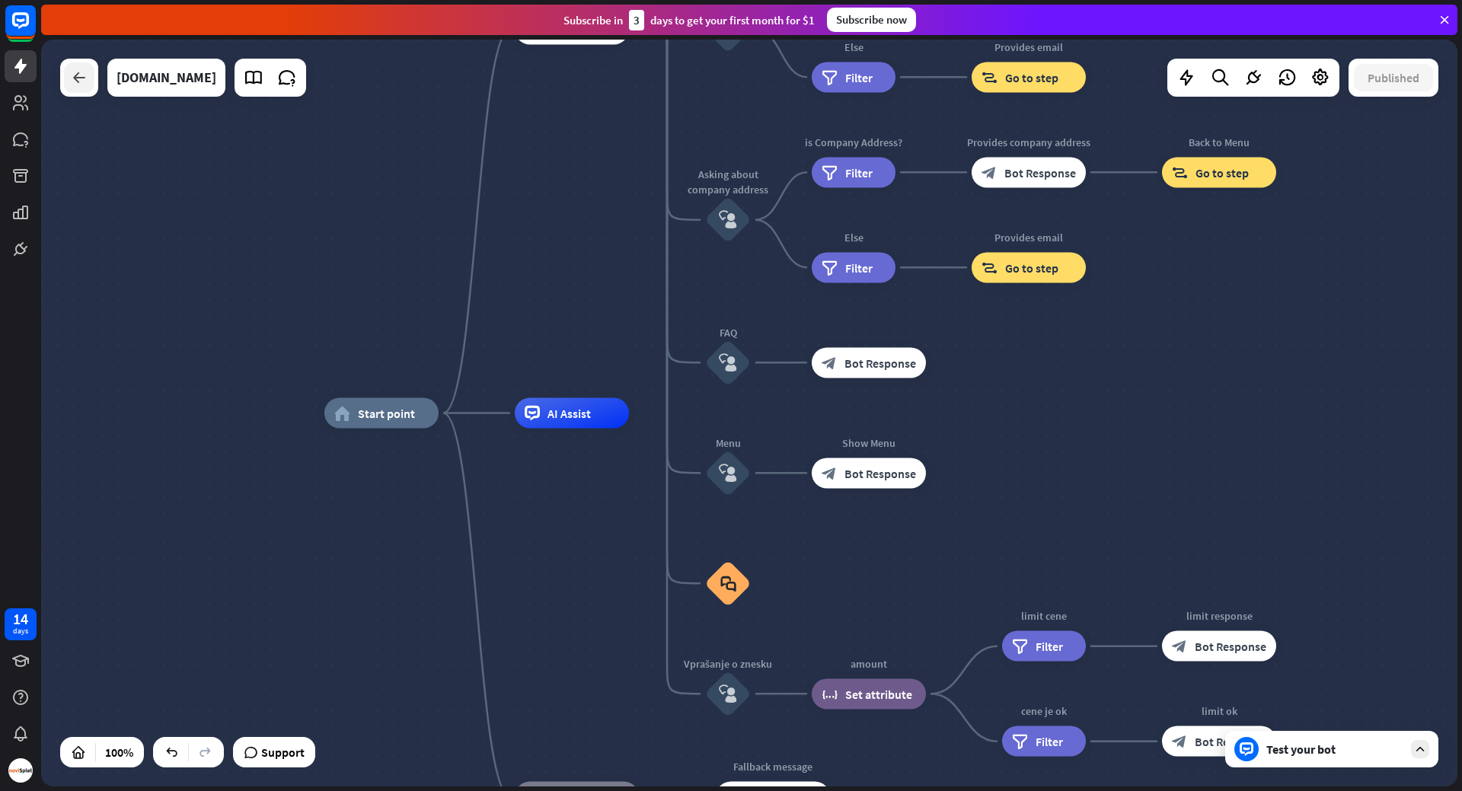
click at [66, 81] on div at bounding box center [79, 77] width 30 height 30
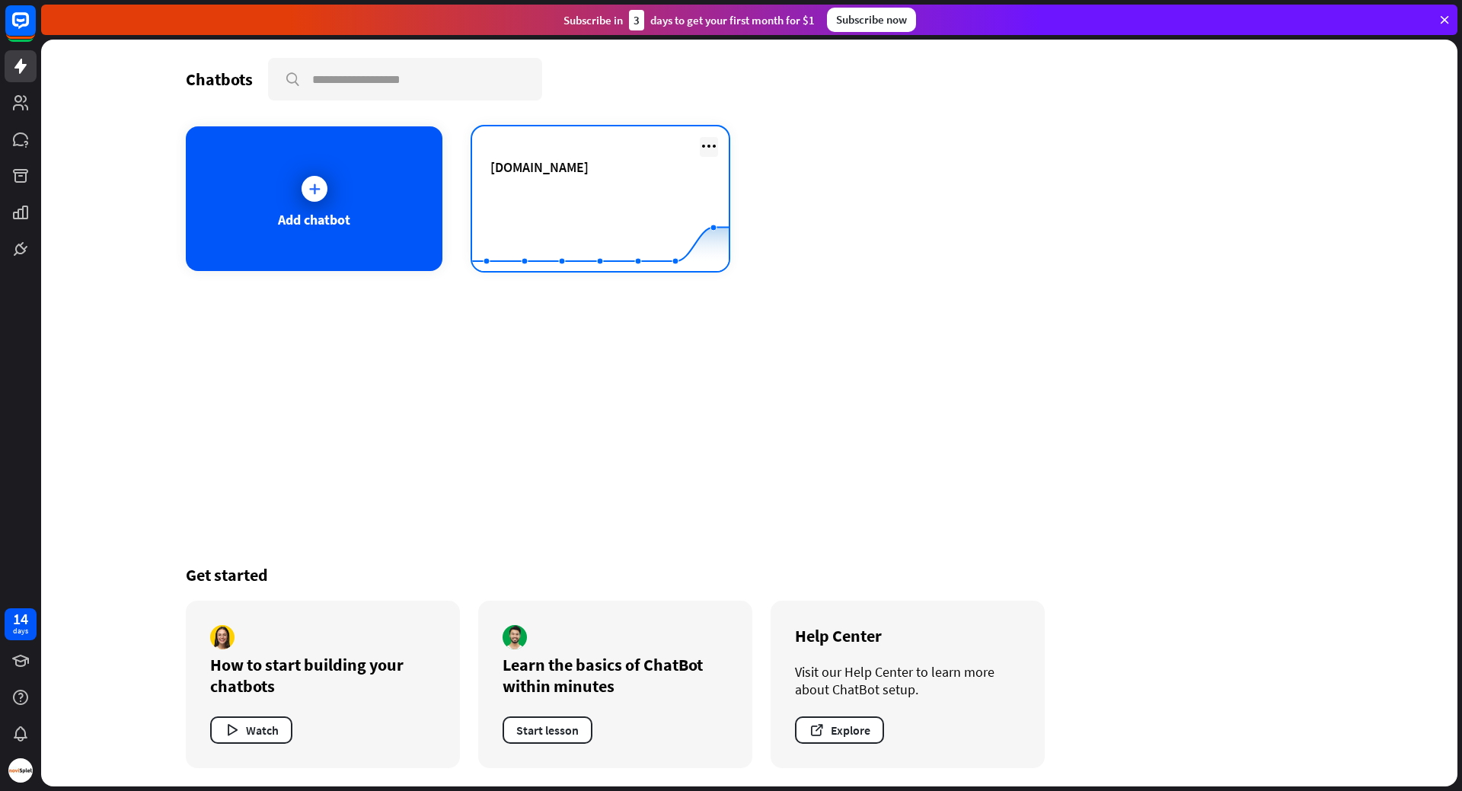
click at [707, 146] on icon at bounding box center [709, 146] width 18 height 18
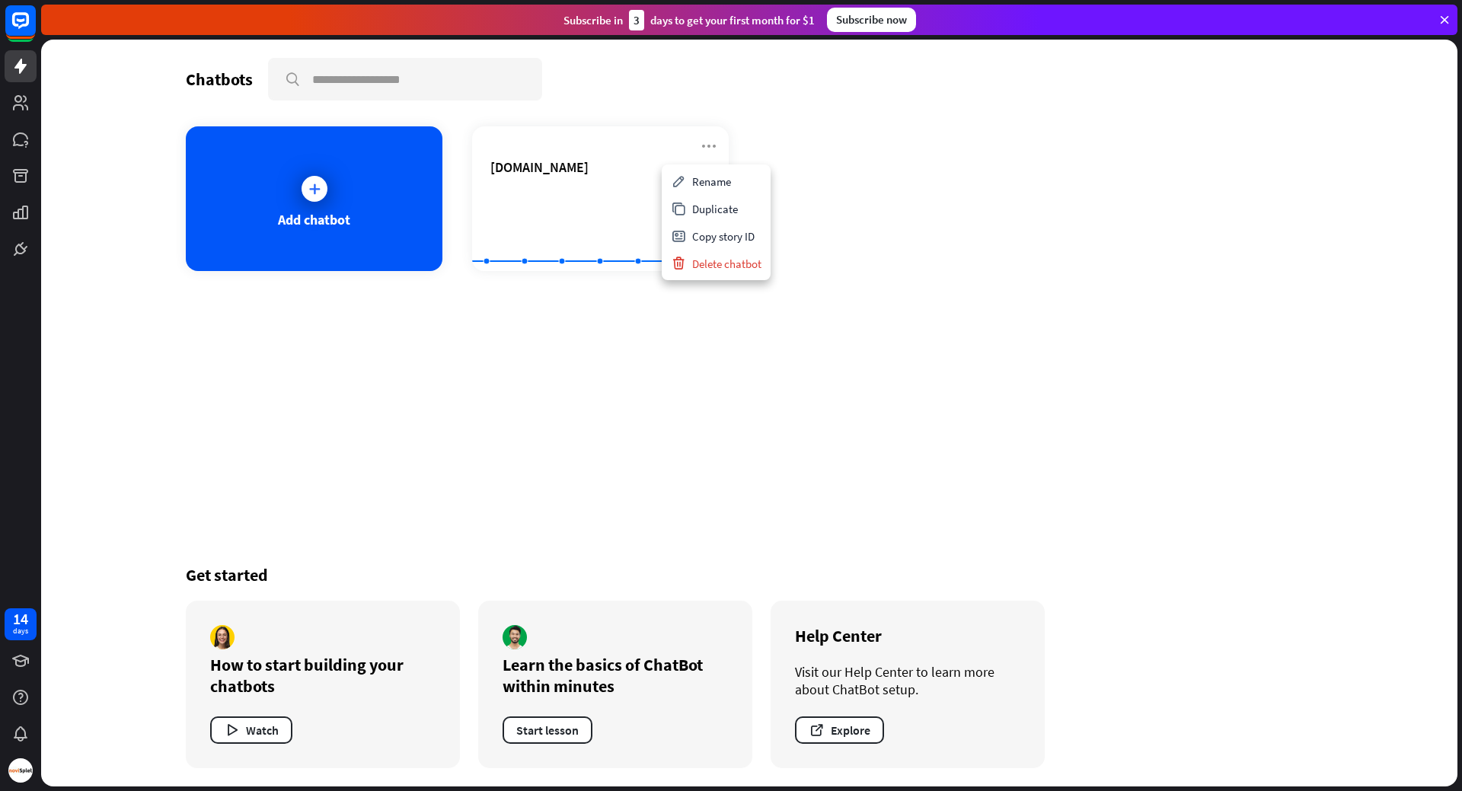
drag, startPoint x: 915, startPoint y: 151, endPoint x: 898, endPoint y: 156, distance: 18.3
click at [916, 151] on div "Add chatbot [DOMAIN_NAME] Created with Highcharts 10.1.0 0 5 10" at bounding box center [749, 198] width 1127 height 145
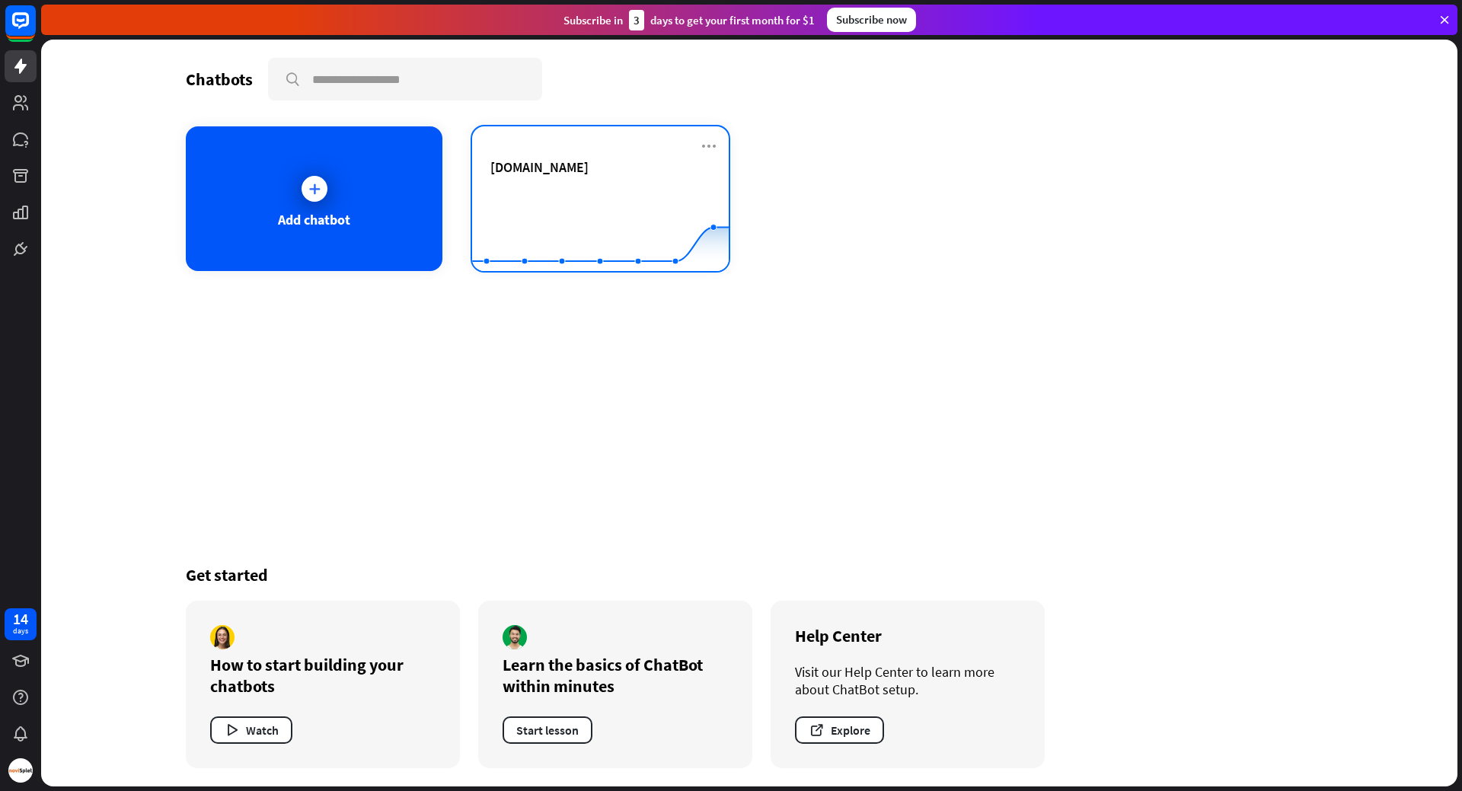
click at [602, 180] on div "[DOMAIN_NAME]" at bounding box center [600, 184] width 220 height 53
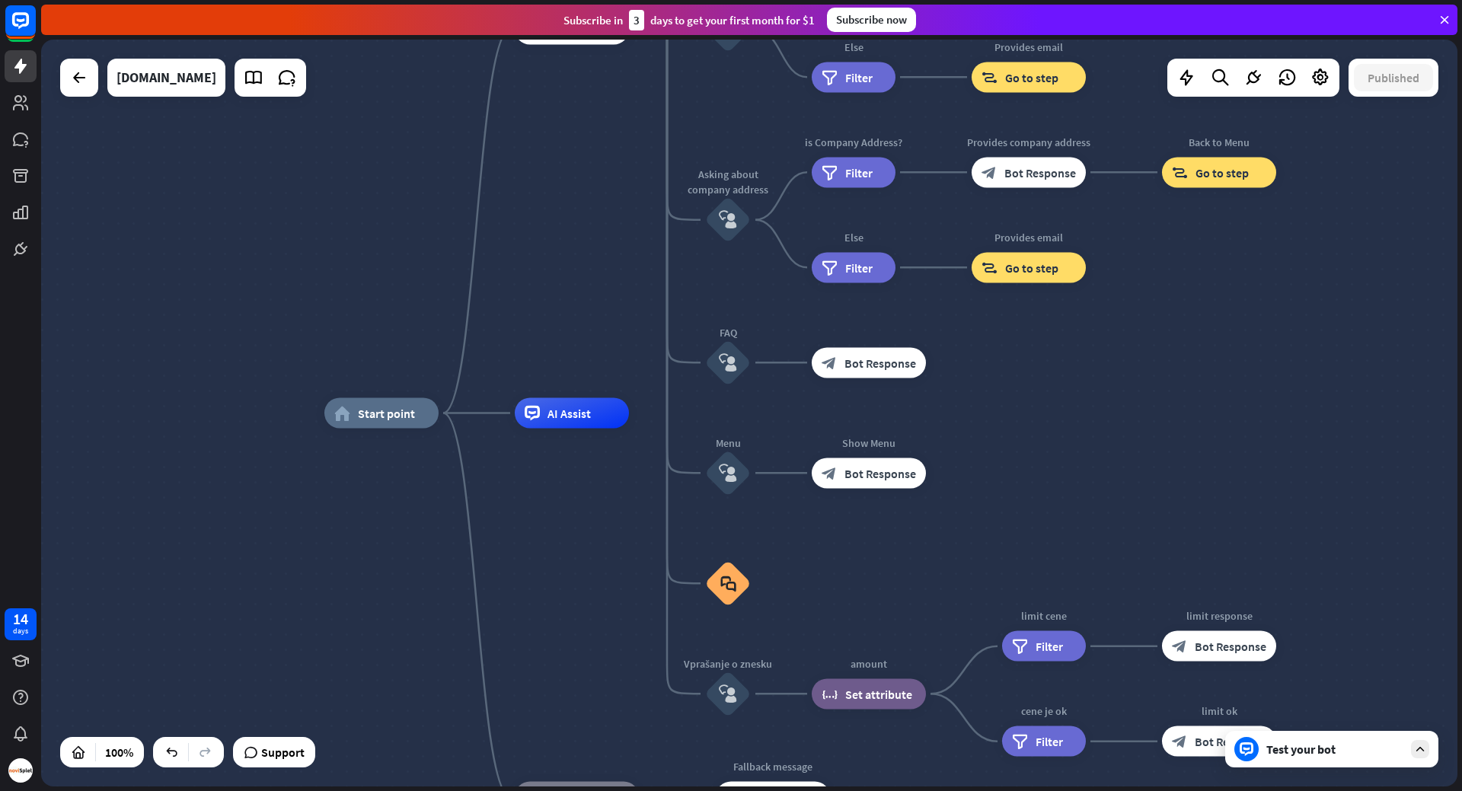
click at [1419, 753] on icon at bounding box center [1420, 749] width 14 height 14
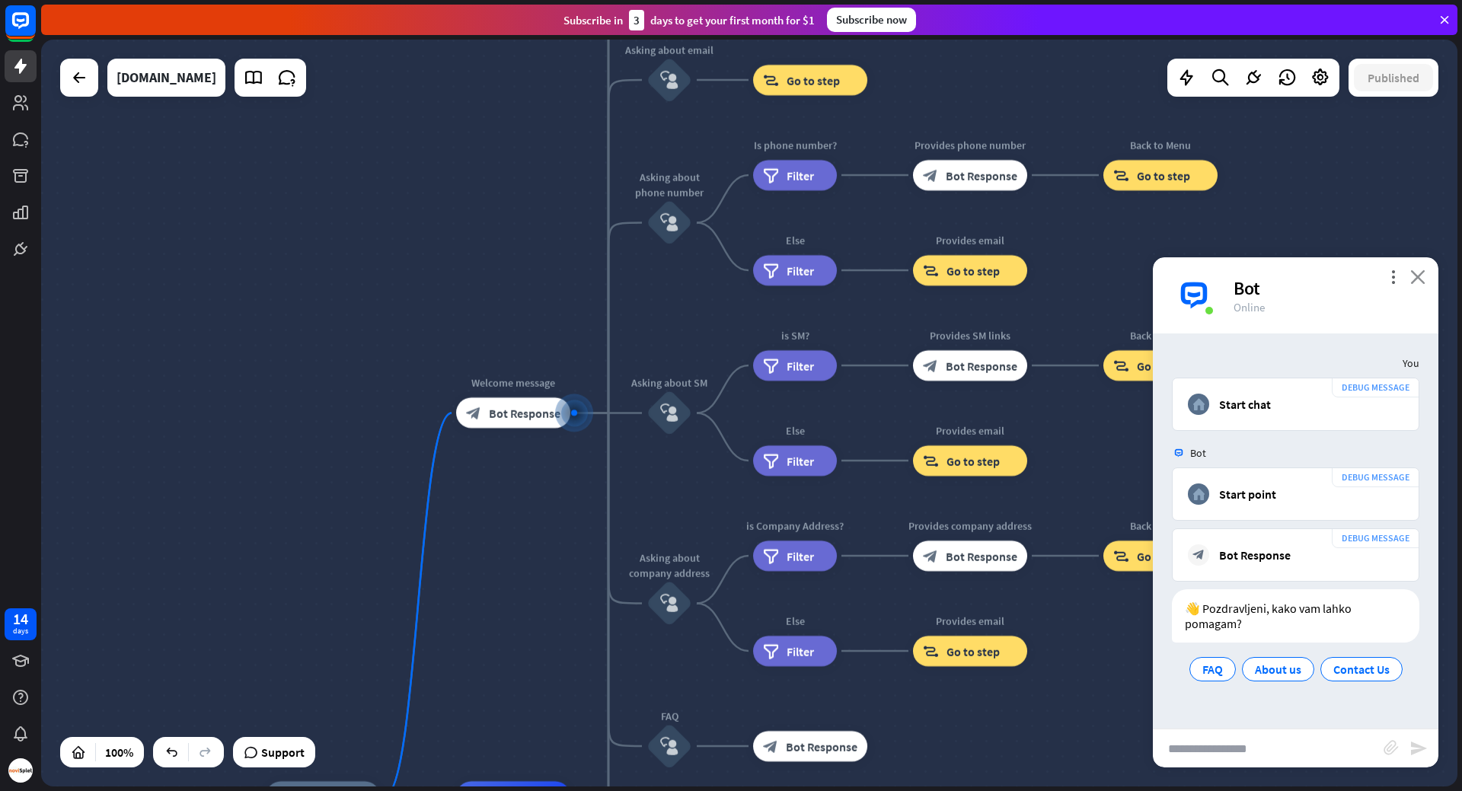
click at [1415, 275] on icon "close" at bounding box center [1417, 277] width 15 height 14
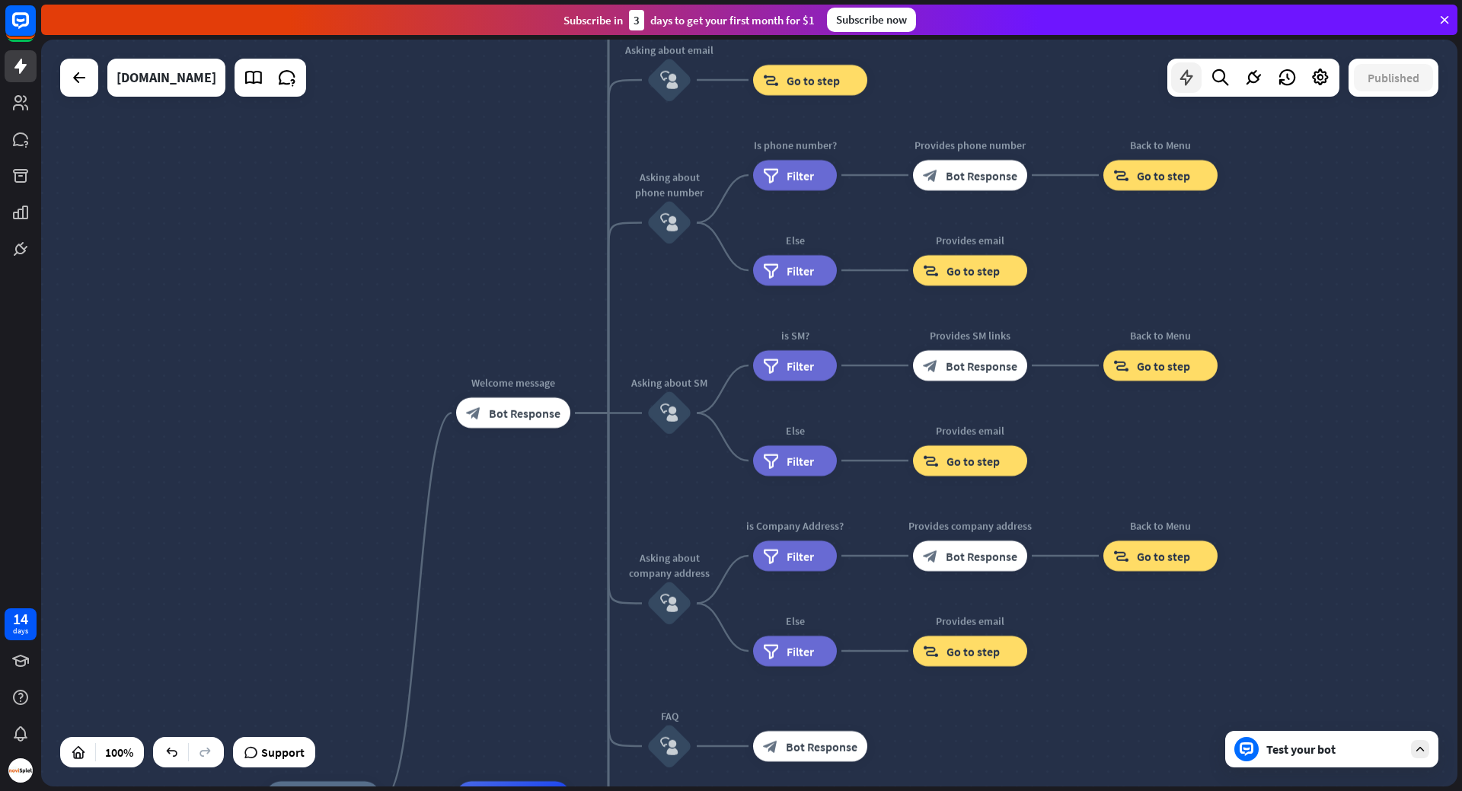
click at [1196, 79] on div at bounding box center [1186, 77] width 30 height 30
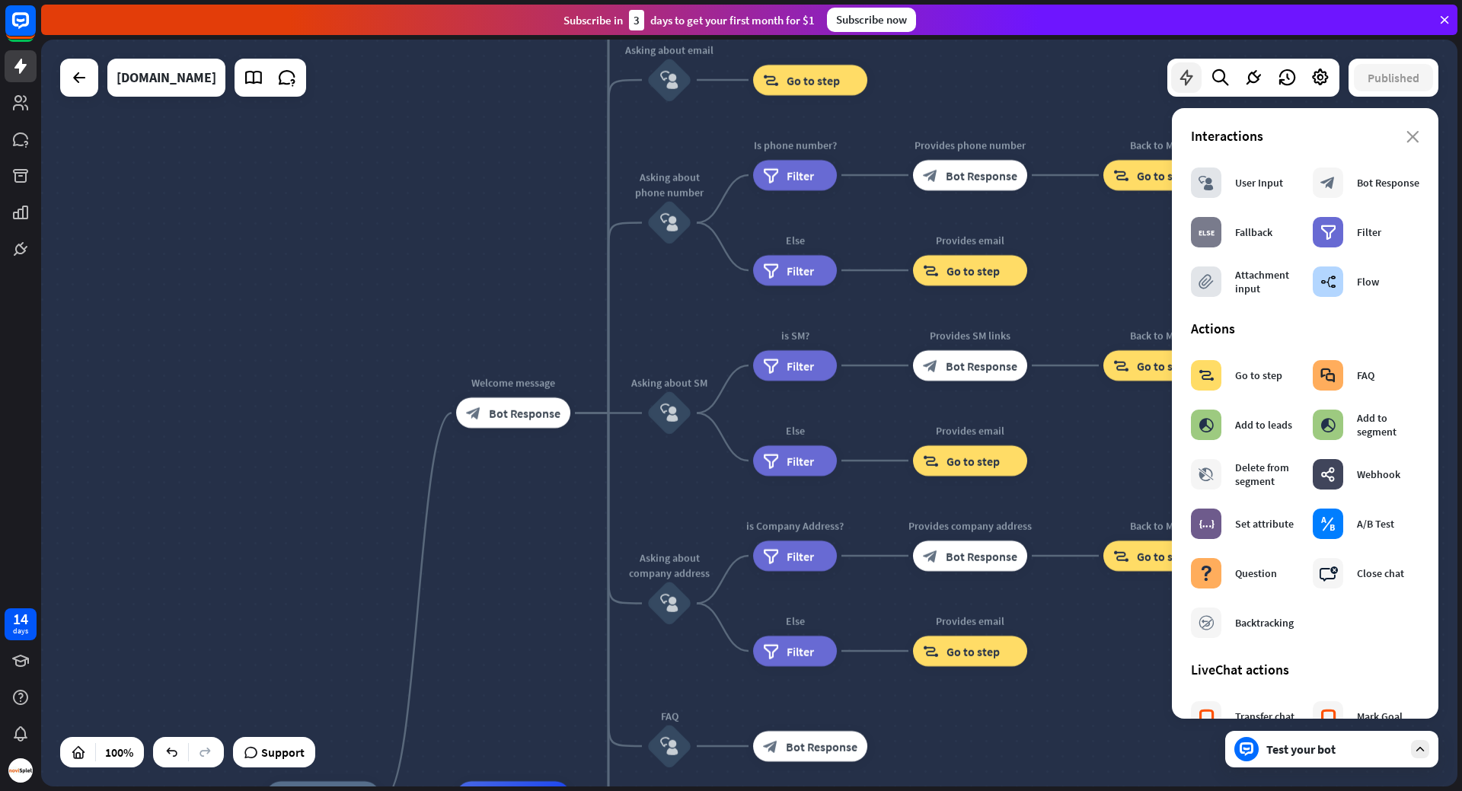
click at [1196, 79] on div at bounding box center [1186, 77] width 30 height 30
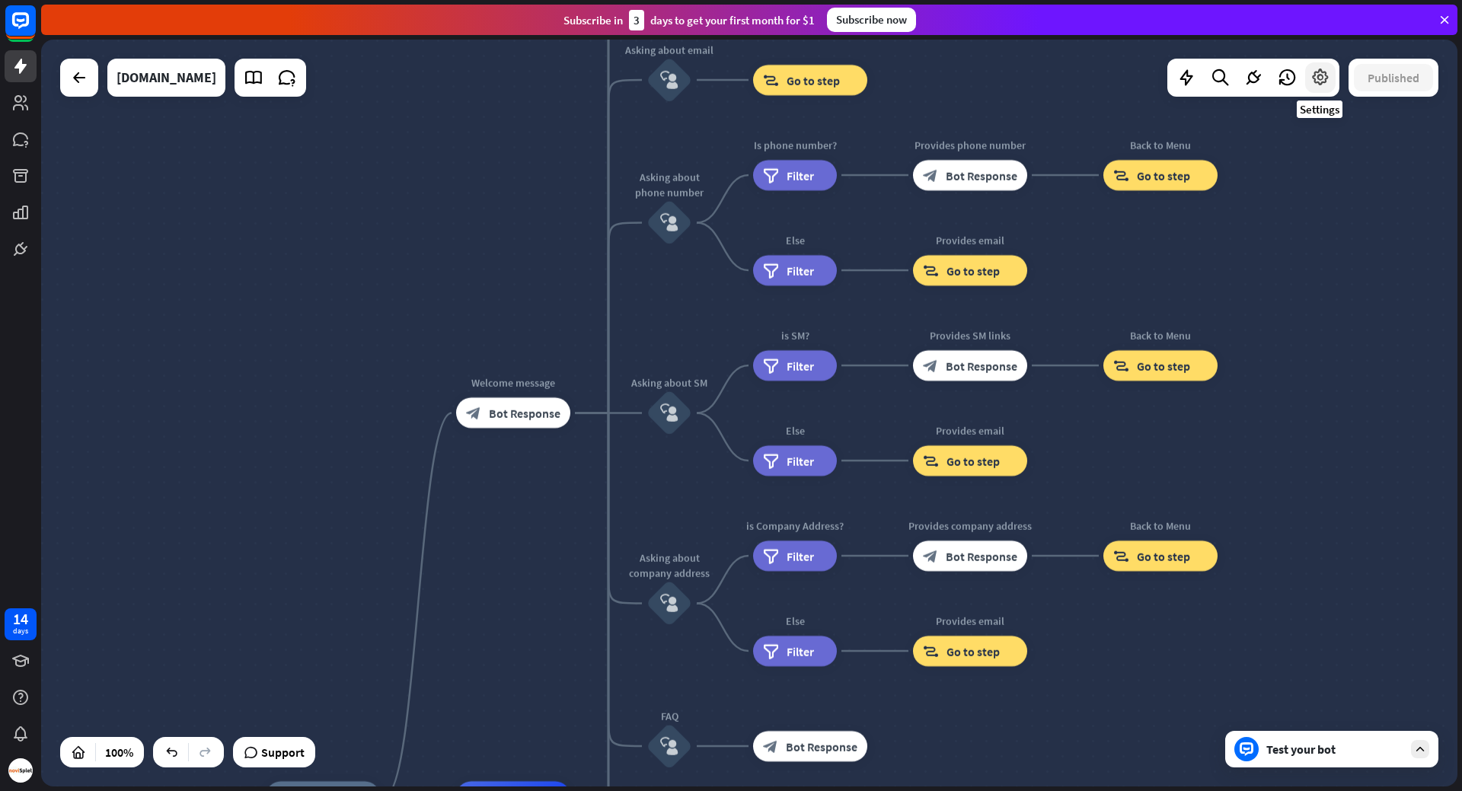
click at [1317, 79] on icon at bounding box center [1320, 78] width 20 height 20
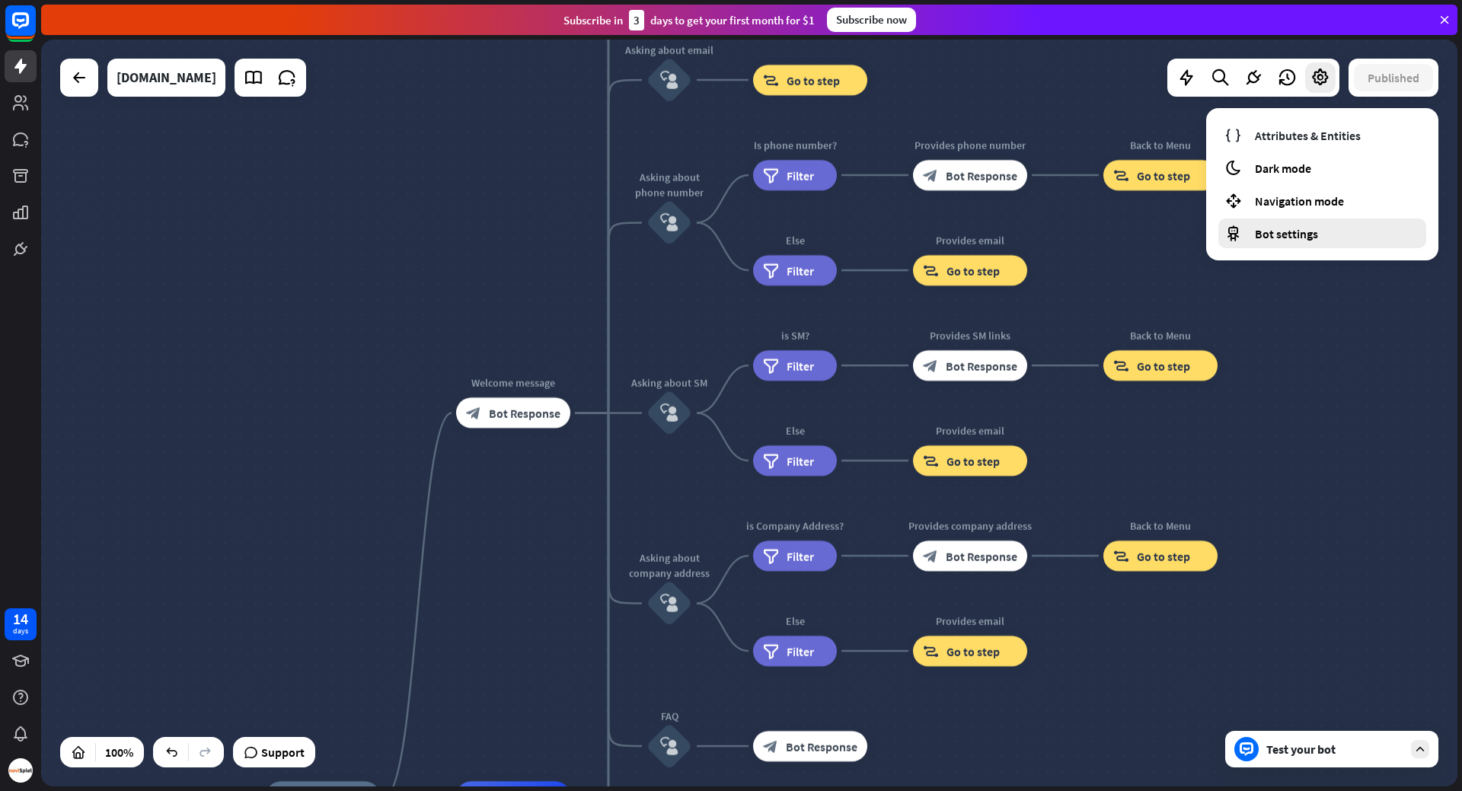
click at [1320, 234] on div "Bot settings" at bounding box center [1322, 234] width 208 height 30
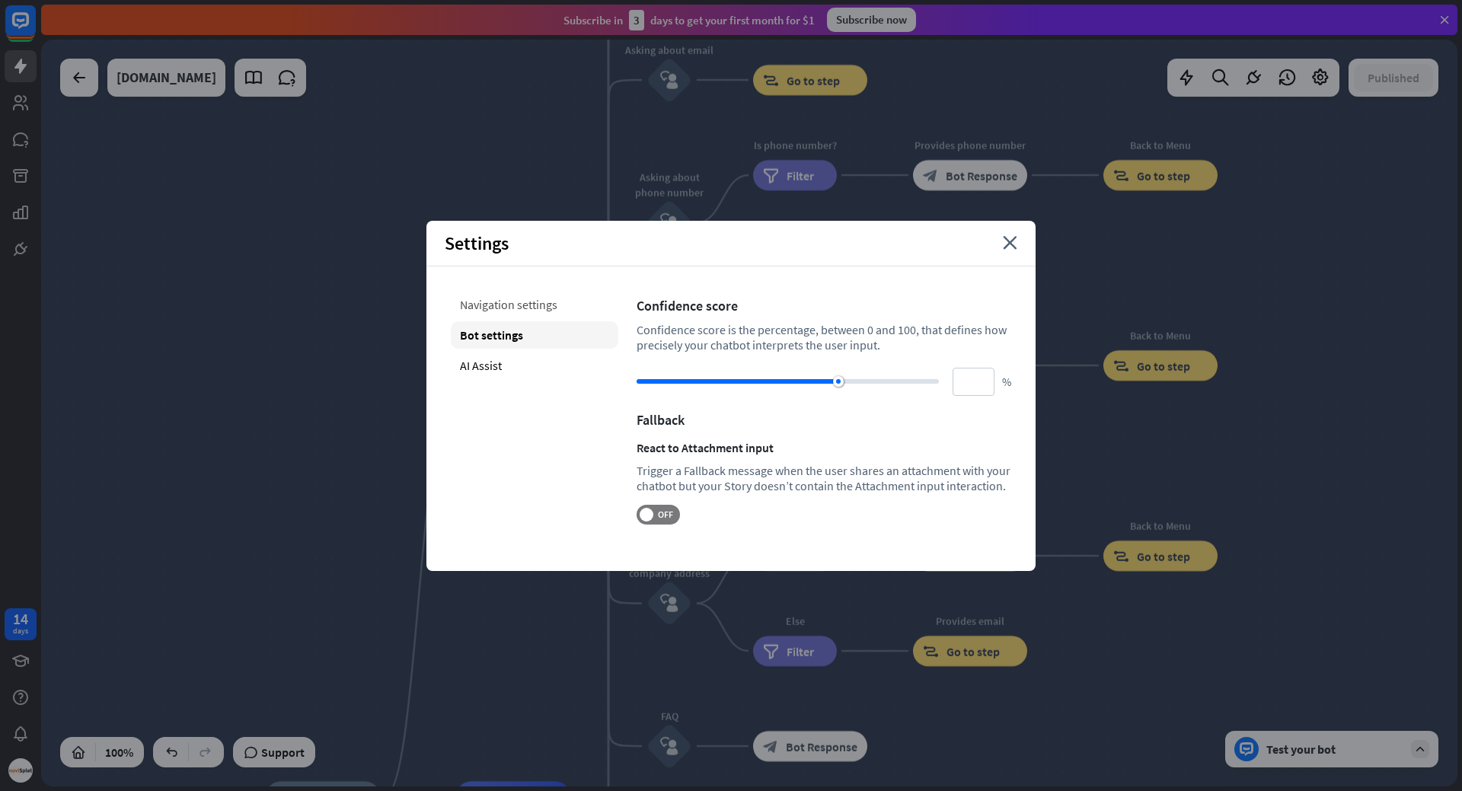
click at [487, 300] on div "Navigation settings" at bounding box center [535, 304] width 168 height 27
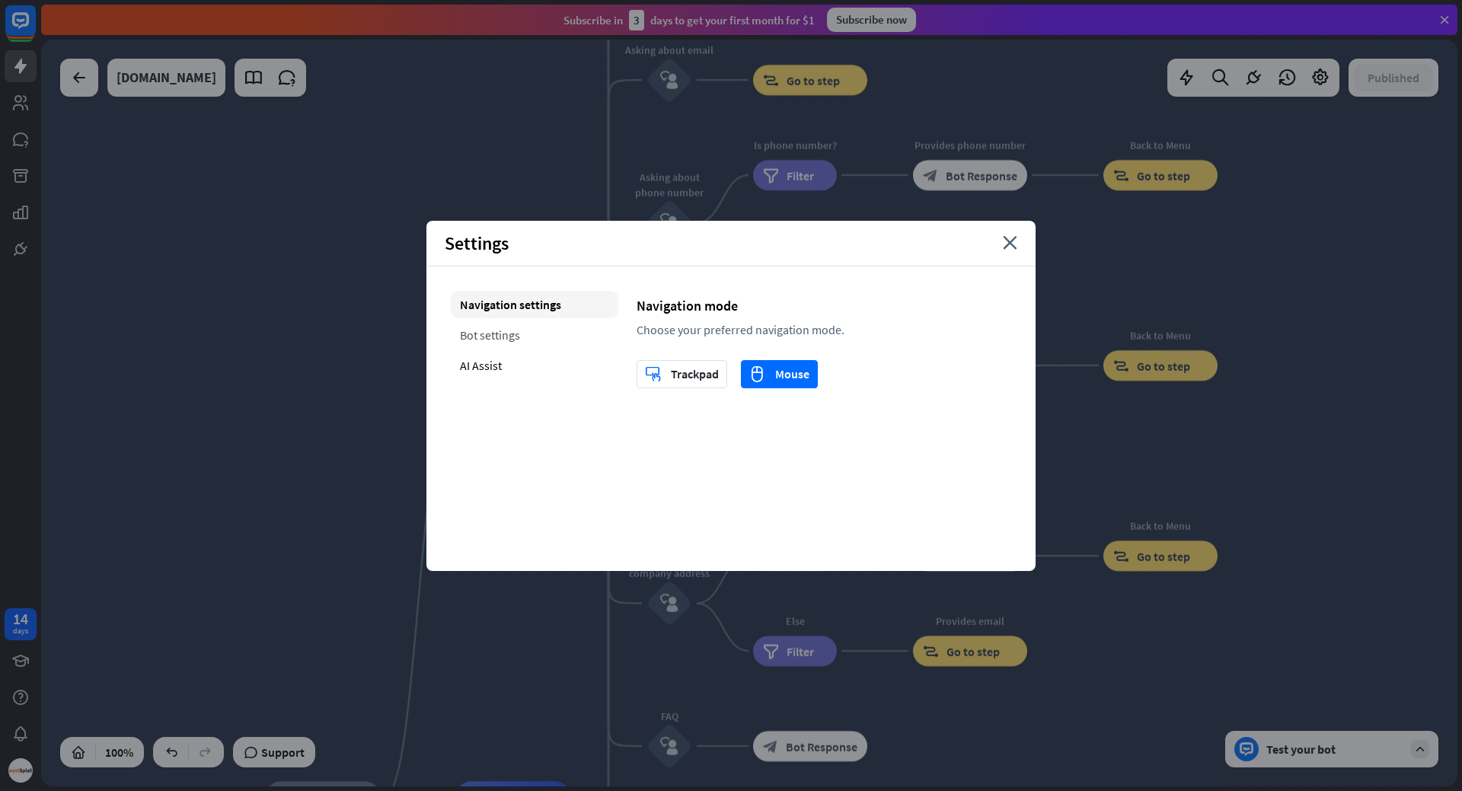
click at [483, 336] on div "Bot settings" at bounding box center [535, 334] width 168 height 27
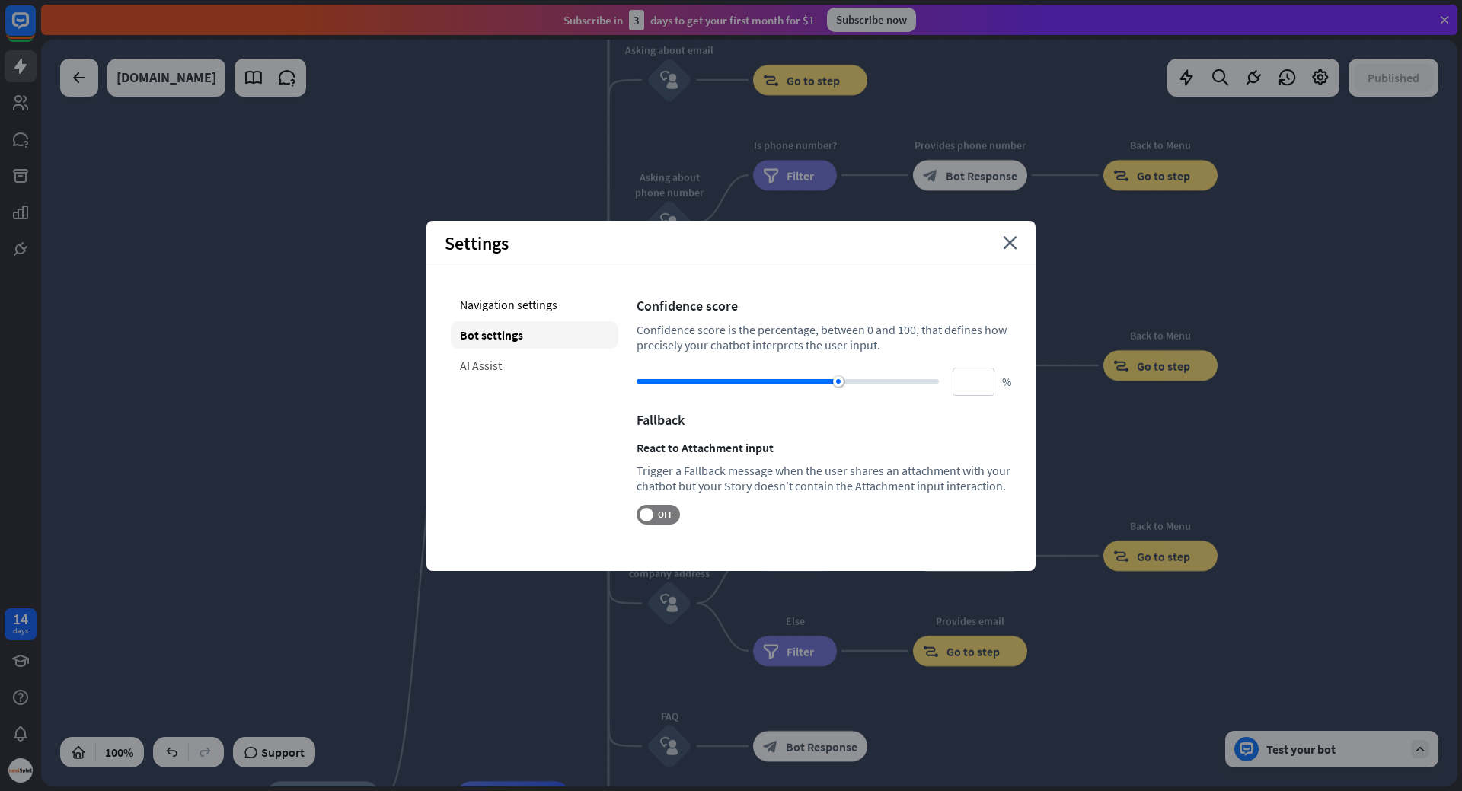
click at [484, 367] on div "AI Assist" at bounding box center [535, 365] width 168 height 27
type input "**"
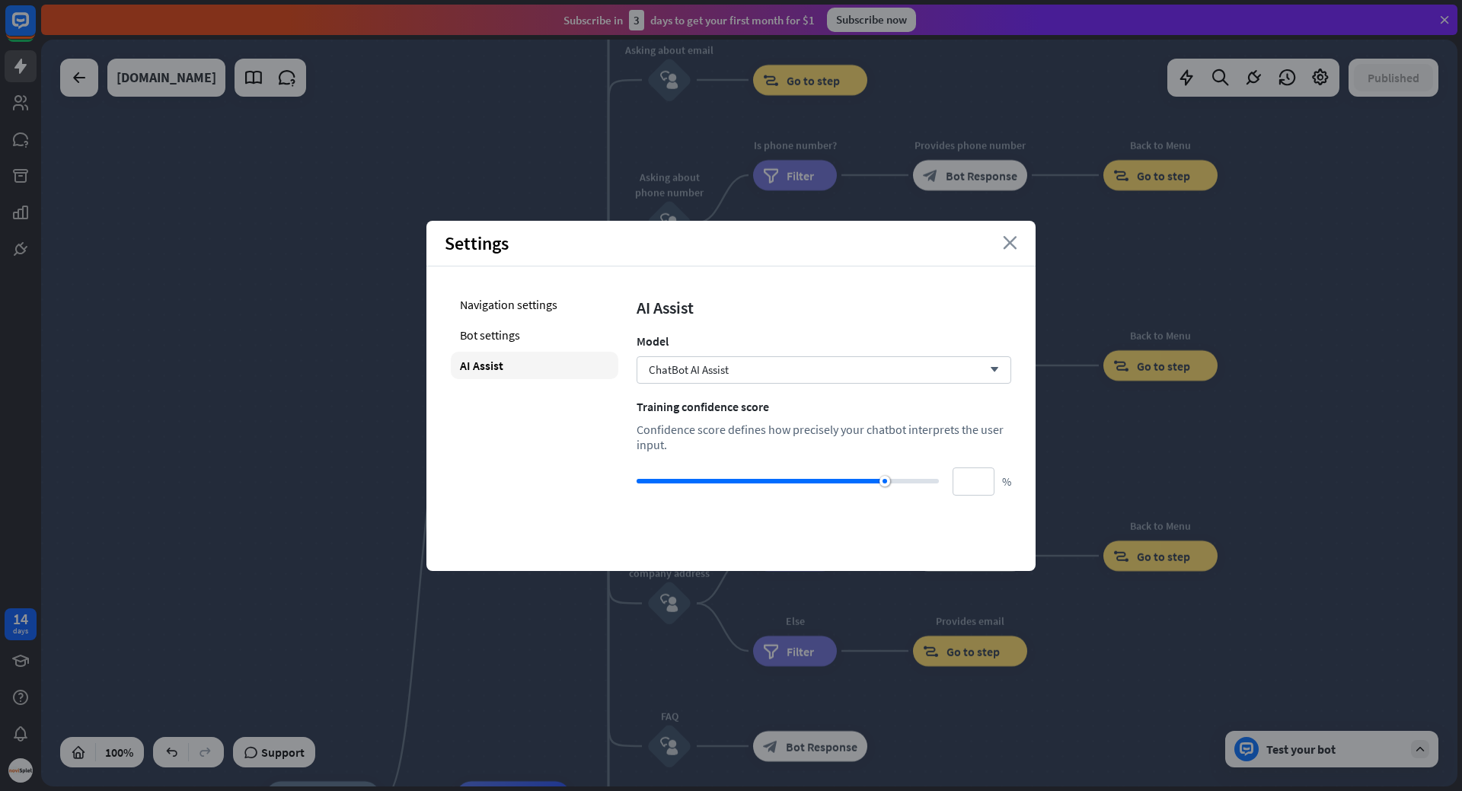
click at [1017, 244] on icon "close" at bounding box center [1010, 243] width 14 height 14
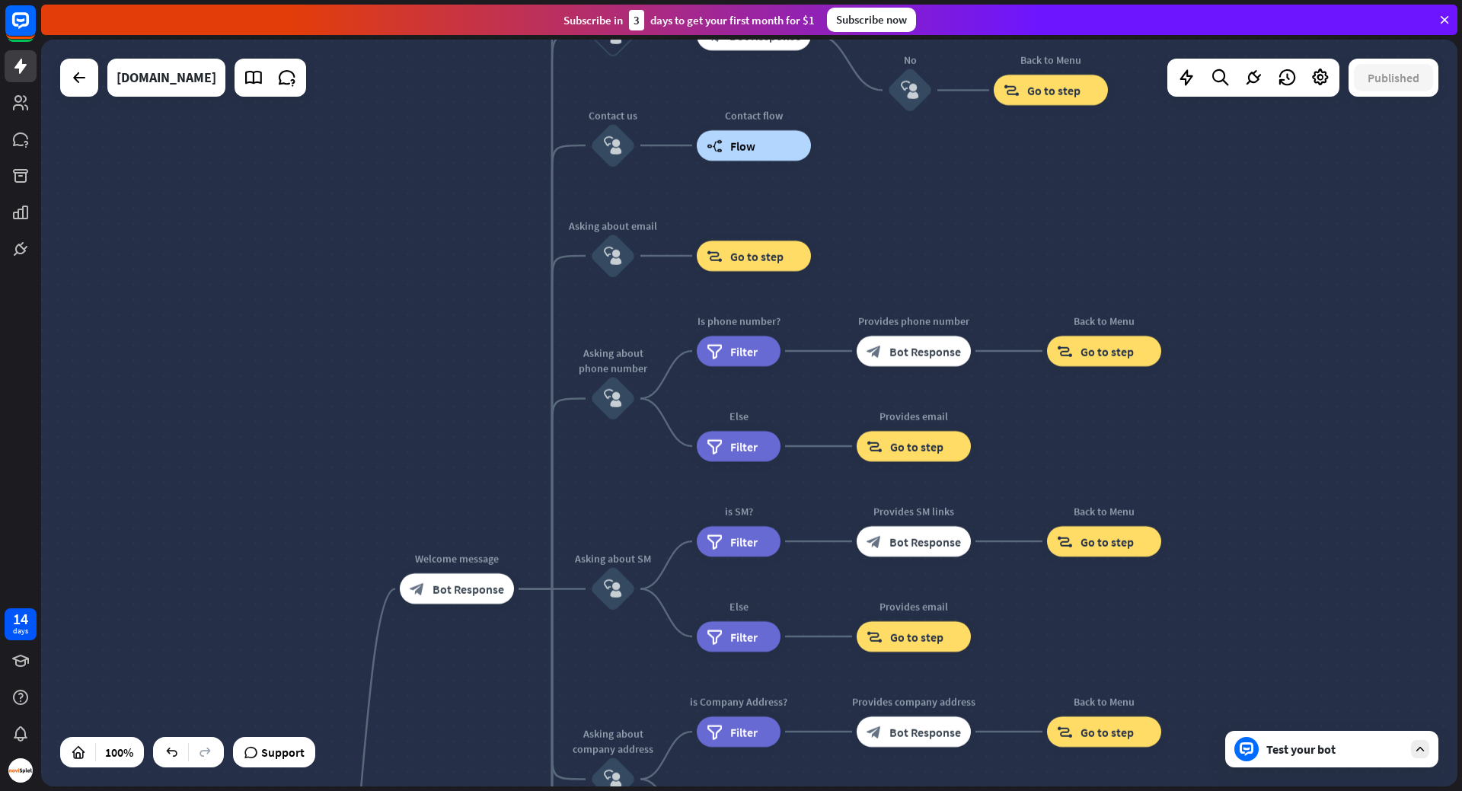
drag, startPoint x: 1022, startPoint y: 96, endPoint x: 975, endPoint y: 327, distance: 235.5
click at [975, 327] on div "home_2 Start point Welcome message block_bot_response Bot Response About us blo…" at bounding box center [749, 413] width 1416 height 747
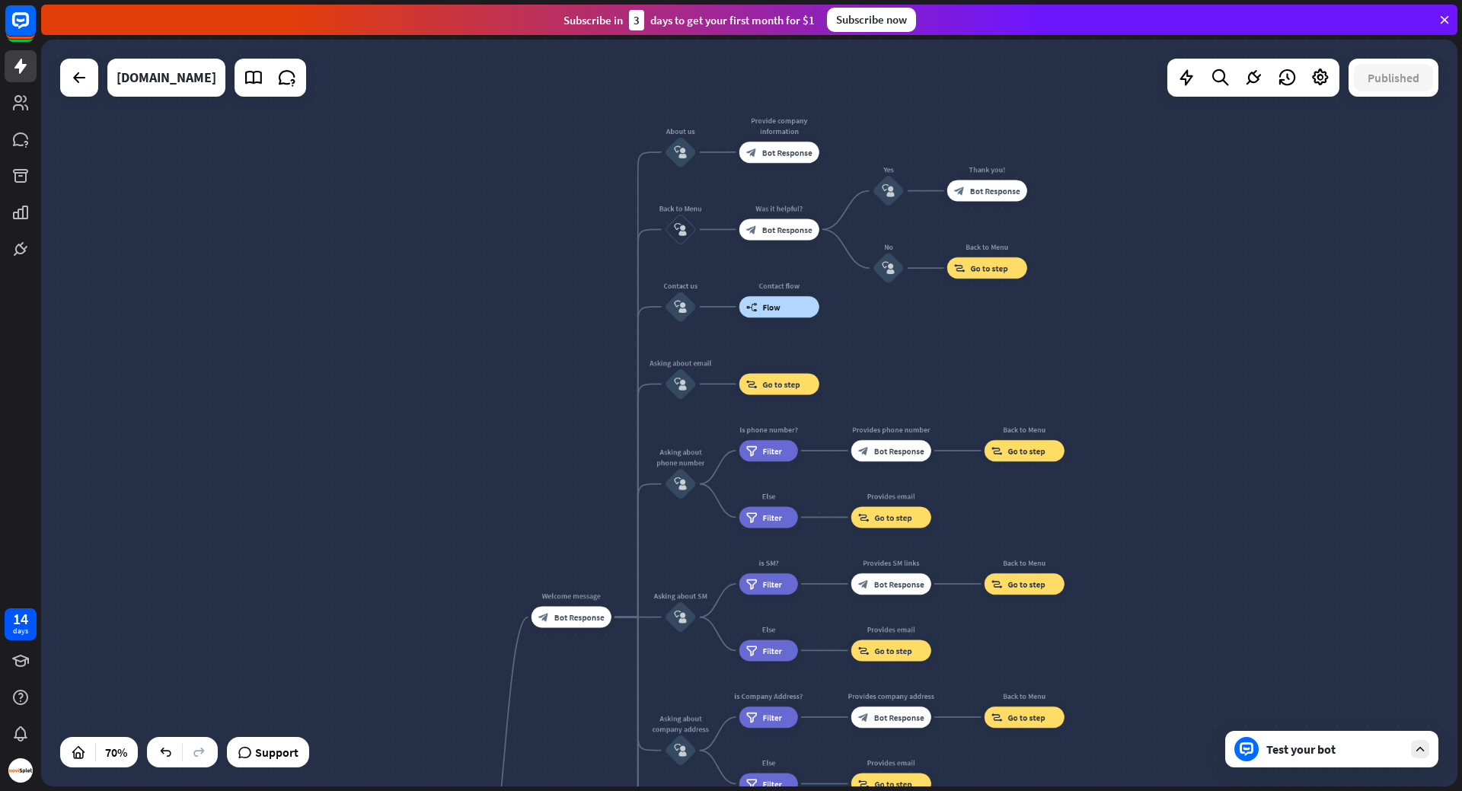
drag, startPoint x: 1137, startPoint y: 215, endPoint x: 1090, endPoint y: 238, distance: 51.8
click at [1094, 241] on div "home_2 Start point Welcome message block_bot_response Bot Response About us blo…" at bounding box center [749, 413] width 1416 height 747
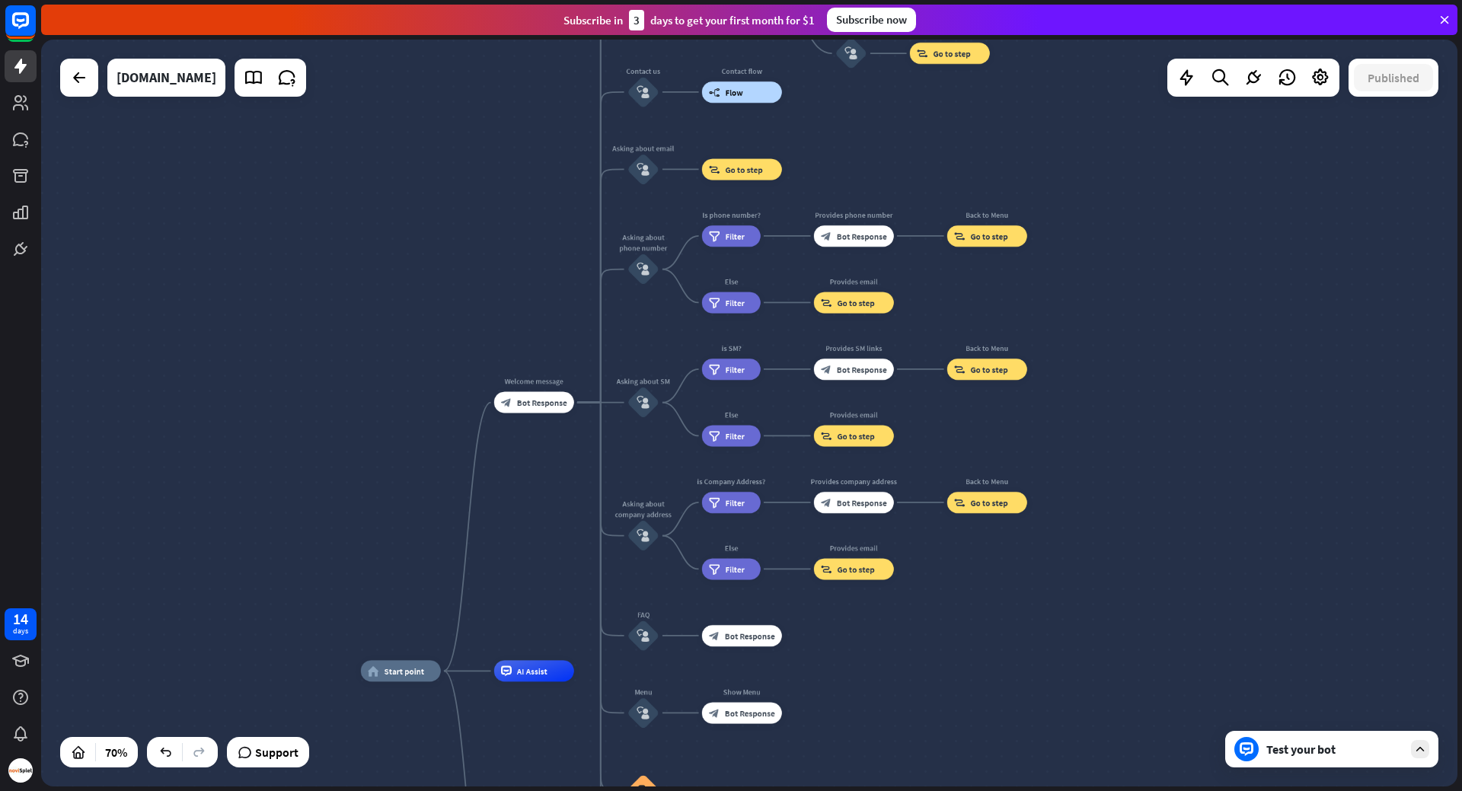
drag, startPoint x: 1220, startPoint y: 439, endPoint x: 1184, endPoint y: 247, distance: 195.9
click at [1184, 247] on div "home_2 Start point Welcome message block_bot_response Bot Response About us blo…" at bounding box center [749, 413] width 1416 height 747
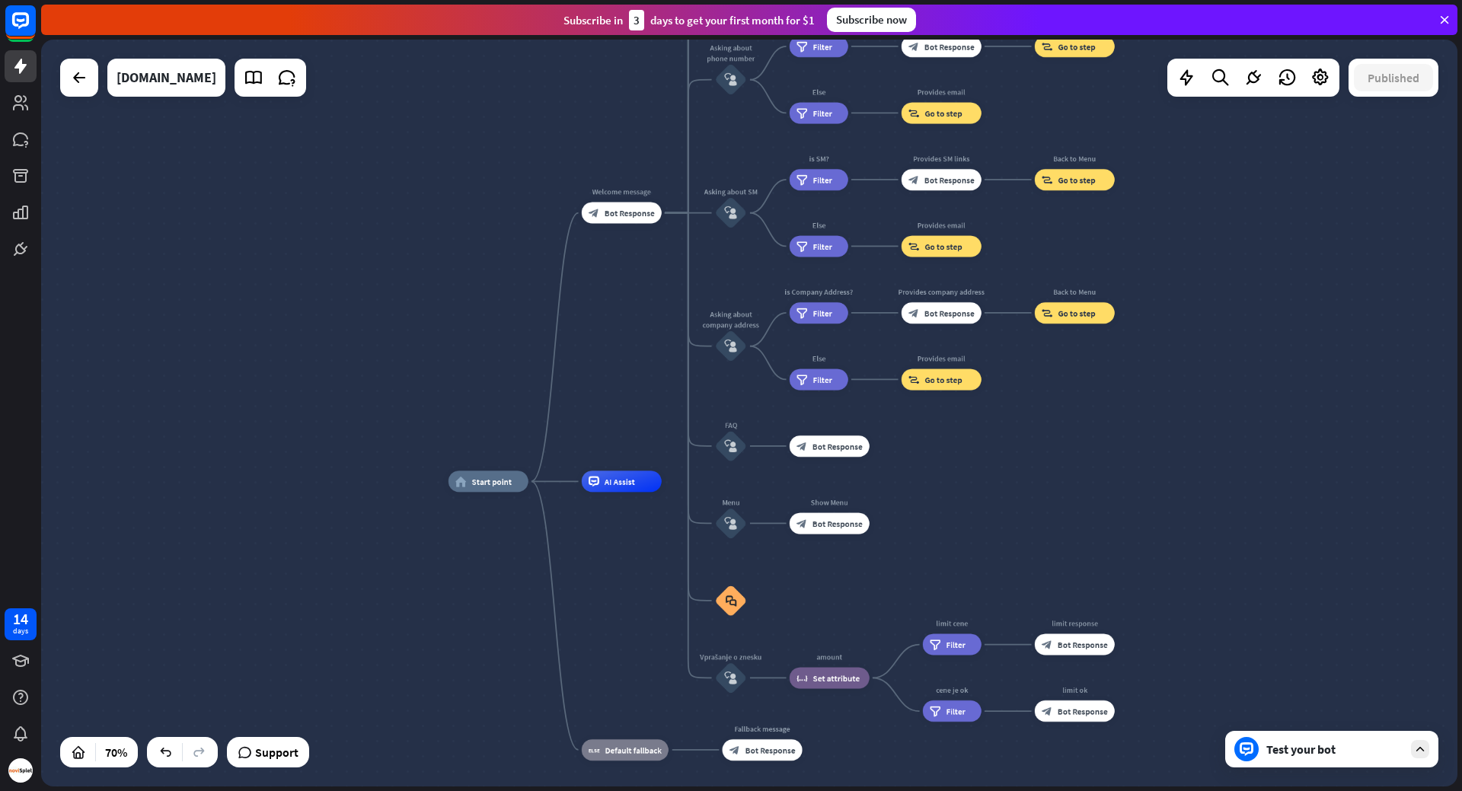
drag, startPoint x: 360, startPoint y: 416, endPoint x: 439, endPoint y: 257, distance: 176.7
click at [439, 257] on div "home_2 Start point Welcome message block_bot_response Bot Response About us blo…" at bounding box center [749, 413] width 1416 height 747
click at [73, 755] on icon at bounding box center [78, 752] width 15 height 15
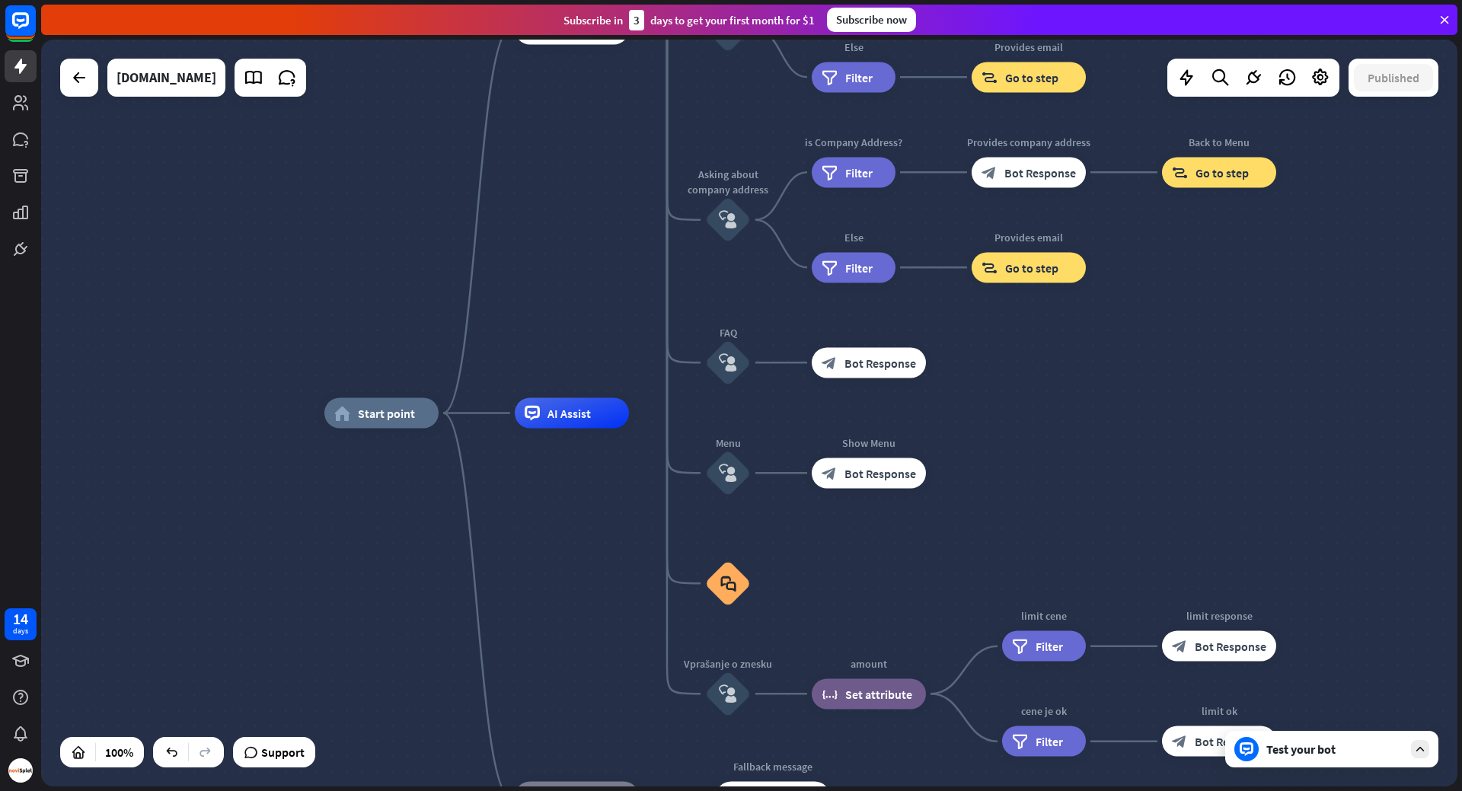
click at [1371, 753] on div "Test your bot" at bounding box center [1334, 749] width 137 height 15
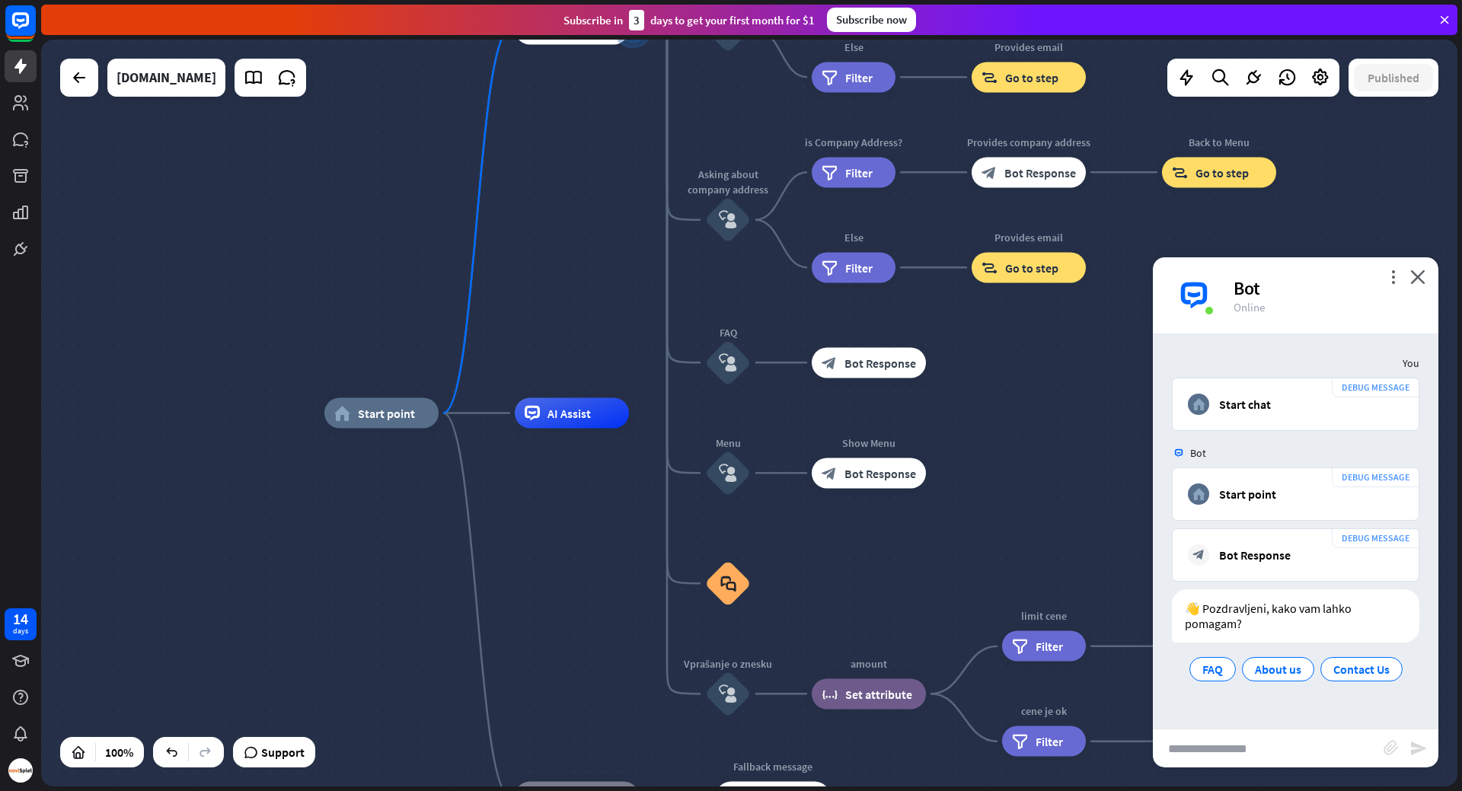
click at [1326, 745] on input "text" at bounding box center [1268, 748] width 231 height 38
type input "*"
click at [272, 70] on link at bounding box center [287, 77] width 30 height 30
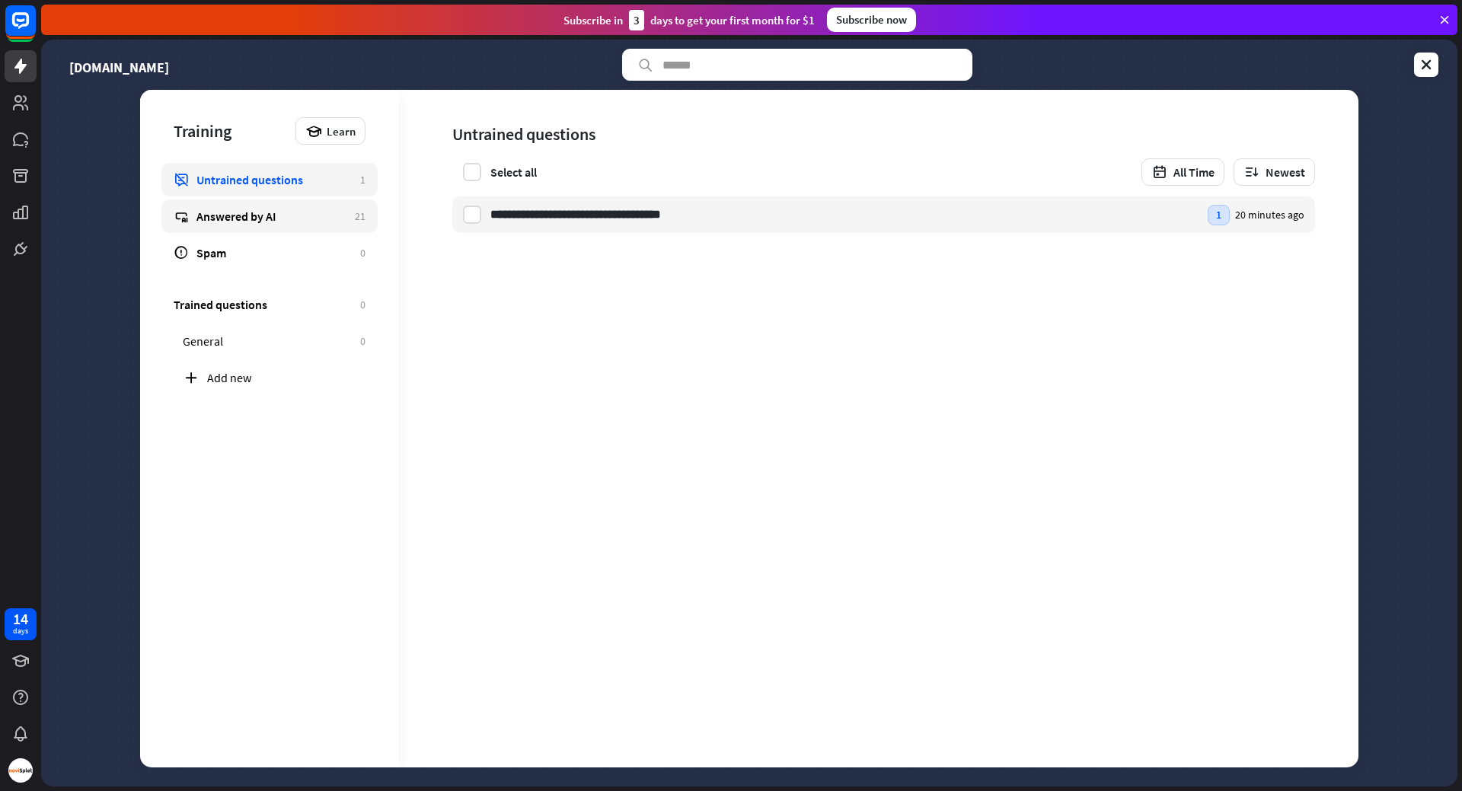
click at [304, 223] on div "Answered by AI" at bounding box center [271, 216] width 151 height 15
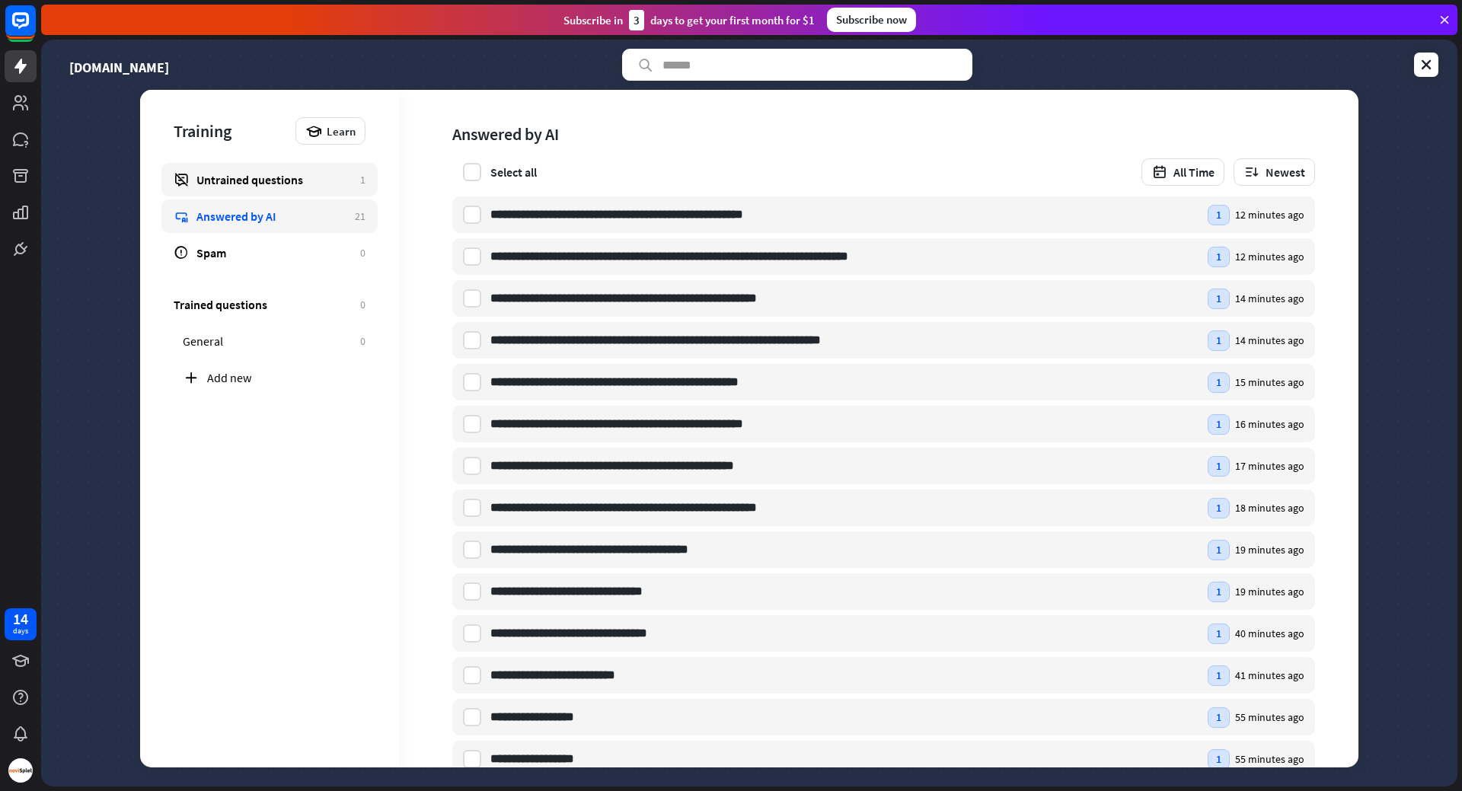
click at [251, 169] on link "Untrained questions 1" at bounding box center [269, 180] width 216 height 34
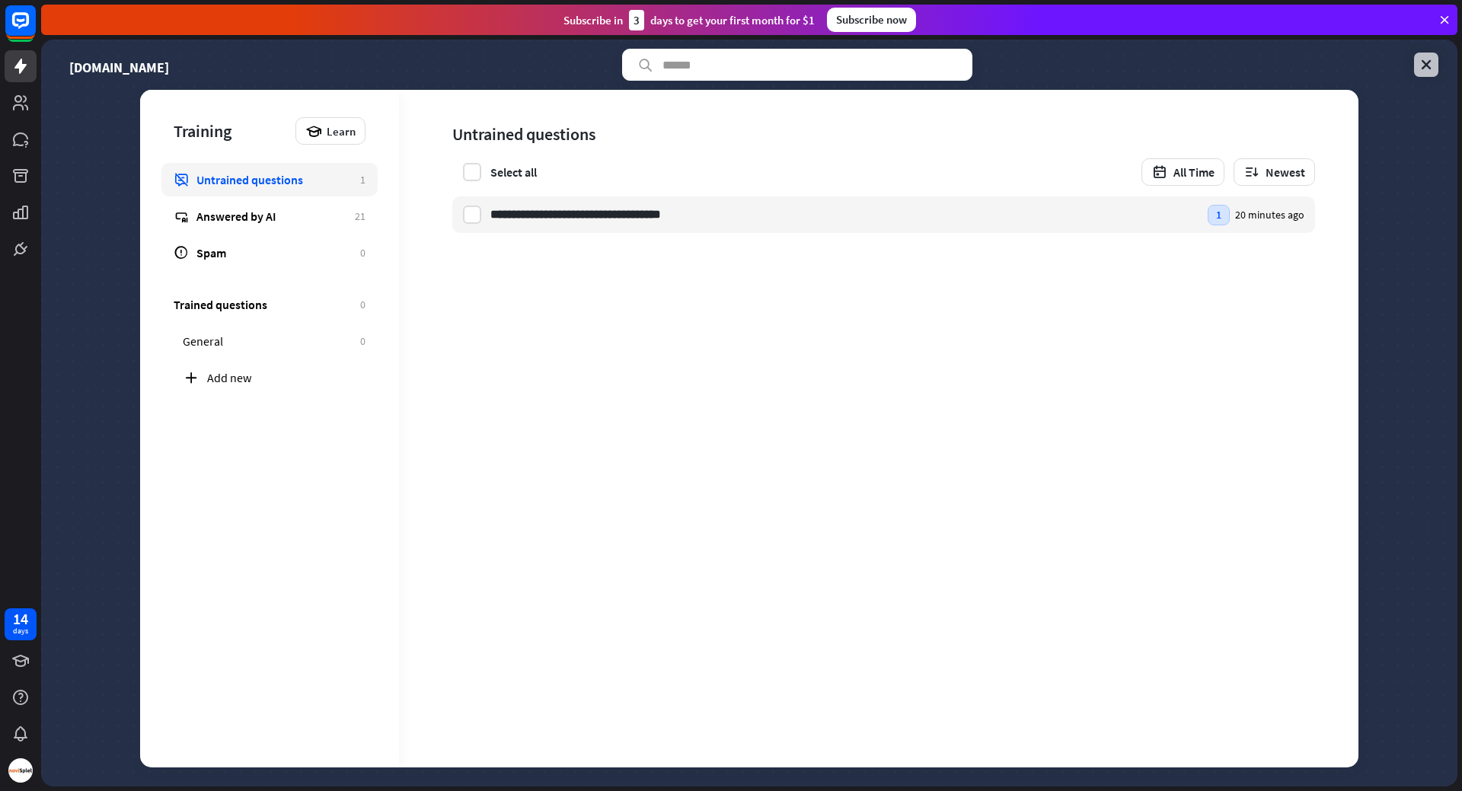
click at [1417, 62] on div "[DOMAIN_NAME]" at bounding box center [749, 65] width 1378 height 32
click at [1419, 63] on icon at bounding box center [1426, 64] width 15 height 15
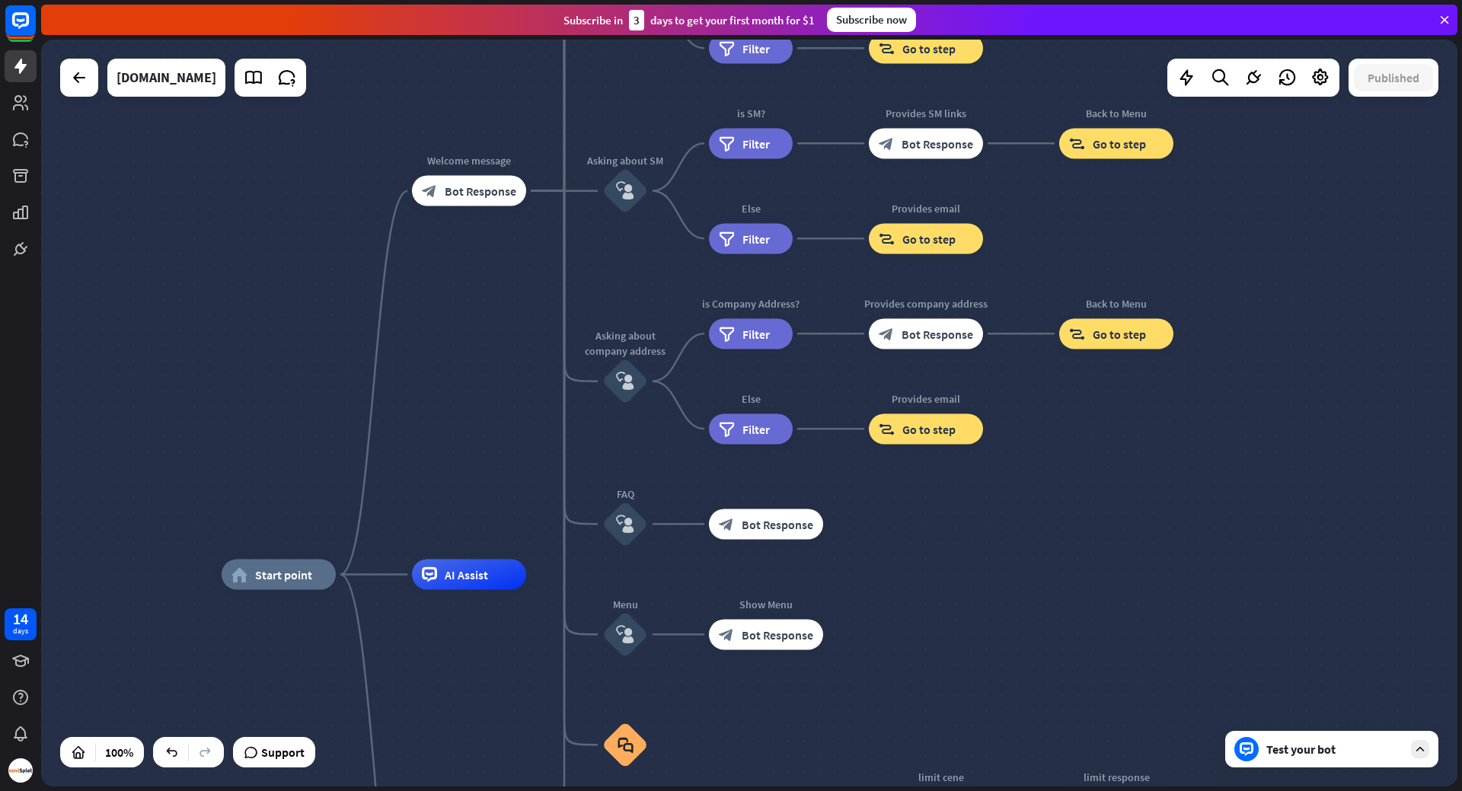
drag, startPoint x: 1270, startPoint y: 292, endPoint x: 1123, endPoint y: 495, distance: 250.2
click at [1131, 505] on div "home_2 Start point Welcome message block_bot_response Bot Response About us blo…" at bounding box center [749, 413] width 1416 height 747
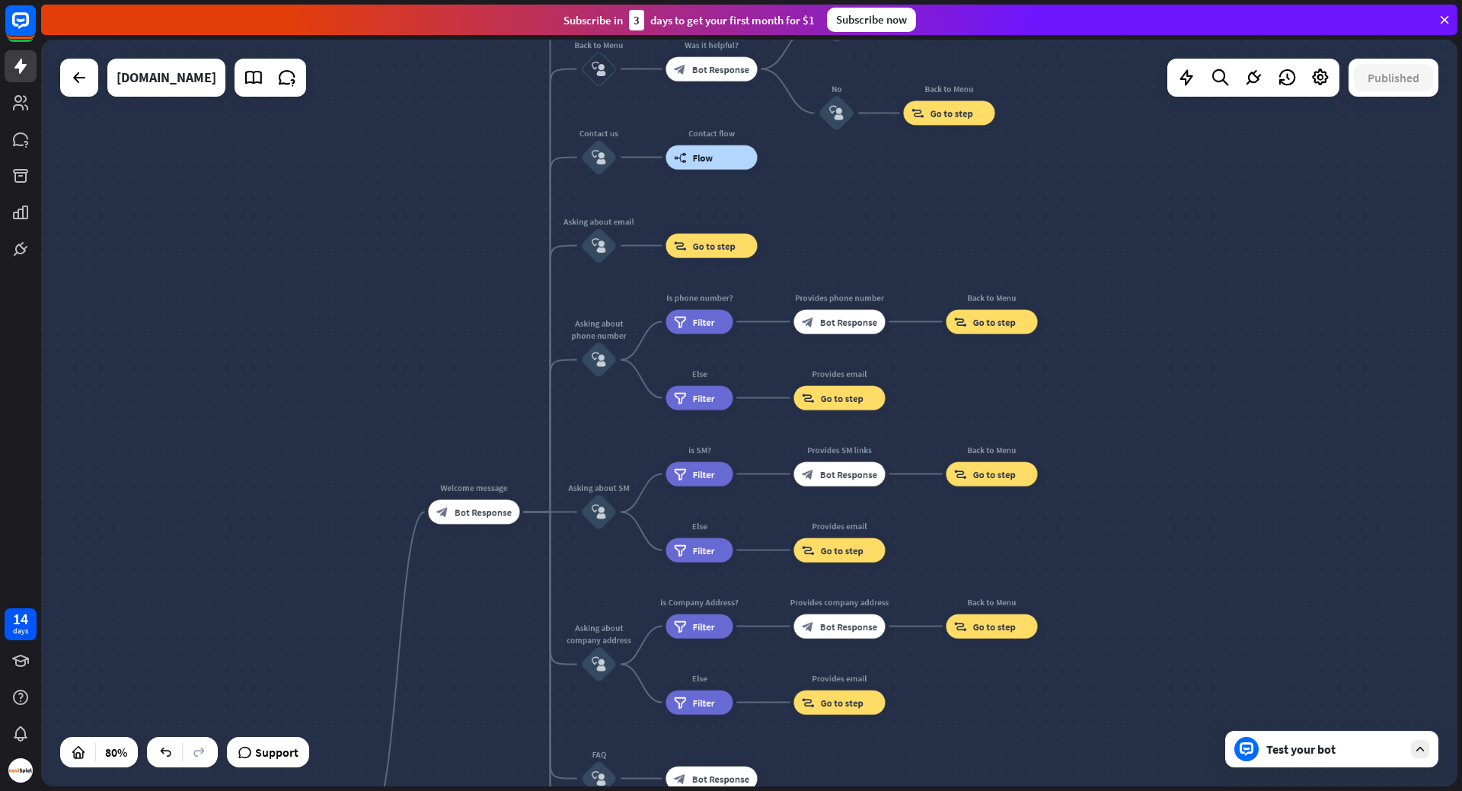
drag, startPoint x: 1181, startPoint y: 314, endPoint x: 1059, endPoint y: 575, distance: 288.2
click at [1060, 584] on div "home_2 Start point Welcome message block_bot_response Bot Response About us blo…" at bounding box center [749, 413] width 1416 height 747
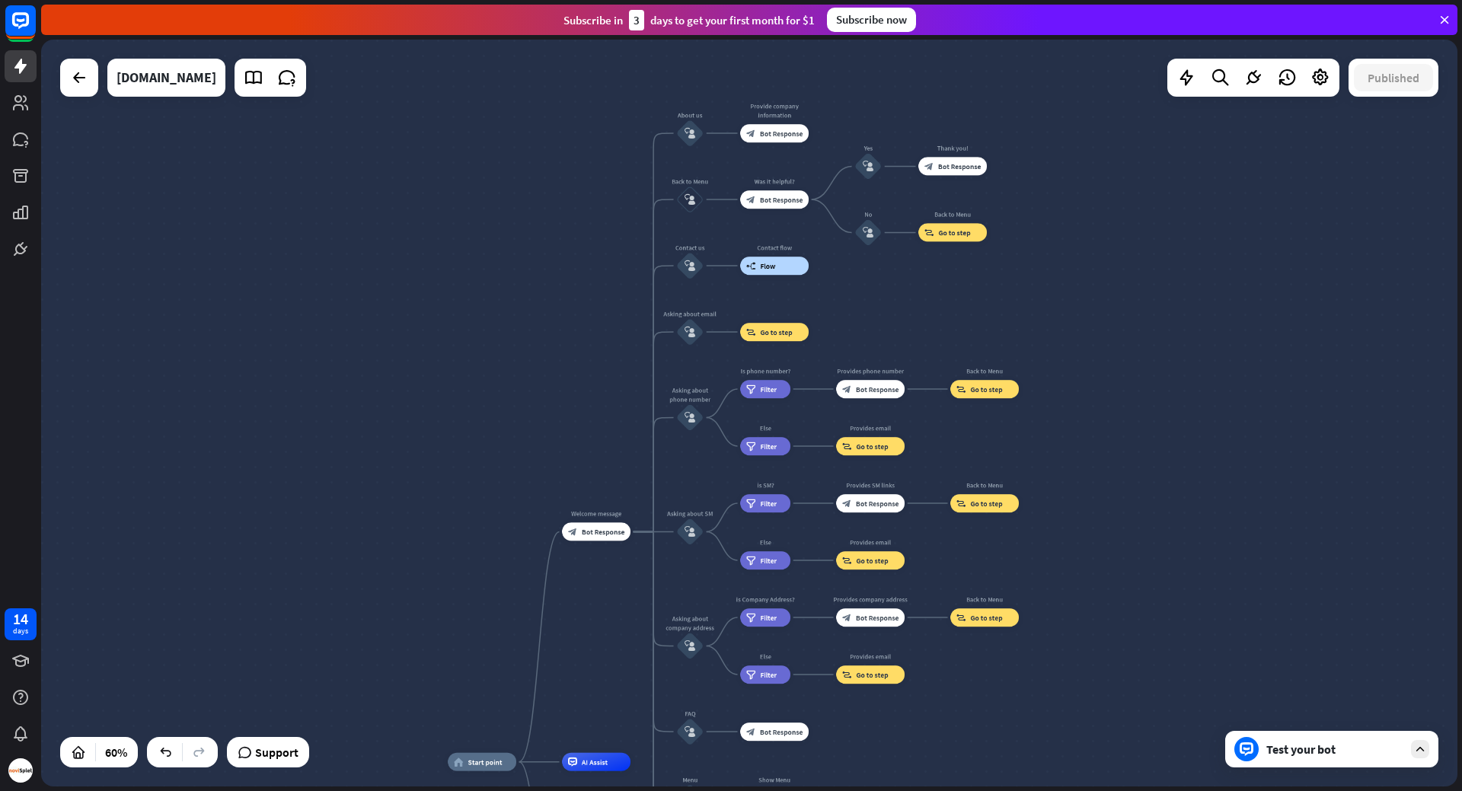
drag, startPoint x: 872, startPoint y: 328, endPoint x: 866, endPoint y: 212, distance: 115.9
click at [866, 212] on div "home_2 Start point Welcome message block_bot_response Bot Response About us blo…" at bounding box center [749, 413] width 1416 height 747
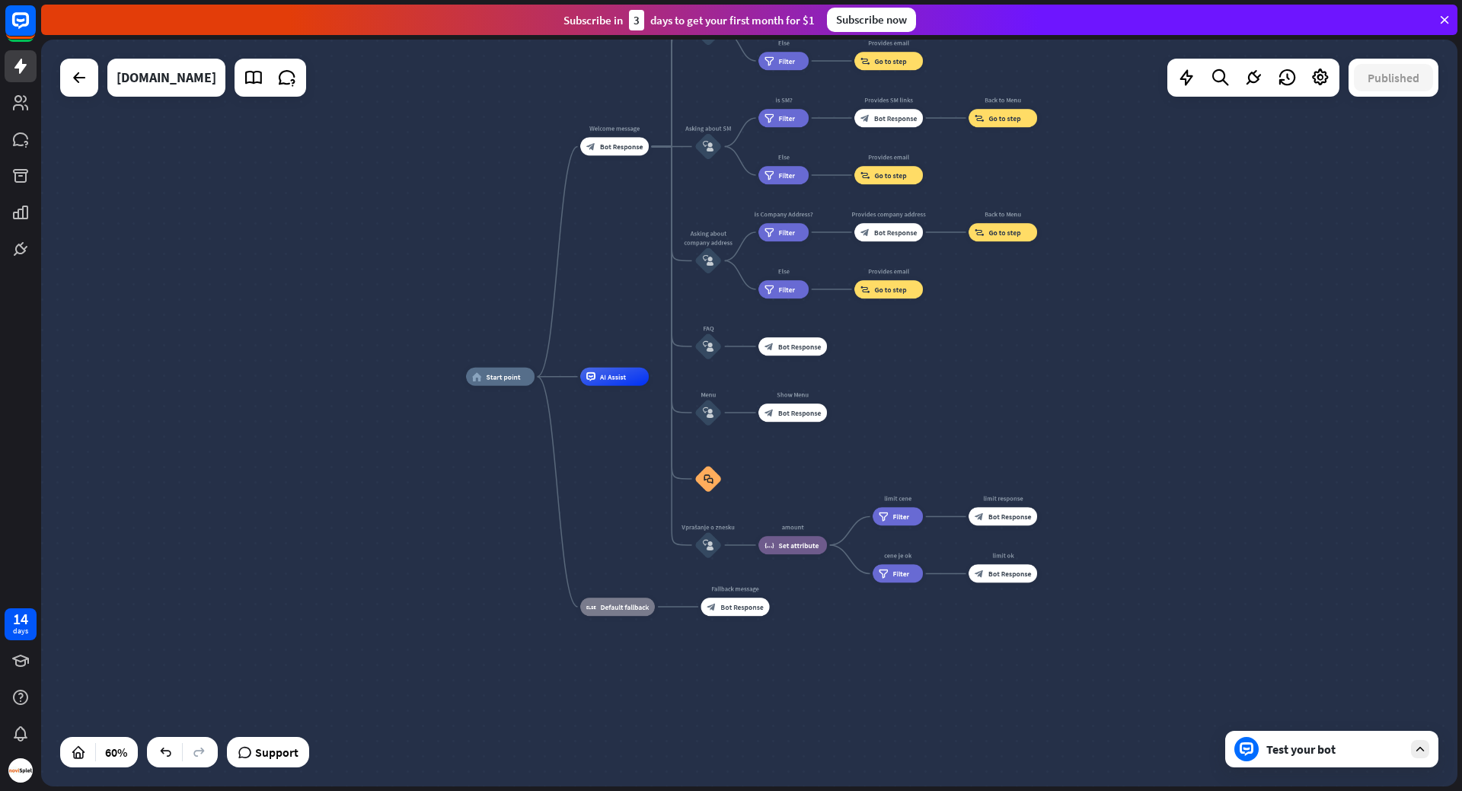
drag, startPoint x: 925, startPoint y: 641, endPoint x: 949, endPoint y: 365, distance: 276.6
click at [949, 365] on div "home_2 Start point Welcome message block_bot_response Bot Response About us blo…" at bounding box center [749, 413] width 1416 height 747
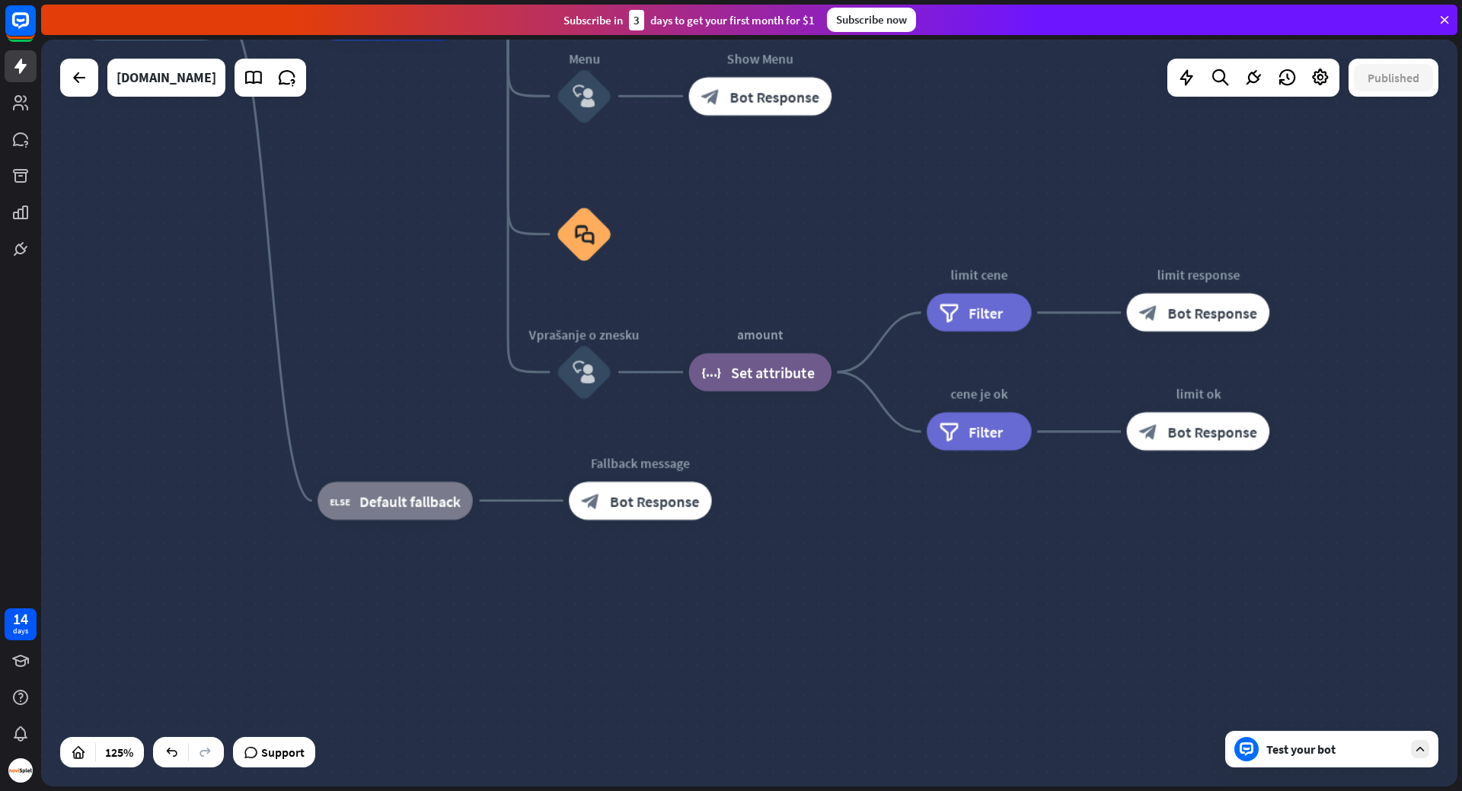
drag, startPoint x: 783, startPoint y: 338, endPoint x: 835, endPoint y: 207, distance: 140.8
click at [844, 200] on div "home_2 Start point Welcome message block_bot_response Bot Response About us blo…" at bounding box center [965, 488] width 1770 height 934
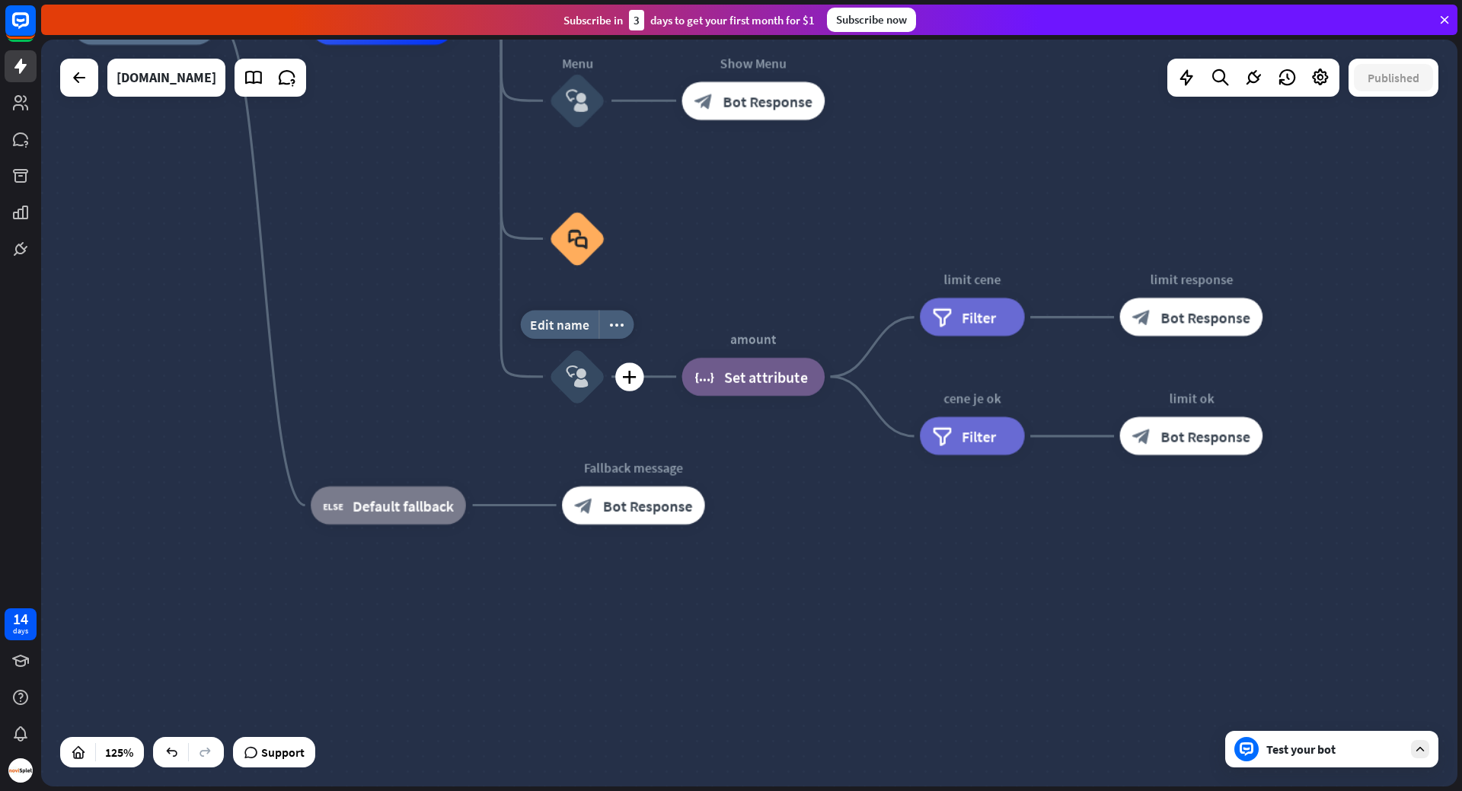
click at [593, 375] on div "block_user_input" at bounding box center [577, 376] width 57 height 57
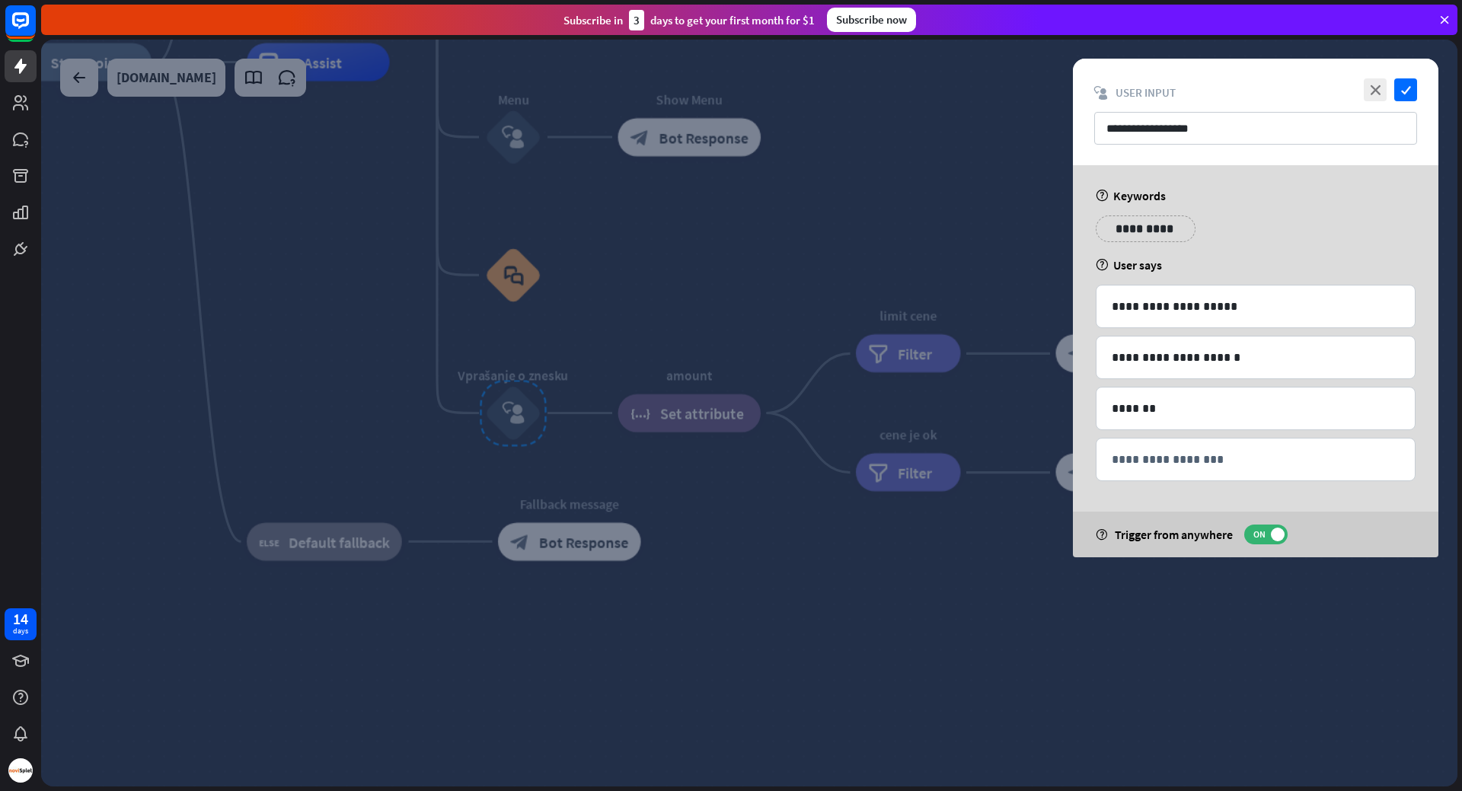
click at [1131, 235] on p "**********" at bounding box center [1145, 228] width 77 height 19
click at [1119, 254] on icon "variable" at bounding box center [1118, 250] width 12 height 12
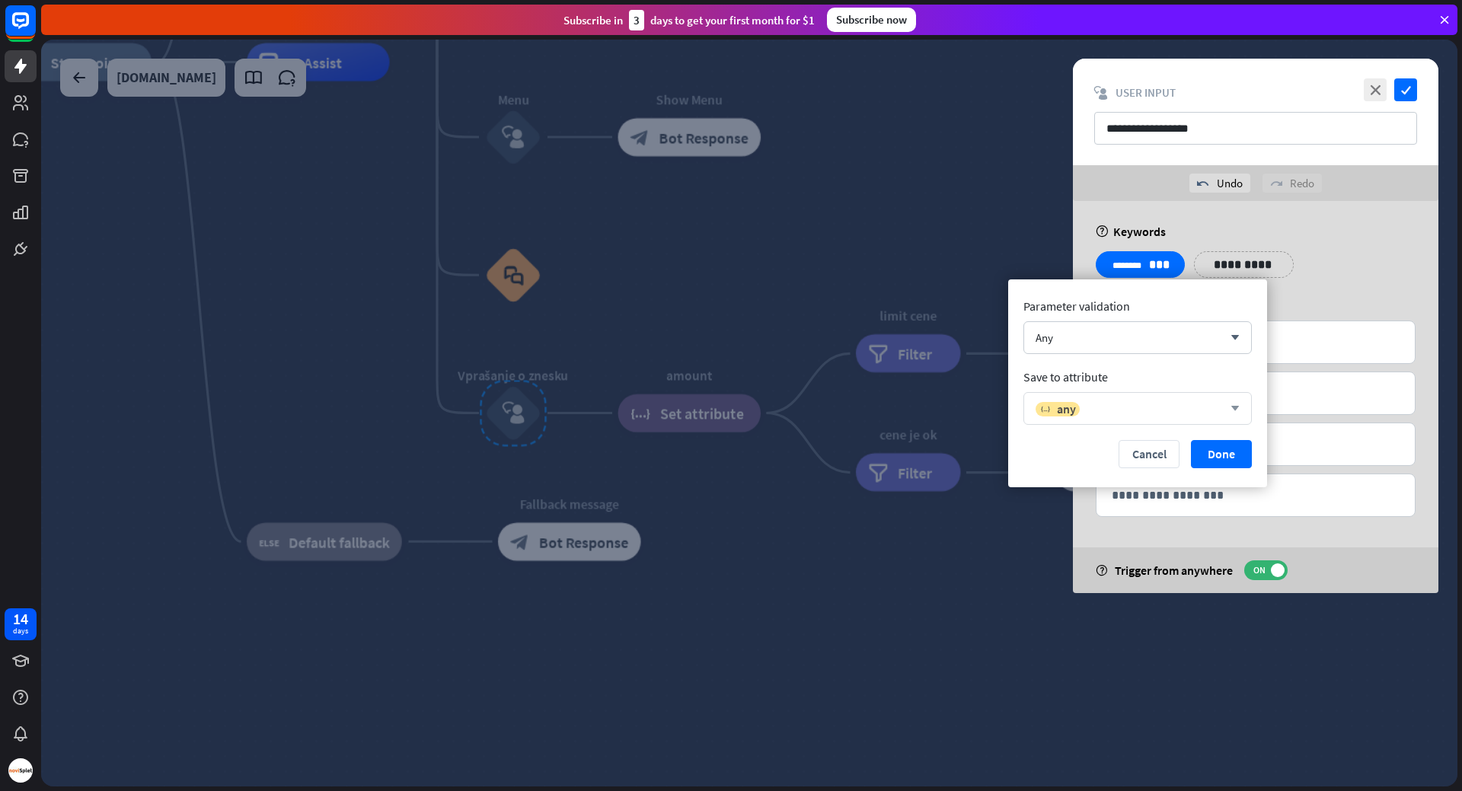
click at [1230, 410] on icon "arrow_down" at bounding box center [1231, 408] width 17 height 9
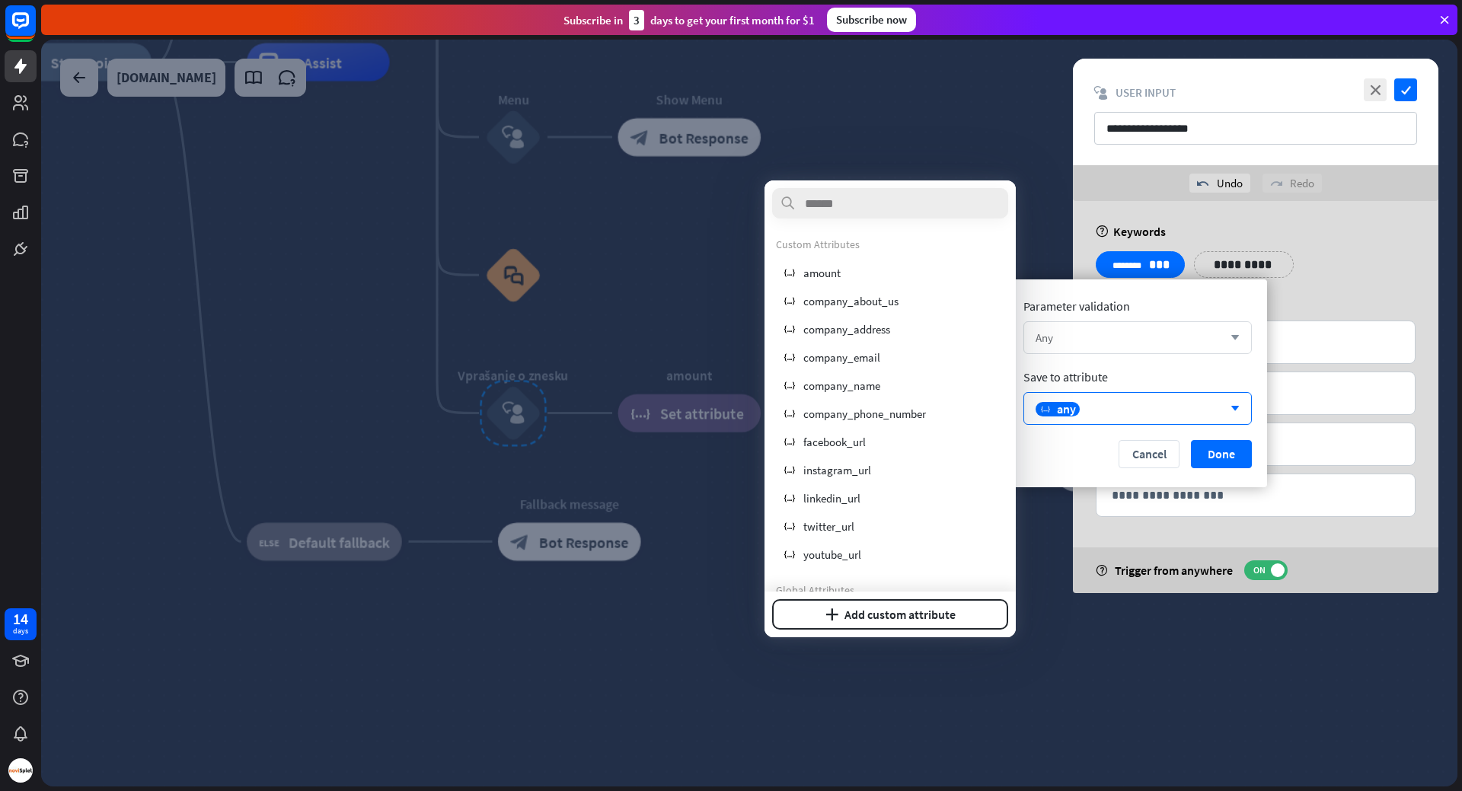
click at [1234, 337] on icon "arrow_down" at bounding box center [1231, 338] width 17 height 9
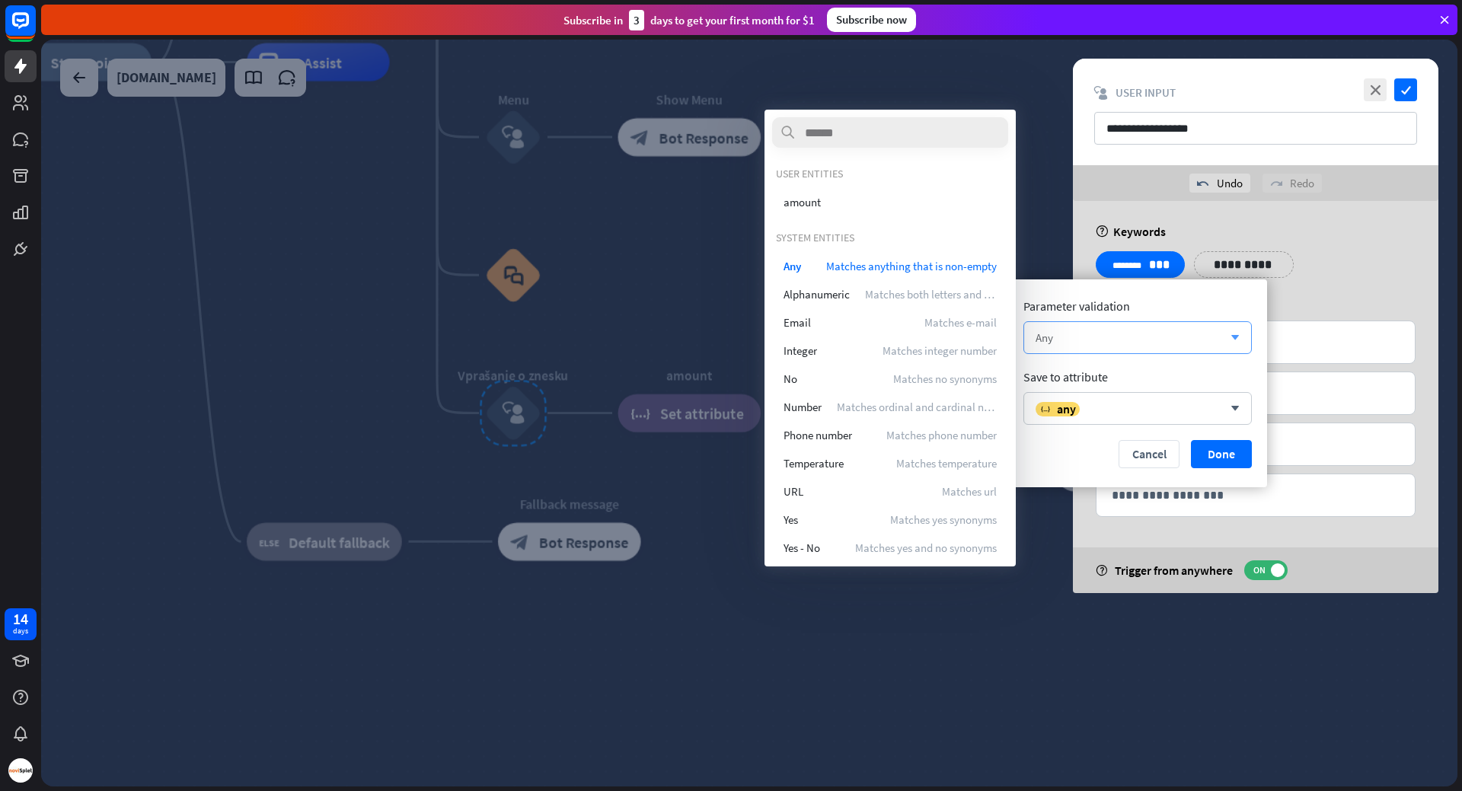
click at [1234, 337] on icon "arrow_down" at bounding box center [1231, 338] width 17 height 9
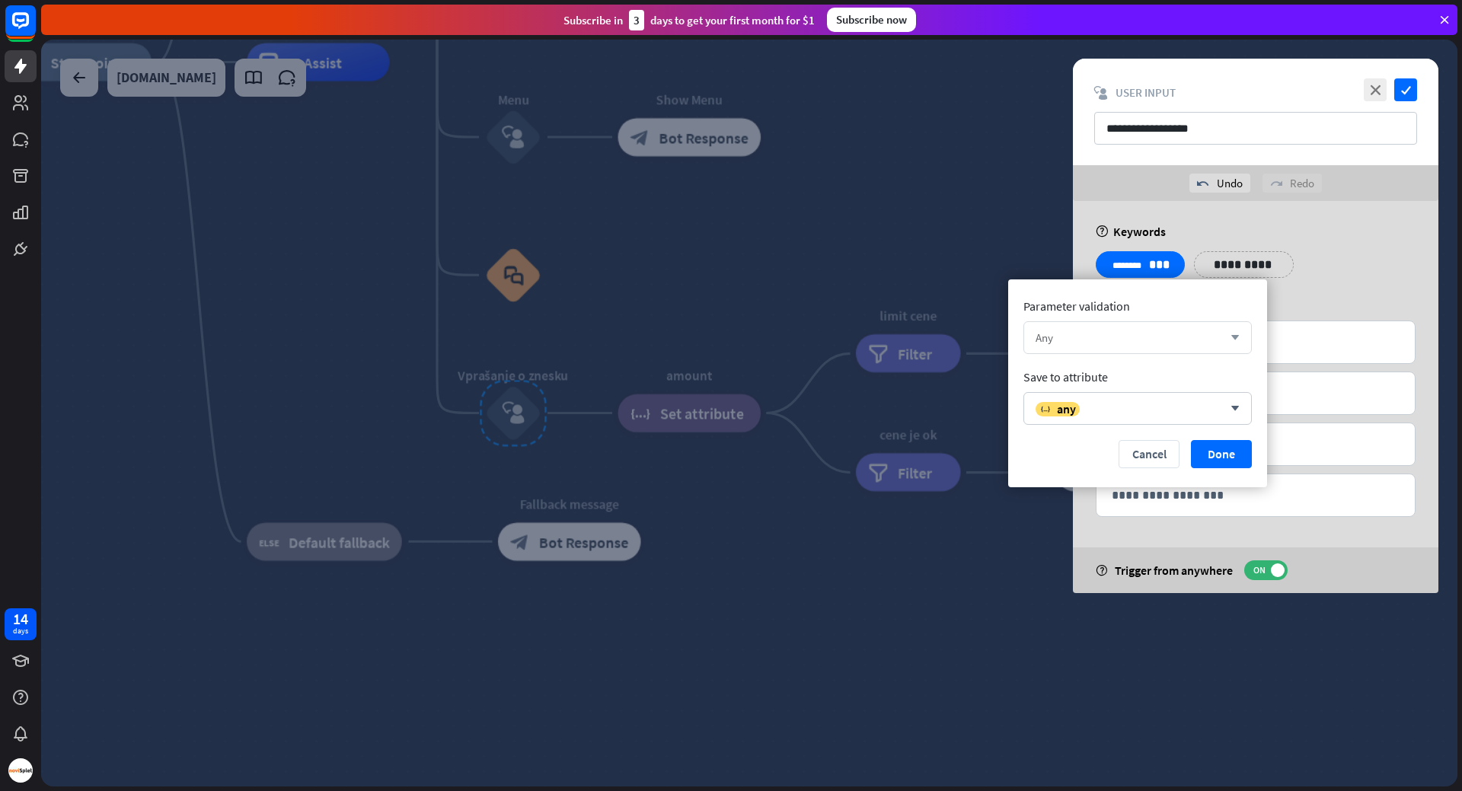
click at [1234, 337] on icon "arrow_down" at bounding box center [1231, 338] width 17 height 9
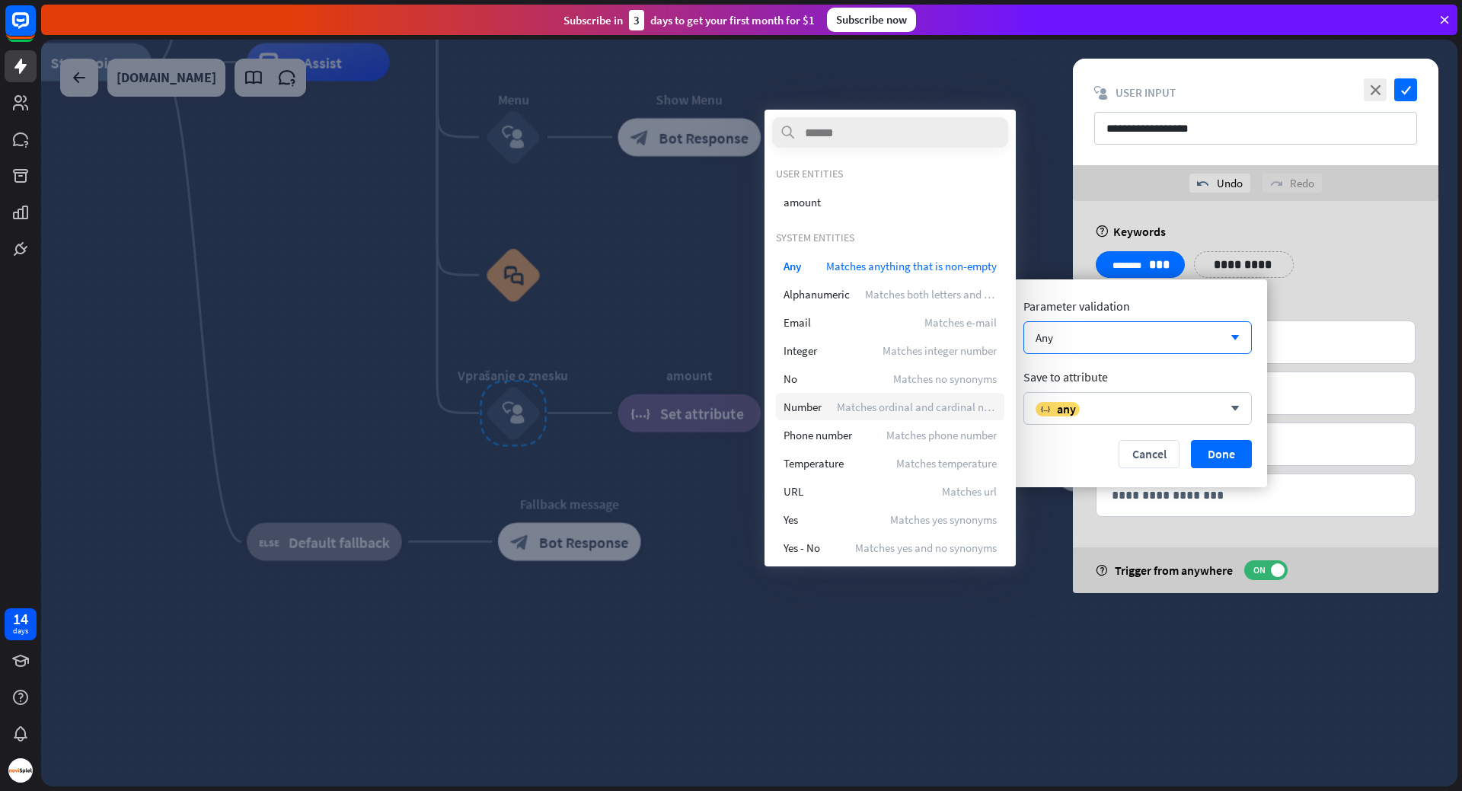
click at [924, 401] on span "Matches ordinal and cardinal number" at bounding box center [917, 407] width 160 height 14
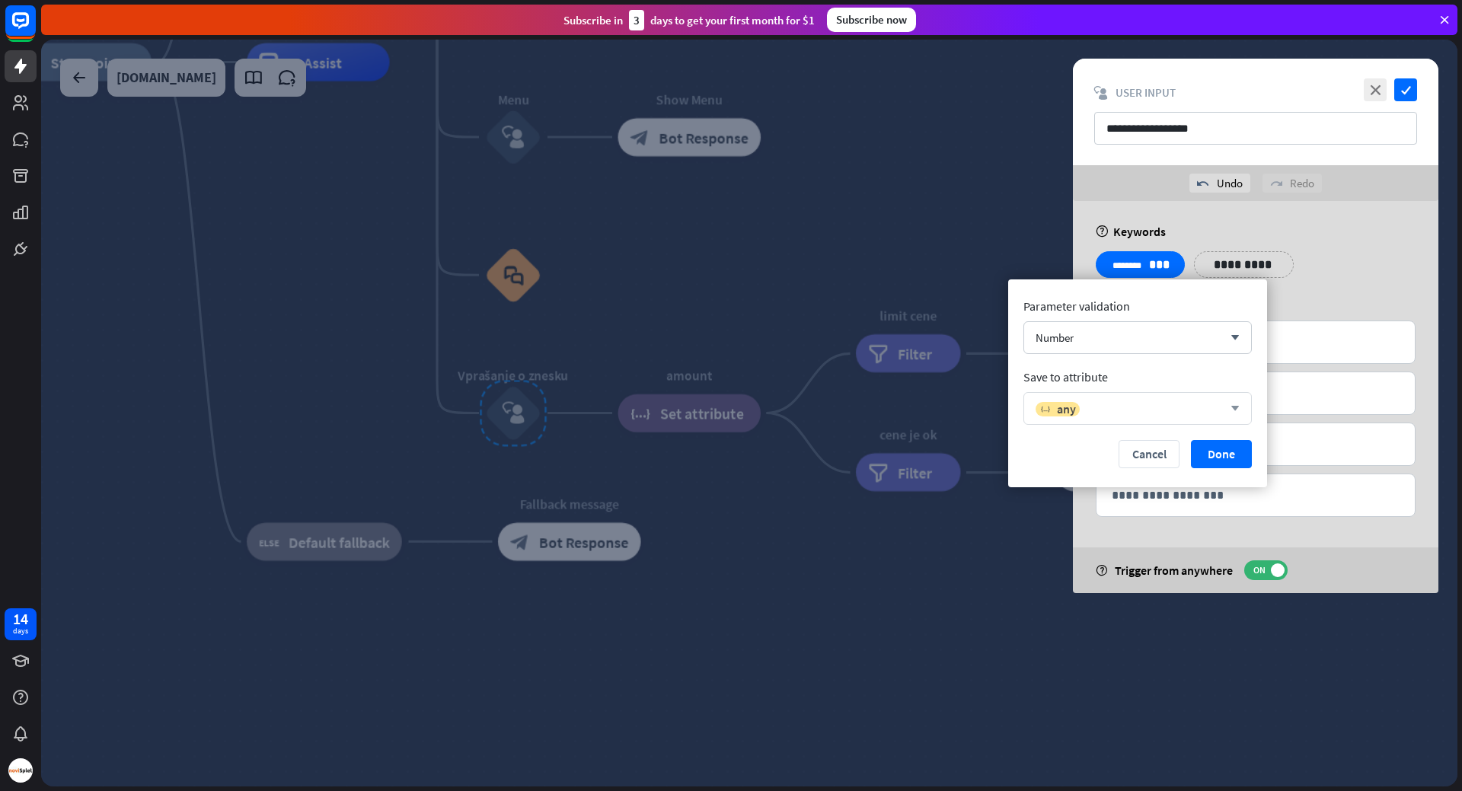
click at [1242, 409] on div "variable any arrow_down" at bounding box center [1137, 408] width 228 height 33
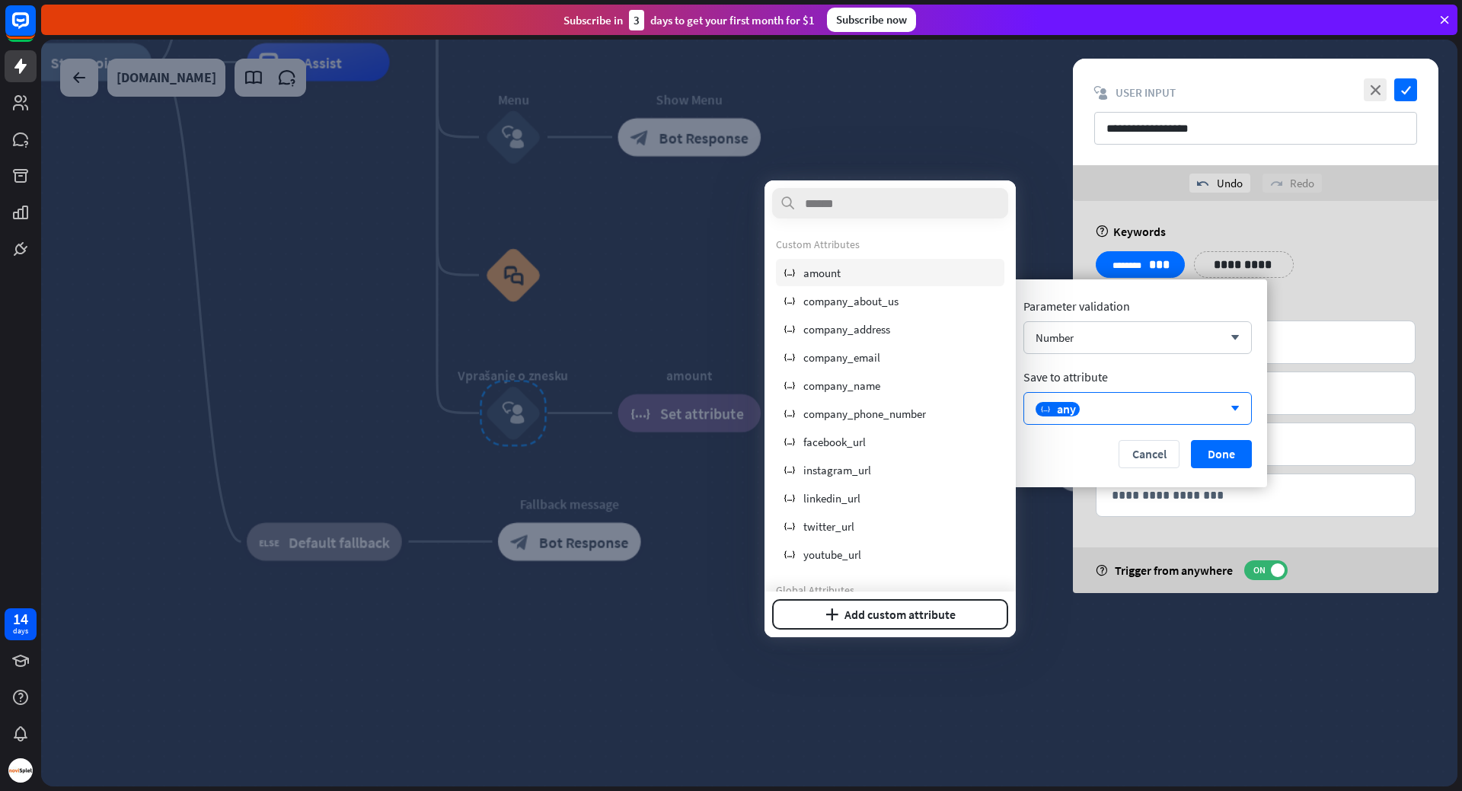
click at [836, 279] on span "amount" at bounding box center [821, 273] width 37 height 14
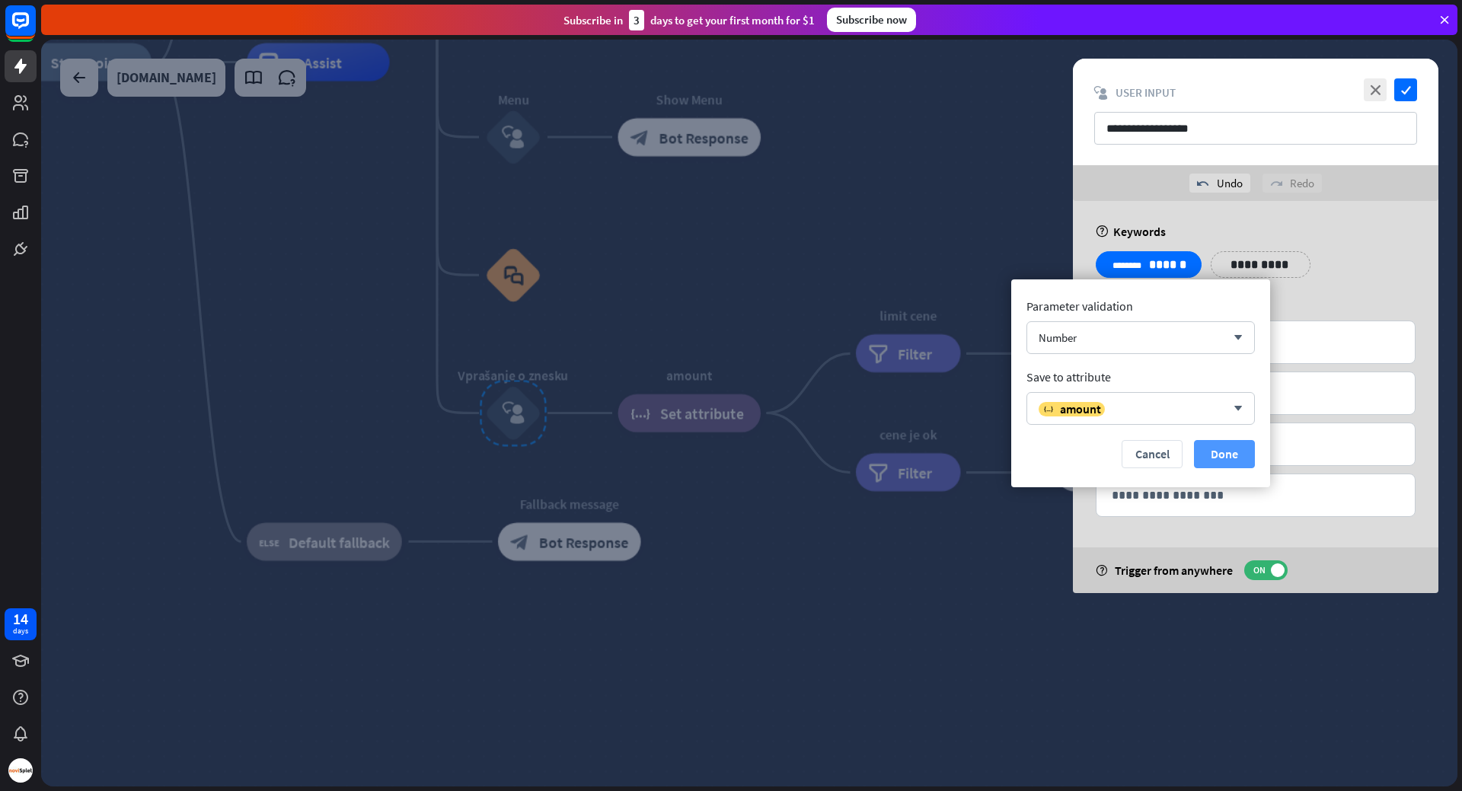
click at [1227, 452] on button "Done" at bounding box center [1224, 454] width 61 height 28
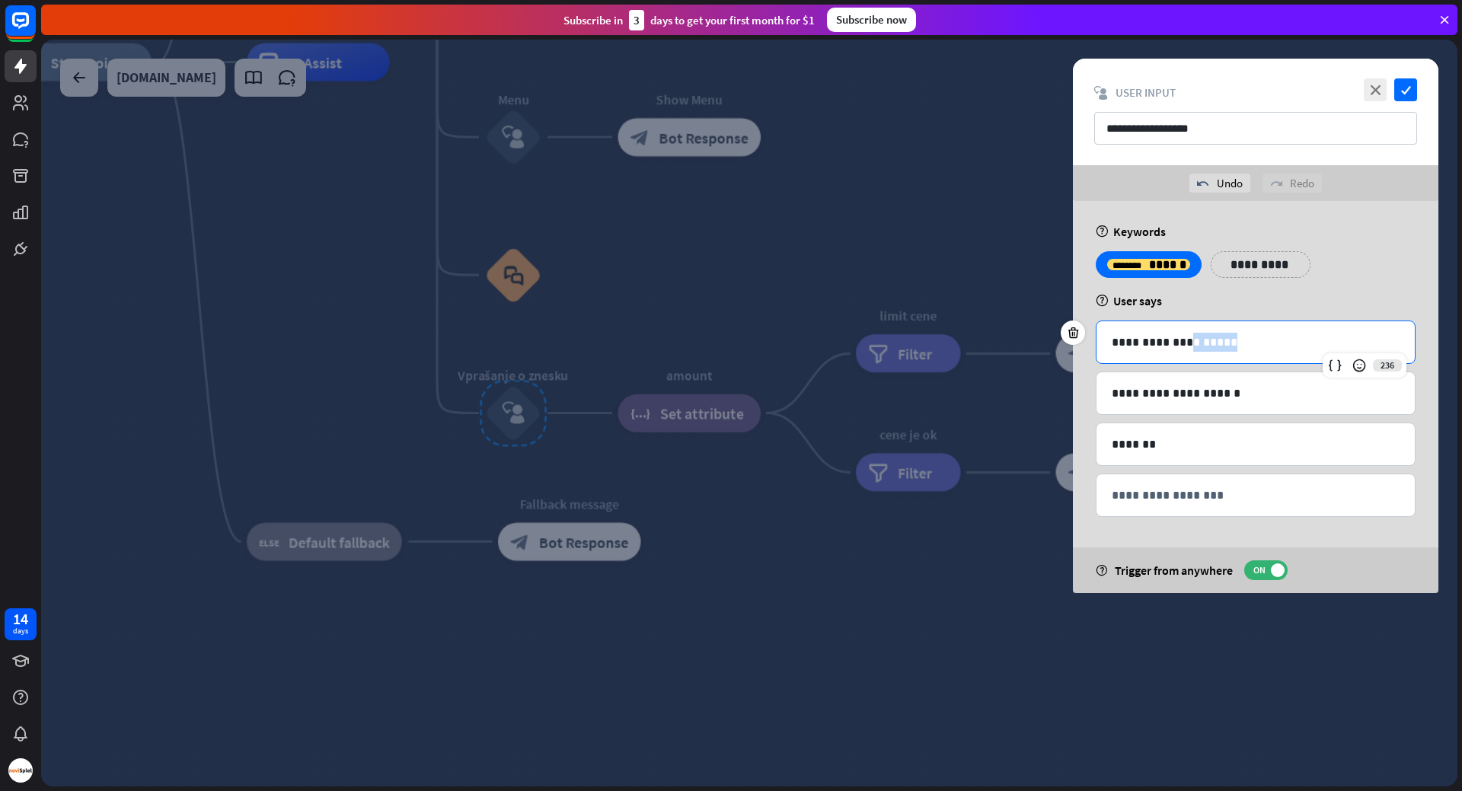
drag, startPoint x: 1182, startPoint y: 342, endPoint x: 1237, endPoint y: 338, distance: 55.0
click at [1237, 338] on p "**********" at bounding box center [1256, 342] width 288 height 19
drag, startPoint x: 1246, startPoint y: 346, endPoint x: 1179, endPoint y: 341, distance: 67.2
click at [1179, 341] on p "**********" at bounding box center [1256, 342] width 288 height 19
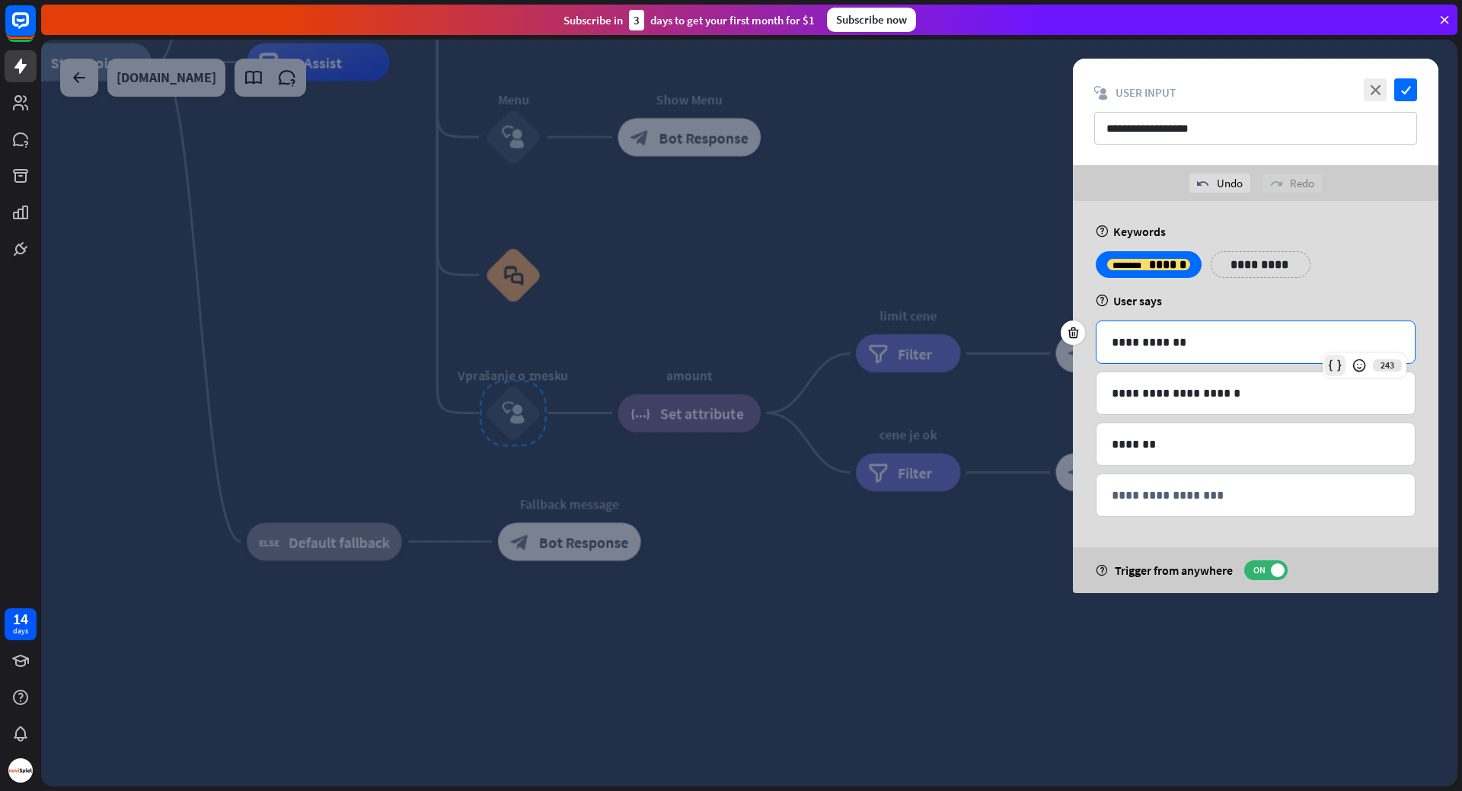
click at [1336, 363] on icon at bounding box center [1334, 365] width 15 height 15
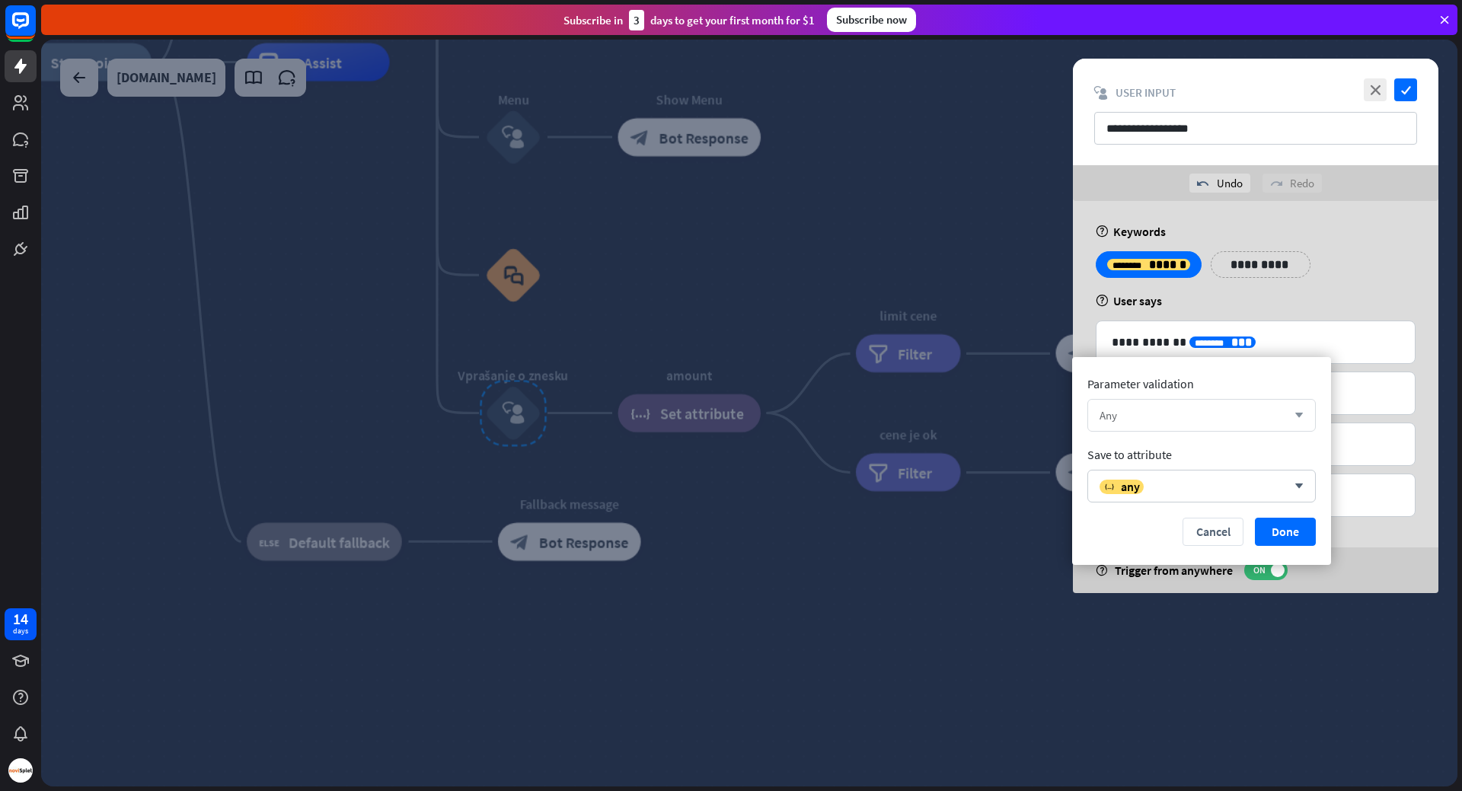
click at [1274, 413] on div "Any" at bounding box center [1192, 415] width 187 height 14
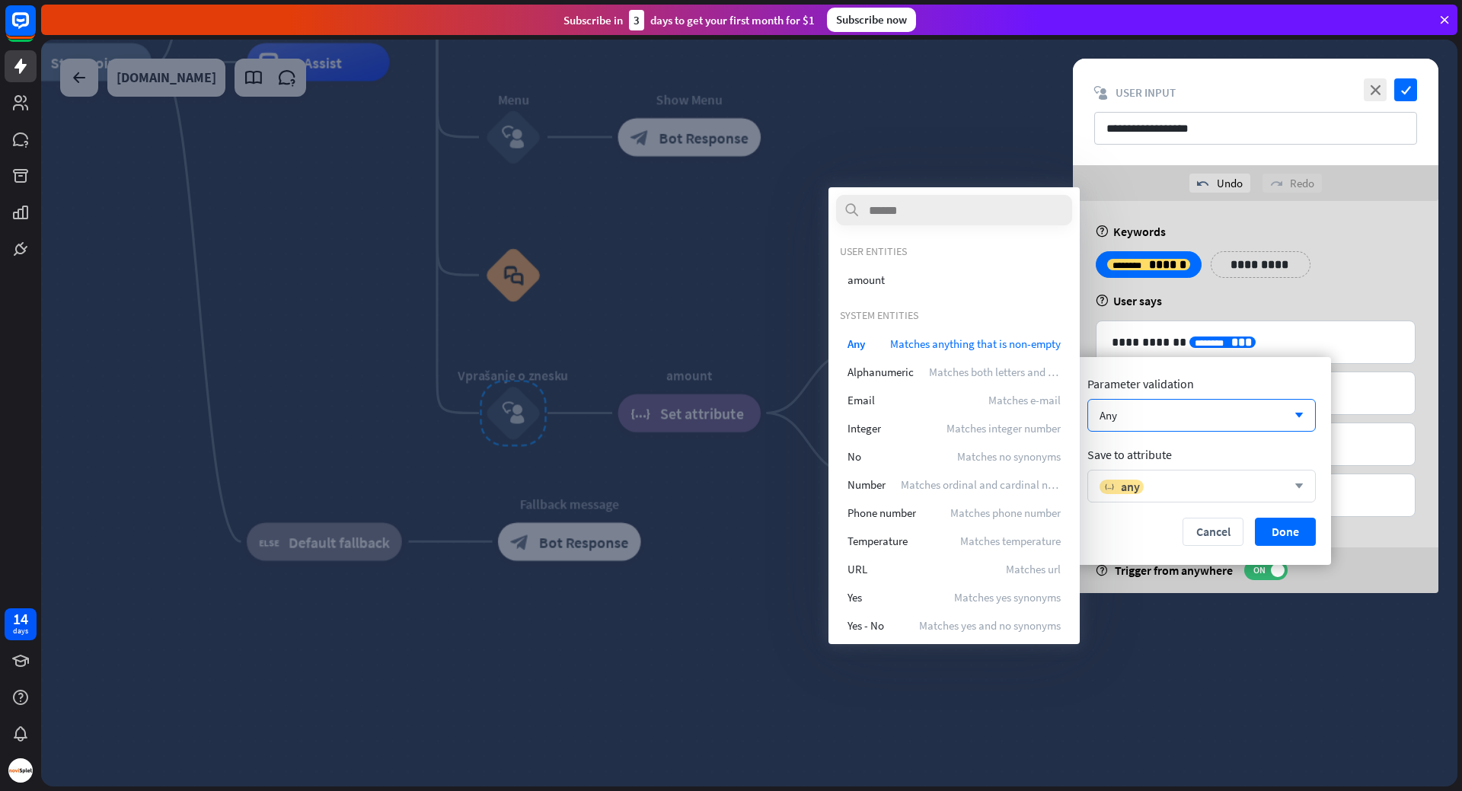
click at [1293, 487] on icon "arrow_down" at bounding box center [1295, 486] width 17 height 9
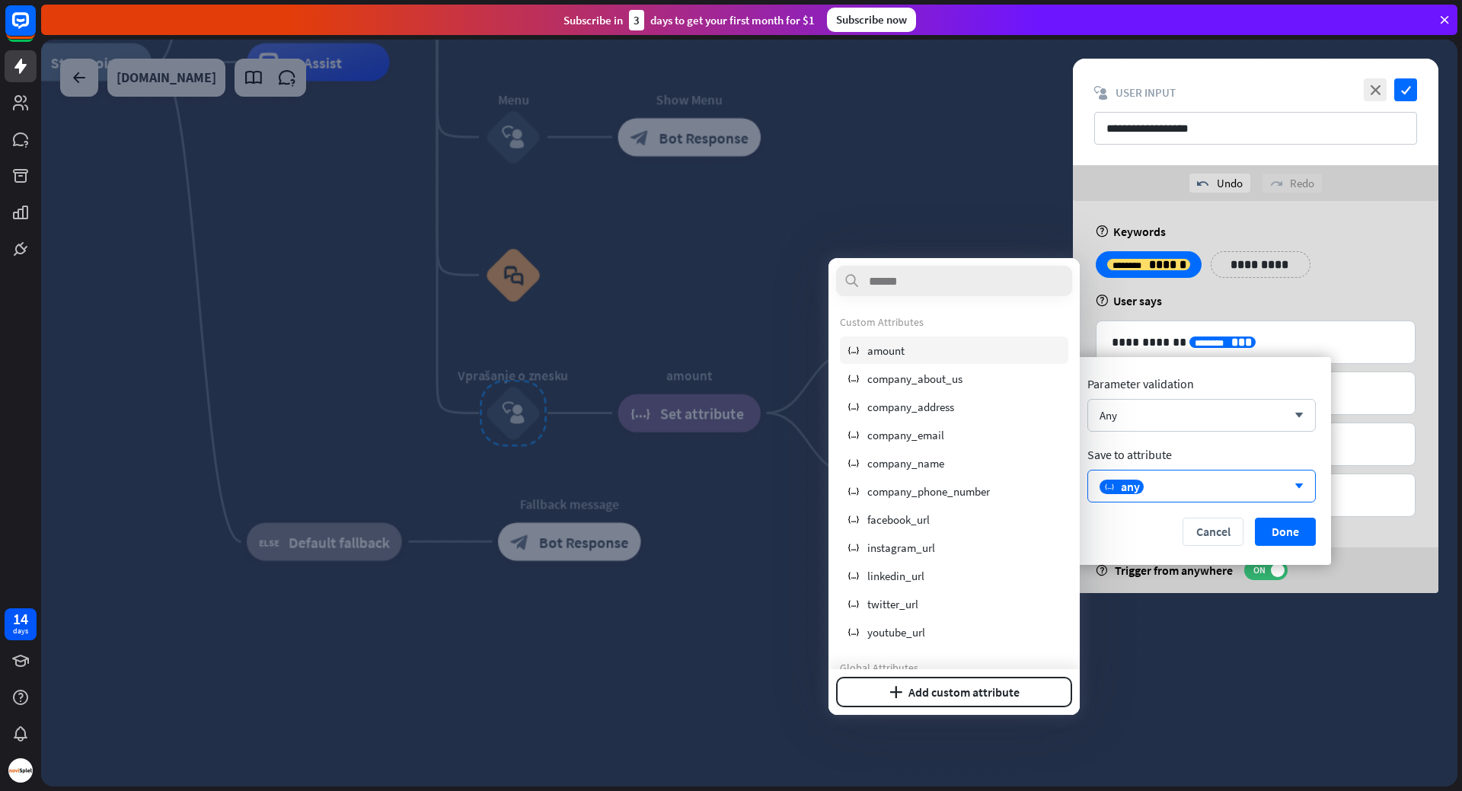
click at [884, 356] on span "amount" at bounding box center [885, 350] width 37 height 14
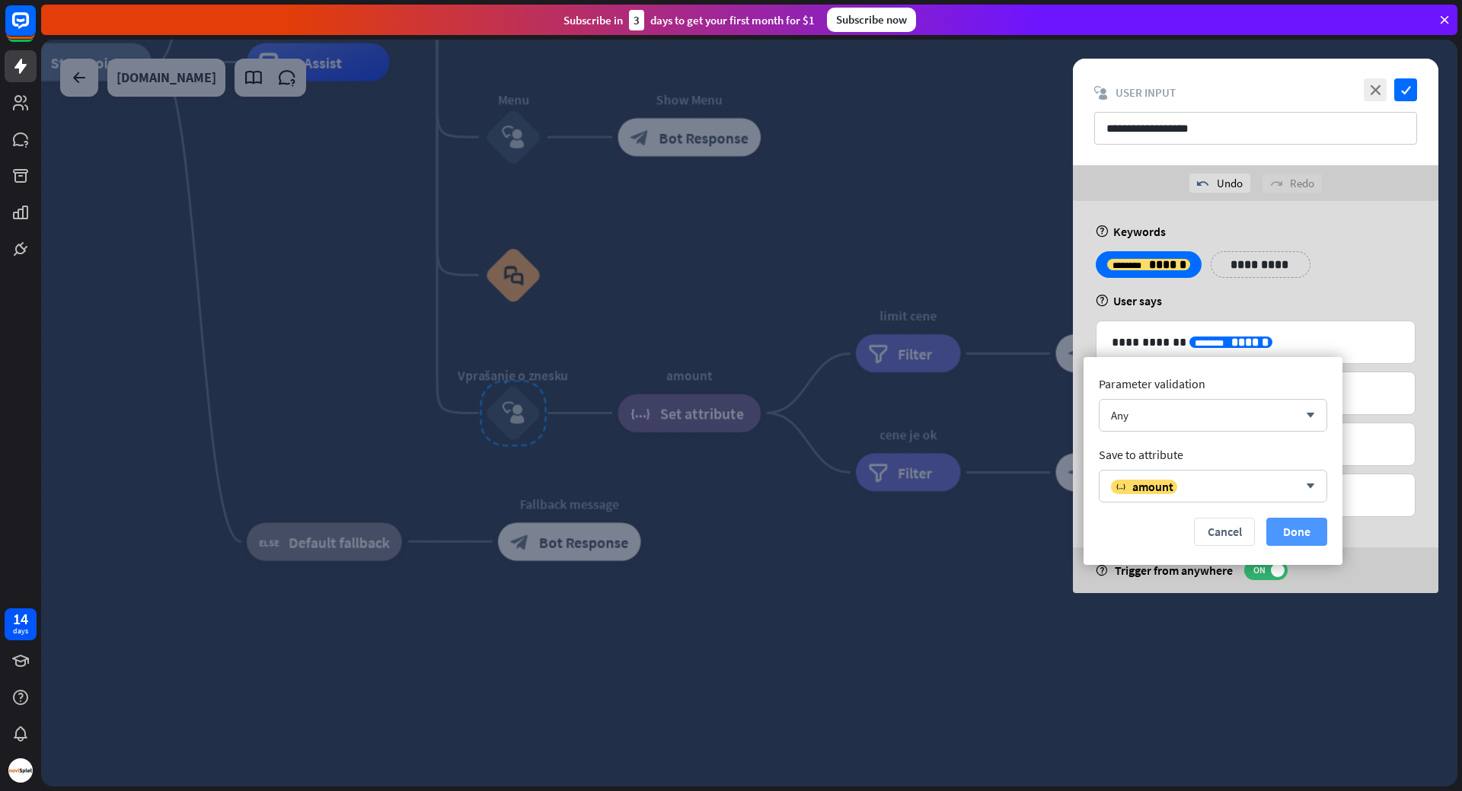
click at [1301, 530] on button "Done" at bounding box center [1296, 532] width 61 height 28
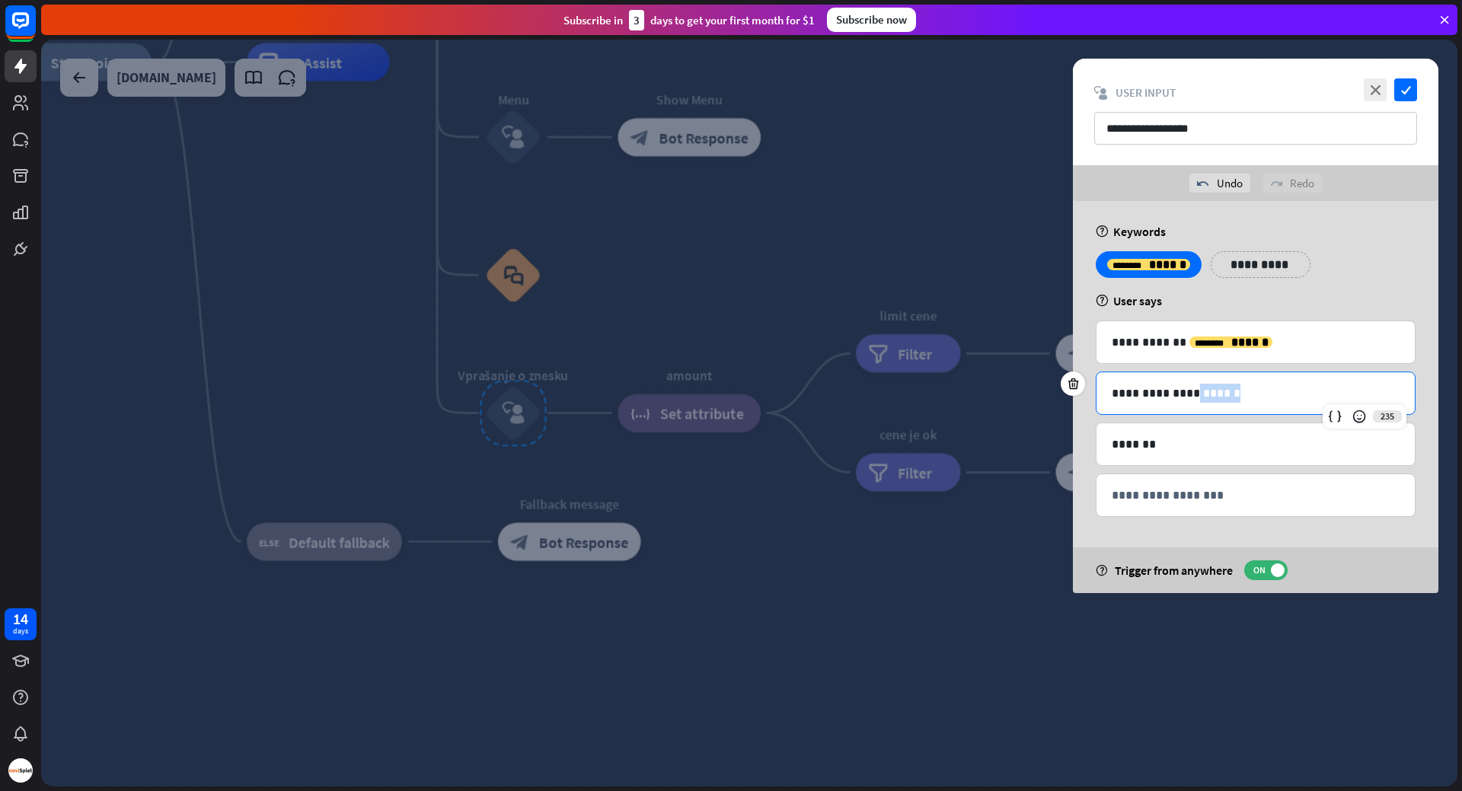
drag, startPoint x: 1182, startPoint y: 396, endPoint x: 1250, endPoint y: 394, distance: 67.8
click at [1250, 394] on p "**********" at bounding box center [1256, 393] width 288 height 19
click at [1336, 410] on icon at bounding box center [1334, 416] width 15 height 15
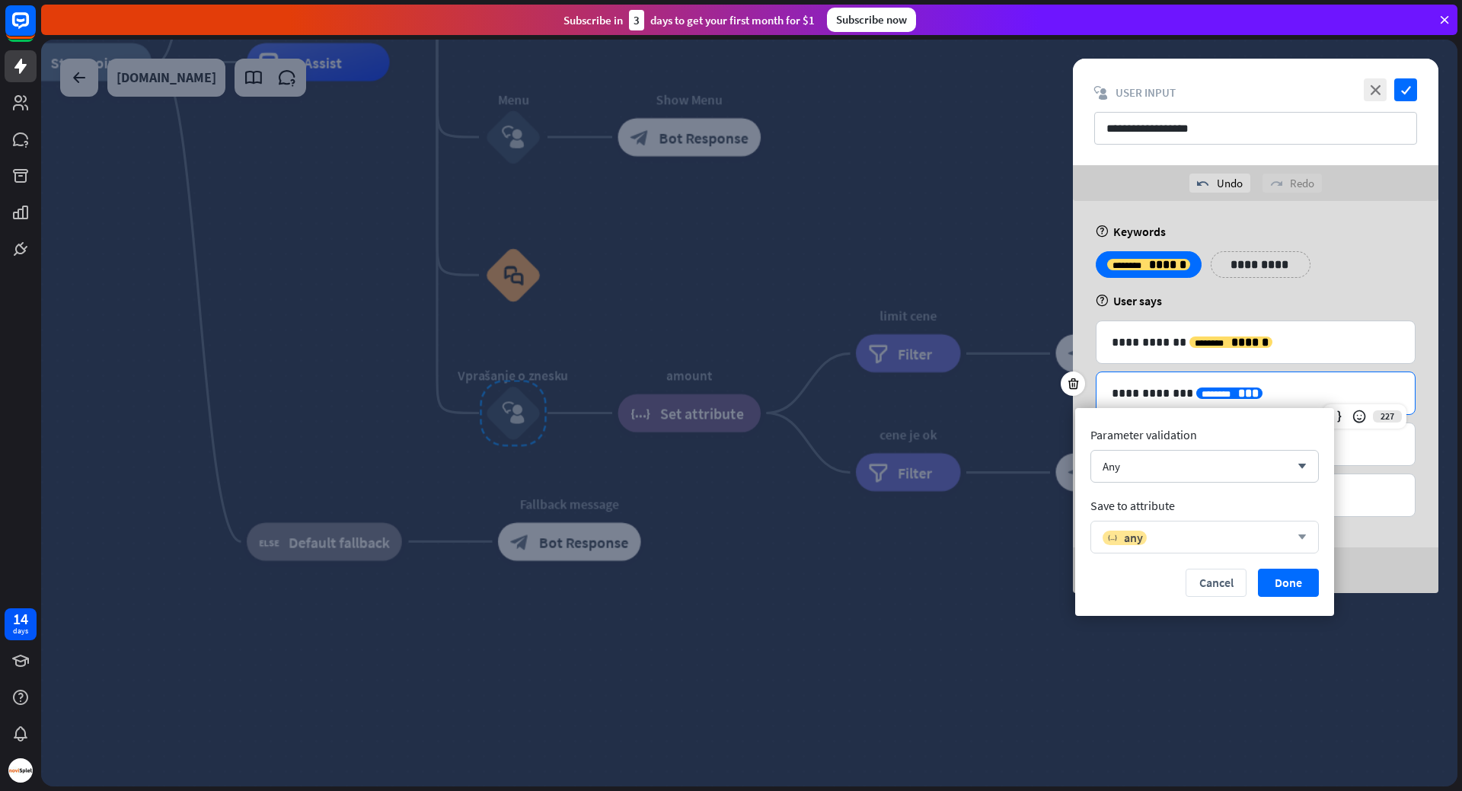
click at [1290, 531] on div "variable any arrow_down" at bounding box center [1204, 537] width 228 height 33
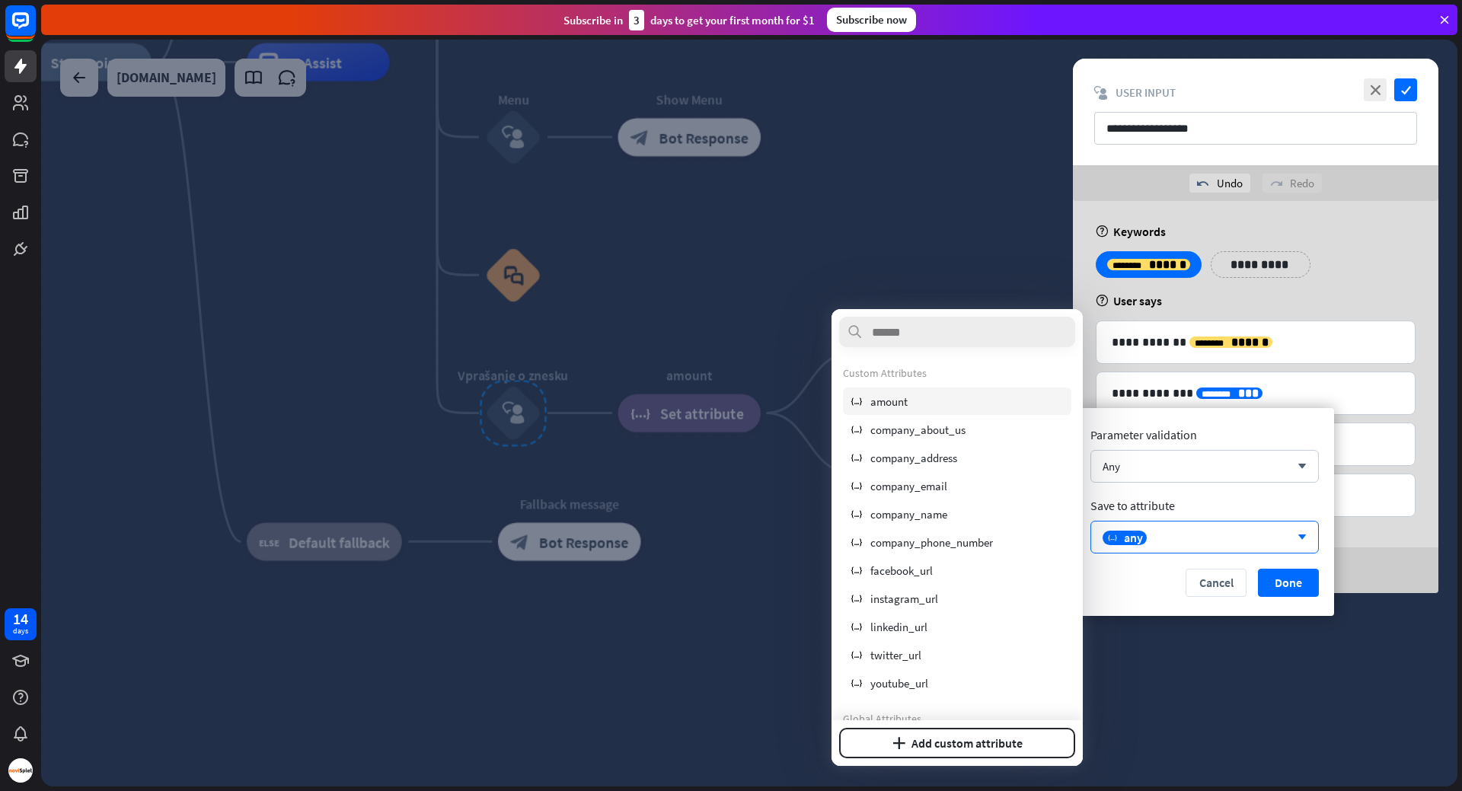
click at [962, 397] on div "variable amount" at bounding box center [957, 401] width 228 height 27
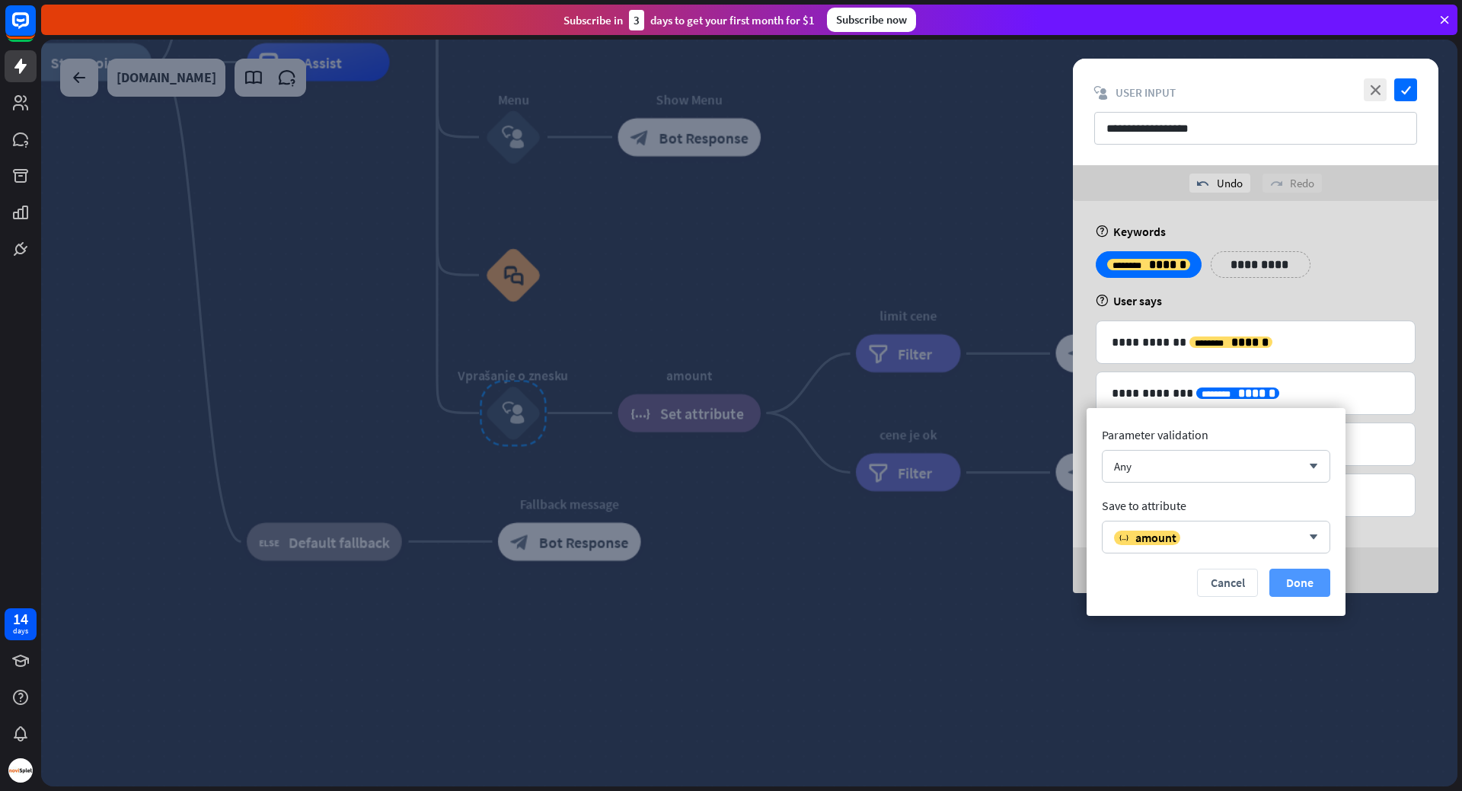
click at [1317, 579] on button "Done" at bounding box center [1299, 583] width 61 height 28
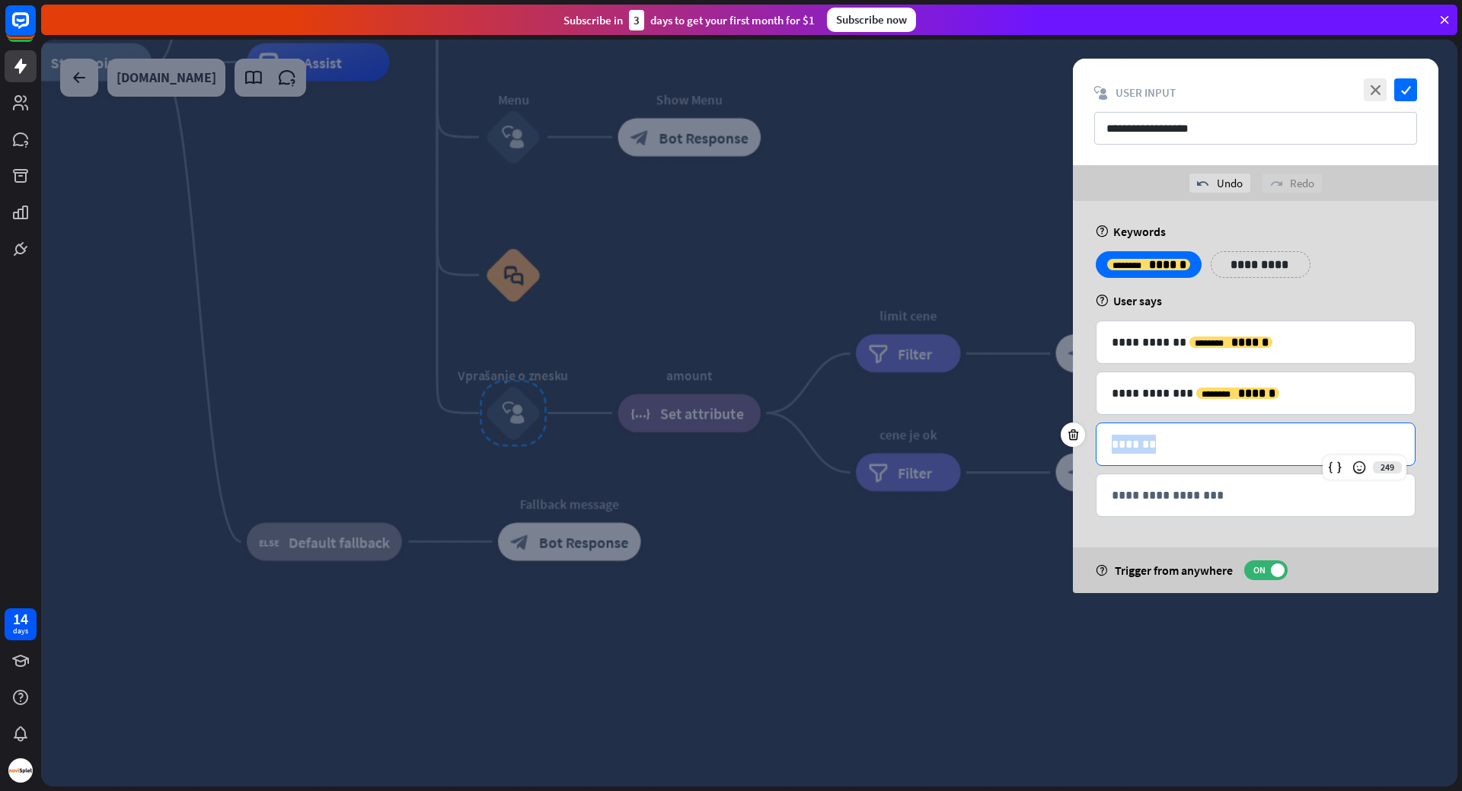
drag, startPoint x: 1168, startPoint y: 442, endPoint x: 1048, endPoint y: 439, distance: 120.4
click at [1050, 439] on div "**********" at bounding box center [749, 413] width 1416 height 747
click at [1335, 476] on div at bounding box center [1334, 467] width 21 height 21
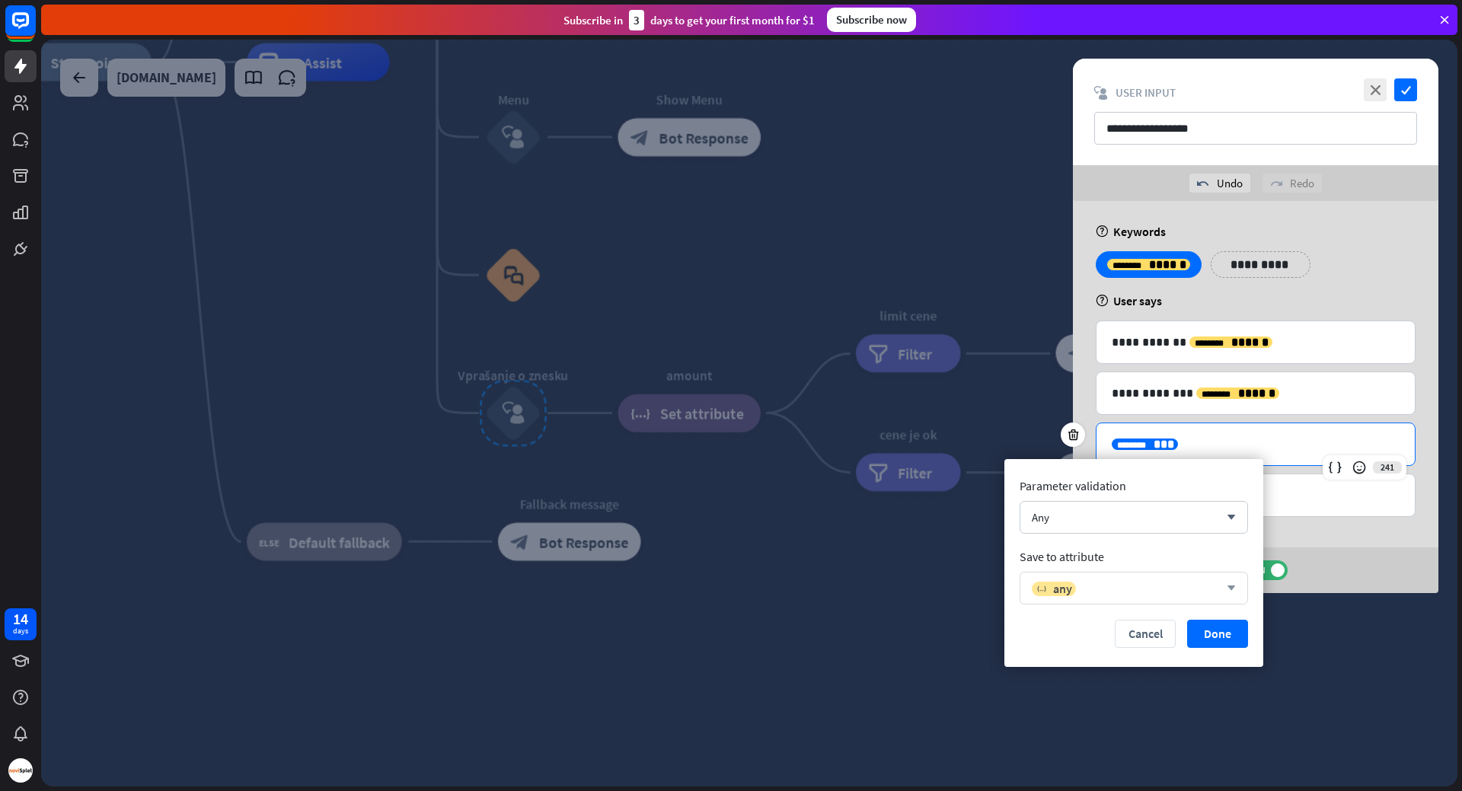
click at [1233, 576] on div "variable any arrow_down" at bounding box center [1134, 588] width 228 height 33
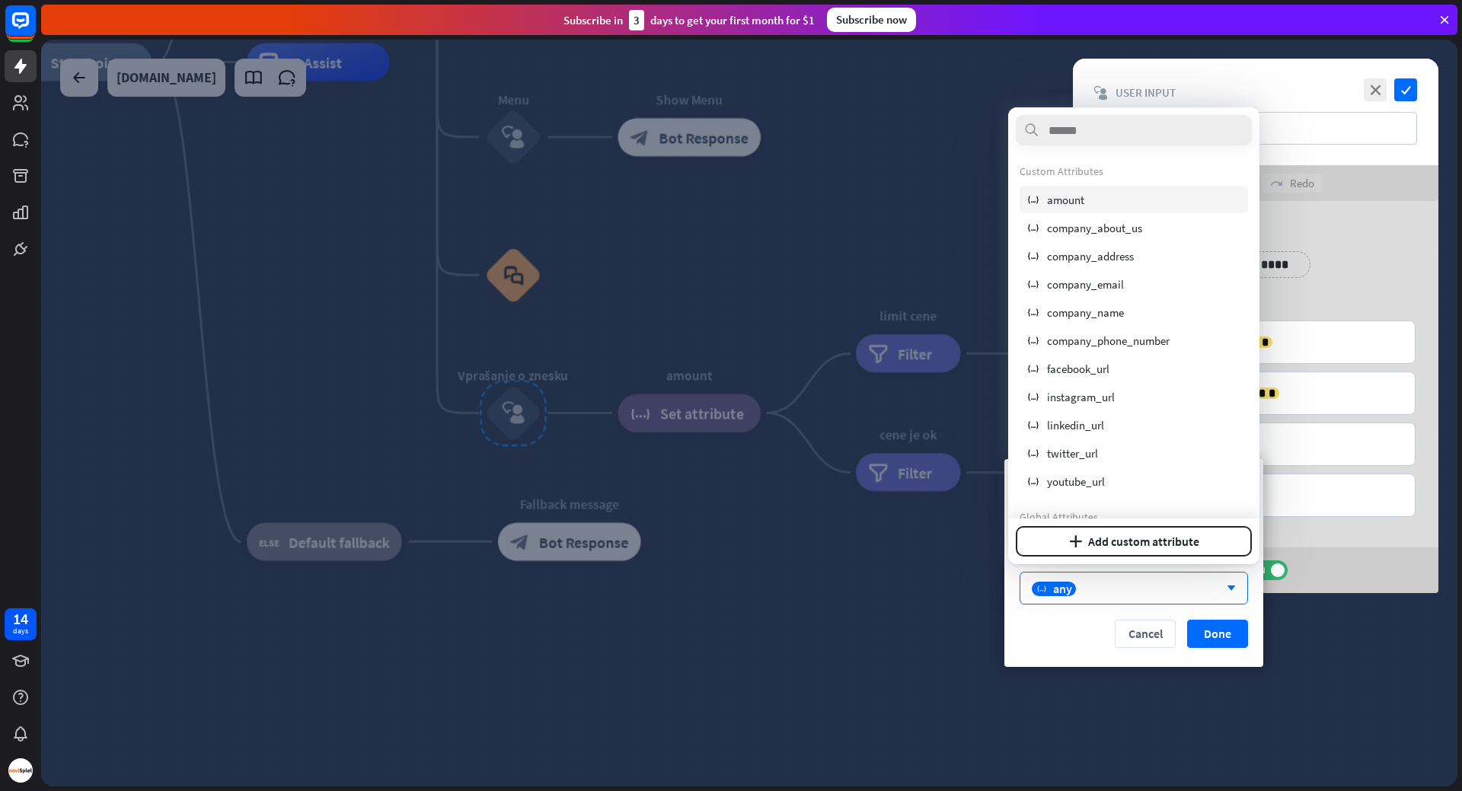
click at [1072, 204] on span "amount" at bounding box center [1065, 200] width 37 height 14
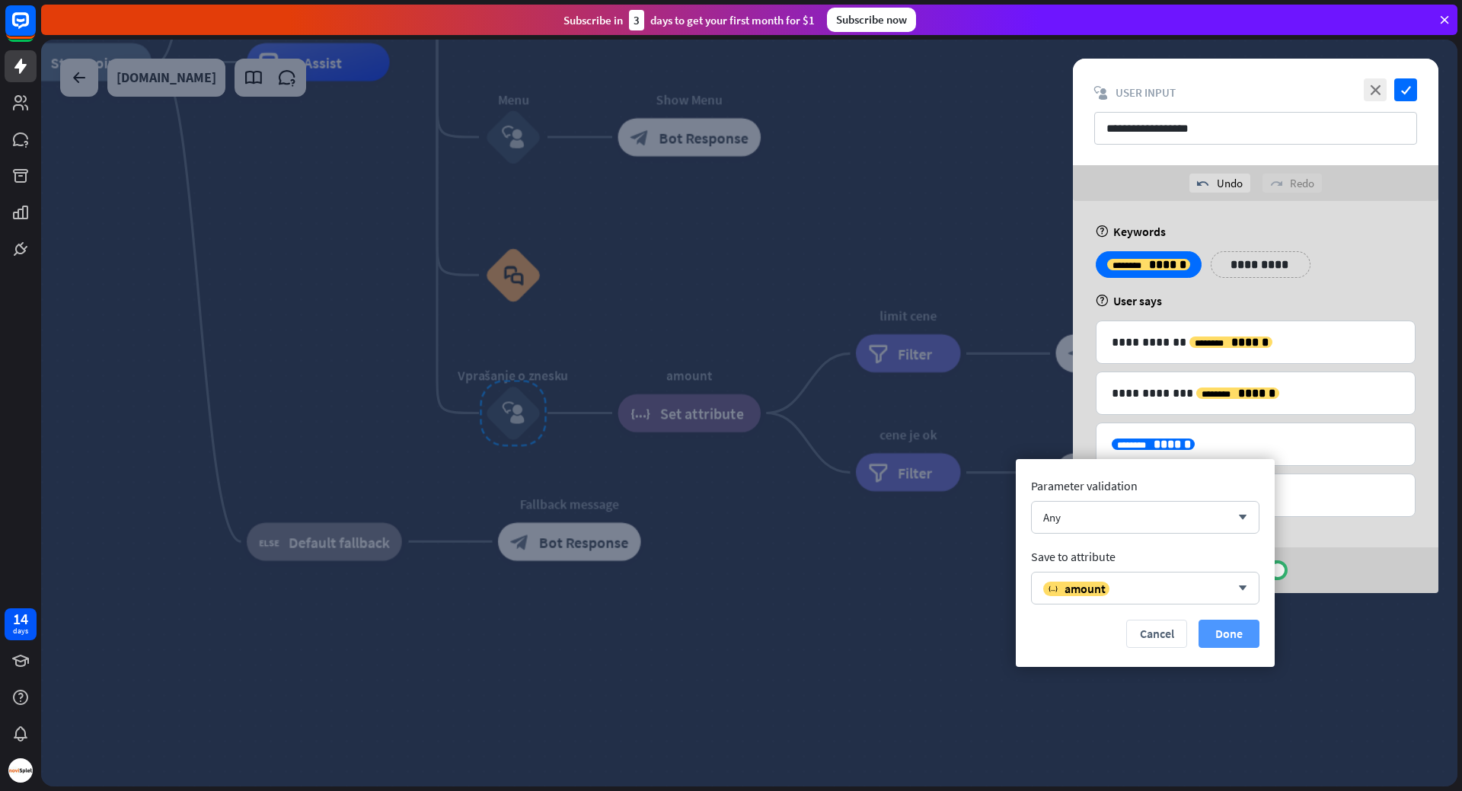
click at [1232, 638] on button "Done" at bounding box center [1228, 634] width 61 height 28
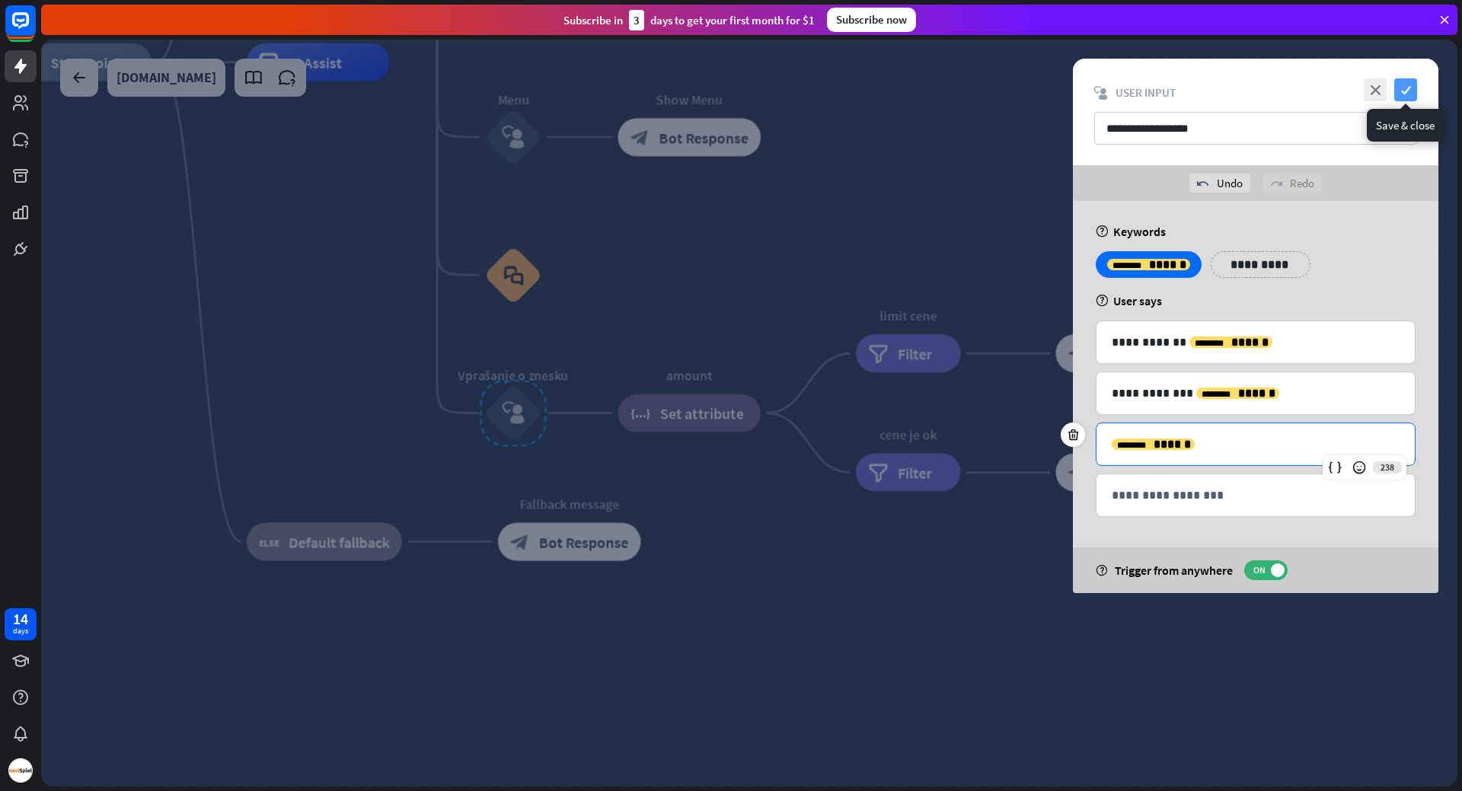
click at [1406, 85] on icon "check" at bounding box center [1405, 89] width 23 height 23
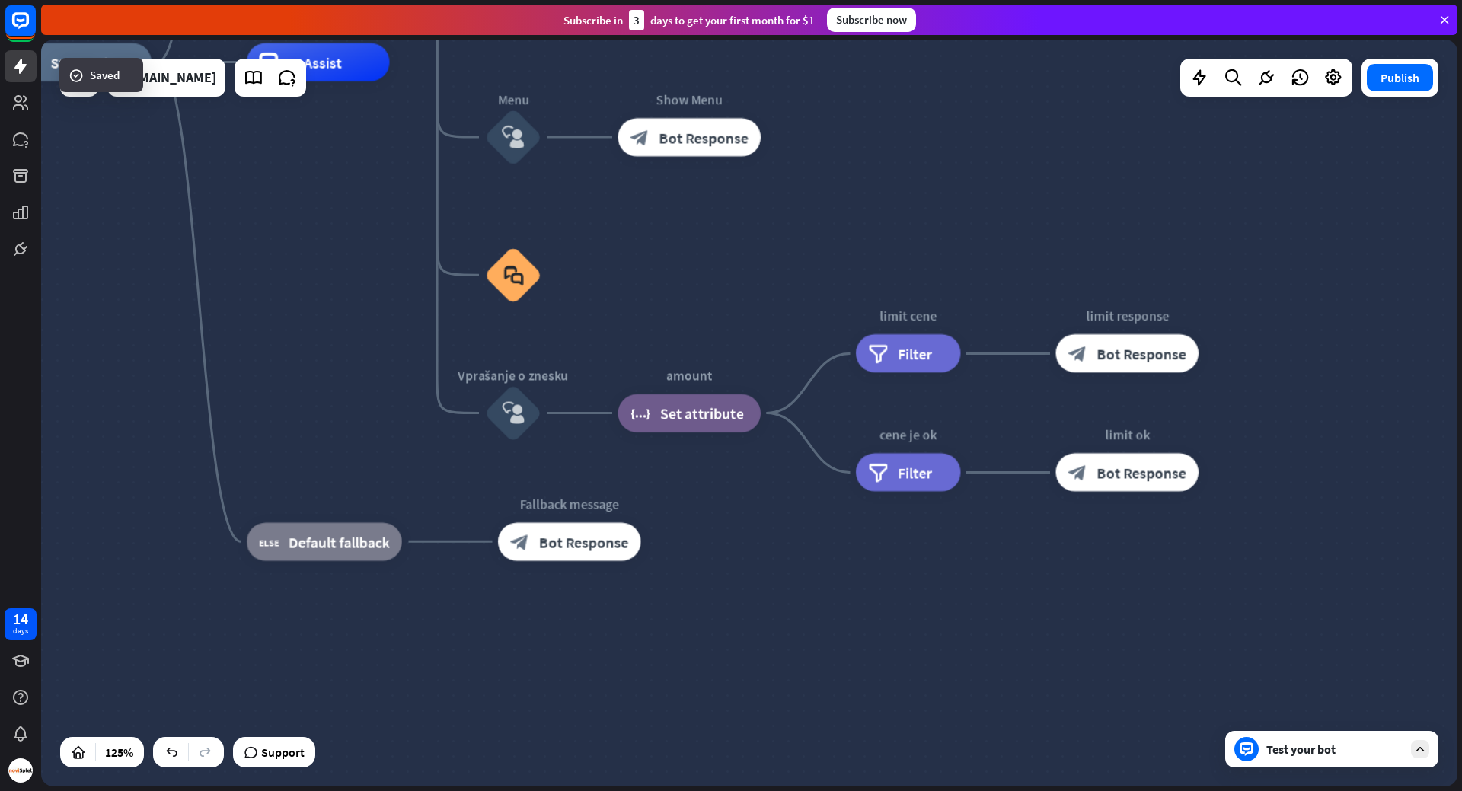
click at [1394, 94] on div "Publish" at bounding box center [1399, 78] width 77 height 38
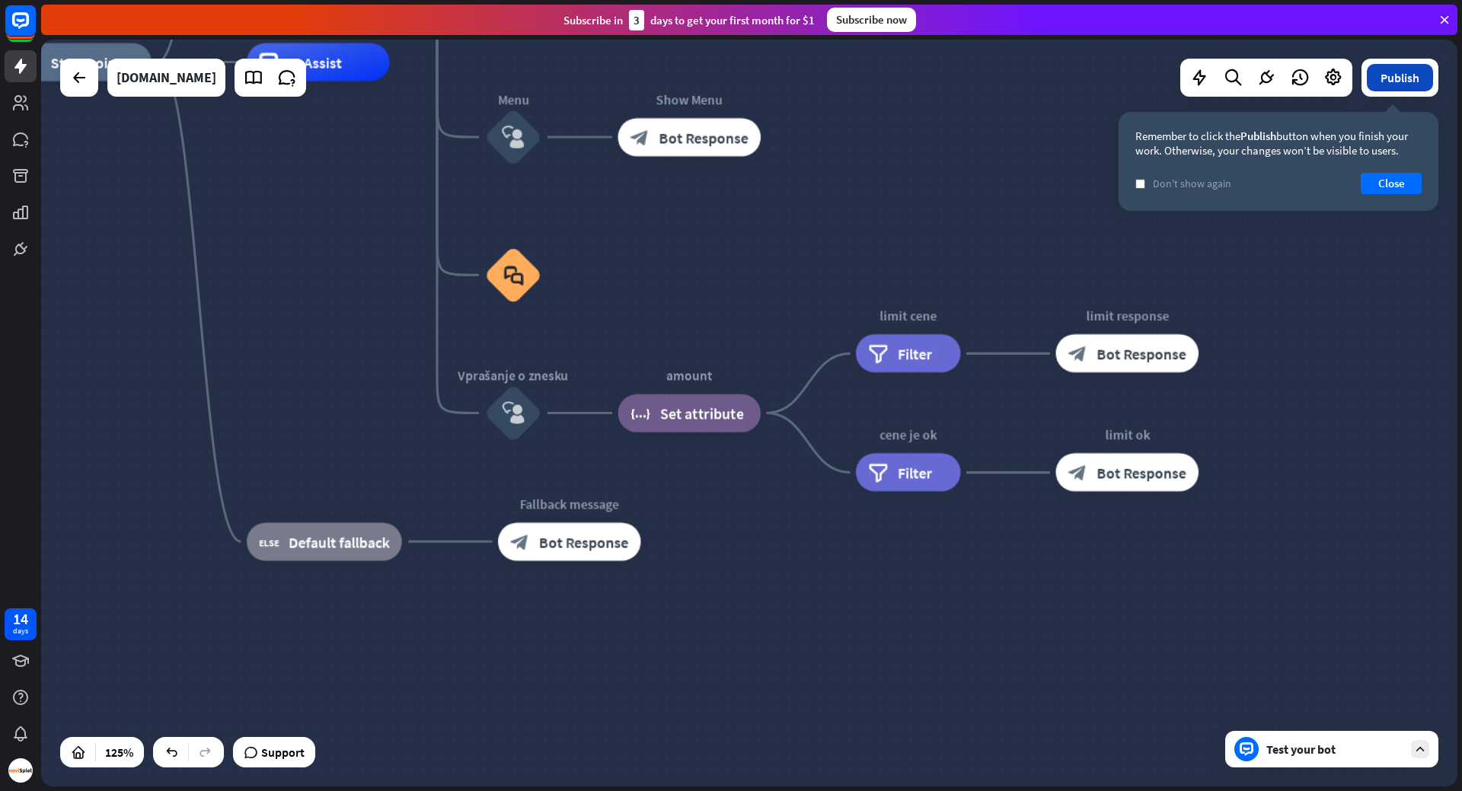
click at [1397, 83] on button "Publish" at bounding box center [1400, 77] width 66 height 27
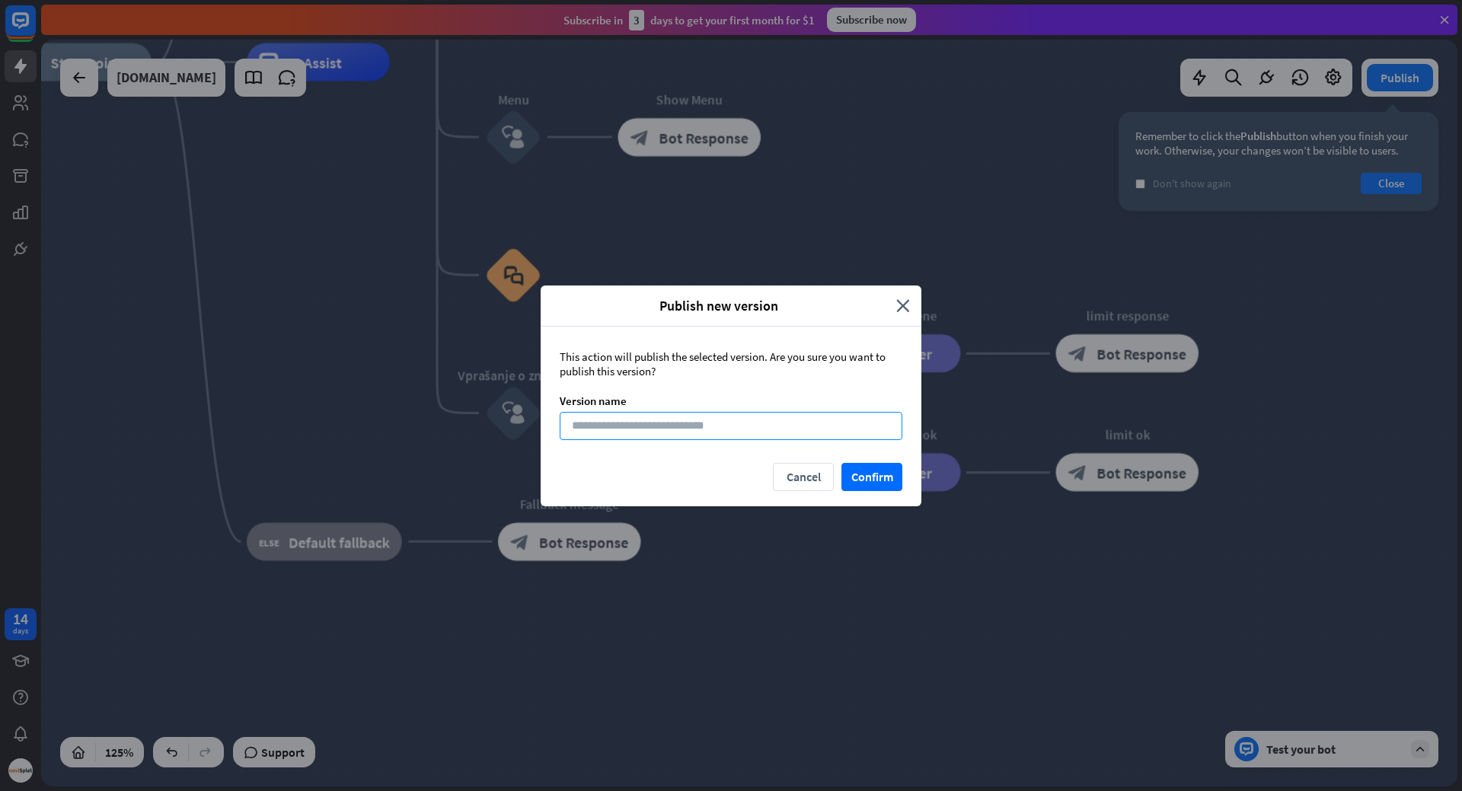
click at [803, 412] on input at bounding box center [731, 426] width 343 height 28
type input "***"
click at [885, 477] on button "Confirm" at bounding box center [871, 477] width 61 height 28
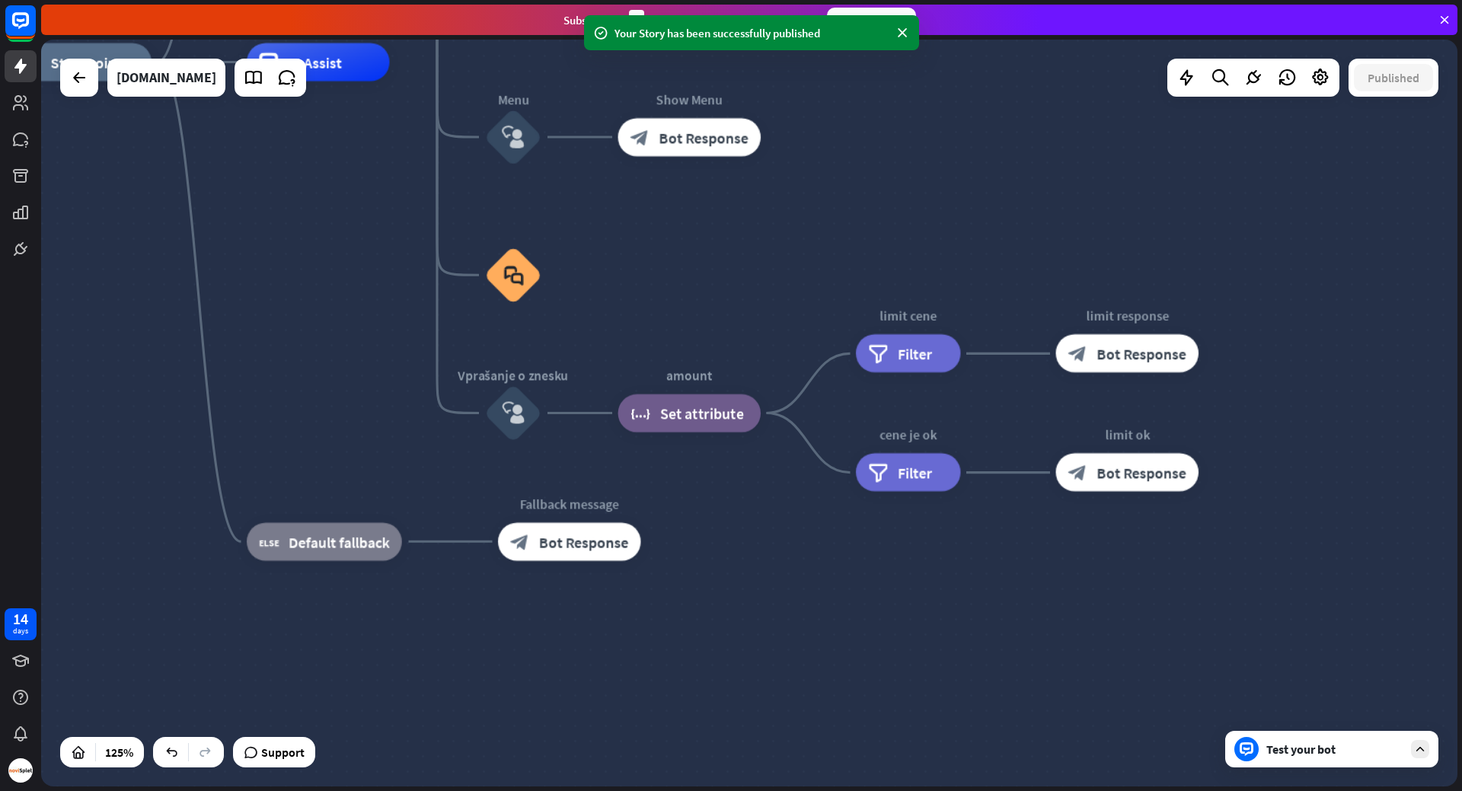
click at [1307, 736] on div "Test your bot" at bounding box center [1331, 749] width 213 height 37
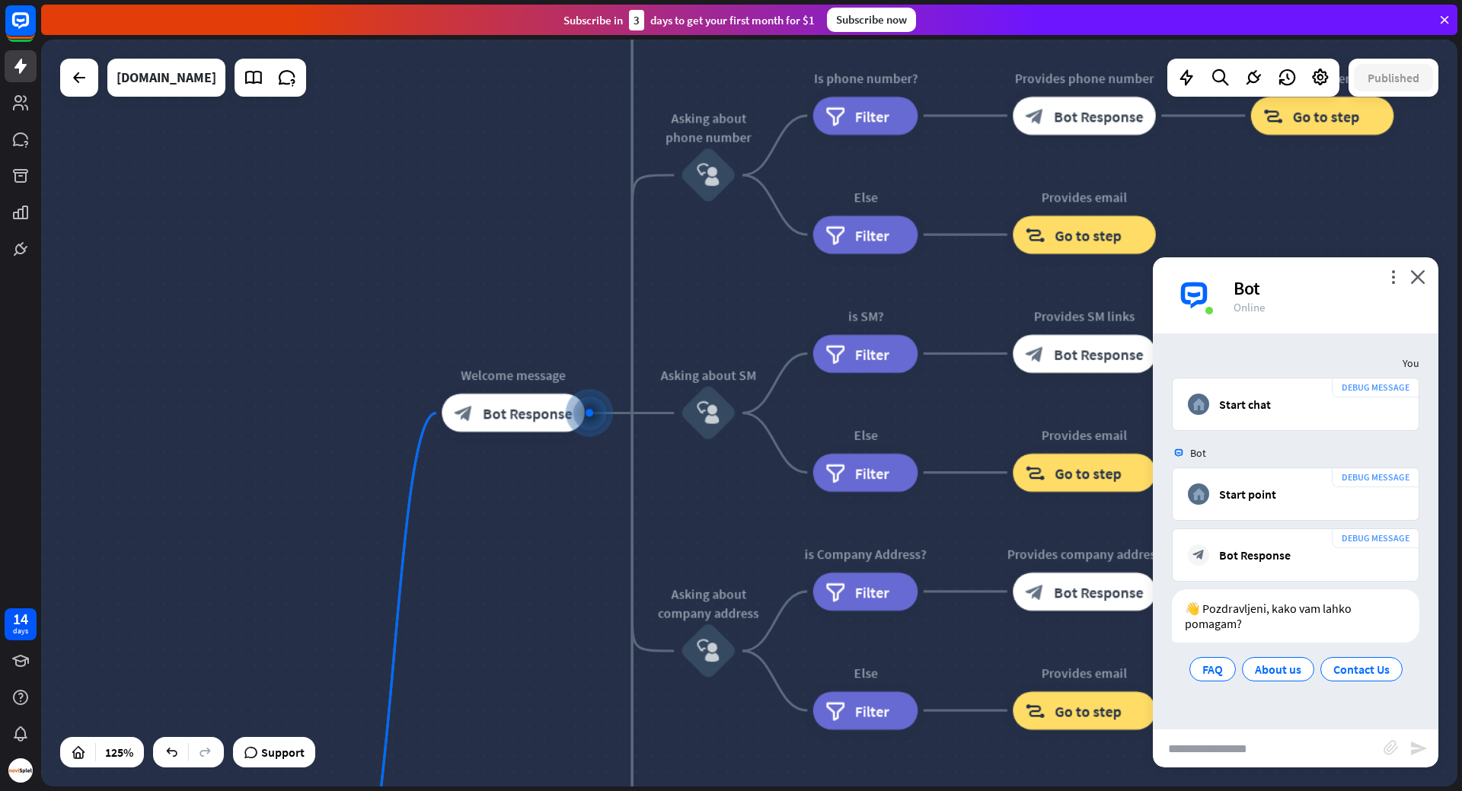
click at [1228, 755] on input "text" at bounding box center [1268, 748] width 231 height 38
type input "**********"
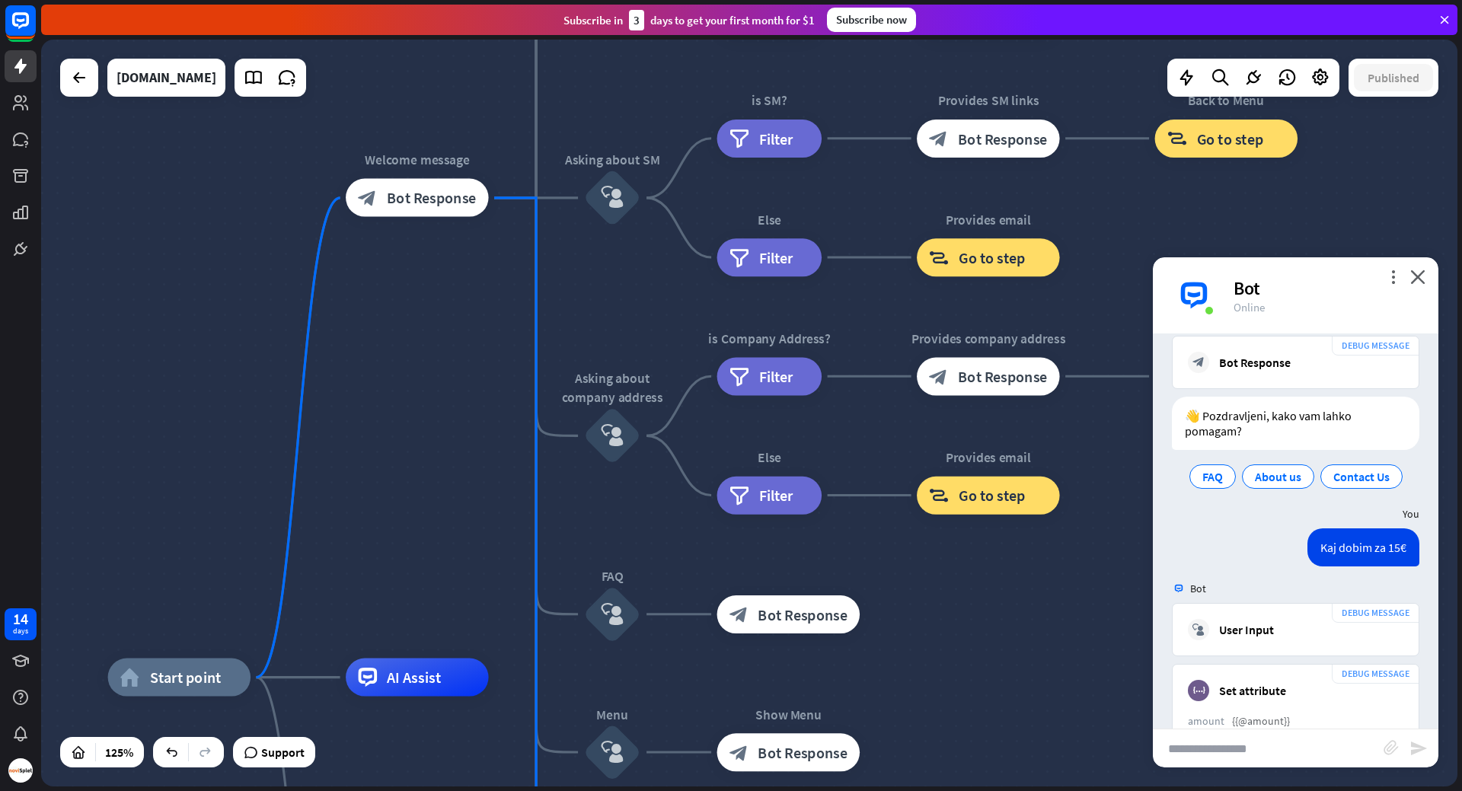
scroll to position [231, 0]
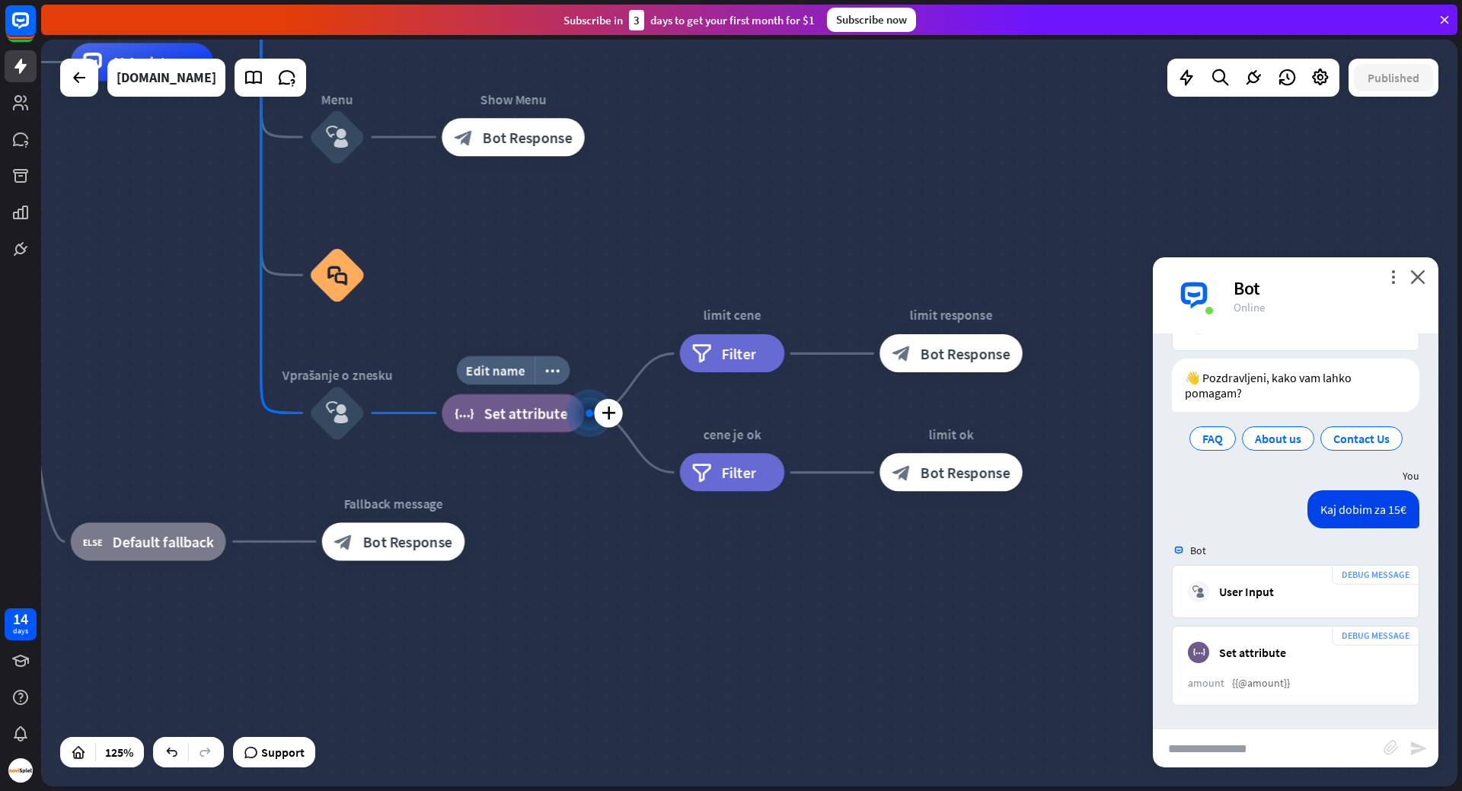
click at [586, 416] on div at bounding box center [590, 413] width 8 height 8
click at [1288, 669] on div "DEBUG MESSAGE block_set_attribute Set attribute amount {{@amount}}" at bounding box center [1295, 666] width 247 height 80
click at [546, 426] on div "block_set_attribute Set attribute" at bounding box center [513, 413] width 143 height 38
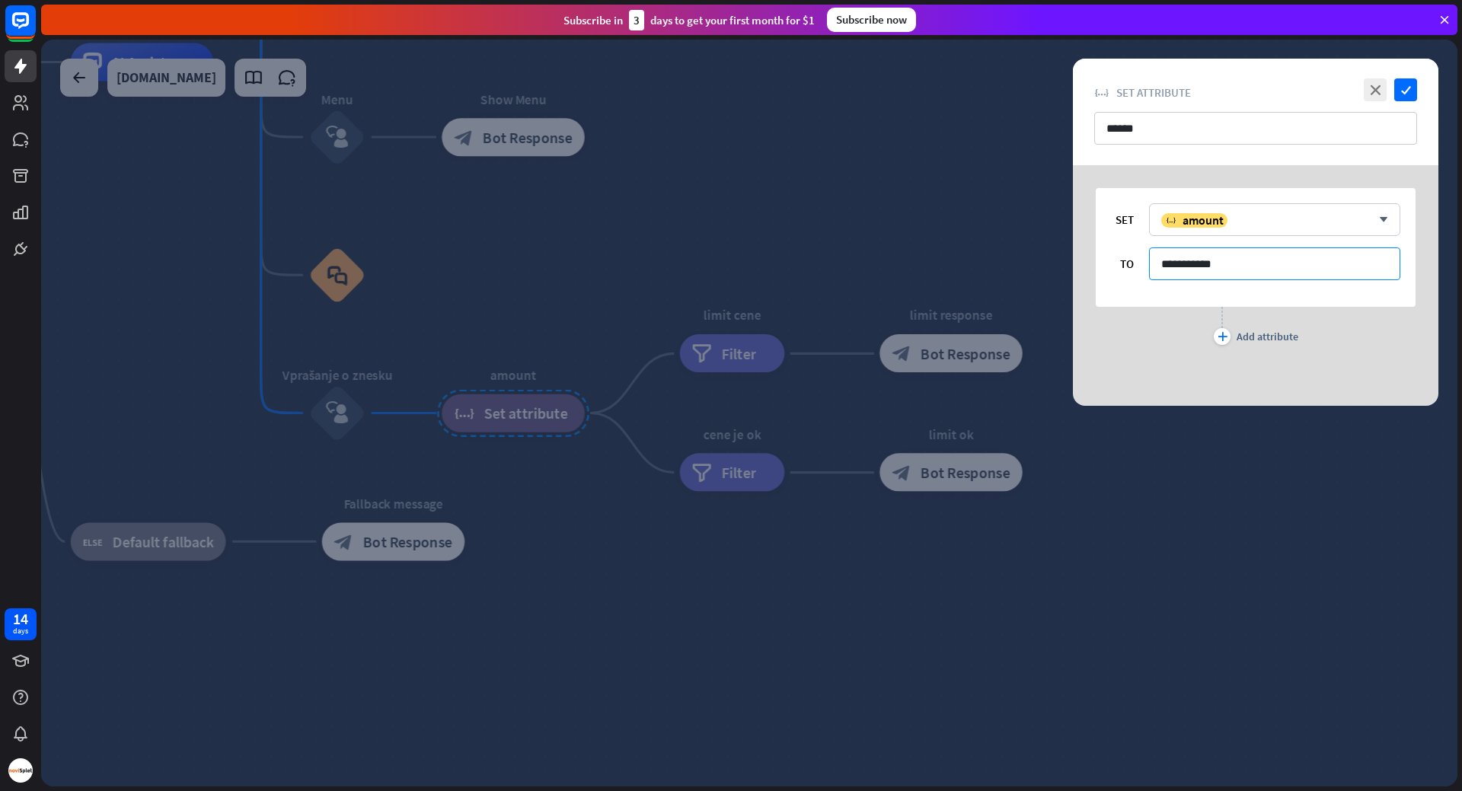
click at [1290, 270] on input "**********" at bounding box center [1274, 263] width 251 height 33
click at [1380, 96] on icon "close" at bounding box center [1375, 89] width 23 height 23
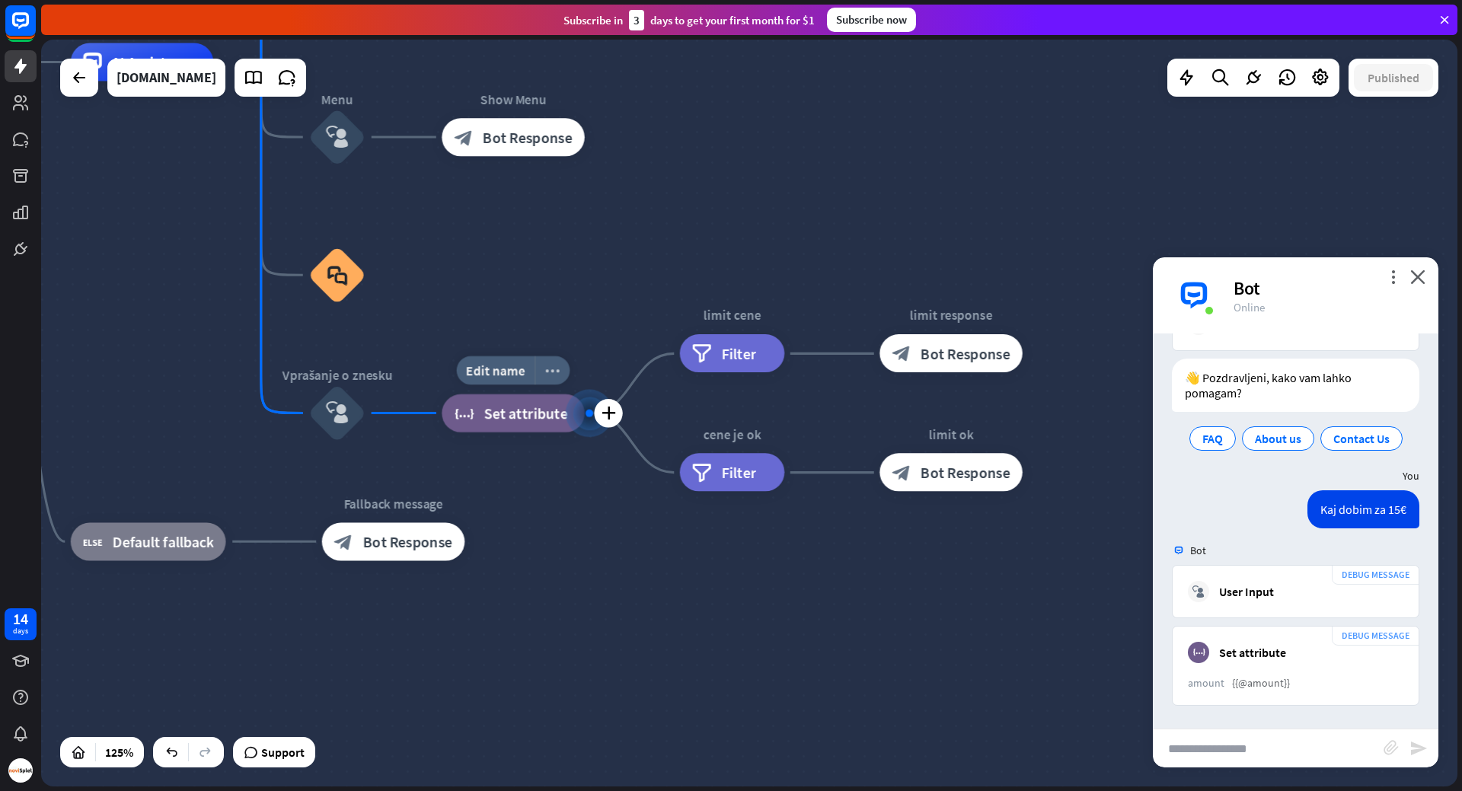
click at [544, 368] on div "more_horiz" at bounding box center [552, 370] width 35 height 29
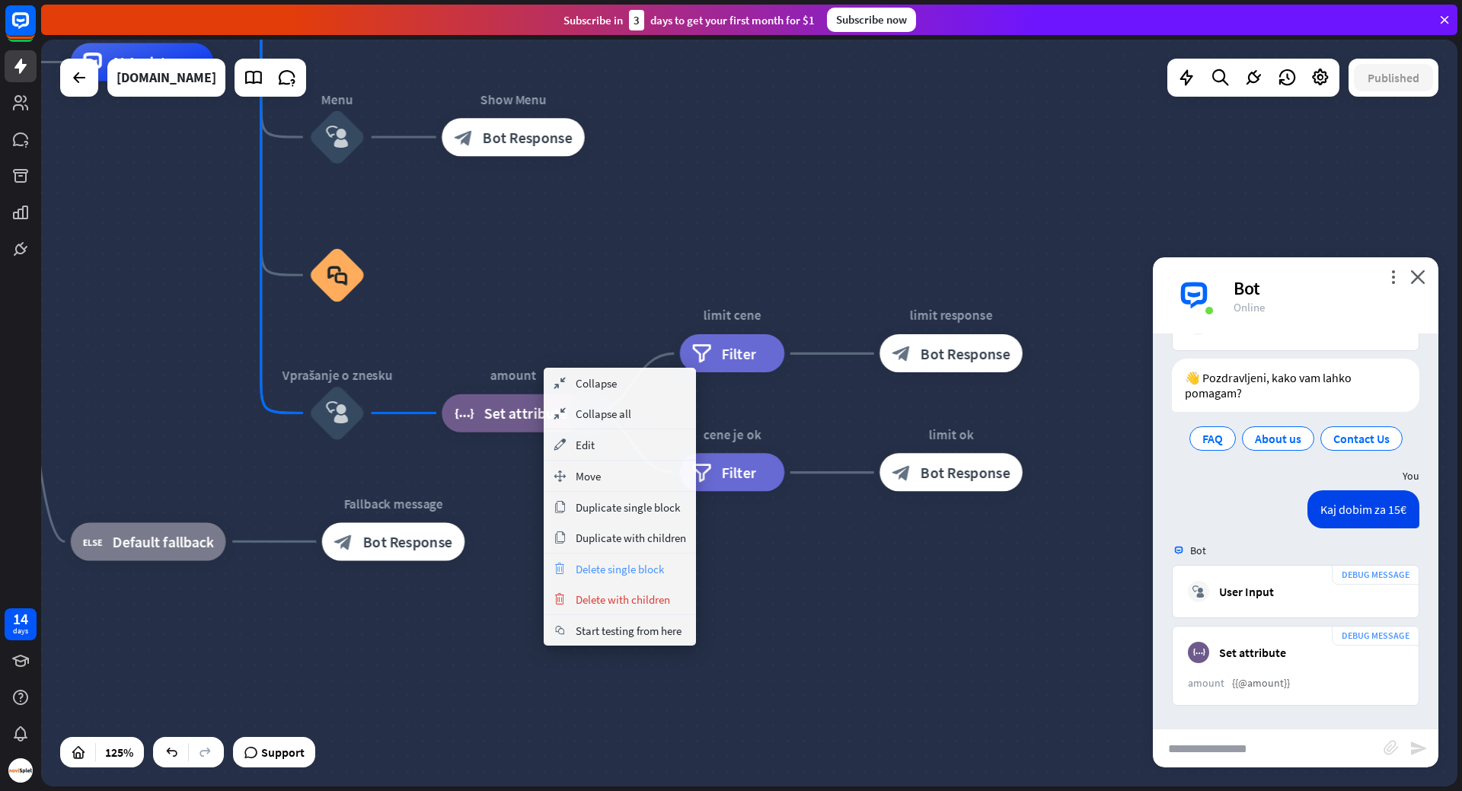
click at [645, 566] on span "Delete single block" at bounding box center [620, 569] width 88 height 14
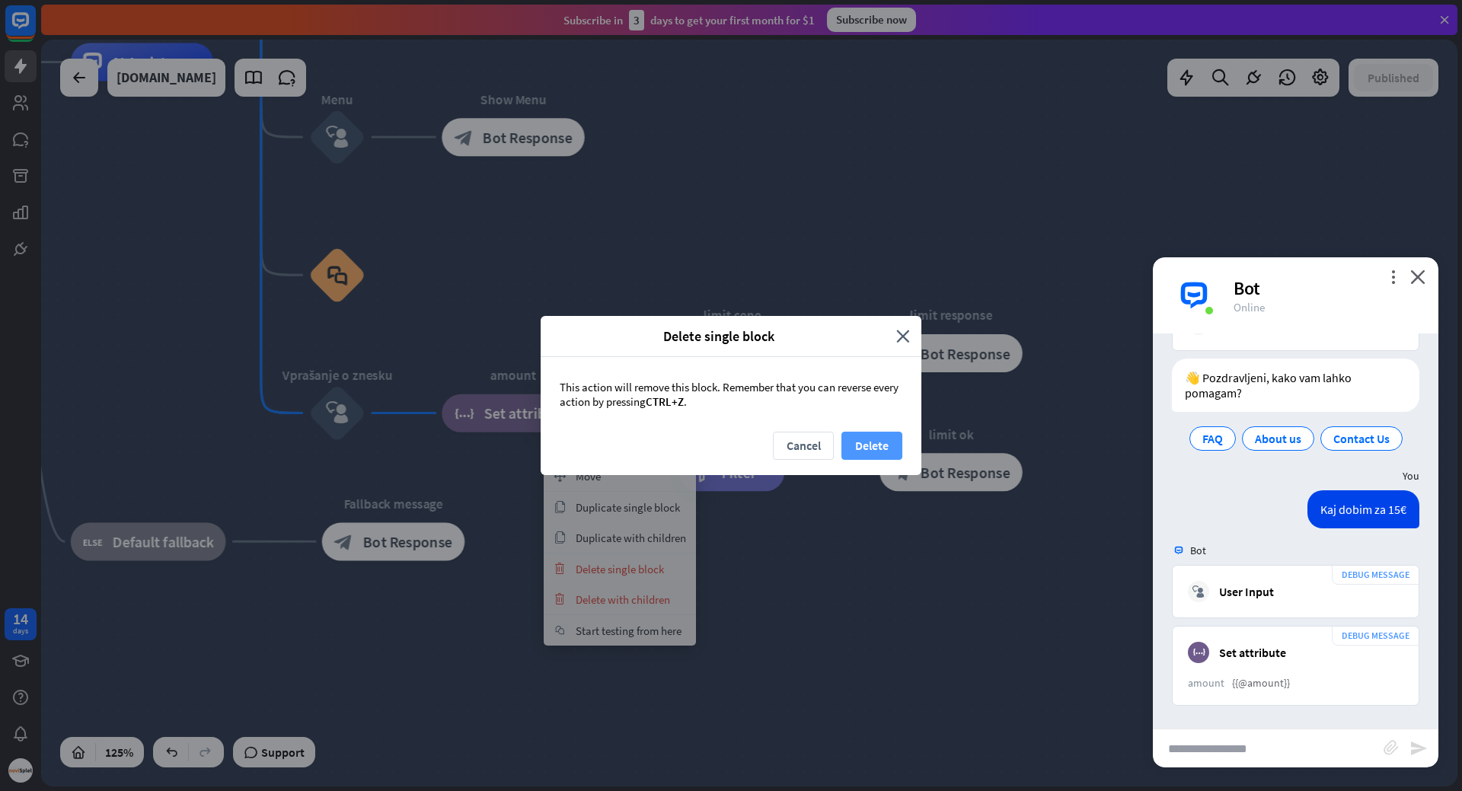
click at [878, 447] on button "Delete" at bounding box center [871, 446] width 61 height 28
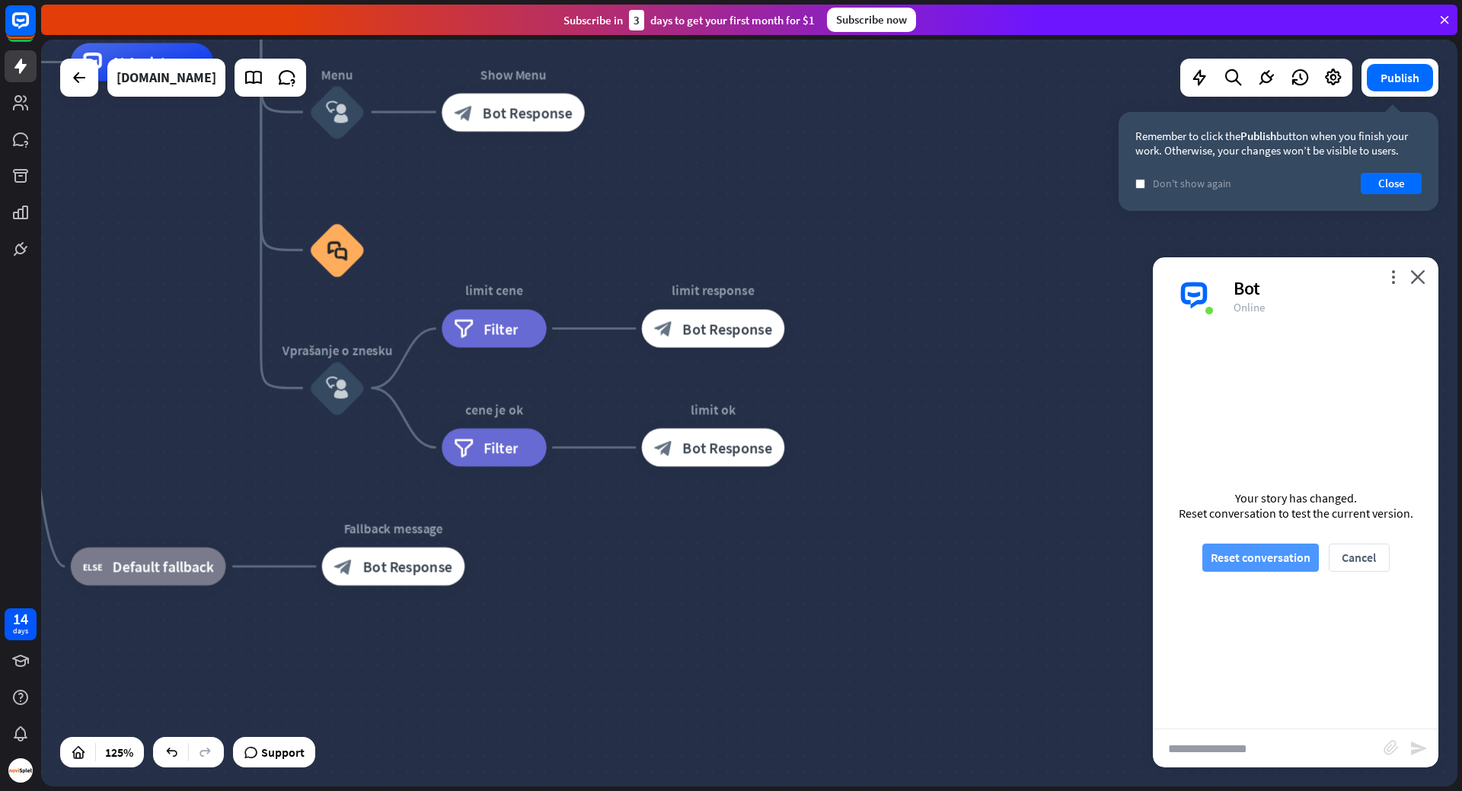
click at [1272, 557] on button "Reset conversation" at bounding box center [1260, 558] width 116 height 28
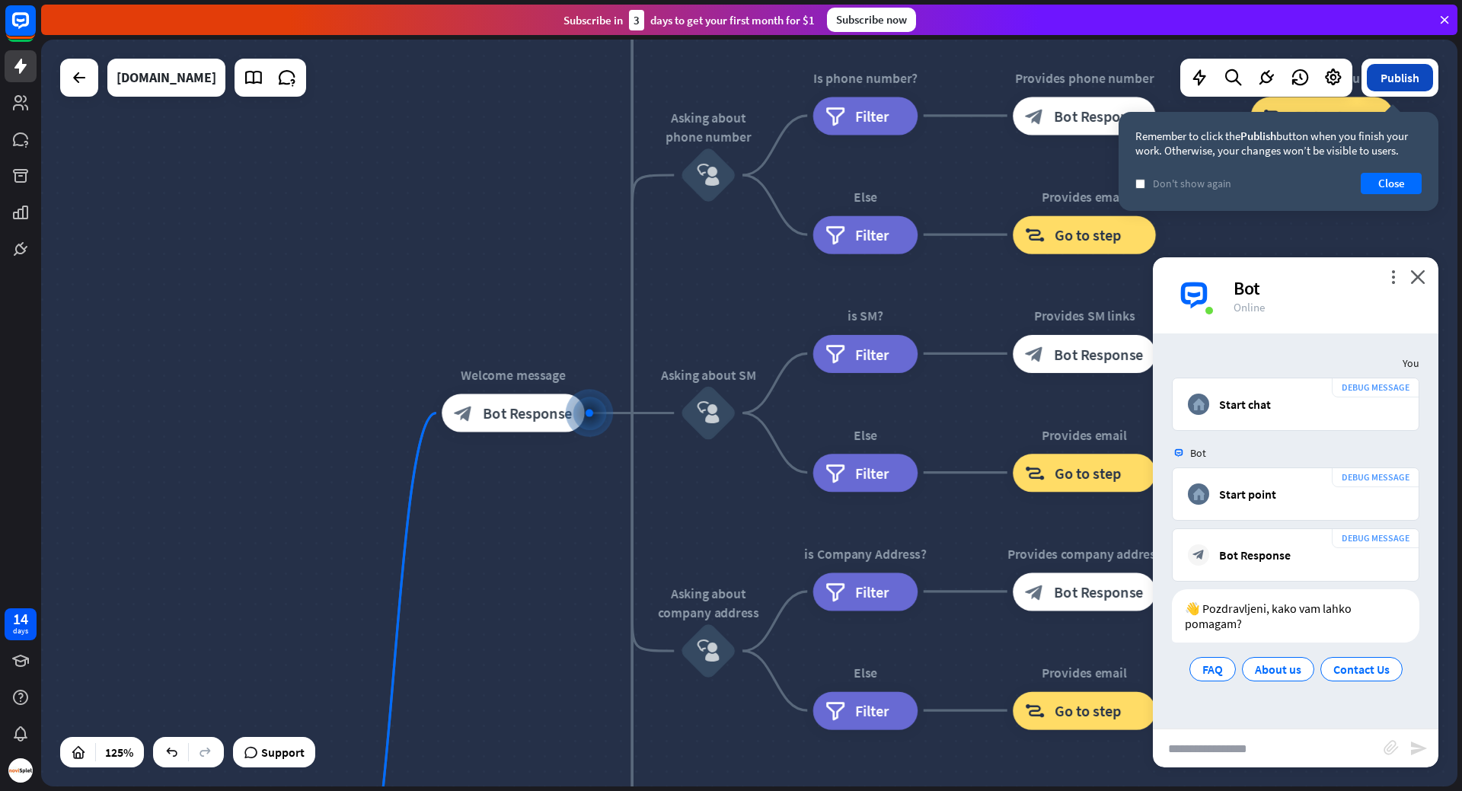
click at [1396, 73] on button "Publish" at bounding box center [1400, 77] width 66 height 27
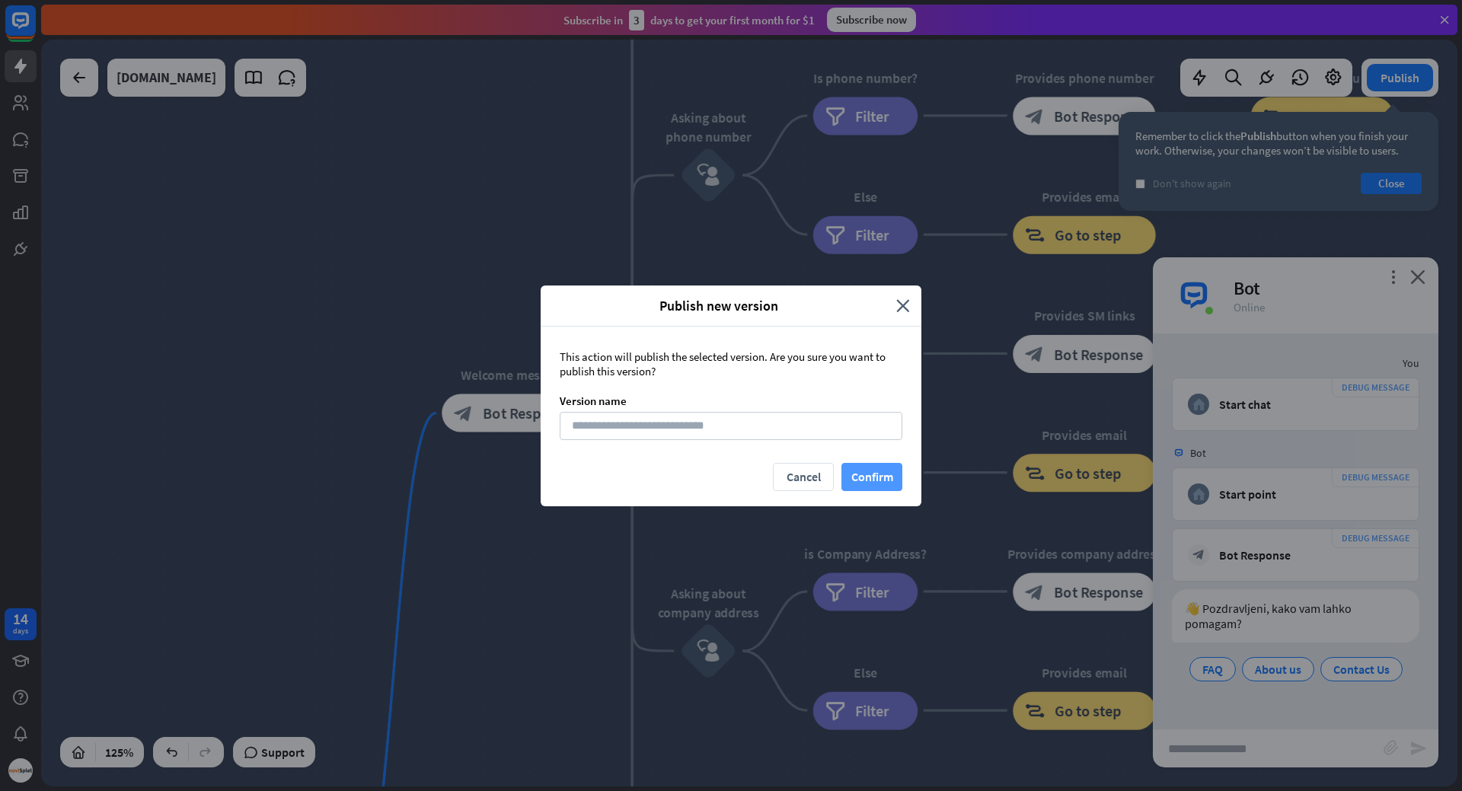
click at [882, 484] on button "Confirm" at bounding box center [871, 477] width 61 height 28
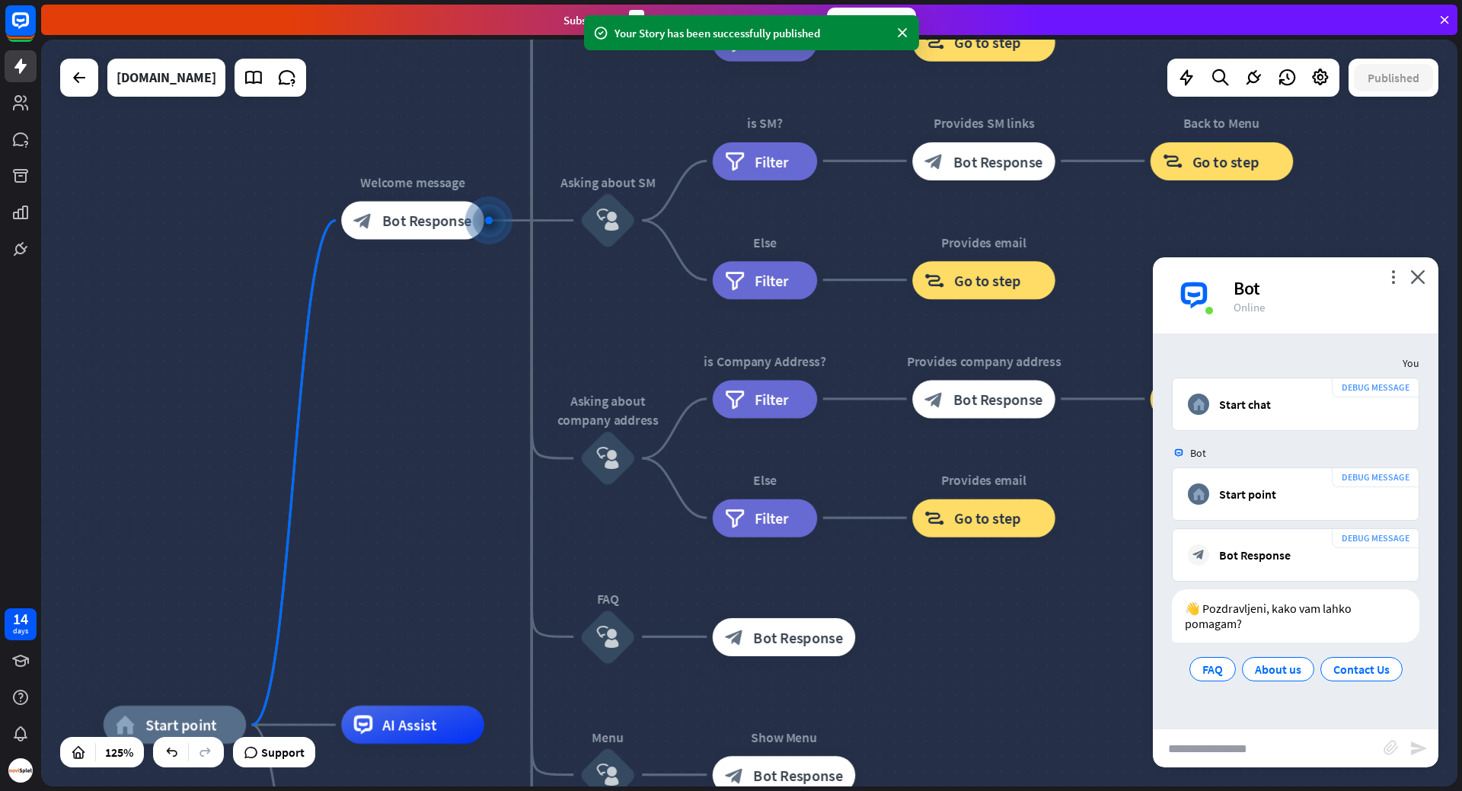
drag, startPoint x: 763, startPoint y: 525, endPoint x: 573, endPoint y: 168, distance: 404.7
click at [579, 180] on div "home_2 Start point Welcome message block_bot_response Bot Response About us blo…" at bounding box center [749, 413] width 1416 height 747
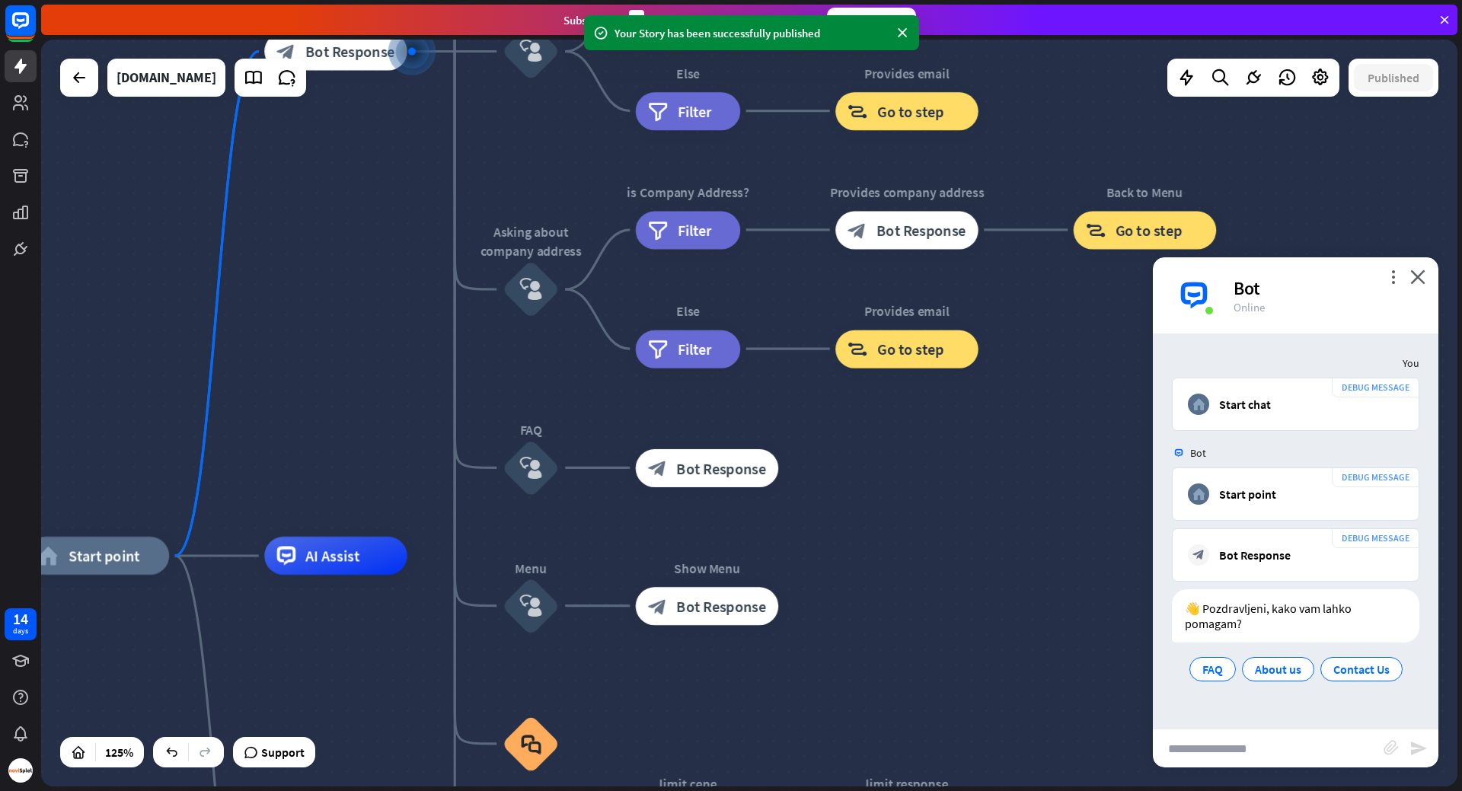
drag, startPoint x: 873, startPoint y: 554, endPoint x: 940, endPoint y: 357, distance: 207.8
click at [941, 346] on div "home_2 Start point Welcome message block_bot_response Bot Response About us blo…" at bounding box center [749, 413] width 1416 height 747
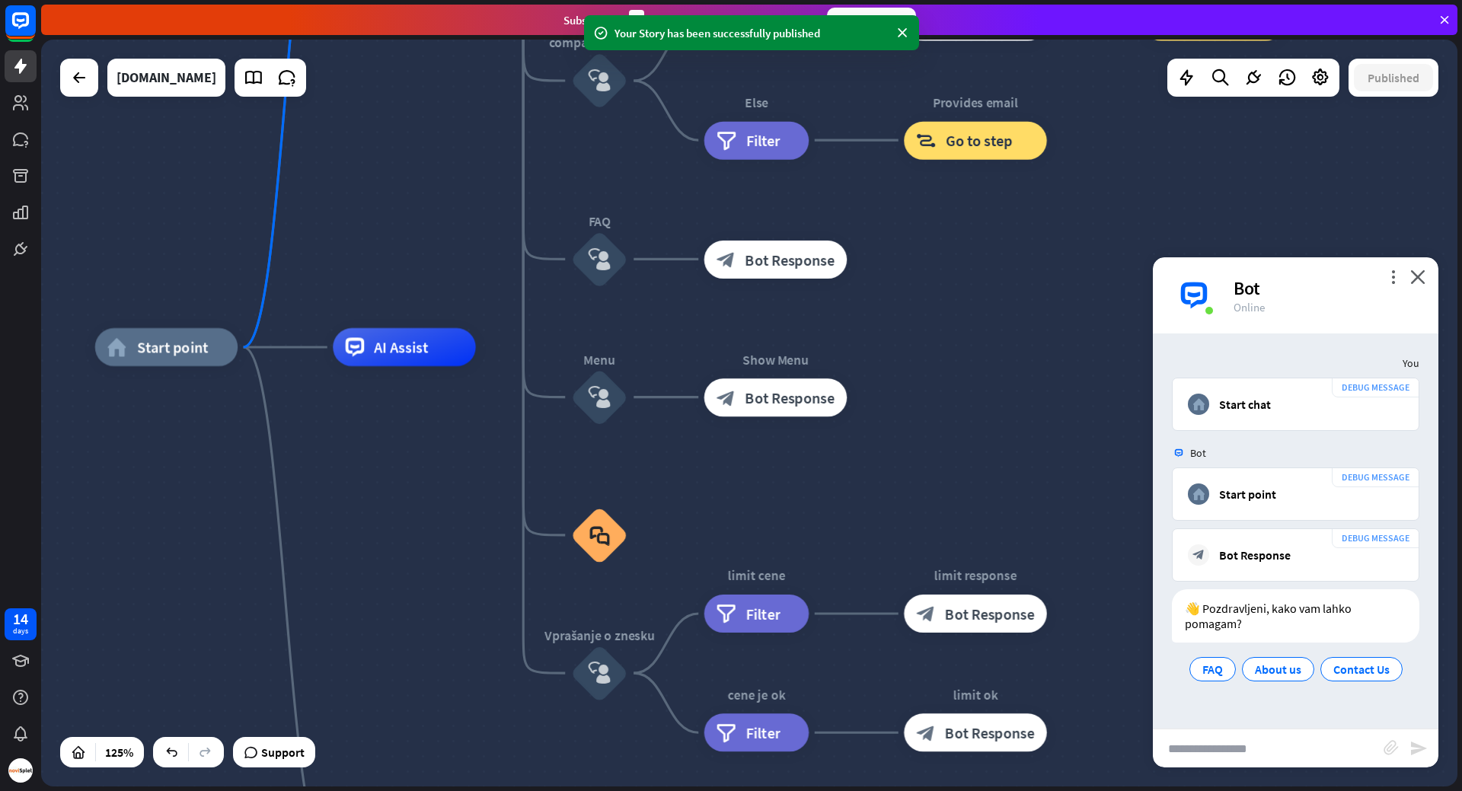
drag, startPoint x: 920, startPoint y: 484, endPoint x: 931, endPoint y: 324, distance: 160.3
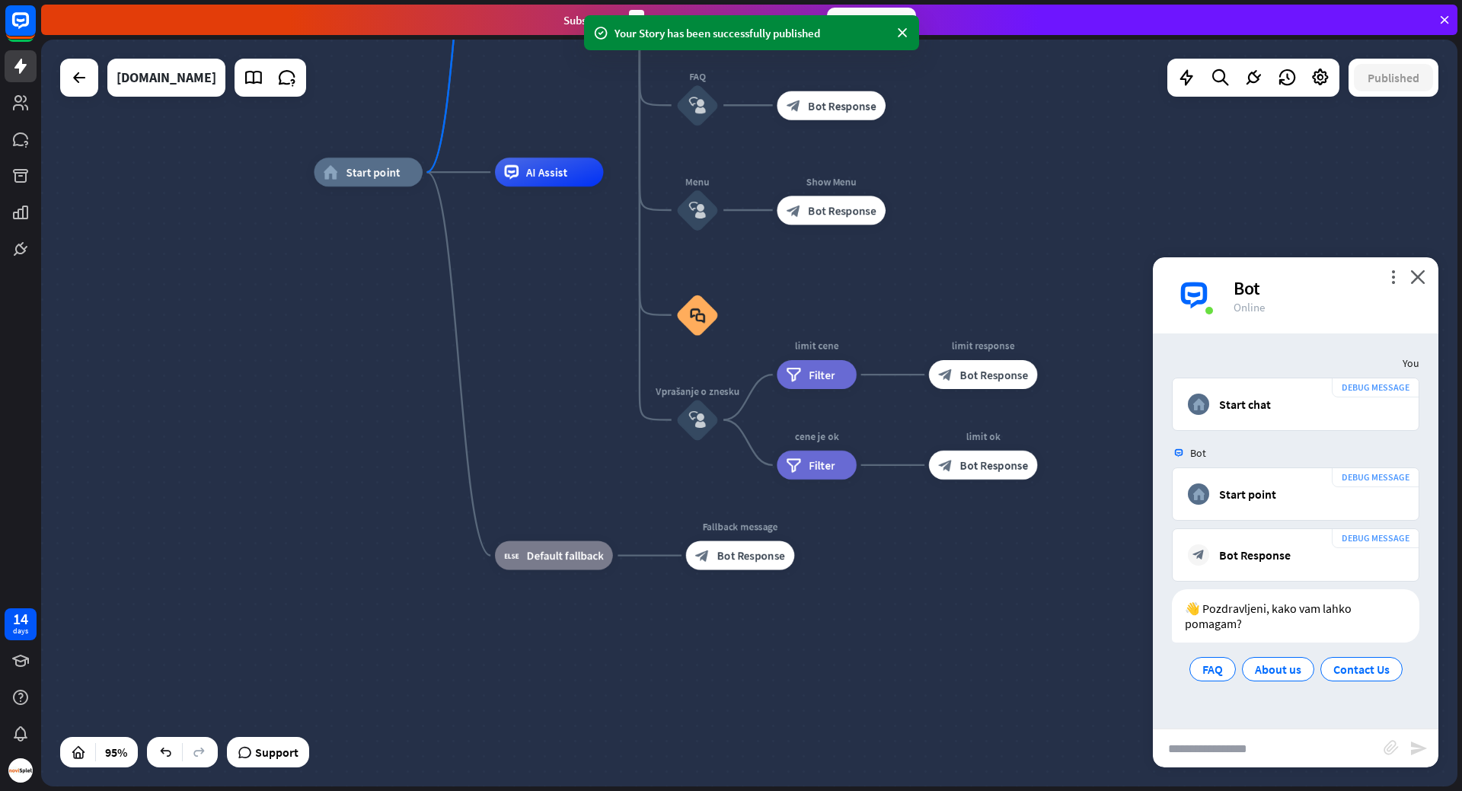
click at [1295, 750] on input "text" at bounding box center [1268, 748] width 231 height 38
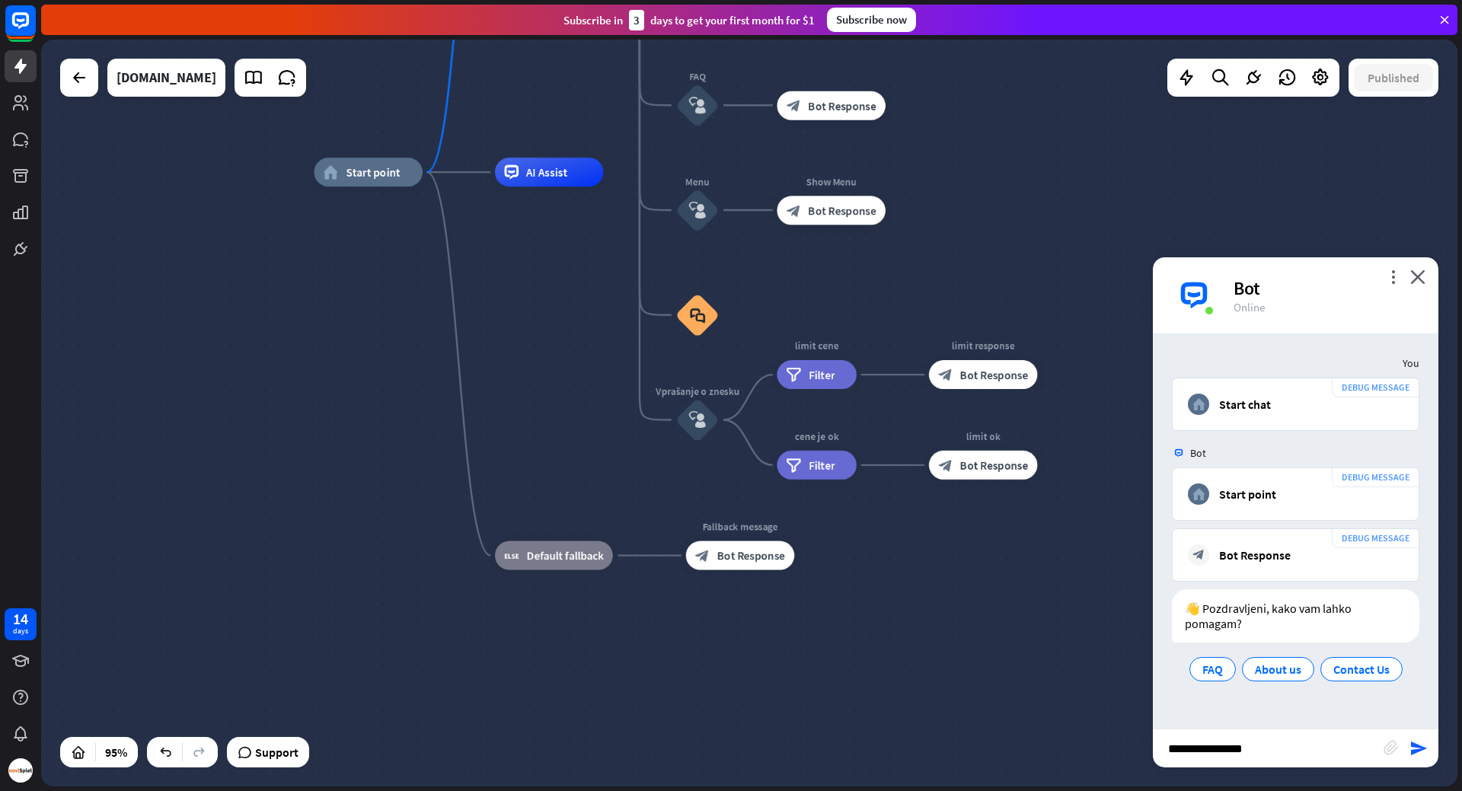
type input "**********"
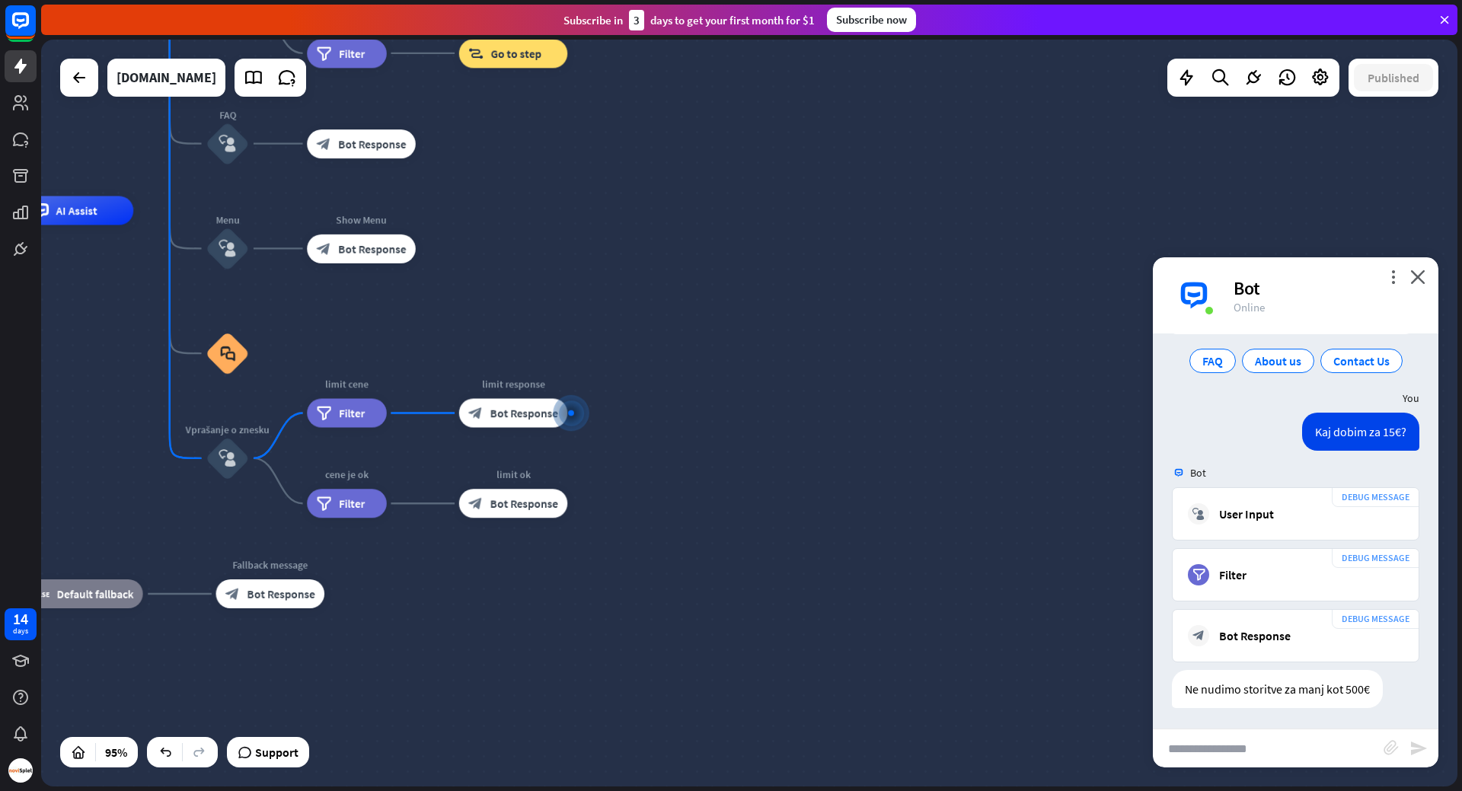
scroll to position [311, 0]
click at [1259, 752] on input "text" at bounding box center [1268, 748] width 231 height 38
type input "**********"
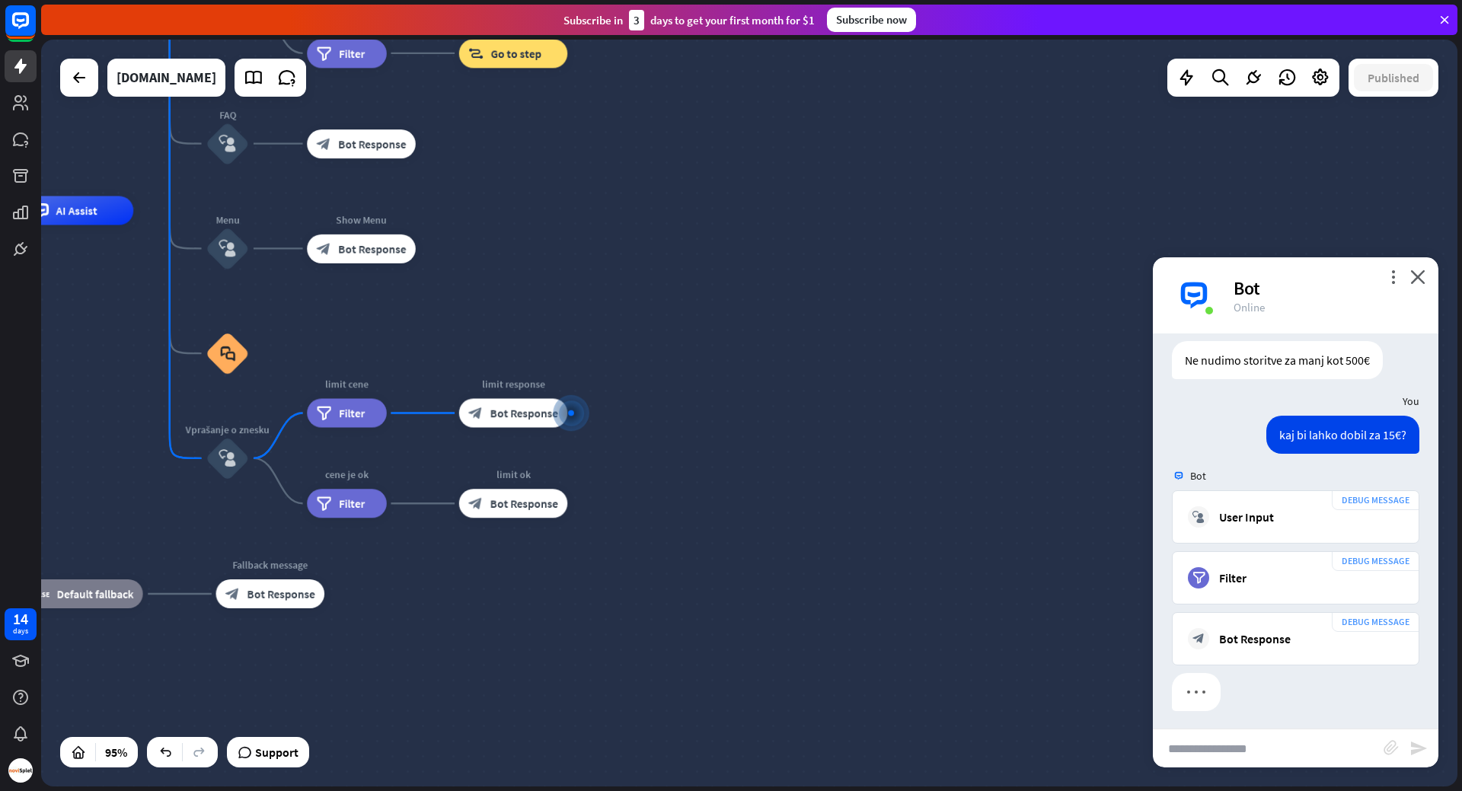
scroll to position [643, 0]
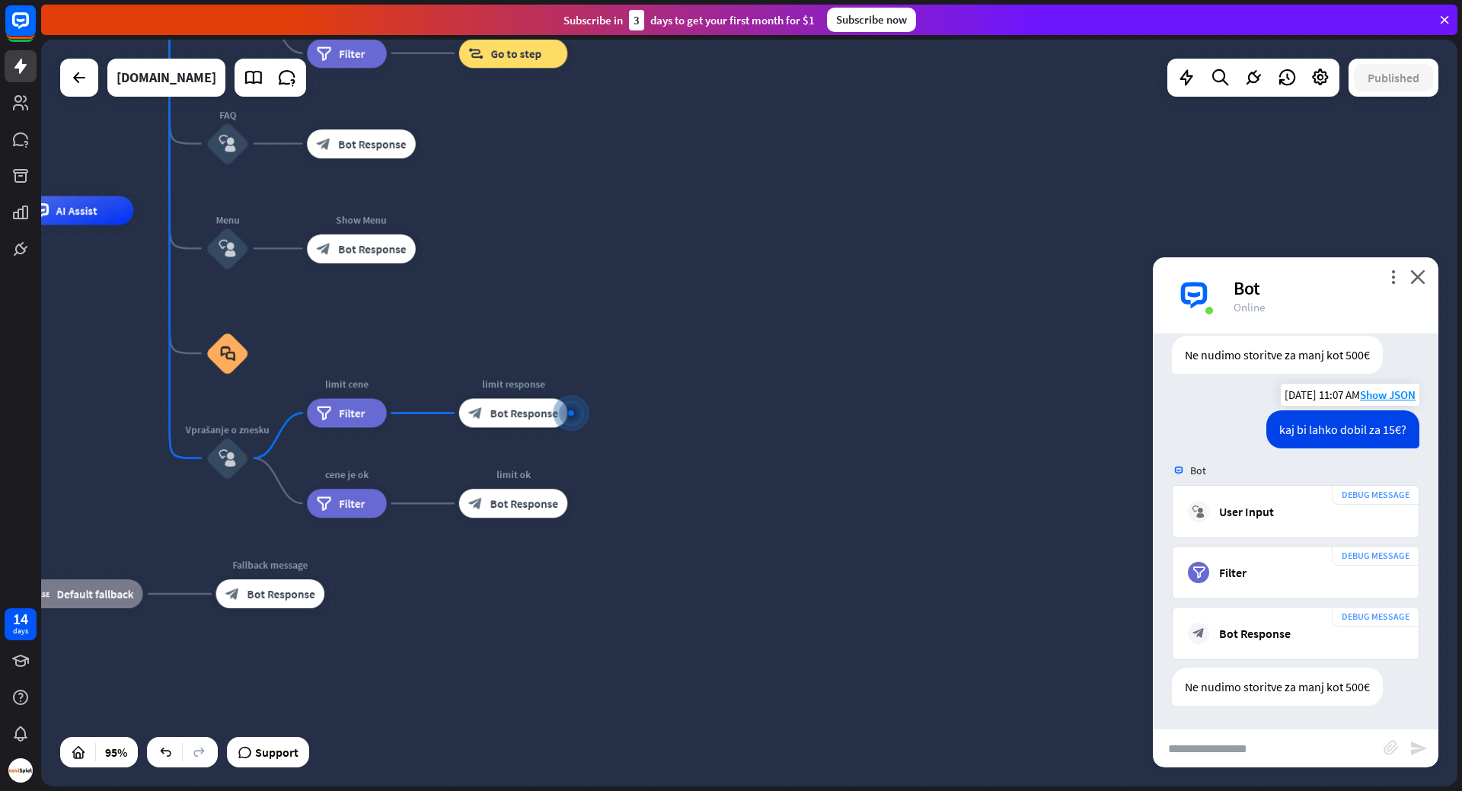
click at [1320, 428] on div "kaj bi lahko dobil za 15€?" at bounding box center [1342, 429] width 153 height 38
click at [1277, 426] on div "kaj bi lahko dobil za 15€?" at bounding box center [1342, 429] width 153 height 38
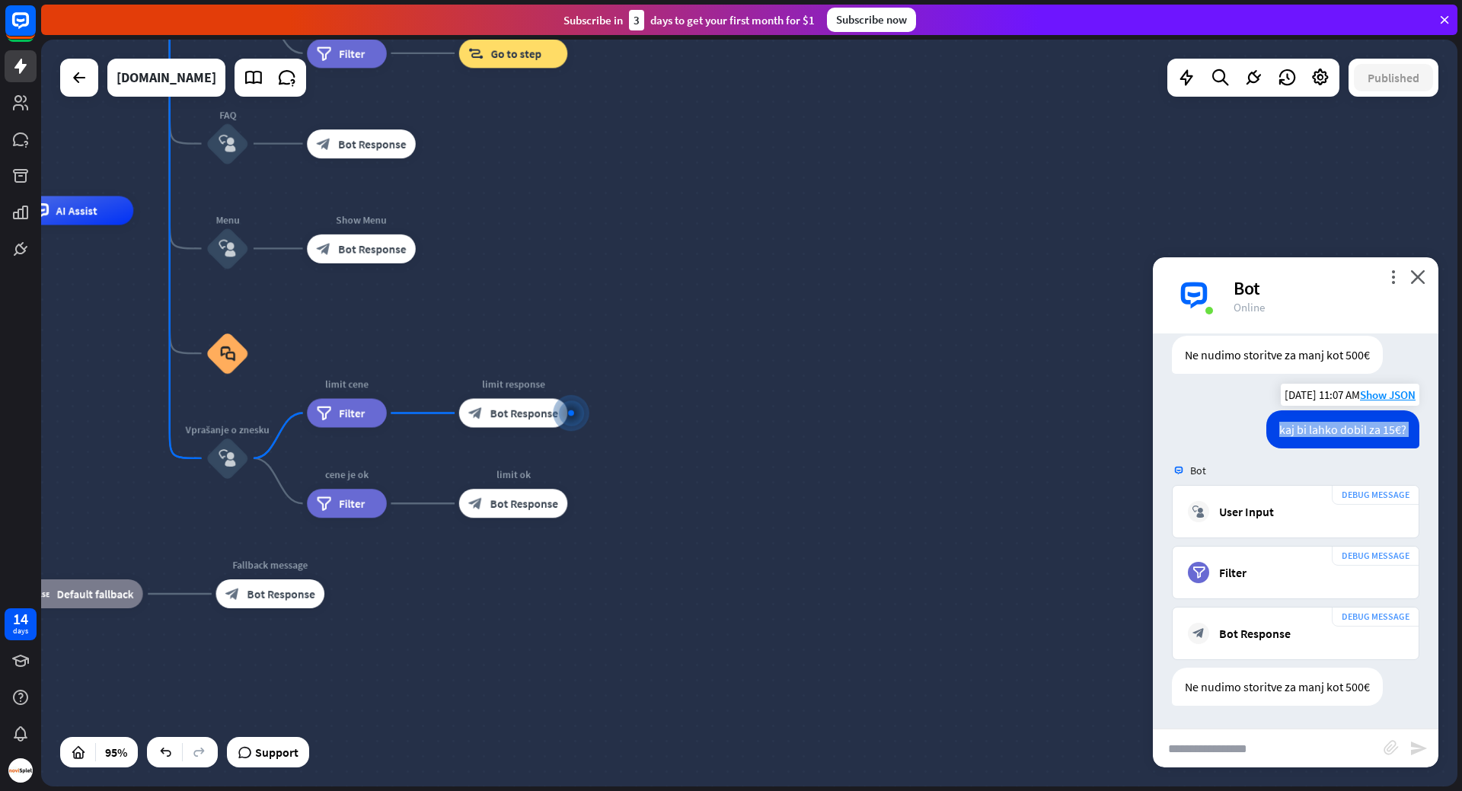
drag, startPoint x: 1277, startPoint y: 426, endPoint x: 1394, endPoint y: 424, distance: 117.3
click at [1394, 424] on div "kaj bi lahko dobil za 15€?" at bounding box center [1342, 429] width 153 height 38
click at [1234, 742] on input "text" at bounding box center [1268, 748] width 231 height 38
type input "**********"
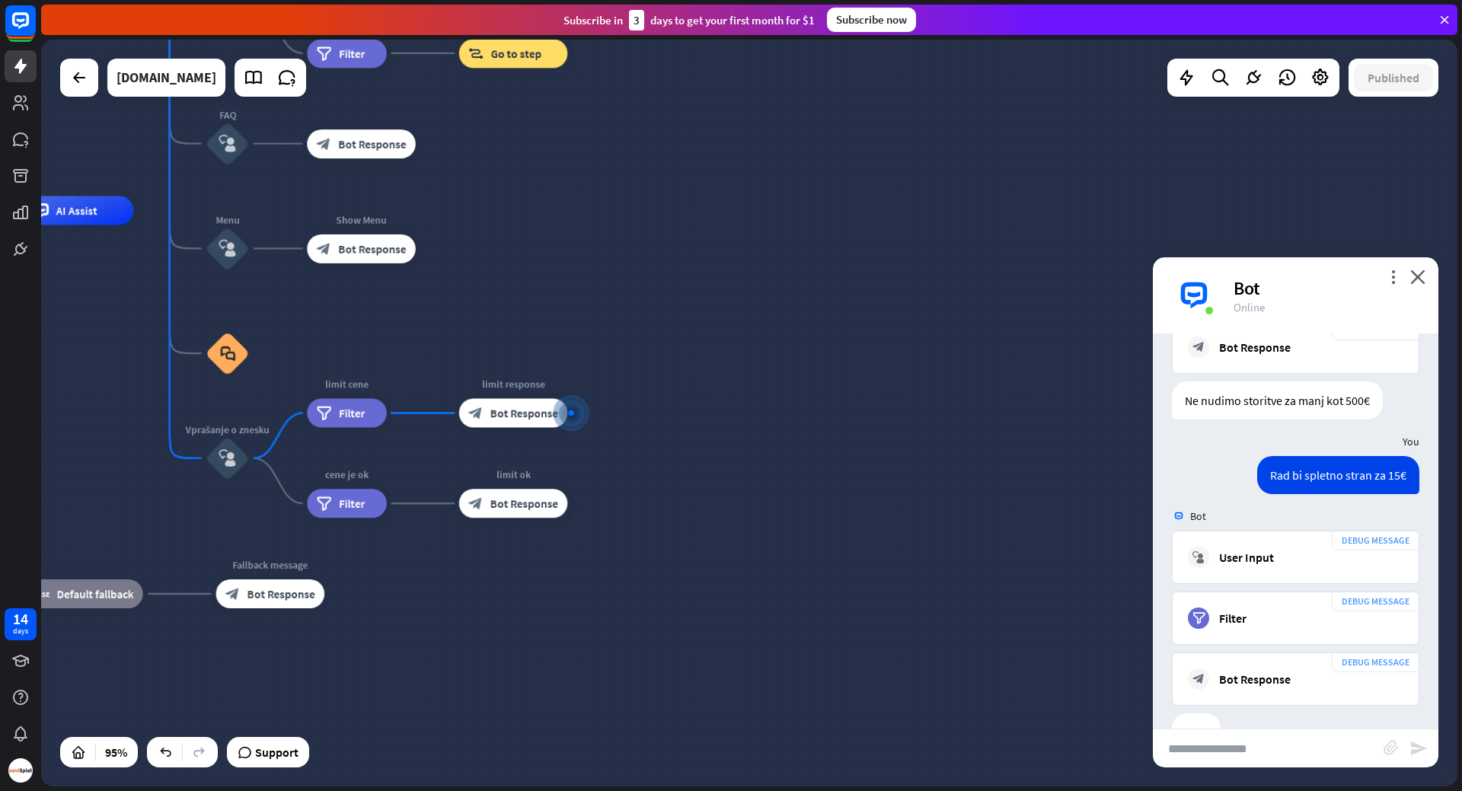
scroll to position [975, 0]
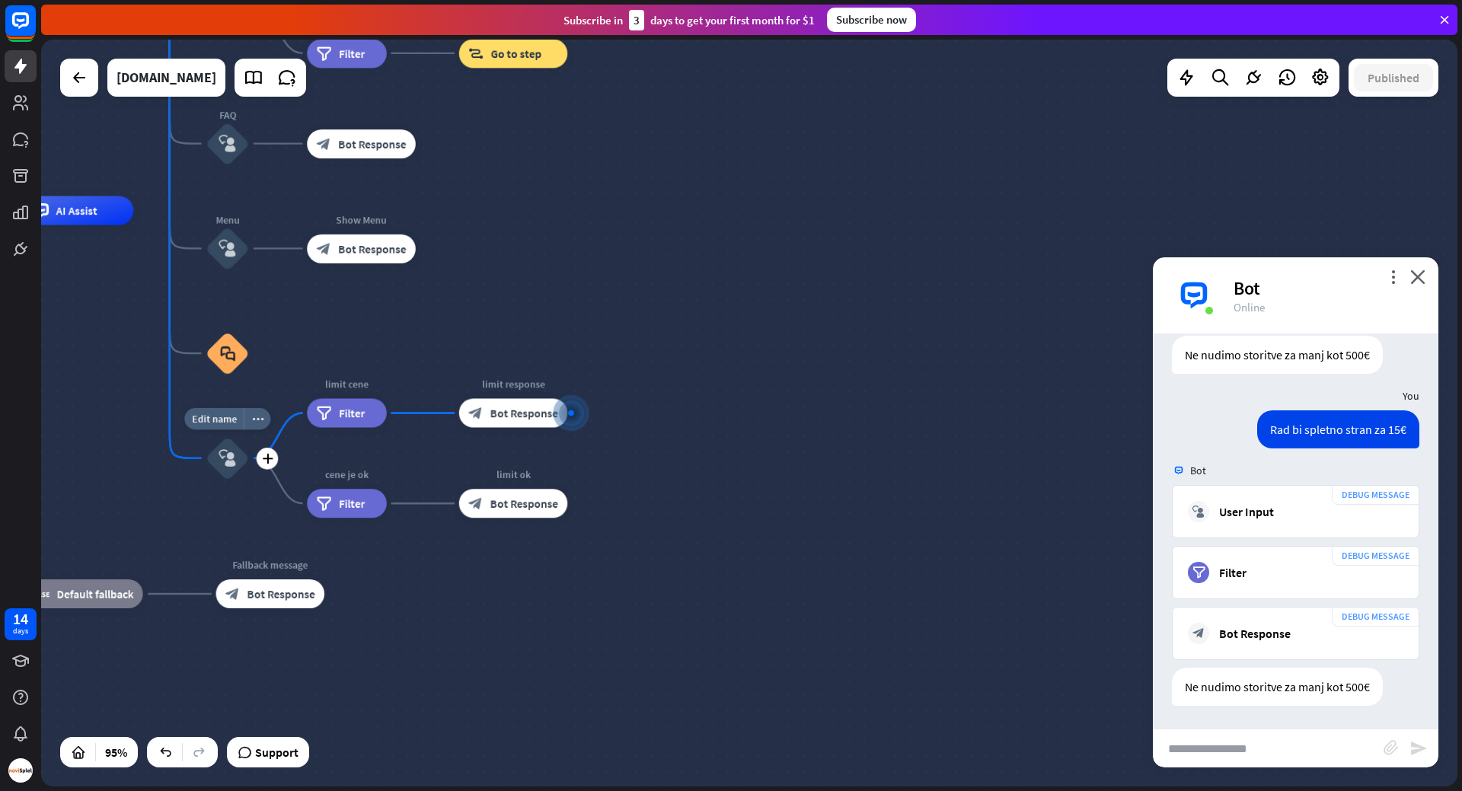
click at [235, 461] on icon "block_user_input" at bounding box center [228, 458] width 18 height 18
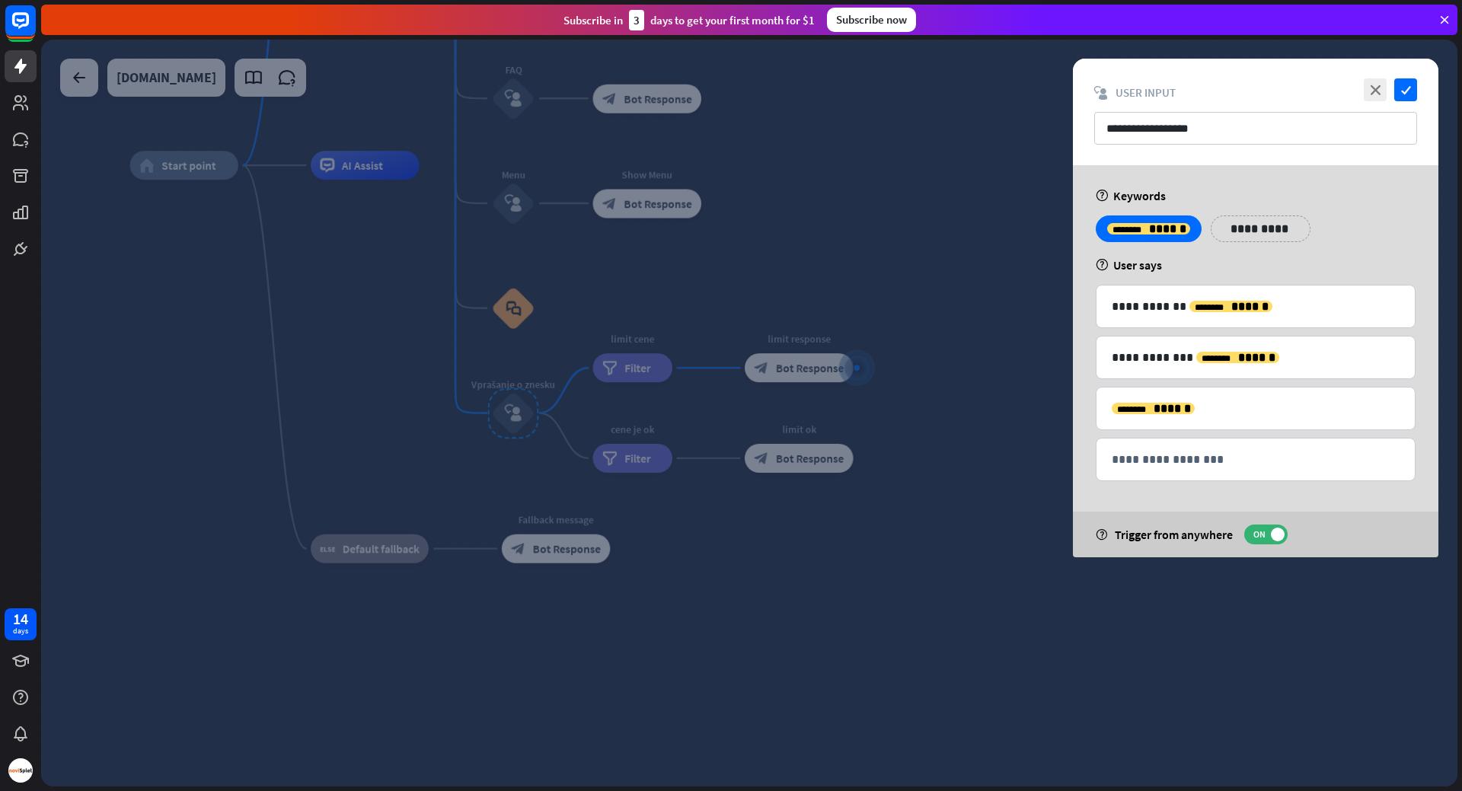
drag, startPoint x: 1377, startPoint y: 88, endPoint x: 1288, endPoint y: 245, distance: 181.4
click at [1288, 245] on div "**********" at bounding box center [1255, 308] width 365 height 499
click at [1352, 234] on div "**********" at bounding box center [1255, 234] width 329 height 38
click at [1381, 89] on icon "close" at bounding box center [1375, 89] width 23 height 23
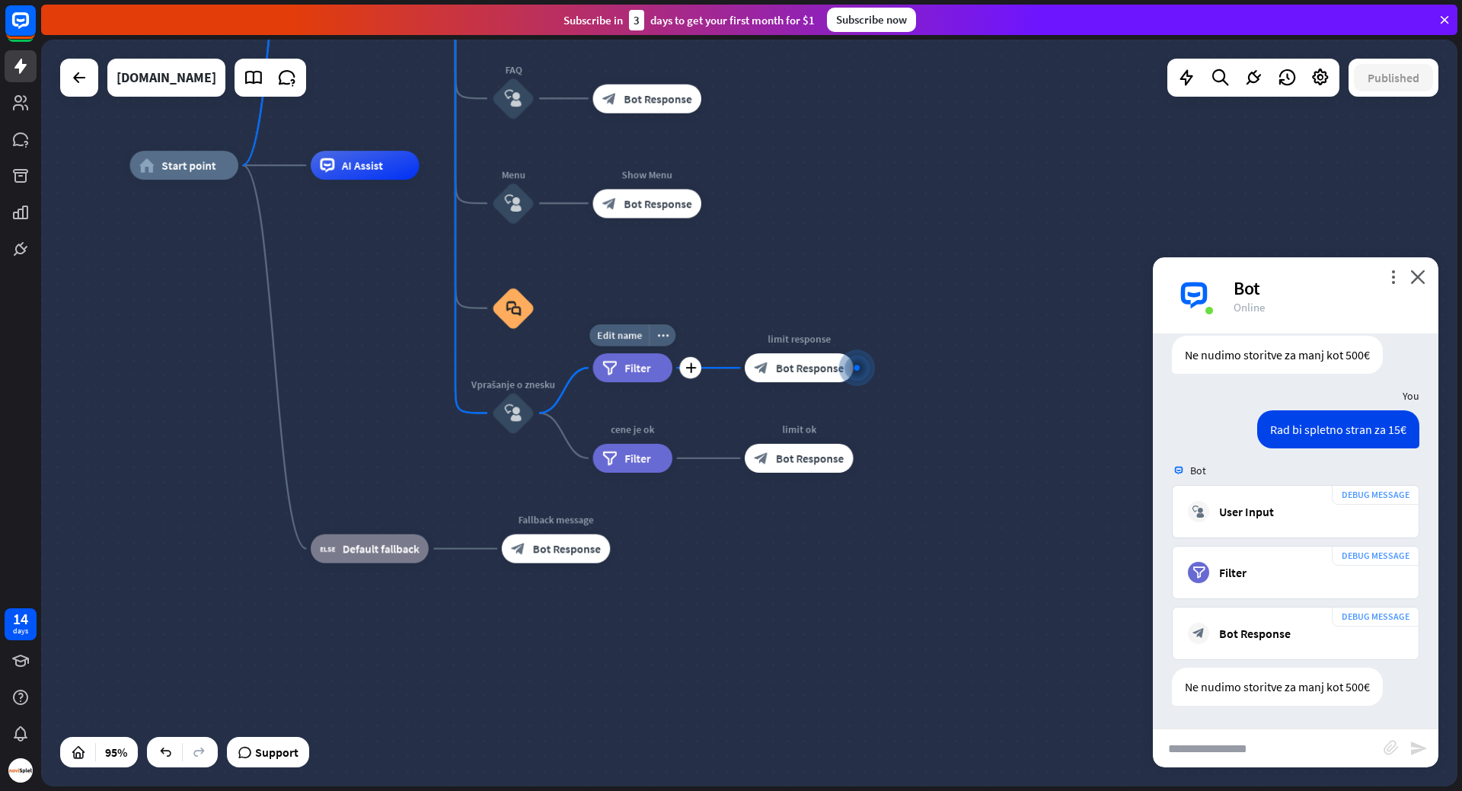
click at [637, 372] on span "Filter" at bounding box center [637, 368] width 26 height 14
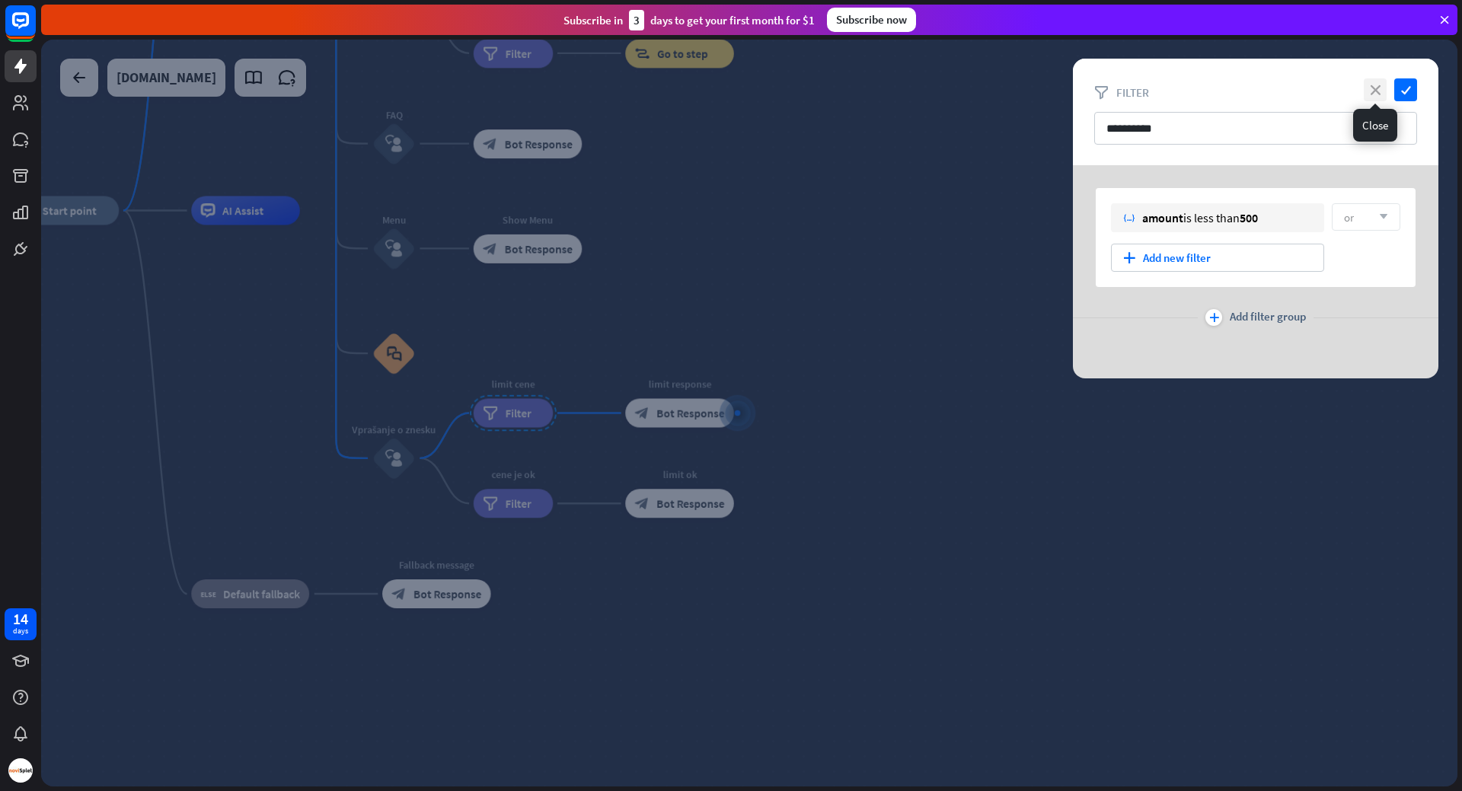
click at [1374, 87] on icon "close" at bounding box center [1375, 89] width 23 height 23
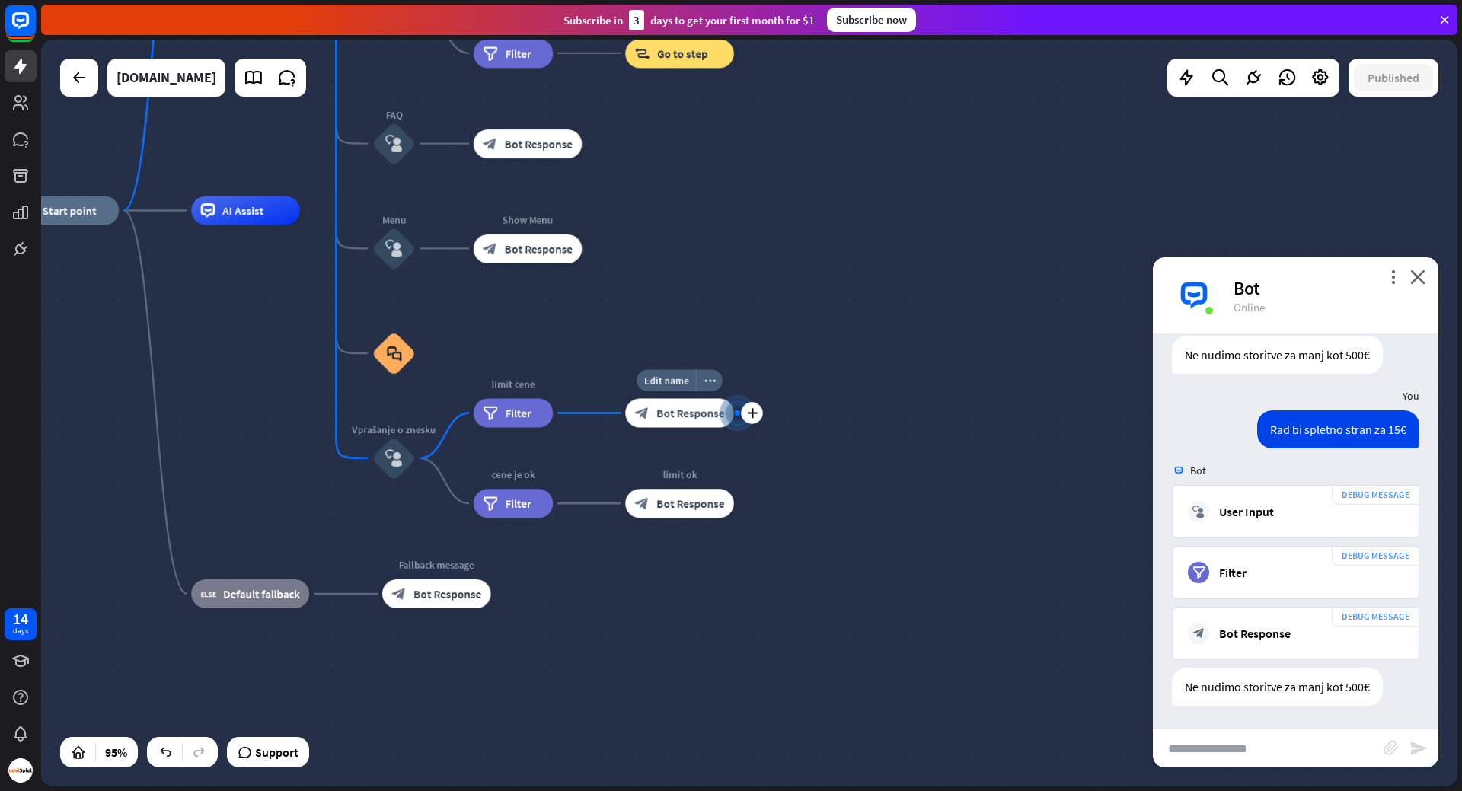
click at [686, 420] on span "Bot Response" at bounding box center [690, 413] width 68 height 14
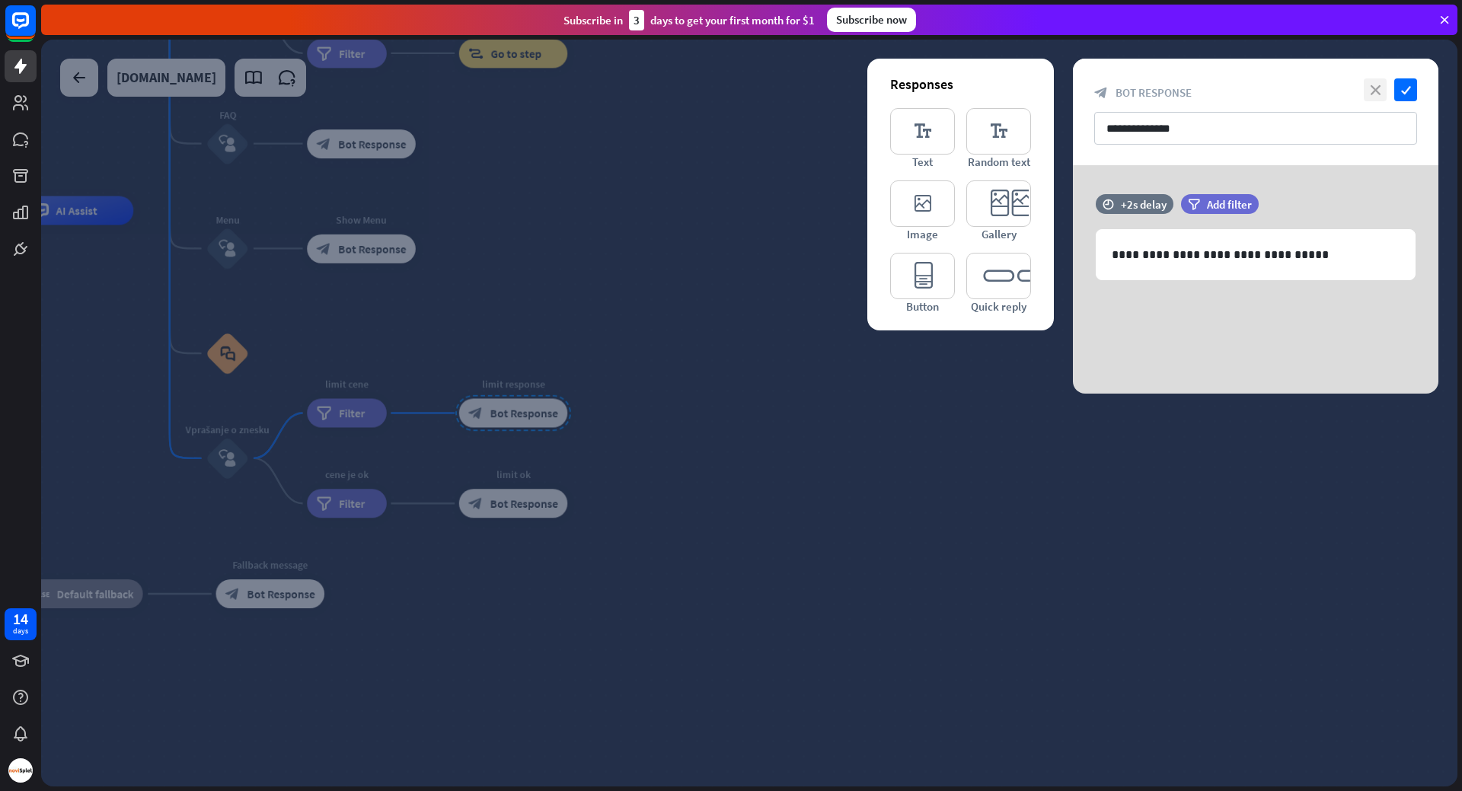
click at [1382, 94] on icon "close" at bounding box center [1375, 89] width 23 height 23
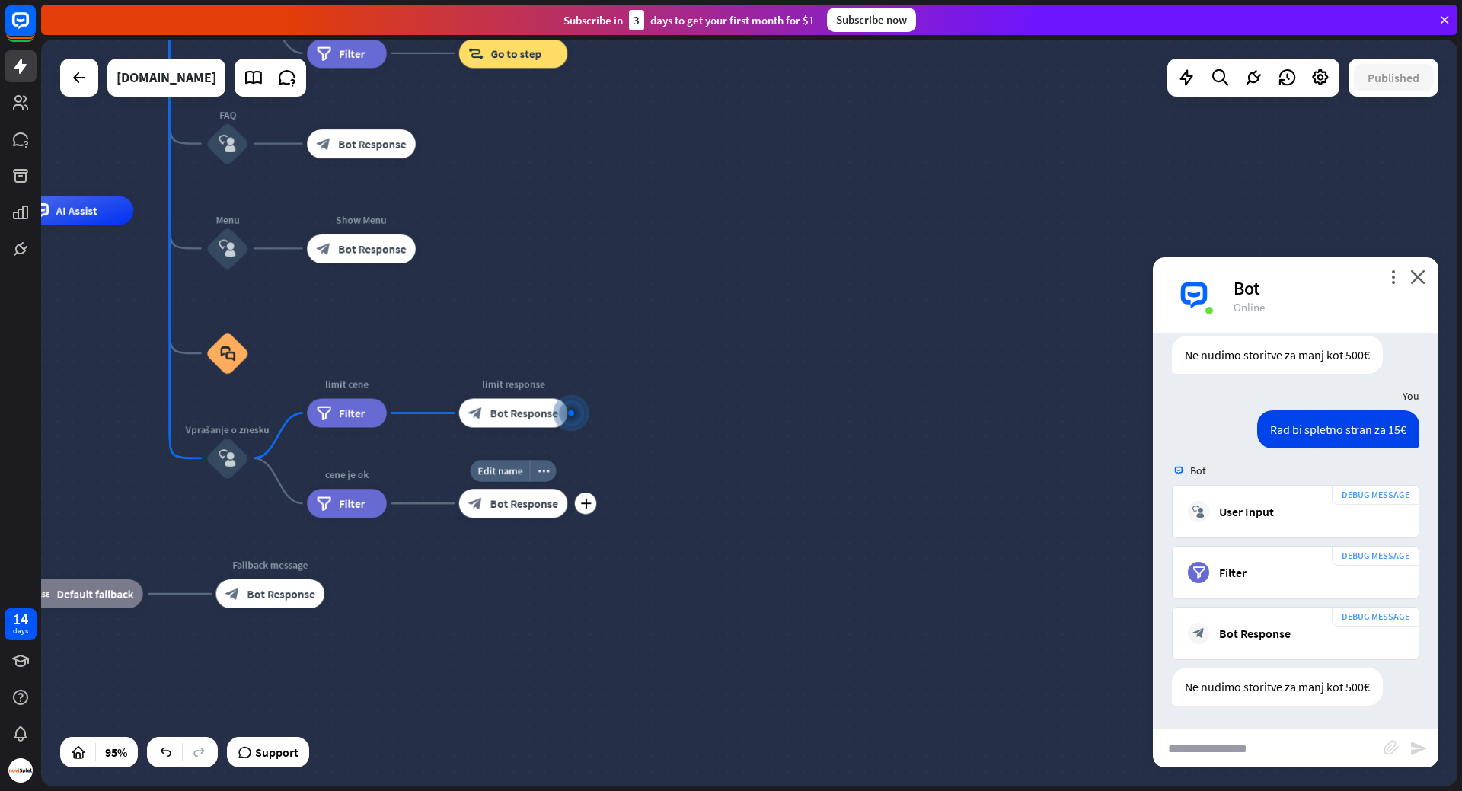
click at [544, 508] on span "Bot Response" at bounding box center [524, 503] width 68 height 14
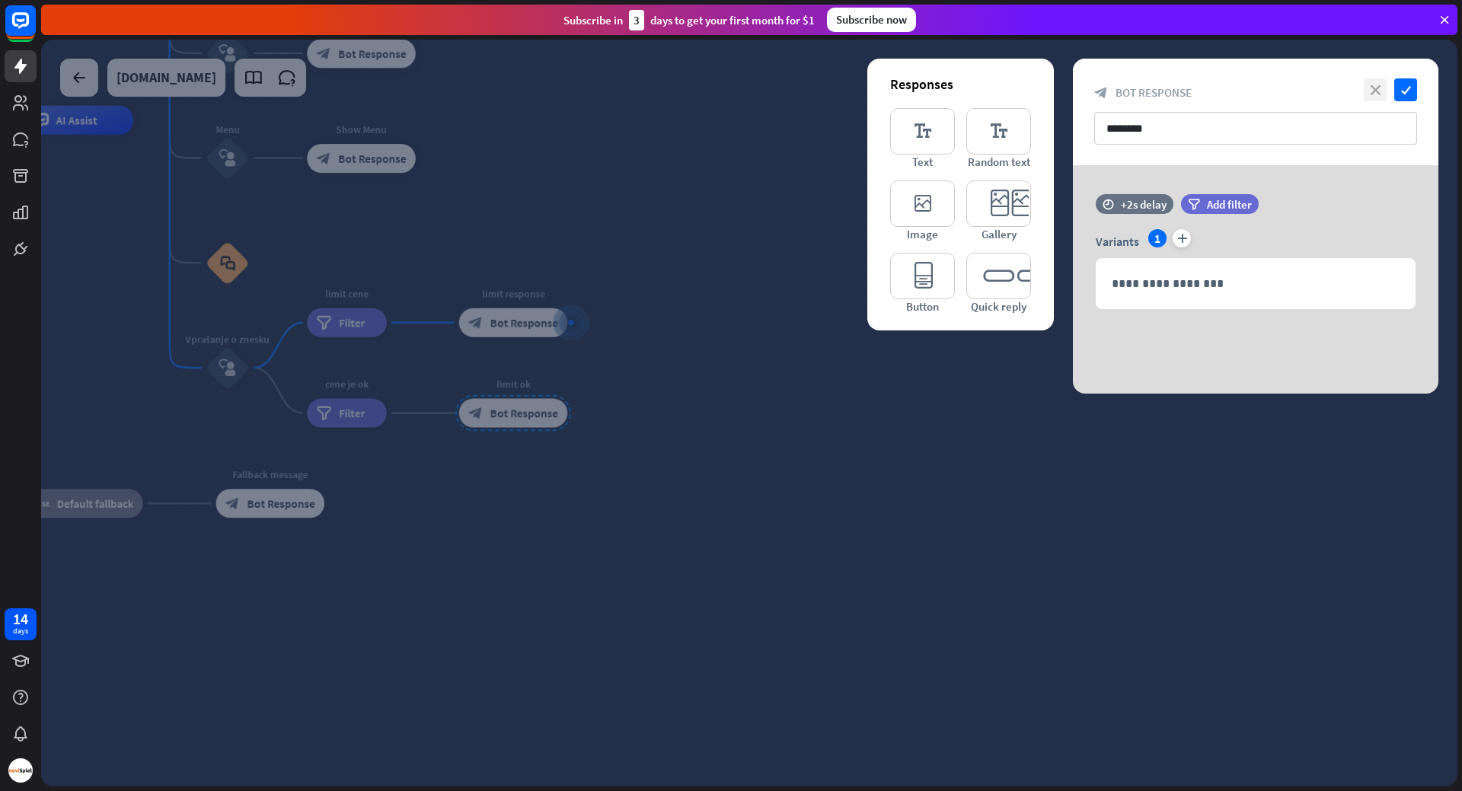
click at [1371, 93] on icon "close" at bounding box center [1375, 89] width 23 height 23
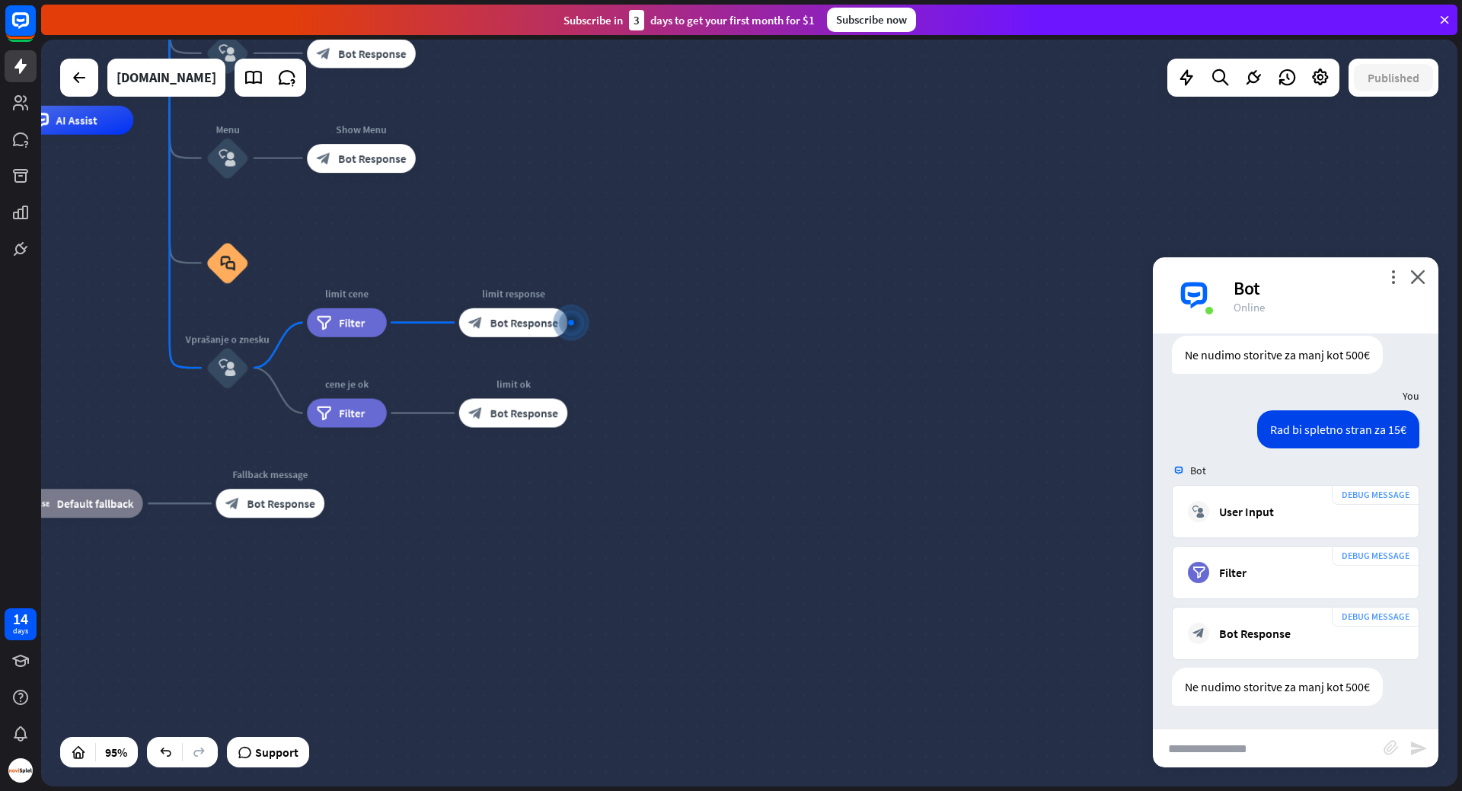
click at [1281, 752] on input "text" at bounding box center [1268, 748] width 231 height 38
type input "**********"
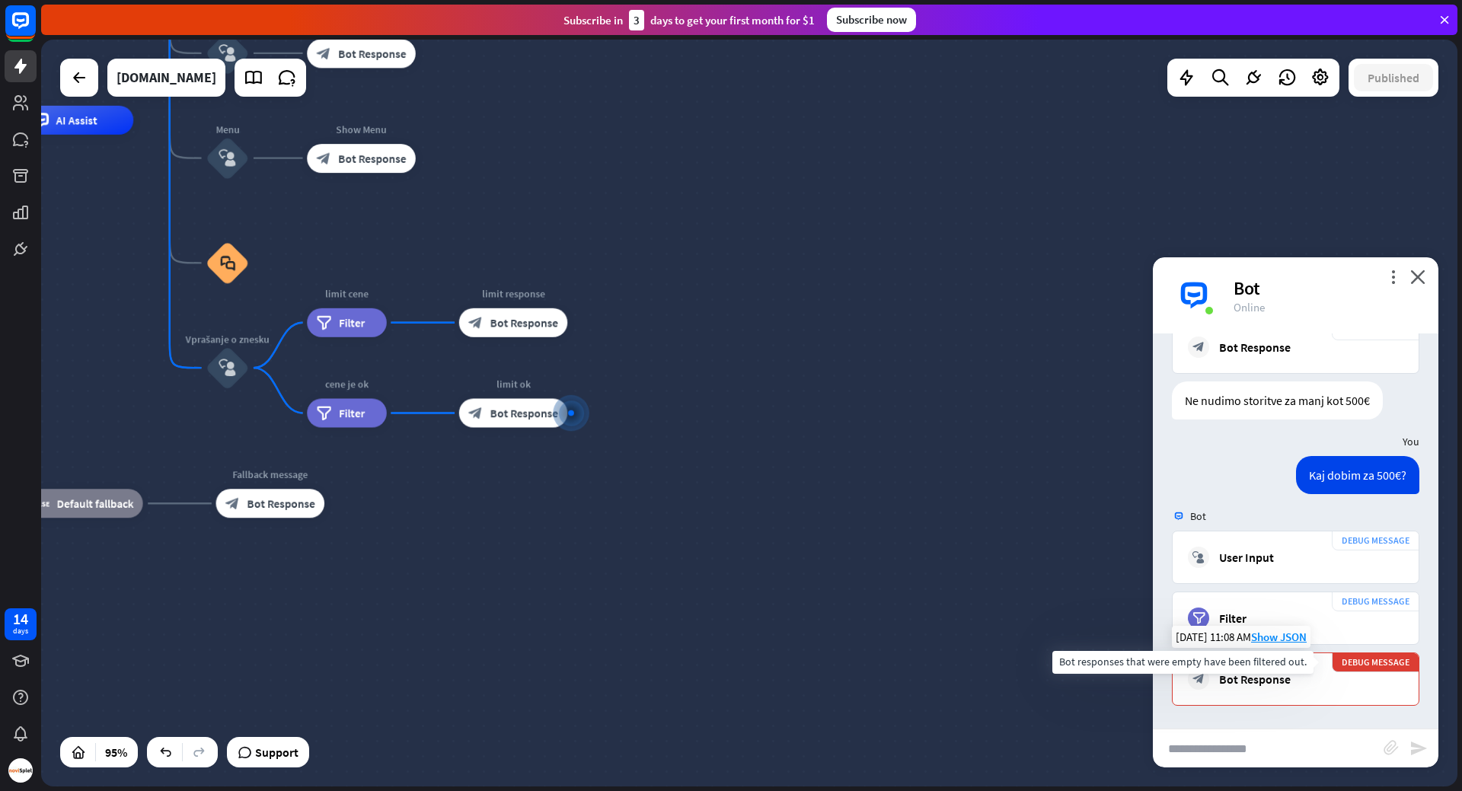
click at [1332, 665] on div "DEBUG MESSAGE" at bounding box center [1376, 663] width 88 height 20
click at [506, 412] on span "Bot Response" at bounding box center [524, 413] width 68 height 14
